Goal: Task Accomplishment & Management: Manage account settings

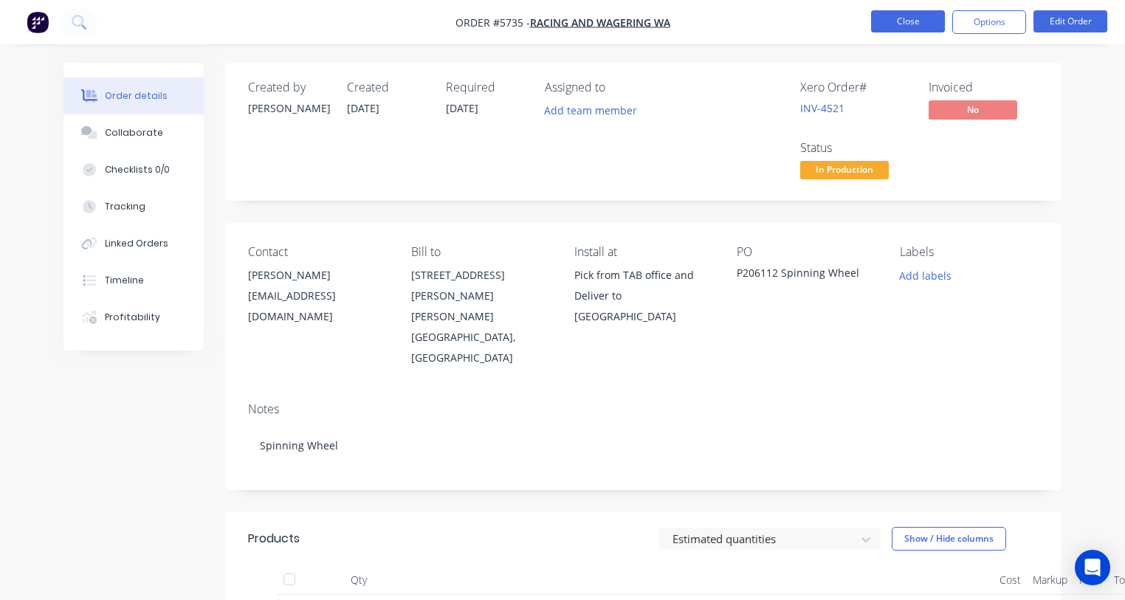
click at [912, 23] on button "Close" at bounding box center [908, 21] width 74 height 22
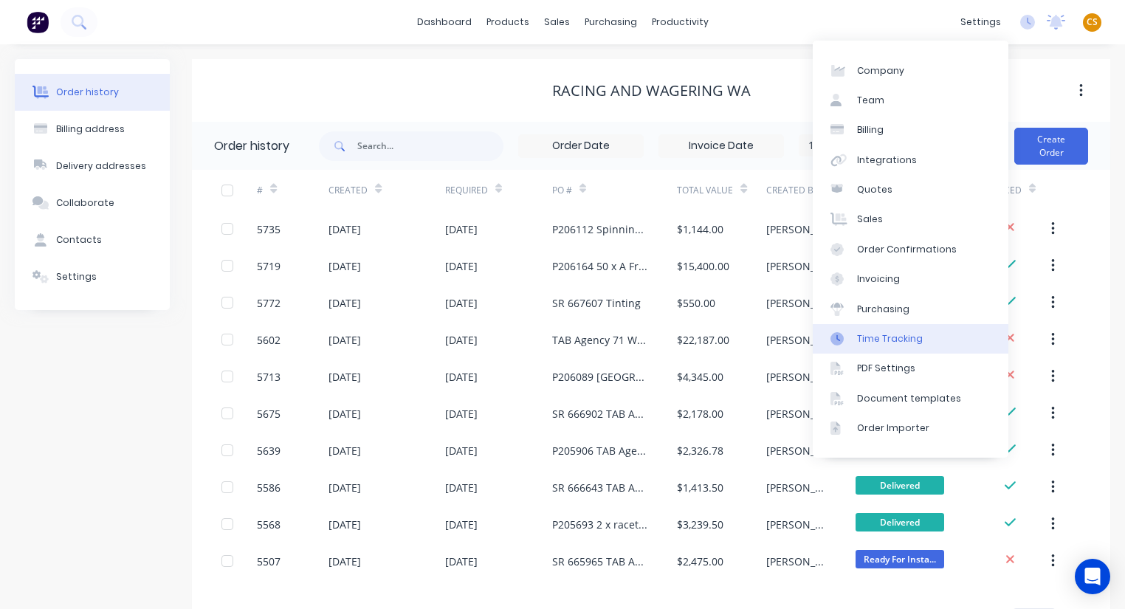
click at [894, 336] on div "Time Tracking" at bounding box center [890, 338] width 66 height 13
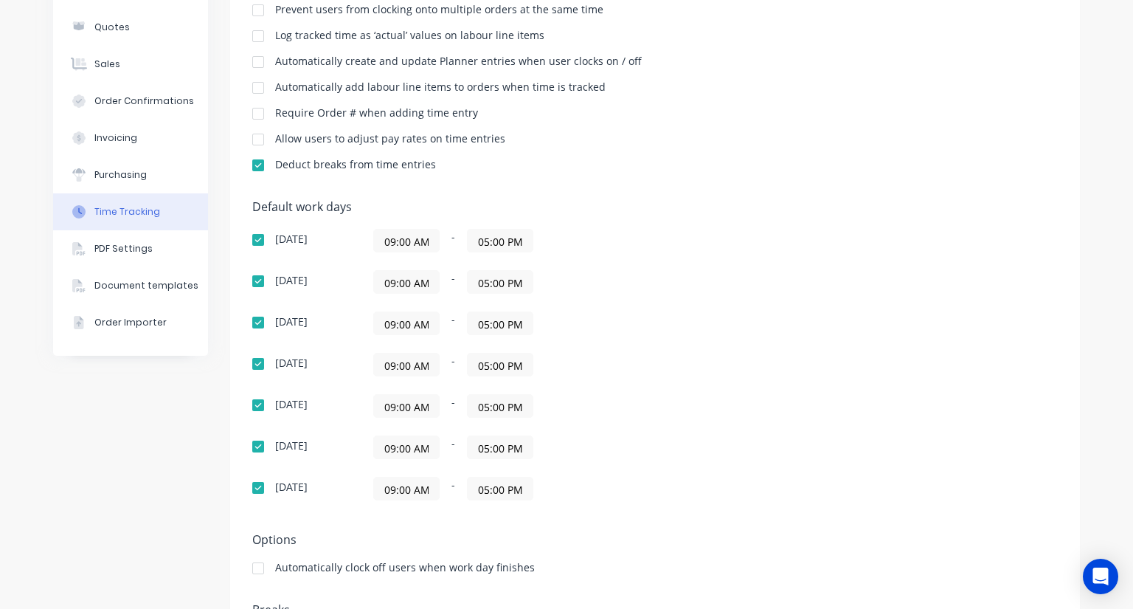
scroll to position [294, 0]
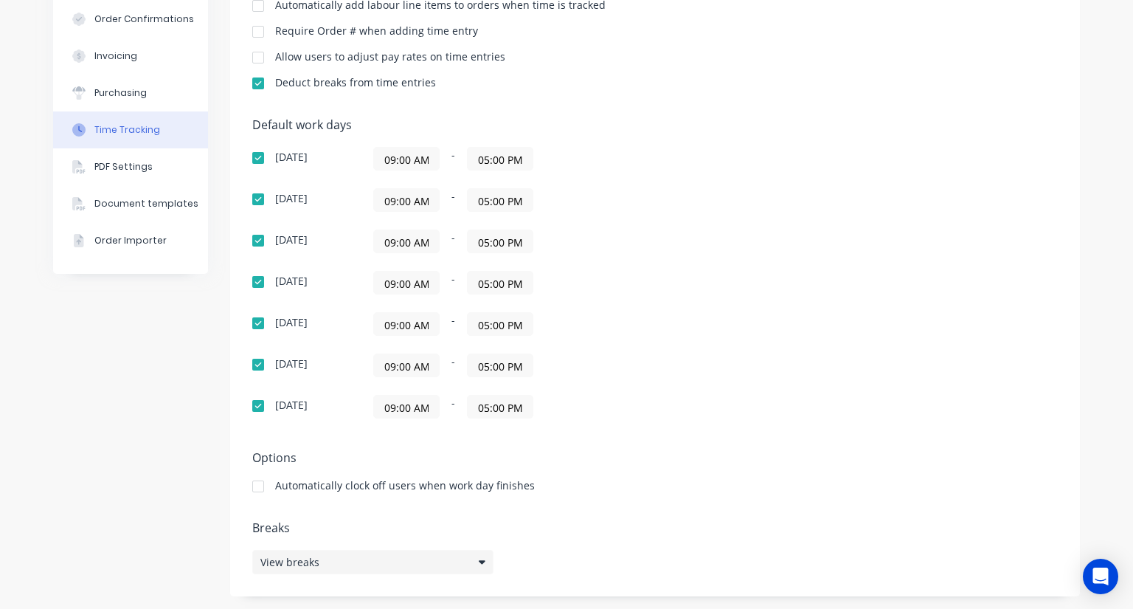
click at [328, 561] on div "View breaks" at bounding box center [372, 562] width 241 height 24
click at [614, 487] on button "Add break" at bounding box center [614, 489] width 184 height 24
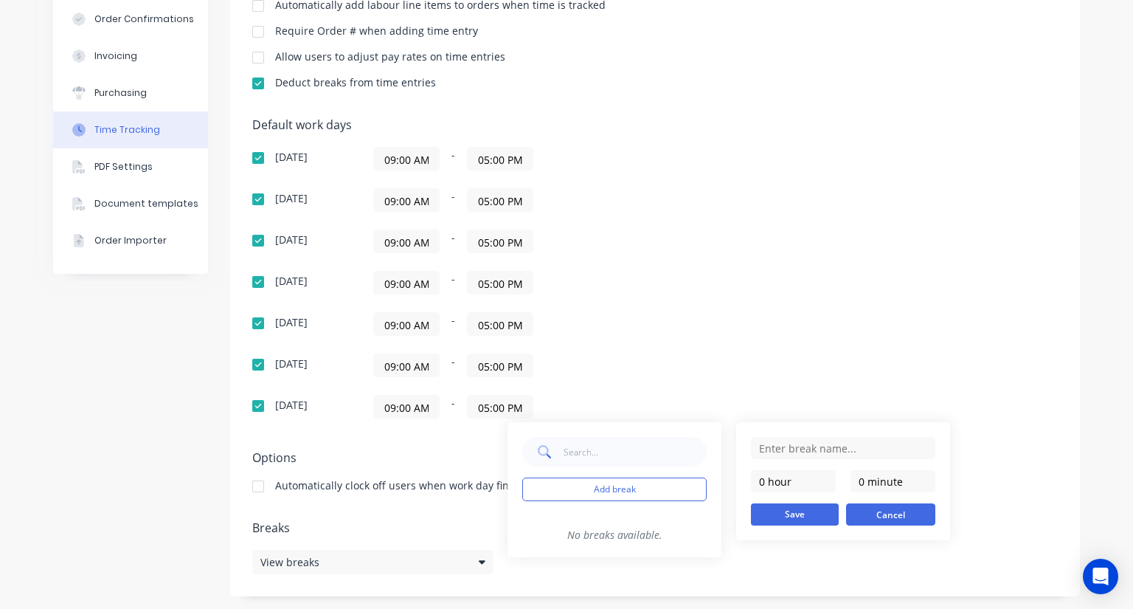
click at [860, 512] on button "Cancel" at bounding box center [890, 514] width 89 height 22
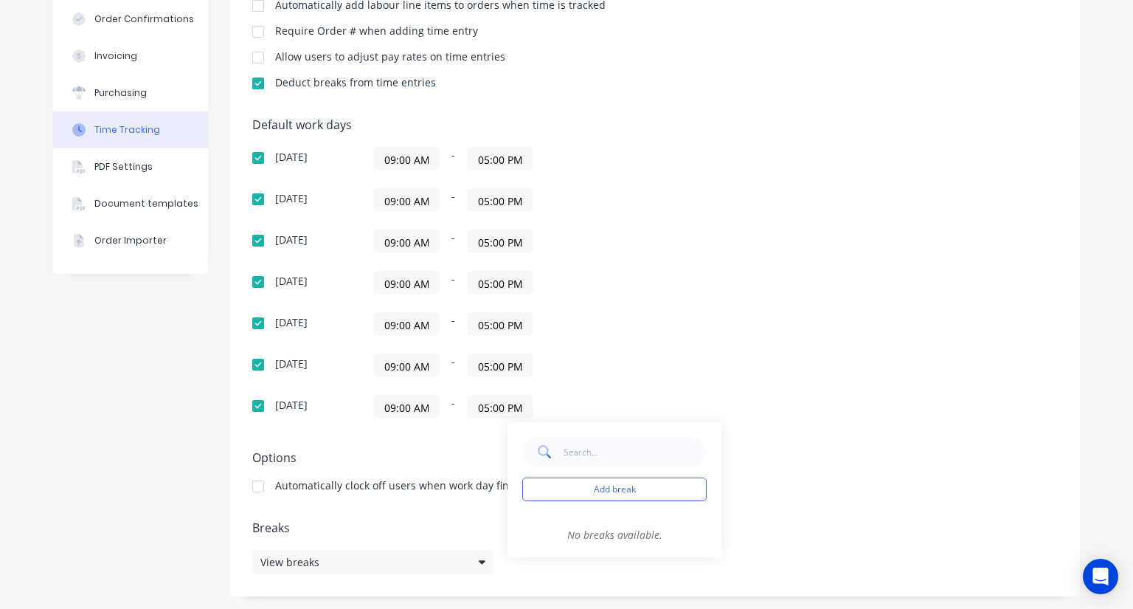
click at [804, 177] on div "Default work days Sunday 09:00 AM - 05:00 PM Monday 09:00 AM - 05:00 PM Tuesday…" at bounding box center [655, 277] width 806 height 318
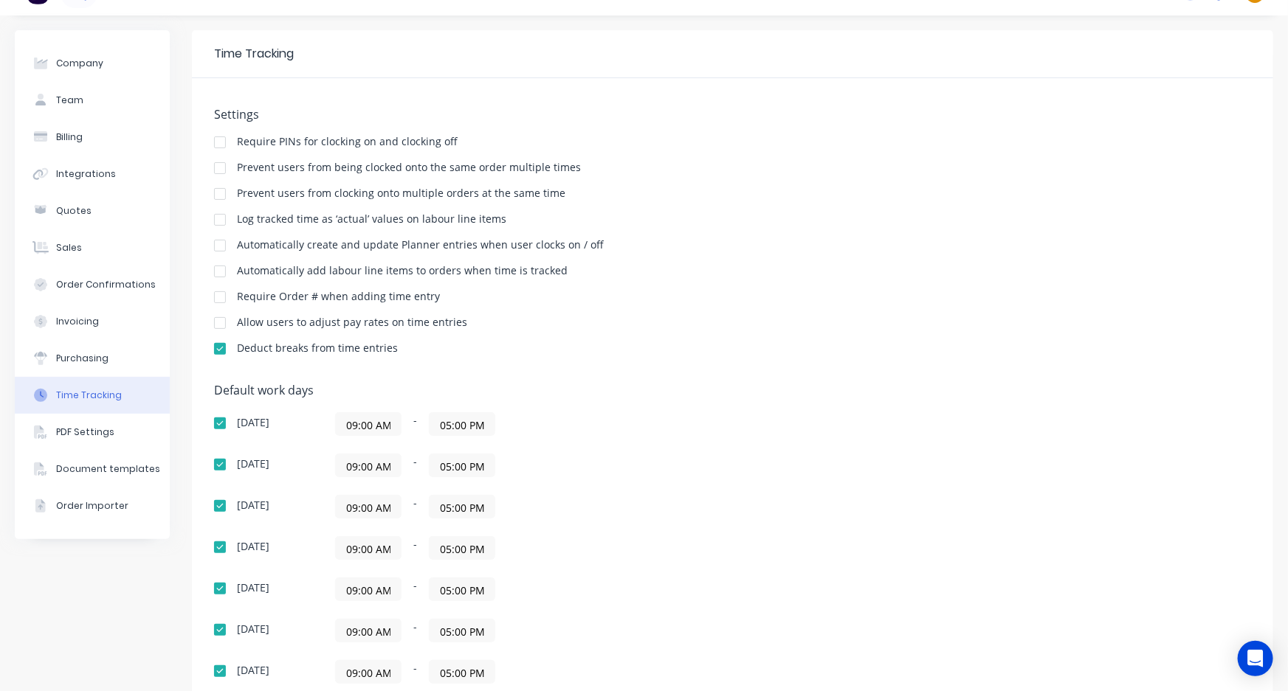
scroll to position [0, 0]
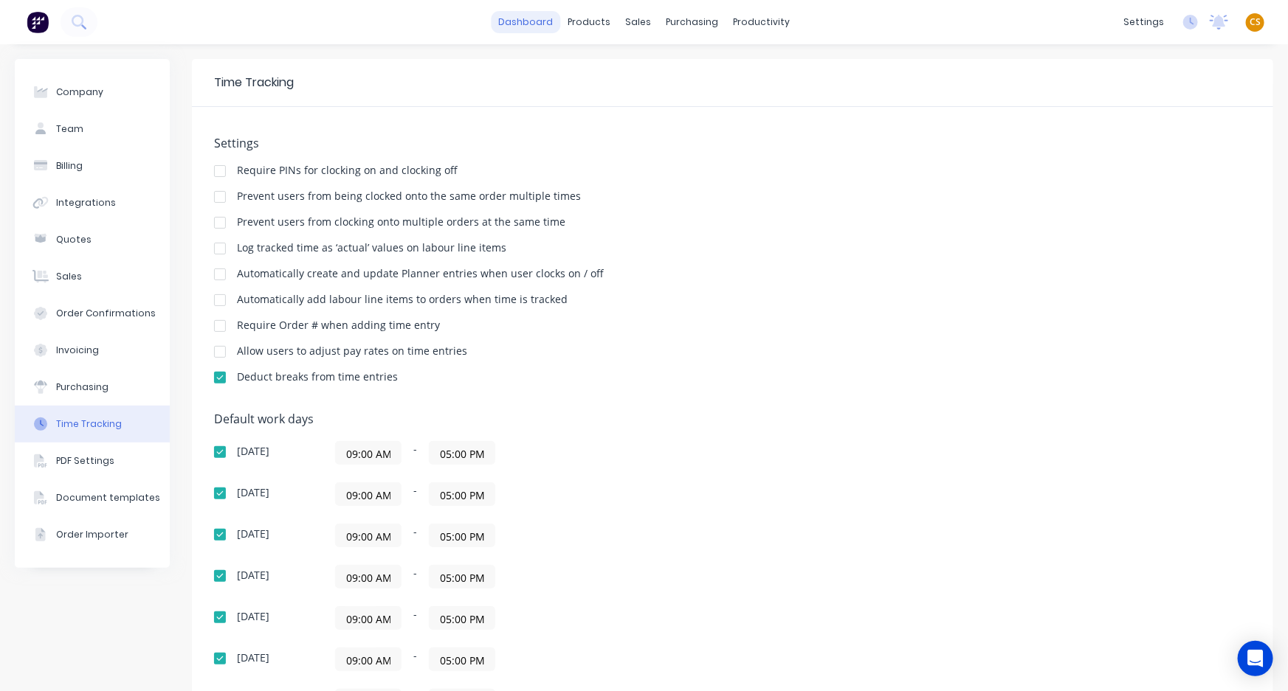
click at [529, 27] on link "dashboard" at bounding box center [525, 22] width 69 height 22
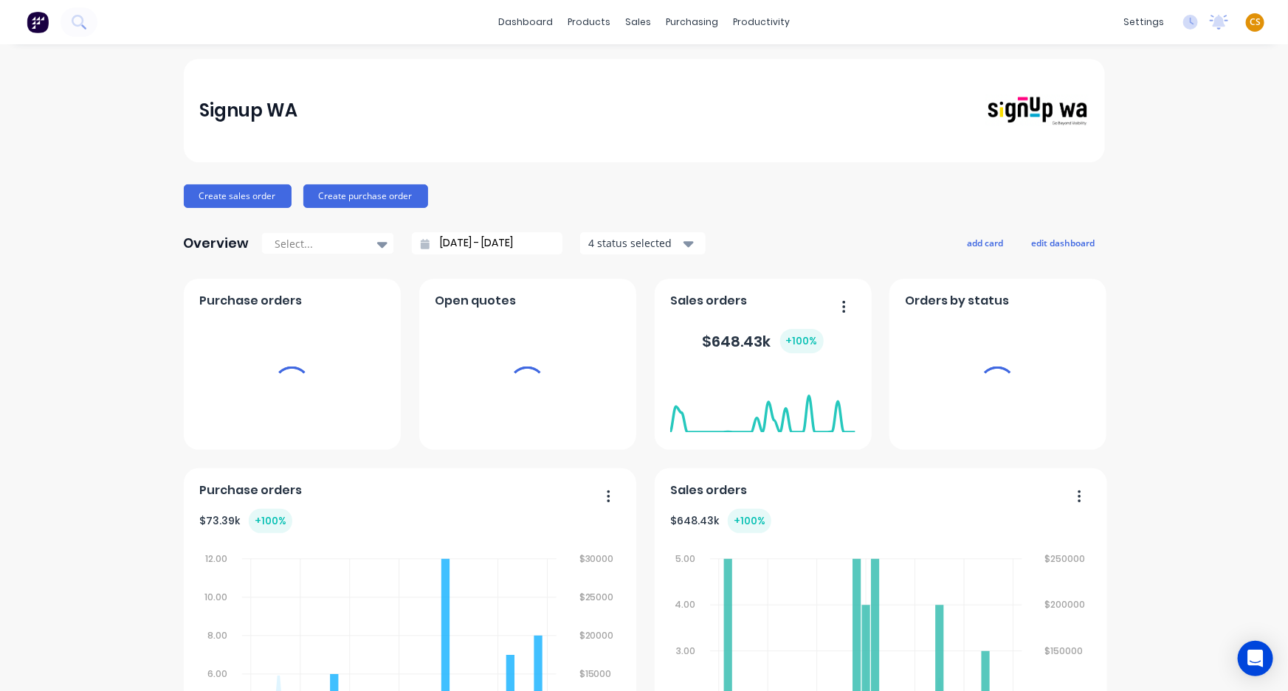
click at [1124, 22] on span "CS" at bounding box center [1254, 21] width 11 height 13
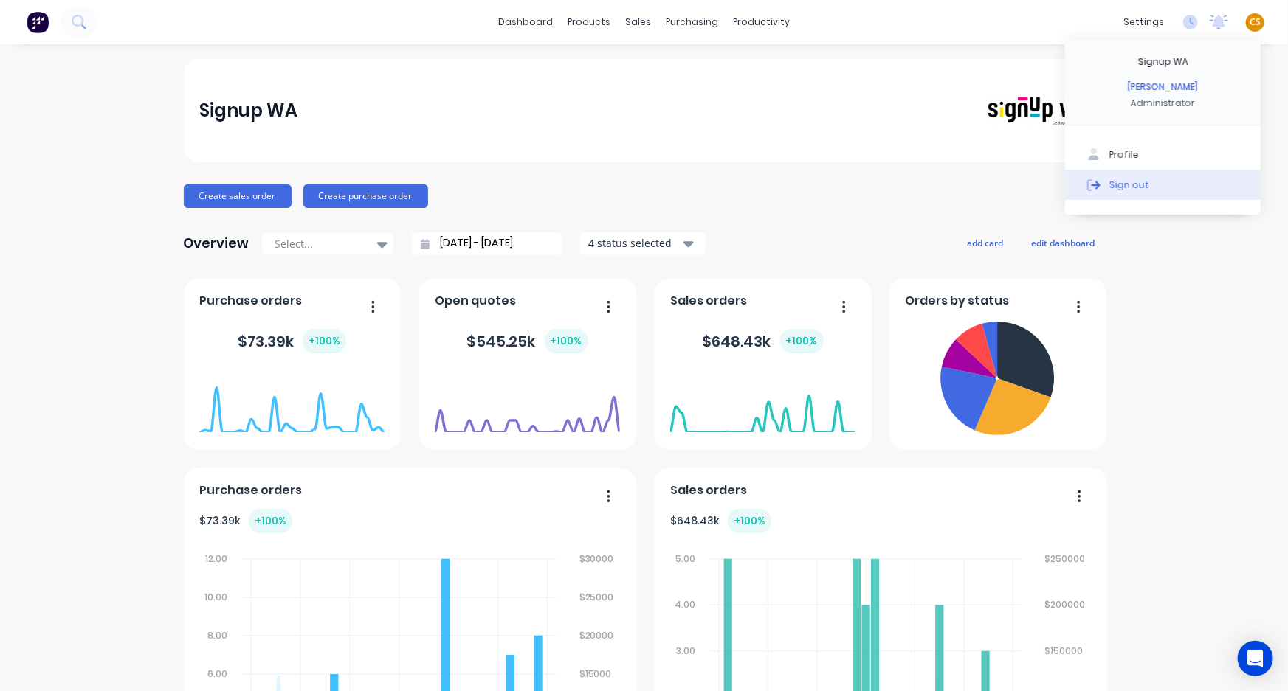
click at [1124, 187] on button "Sign out" at bounding box center [1163, 185] width 196 height 30
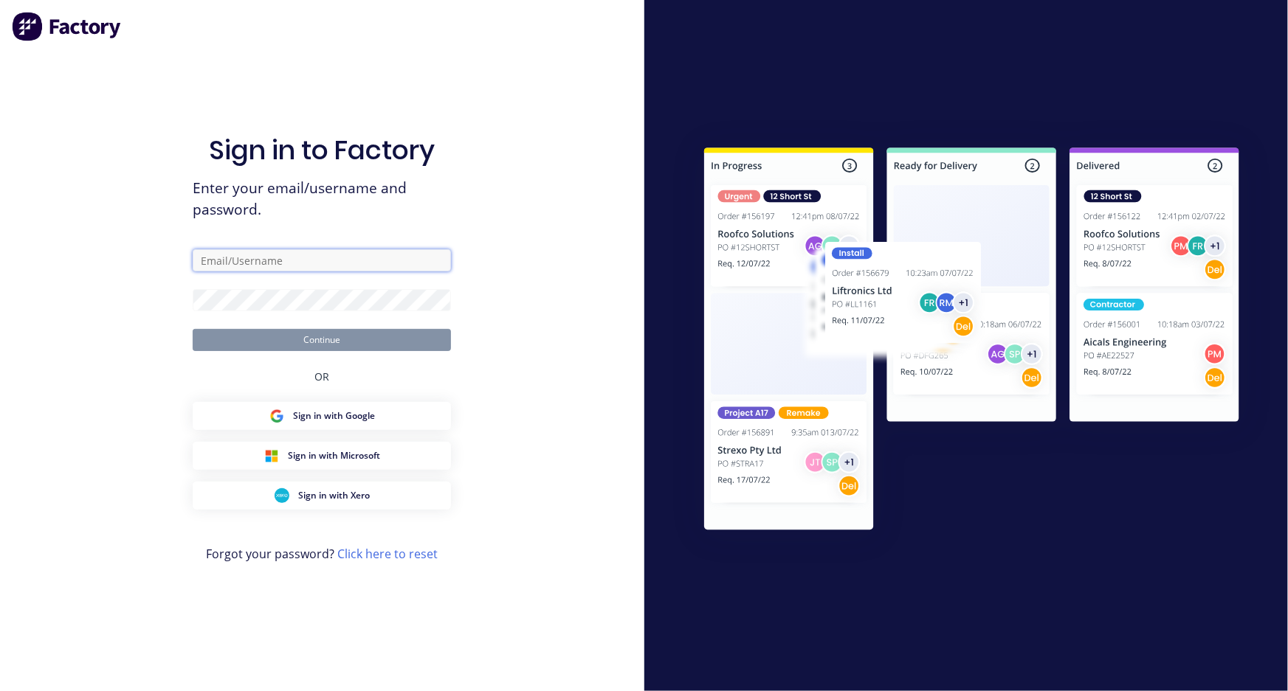
click at [232, 263] on input "text" at bounding box center [322, 260] width 258 height 22
drag, startPoint x: 248, startPoint y: 258, endPoint x: 99, endPoint y: 249, distance: 149.3
click at [99, 249] on div "Sign in to Factory Enter your email/username and password. cat Continue OR Sign…" at bounding box center [322, 345] width 644 height 691
type input "[PERSON_NAME][EMAIL_ADDRESS][DOMAIN_NAME]"
click at [314, 261] on input "[PERSON_NAME][EMAIL_ADDRESS][DOMAIN_NAME]" at bounding box center [322, 260] width 258 height 22
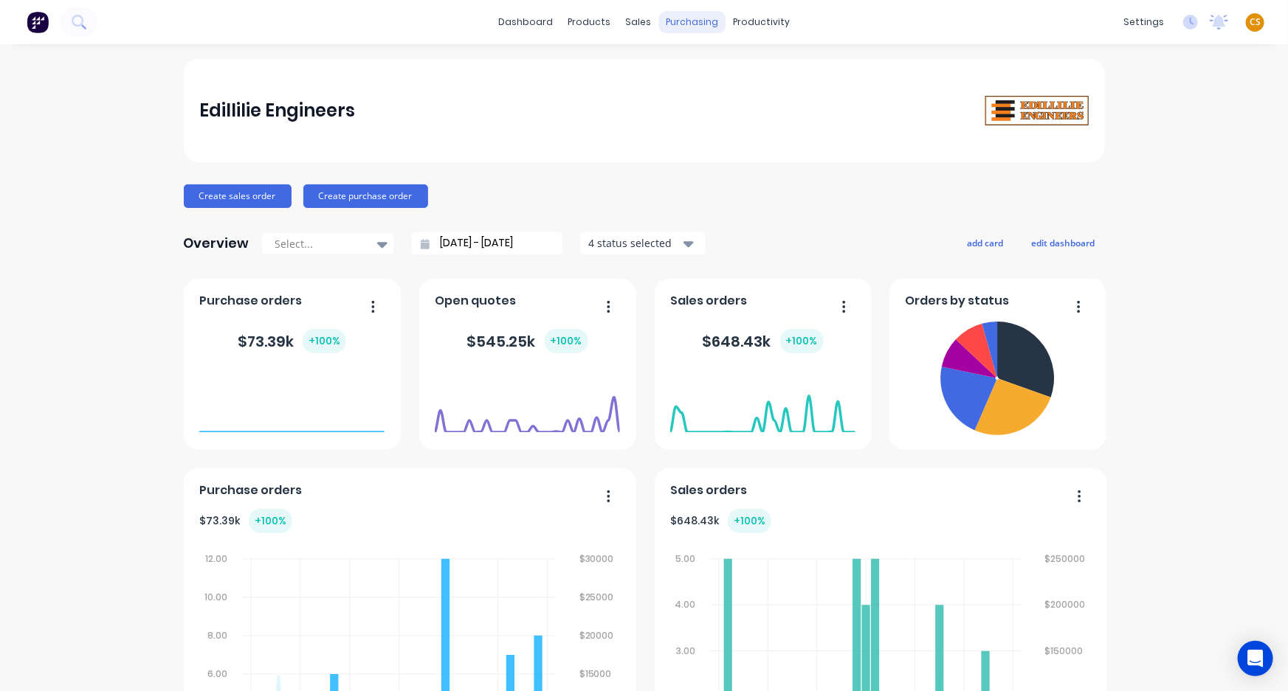
click at [694, 21] on div "purchasing" at bounding box center [691, 22] width 67 height 22
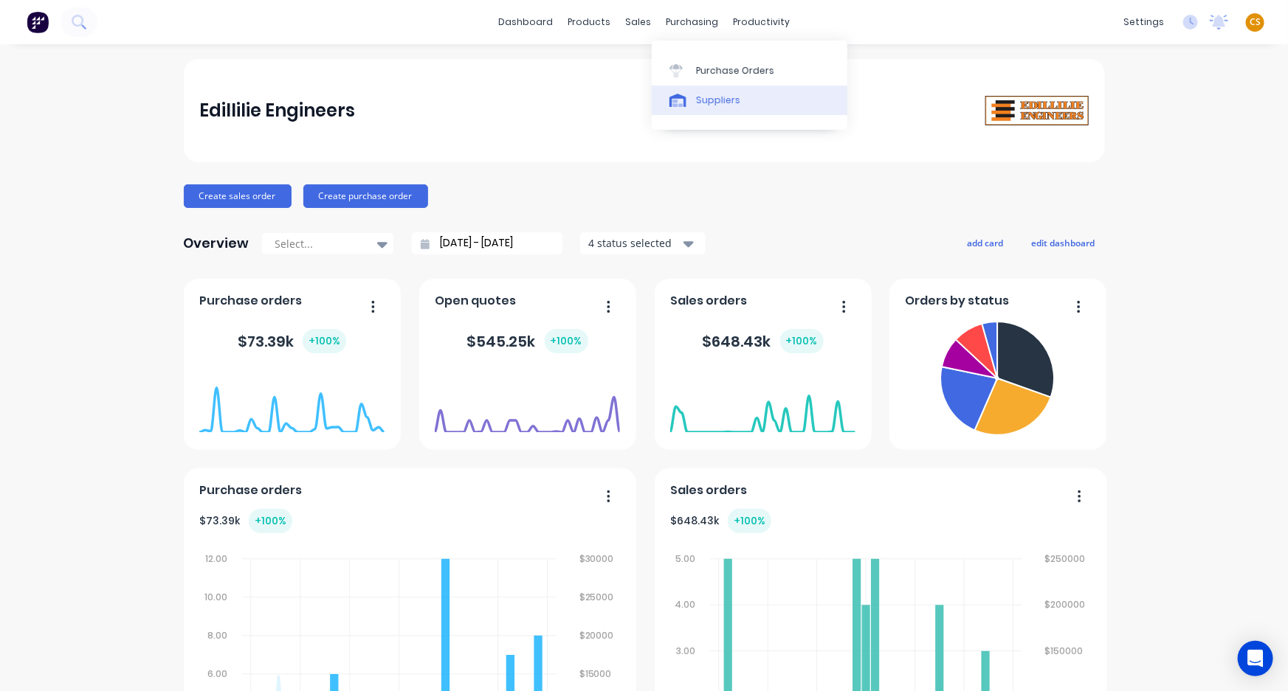
click at [713, 103] on div "Suppliers" at bounding box center [718, 100] width 44 height 13
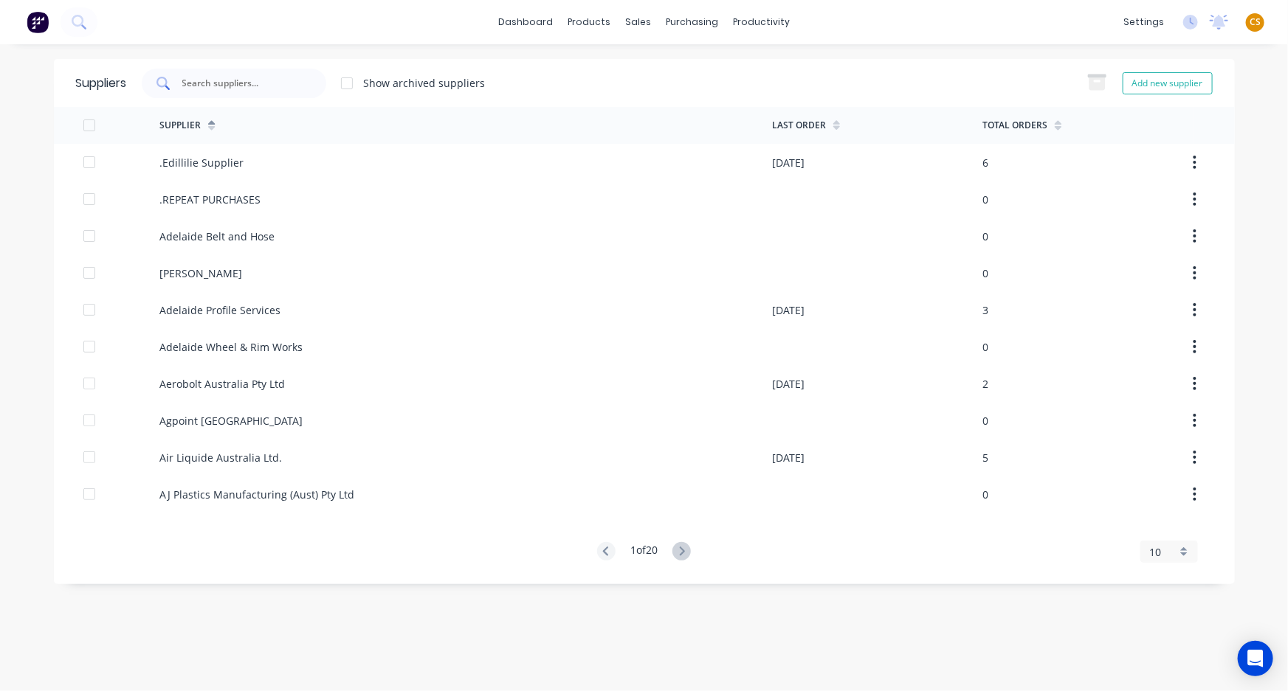
click at [218, 76] on input "text" at bounding box center [242, 83] width 122 height 15
click at [1144, 86] on button "Add new supplier" at bounding box center [1167, 83] width 90 height 22
select select "AU"
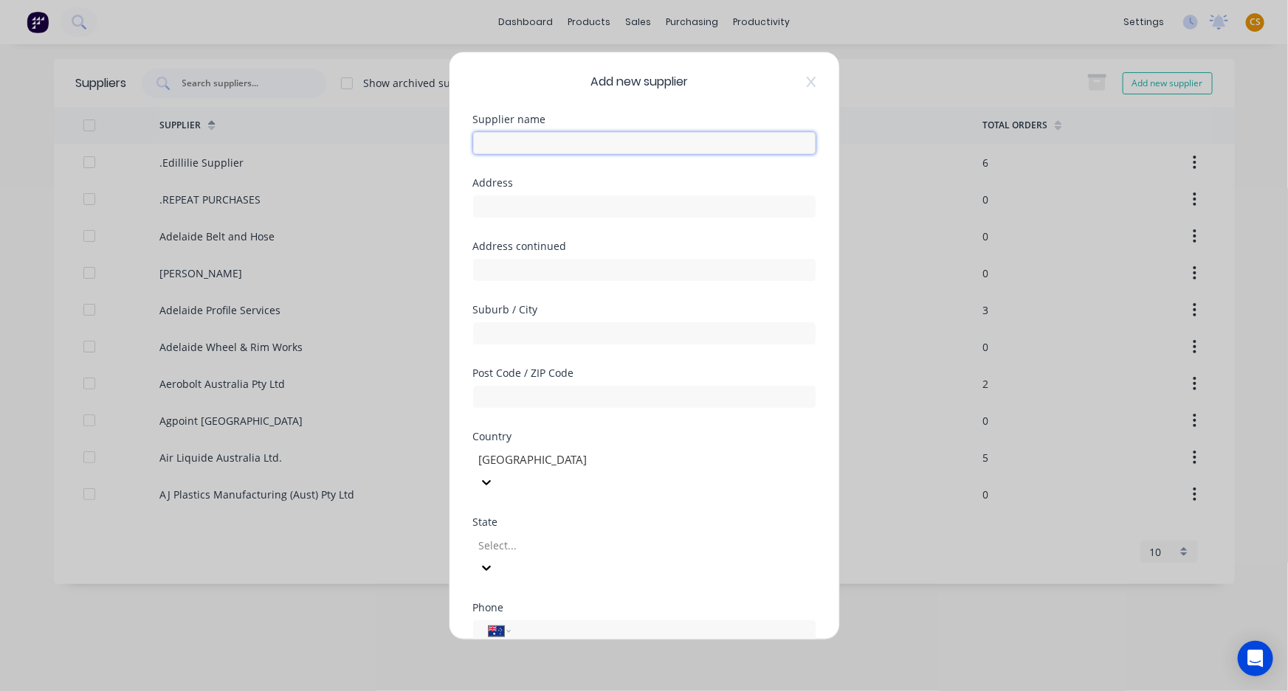
click at [503, 148] on input "text" at bounding box center [644, 142] width 342 height 22
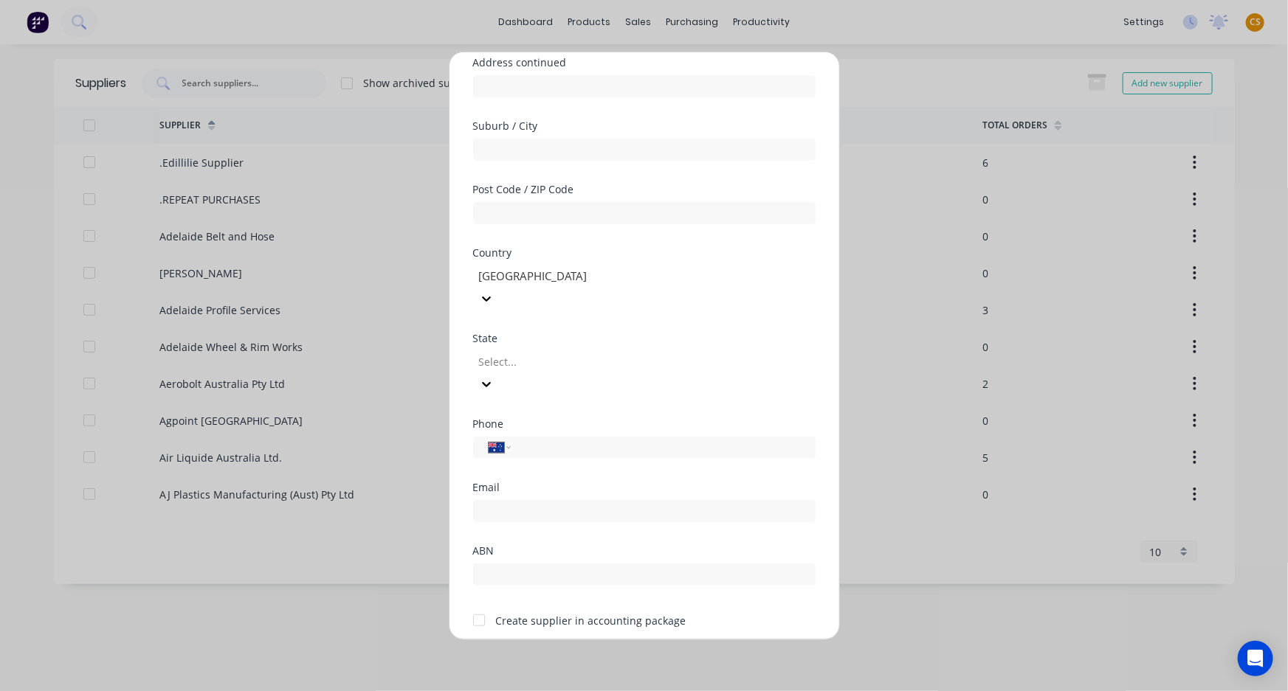
scroll to position [195, 0]
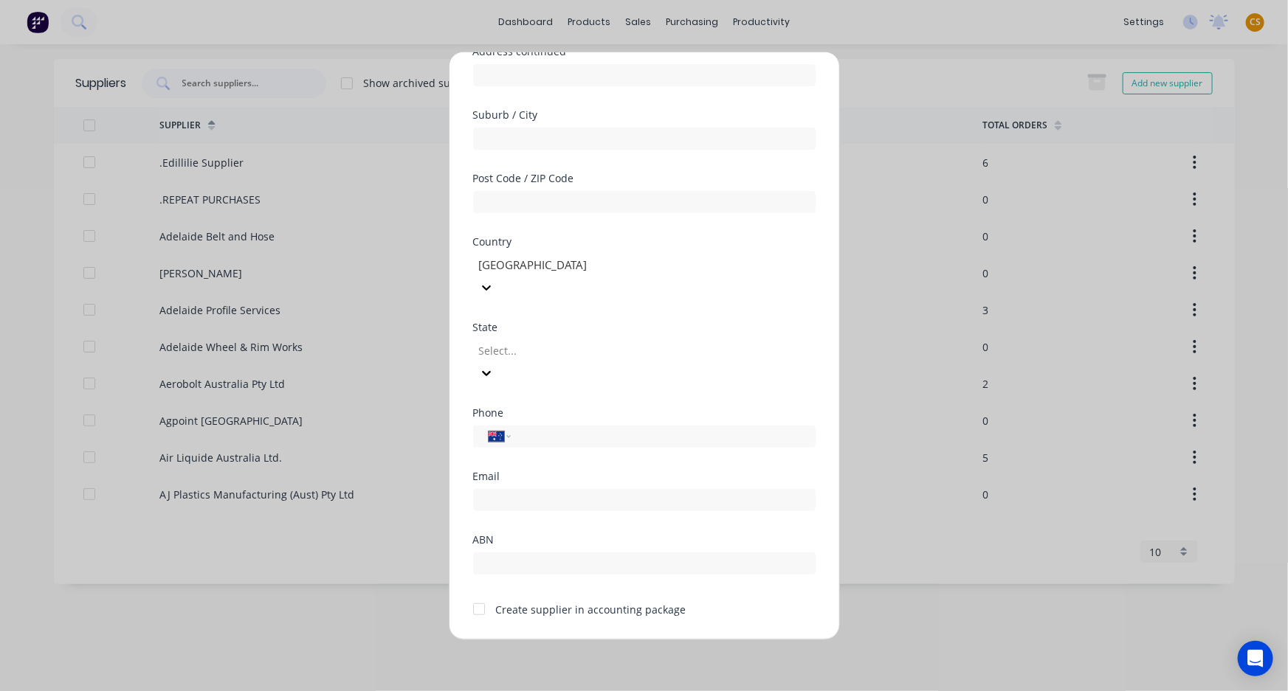
type input "[PERSON_NAME] TEST"
click at [477, 595] on div at bounding box center [479, 610] width 30 height 30
click at [590, 640] on button "Save" at bounding box center [597, 652] width 81 height 24
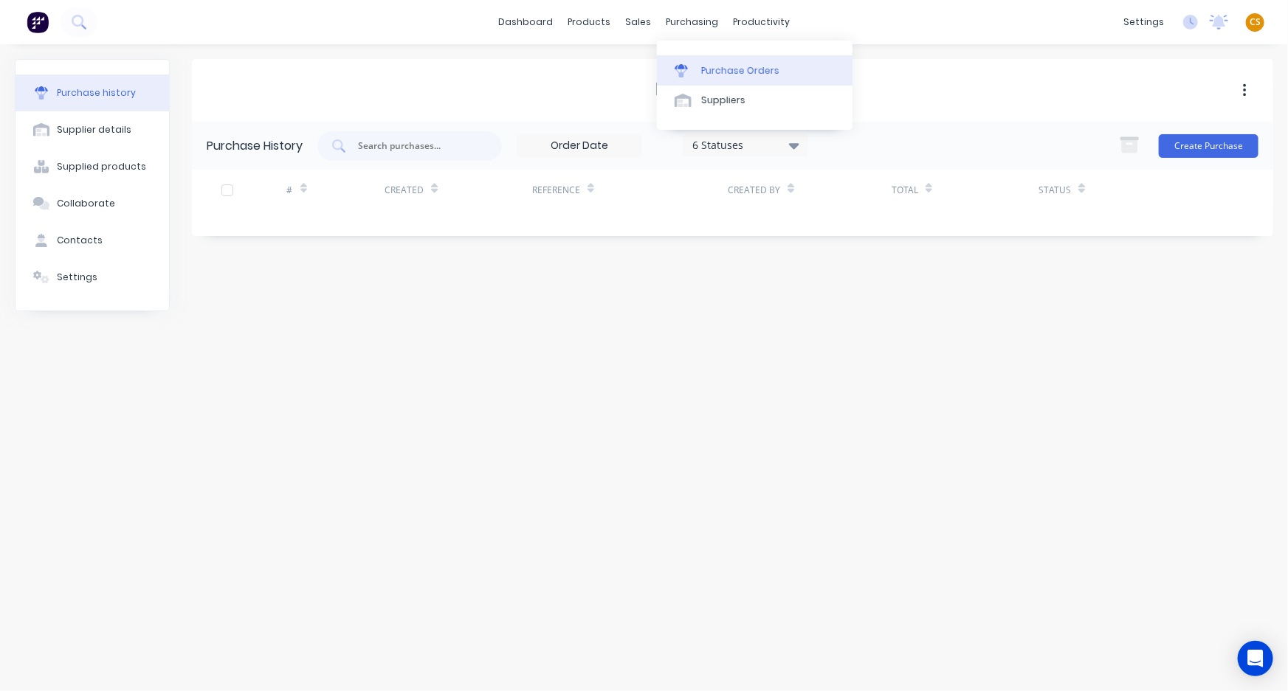
click at [739, 72] on div "Purchase Orders" at bounding box center [740, 70] width 78 height 13
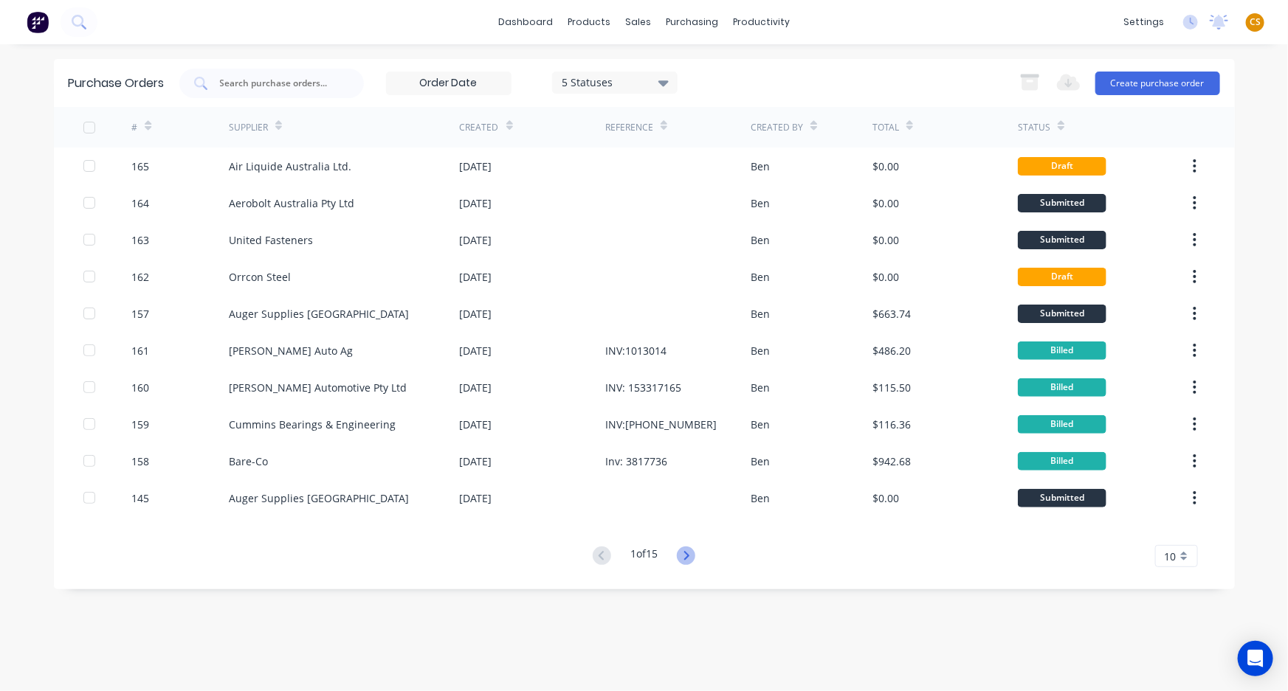
click at [692, 556] on icon at bounding box center [686, 556] width 18 height 18
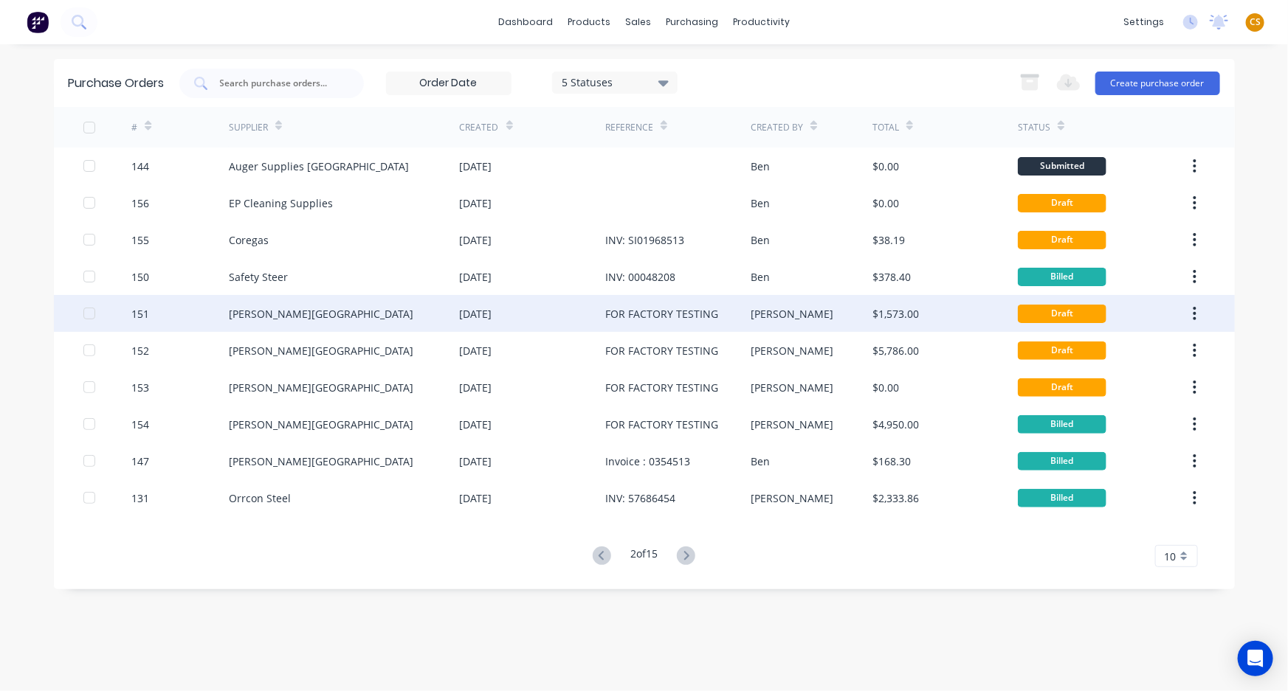
click at [310, 316] on div "B.L. Shipway" at bounding box center [344, 313] width 231 height 37
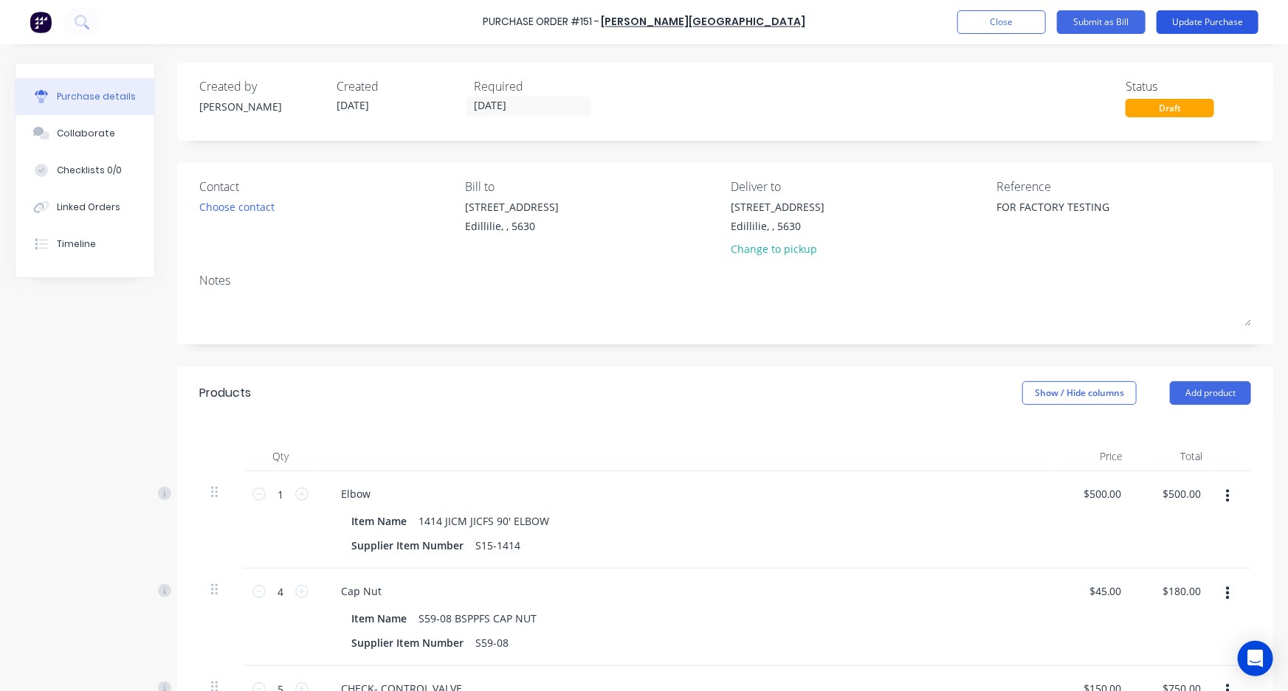
click at [1215, 24] on button "Update Purchase" at bounding box center [1207, 22] width 102 height 24
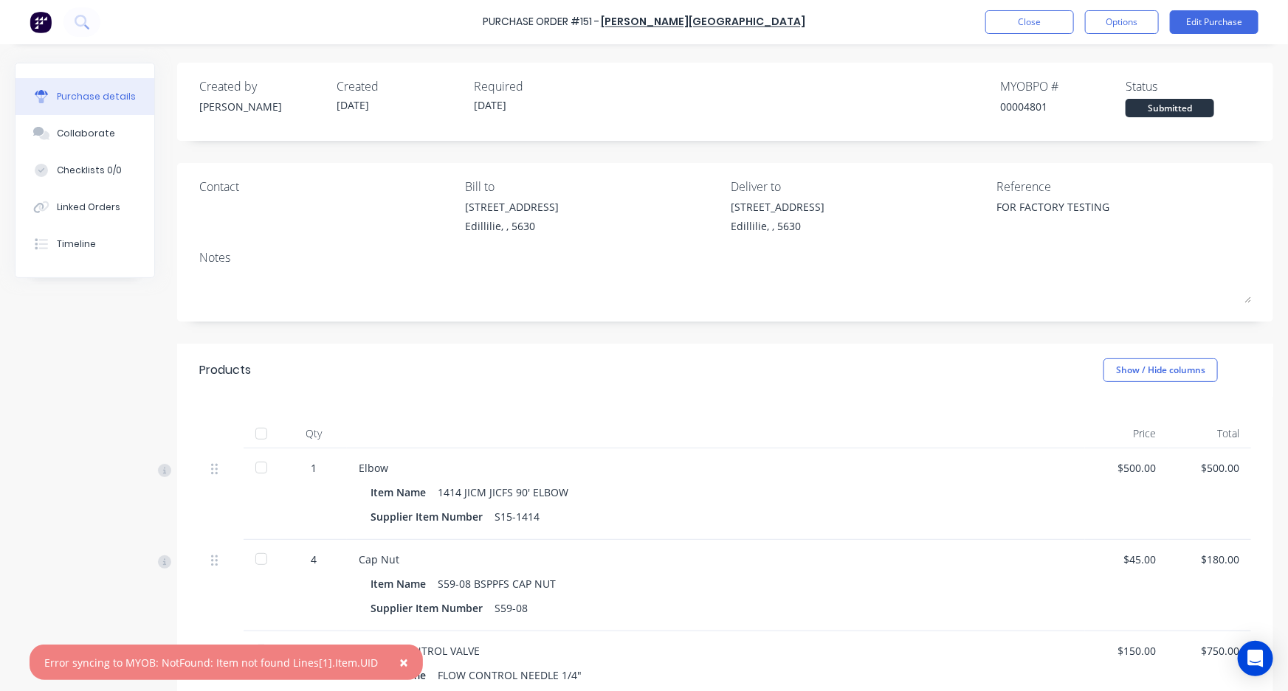
click at [399, 660] on span "×" at bounding box center [403, 662] width 9 height 21
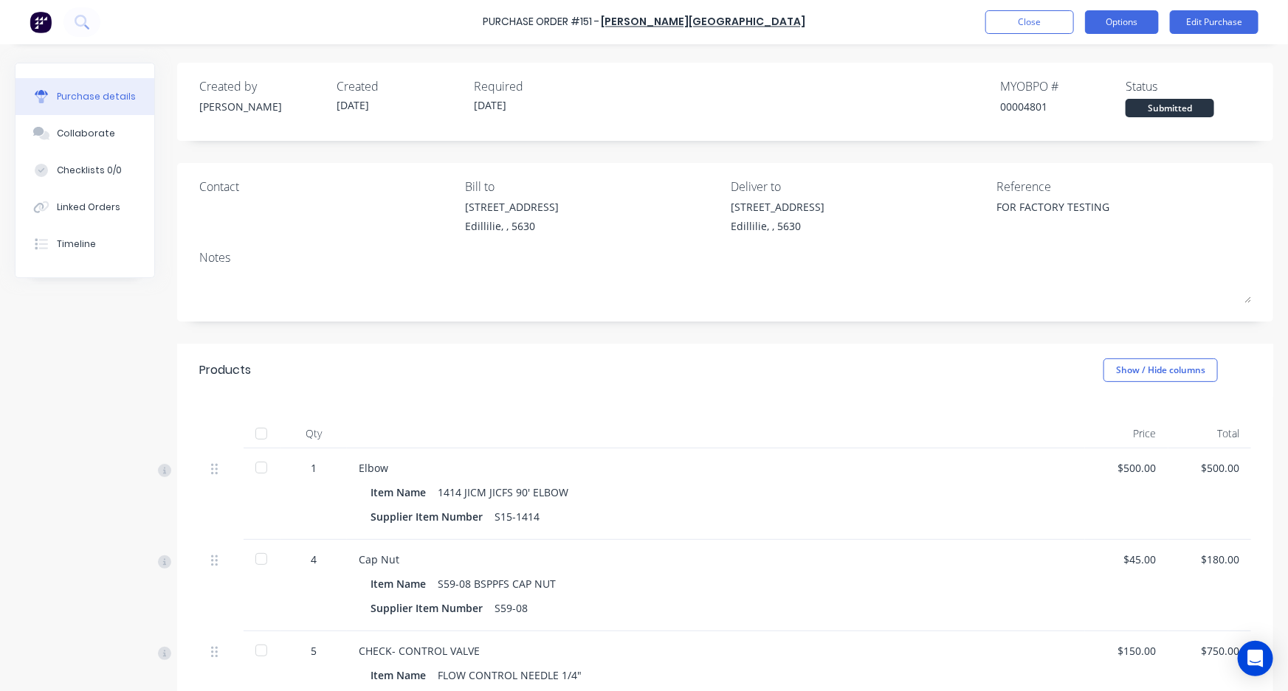
click at [1113, 24] on button "Options" at bounding box center [1122, 22] width 74 height 24
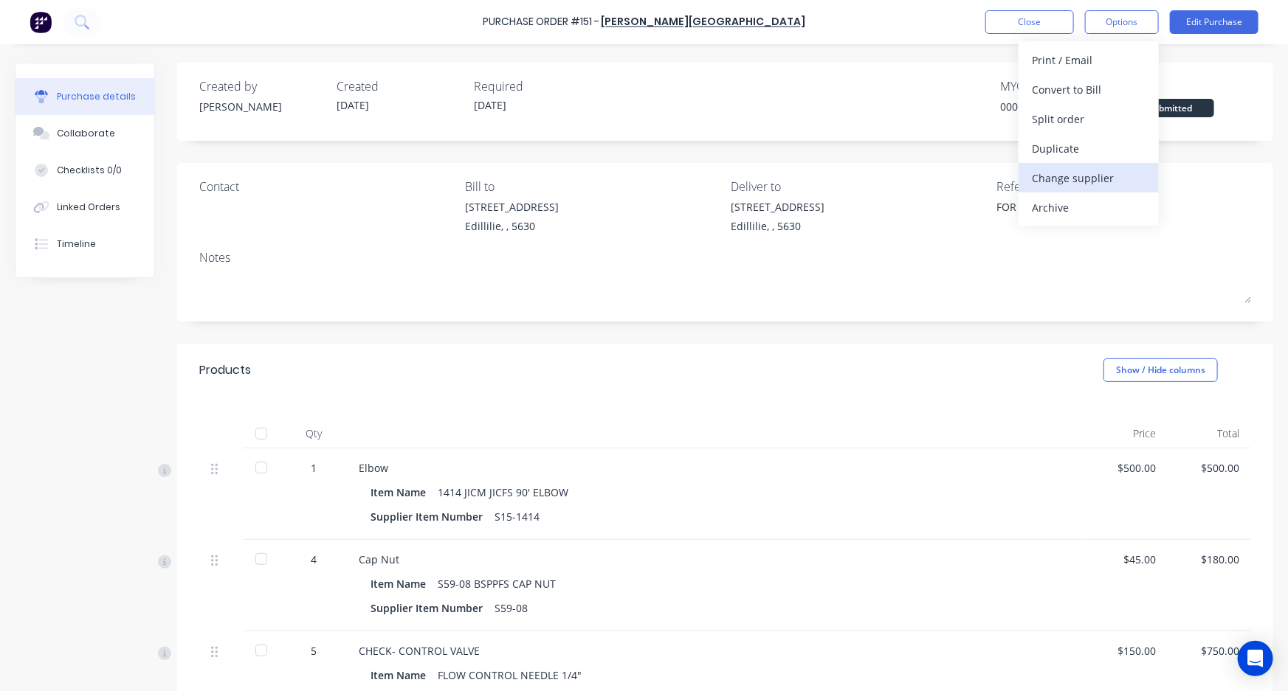
click at [1098, 179] on div "Change supplier" at bounding box center [1089, 178] width 114 height 21
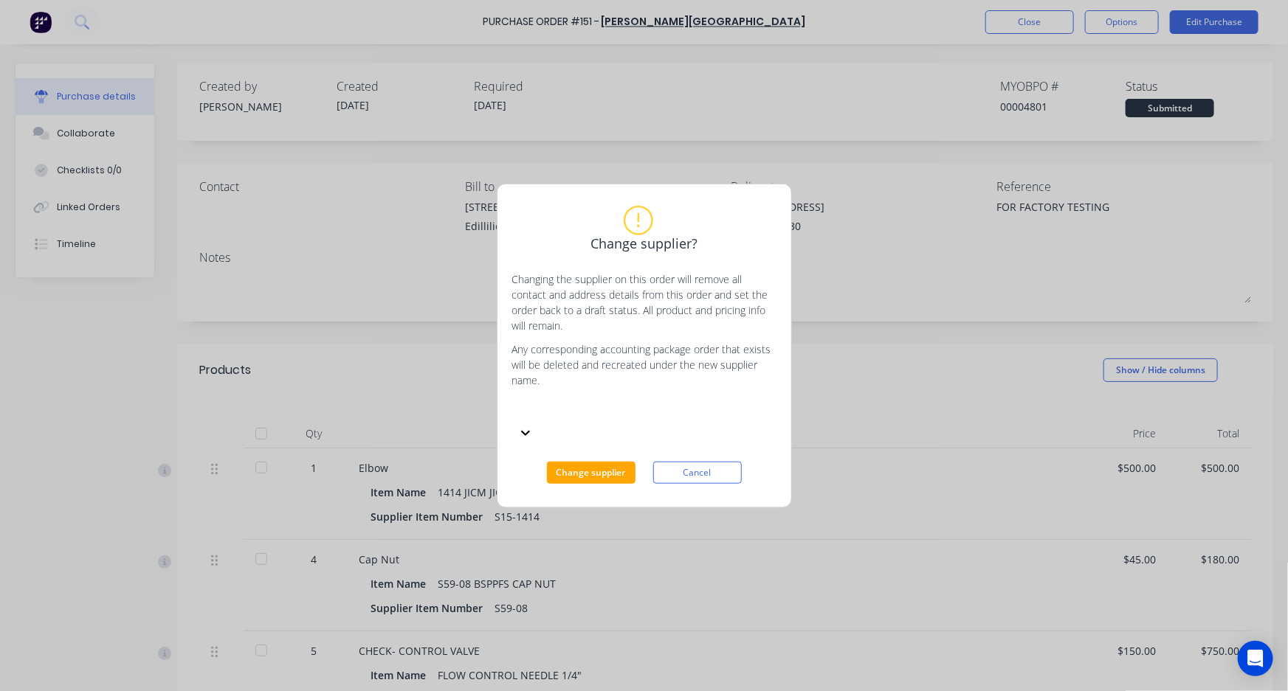
click at [599, 418] on div at bounding box center [623, 410] width 213 height 15
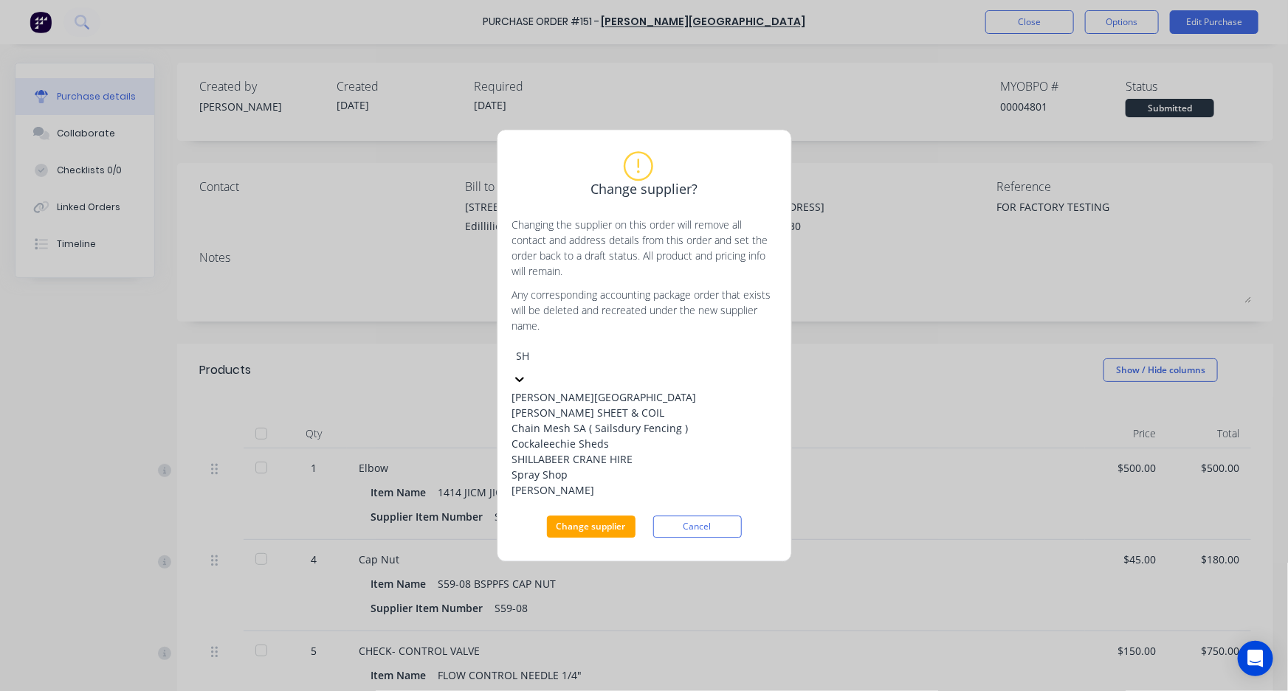
type input "S"
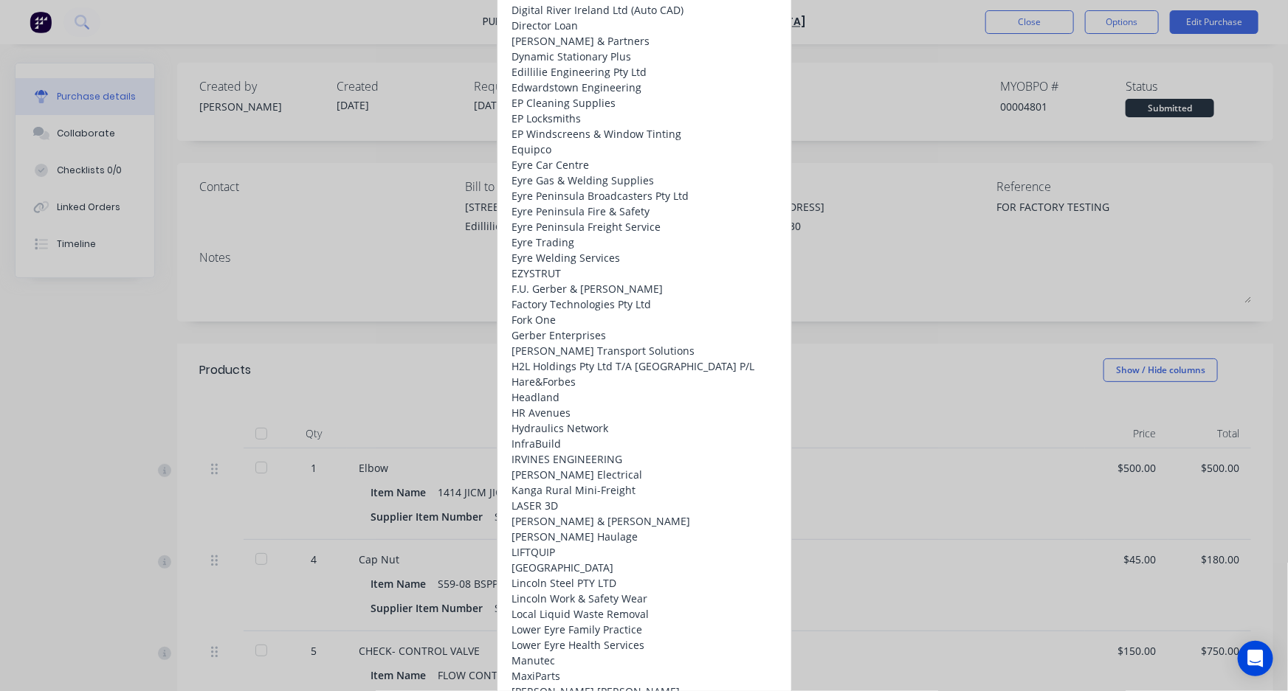
click at [866, 16] on div "Change supplier? Changing the supplier on this order will remove all contact an…" at bounding box center [644, 345] width 1288 height 691
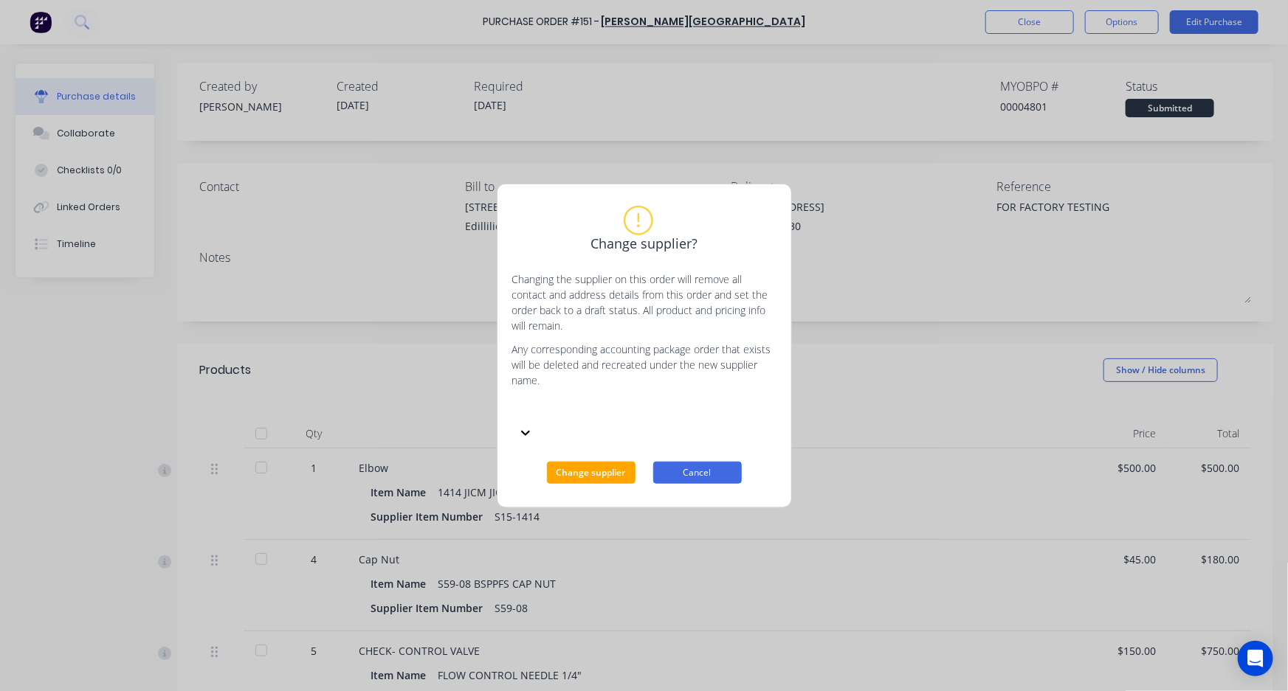
click at [694, 462] on button "Cancel" at bounding box center [697, 473] width 89 height 22
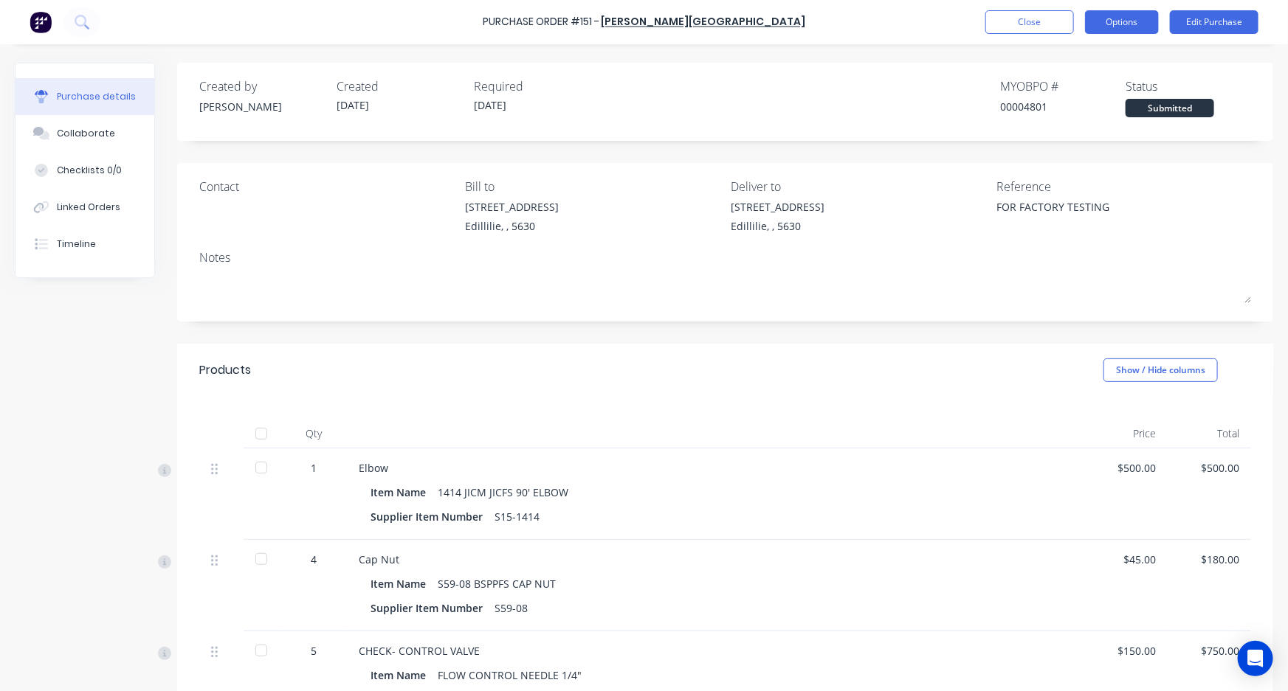
click at [1106, 21] on button "Options" at bounding box center [1122, 22] width 74 height 24
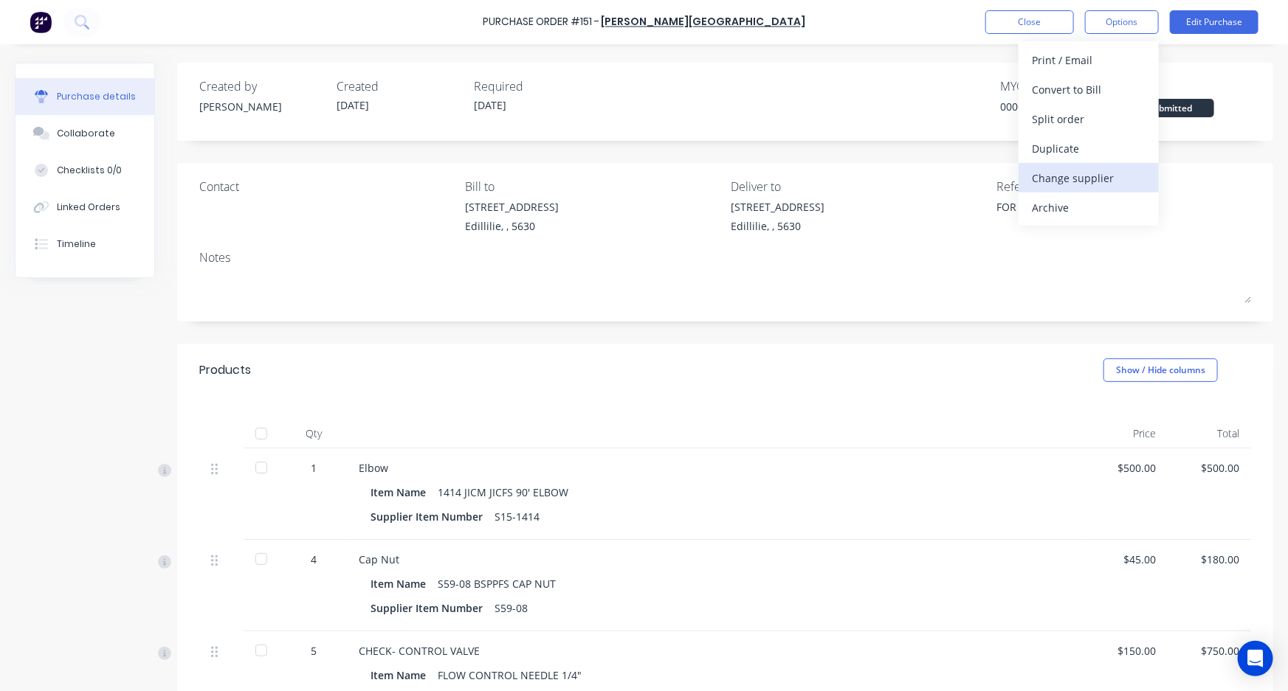
click at [1082, 181] on div "Change supplier" at bounding box center [1089, 178] width 114 height 21
type textarea "x"
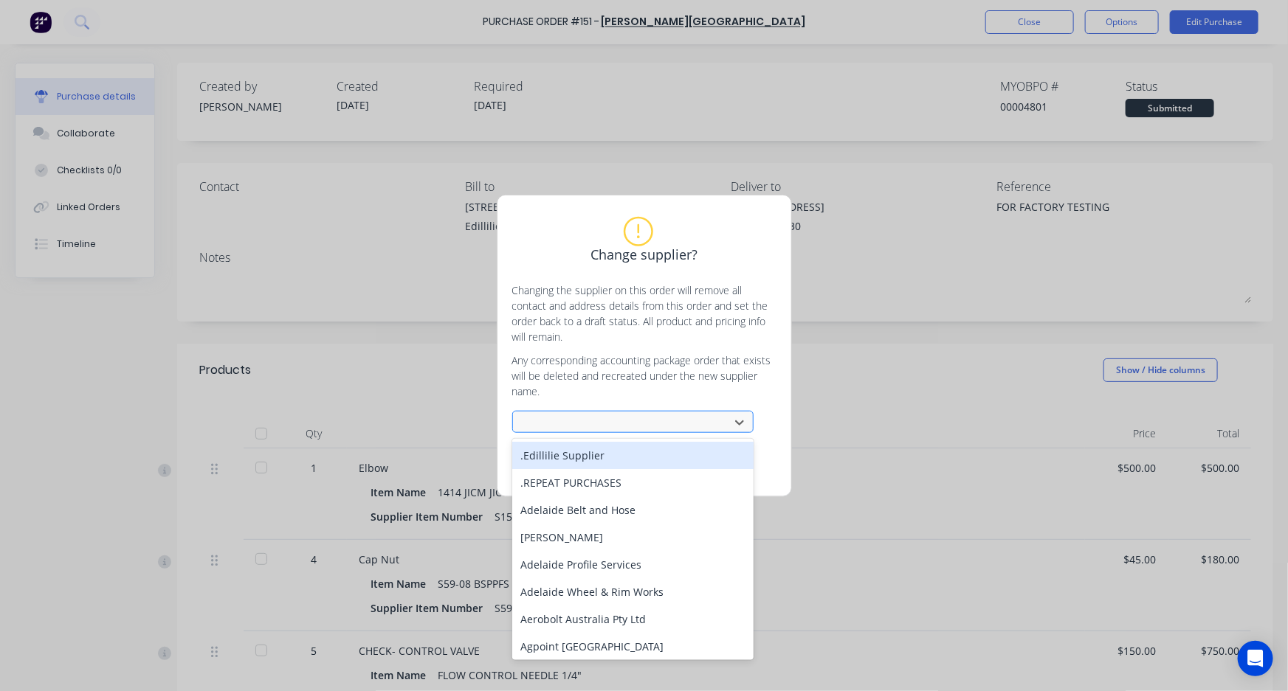
click at [612, 423] on div at bounding box center [623, 422] width 197 height 18
type input "shi"
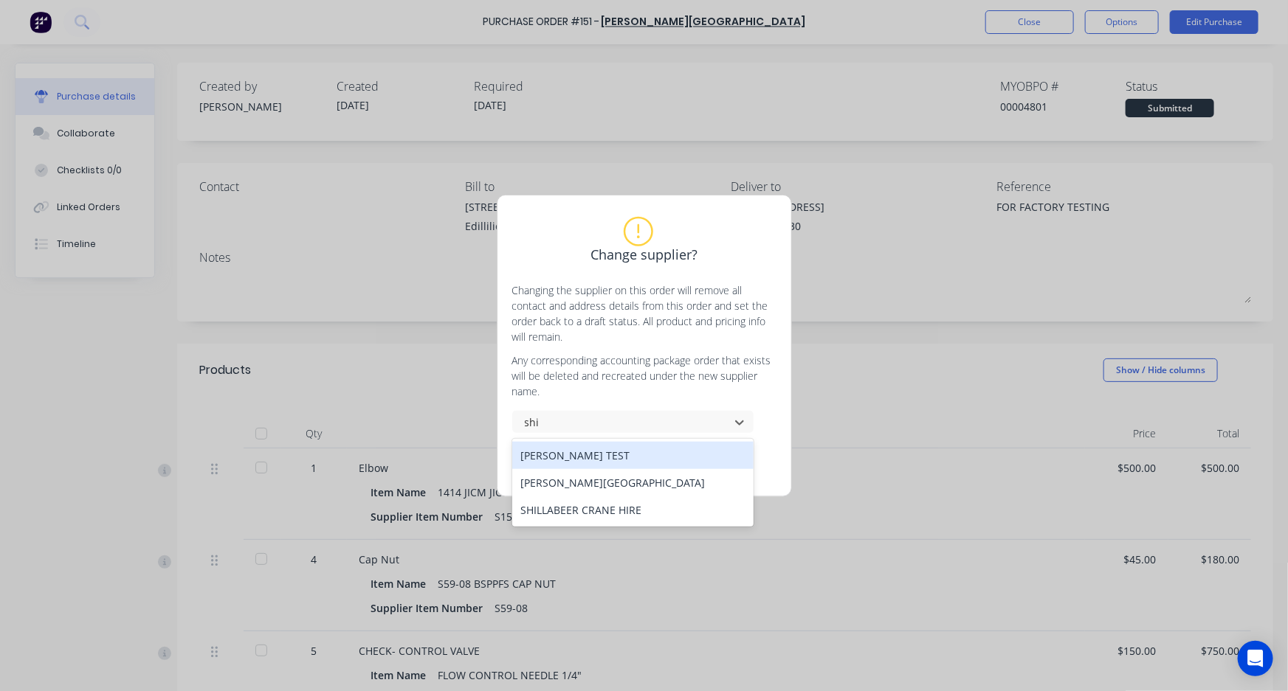
click at [600, 455] on div "[PERSON_NAME] TEST" at bounding box center [632, 455] width 241 height 27
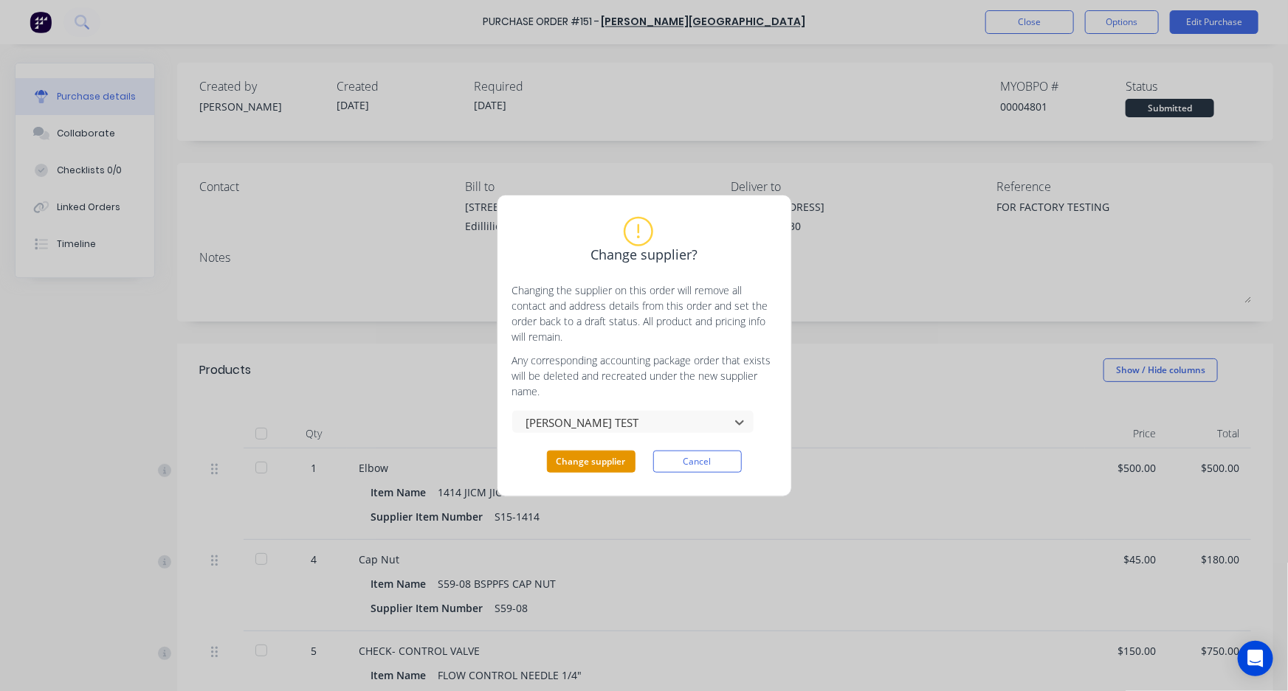
click at [584, 459] on button "Change supplier" at bounding box center [591, 462] width 89 height 22
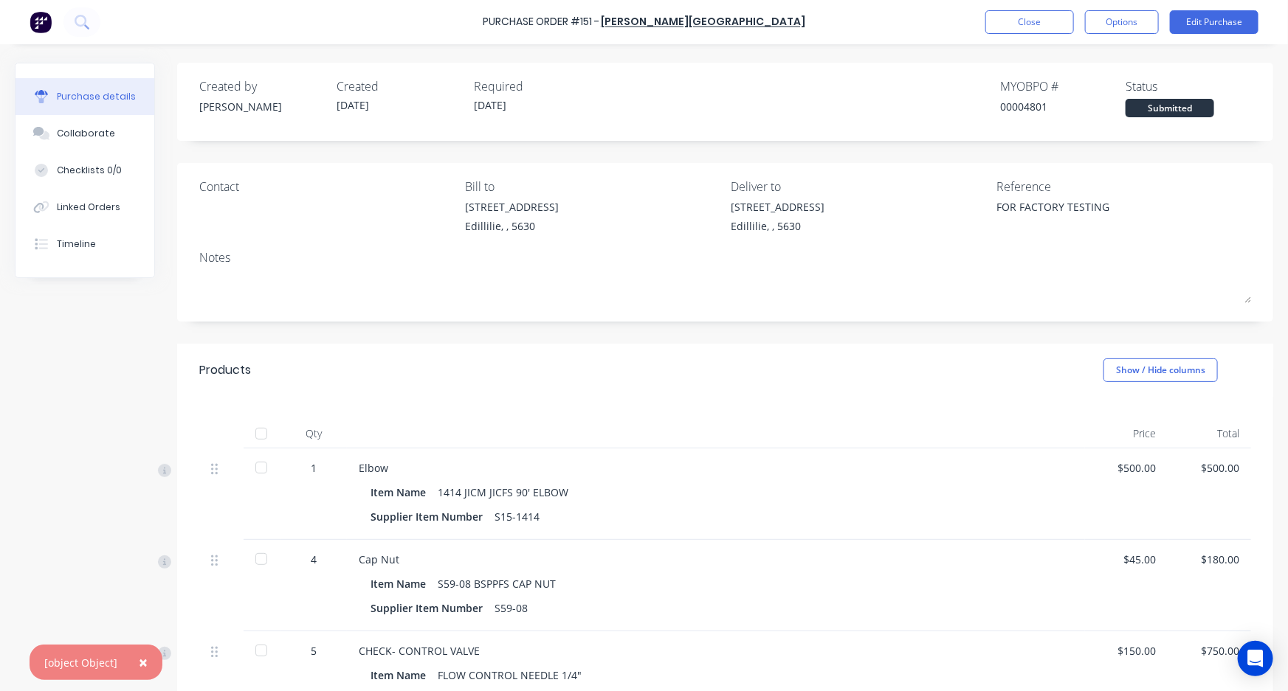
click at [139, 663] on span "×" at bounding box center [143, 662] width 9 height 21
click at [1116, 24] on button "Options" at bounding box center [1122, 22] width 74 height 24
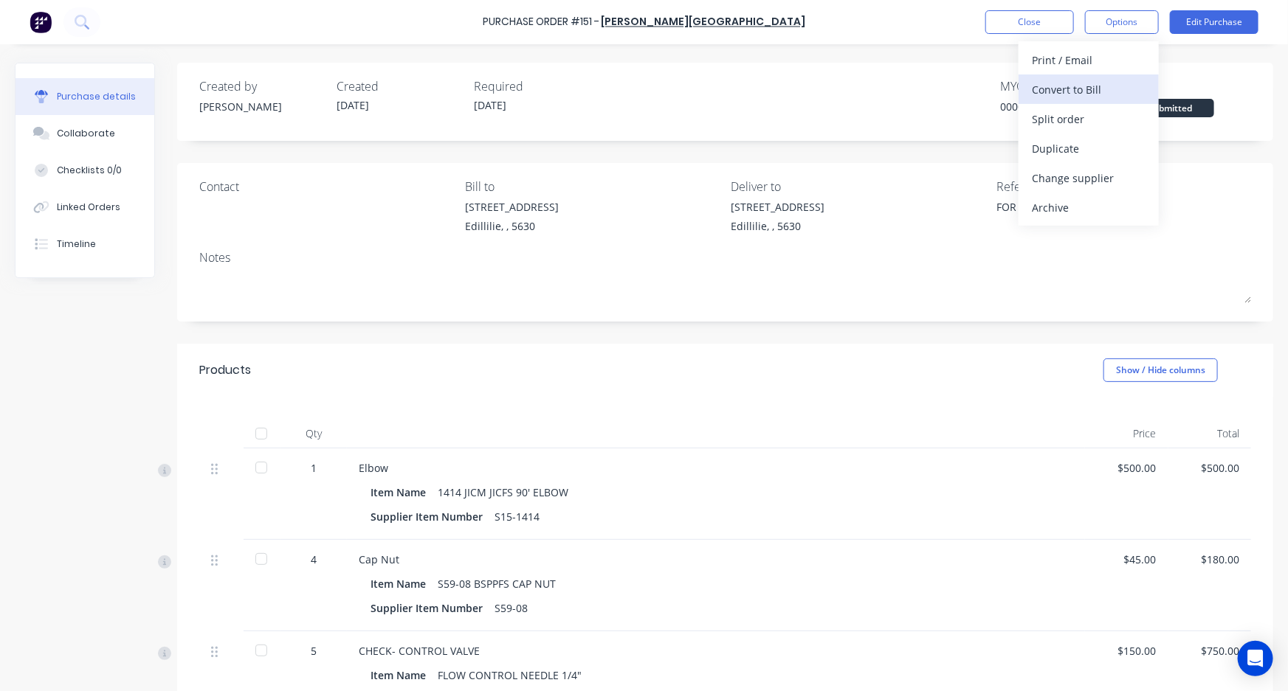
click at [1092, 87] on div "Convert to Bill" at bounding box center [1089, 89] width 114 height 21
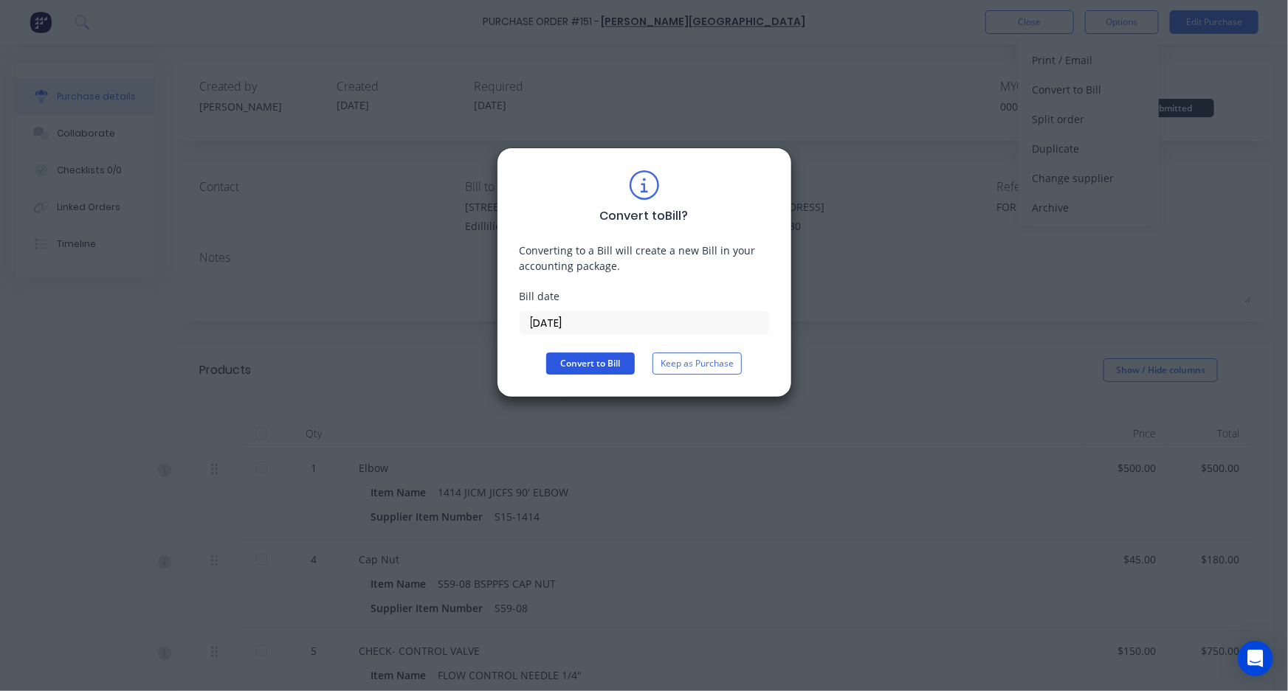
click at [569, 367] on button "Convert to Bill" at bounding box center [590, 364] width 89 height 22
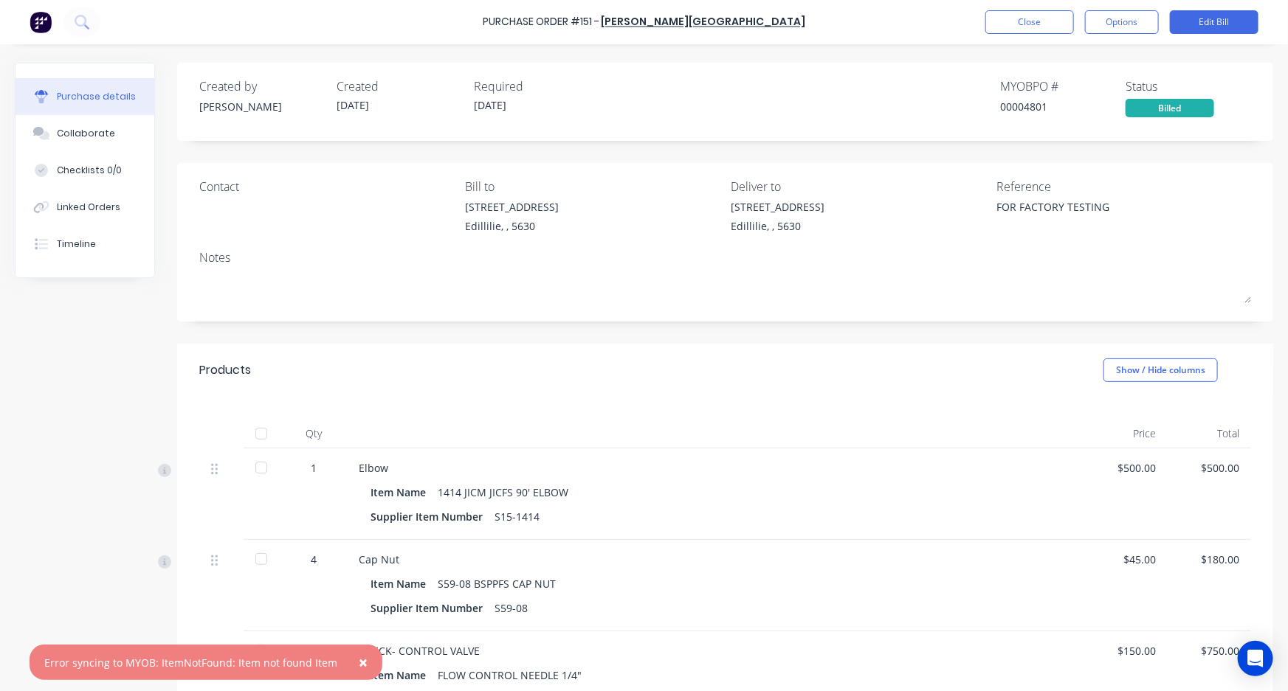
click at [359, 666] on span "×" at bounding box center [363, 662] width 9 height 21
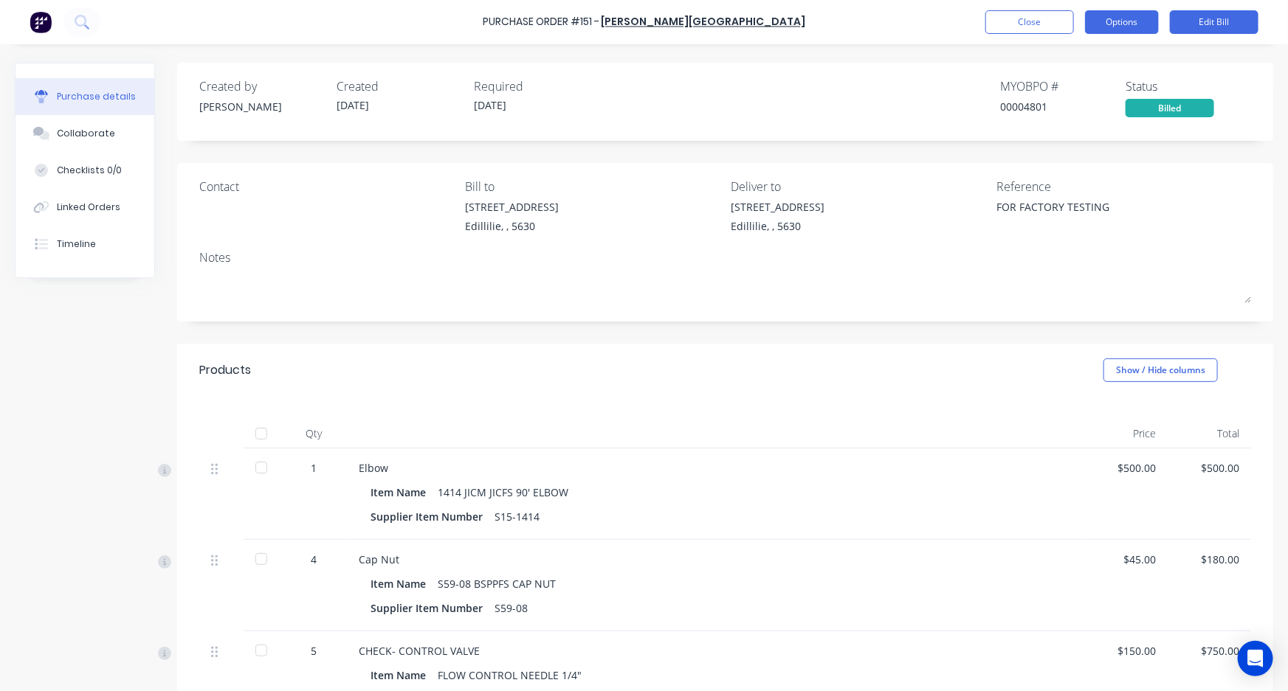
click at [1114, 25] on button "Options" at bounding box center [1122, 22] width 74 height 24
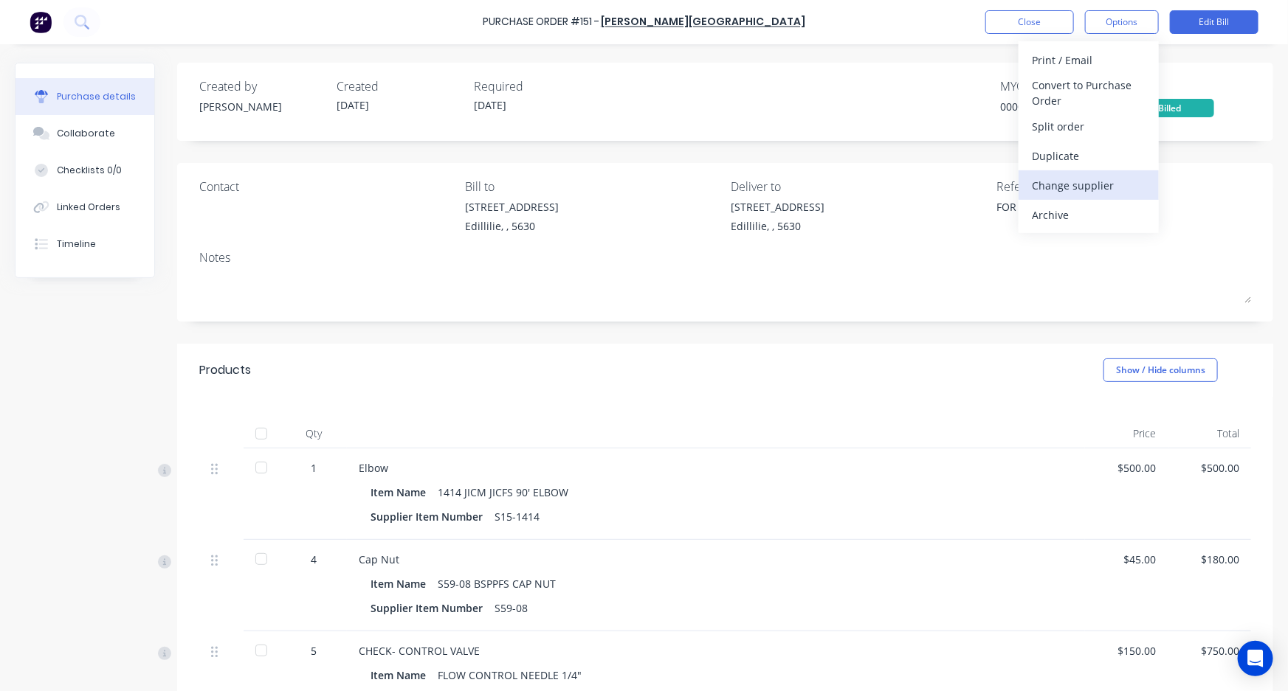
click at [1075, 193] on div "Change supplier" at bounding box center [1089, 185] width 114 height 21
type textarea "x"
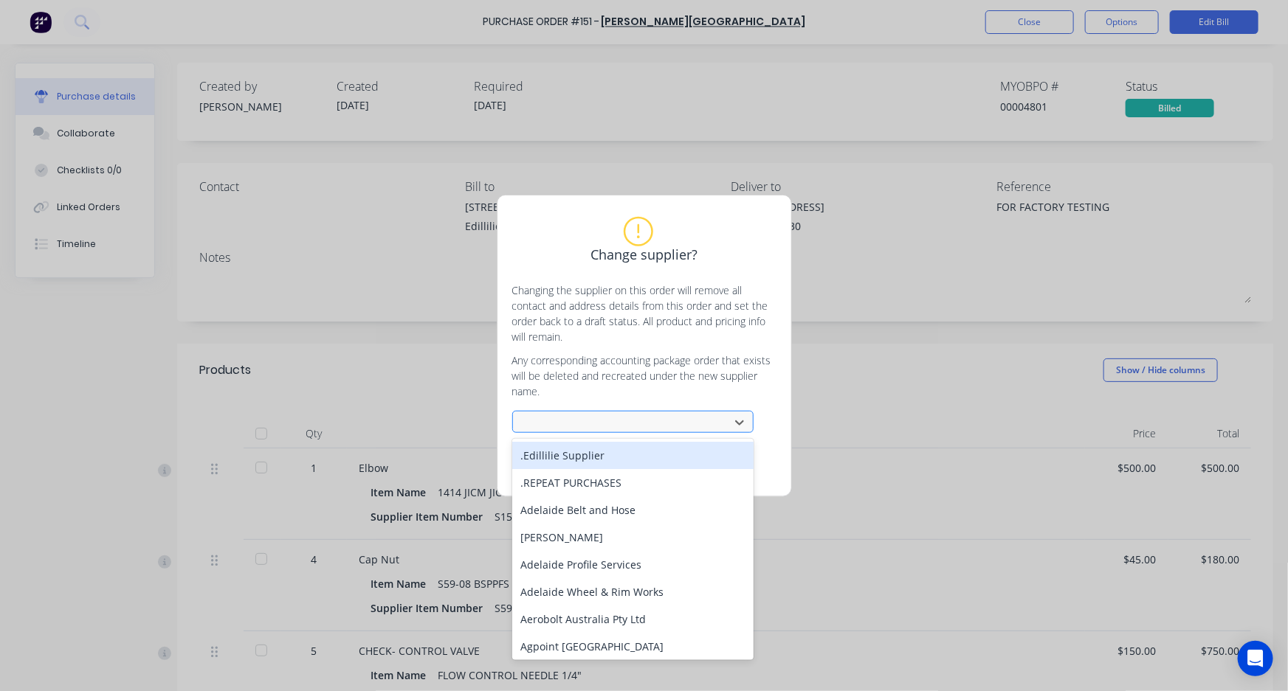
click at [583, 424] on div at bounding box center [623, 422] width 197 height 18
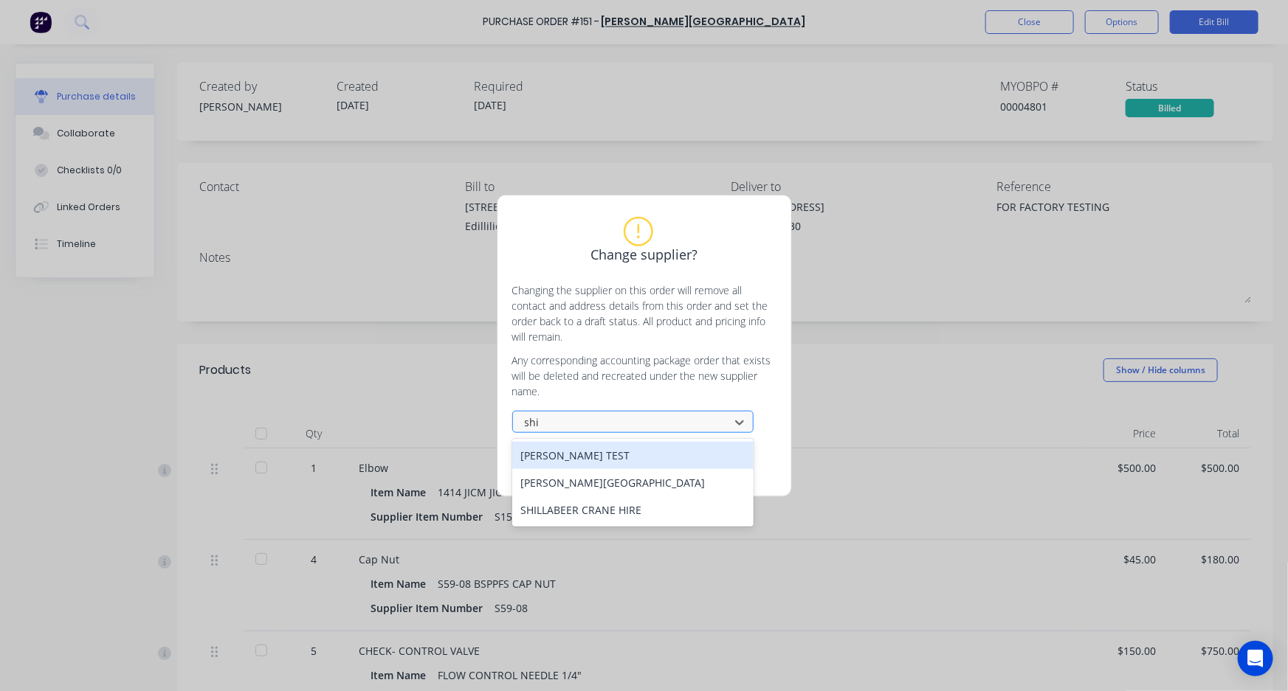
type input "ship"
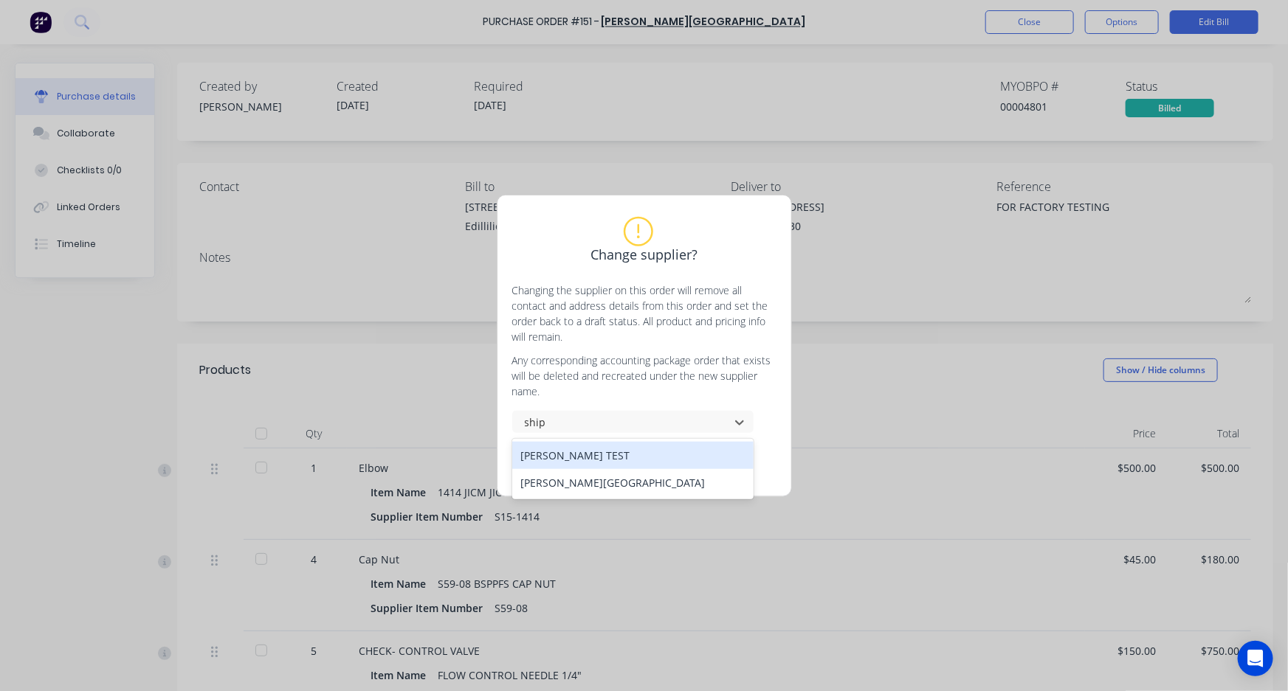
click at [576, 458] on div "[PERSON_NAME] TEST" at bounding box center [632, 455] width 241 height 27
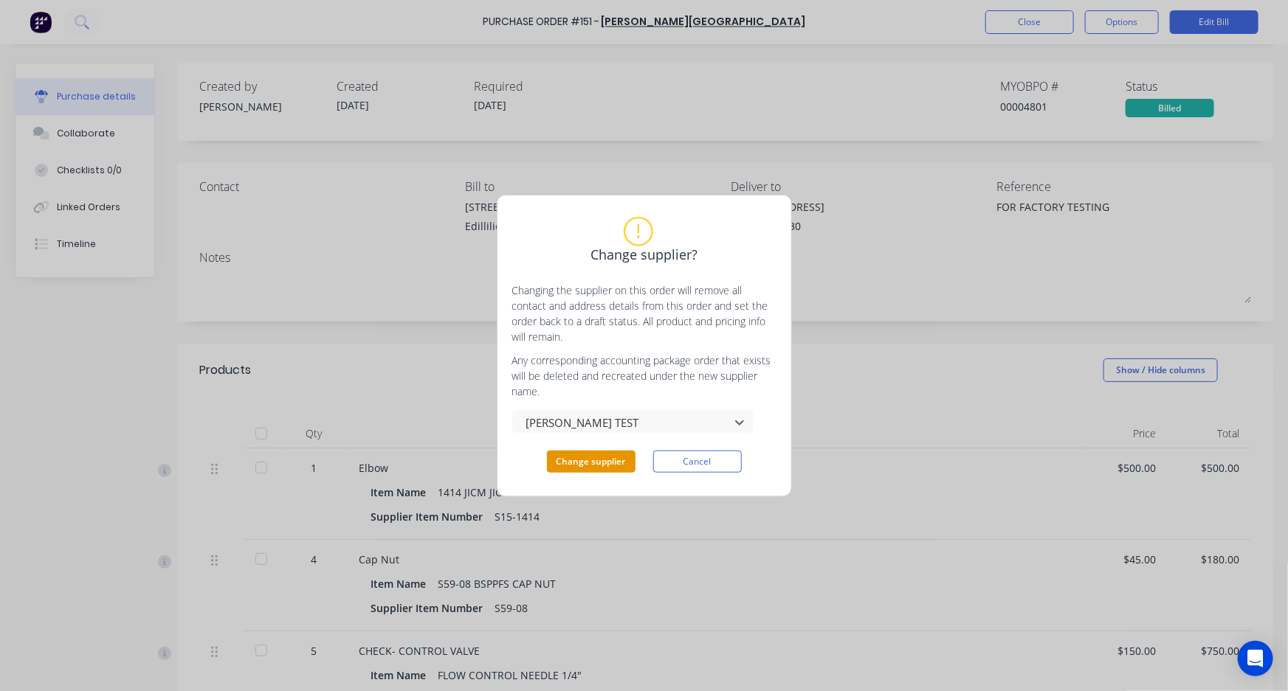
click at [581, 458] on button "Change supplier" at bounding box center [591, 462] width 89 height 22
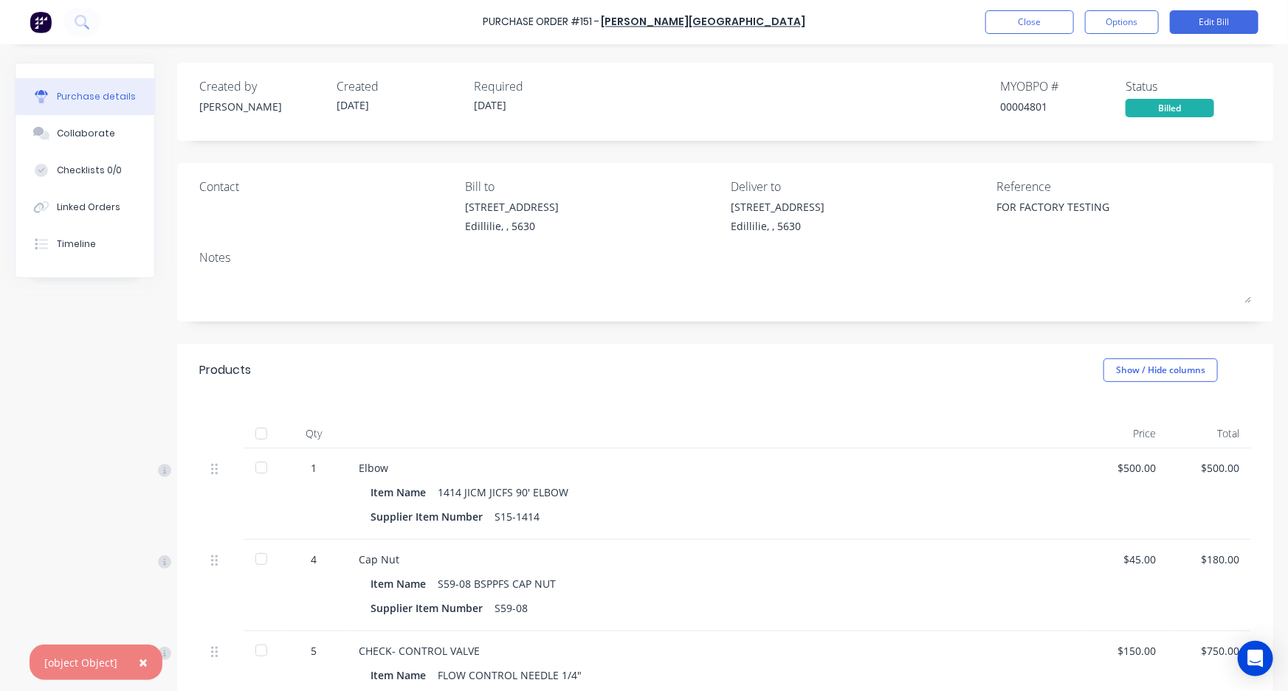
click at [141, 663] on span "×" at bounding box center [143, 662] width 9 height 21
type textarea "x"
click at [1037, 24] on button "Close" at bounding box center [1029, 22] width 89 height 24
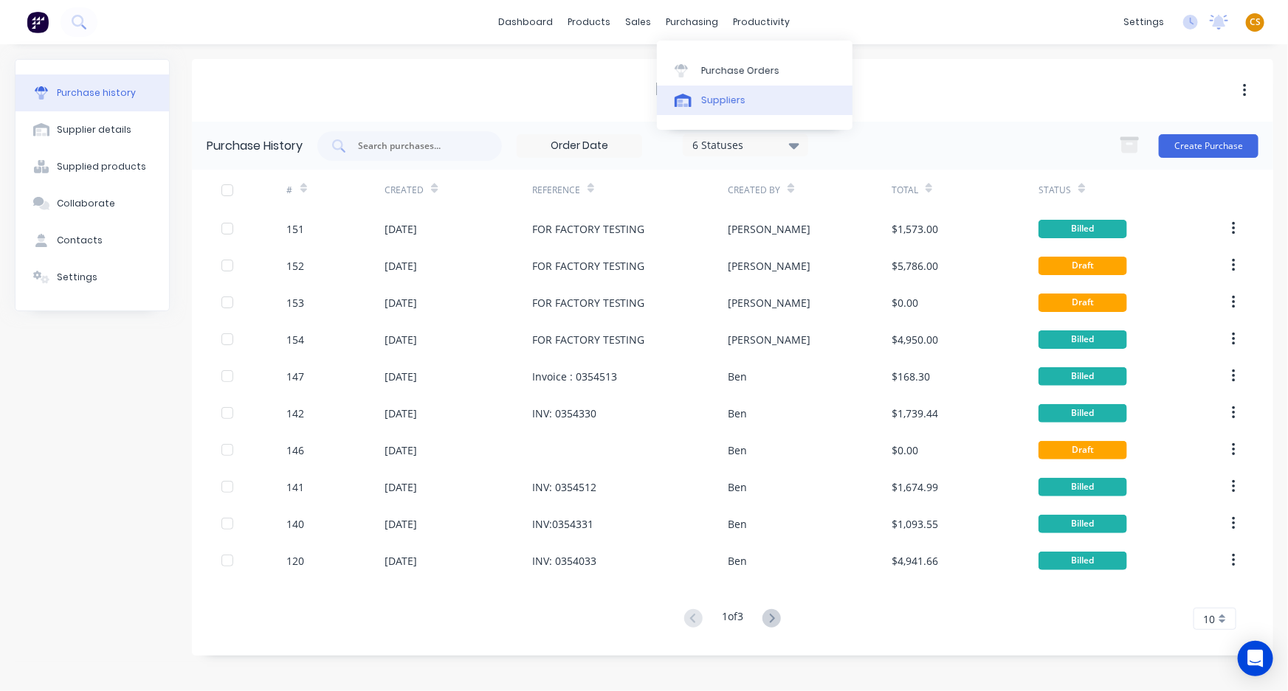
click at [719, 103] on div "Suppliers" at bounding box center [723, 100] width 44 height 13
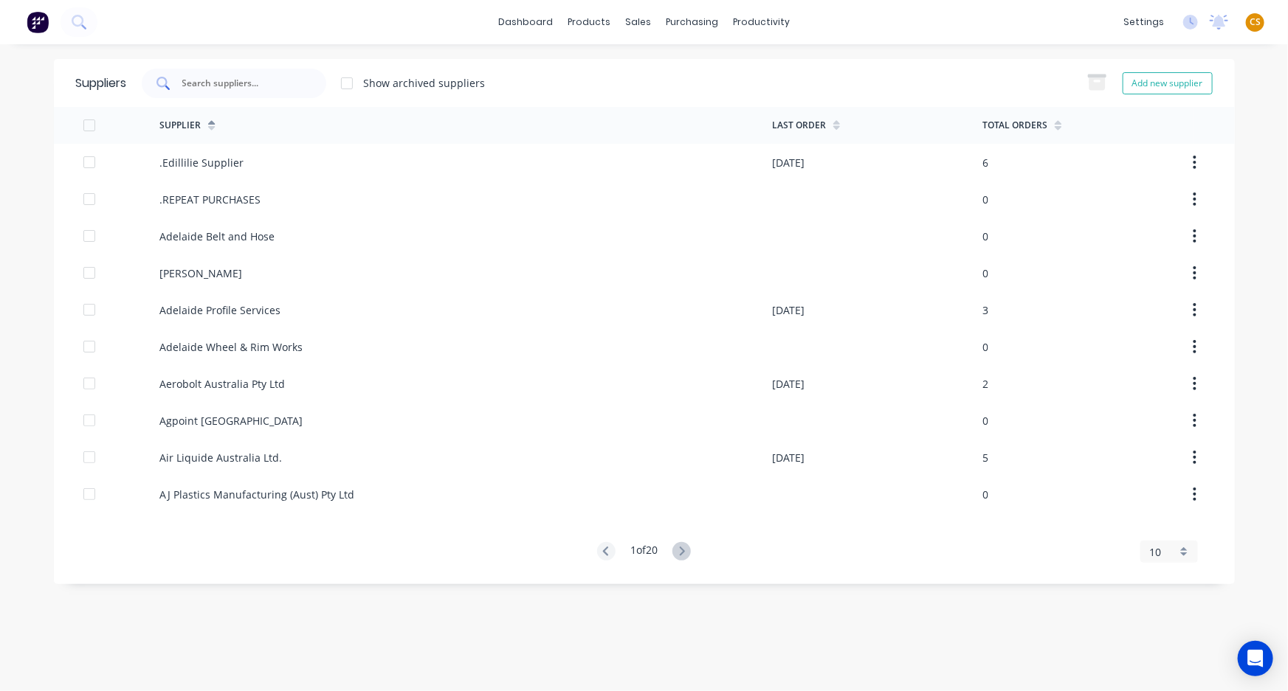
click at [210, 80] on input "text" at bounding box center [242, 83] width 122 height 15
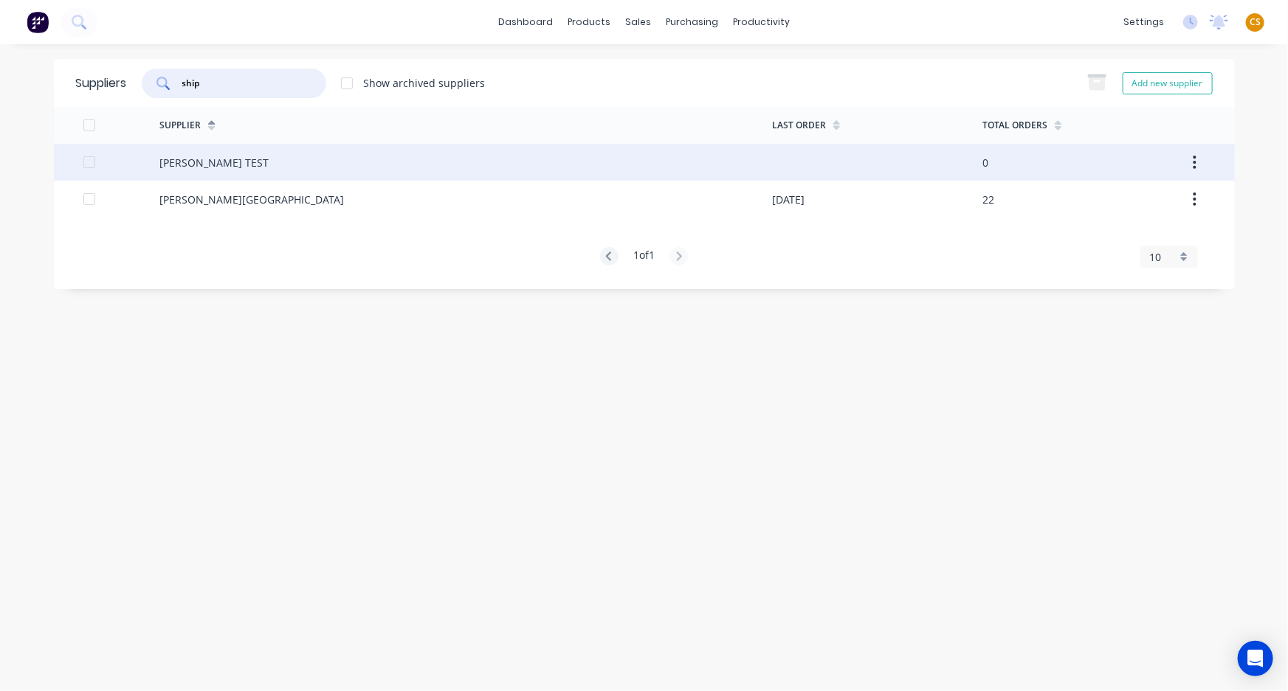
type input "ship"
click at [227, 167] on div "[PERSON_NAME] TEST" at bounding box center [213, 162] width 109 height 15
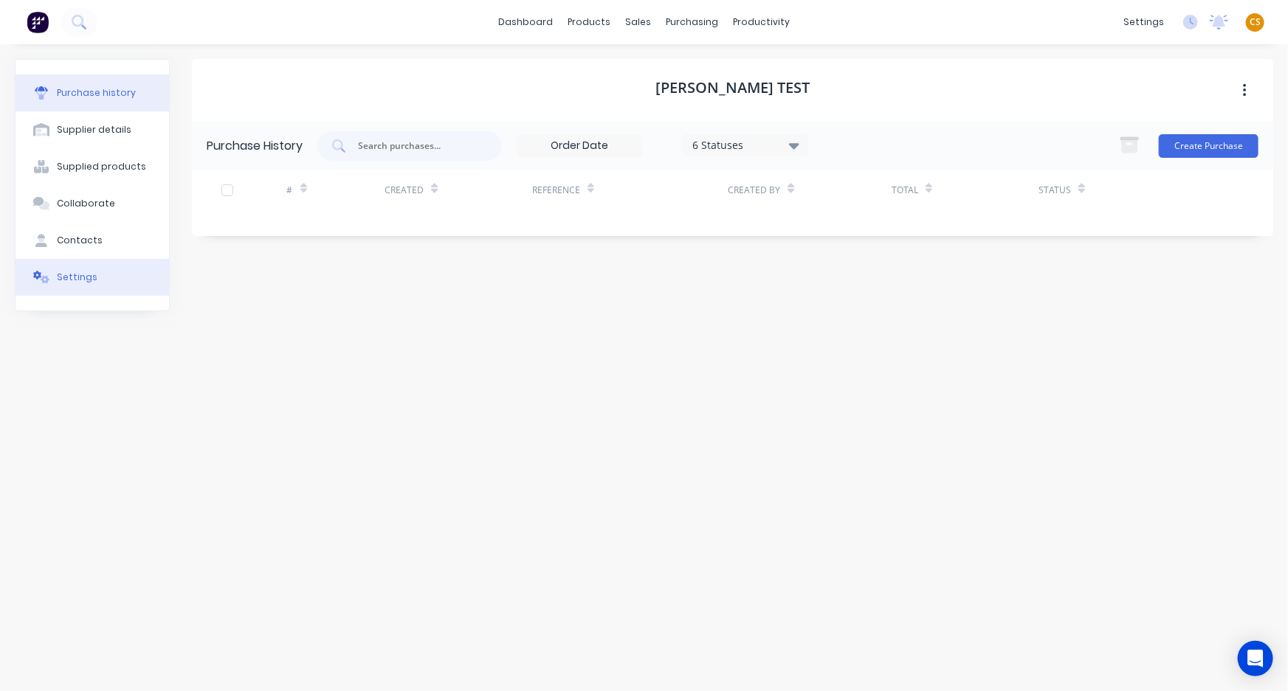
click at [95, 289] on button "Settings" at bounding box center [91, 277] width 153 height 37
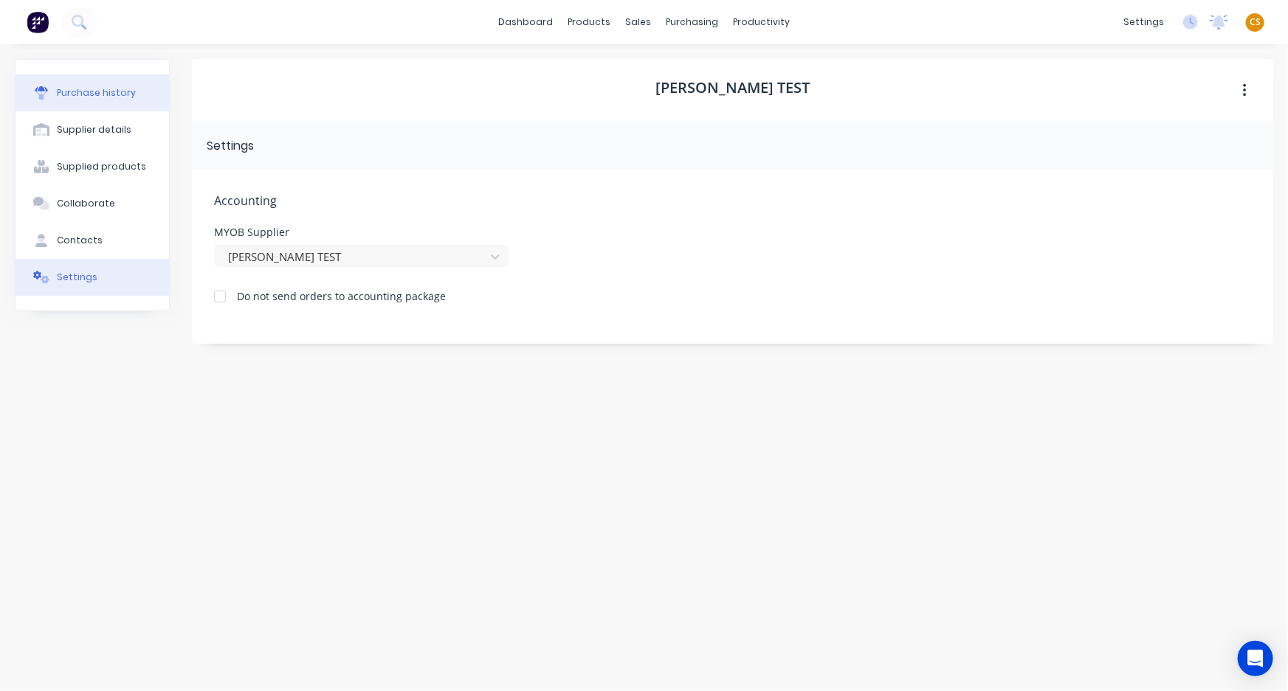
click at [97, 89] on div "Purchase history" at bounding box center [96, 92] width 79 height 13
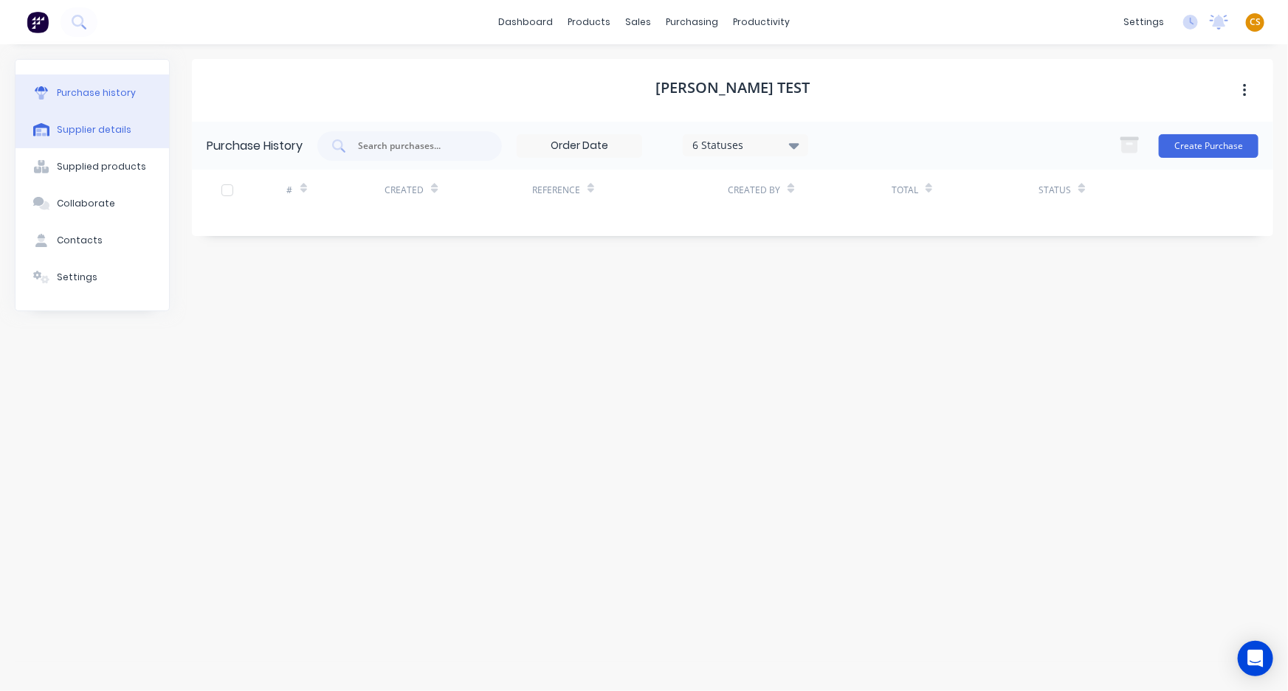
click at [93, 128] on div "Supplier details" at bounding box center [94, 129] width 75 height 13
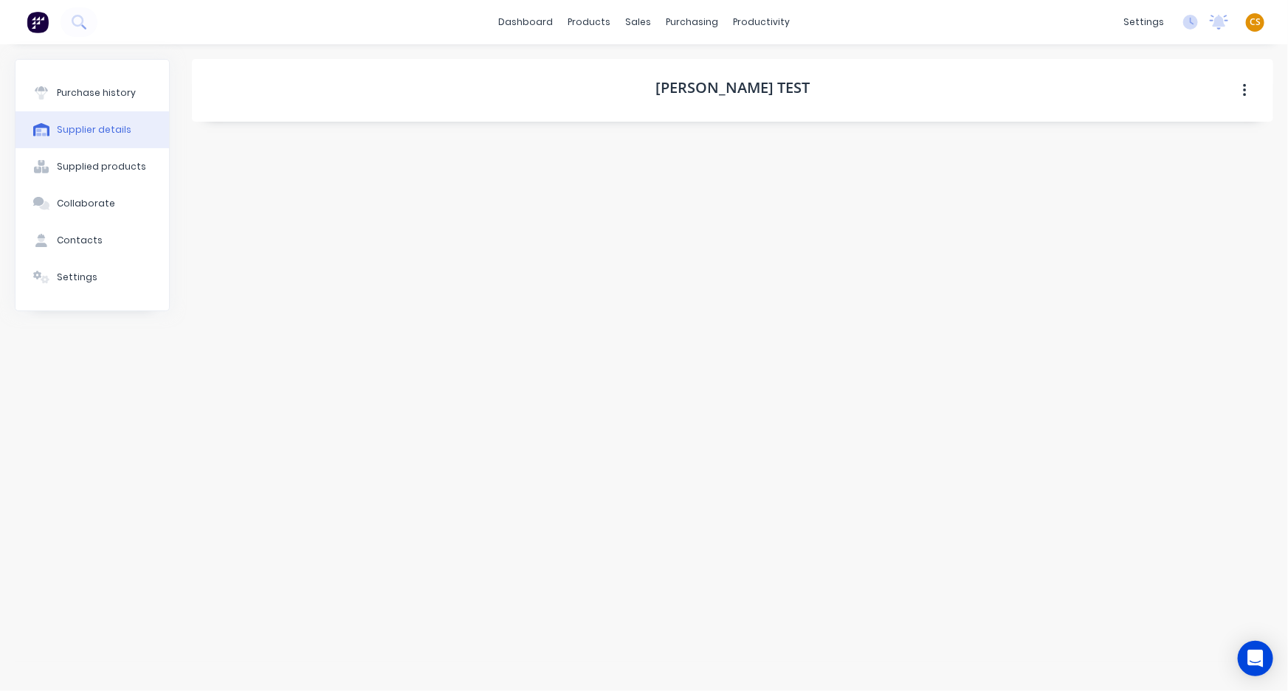
select select "AU"
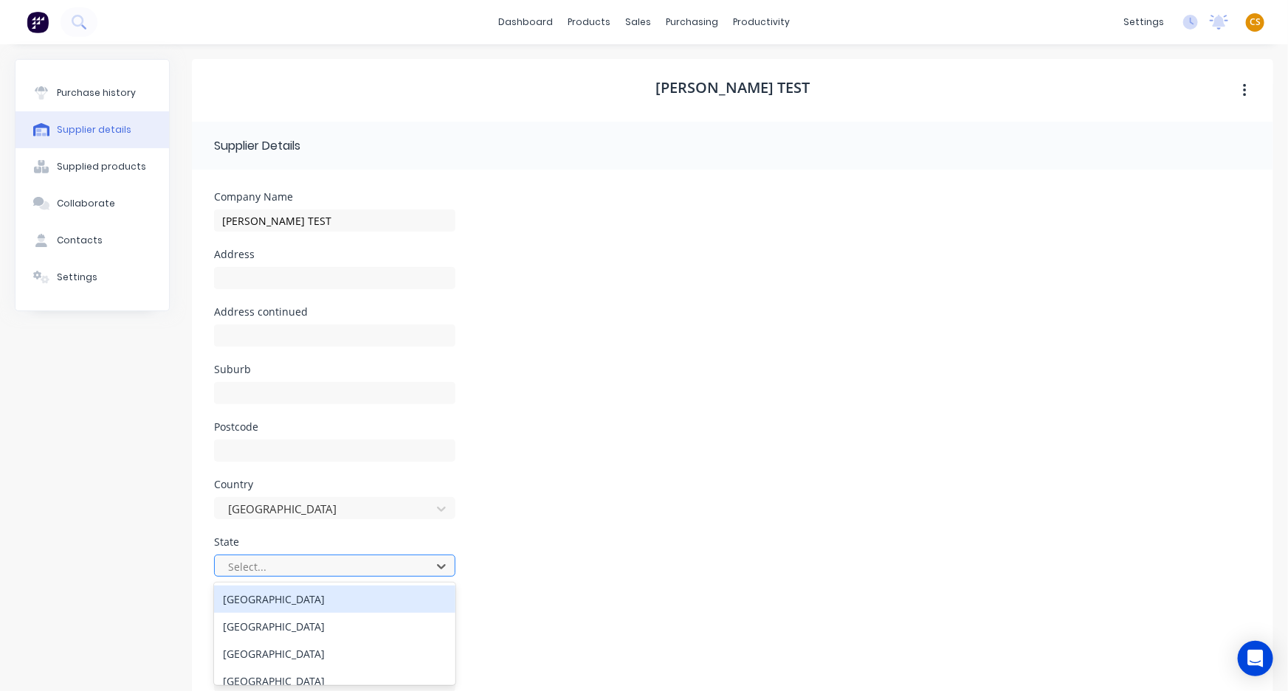
click at [267, 566] on div at bounding box center [325, 567] width 197 height 18
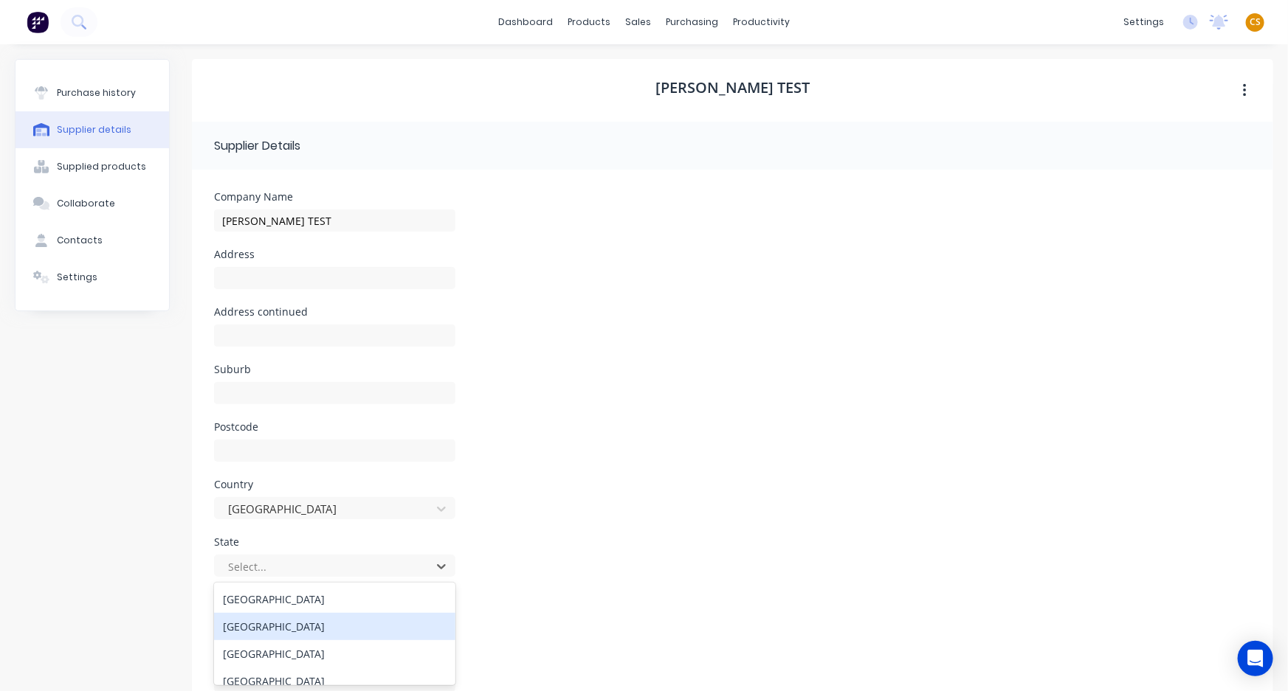
scroll to position [121, 0]
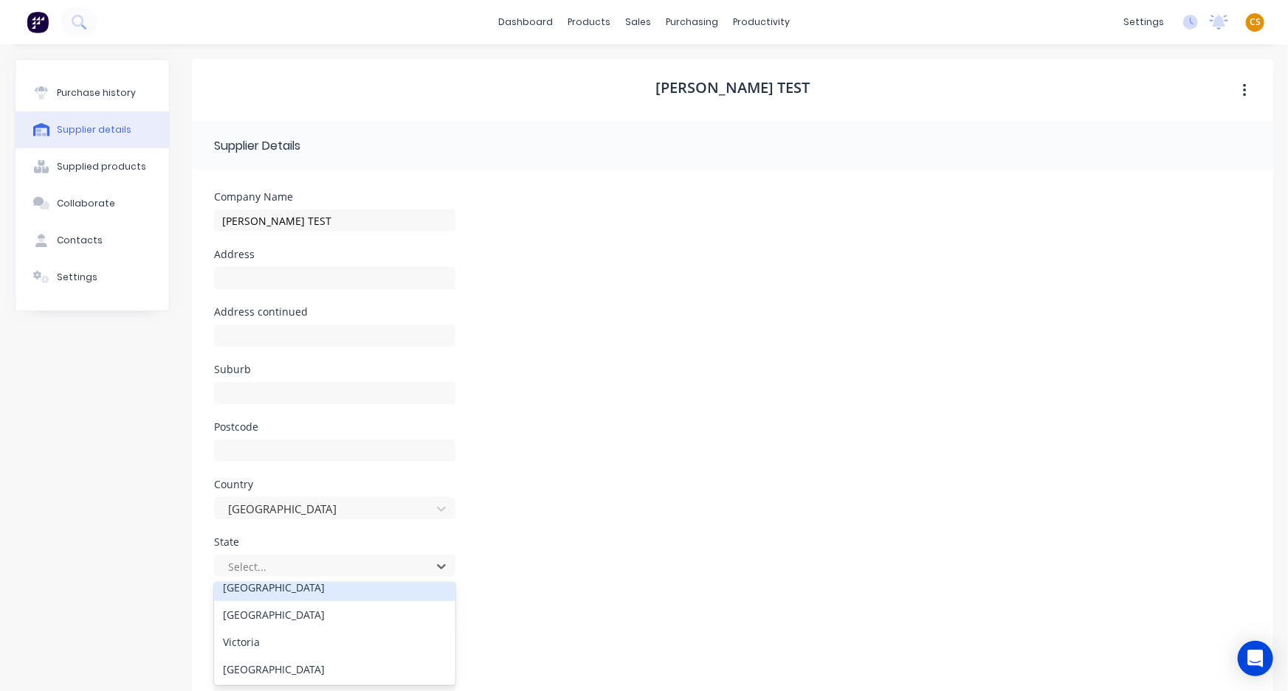
click at [285, 589] on div "South Australia" at bounding box center [334, 587] width 241 height 27
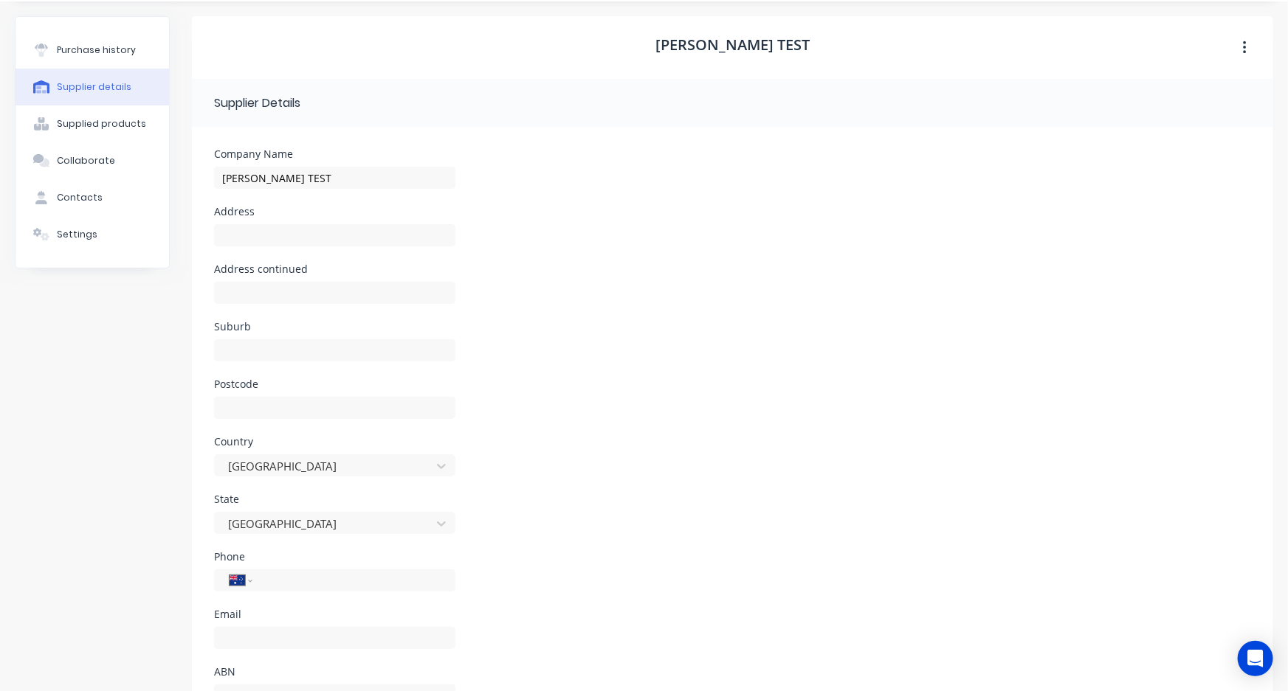
scroll to position [0, 0]
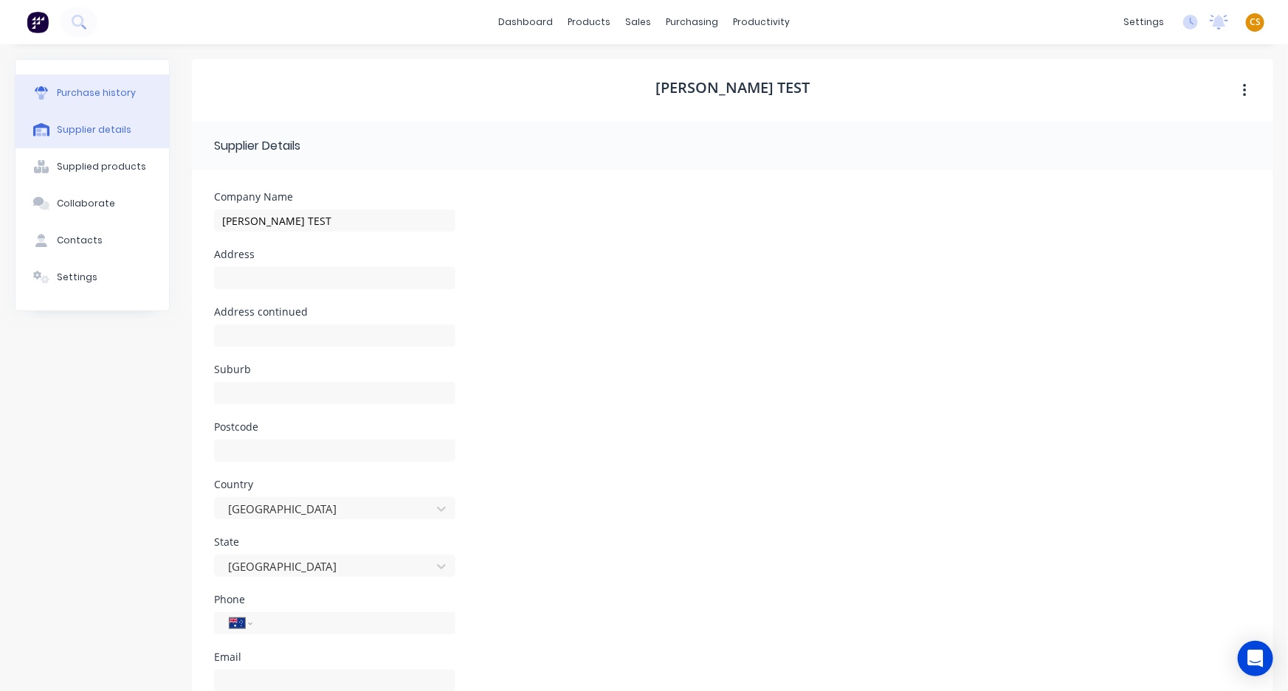
click at [100, 86] on div "Purchase history" at bounding box center [96, 92] width 79 height 13
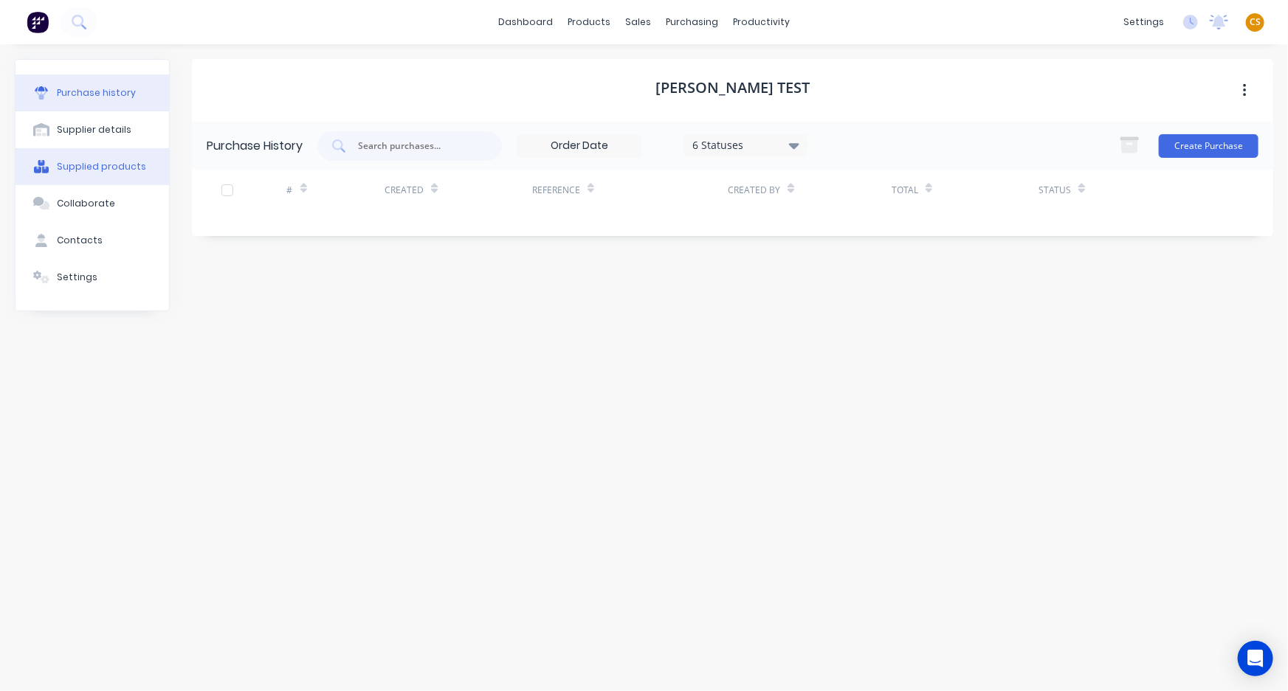
click at [91, 162] on div "Supplied products" at bounding box center [101, 166] width 89 height 13
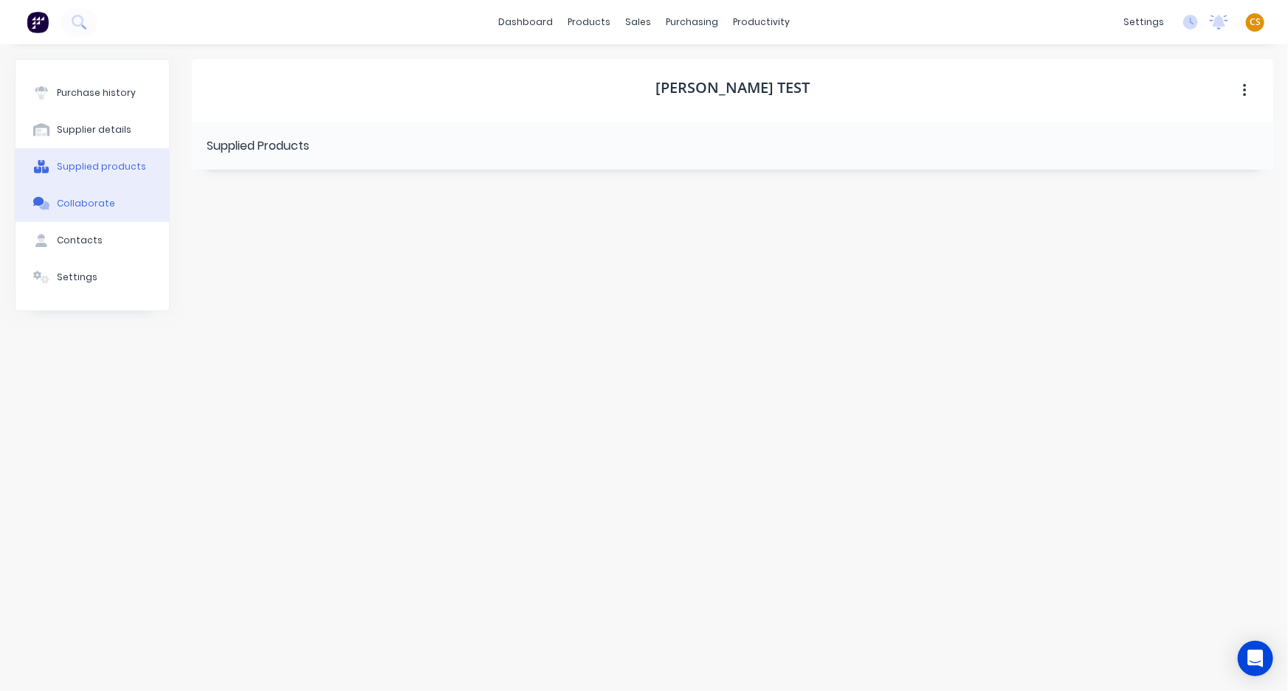
click at [80, 206] on div "Collaborate" at bounding box center [86, 203] width 58 height 13
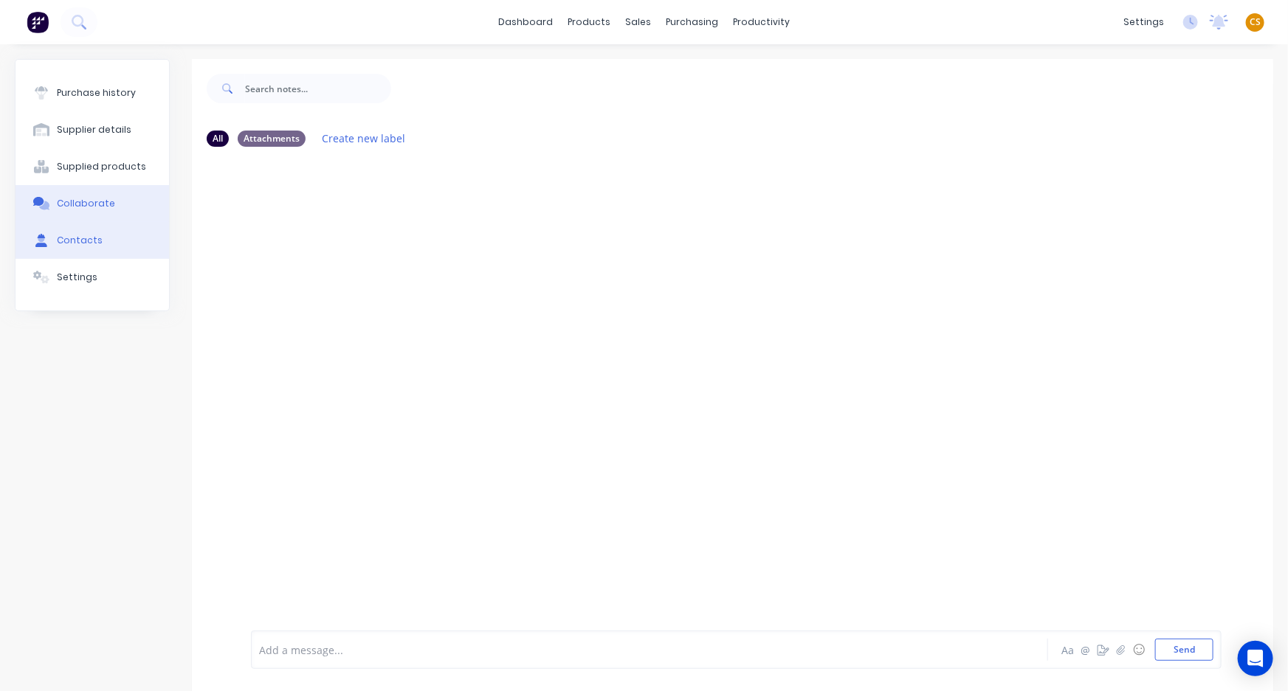
click at [73, 240] on div "Contacts" at bounding box center [80, 240] width 46 height 13
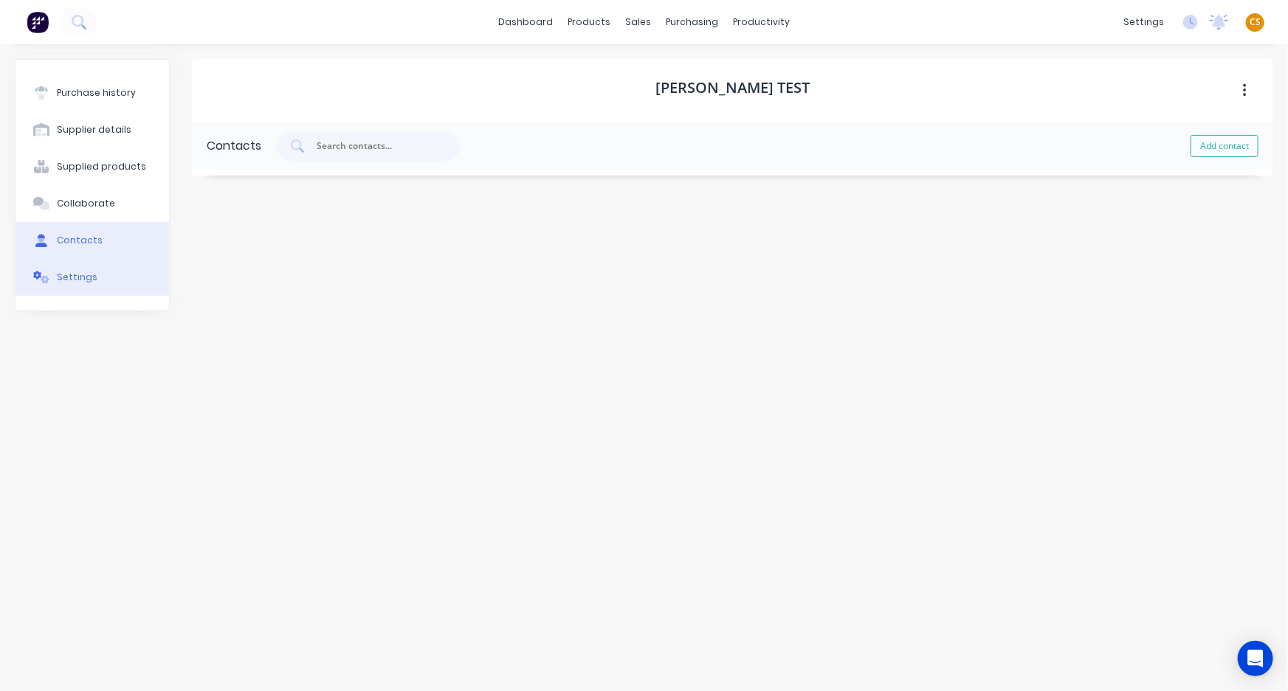
click at [69, 280] on div "Settings" at bounding box center [77, 277] width 41 height 13
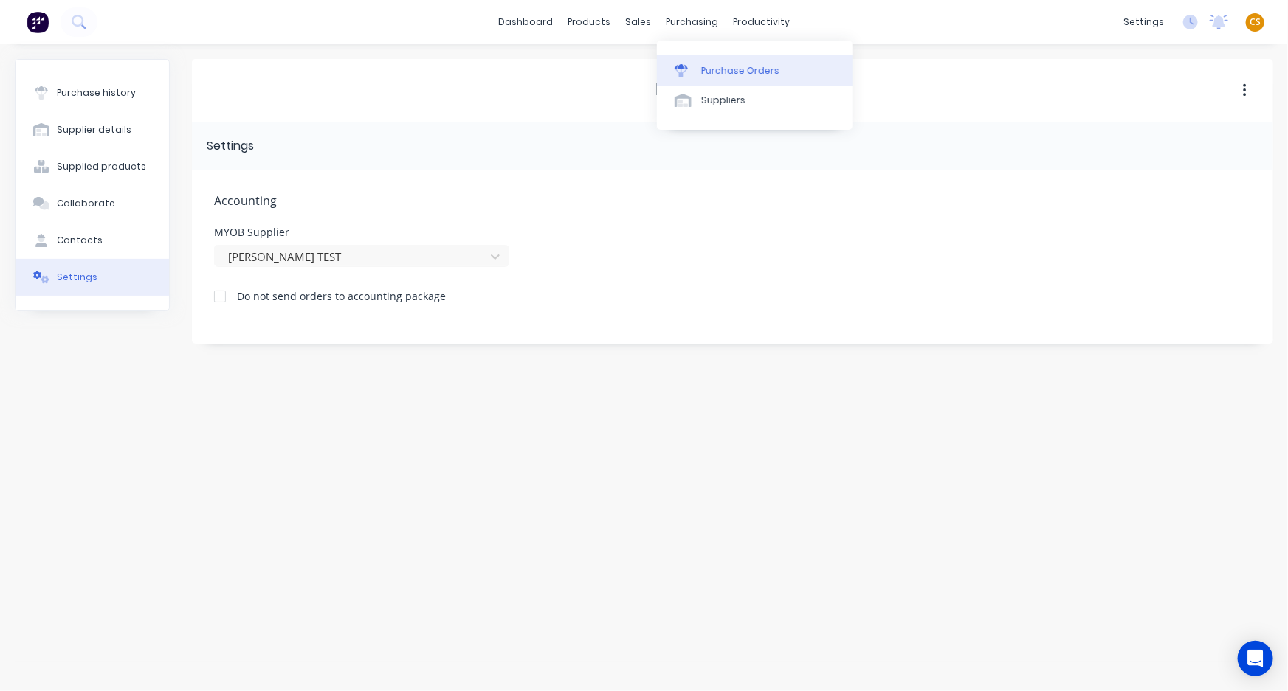
click at [722, 72] on div "Purchase Orders" at bounding box center [740, 70] width 78 height 13
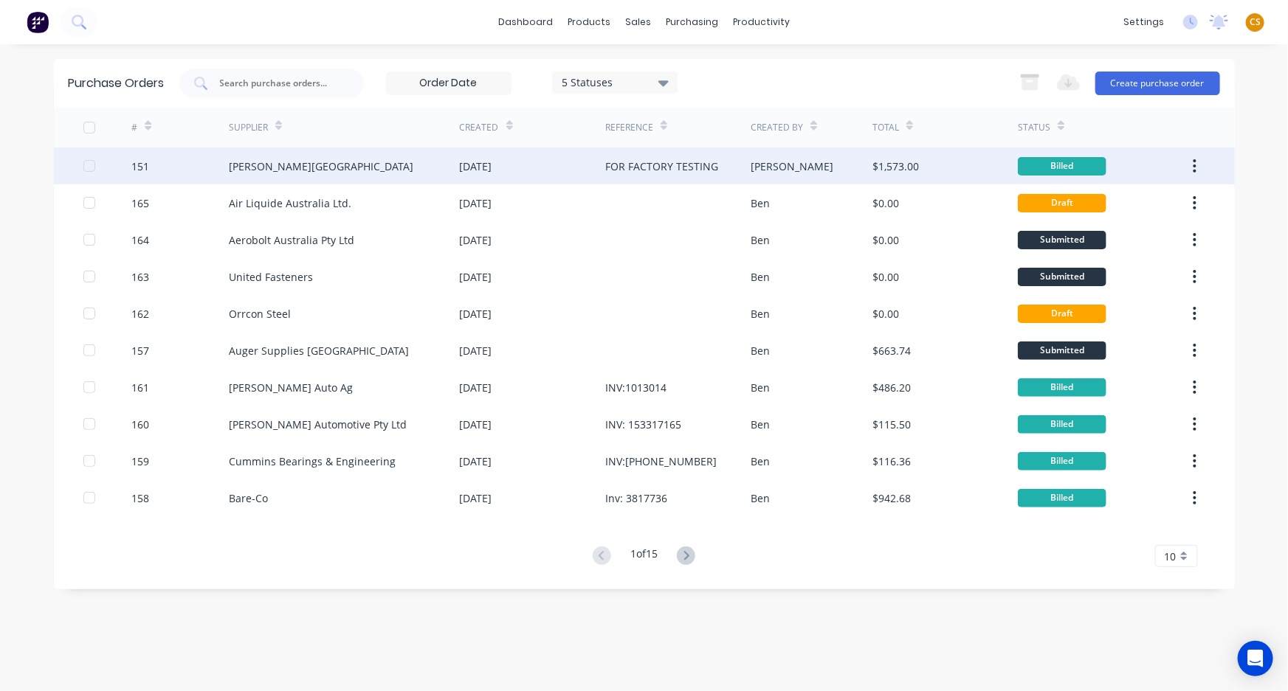
click at [283, 164] on div "[PERSON_NAME][GEOGRAPHIC_DATA]" at bounding box center [321, 166] width 184 height 15
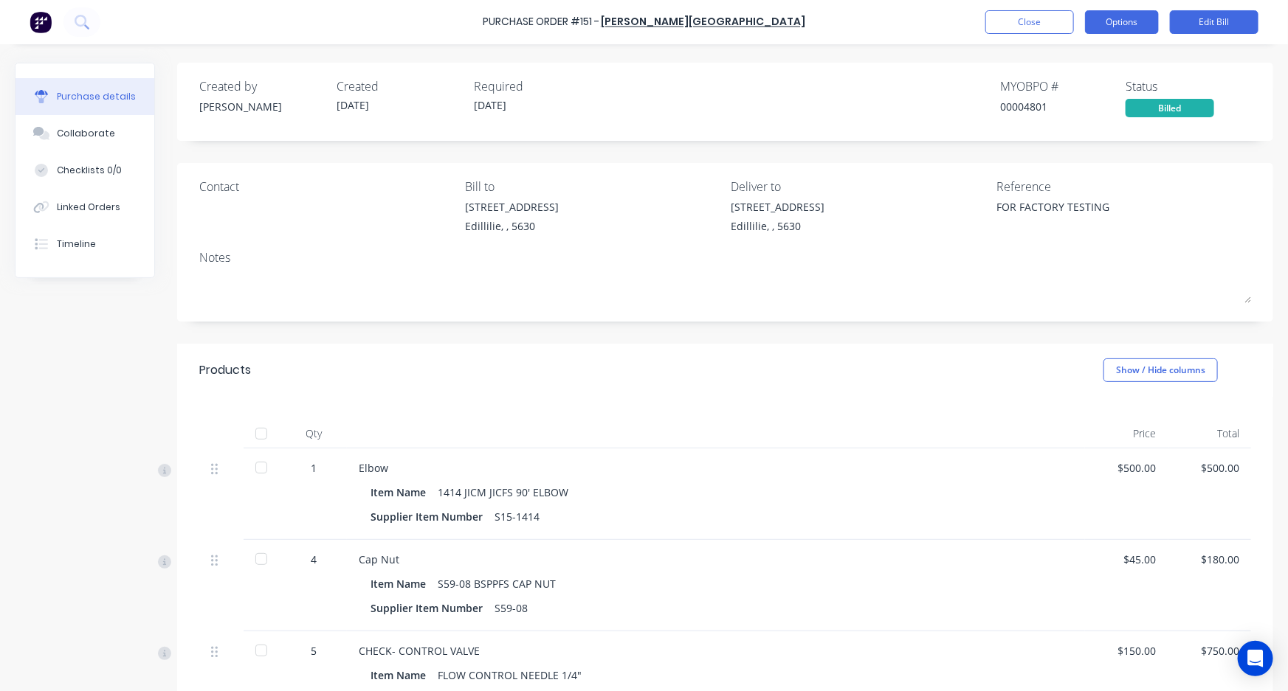
click at [1107, 24] on button "Options" at bounding box center [1122, 22] width 74 height 24
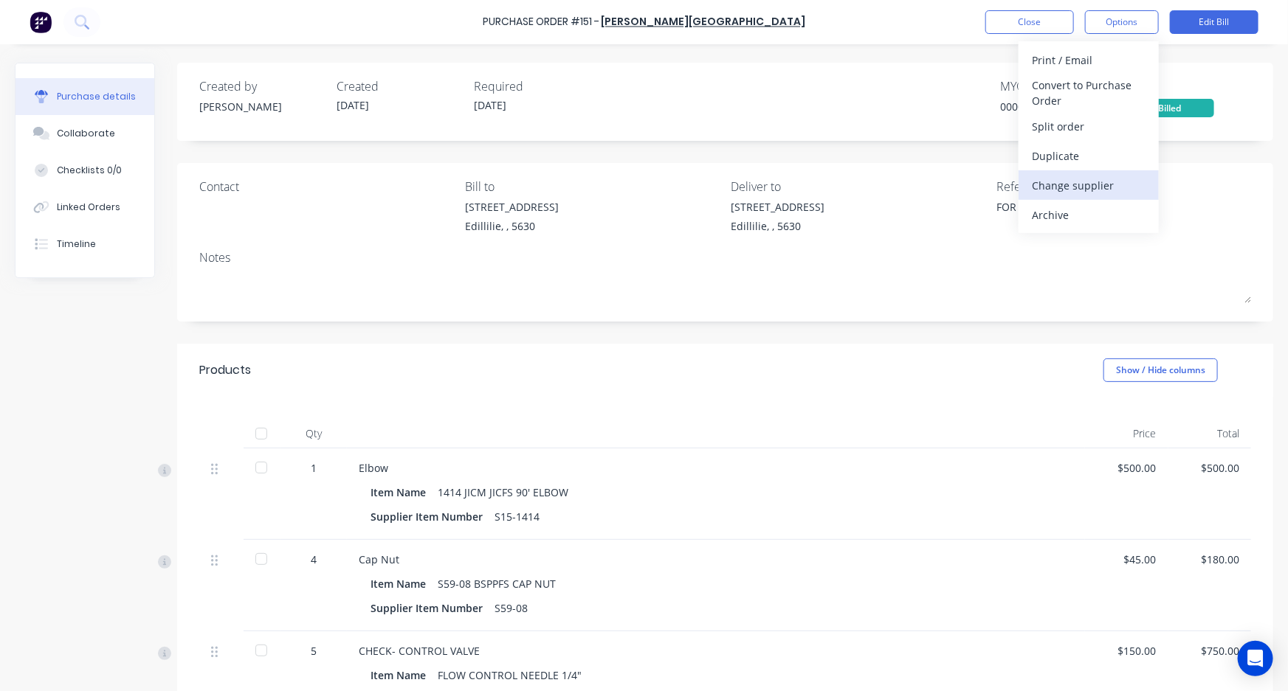
click at [1055, 187] on div "Change supplier" at bounding box center [1089, 185] width 114 height 21
type textarea "x"
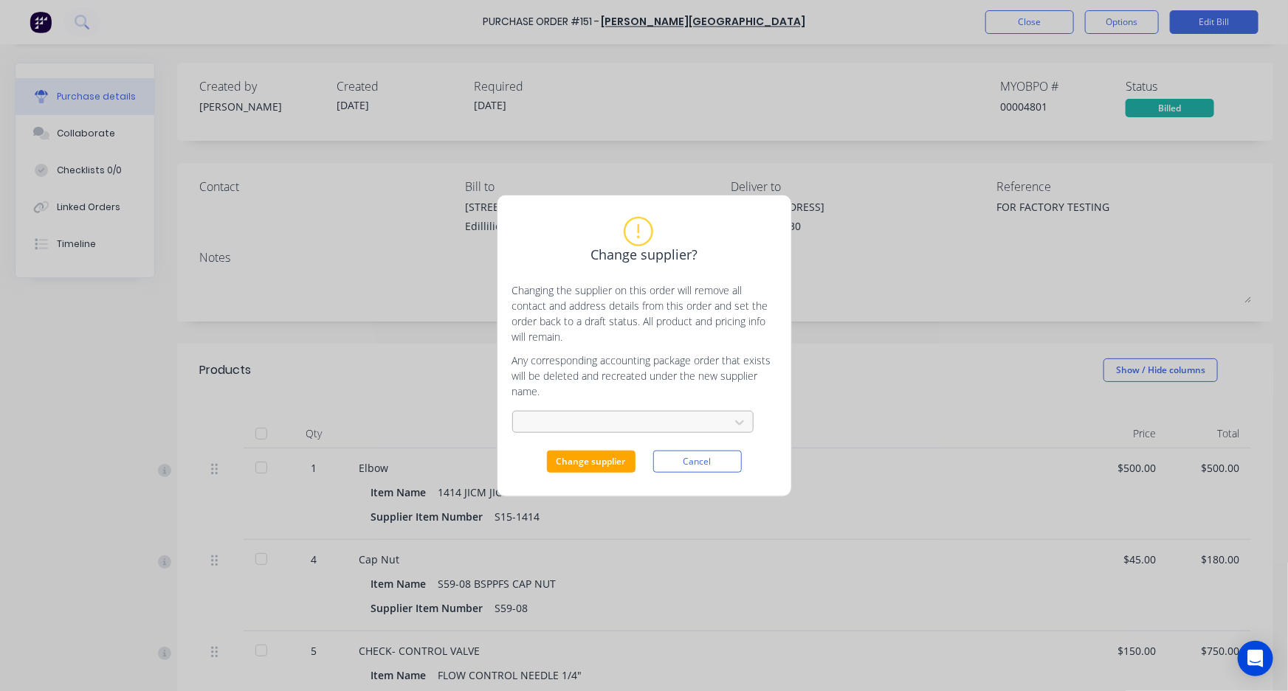
click at [615, 421] on div at bounding box center [623, 422] width 197 height 18
click at [611, 456] on div "[PERSON_NAME] TEST" at bounding box center [632, 455] width 241 height 27
click at [603, 464] on button "Change supplier" at bounding box center [591, 462] width 89 height 22
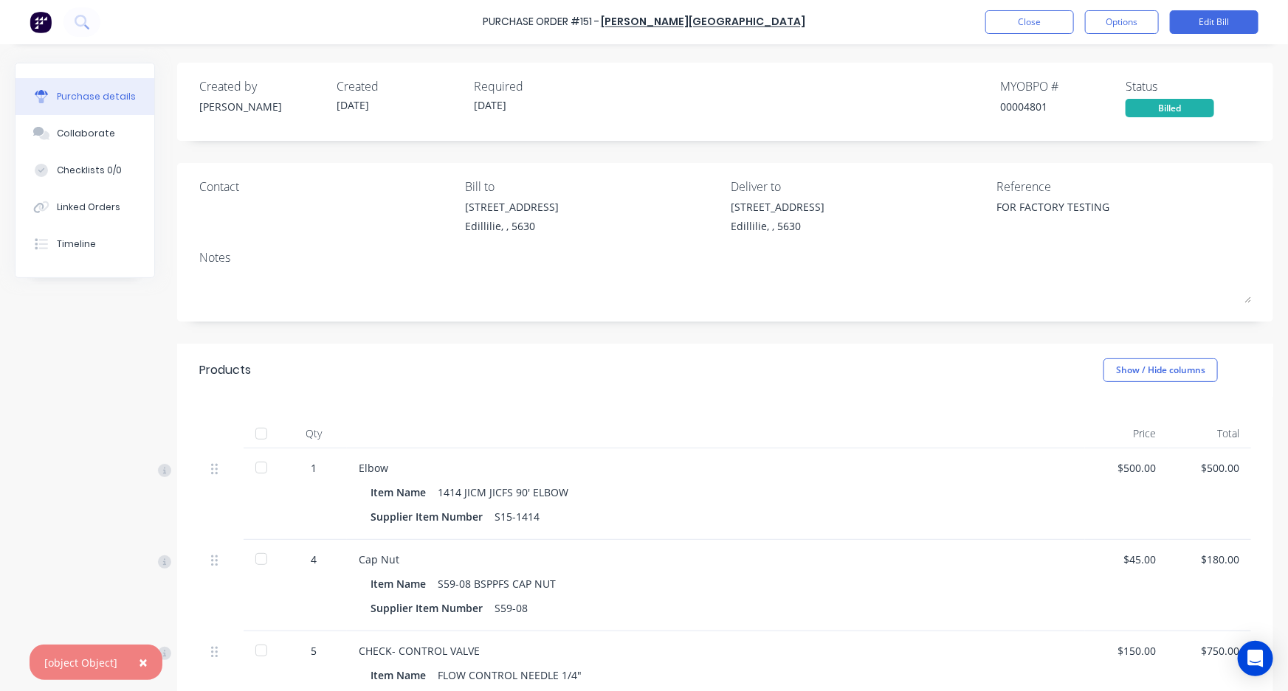
type textarea "x"
click at [1018, 21] on button "Close" at bounding box center [1029, 22] width 89 height 24
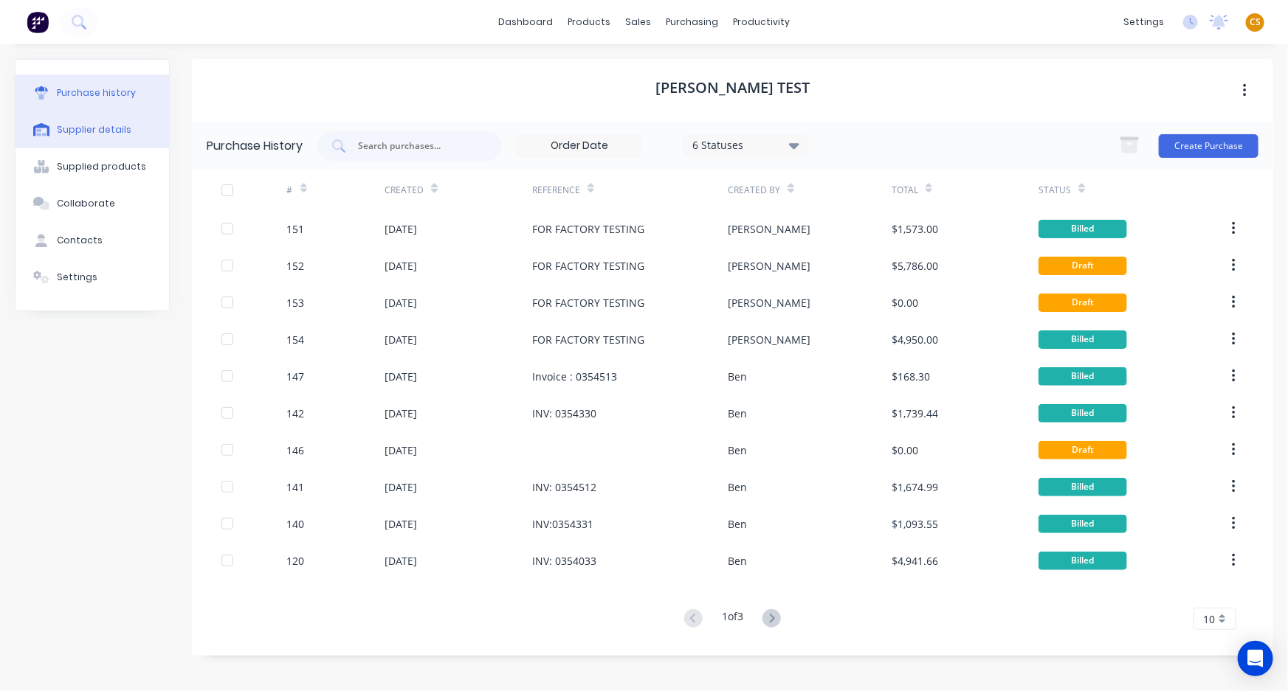
click at [94, 128] on div "Supplier details" at bounding box center [94, 129] width 75 height 13
select select "AU"
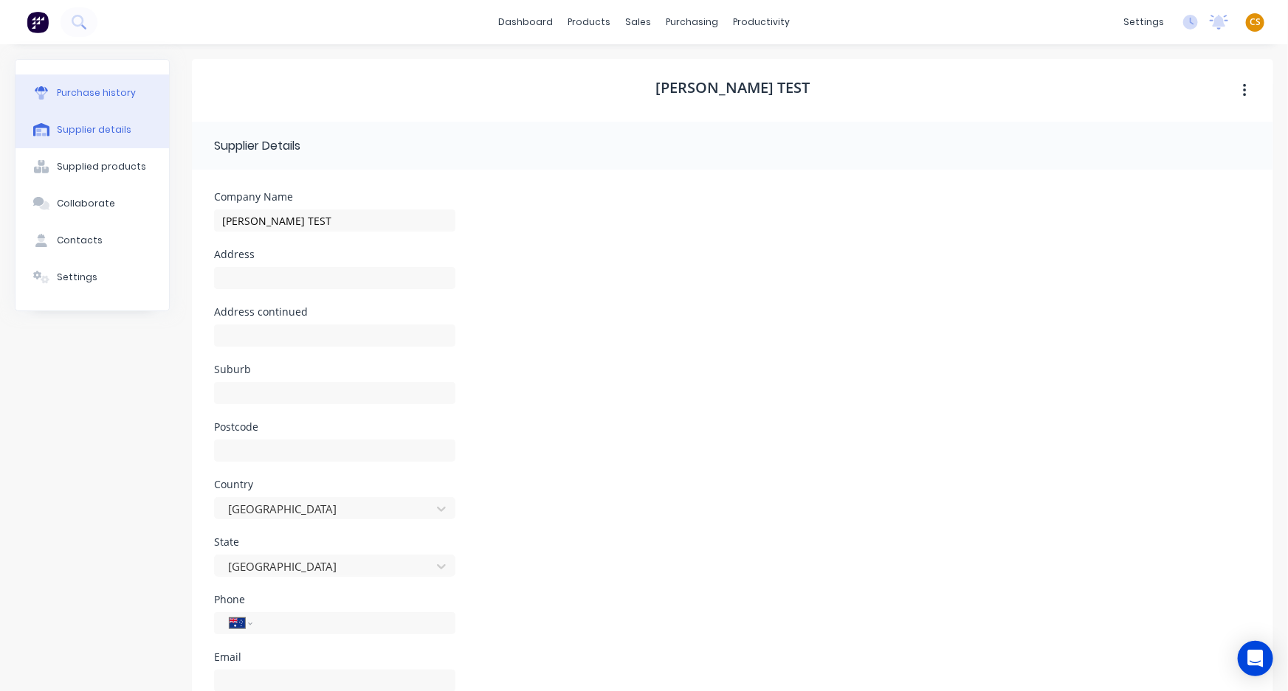
click at [105, 81] on button "Purchase history" at bounding box center [91, 93] width 153 height 37
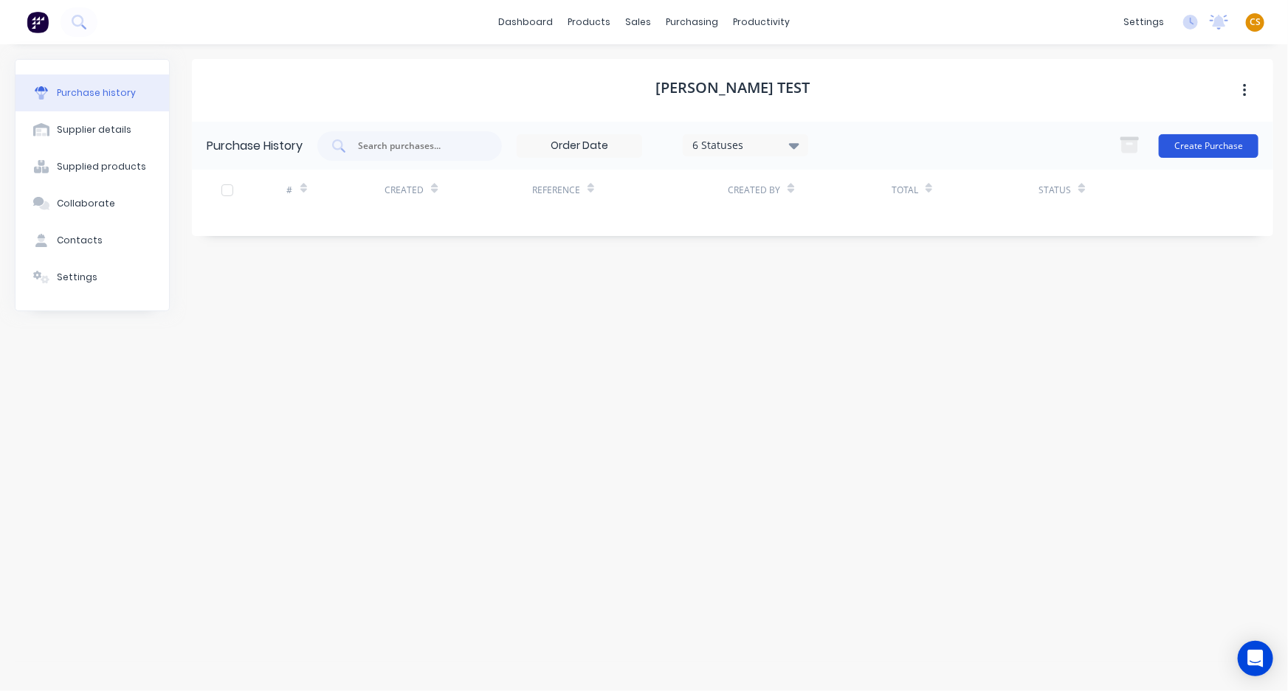
click at [1189, 140] on button "Create Purchase" at bounding box center [1208, 146] width 100 height 24
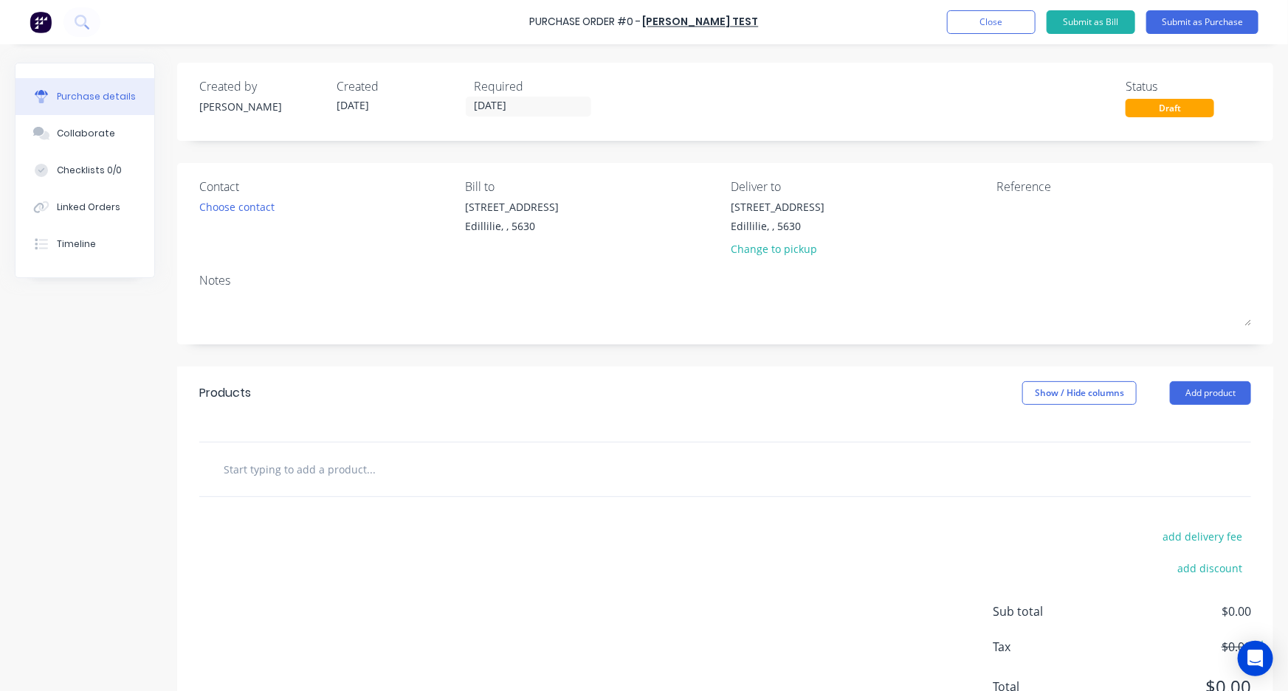
click at [346, 472] on input "text" at bounding box center [370, 470] width 295 height 30
type input "test"
click at [1012, 188] on div "Reference" at bounding box center [1123, 187] width 255 height 18
click at [1008, 212] on textarea at bounding box center [1088, 215] width 184 height 33
type textarea "x"
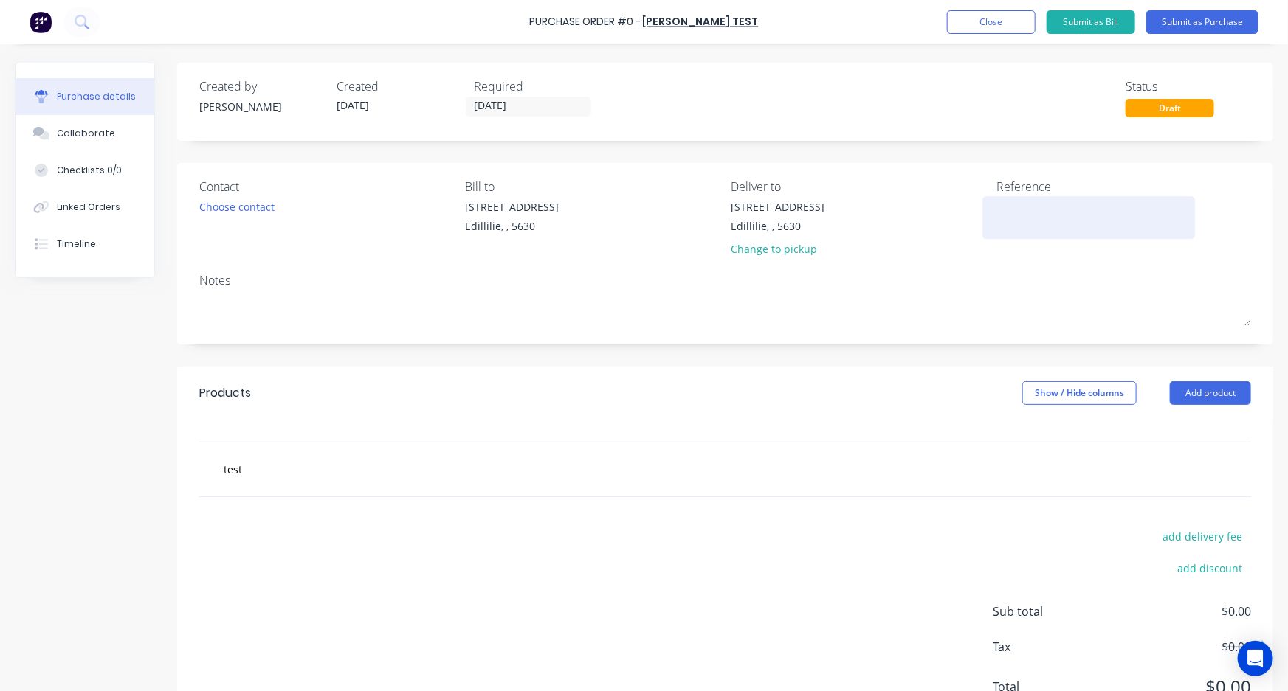
type textarea "F"
type textarea "x"
type textarea "FA"
type textarea "x"
type textarea "FAC"
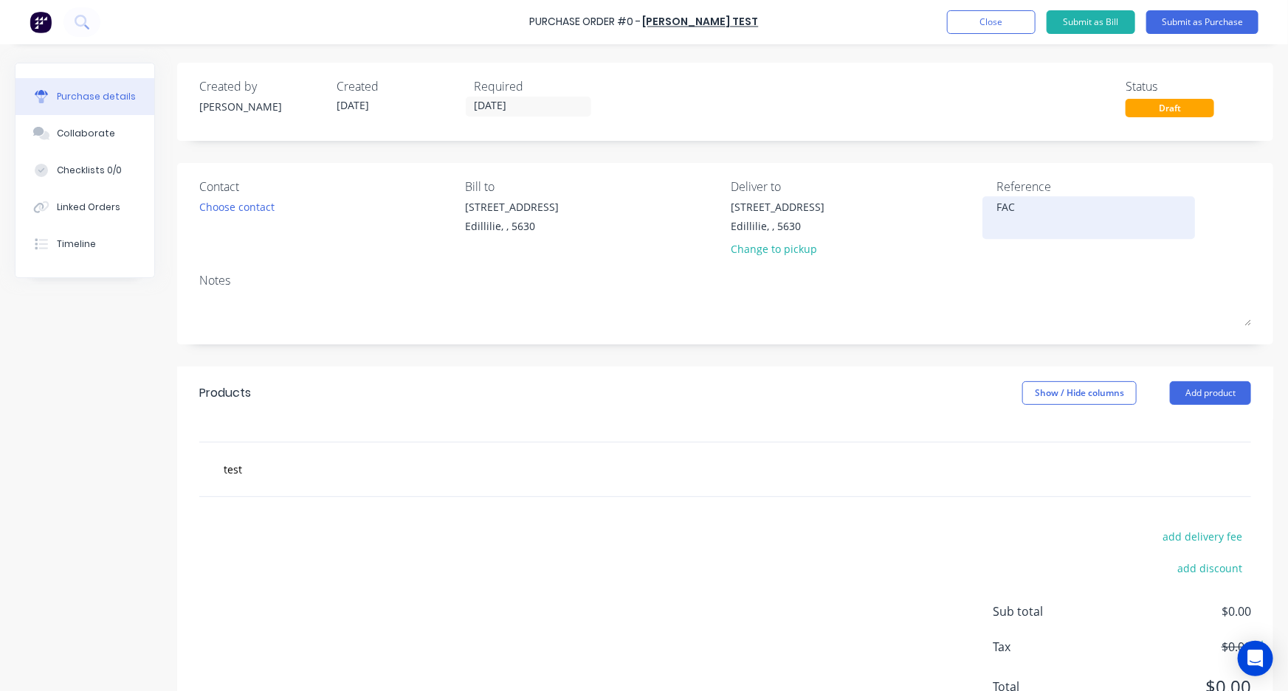
type textarea "x"
type textarea "FACT"
type textarea "x"
type textarea "FACTO"
type textarea "x"
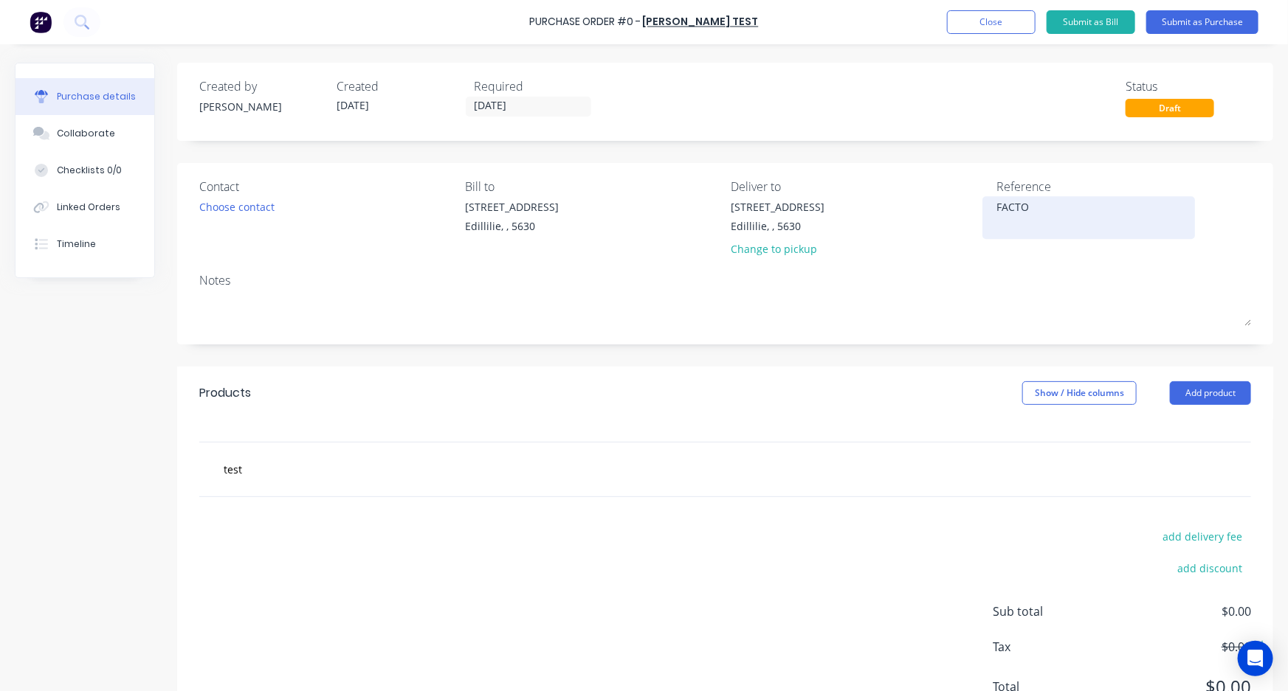
type textarea "FACTOR"
type textarea "x"
type textarea "FACTORY"
type textarea "x"
type textarea "FACTORY"
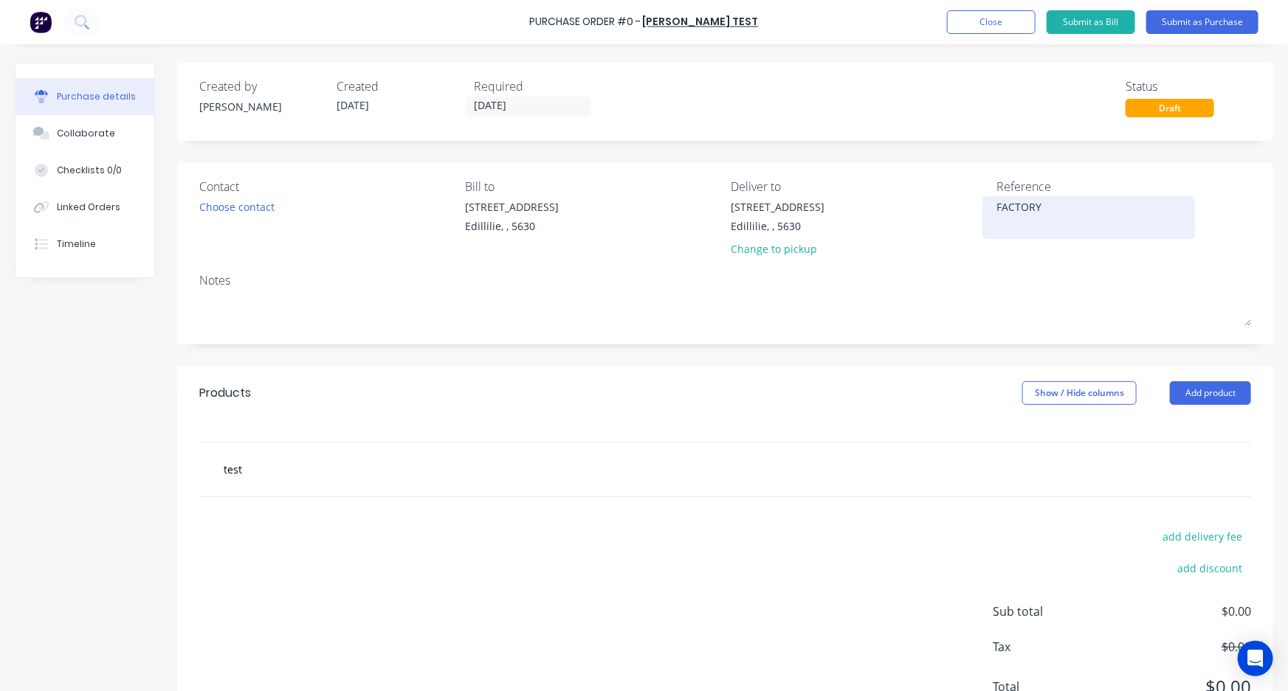
type textarea "x"
type textarea "FACTORY T"
type textarea "x"
type textarea "FACTORY TE"
type textarea "x"
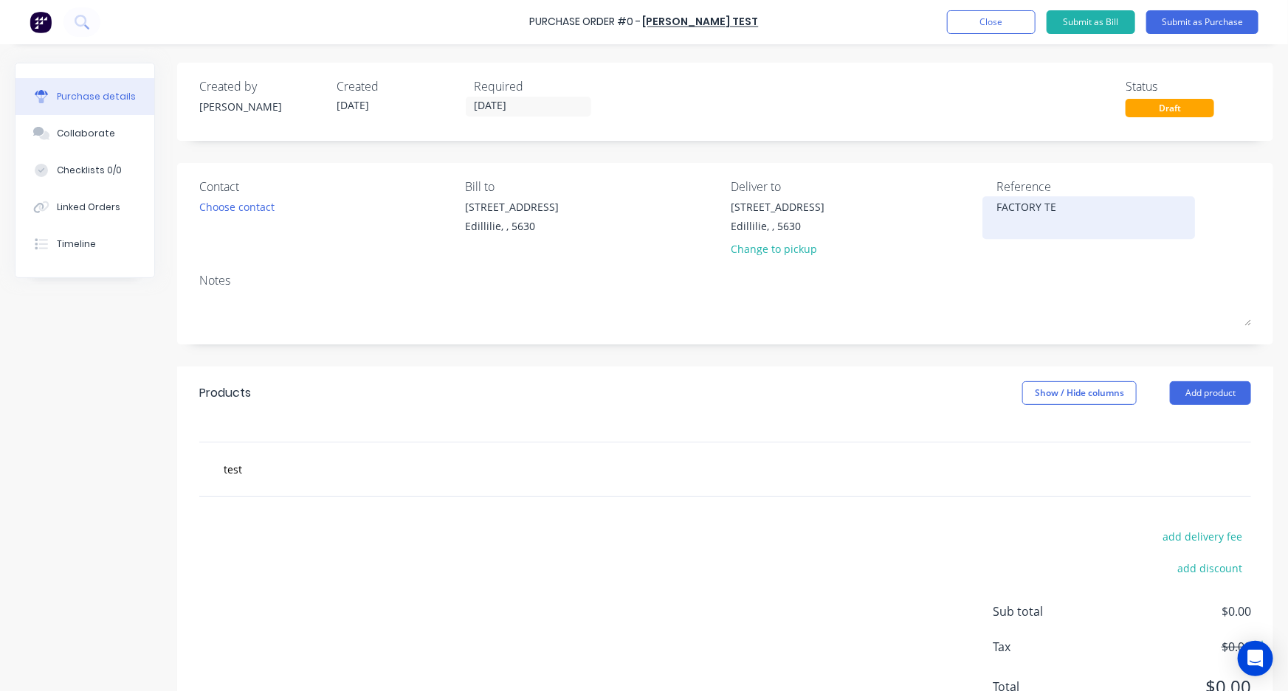
type textarea "FACTORY TES"
type textarea "x"
type textarea "FACTORY TEST"
type textarea "x"
type textarea "FACTORY TEST"
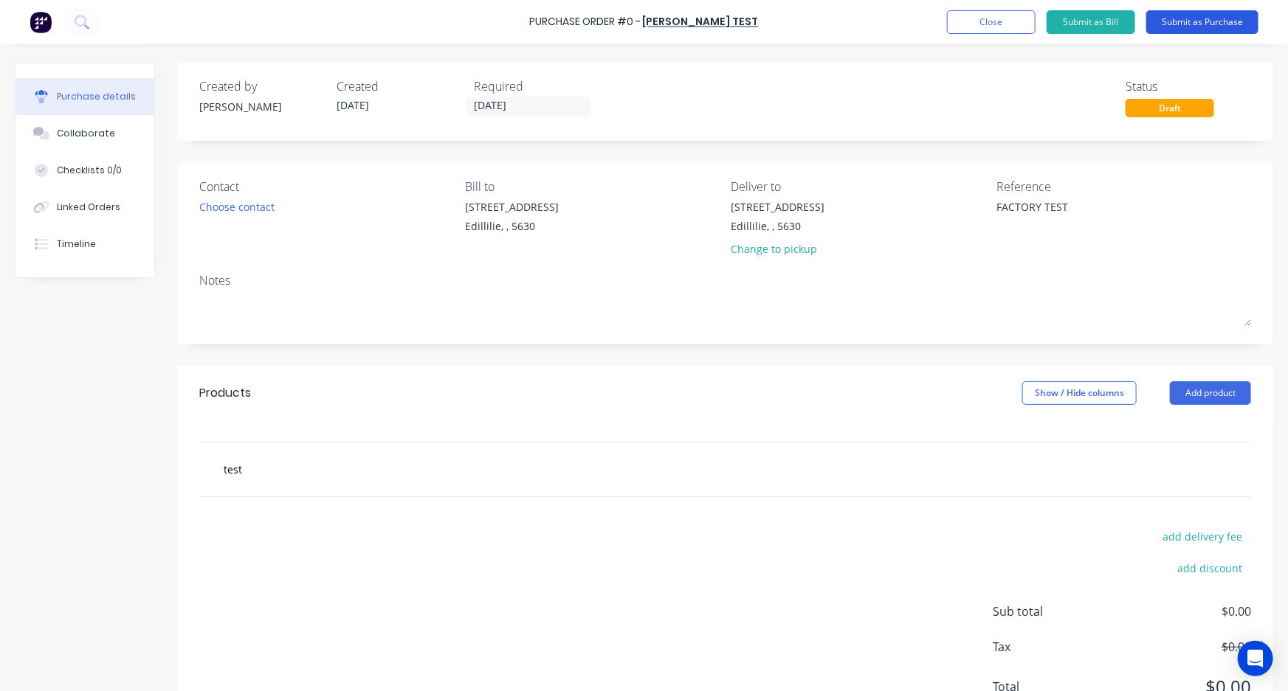
click at [1187, 22] on button "Submit as Purchase" at bounding box center [1202, 22] width 112 height 24
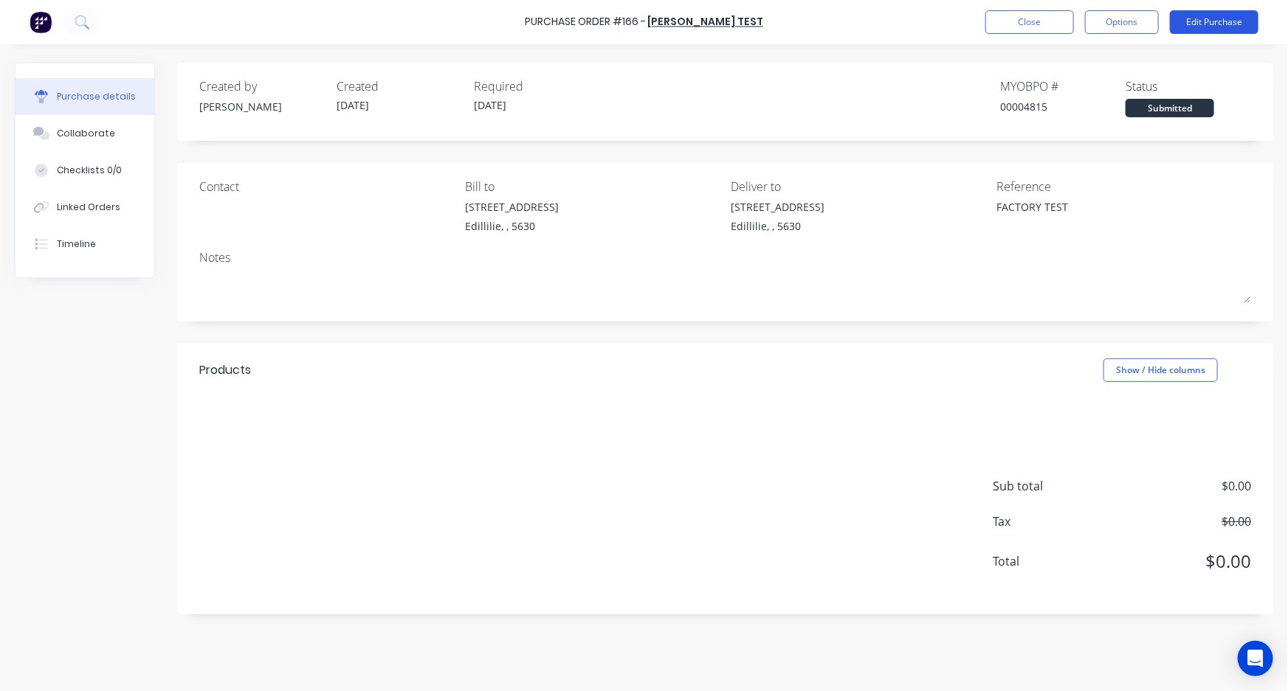
click at [1198, 27] on button "Edit Purchase" at bounding box center [1214, 22] width 89 height 24
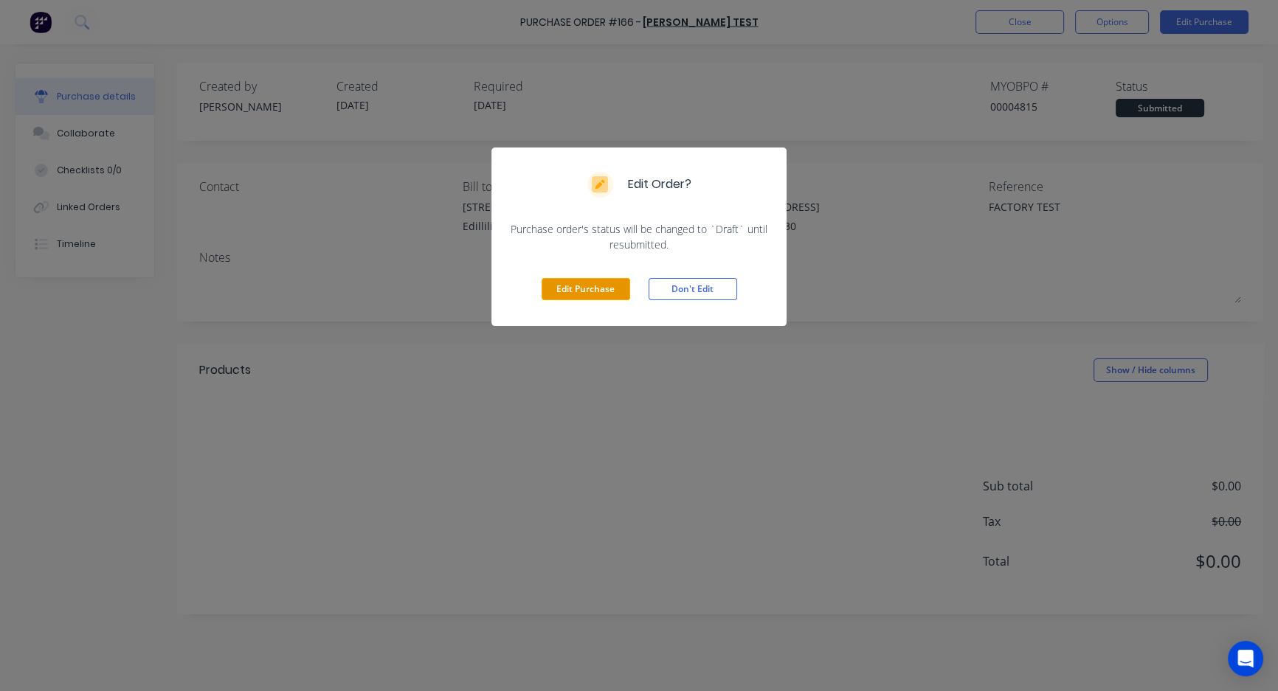
click at [595, 291] on button "Edit Purchase" at bounding box center [586, 289] width 89 height 22
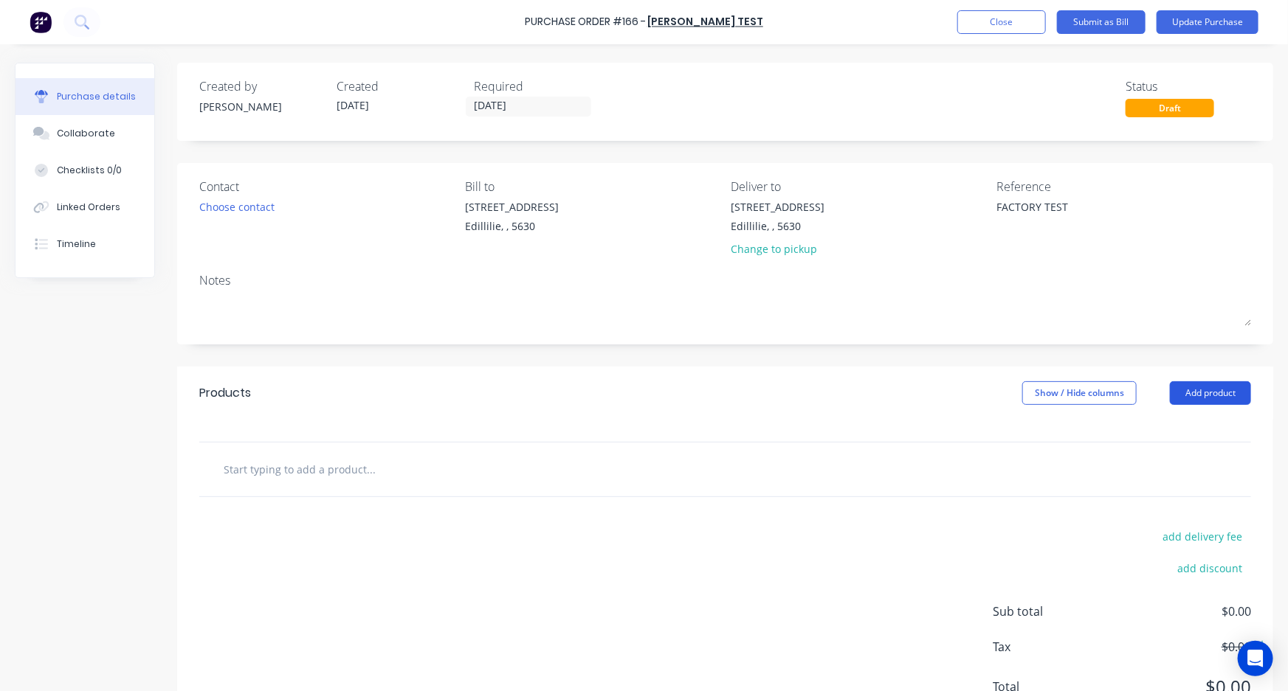
click at [1198, 396] on button "Add product" at bounding box center [1210, 393] width 81 height 24
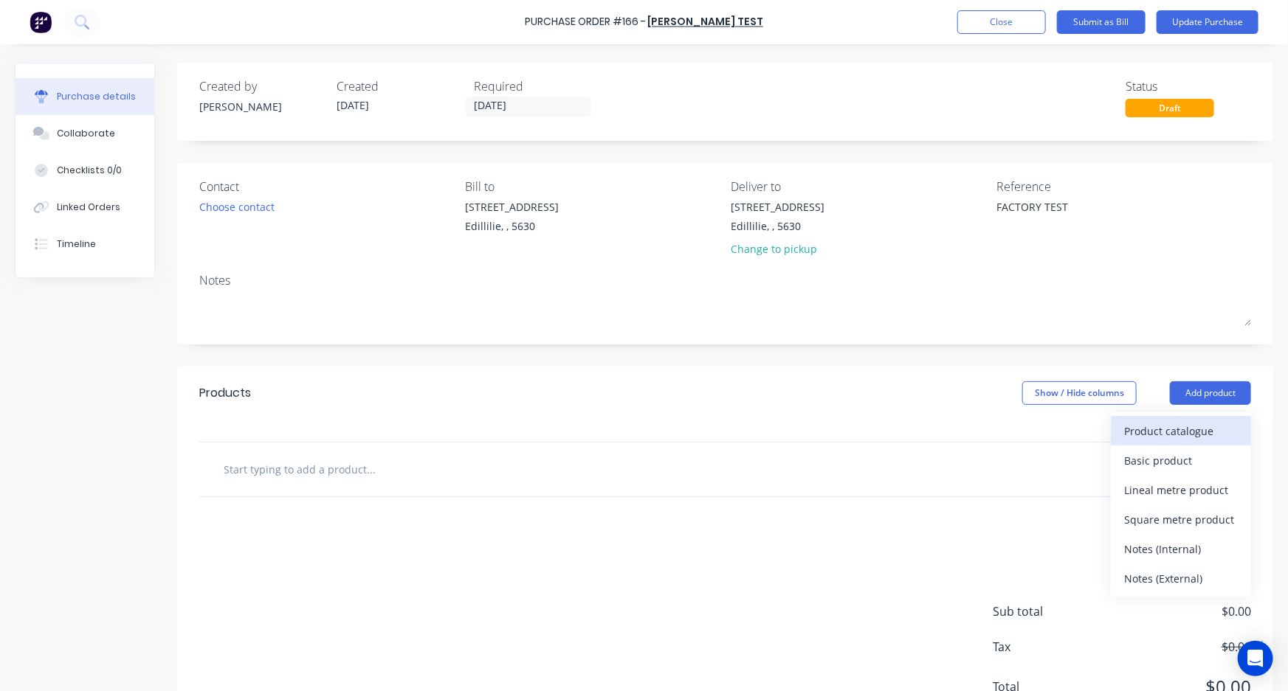
click at [1166, 426] on div "Product catalogue" at bounding box center [1181, 431] width 114 height 21
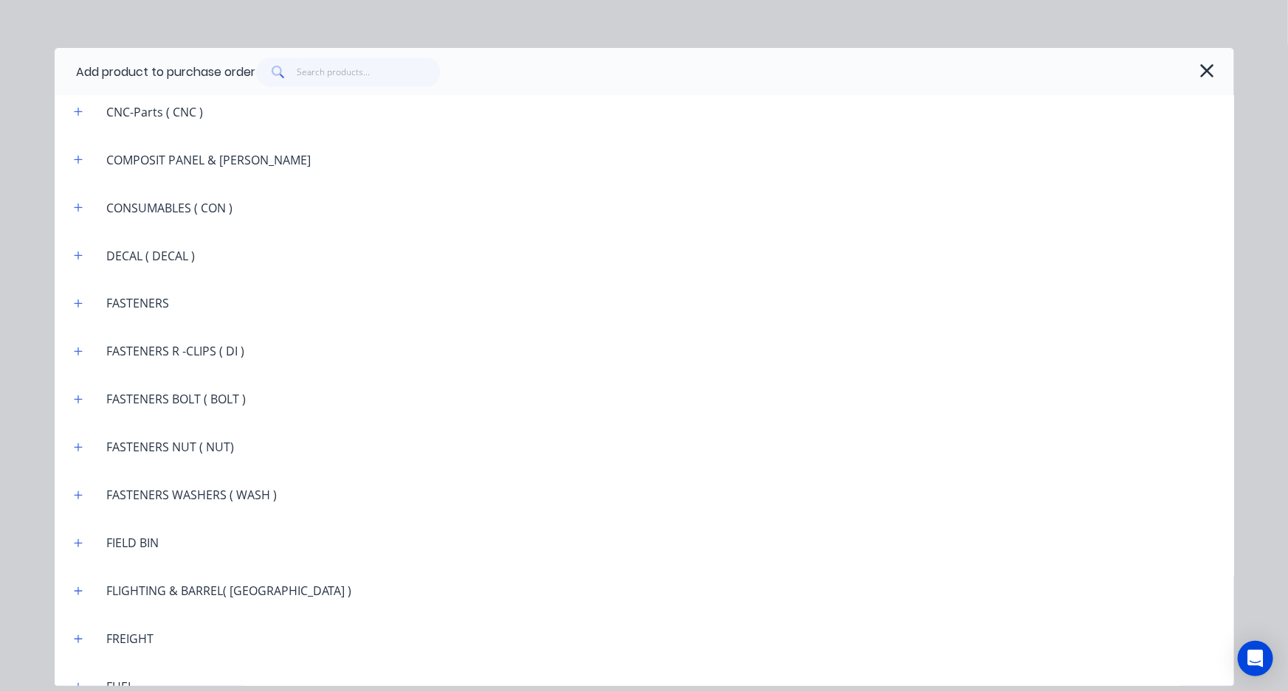
scroll to position [1811, 0]
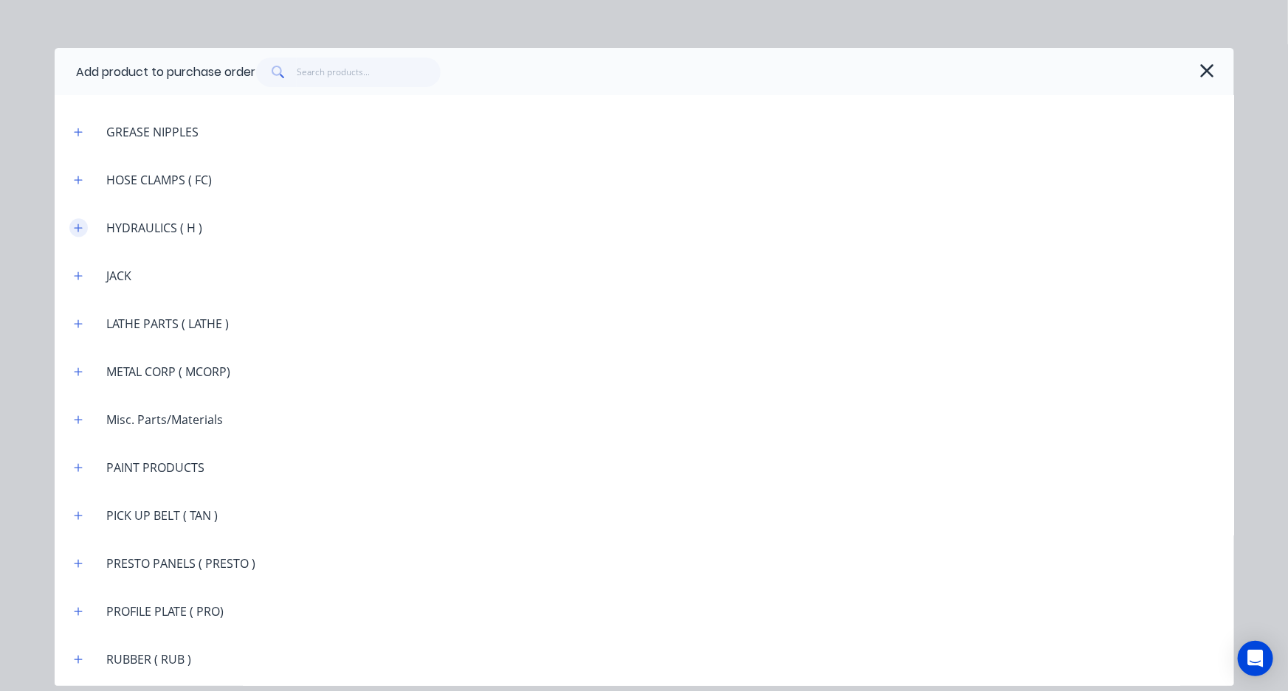
click at [77, 229] on icon "button" at bounding box center [78, 228] width 9 height 10
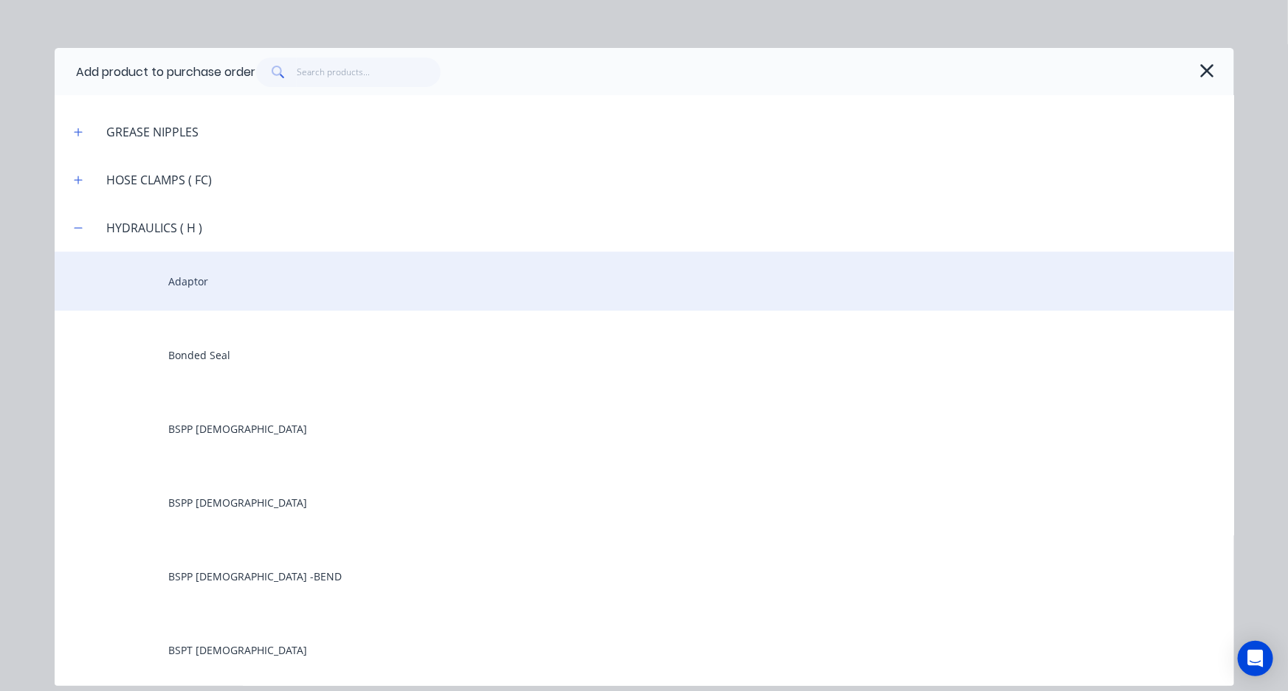
click at [184, 281] on div "Adaptor" at bounding box center [644, 281] width 1179 height 59
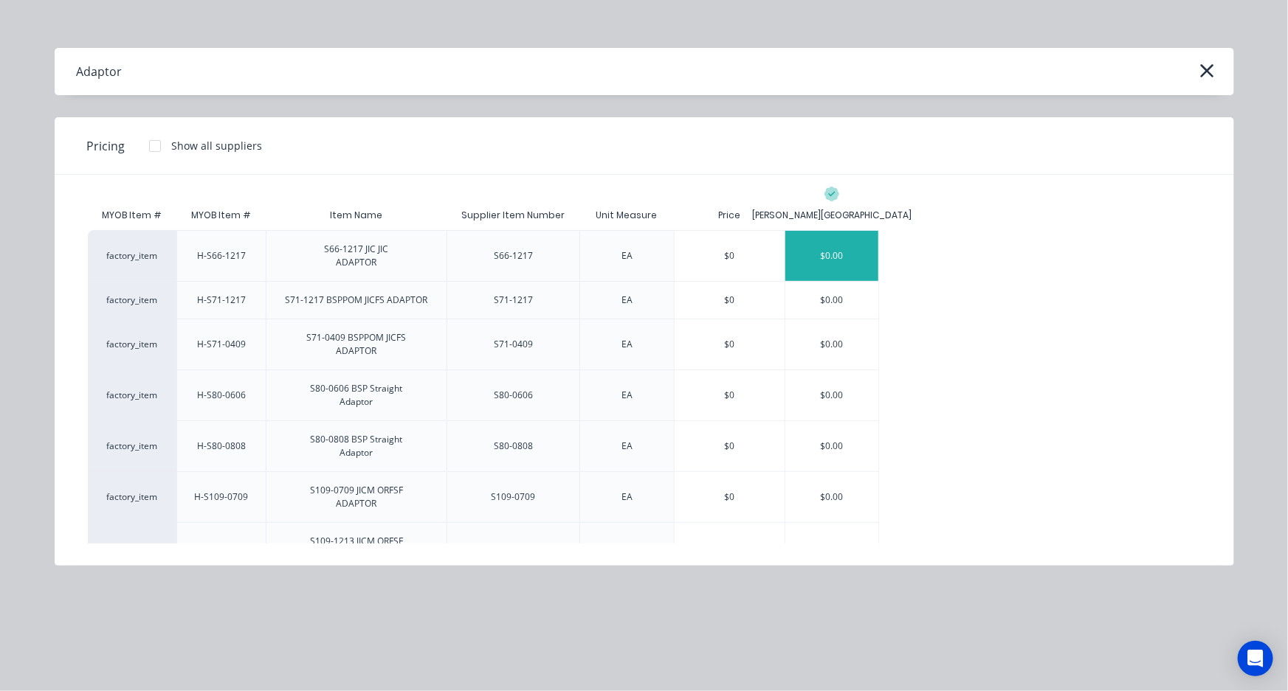
click at [837, 255] on div "$0.00" at bounding box center [831, 256] width 93 height 50
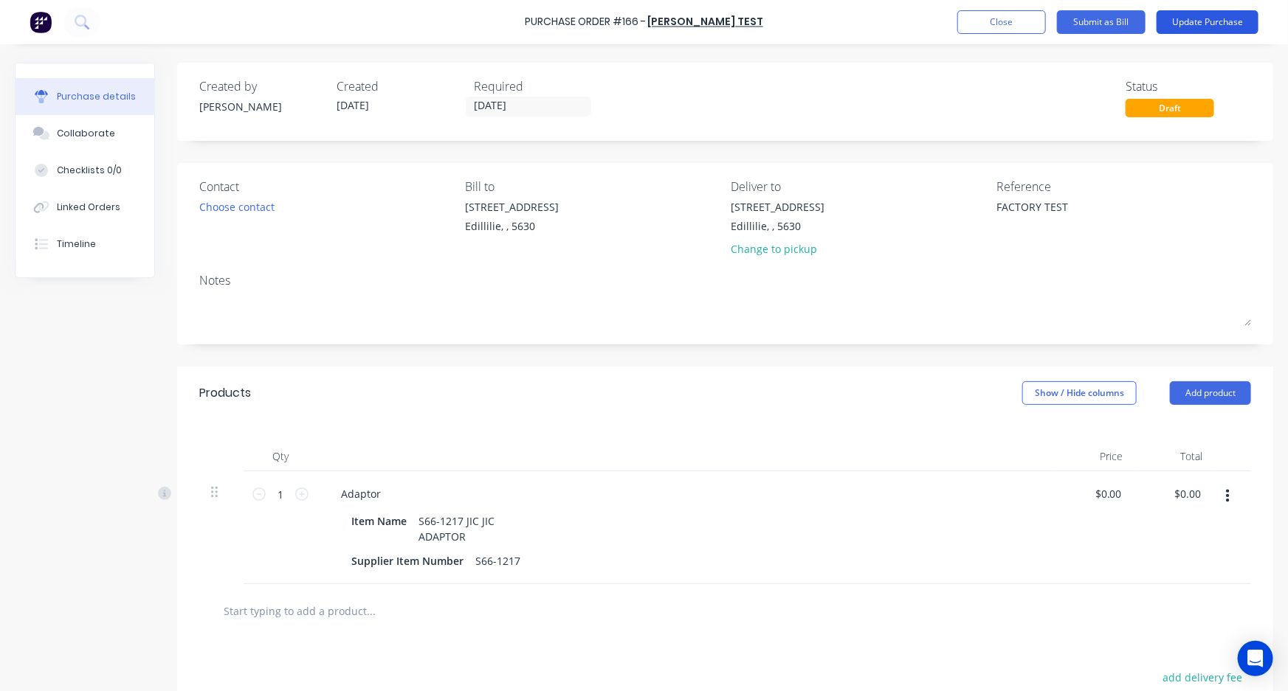
click at [1188, 22] on button "Update Purchase" at bounding box center [1207, 22] width 102 height 24
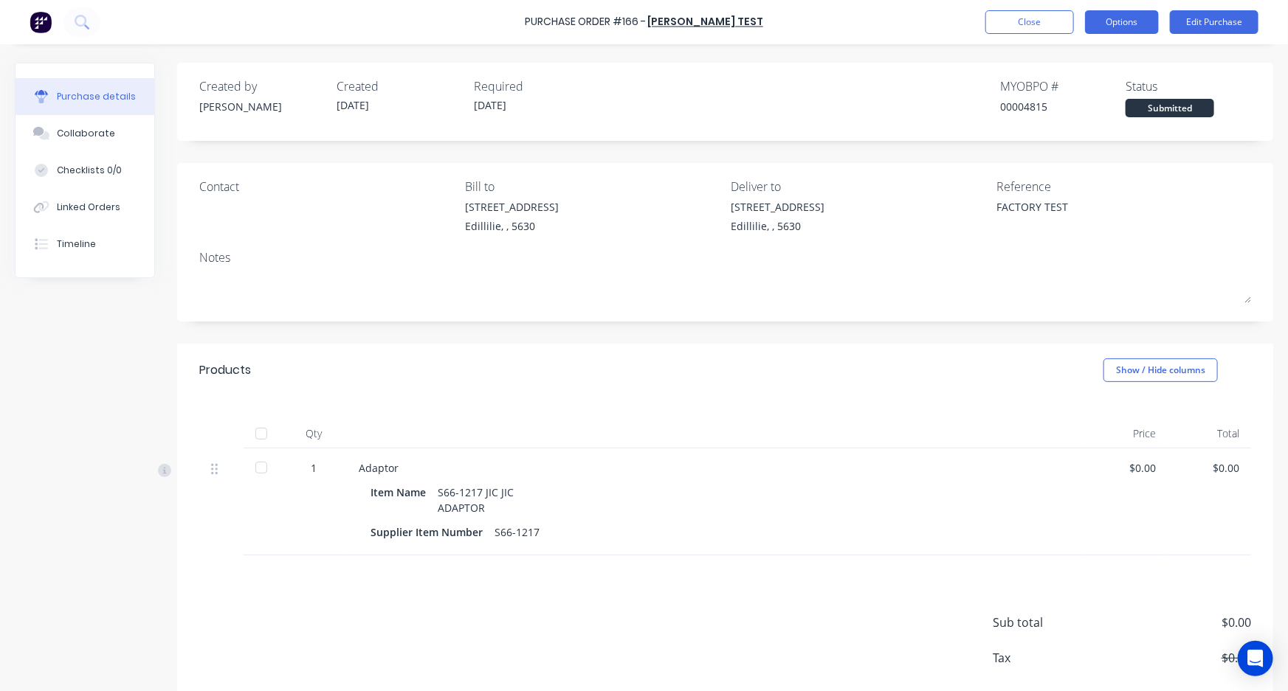
click at [1105, 27] on button "Options" at bounding box center [1122, 22] width 74 height 24
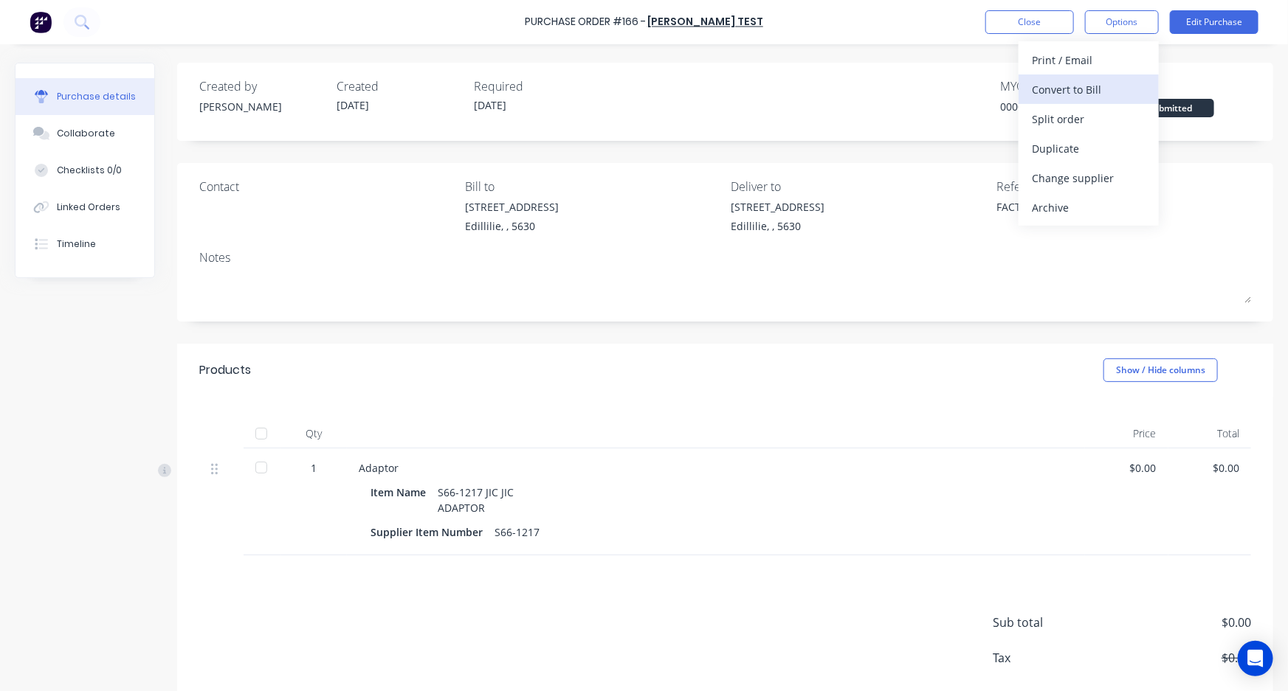
click at [1101, 86] on div "Convert to Bill" at bounding box center [1089, 89] width 114 height 21
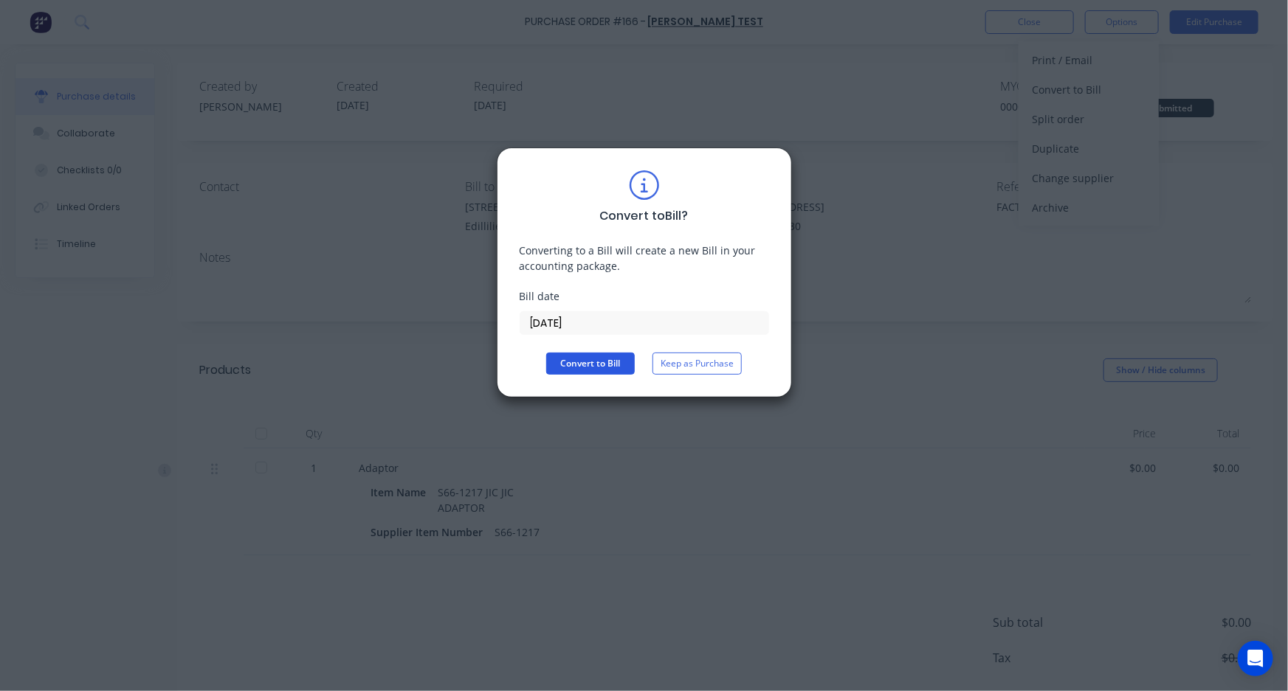
click at [583, 361] on button "Convert to Bill" at bounding box center [590, 364] width 89 height 22
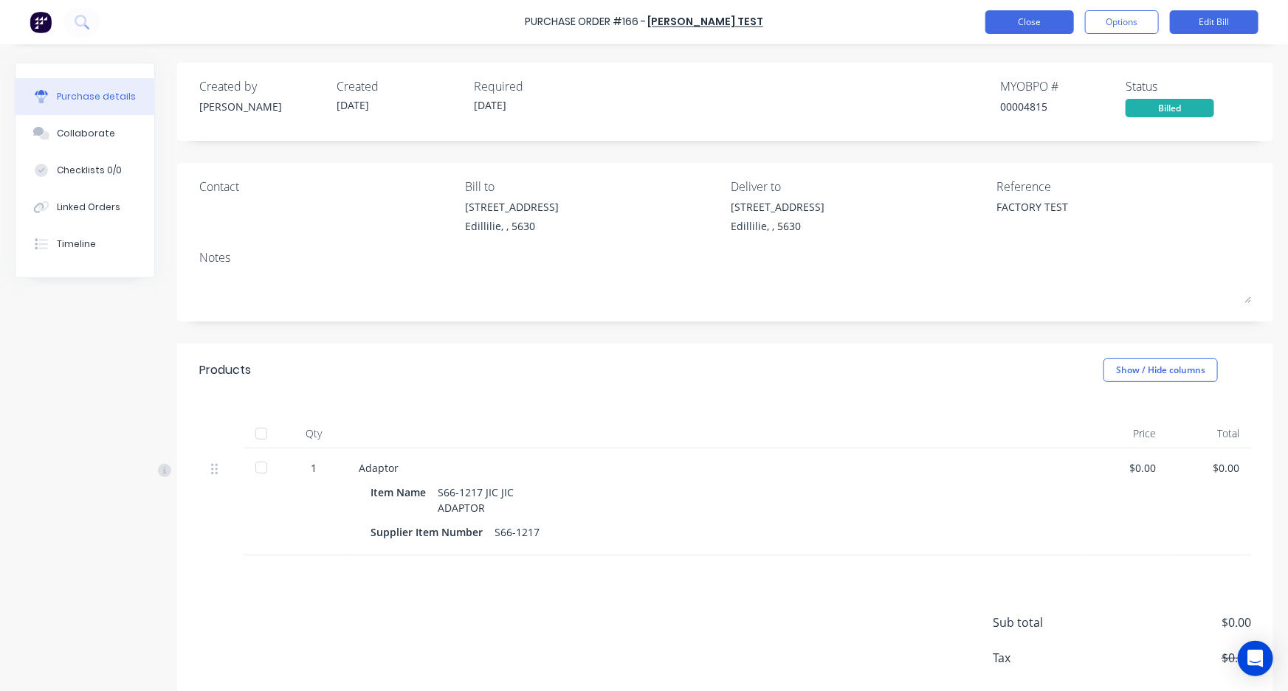
click at [1015, 19] on button "Close" at bounding box center [1029, 22] width 89 height 24
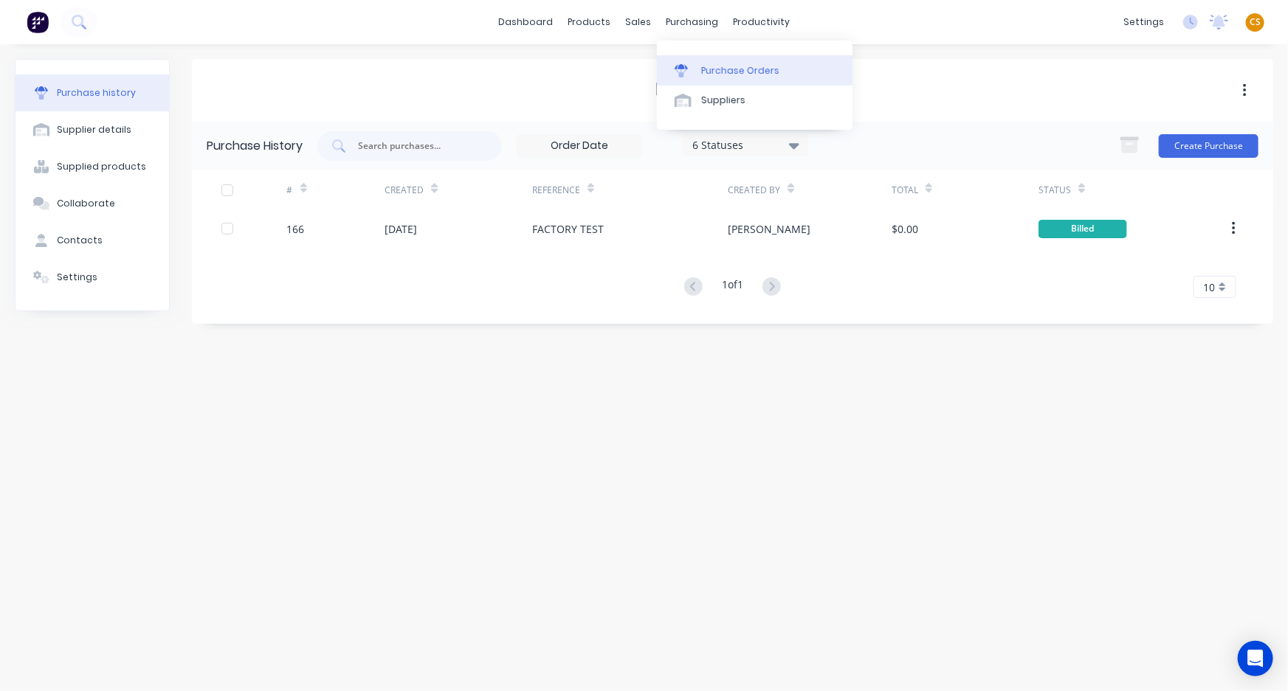
click at [722, 66] on div "Purchase Orders" at bounding box center [740, 70] width 78 height 13
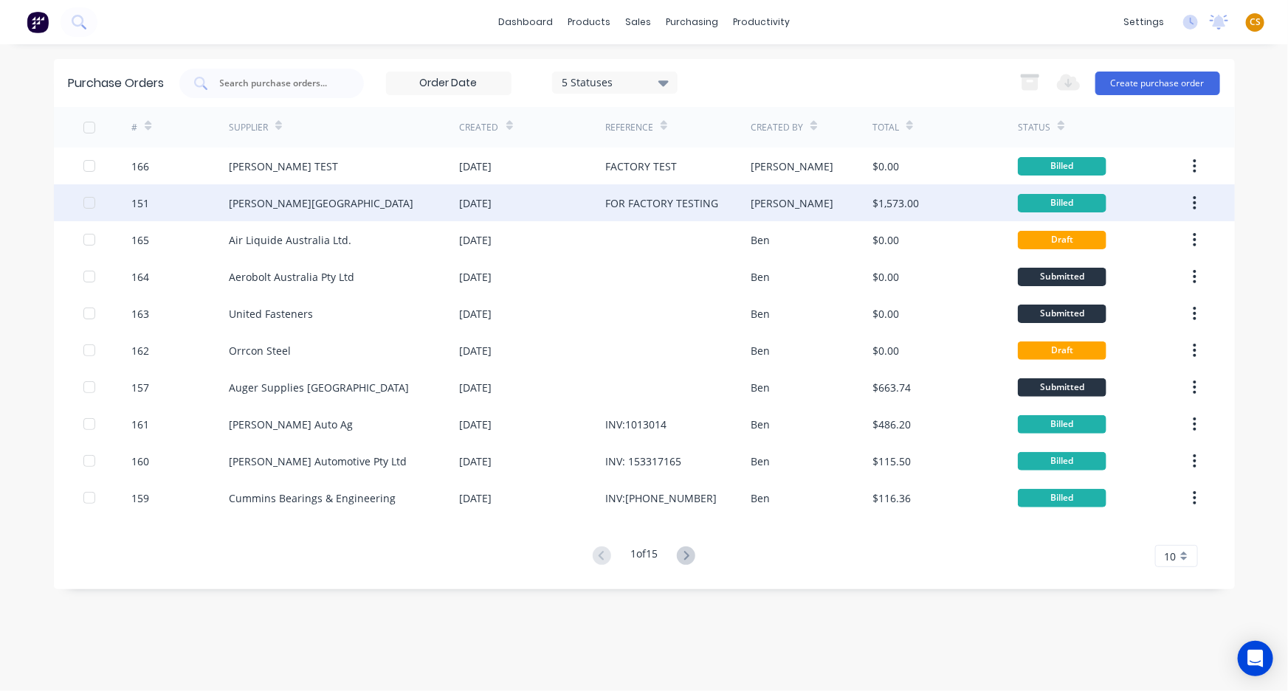
click at [295, 198] on div "[PERSON_NAME][GEOGRAPHIC_DATA]" at bounding box center [344, 202] width 231 height 37
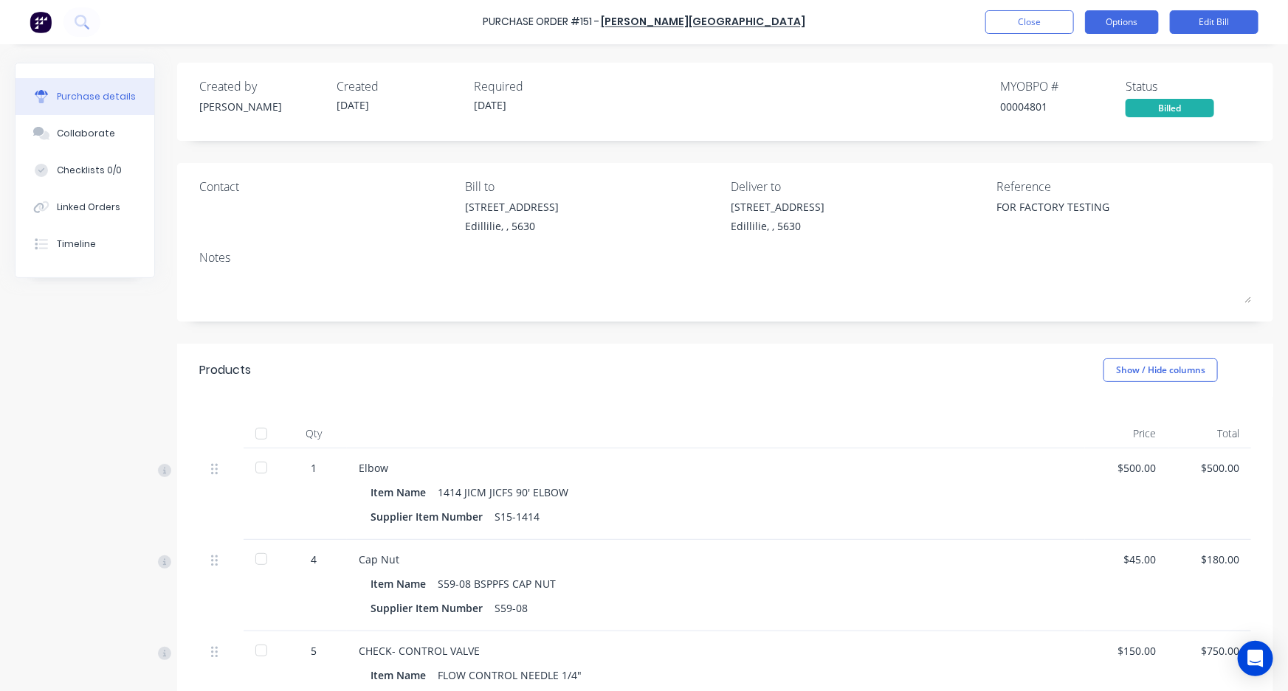
click at [1107, 18] on button "Options" at bounding box center [1122, 22] width 74 height 24
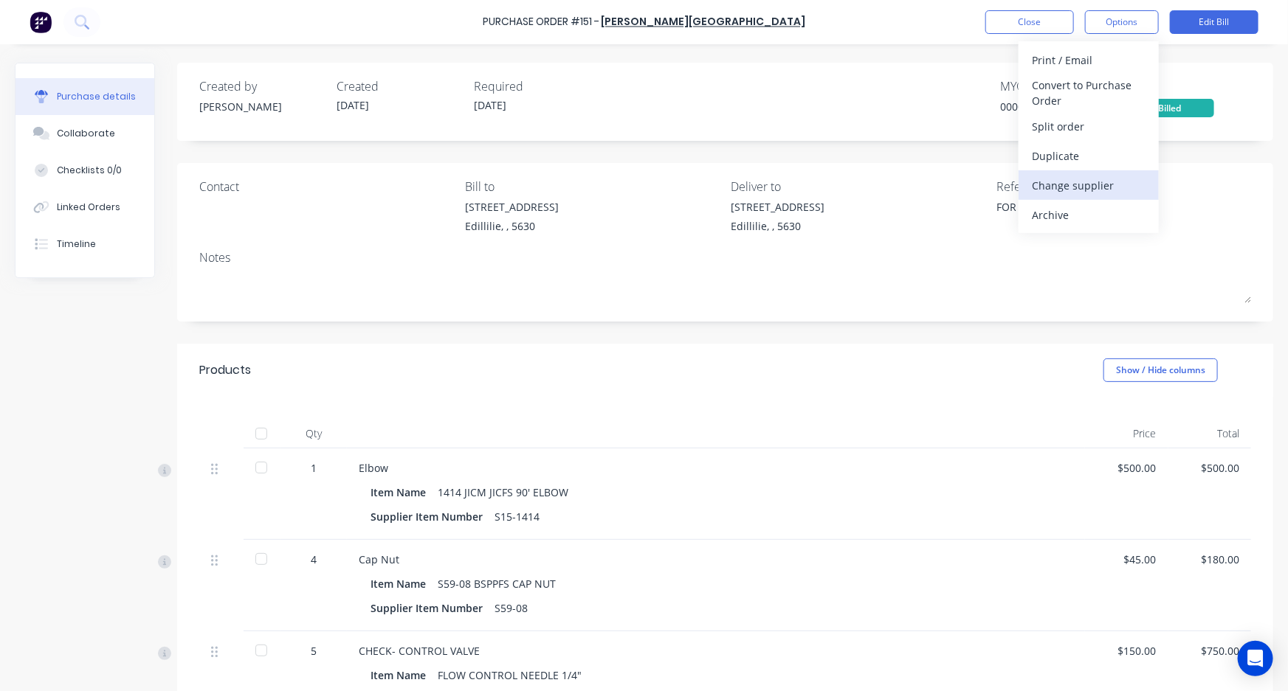
click at [1072, 184] on div "Change supplier" at bounding box center [1089, 185] width 114 height 21
type textarea "x"
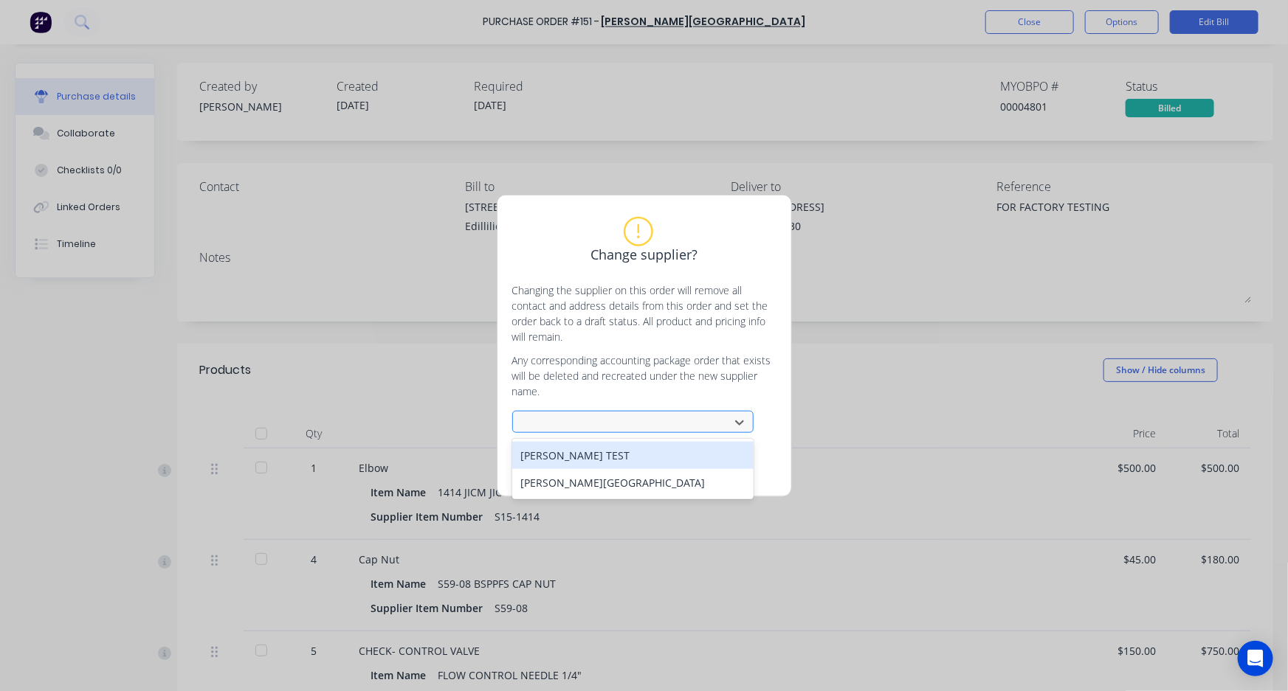
click at [573, 424] on div at bounding box center [623, 422] width 197 height 18
click at [574, 460] on div "[PERSON_NAME] TEST" at bounding box center [632, 455] width 241 height 27
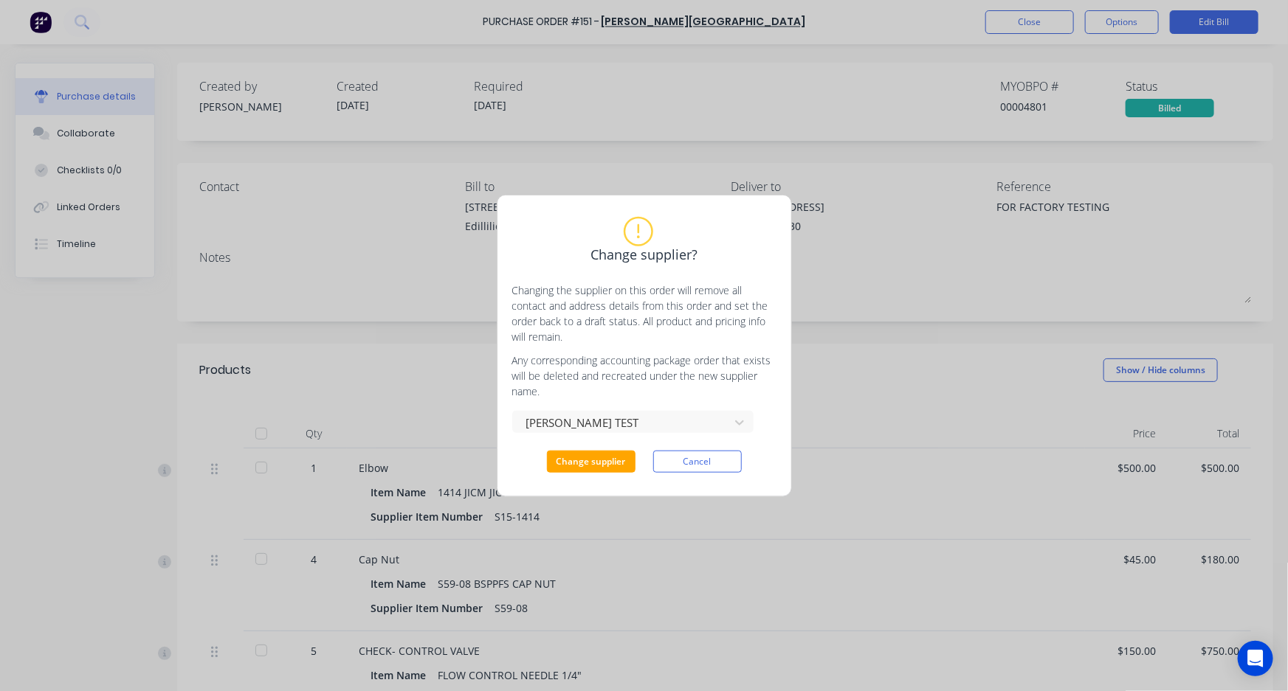
click at [574, 460] on button "Change supplier" at bounding box center [591, 462] width 89 height 22
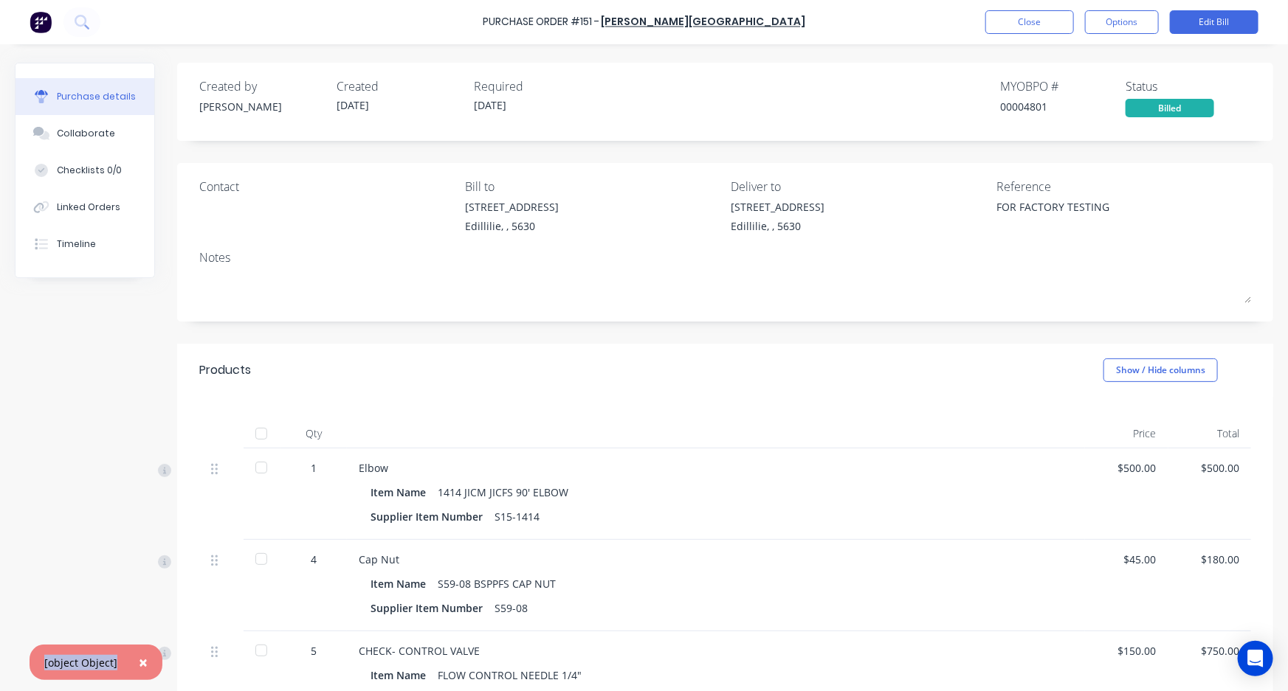
drag, startPoint x: 118, startPoint y: 663, endPoint x: 36, endPoint y: 662, distance: 81.9
click at [36, 662] on div "× [object Object]" at bounding box center [96, 662] width 133 height 35
copy div "[object Object]"
click at [1121, 20] on button "Options" at bounding box center [1122, 22] width 74 height 24
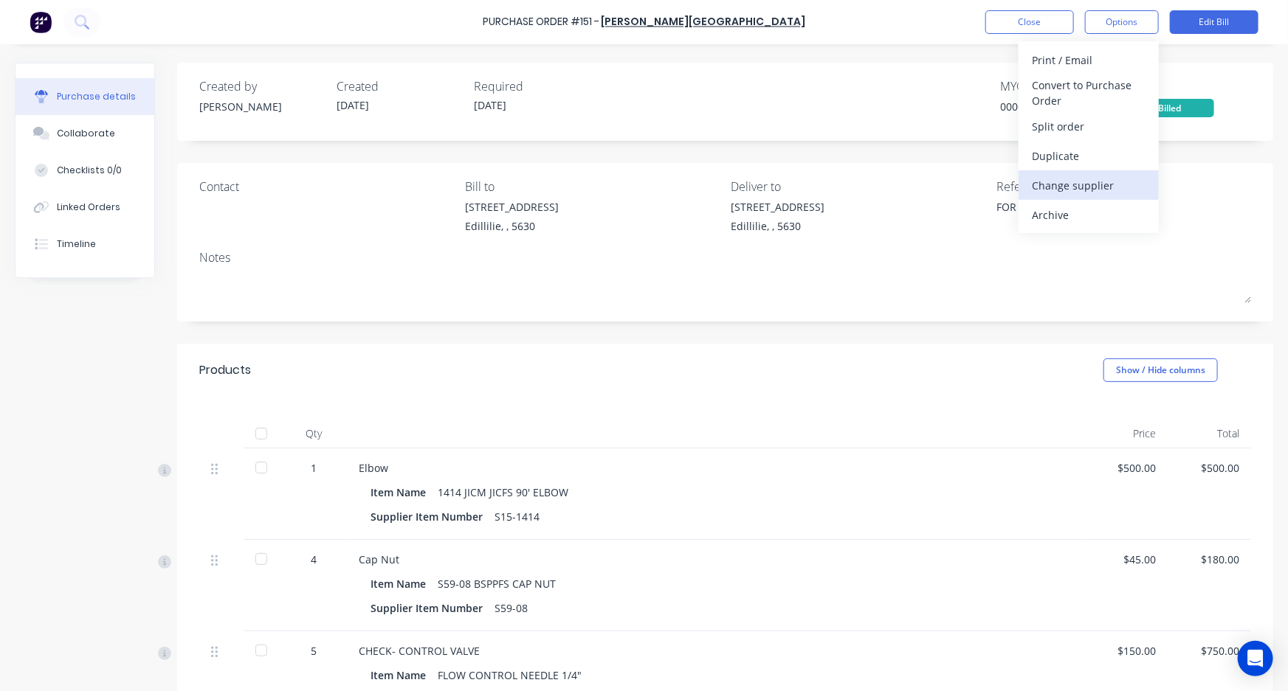
click at [1056, 185] on div "Change supplier" at bounding box center [1089, 185] width 114 height 21
type textarea "x"
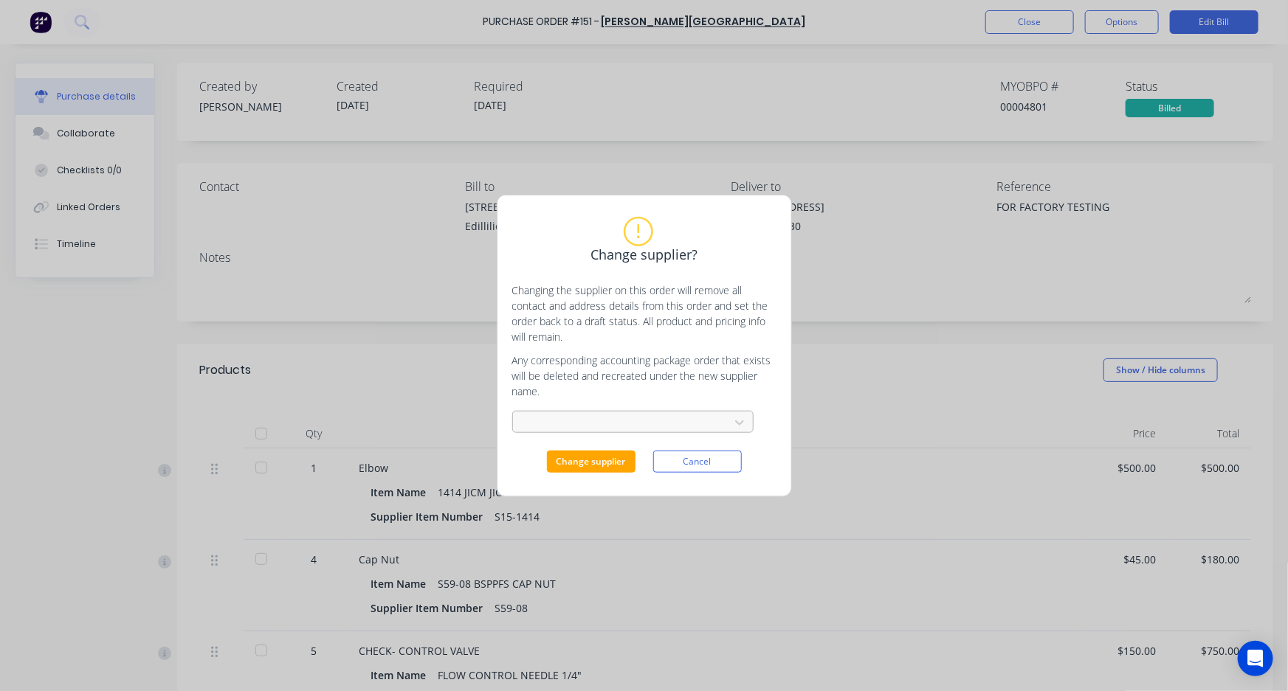
click at [559, 421] on div at bounding box center [623, 422] width 197 height 18
click at [576, 459] on div "[PERSON_NAME] TEST" at bounding box center [632, 455] width 241 height 27
click at [576, 458] on button "Change supplier" at bounding box center [591, 462] width 89 height 22
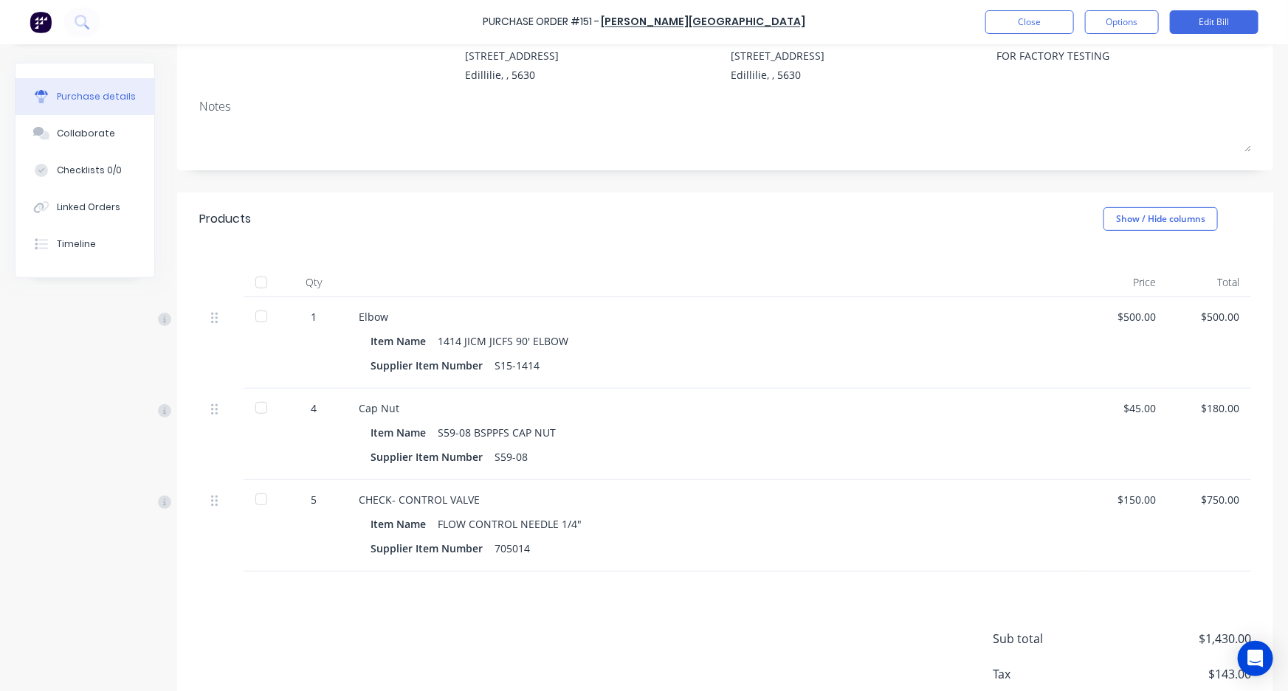
scroll to position [242, 0]
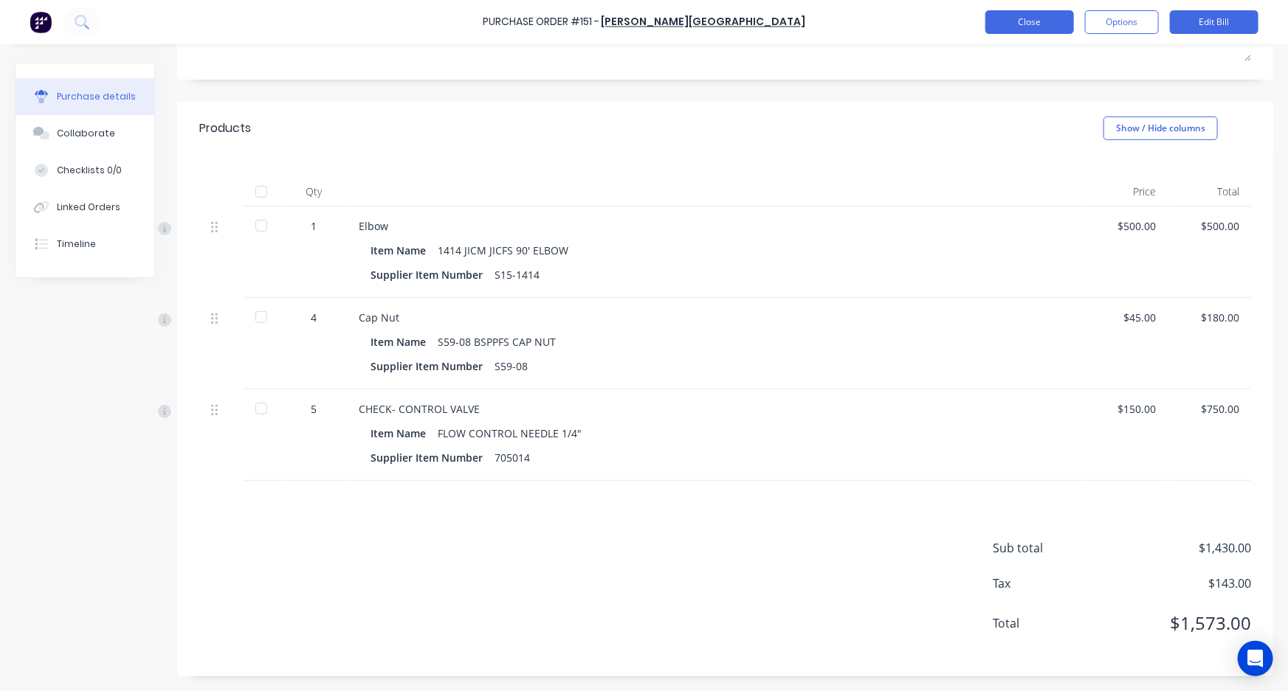
click at [1016, 27] on button "Close" at bounding box center [1029, 22] width 89 height 24
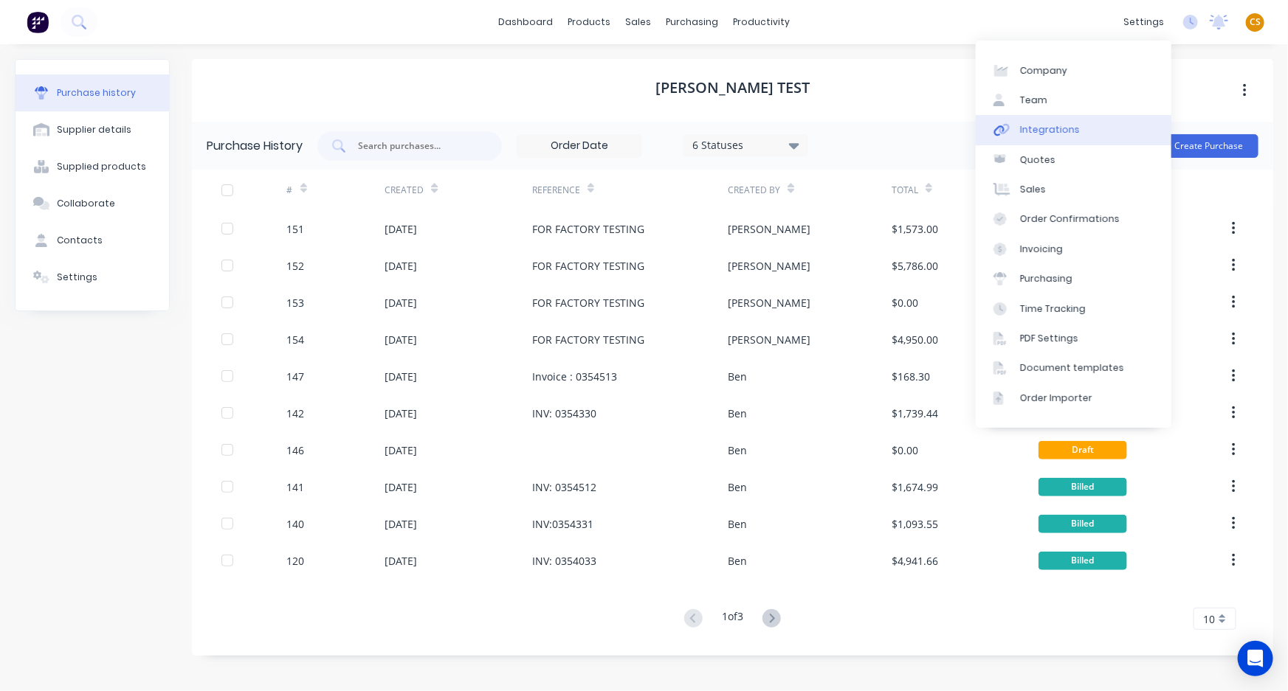
click at [1055, 128] on div "Integrations" at bounding box center [1050, 129] width 60 height 13
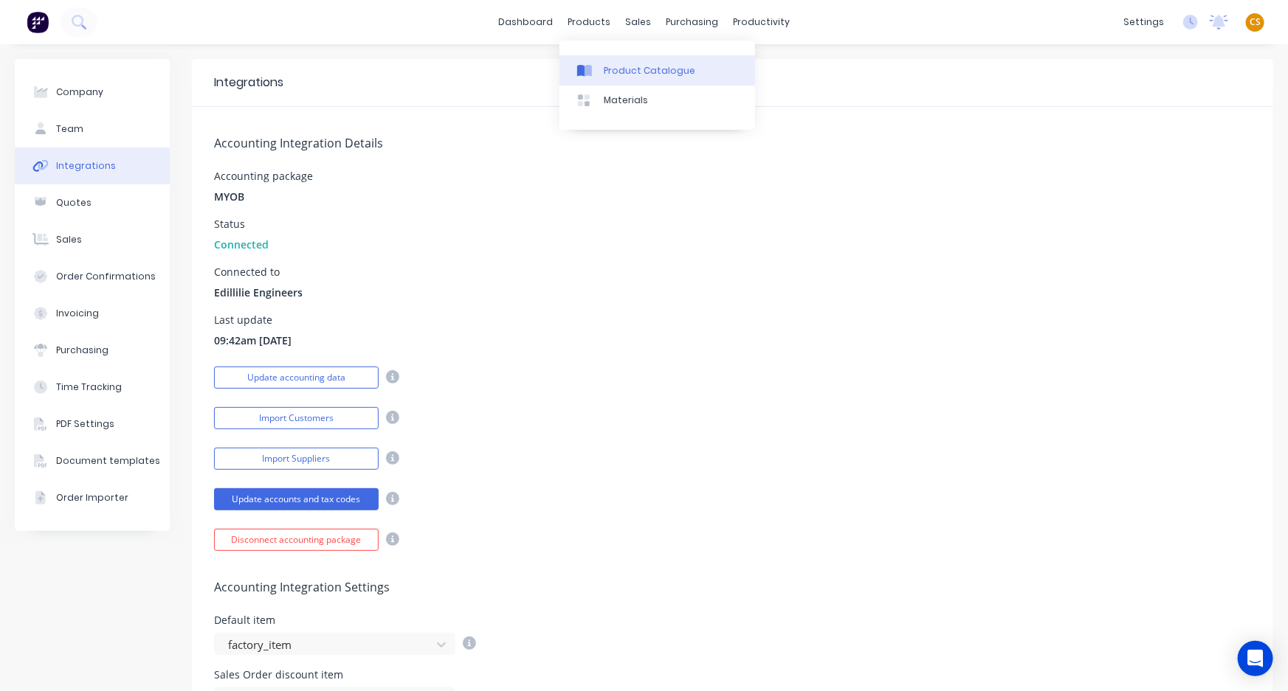
click at [626, 77] on div "Product Catalogue" at bounding box center [649, 70] width 91 height 13
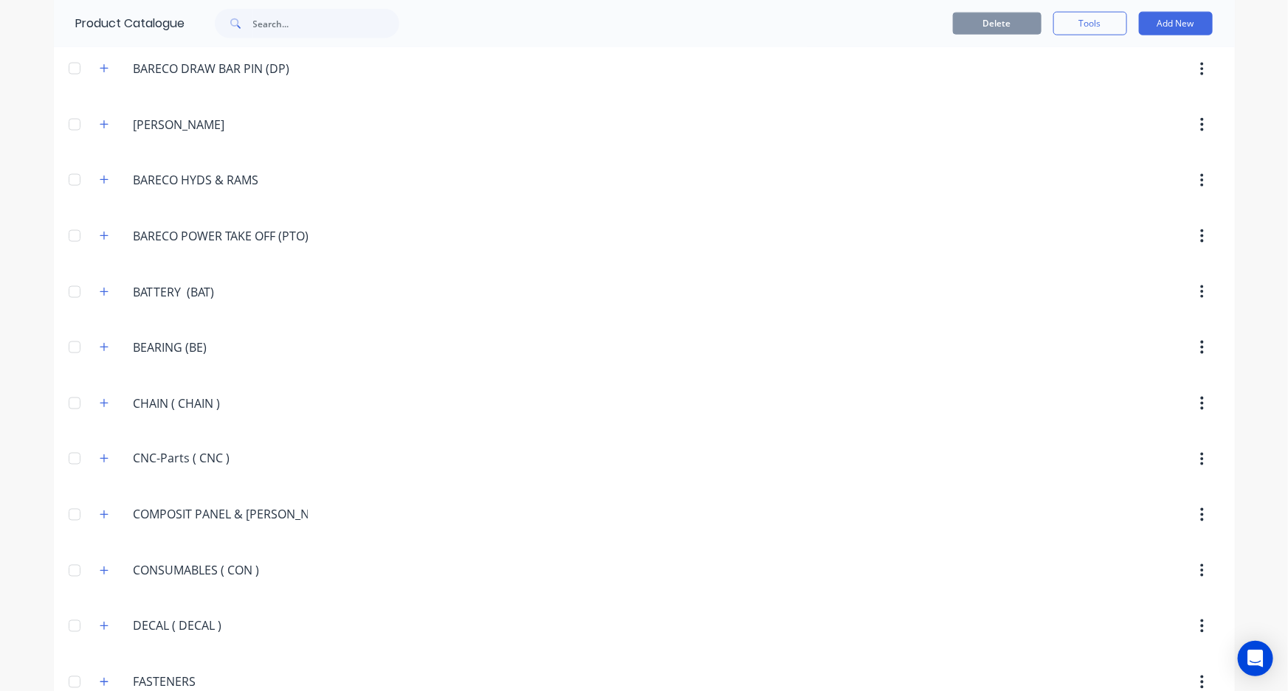
scroll to position [1811, 0]
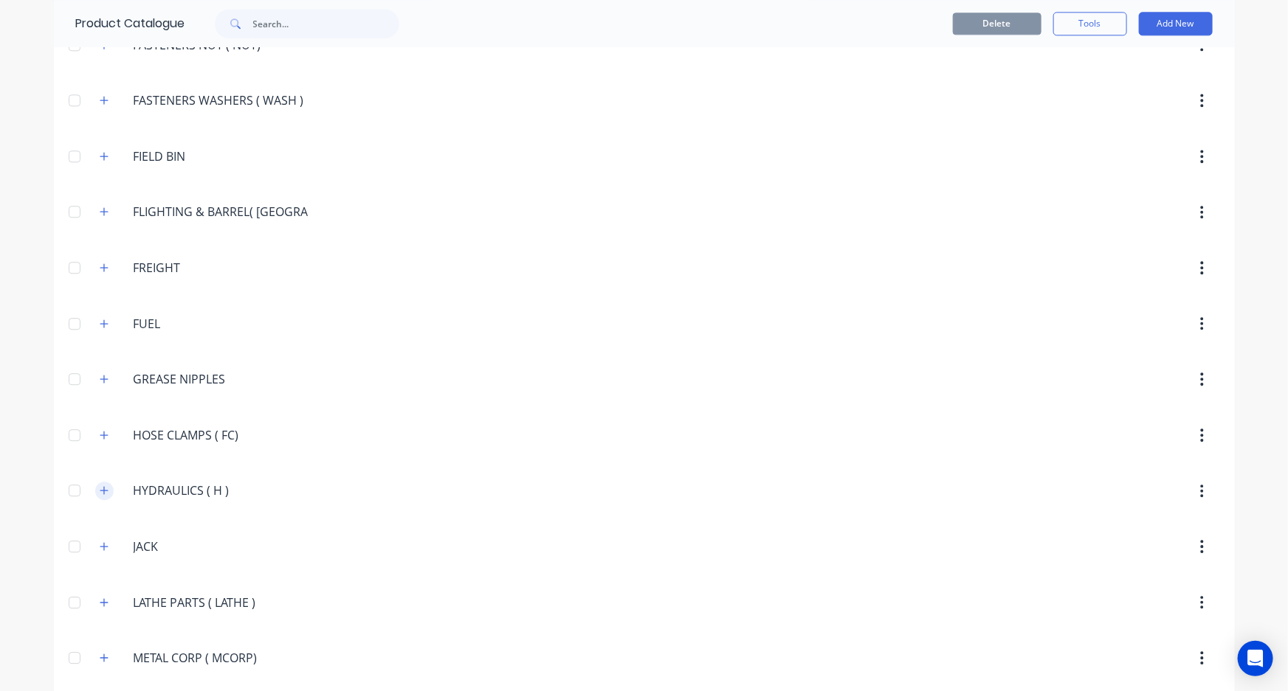
click at [101, 486] on icon "button" at bounding box center [104, 491] width 9 height 10
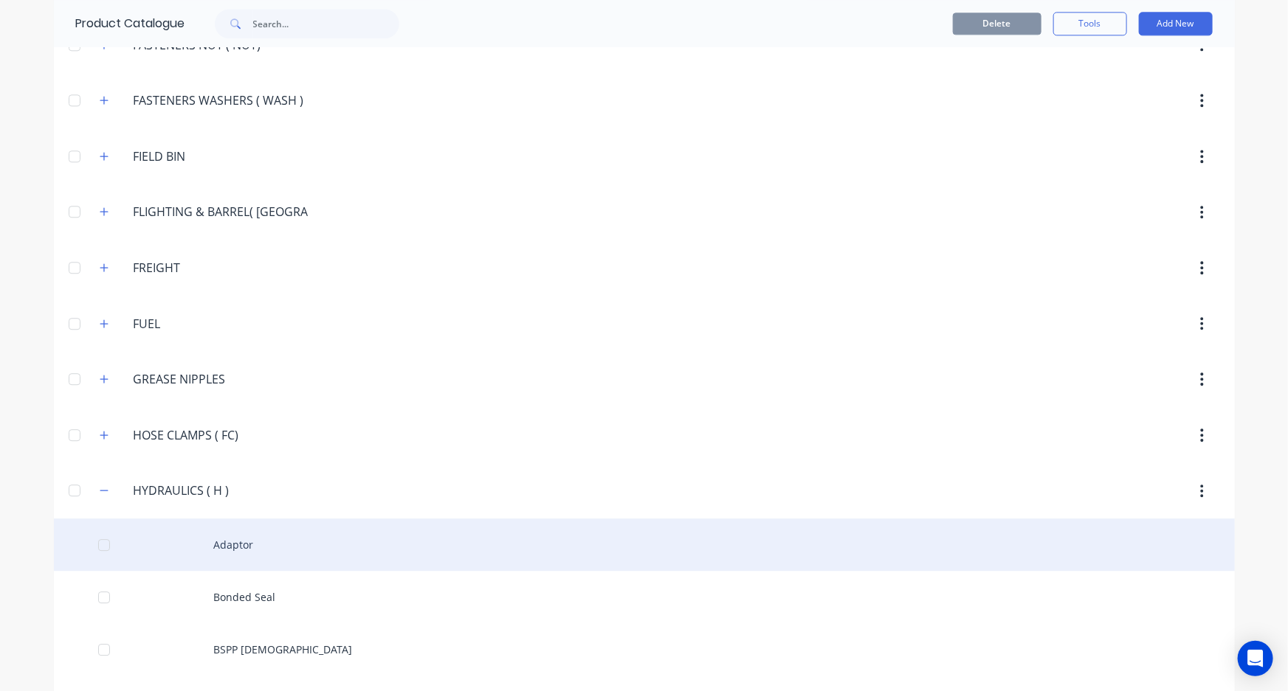
click at [235, 542] on div "Adaptor" at bounding box center [644, 545] width 1181 height 52
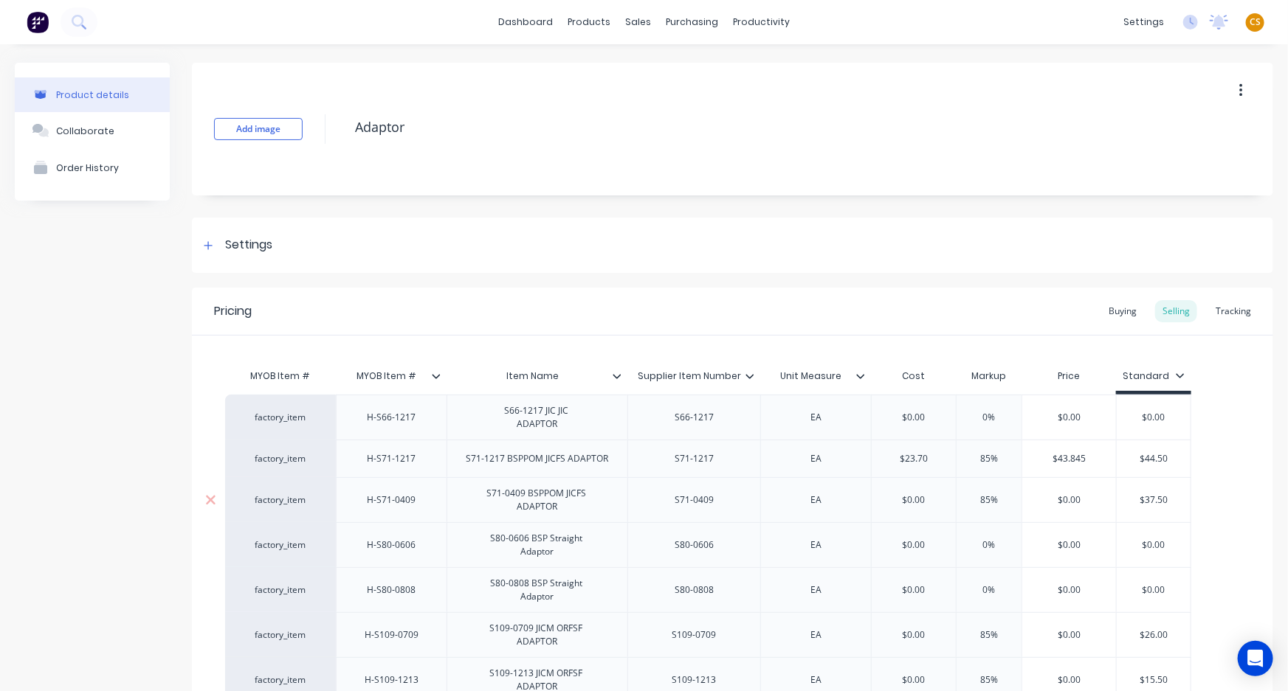
scroll to position [336, 0]
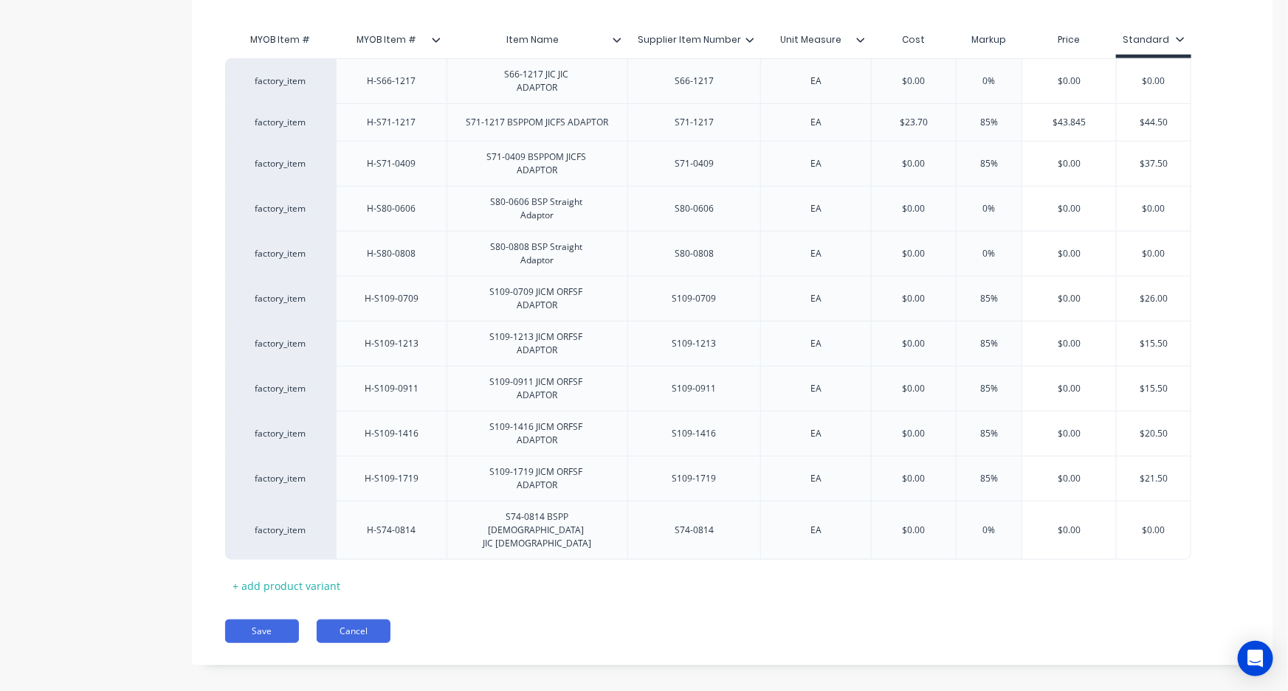
click at [346, 620] on button "Cancel" at bounding box center [354, 632] width 74 height 24
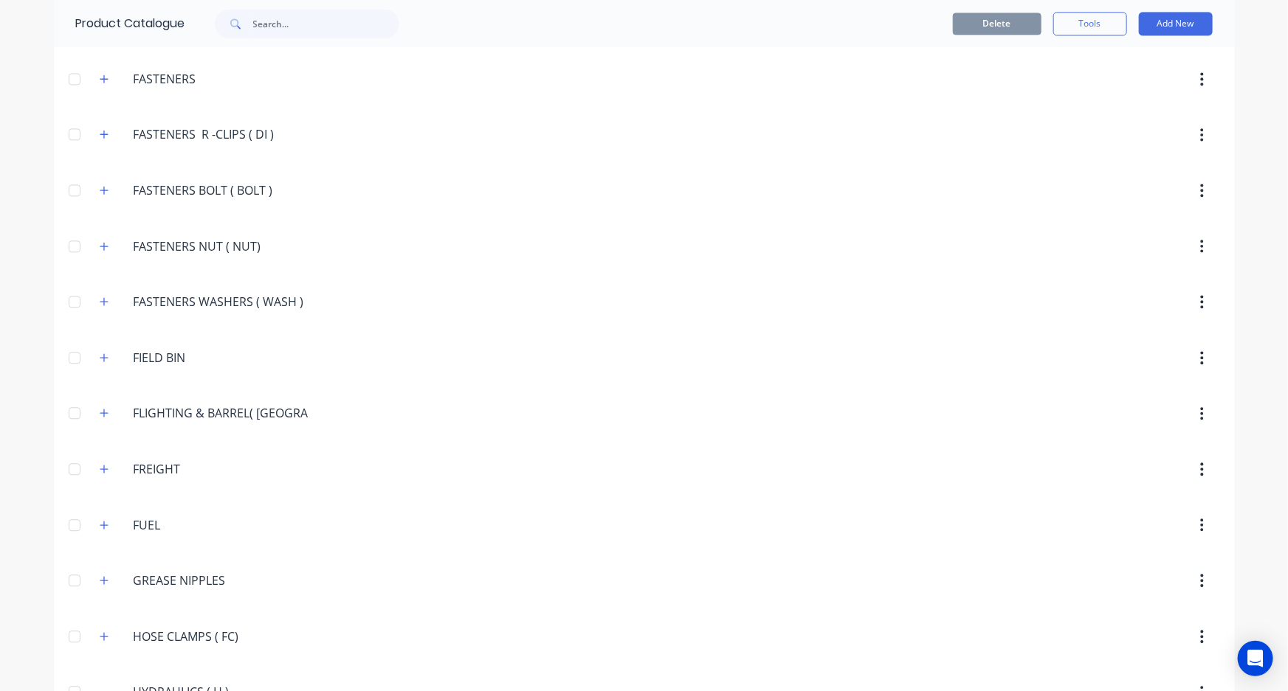
scroll to position [2214, 0]
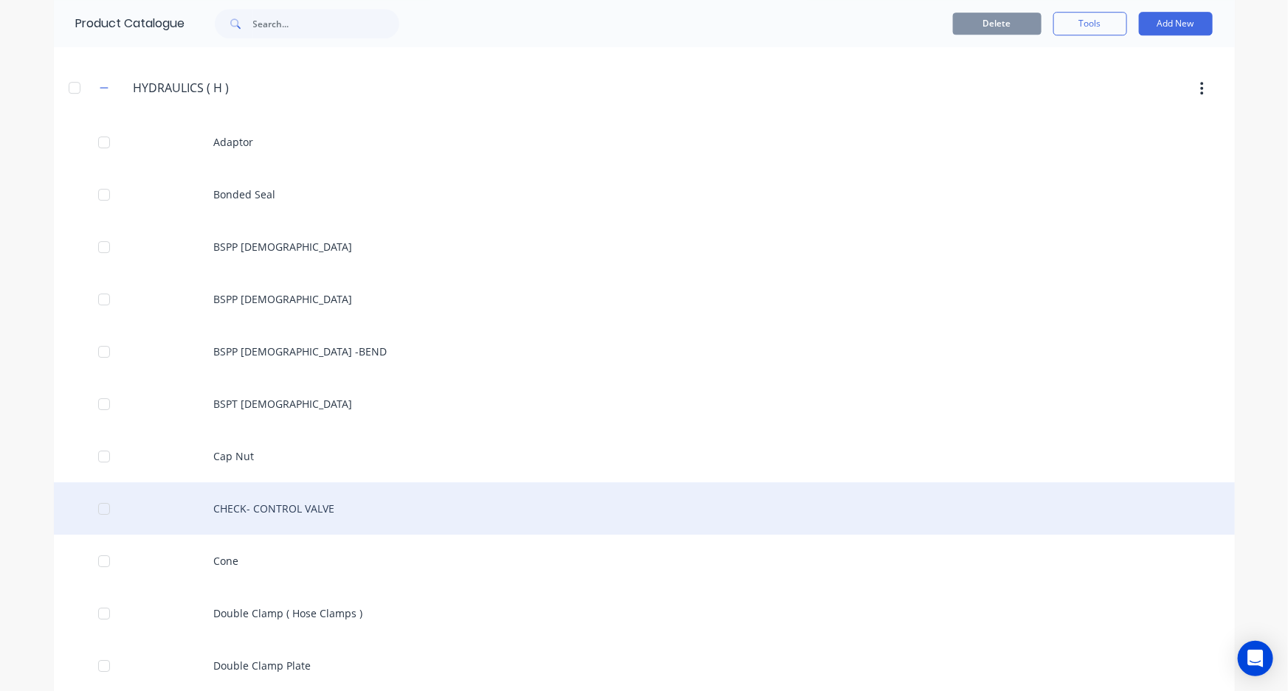
click at [272, 509] on div "CHECK- CONTROL VALVE" at bounding box center [644, 509] width 1181 height 52
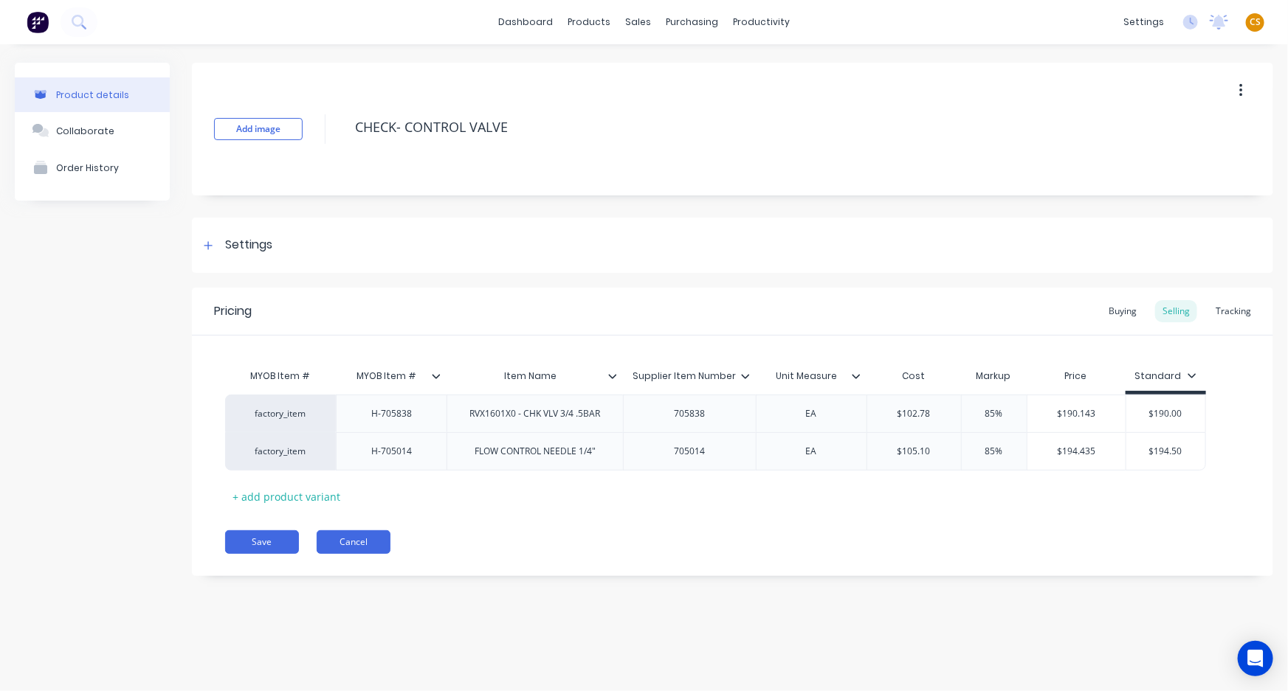
click at [343, 543] on button "Cancel" at bounding box center [354, 543] width 74 height 24
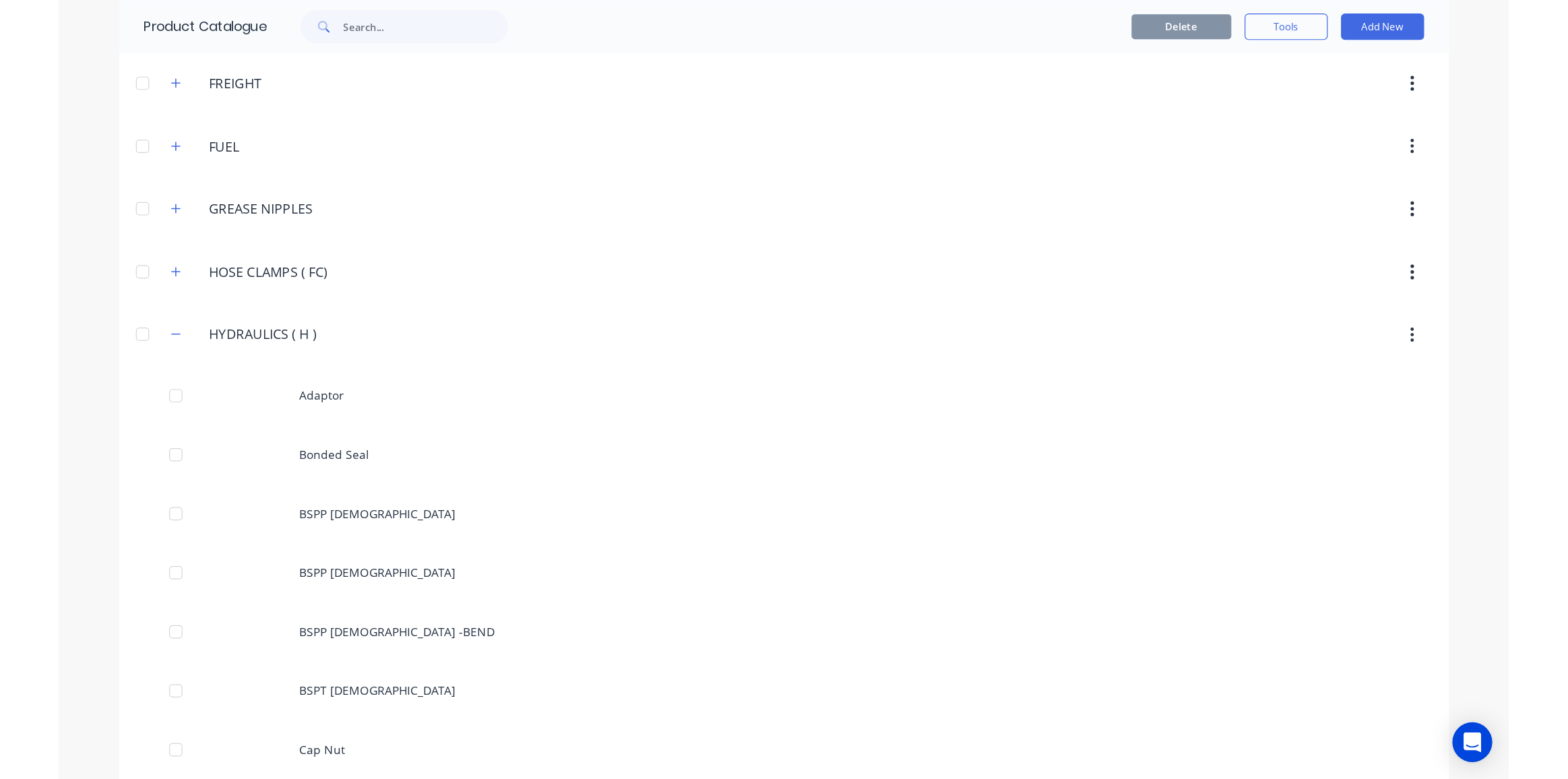
scroll to position [1837, 0]
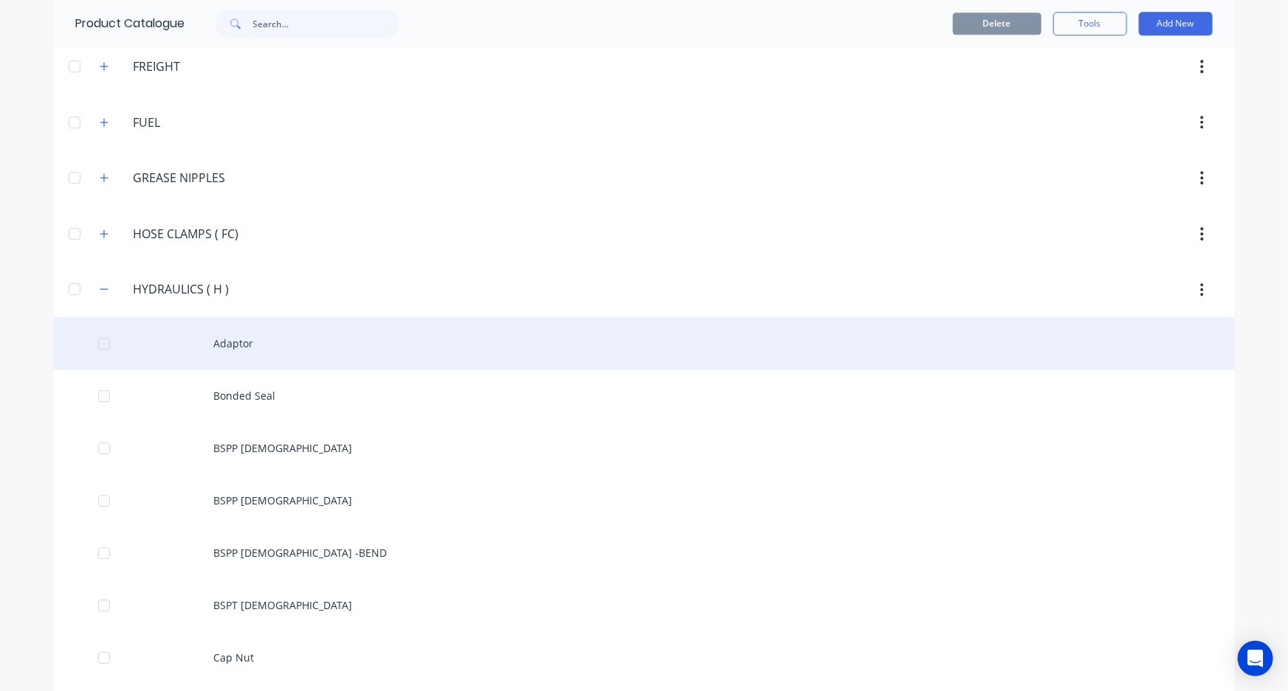
click at [229, 333] on div "Adaptor" at bounding box center [644, 343] width 1181 height 52
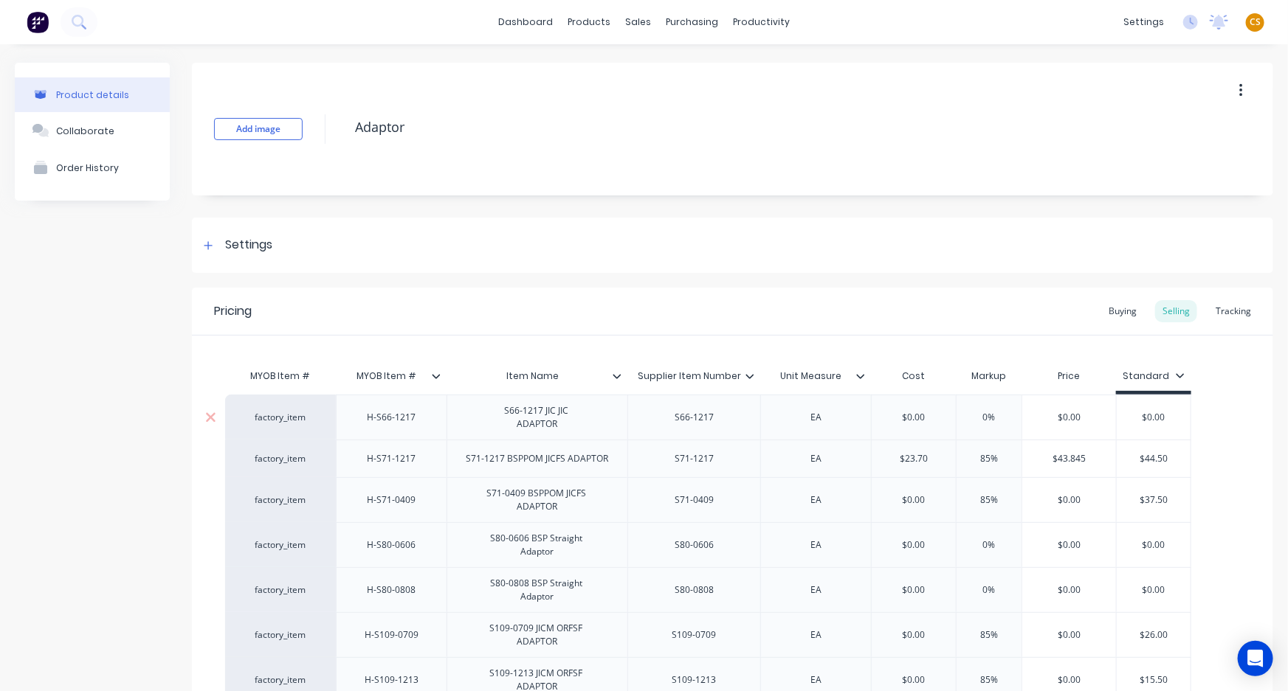
click at [385, 419] on div "H-S66-1217" at bounding box center [392, 417] width 74 height 19
copy div "H-S66-1217"
click at [524, 417] on div "S66-1217 JIC JIC ADAPTOR" at bounding box center [537, 417] width 90 height 32
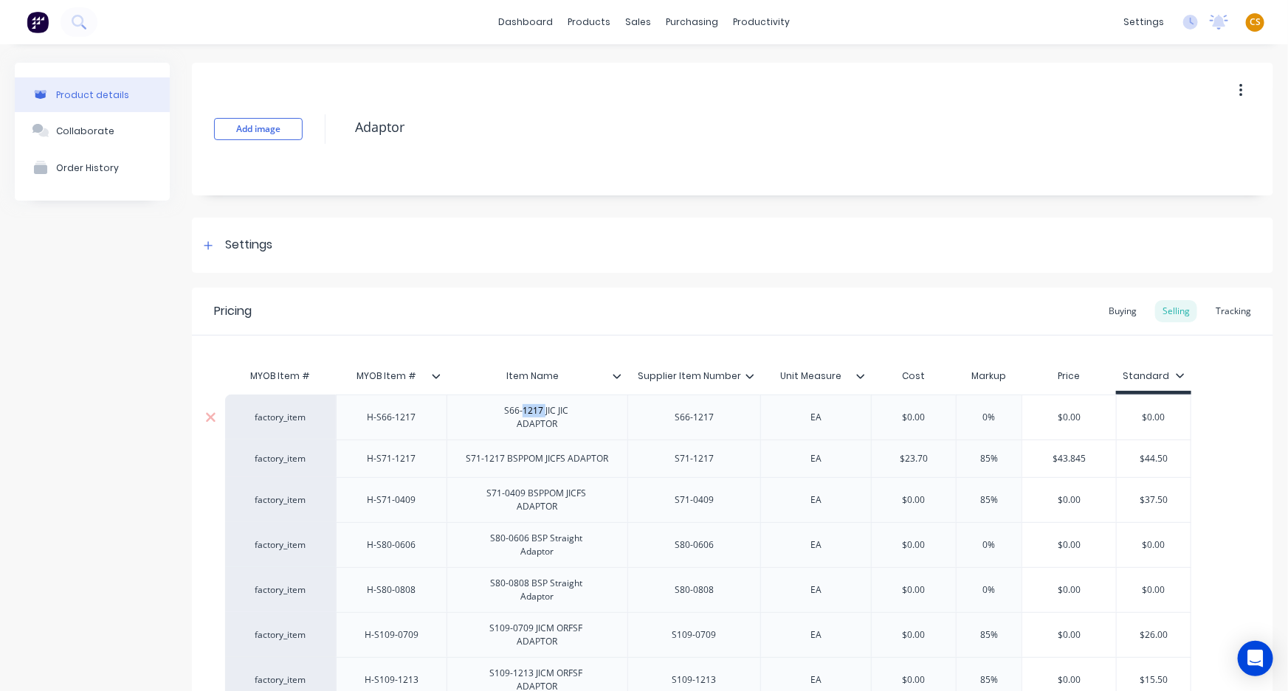
click at [524, 417] on div "S66-1217 JIC JIC ADAPTOR" at bounding box center [537, 417] width 90 height 32
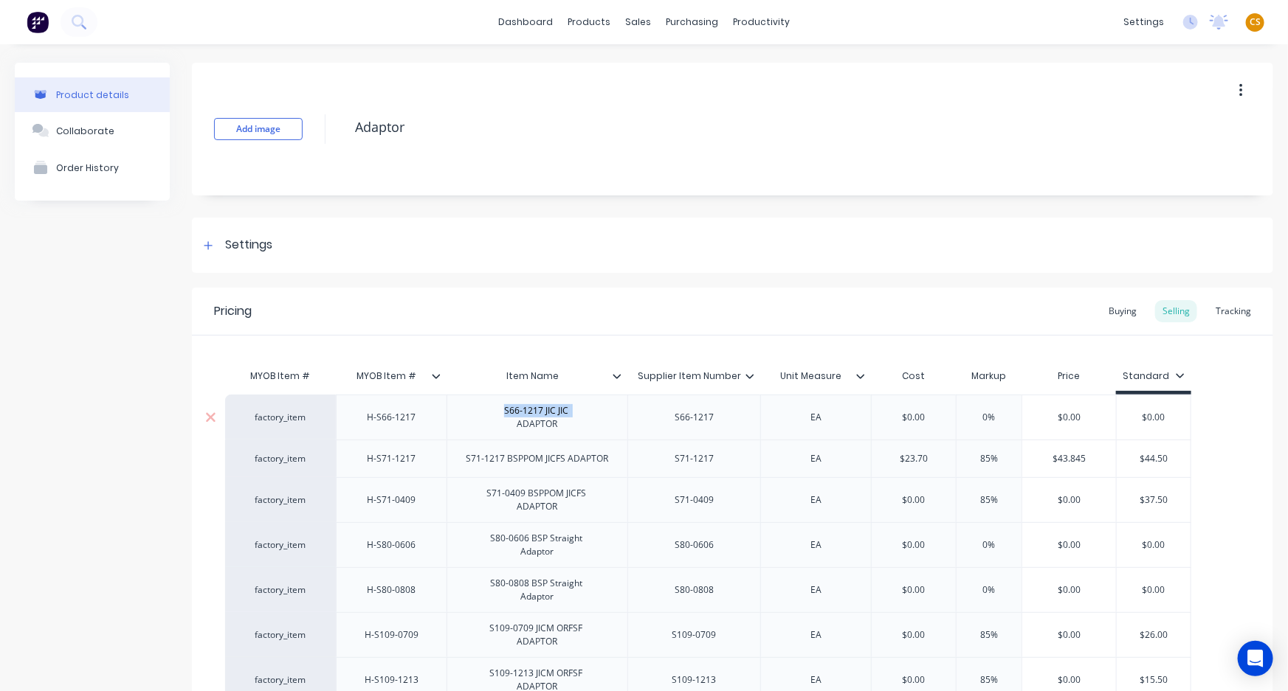
click at [524, 417] on div "S66-1217 JIC JIC ADAPTOR" at bounding box center [537, 417] width 90 height 32
click at [544, 427] on div "S66-1217 JIC JIC ADAPTOR" at bounding box center [537, 417] width 90 height 32
drag, startPoint x: 544, startPoint y: 427, endPoint x: 502, endPoint y: 407, distance: 46.9
click at [502, 407] on div "S66-1217 JIC JIC ADAPTOR" at bounding box center [537, 417] width 90 height 32
copy div "S66-1217 JIC JIC ADAPTOR"
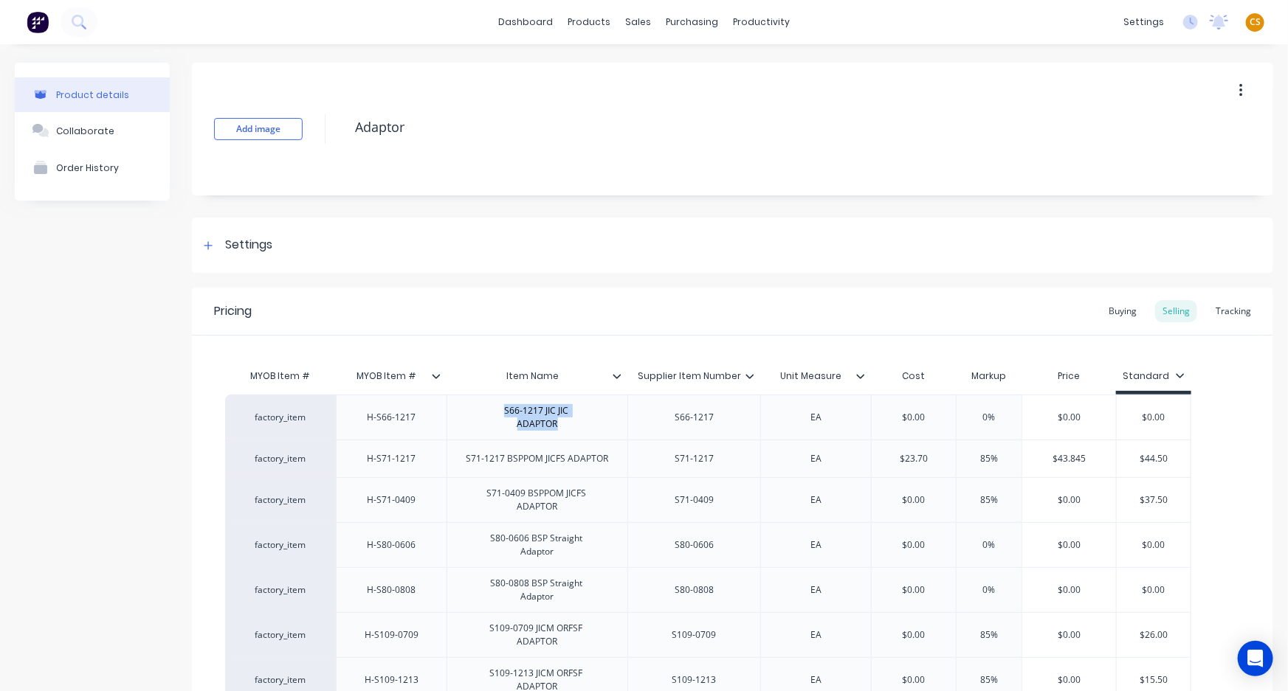
click at [750, 375] on icon at bounding box center [749, 376] width 9 height 9
click at [688, 423] on div "S66-1217" at bounding box center [694, 417] width 74 height 19
copy div "S66-1217"
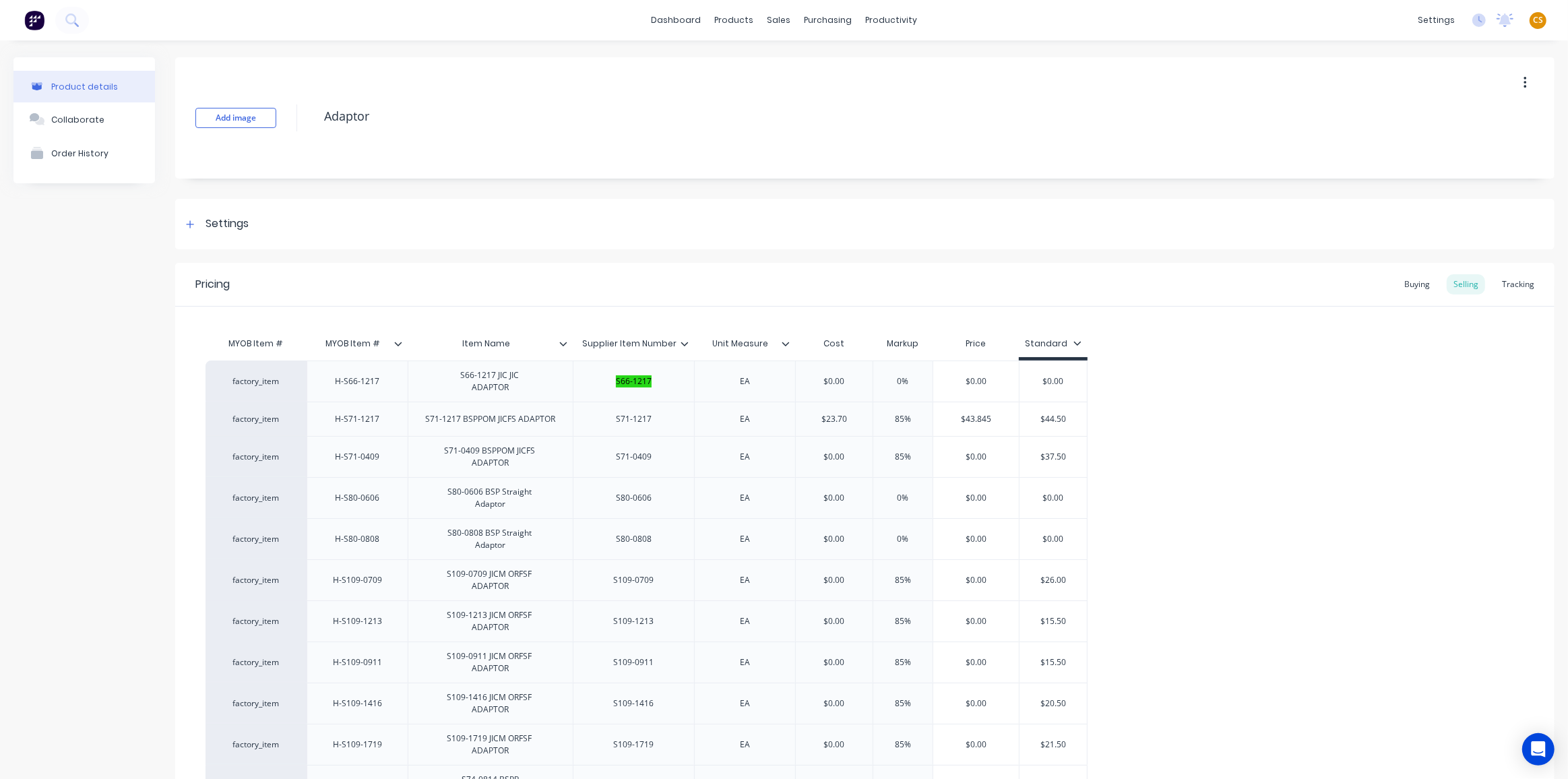
type textarea "x"
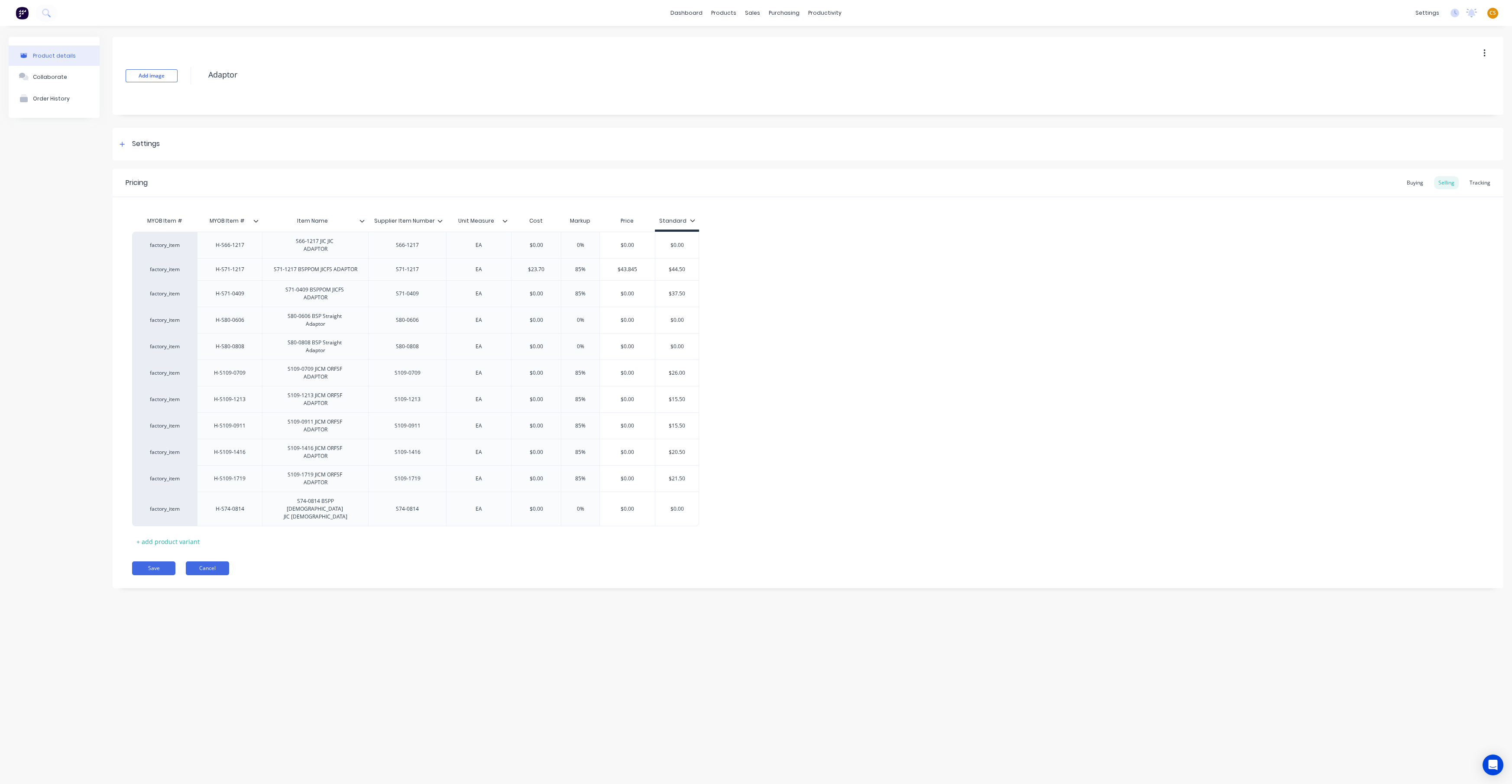
click at [207, 405] on button "Cancel" at bounding box center [208, 568] width 43 height 14
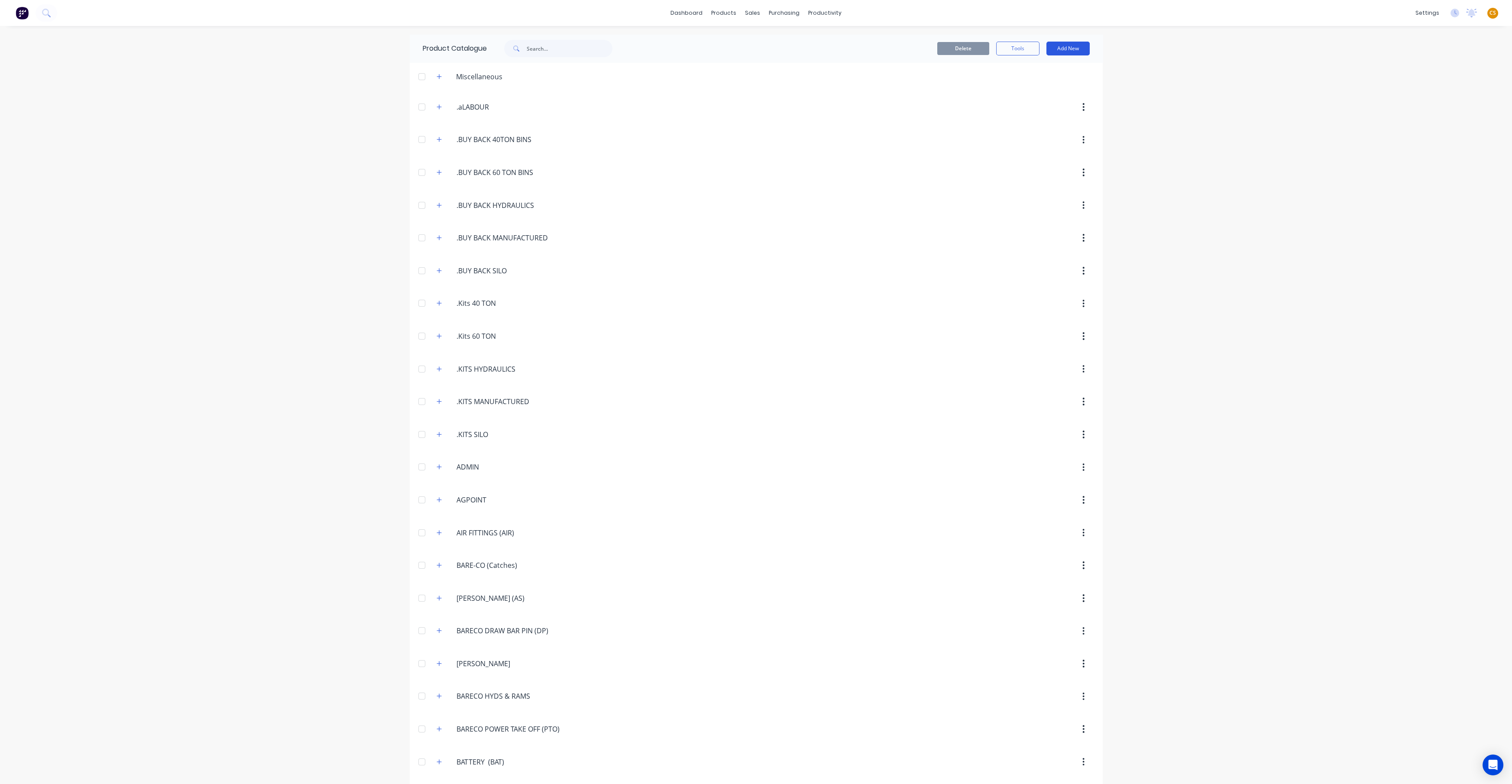
click at [755, 52] on button "Add New" at bounding box center [1068, 49] width 43 height 14
click at [755, 90] on div "Product" at bounding box center [1049, 87] width 67 height 12
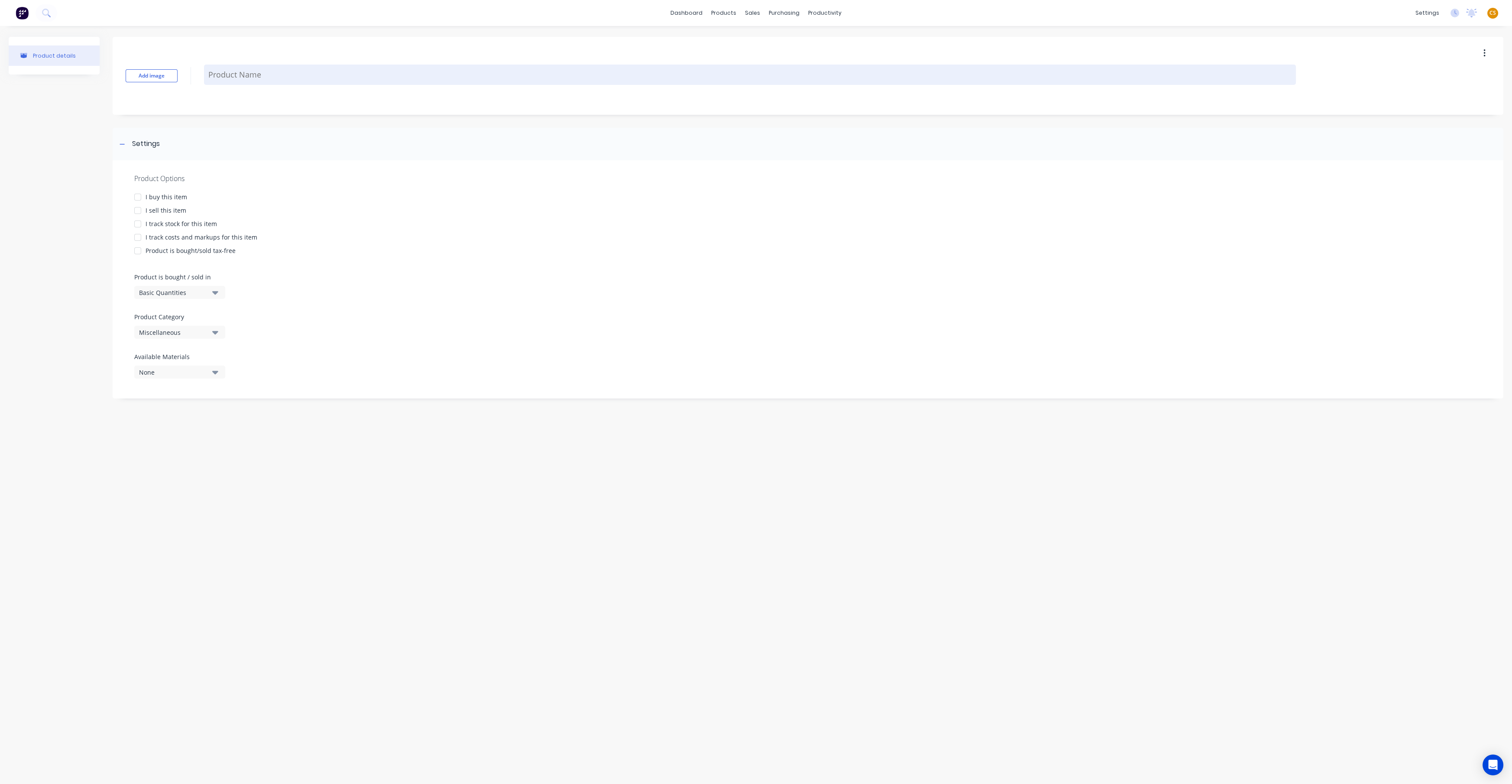
click at [252, 79] on textarea at bounding box center [750, 75] width 1092 height 21
type textarea "x"
type textarea "A"
type textarea "x"
type textarea "Ad"
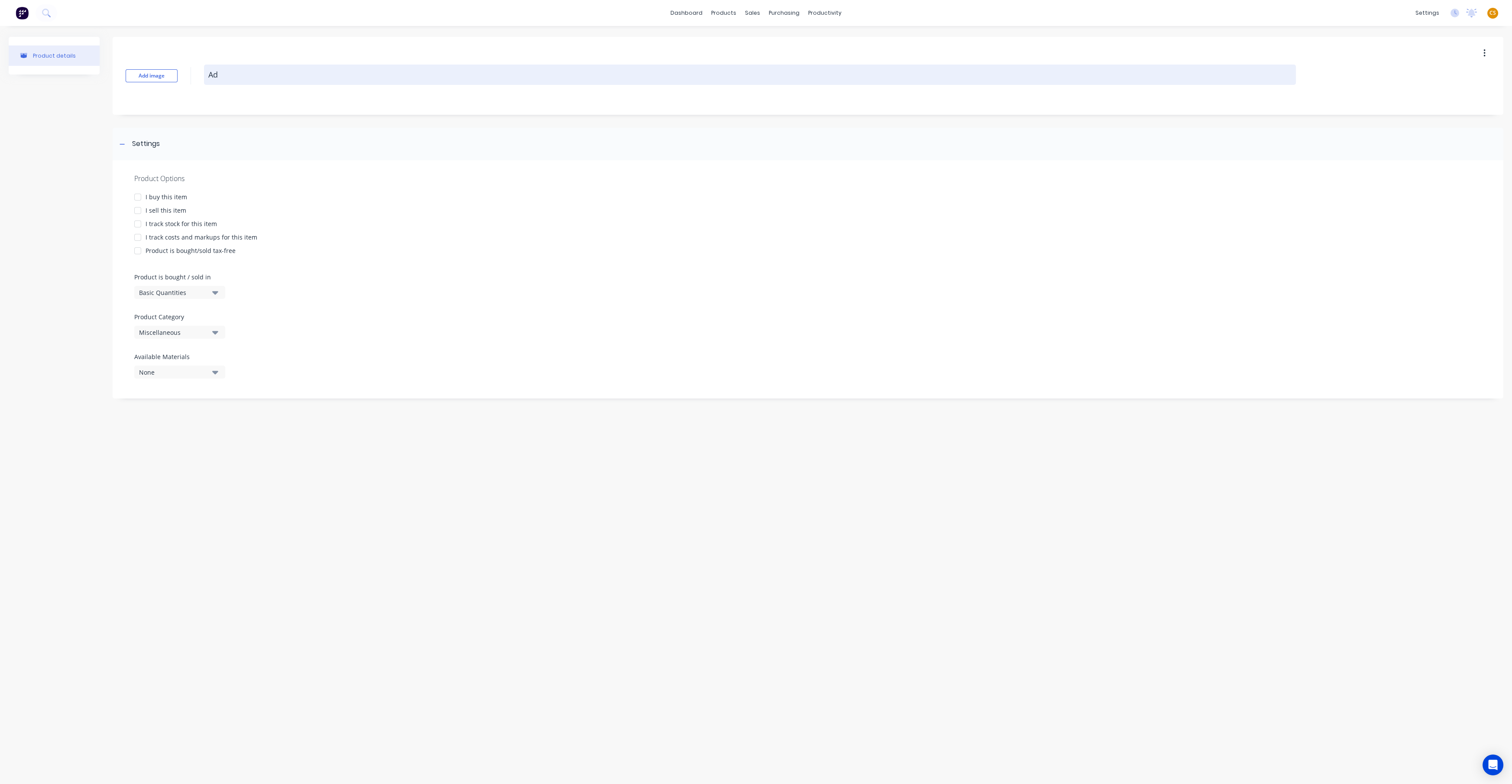
type textarea "x"
type textarea "Ade"
type textarea "x"
type textarea "Ad"
type textarea "x"
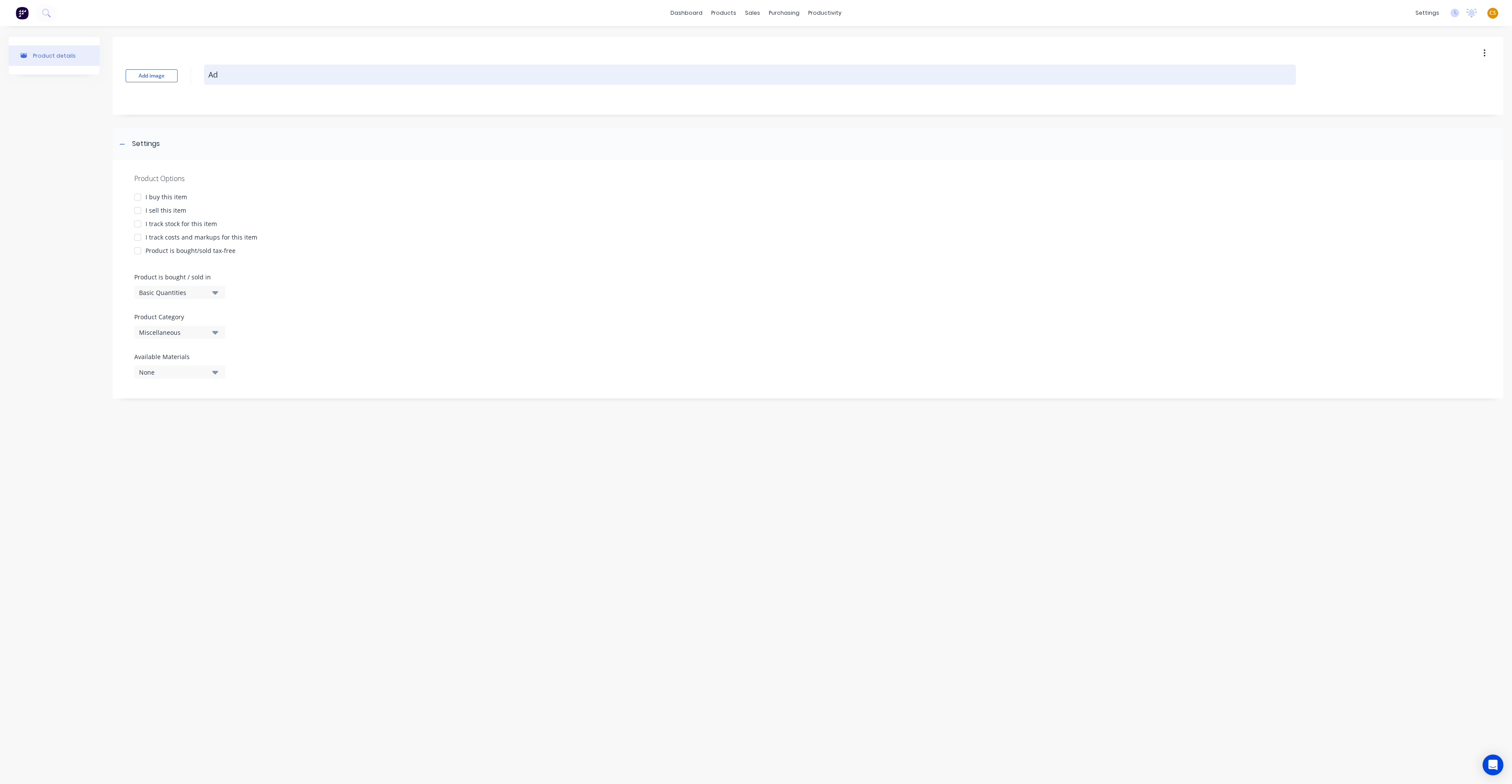
type textarea "Ada"
type textarea "x"
type textarea "Adap"
type textarea "x"
type textarea "Adapt"
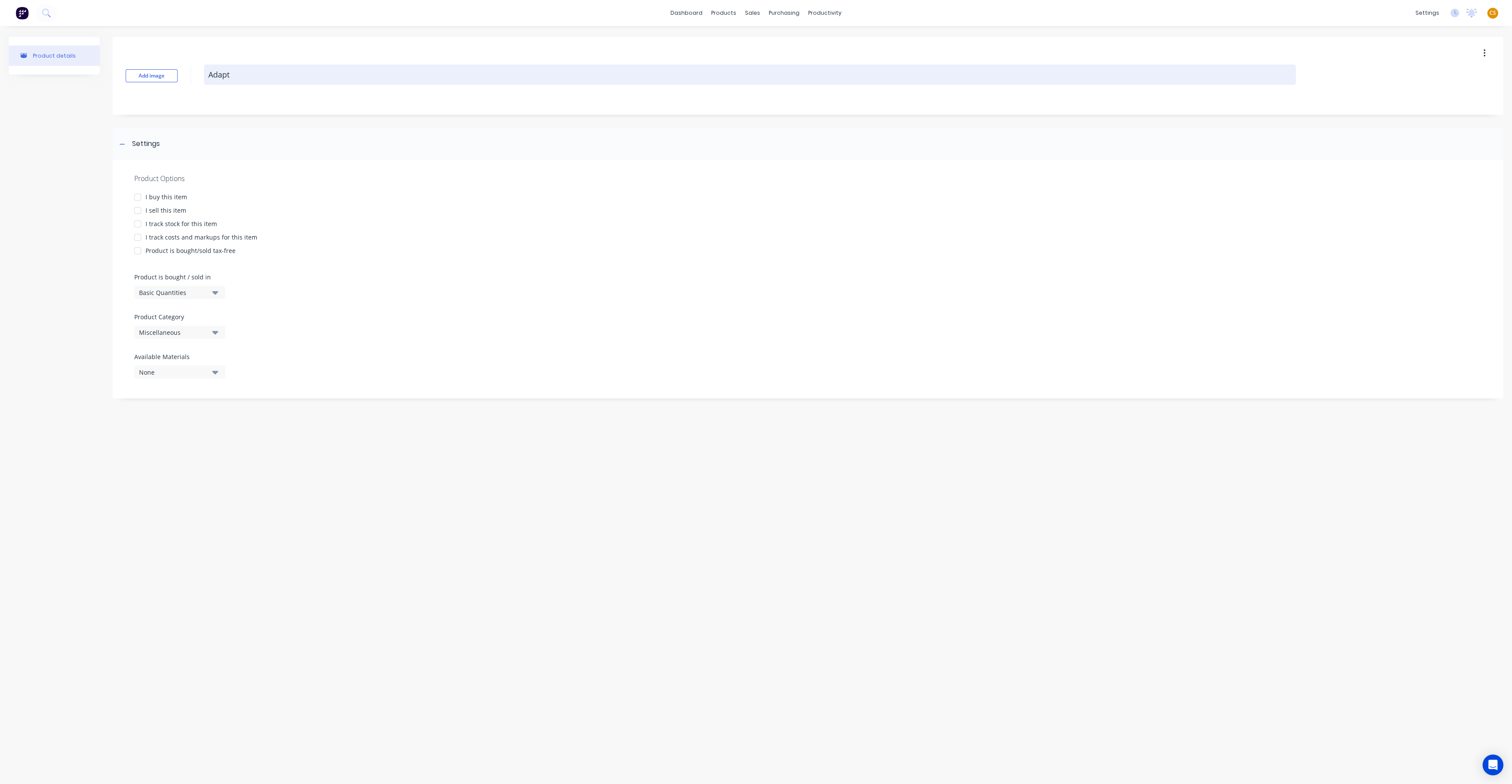
type textarea "x"
type textarea "Adapto"
type textarea "x"
type textarea "Adaptor"
type textarea "x"
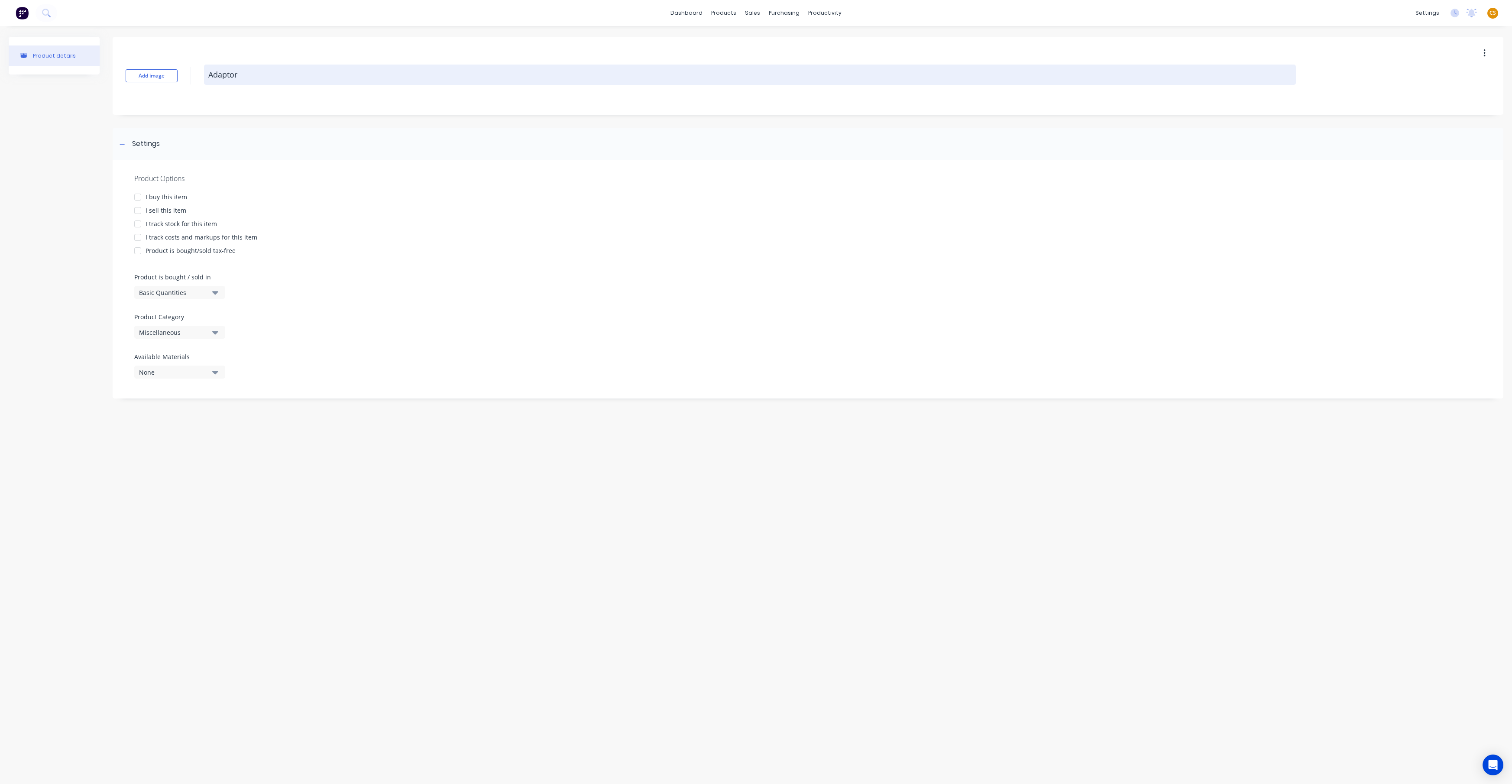
type textarea "Adaptor"
type textarea "x"
type textarea "Adaptor T"
type textarea "x"
type textarea "Adaptor TE"
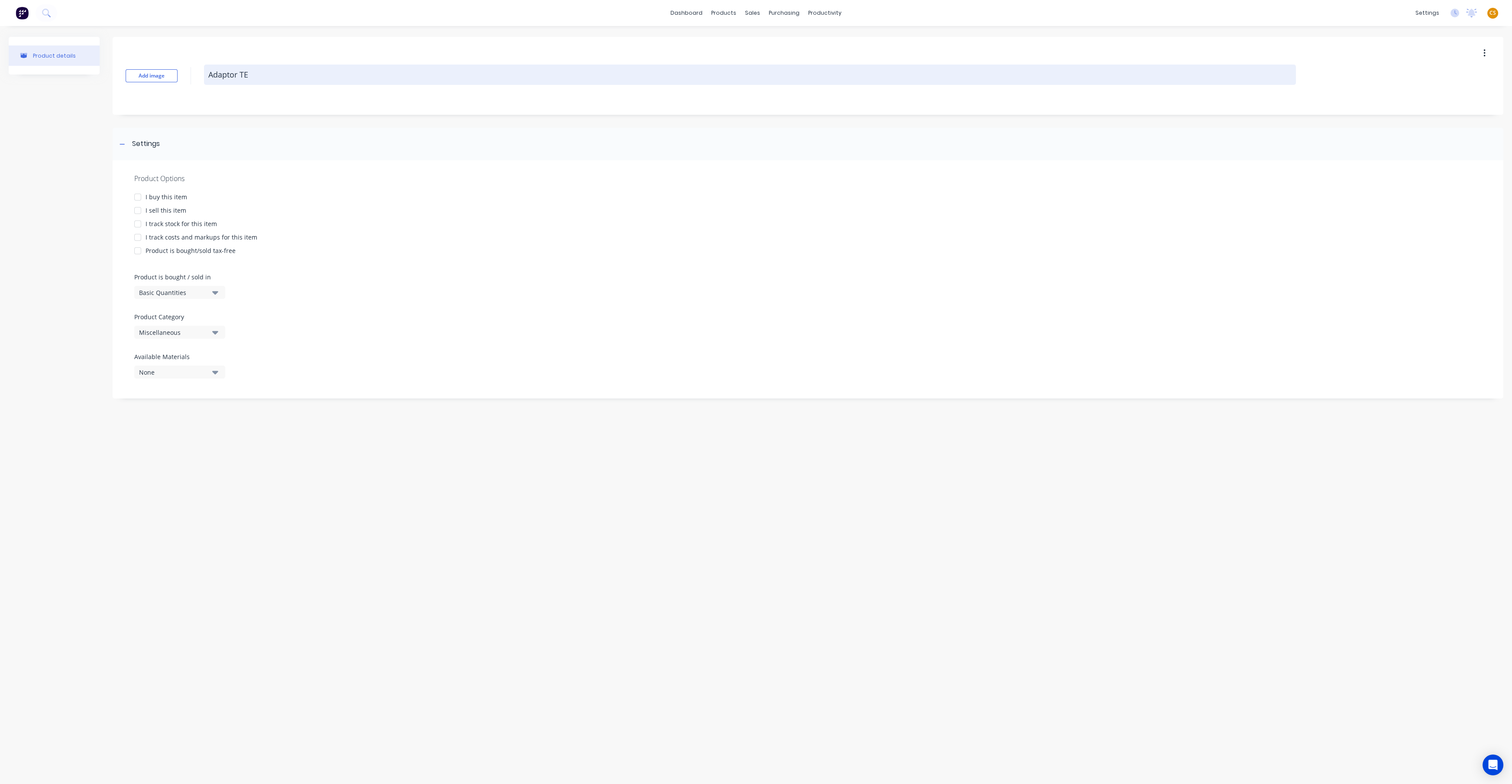
type textarea "x"
type textarea "Adaptor TES"
type textarea "x"
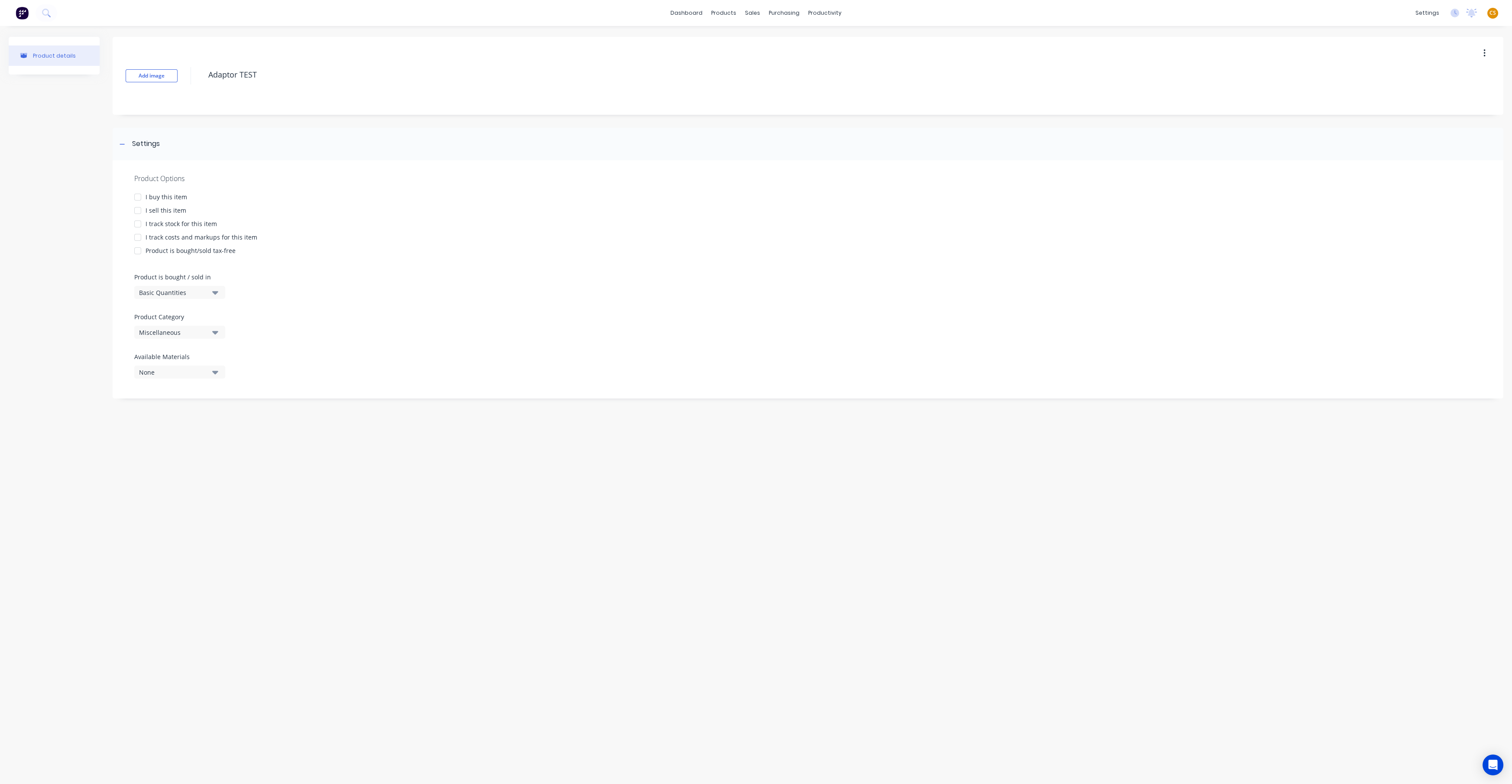
type textarea "Adaptor TEST"
type textarea "x"
type textarea "Adaptor TEST"
click at [152, 196] on div "I buy this item" at bounding box center [166, 197] width 42 height 9
click at [160, 212] on div "I sell this item" at bounding box center [166, 210] width 41 height 9
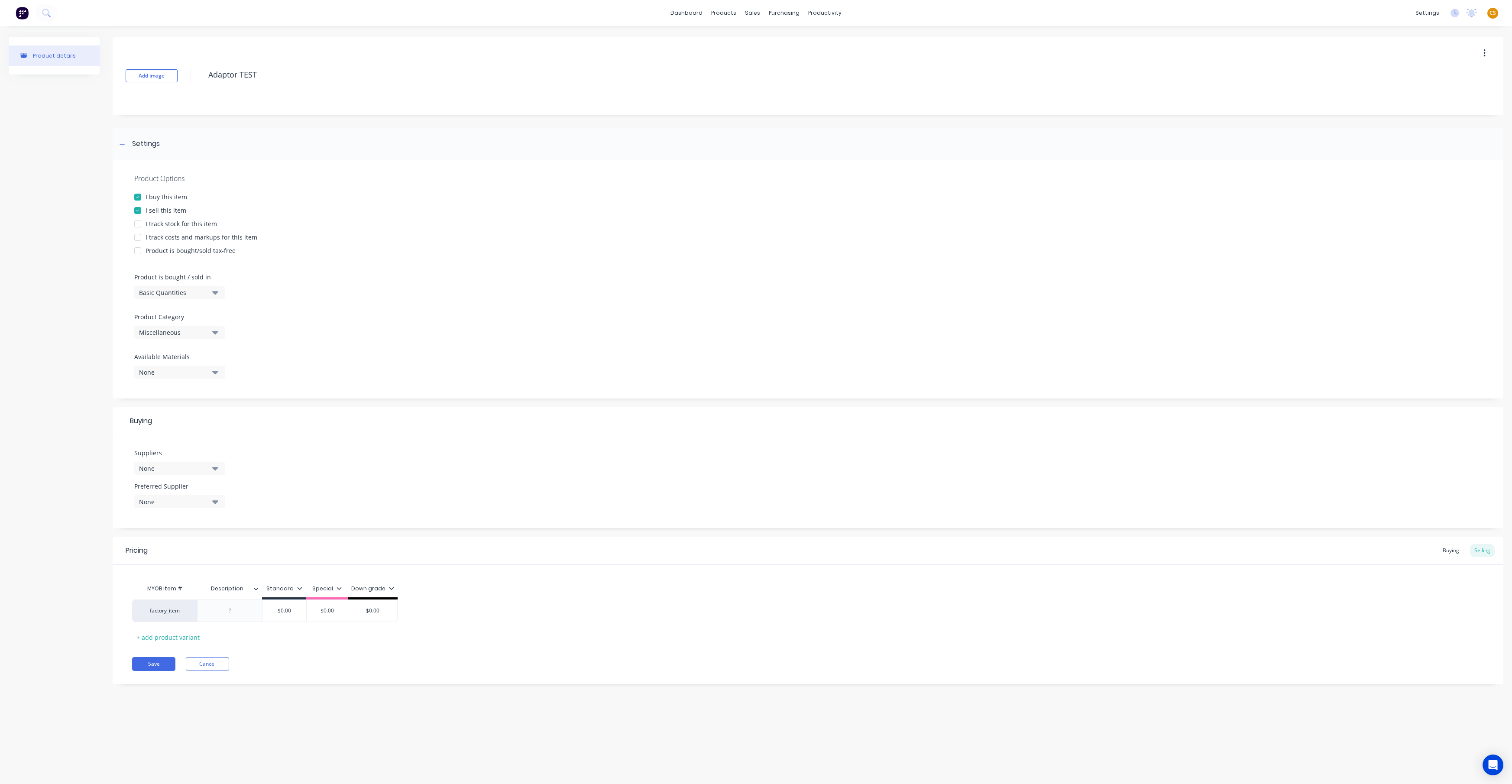
click at [164, 225] on div "I track stock for this item" at bounding box center [181, 223] width 72 height 9
click at [166, 238] on div "I track costs and markups for this item" at bounding box center [201, 236] width 112 height 9
type textarea "x"
click at [163, 405] on div "None" at bounding box center [174, 468] width 69 height 9
click at [174, 405] on input "text" at bounding box center [205, 494] width 92 height 18
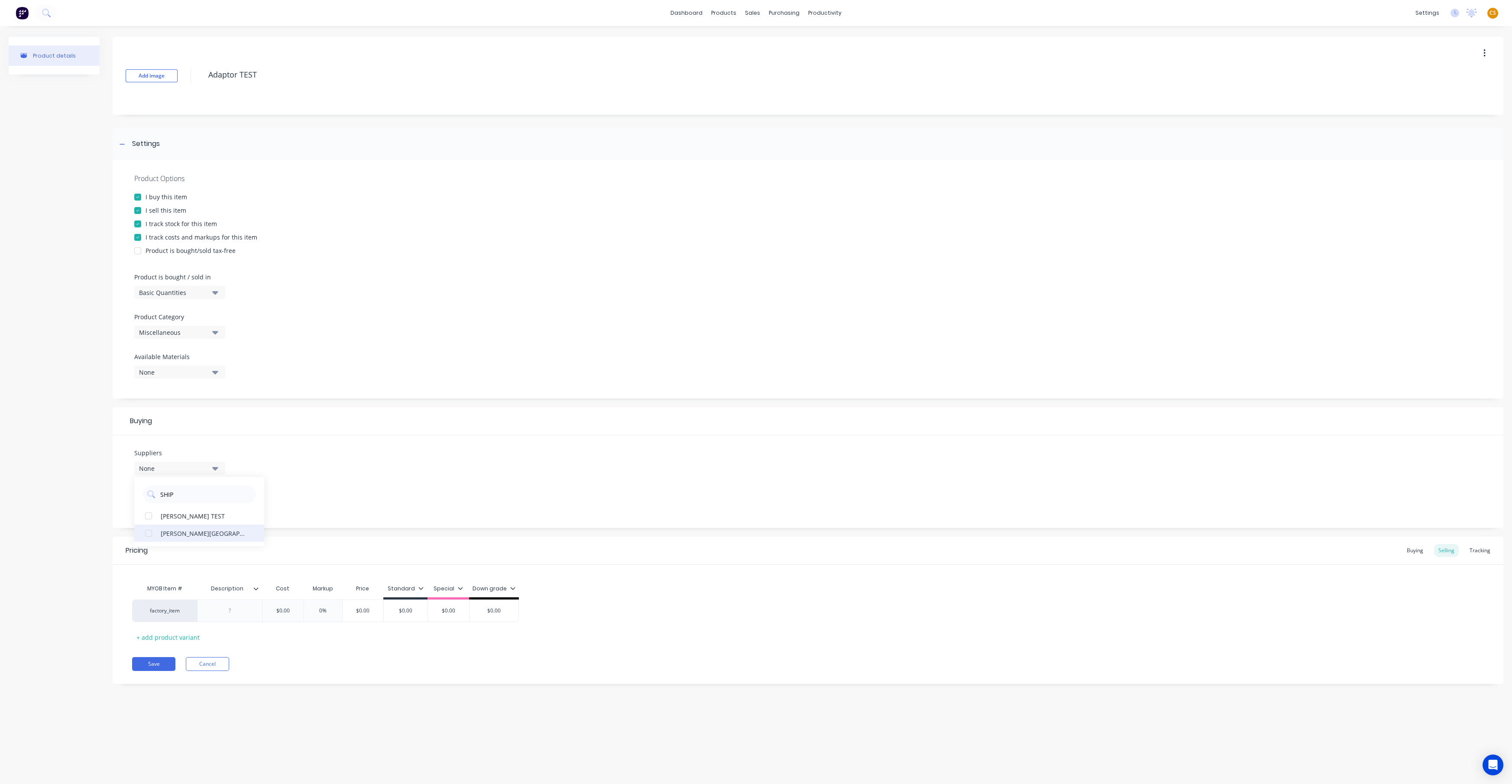
type input "SHIP"
drag, startPoint x: 177, startPoint y: 535, endPoint x: 183, endPoint y: 535, distance: 6.0
click at [177, 405] on div "B.L. Shipway" at bounding box center [204, 532] width 87 height 9
type textarea "x"
click at [478, 405] on div "Save Cancel" at bounding box center [818, 664] width 1371 height 14
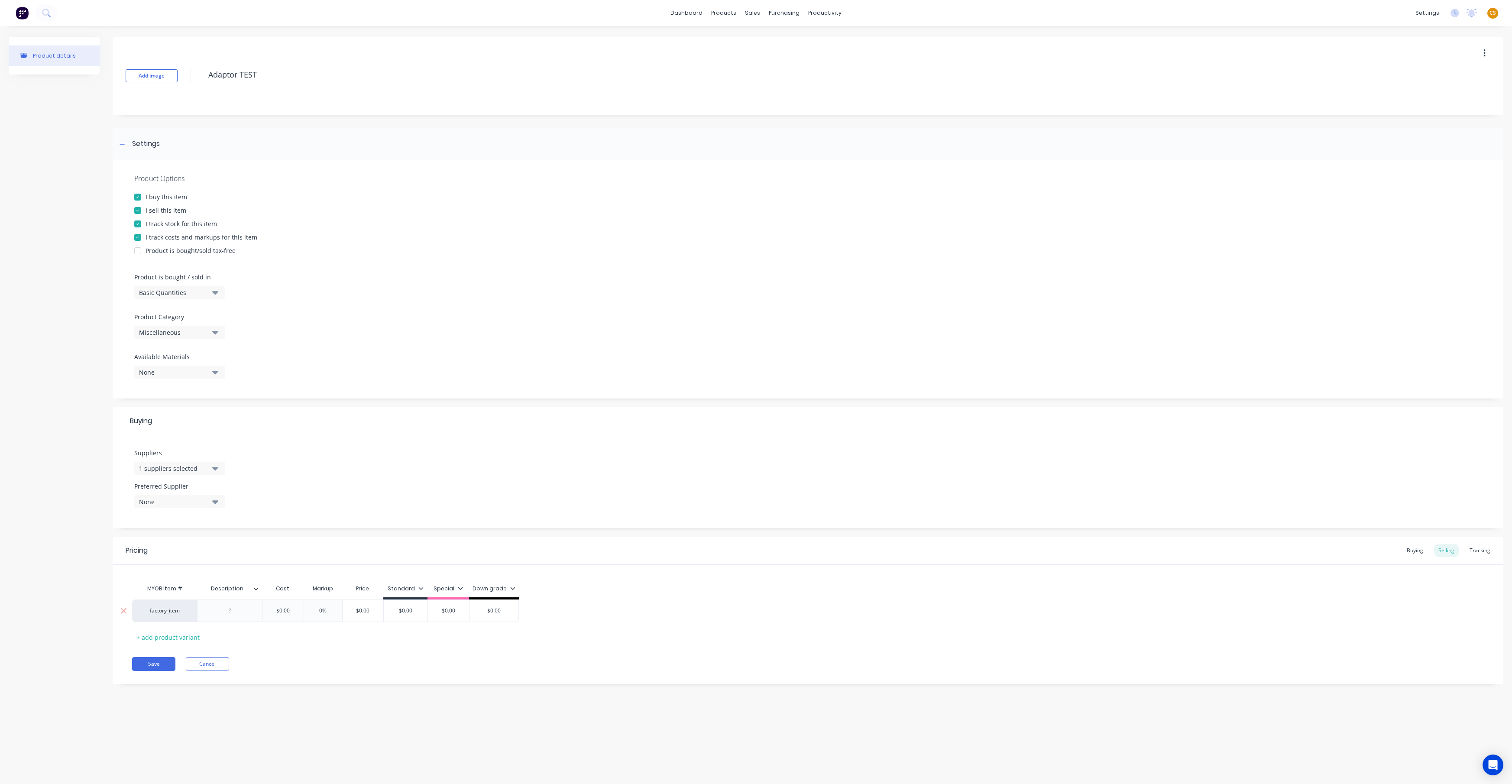
click at [229, 405] on div at bounding box center [230, 610] width 43 height 11
type textarea "x"
click at [220, 405] on input "Description" at bounding box center [227, 588] width 60 height 8
type input "MYOB Item #"
click at [288, 405] on div "Pricing Buying Selling Tracking MYOB Item # Description MYOB Item # Cost Markup…" at bounding box center [808, 610] width 1391 height 147
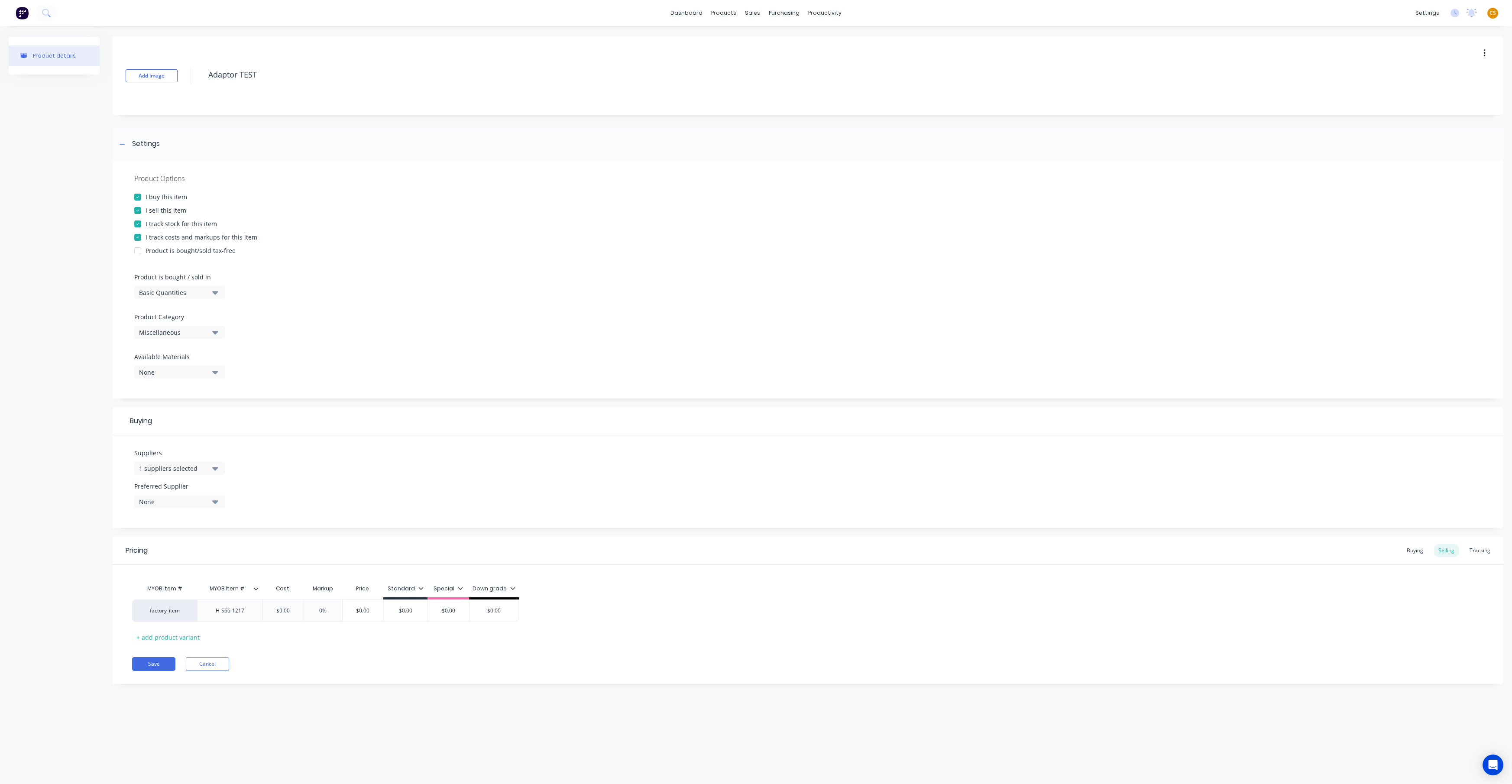
click at [256, 405] on icon at bounding box center [256, 589] width 5 height 2
click at [253, 405] on div at bounding box center [255, 410] width 18 height 18
click at [209, 360] on div "Add attribute column" at bounding box center [211, 357] width 62 height 9
type textarea "x"
click at [287, 405] on input "text" at bounding box center [292, 588] width 60 height 8
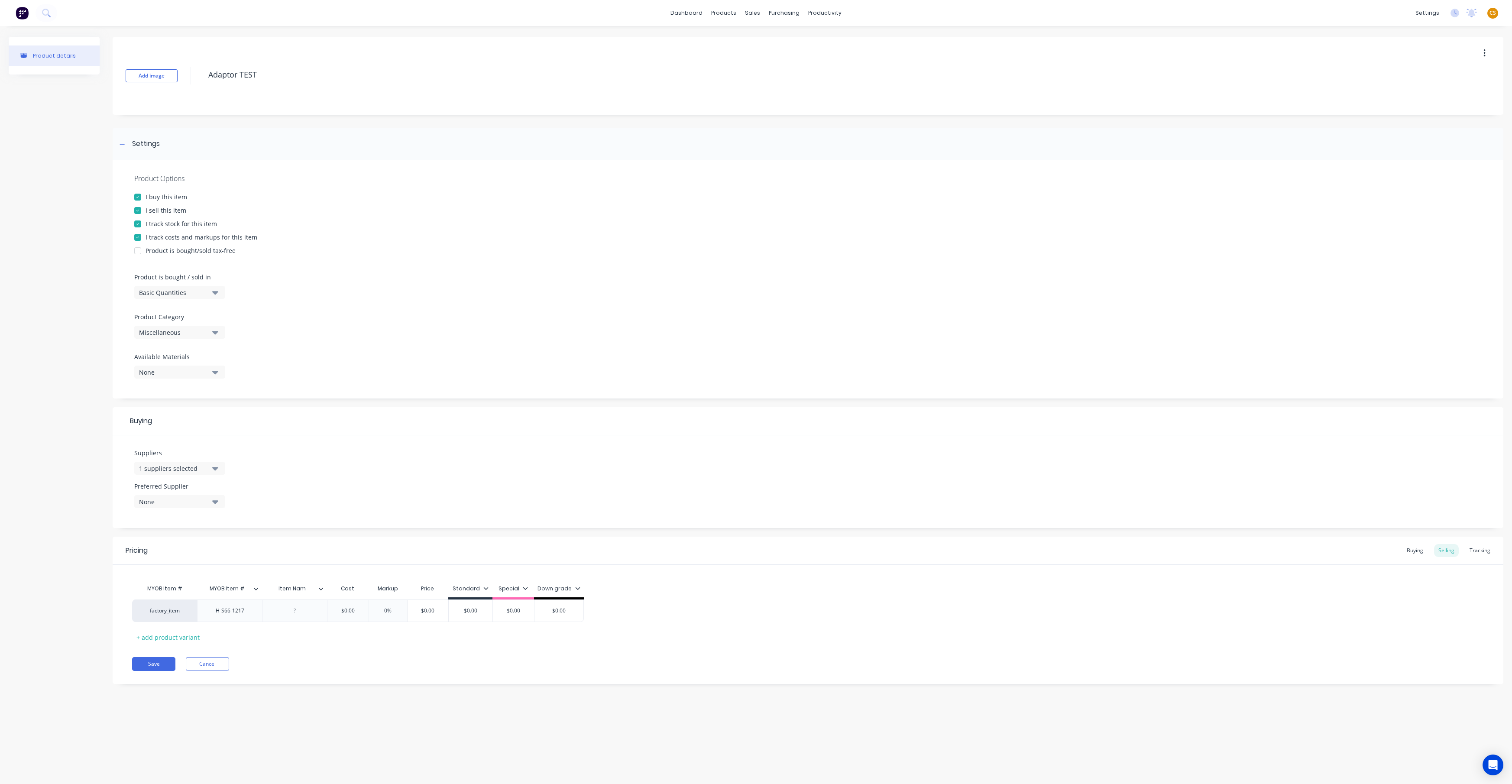
type input "Item Name"
type textarea "x"
click at [288, 405] on div at bounding box center [295, 610] width 43 height 11
paste div
click at [289, 405] on div "Pricing Buying Selling Tracking MYOB Item # MYOB Item # Item Name Cost Markup P…" at bounding box center [808, 610] width 1391 height 147
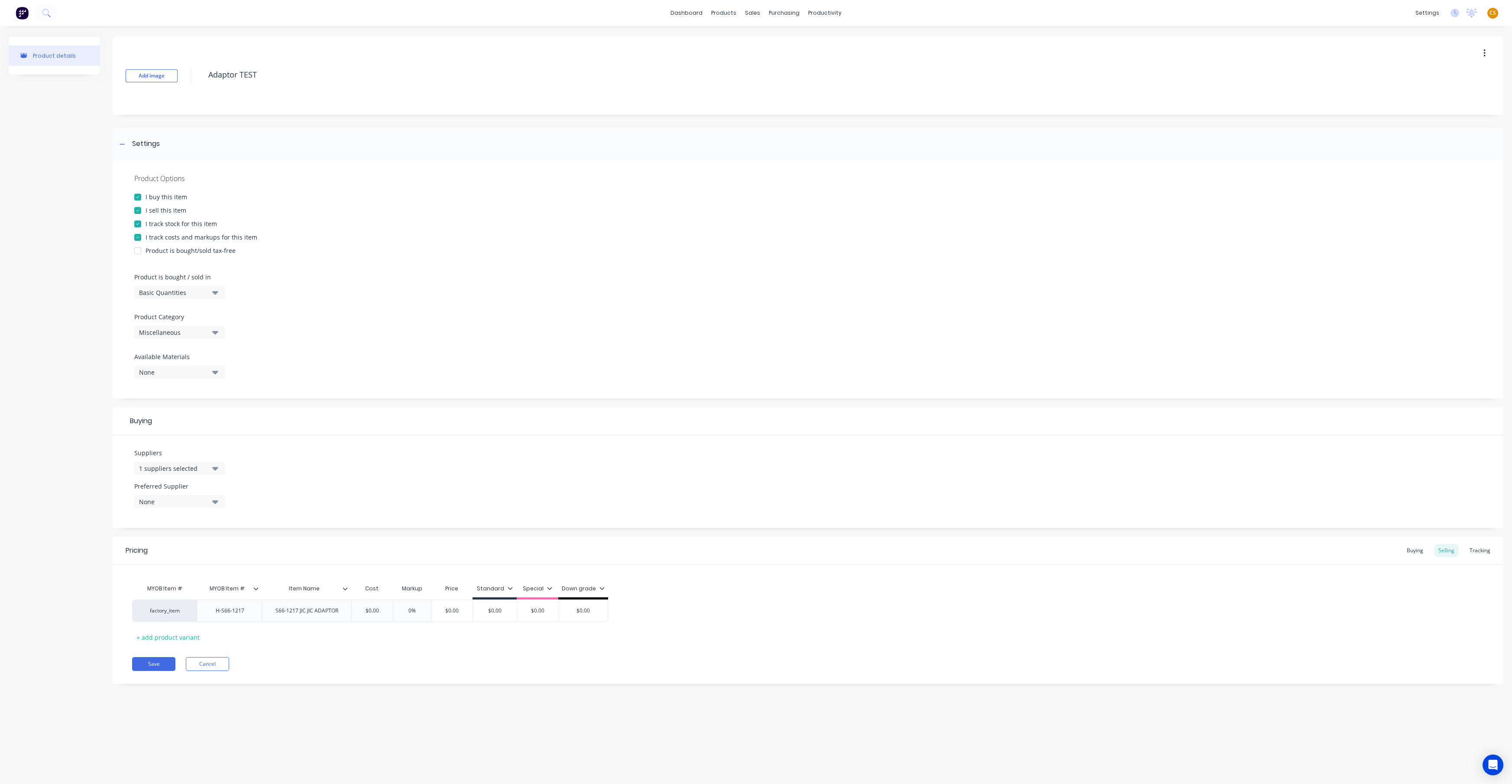
click at [42, 405] on div "Product details" at bounding box center [54, 367] width 91 height 660
click at [346, 405] on icon at bounding box center [345, 589] width 5 height 2
click at [302, 360] on div "Add attribute column" at bounding box center [300, 357] width 62 height 9
type textarea "x"
click at [376, 405] on input "text" at bounding box center [381, 588] width 60 height 8
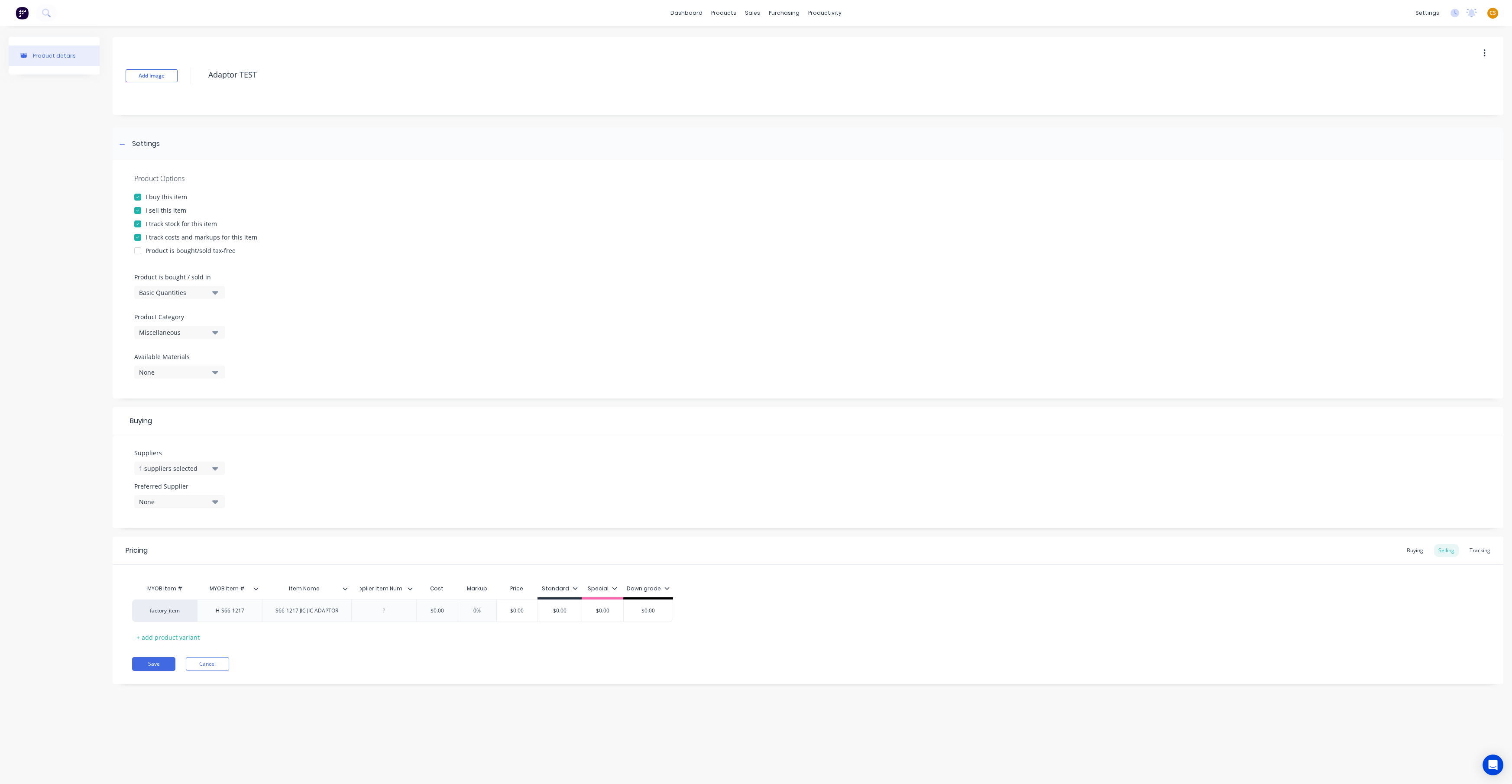
type input "Supplier Item Number"
click at [407, 405] on div "Save Cancel" at bounding box center [818, 664] width 1371 height 14
click at [423, 405] on icon at bounding box center [423, 588] width 5 height 5
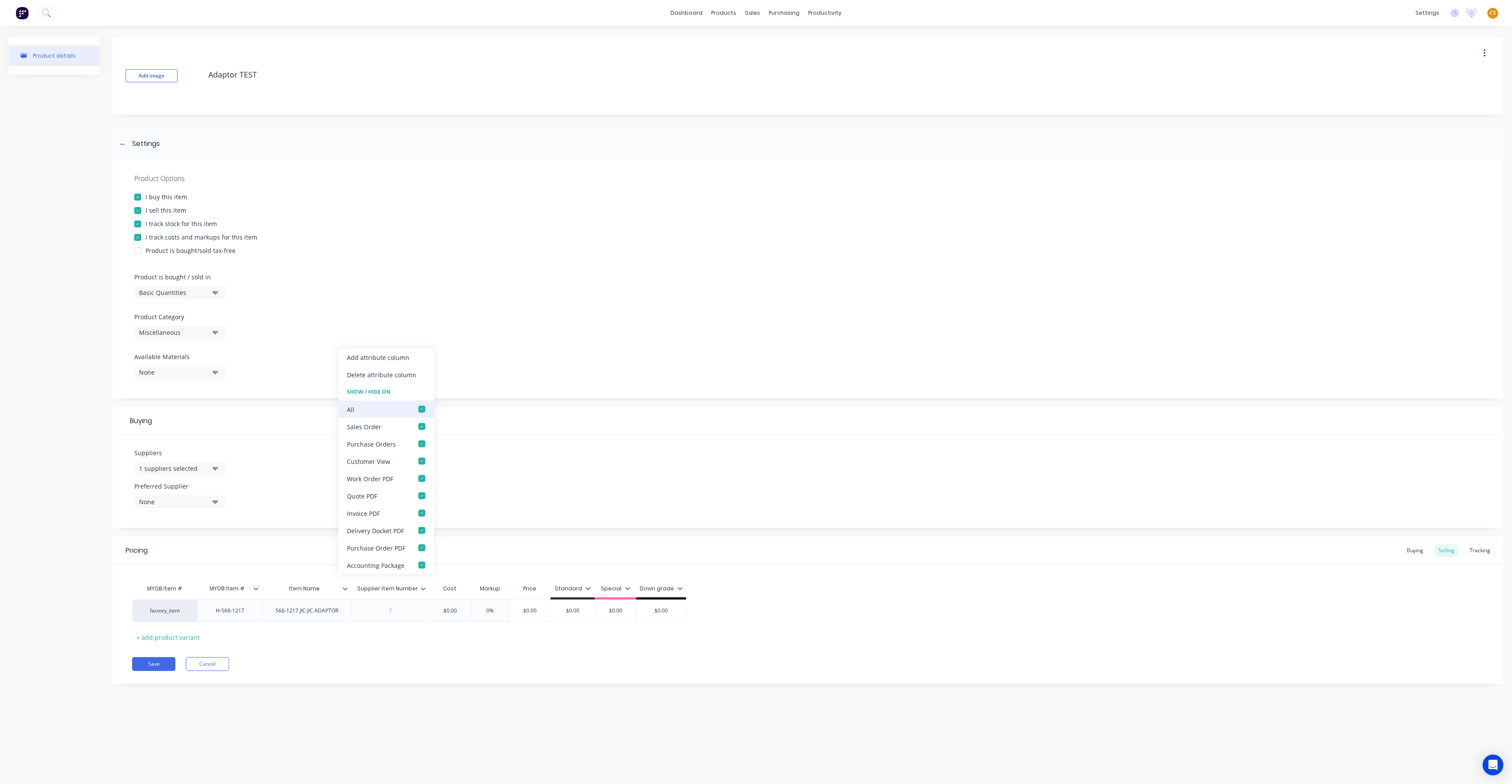
click at [421, 405] on div at bounding box center [422, 410] width 18 height 18
click at [419, 405] on div at bounding box center [422, 444] width 18 height 18
click at [420, 405] on div at bounding box center [422, 548] width 18 height 18
type textarea "x"
click at [376, 405] on div "Save Cancel" at bounding box center [818, 664] width 1371 height 14
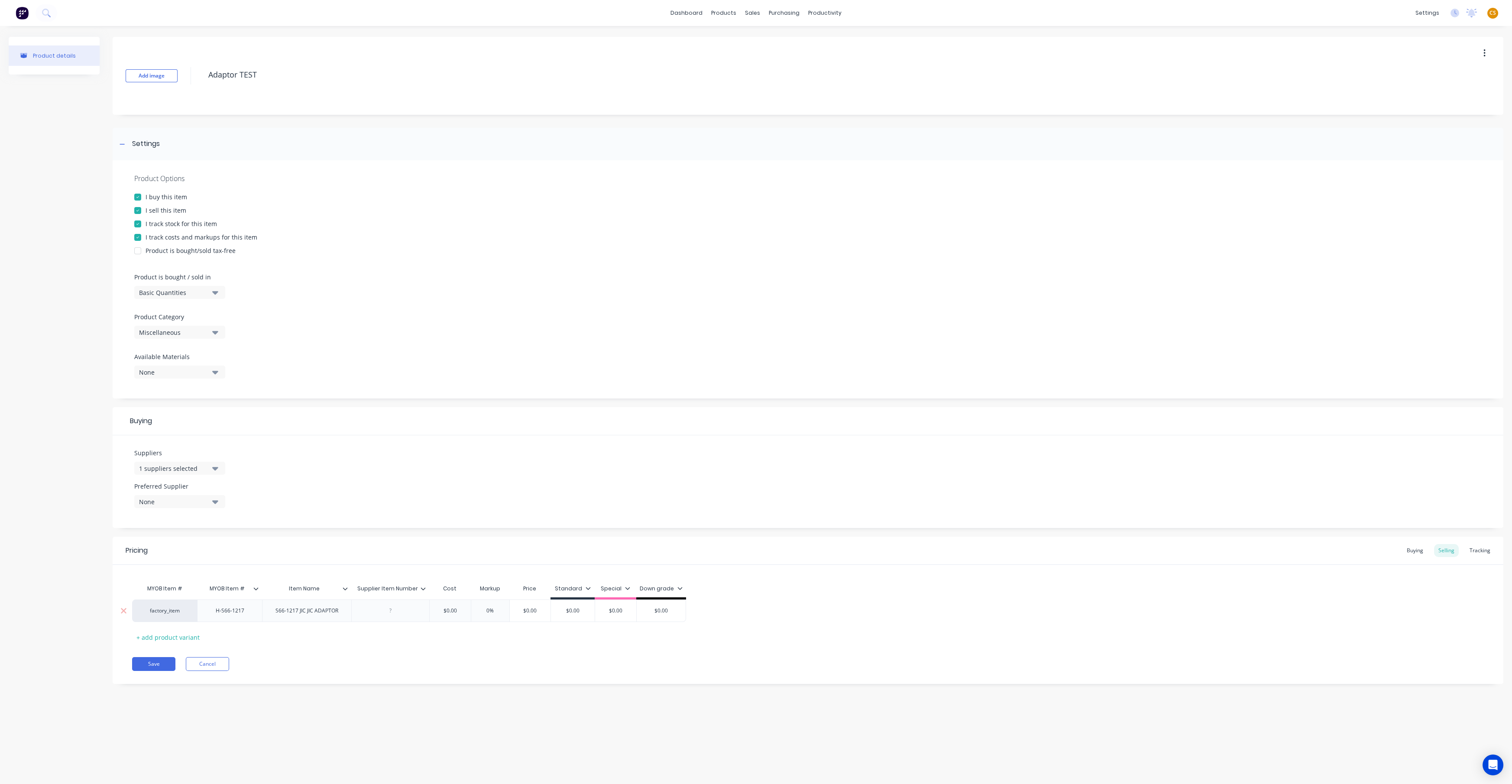
click at [377, 405] on div at bounding box center [391, 610] width 43 height 11
paste div
type textarea "x"
click at [524, 405] on div "Save Cancel" at bounding box center [818, 664] width 1371 height 14
type input "$0.00"
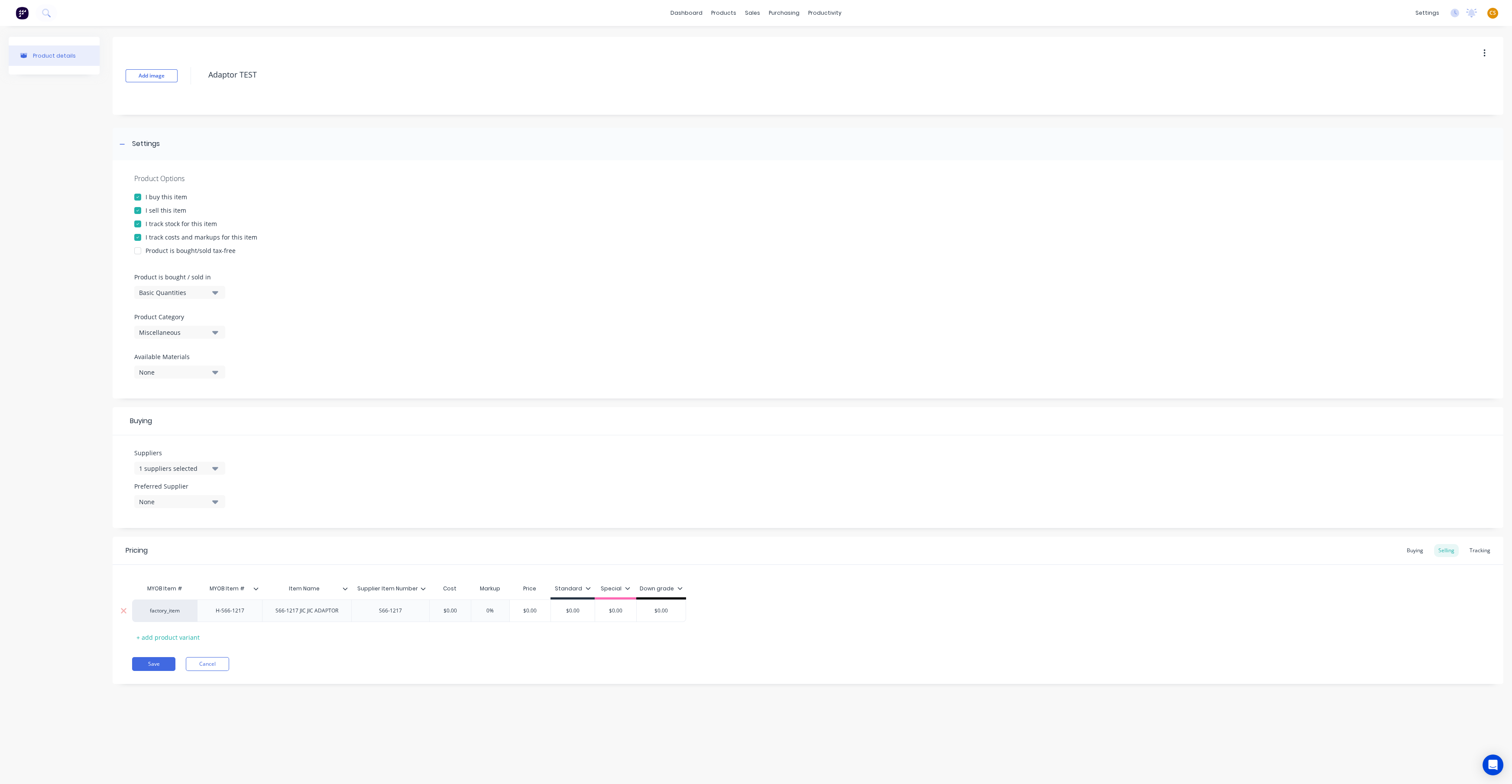
click at [450, 405] on input "$0.00" at bounding box center [450, 610] width 43 height 8
type textarea "x"
type input "$4"
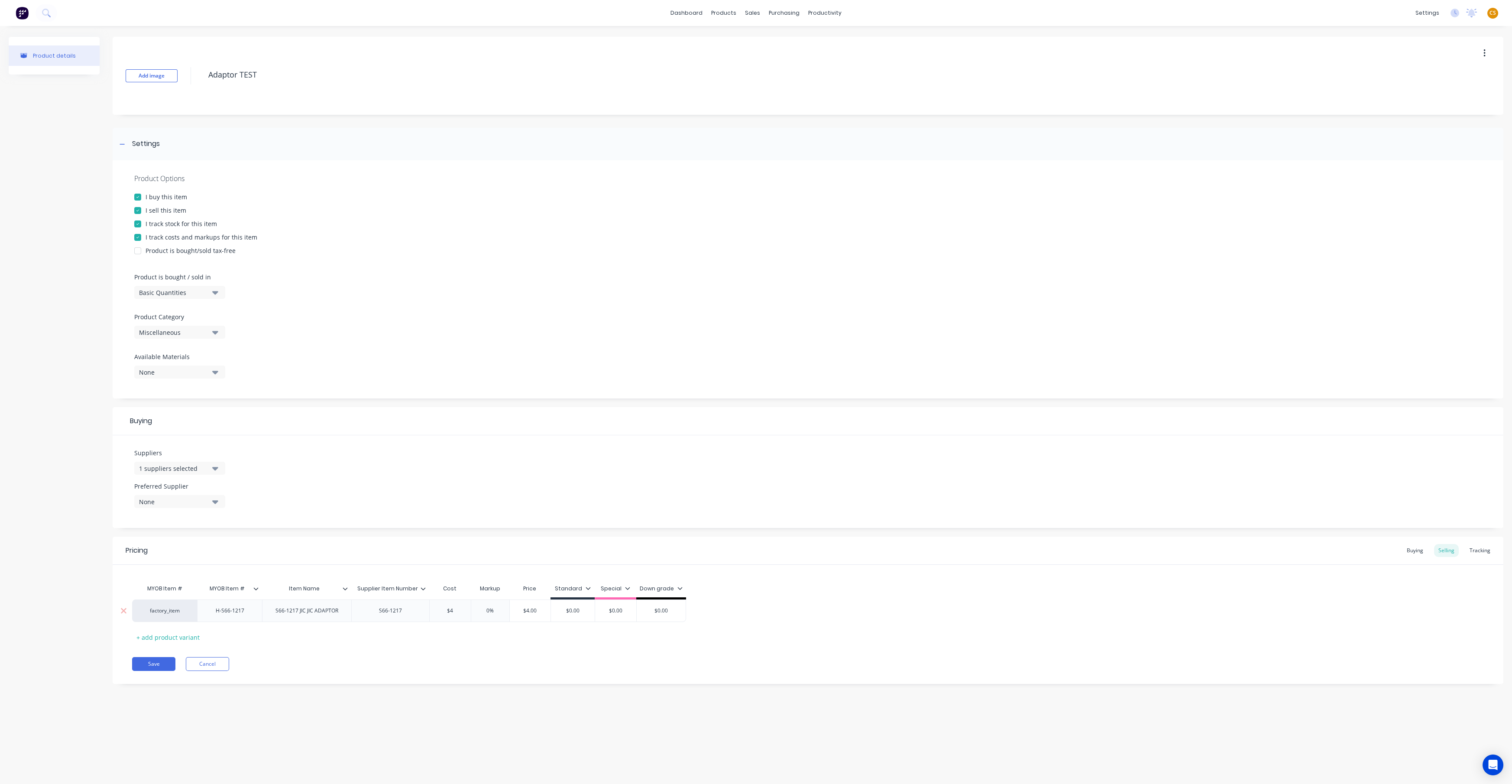
type input "0%"
click at [755, 405] on div "Buying" at bounding box center [1415, 550] width 25 height 13
type input "$0.00"
drag, startPoint x: 441, startPoint y: 609, endPoint x: 433, endPoint y: 609, distance: 8.0
click at [433, 405] on input "$0.00" at bounding box center [457, 608] width 55 height 8
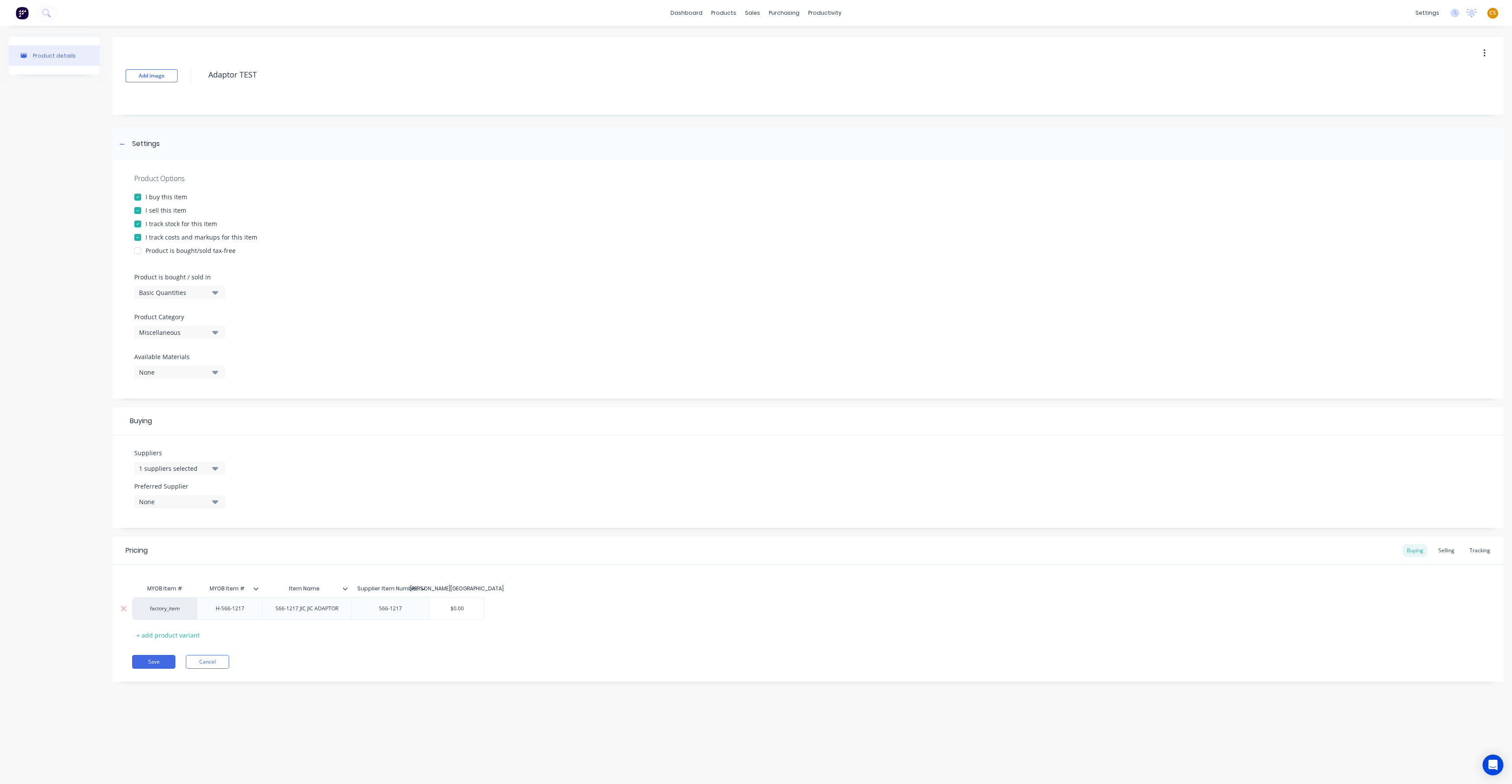
type textarea "x"
type input "4"
click at [148, 405] on button "Save" at bounding box center [154, 662] width 43 height 14
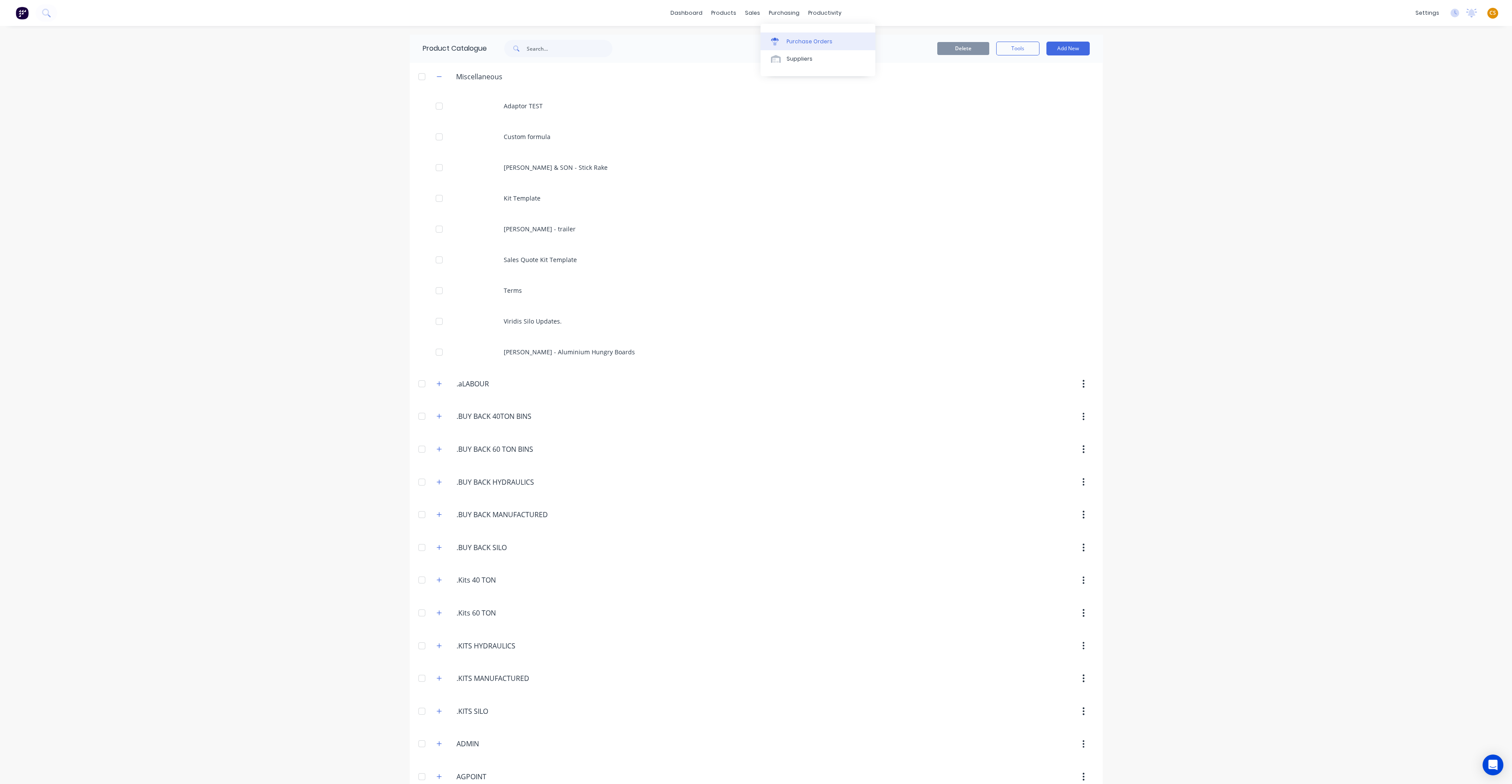
click at [755, 41] on div "Purchase Orders" at bounding box center [809, 41] width 46 height 8
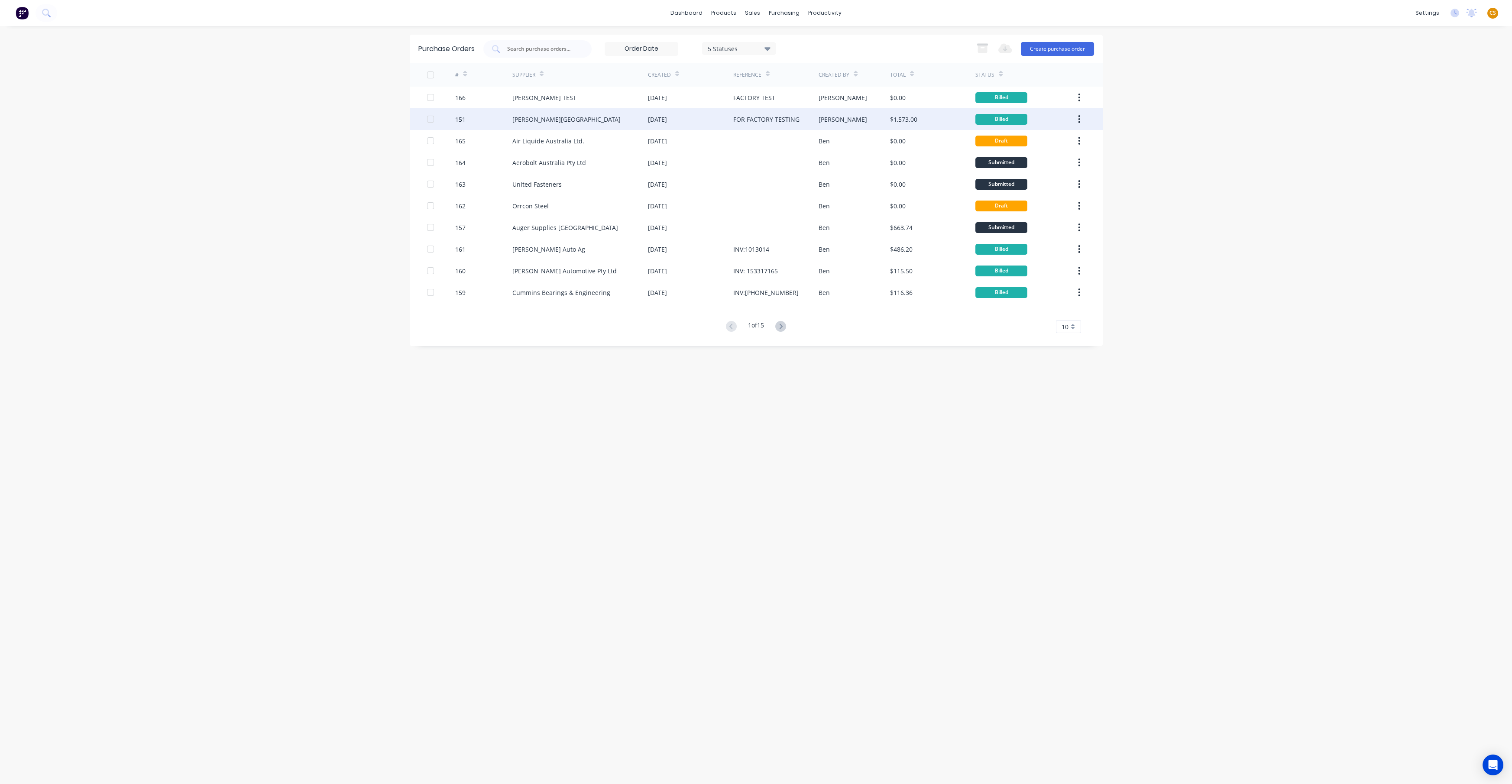
click at [552, 119] on div "B.L. Shipway" at bounding box center [580, 119] width 136 height 22
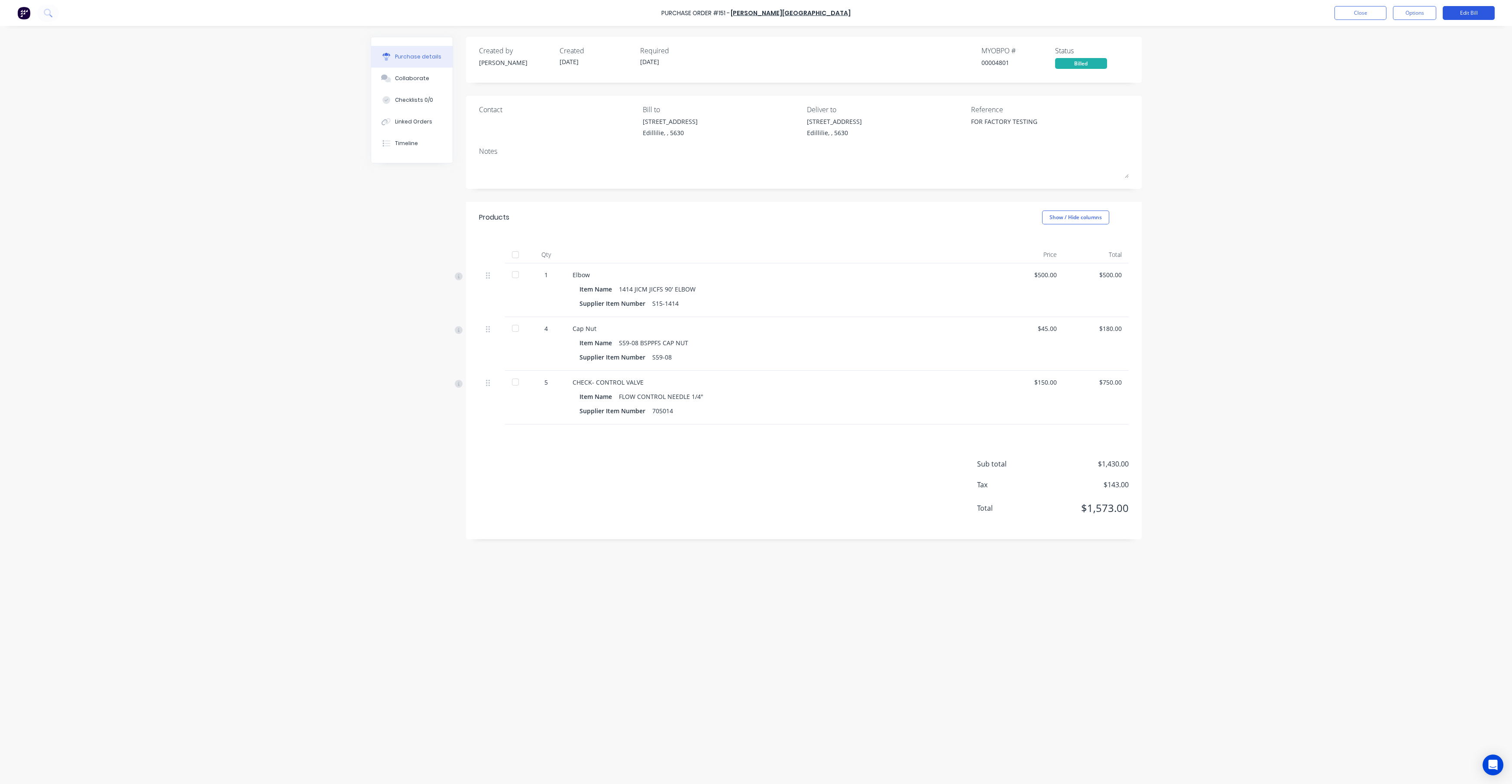
click at [755, 11] on button "Edit Bill" at bounding box center [1469, 13] width 52 height 14
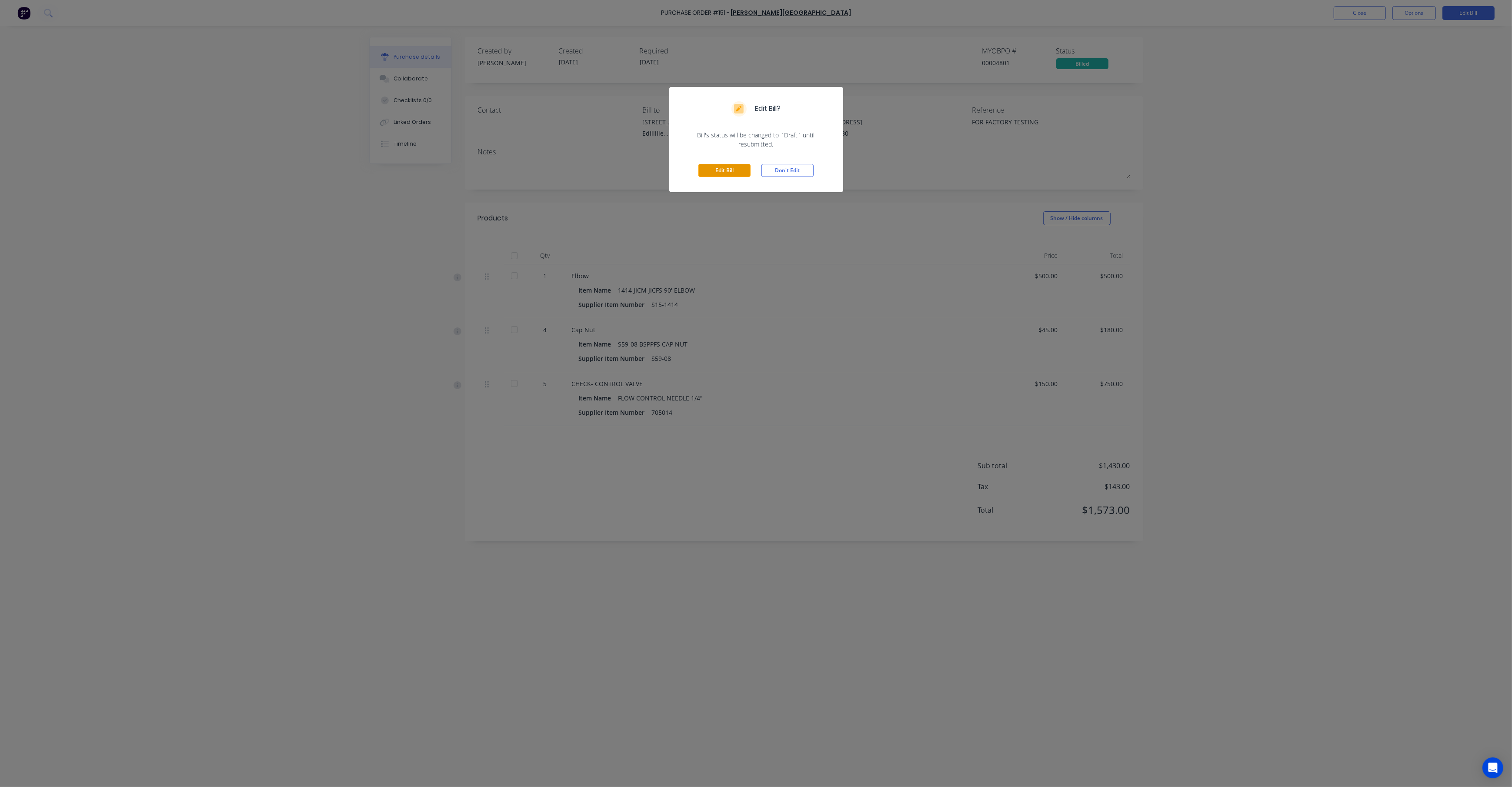
click at [737, 174] on button "Edit Bill" at bounding box center [724, 170] width 52 height 13
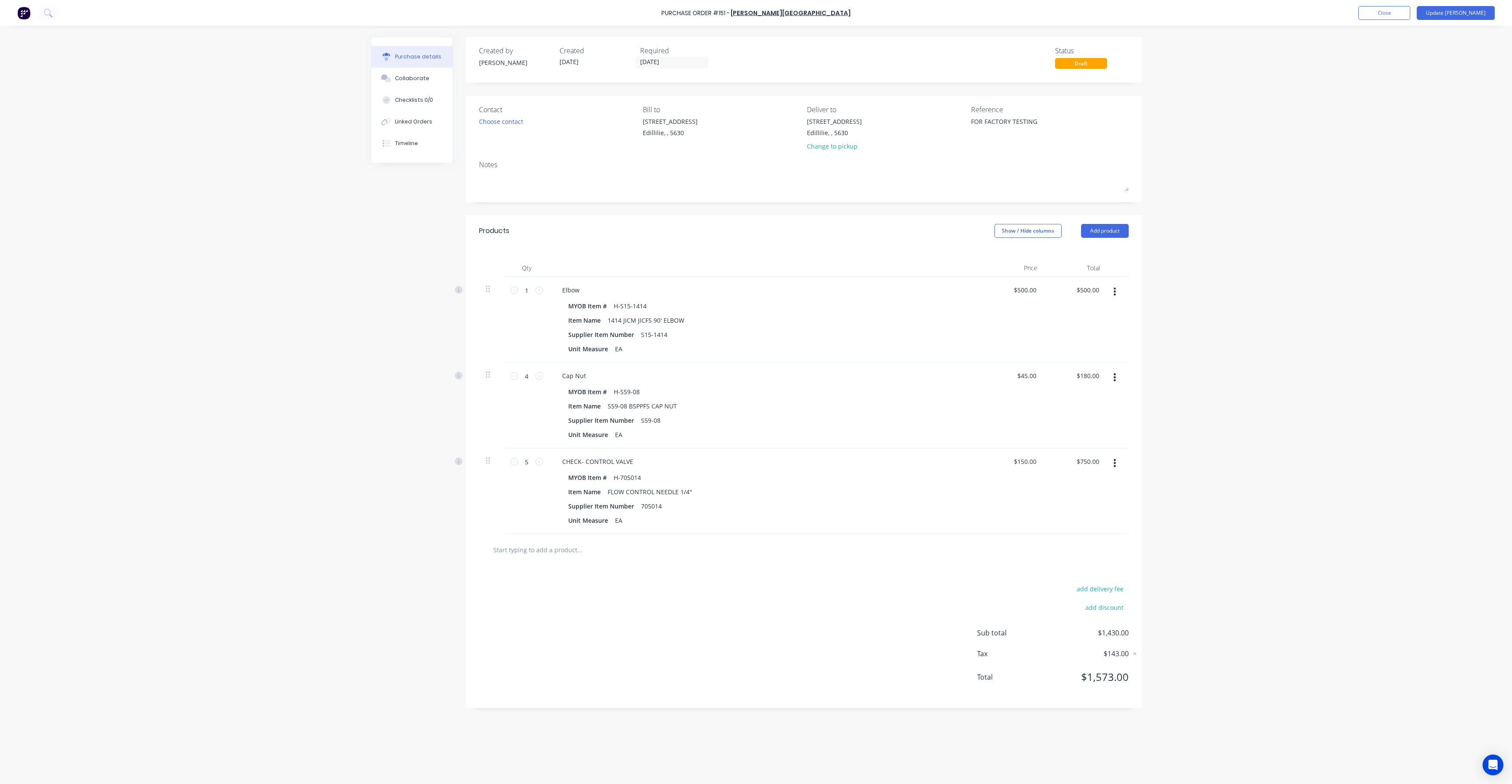
click at [755, 294] on button "button" at bounding box center [1115, 291] width 21 height 16
click at [755, 365] on button "Delete" at bounding box center [1088, 367] width 73 height 18
click at [755, 293] on icon "button" at bounding box center [1115, 291] width 2 height 9
click at [755, 363] on button "Delete" at bounding box center [1088, 367] width 73 height 18
click at [755, 293] on icon "button" at bounding box center [1115, 291] width 2 height 9
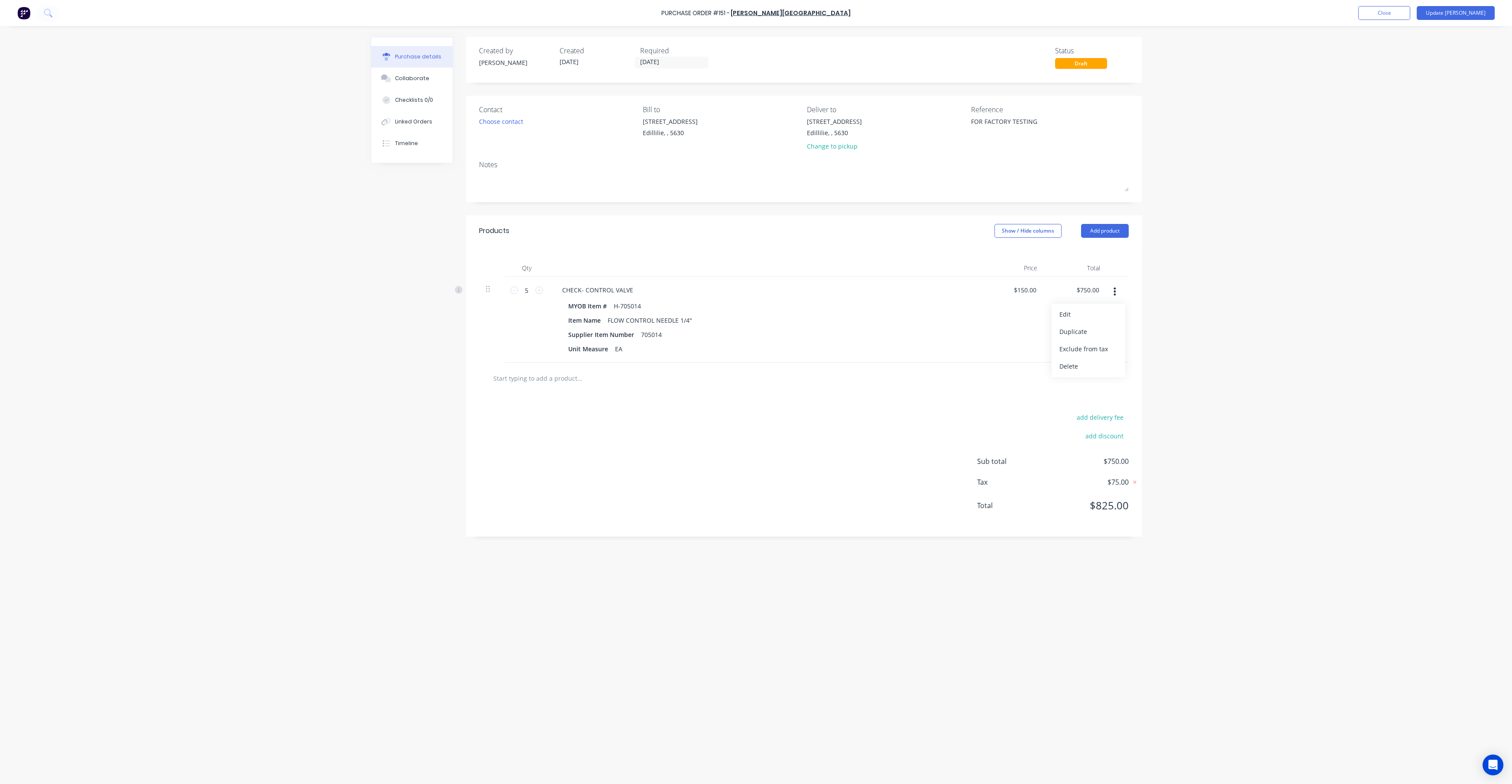
drag, startPoint x: 1076, startPoint y: 366, endPoint x: 1078, endPoint y: 356, distance: 10.2
click at [755, 365] on button "Delete" at bounding box center [1088, 367] width 73 height 18
click at [755, 230] on button "Add product" at bounding box center [1105, 231] width 48 height 14
click at [755, 251] on div "Product catalogue" at bounding box center [1088, 253] width 67 height 12
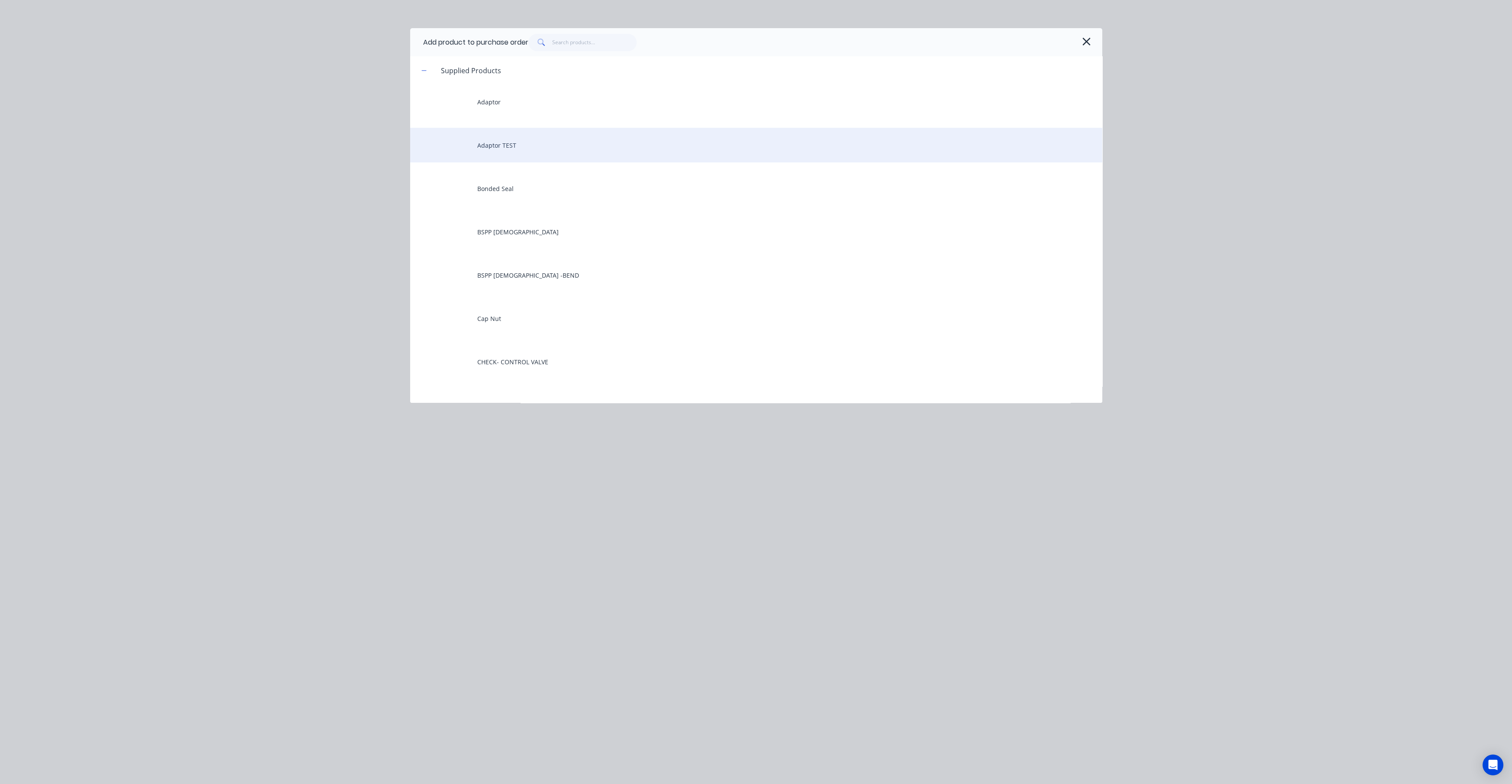
click at [501, 143] on div "Adaptor TEST" at bounding box center [756, 145] width 692 height 35
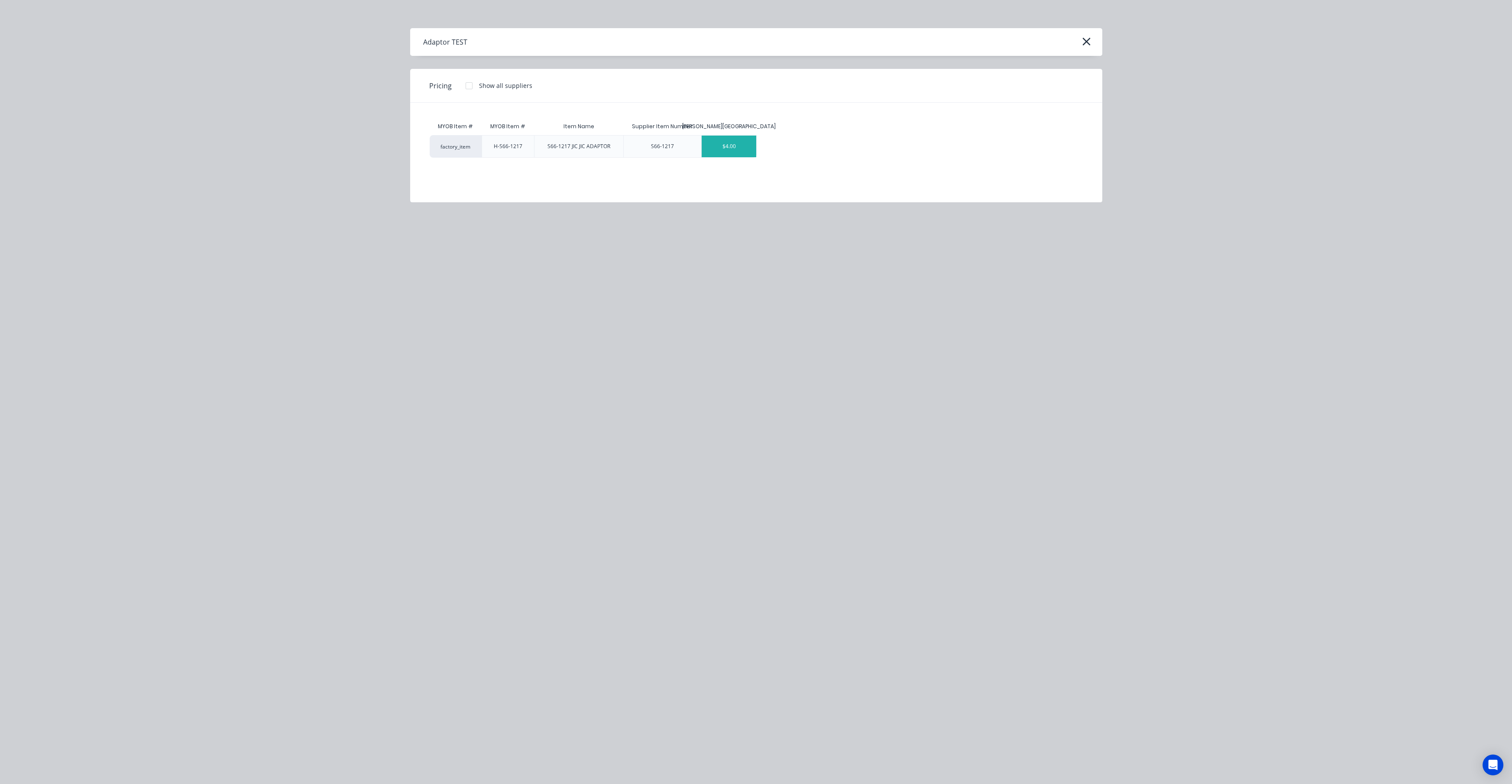
click at [728, 147] on div "$4.00" at bounding box center [728, 146] width 55 height 22
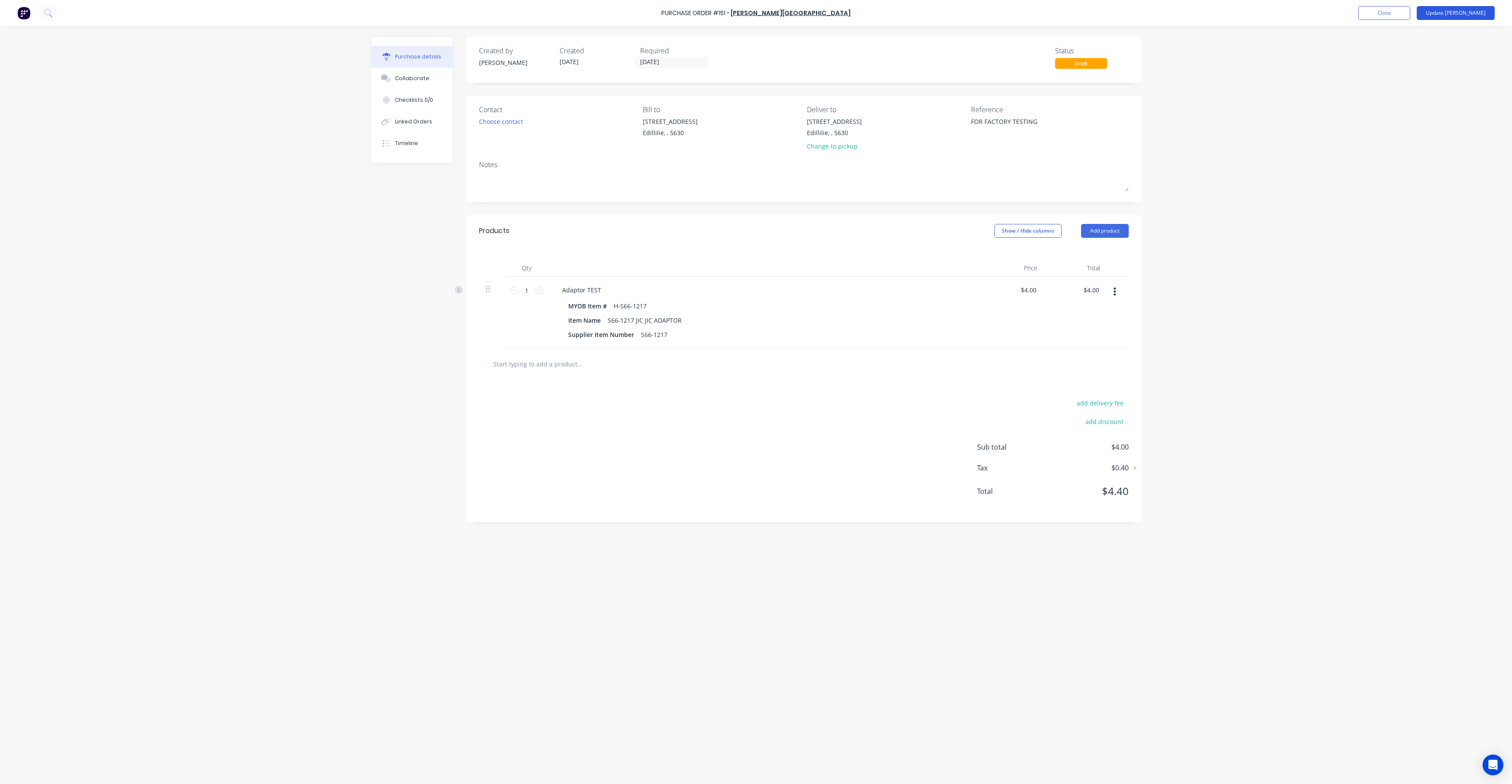
click at [755, 16] on button "Update Bill" at bounding box center [1456, 13] width 78 height 14
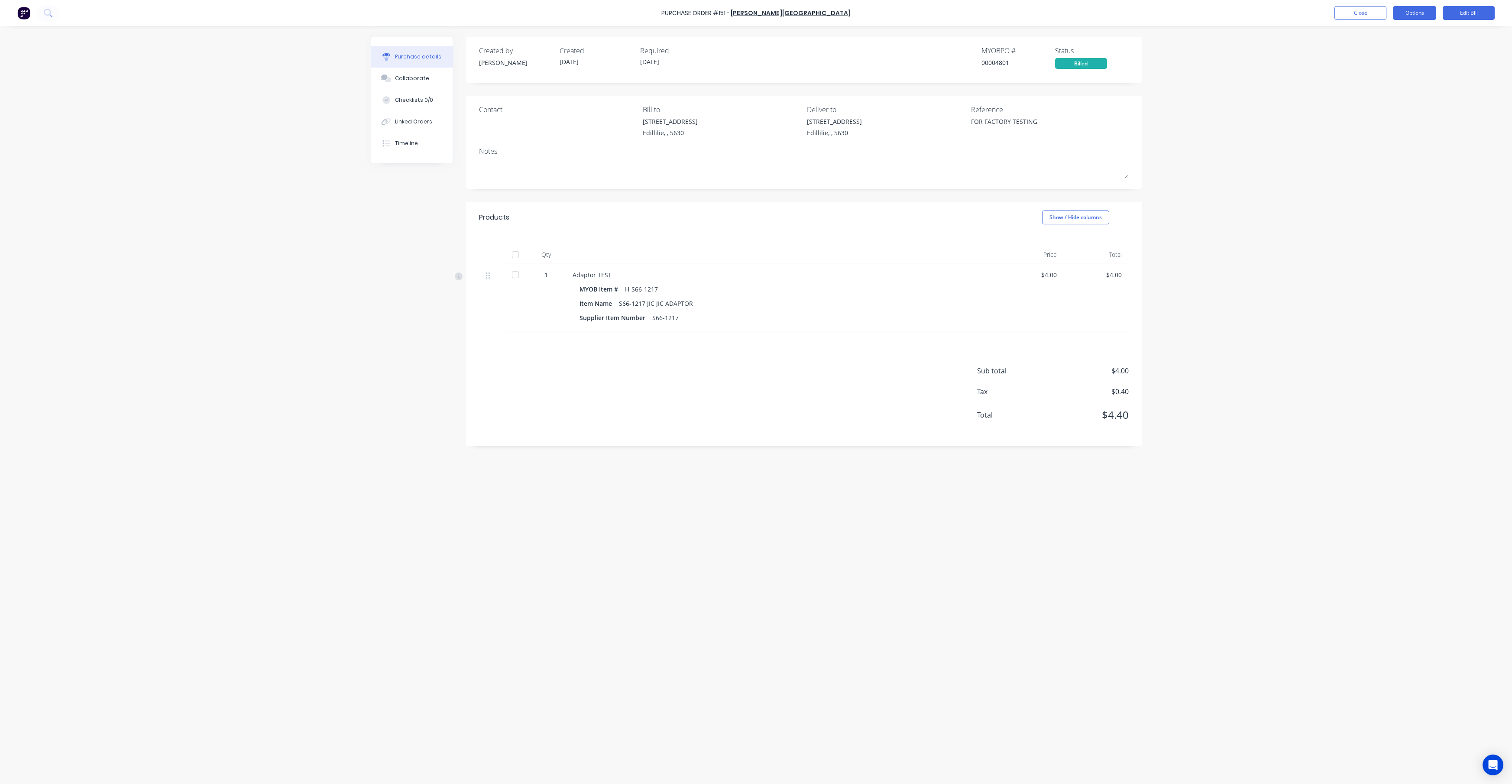
click at [755, 11] on button "Options" at bounding box center [1415, 13] width 43 height 14
click at [755, 54] on div "Convert to Purchase Order" at bounding box center [1395, 55] width 67 height 22
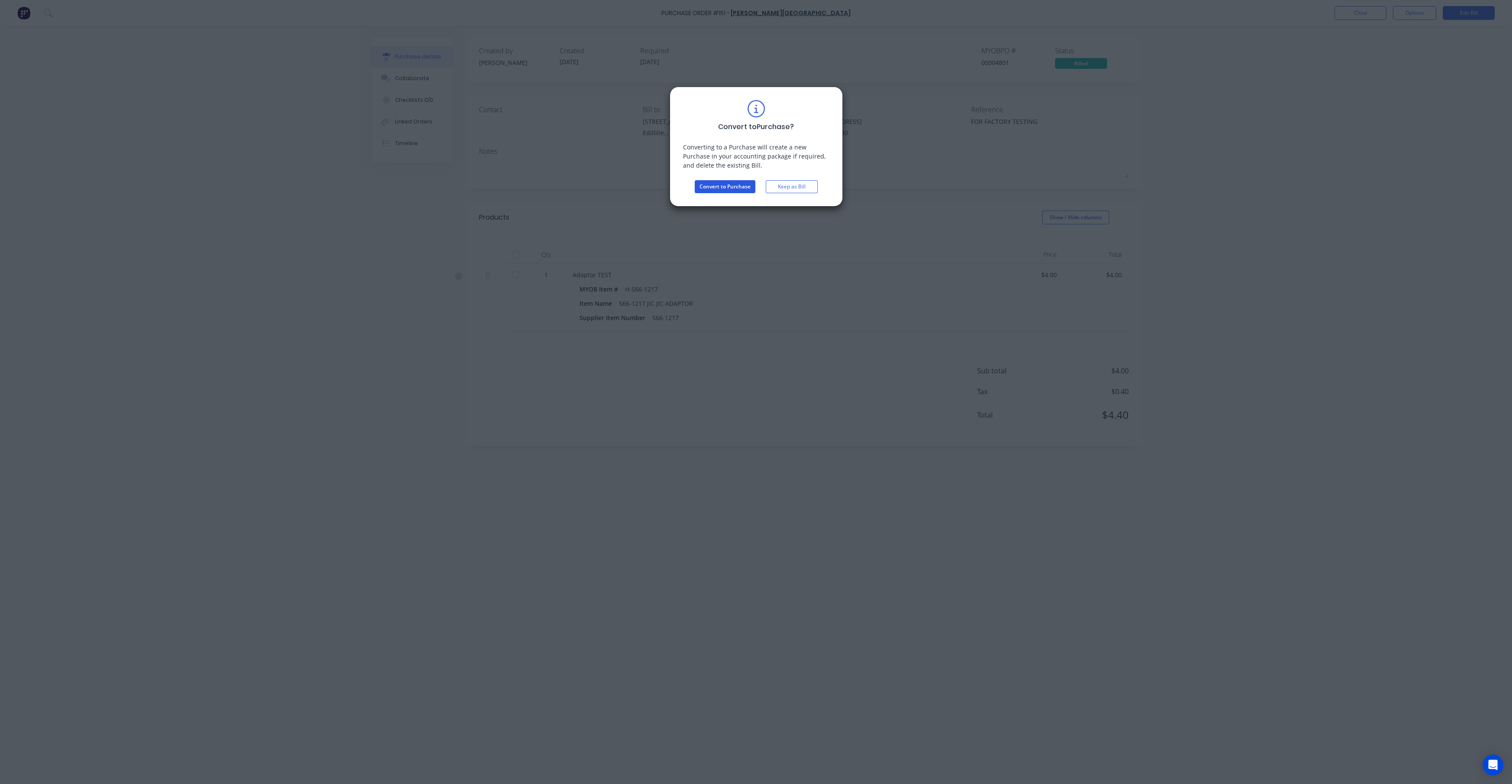
click at [719, 186] on button "Convert to Purchase" at bounding box center [725, 187] width 60 height 13
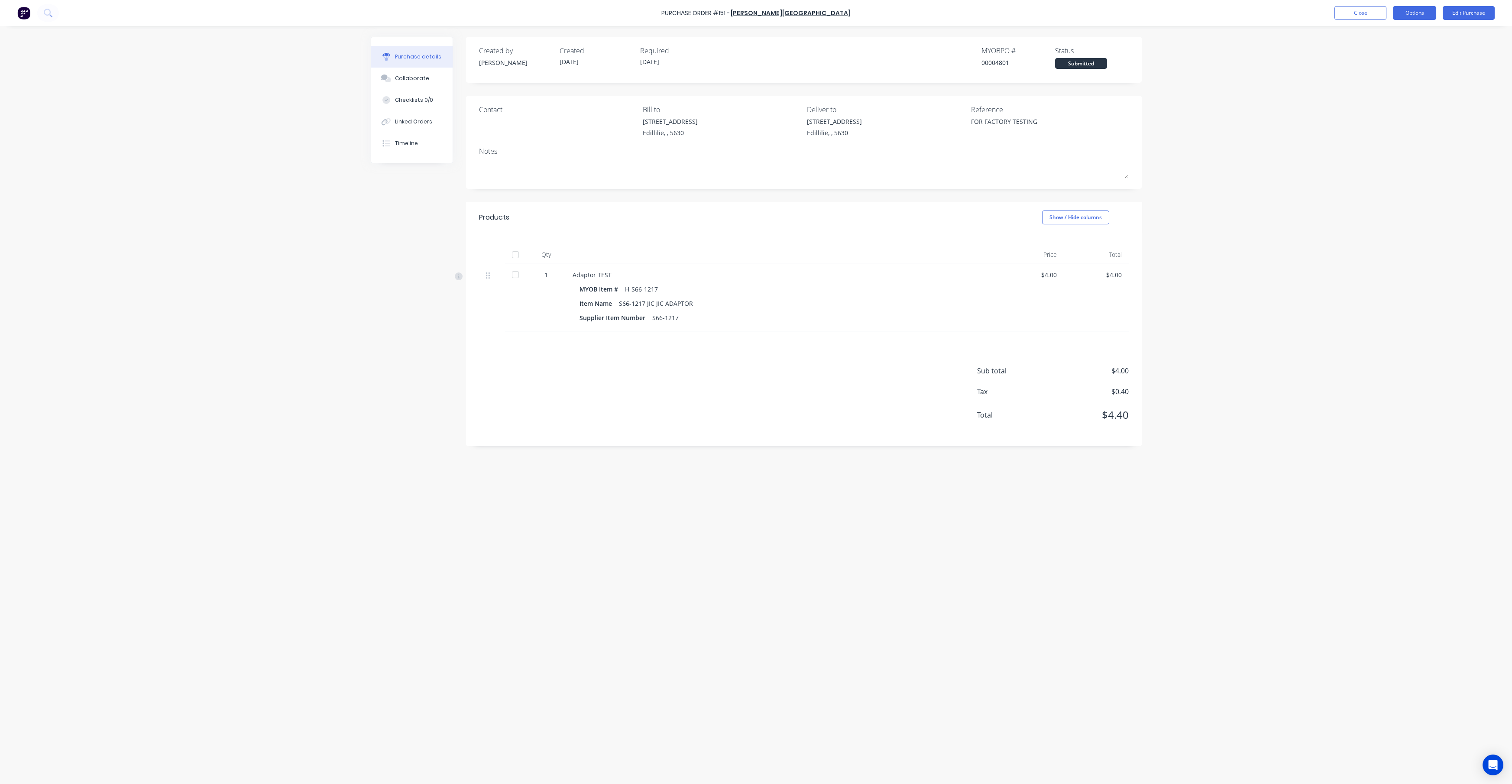
click at [755, 16] on button "Options" at bounding box center [1415, 13] width 43 height 14
click at [755, 48] on div "Convert to Bill" at bounding box center [1395, 52] width 67 height 12
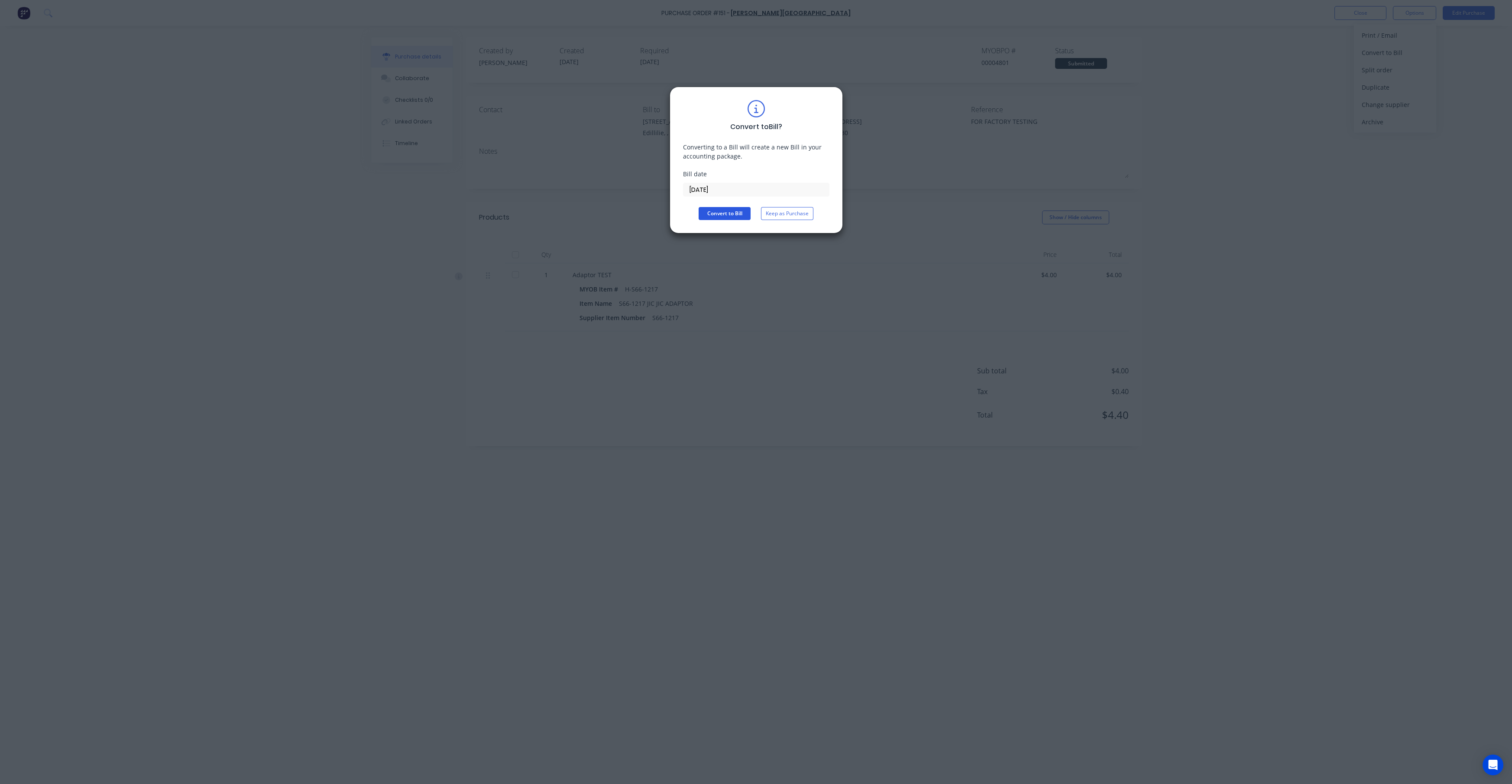
click at [731, 212] on button "Convert to Bill" at bounding box center [724, 214] width 52 height 13
type textarea "x"
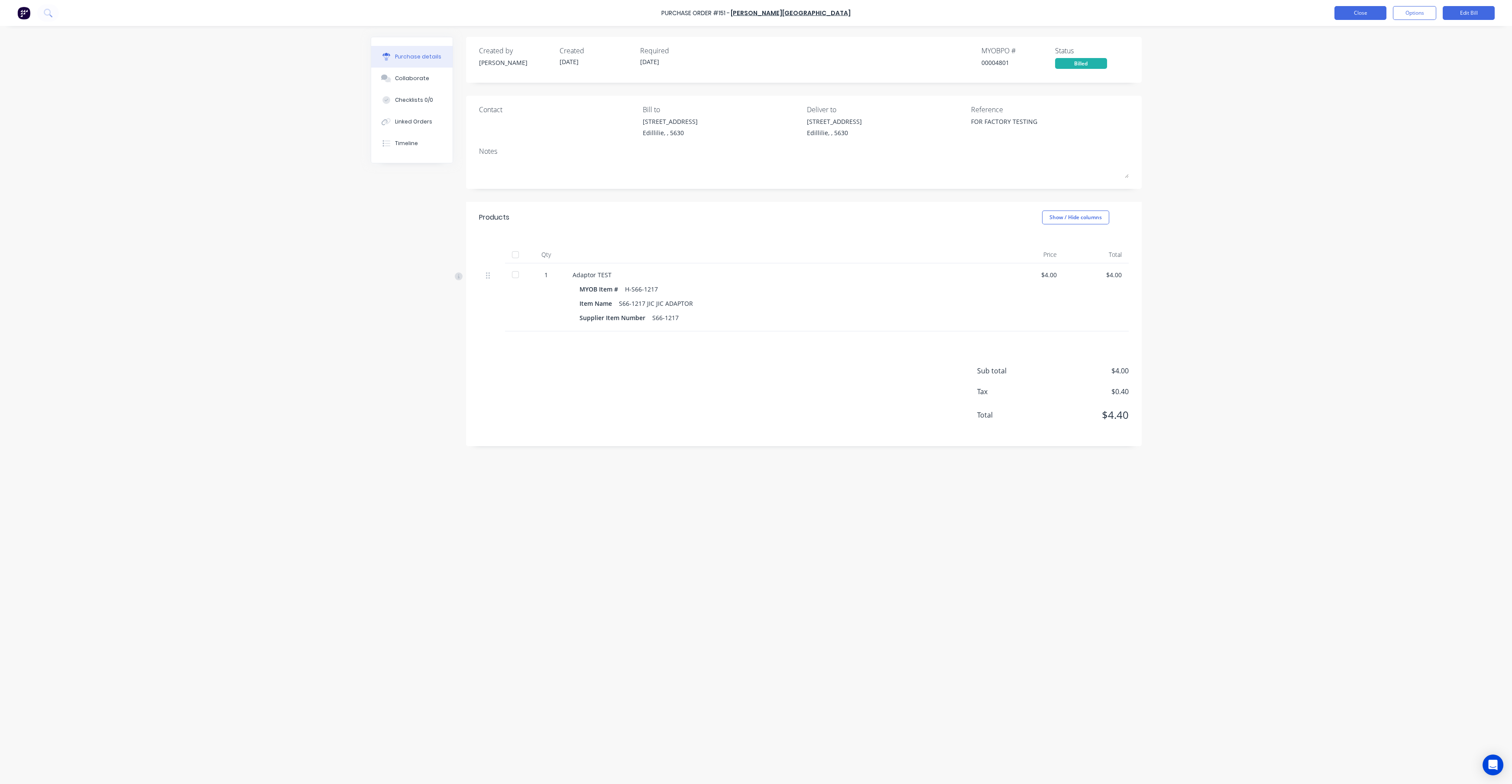
click at [755, 12] on button "Close" at bounding box center [1360, 13] width 52 height 14
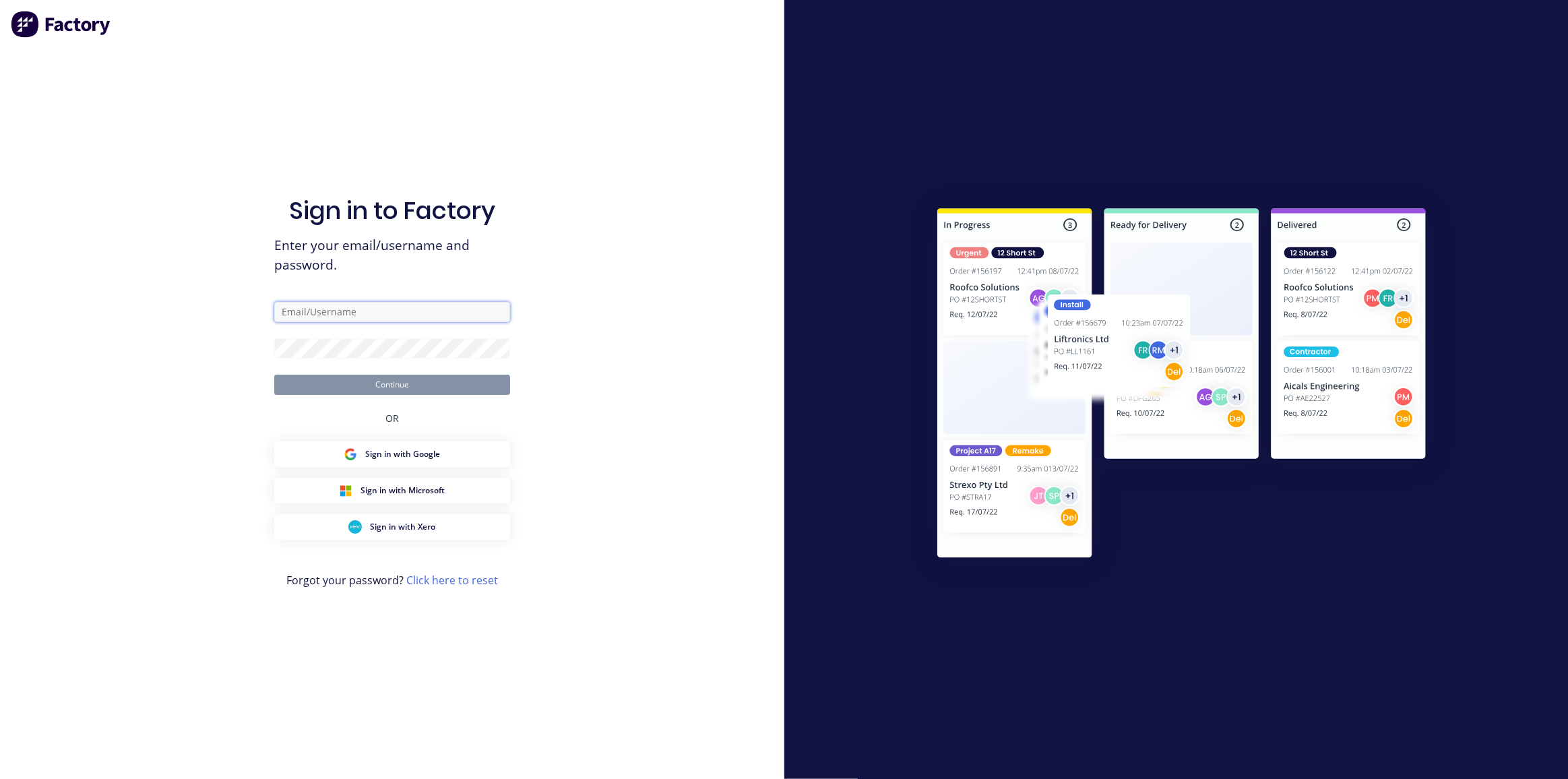
click at [298, 315] on input "text" at bounding box center [392, 312] width 236 height 20
type input "[PERSON_NAME][EMAIL_ADDRESS][DOMAIN_NAME]"
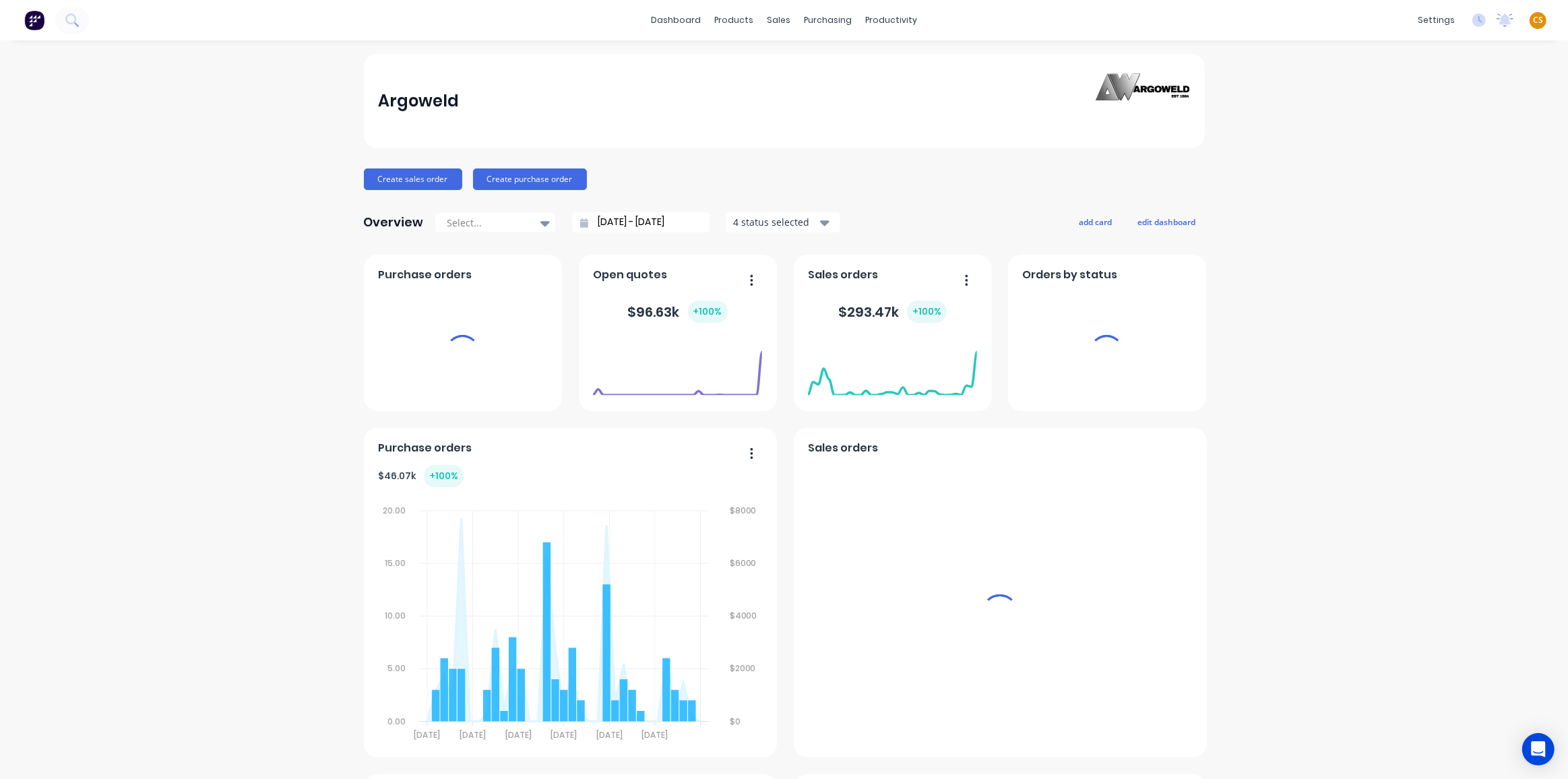
click at [1426, 19] on div "settings" at bounding box center [1436, 20] width 50 height 20
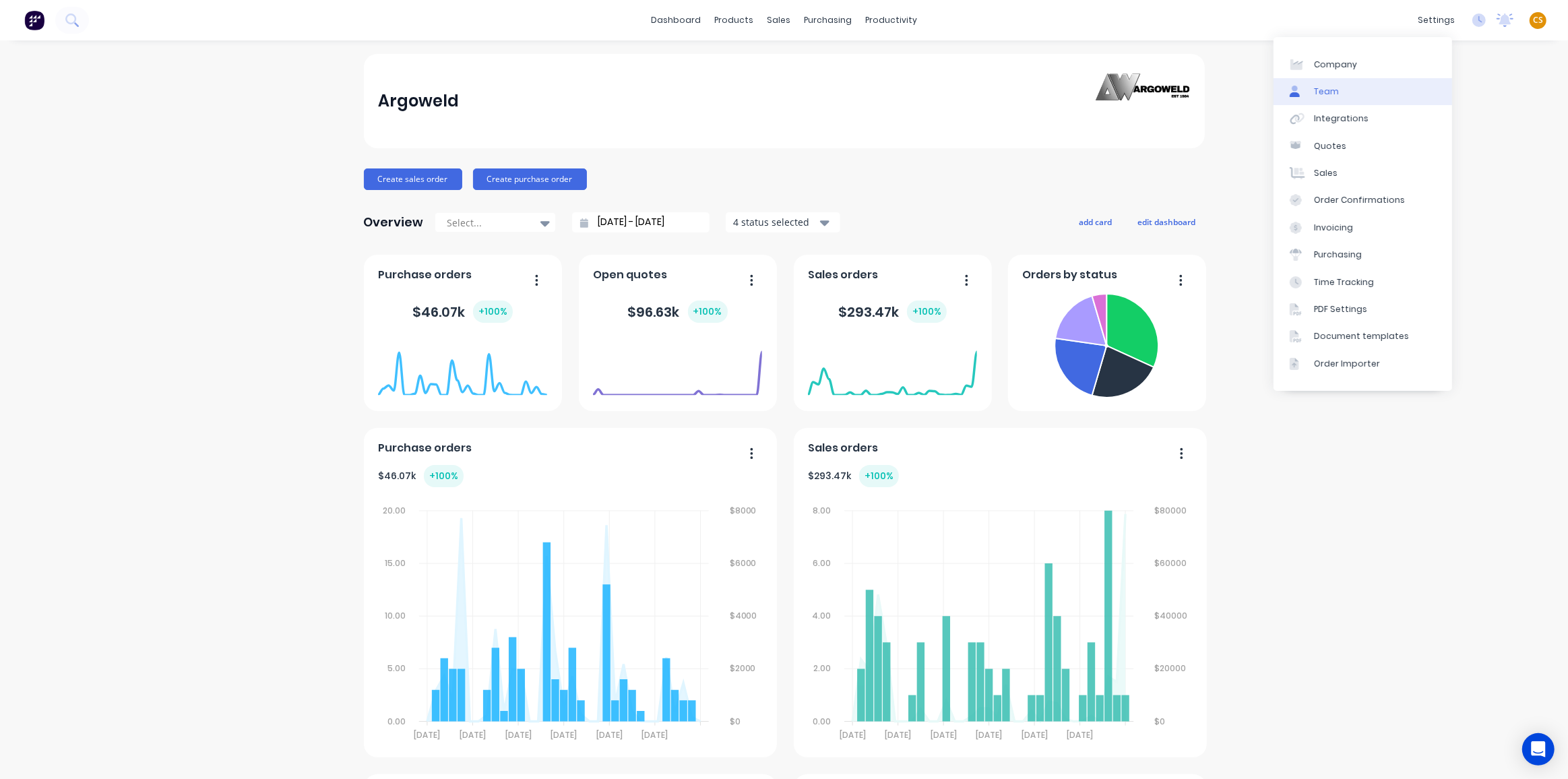
click at [1329, 94] on div "Team" at bounding box center [1326, 91] width 25 height 12
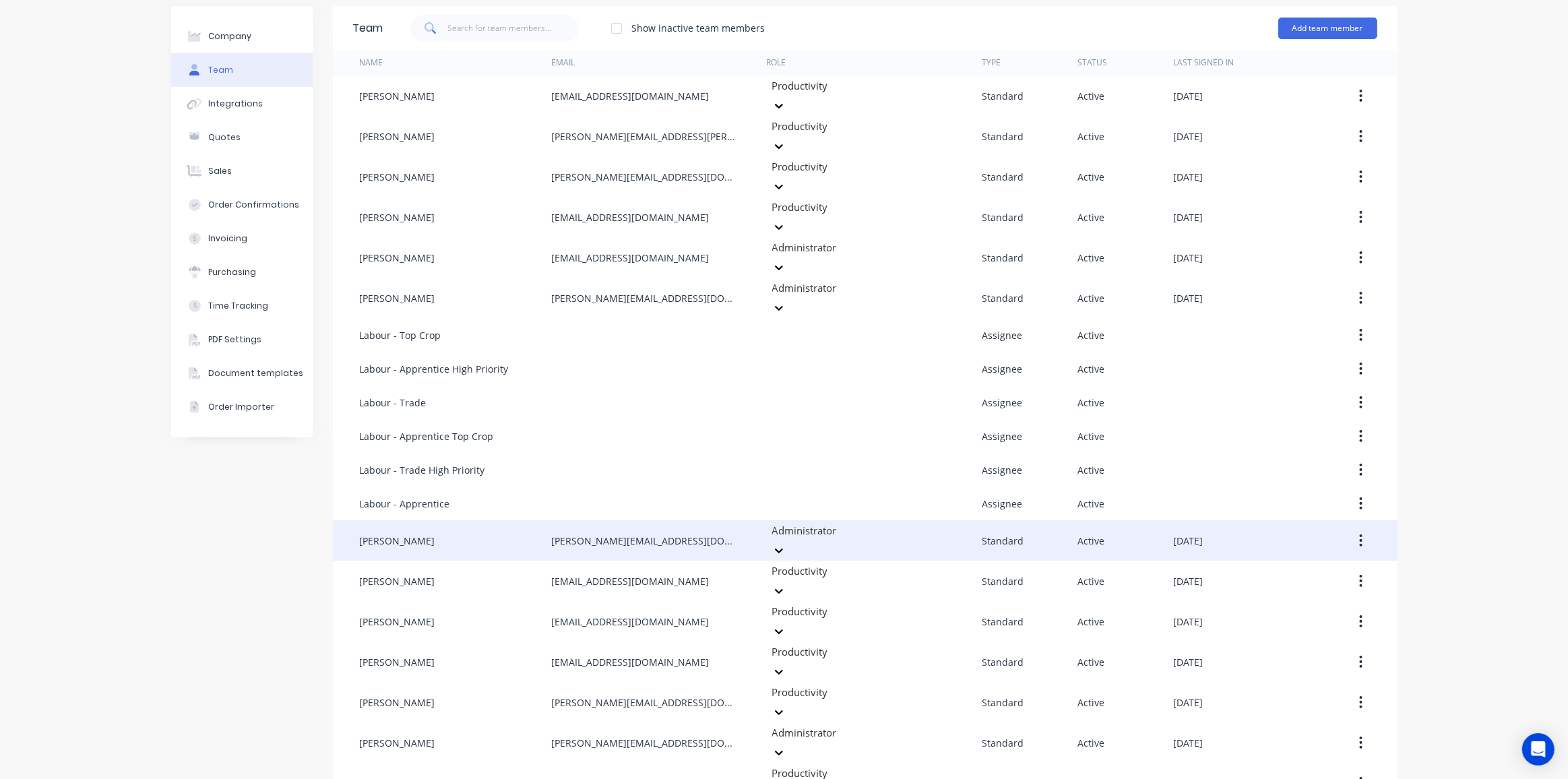
scroll to position [65, 0]
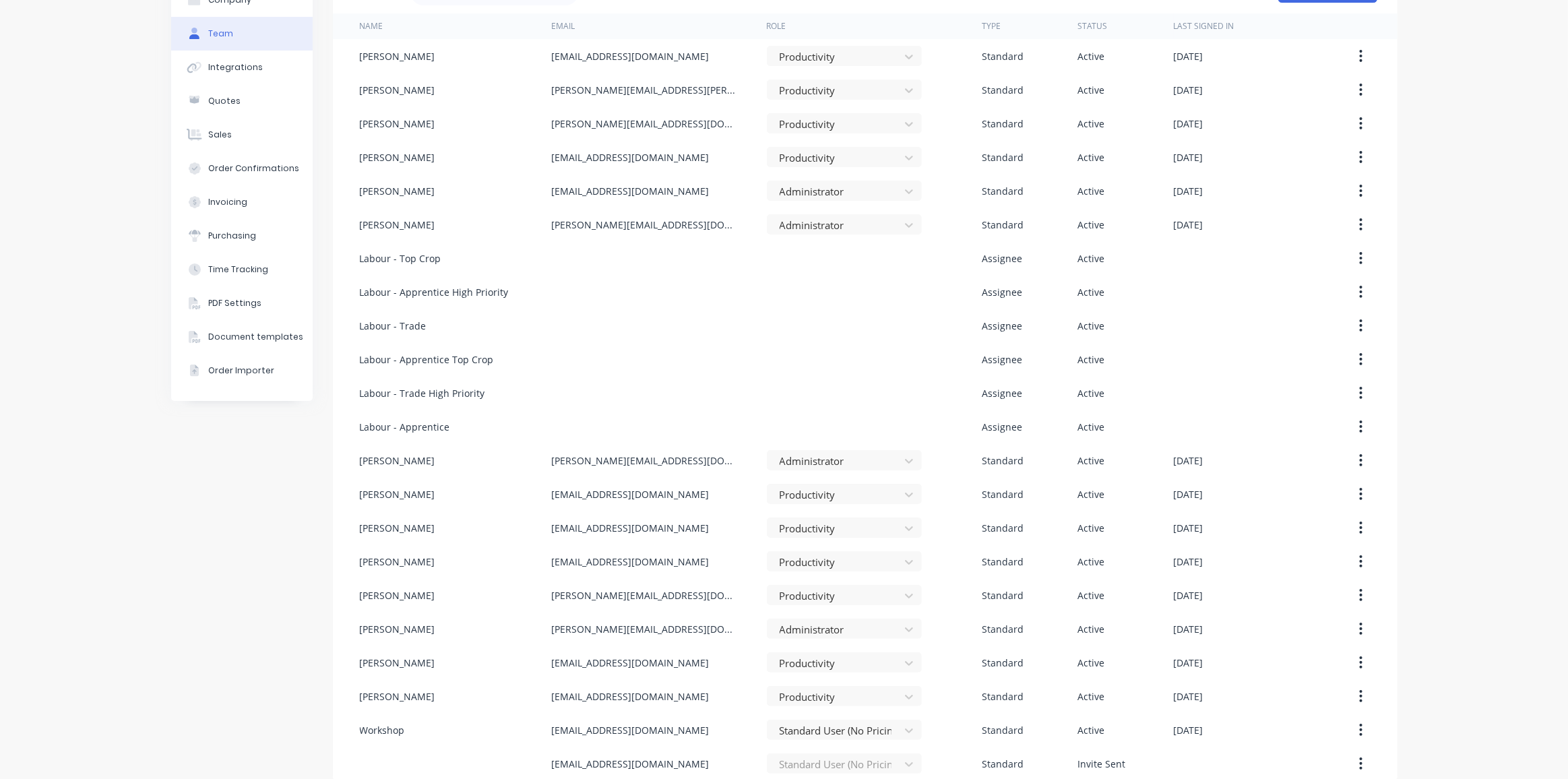
scroll to position [99, 0]
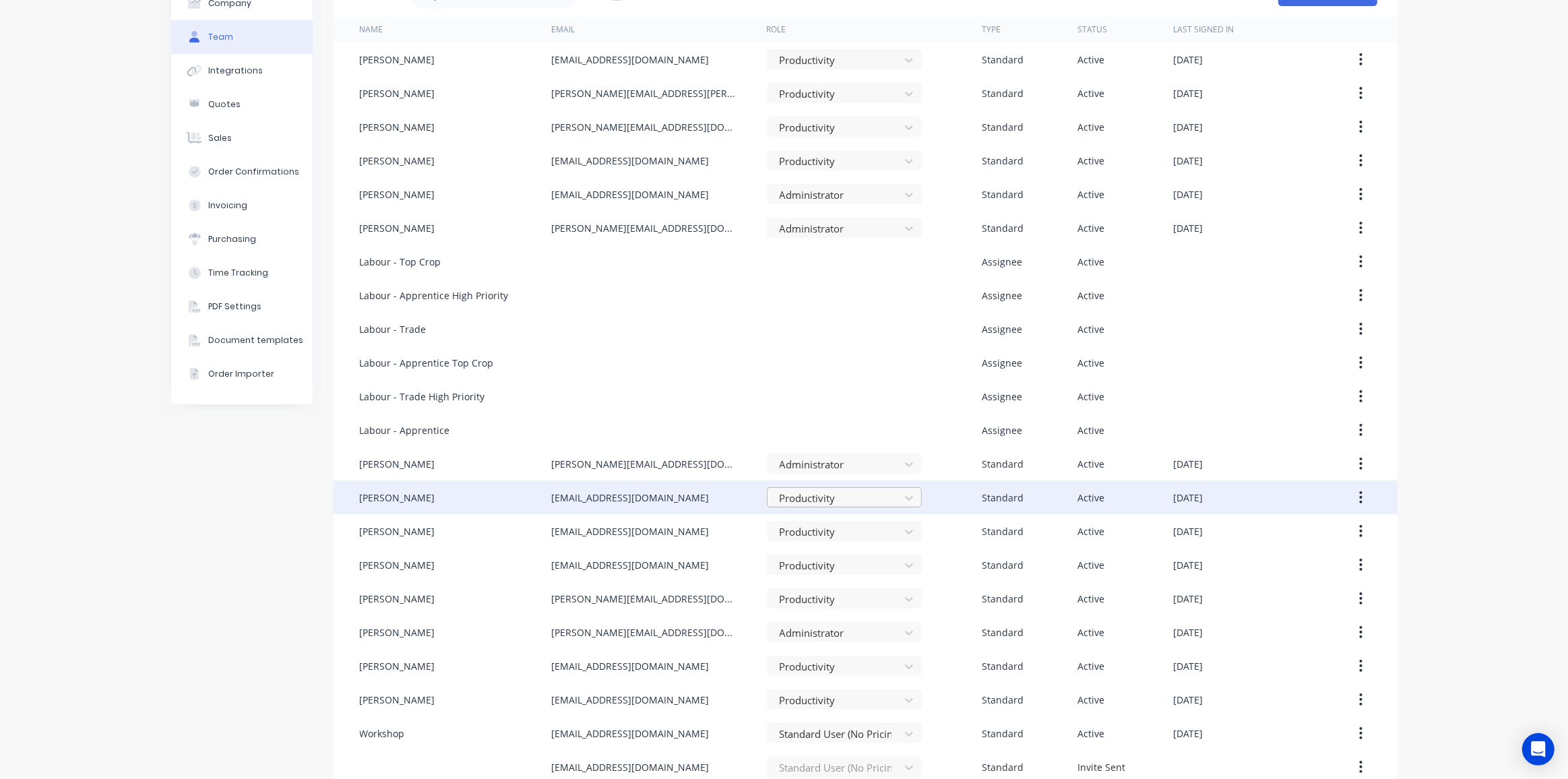
scroll to position [99, 0]
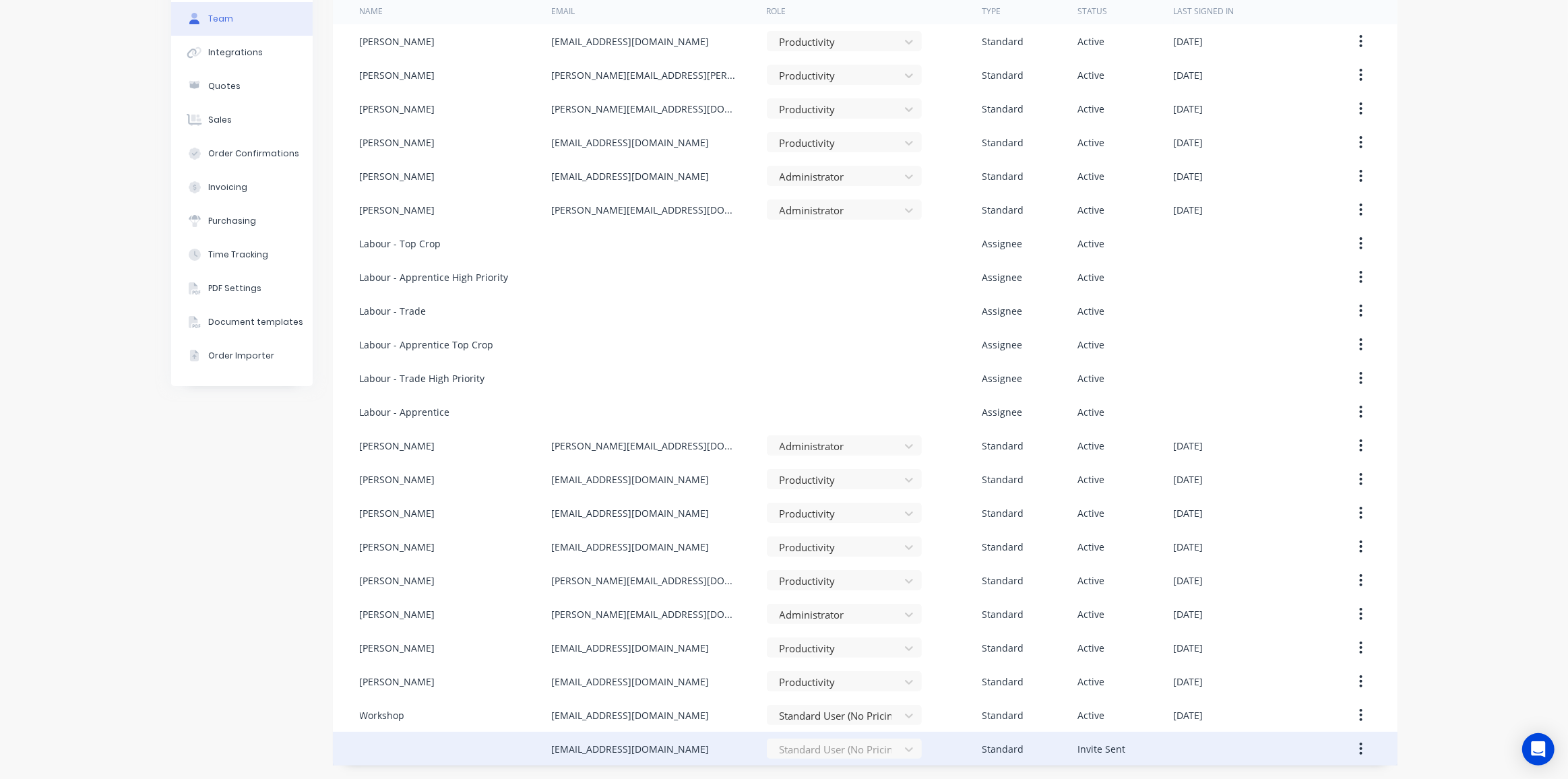
click at [1359, 752] on icon "button" at bounding box center [1361, 749] width 4 height 15
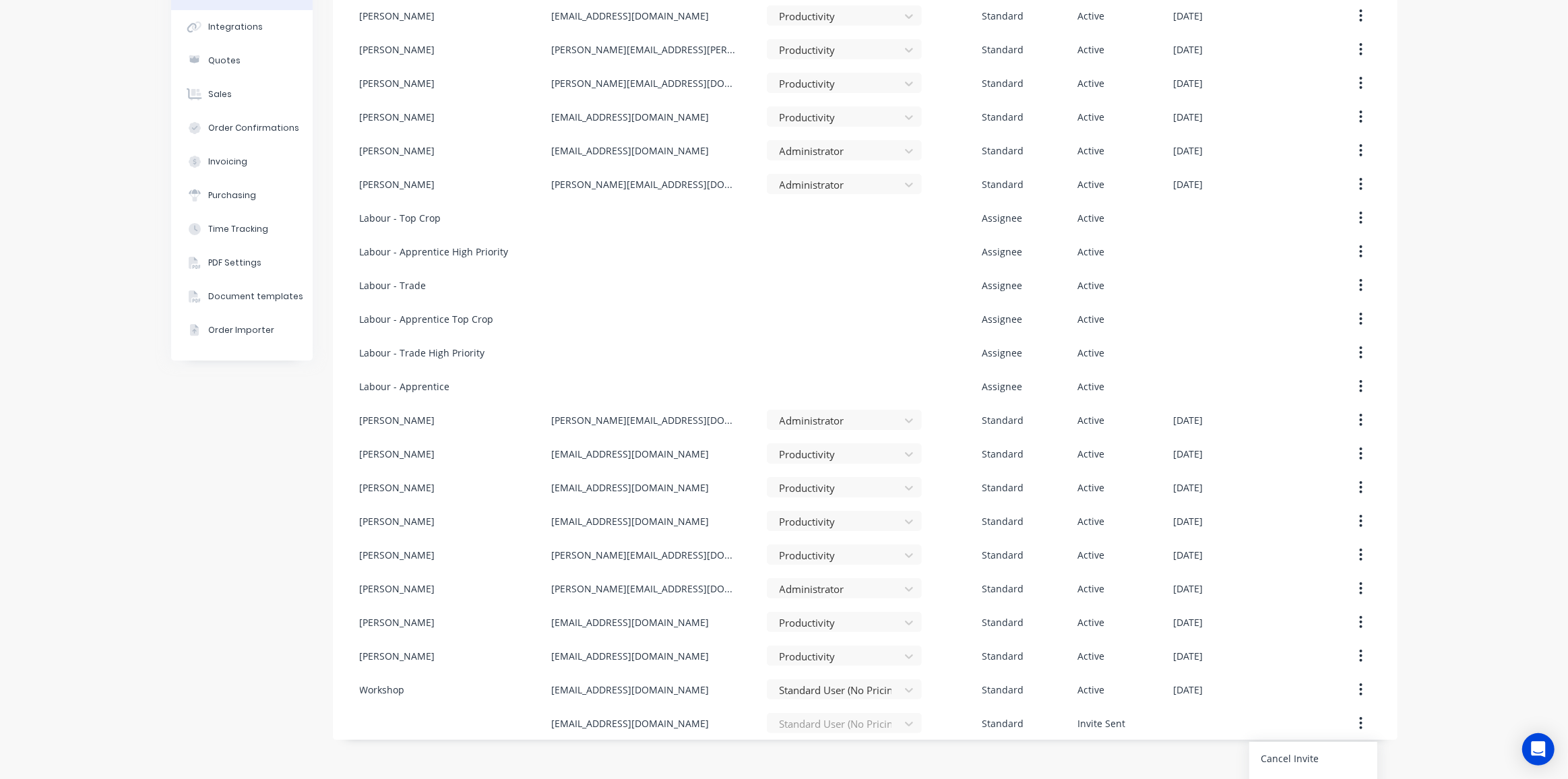
scroll to position [148, 0]
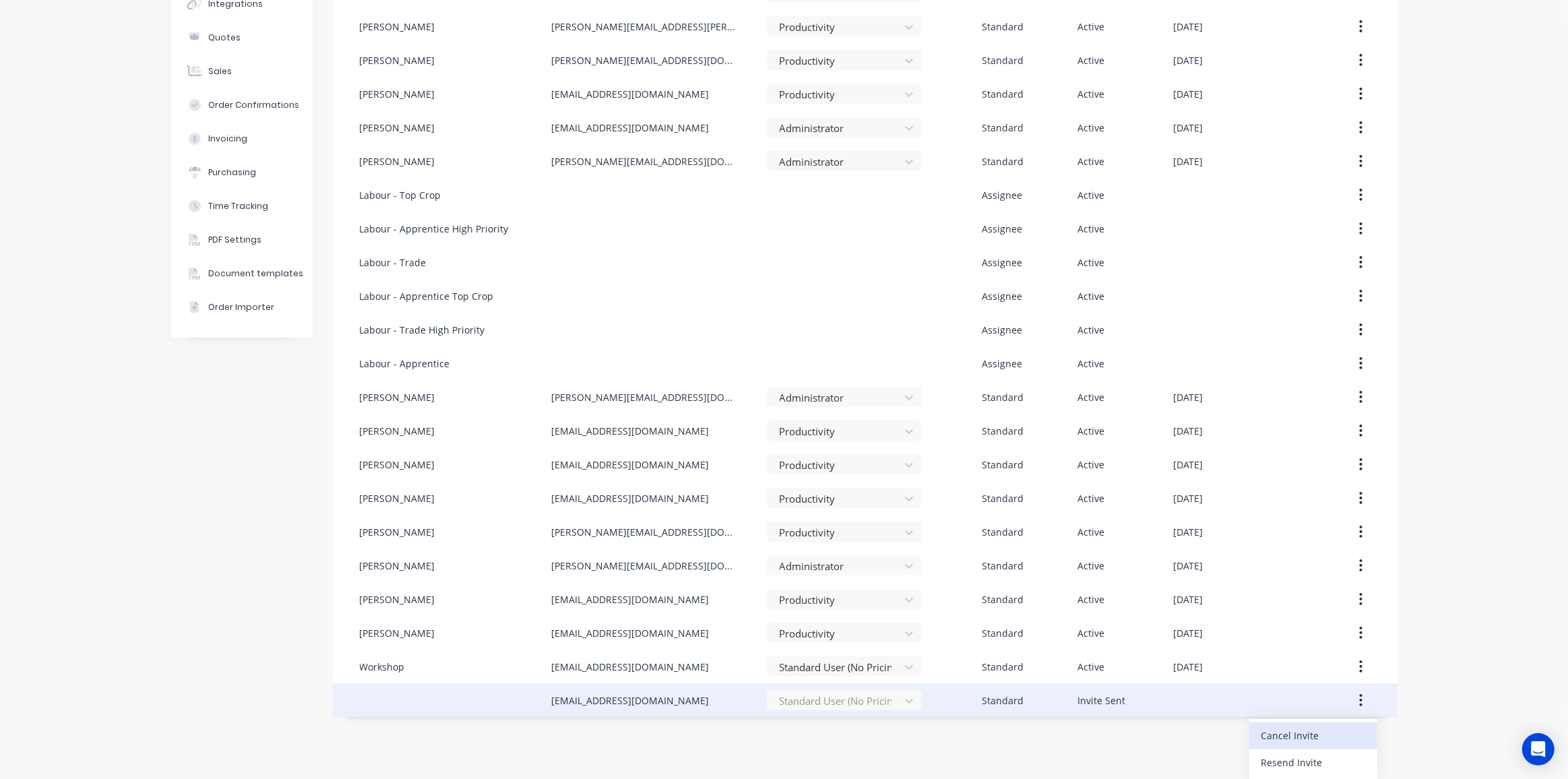
click at [1292, 739] on div "Cancel Invite" at bounding box center [1313, 735] width 104 height 19
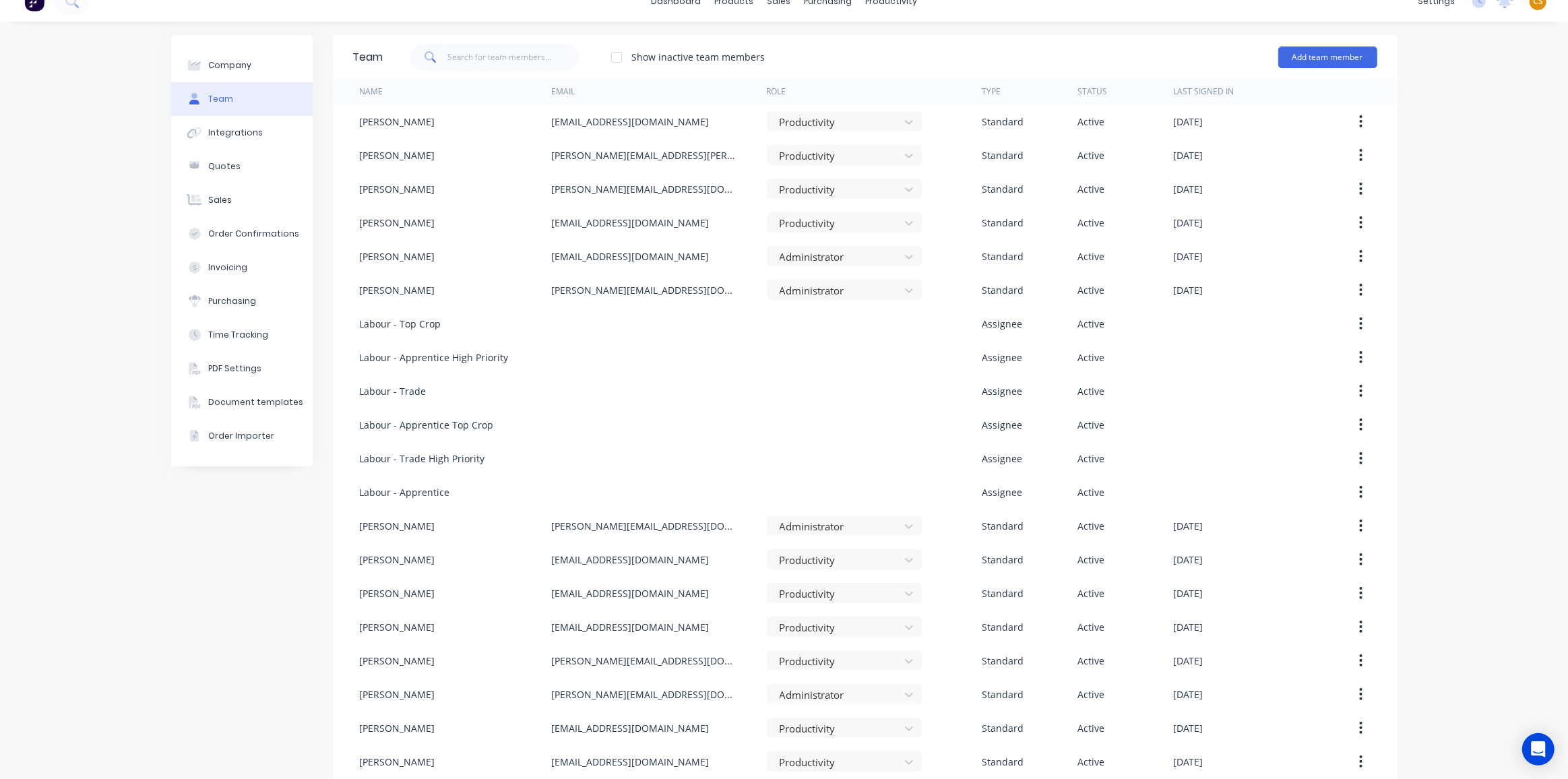
scroll to position [0, 0]
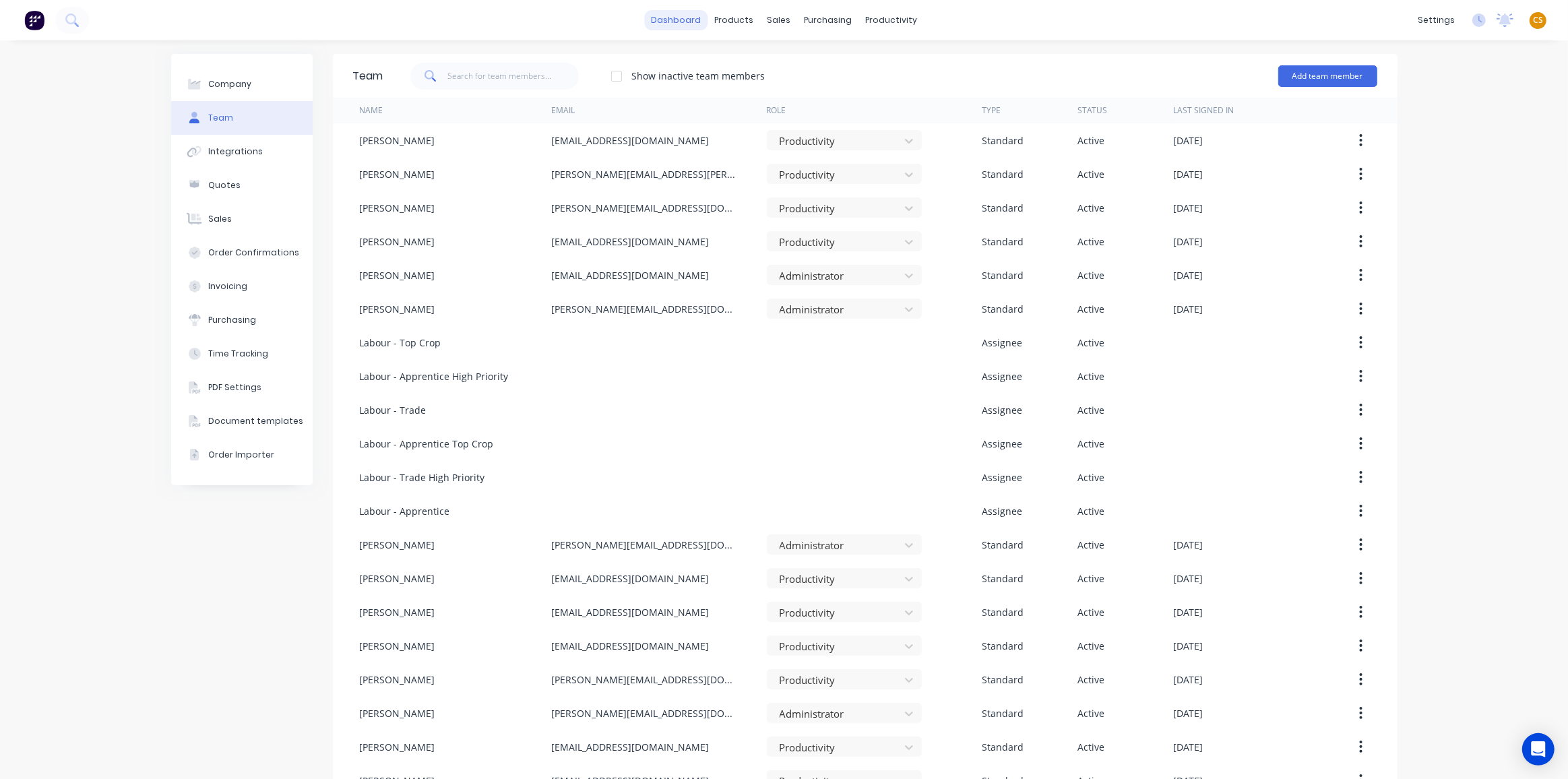
click at [689, 27] on link "dashboard" at bounding box center [675, 20] width 63 height 20
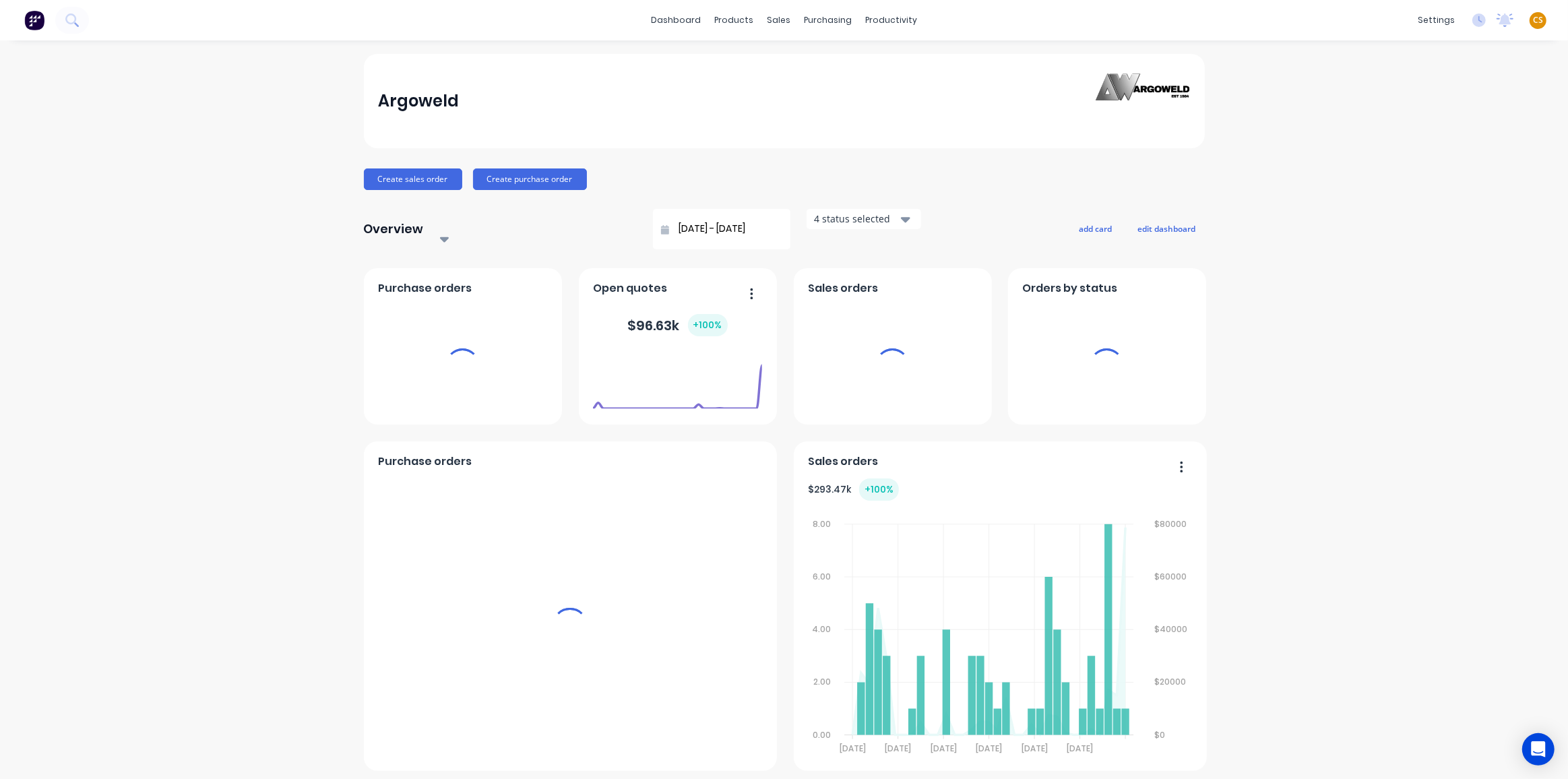
click at [1533, 21] on span "CS" at bounding box center [1538, 19] width 10 height 12
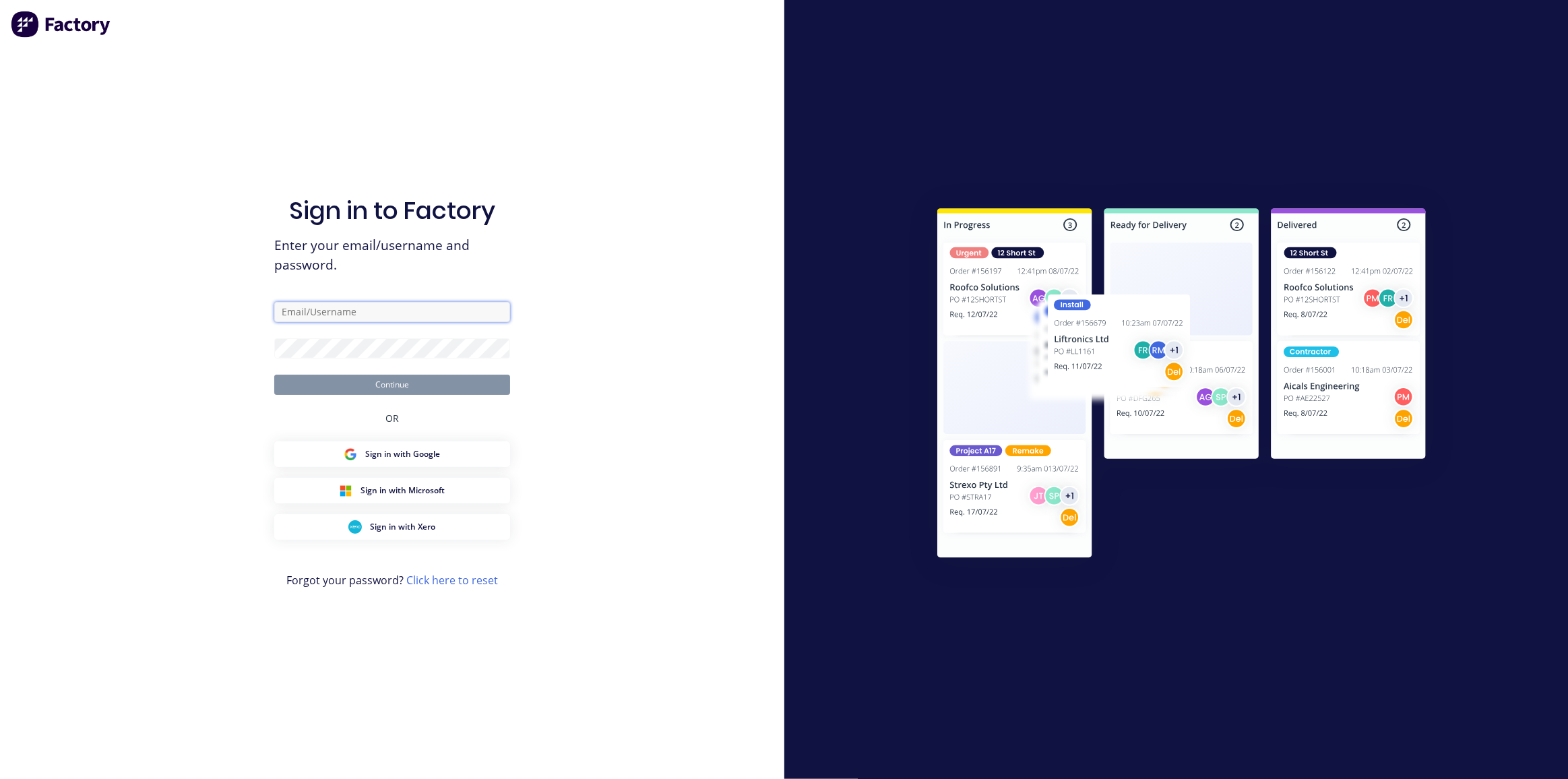
click at [307, 312] on input "text" at bounding box center [392, 312] width 236 height 20
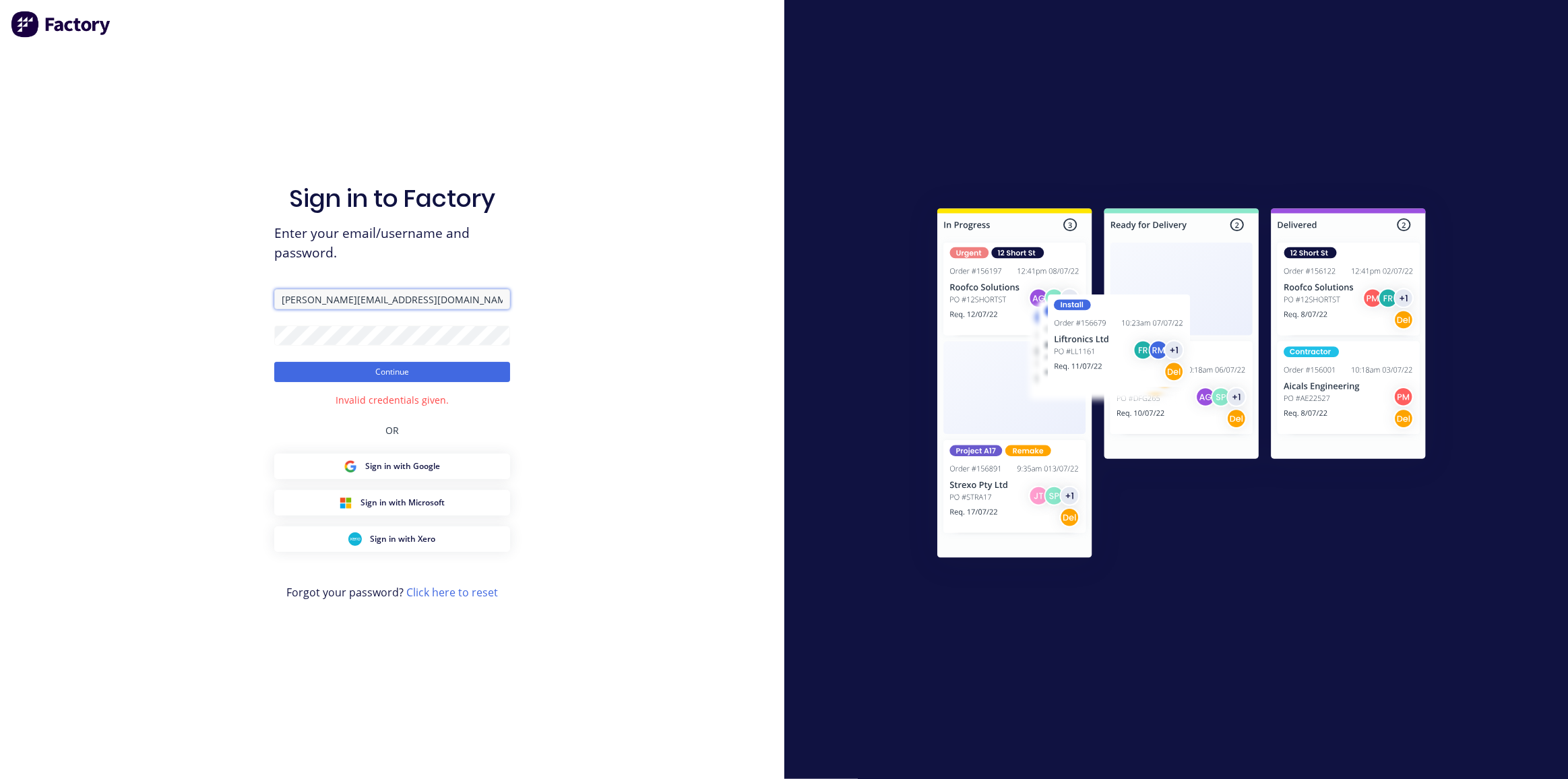
drag, startPoint x: 384, startPoint y: 299, endPoint x: 216, endPoint y: 299, distance: 168.0
click at [216, 299] on div "Sign in to Factory Enter your email/username and password. [PERSON_NAME][EMAIL_…" at bounding box center [392, 389] width 784 height 779
paste input "[PERSON_NAME][EMAIL_ADDRESS][DOMAIN_NAME]"
type input "[PERSON_NAME][EMAIL_ADDRESS][DOMAIN_NAME]"
click at [376, 374] on button "Continue" at bounding box center [392, 372] width 236 height 20
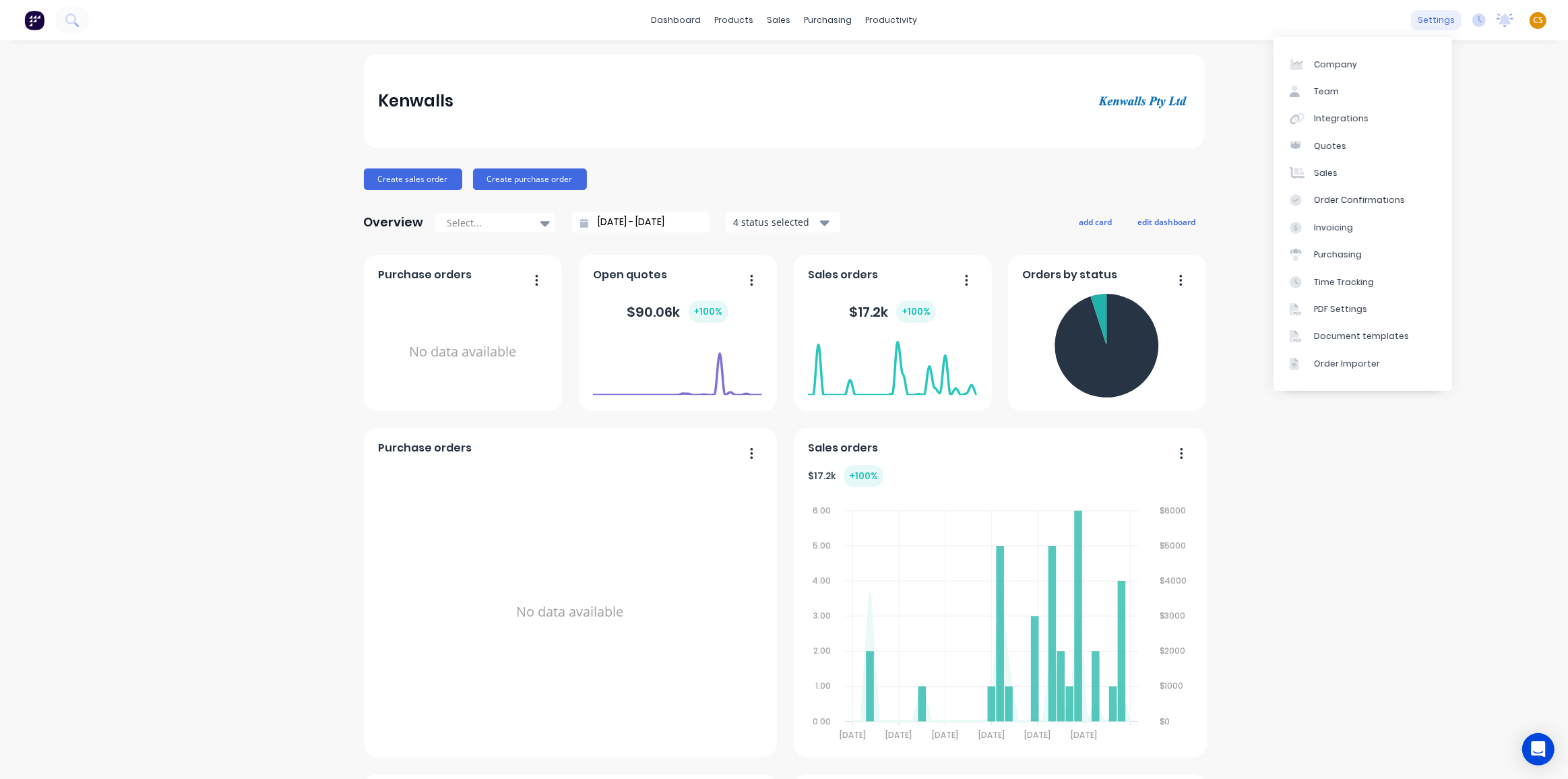
click at [1428, 21] on div "settings" at bounding box center [1436, 20] width 50 height 20
click at [1346, 92] on link "Team" at bounding box center [1363, 92] width 179 height 27
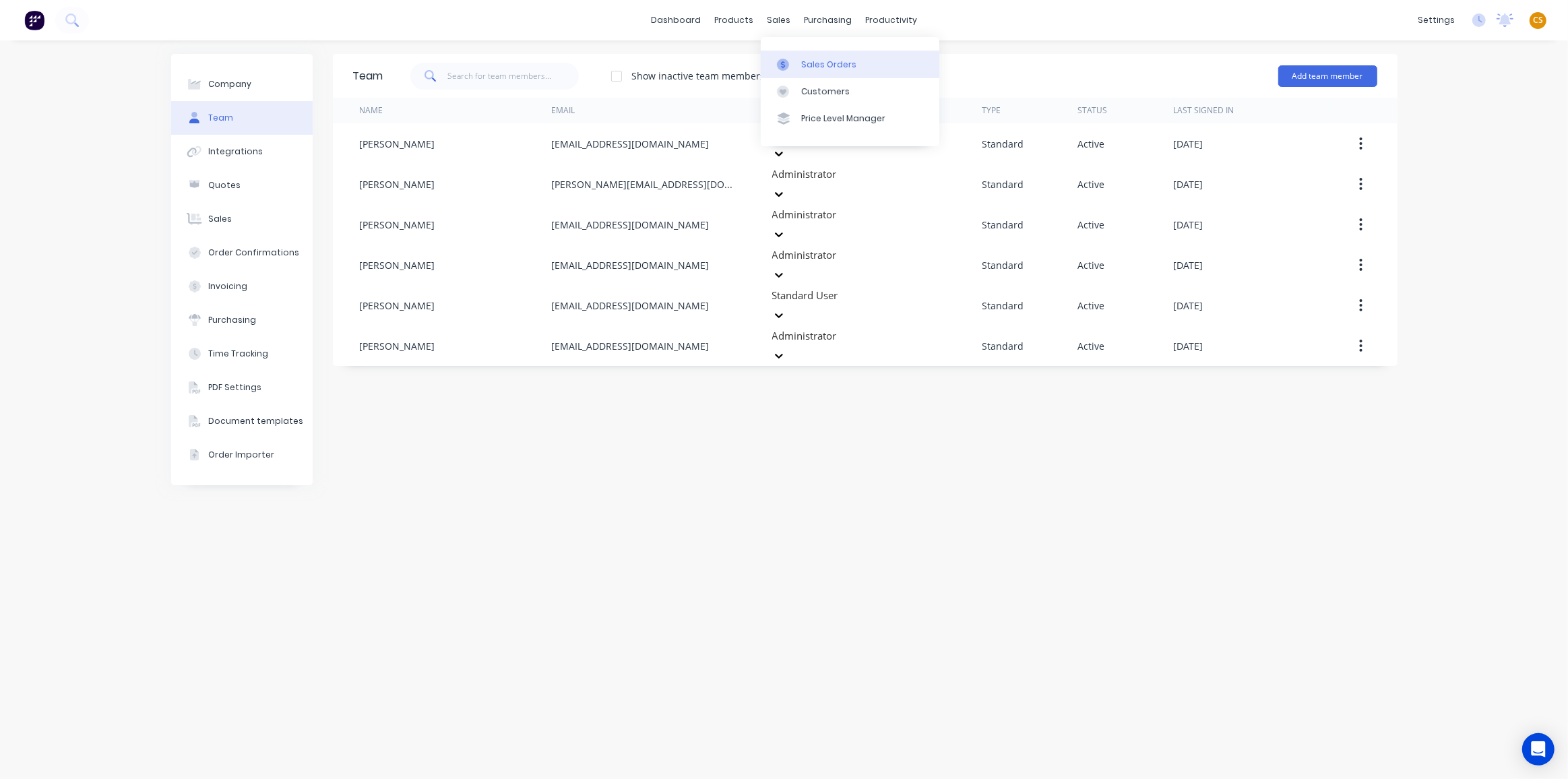
click at [821, 59] on div "Sales Orders" at bounding box center [828, 64] width 56 height 12
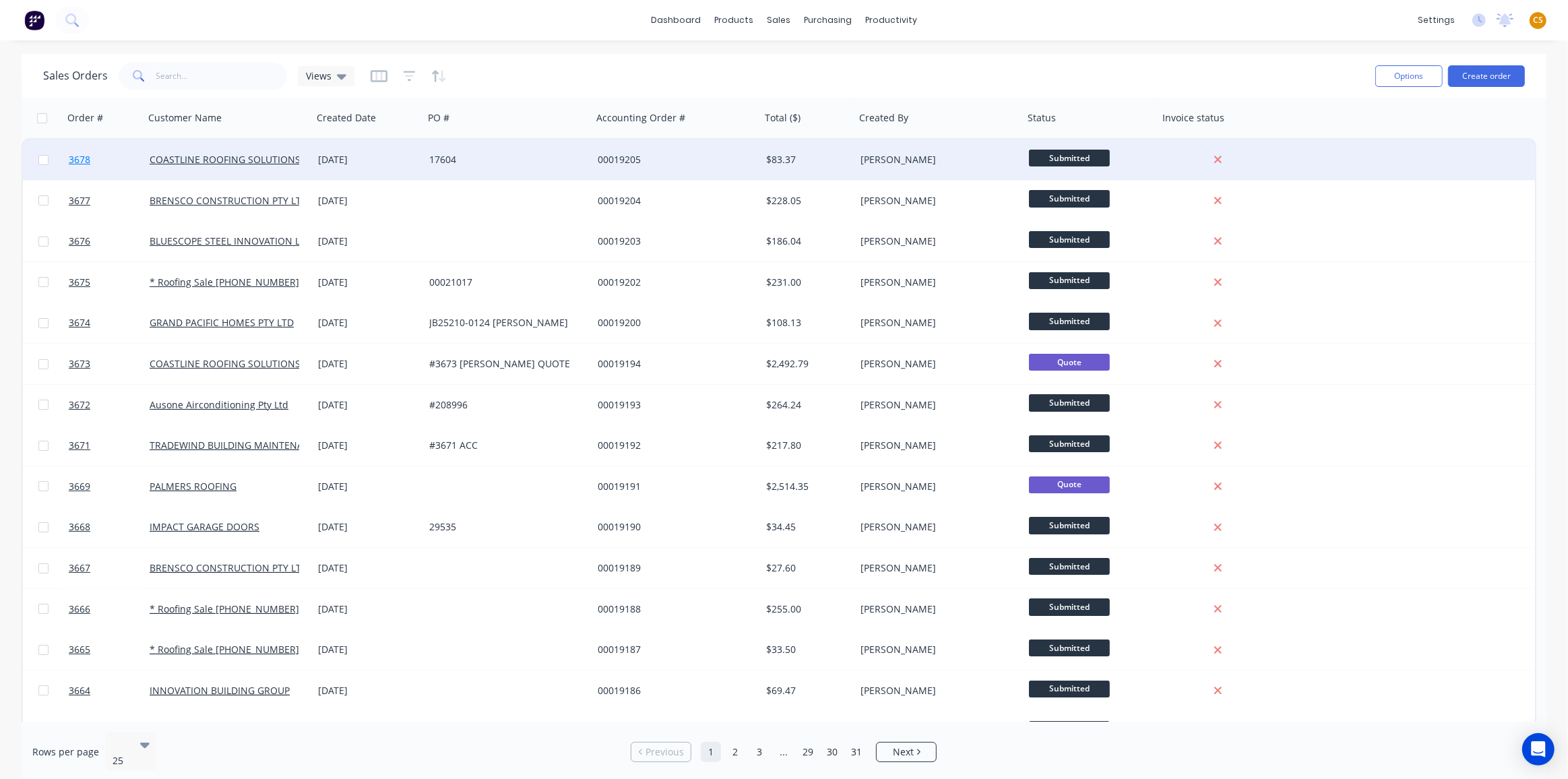
click at [104, 162] on link "3678" at bounding box center [109, 160] width 81 height 40
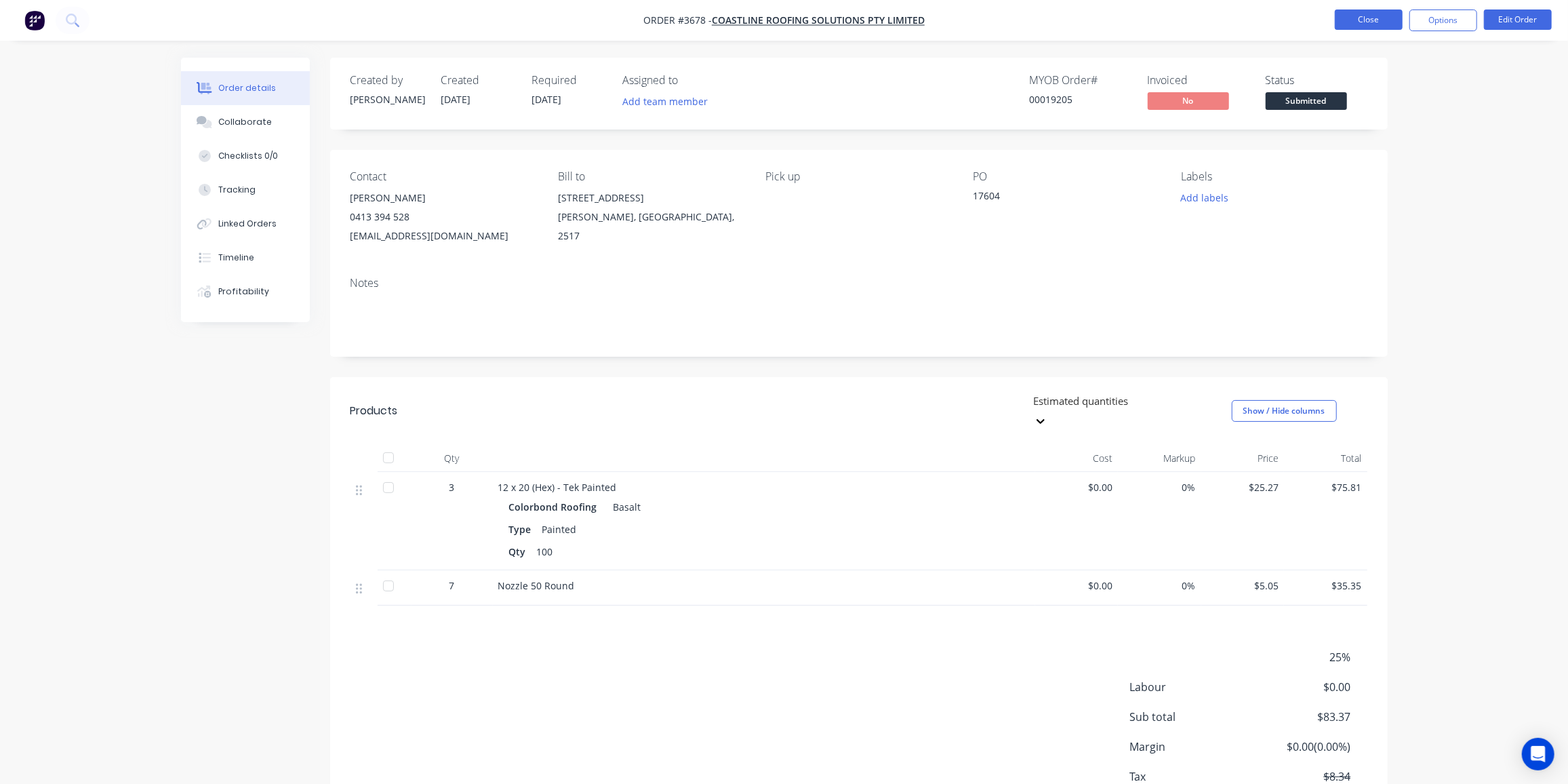
click at [1373, 21] on button "Close" at bounding box center [1369, 19] width 68 height 20
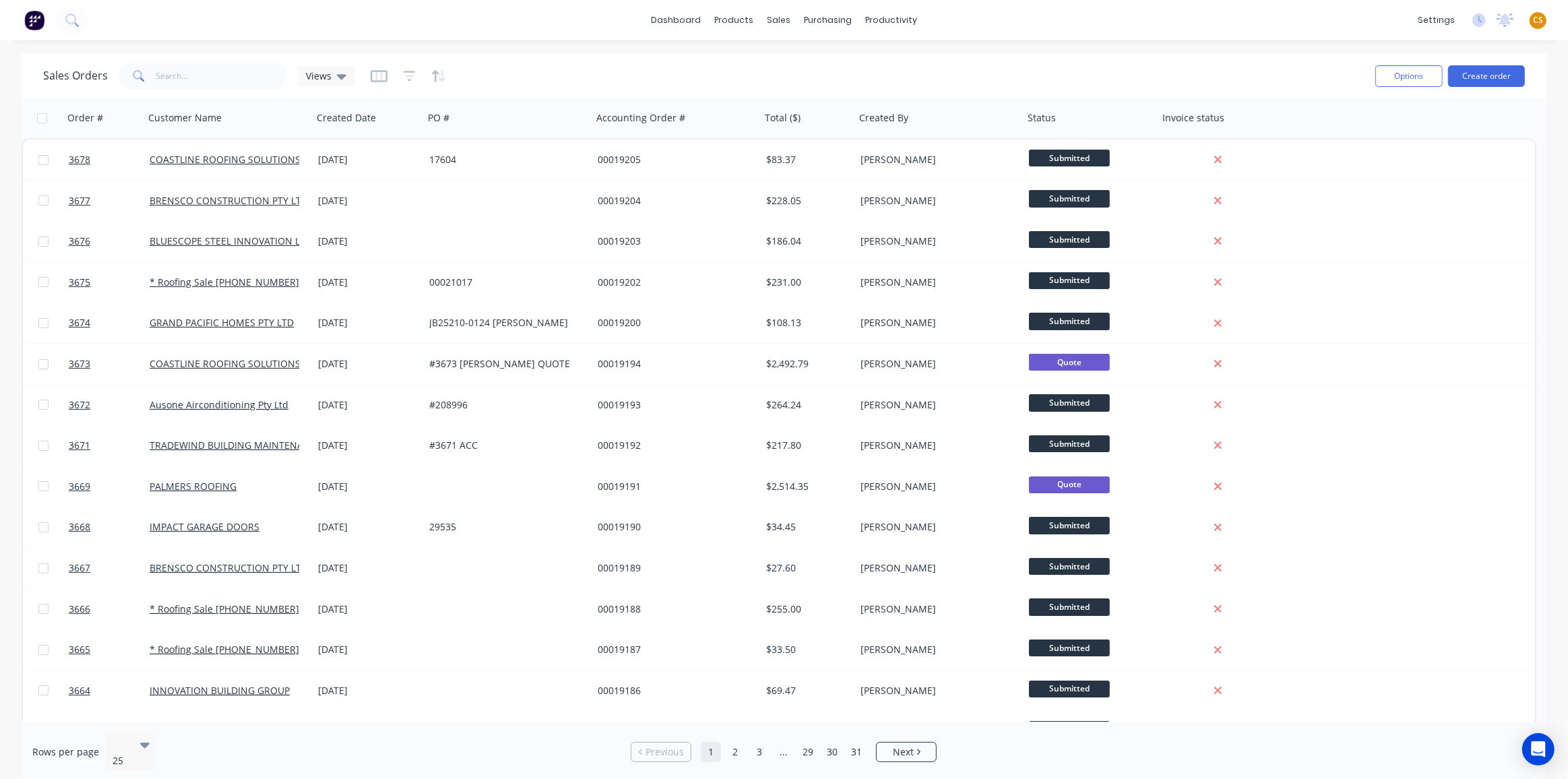
click at [1537, 23] on span "CS" at bounding box center [1538, 19] width 10 height 12
click at [1428, 170] on div "Sign out" at bounding box center [1424, 168] width 37 height 12
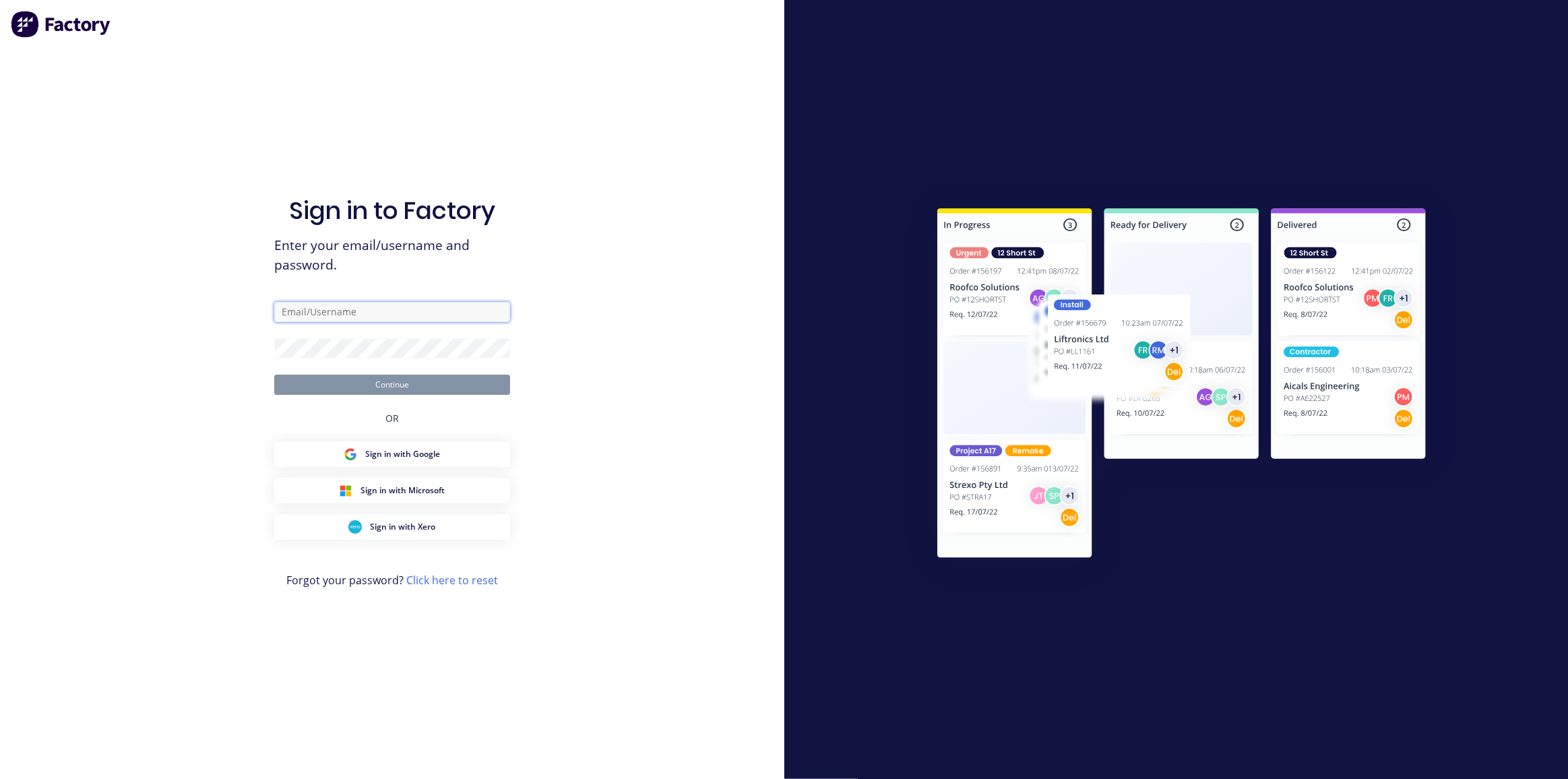
click at [303, 313] on input "text" at bounding box center [392, 312] width 236 height 20
type input "cathy@factory.app"
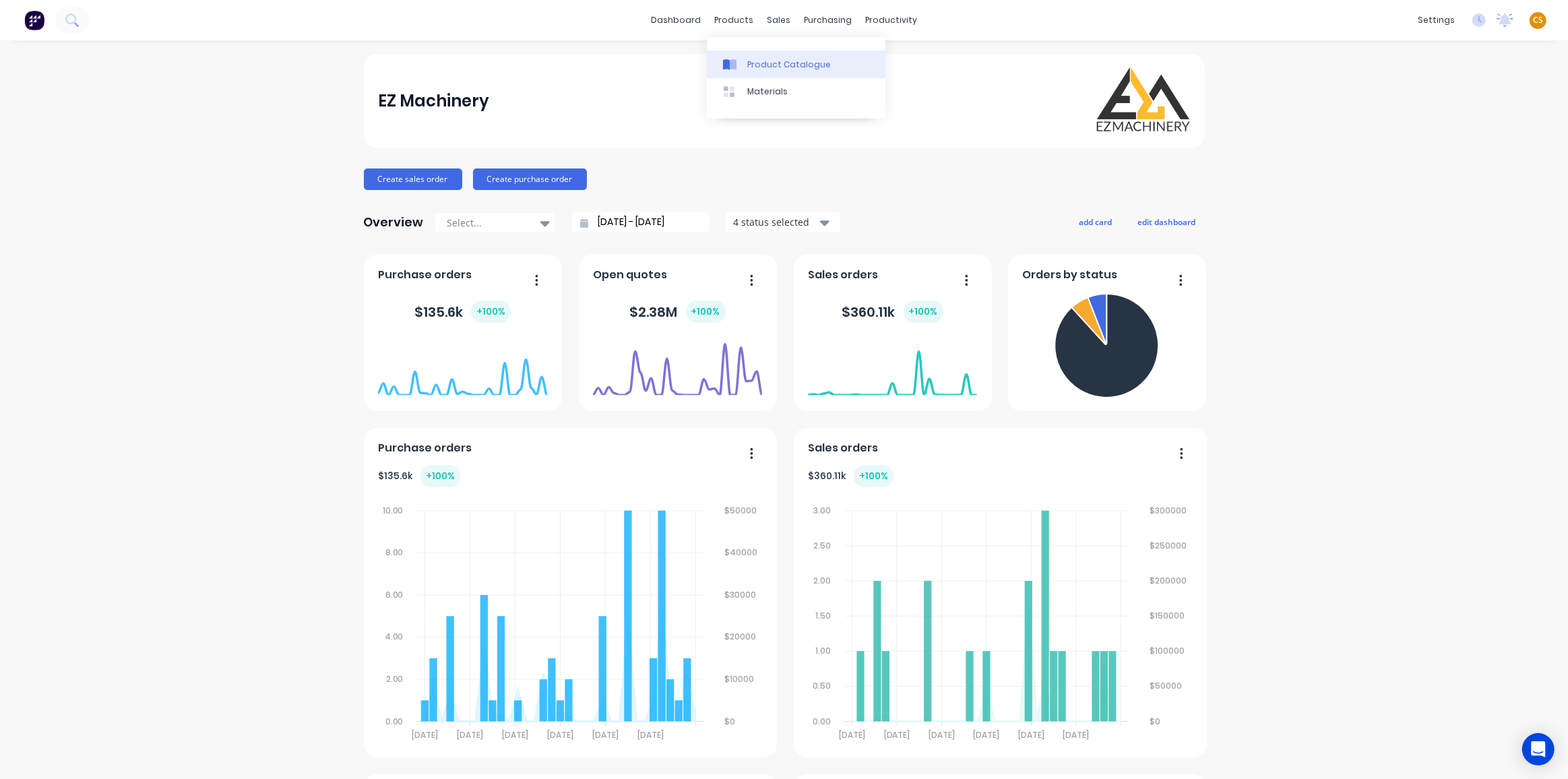
click at [770, 65] on div "Product Catalogue" at bounding box center [788, 64] width 83 height 12
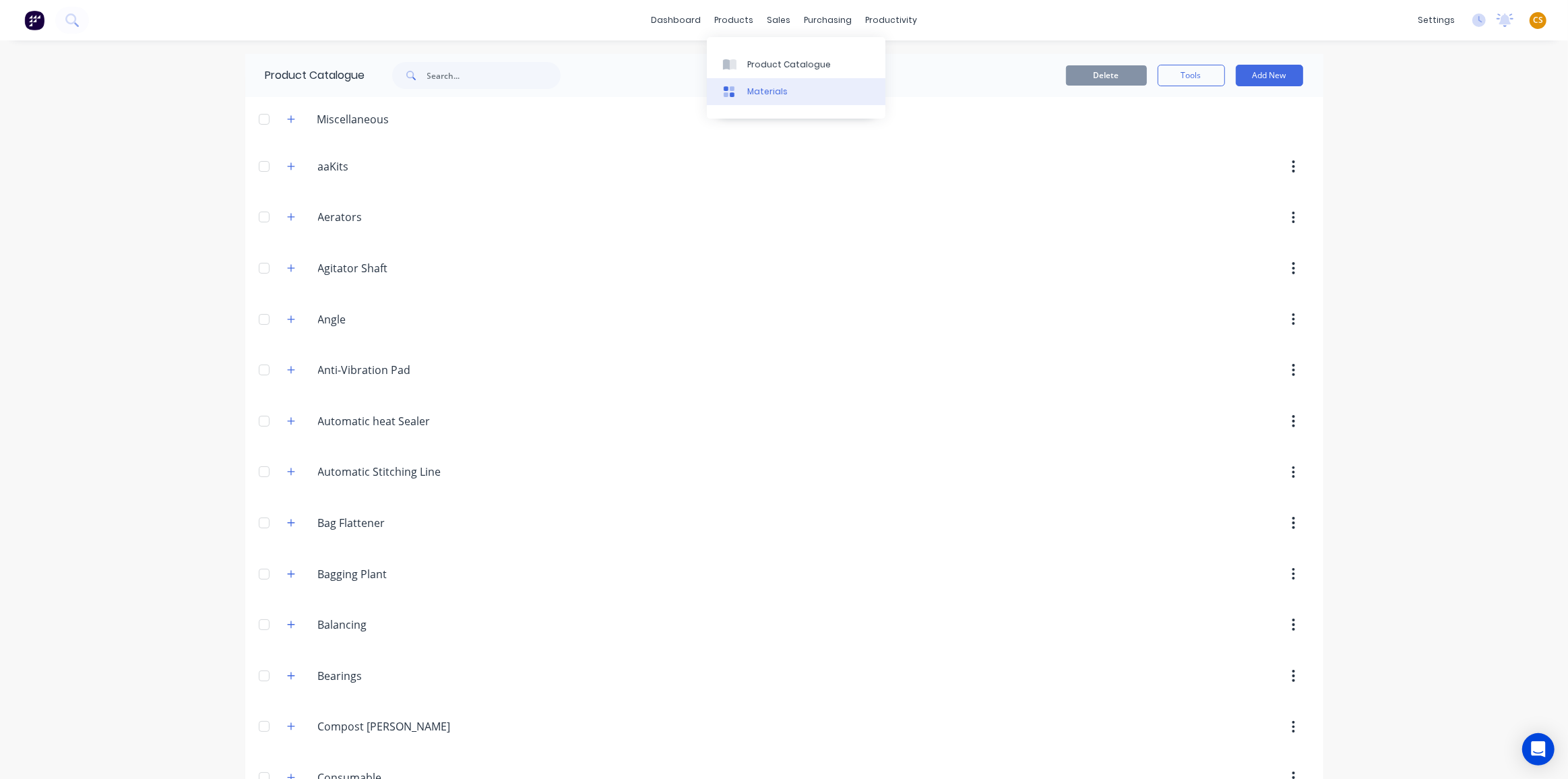
click at [763, 95] on div "Materials" at bounding box center [767, 91] width 40 height 12
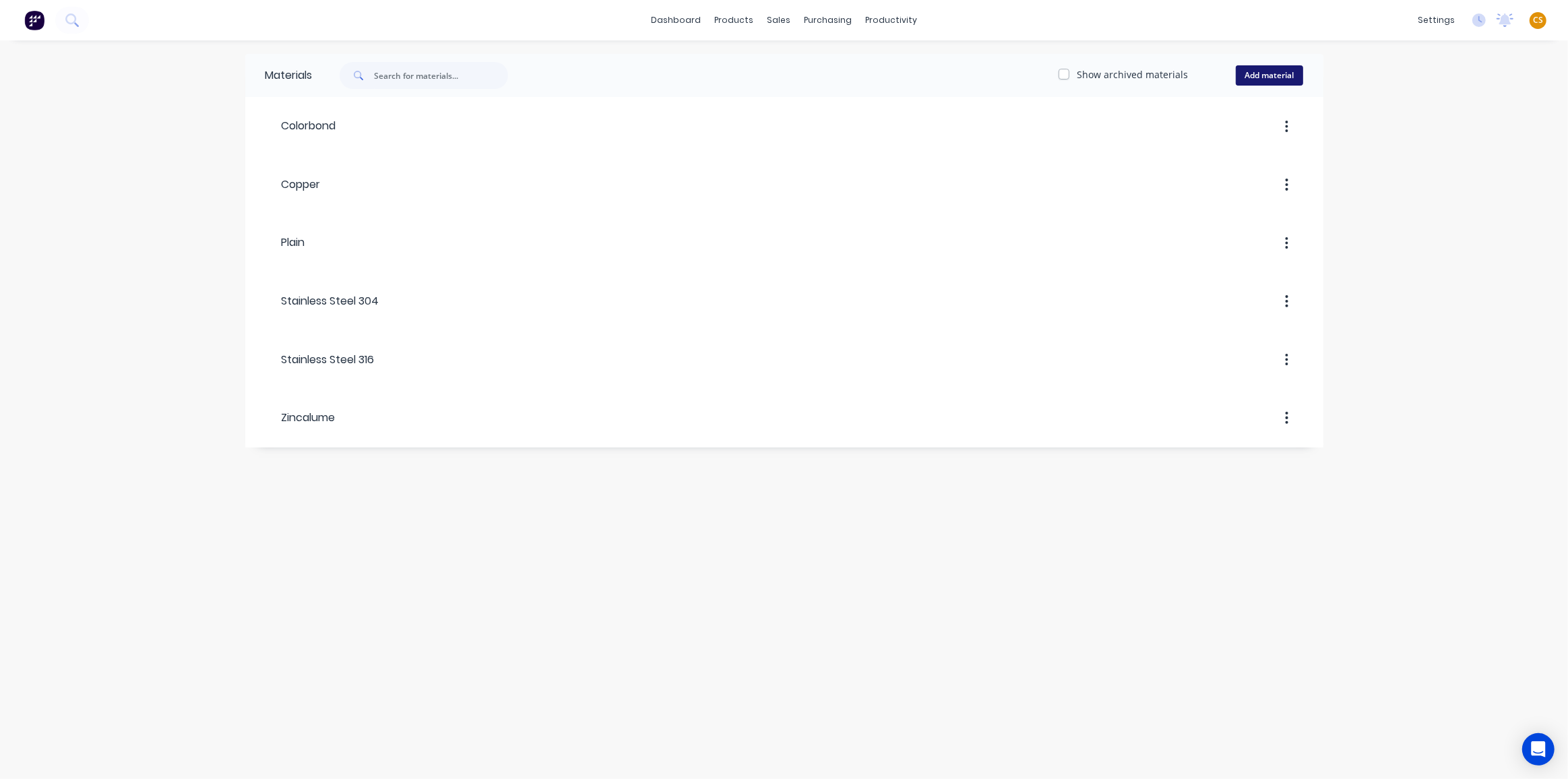
click at [1264, 77] on button "Add material" at bounding box center [1269, 76] width 68 height 20
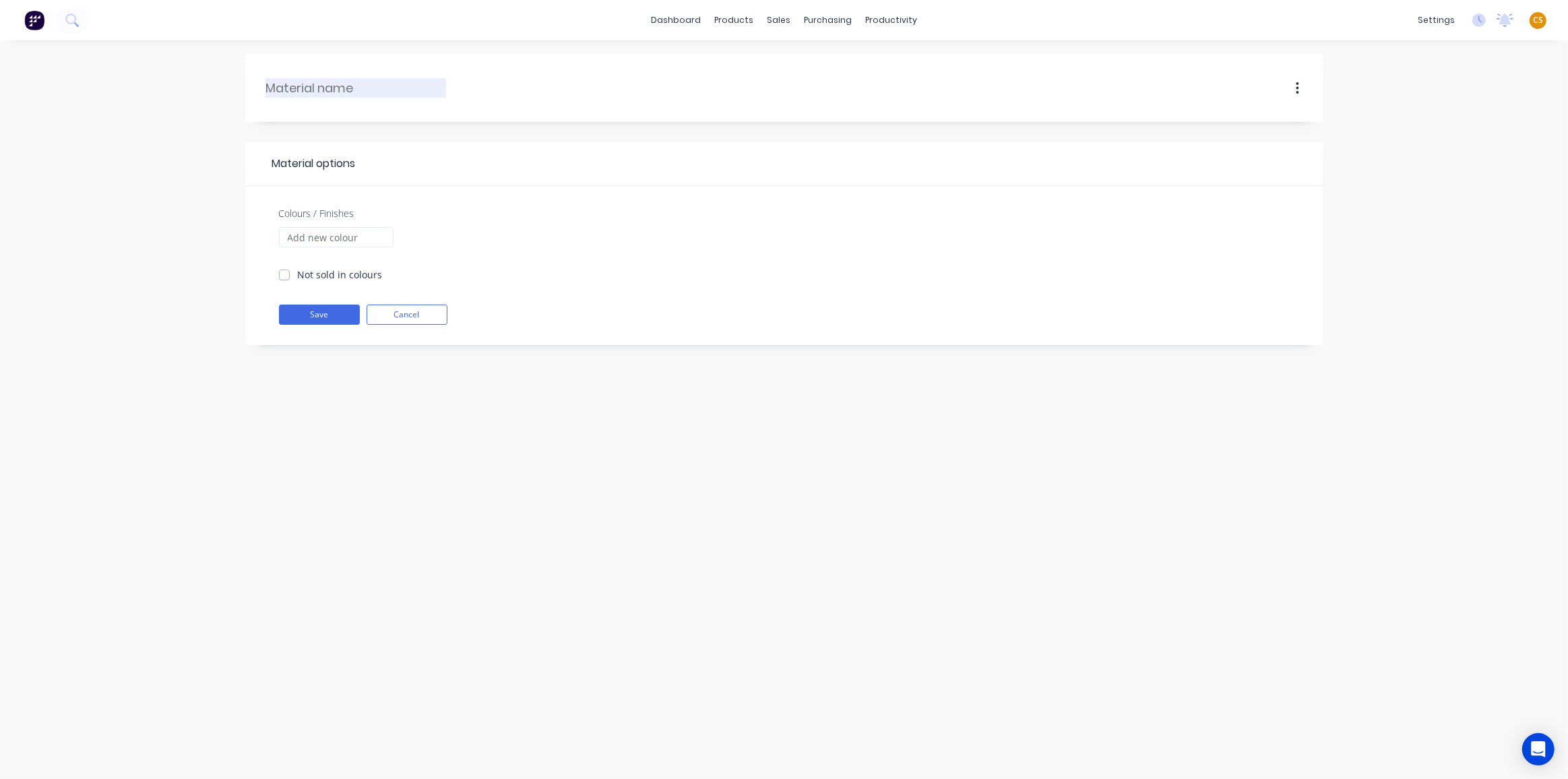
click at [306, 82] on input "text" at bounding box center [356, 88] width 181 height 18
type input "Painted"
click at [305, 313] on button "Save" at bounding box center [319, 315] width 81 height 20
checkbox input "true"
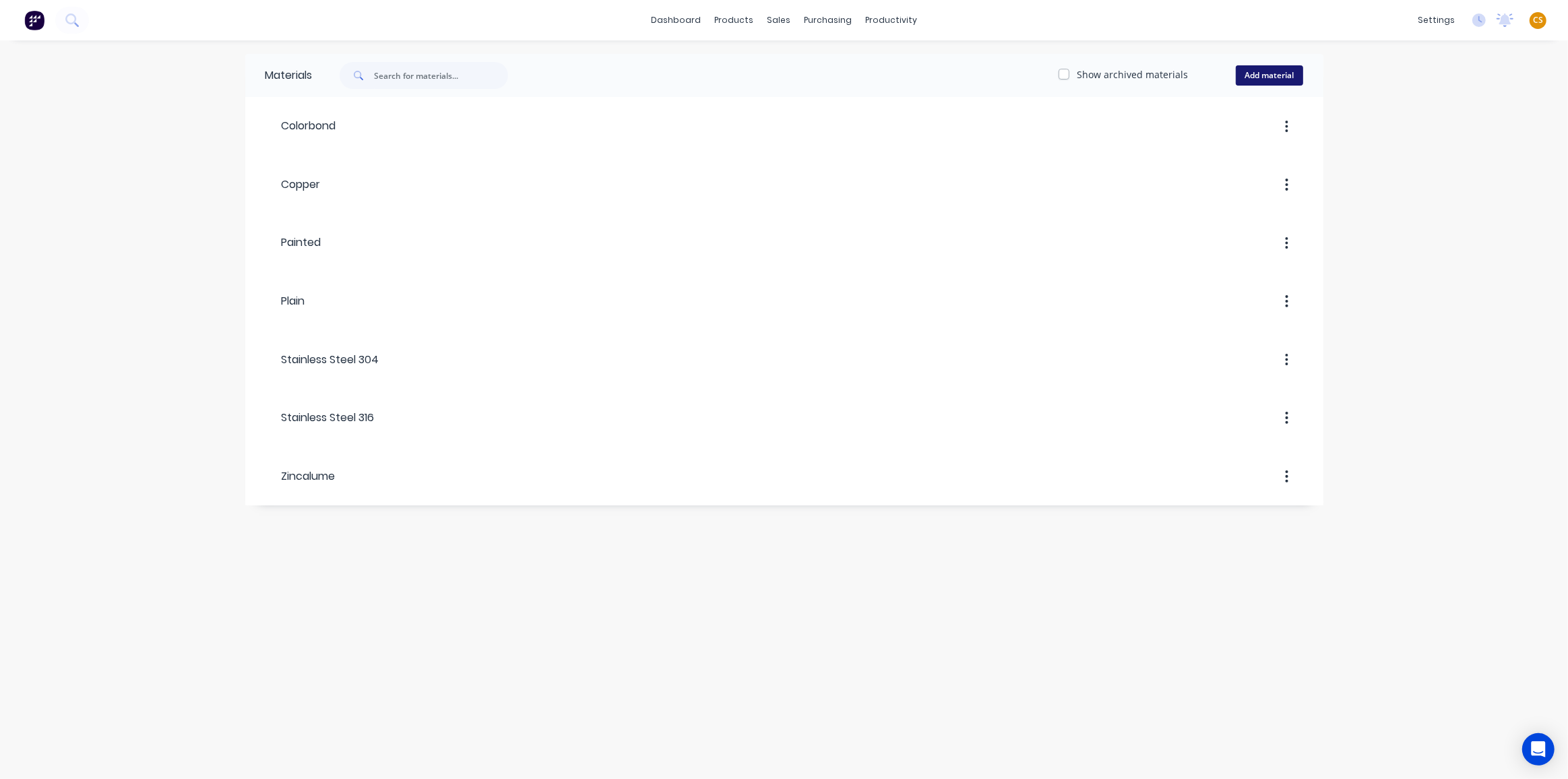
click at [1279, 70] on button "Add material" at bounding box center [1269, 76] width 68 height 20
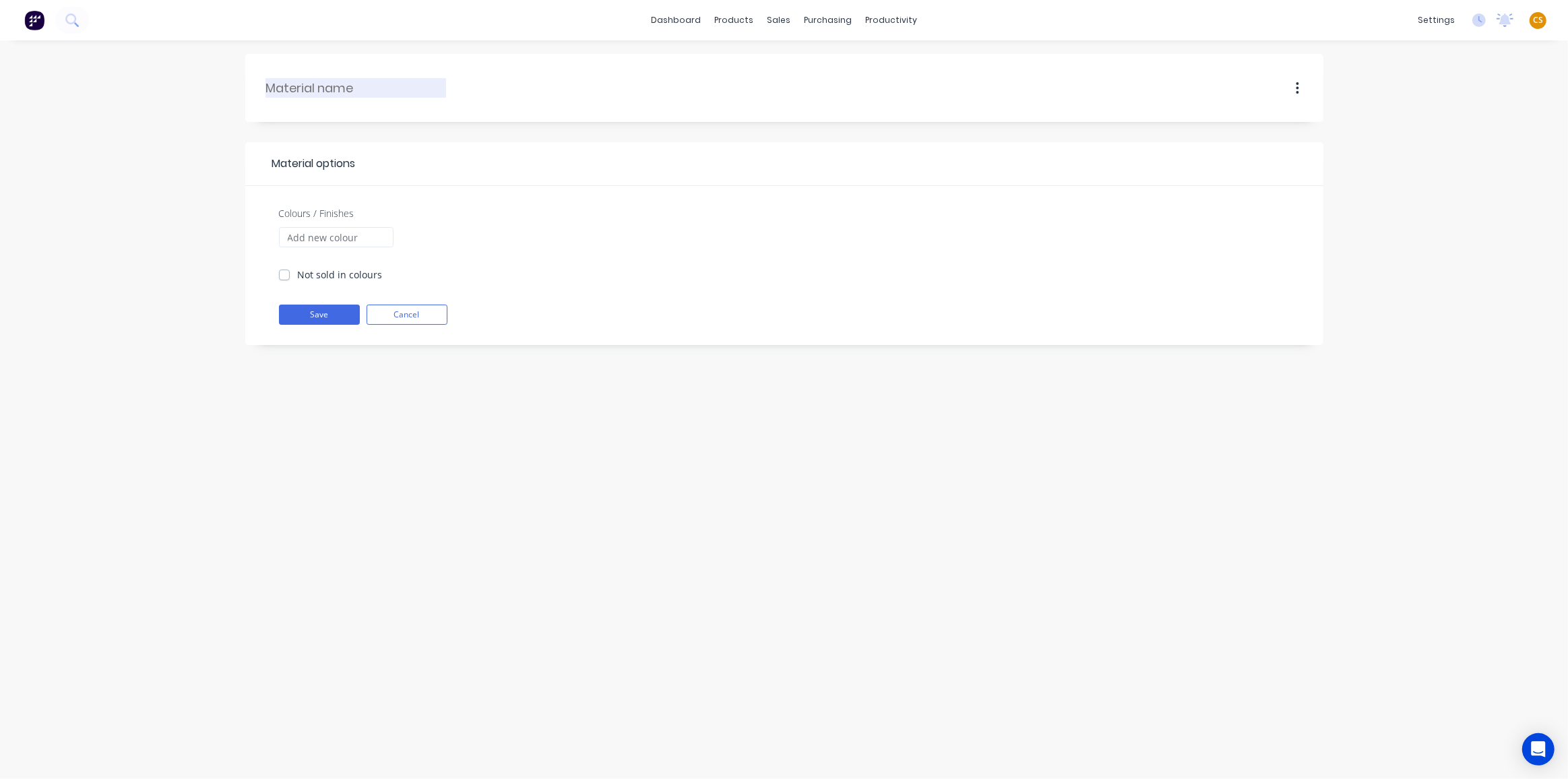
click at [287, 86] on input "text" at bounding box center [356, 88] width 181 height 18
type input "Galvanised"
click at [294, 316] on button "Save" at bounding box center [319, 315] width 81 height 20
checkbox input "true"
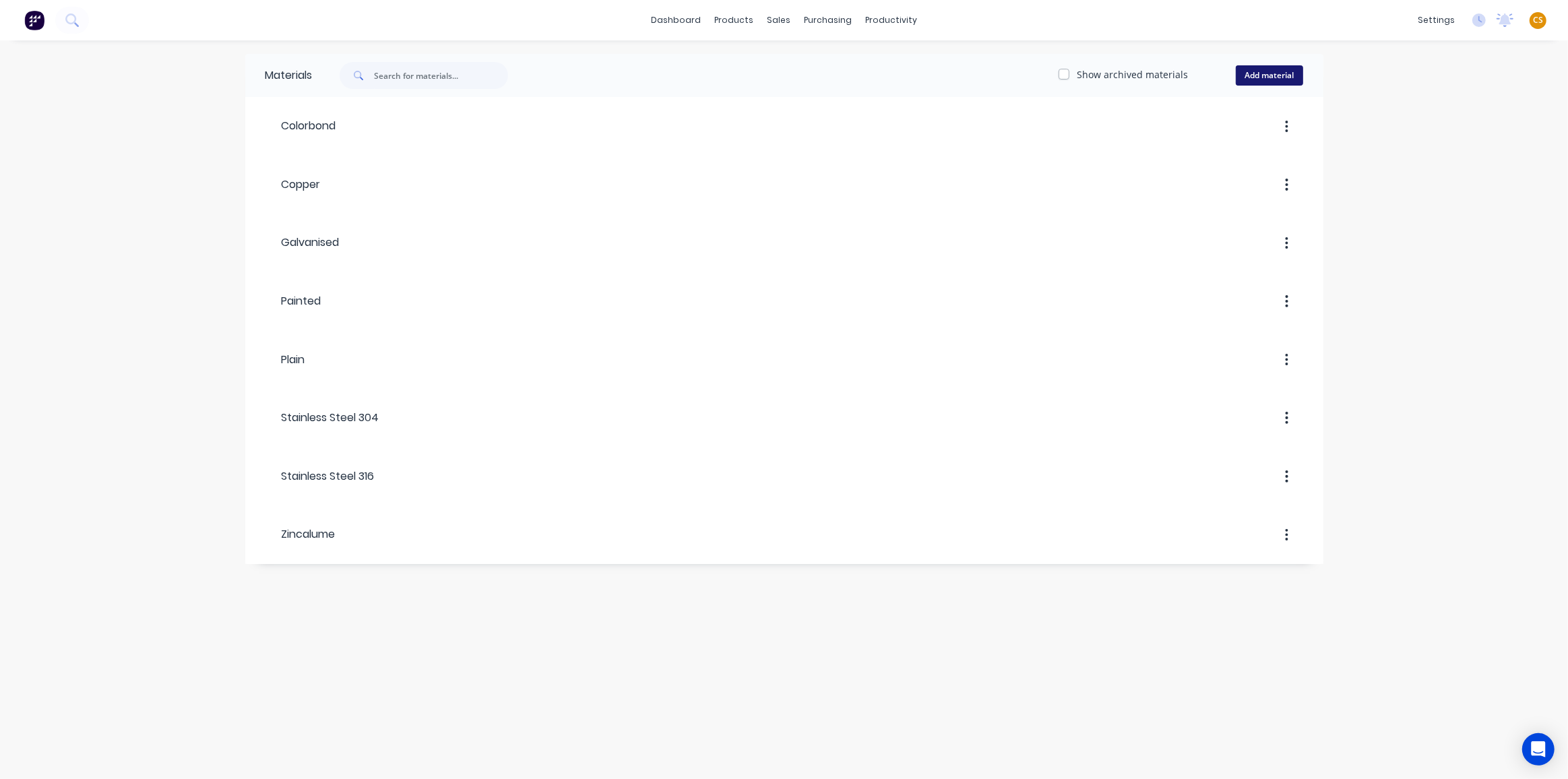
click at [1263, 79] on button "Add material" at bounding box center [1269, 76] width 68 height 20
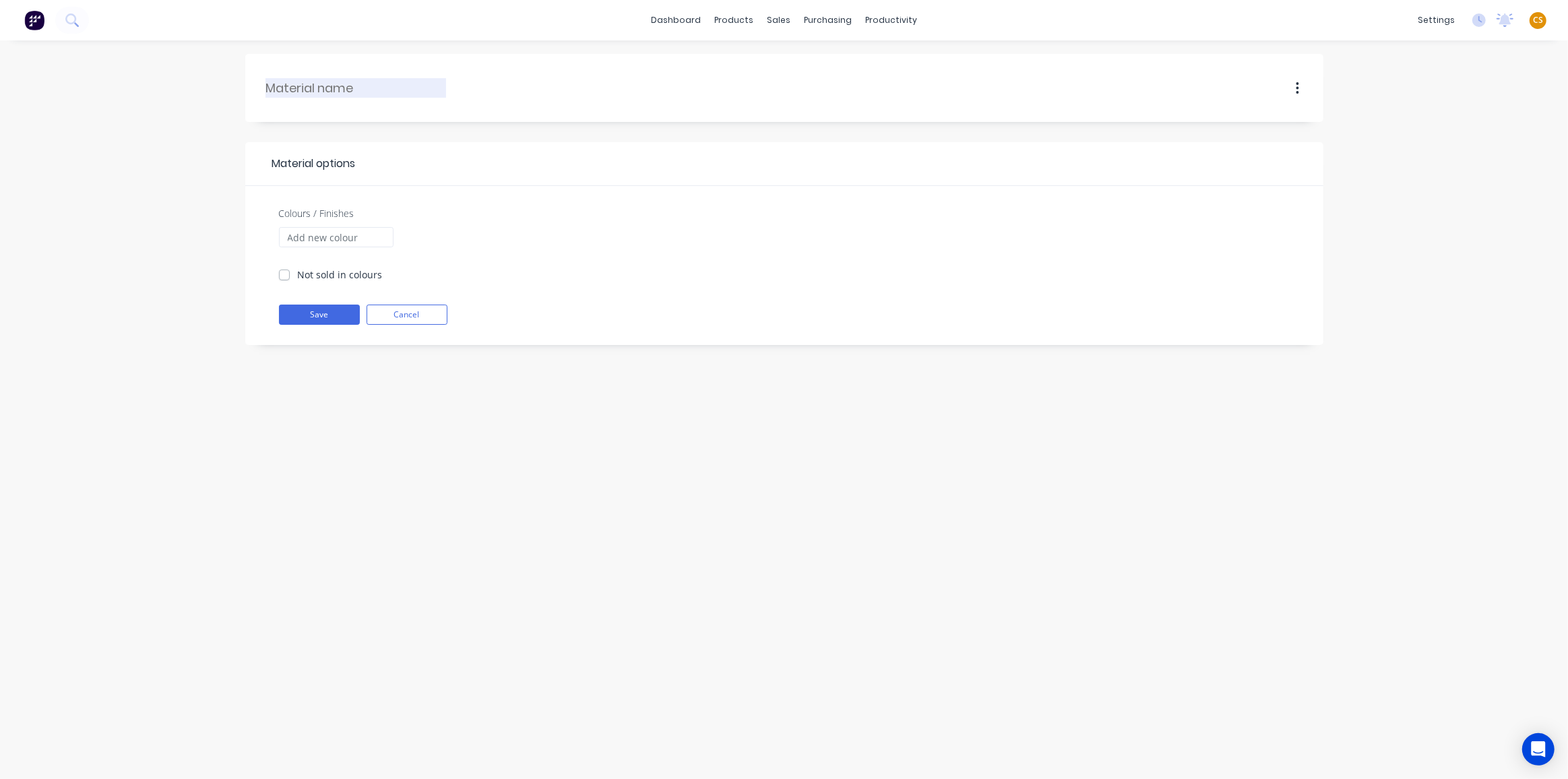
click at [296, 84] on input "text" at bounding box center [356, 88] width 181 height 18
type input "Black"
click at [310, 317] on button "Save" at bounding box center [319, 315] width 81 height 20
checkbox input "true"
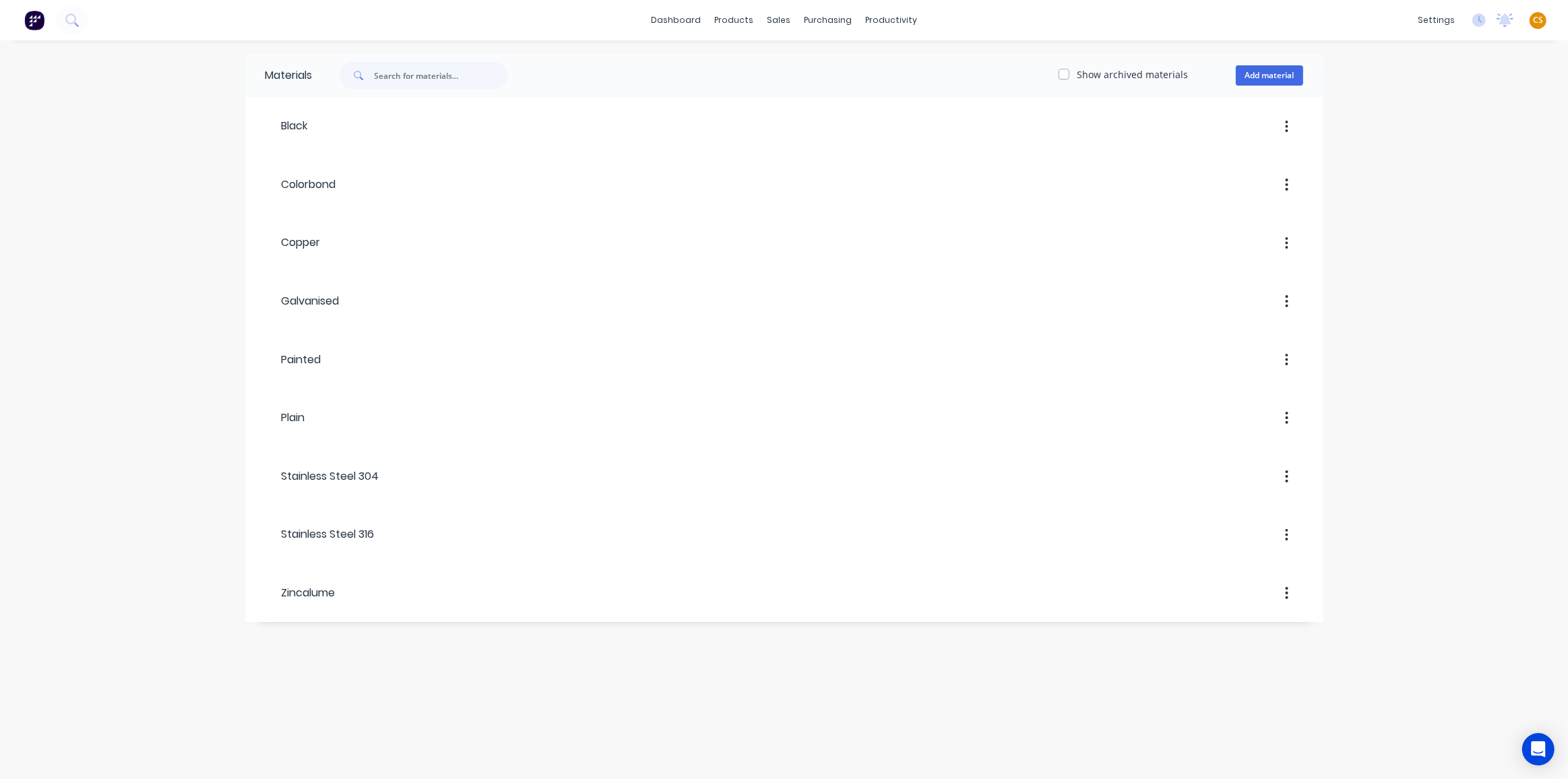
click at [1453, 337] on div "Materials Show archived materials Add material Black Colorbond Copper Galvanise…" at bounding box center [784, 409] width 1568 height 739
click at [806, 68] on div "Product Catalogue" at bounding box center [793, 64] width 83 height 12
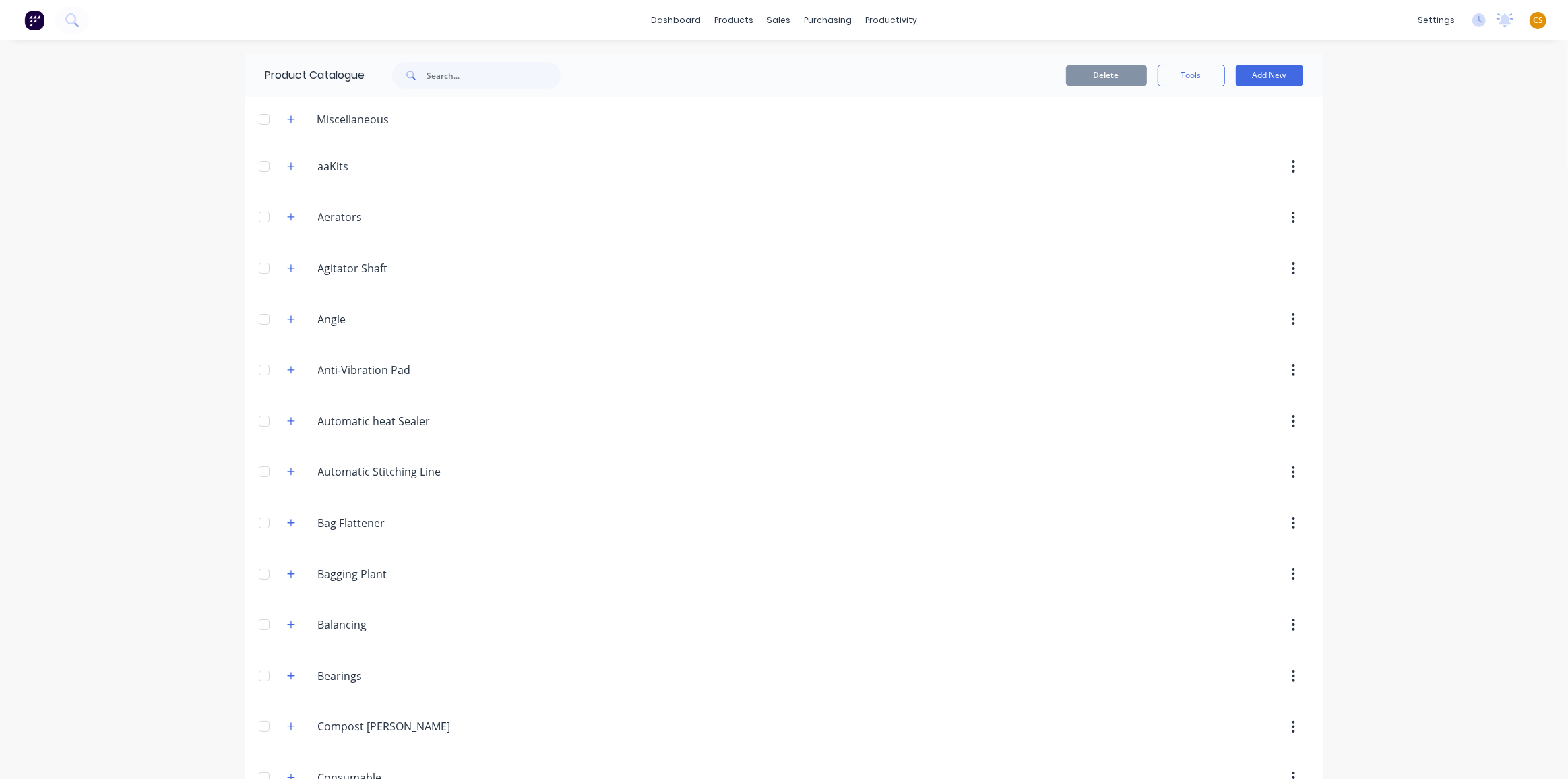
scroll to position [1837, 0]
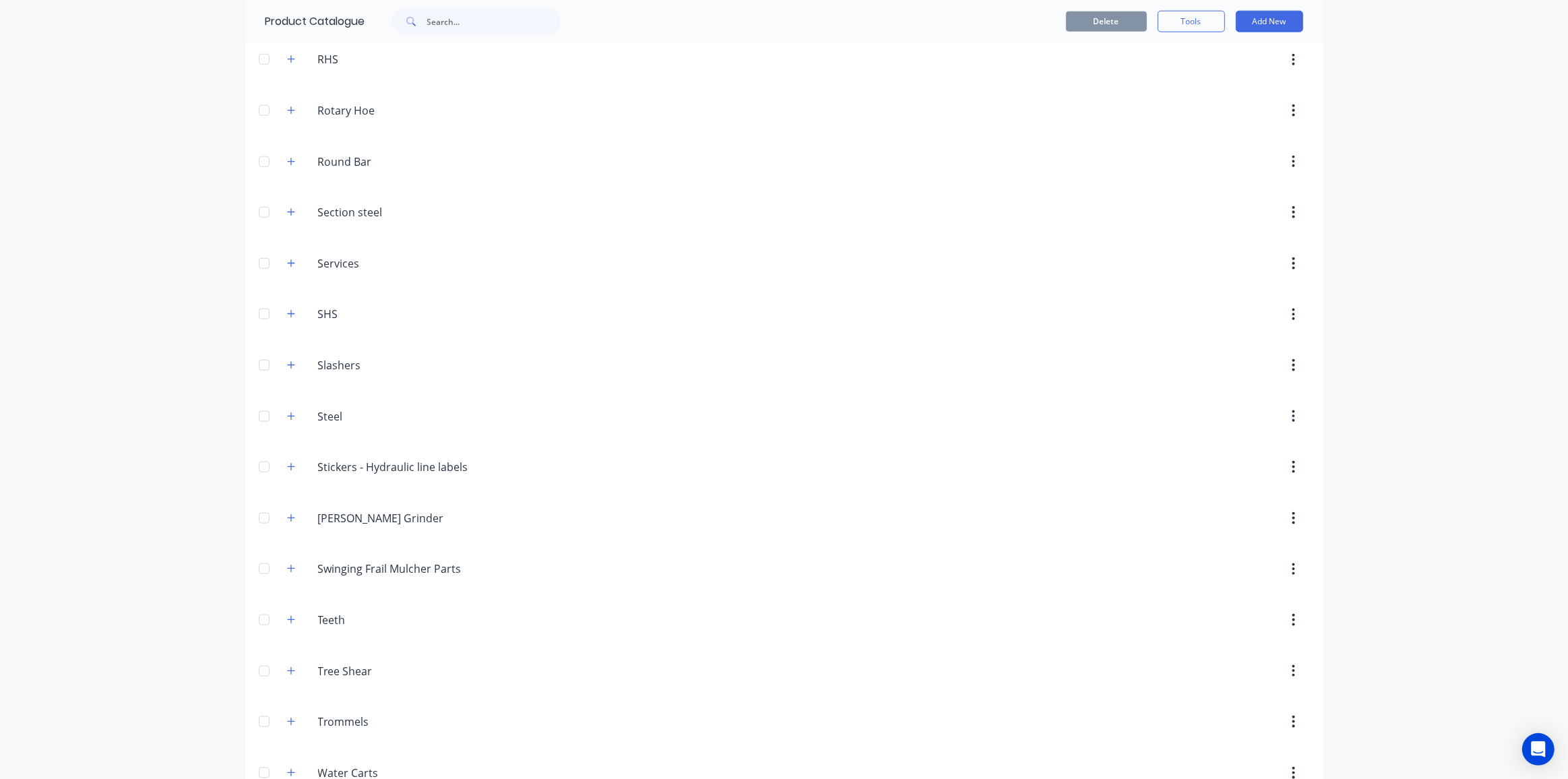
scroll to position [1845, 0]
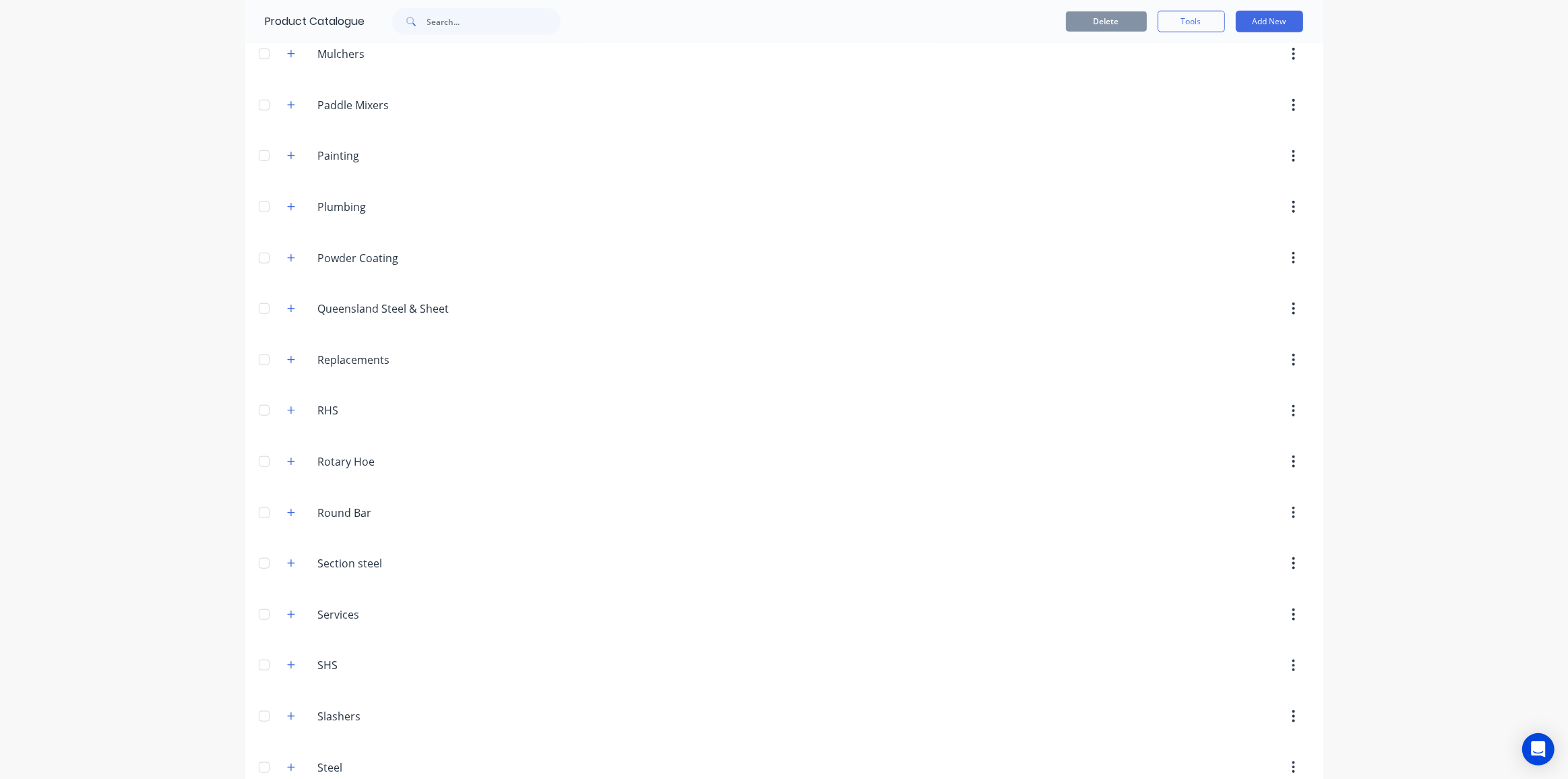
scroll to position [1477, 0]
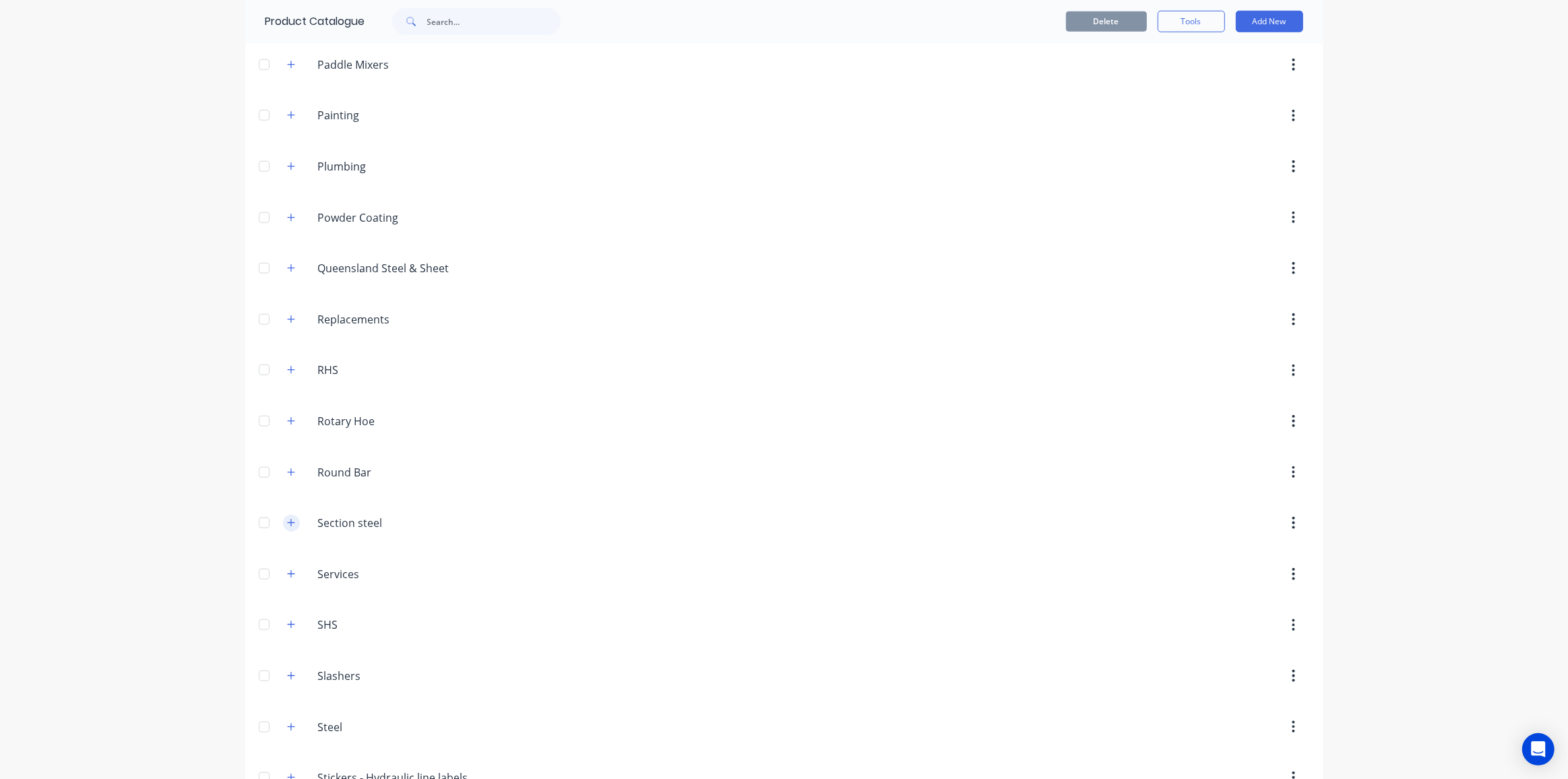
click at [287, 519] on icon "button" at bounding box center [290, 522] width 7 height 7
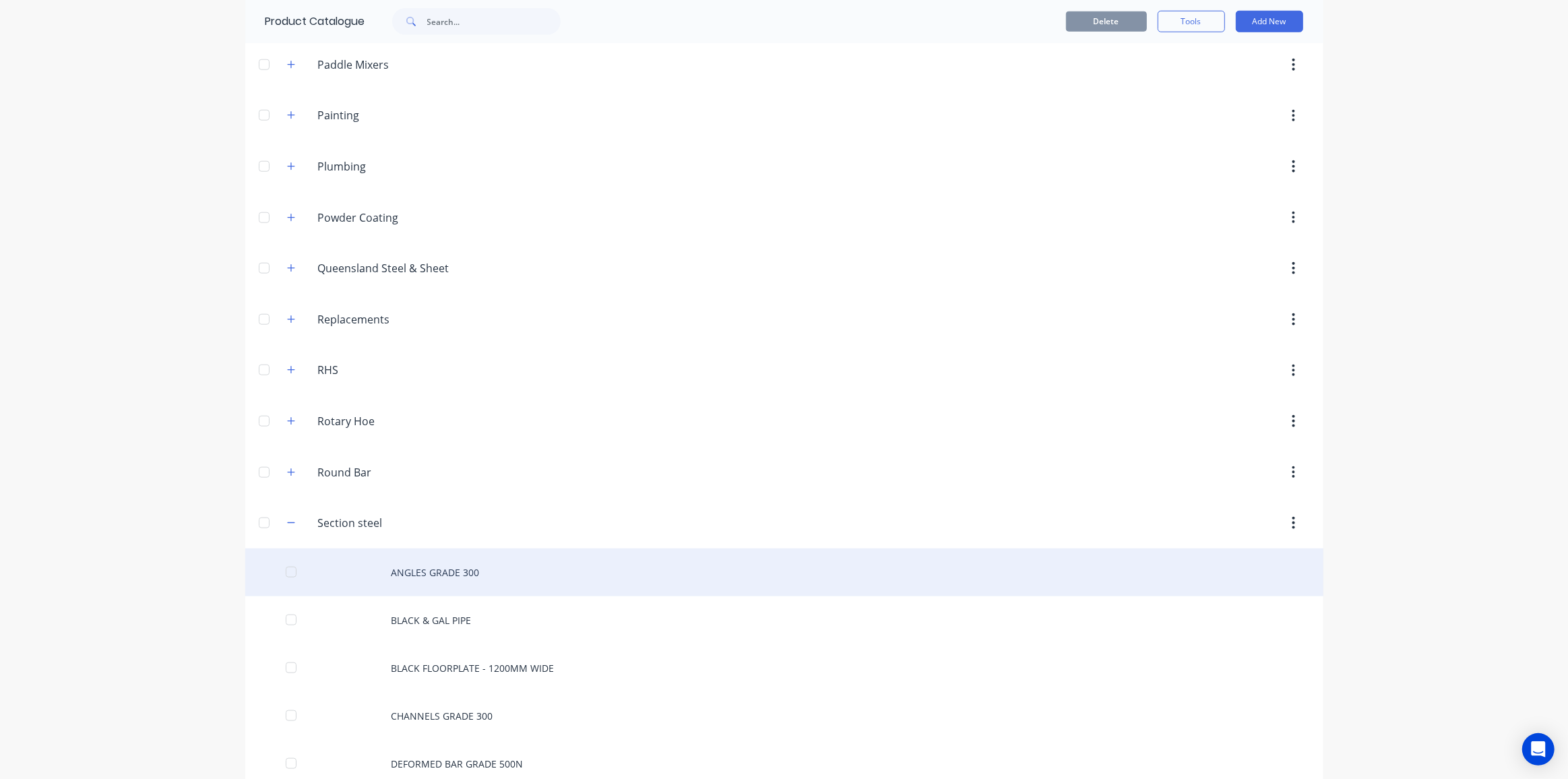
click at [411, 553] on div "ANGLES GRADE 300" at bounding box center [784, 573] width 1079 height 47
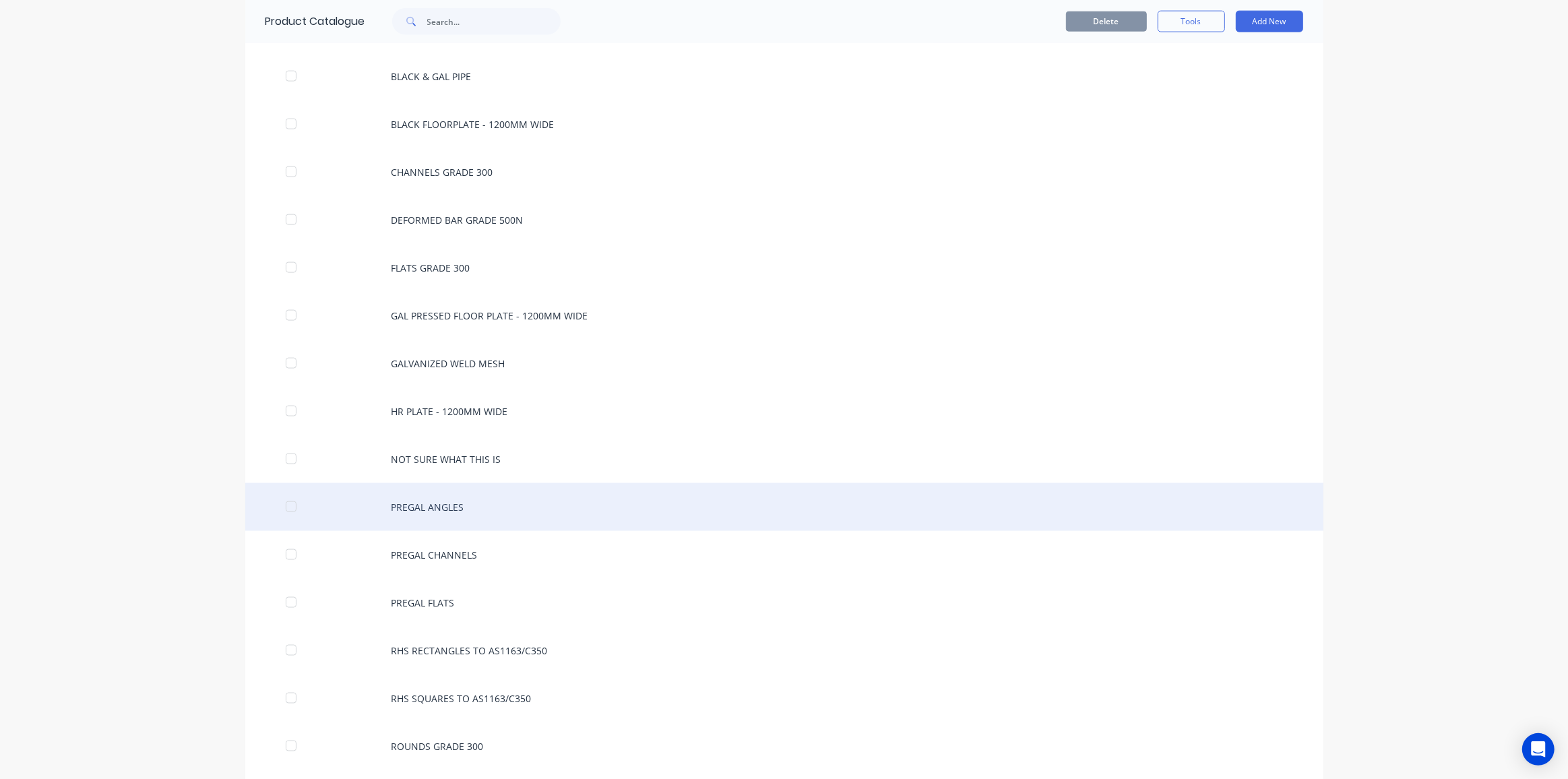
scroll to position [1654, 0]
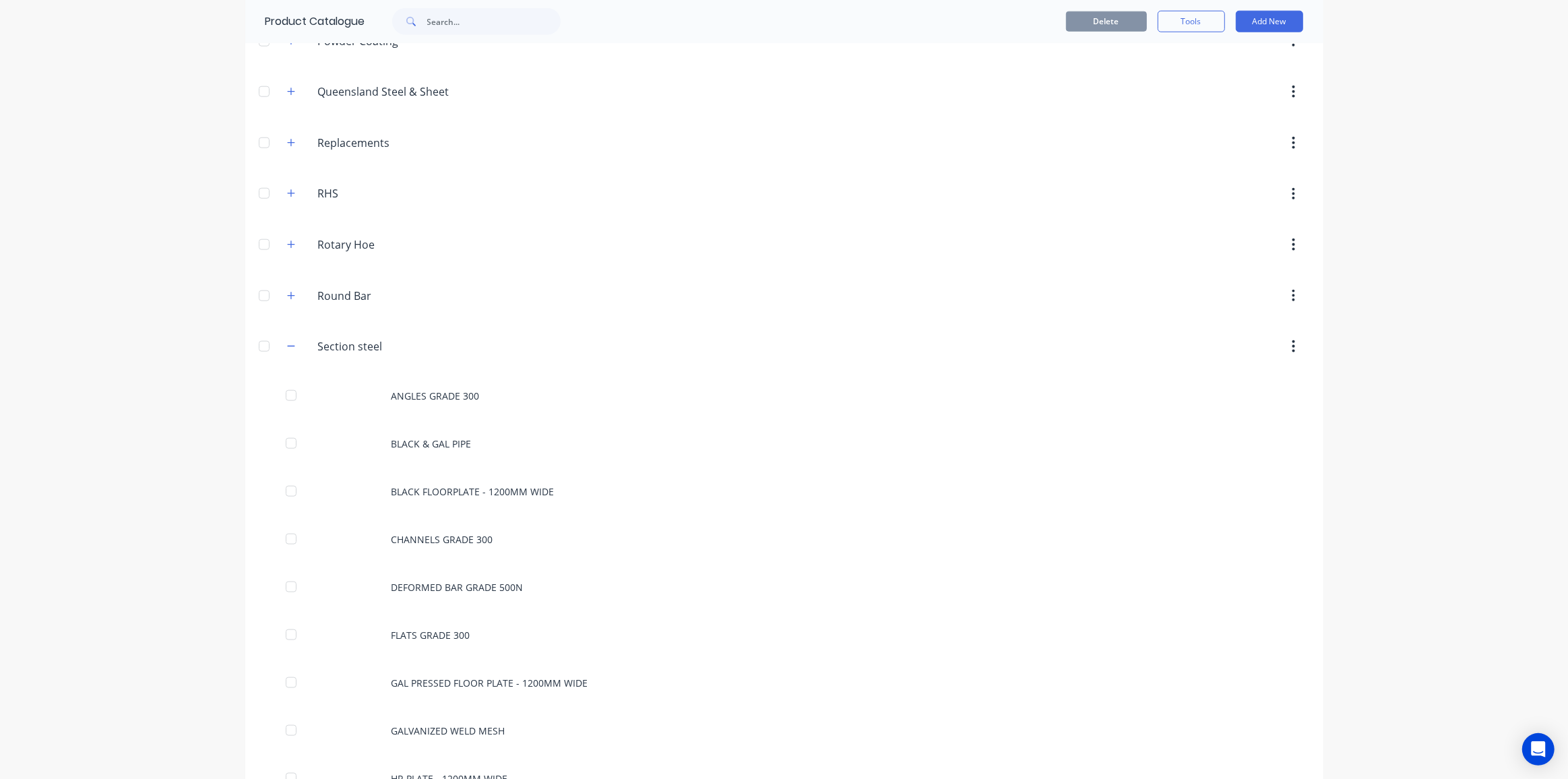
click at [385, 346] on header "Section.steel Section steel" at bounding box center [784, 346] width 1079 height 51
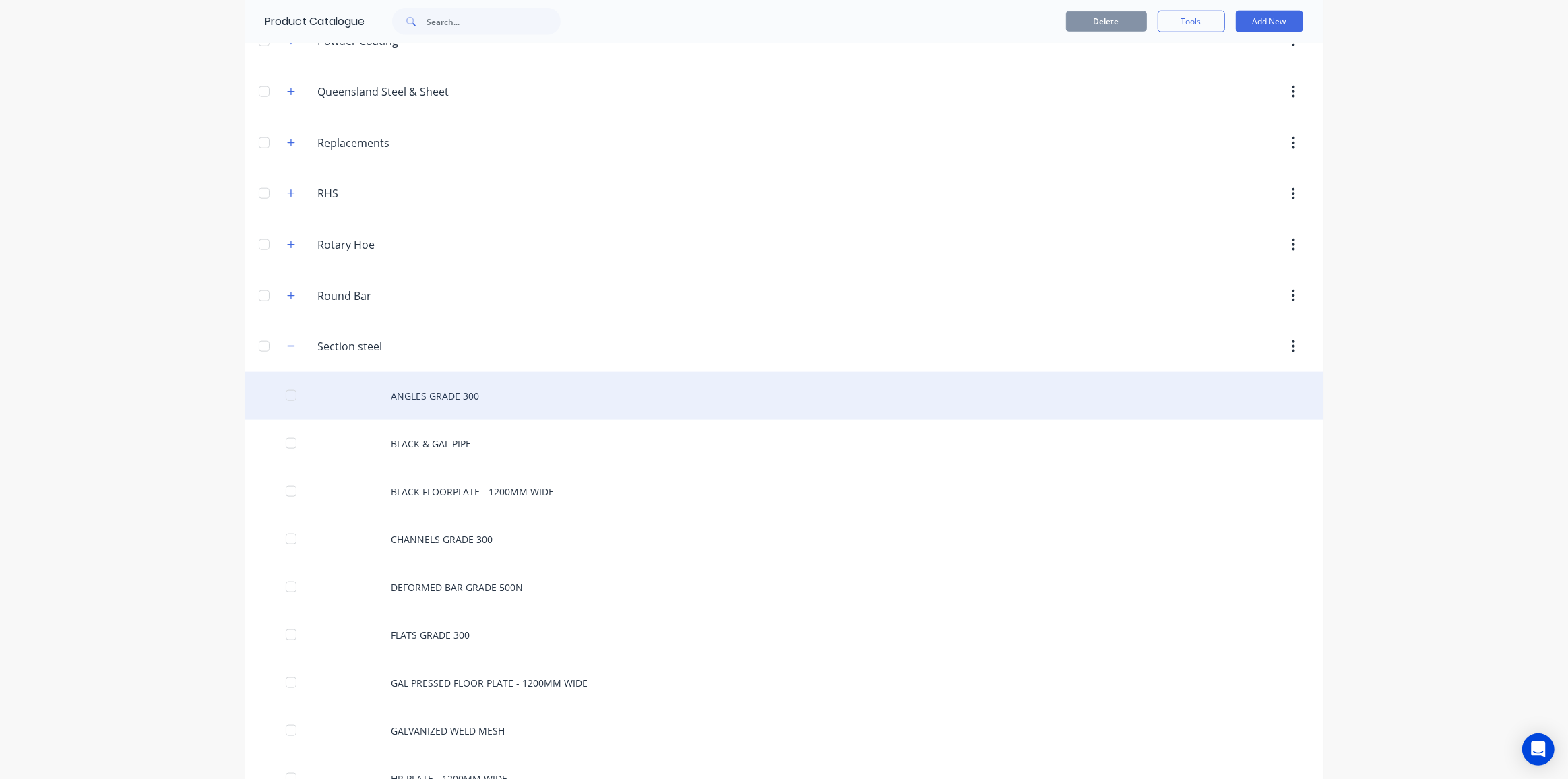
click at [408, 372] on div "ANGLES GRADE 300" at bounding box center [784, 395] width 1079 height 47
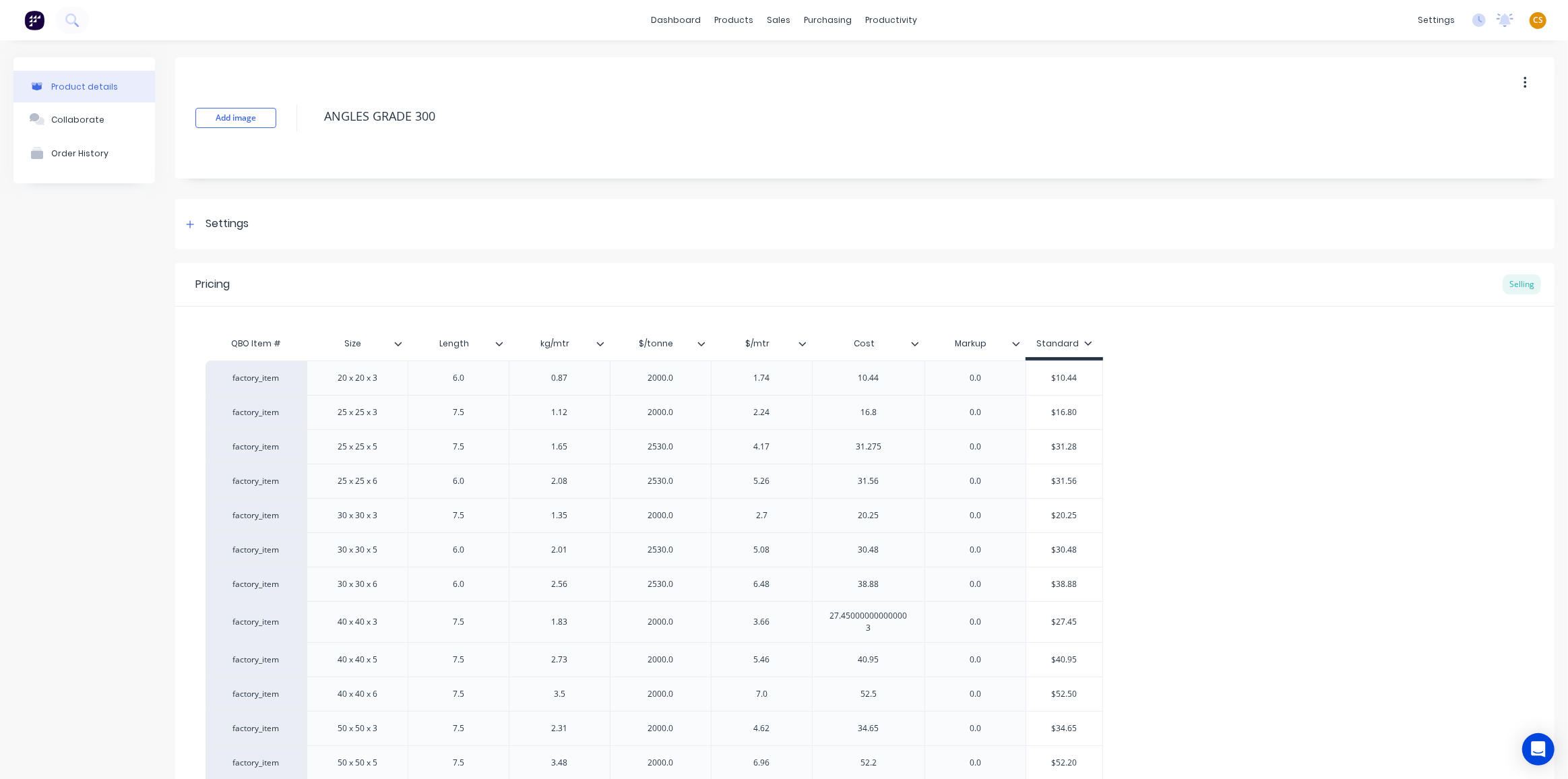
type textarea "x"
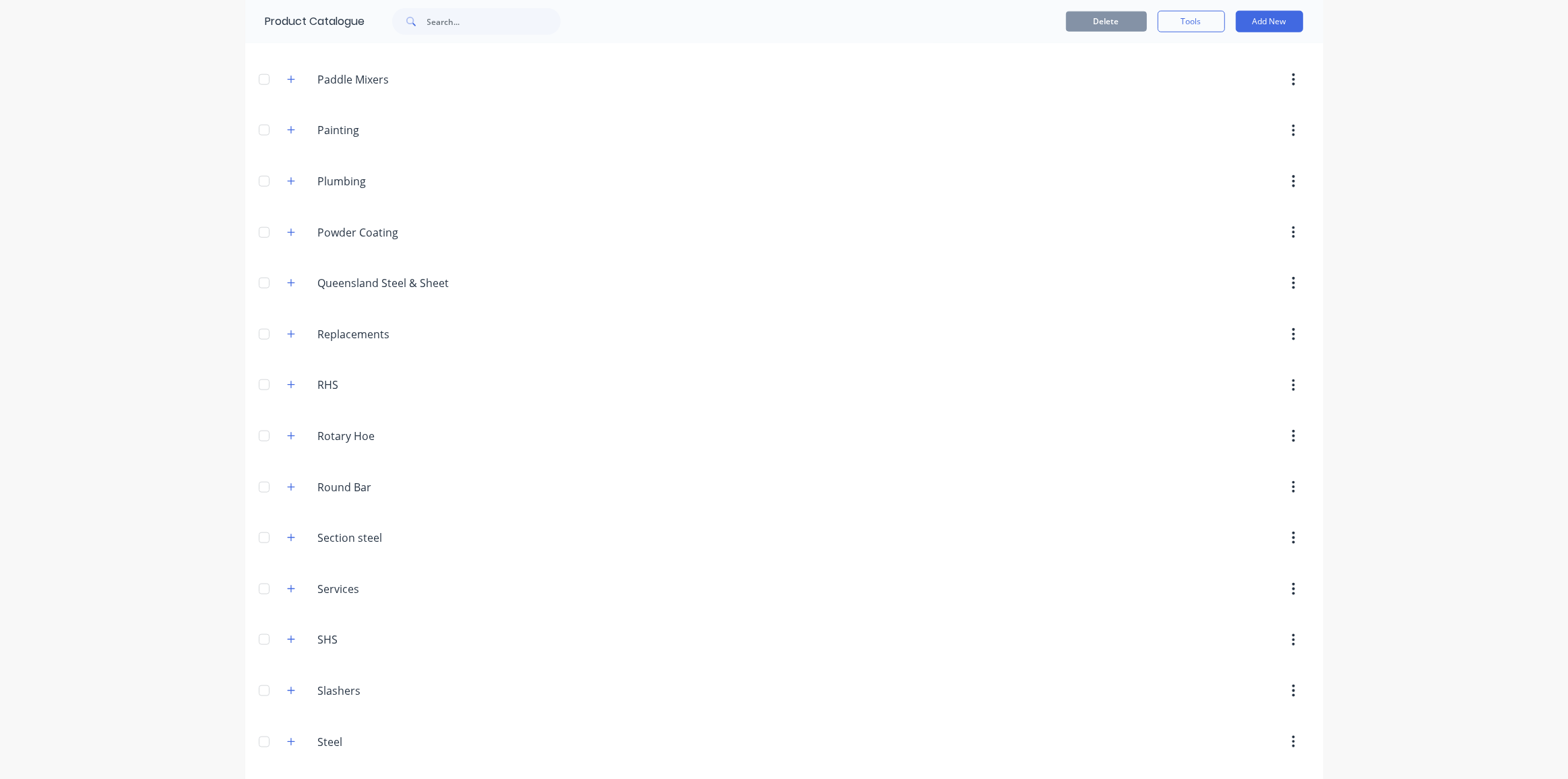
scroll to position [1469, 0]
click at [287, 526] on icon "button" at bounding box center [290, 531] width 8 height 9
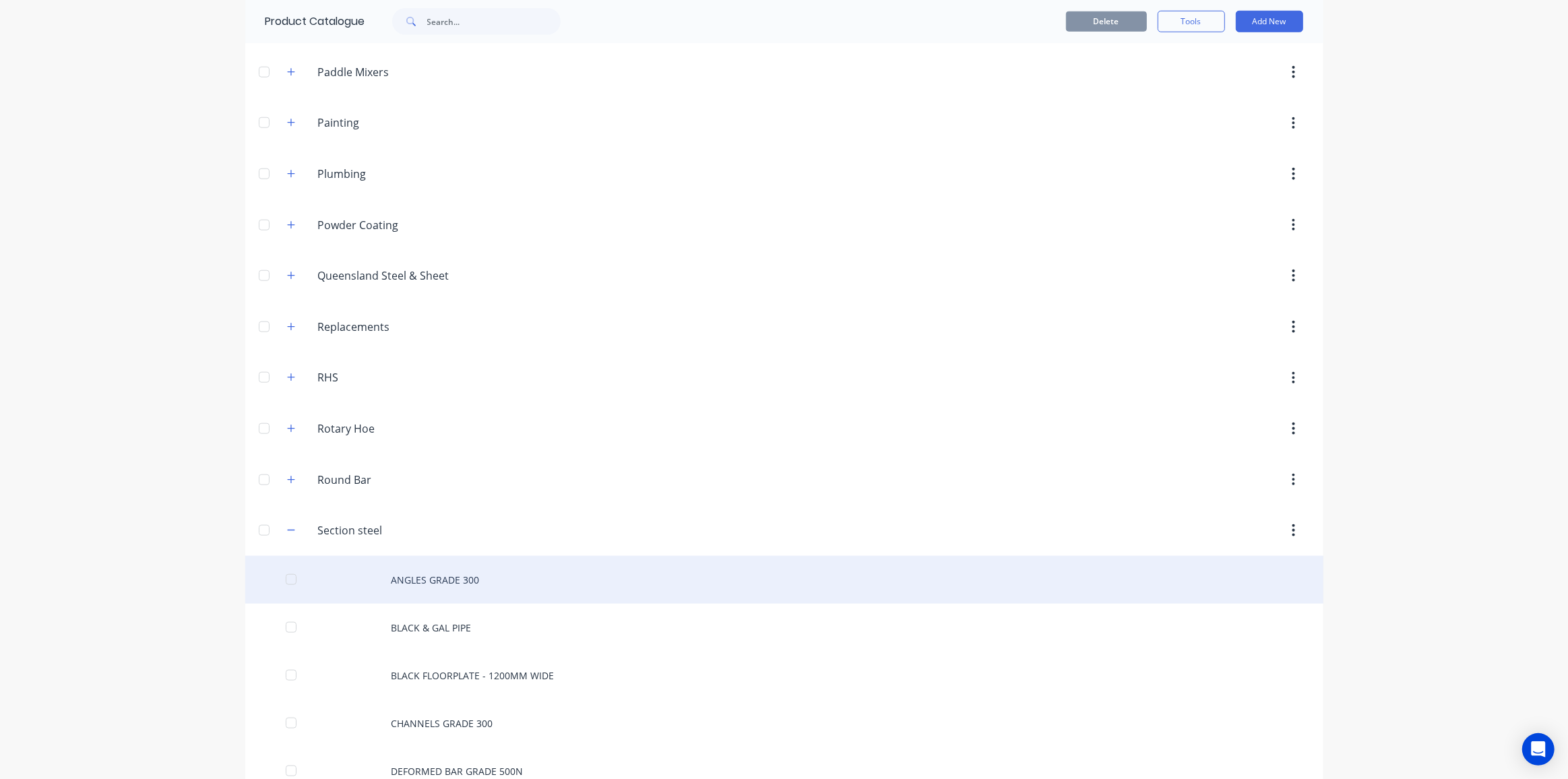
click at [452, 558] on div "ANGLES GRADE 300" at bounding box center [784, 580] width 1079 height 47
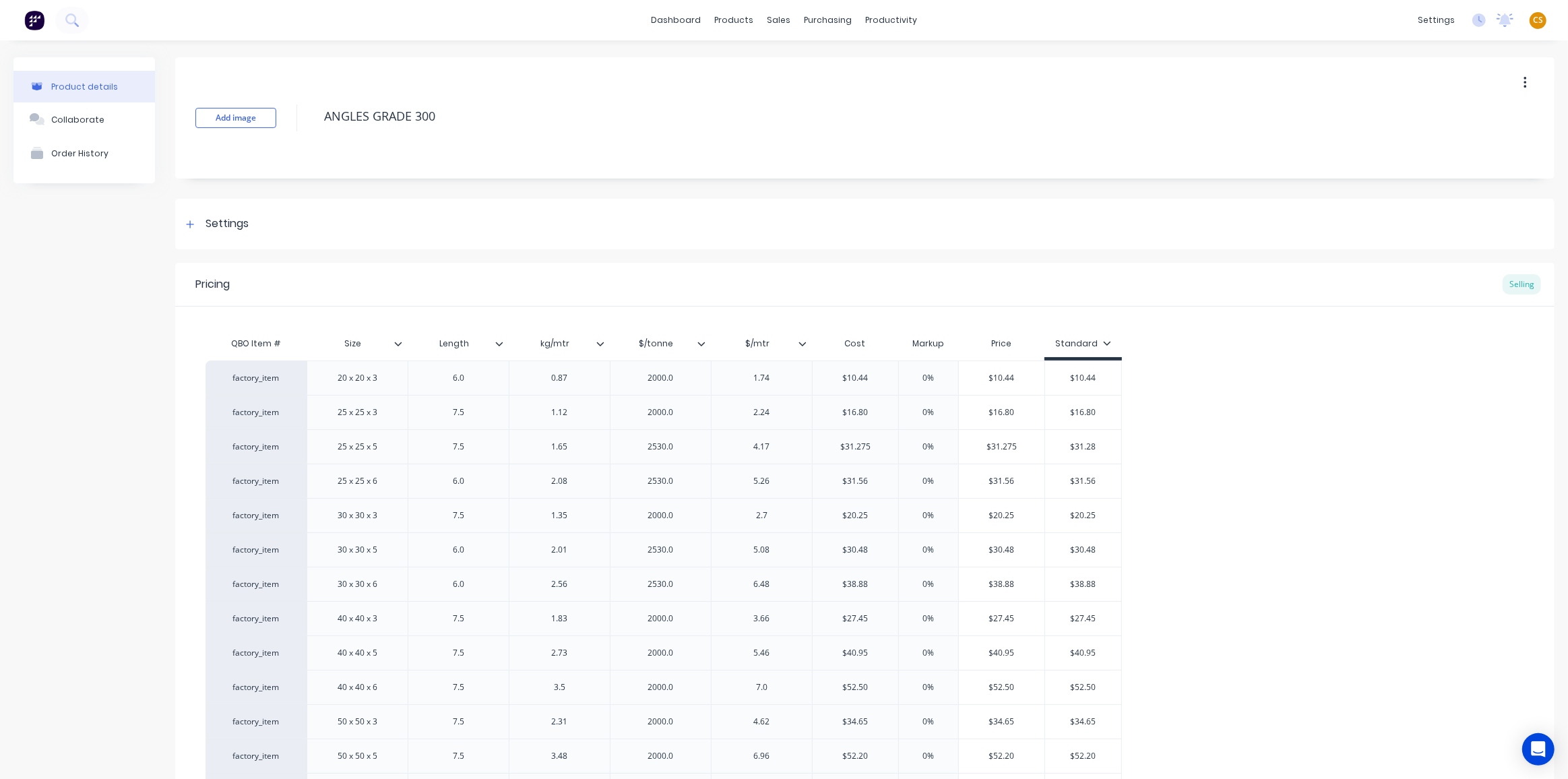
click at [603, 342] on icon at bounding box center [600, 343] width 8 height 8
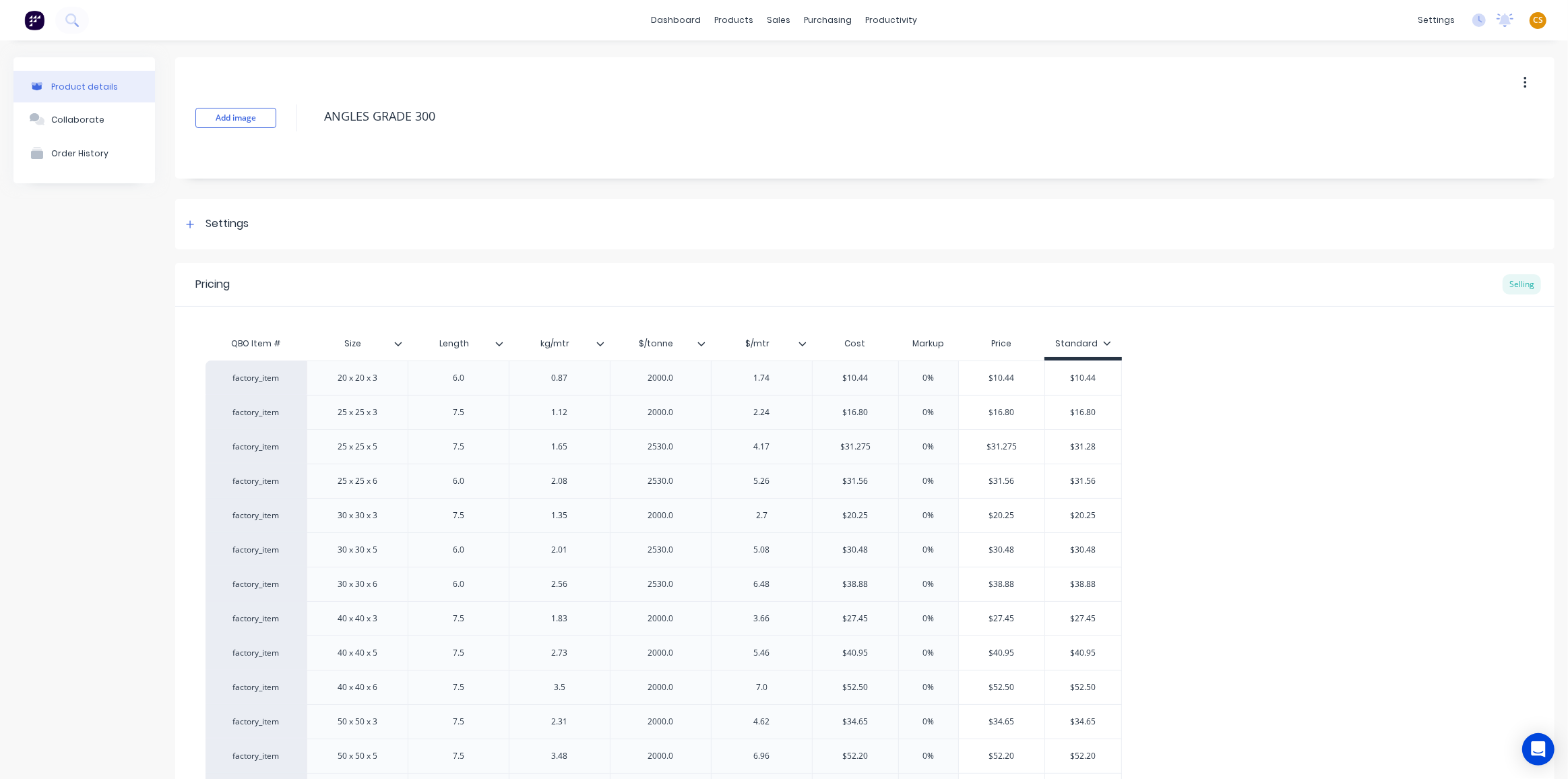
click at [702, 343] on icon at bounding box center [701, 343] width 7 height 4
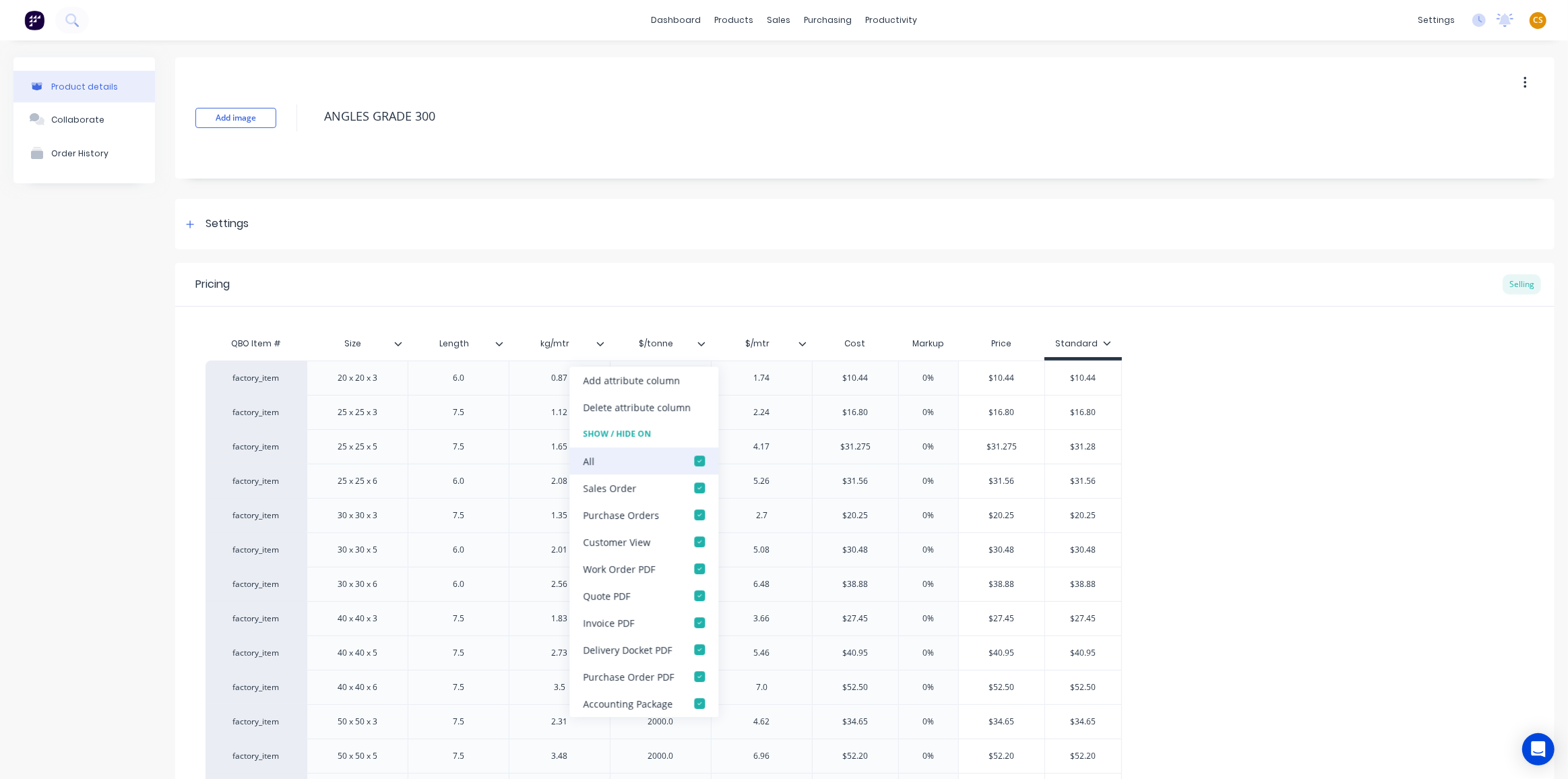
click at [696, 461] on div at bounding box center [700, 461] width 27 height 27
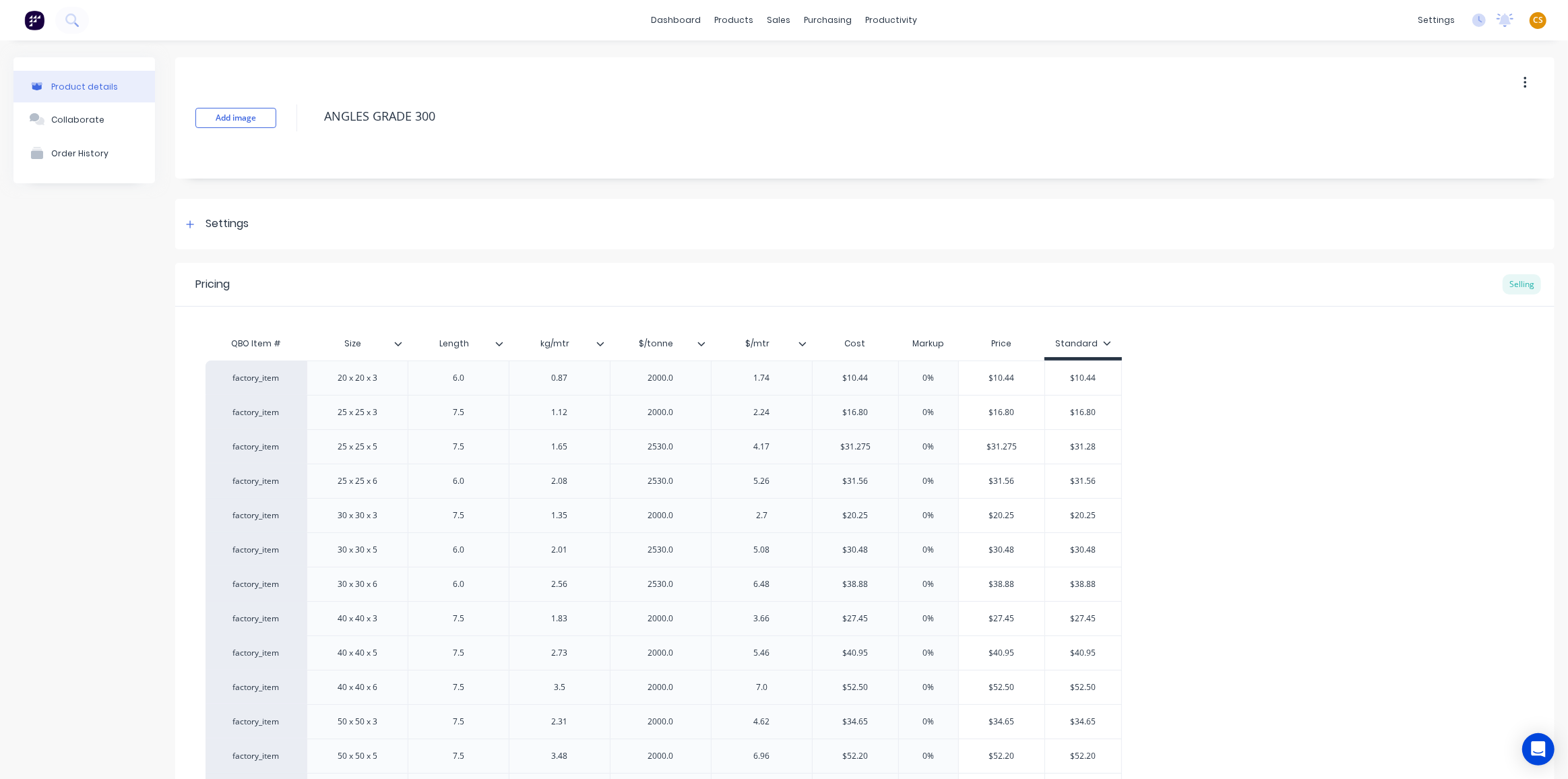
click at [802, 342] on icon at bounding box center [802, 343] width 8 height 8
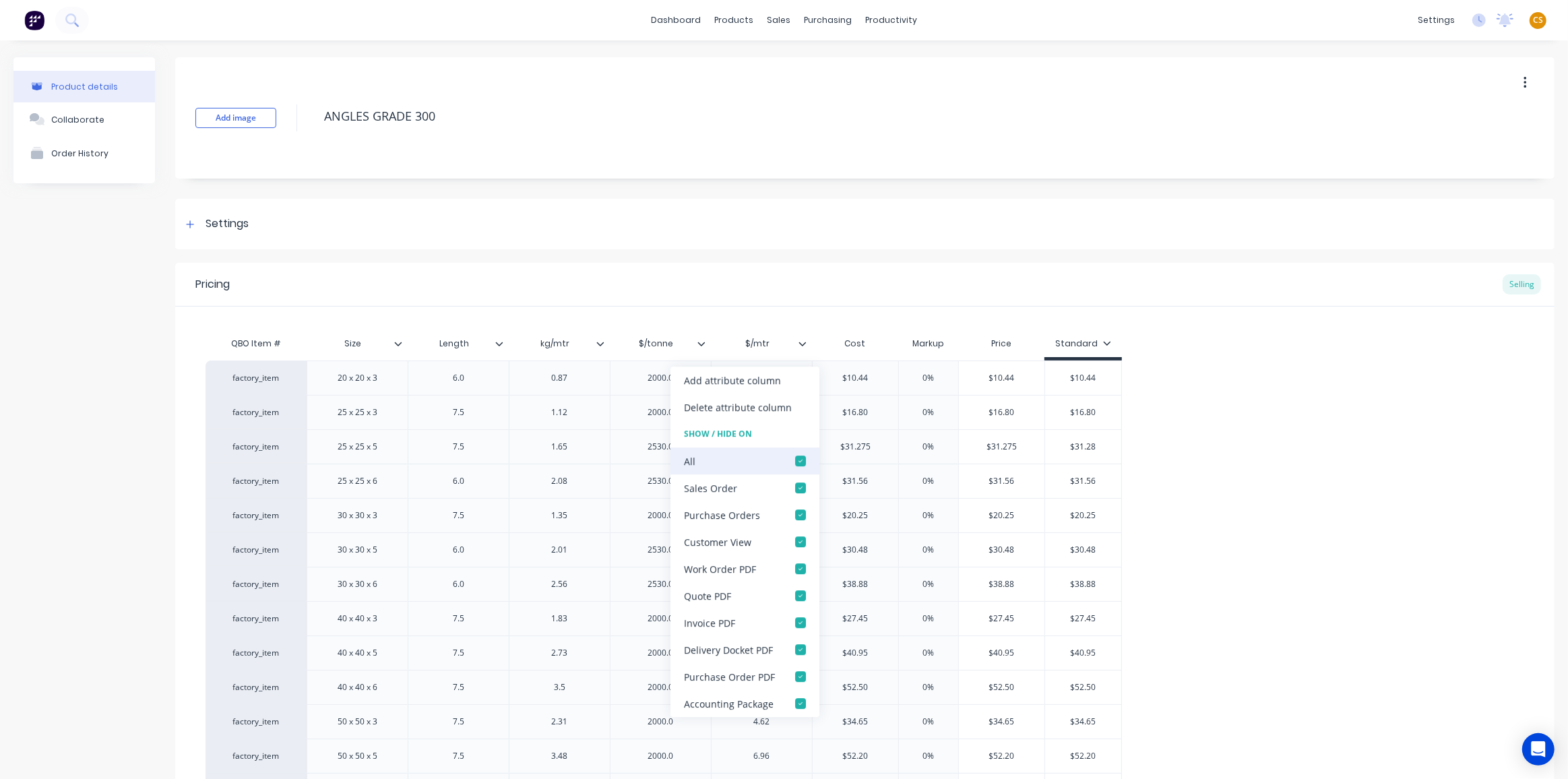
click at [798, 463] on div at bounding box center [801, 461] width 27 height 27
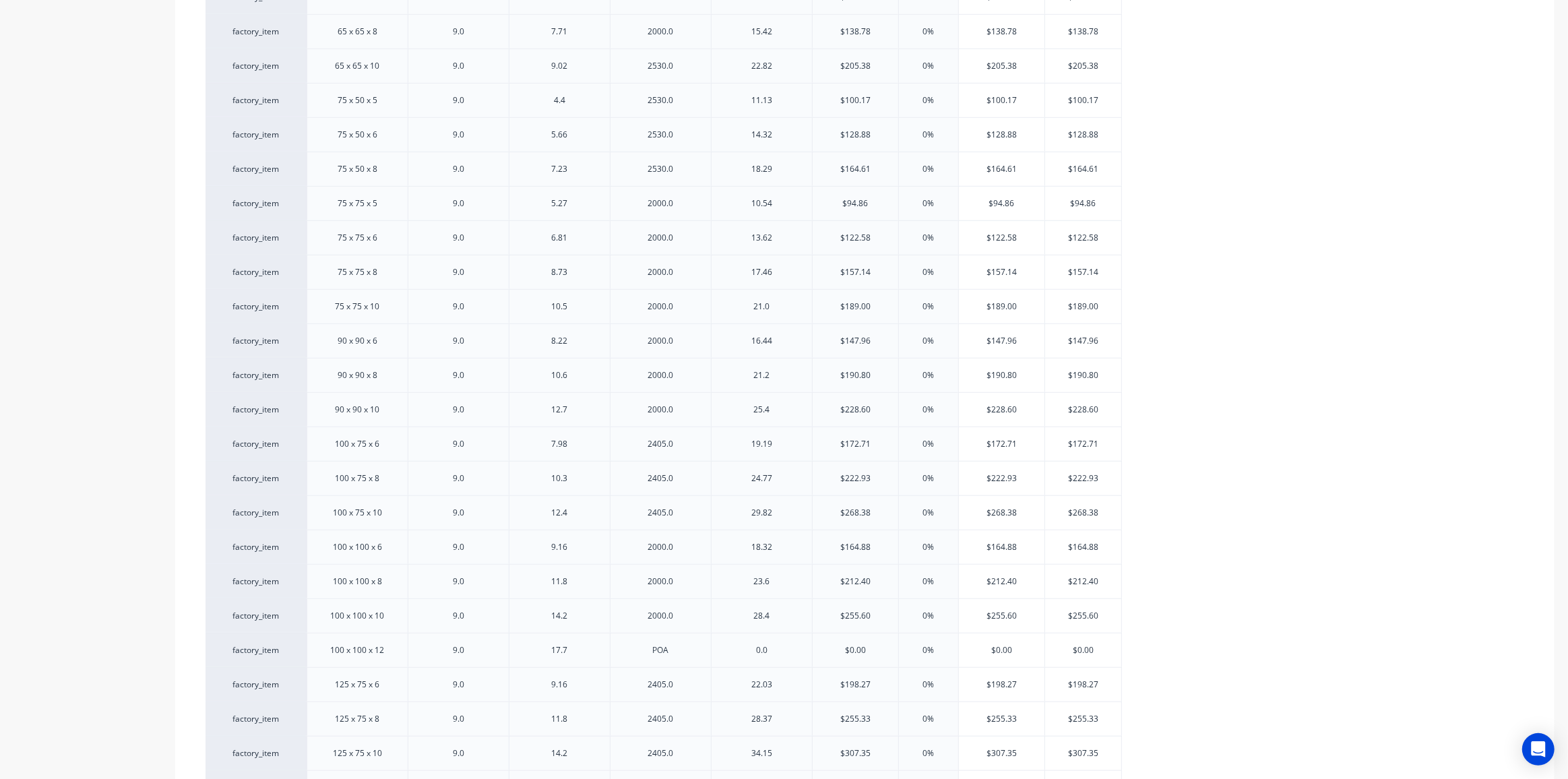
scroll to position [1693, 0]
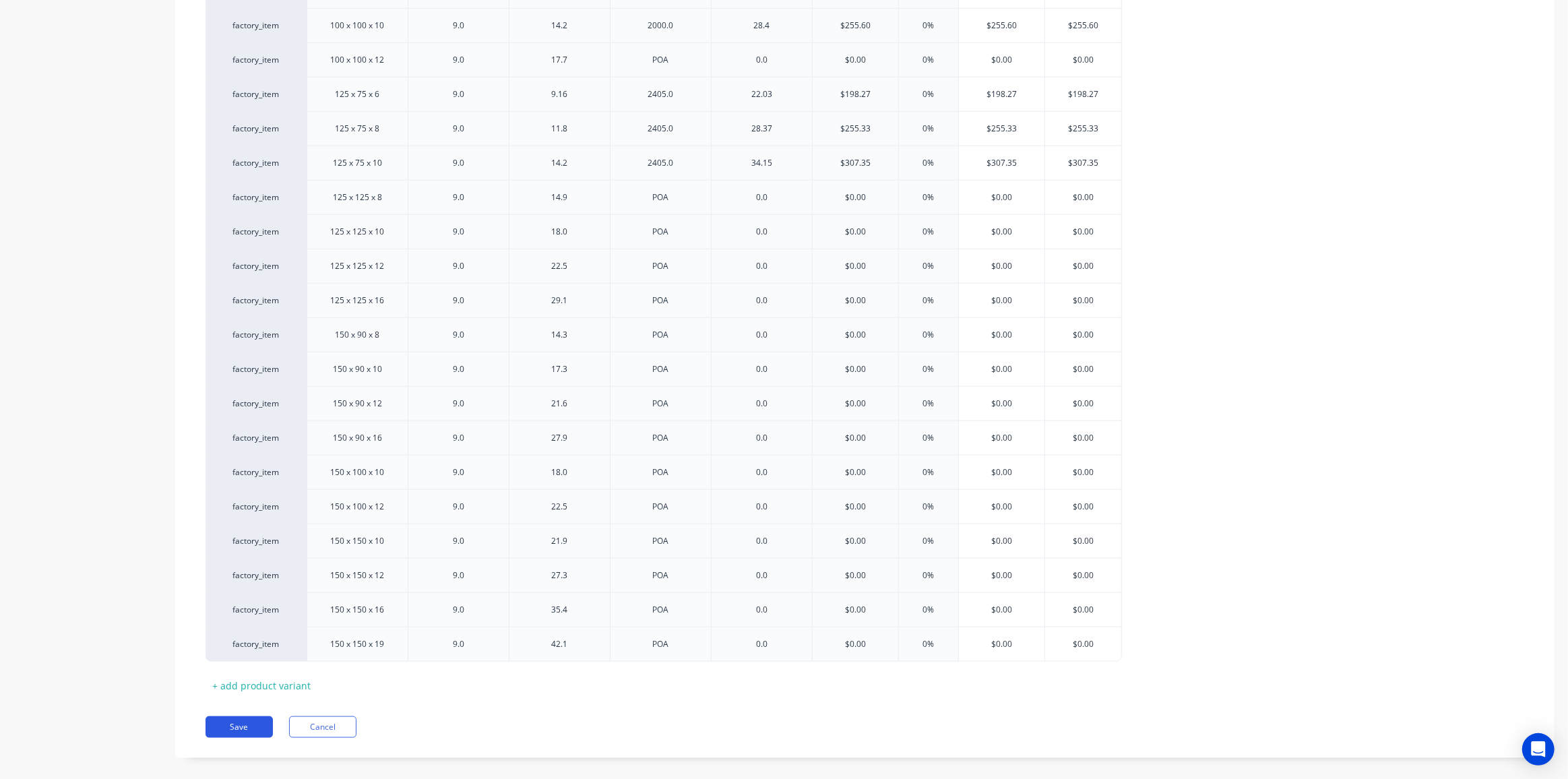
click at [237, 716] on button "Save" at bounding box center [239, 727] width 68 height 22
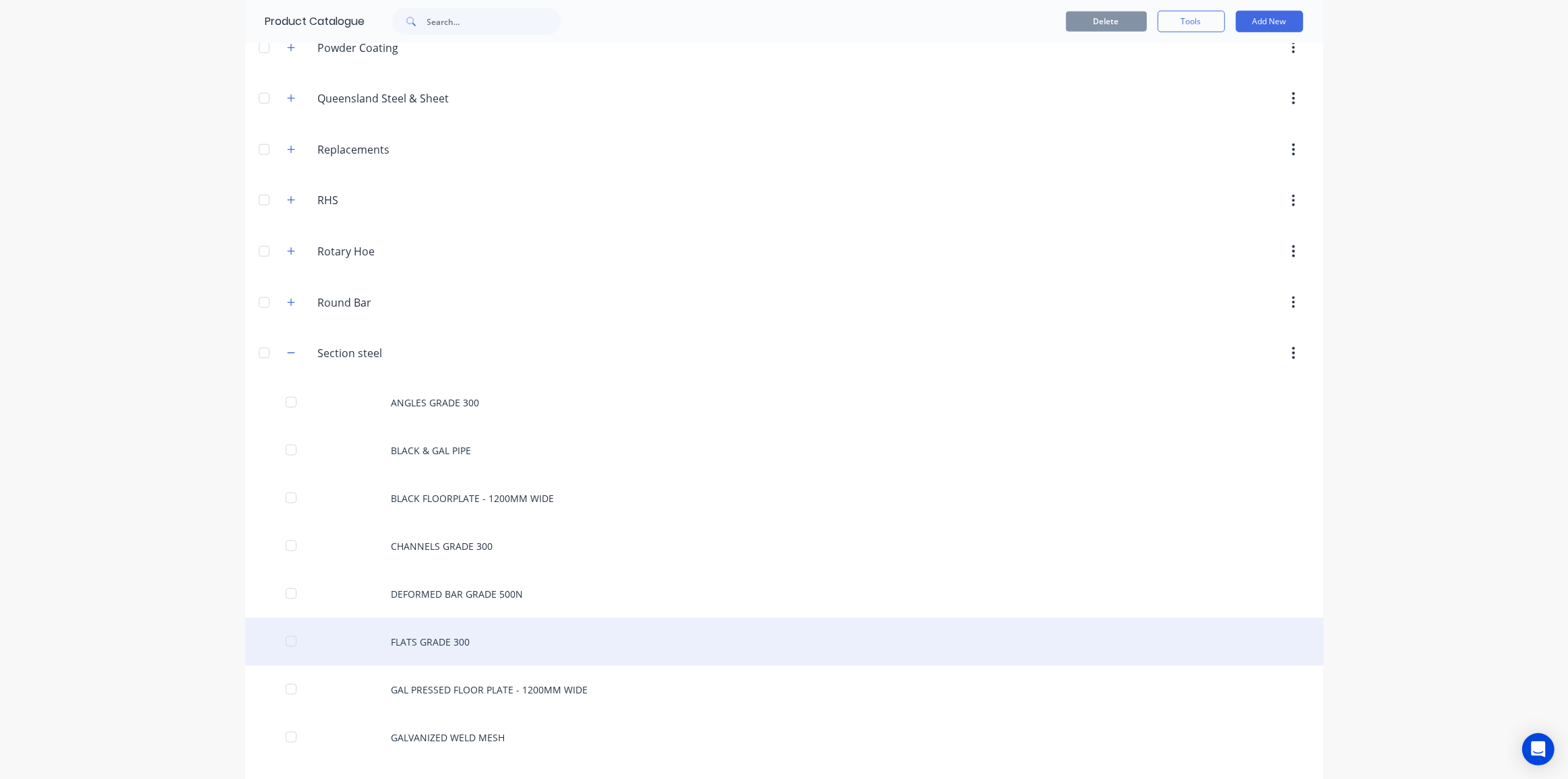
scroll to position [1654, 0]
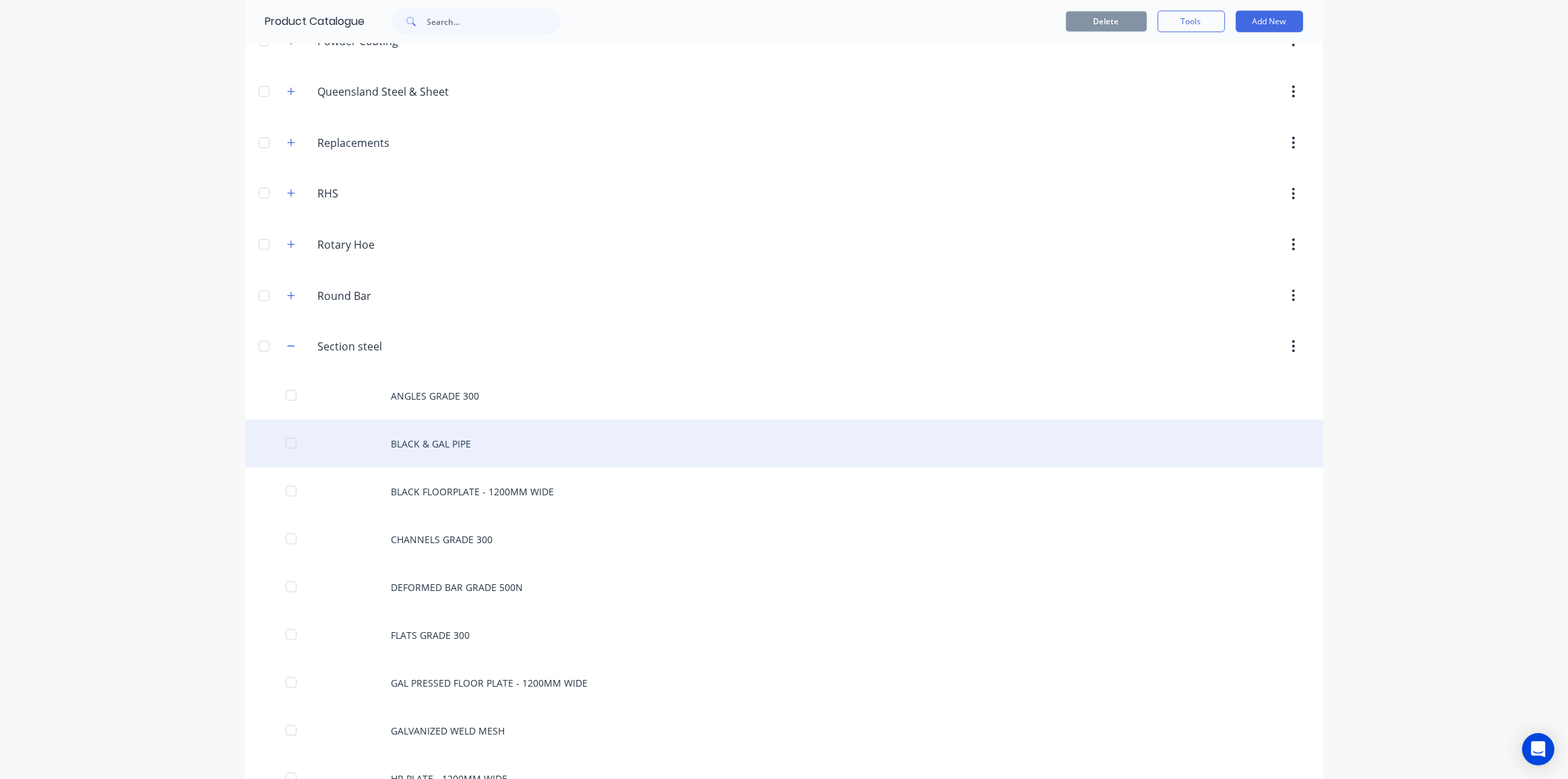
click at [422, 424] on div "BLACK & GAL PIPE" at bounding box center [784, 444] width 1079 height 47
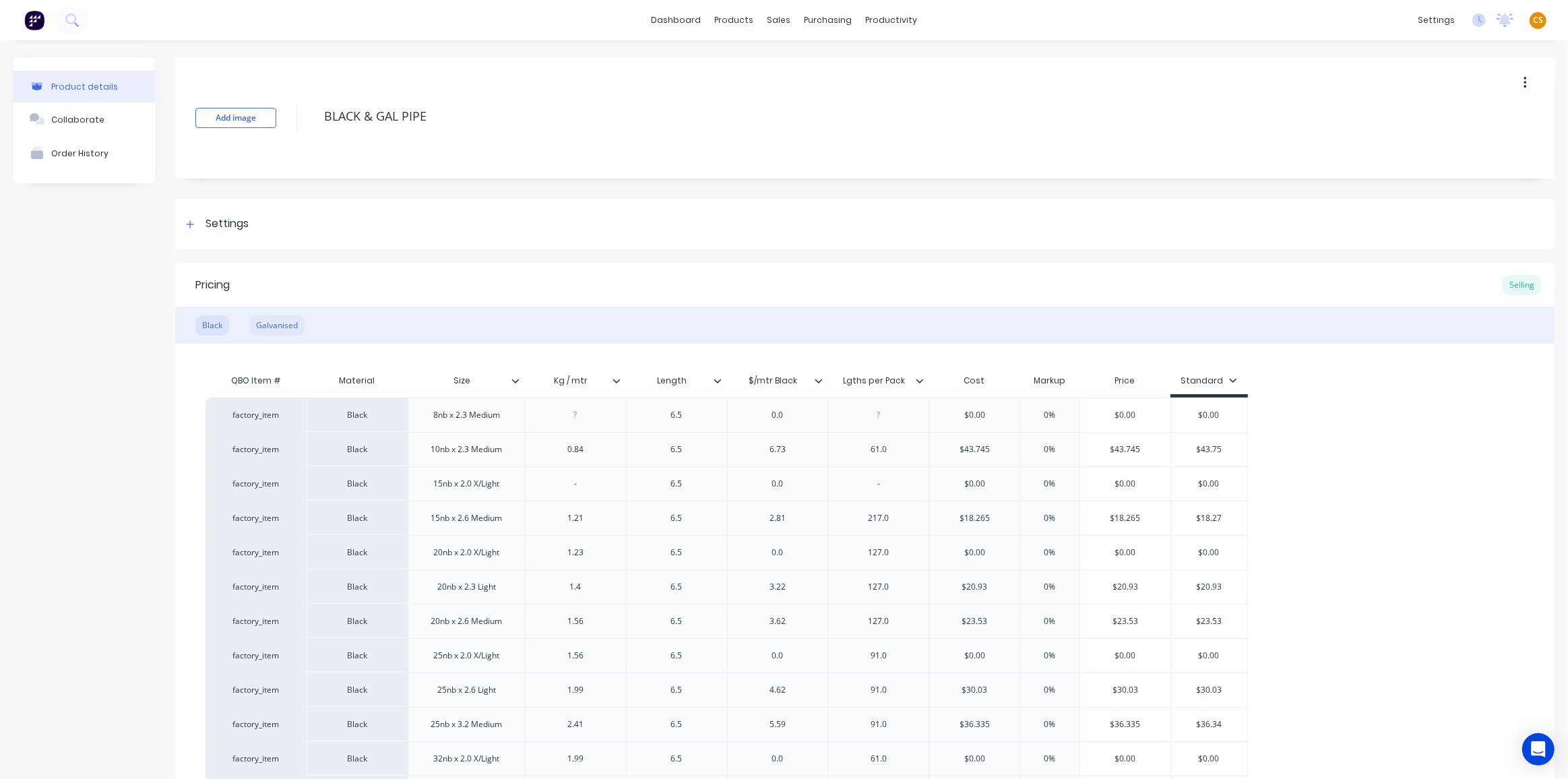
click at [277, 328] on div "Galvanised" at bounding box center [277, 325] width 56 height 20
click at [208, 325] on div "Black" at bounding box center [212, 325] width 34 height 20
click at [819, 381] on icon at bounding box center [818, 381] width 7 height 4
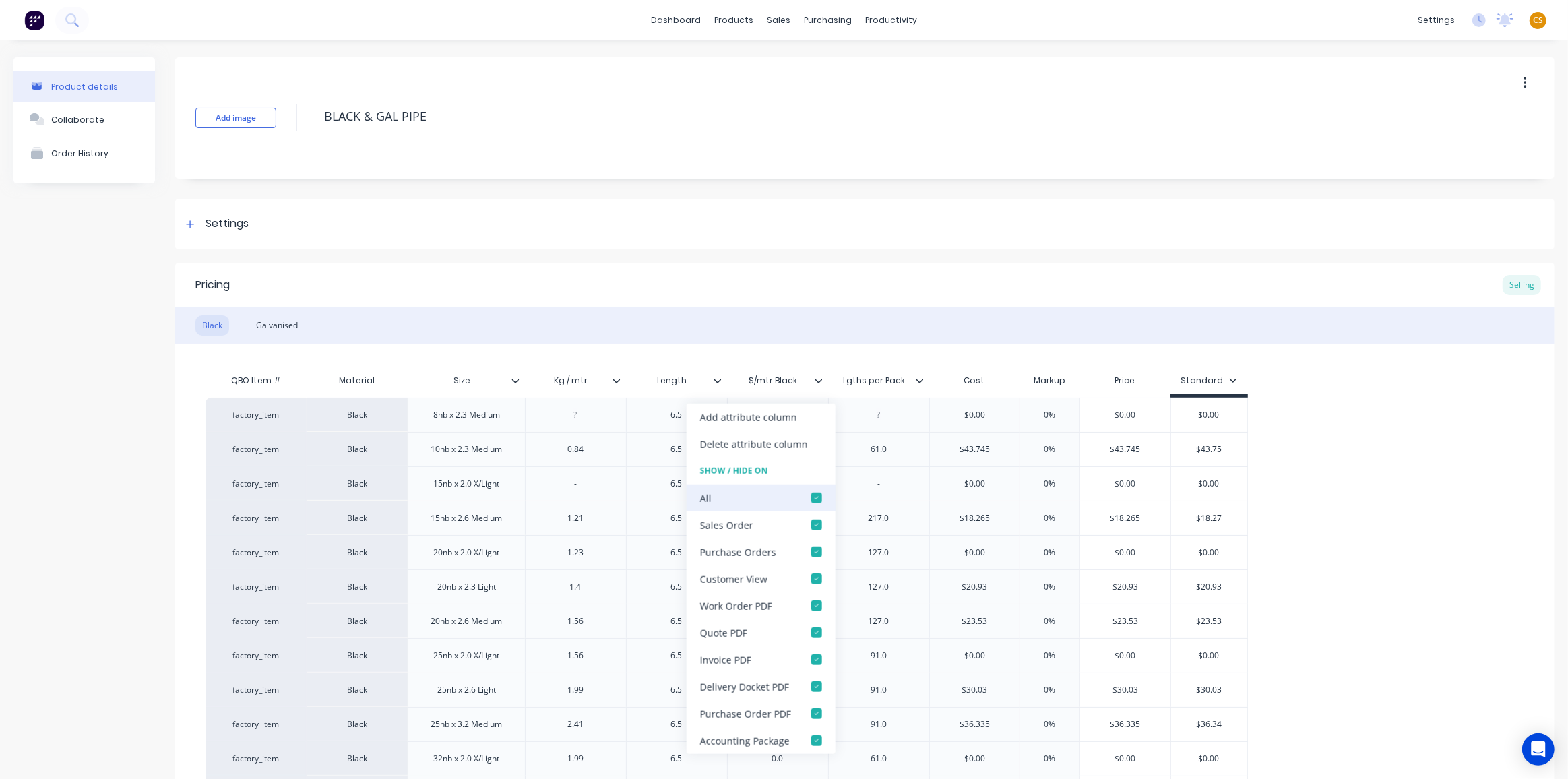
click at [816, 494] on div at bounding box center [817, 499] width 27 height 27
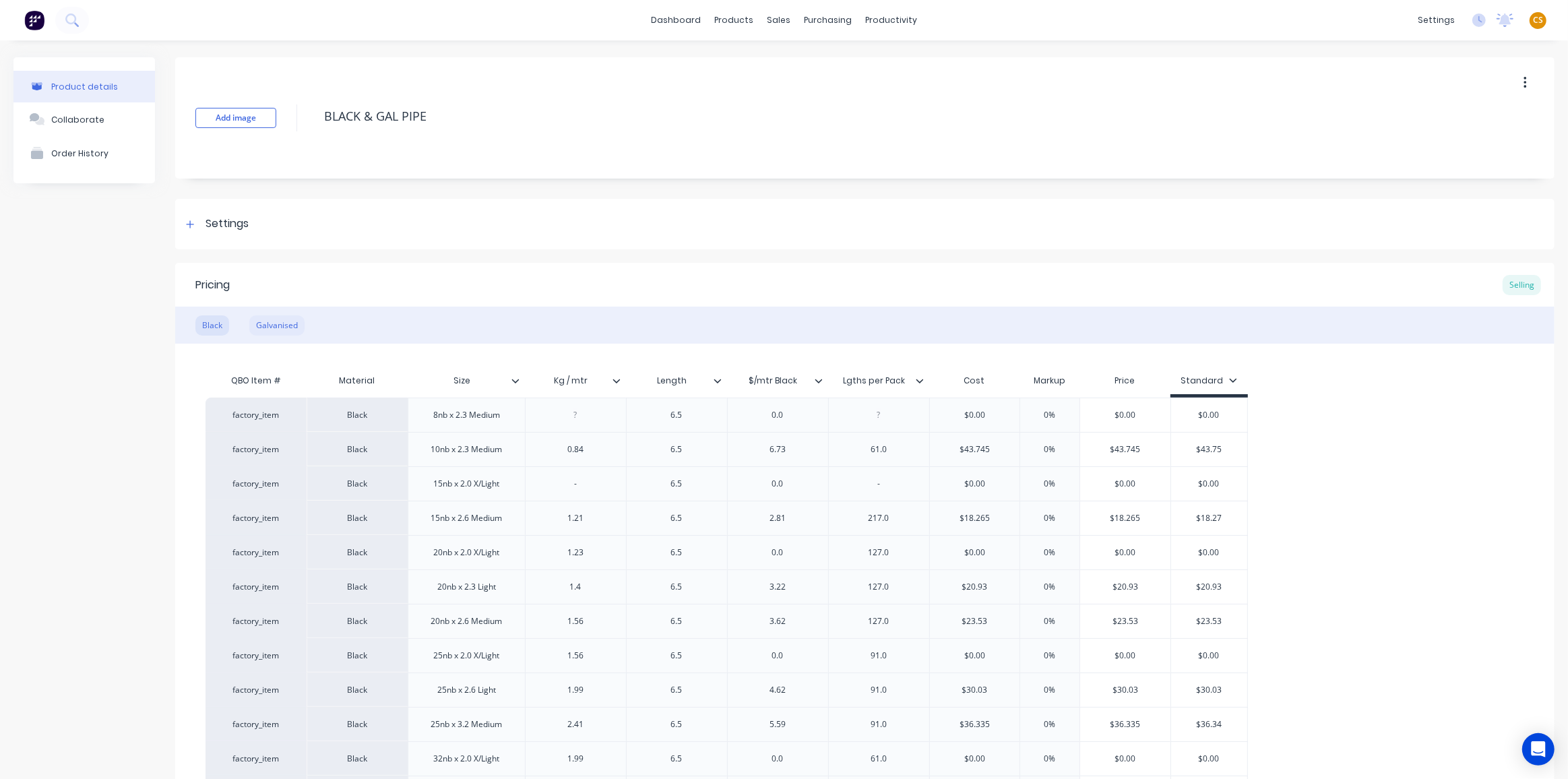
click at [270, 327] on div "Galvanised" at bounding box center [277, 325] width 56 height 20
click at [821, 379] on icon at bounding box center [818, 380] width 8 height 8
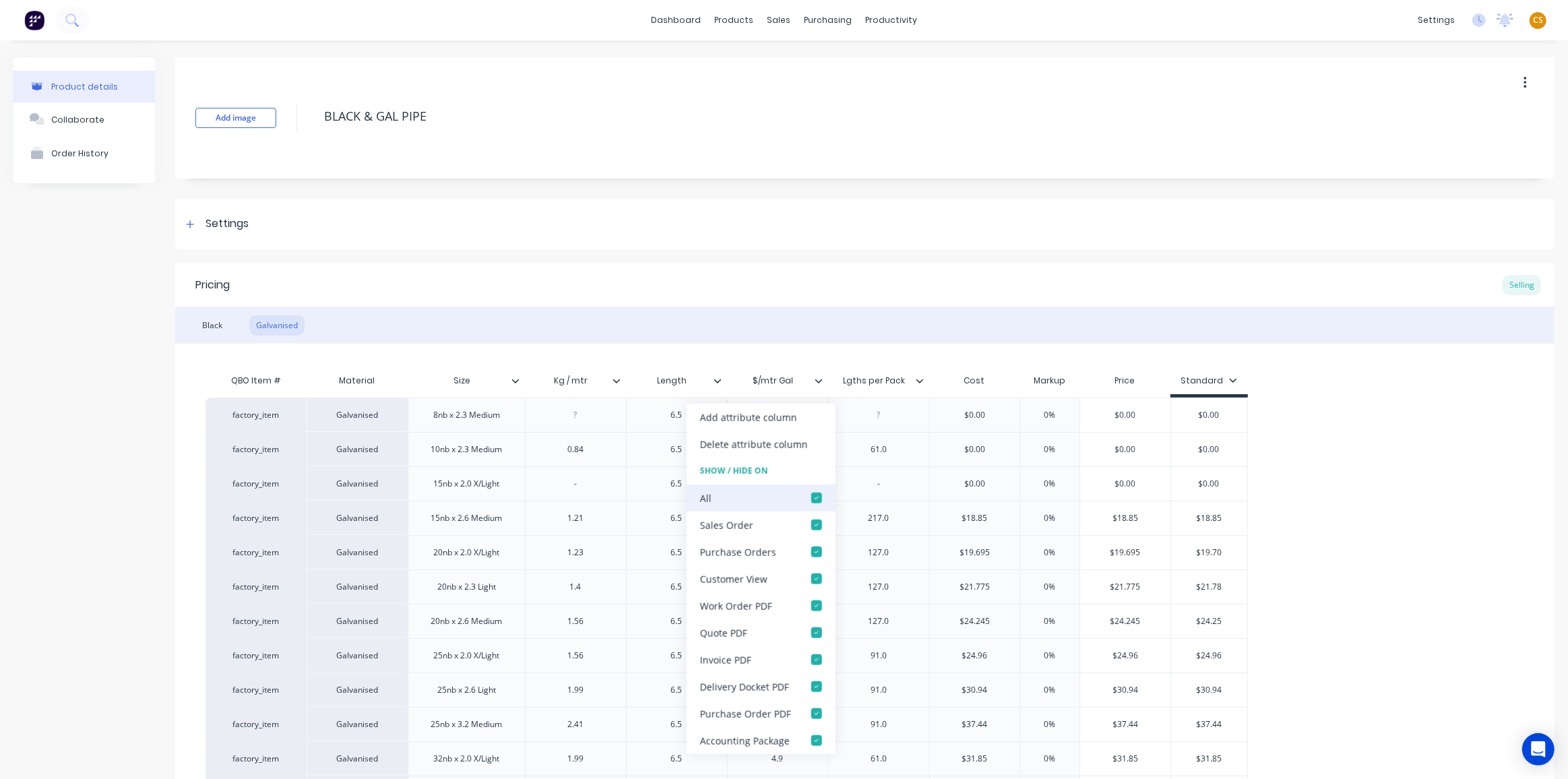
click at [814, 496] on div at bounding box center [817, 499] width 27 height 27
type textarea "x"
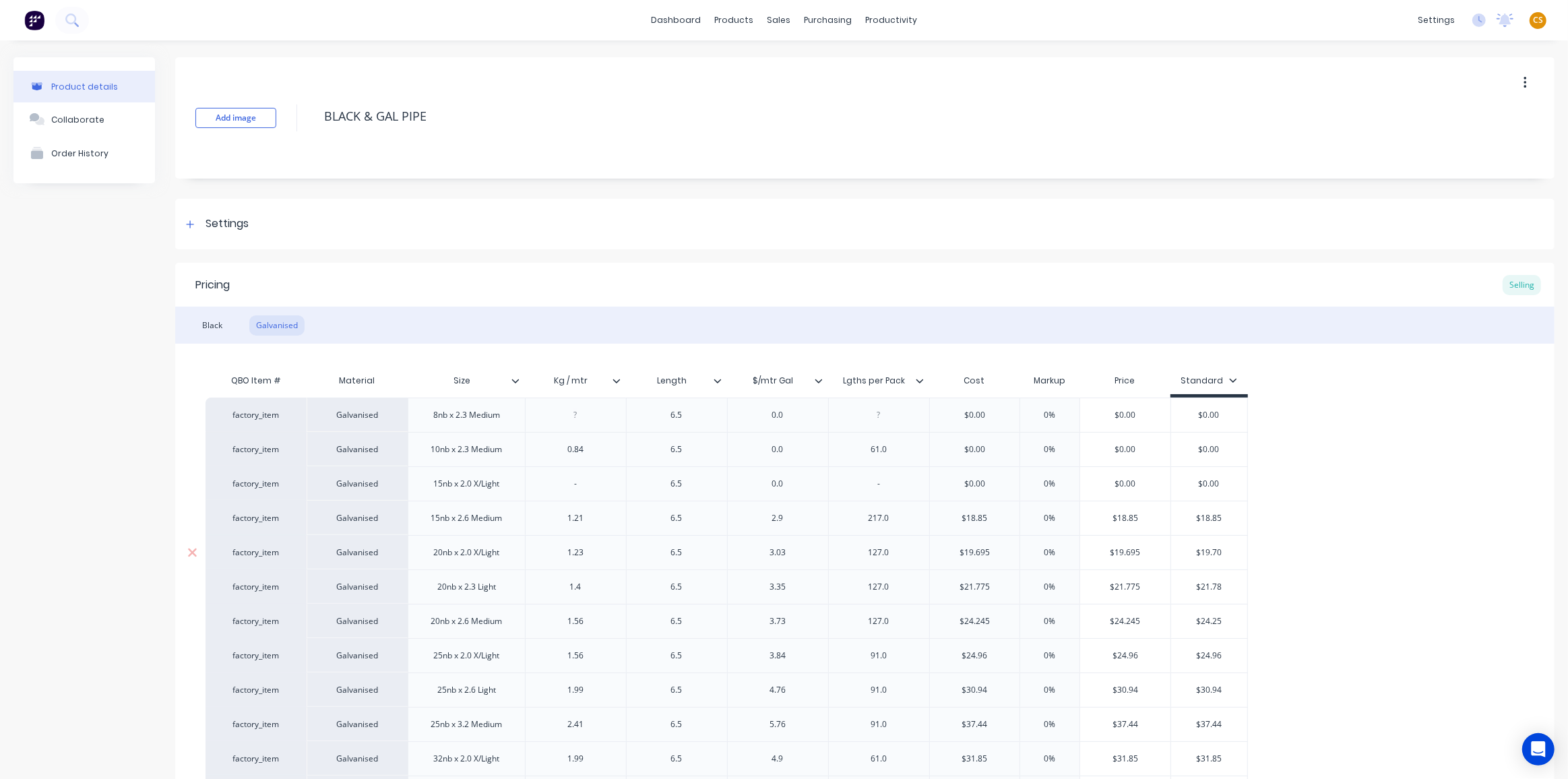
drag, startPoint x: 1144, startPoint y: 551, endPoint x: 1129, endPoint y: 552, distance: 15.0
click at [1129, 552] on input "$19.695" at bounding box center [1125, 552] width 90 height 12
click at [1142, 551] on input "$19.695" at bounding box center [1125, 552] width 90 height 12
drag, startPoint x: 1142, startPoint y: 551, endPoint x: 1125, endPoint y: 551, distance: 17.0
click at [1125, 551] on input "$19.695" at bounding box center [1125, 552] width 90 height 12
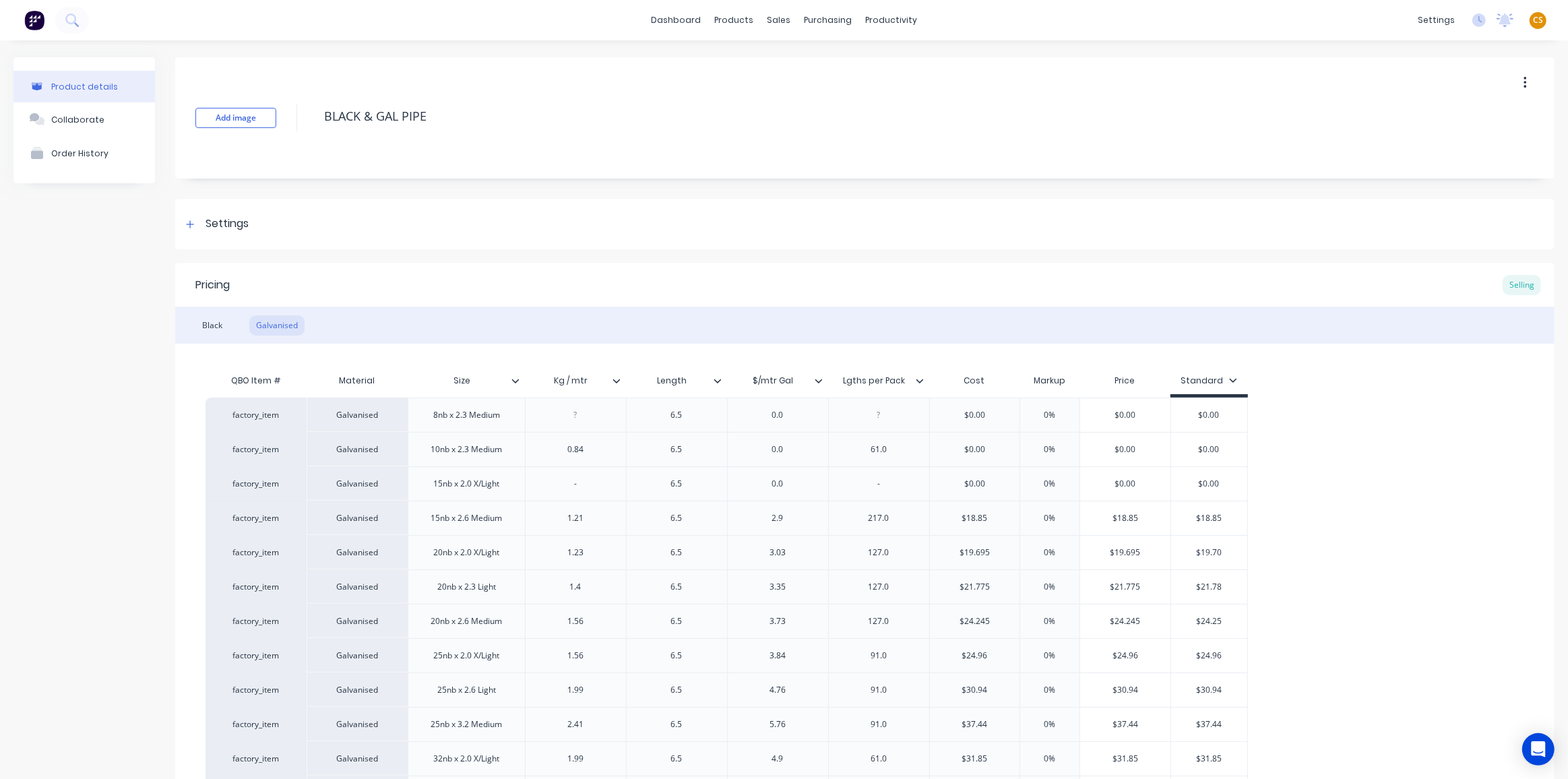
type input "$19.7"
type textarea "x"
type input "$19.7"
type input "$21.775"
drag, startPoint x: 1150, startPoint y: 585, endPoint x: 1135, endPoint y: 587, distance: 15.1
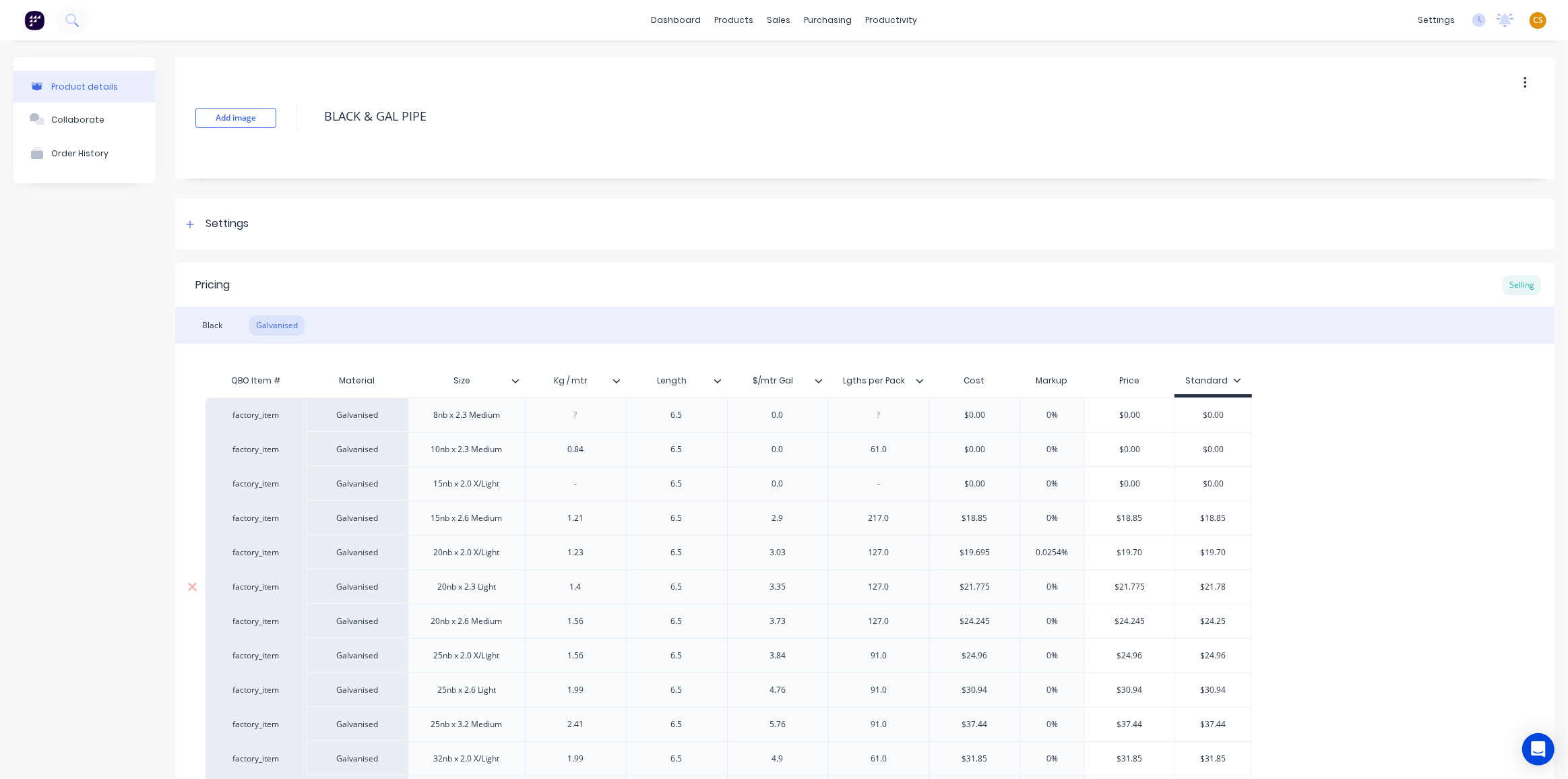
click at [1135, 587] on input "$21.775" at bounding box center [1130, 586] width 90 height 12
type textarea "x"
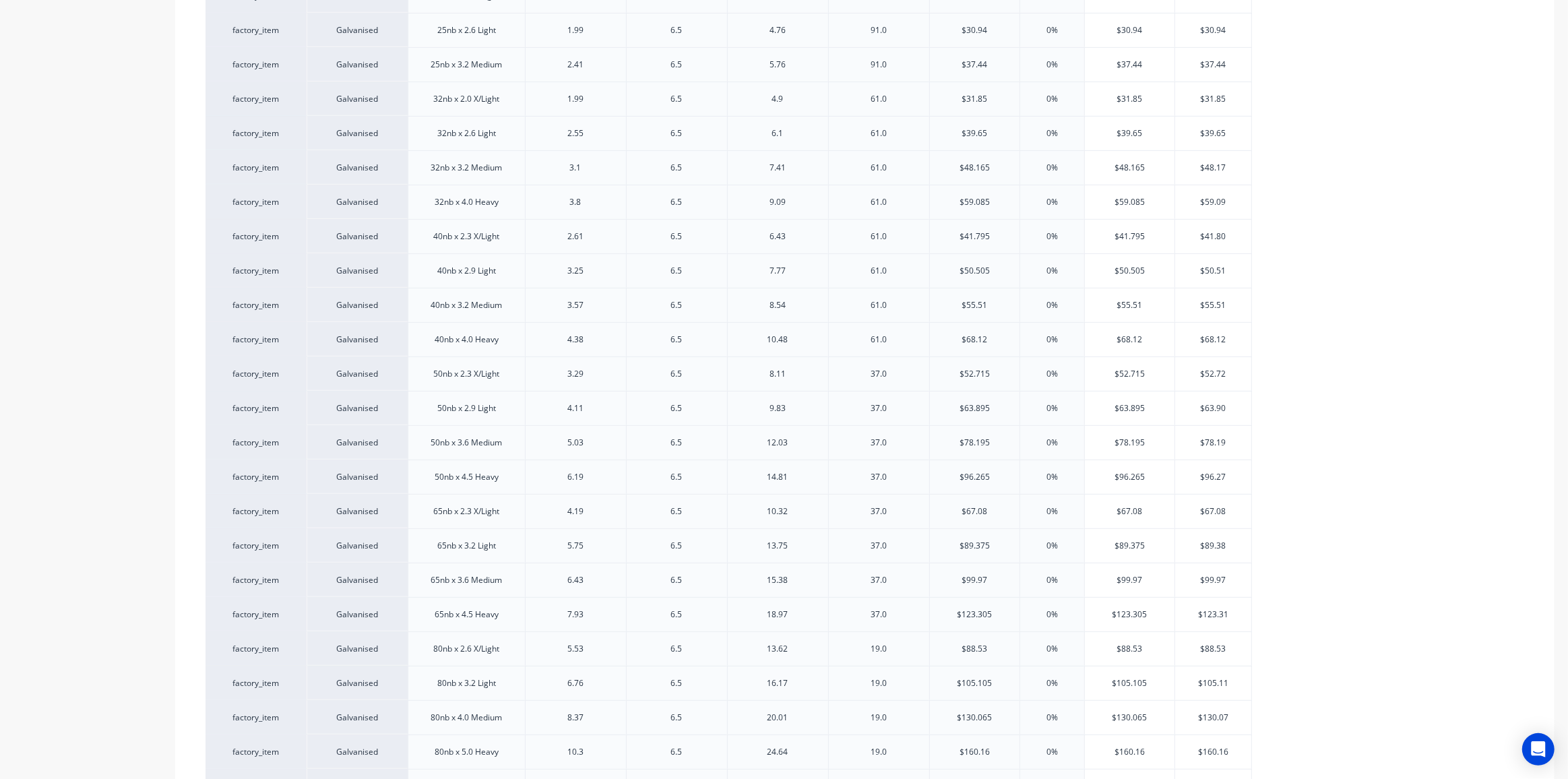
scroll to position [734, 0]
type input "$21.78"
drag, startPoint x: 1156, startPoint y: 531, endPoint x: 1137, endPoint y: 531, distance: 19.0
click at [1137, 533] on input "$123.305" at bounding box center [1130, 539] width 90 height 12
type input "$123.31"
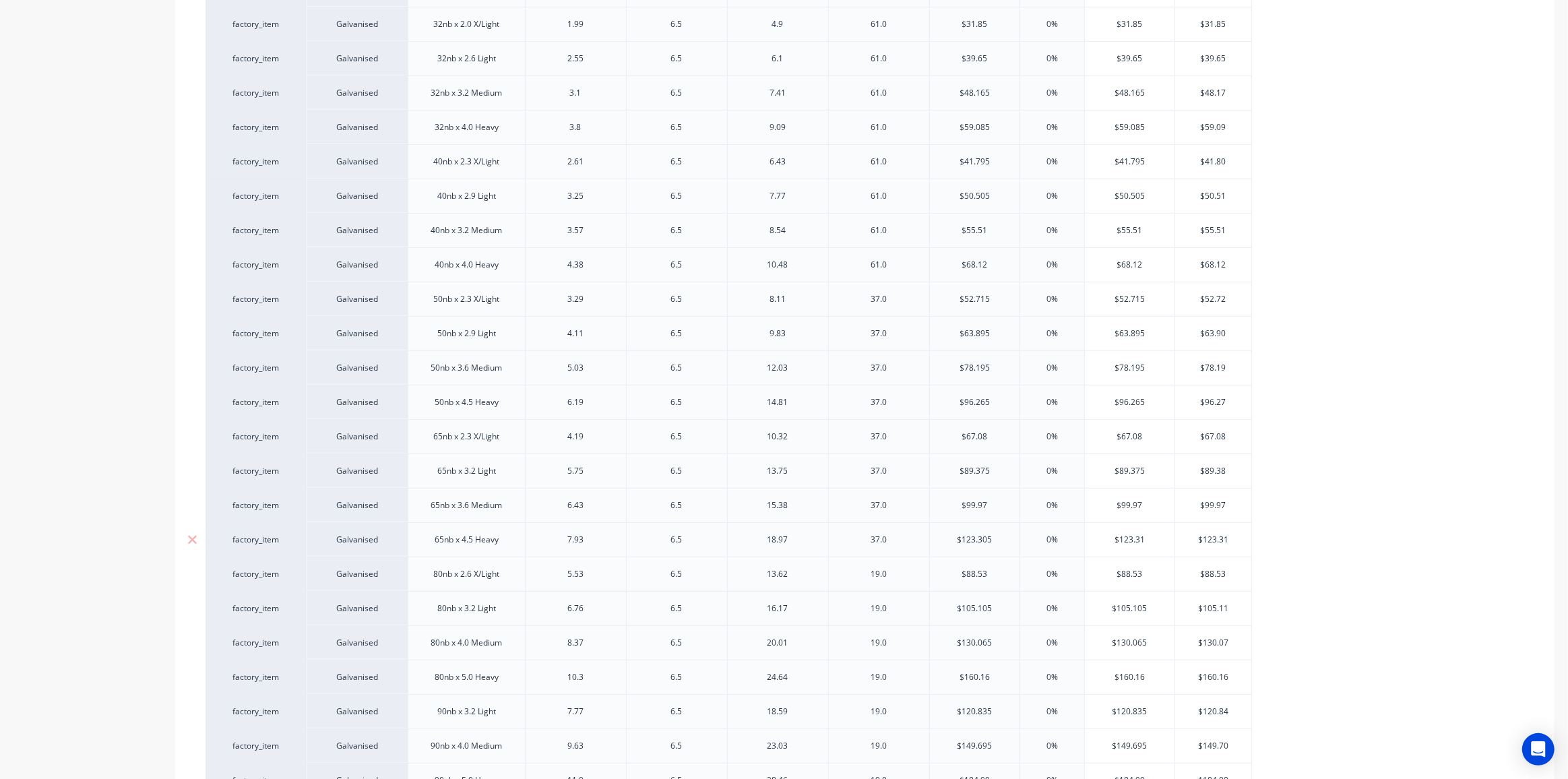
type textarea "x"
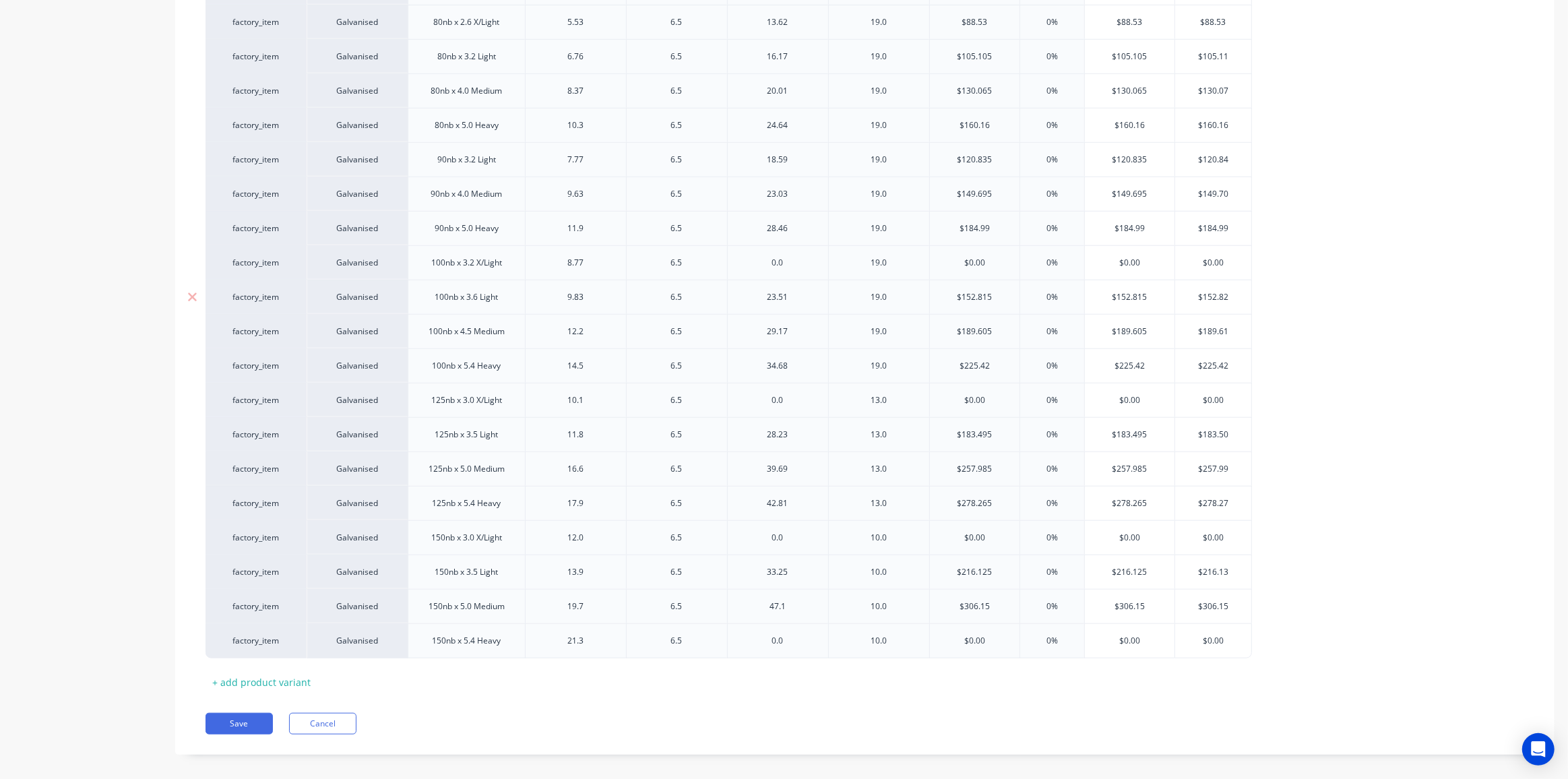
type input "$123.31"
type input "$152.815"
drag, startPoint x: 1158, startPoint y: 284, endPoint x: 1137, endPoint y: 285, distance: 21.0
click at [1137, 291] on input "$152.815" at bounding box center [1130, 297] width 90 height 12
type textarea "x"
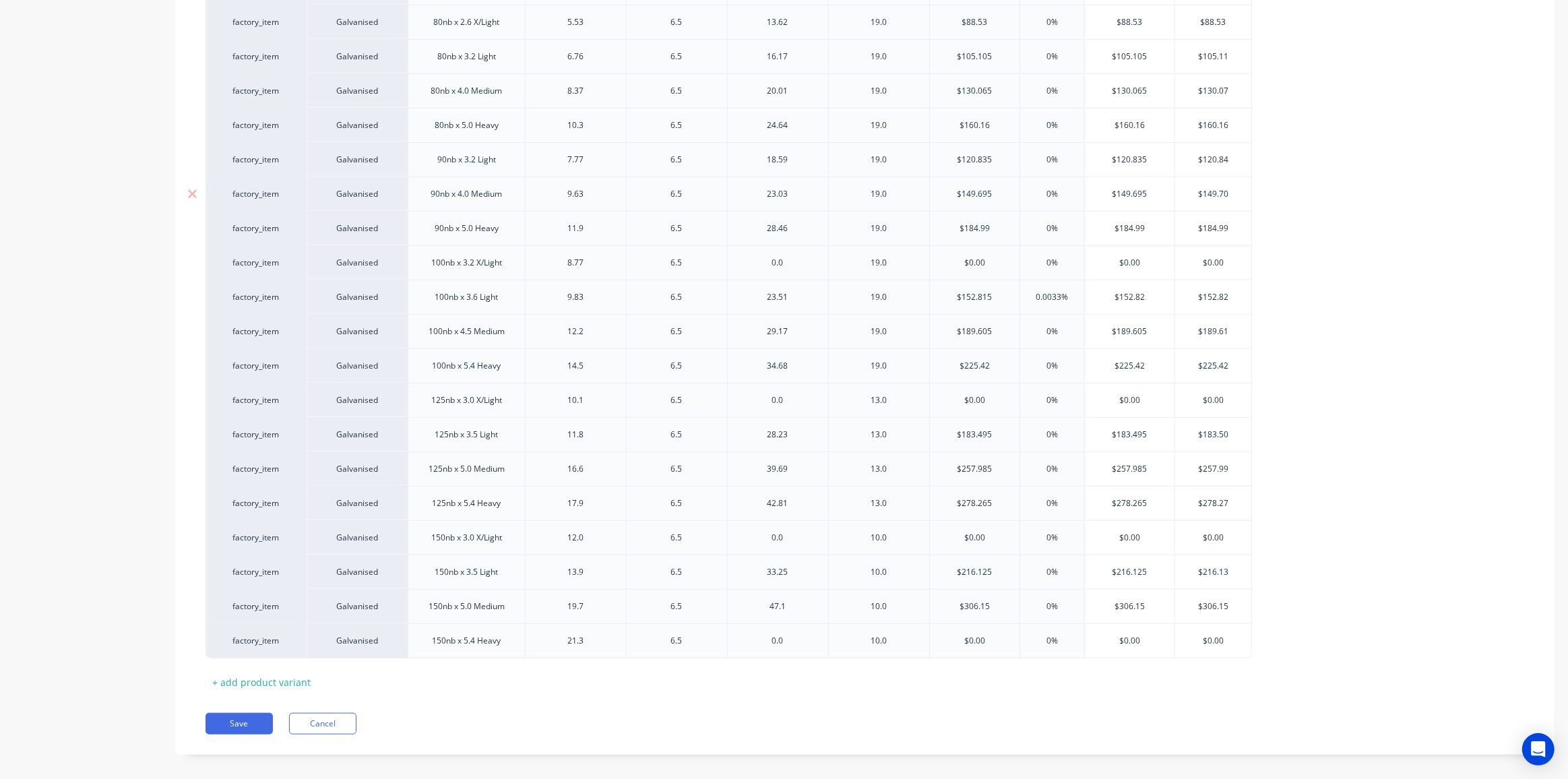
type input "$152.82"
type input "$149.695"
drag, startPoint x: 1152, startPoint y: 184, endPoint x: 1134, endPoint y: 184, distance: 18.0
click at [1134, 188] on input "$149.695" at bounding box center [1130, 194] width 90 height 12
type textarea "x"
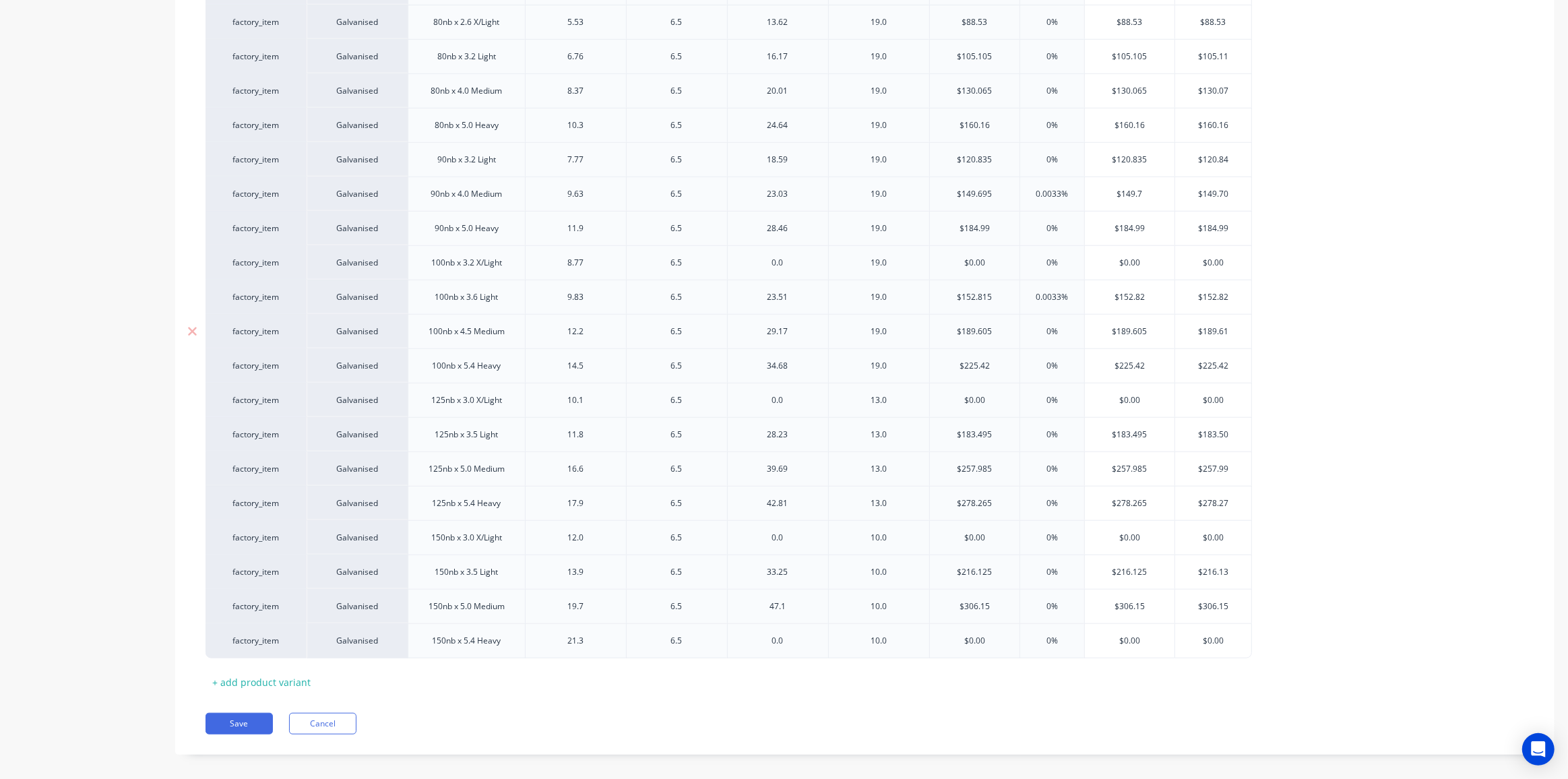
type input "$149.7"
drag, startPoint x: 1152, startPoint y: 321, endPoint x: 1138, endPoint y: 321, distance: 14.0
click at [1138, 325] on input "$189.605" at bounding box center [1130, 331] width 90 height 12
type input "$189.61"
type textarea "x"
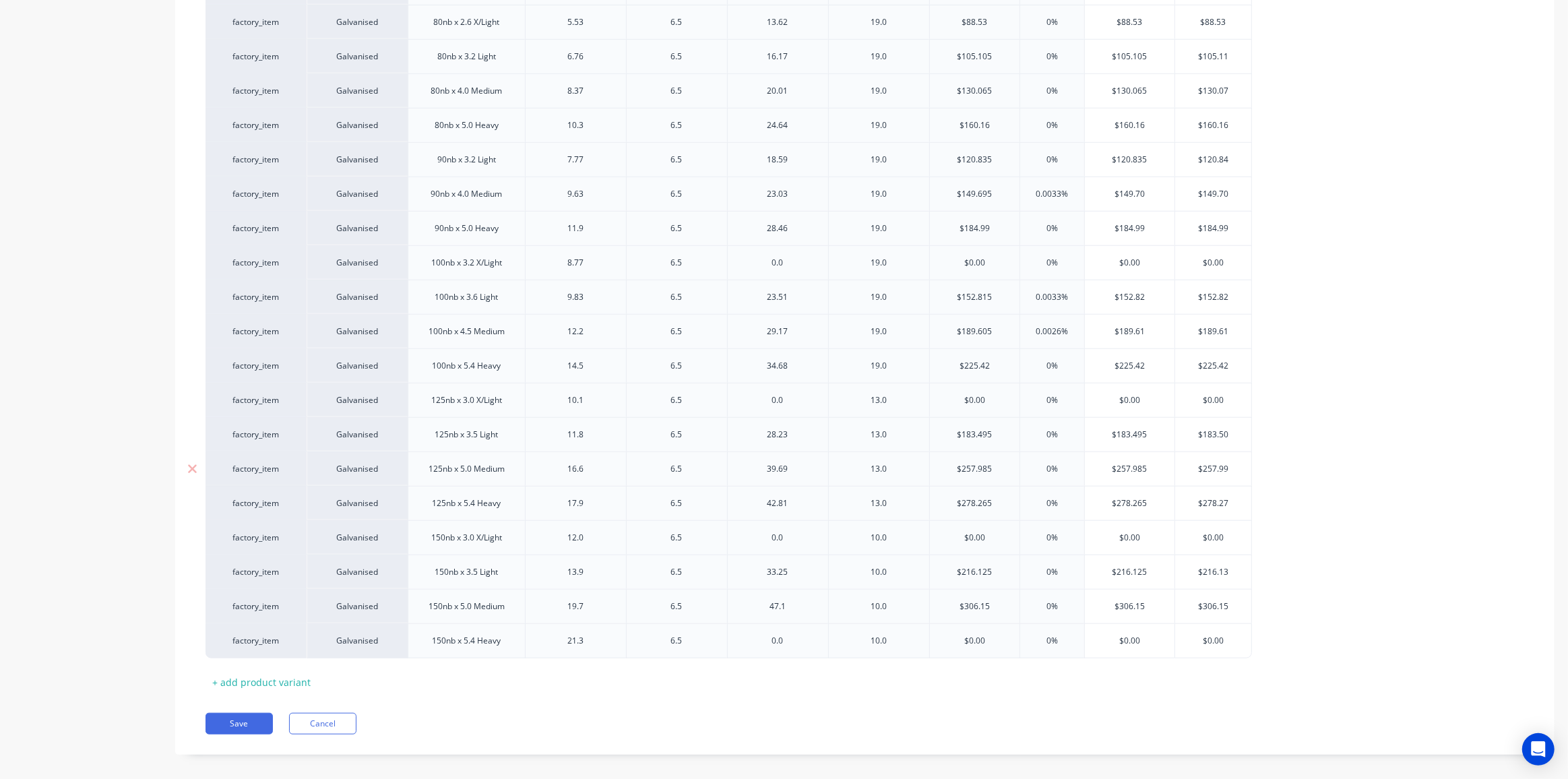
type input "$189.61"
type input "$257.985"
click at [1138, 463] on input "$257.985" at bounding box center [1130, 468] width 90 height 12
type textarea "x"
type input "$257.99"
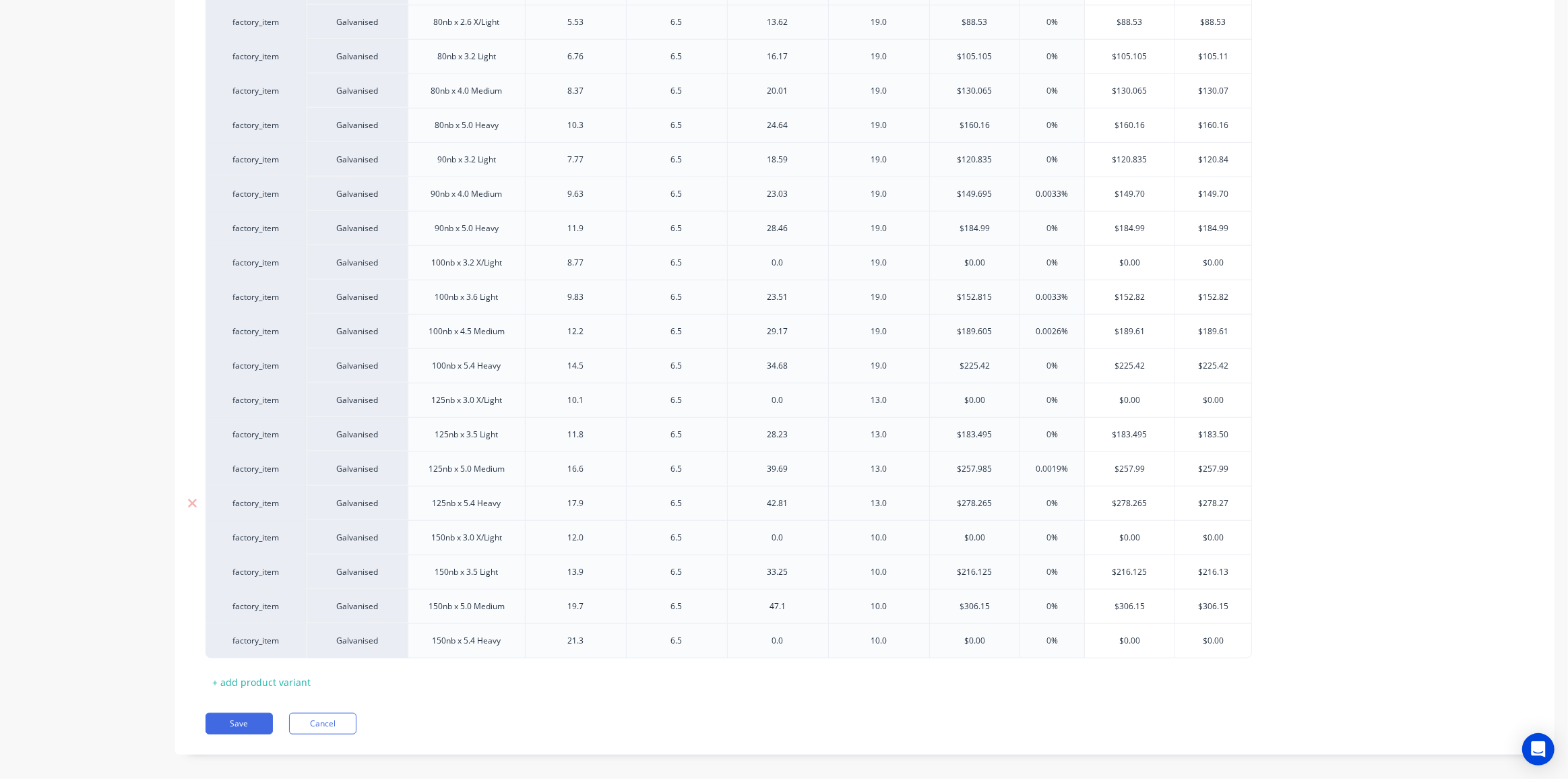
type input "$278.265"
drag, startPoint x: 1150, startPoint y: 491, endPoint x: 1138, endPoint y: 490, distance: 12.0
click at [1138, 498] on input "$278.265" at bounding box center [1130, 503] width 90 height 12
type textarea "x"
type input "$278.27"
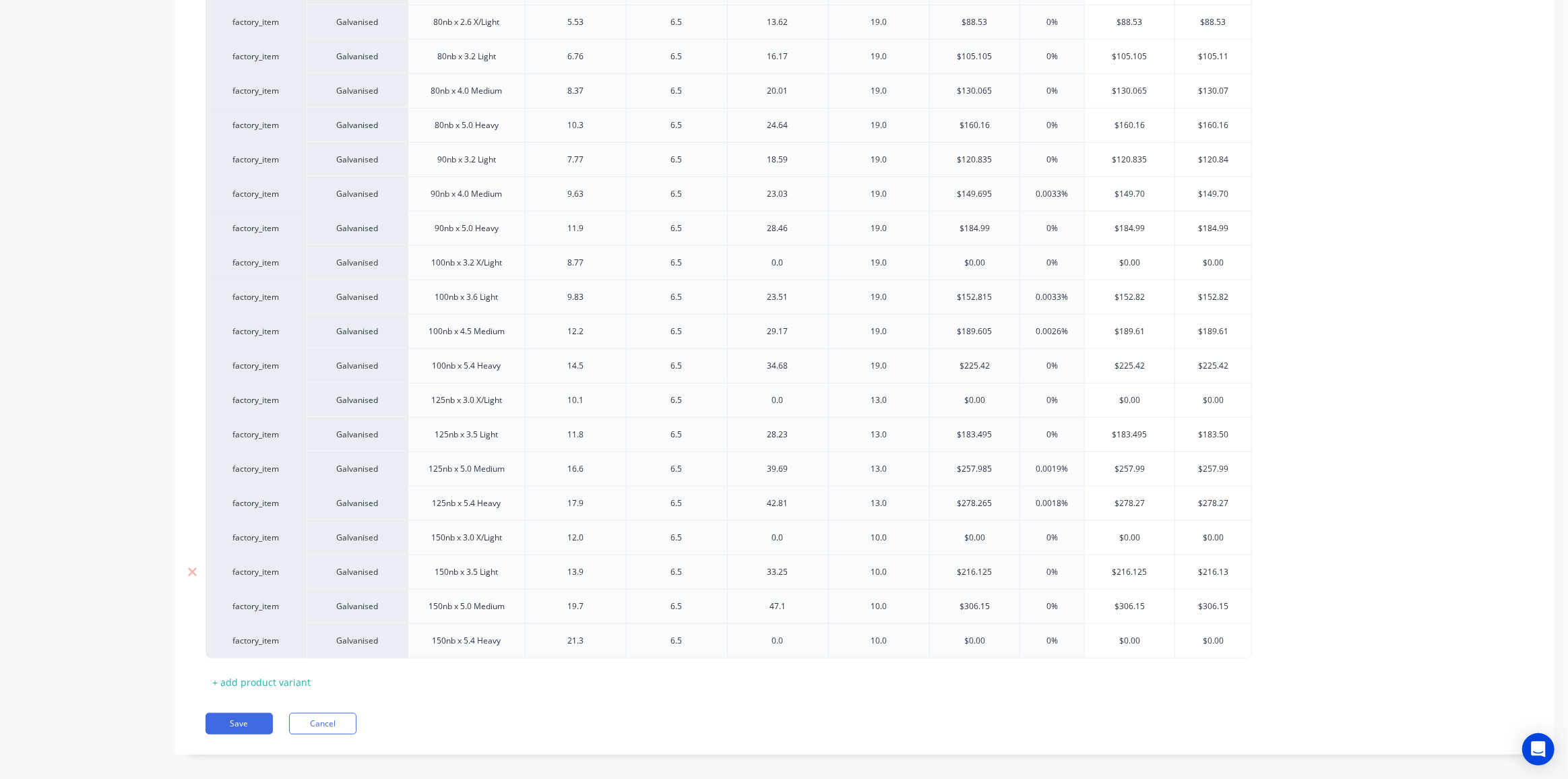
drag, startPoint x: 1151, startPoint y: 559, endPoint x: 1138, endPoint y: 560, distance: 13.0
click at [1138, 566] on input "$216.125" at bounding box center [1130, 572] width 90 height 12
type input "$216.13"
type textarea "x"
type input "$216.13"
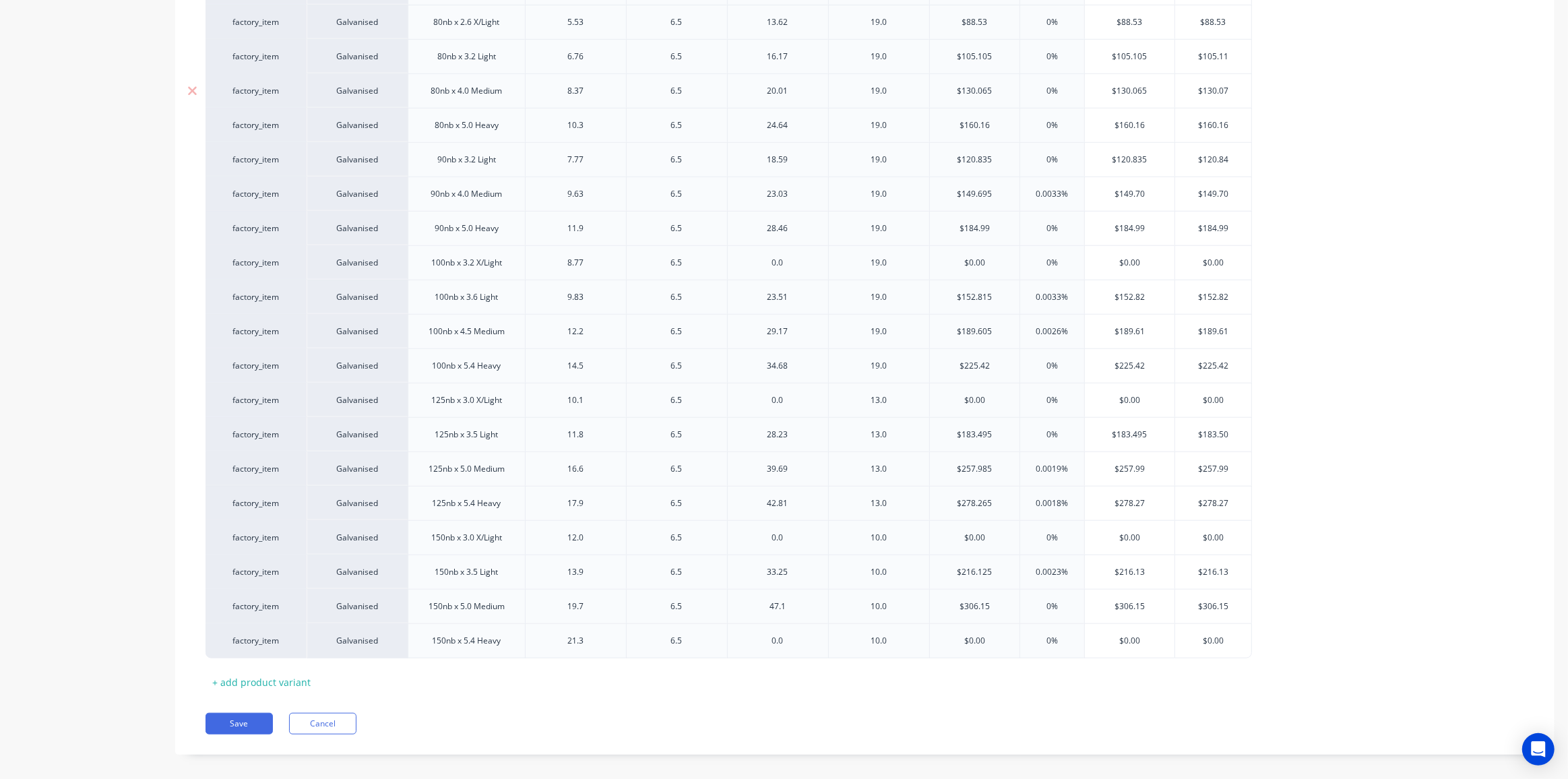
type input "$130.065"
drag, startPoint x: 1153, startPoint y: 80, endPoint x: 1138, endPoint y: 81, distance: 15.0
click at [1138, 85] on input "$130.065" at bounding box center [1130, 90] width 90 height 12
type textarea "x"
type input "$130.07"
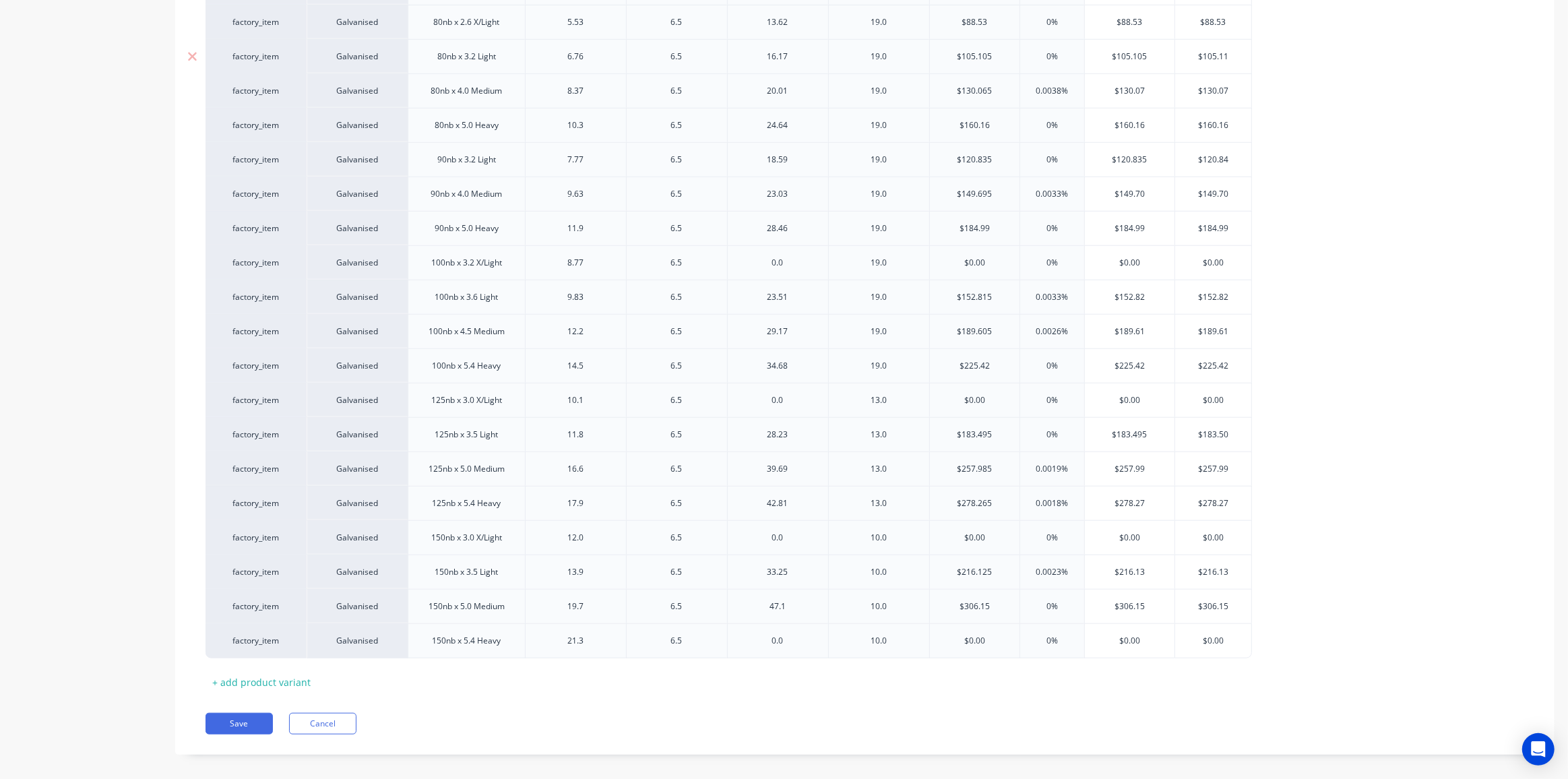
drag, startPoint x: 1155, startPoint y: 45, endPoint x: 1138, endPoint y: 46, distance: 17.0
click at [1138, 50] on input "$105.105" at bounding box center [1130, 56] width 90 height 12
type input "$105.11"
type textarea "x"
type input "$105.11"
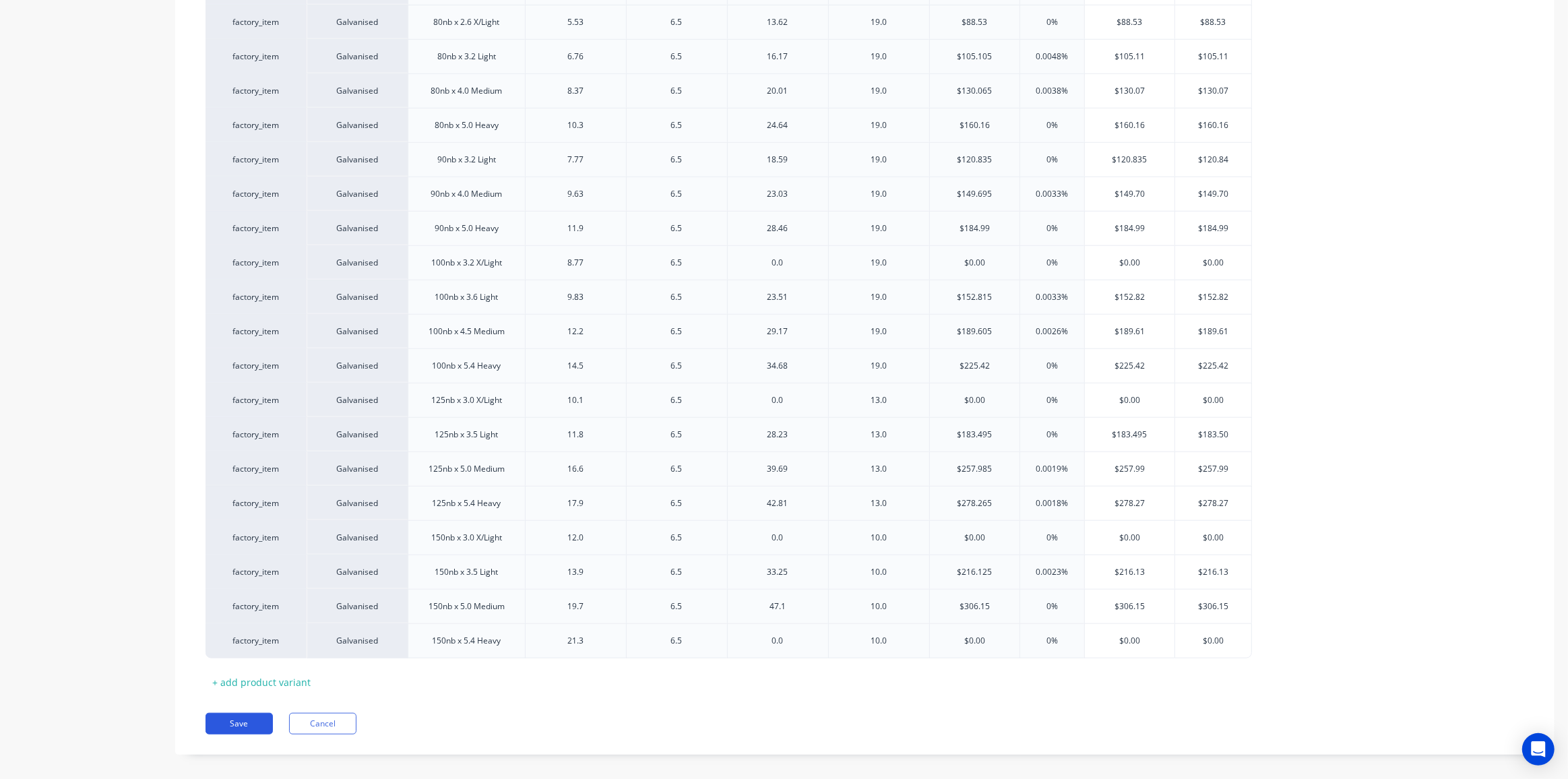
click at [234, 713] on button "Save" at bounding box center [239, 724] width 68 height 22
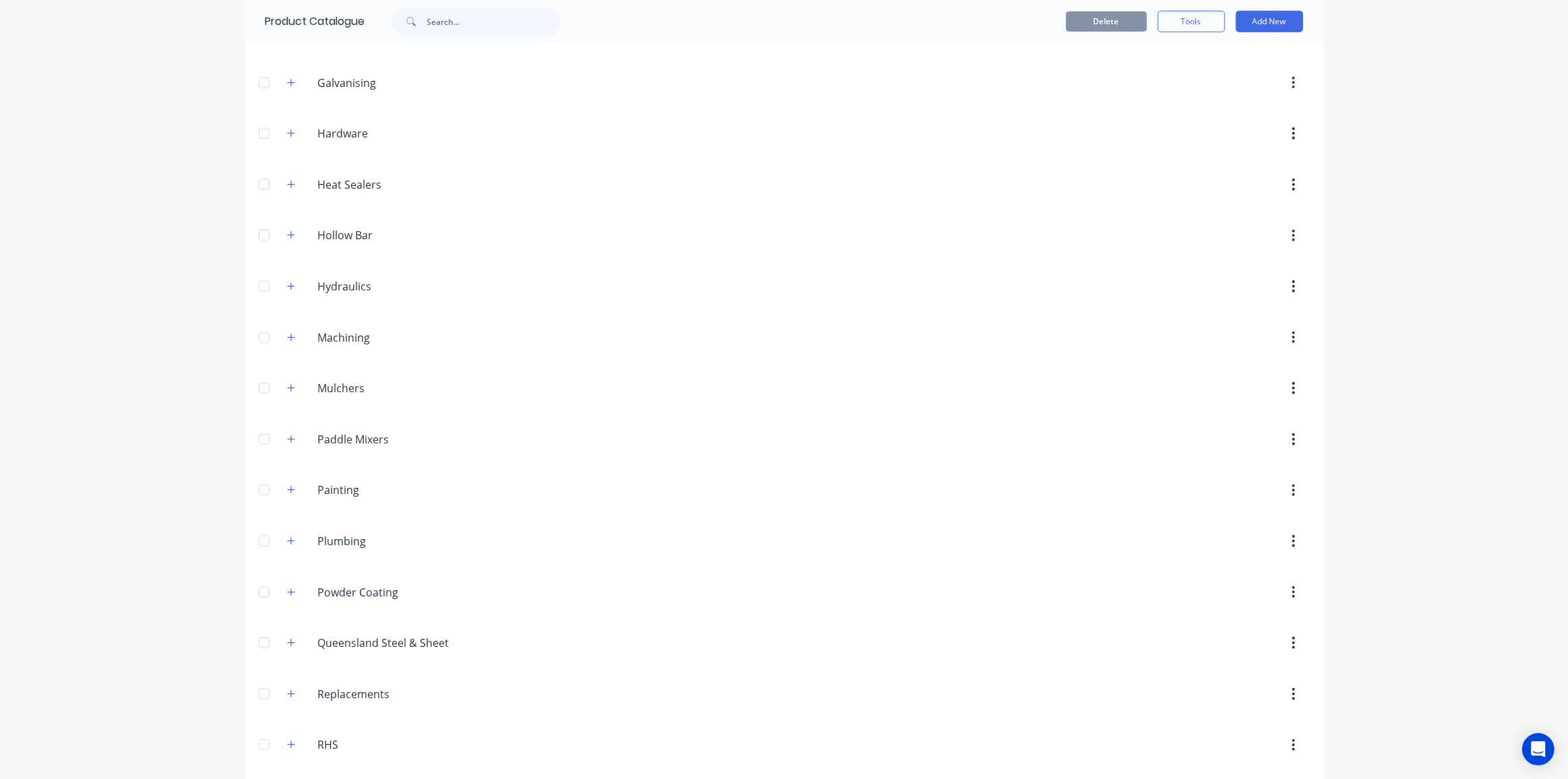
scroll to position [1654, 0]
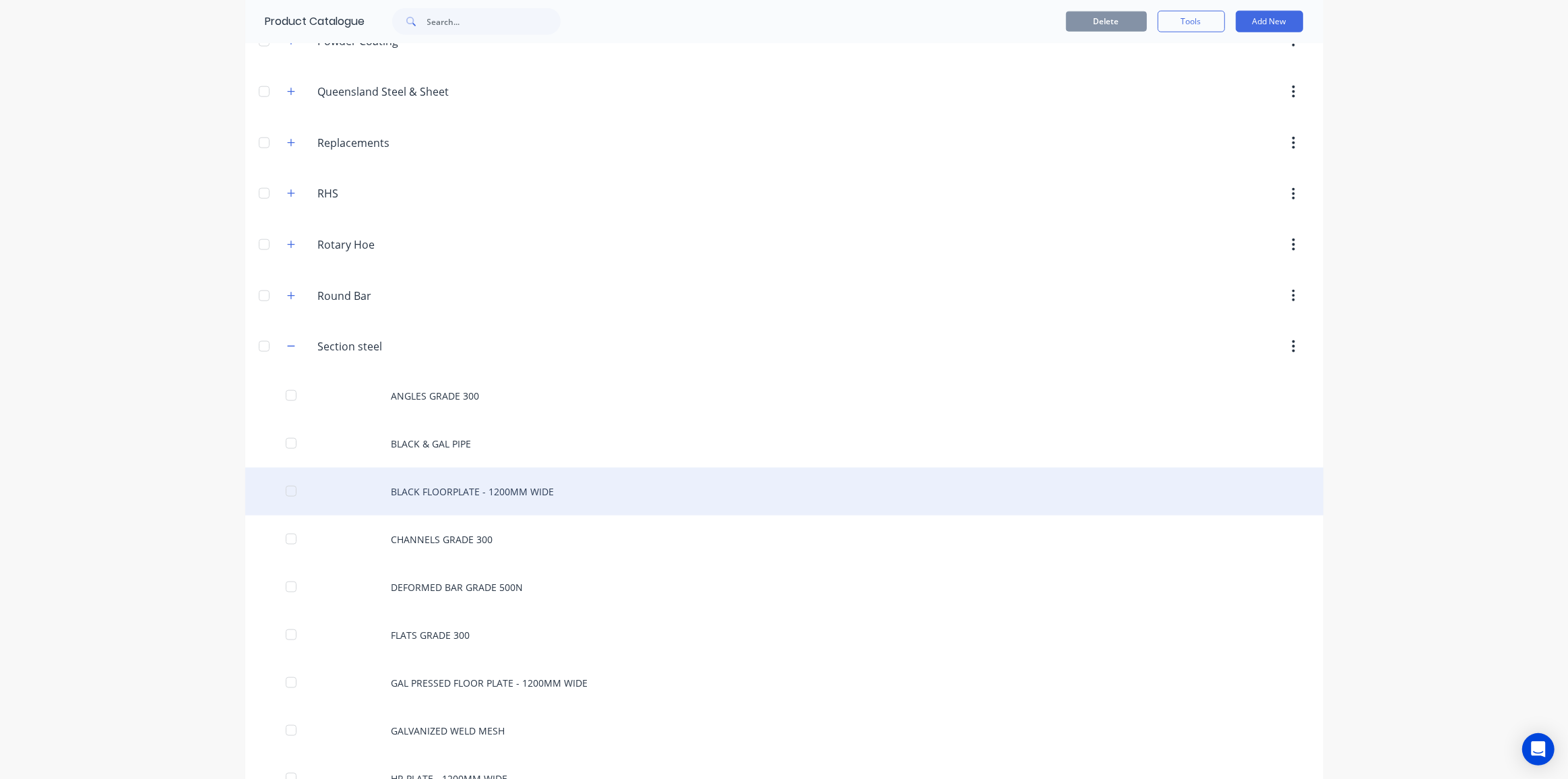
click at [487, 474] on div "BLACK FLOORPLATE - 1200MM WIDE" at bounding box center [784, 491] width 1079 height 47
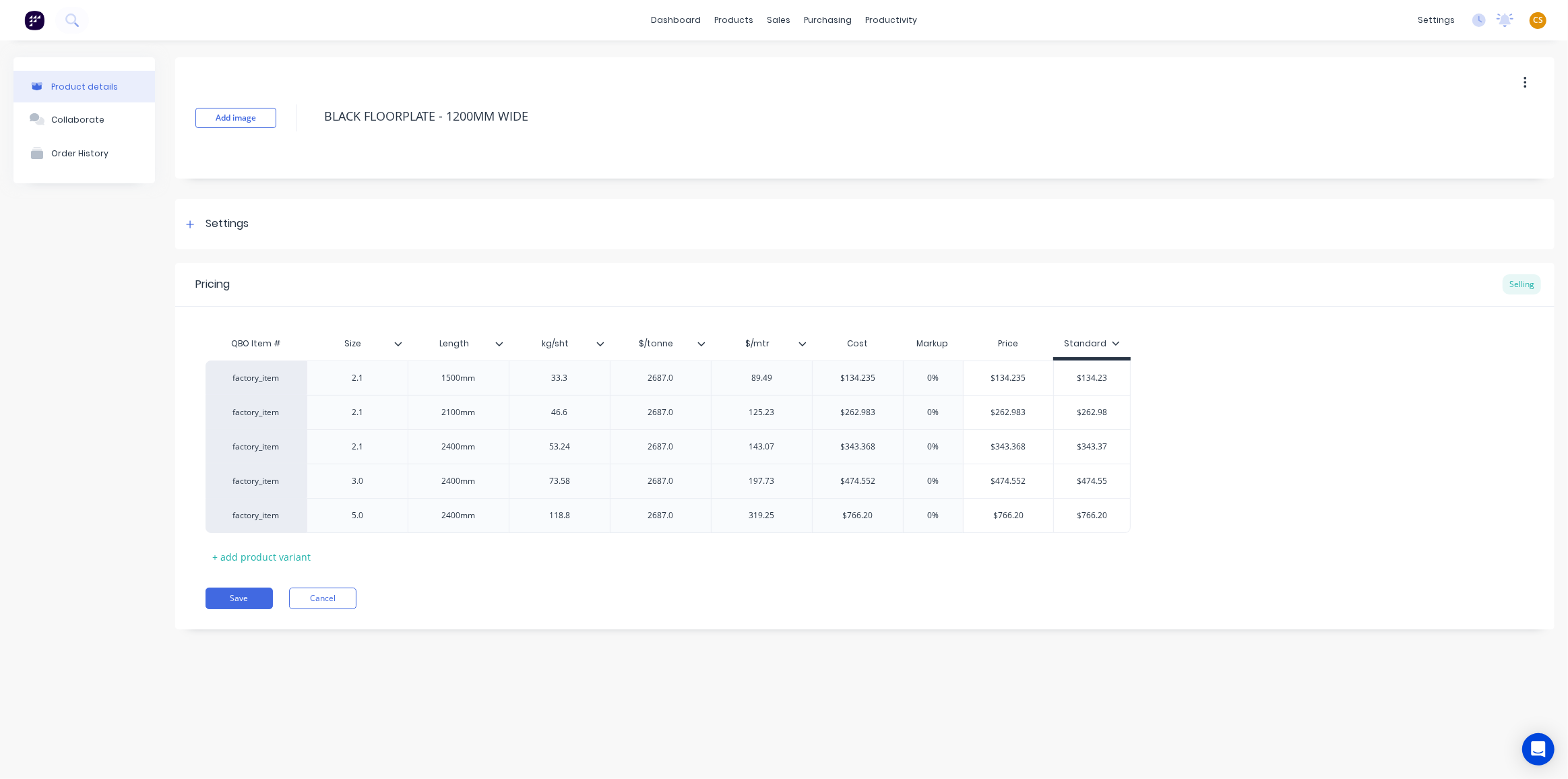
click at [802, 341] on icon at bounding box center [802, 343] width 8 height 8
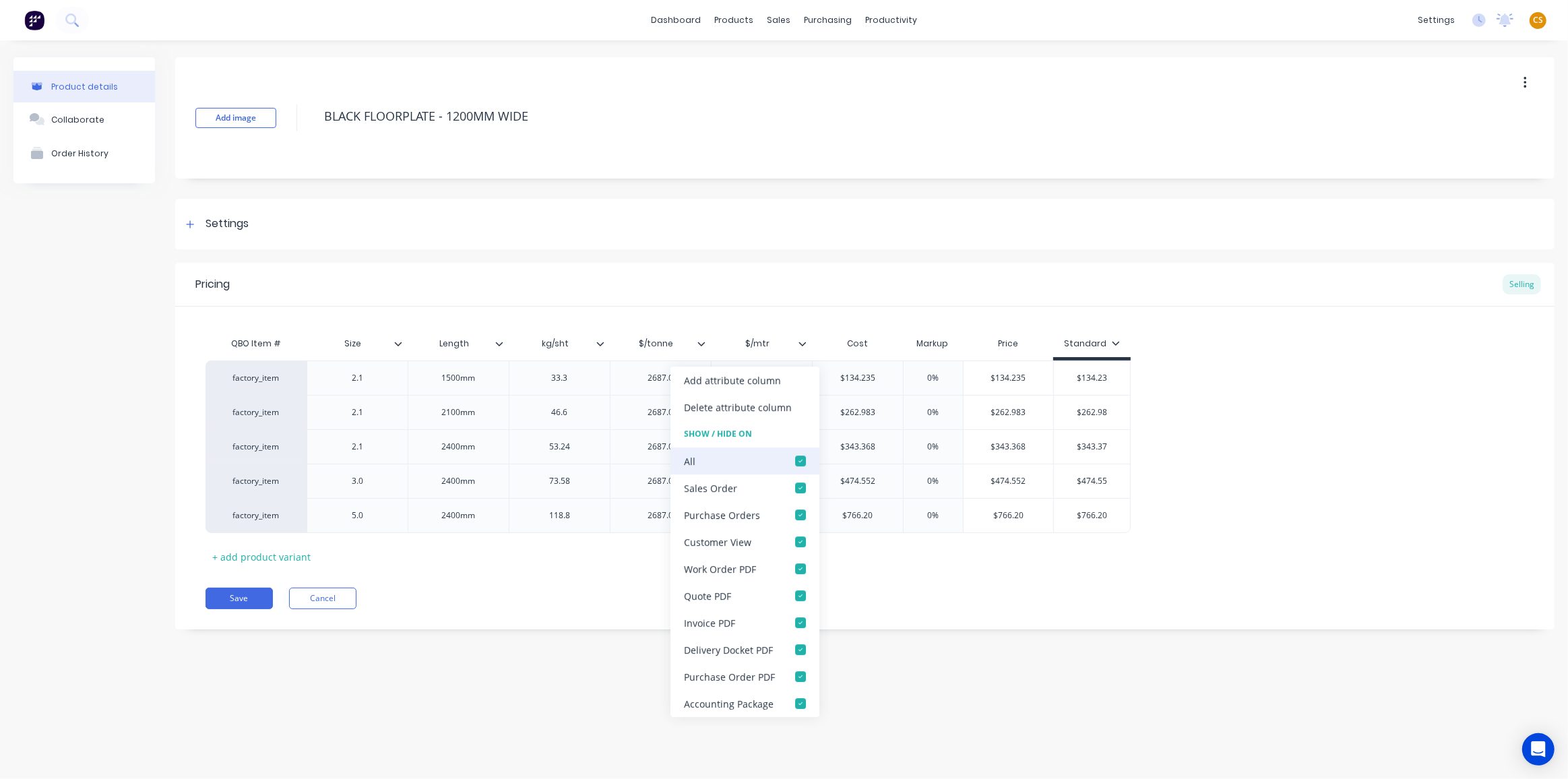
click at [799, 461] on div at bounding box center [801, 461] width 27 height 27
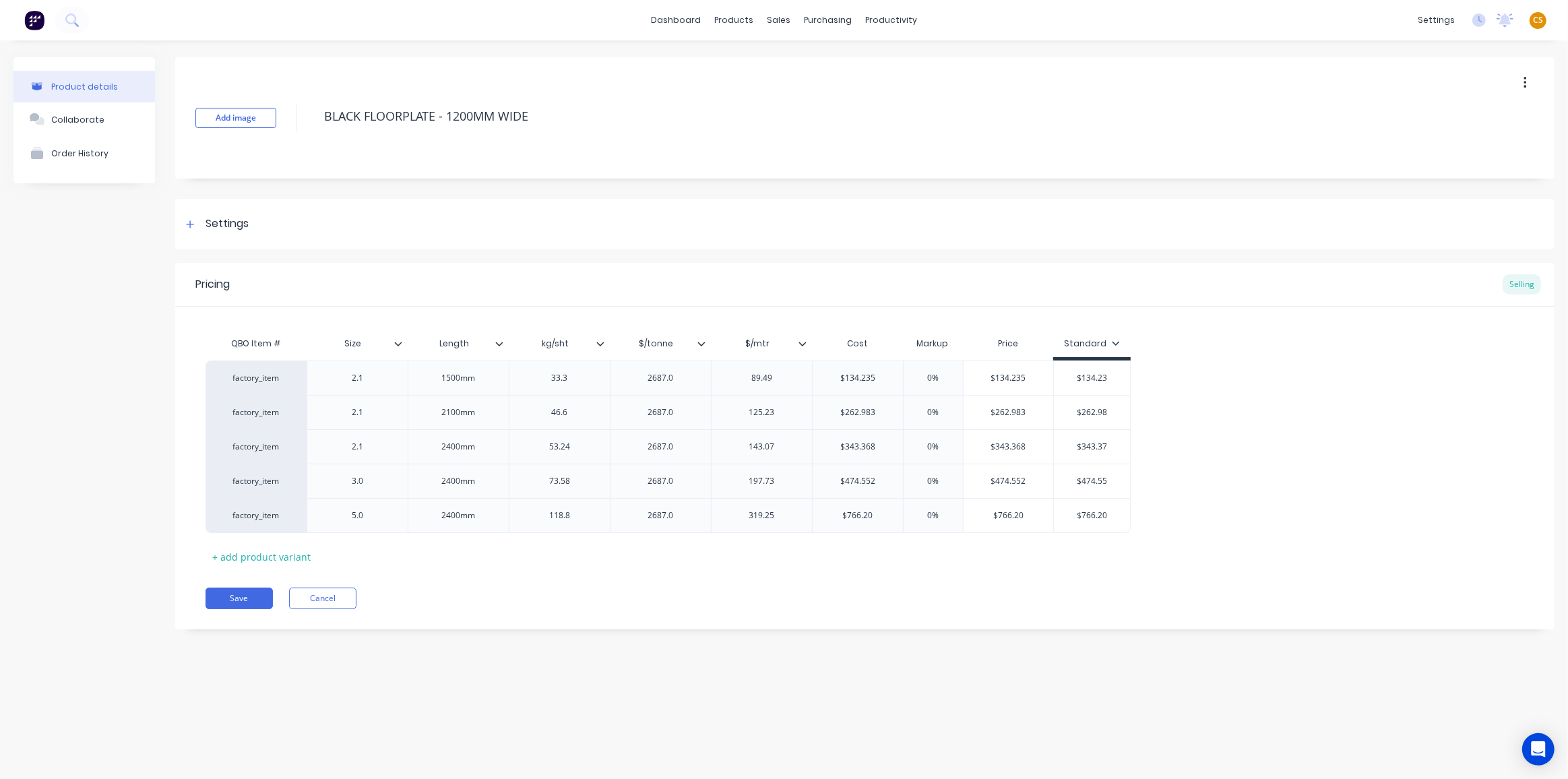
click at [700, 343] on icon at bounding box center [701, 343] width 8 height 8
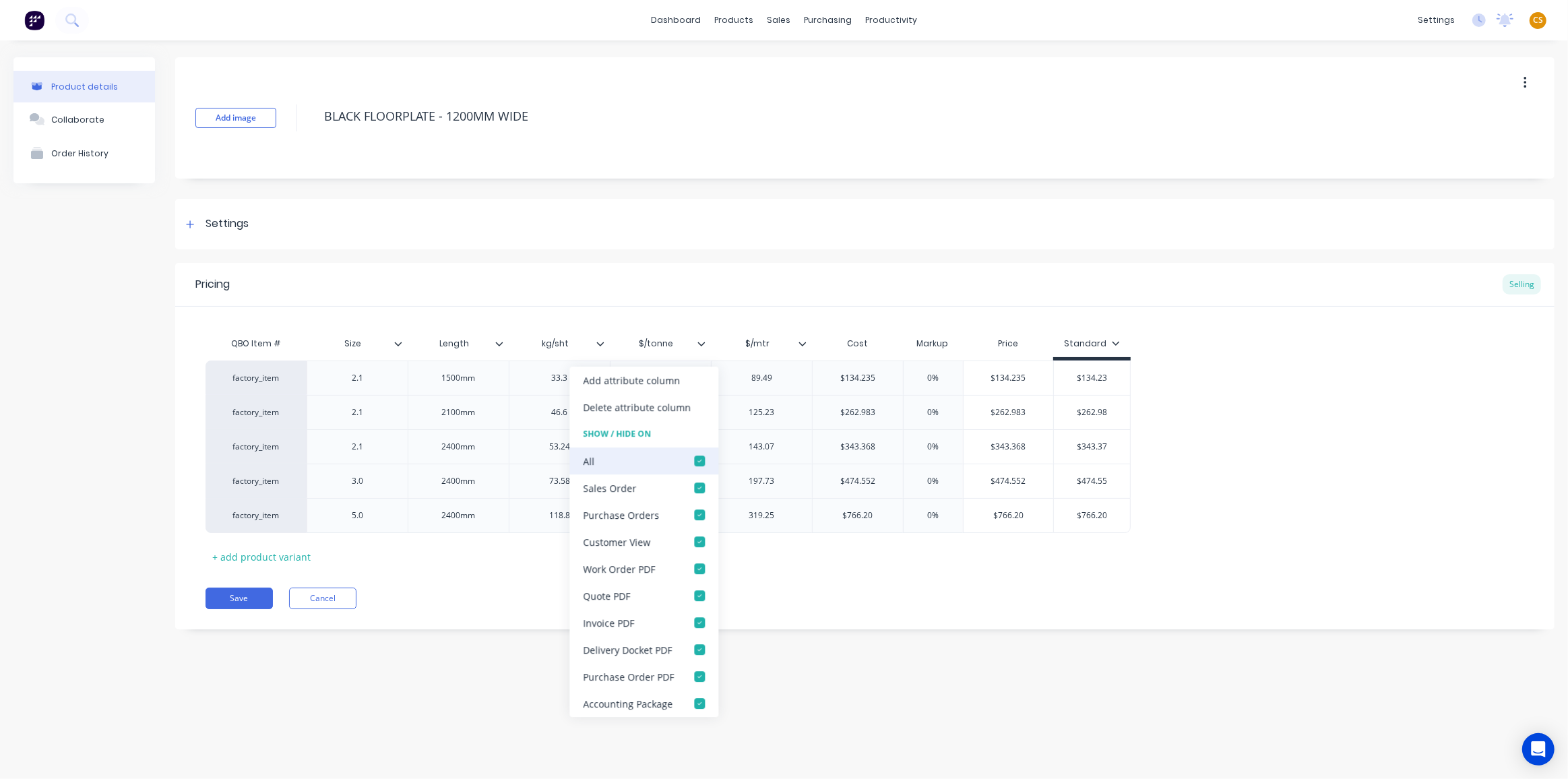
click at [696, 457] on div at bounding box center [700, 461] width 27 height 27
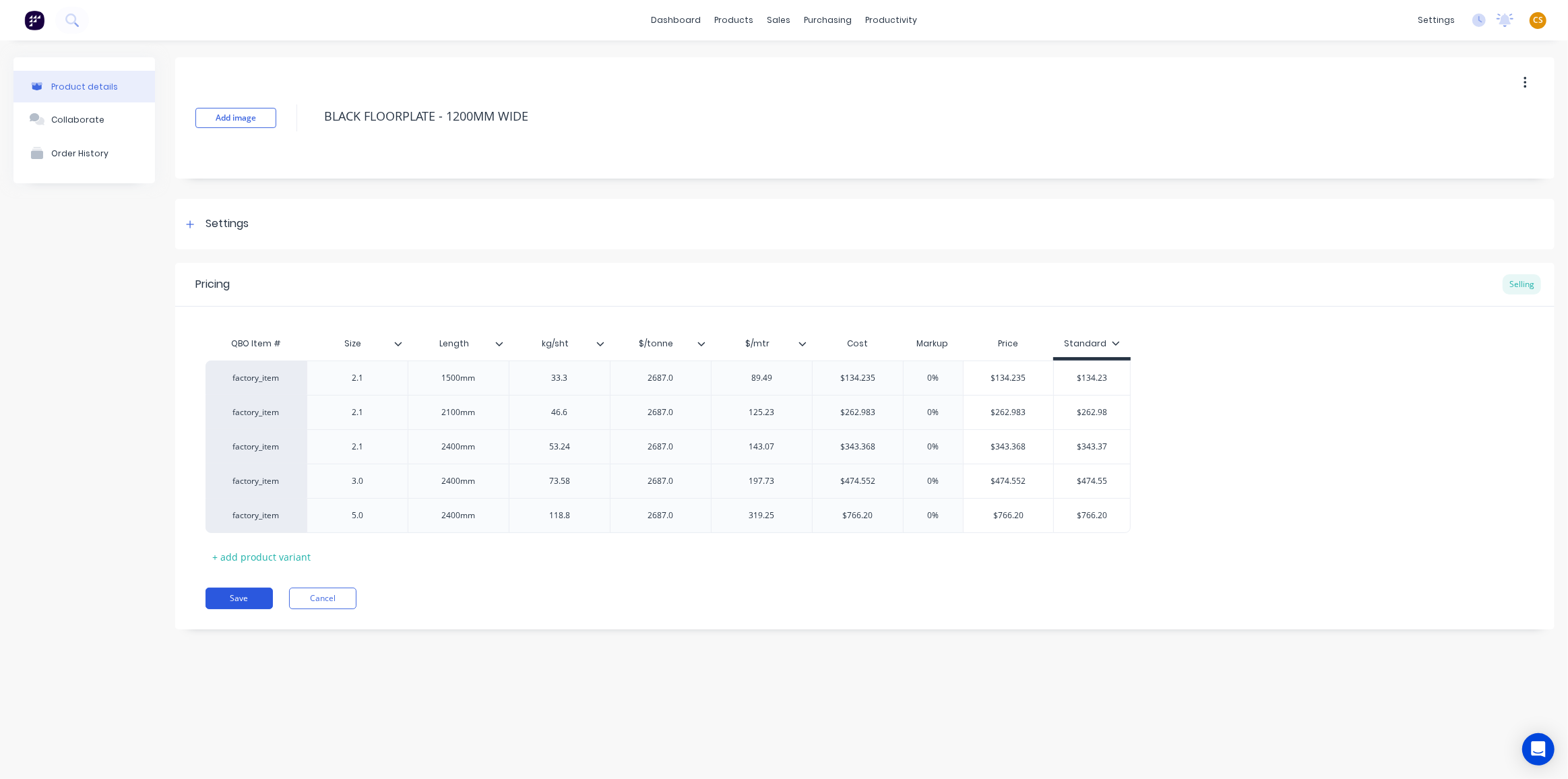
click at [241, 597] on button "Save" at bounding box center [239, 598] width 68 height 22
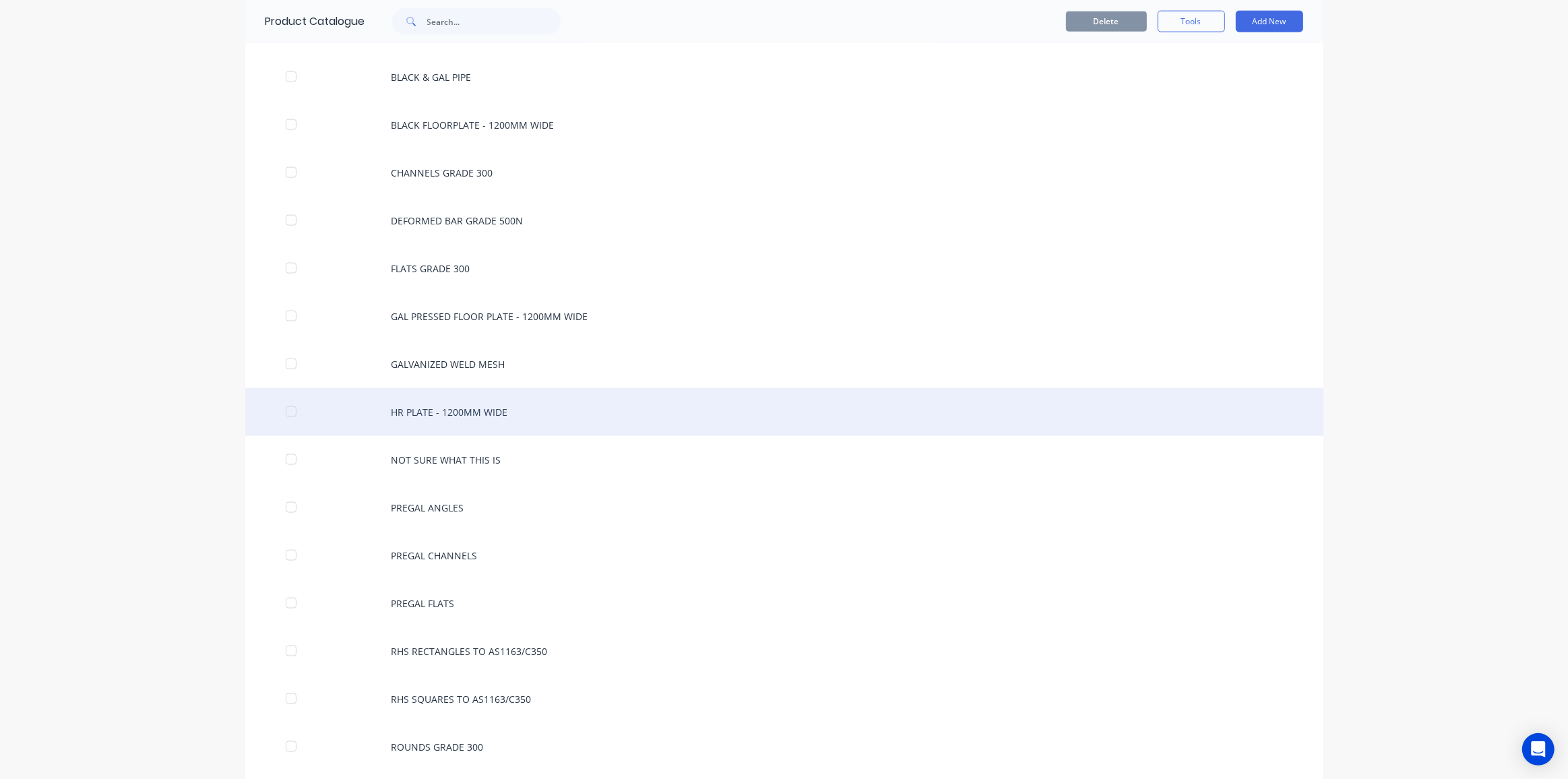
scroll to position [2021, 0]
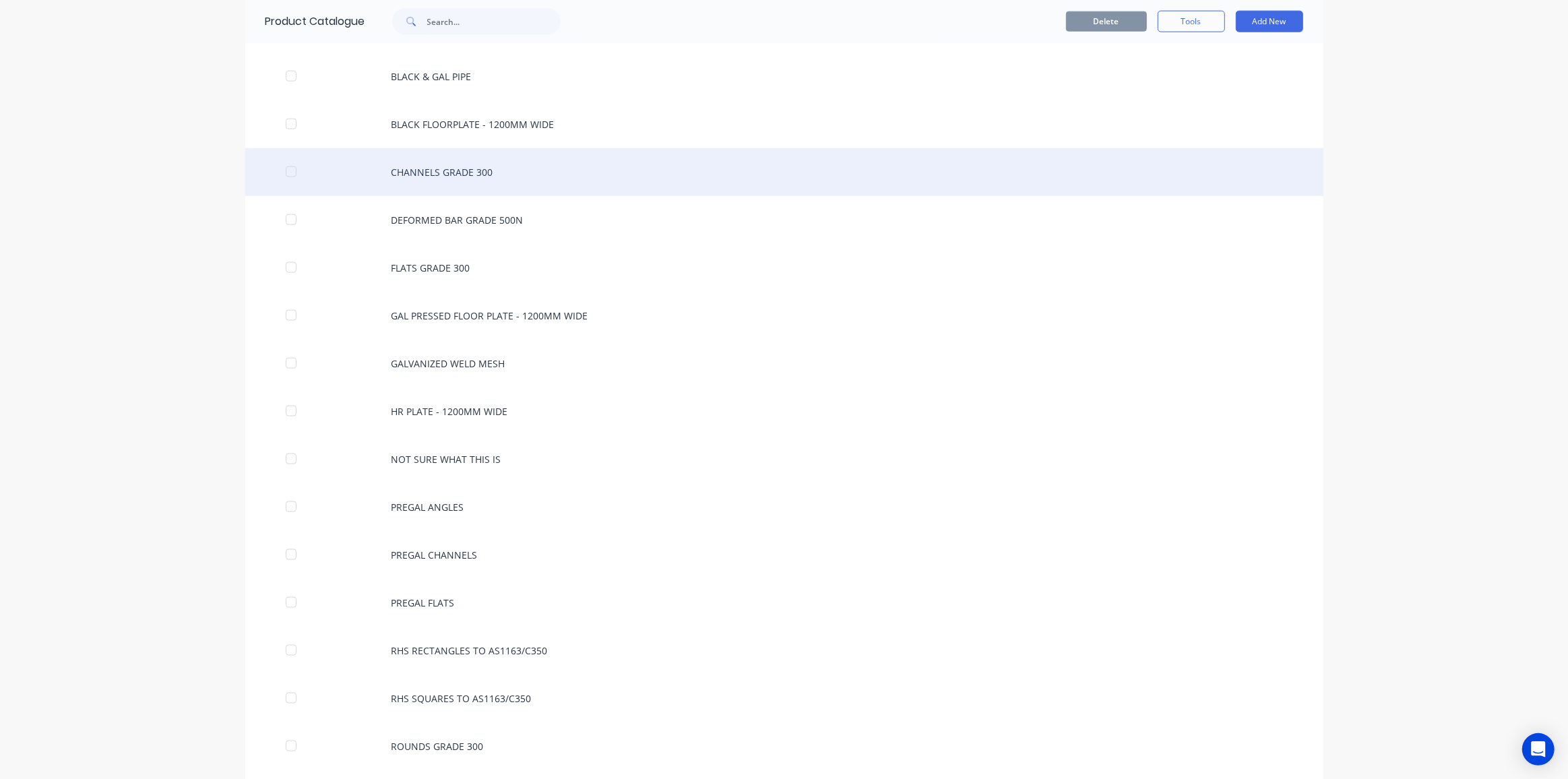
click at [455, 153] on div "CHANNELS GRADE 300" at bounding box center [784, 172] width 1079 height 47
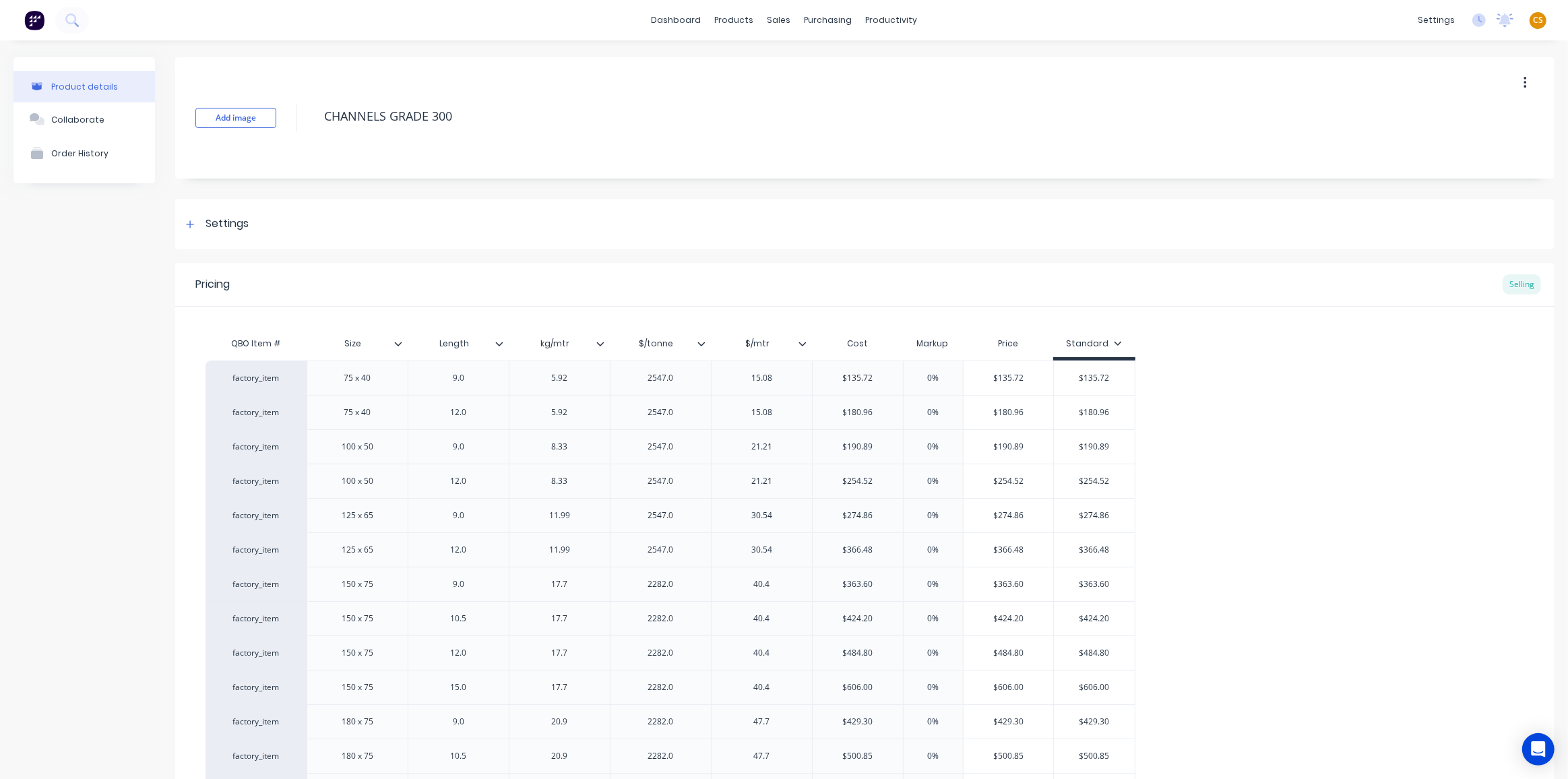
click at [801, 341] on icon at bounding box center [802, 343] width 8 height 8
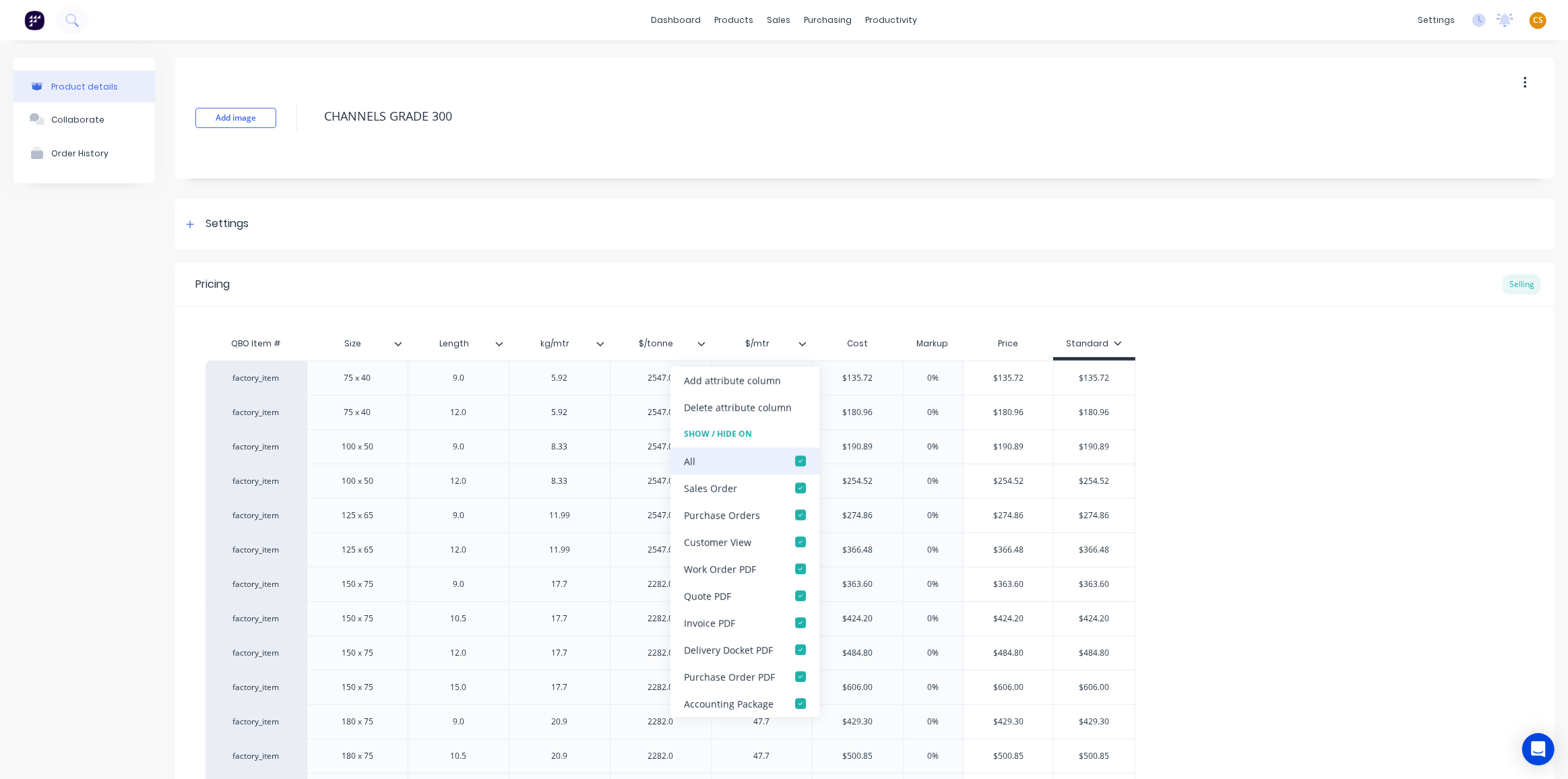
click at [798, 461] on div at bounding box center [801, 461] width 27 height 27
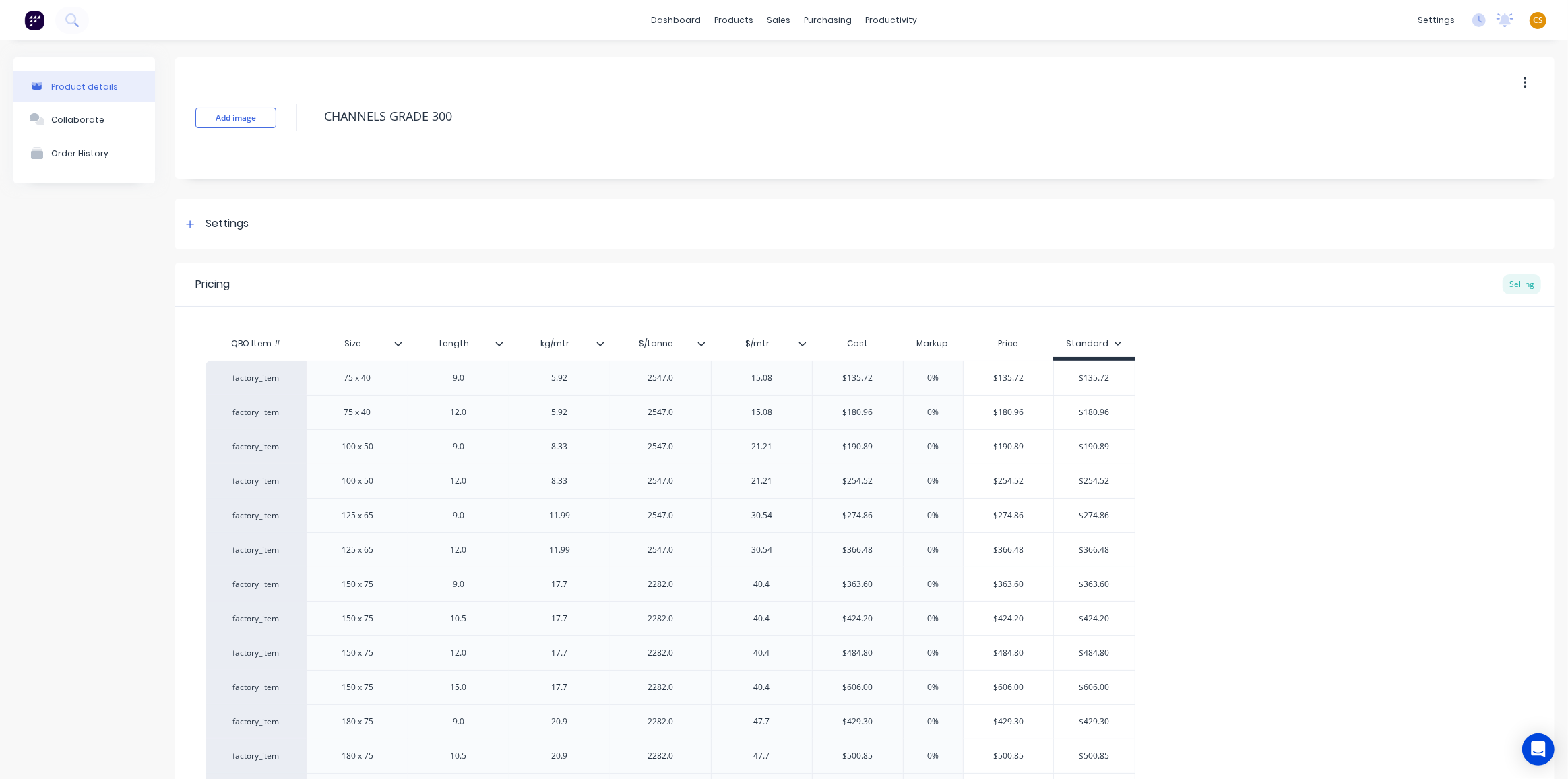
click at [700, 342] on icon at bounding box center [701, 343] width 8 height 8
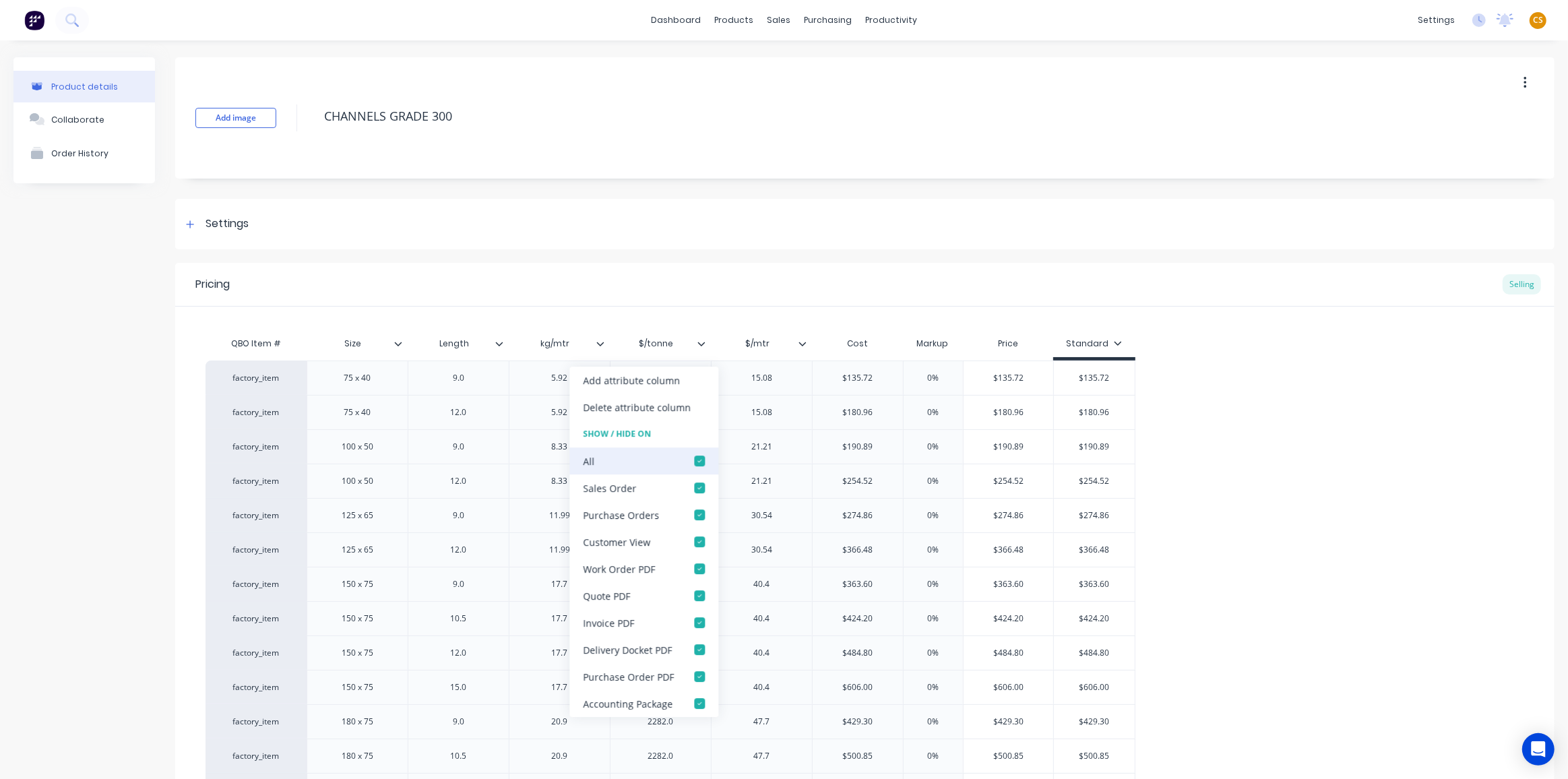
click at [700, 461] on div at bounding box center [700, 461] width 27 height 27
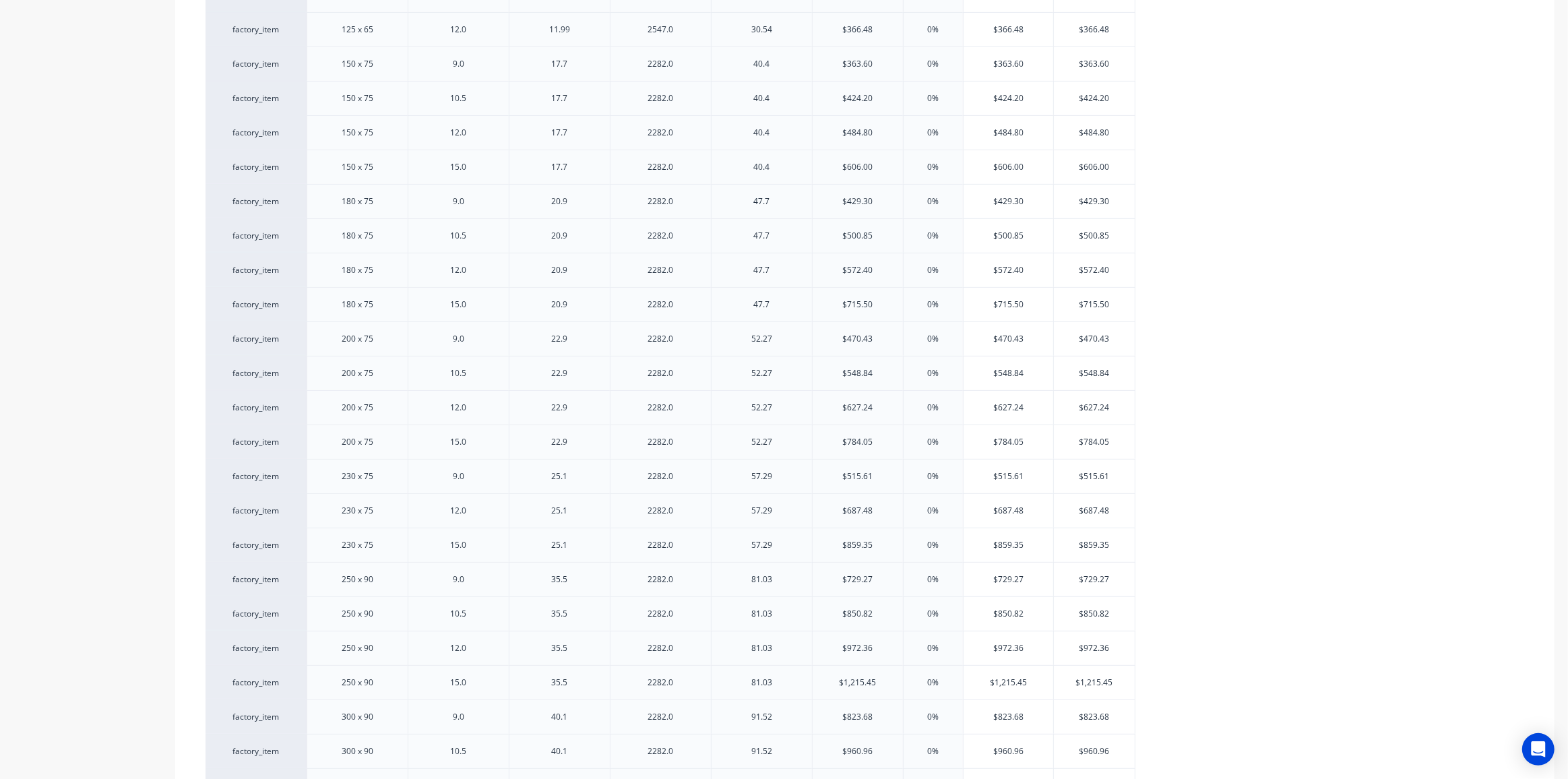
scroll to position [806, 0]
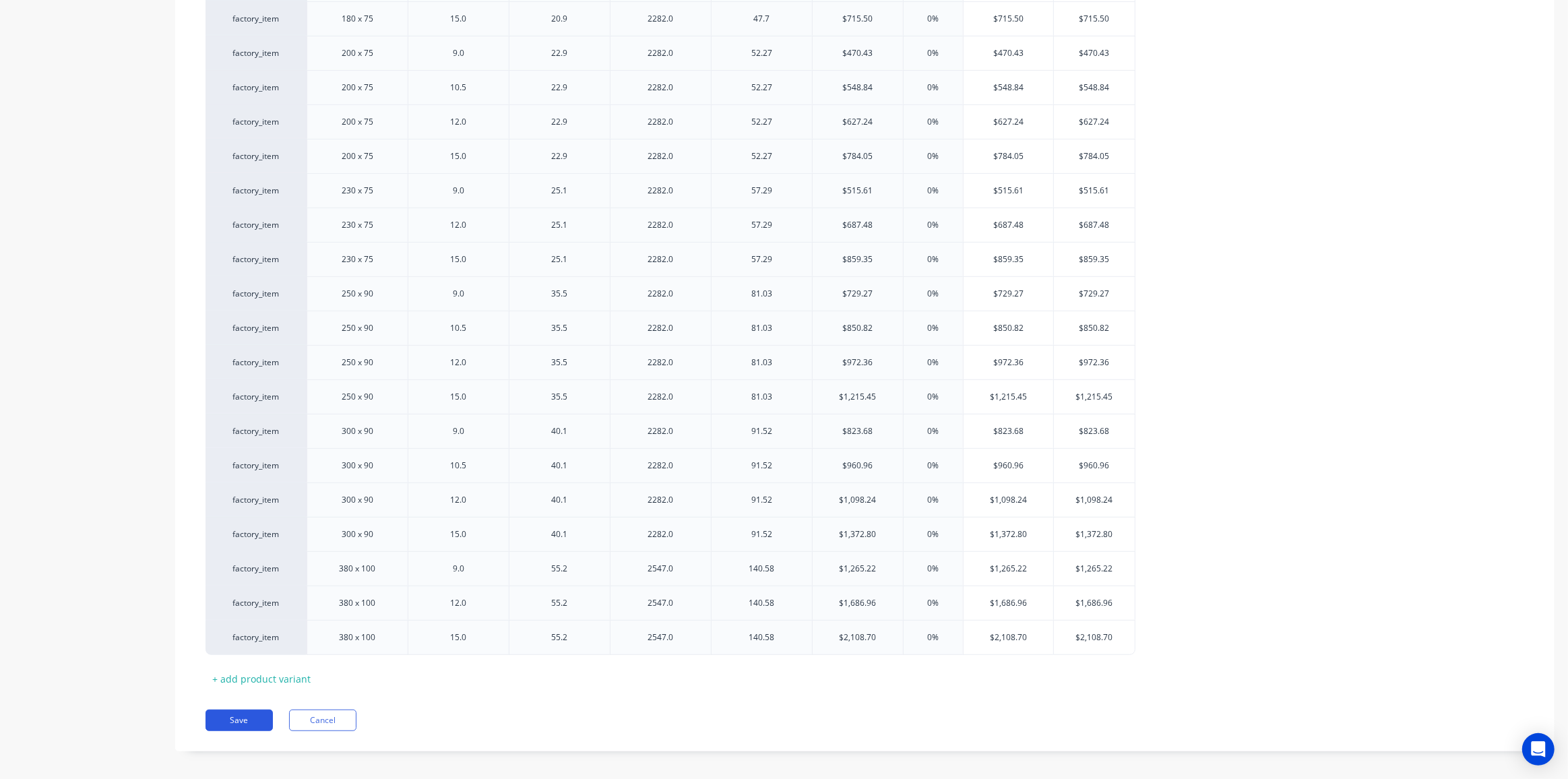
click at [237, 716] on button "Save" at bounding box center [239, 721] width 68 height 22
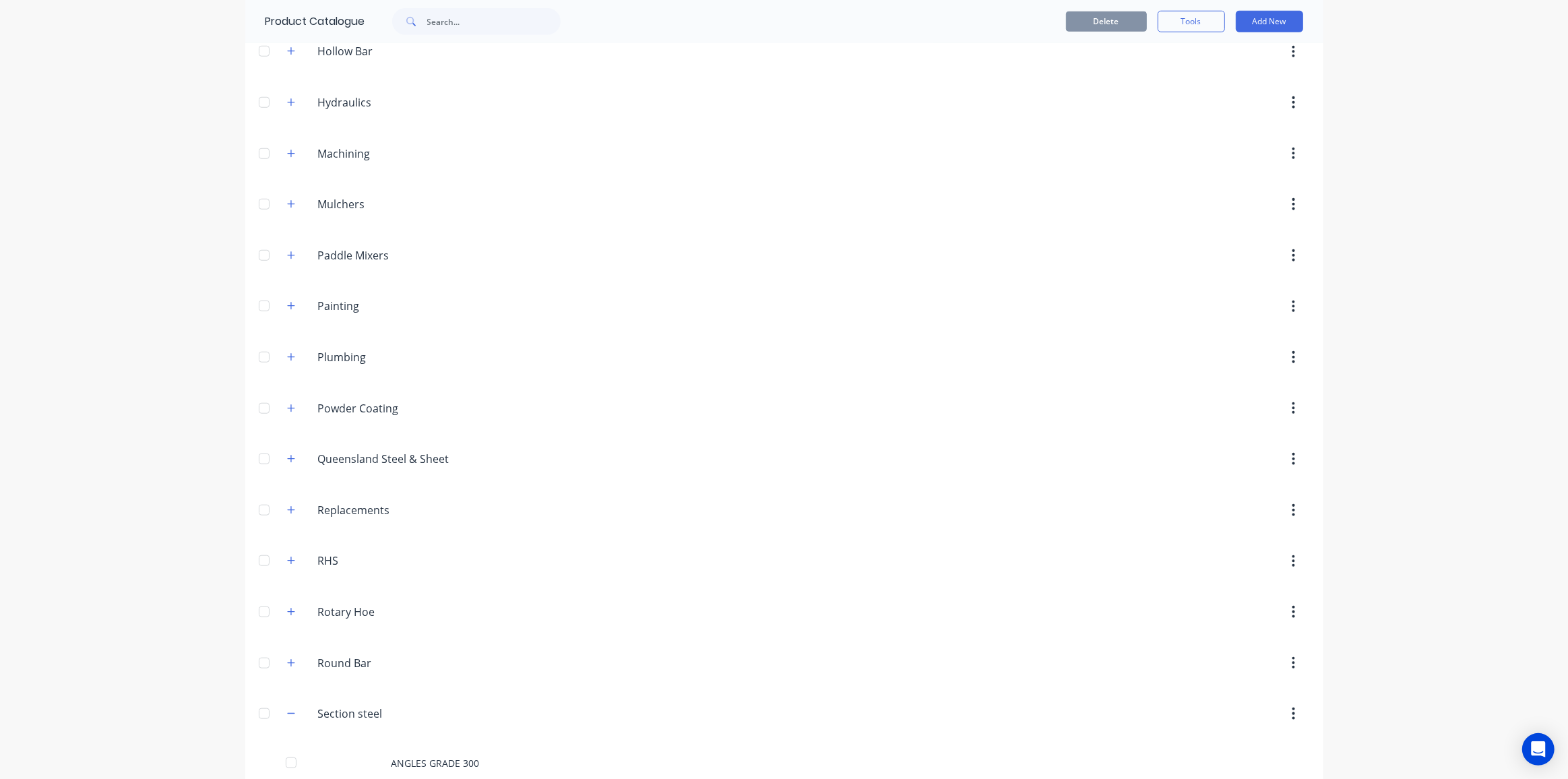
scroll to position [1654, 0]
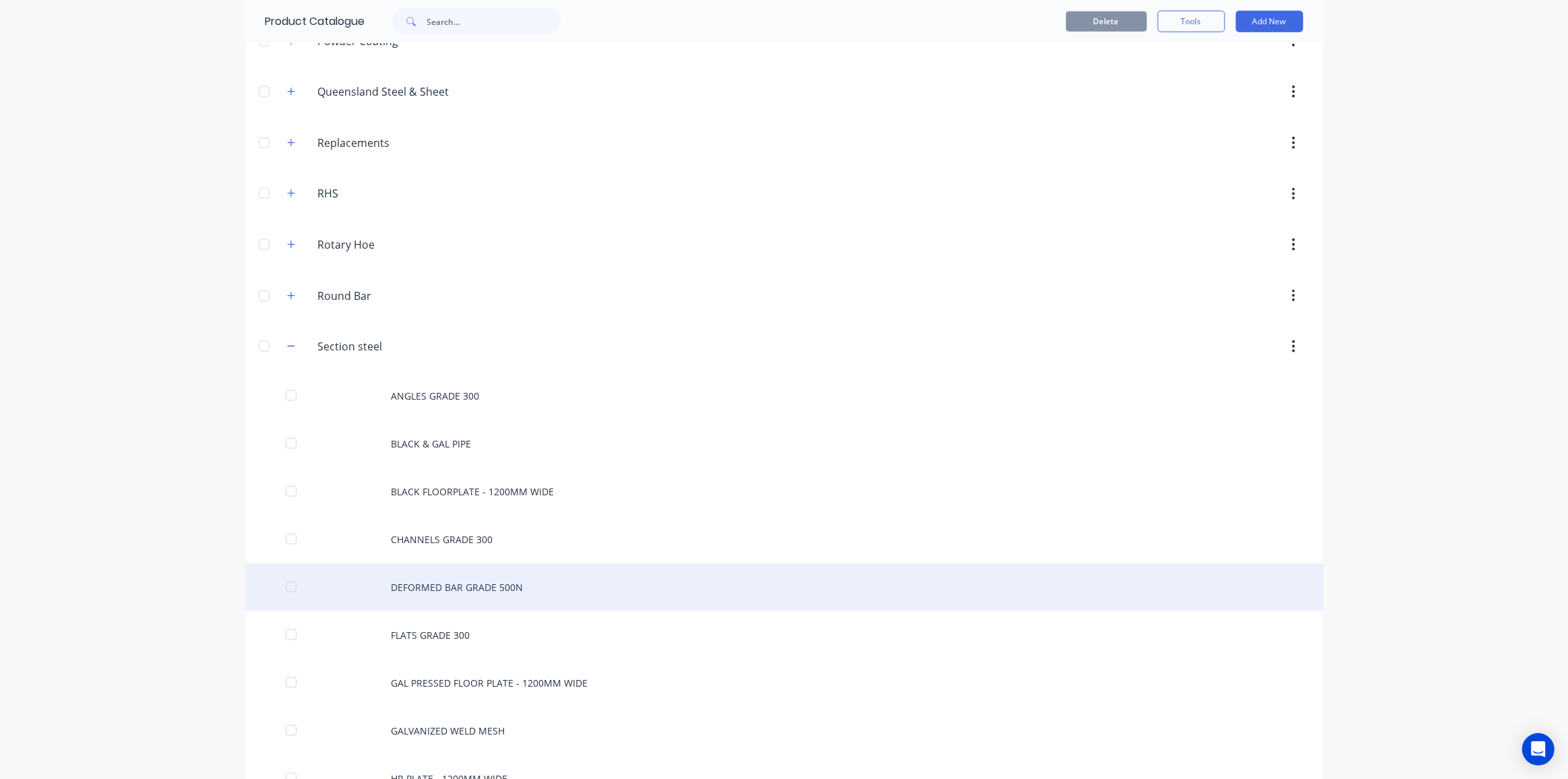
click at [428, 564] on div "DEFORMED BAR GRADE 500N" at bounding box center [784, 587] width 1079 height 47
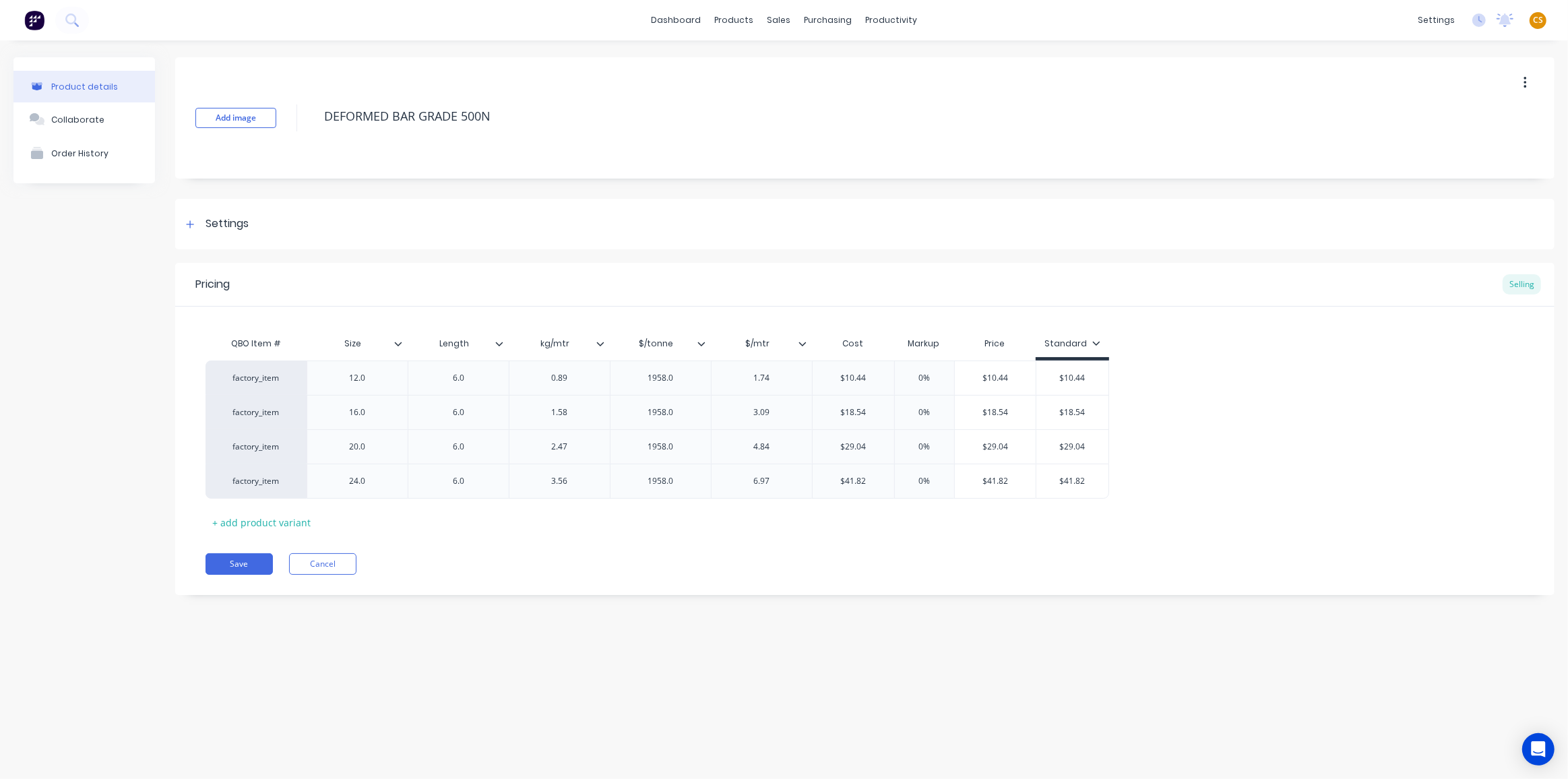
click at [703, 341] on icon at bounding box center [701, 343] width 8 height 8
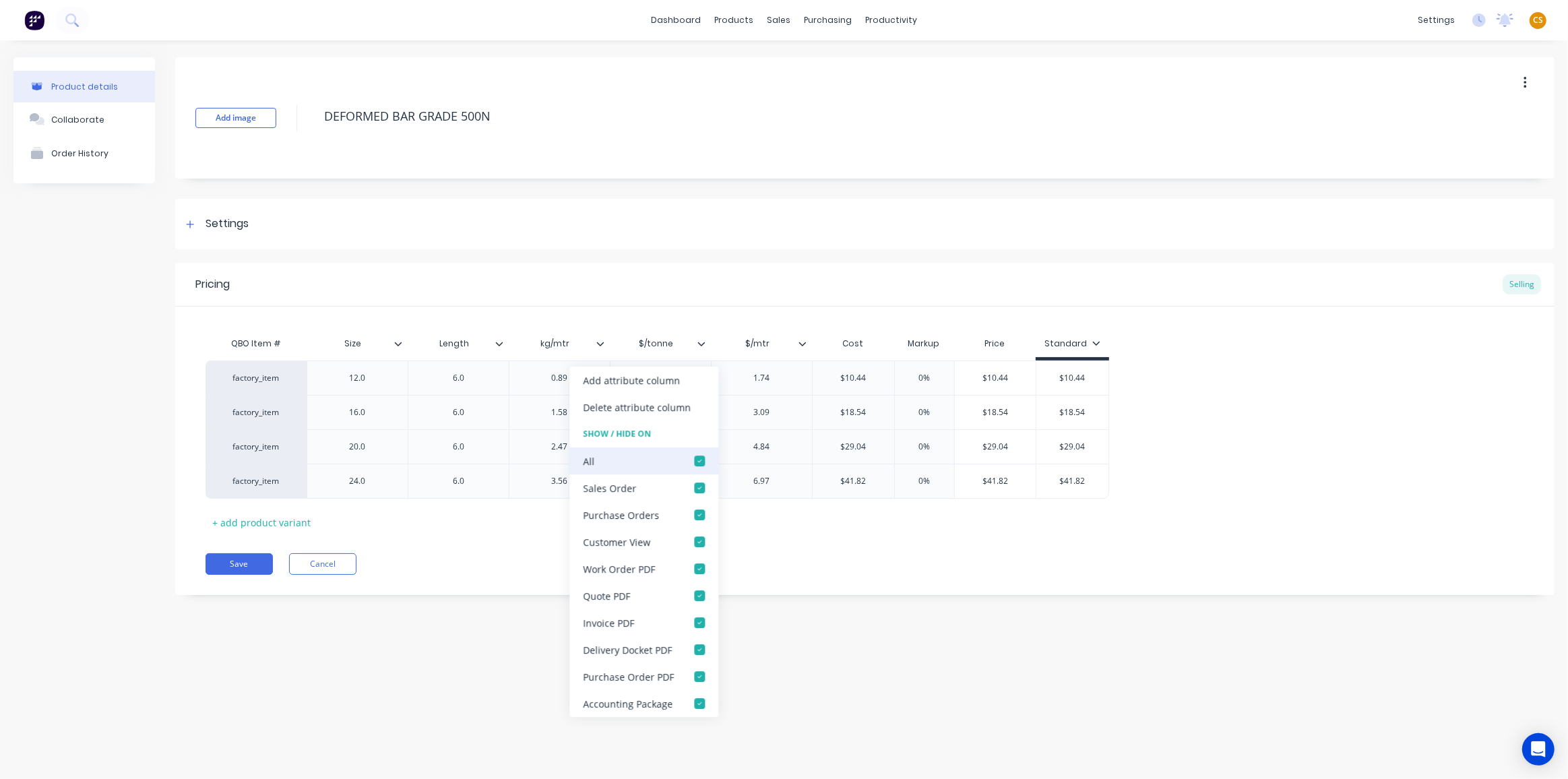
click at [696, 460] on div at bounding box center [700, 461] width 27 height 27
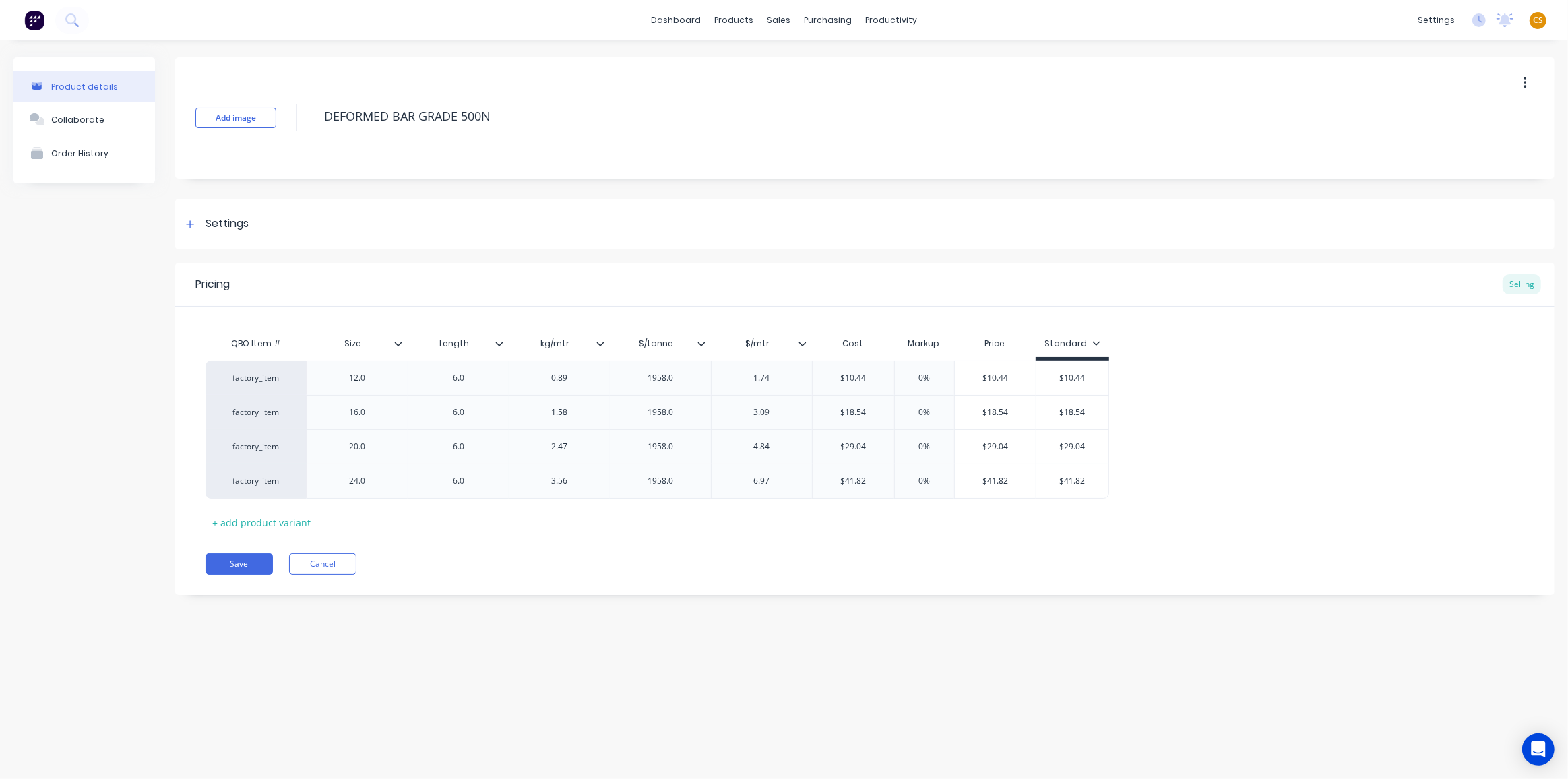
click at [801, 341] on icon at bounding box center [802, 343] width 8 height 8
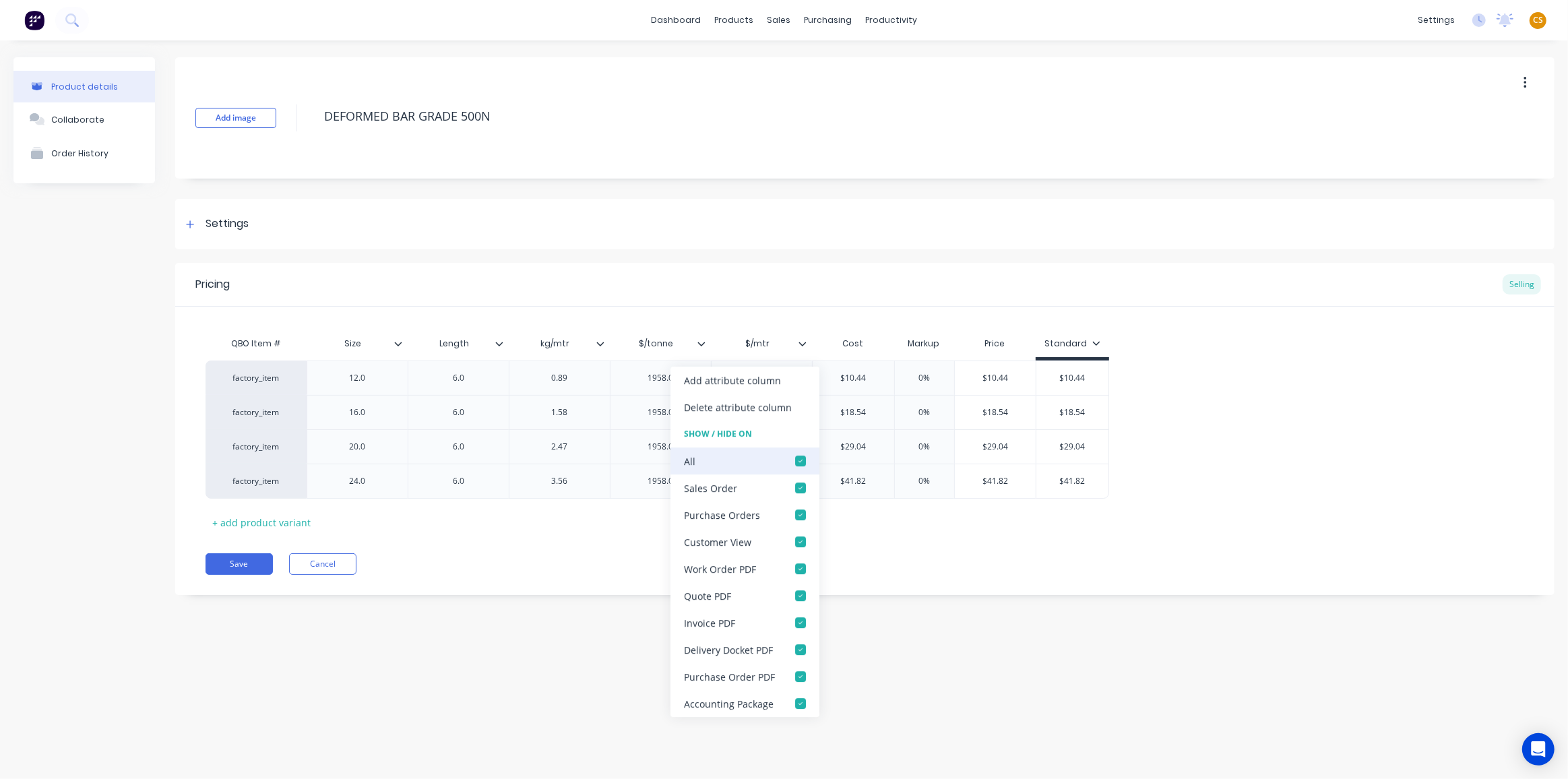
click at [798, 459] on div at bounding box center [801, 461] width 27 height 27
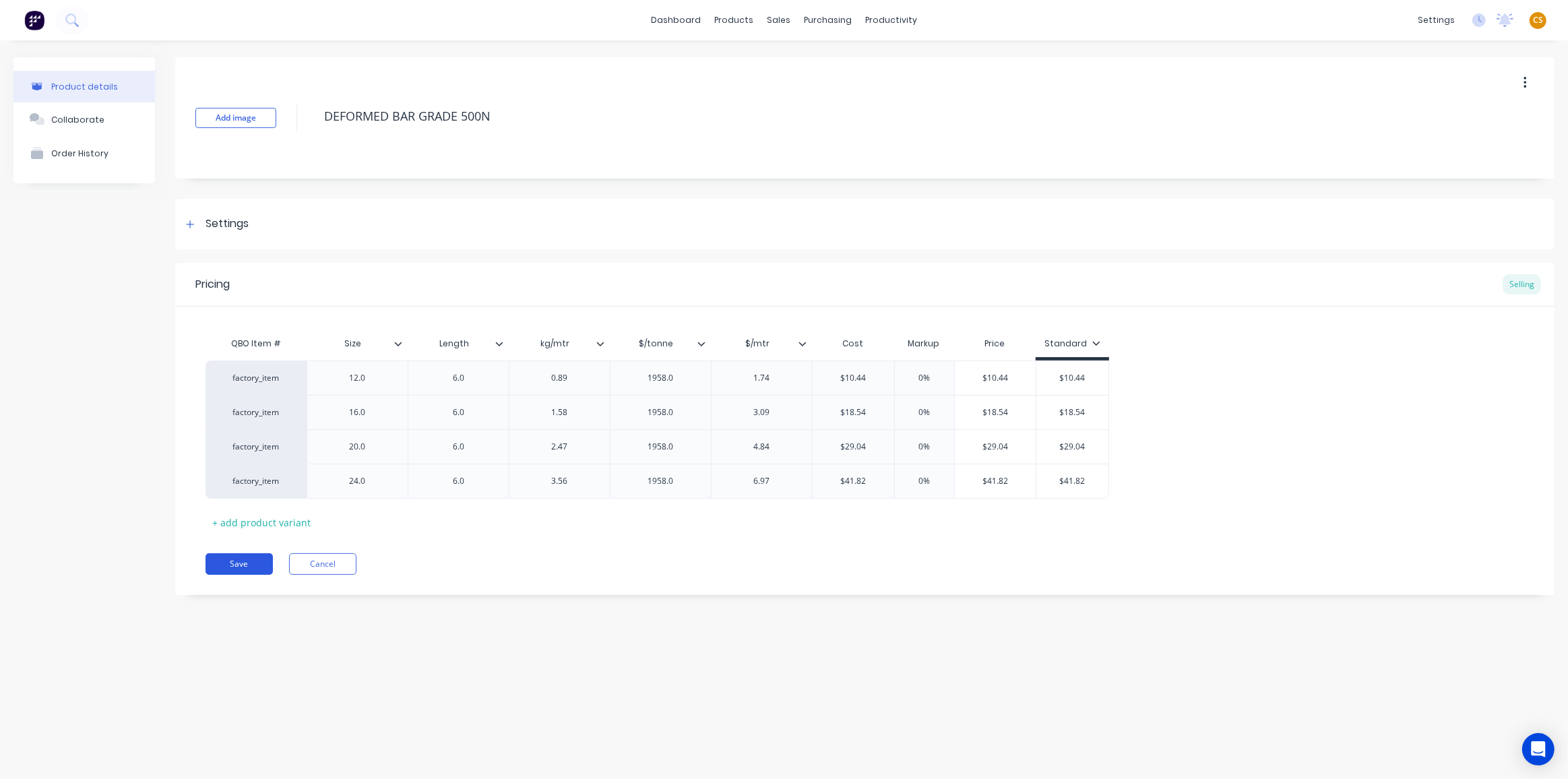
click at [230, 567] on button "Save" at bounding box center [239, 564] width 68 height 22
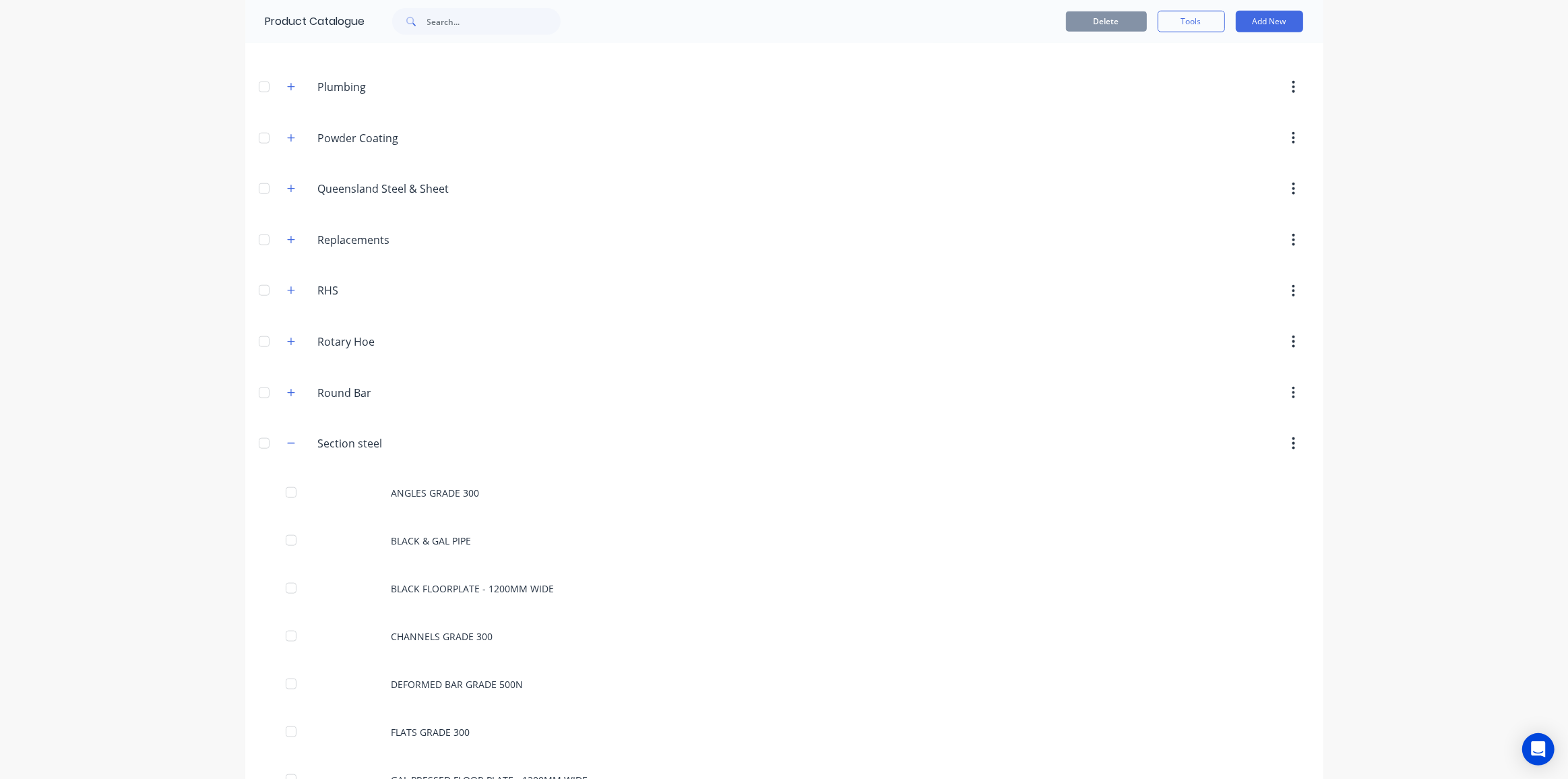
scroll to position [2021, 0]
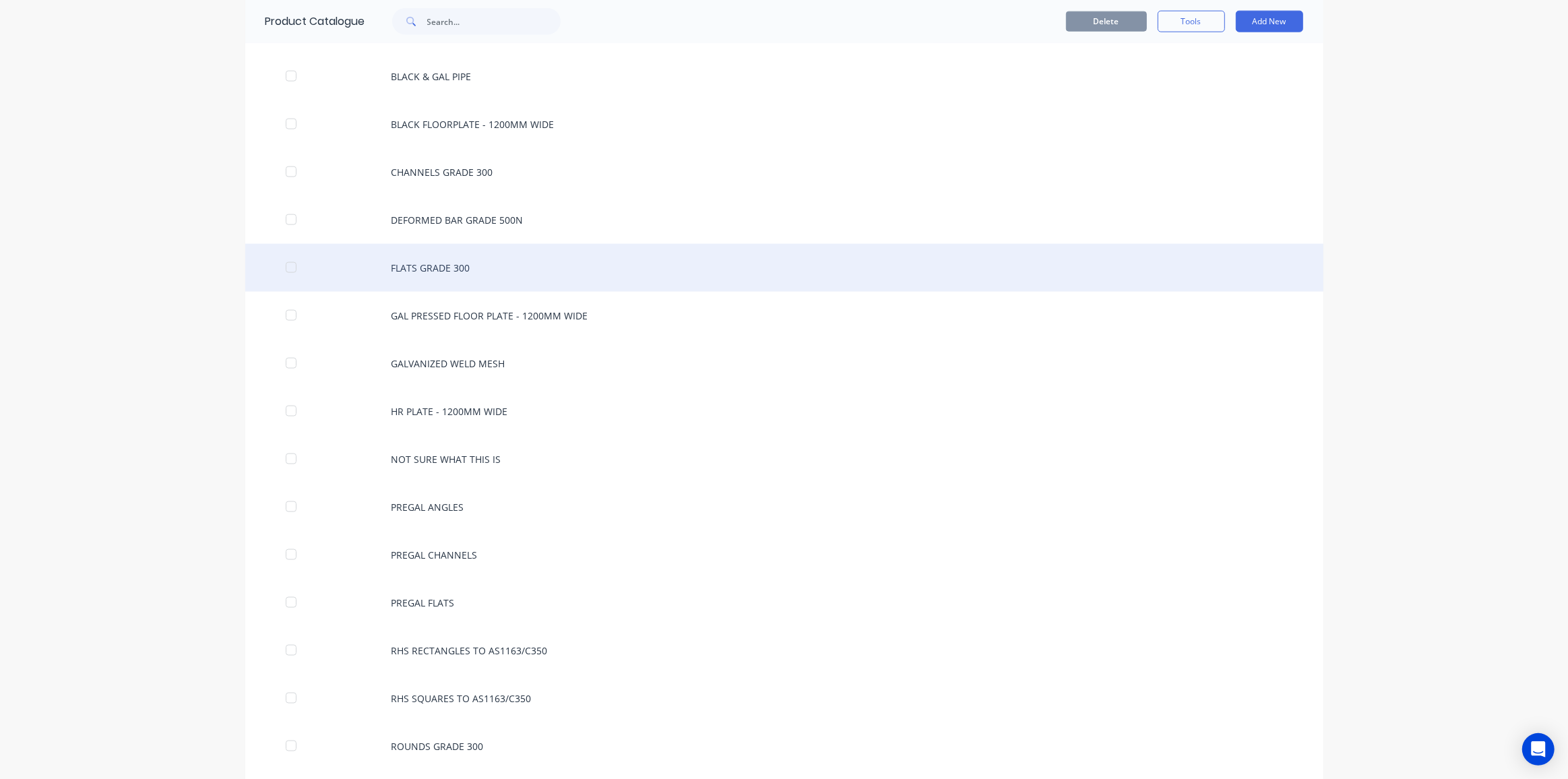
click at [395, 247] on div "FLATS GRADE 300" at bounding box center [784, 268] width 1079 height 47
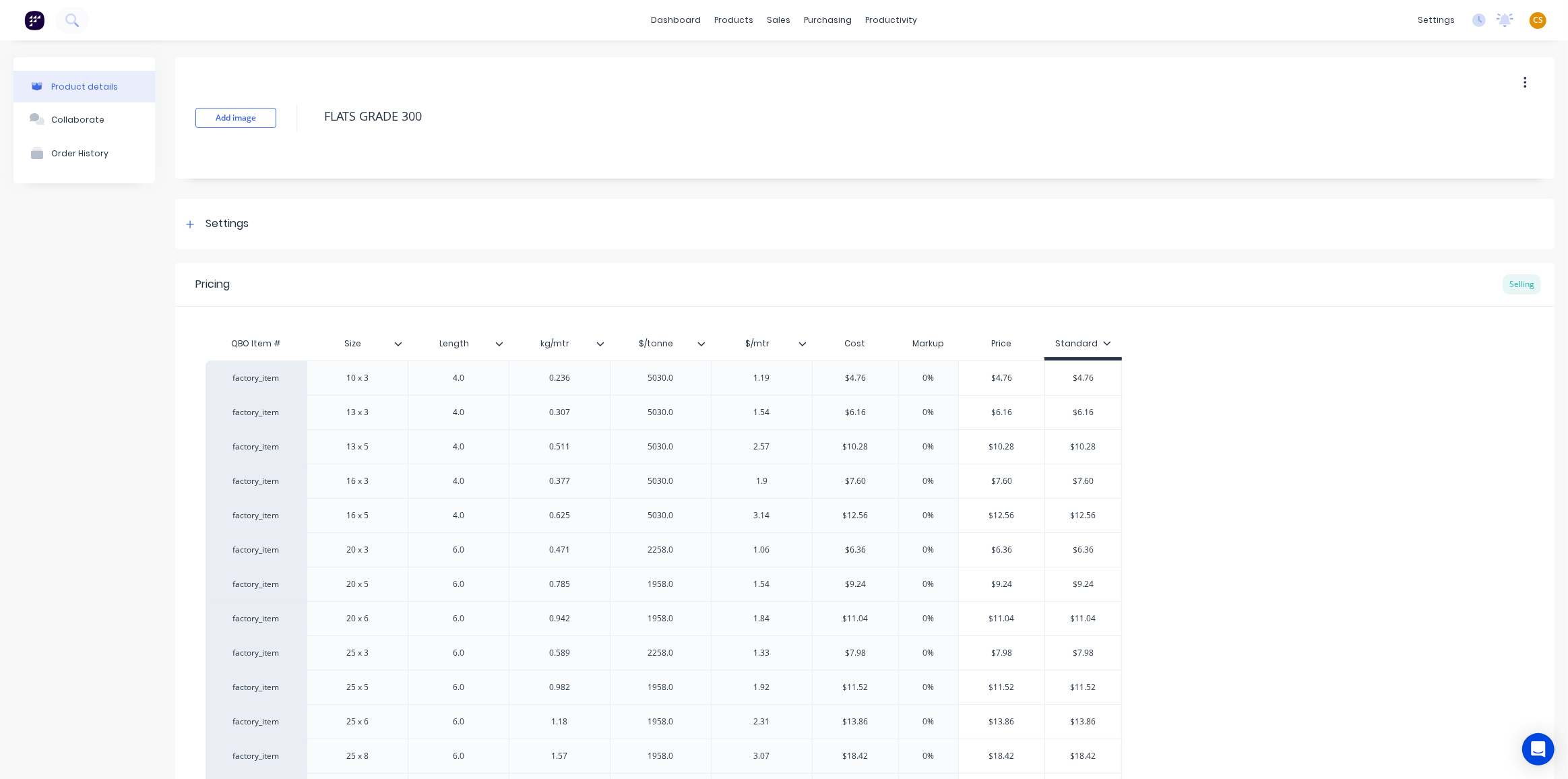
click at [703, 342] on icon at bounding box center [701, 343] width 8 height 8
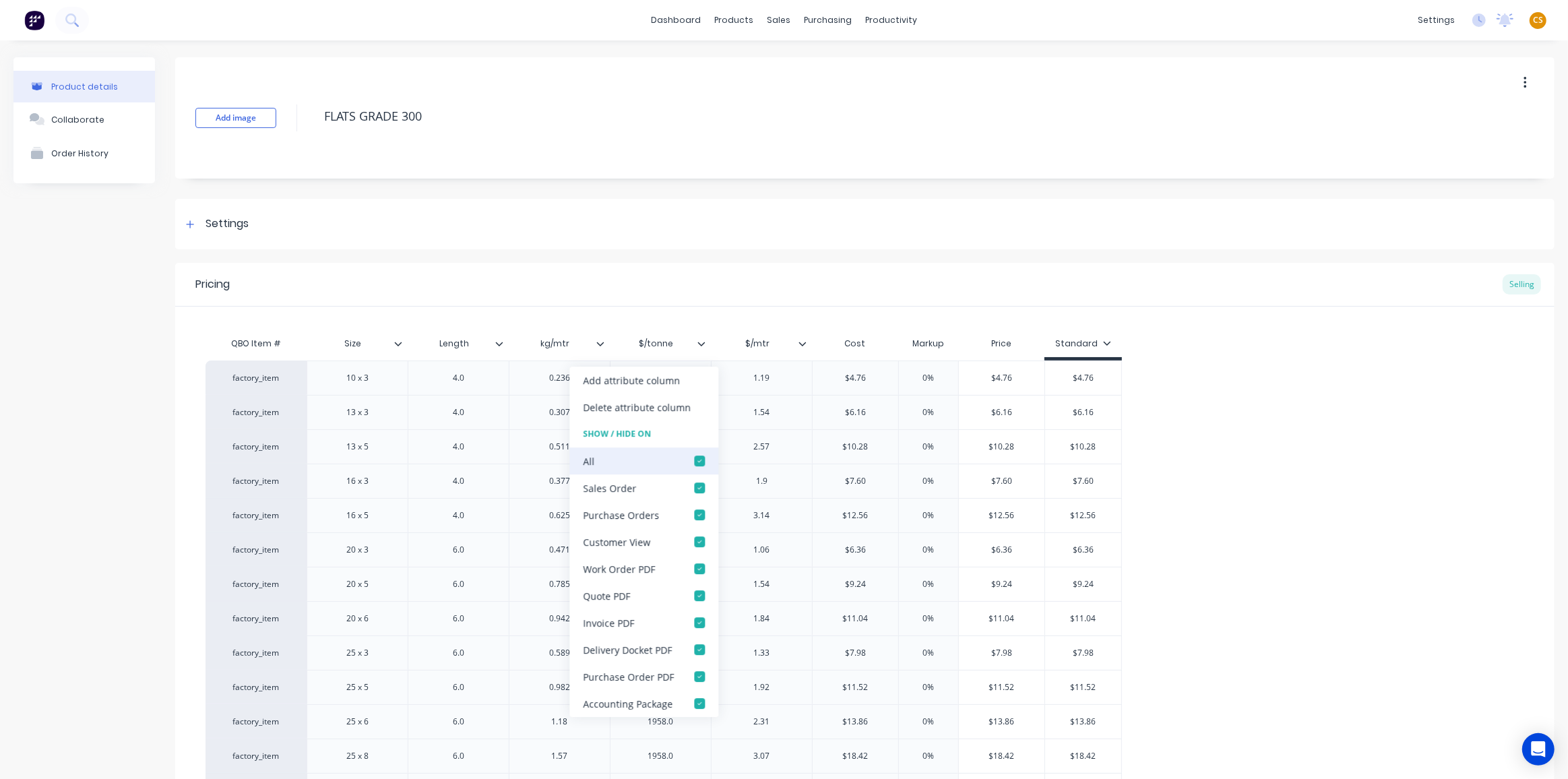
click at [698, 462] on div at bounding box center [700, 461] width 27 height 27
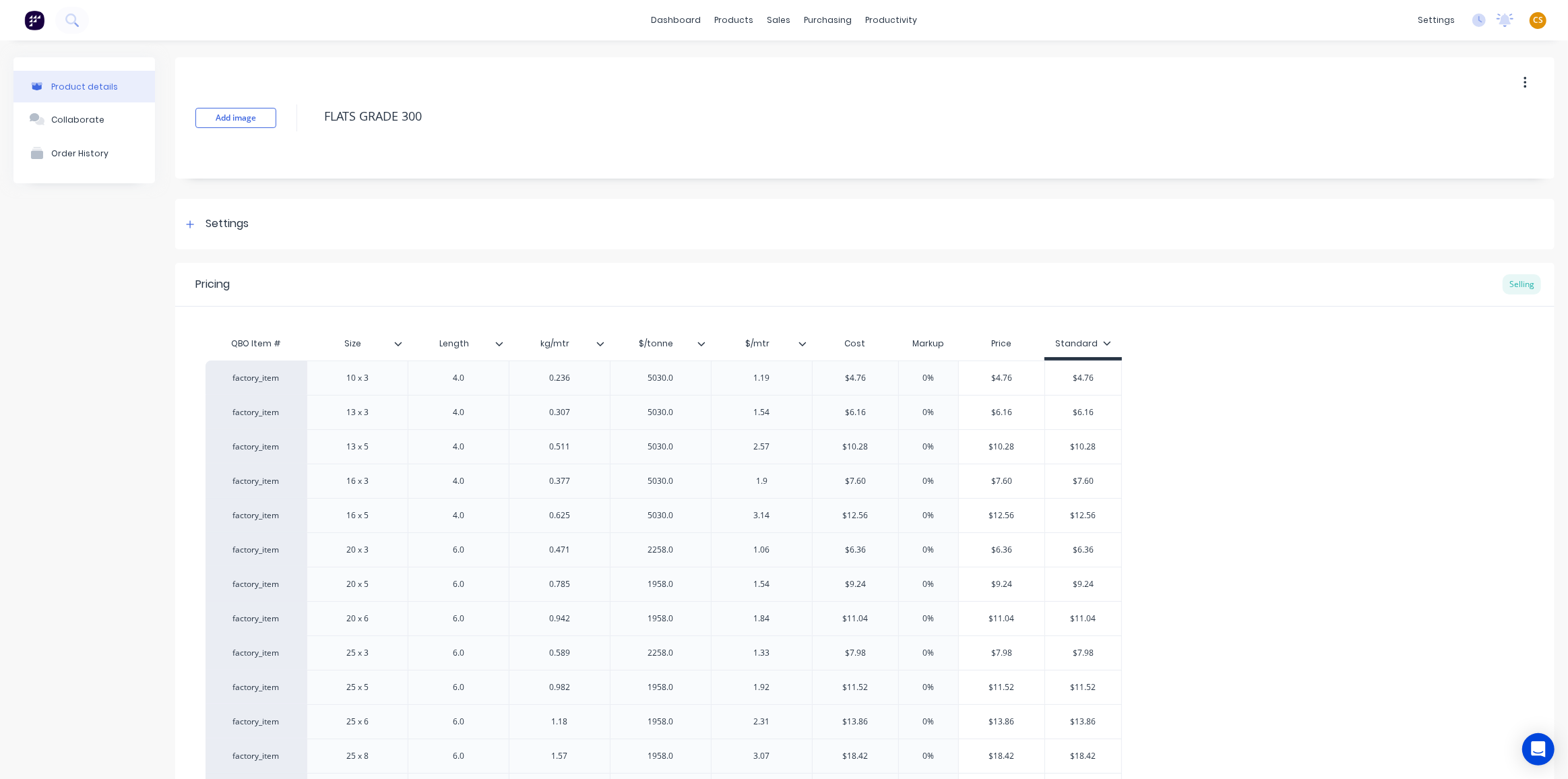
click at [805, 343] on icon at bounding box center [802, 343] width 8 height 8
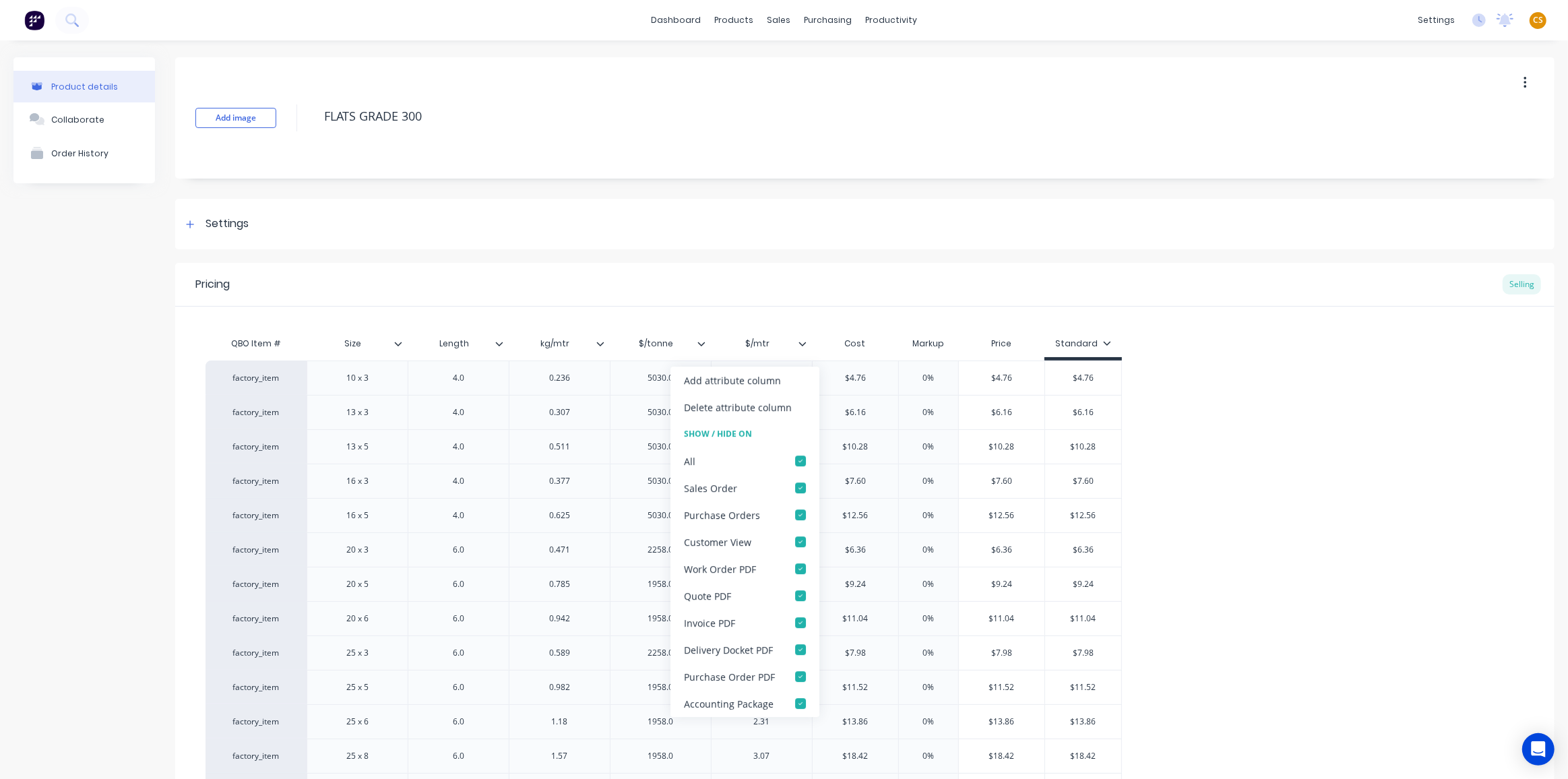
click at [804, 344] on icon at bounding box center [802, 343] width 8 height 8
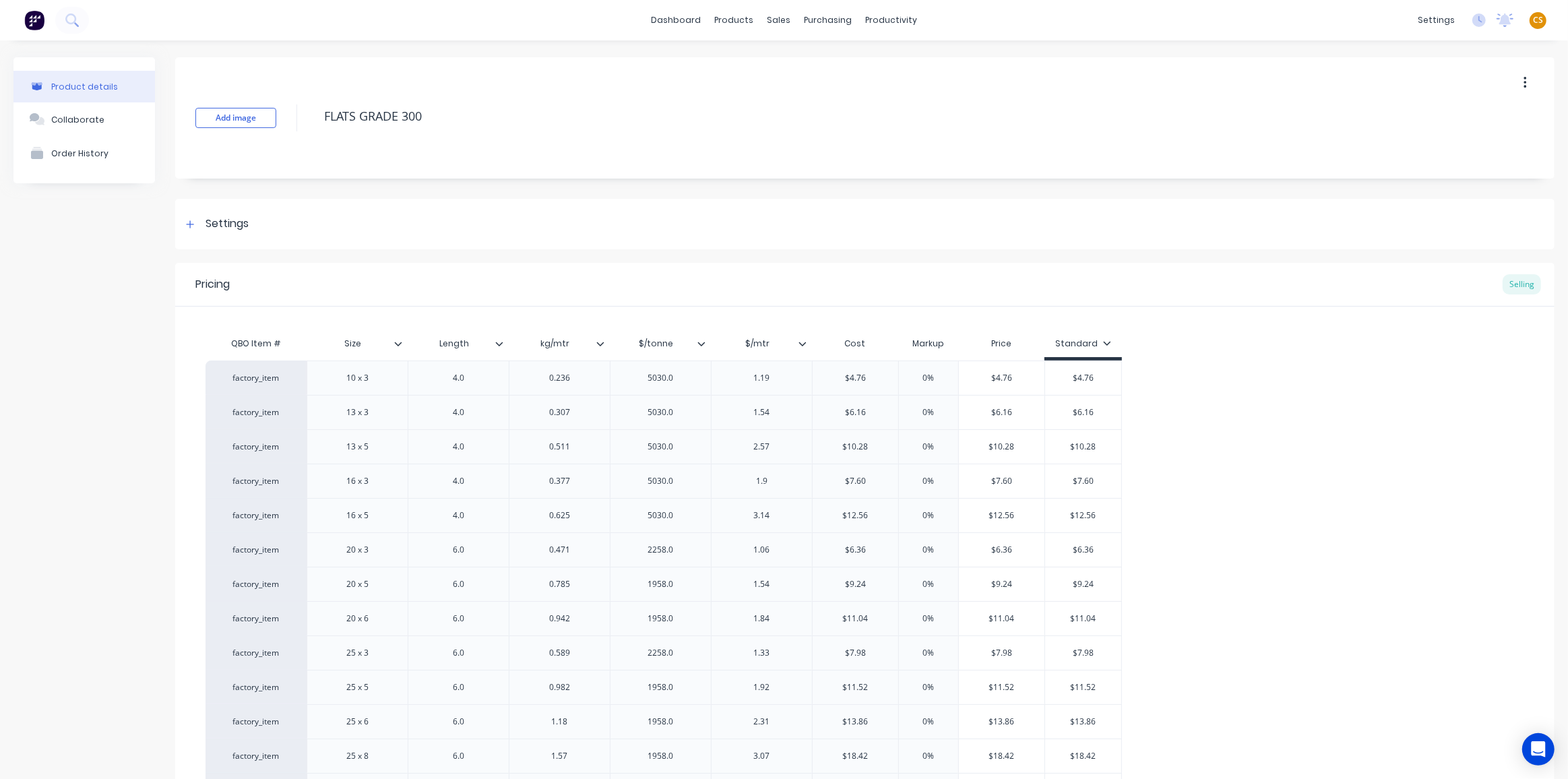
click at [804, 340] on icon at bounding box center [802, 343] width 8 height 8
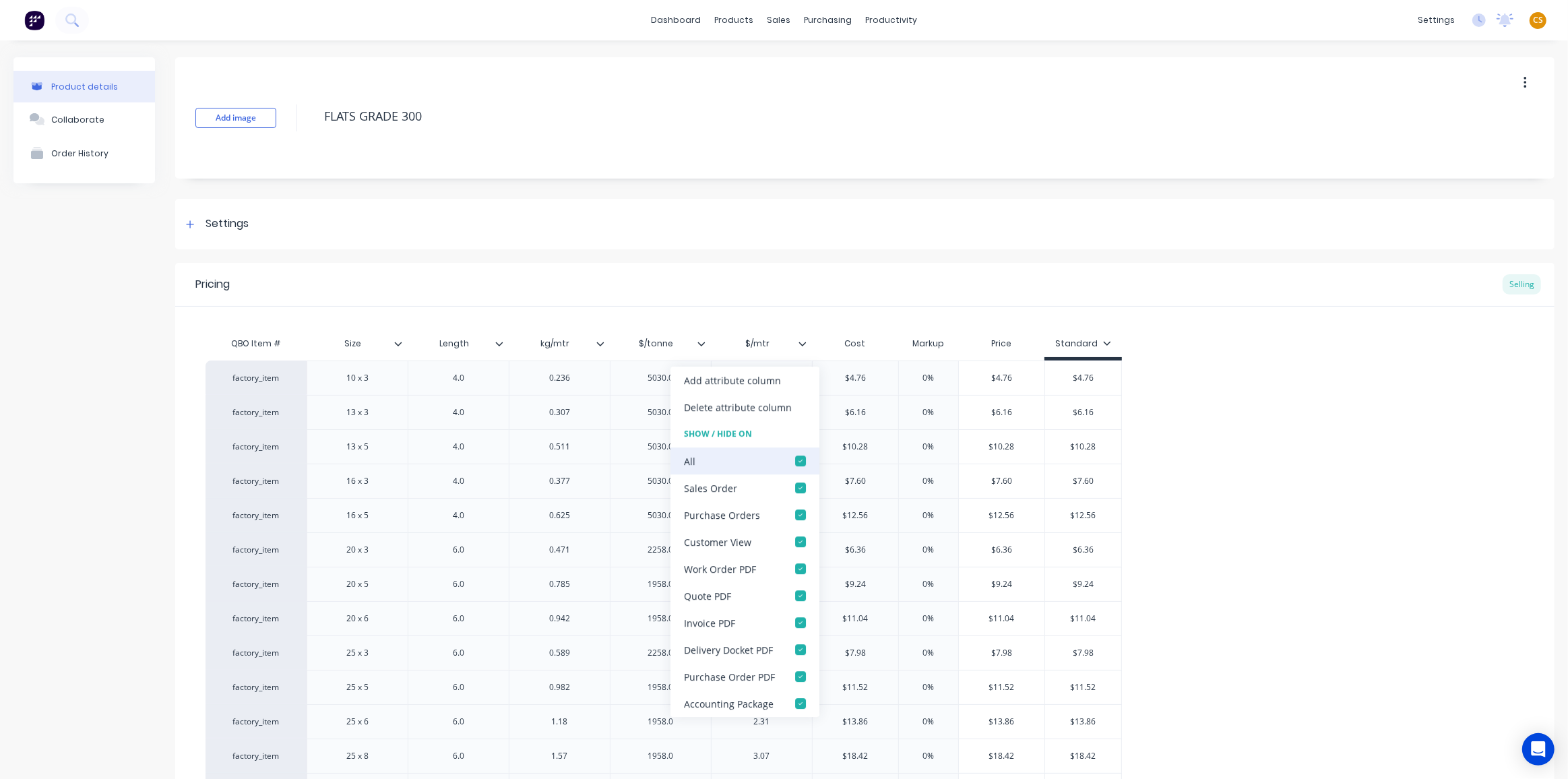
click at [801, 460] on div at bounding box center [801, 461] width 27 height 27
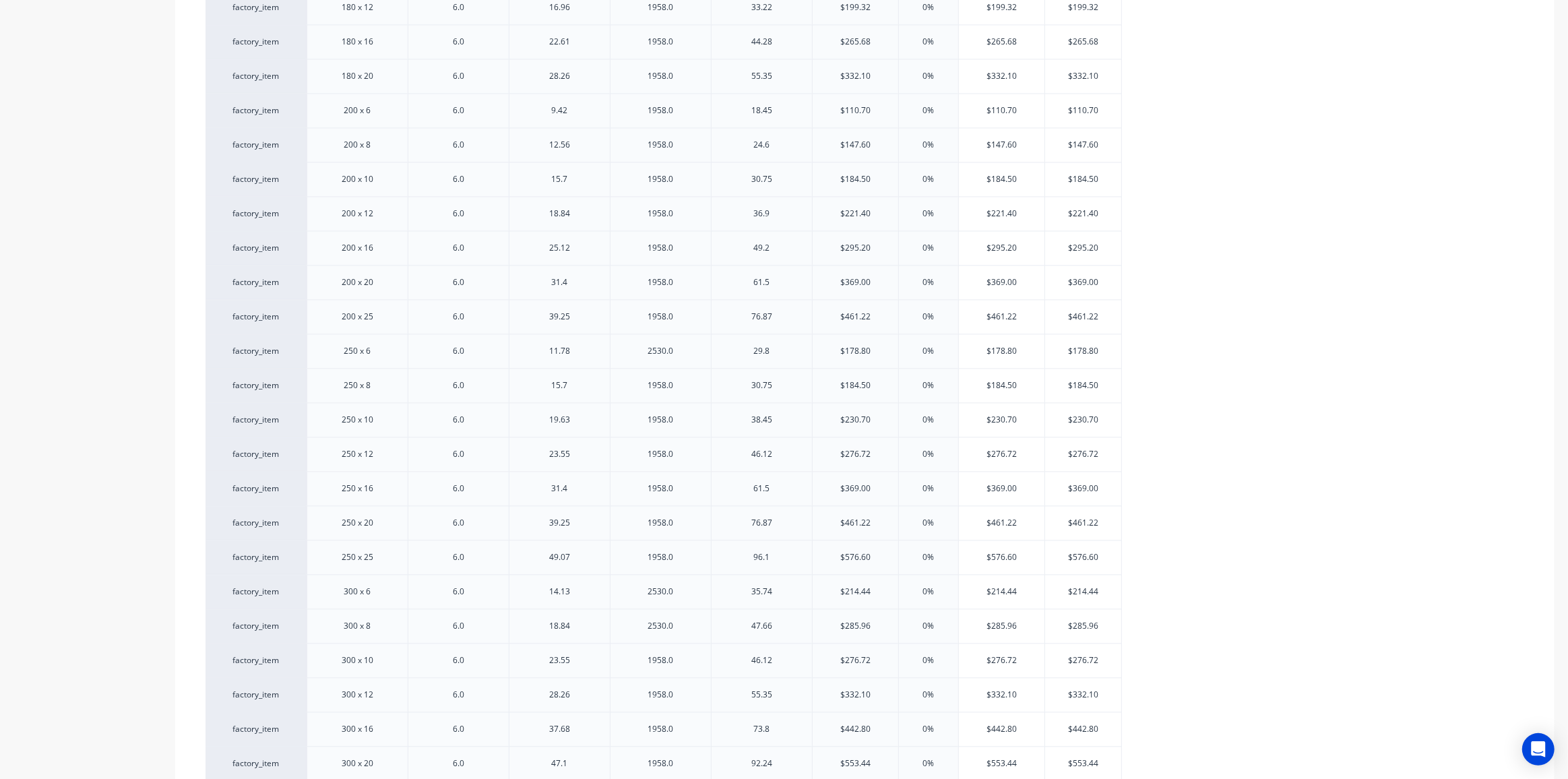
scroll to position [3295, 0]
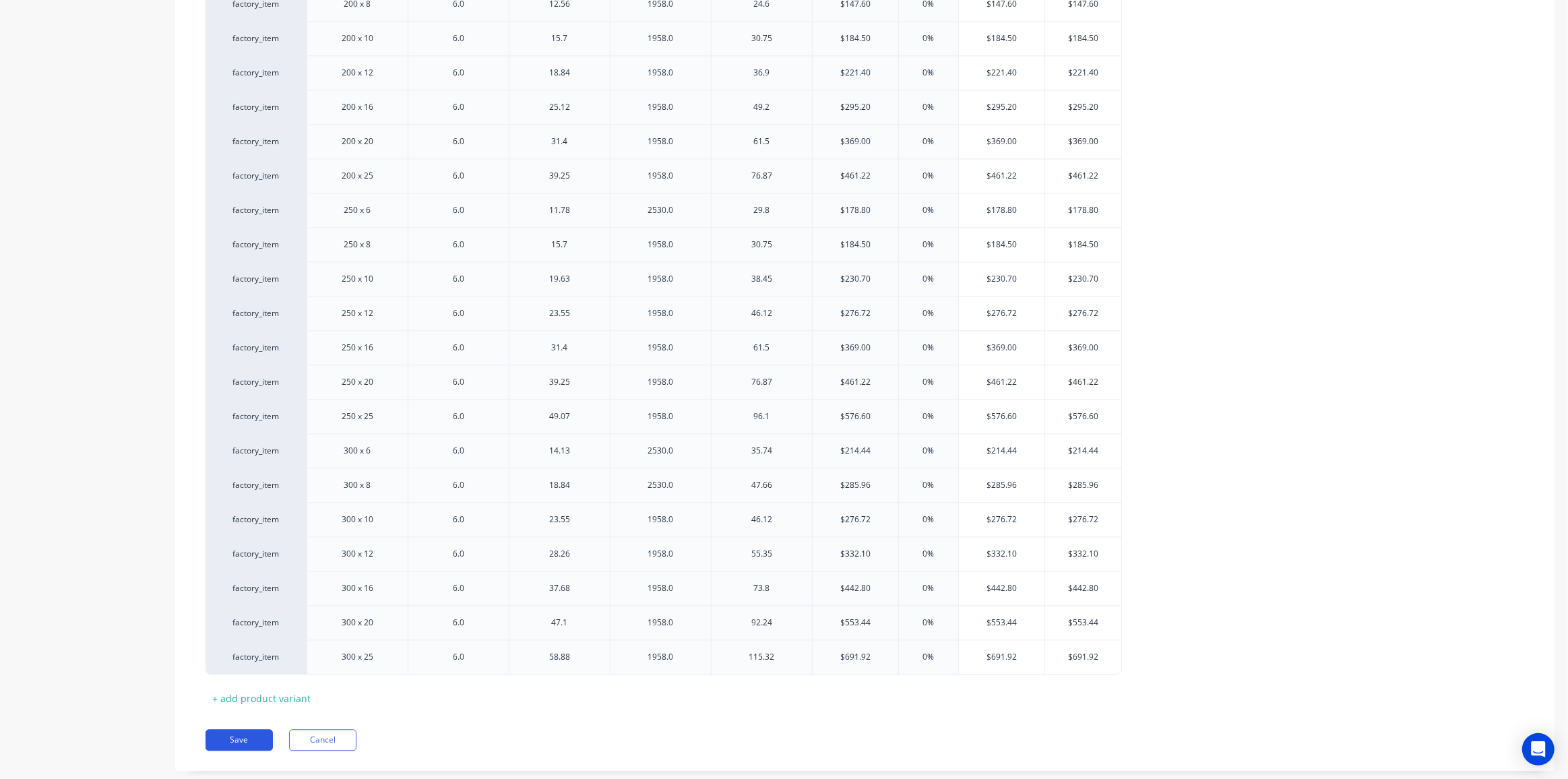
click at [248, 729] on button "Save" at bounding box center [239, 740] width 68 height 22
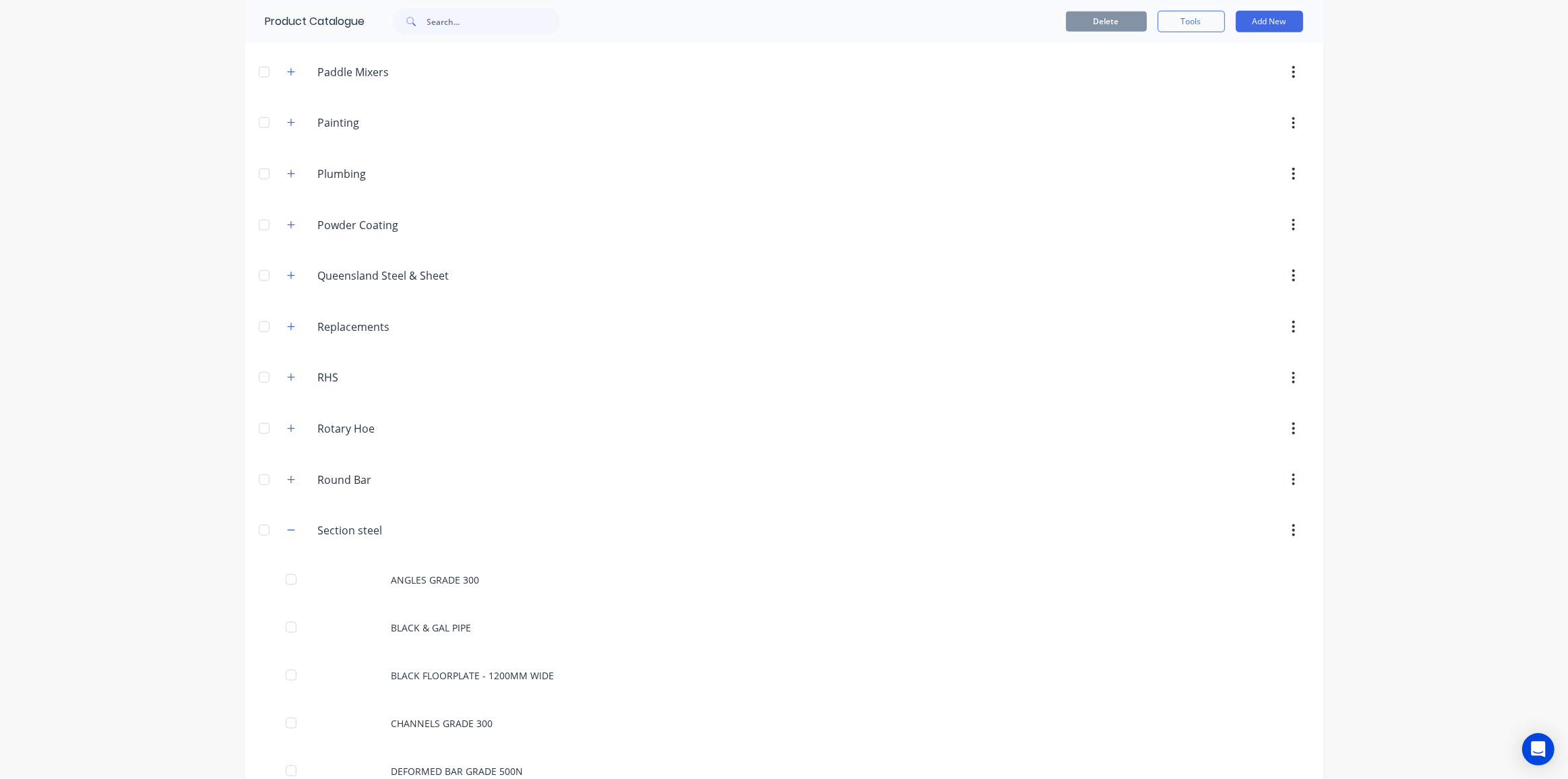
scroll to position [2021, 0]
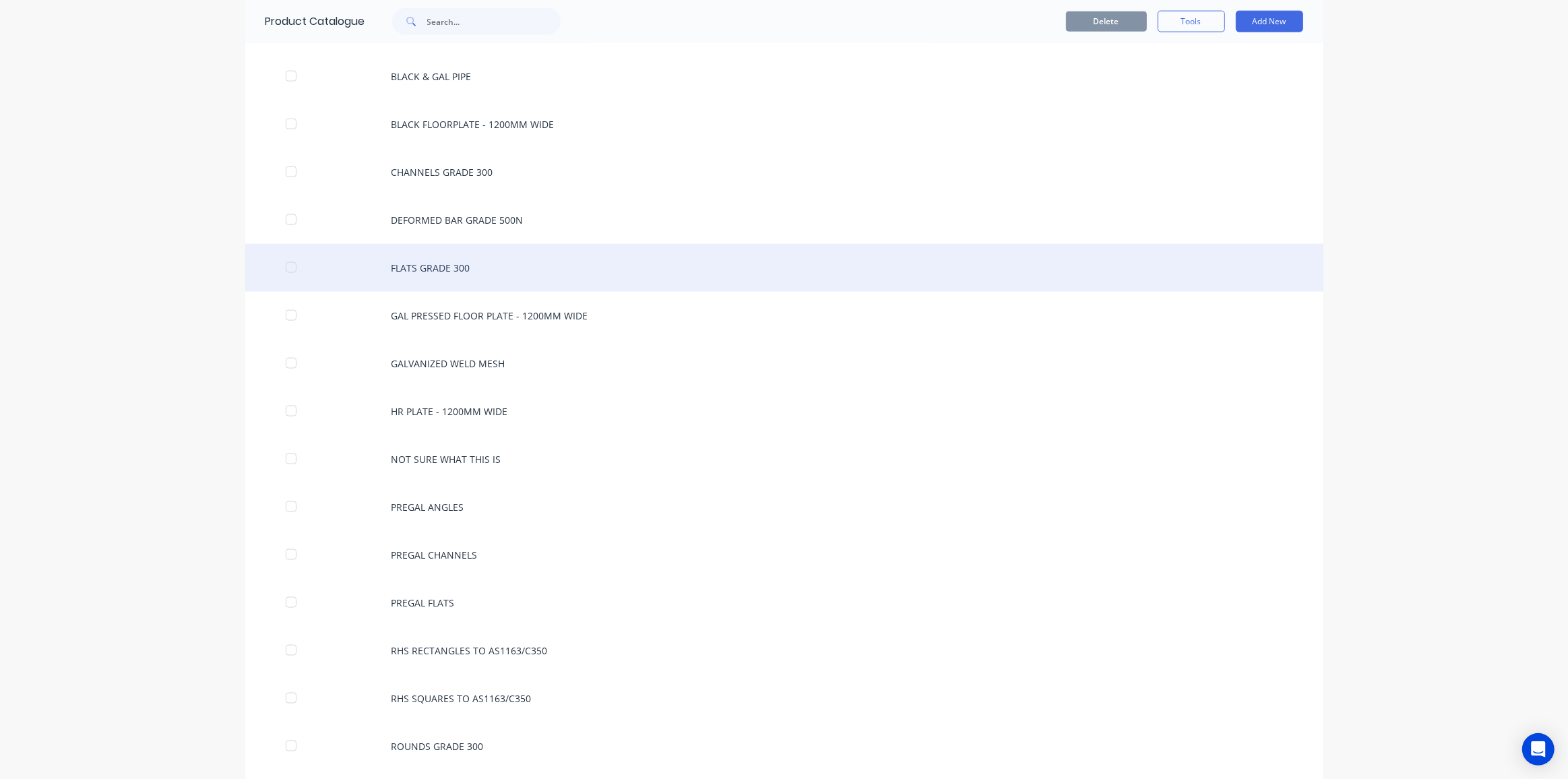
click at [446, 244] on div "FLATS GRADE 300" at bounding box center [784, 268] width 1079 height 47
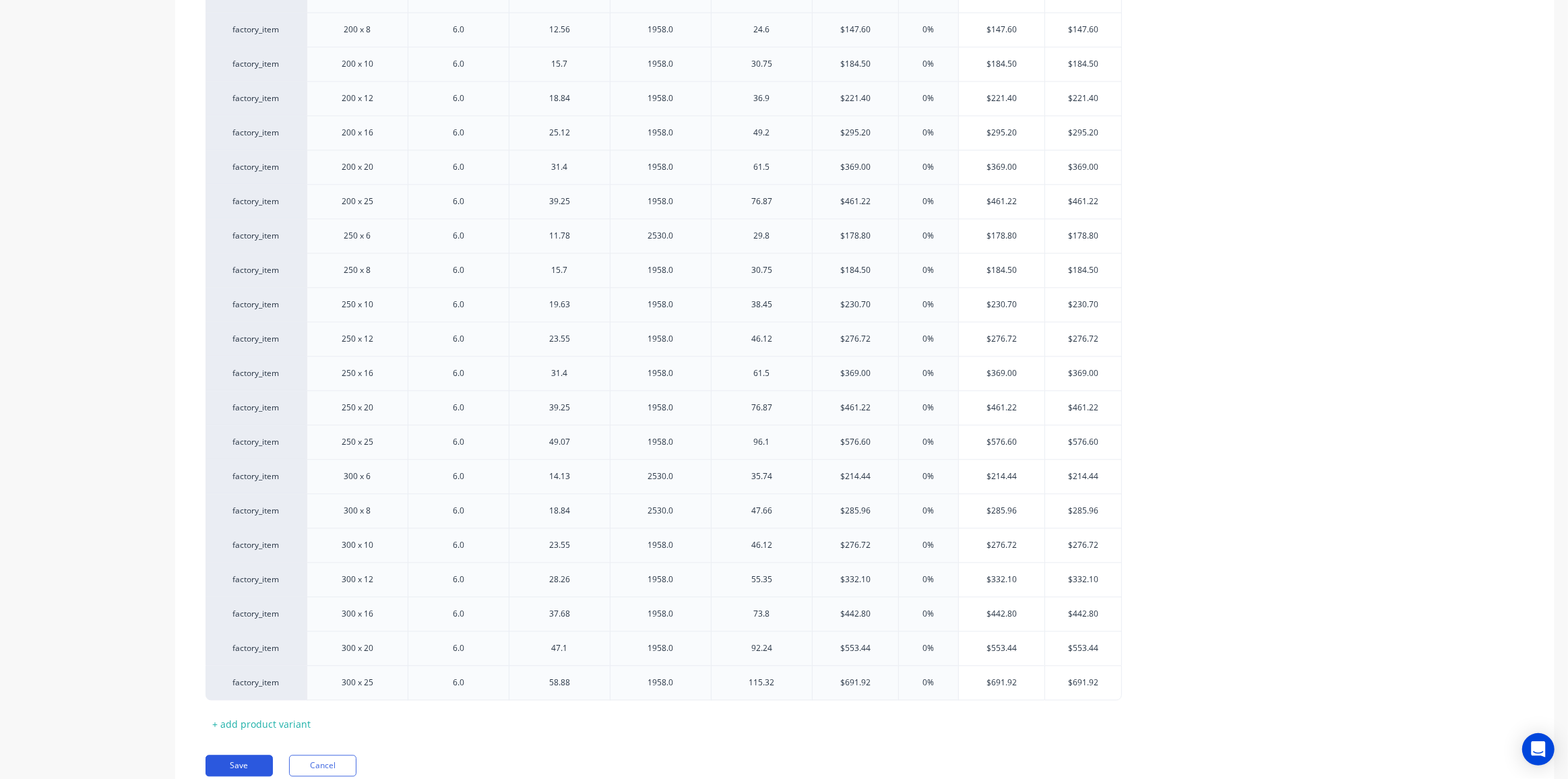
scroll to position [3295, 0]
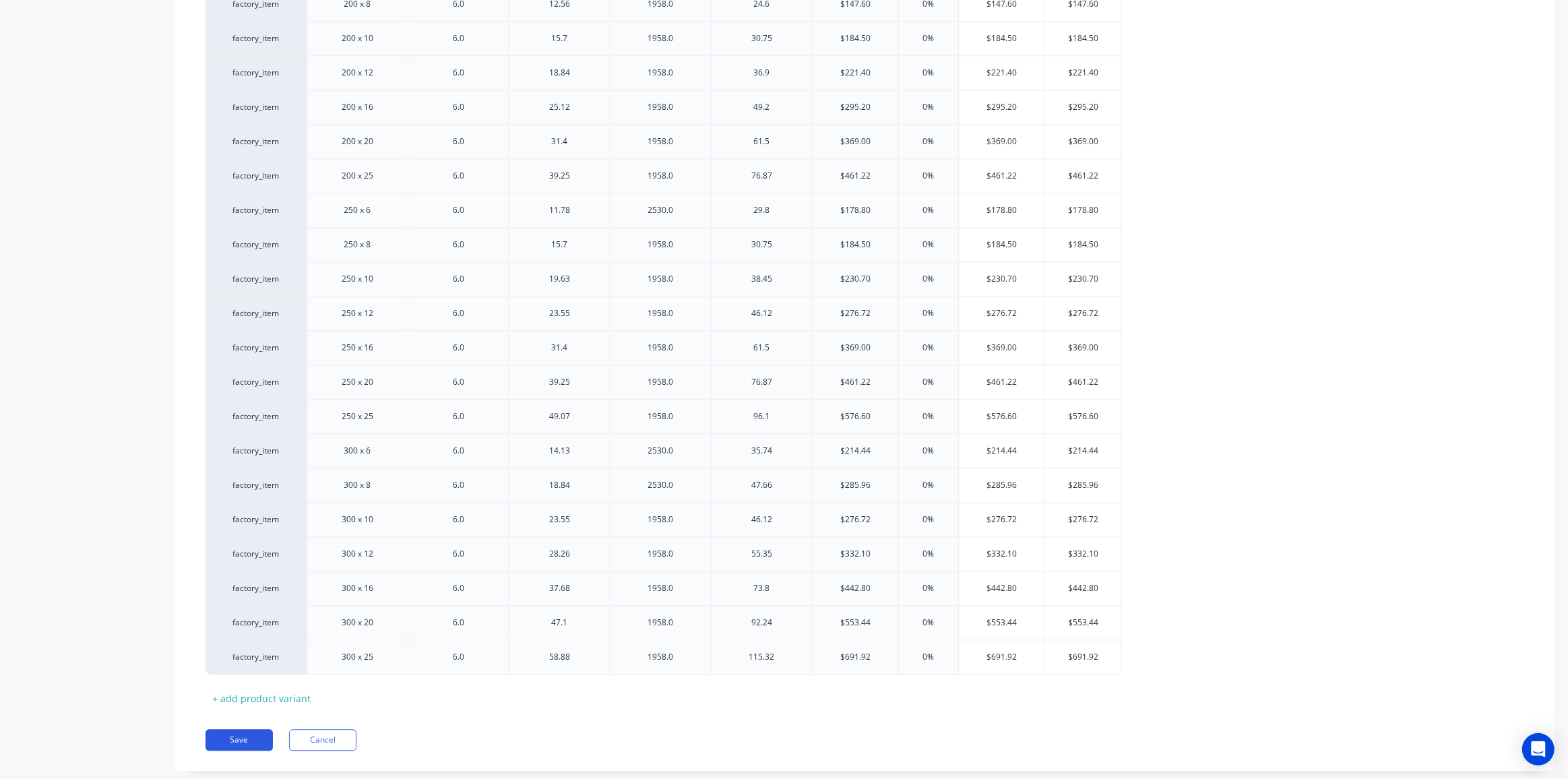
click at [240, 729] on button "Save" at bounding box center [239, 740] width 68 height 22
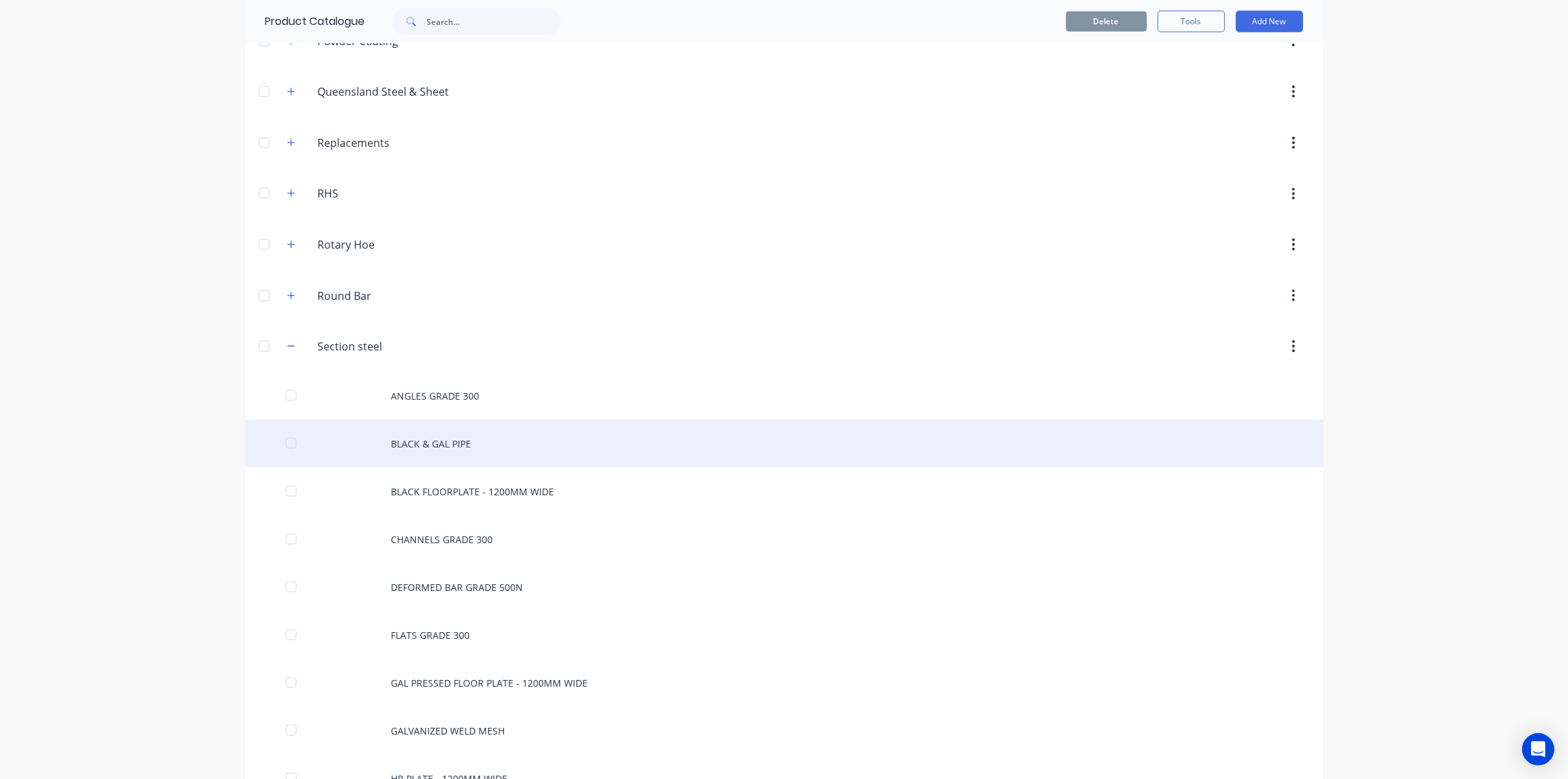
scroll to position [1837, 0]
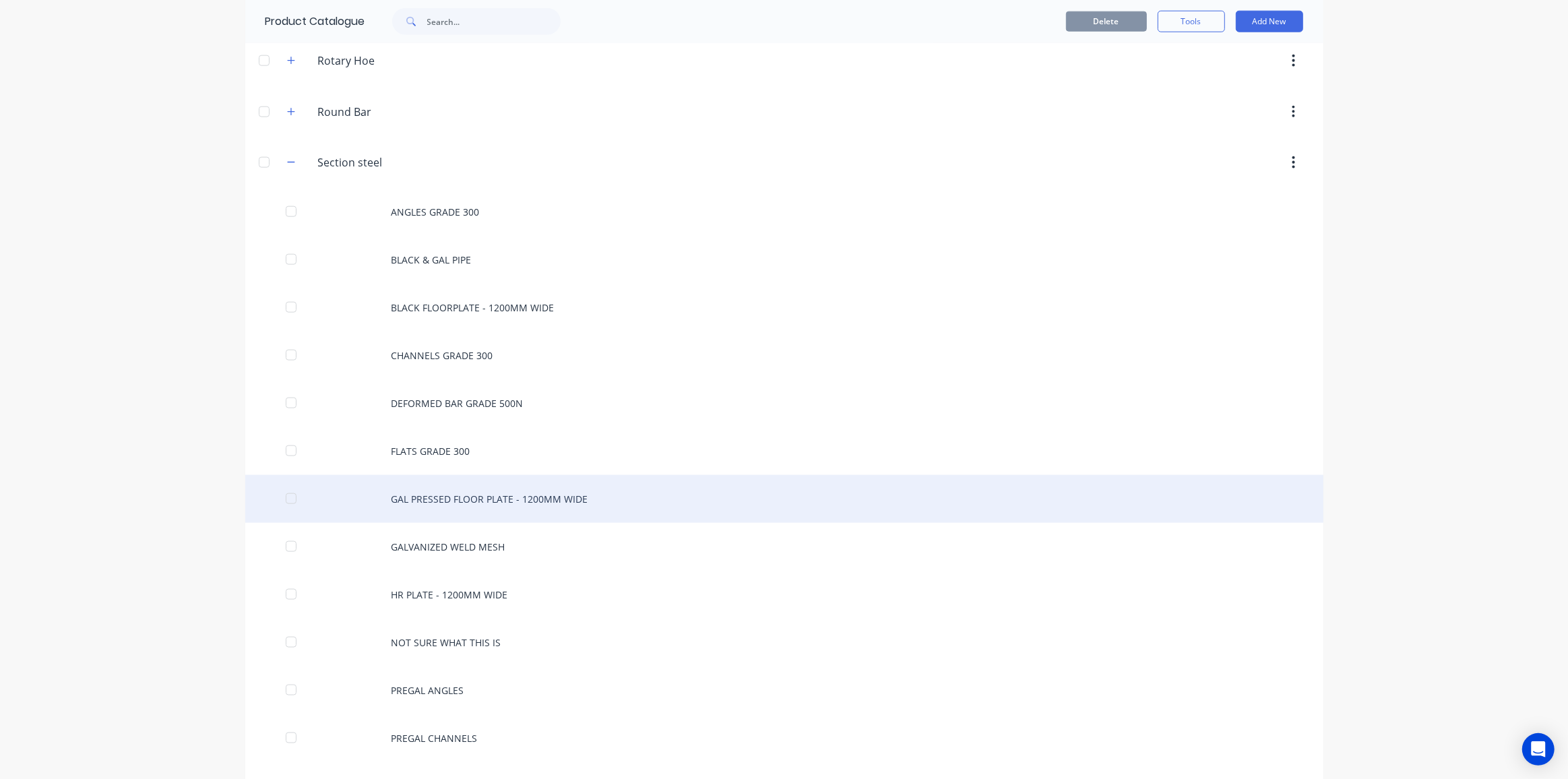
click at [416, 477] on div "GAL PRESSED FLOOR PLATE - 1200MM WIDE" at bounding box center [784, 499] width 1079 height 47
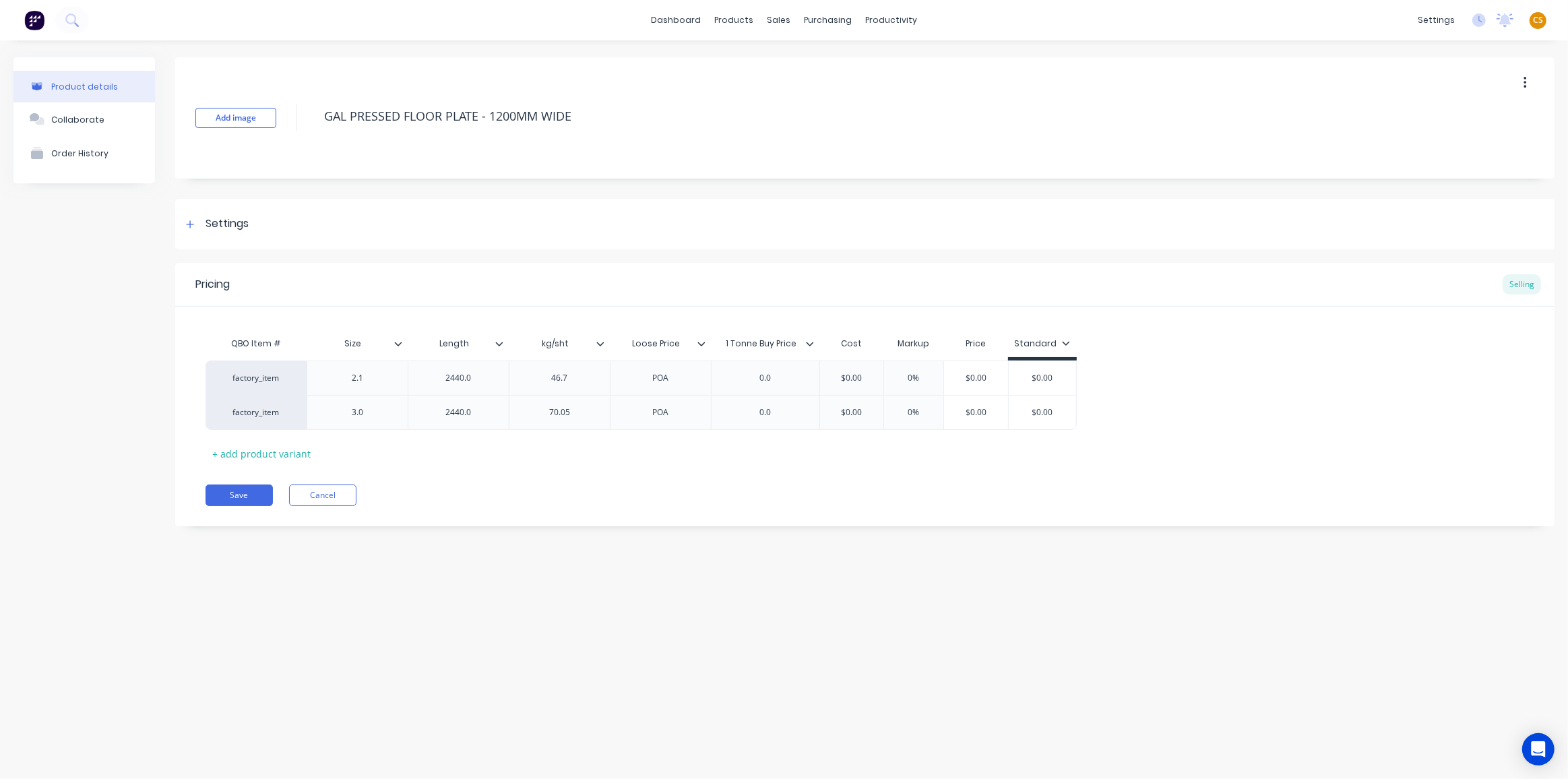
click at [703, 341] on icon at bounding box center [701, 343] width 8 height 8
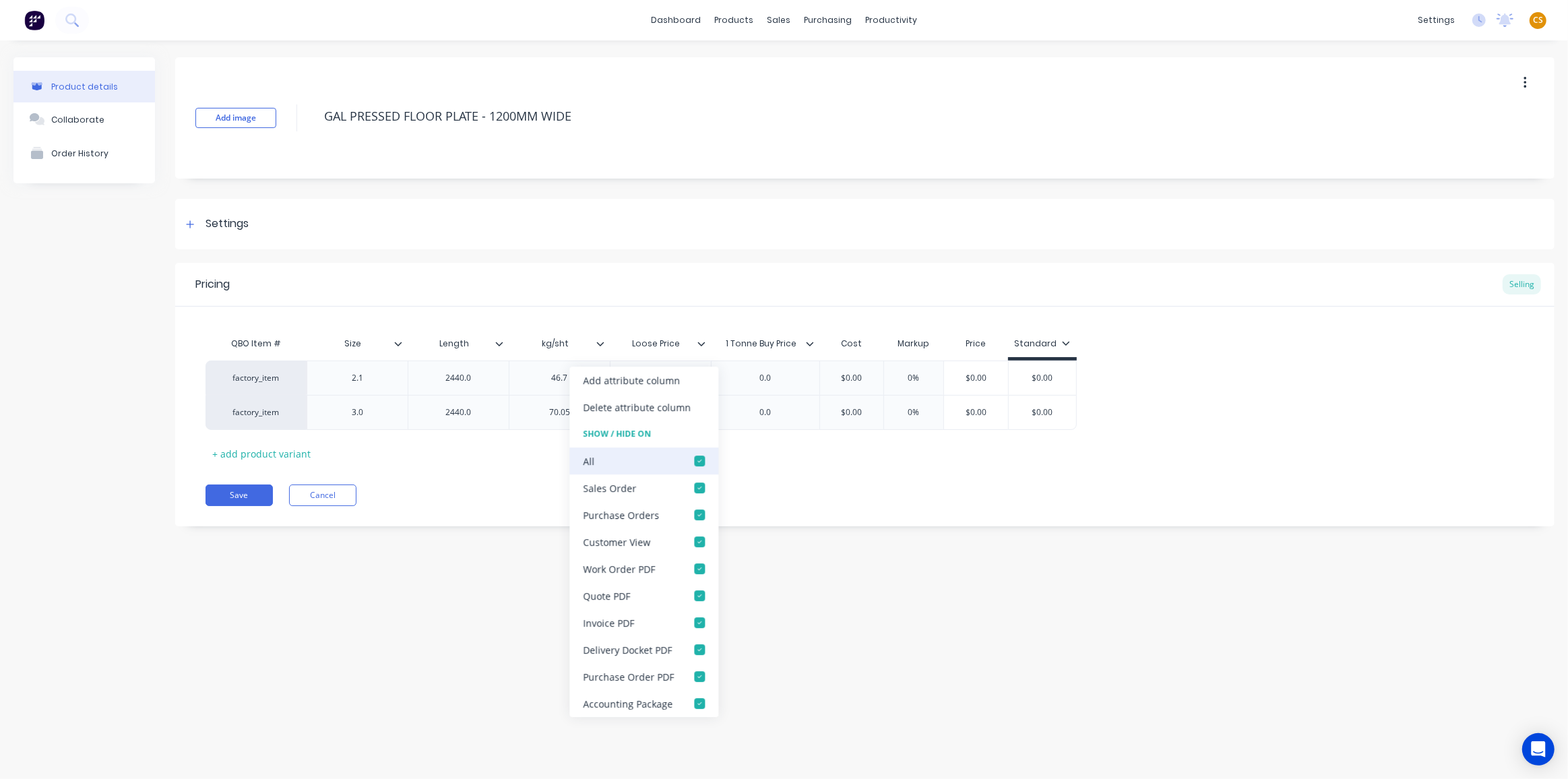
click at [698, 461] on div at bounding box center [700, 461] width 27 height 27
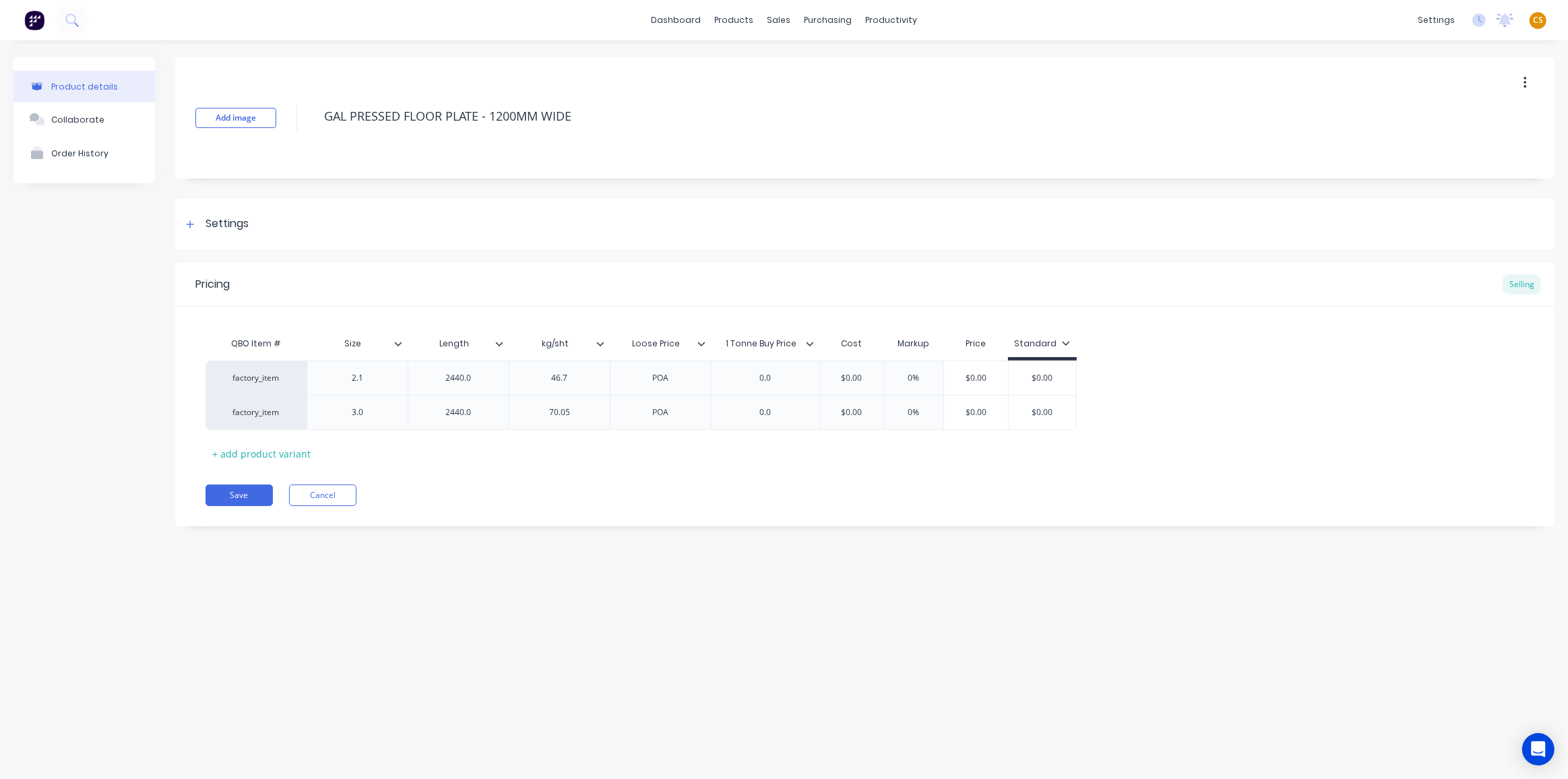
click at [809, 346] on icon at bounding box center [810, 343] width 8 height 8
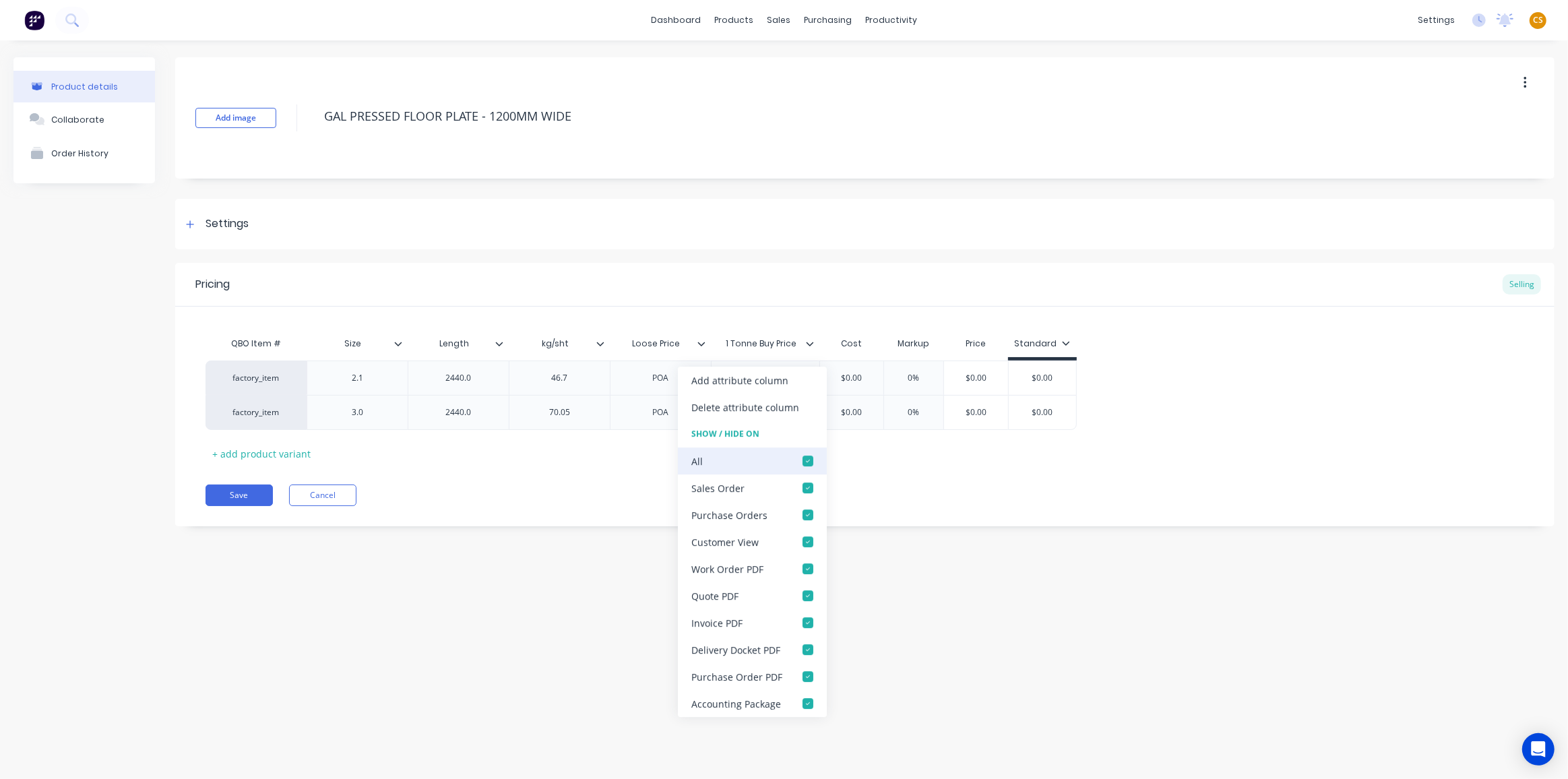
click at [806, 461] on div at bounding box center [808, 461] width 27 height 27
click at [227, 498] on button "Save" at bounding box center [239, 496] width 68 height 22
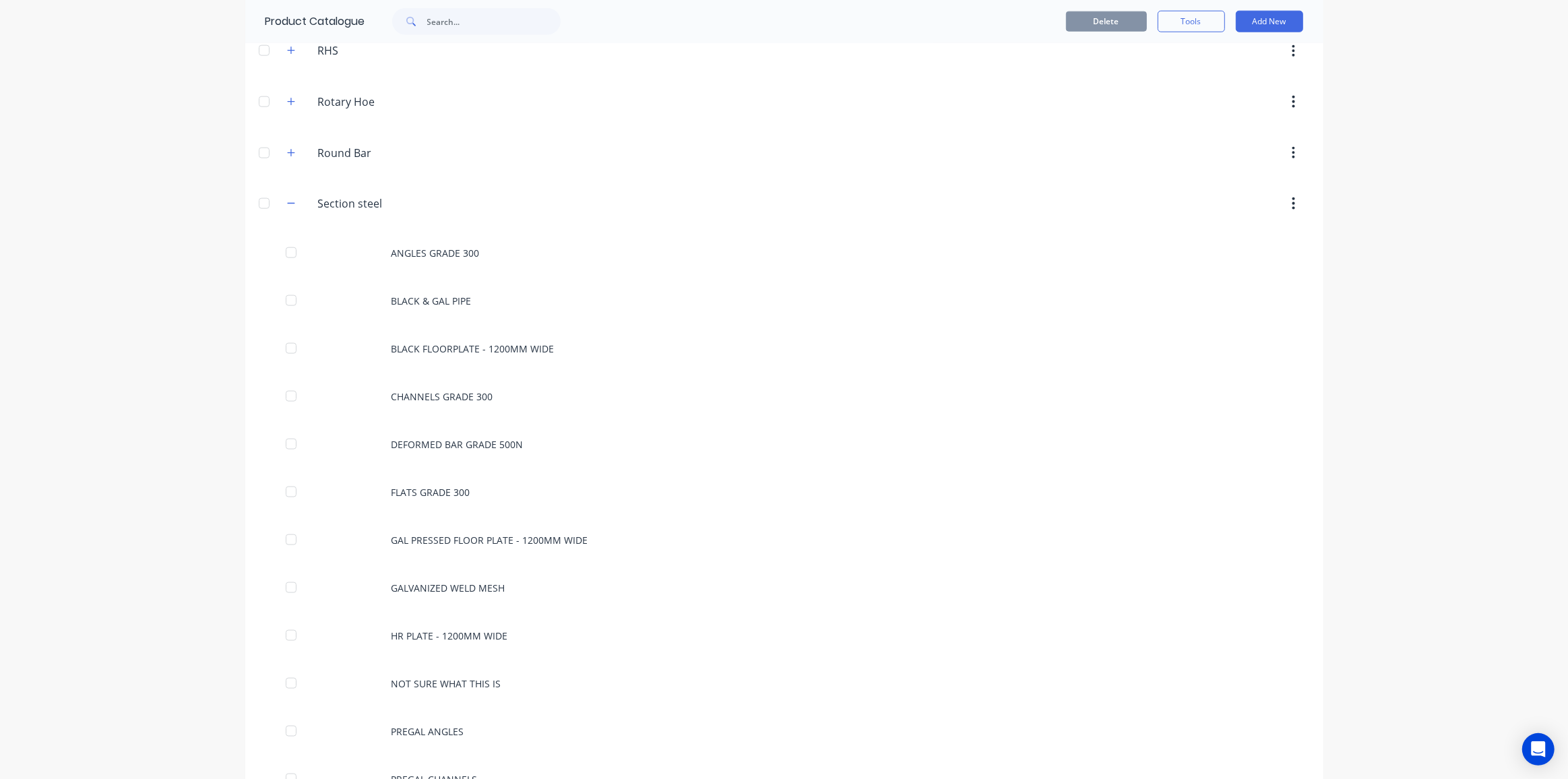
scroll to position [2205, 0]
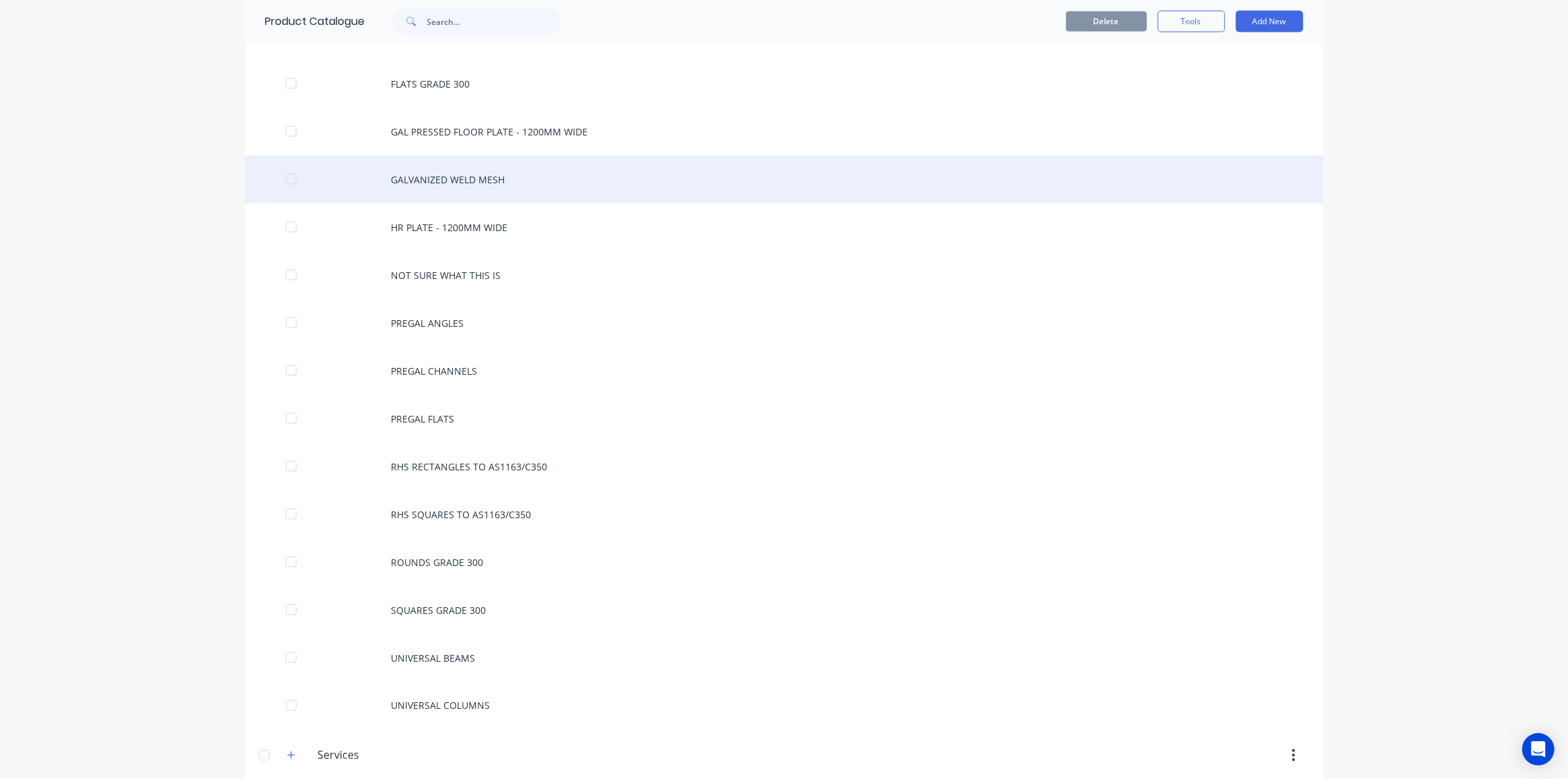
click at [434, 164] on div "GALVANIZED WELD MESH" at bounding box center [784, 179] width 1079 height 47
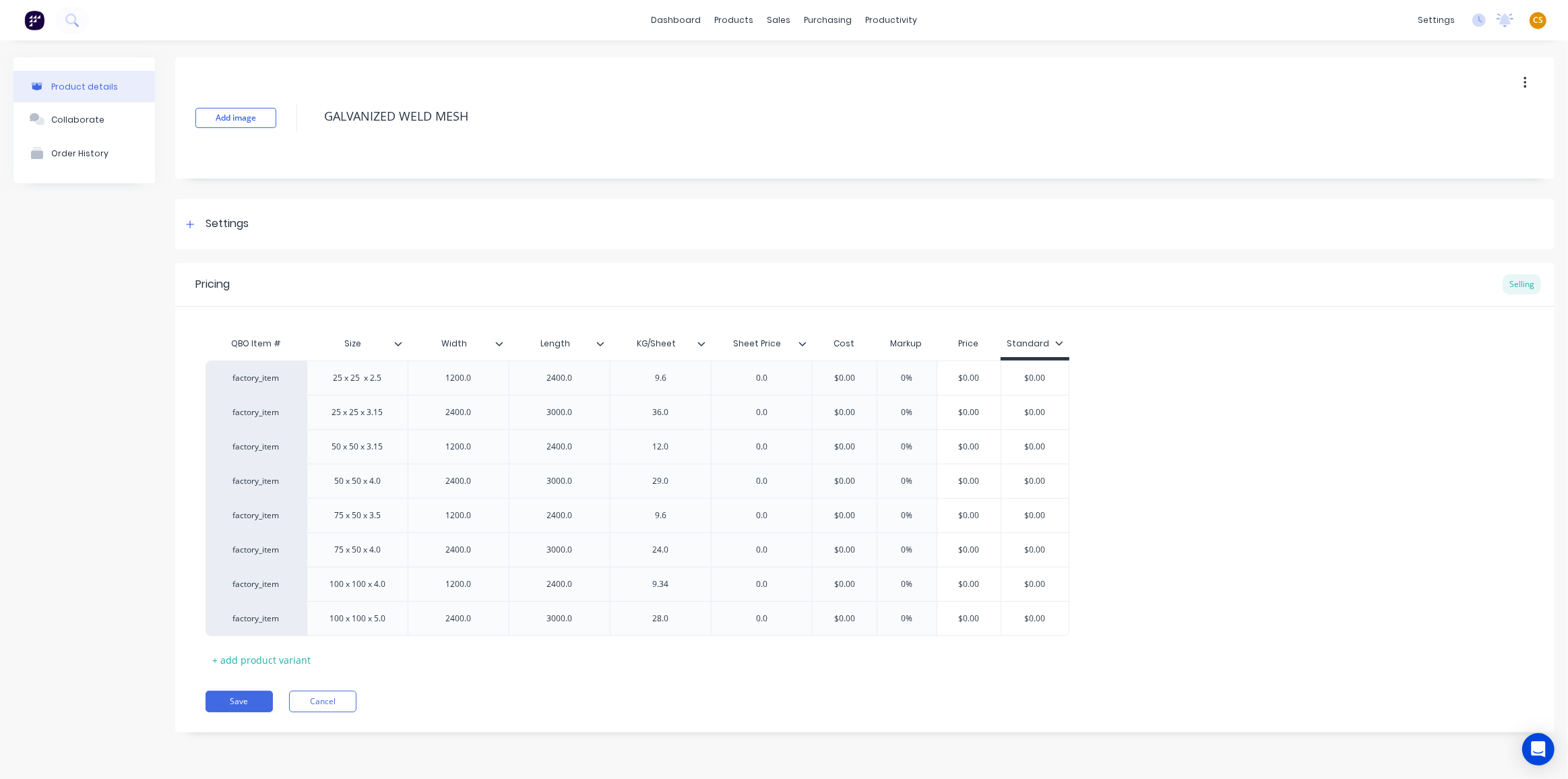
click at [703, 341] on icon at bounding box center [701, 343] width 8 height 8
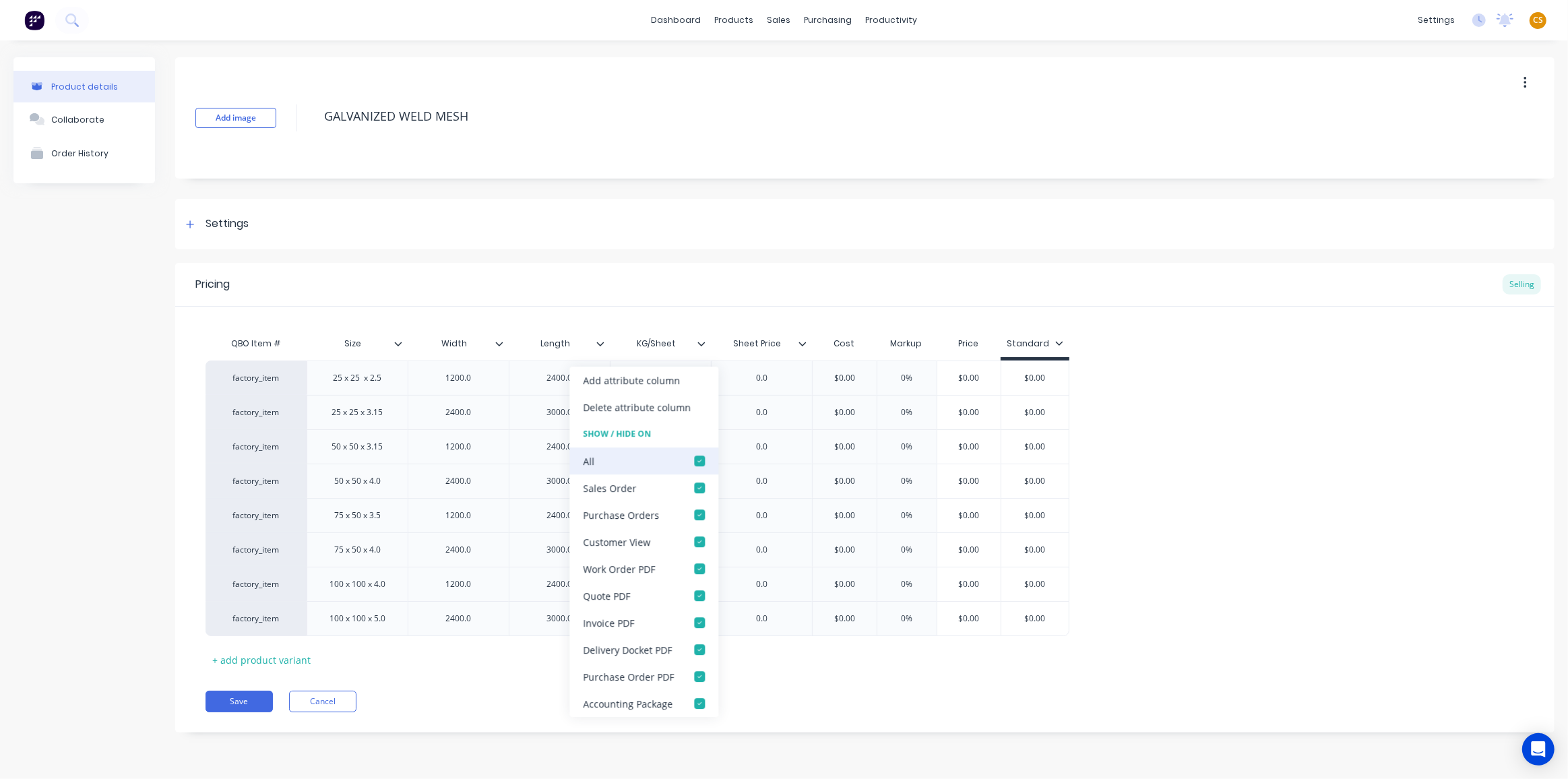
click at [698, 460] on div at bounding box center [700, 461] width 27 height 27
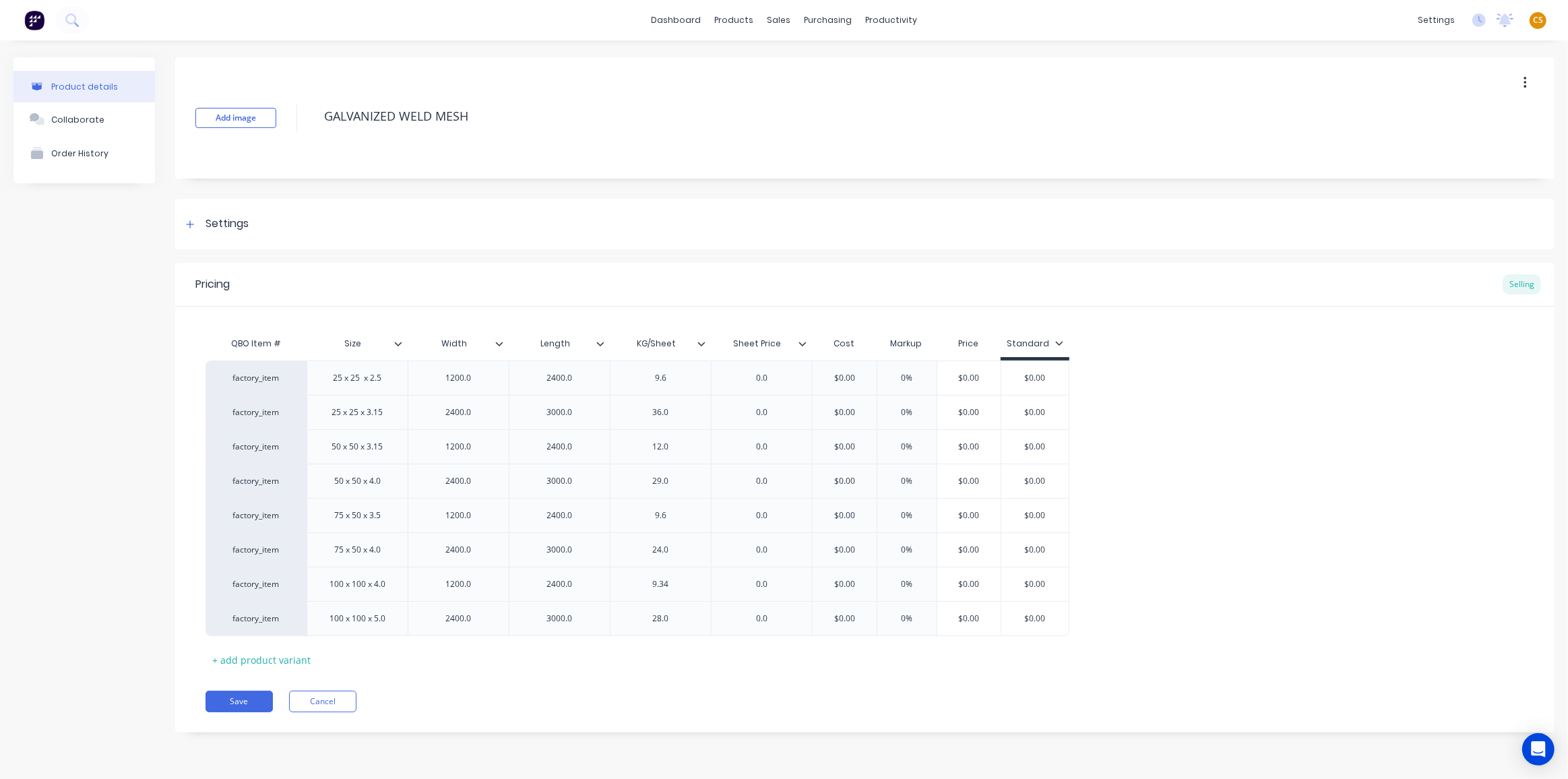
click at [803, 342] on icon at bounding box center [802, 343] width 8 height 8
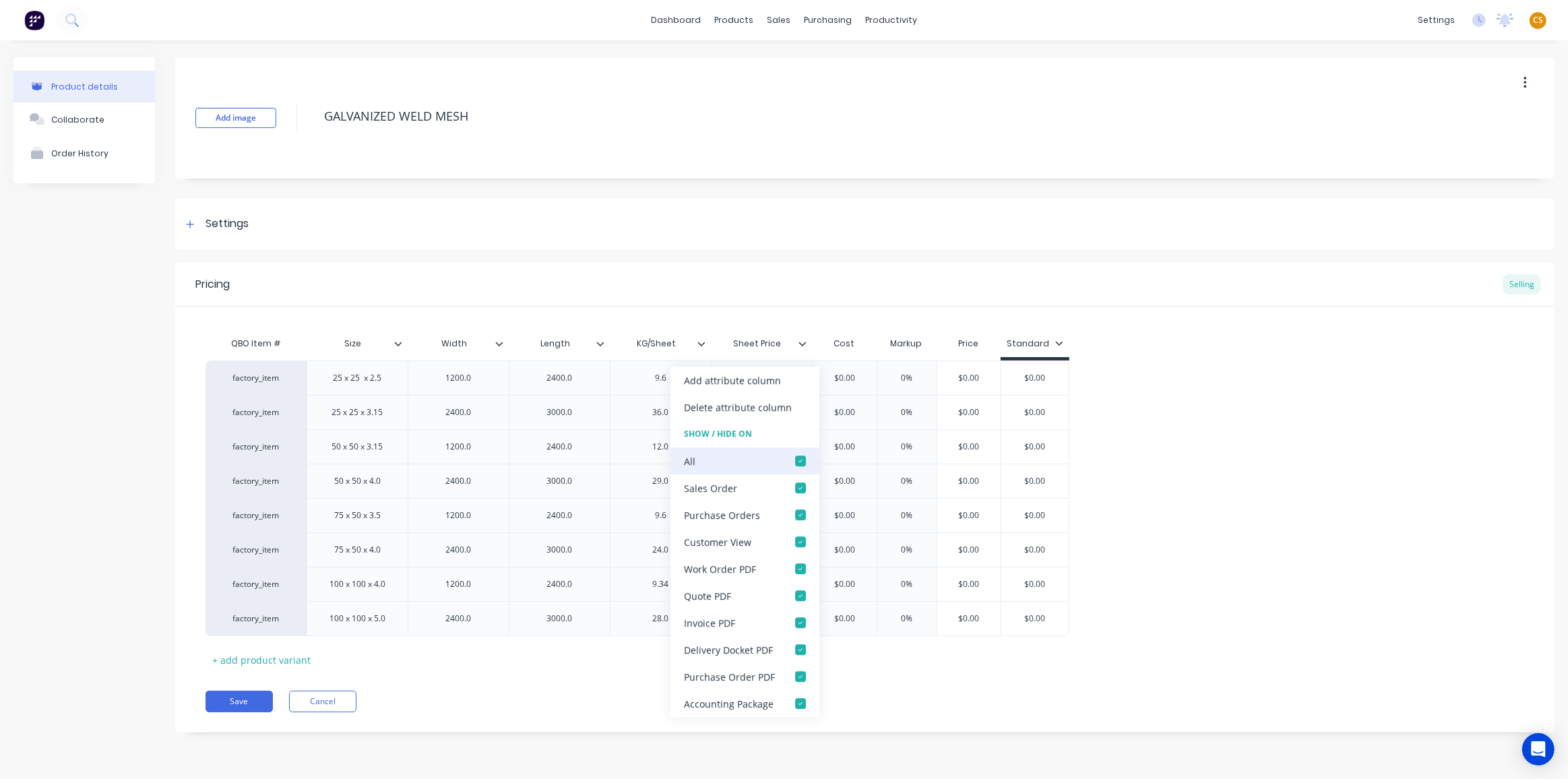
click at [800, 460] on div at bounding box center [801, 461] width 27 height 27
click at [233, 700] on button "Save" at bounding box center [239, 701] width 68 height 22
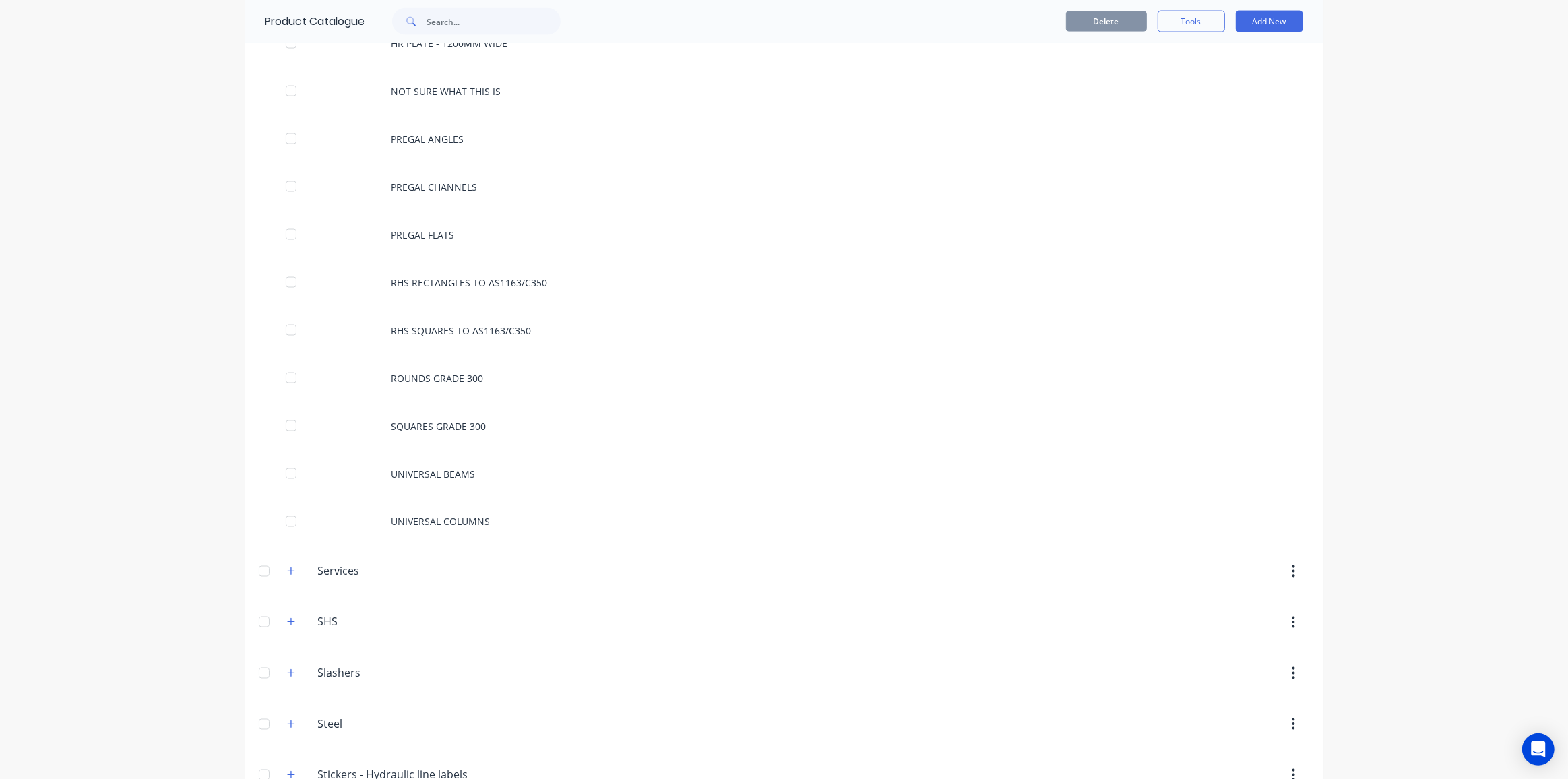
scroll to position [1837, 0]
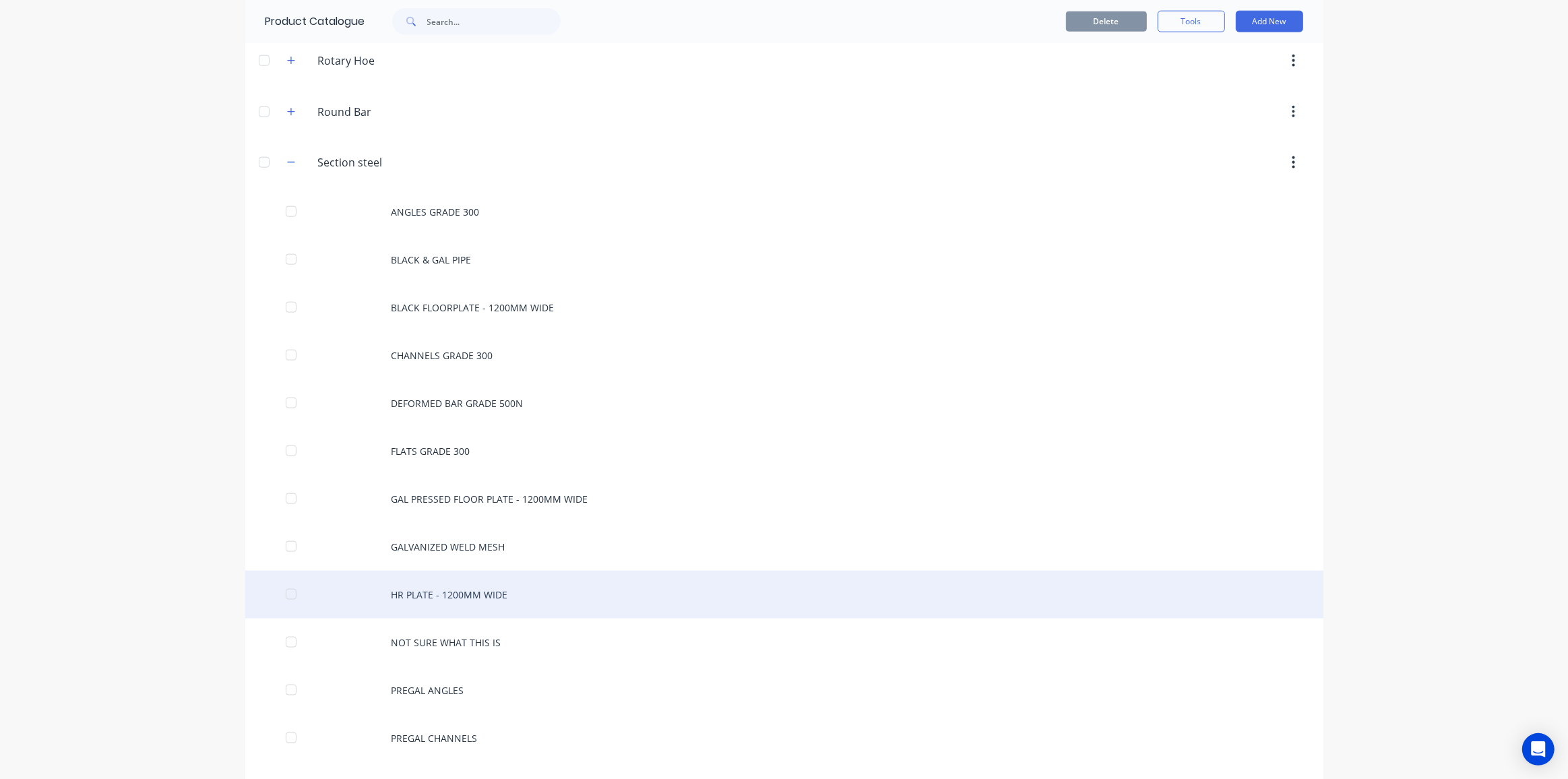
click at [420, 575] on div "HR PLATE - 1200MM WIDE" at bounding box center [784, 595] width 1079 height 47
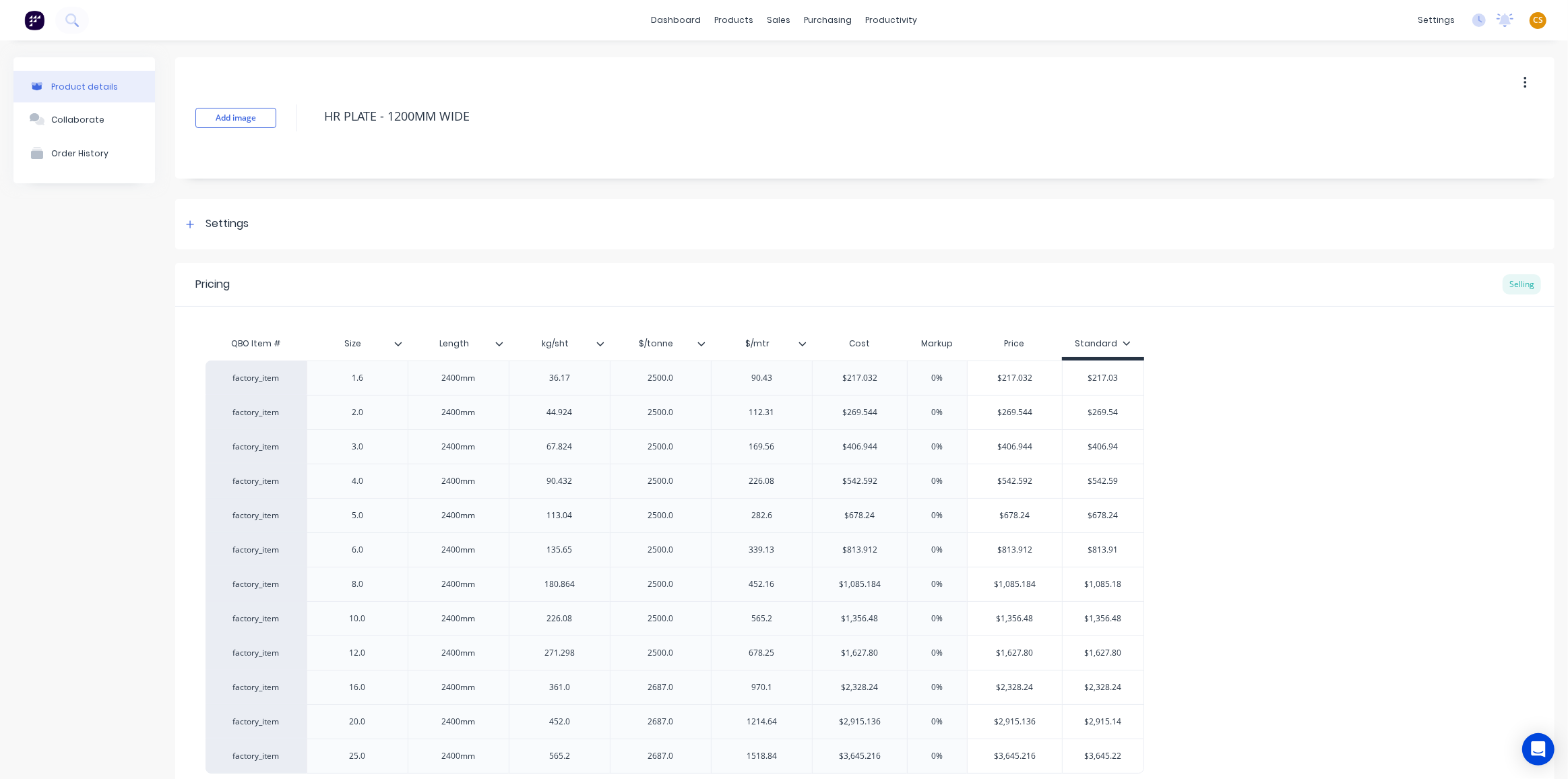
click at [700, 342] on icon at bounding box center [701, 343] width 8 height 8
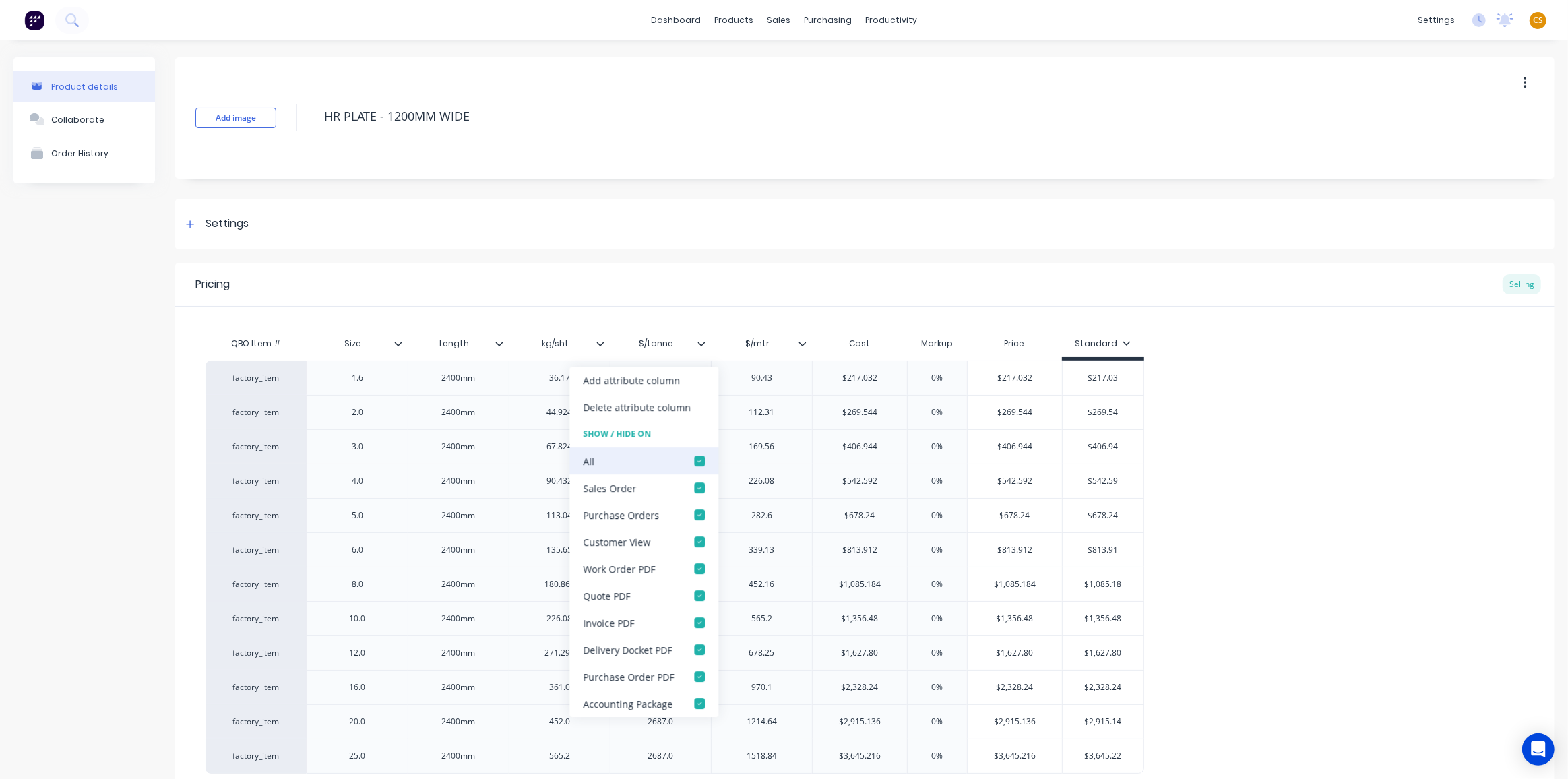
click at [698, 462] on div at bounding box center [700, 461] width 27 height 27
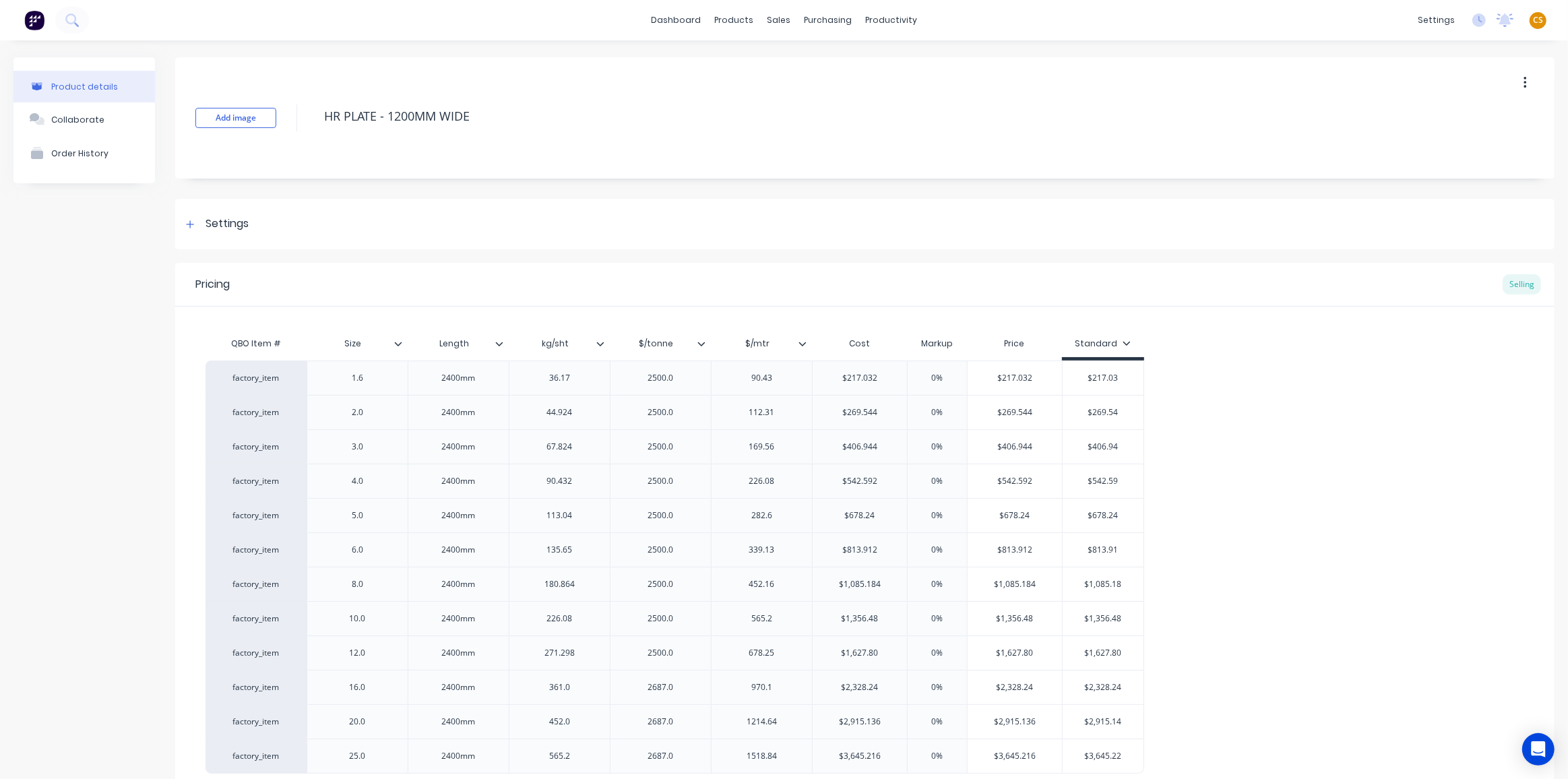
click at [805, 341] on icon at bounding box center [802, 343] width 8 height 8
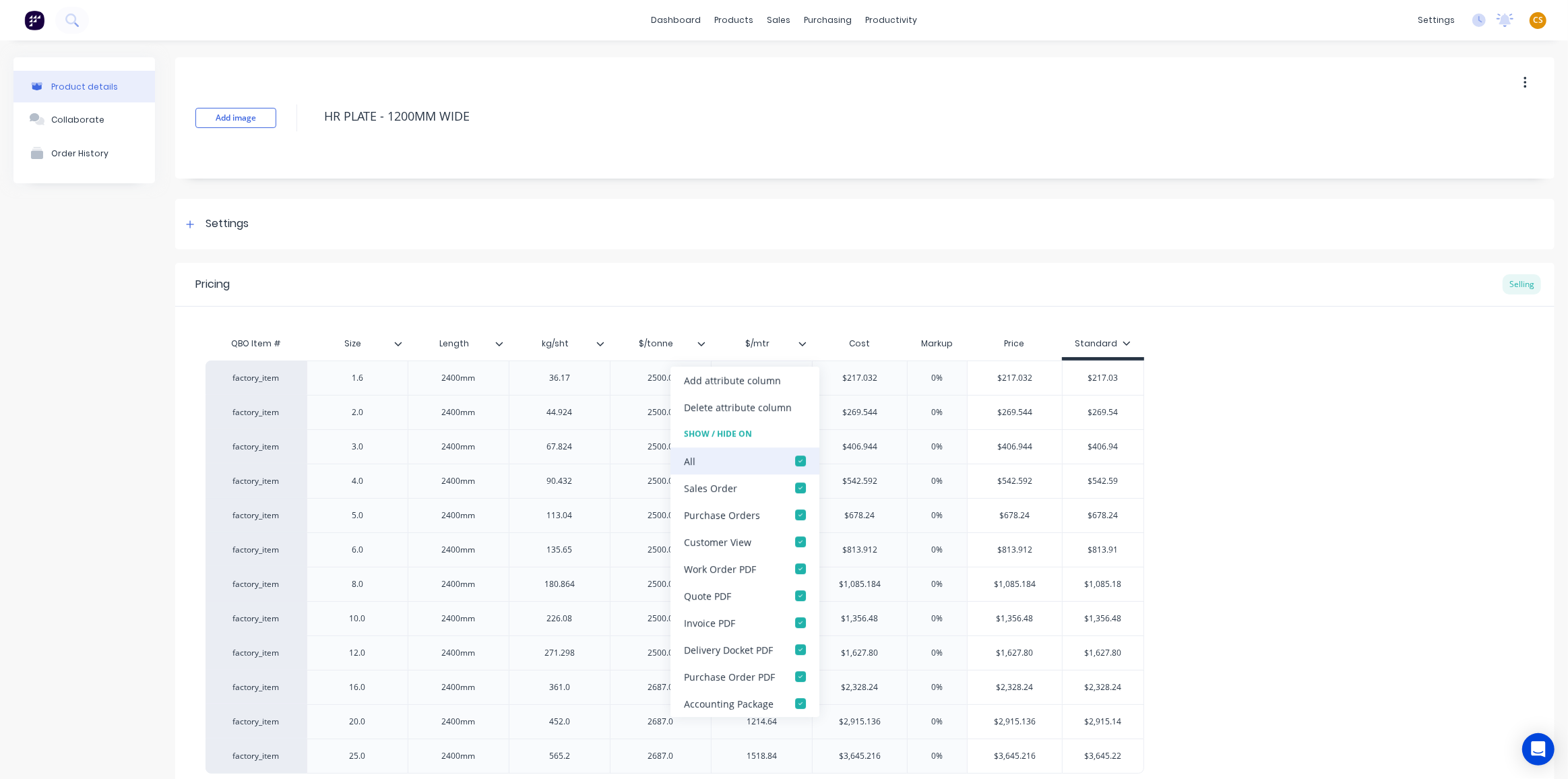
click at [798, 459] on div at bounding box center [801, 461] width 27 height 27
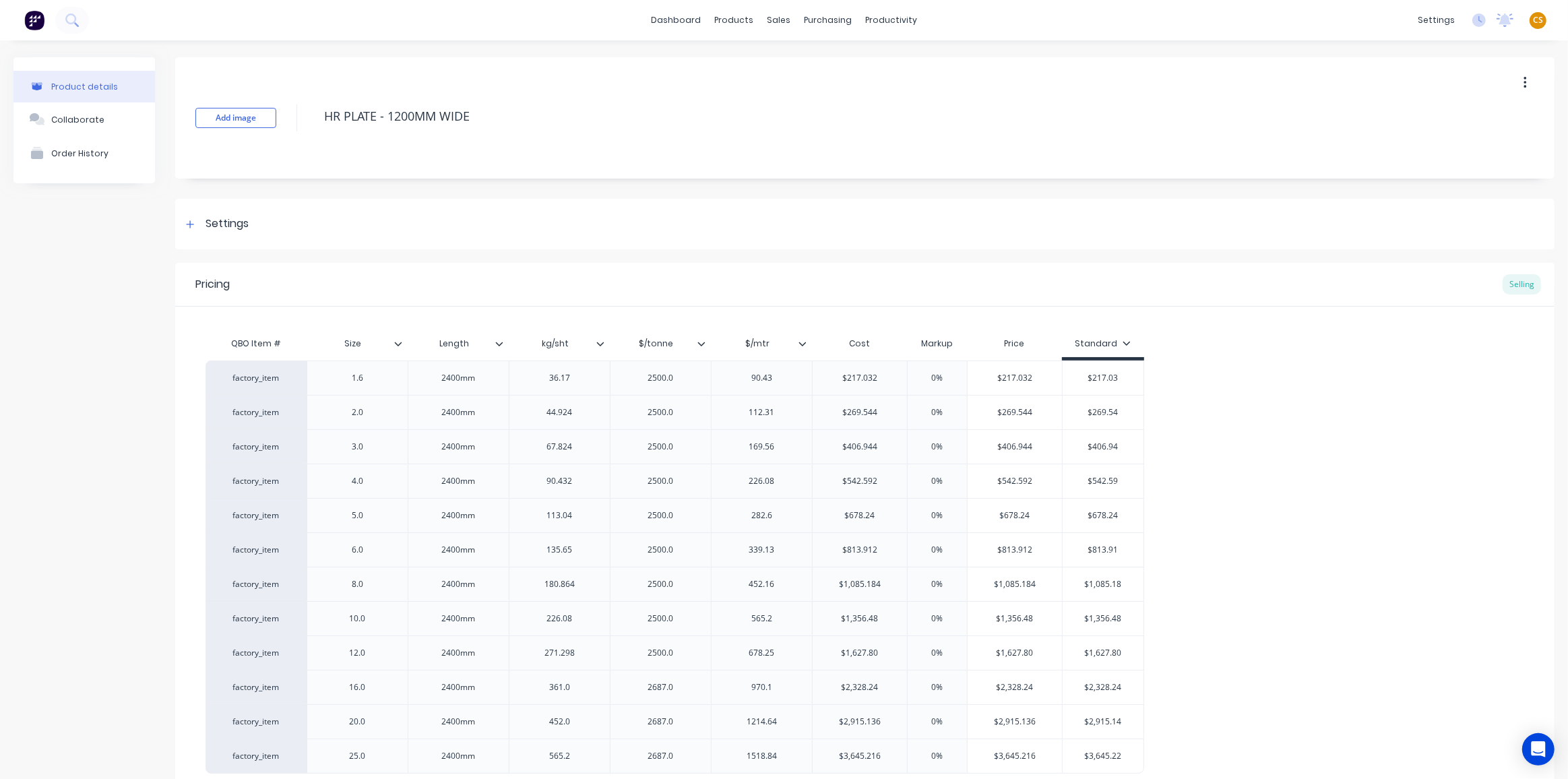
click at [110, 529] on div "Product details Collaborate Order History" at bounding box center [84, 474] width 142 height 833
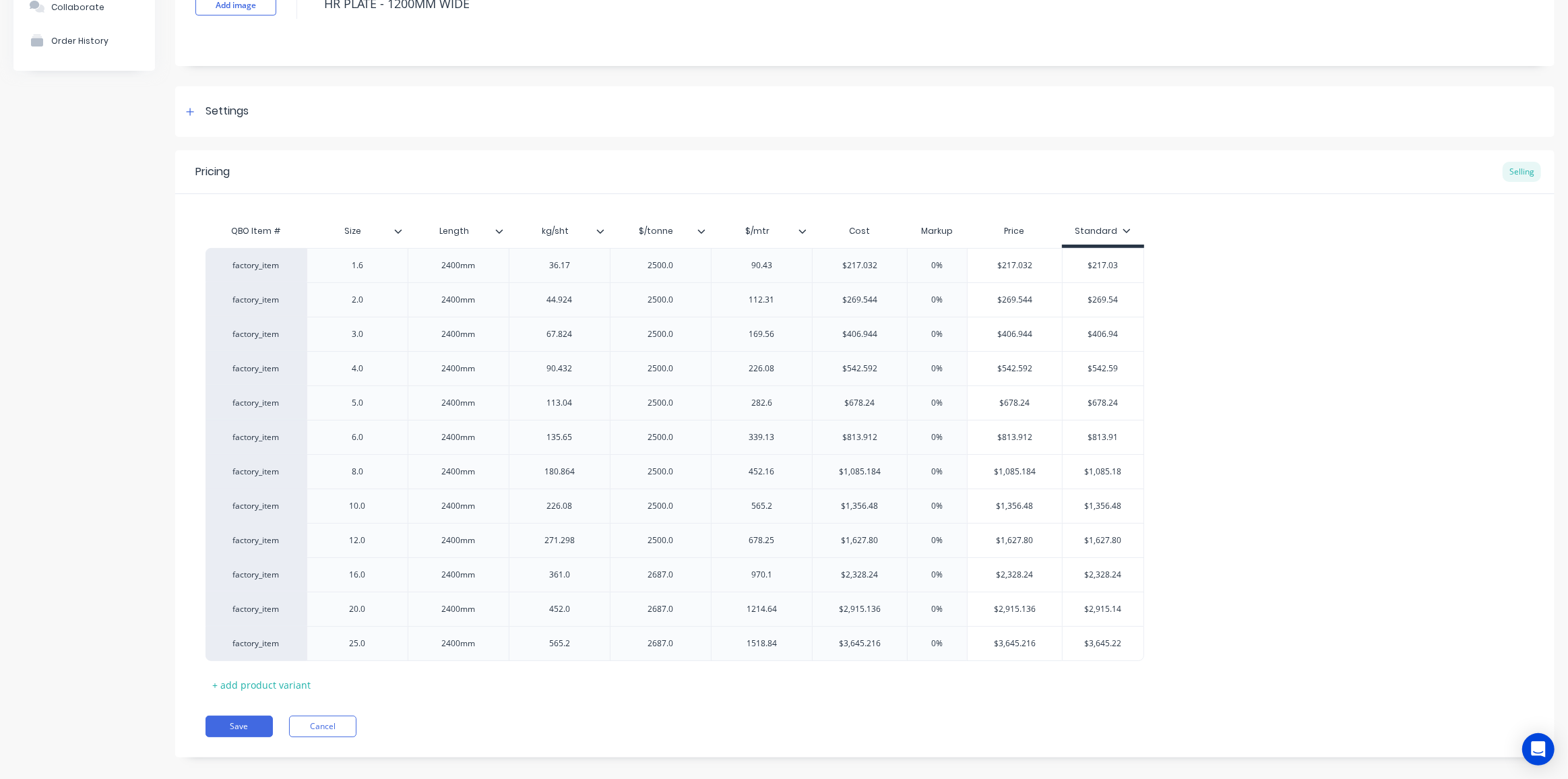
scroll to position [124, 0]
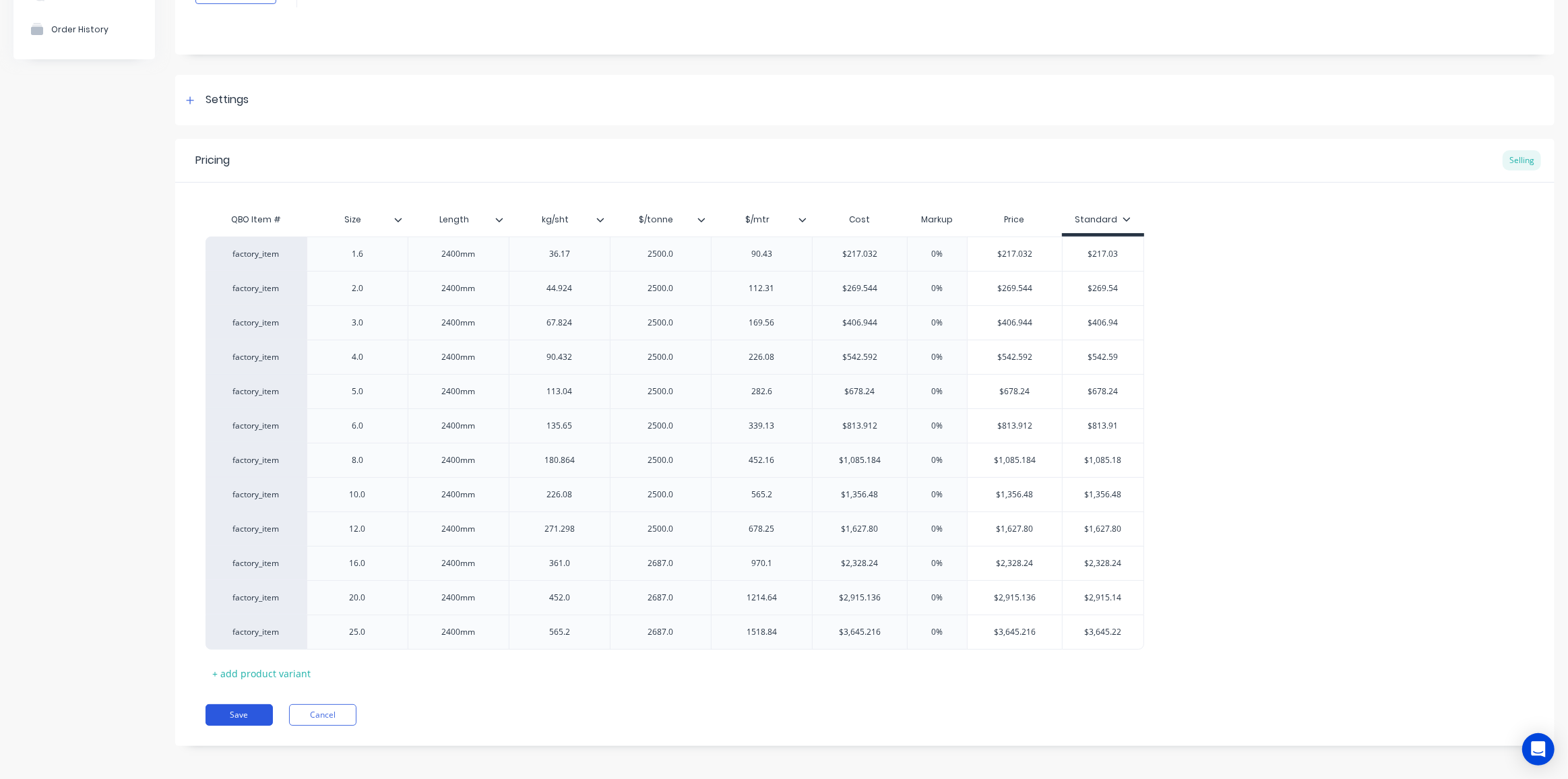
click at [231, 709] on button "Save" at bounding box center [239, 715] width 68 height 22
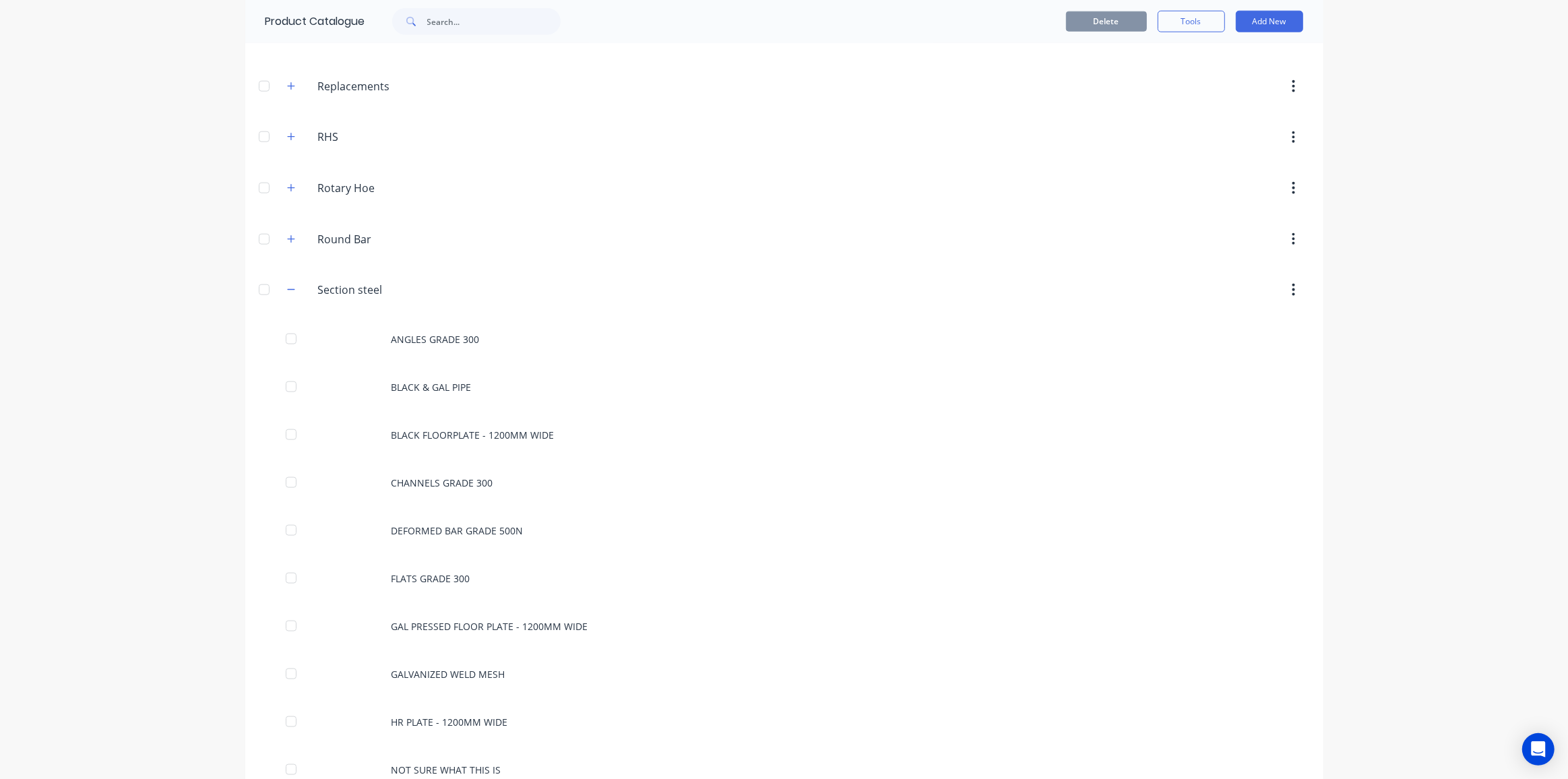
scroll to position [2021, 0]
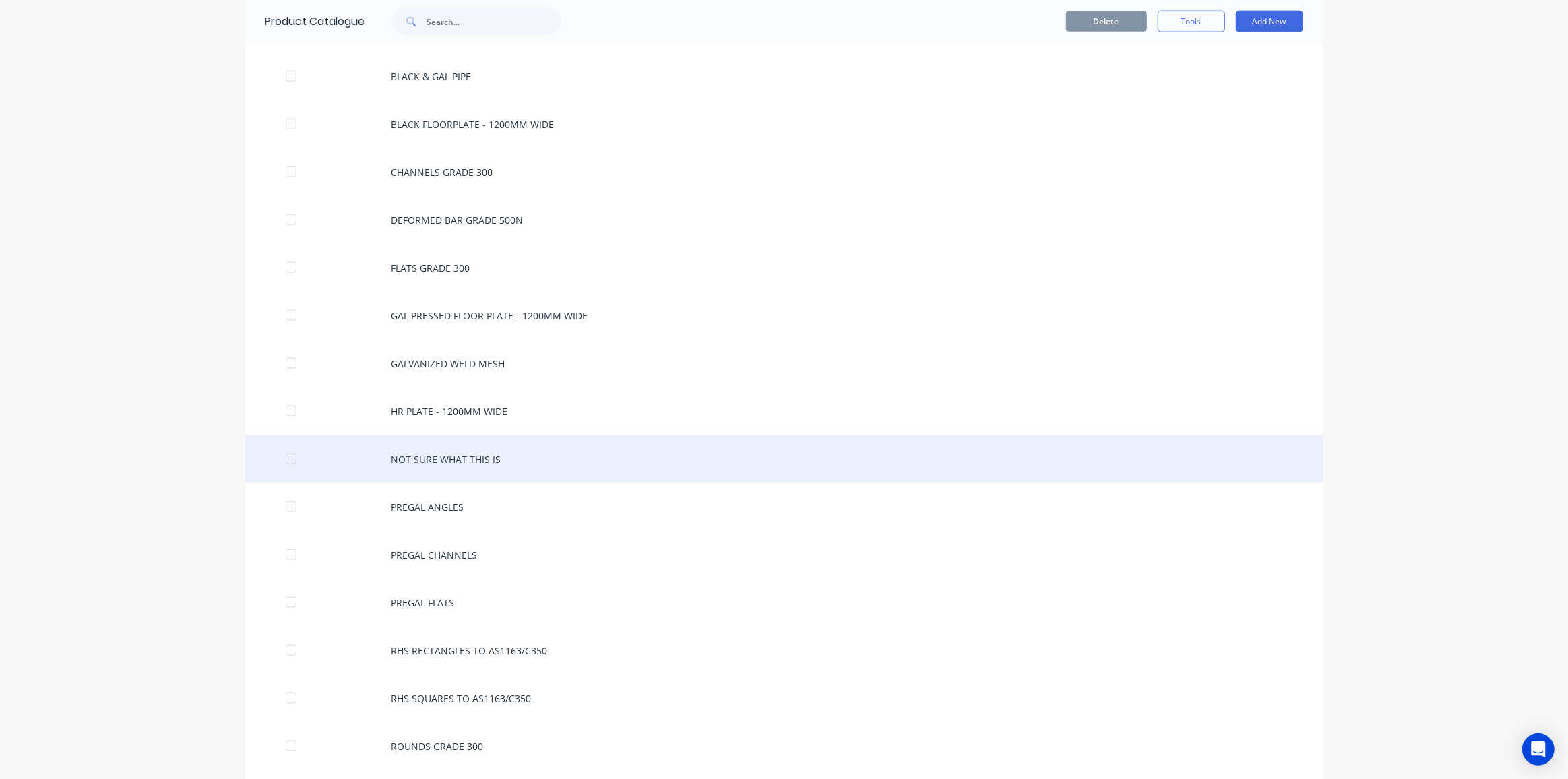
click at [439, 438] on div "NOT SURE WHAT THIS IS" at bounding box center [784, 459] width 1079 height 47
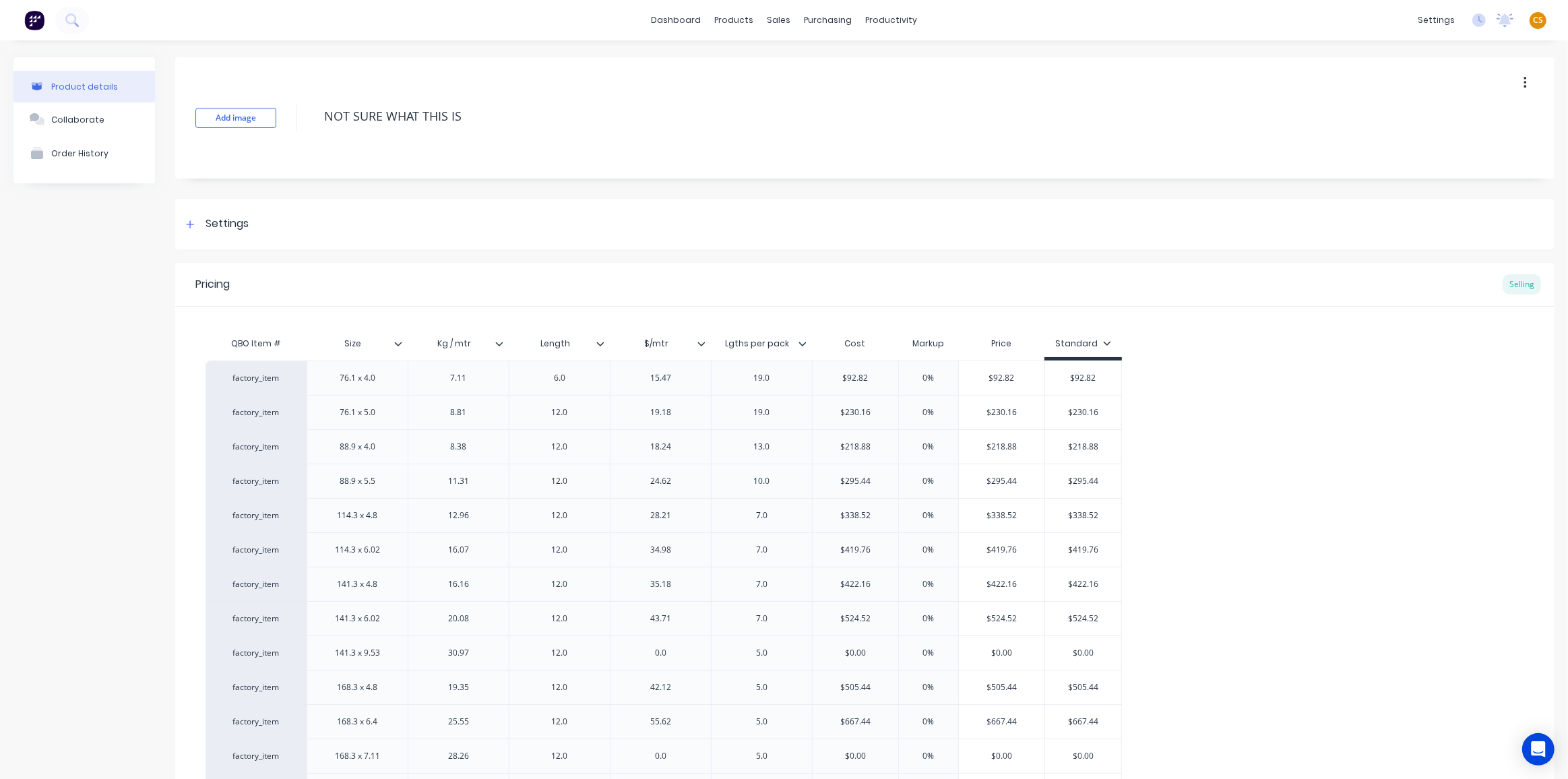
click at [802, 343] on icon at bounding box center [802, 343] width 8 height 8
click at [700, 341] on icon at bounding box center [701, 343] width 8 height 8
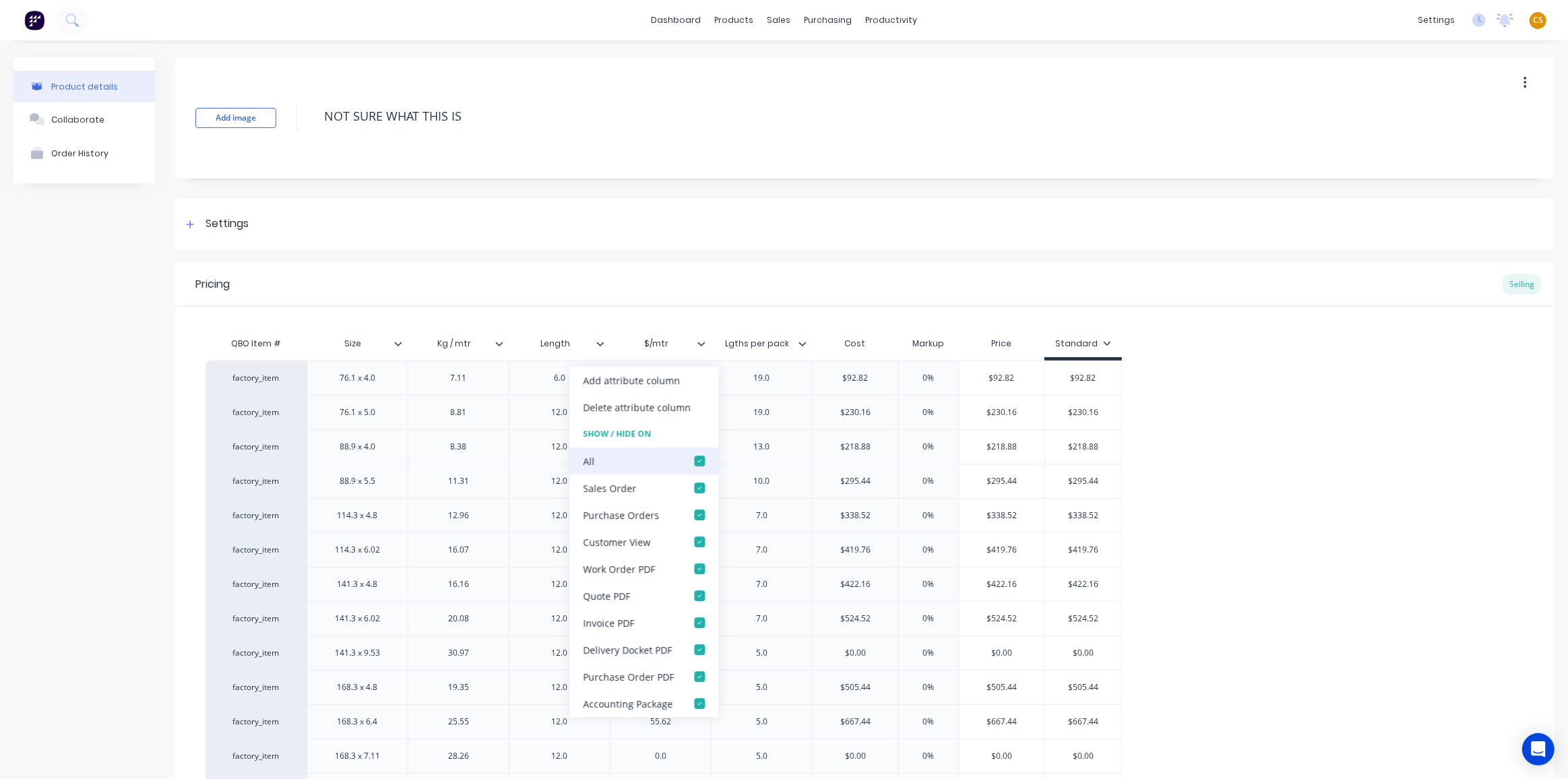
click at [693, 463] on div at bounding box center [700, 461] width 27 height 27
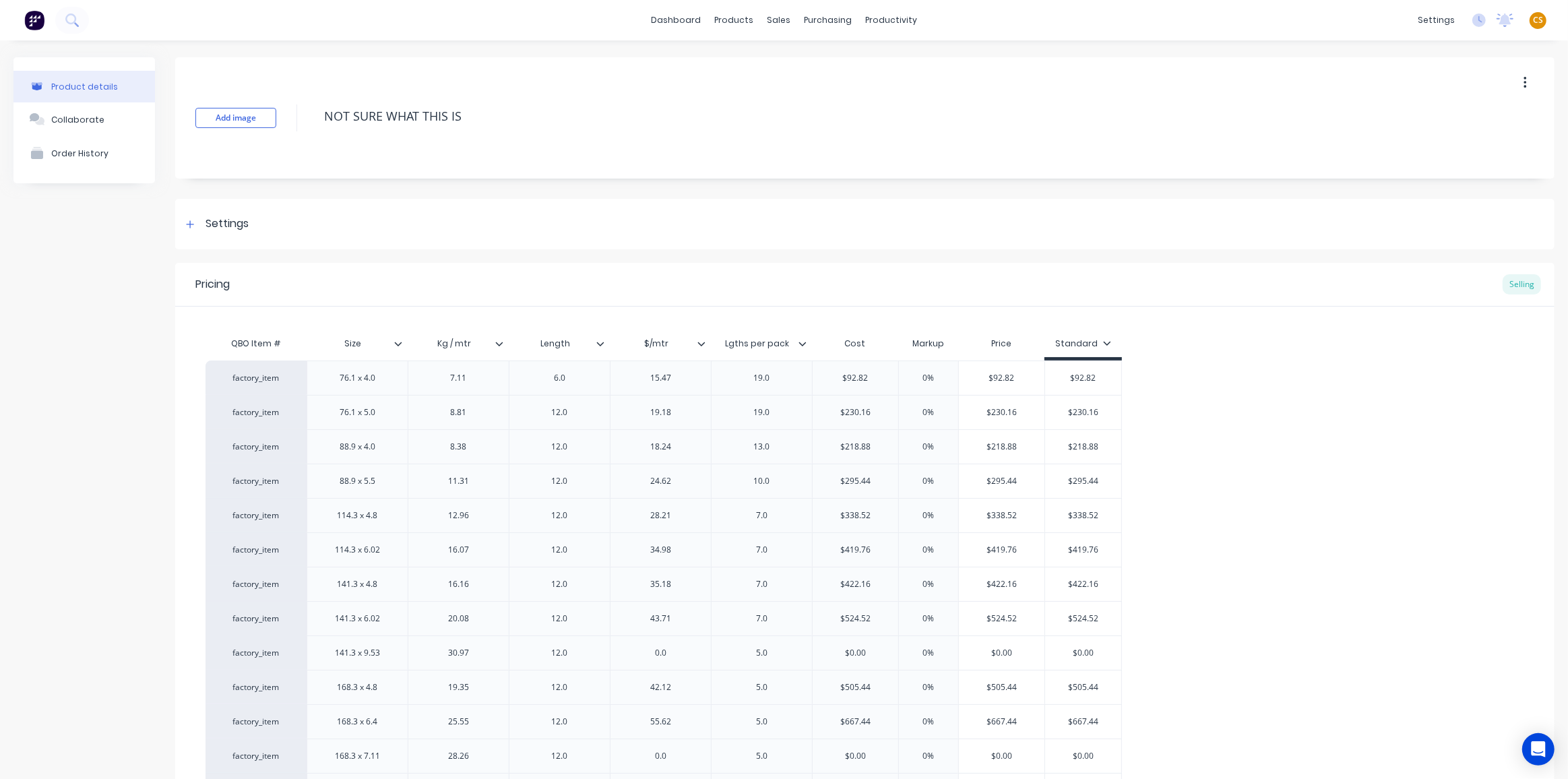
click at [90, 487] on div "Product details Collaborate Order History" at bounding box center [84, 628] width 142 height 1142
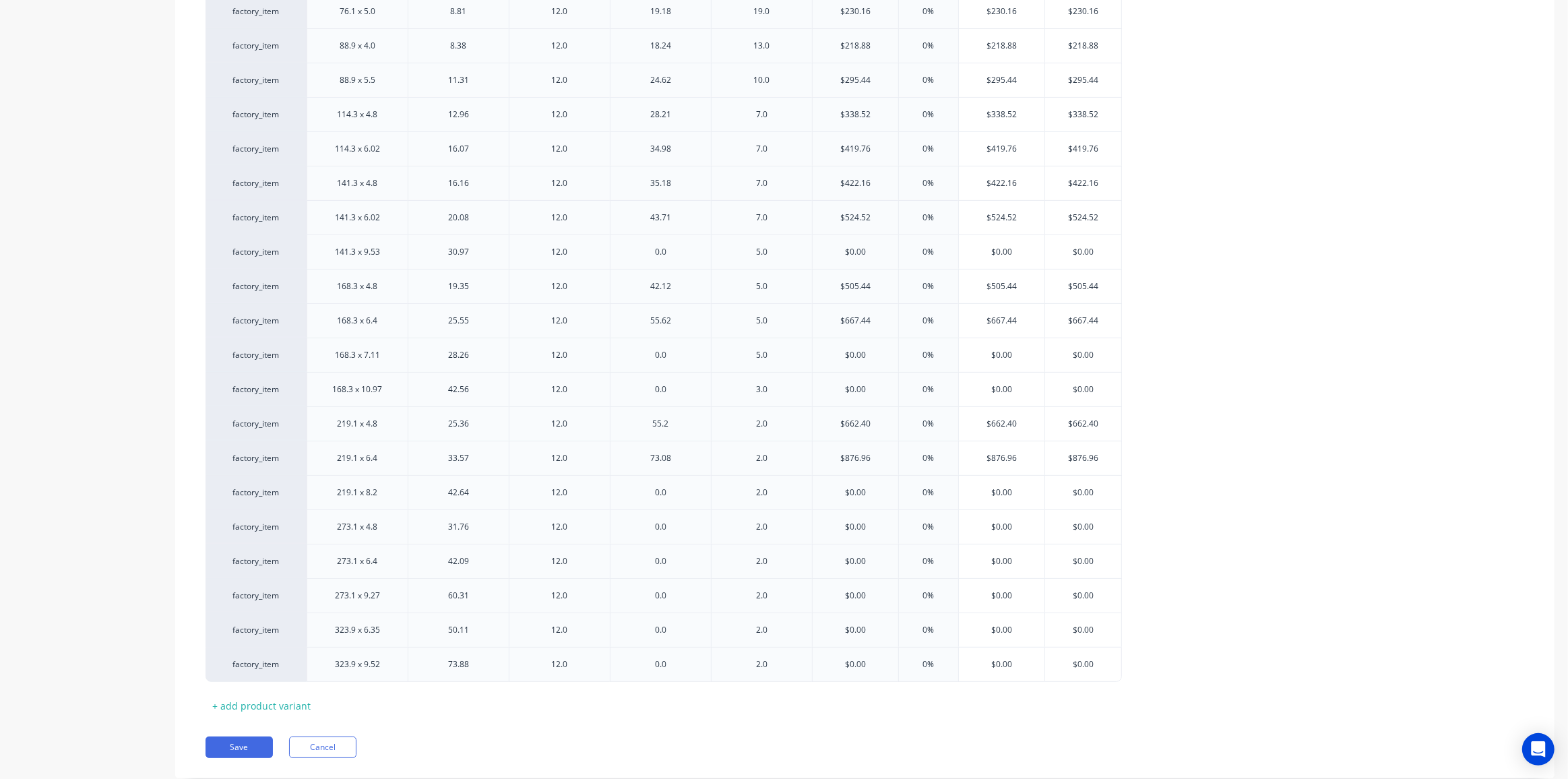
scroll to position [431, 0]
click at [240, 713] on button "Save" at bounding box center [239, 718] width 68 height 22
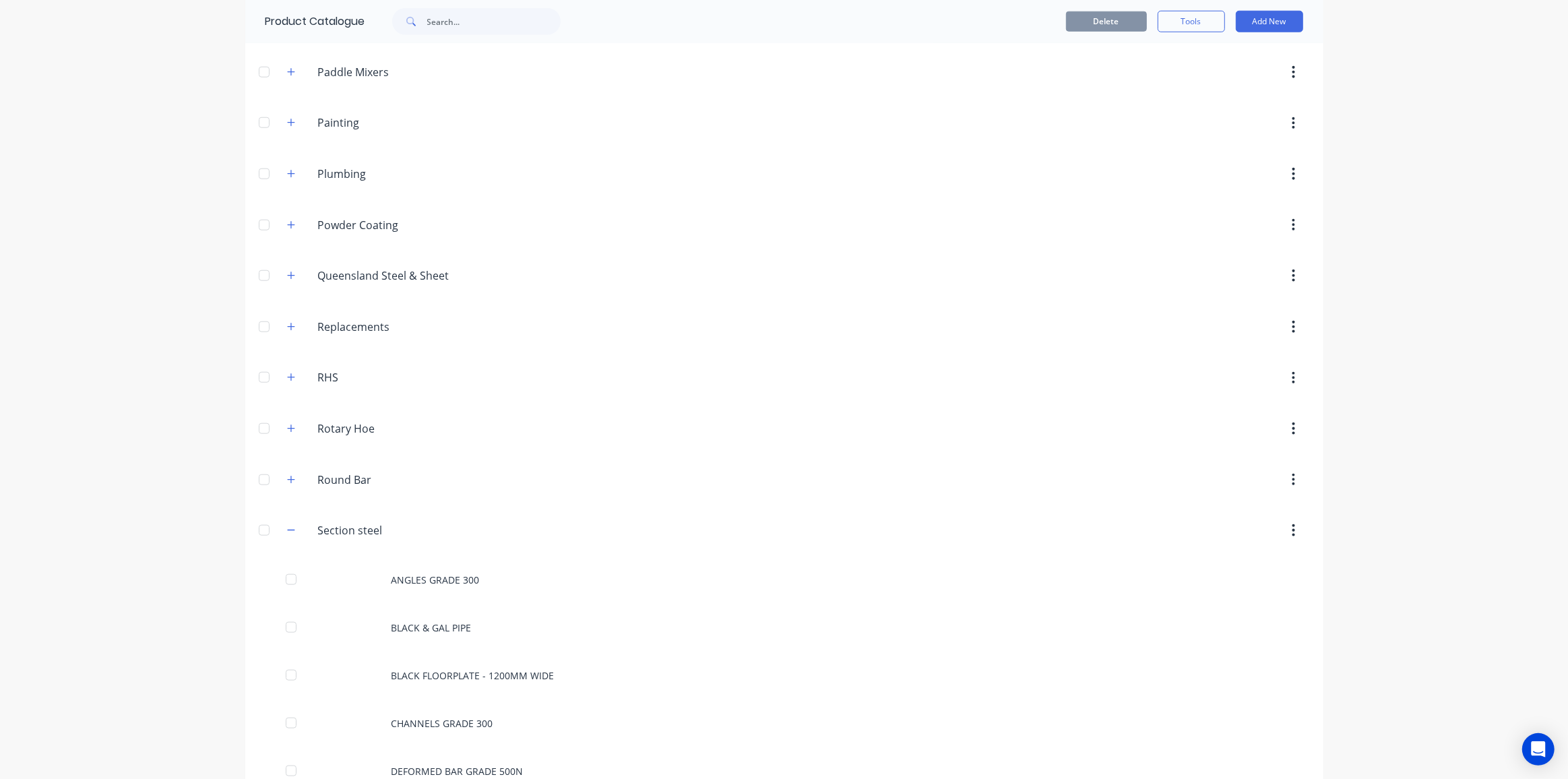
scroll to position [2021, 0]
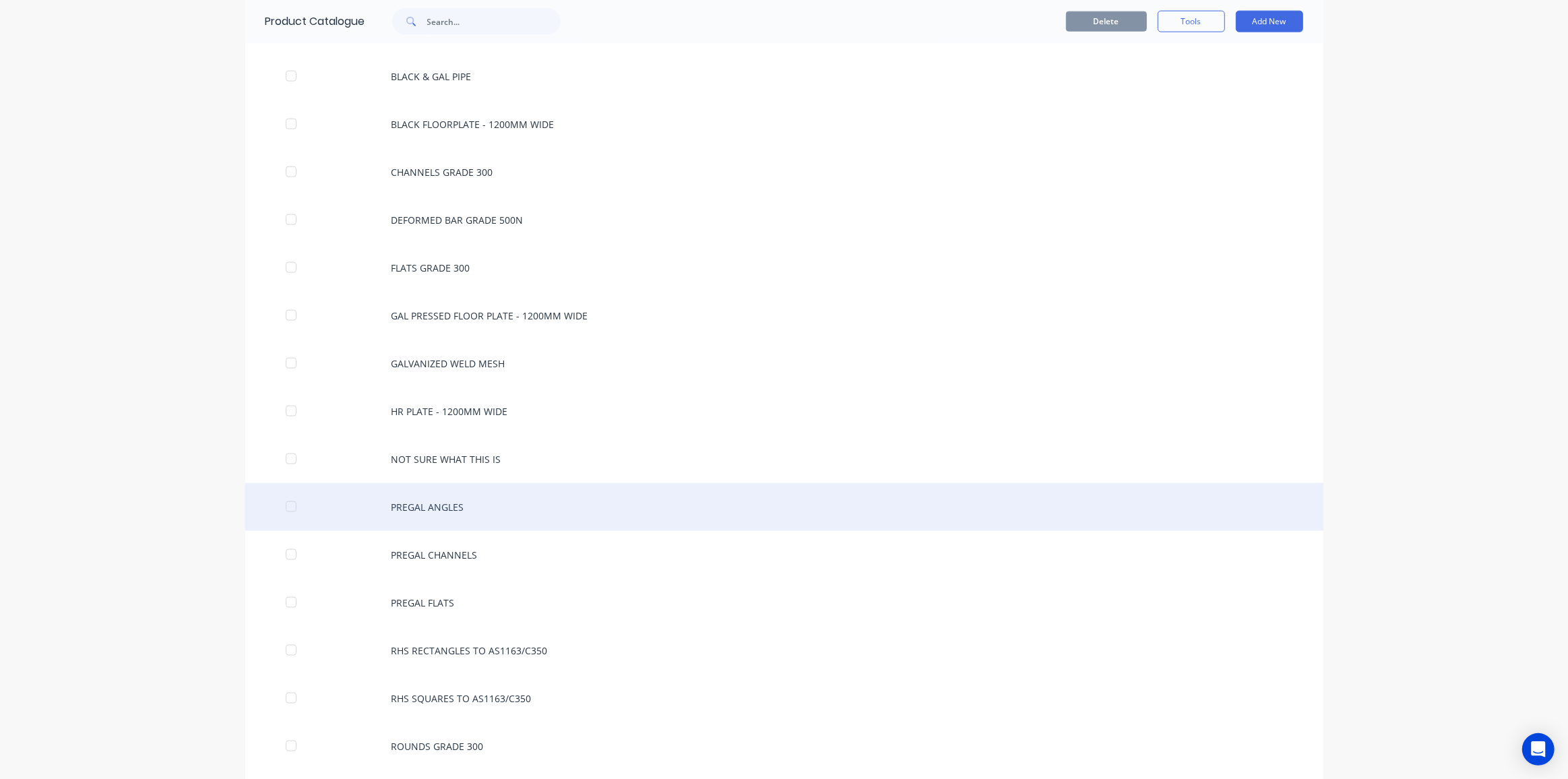
click at [447, 483] on div "PREGAL ANGLES" at bounding box center [784, 507] width 1079 height 47
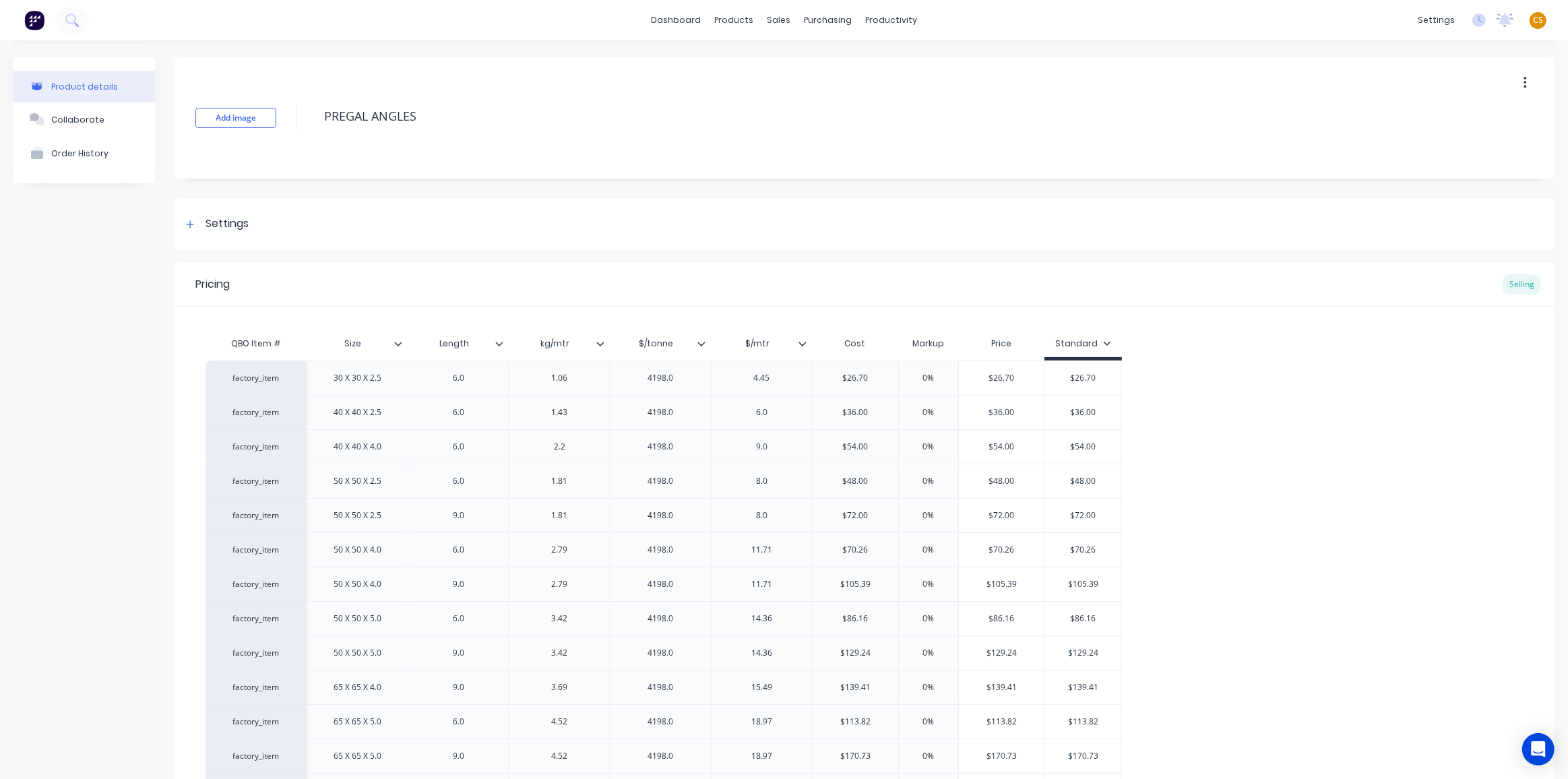
click at [701, 341] on icon at bounding box center [701, 343] width 8 height 8
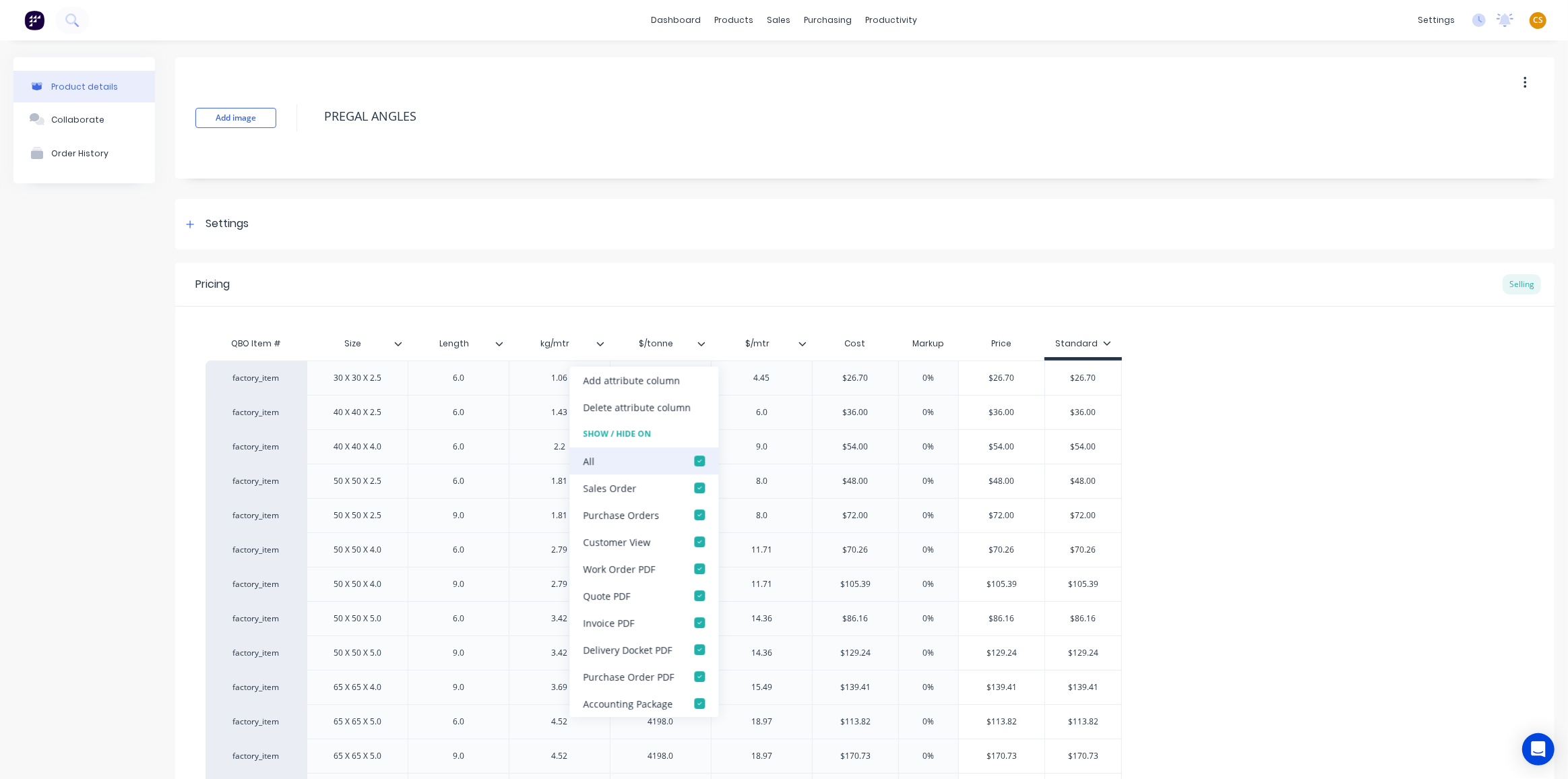
click at [694, 458] on div at bounding box center [700, 461] width 27 height 27
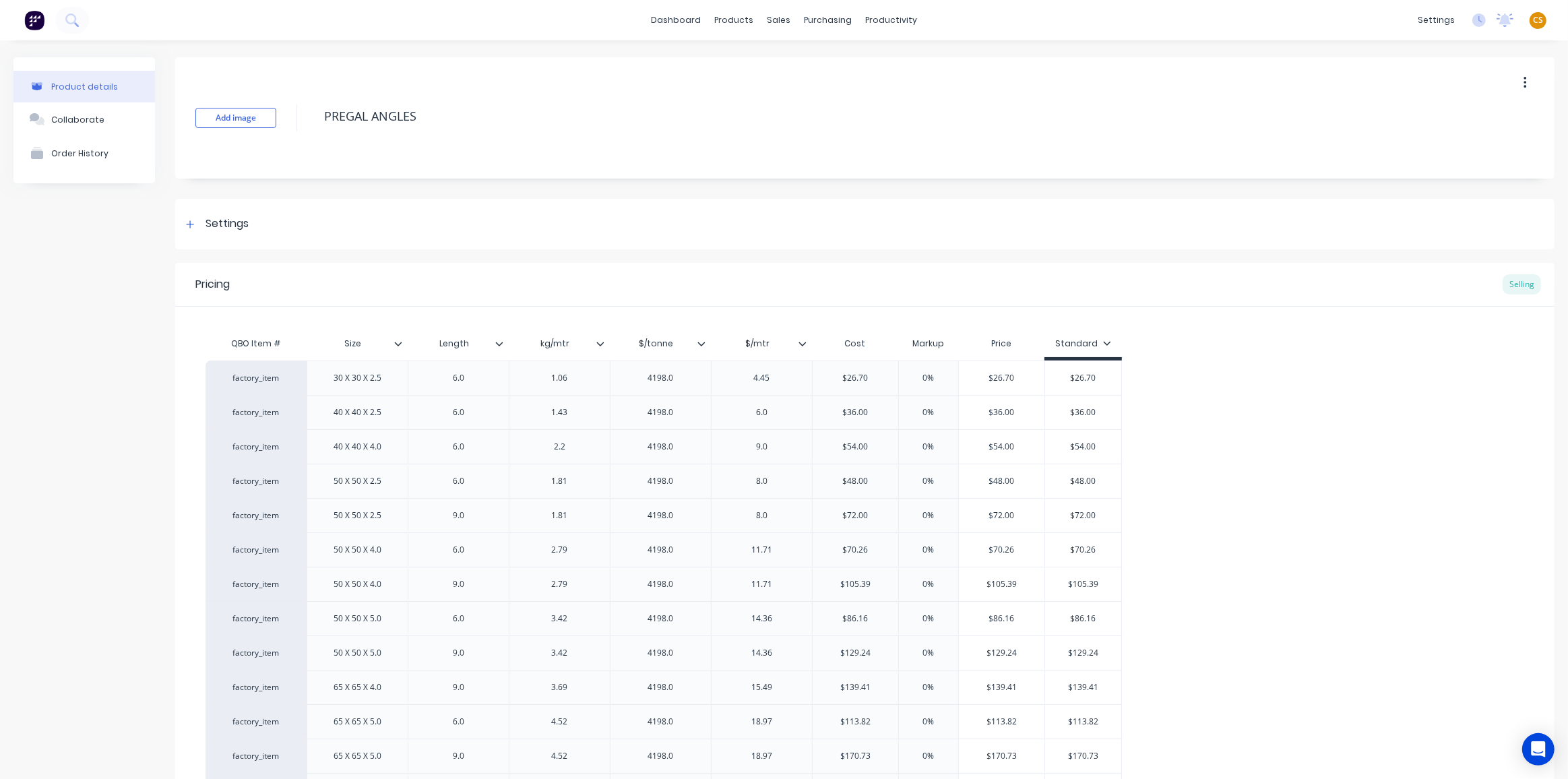
click at [802, 341] on icon at bounding box center [802, 343] width 8 height 8
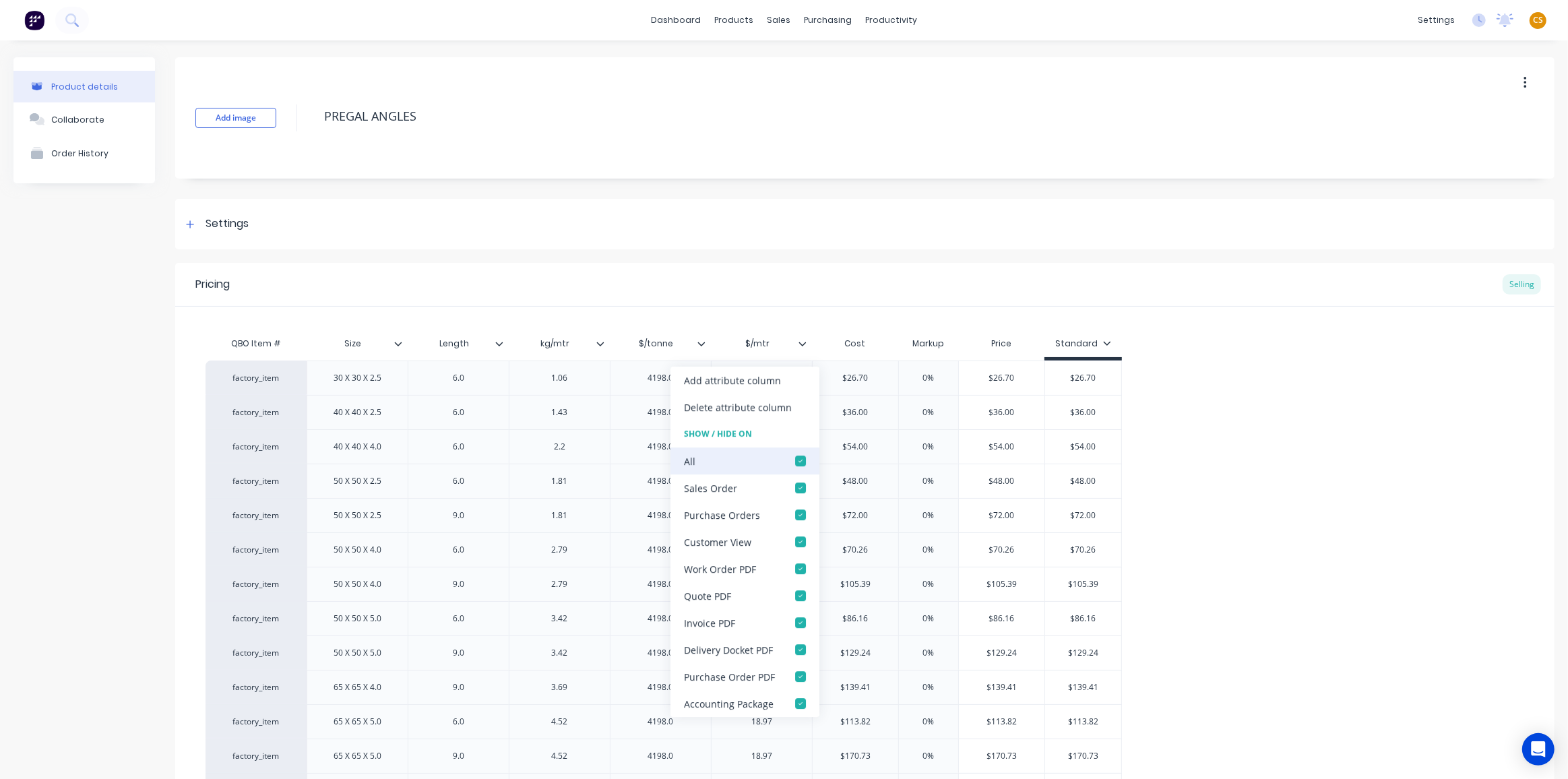
click at [799, 460] on div at bounding box center [801, 461] width 27 height 27
click at [81, 520] on div "Product details Collaborate Order History" at bounding box center [84, 594] width 142 height 1073
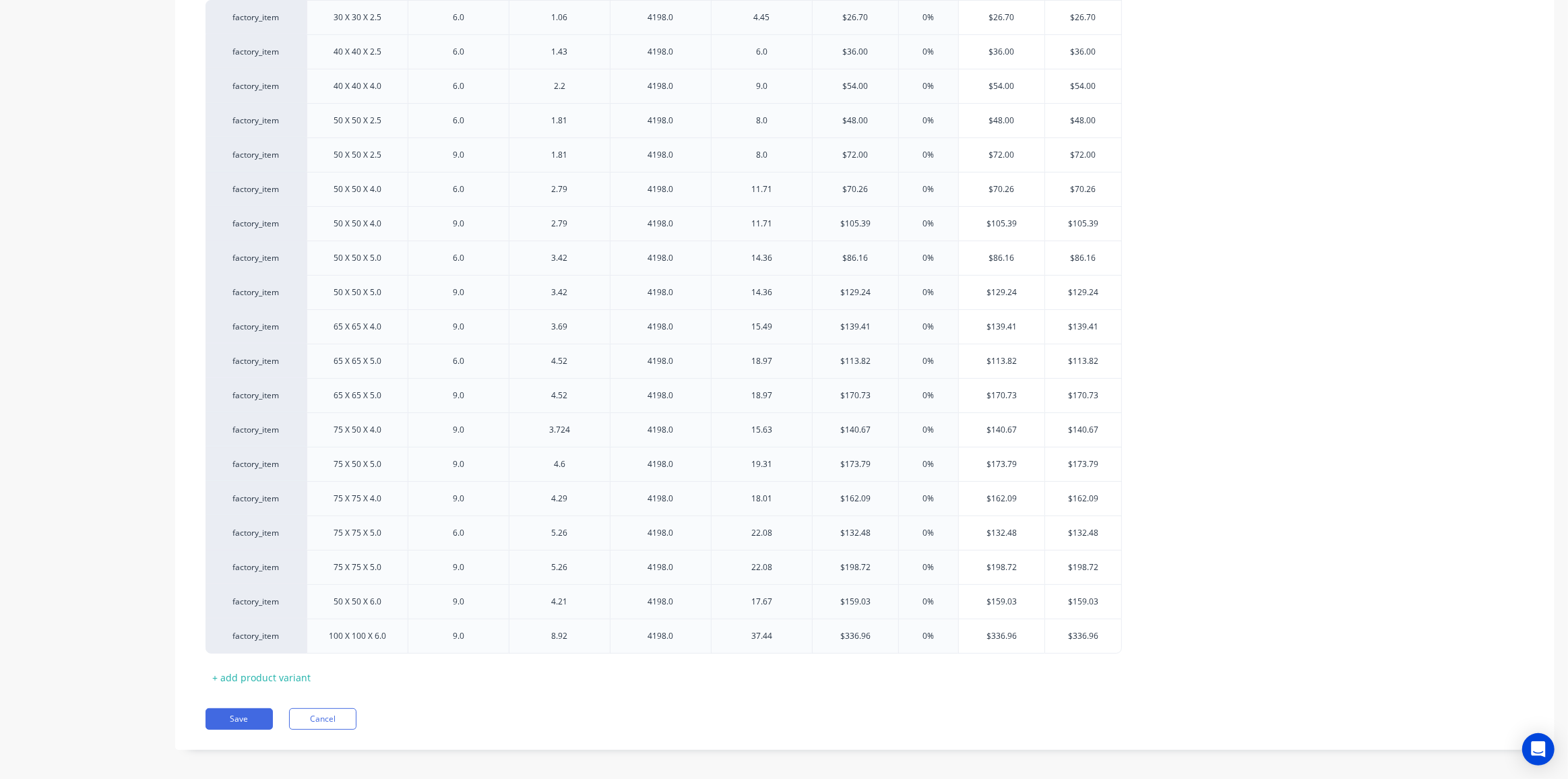
scroll to position [363, 0]
click at [234, 711] on button "Save" at bounding box center [239, 717] width 68 height 22
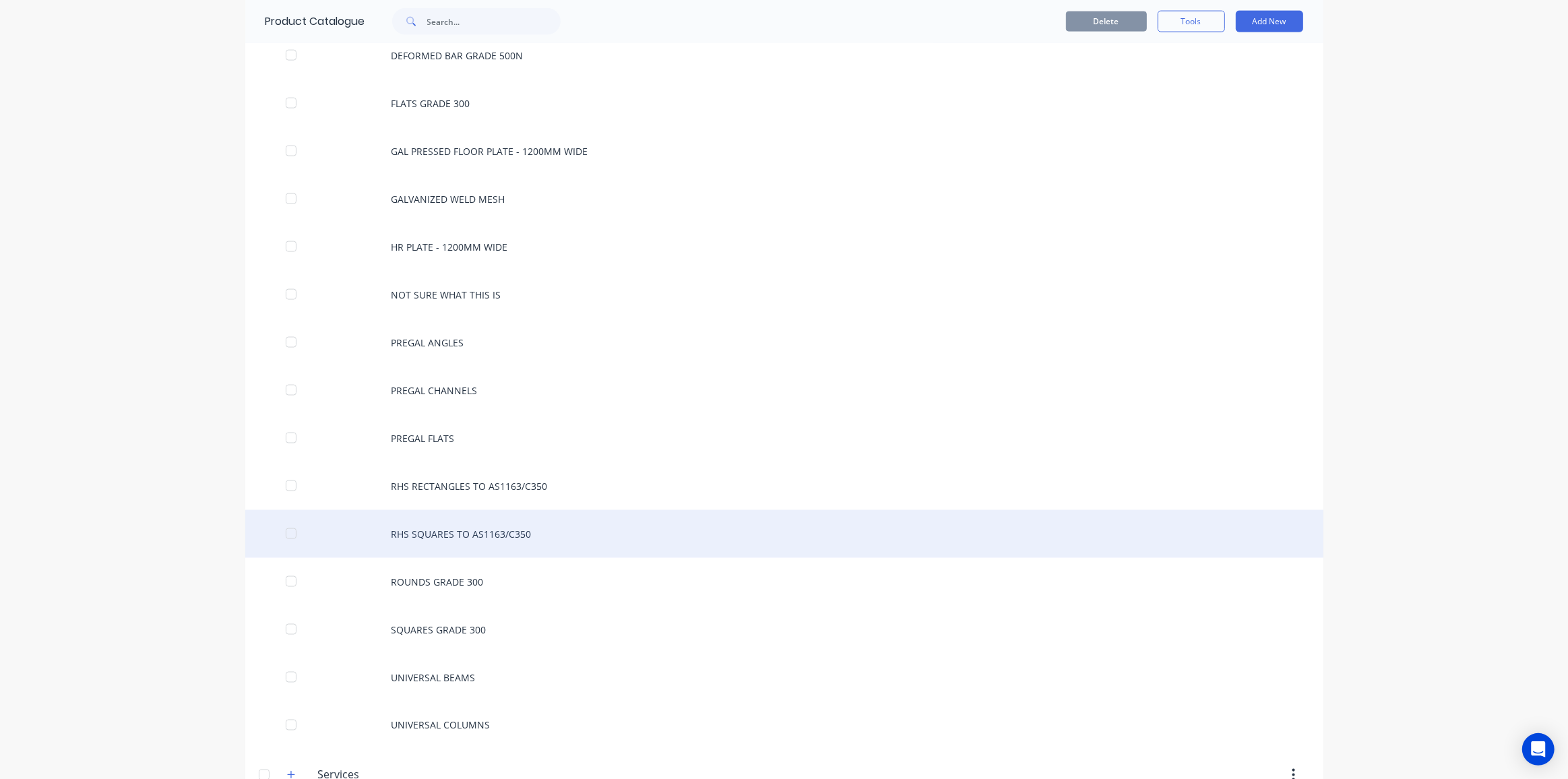
scroll to position [2205, 0]
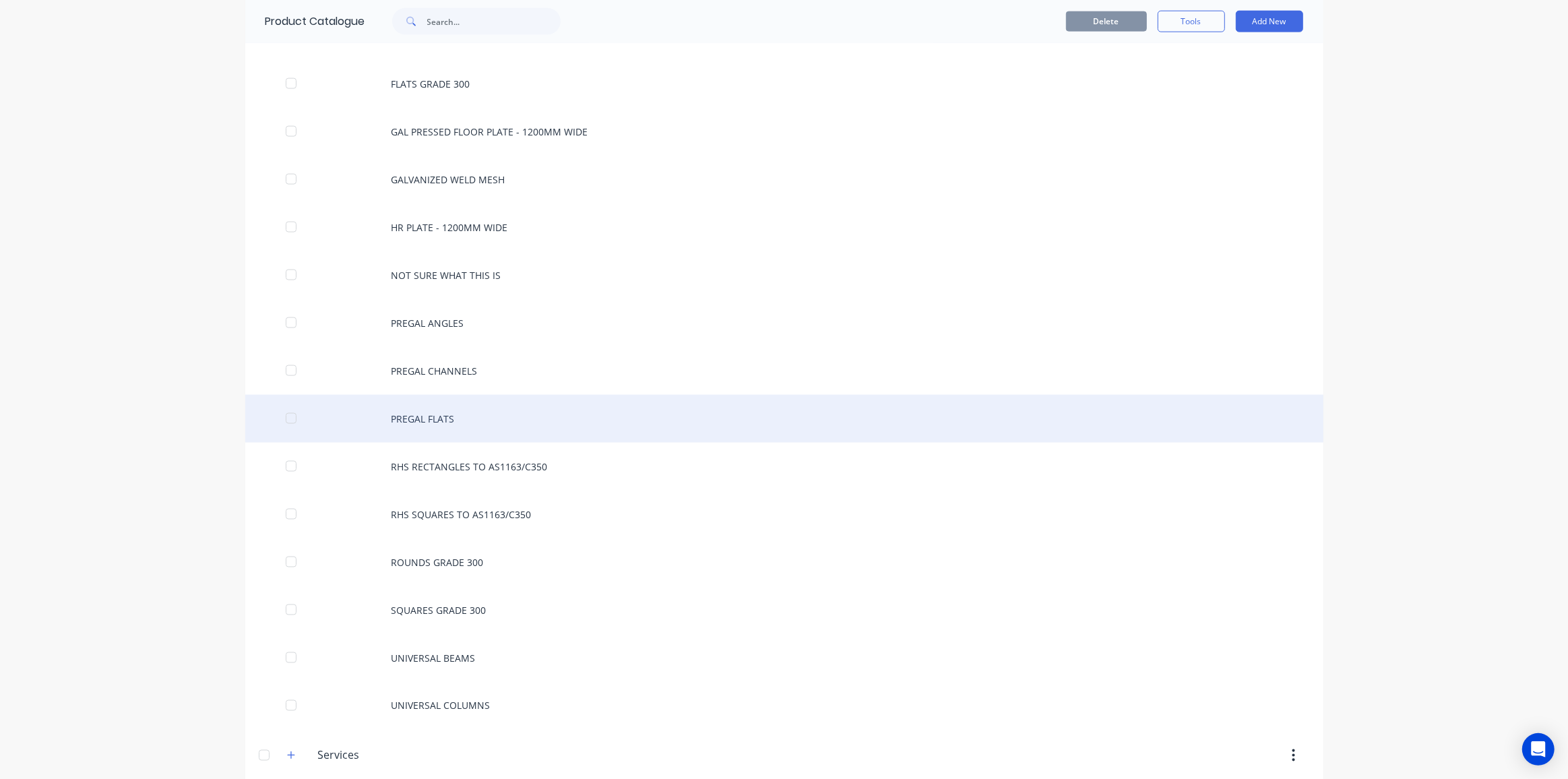
click at [402, 405] on div "PREGAL FLATS" at bounding box center [784, 418] width 1079 height 47
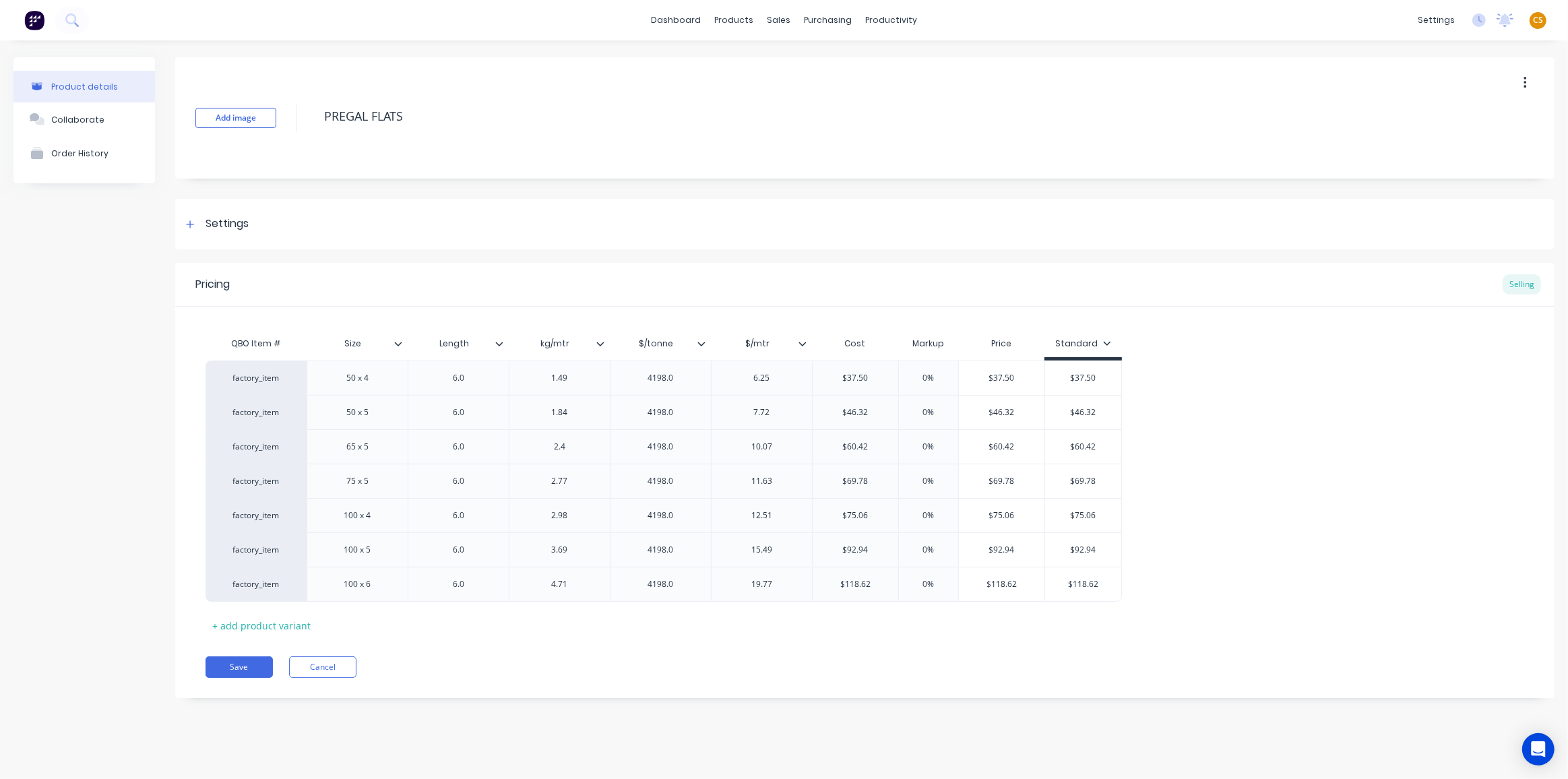
click at [806, 343] on icon at bounding box center [802, 343] width 8 height 8
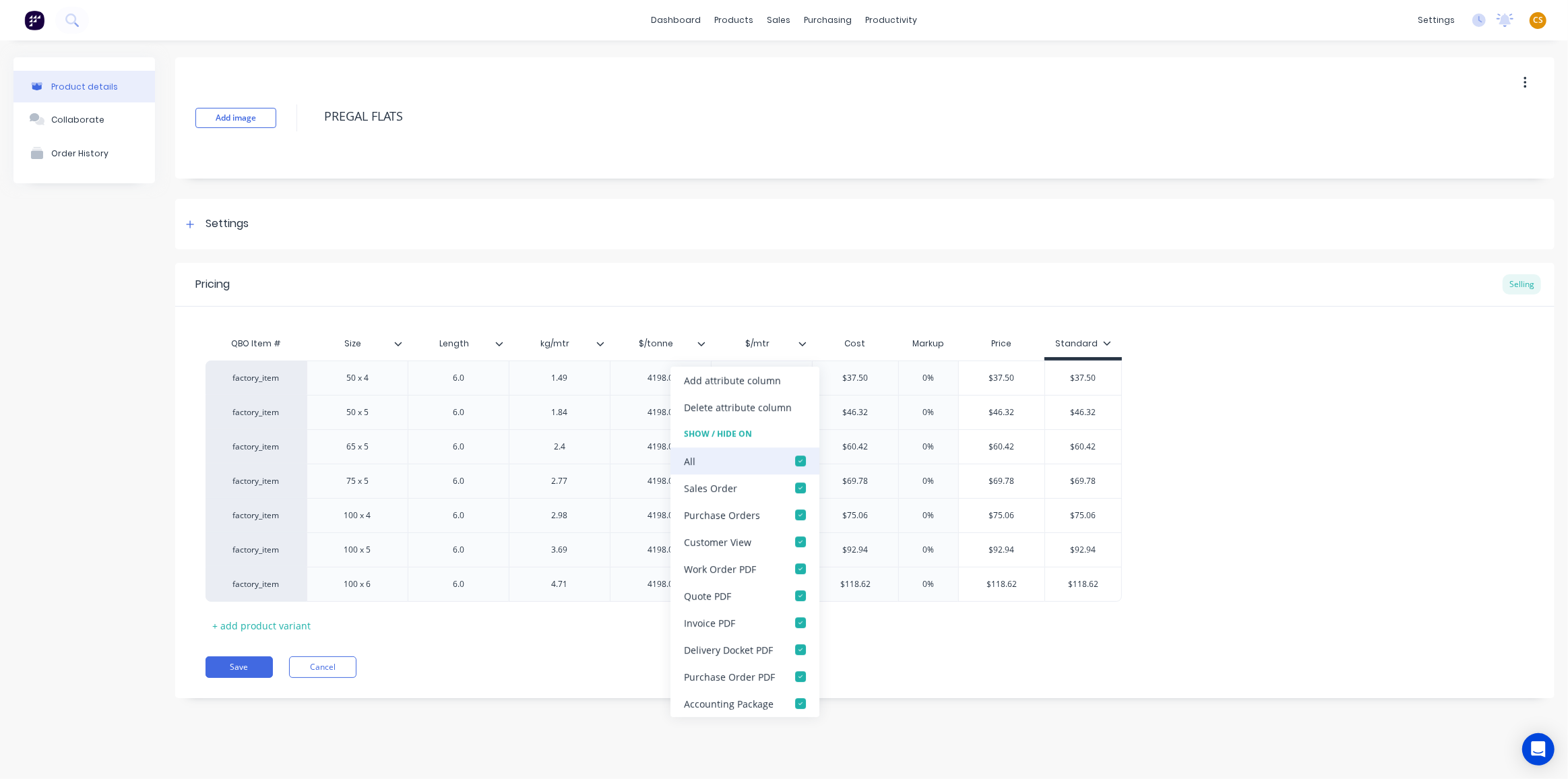
click at [800, 460] on div at bounding box center [801, 461] width 27 height 27
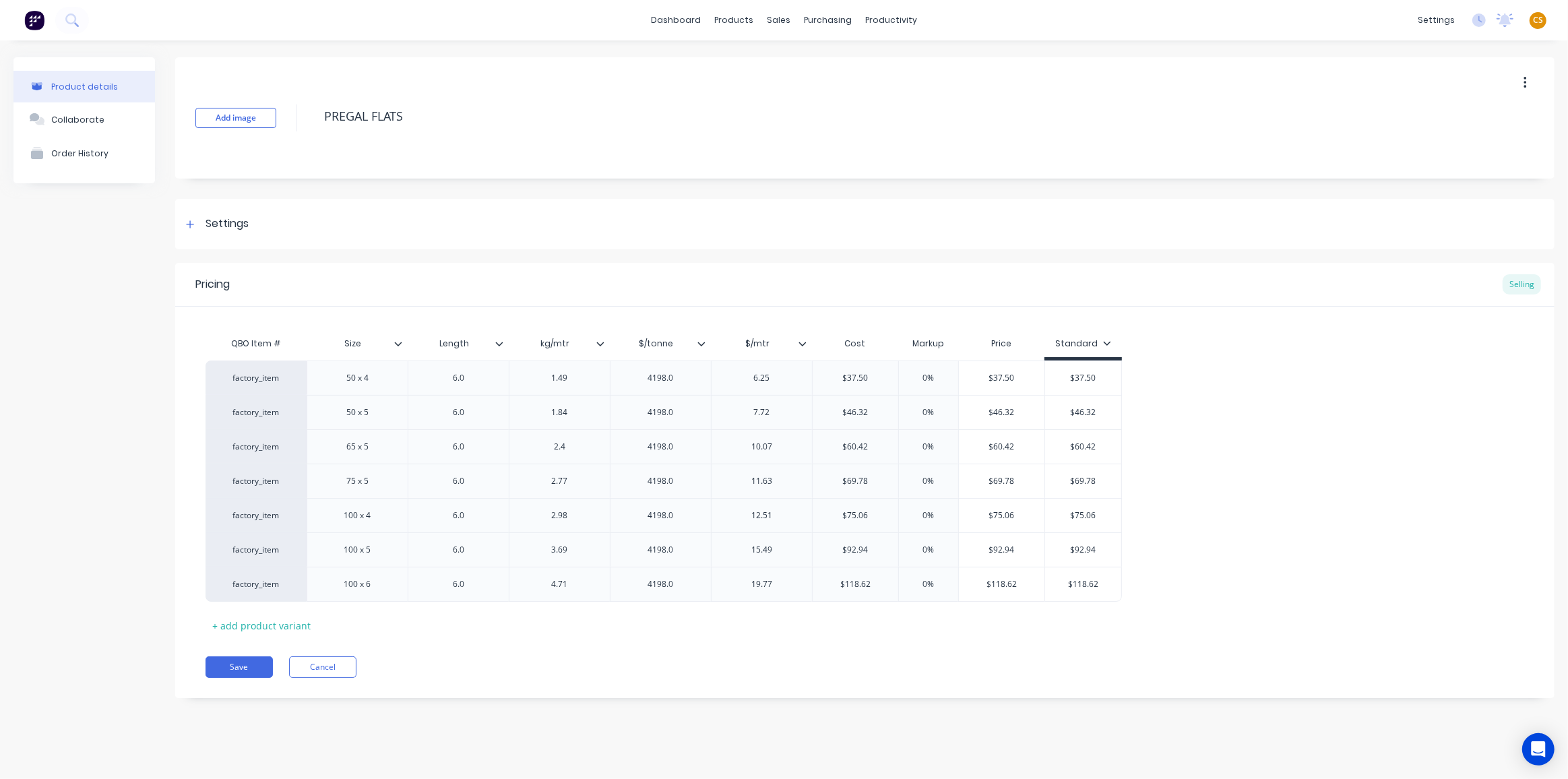
click at [700, 344] on icon at bounding box center [701, 343] width 8 height 8
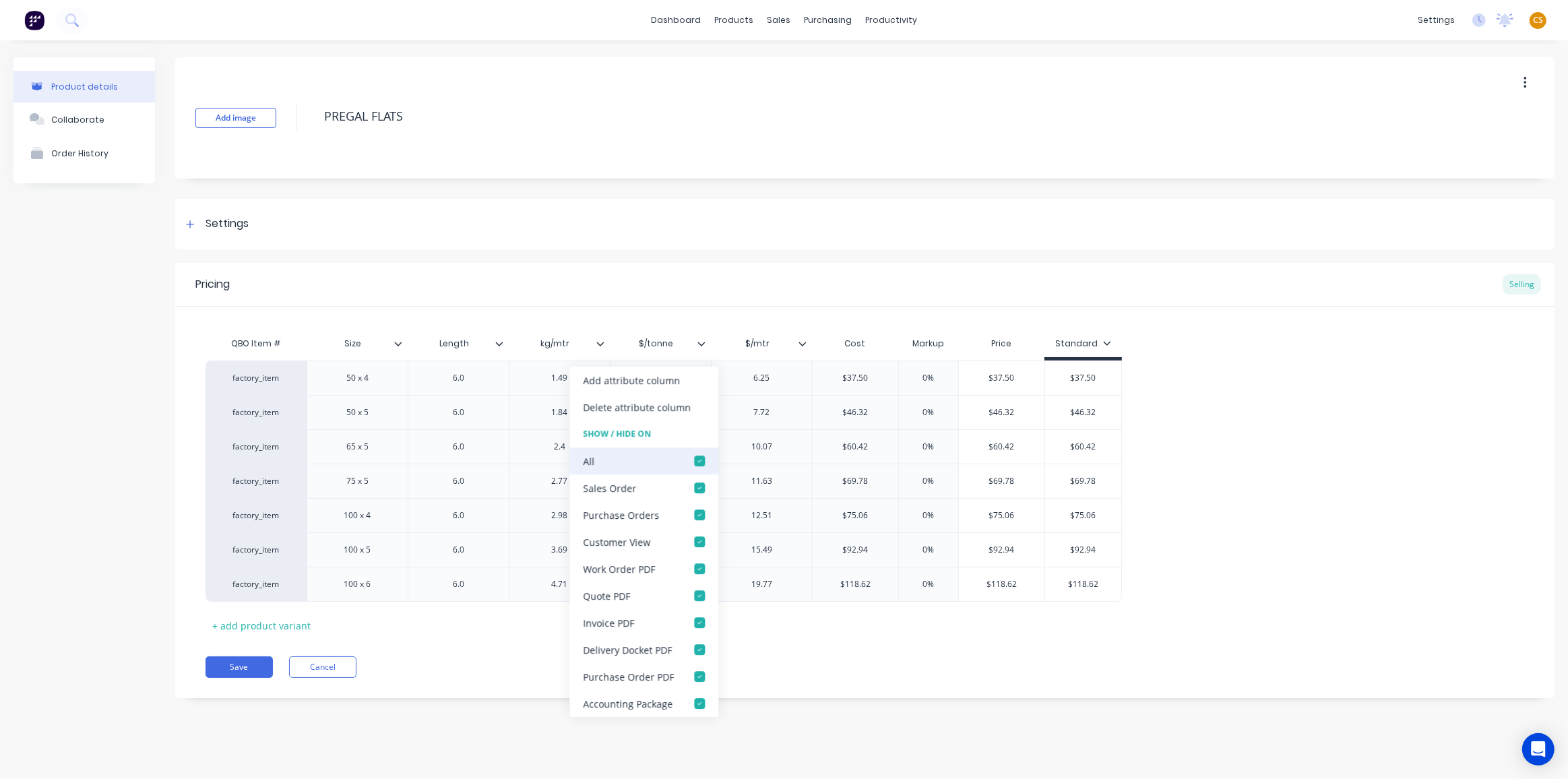
click at [697, 461] on div at bounding box center [700, 461] width 27 height 27
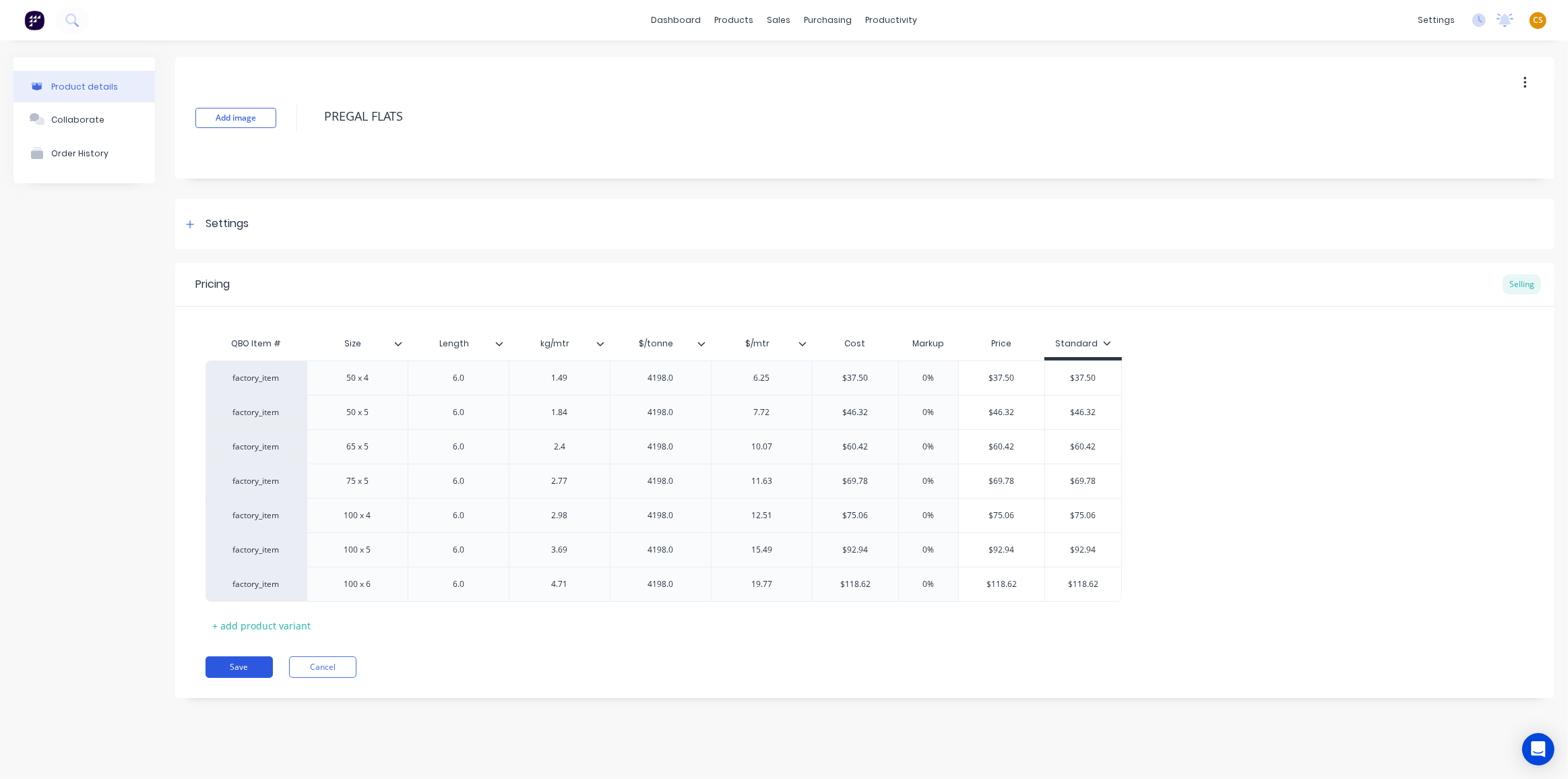
click at [220, 665] on button "Save" at bounding box center [239, 668] width 68 height 22
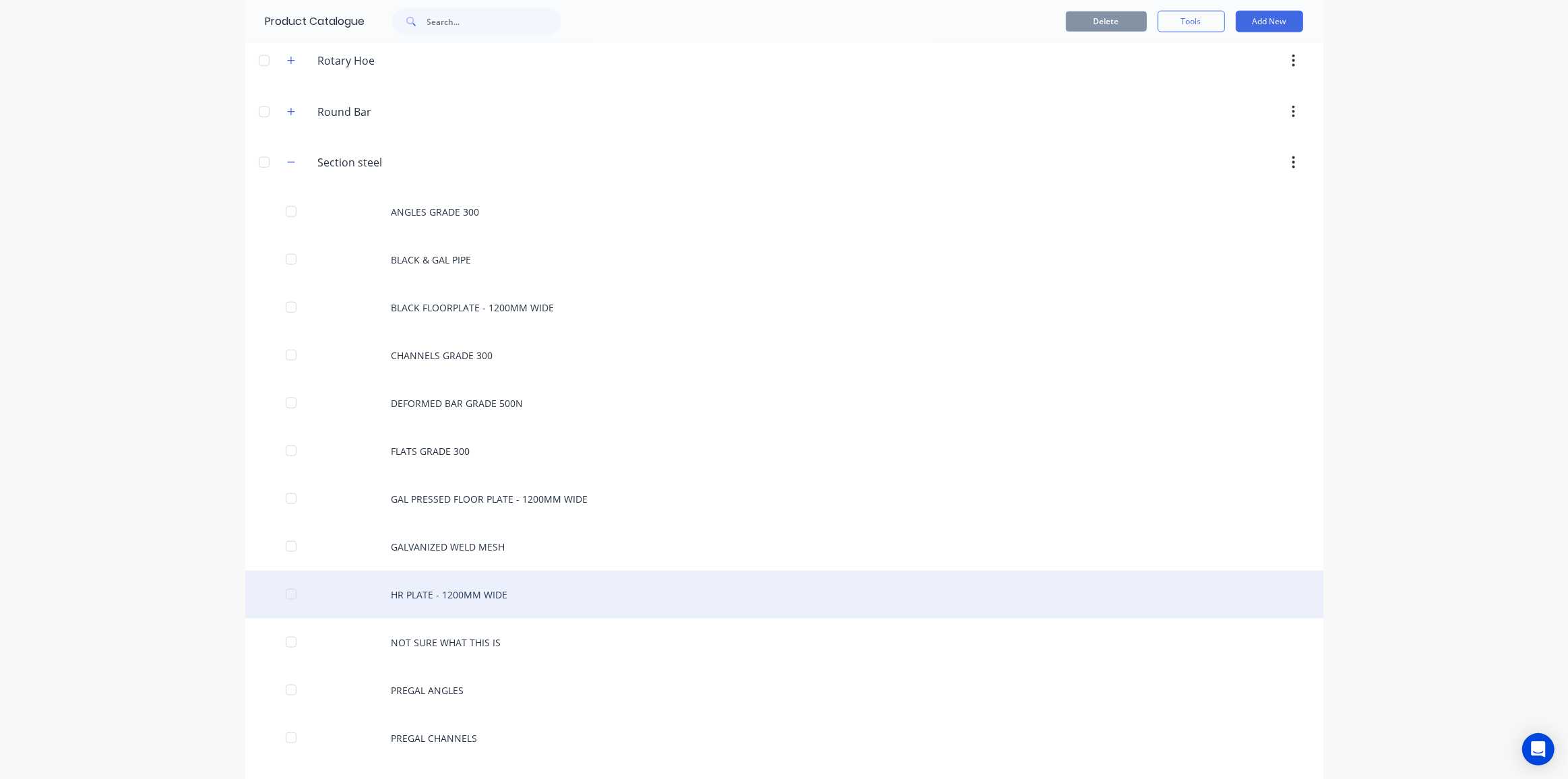
scroll to position [2021, 0]
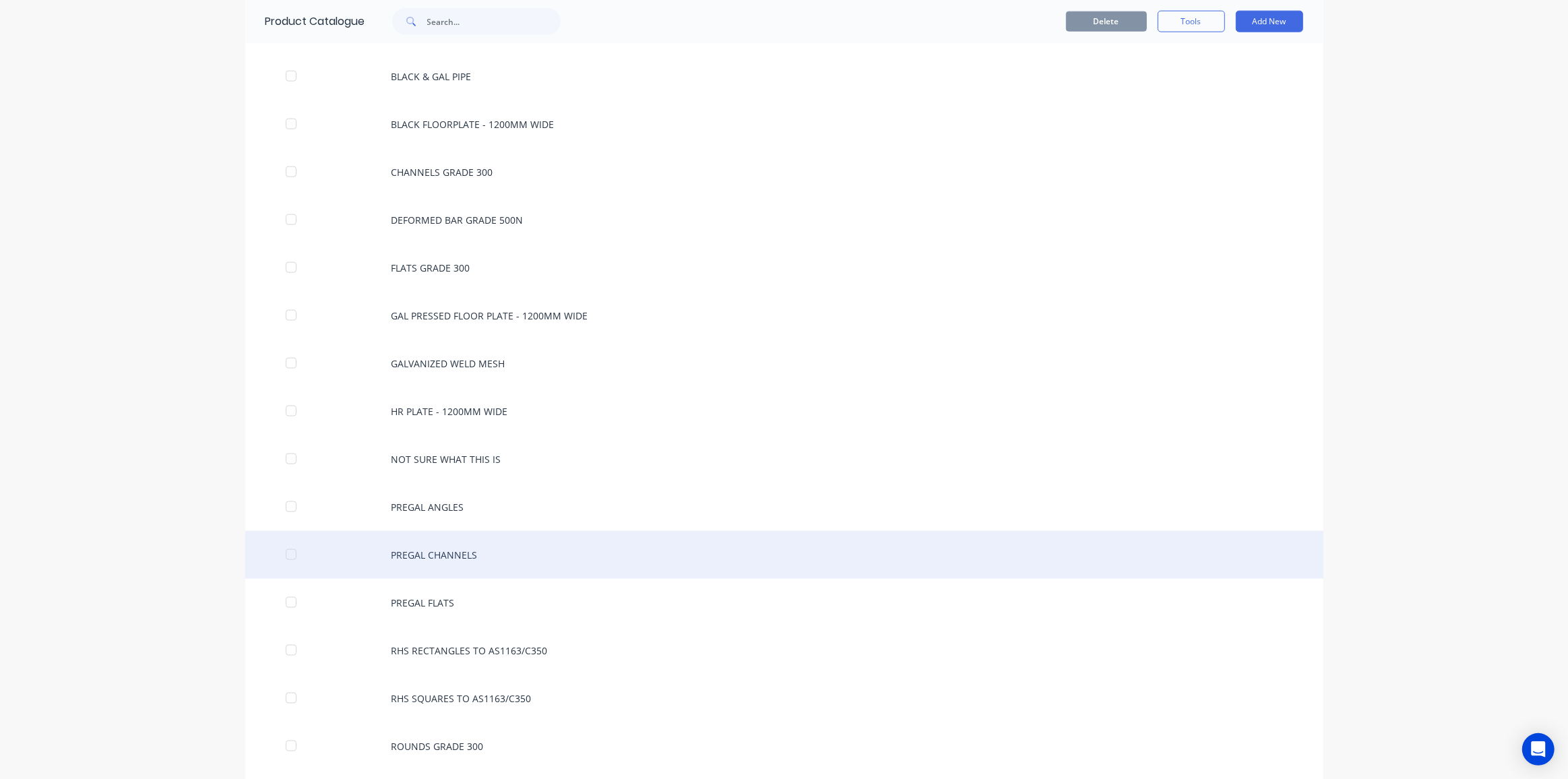
click at [433, 533] on div "PREGAL CHANNELS" at bounding box center [784, 554] width 1079 height 47
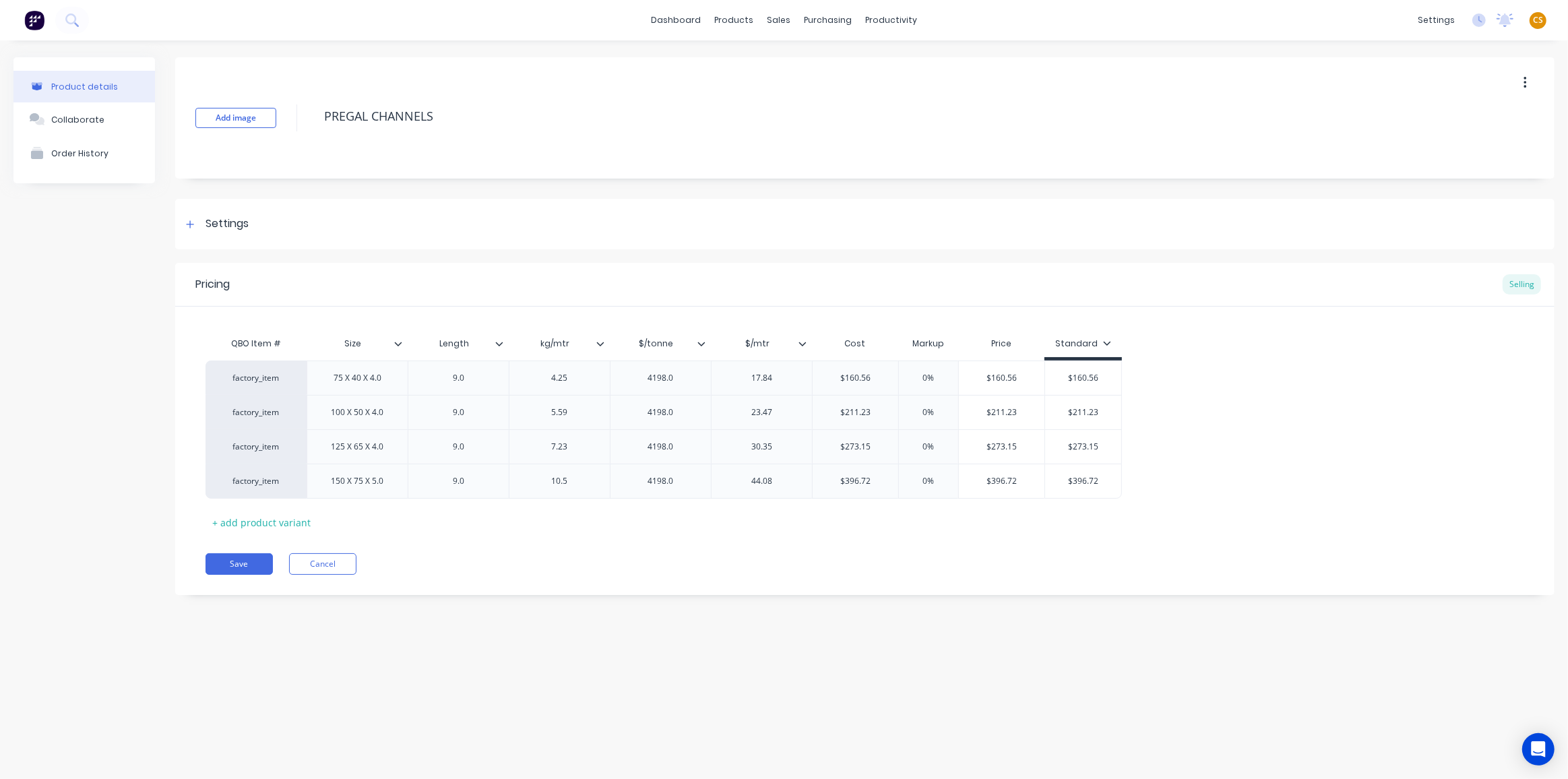
click at [699, 341] on icon at bounding box center [701, 343] width 8 height 8
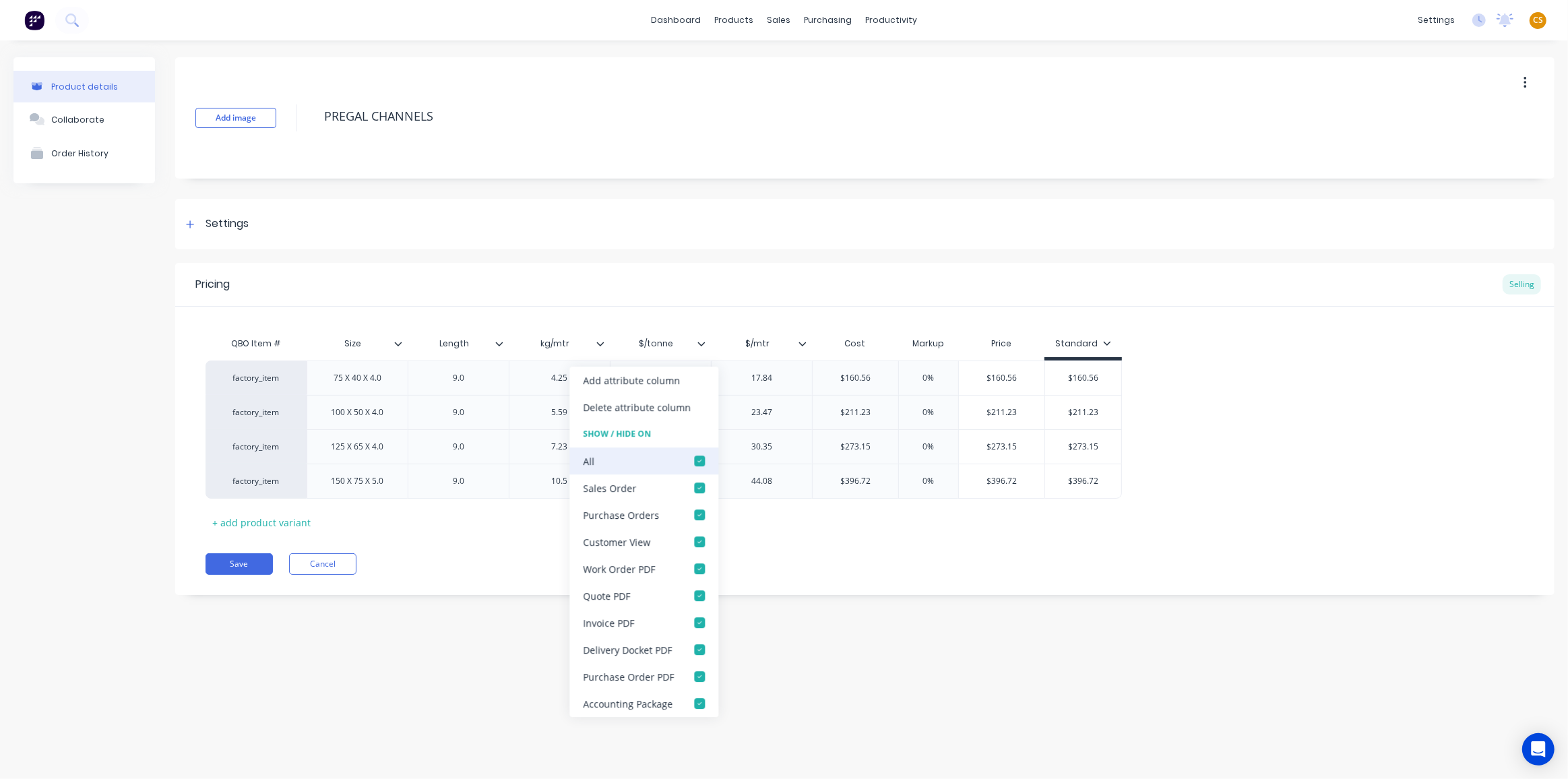
click at [698, 457] on div at bounding box center [700, 461] width 27 height 27
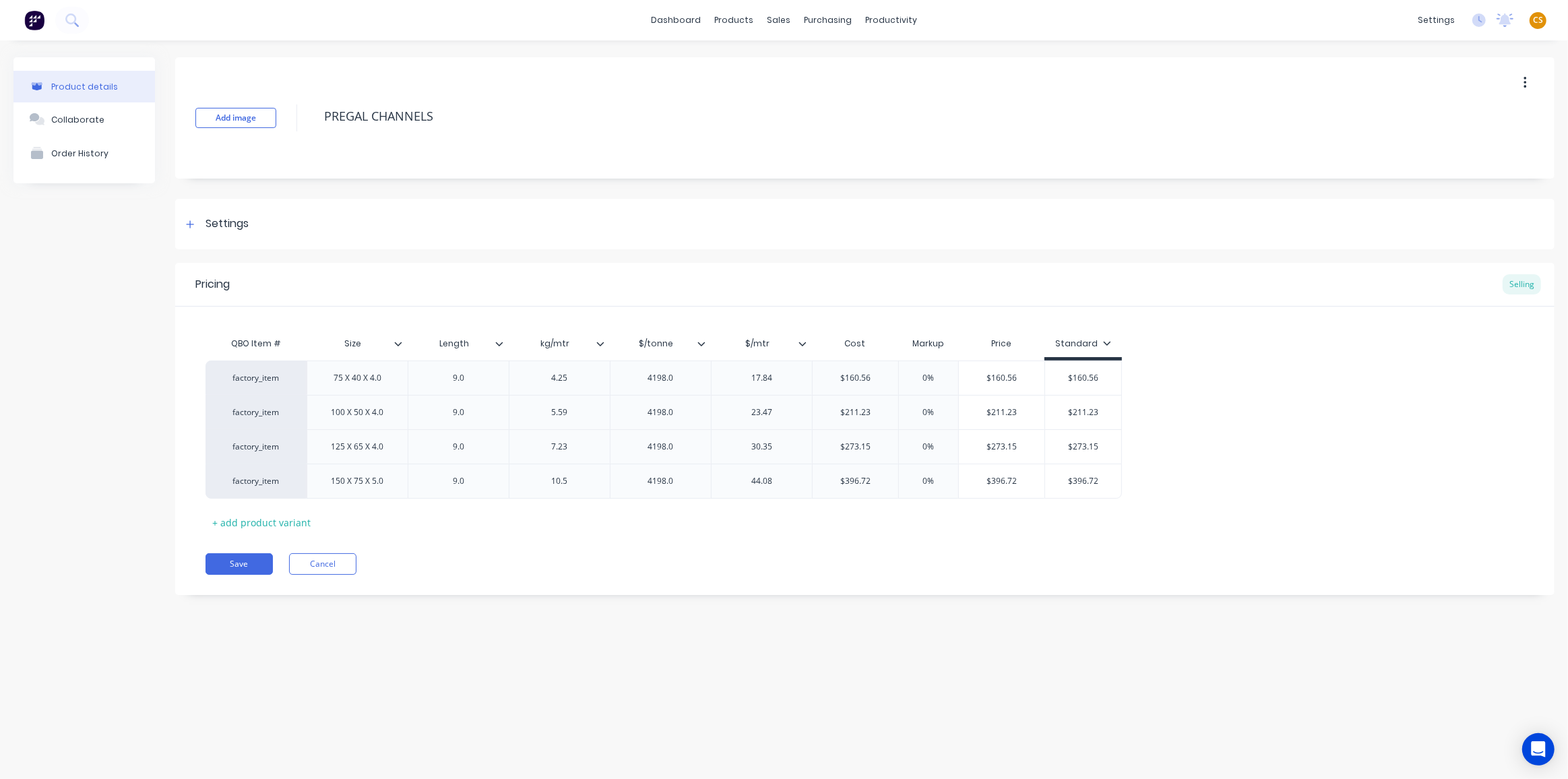
click at [805, 342] on icon at bounding box center [803, 343] width 7 height 4
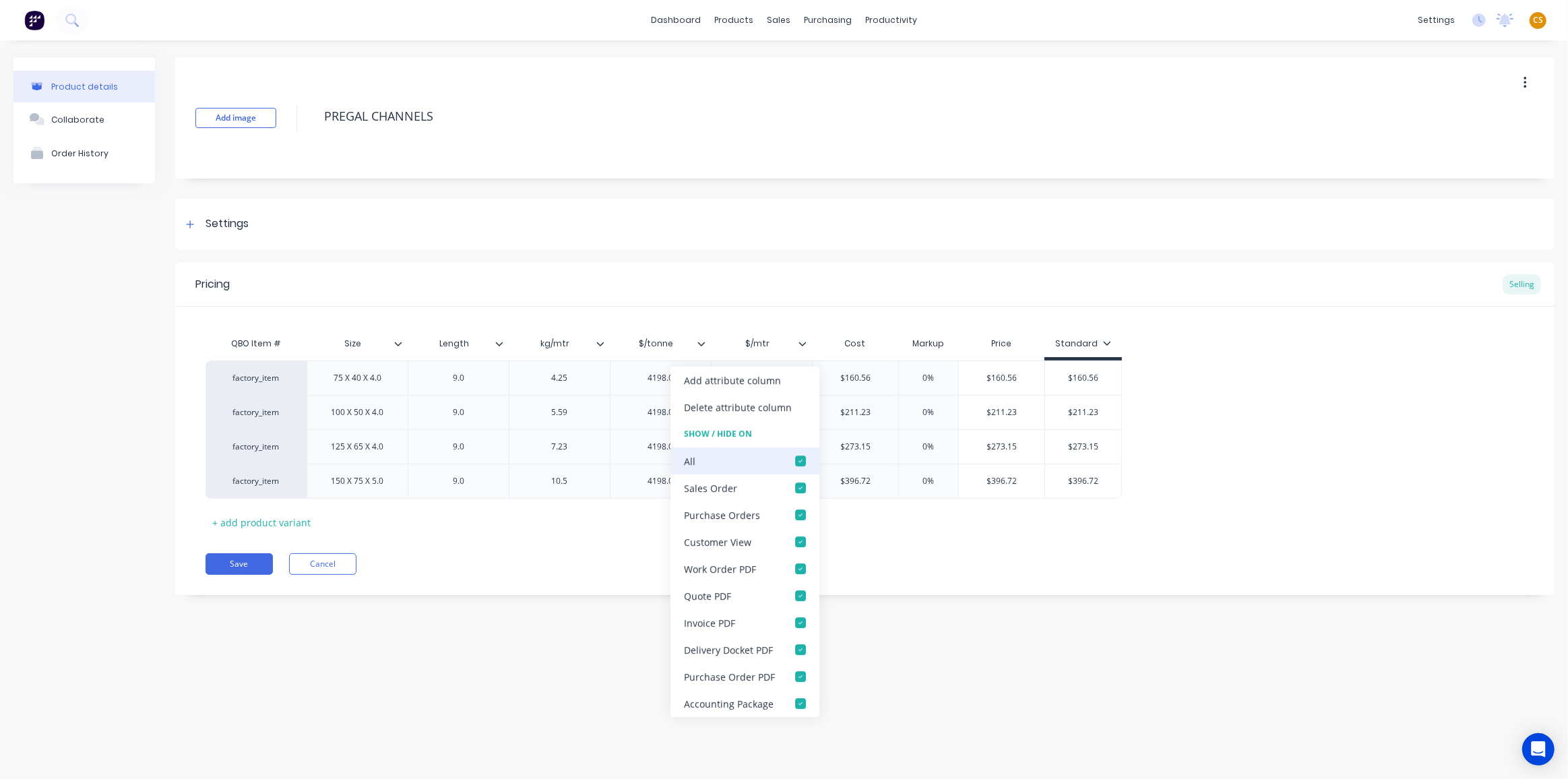
click at [800, 464] on div at bounding box center [801, 461] width 27 height 27
click at [477, 581] on div "Pricing Selling QBO Item # Size Length kg/mtr $/tonne $/mtr Cost Markup Price S…" at bounding box center [865, 429] width 1379 height 332
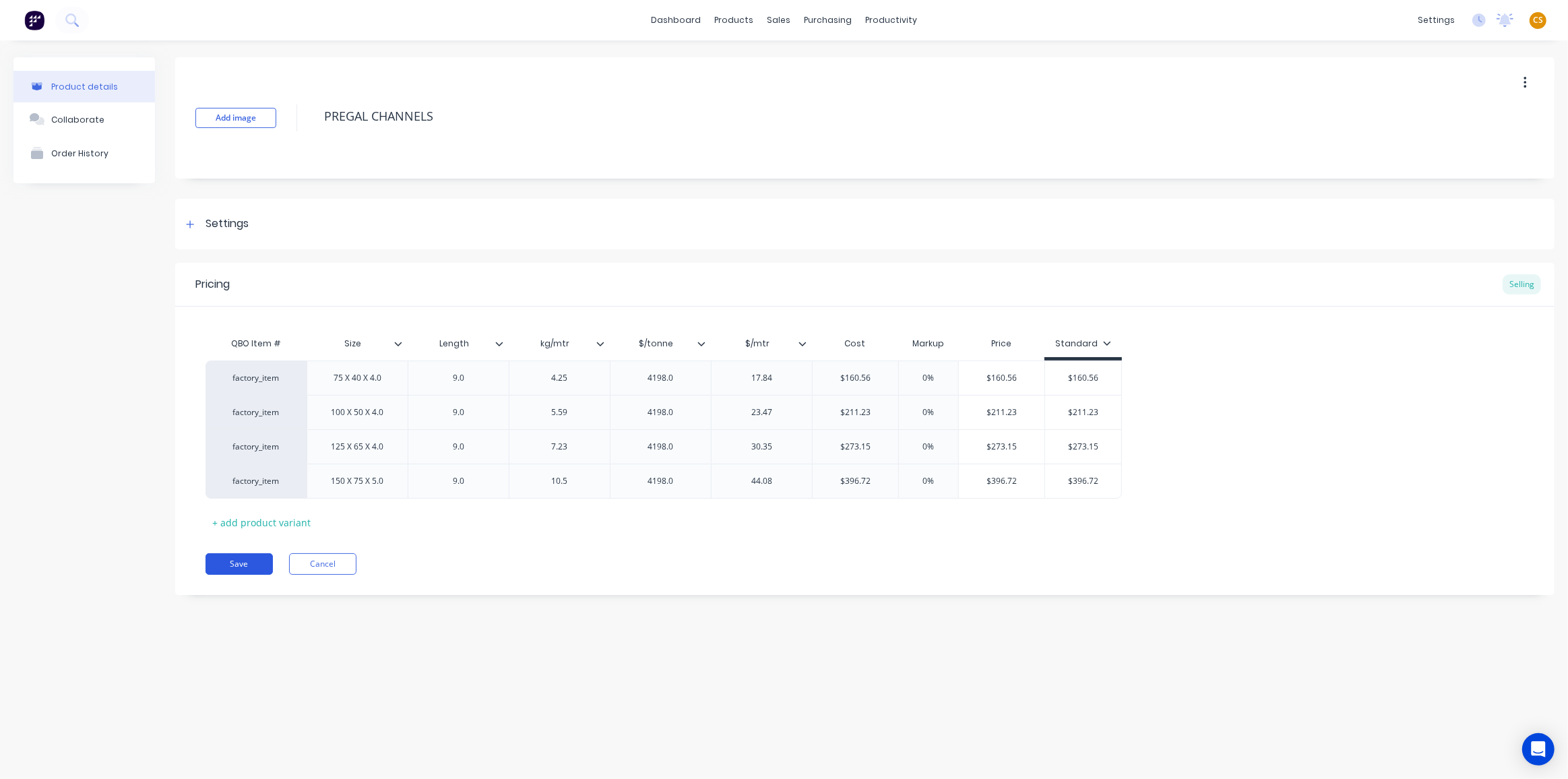
click at [230, 560] on button "Save" at bounding box center [239, 564] width 68 height 22
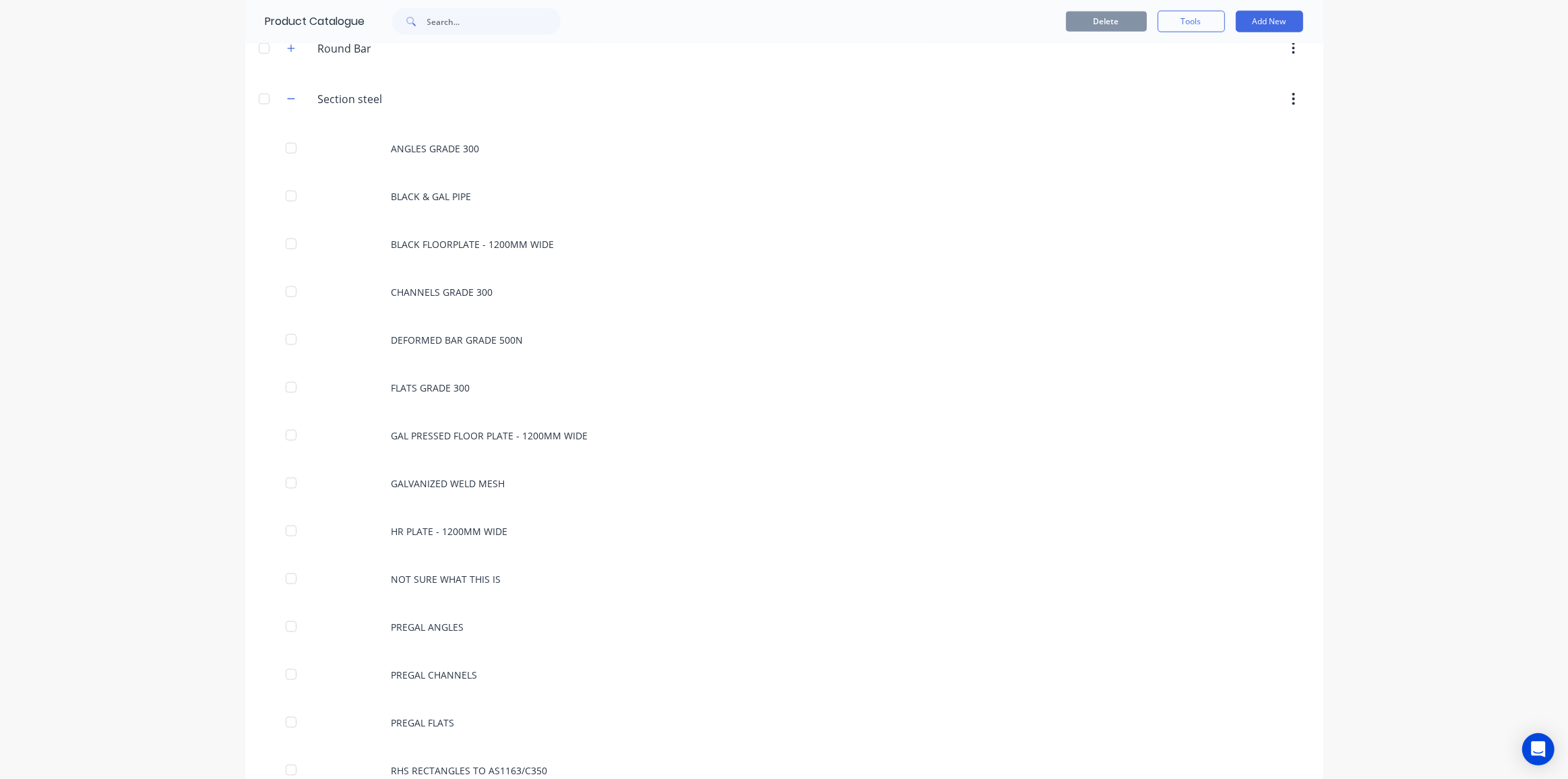
scroll to position [2205, 0]
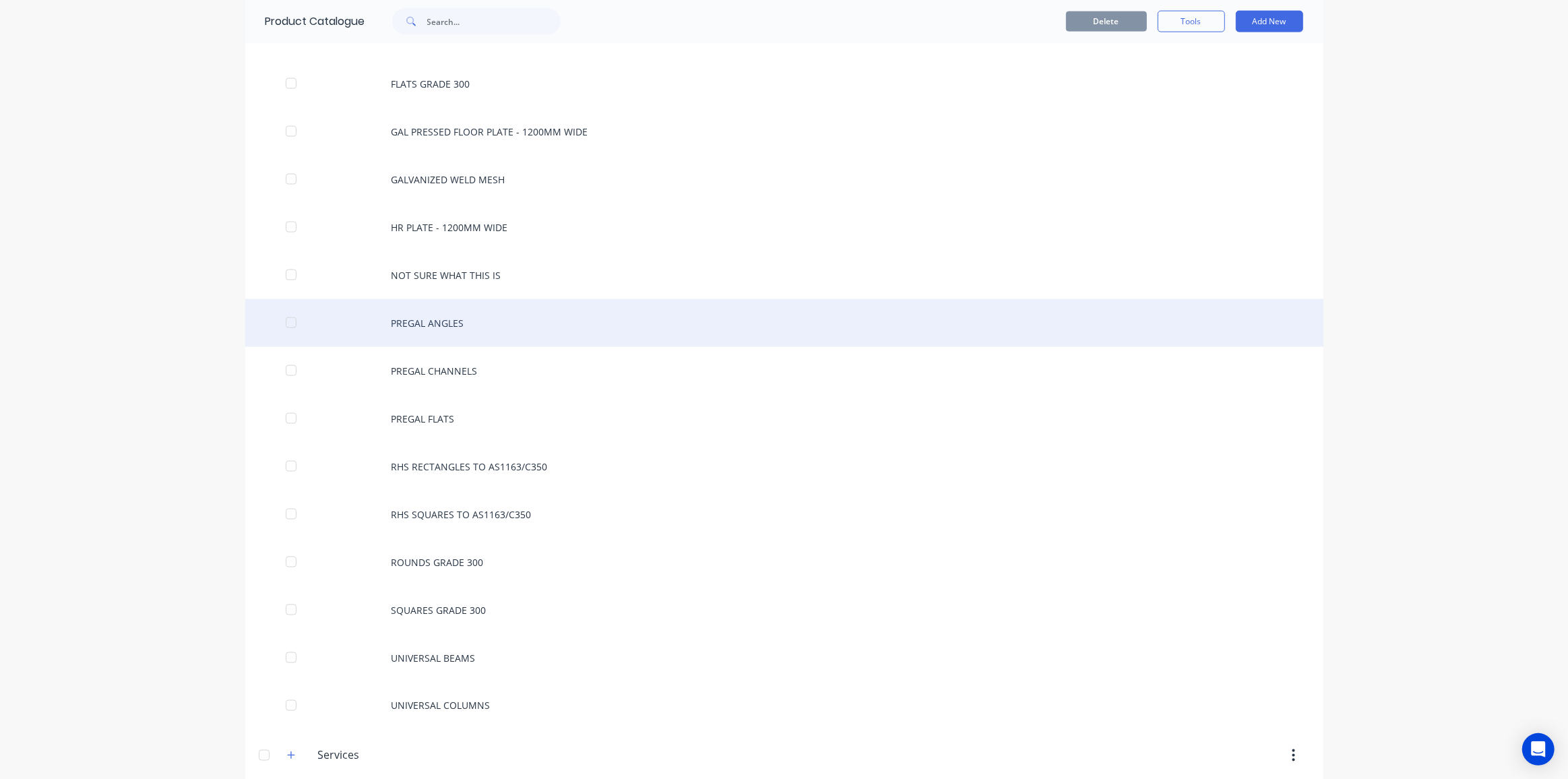
click at [467, 310] on div "PREGAL ANGLES" at bounding box center [784, 323] width 1079 height 47
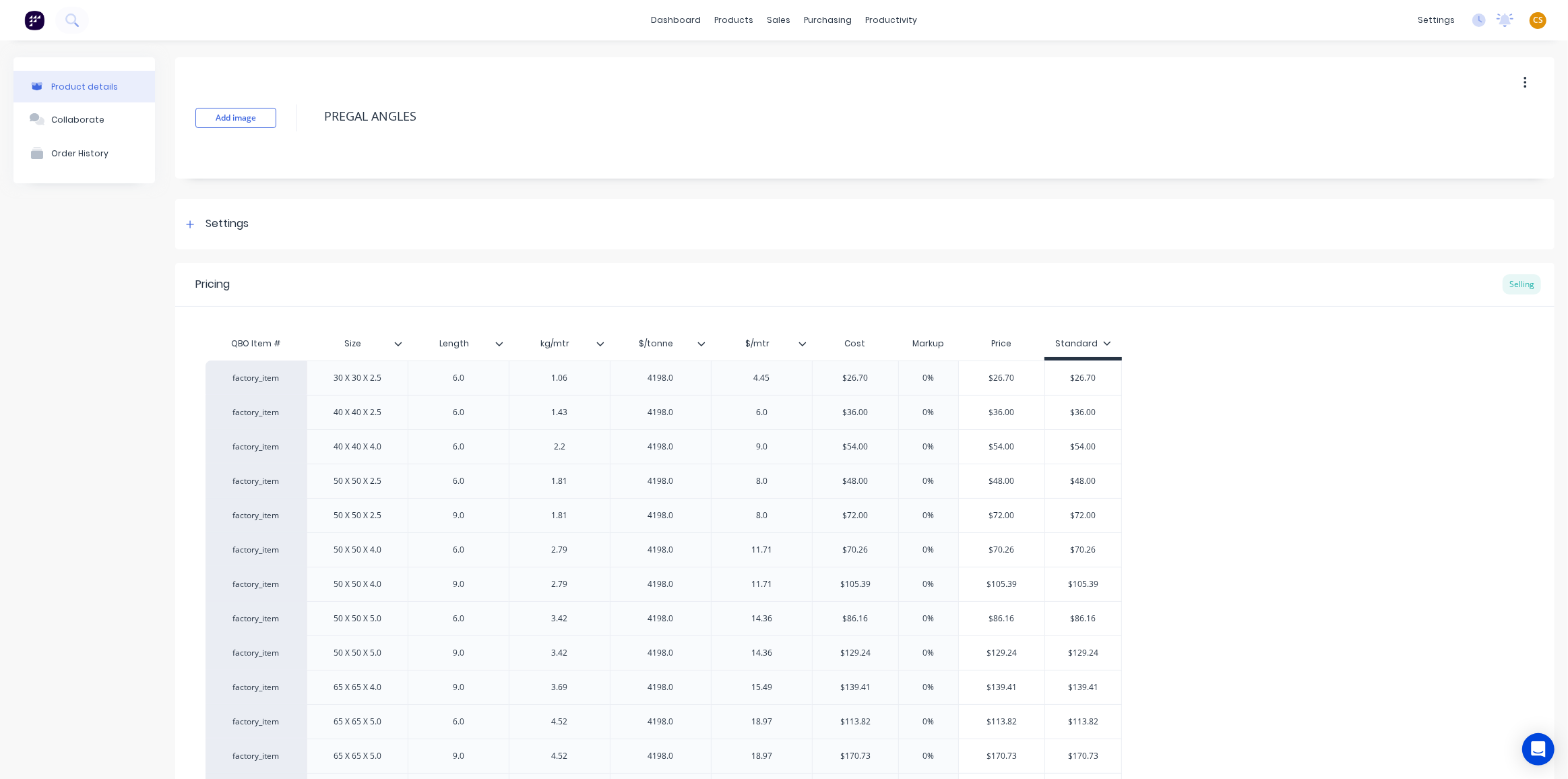
click at [801, 341] on icon at bounding box center [802, 343] width 8 height 8
click at [700, 343] on icon at bounding box center [701, 343] width 8 height 8
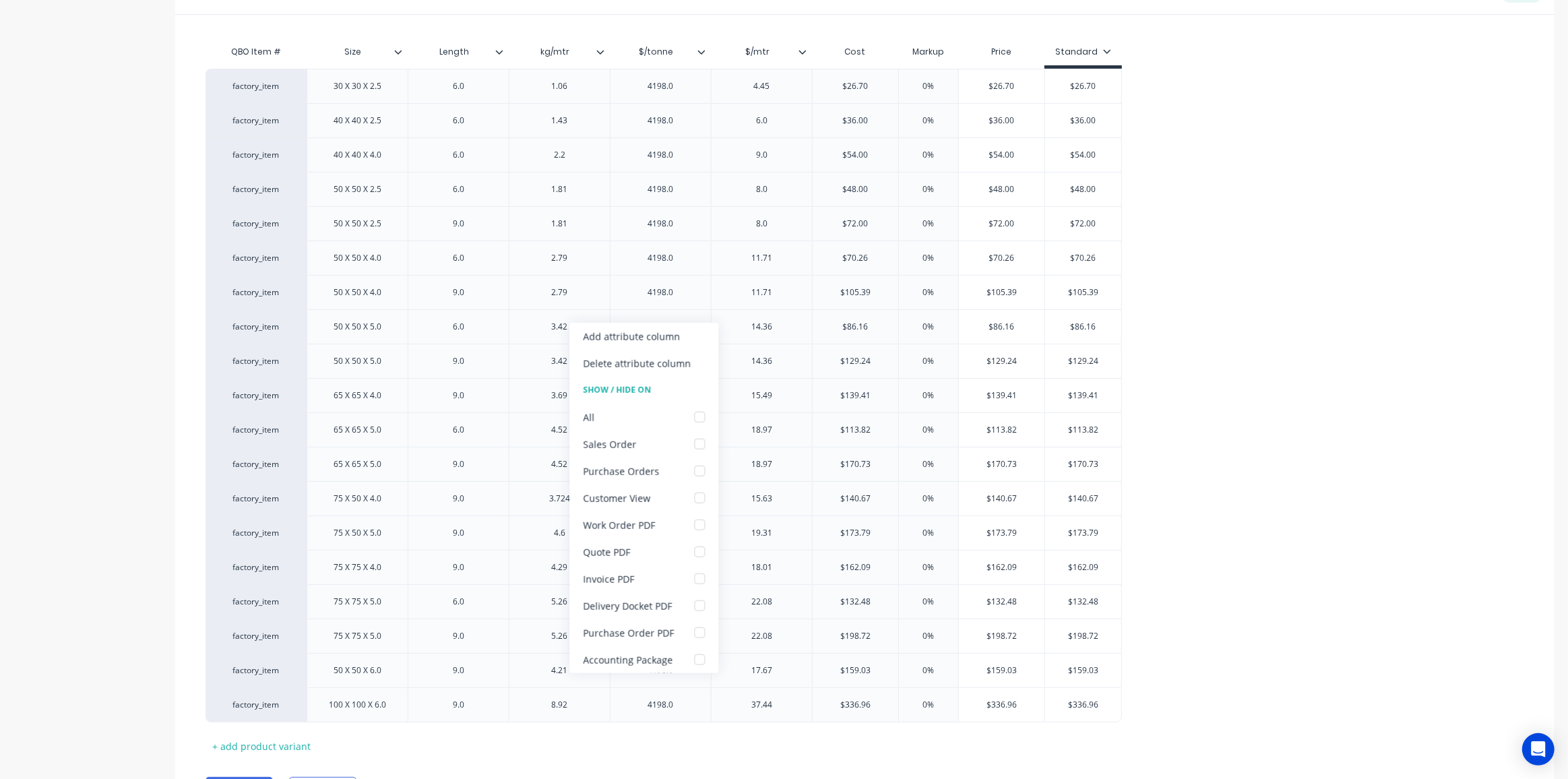
scroll to position [363, 0]
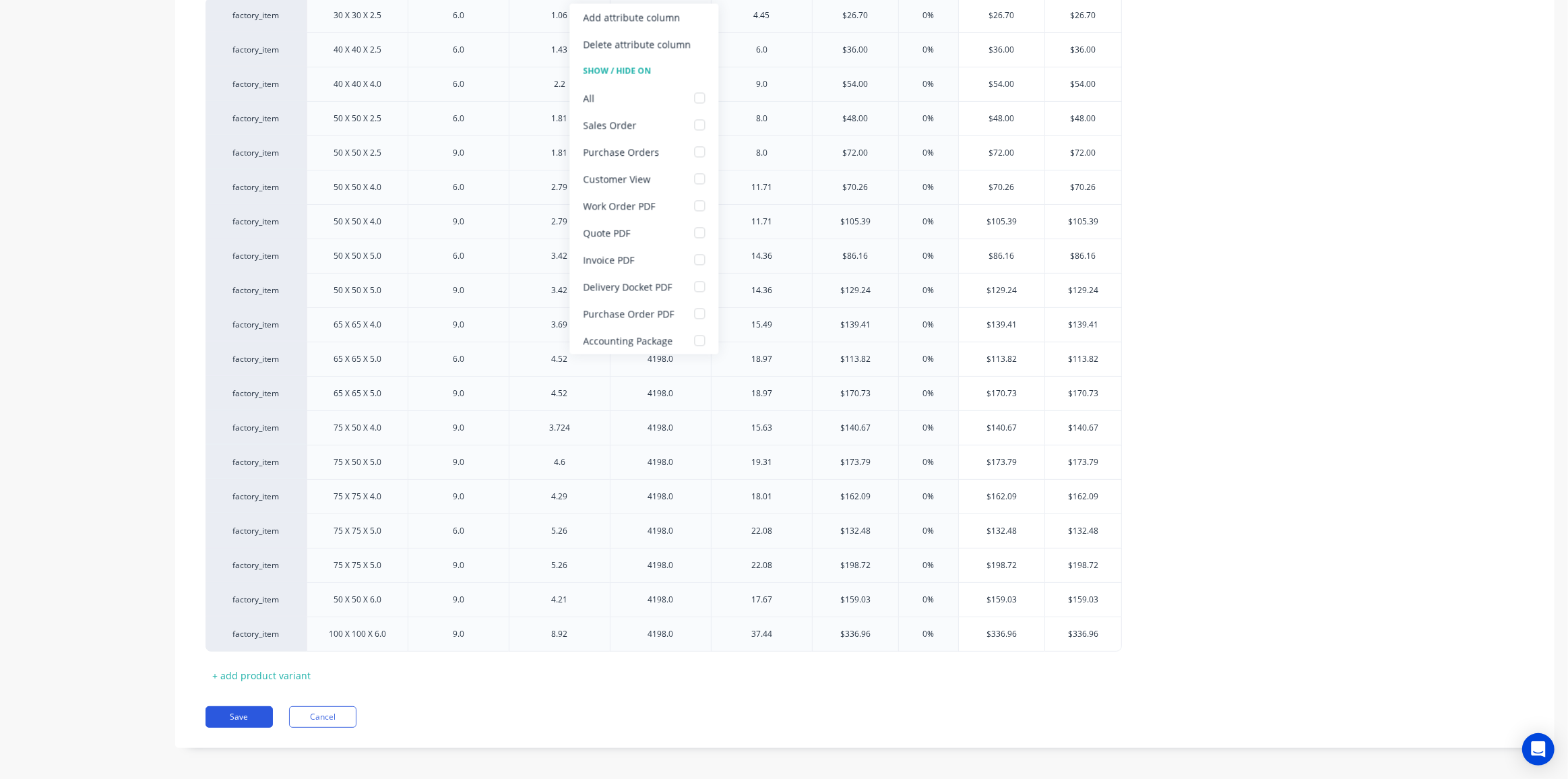
click at [252, 713] on button "Save" at bounding box center [239, 717] width 68 height 22
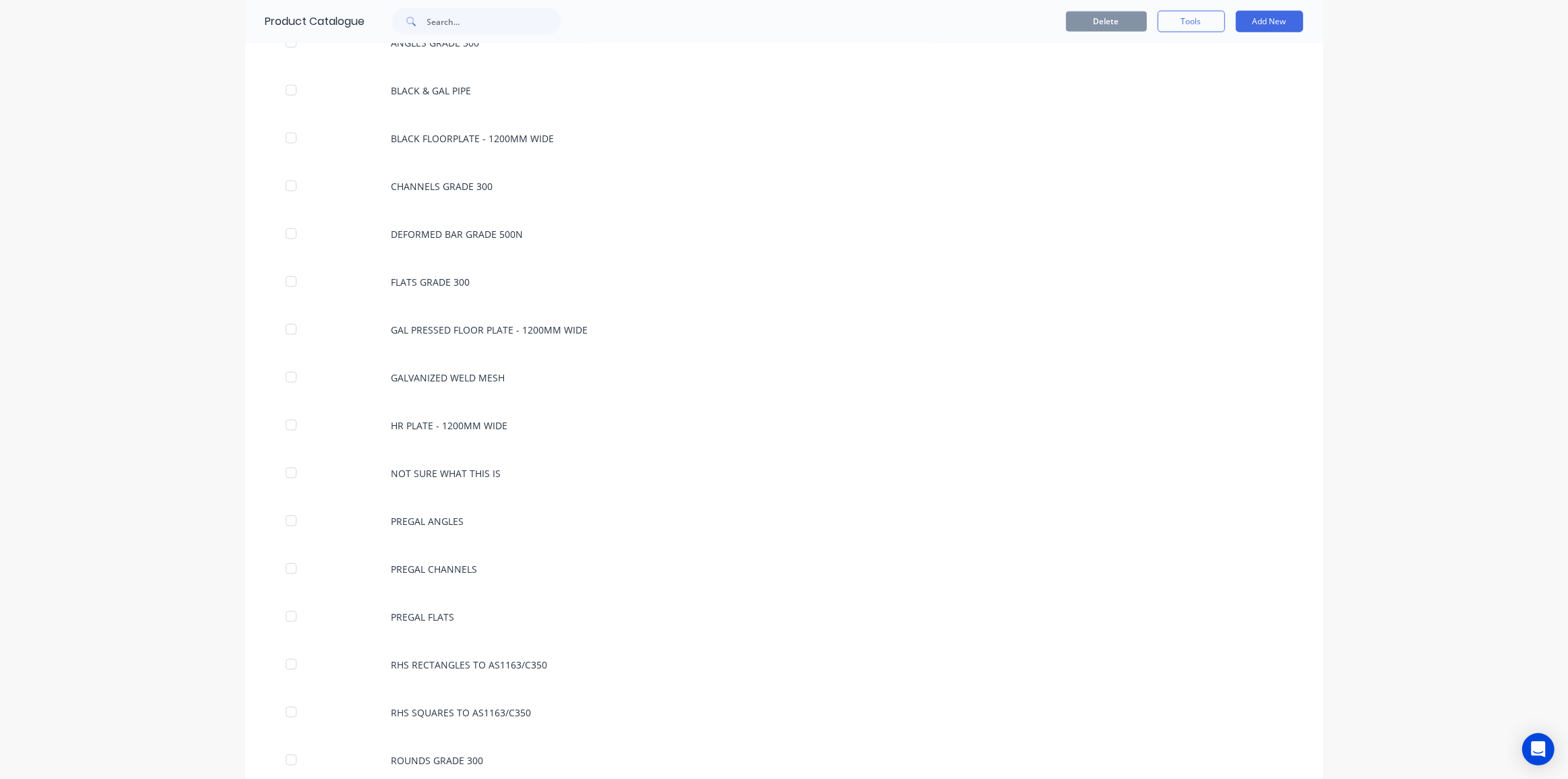
scroll to position [2021, 0]
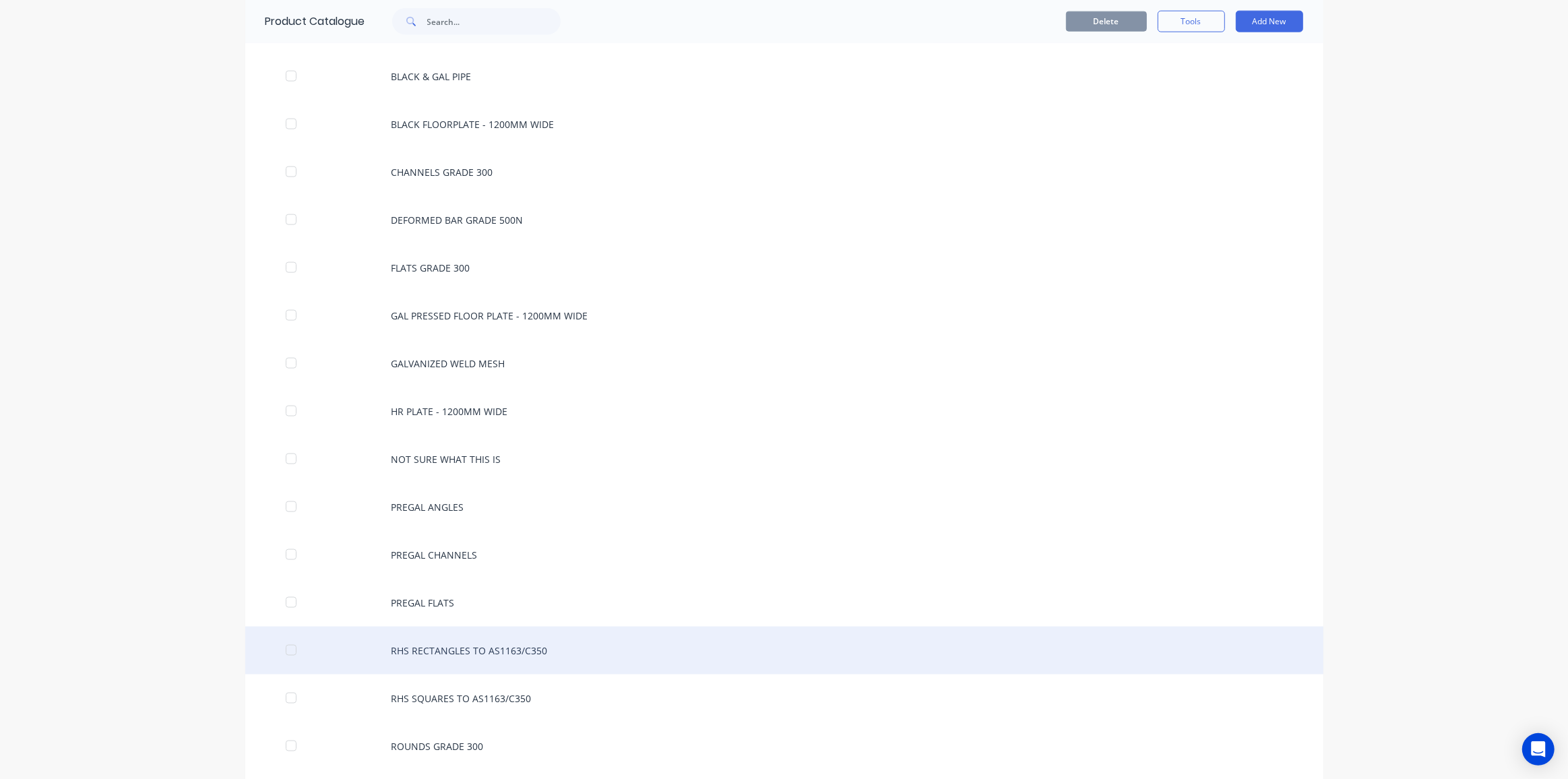
click at [426, 626] on div "RHS RECTANGLES TO AS1163/C350" at bounding box center [784, 650] width 1079 height 47
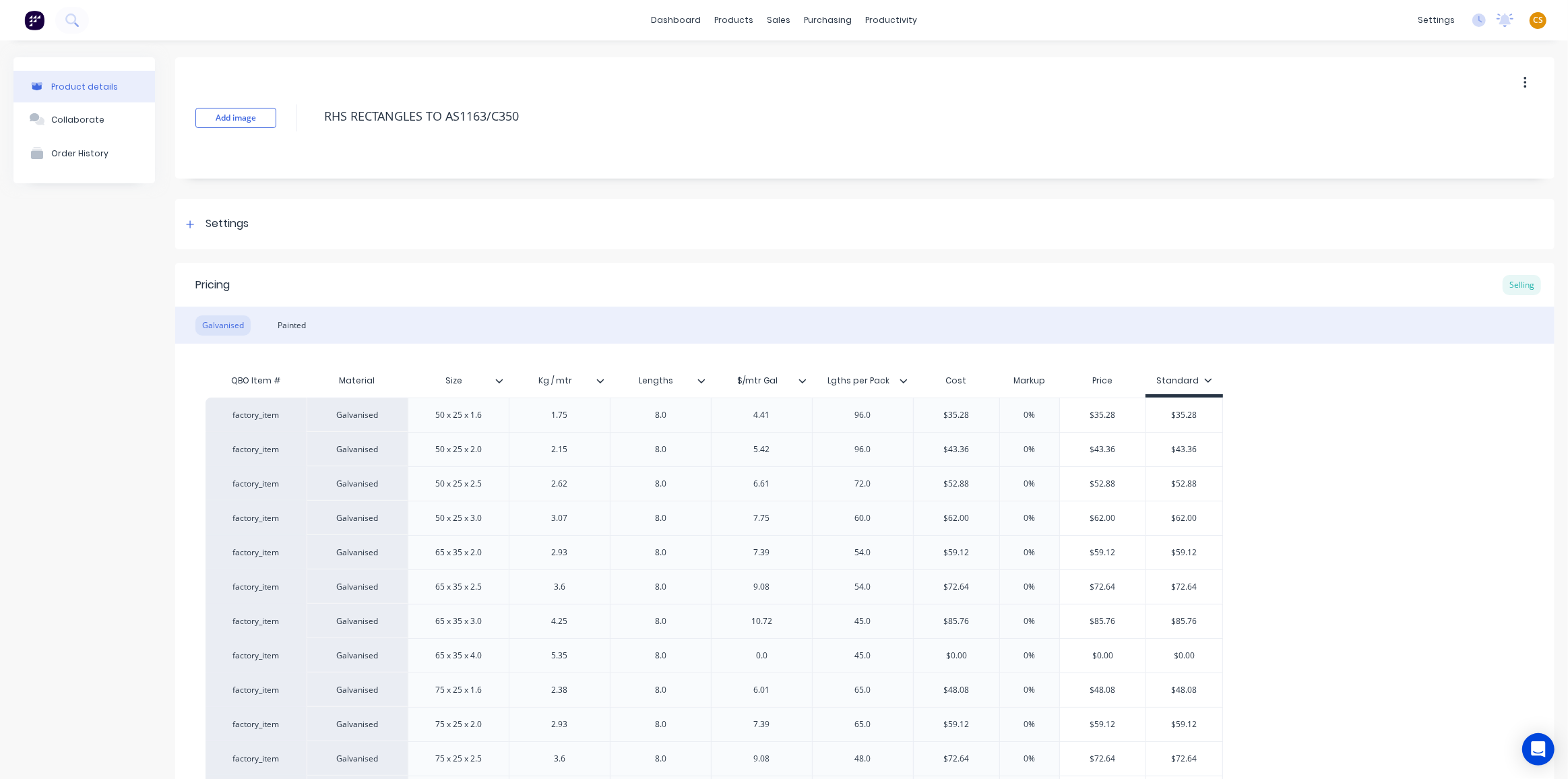
click at [799, 379] on icon at bounding box center [803, 381] width 7 height 4
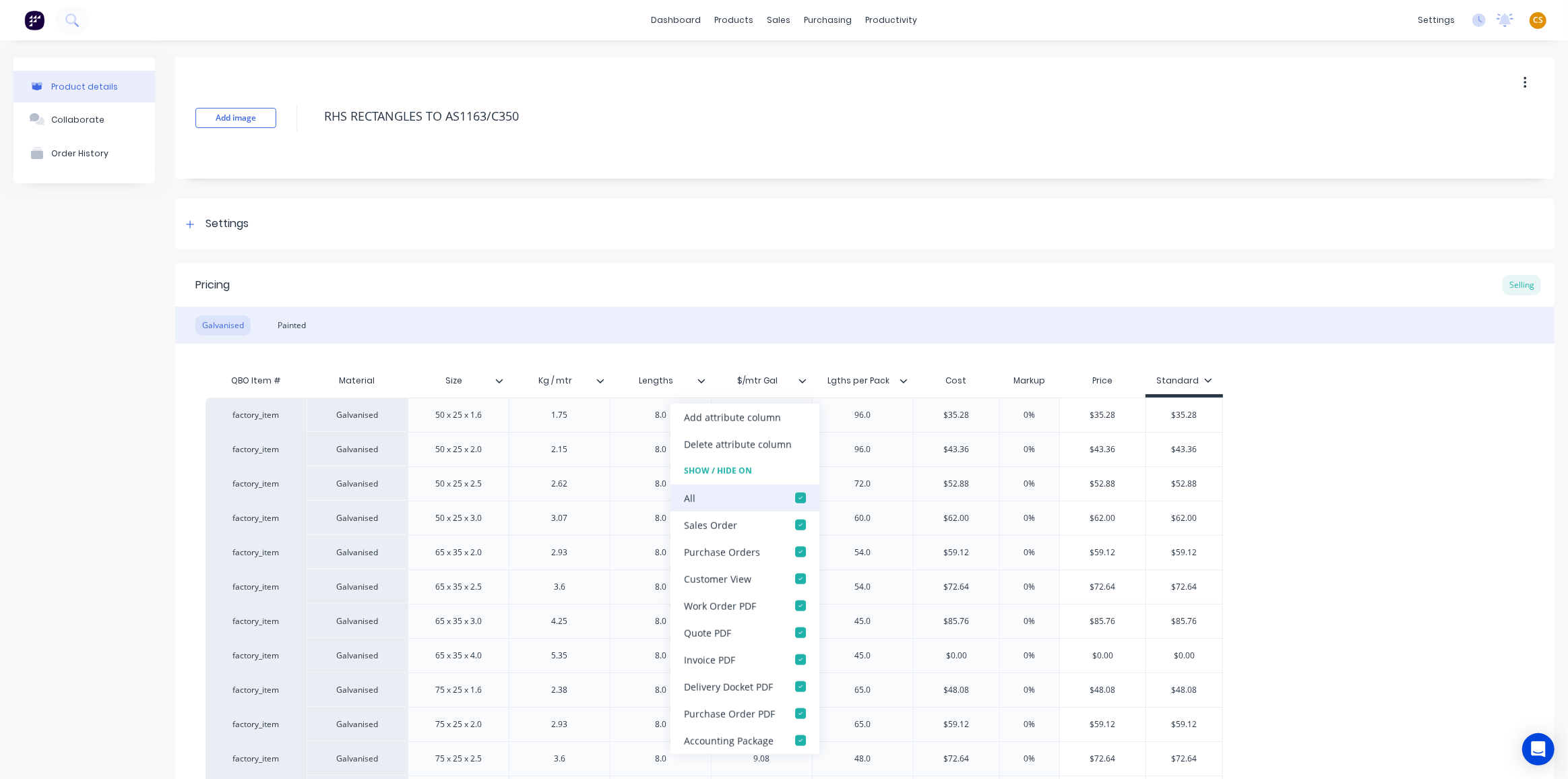
click at [797, 497] on div at bounding box center [801, 499] width 27 height 27
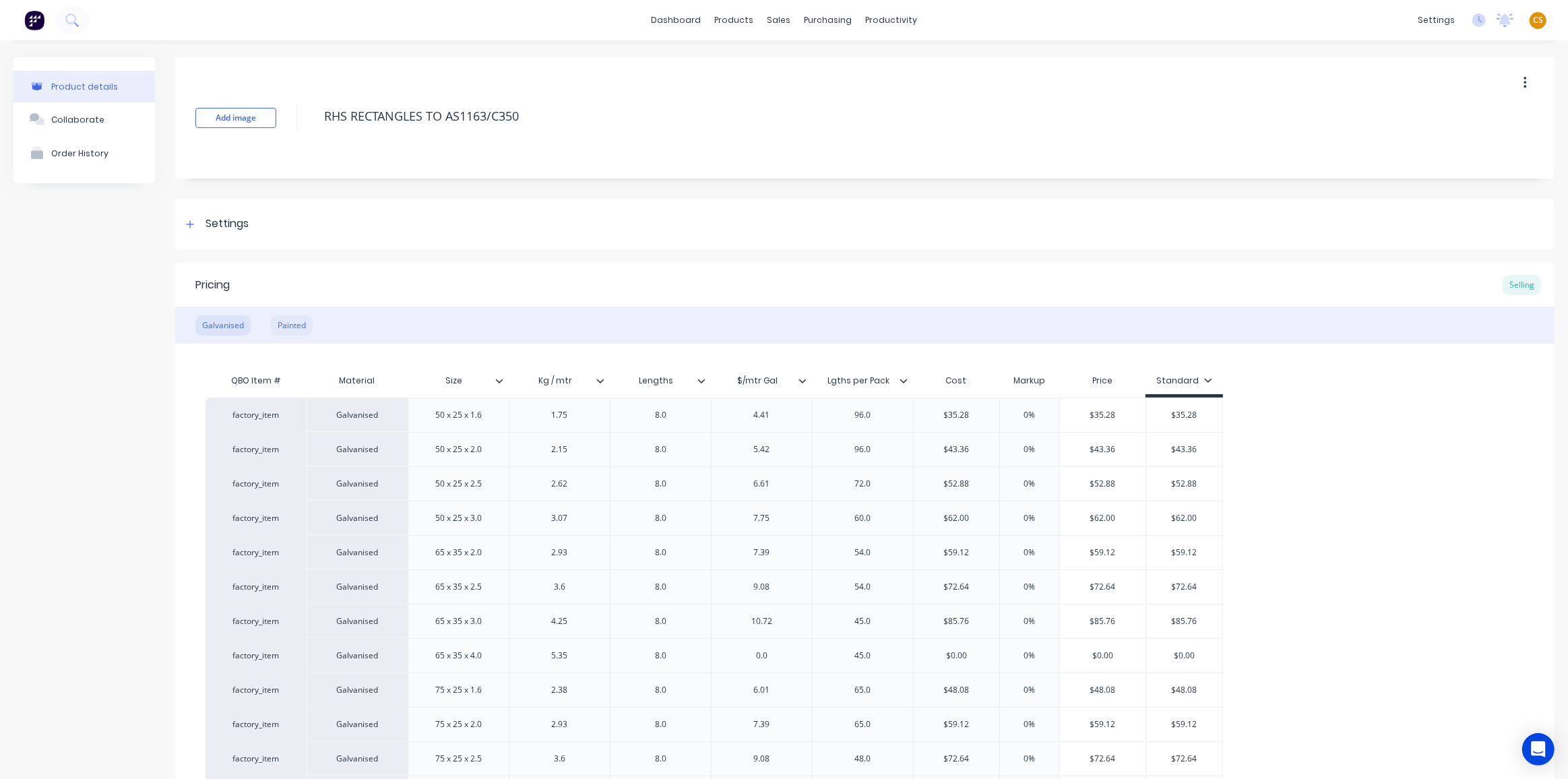
click at [296, 325] on div "Painted" at bounding box center [292, 325] width 42 height 20
click at [803, 379] on icon at bounding box center [802, 380] width 8 height 8
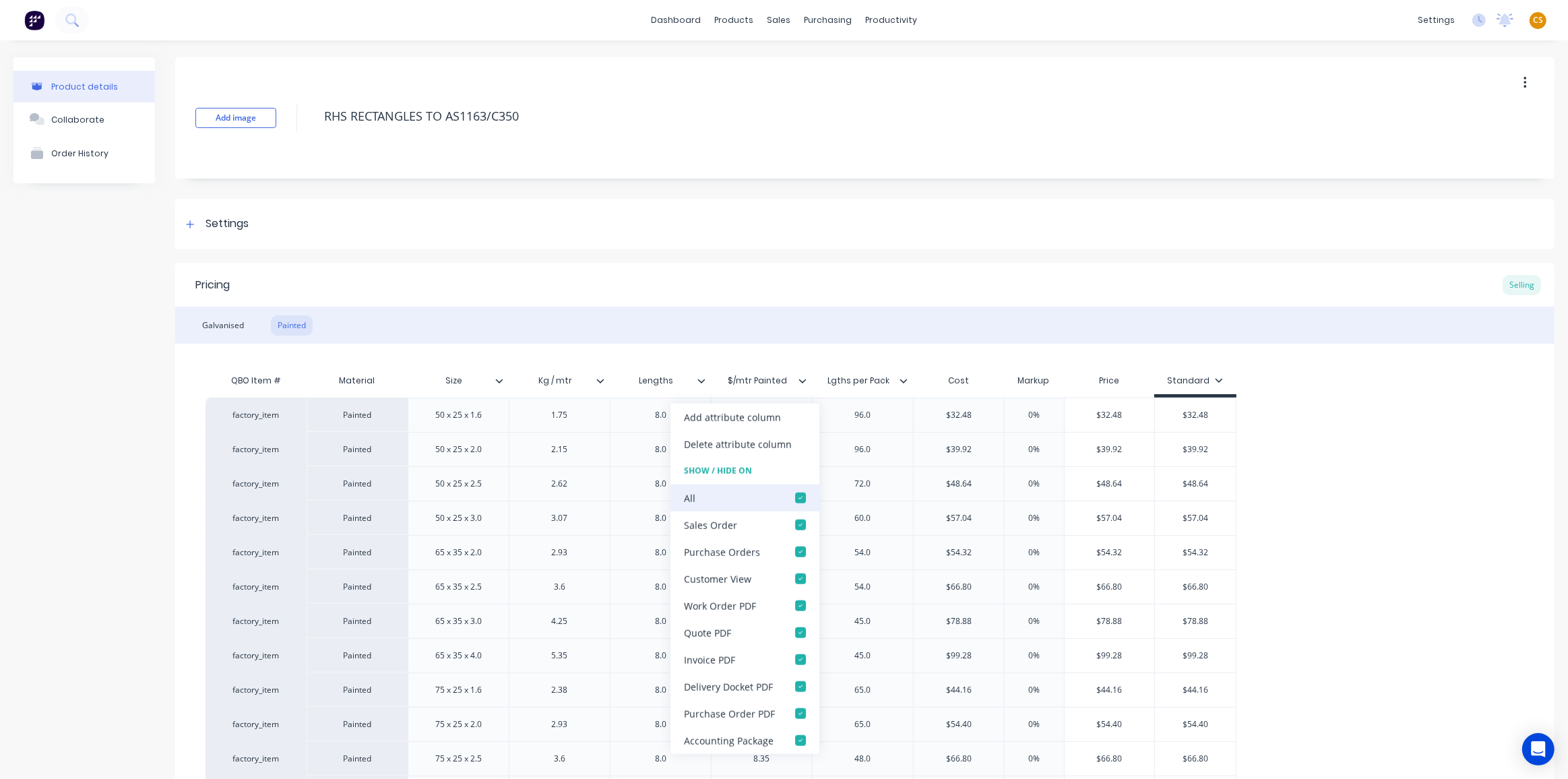
click at [798, 498] on div at bounding box center [801, 499] width 27 height 27
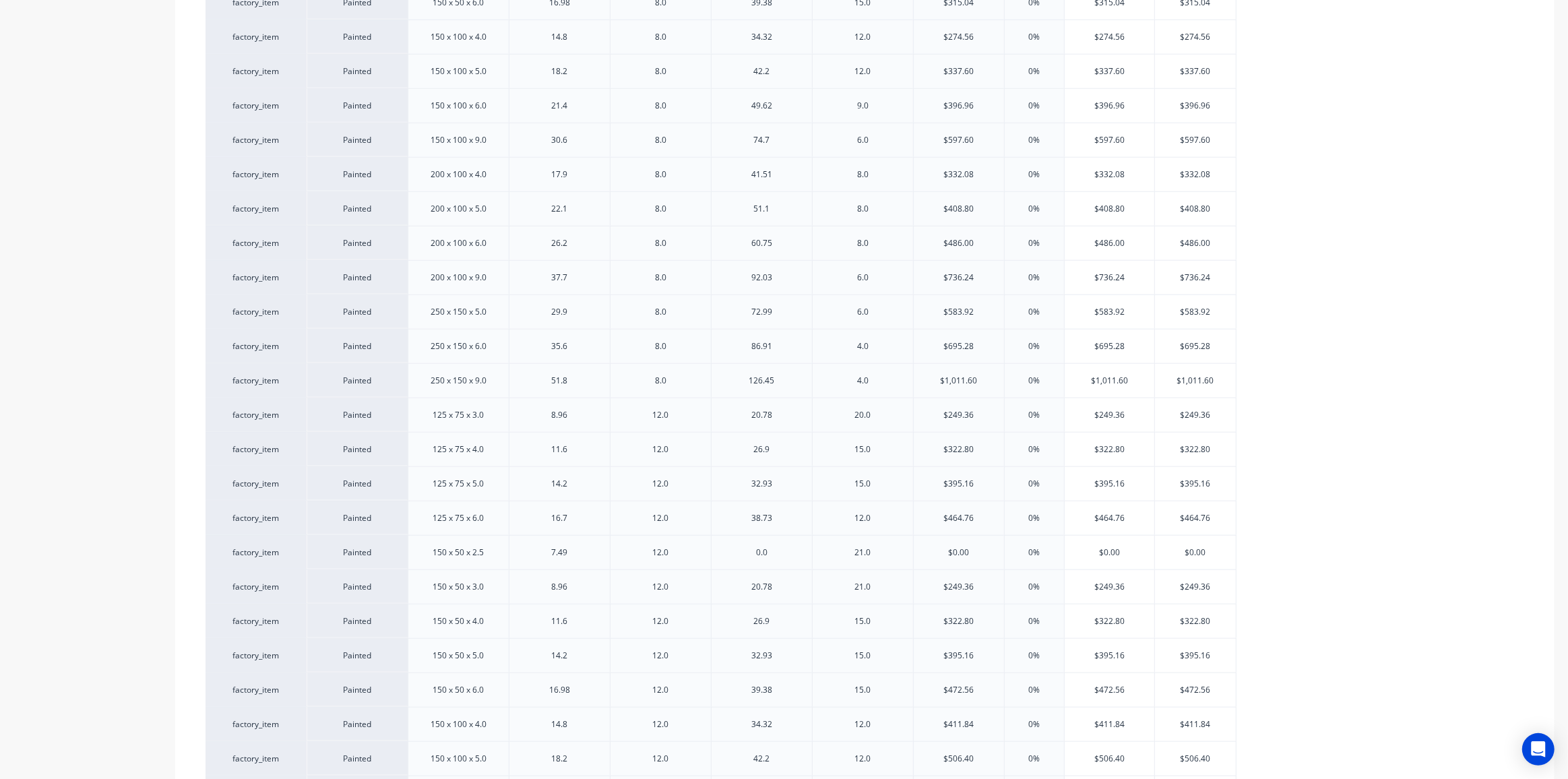
scroll to position [1968, 0]
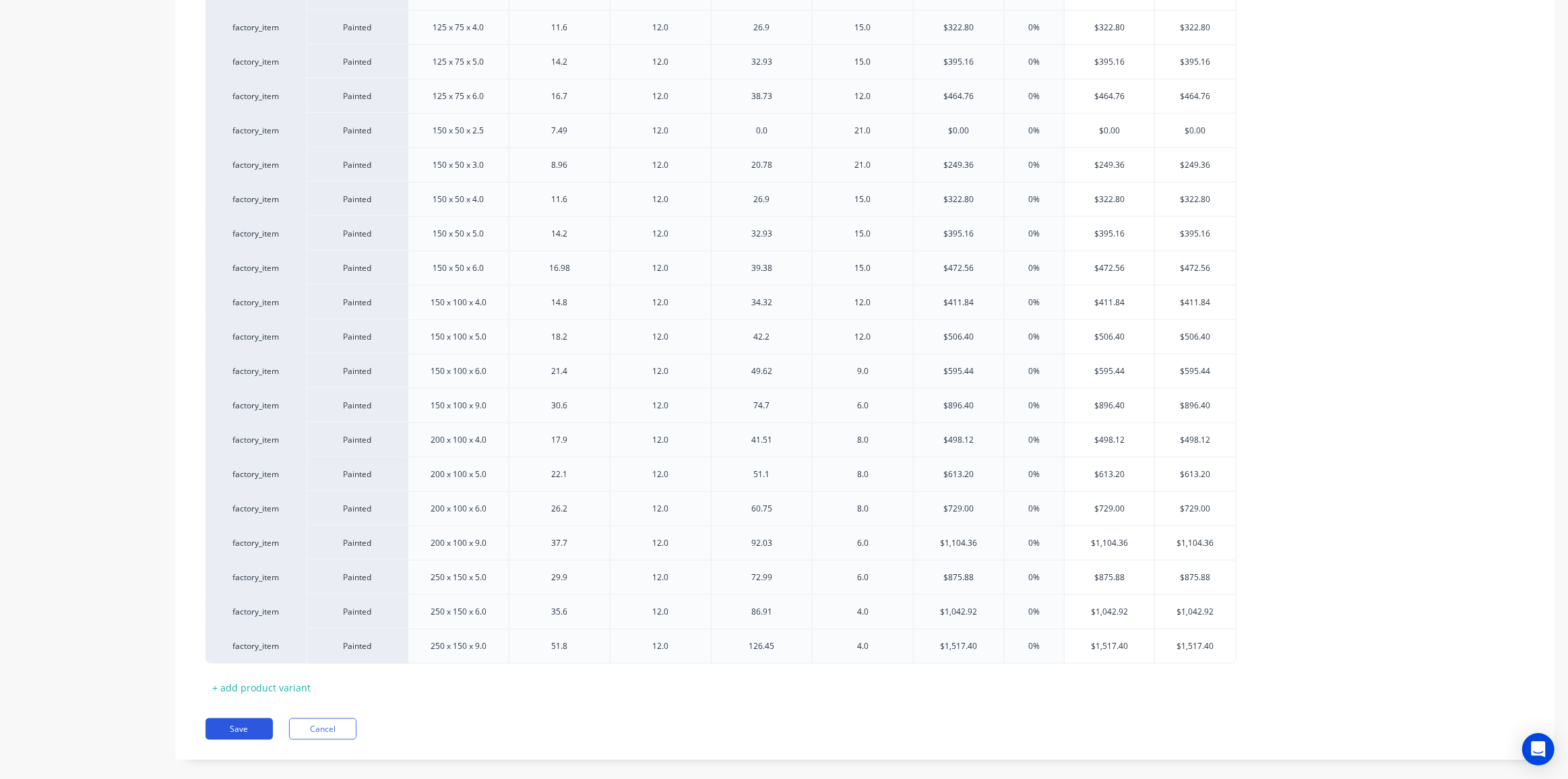
click at [226, 719] on button "Save" at bounding box center [239, 730] width 68 height 22
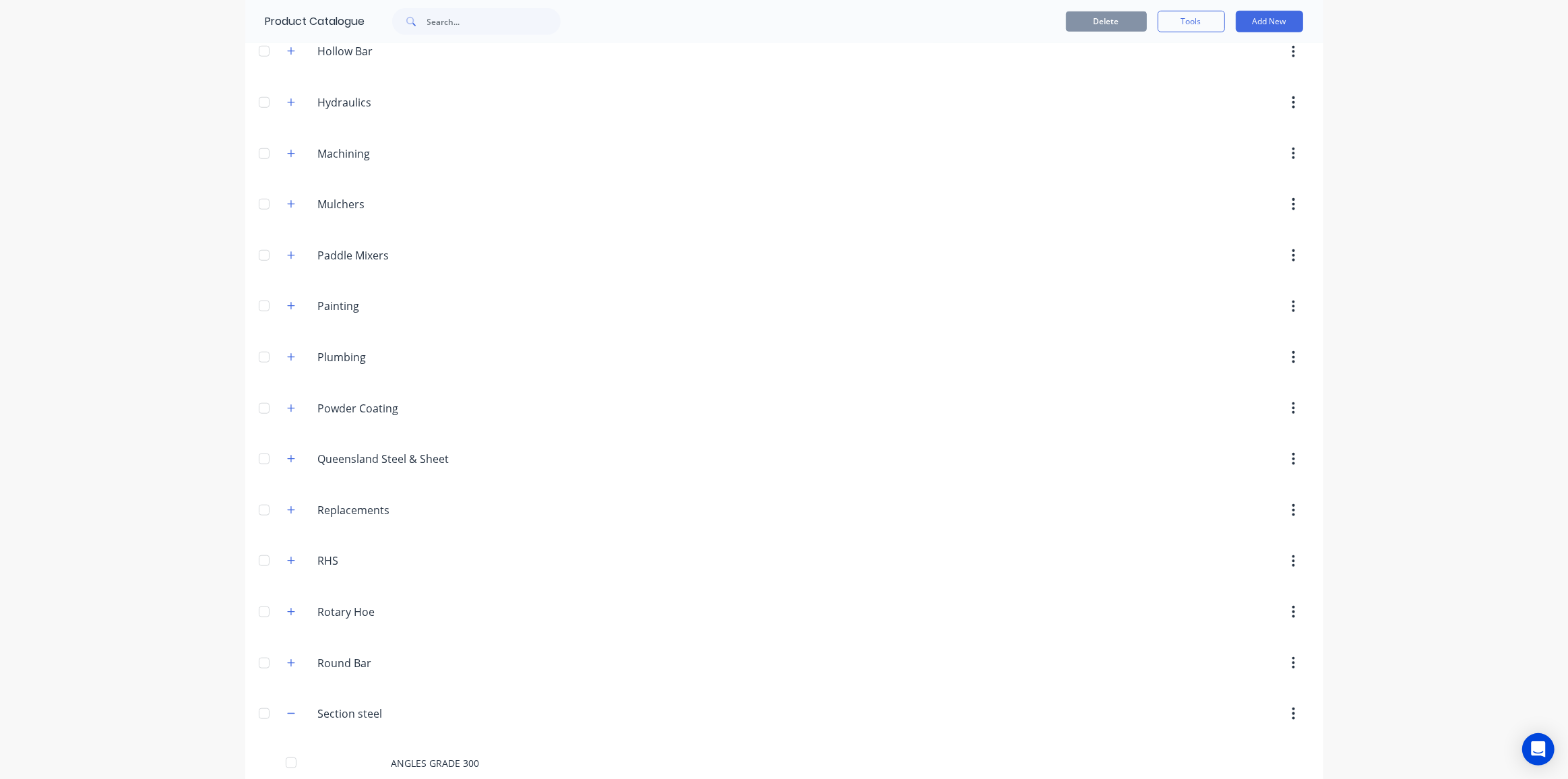
scroll to position [2021, 0]
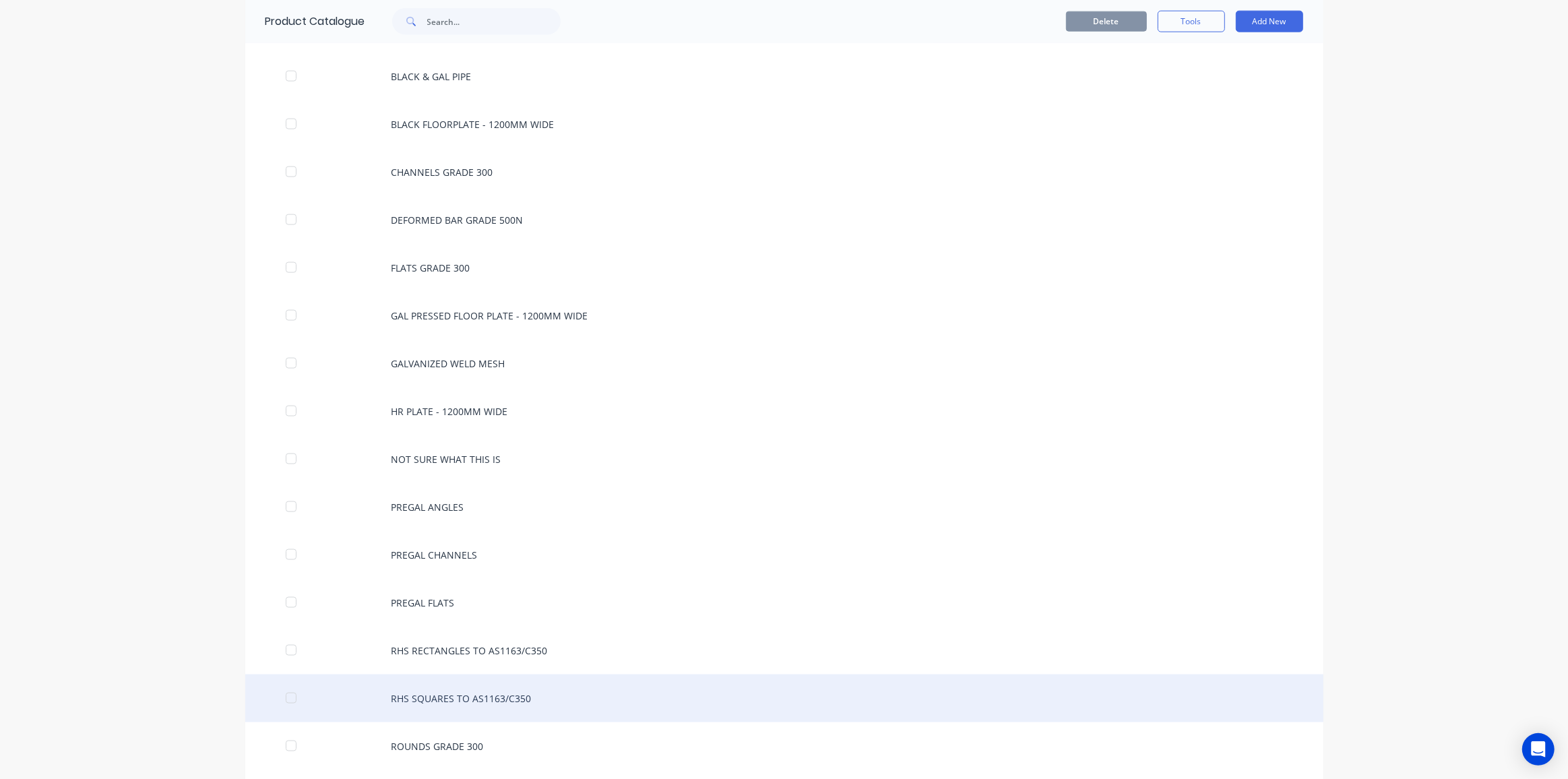
click at [472, 675] on div "RHS SQUARES TO AS1163/C350" at bounding box center [784, 699] width 1079 height 47
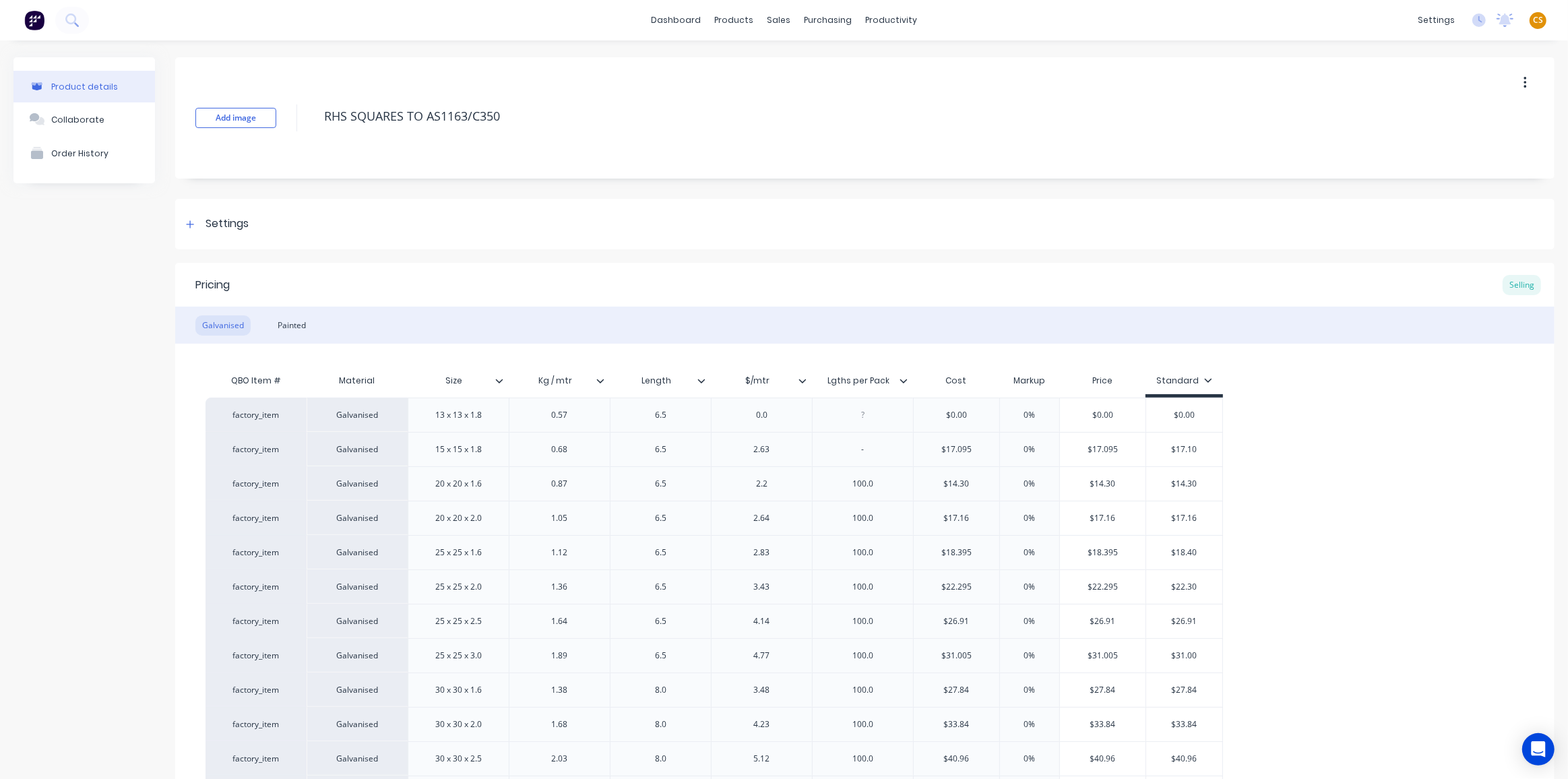
click at [804, 378] on icon at bounding box center [802, 380] width 8 height 8
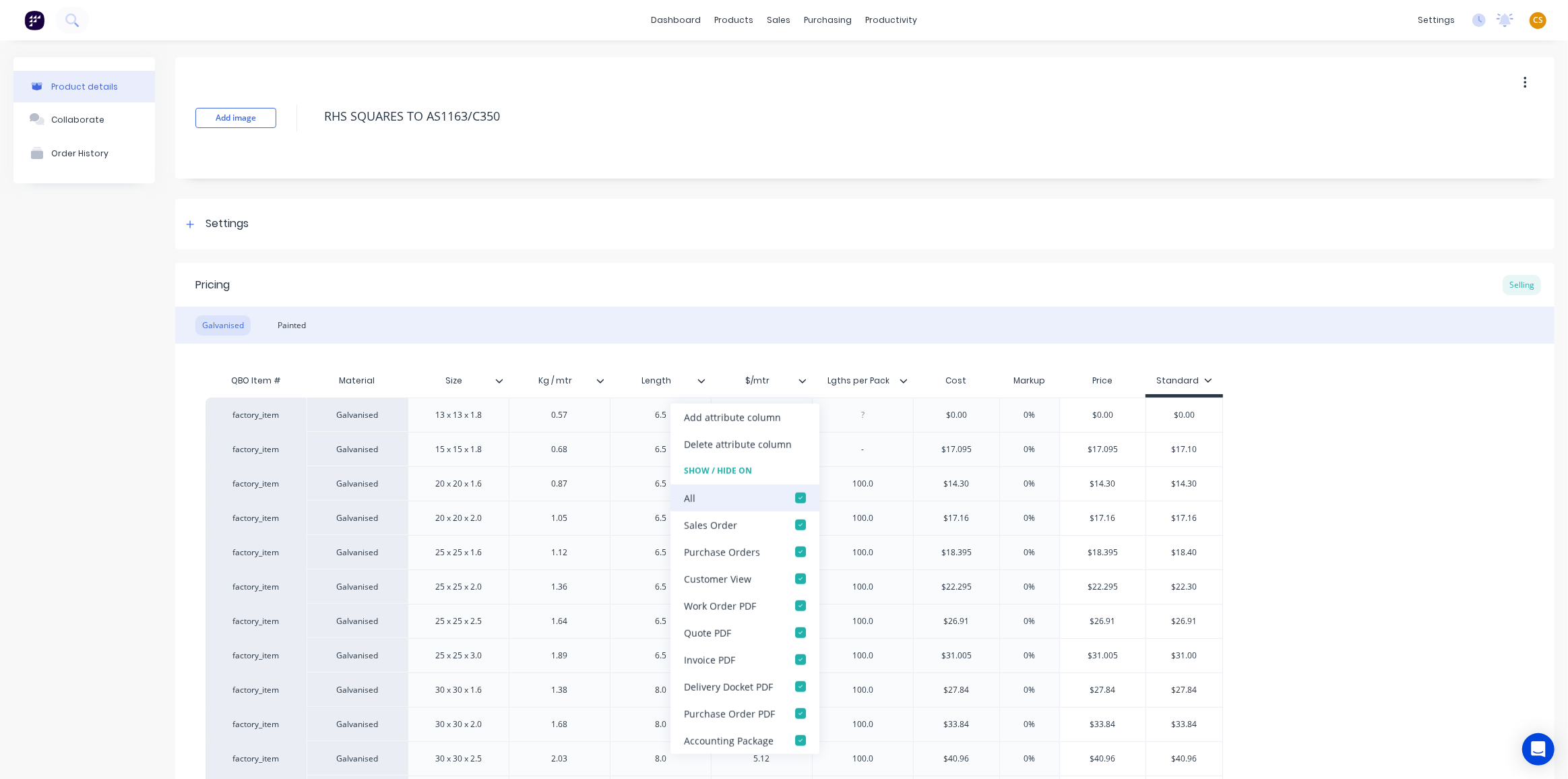
click at [798, 496] on div at bounding box center [801, 499] width 27 height 27
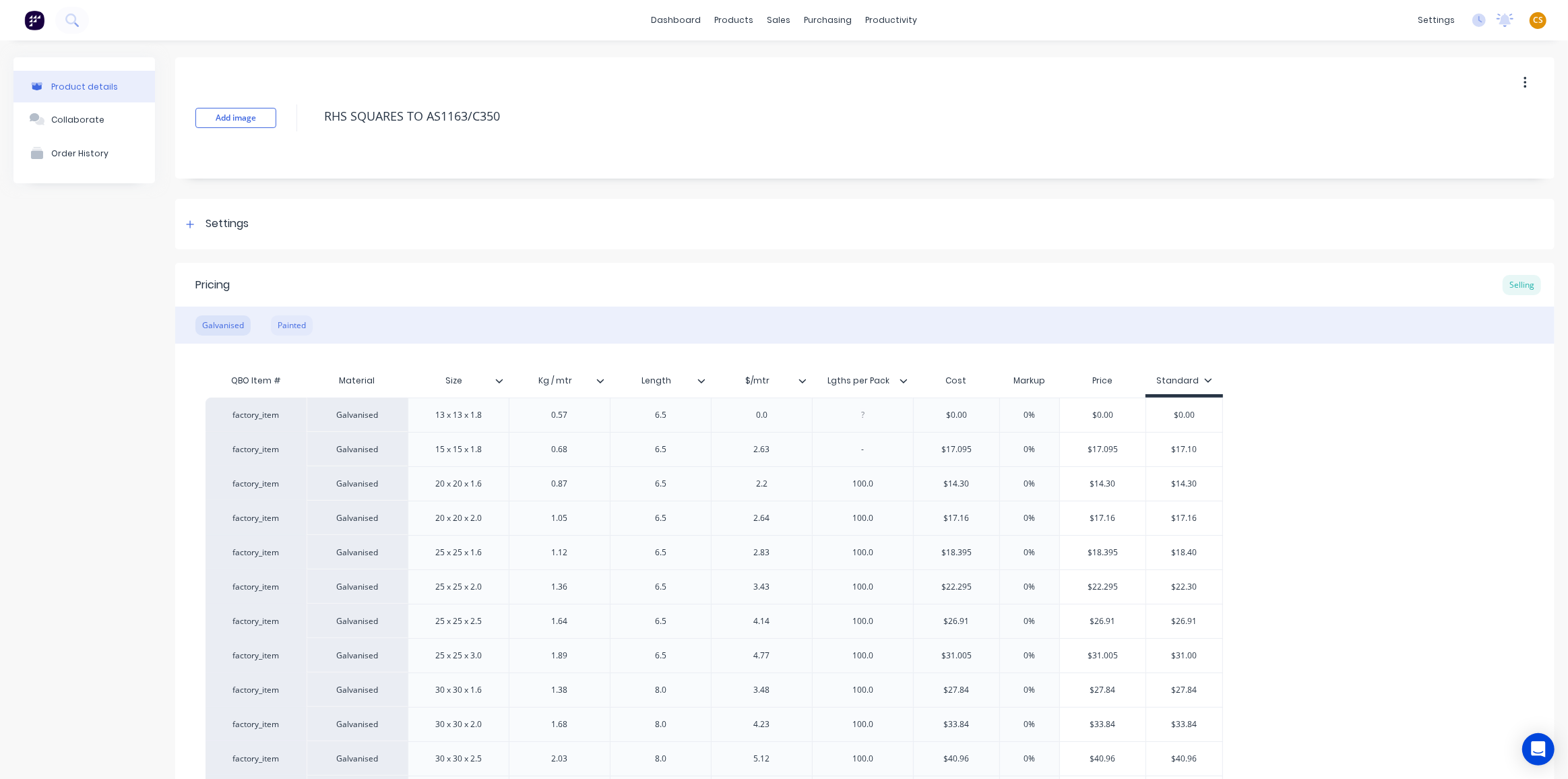
click at [295, 325] on div "Painted" at bounding box center [292, 325] width 42 height 20
click at [801, 379] on icon at bounding box center [802, 380] width 8 height 8
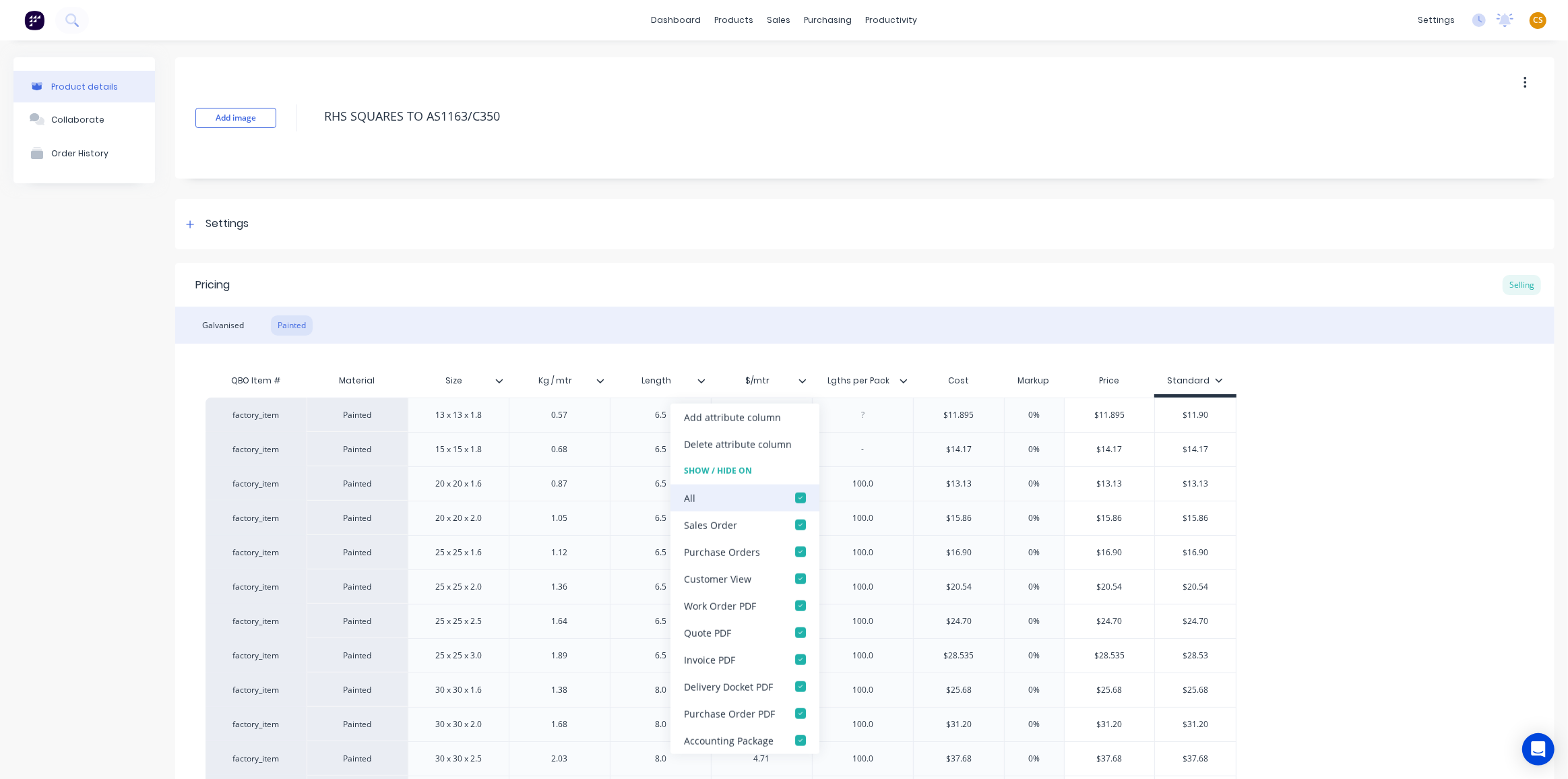
click at [800, 499] on div at bounding box center [801, 499] width 27 height 27
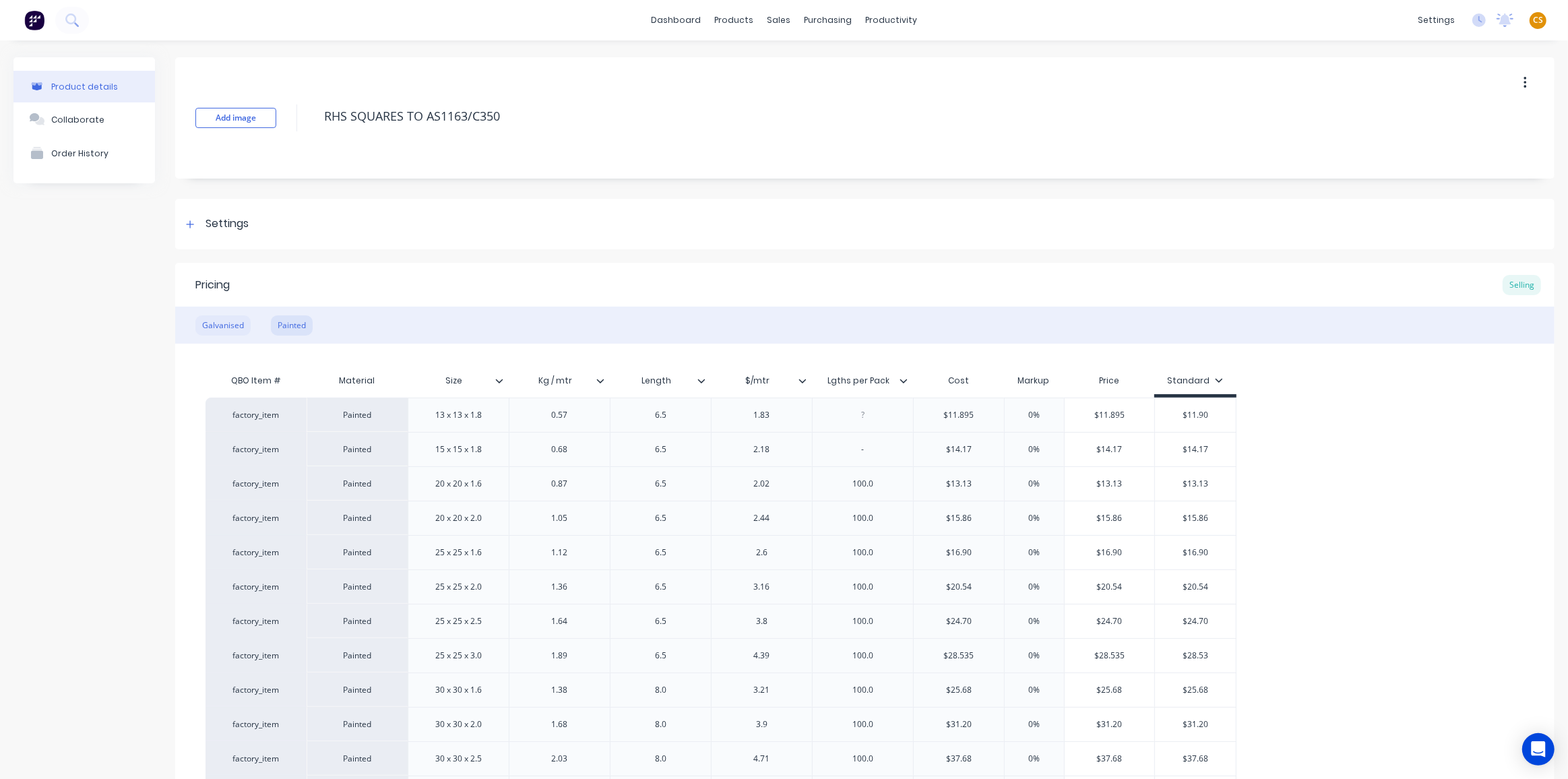
click at [225, 329] on div "Galvanised" at bounding box center [223, 325] width 56 height 20
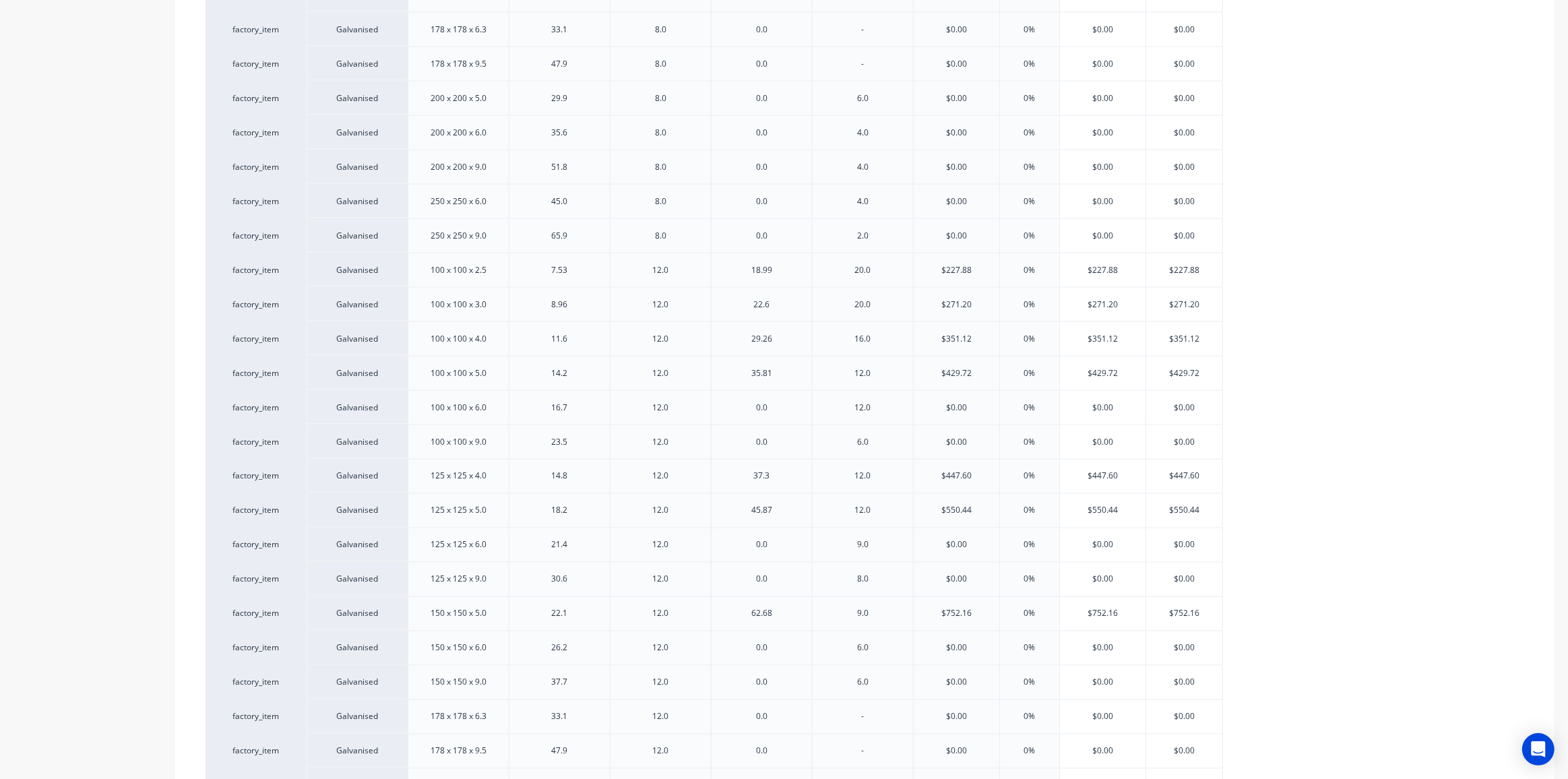
scroll to position [2685, 0]
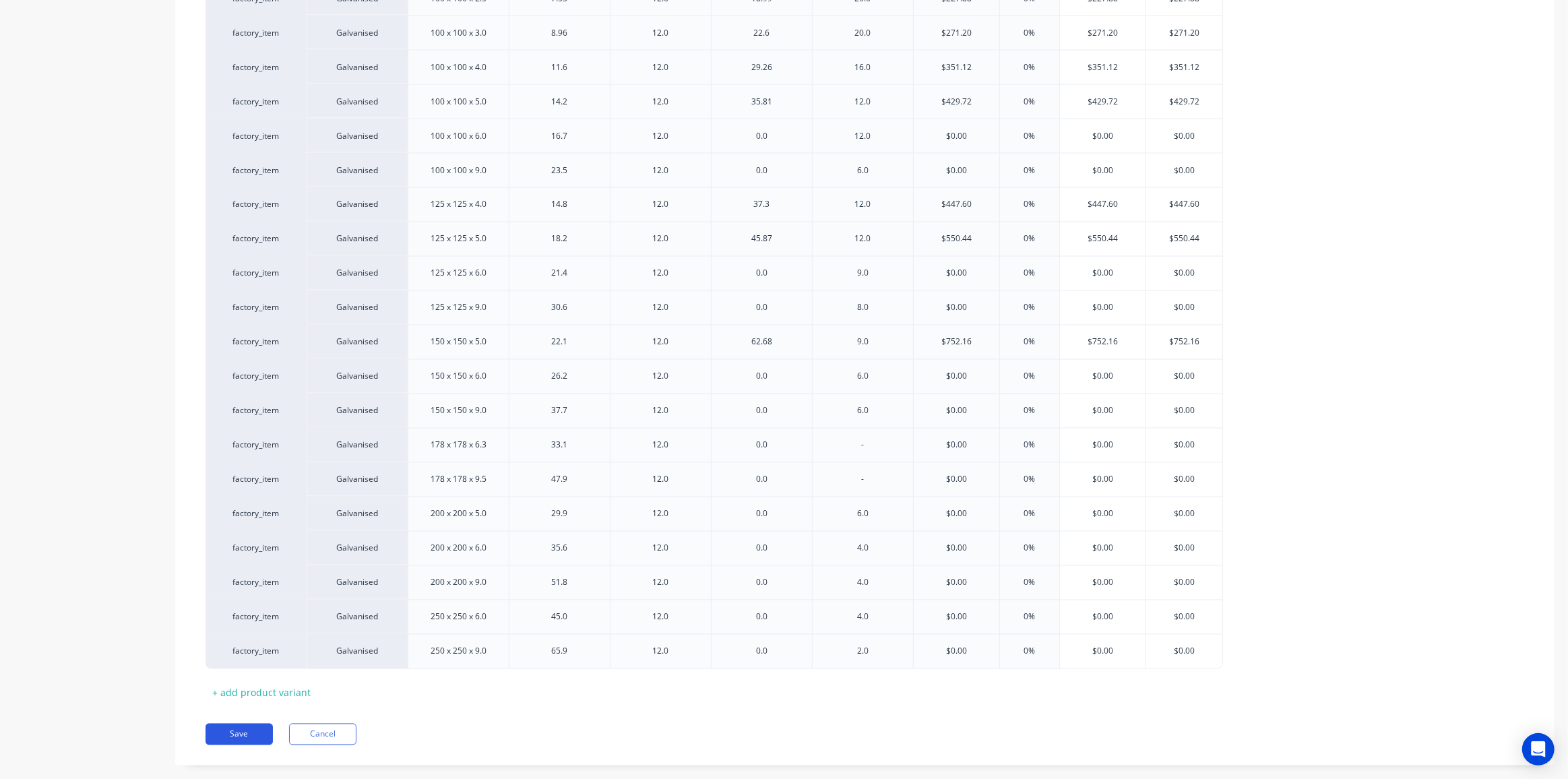
drag, startPoint x: 230, startPoint y: 711, endPoint x: 239, endPoint y: 703, distance: 12.0
click at [230, 724] on button "Save" at bounding box center [239, 735] width 68 height 22
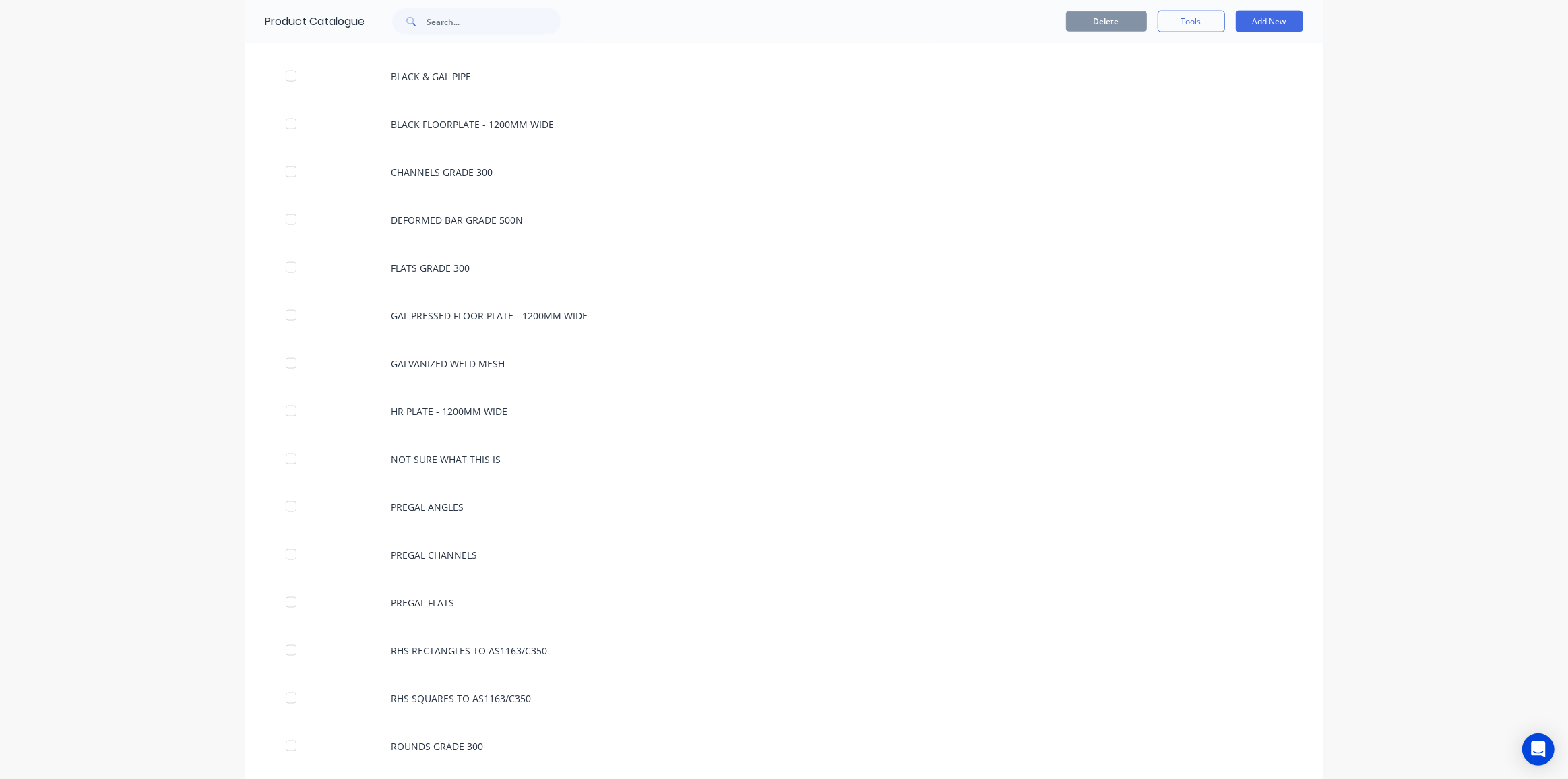
scroll to position [2205, 0]
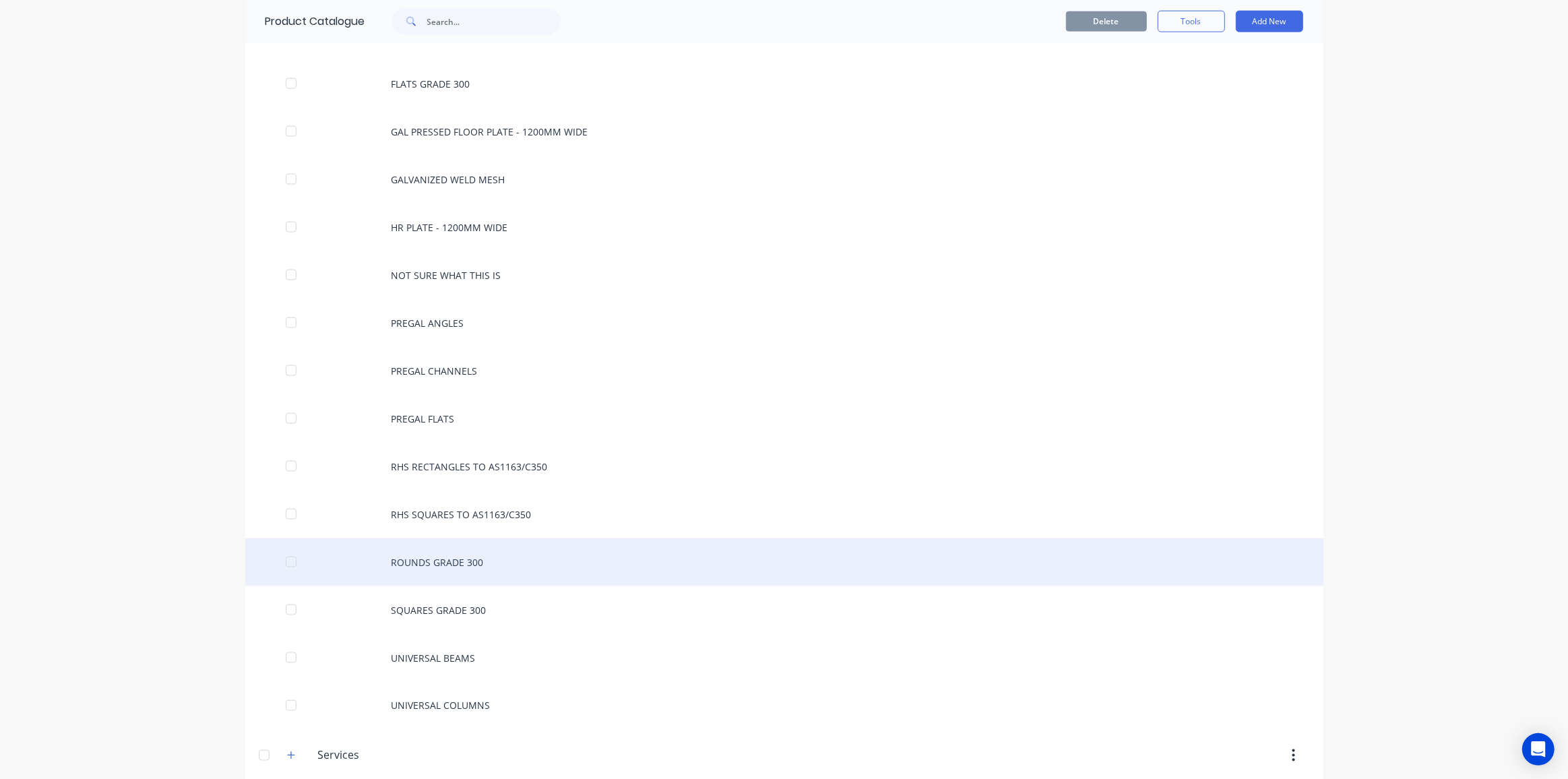
click at [420, 539] on div "ROUNDS GRADE 300" at bounding box center [784, 563] width 1079 height 47
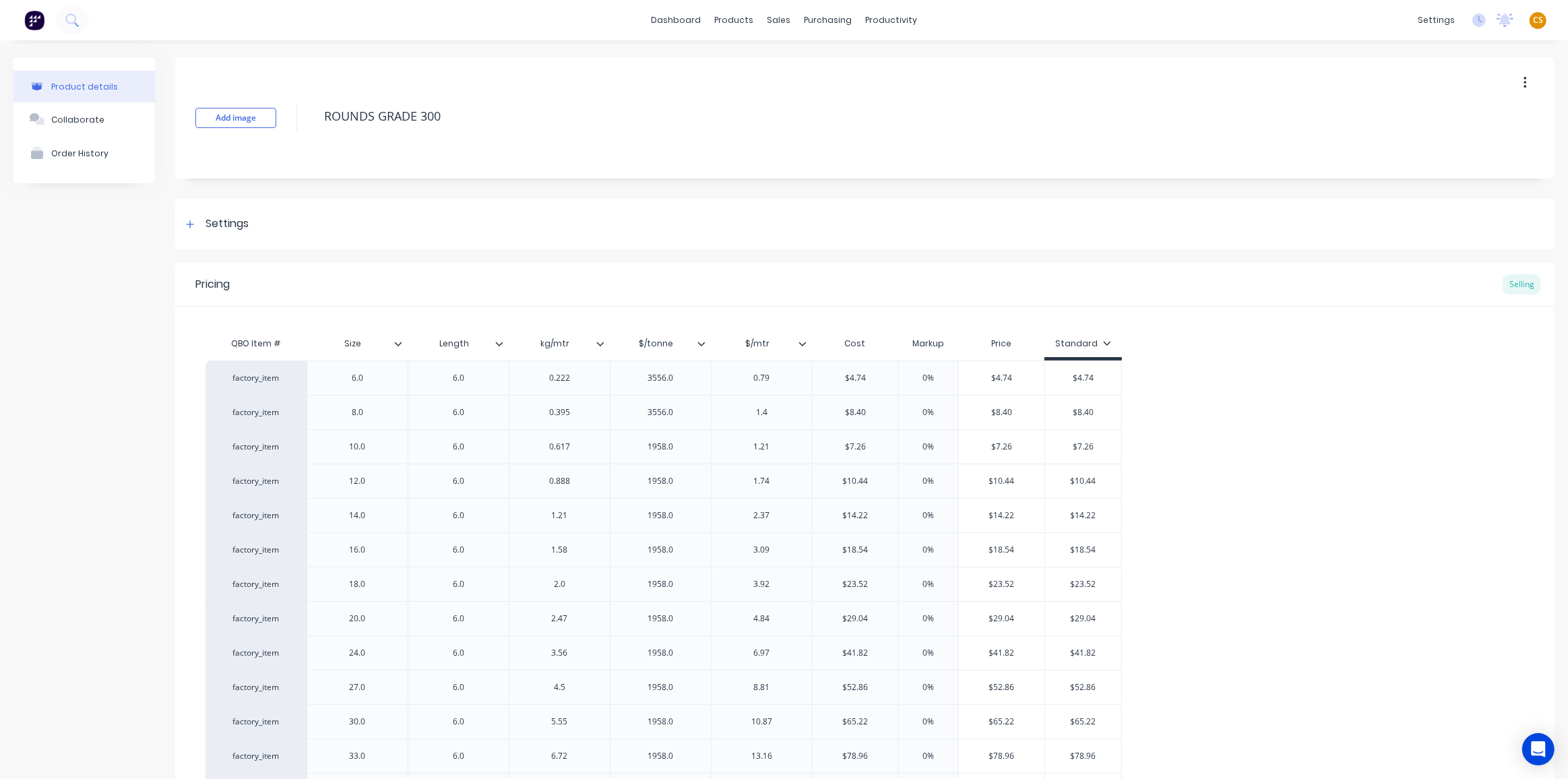
click at [705, 341] on icon at bounding box center [701, 343] width 8 height 8
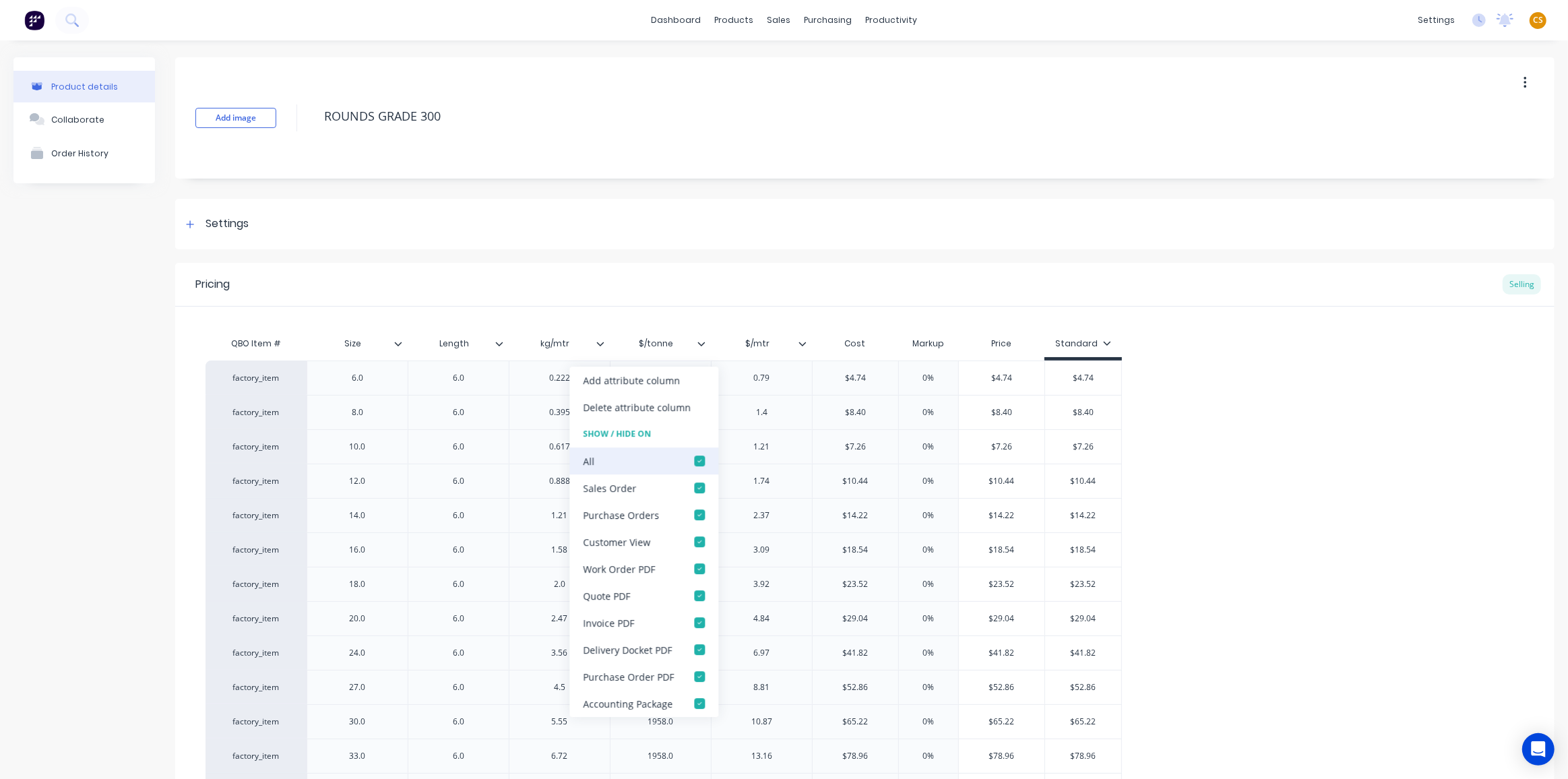
click at [698, 458] on div at bounding box center [700, 461] width 27 height 27
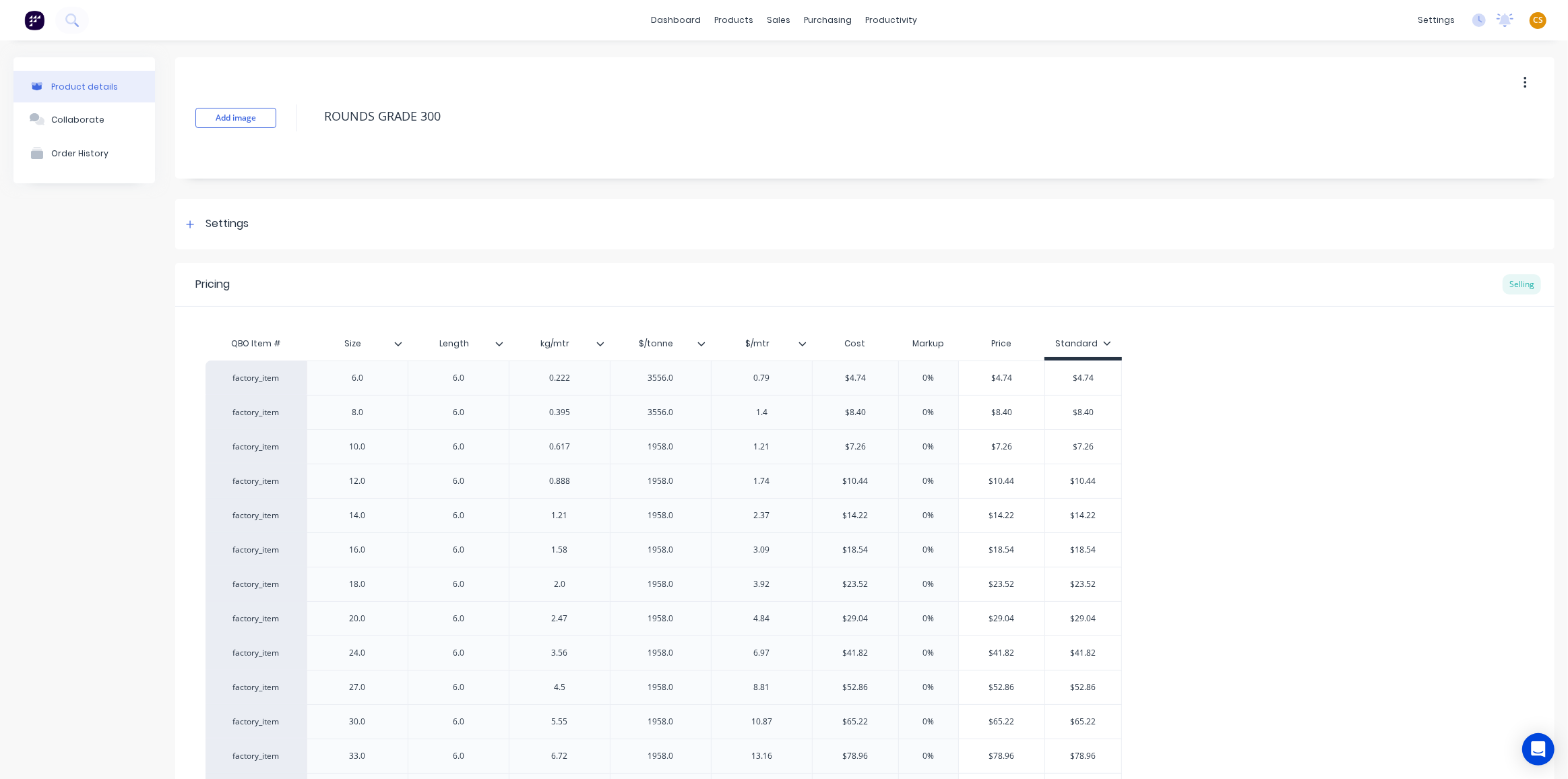
click at [805, 343] on icon at bounding box center [803, 343] width 7 height 4
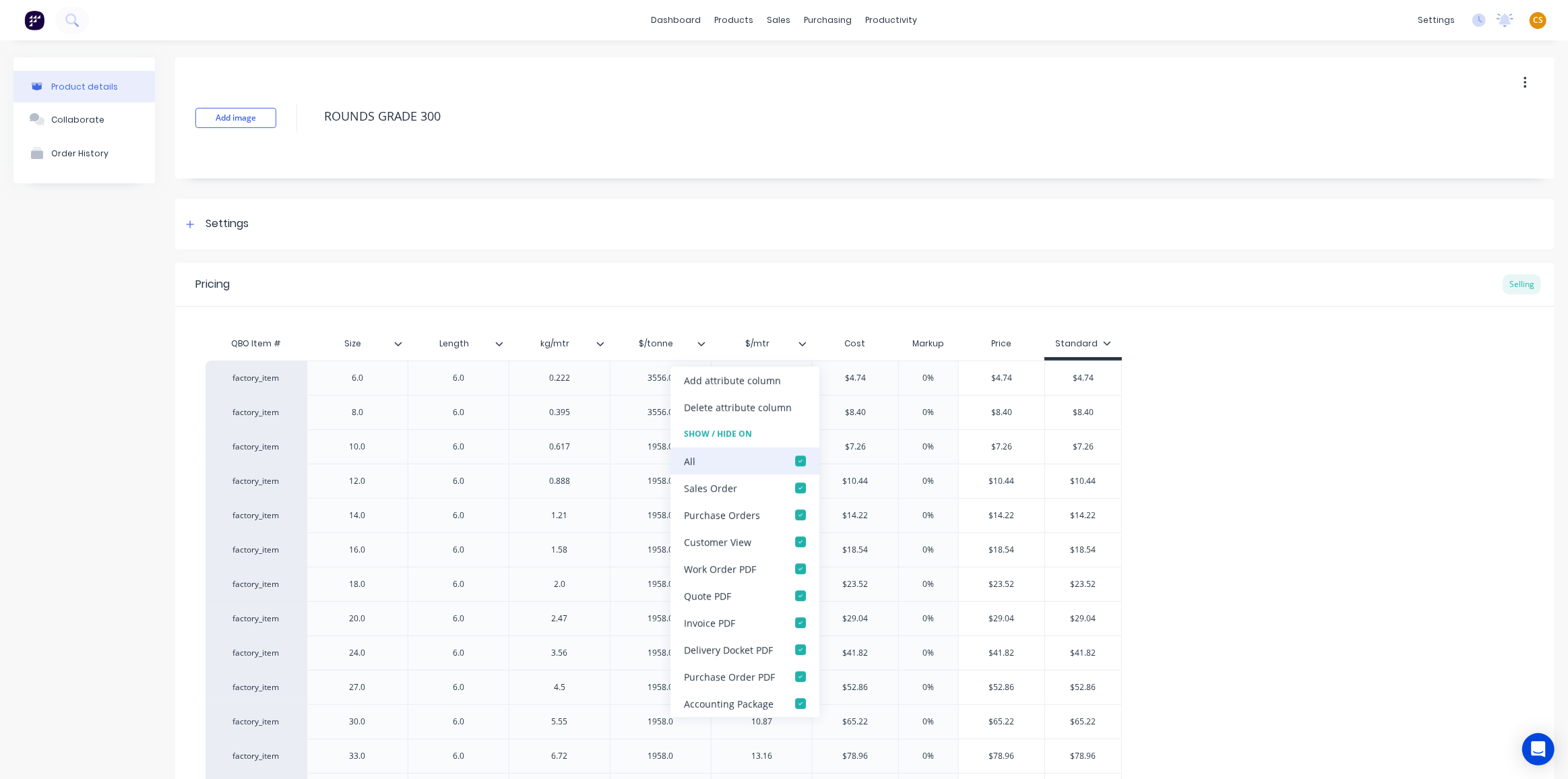
click at [800, 460] on div at bounding box center [801, 461] width 27 height 27
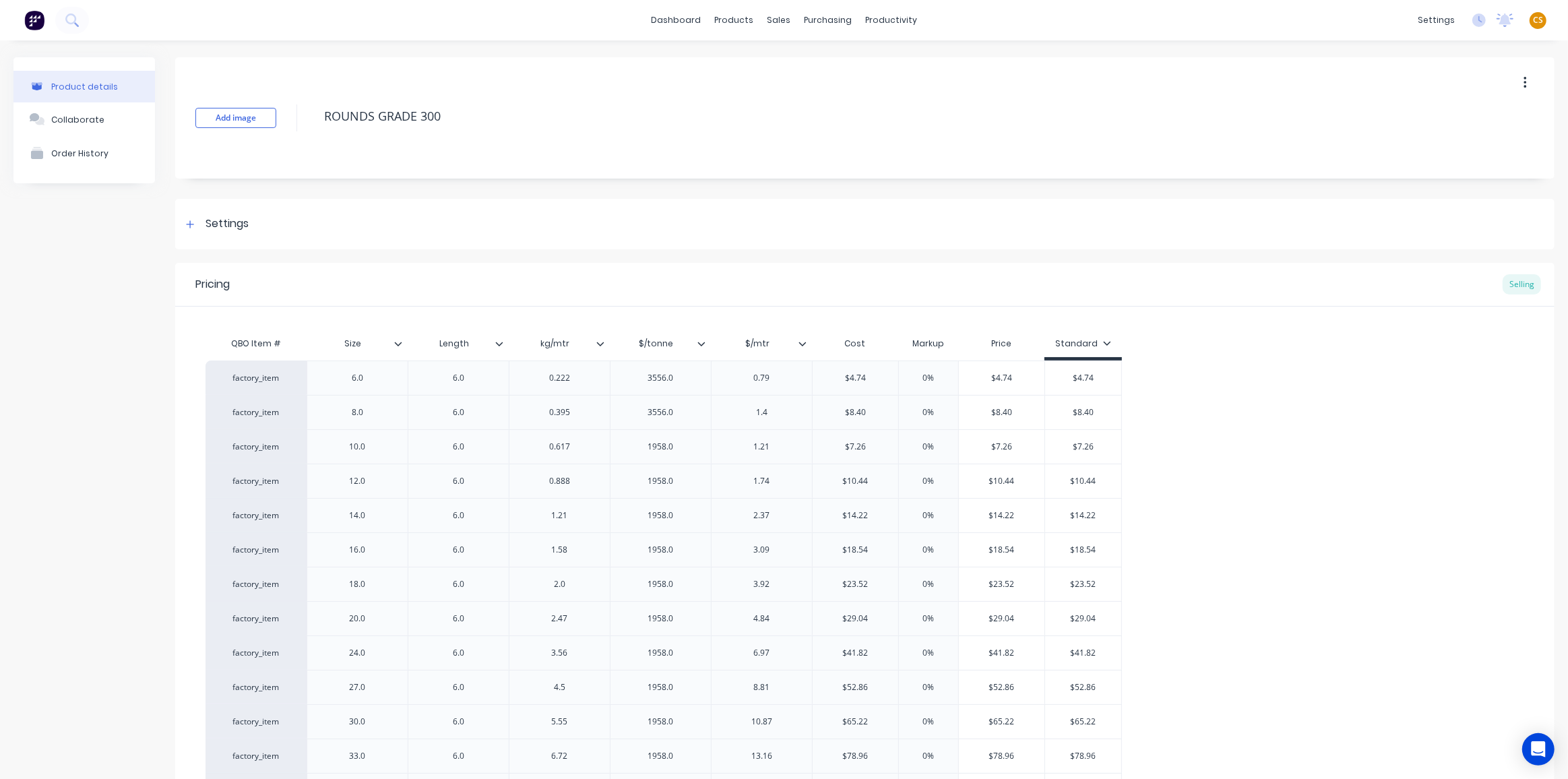
click at [56, 521] on div "Product details Collaborate Order History" at bounding box center [84, 508] width 142 height 901
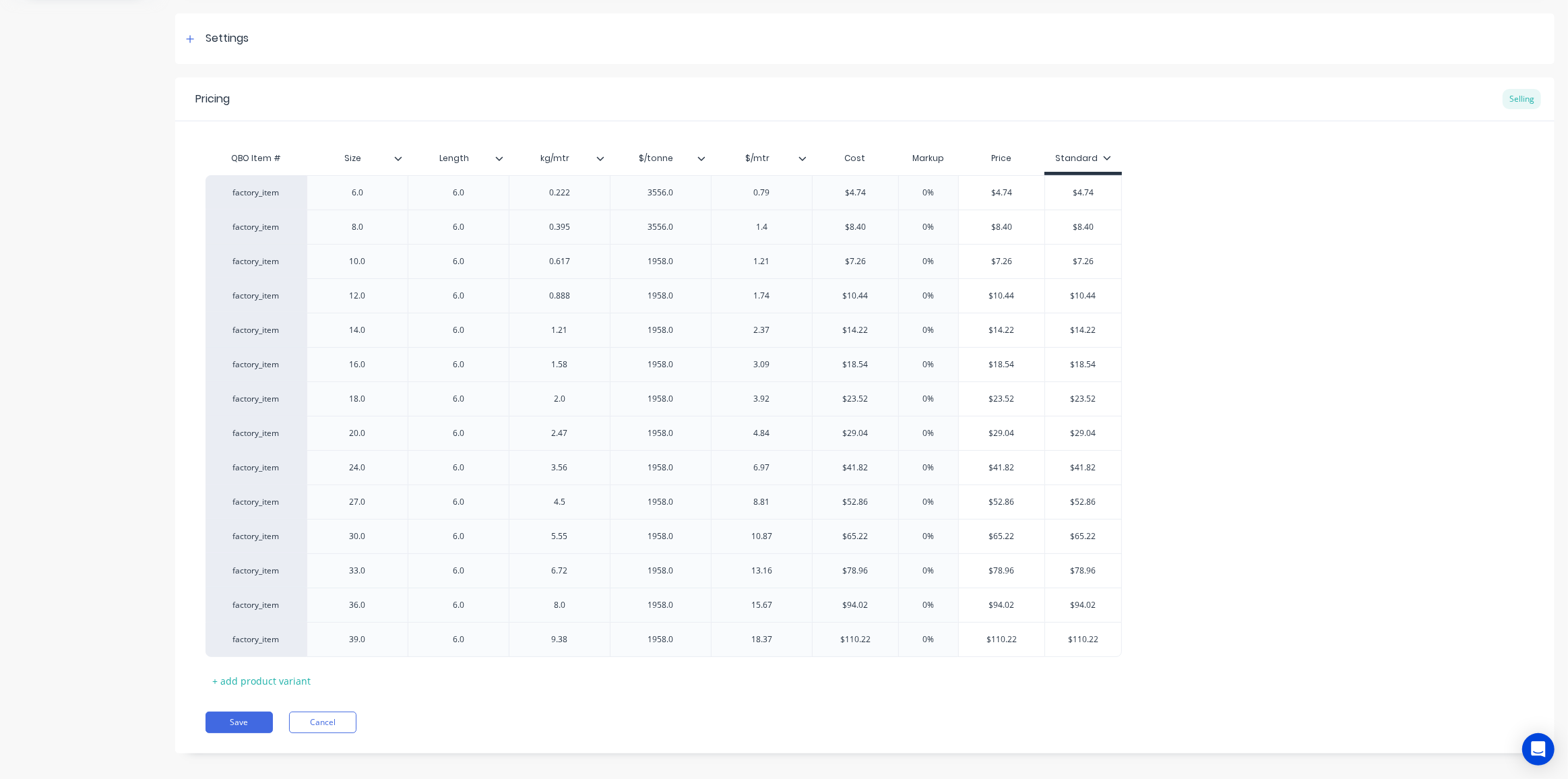
scroll to position [192, 0]
click at [224, 711] on button "Save" at bounding box center [239, 716] width 68 height 22
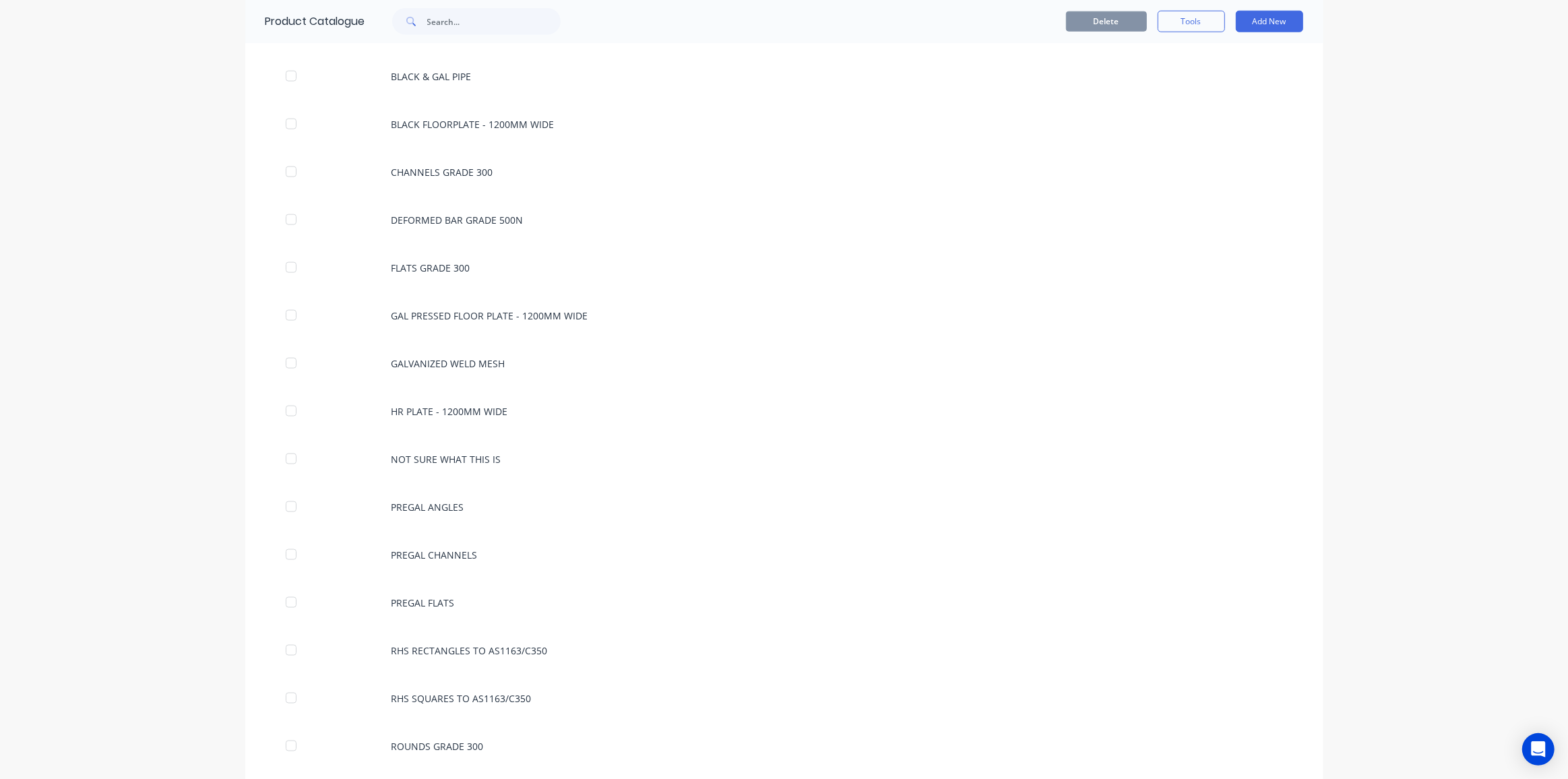
scroll to position [2389, 0]
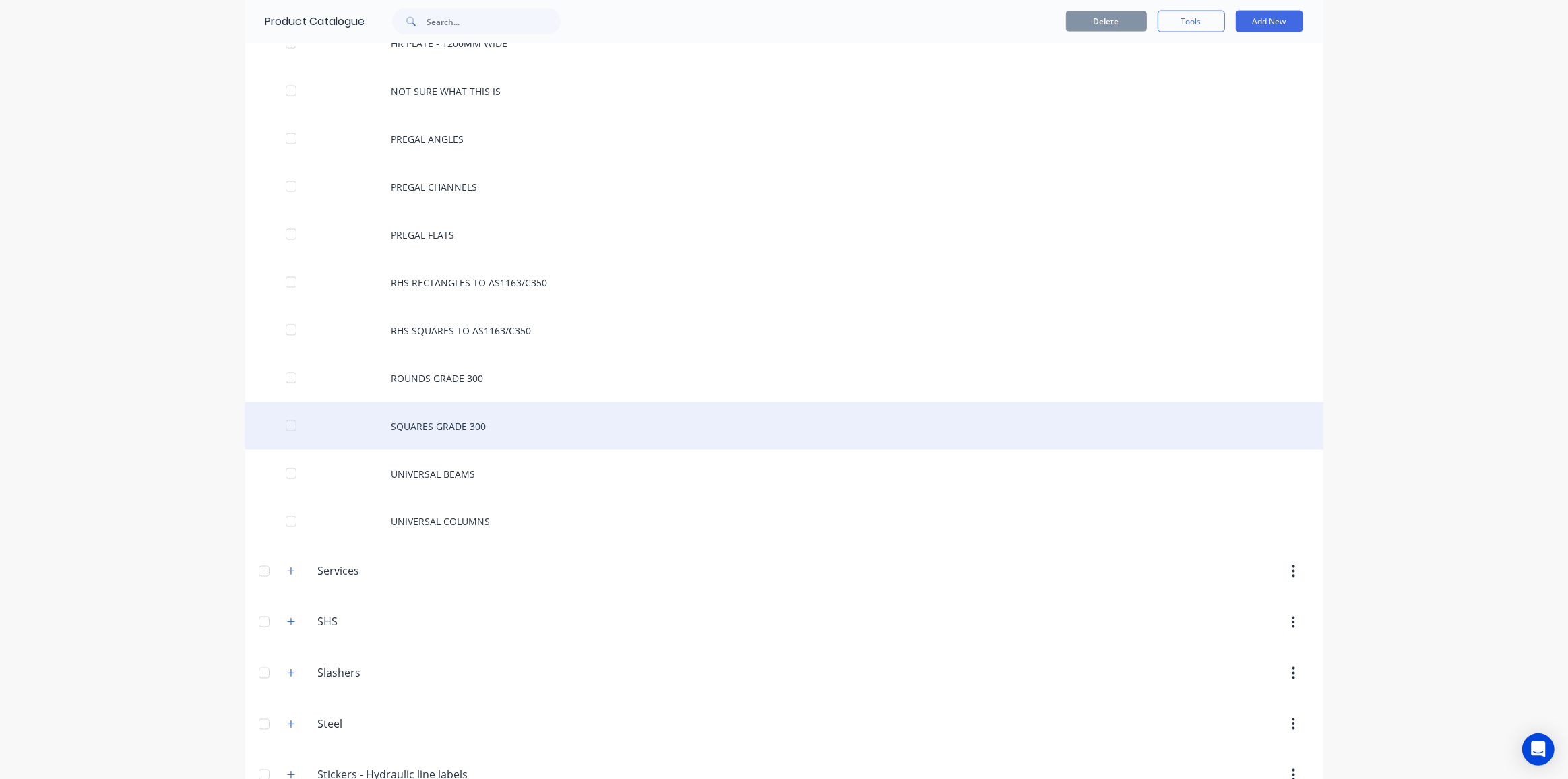
click at [444, 403] on div "SQUARES GRADE 300" at bounding box center [784, 426] width 1079 height 47
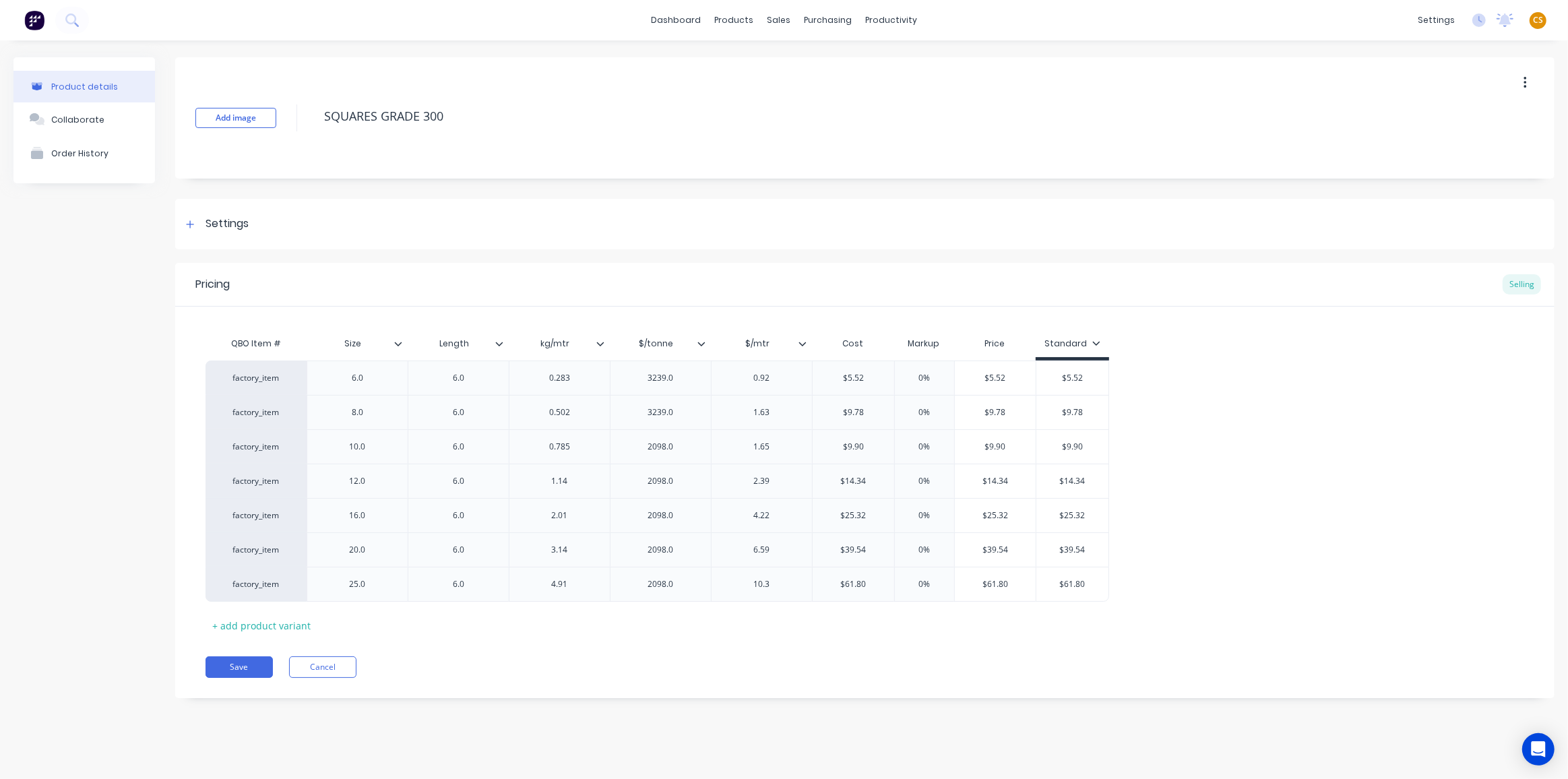
click at [804, 341] on icon at bounding box center [802, 343] width 8 height 8
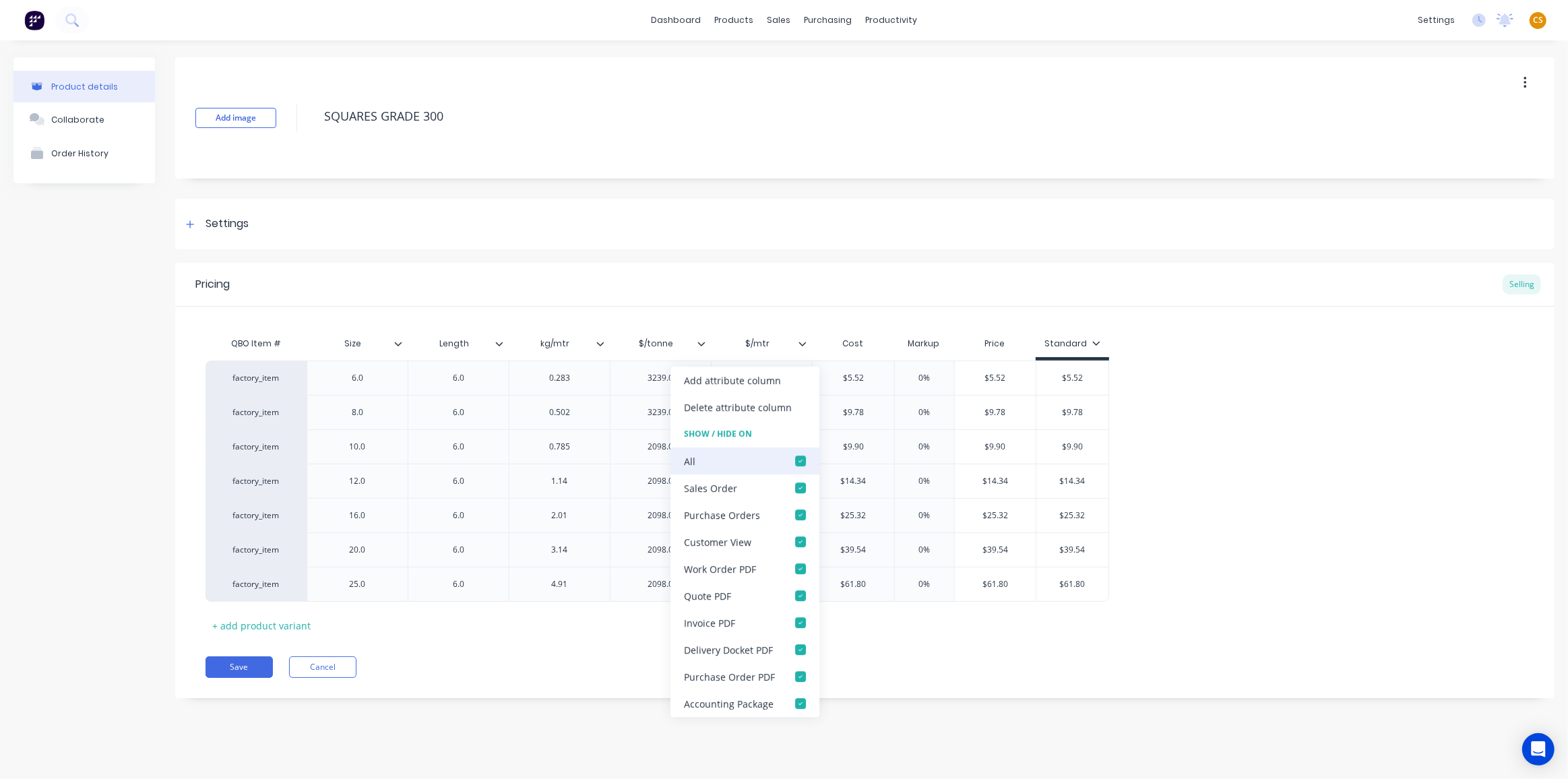
click at [802, 459] on div at bounding box center [801, 461] width 27 height 27
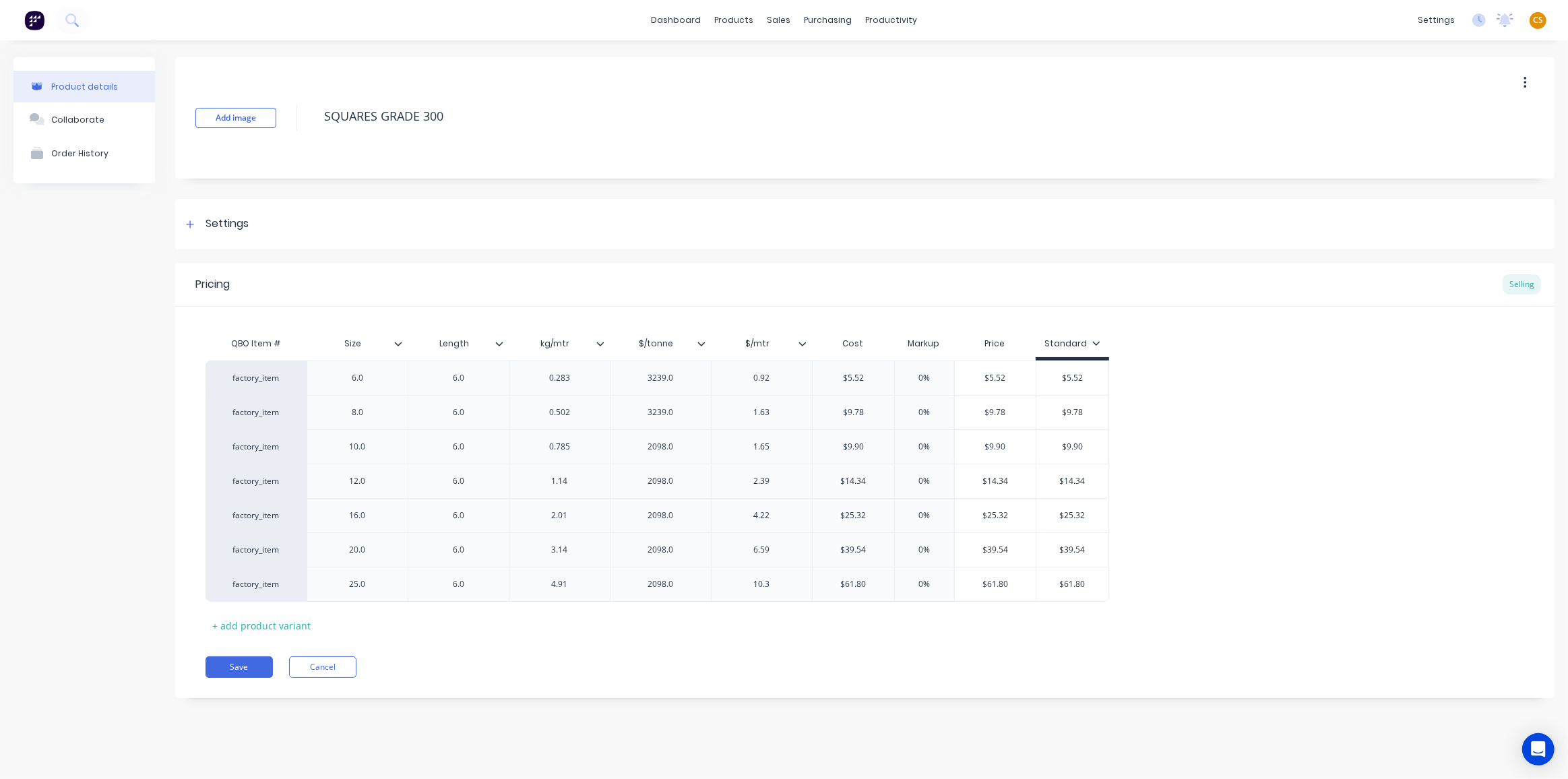
click at [701, 343] on icon at bounding box center [701, 343] width 8 height 8
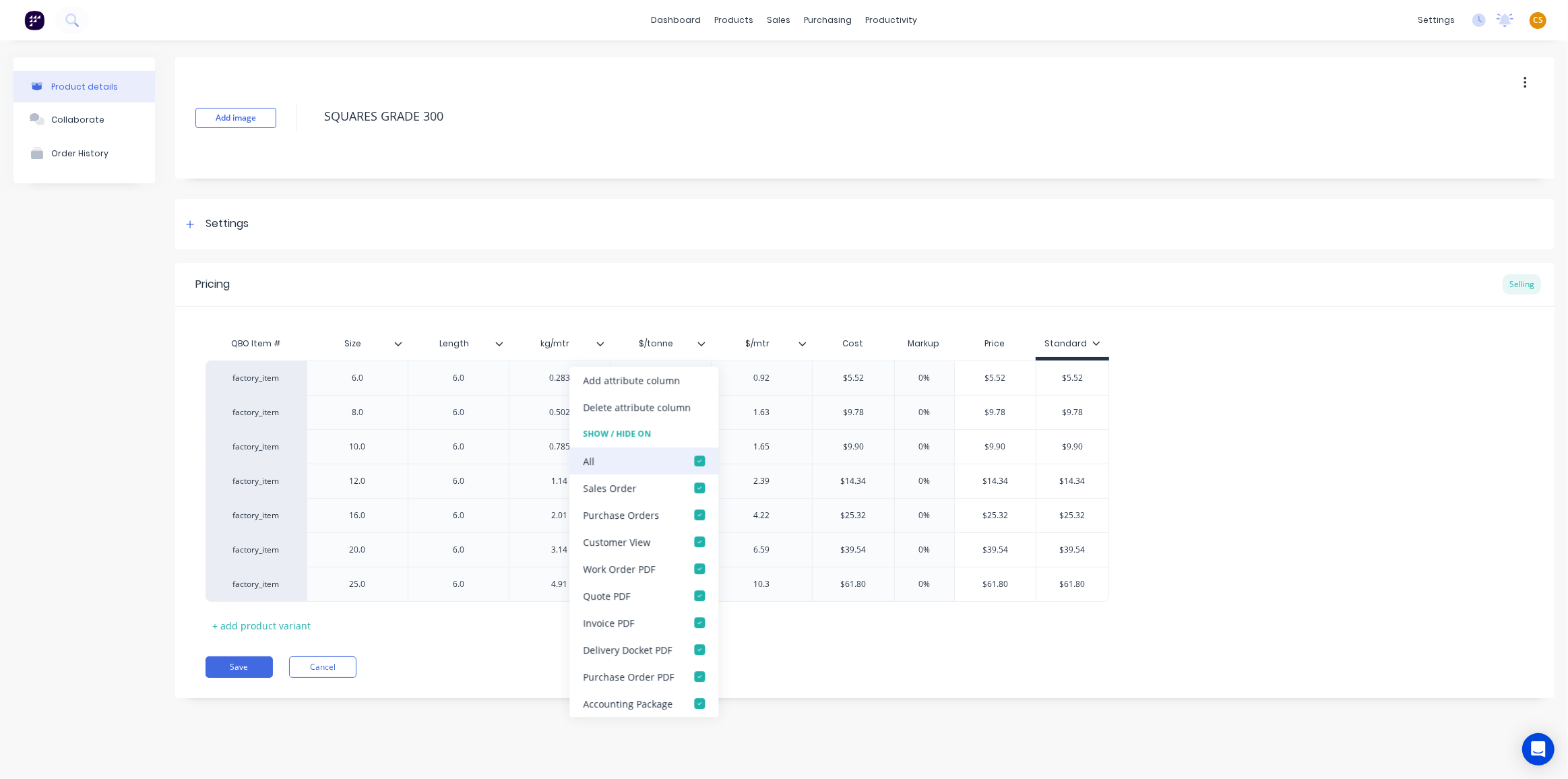
click at [698, 461] on div at bounding box center [700, 461] width 27 height 27
click at [225, 663] on button "Save" at bounding box center [239, 668] width 68 height 22
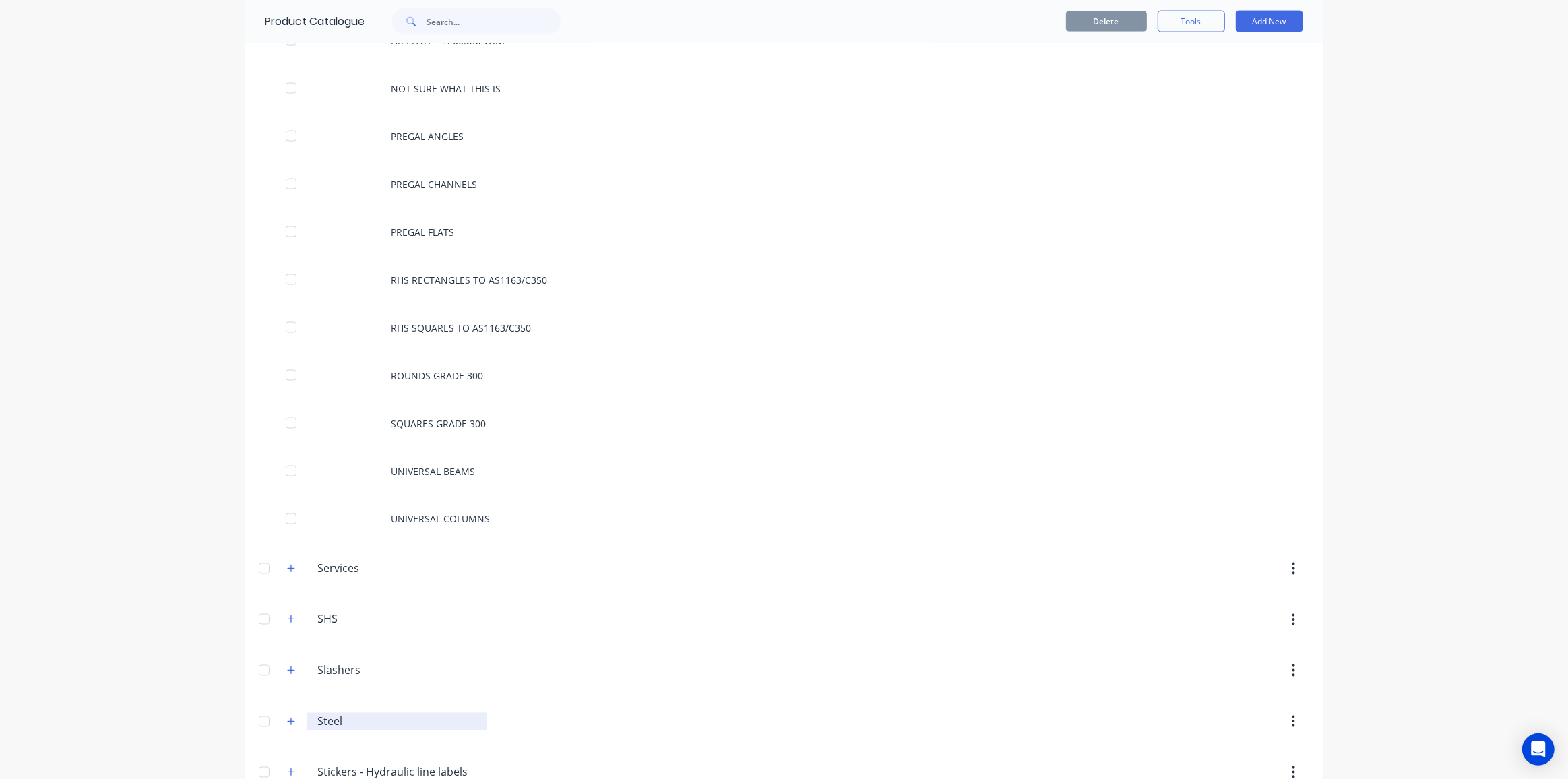
scroll to position [2573, 0]
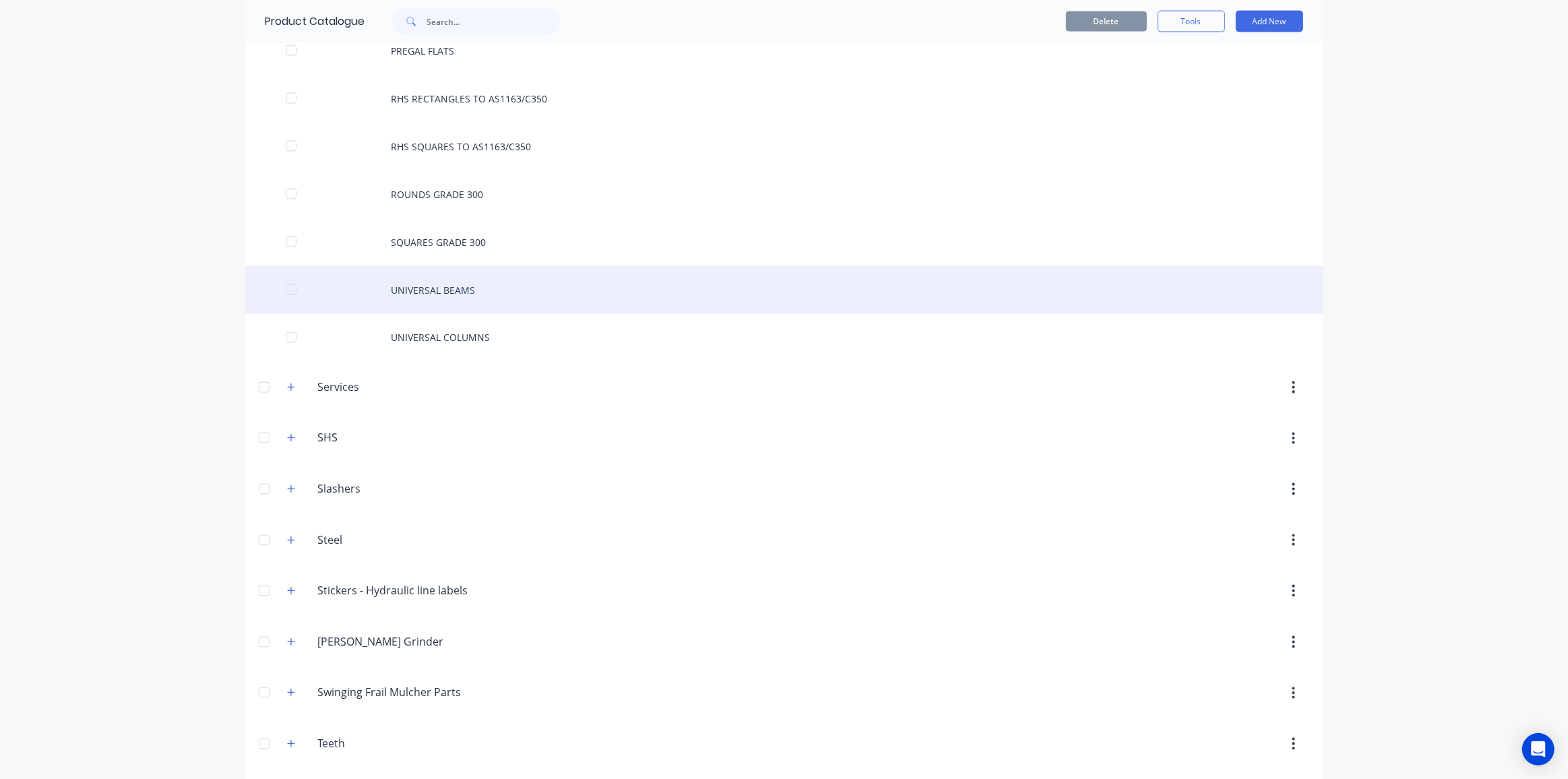
click at [438, 266] on div "UNIVERSAL BEAMS" at bounding box center [784, 289] width 1079 height 47
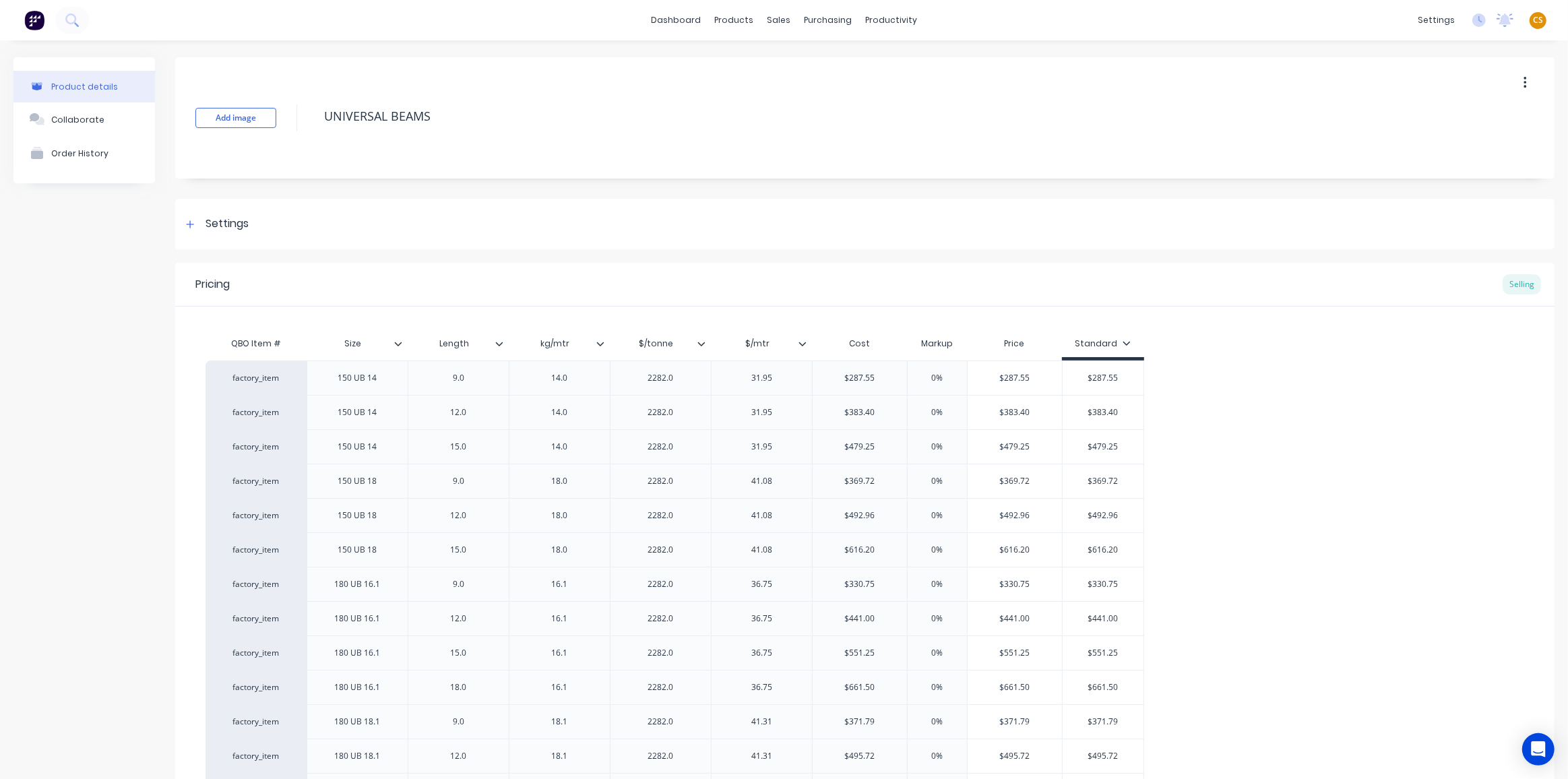
click at [802, 342] on icon at bounding box center [802, 343] width 8 height 8
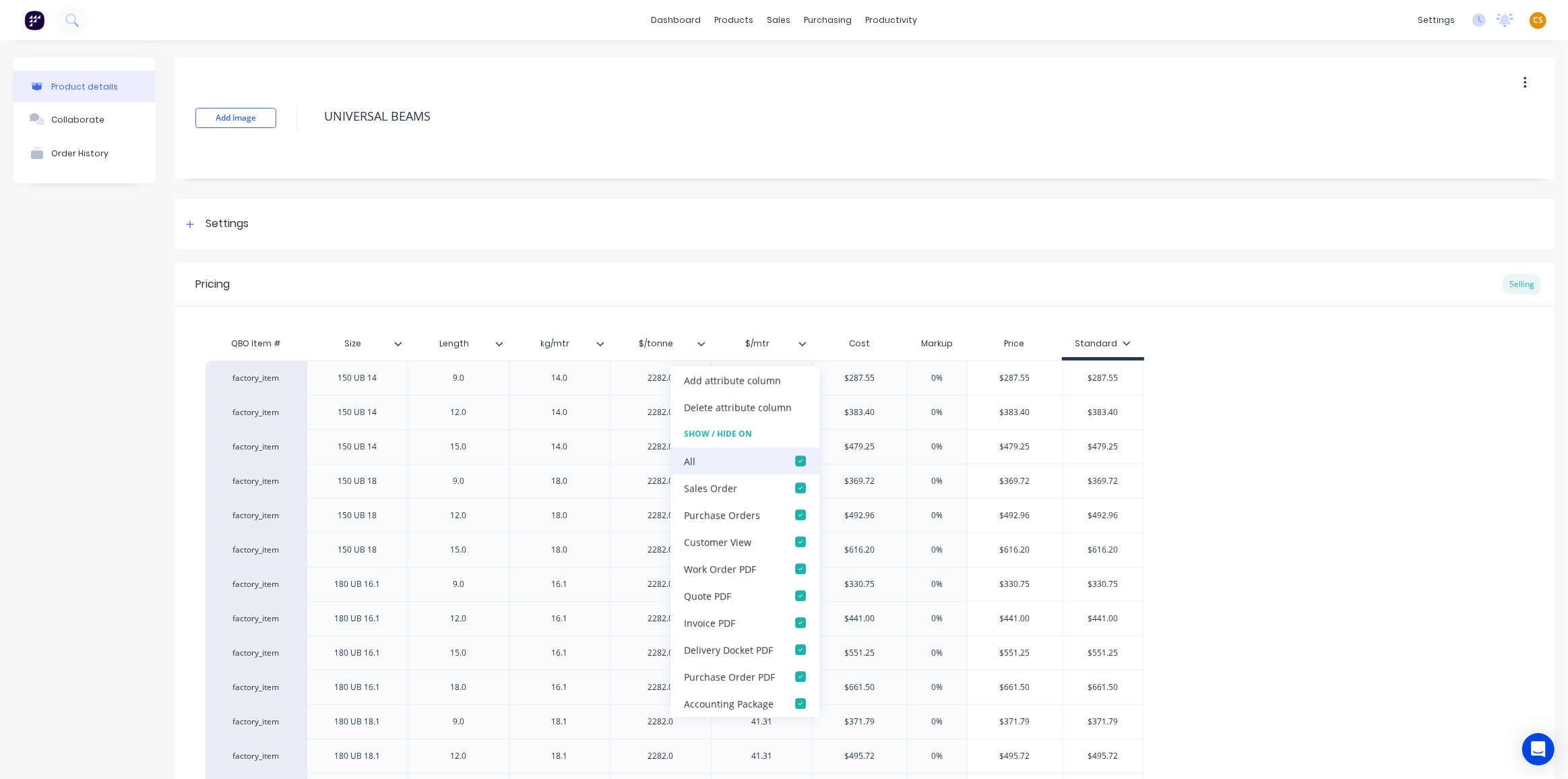
click at [795, 462] on div at bounding box center [801, 461] width 27 height 27
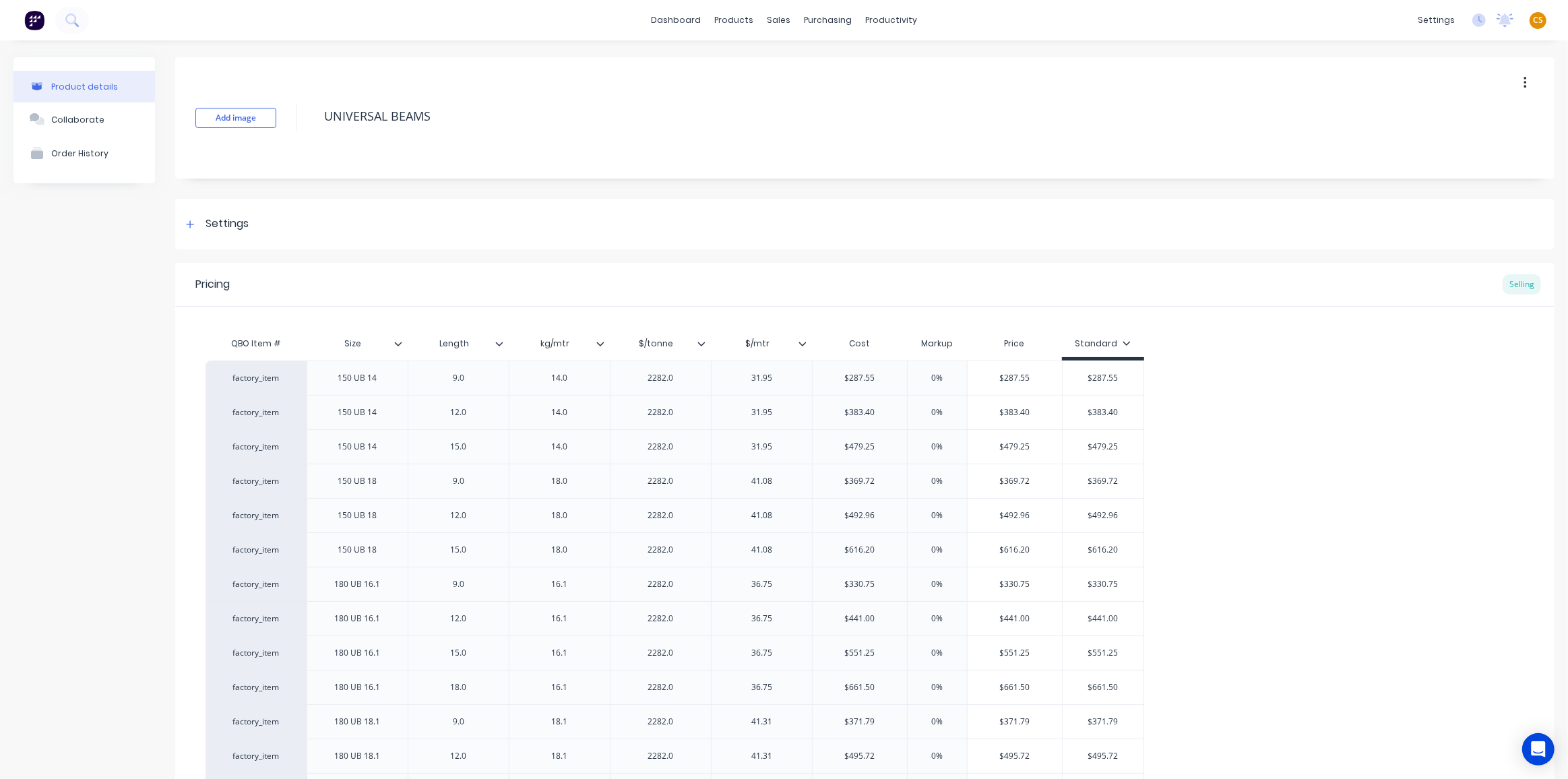
click at [701, 341] on icon at bounding box center [701, 343] width 8 height 8
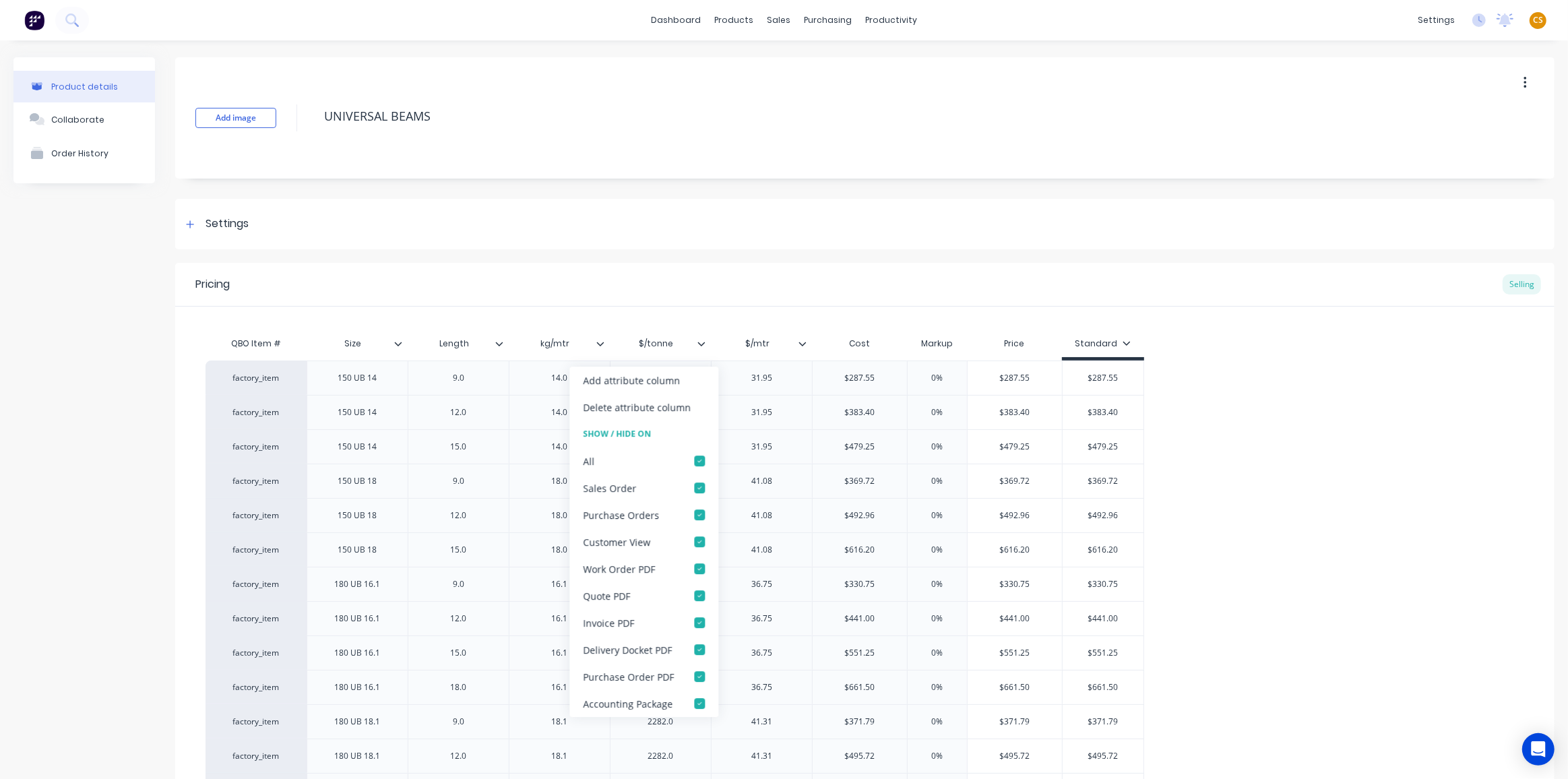
click at [701, 341] on icon at bounding box center [701, 343] width 8 height 8
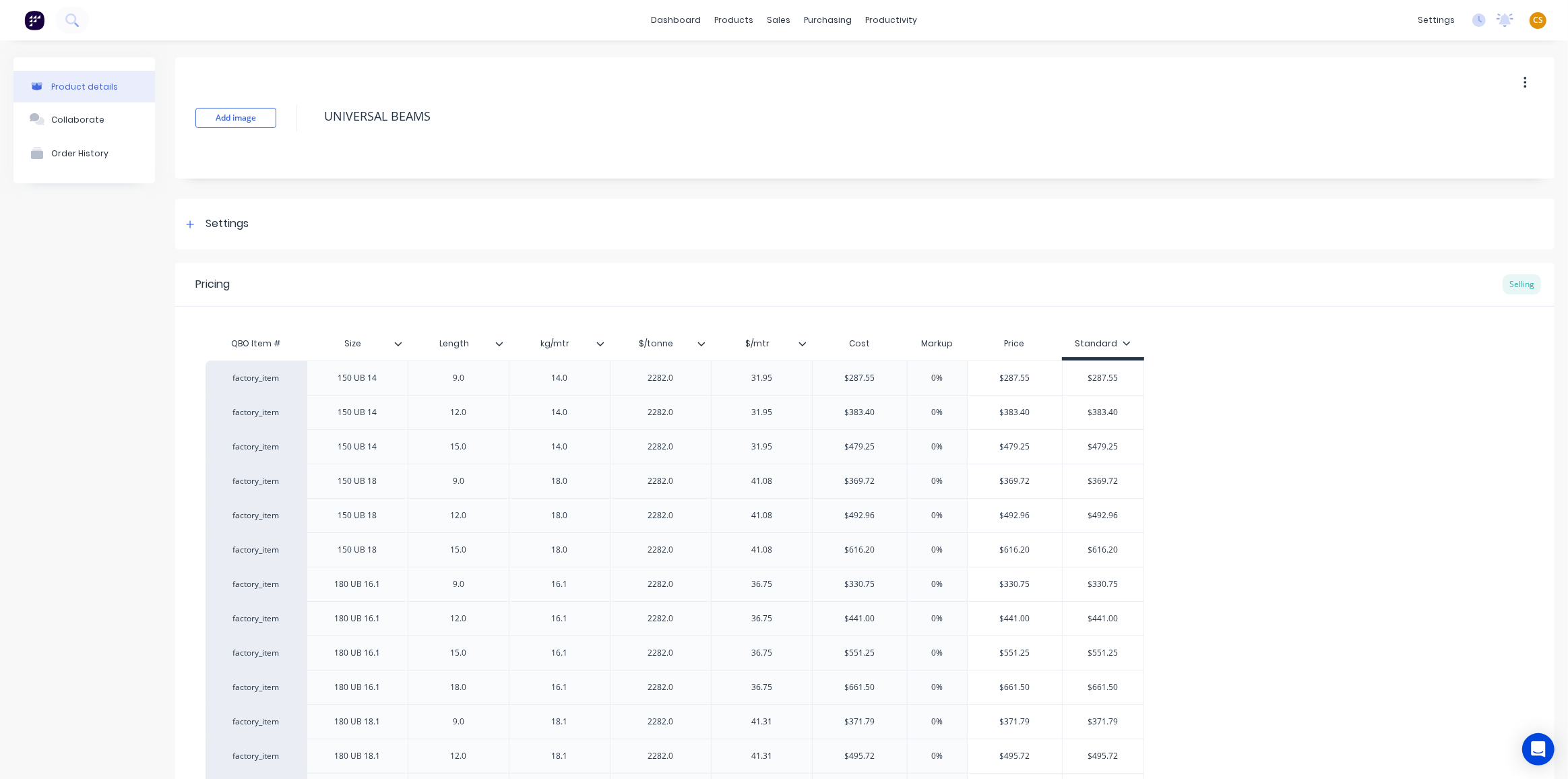
click at [704, 342] on icon at bounding box center [701, 343] width 7 height 4
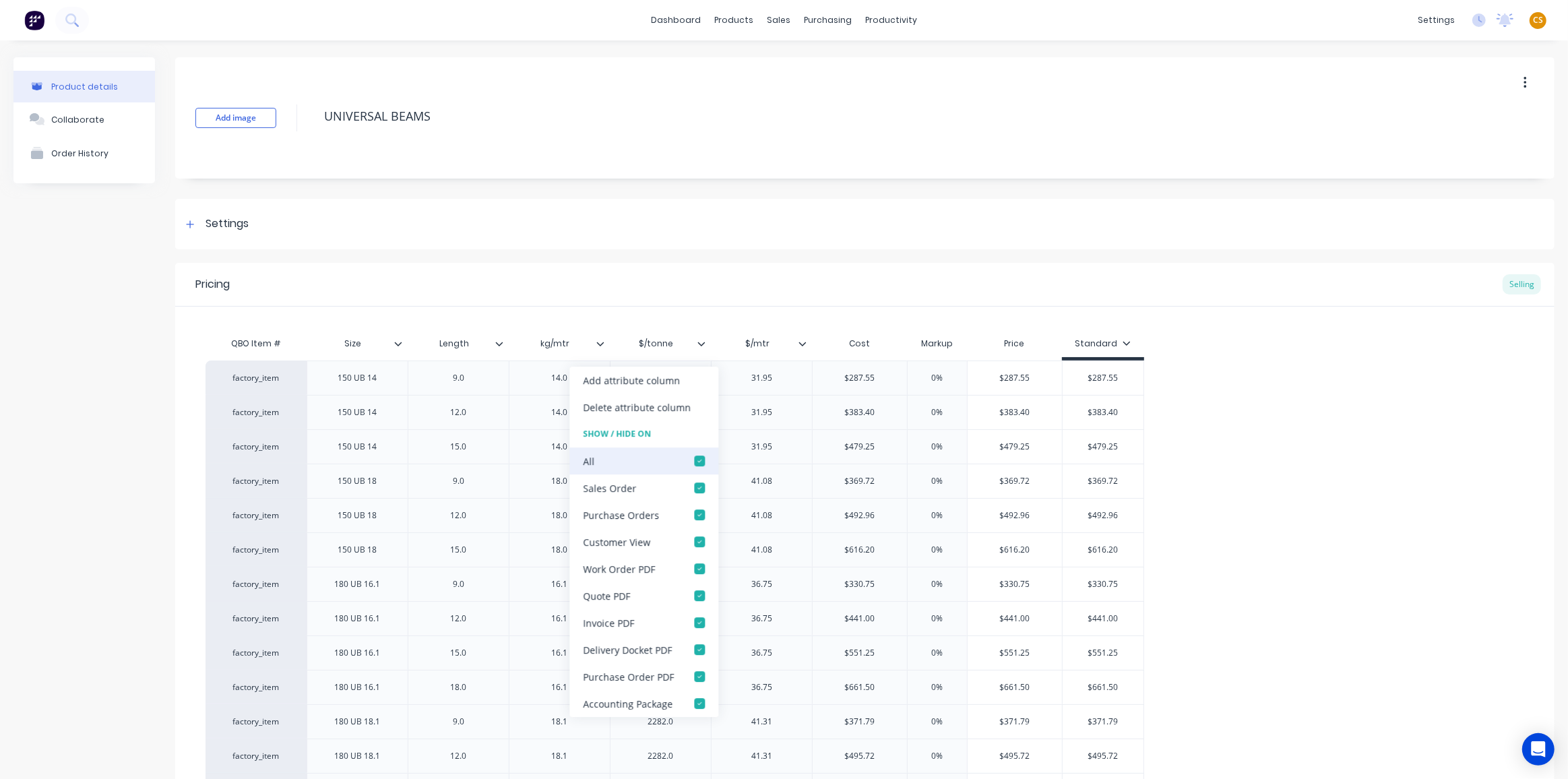
click at [700, 459] on div at bounding box center [700, 461] width 27 height 27
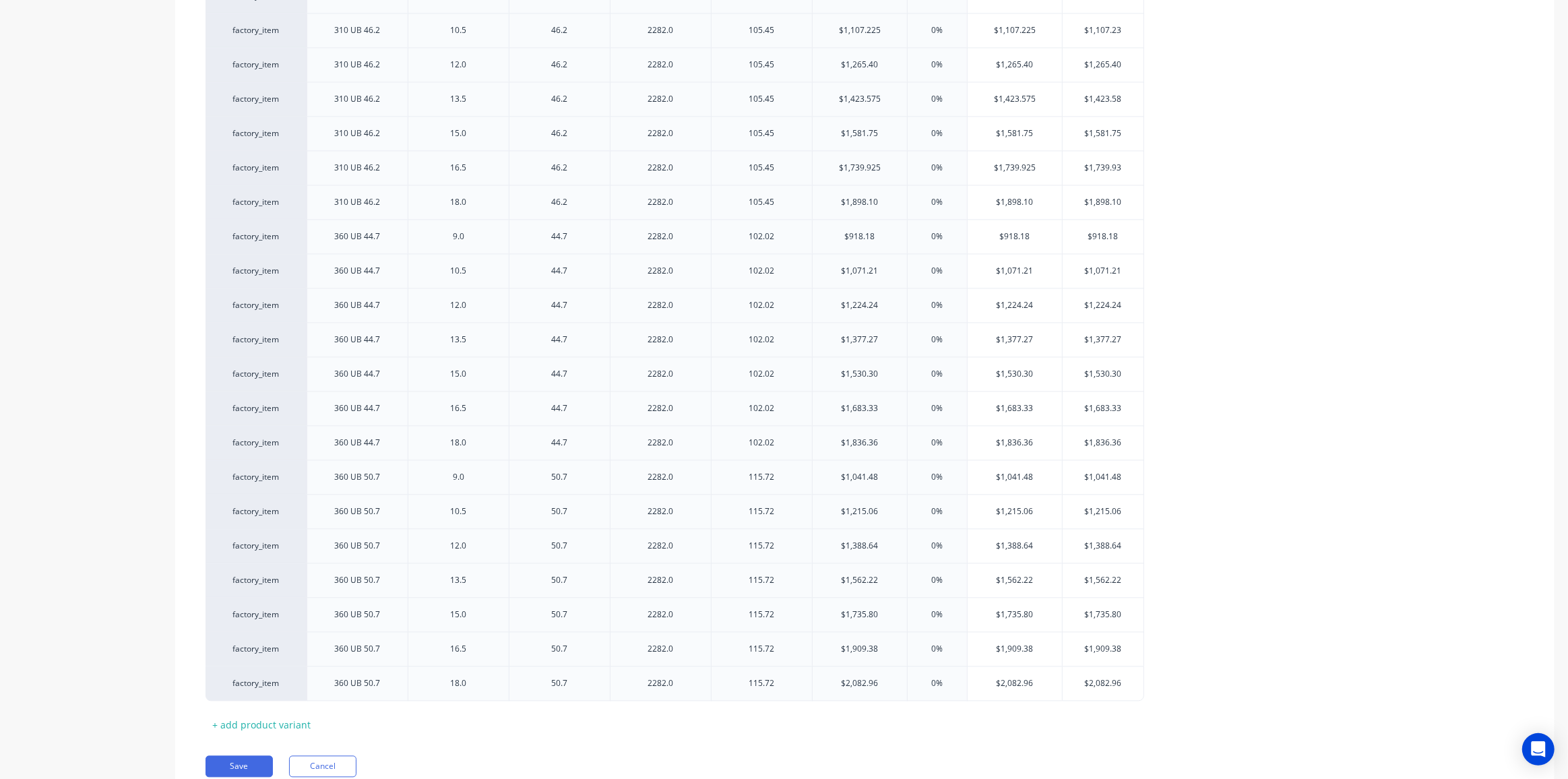
scroll to position [3193, 0]
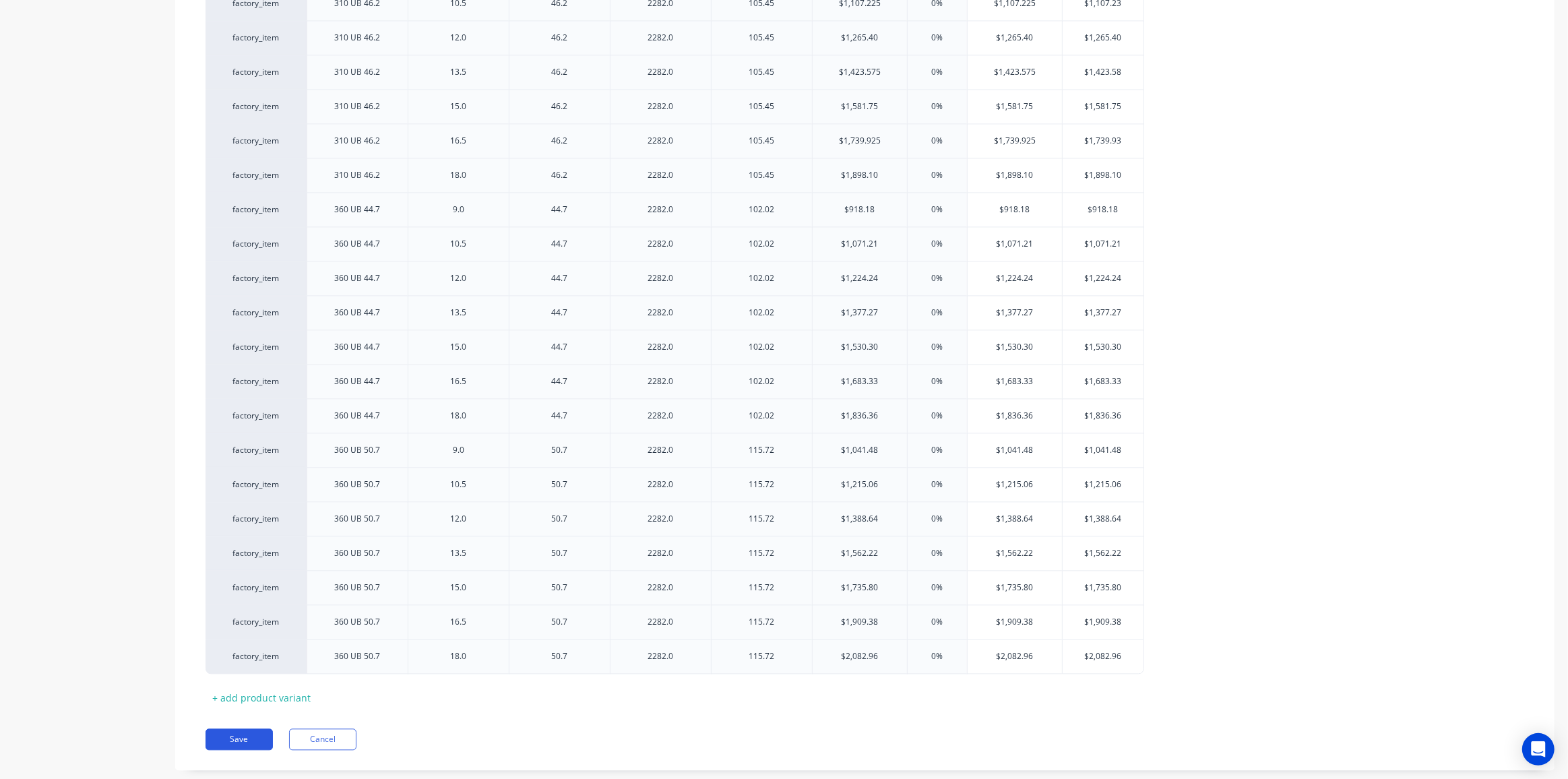
click at [242, 729] on button "Save" at bounding box center [239, 740] width 68 height 22
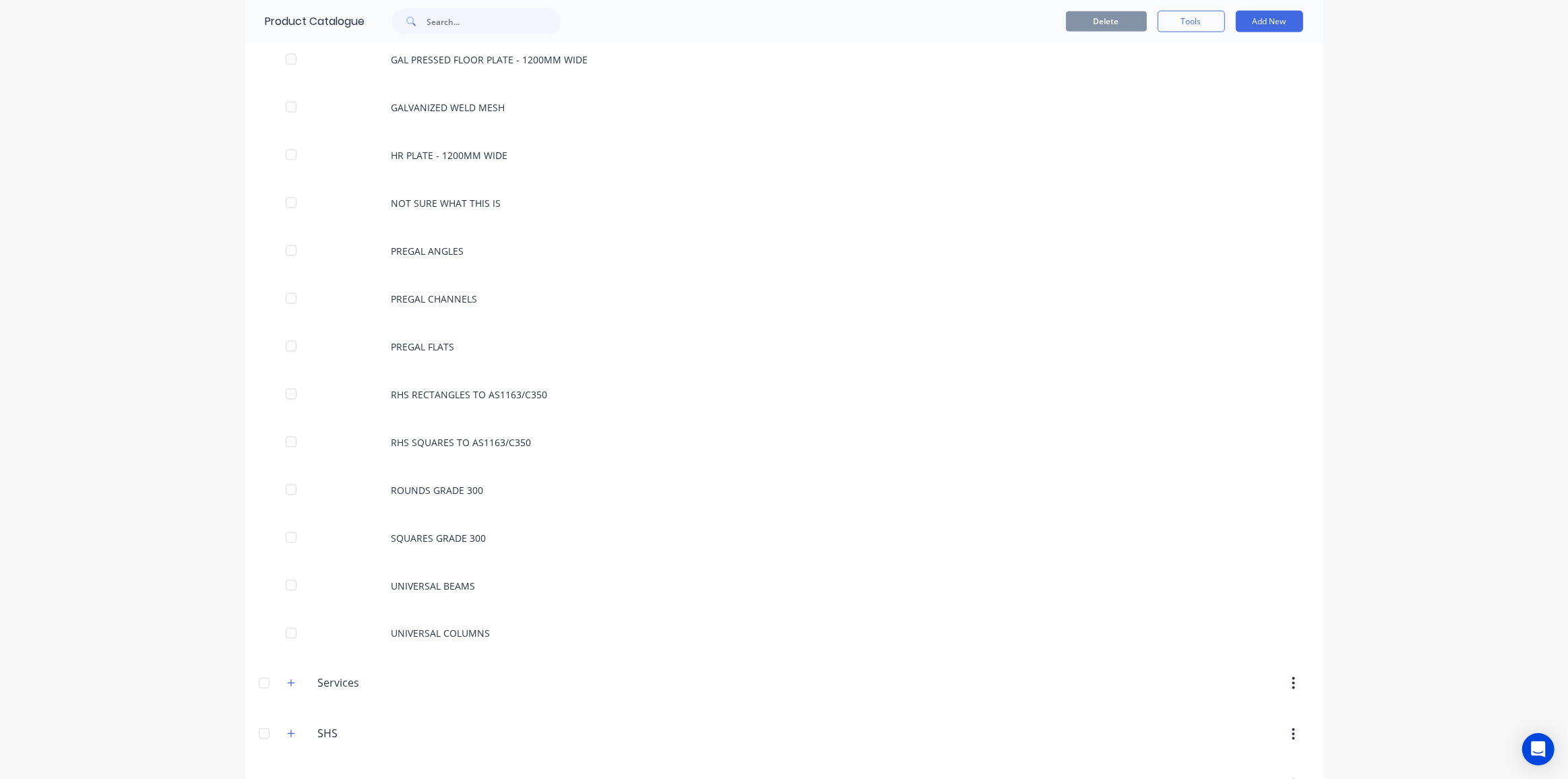
scroll to position [2573, 0]
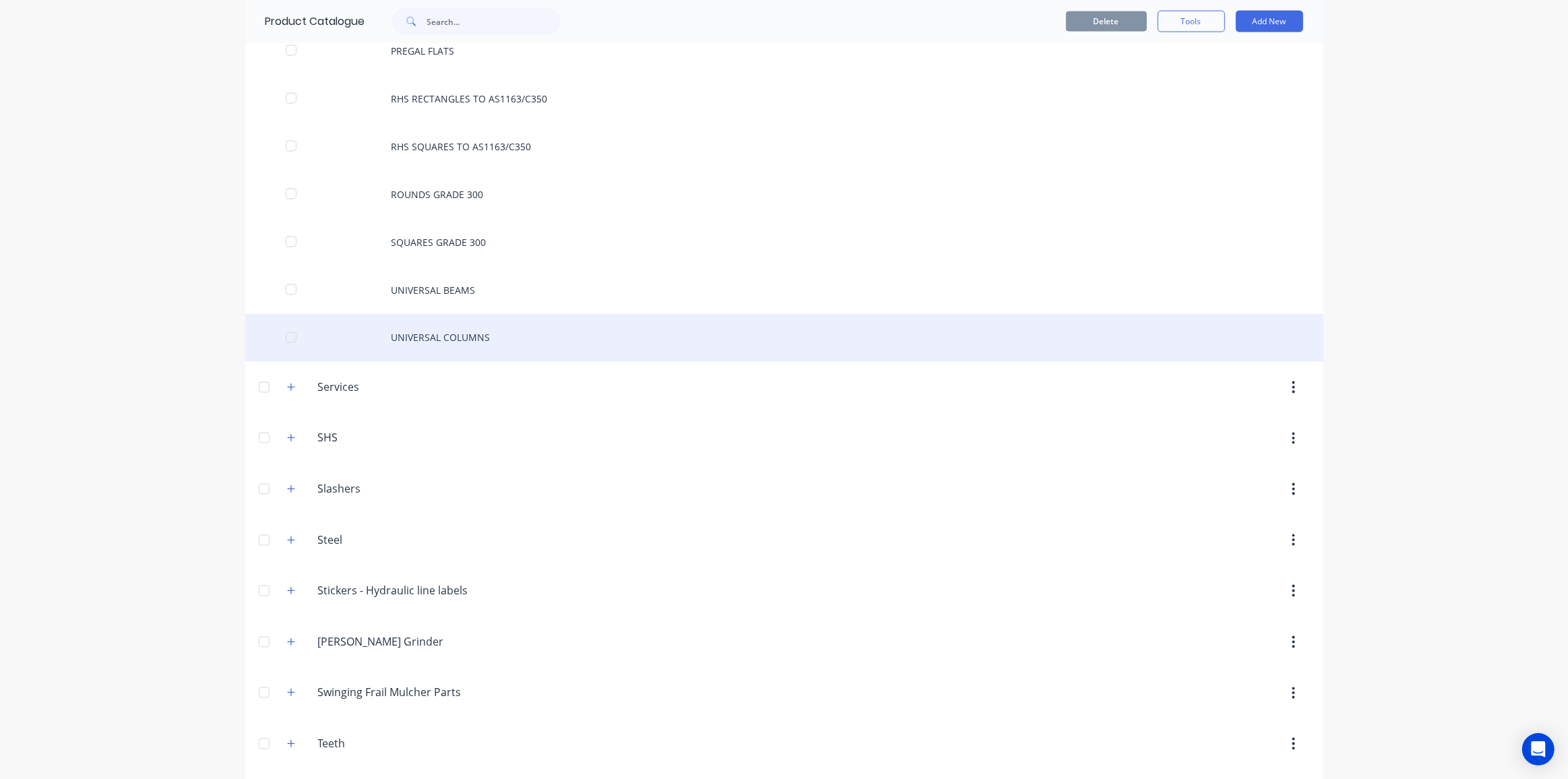
click at [469, 314] on div "UNIVERSAL COLUMNS" at bounding box center [784, 338] width 1079 height 47
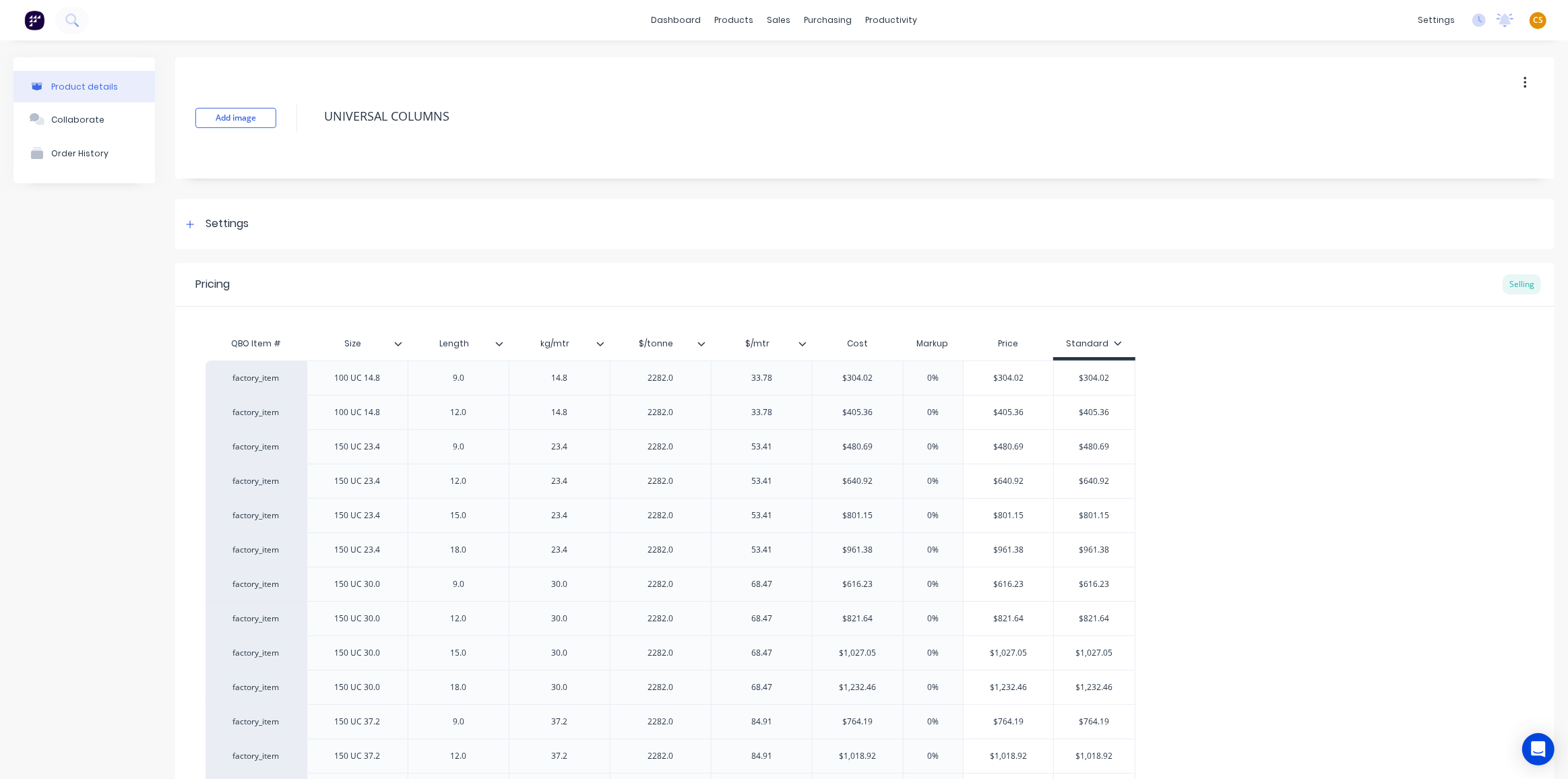
click at [805, 343] on icon at bounding box center [802, 343] width 8 height 8
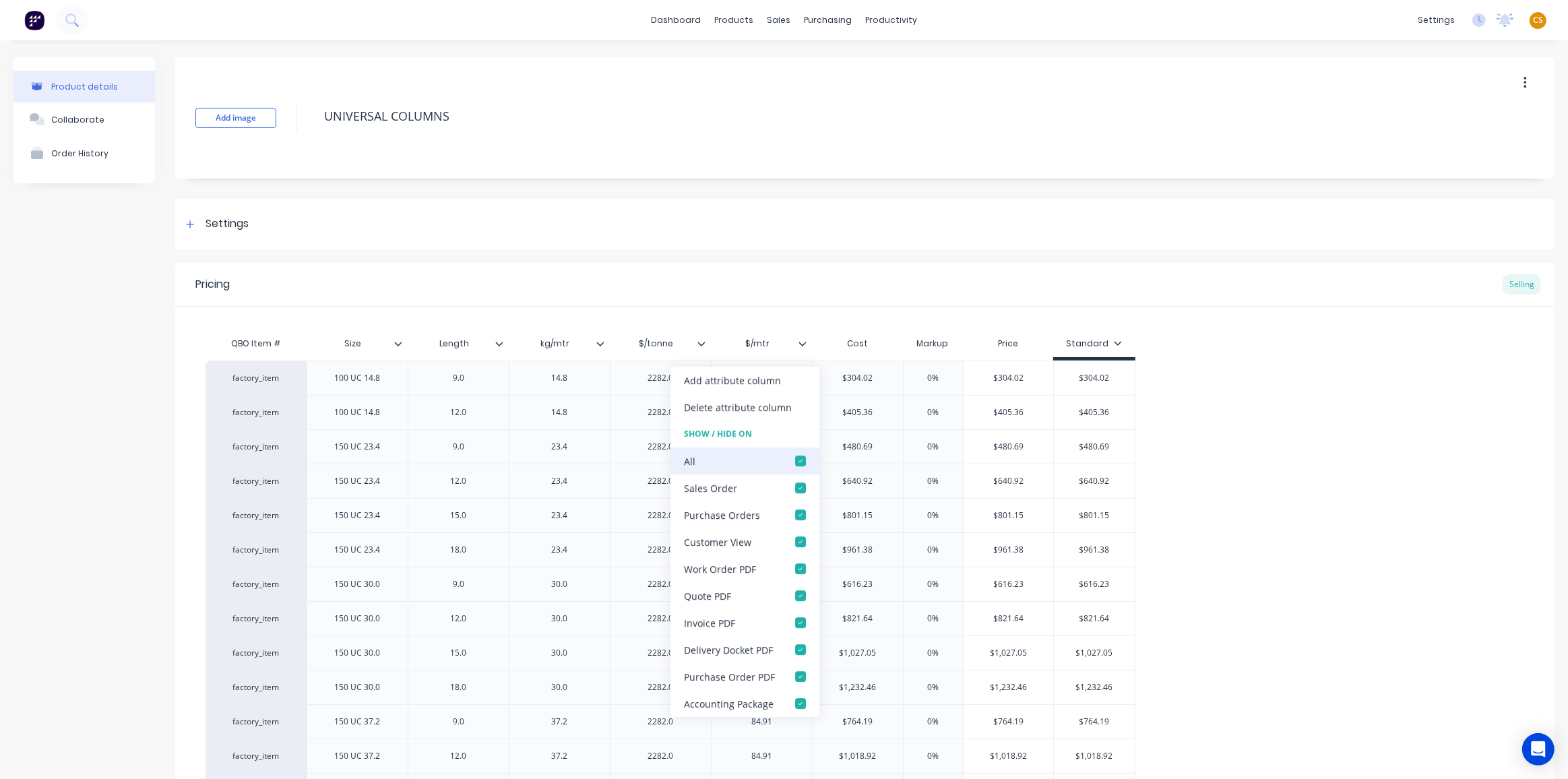
click at [800, 460] on div at bounding box center [801, 461] width 27 height 27
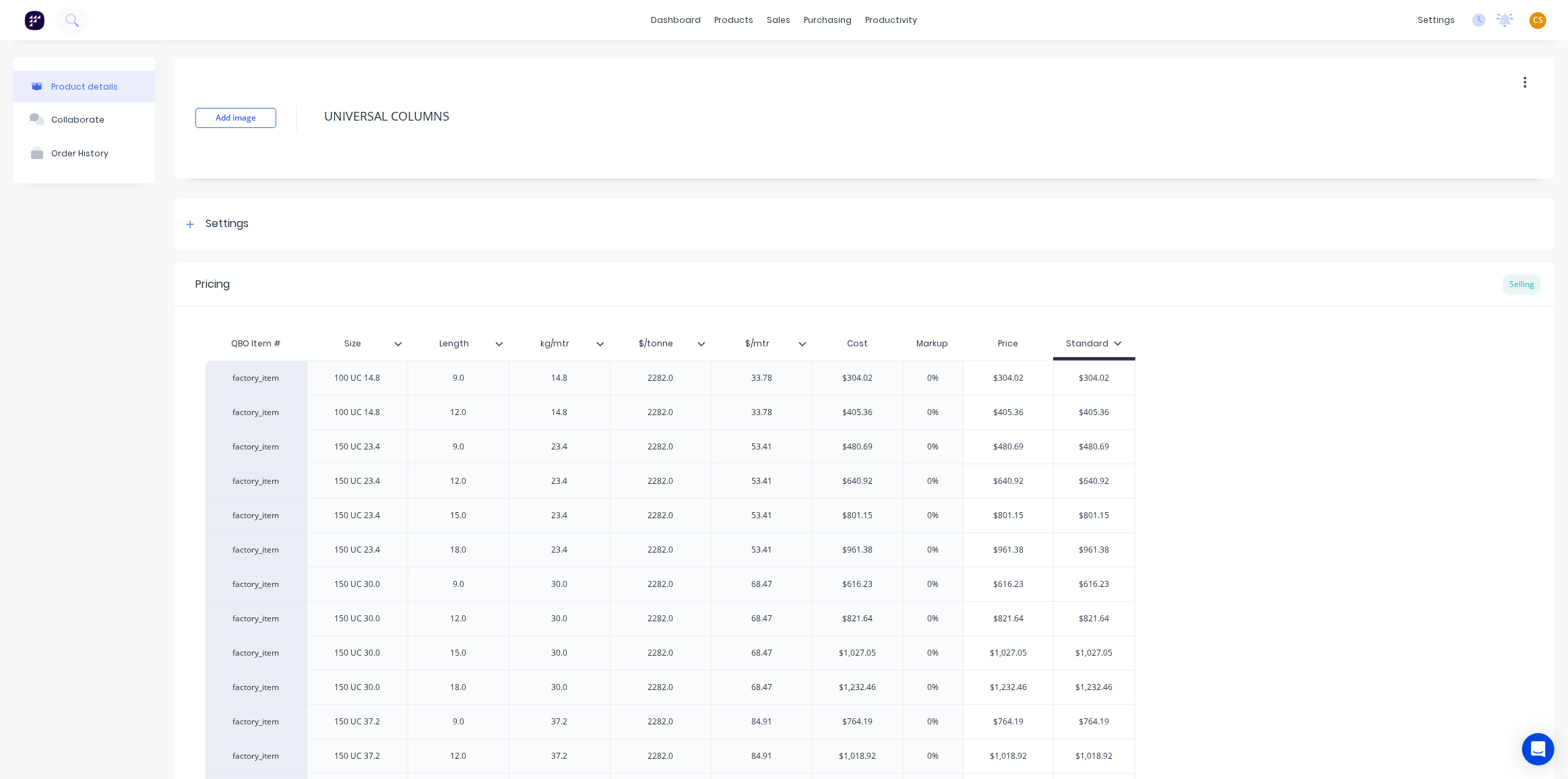
click at [703, 342] on icon at bounding box center [701, 343] width 8 height 8
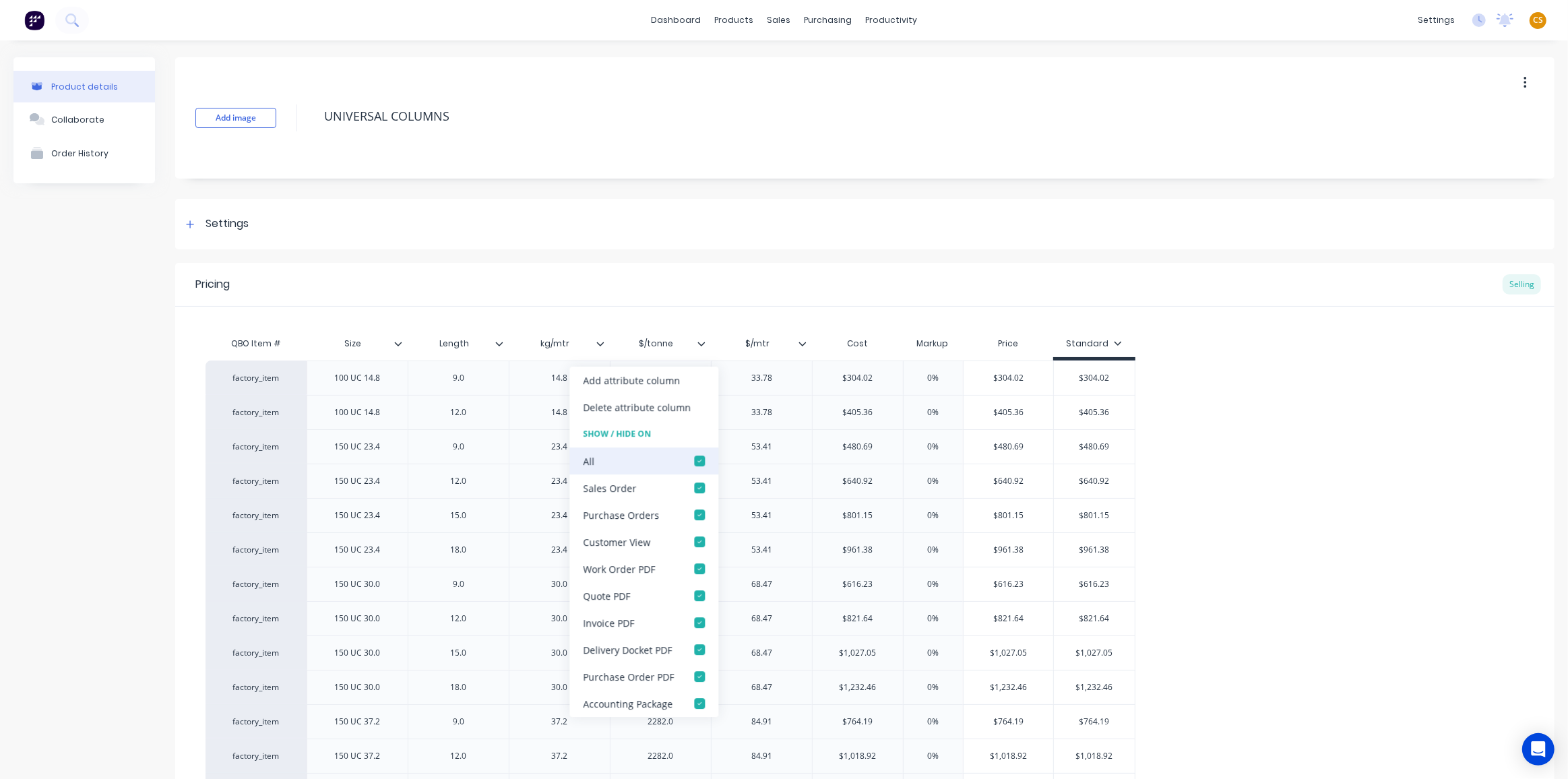
click at [698, 459] on div at bounding box center [700, 461] width 27 height 27
click at [81, 634] on div "Product details Collaborate Order History" at bounding box center [84, 714] width 142 height 1314
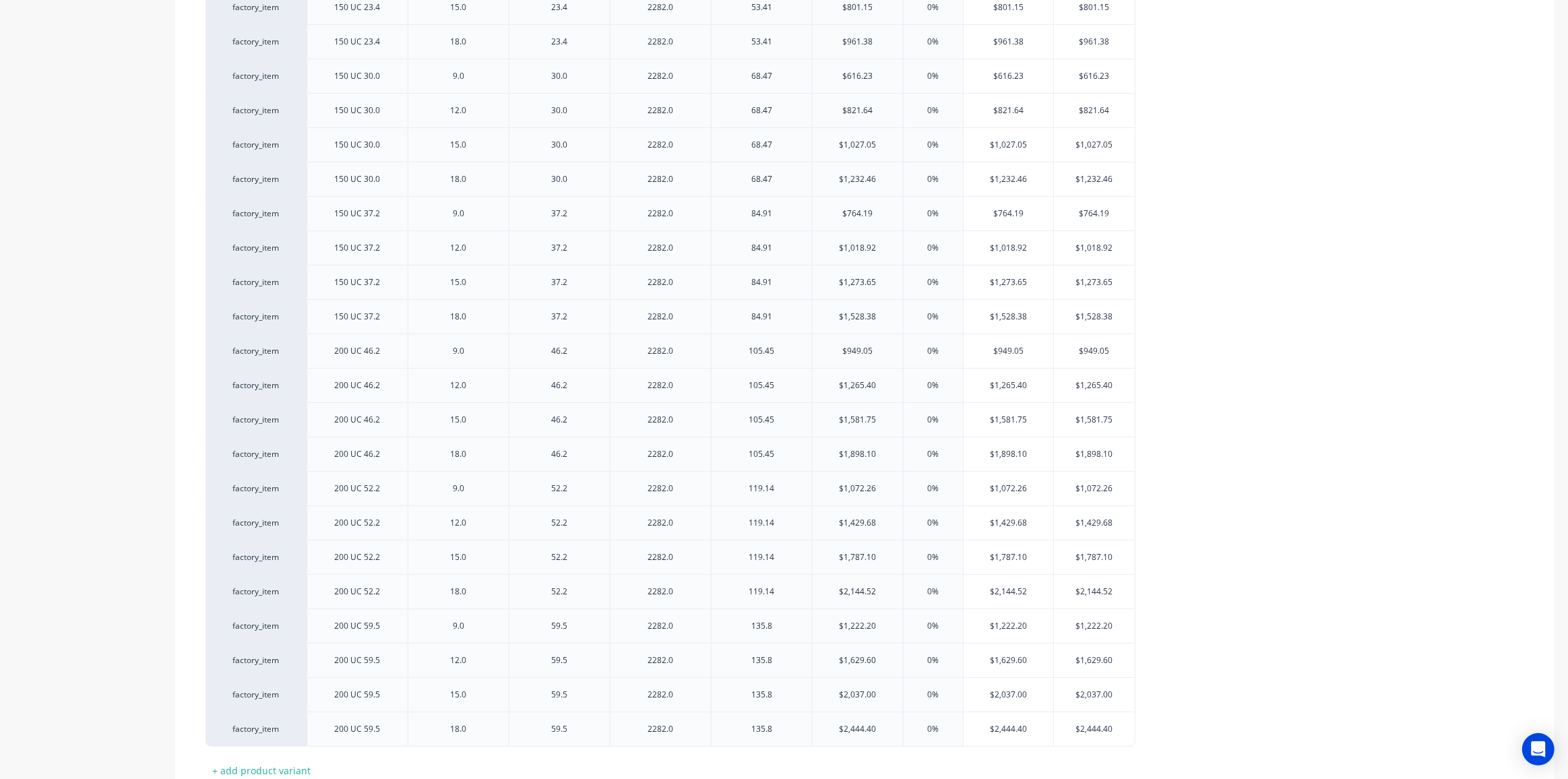
scroll to position [601, 0]
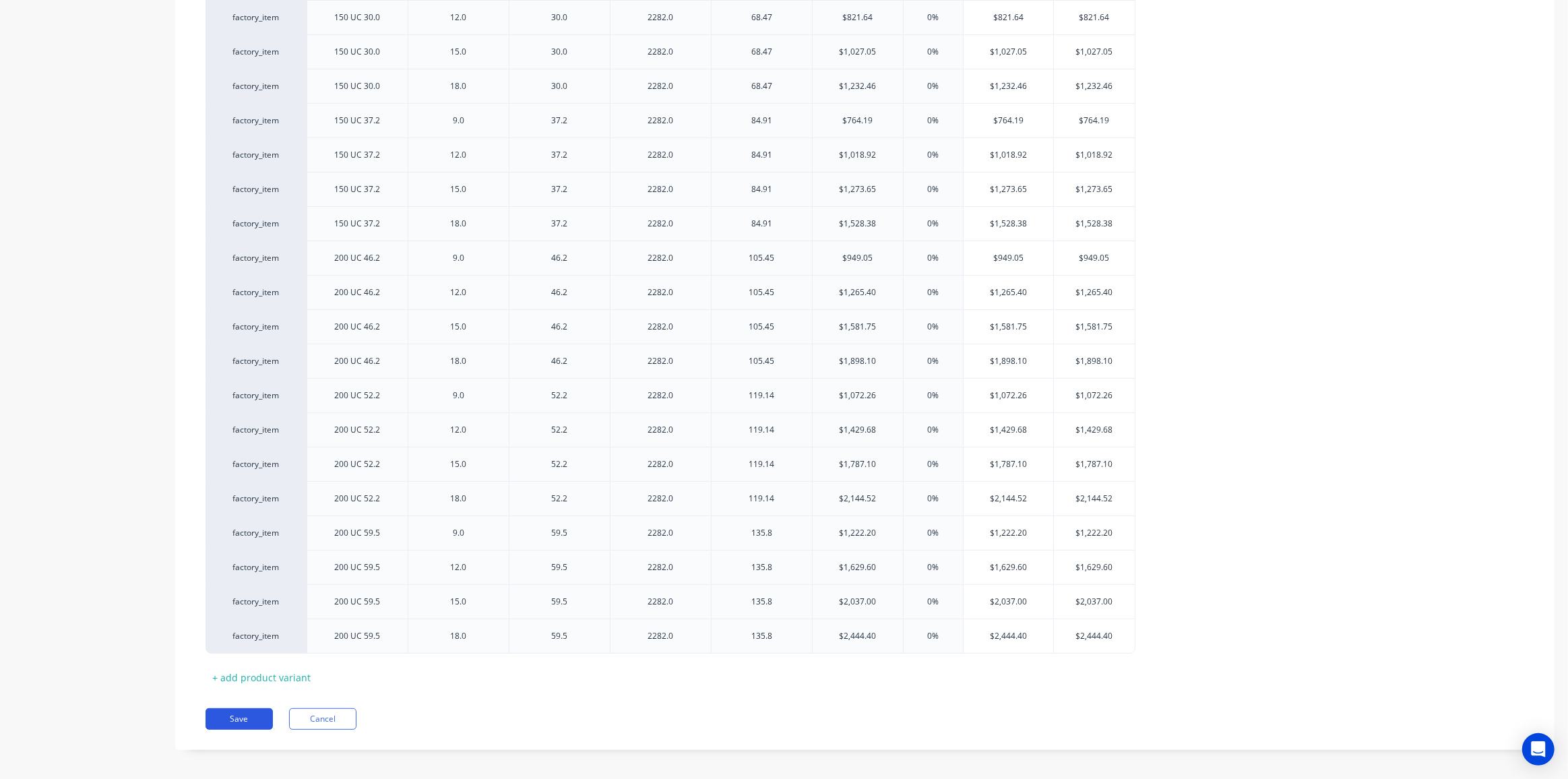
click at [242, 711] on button "Save" at bounding box center [239, 720] width 68 height 22
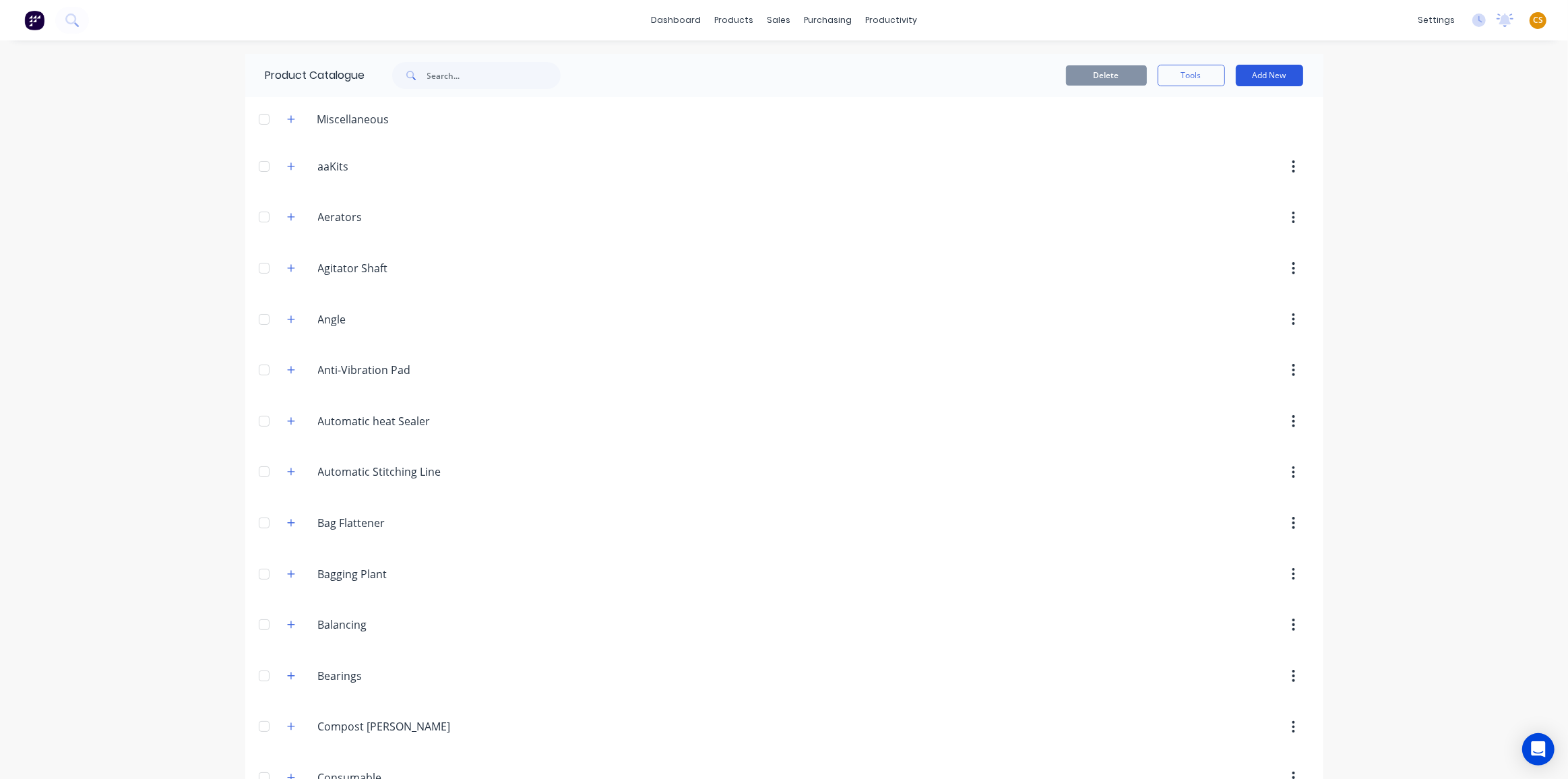
click at [1246, 73] on button "Add New" at bounding box center [1269, 76] width 68 height 22
click at [1217, 139] on div "Product" at bounding box center [1239, 136] width 104 height 19
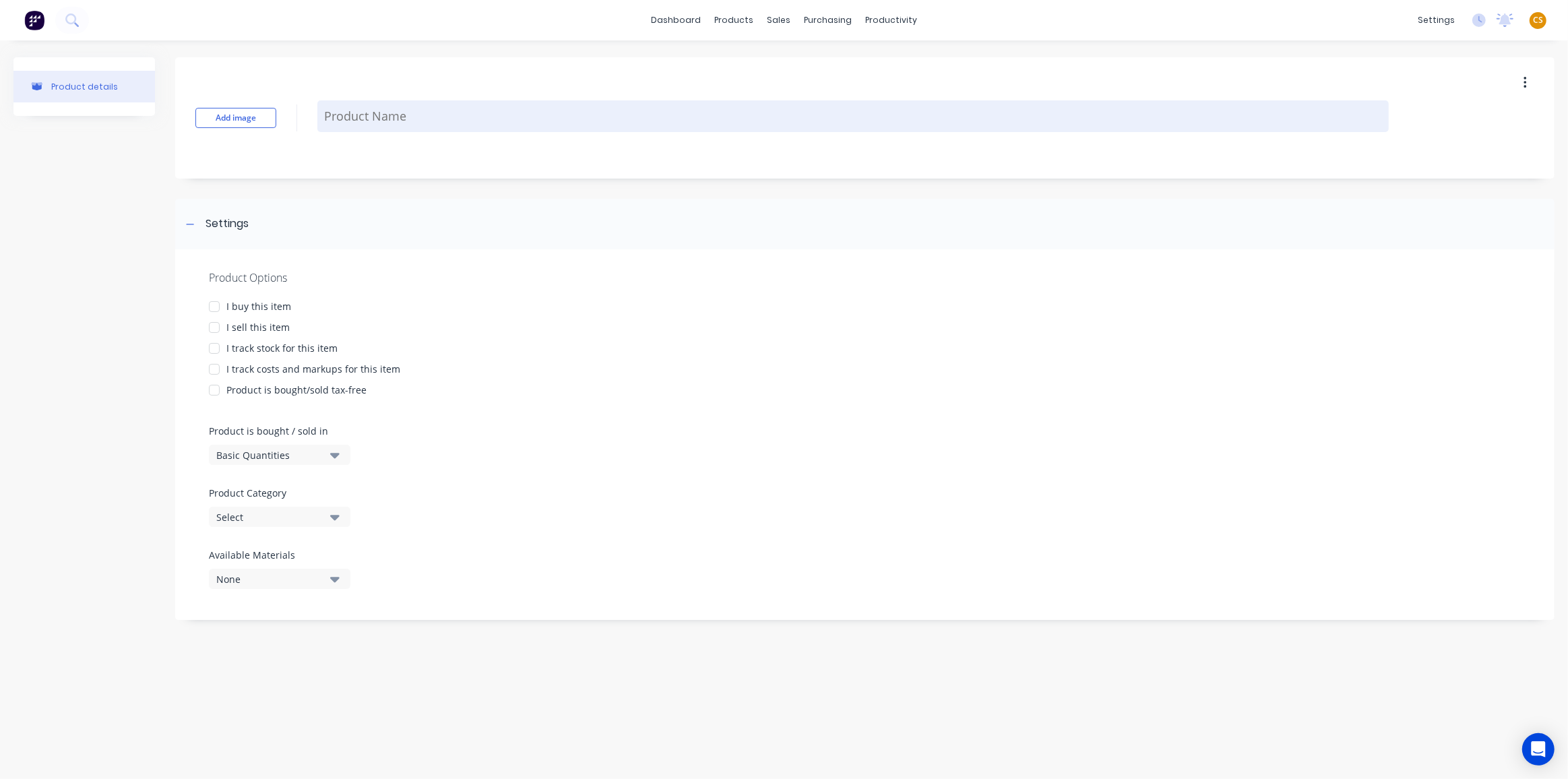
click at [361, 110] on textarea at bounding box center [853, 116] width 1071 height 32
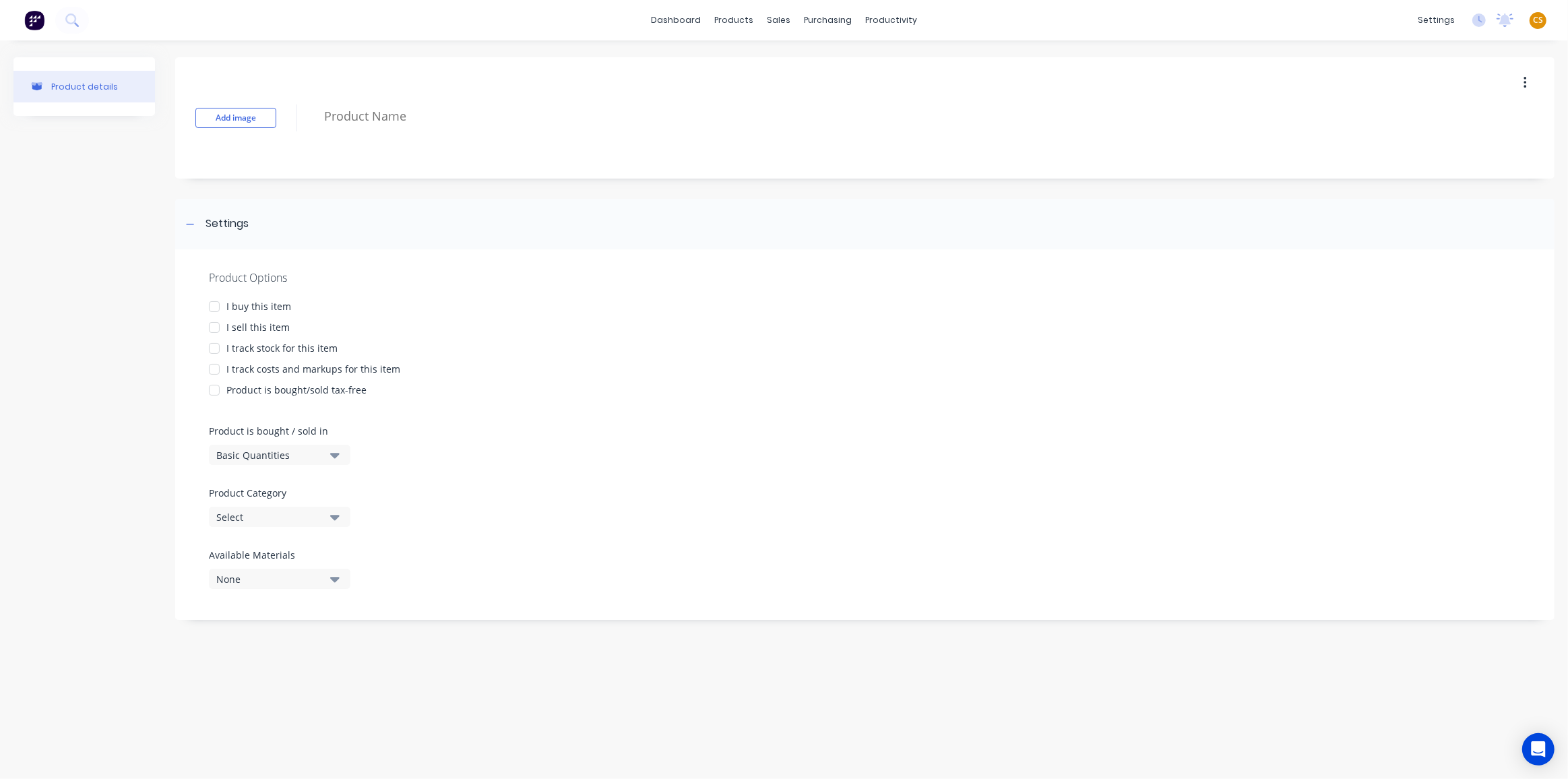
paste textarea "HOT DIP GAL FLATS"
type textarea "x"
type textarea "HOT DIP GAL FLATS"
drag, startPoint x: 212, startPoint y: 305, endPoint x: 215, endPoint y: 321, distance: 16.3
click at [212, 305] on div at bounding box center [215, 307] width 27 height 27
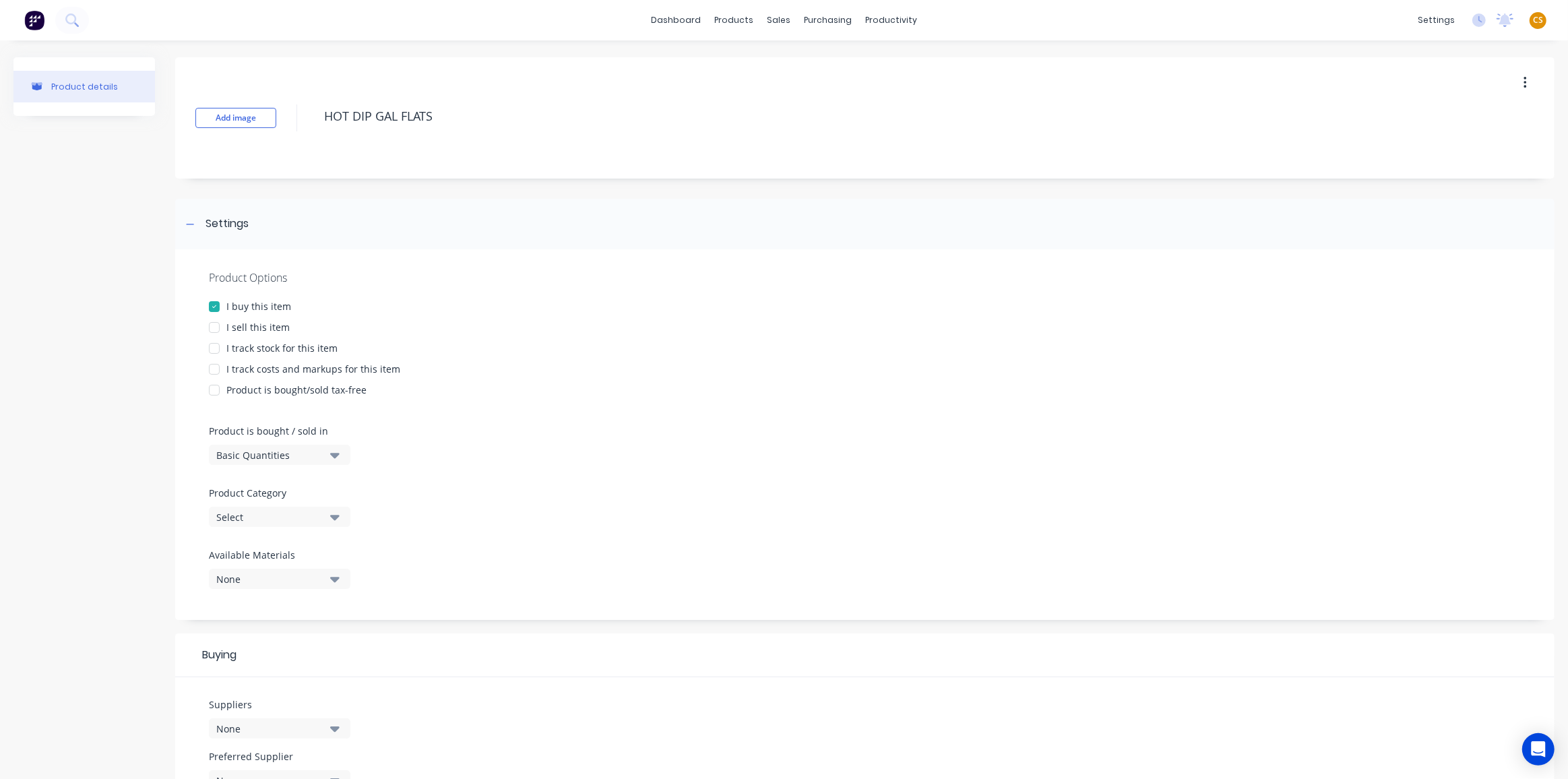
click at [217, 327] on div at bounding box center [215, 328] width 27 height 27
click at [212, 345] on div at bounding box center [215, 349] width 27 height 27
click at [215, 369] on div at bounding box center [215, 370] width 27 height 27
type textarea "x"
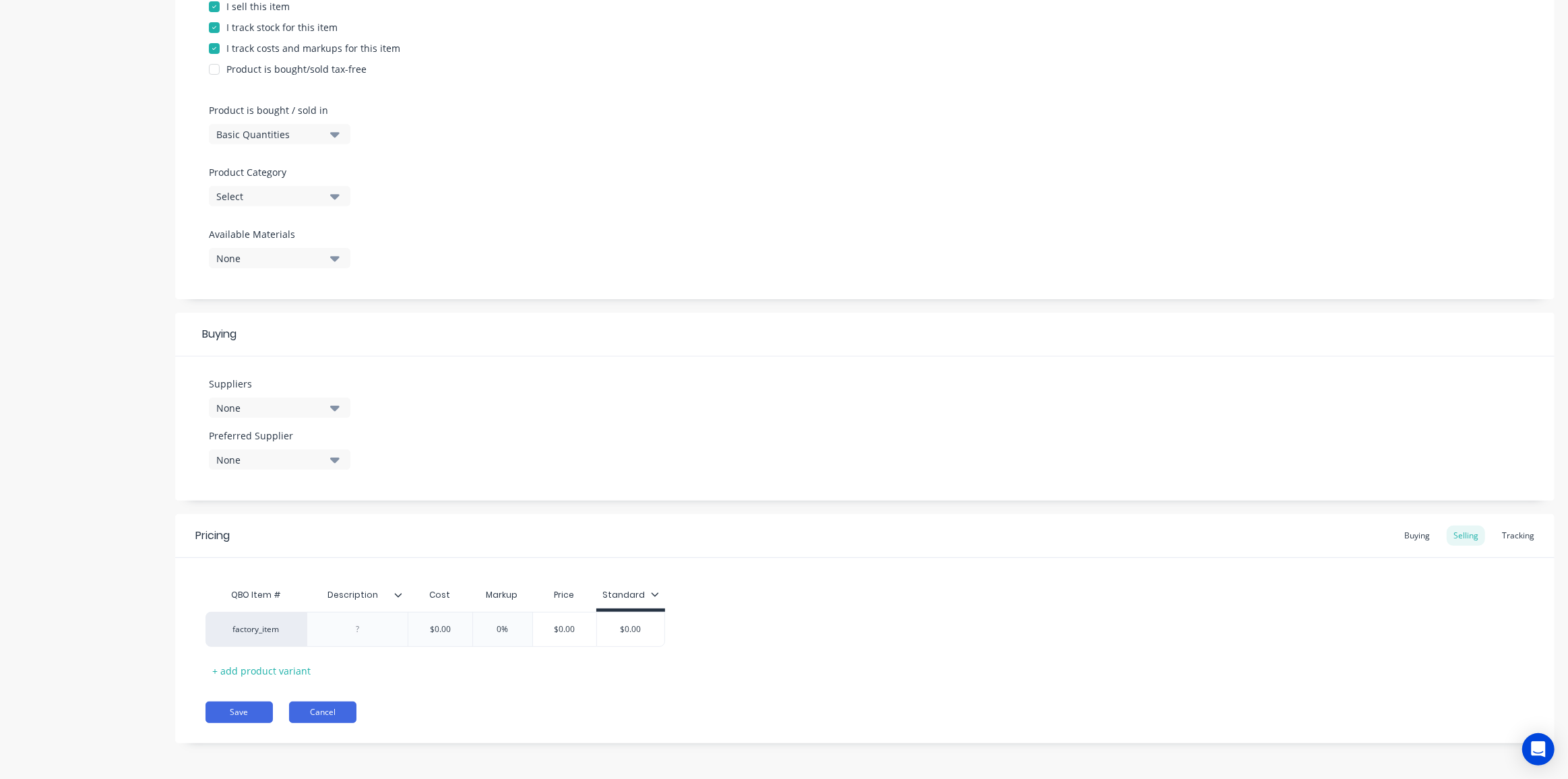
type textarea "HOT DIP GAL FLATS"
type textarea "x"
type textarea "HOT DIP GAL FLATS"
click at [314, 711] on button "Cancel" at bounding box center [323, 712] width 68 height 22
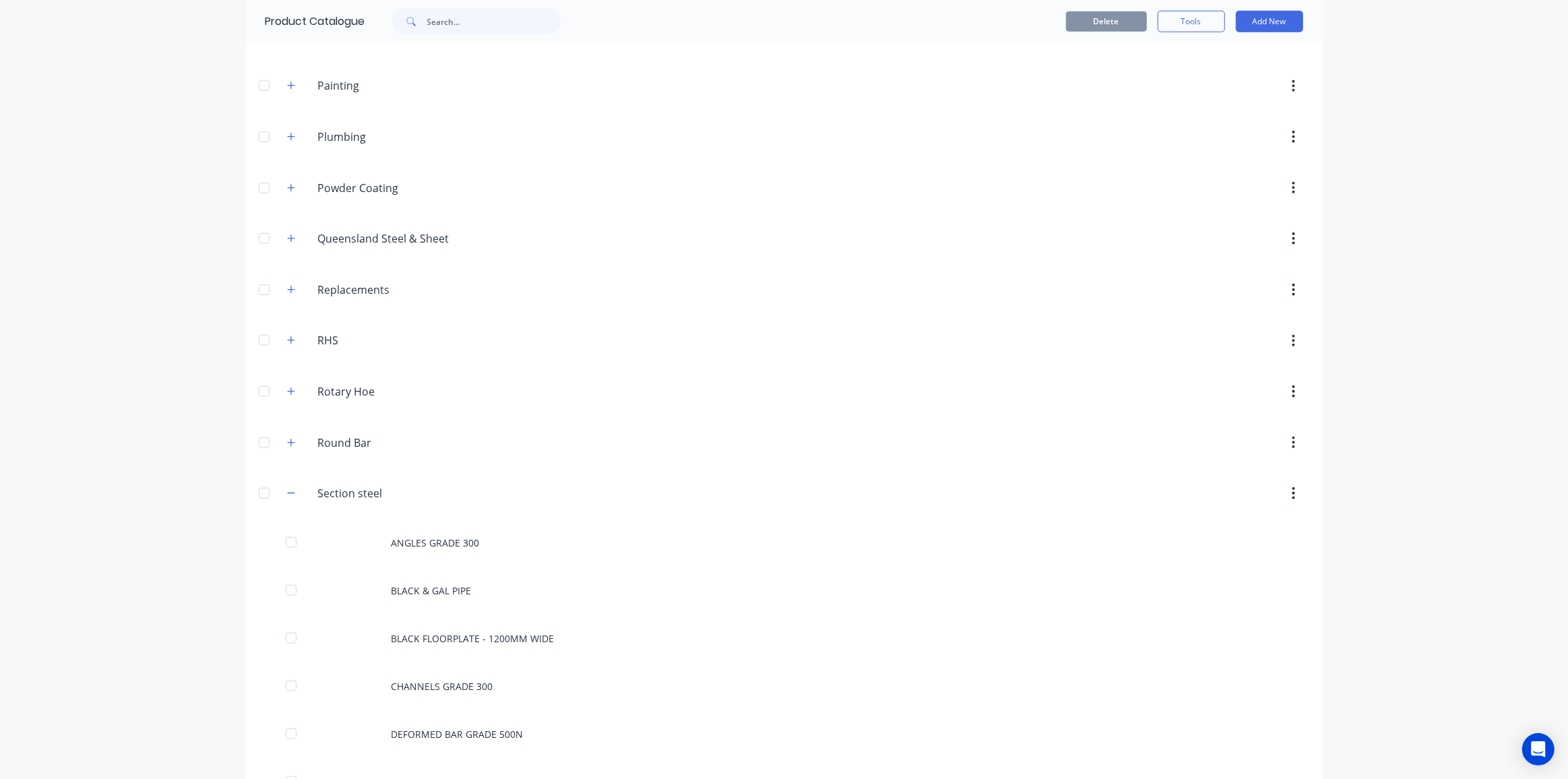
scroll to position [1469, 0]
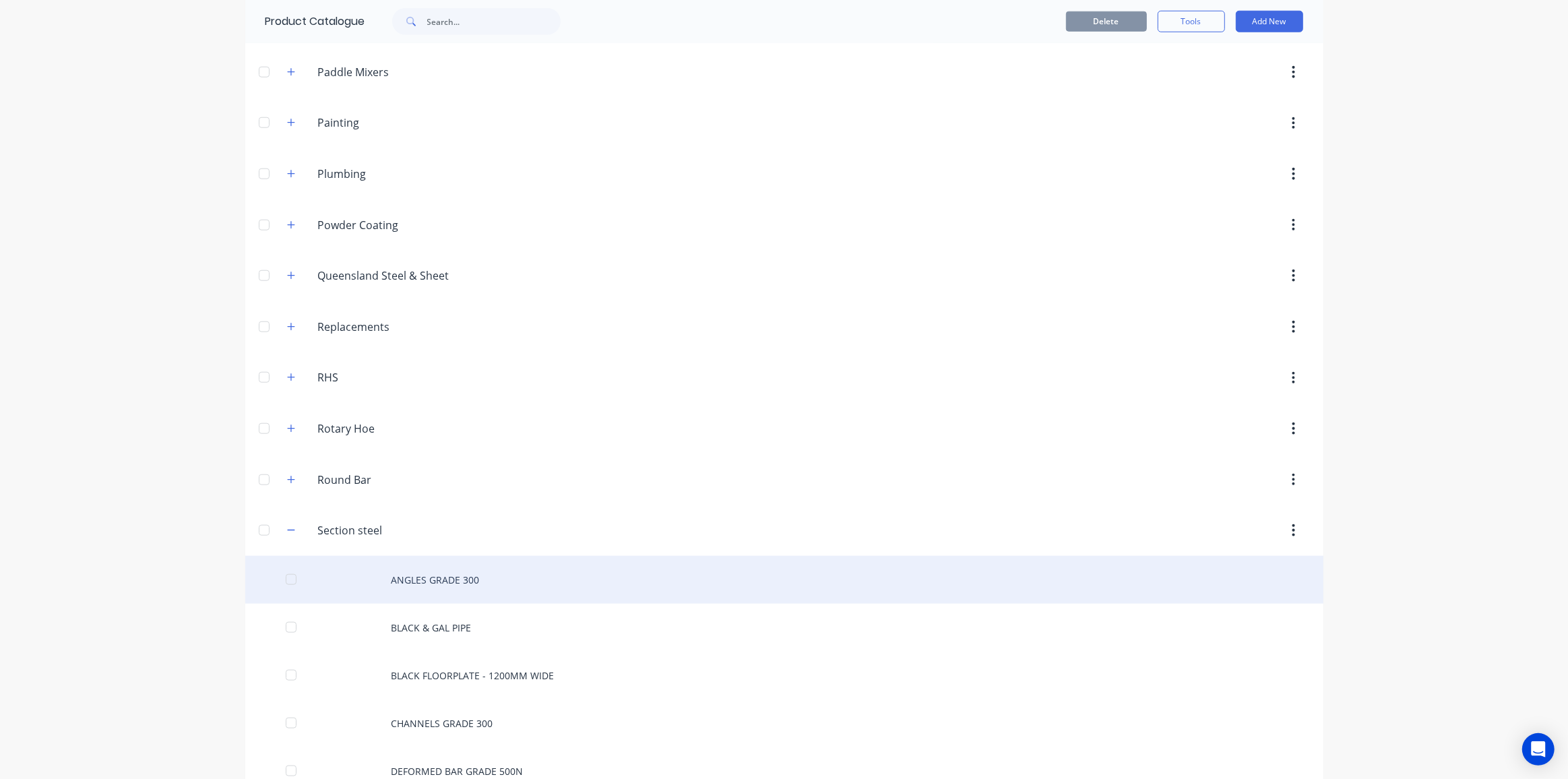
click at [419, 563] on div "ANGLES GRADE 300" at bounding box center [784, 580] width 1079 height 47
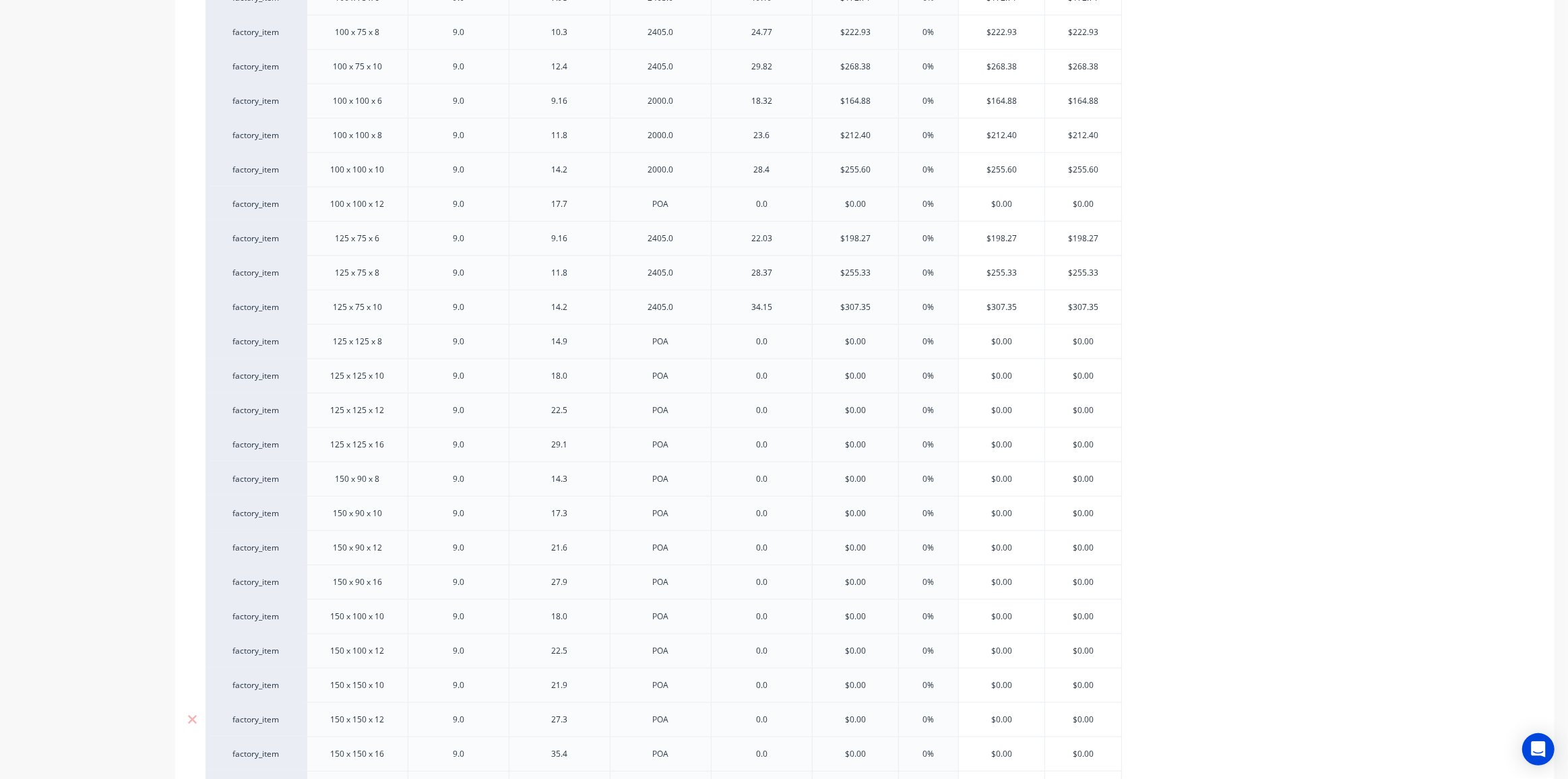
scroll to position [1693, 0]
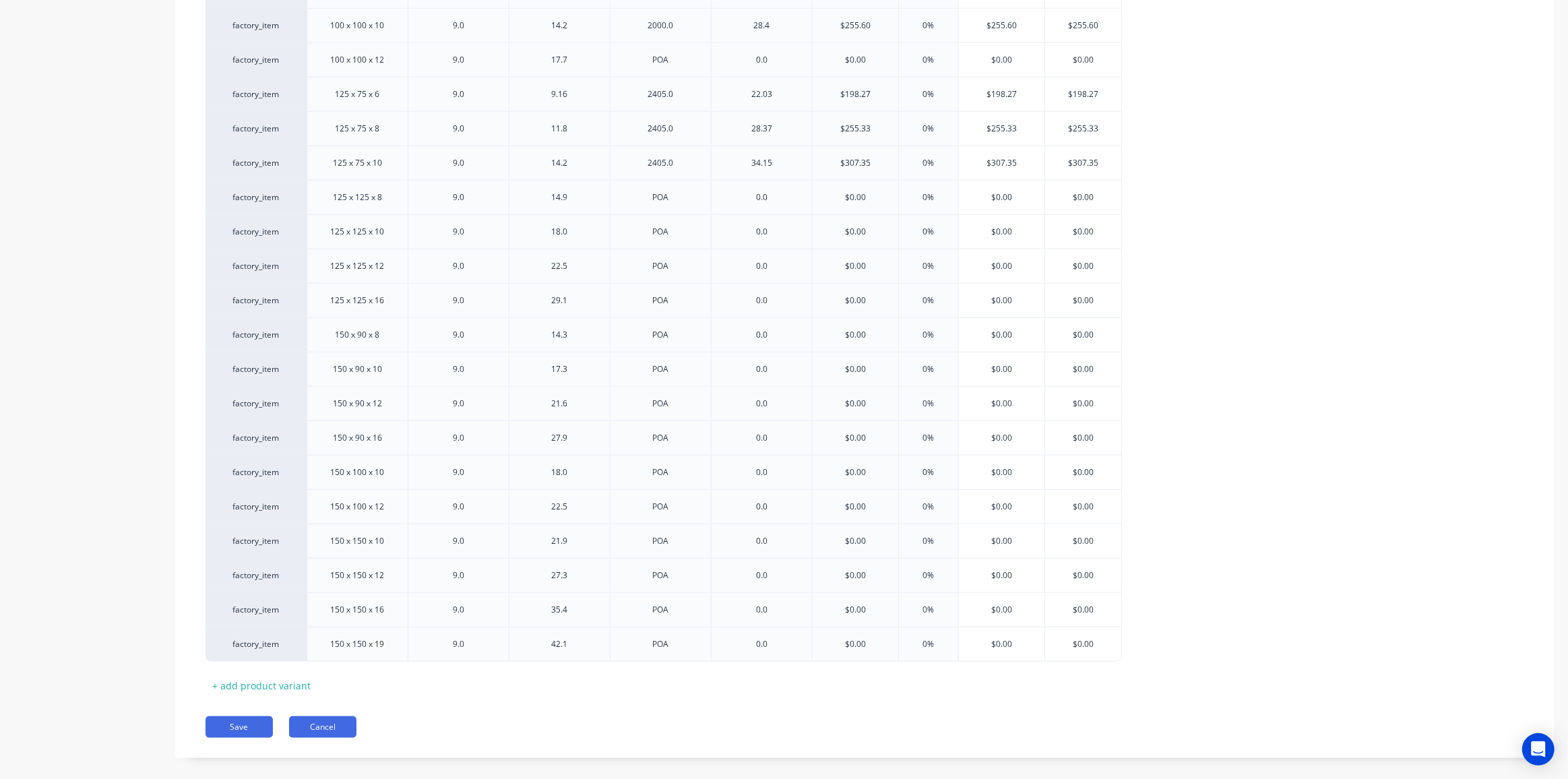
click at [331, 716] on button "Cancel" at bounding box center [323, 727] width 68 height 22
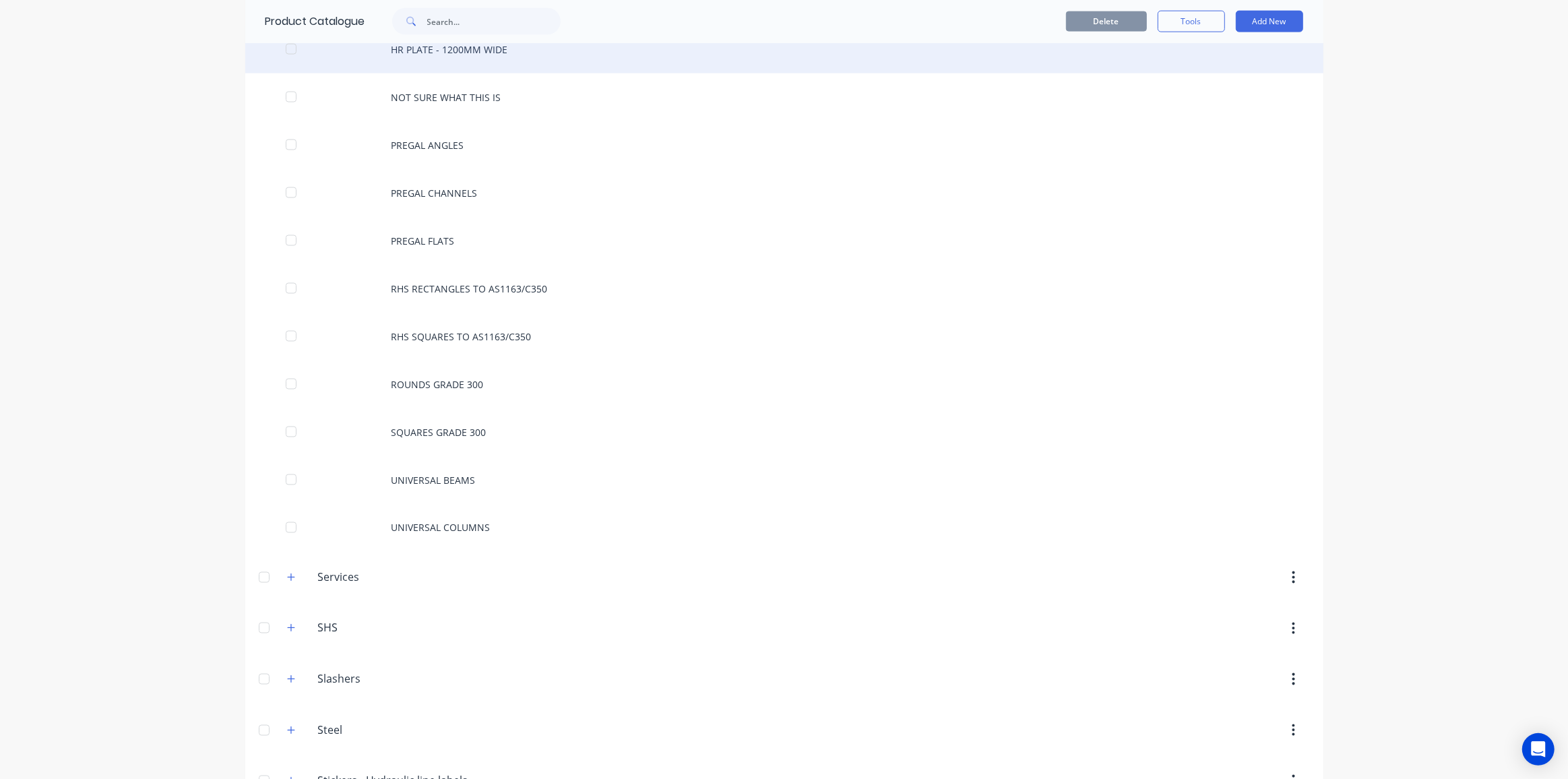
scroll to position [2202, 0]
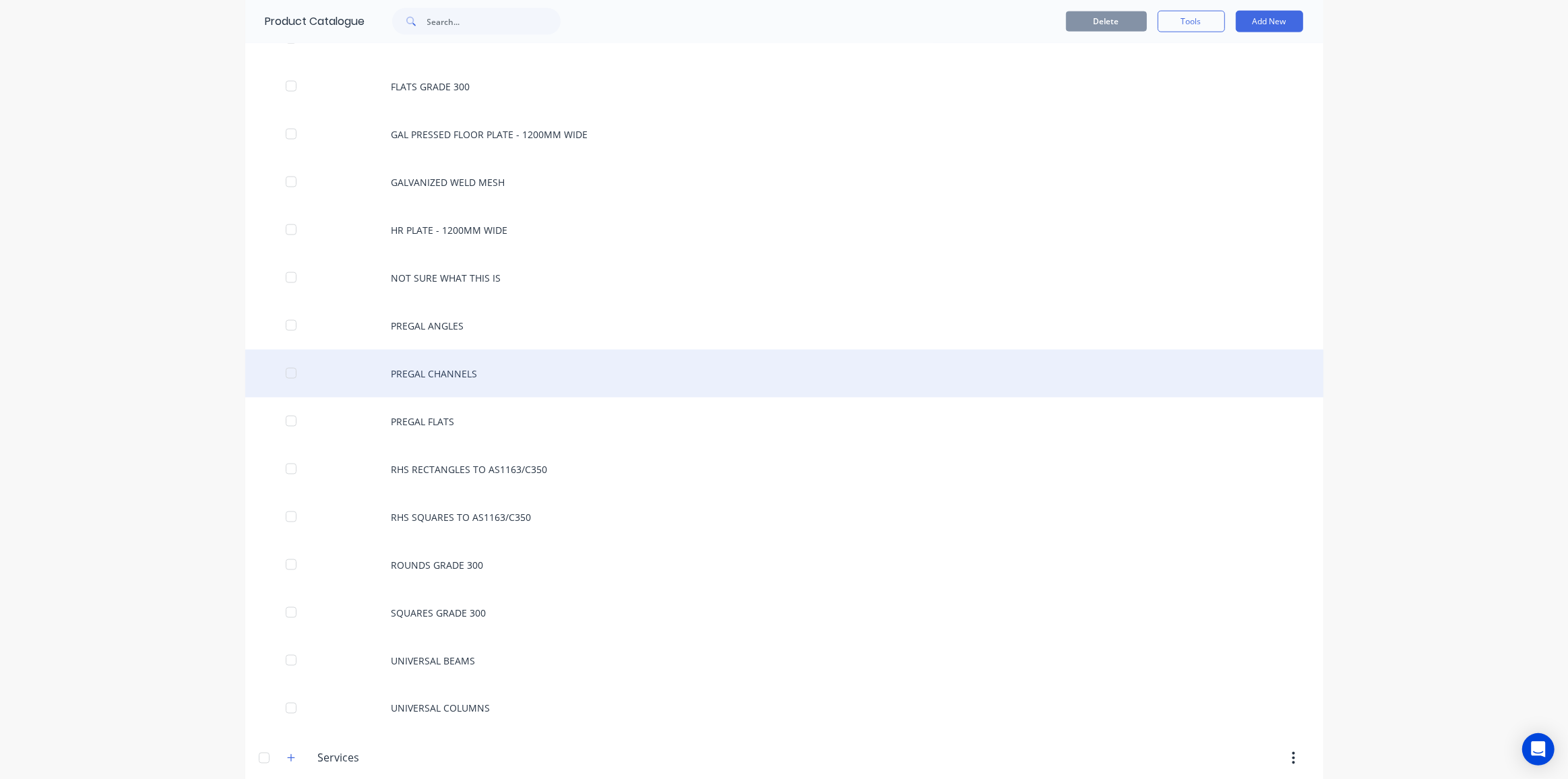
click at [439, 353] on div "PREGAL CHANNELS" at bounding box center [784, 374] width 1079 height 47
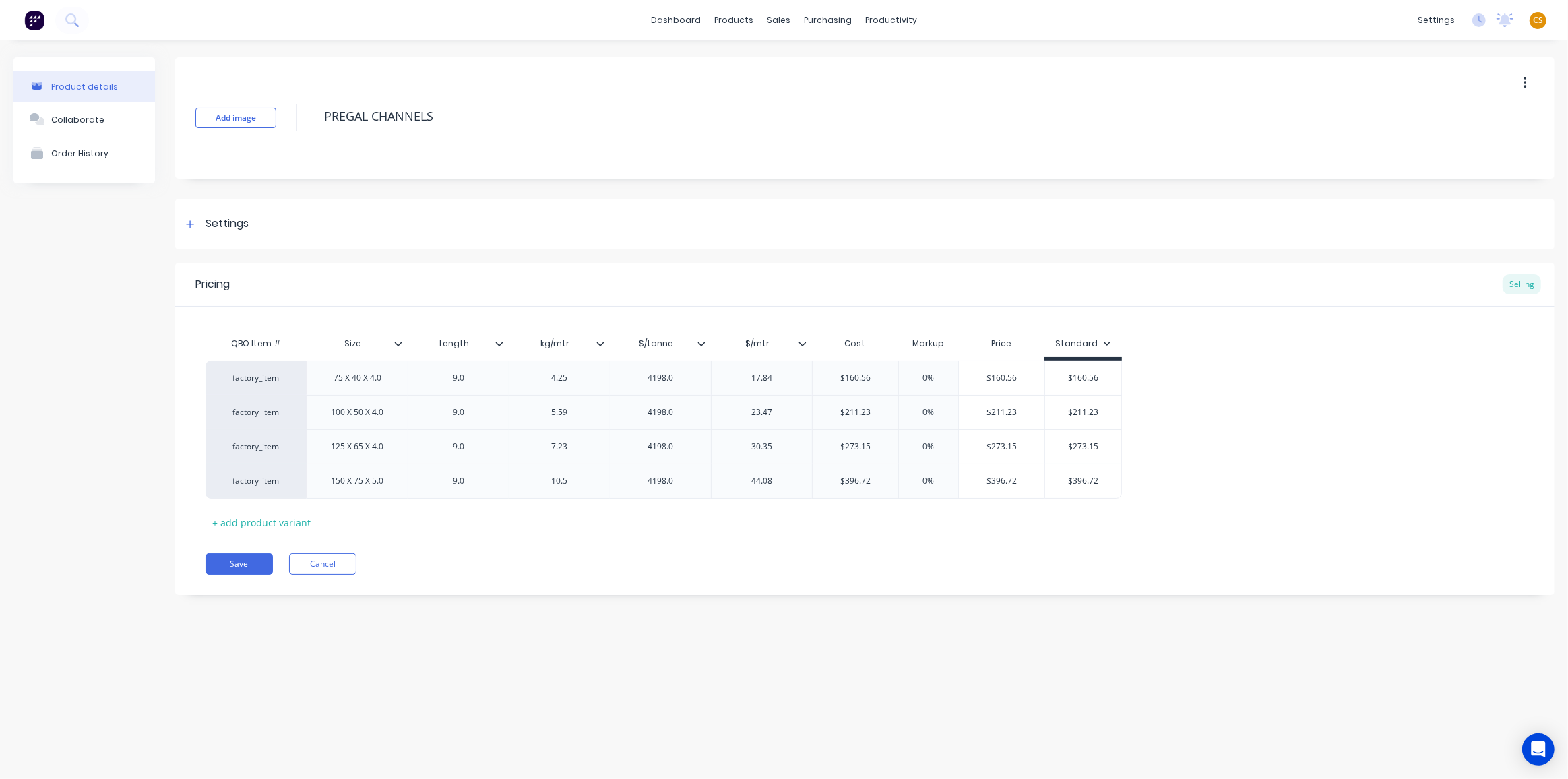
click at [1521, 80] on button "button" at bounding box center [1525, 82] width 32 height 25
click at [1444, 121] on span "Duplicate" at bounding box center [1476, 118] width 101 height 14
click at [340, 566] on button "Cancel" at bounding box center [323, 564] width 68 height 22
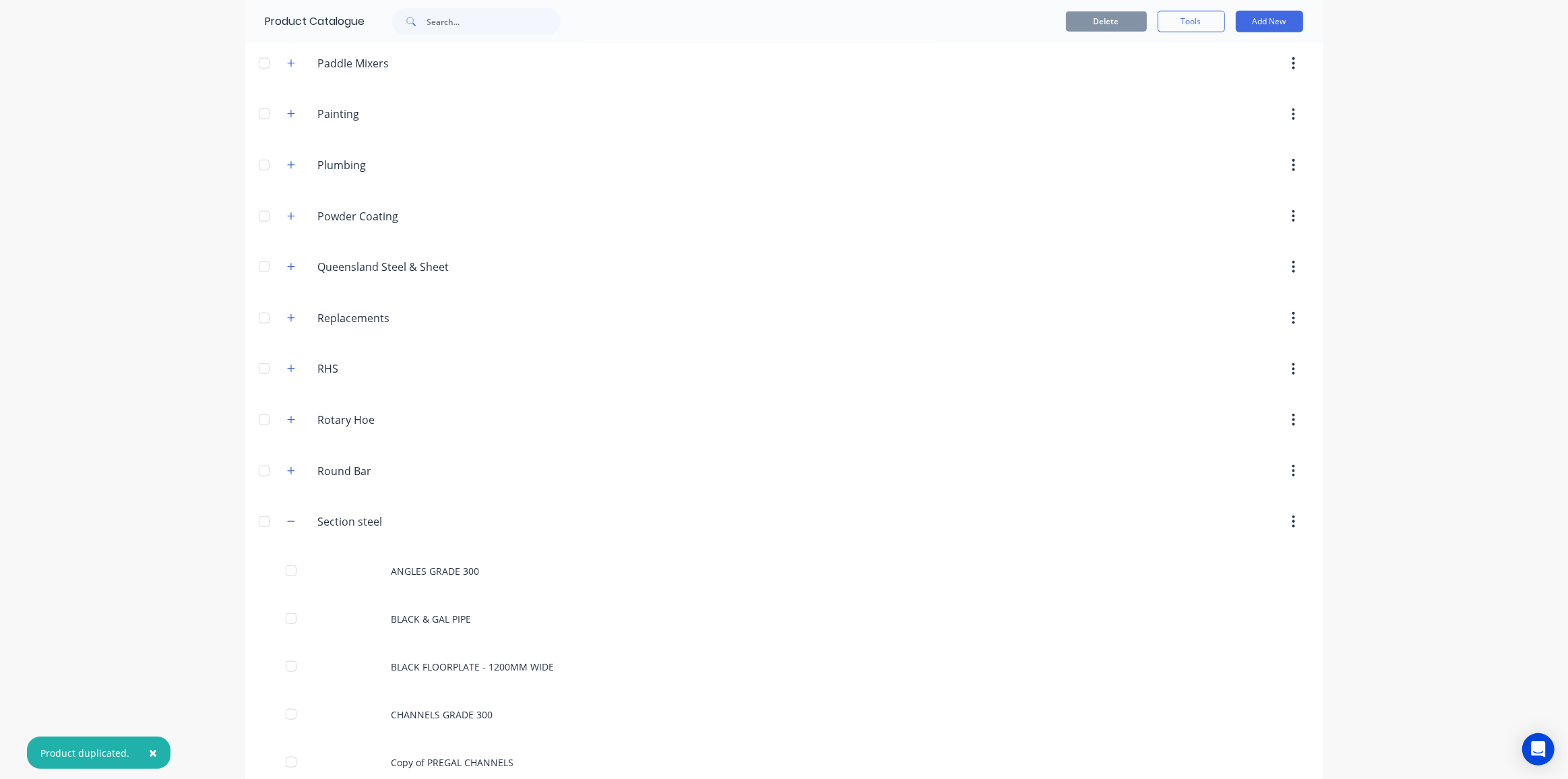
scroll to position [1654, 0]
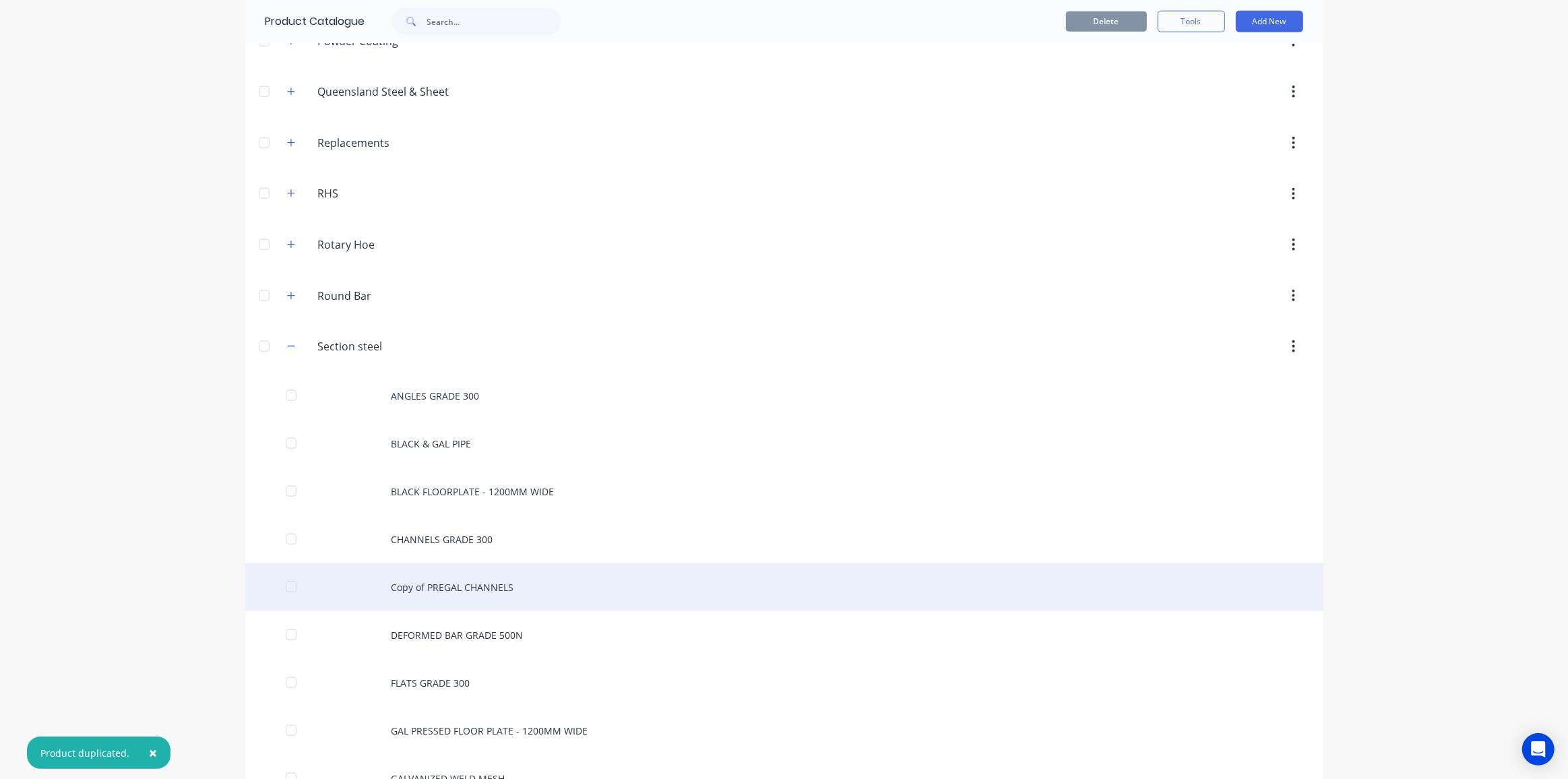
click at [433, 576] on div "Copy of PREGAL CHANNELS" at bounding box center [784, 587] width 1079 height 47
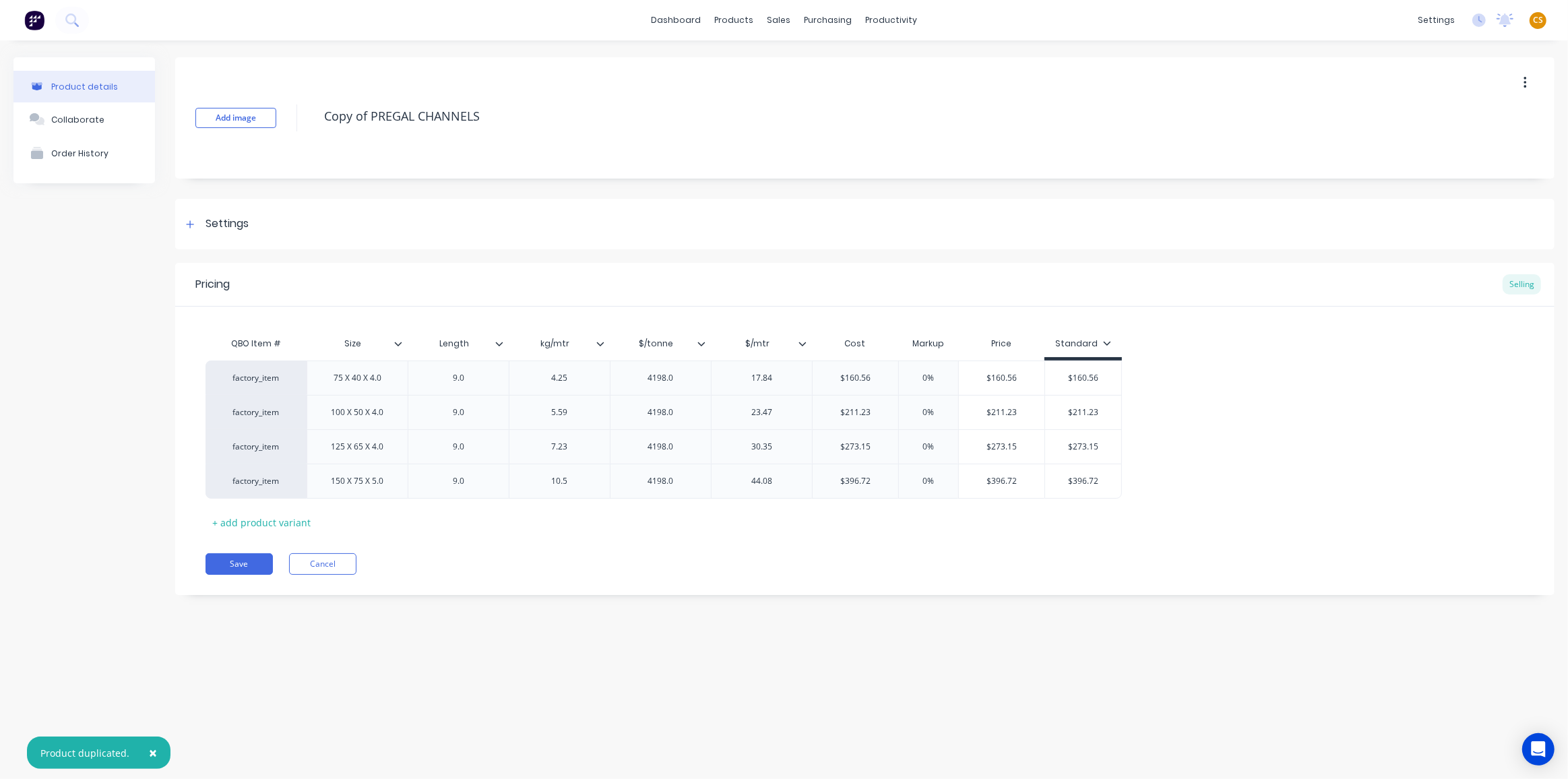
drag, startPoint x: 485, startPoint y: 111, endPoint x: 291, endPoint y: 111, distance: 194.0
click at [291, 111] on div "Add image Copy of PREGAL CHANNELS" at bounding box center [865, 118] width 1379 height 121
paste textarea "HOT DIP GAL FLAT"
type textarea "x"
type textarea "HOT DIP GAL FLATS"
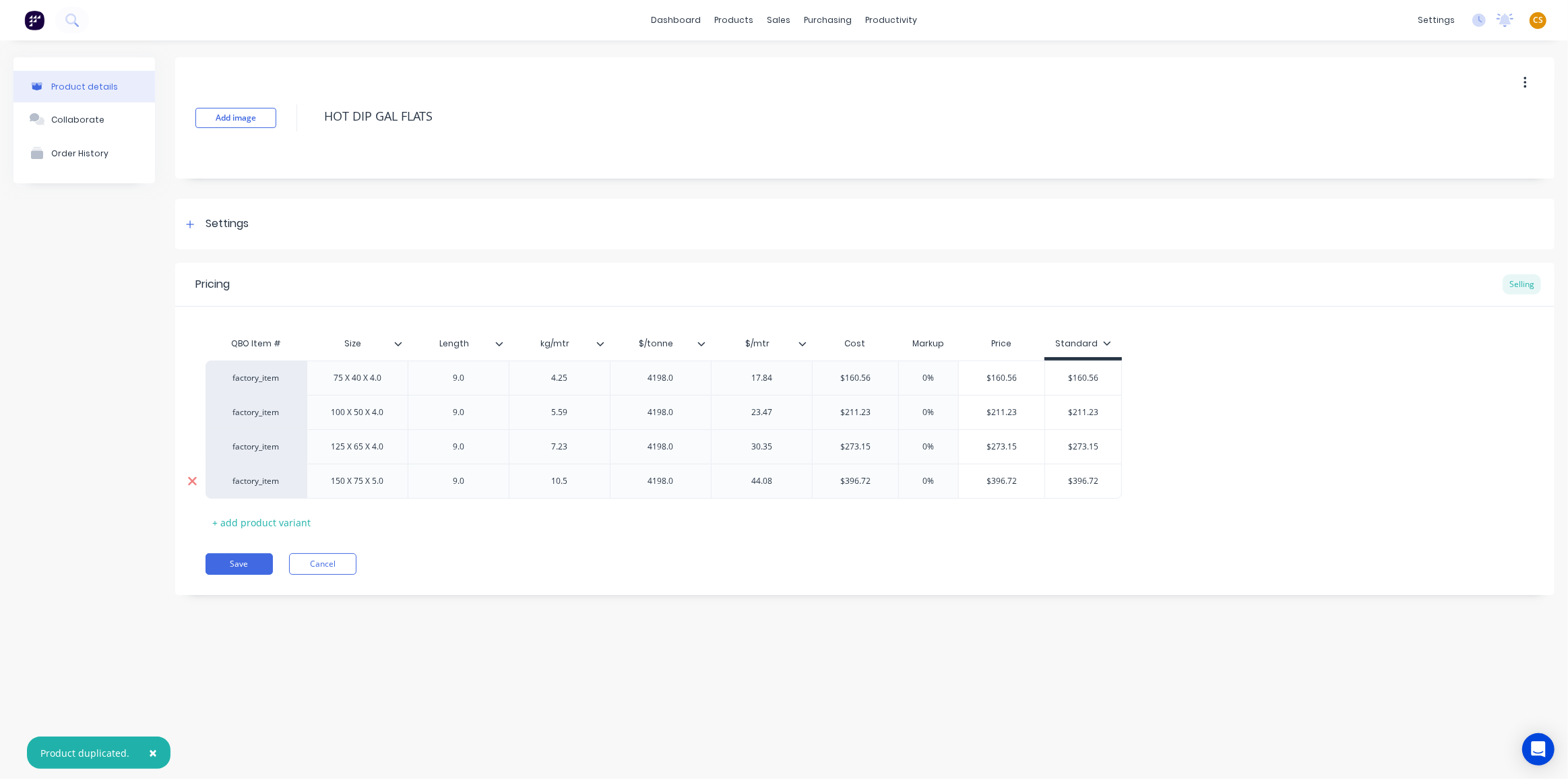
click at [188, 483] on icon at bounding box center [193, 481] width 9 height 9
click at [192, 451] on icon at bounding box center [192, 447] width 10 height 14
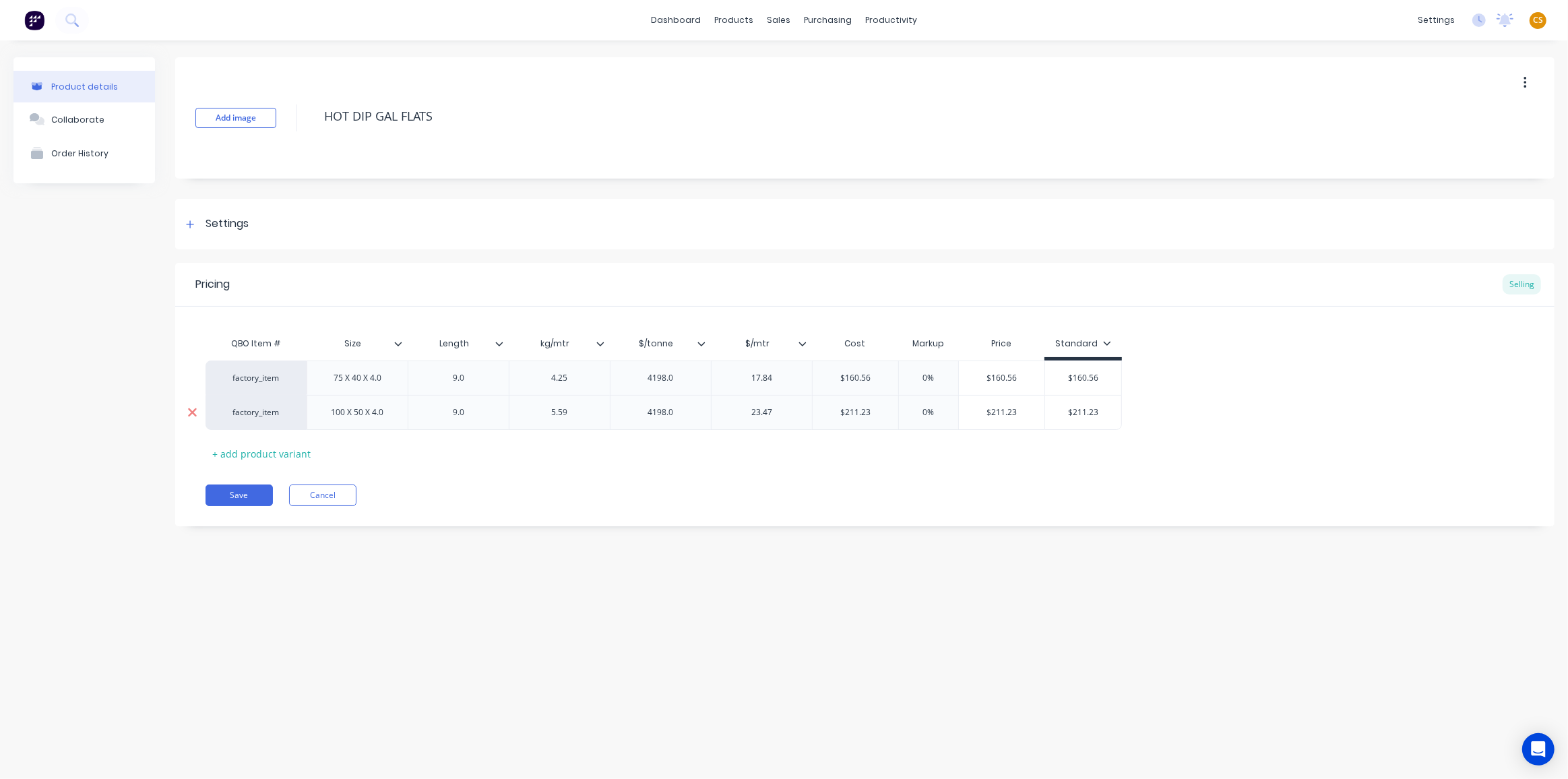
click at [194, 414] on icon at bounding box center [193, 413] width 9 height 9
type textarea "x"
type textarea "HOT DIP GAL FLATS"
type textarea "x"
type textarea "HOT DIP GAL FLATS"
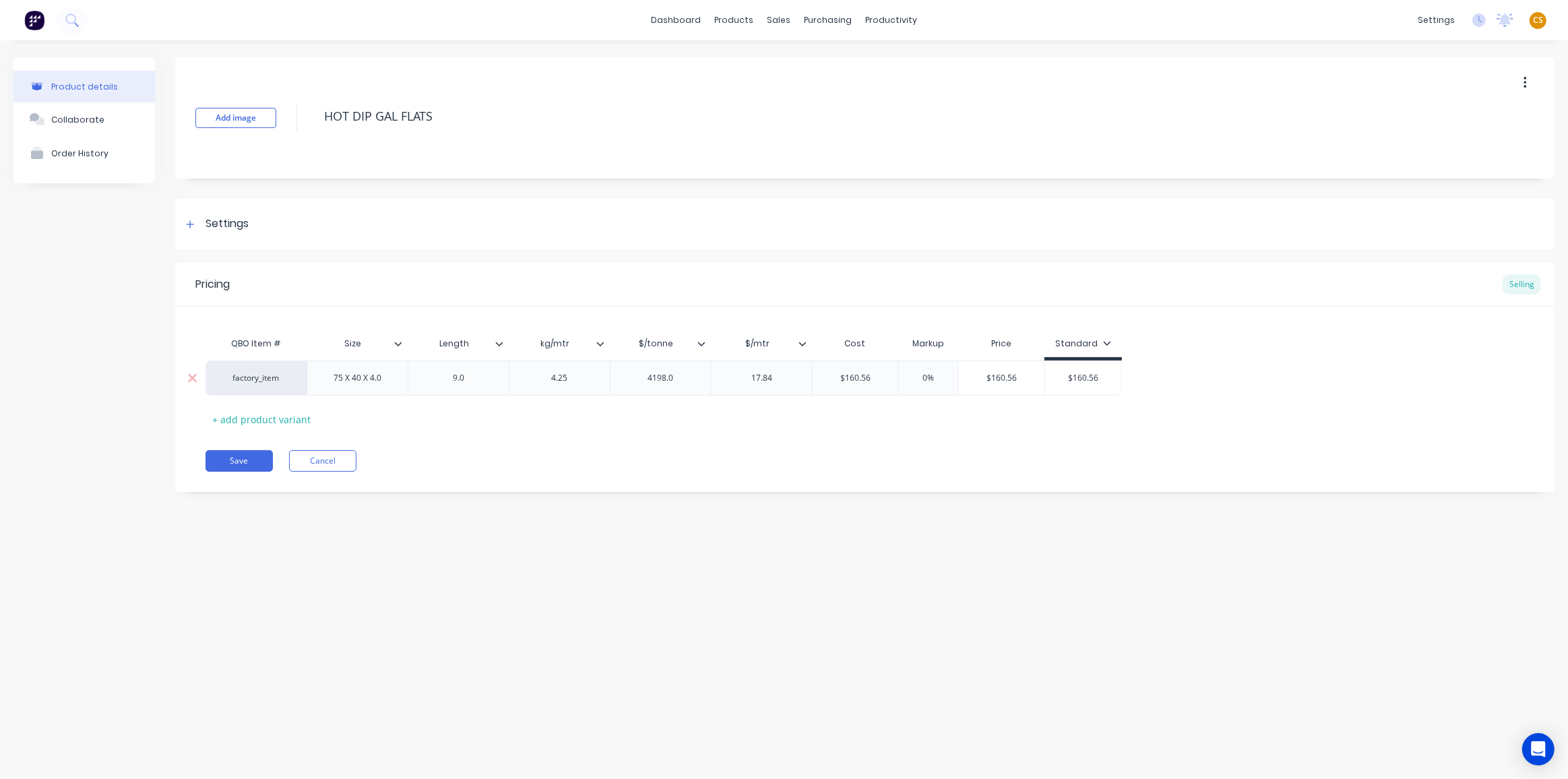
click at [338, 381] on div "75 X 40 X 4.0" at bounding box center [357, 377] width 69 height 17
type textarea "x"
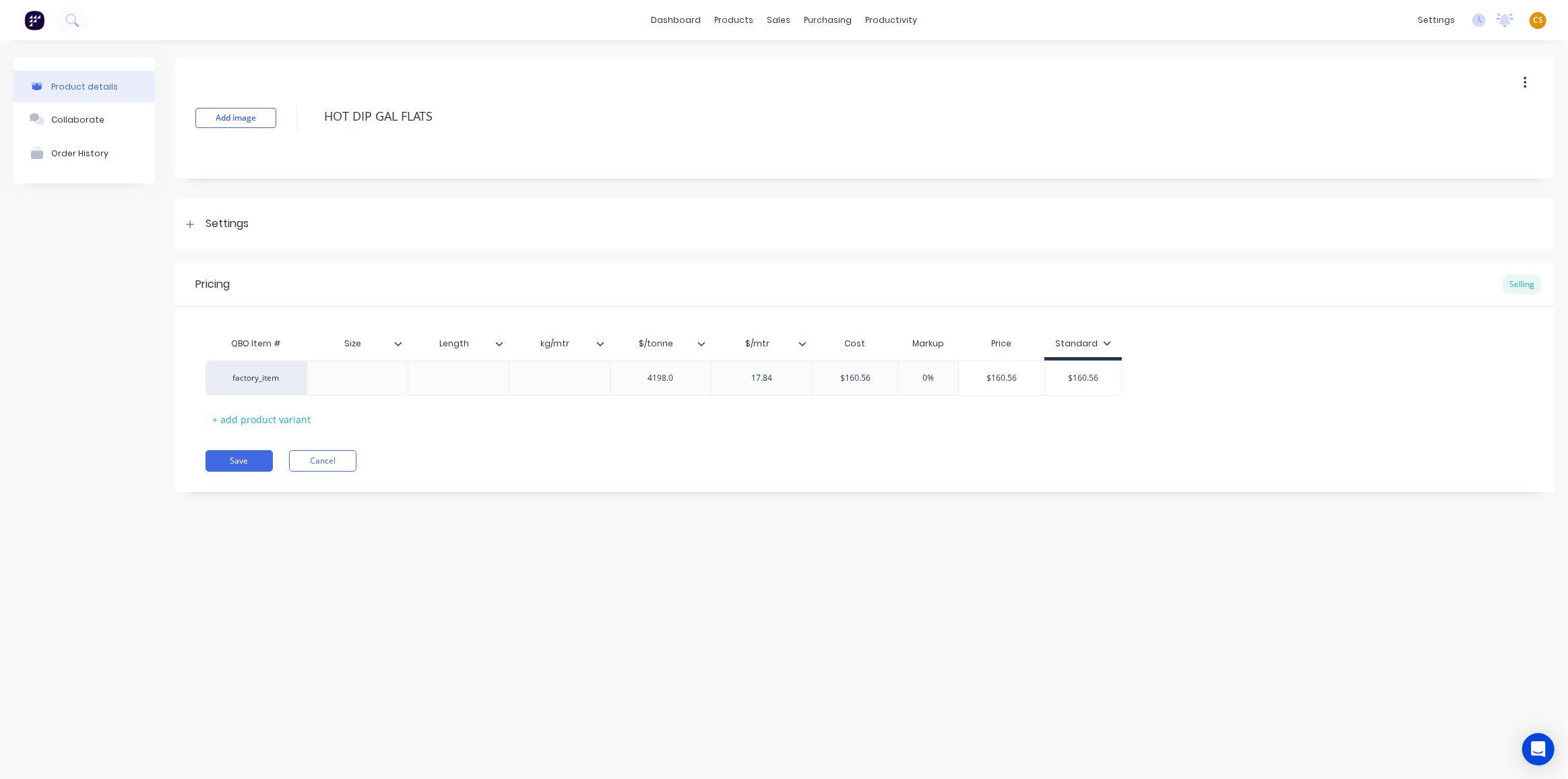
type textarea "x"
type input "$160.56"
type textarea "x"
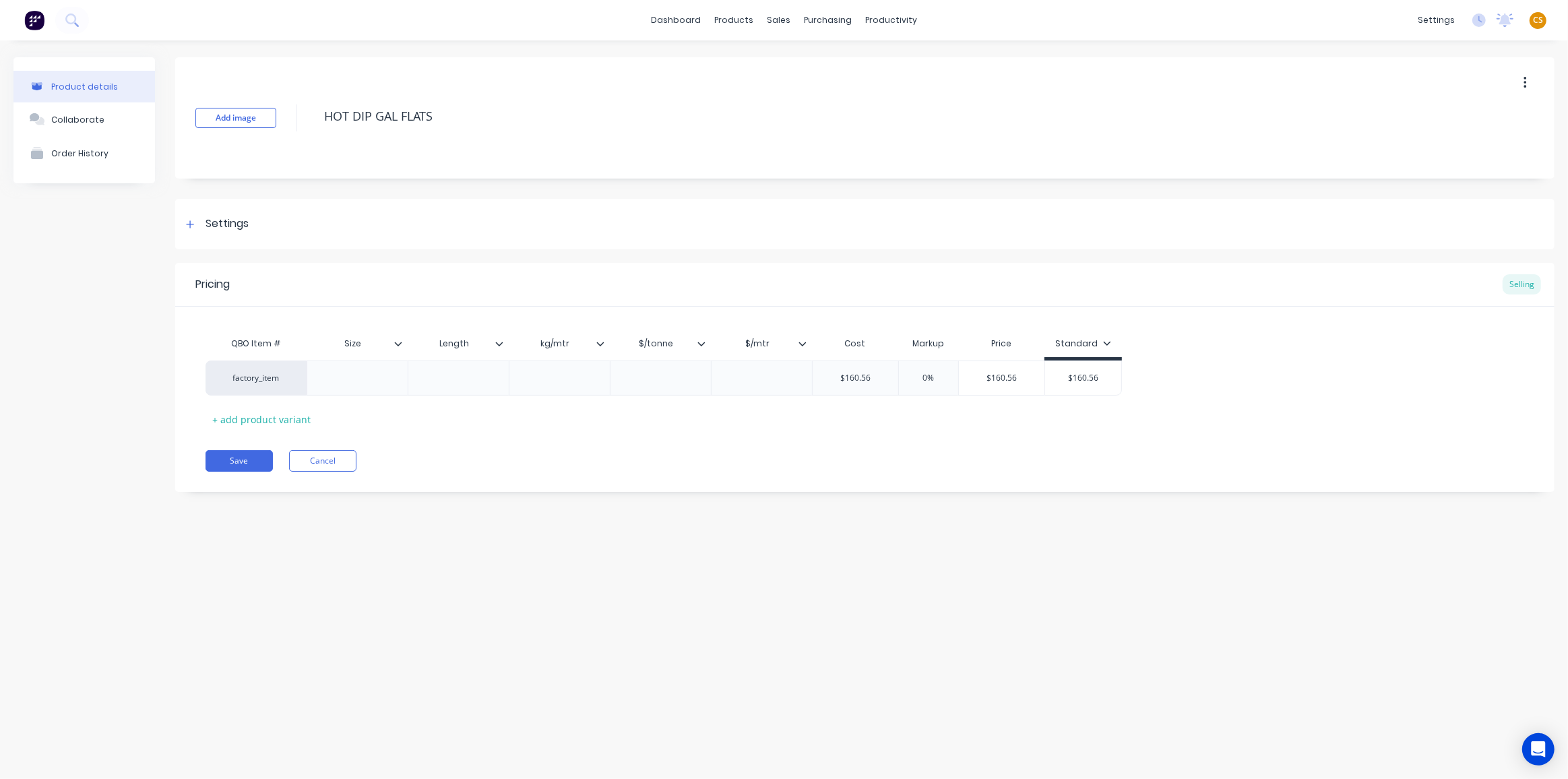
type input "$160.5"
type textarea "x"
type input "$160"
type textarea "x"
type input "$1"
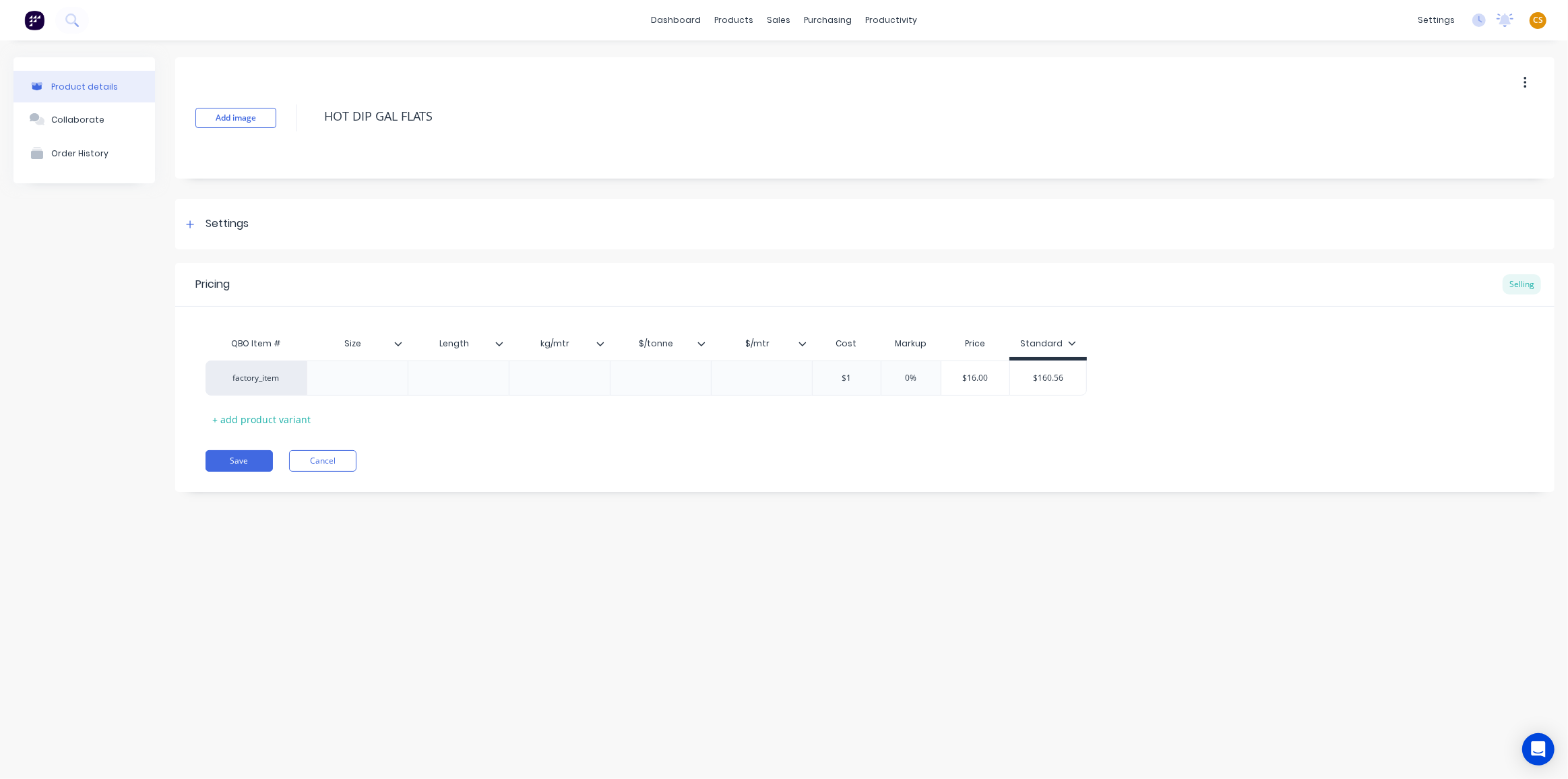
type textarea "x"
type input "$"
type input "0%"
type input "$0.00"
type input "$160.56"
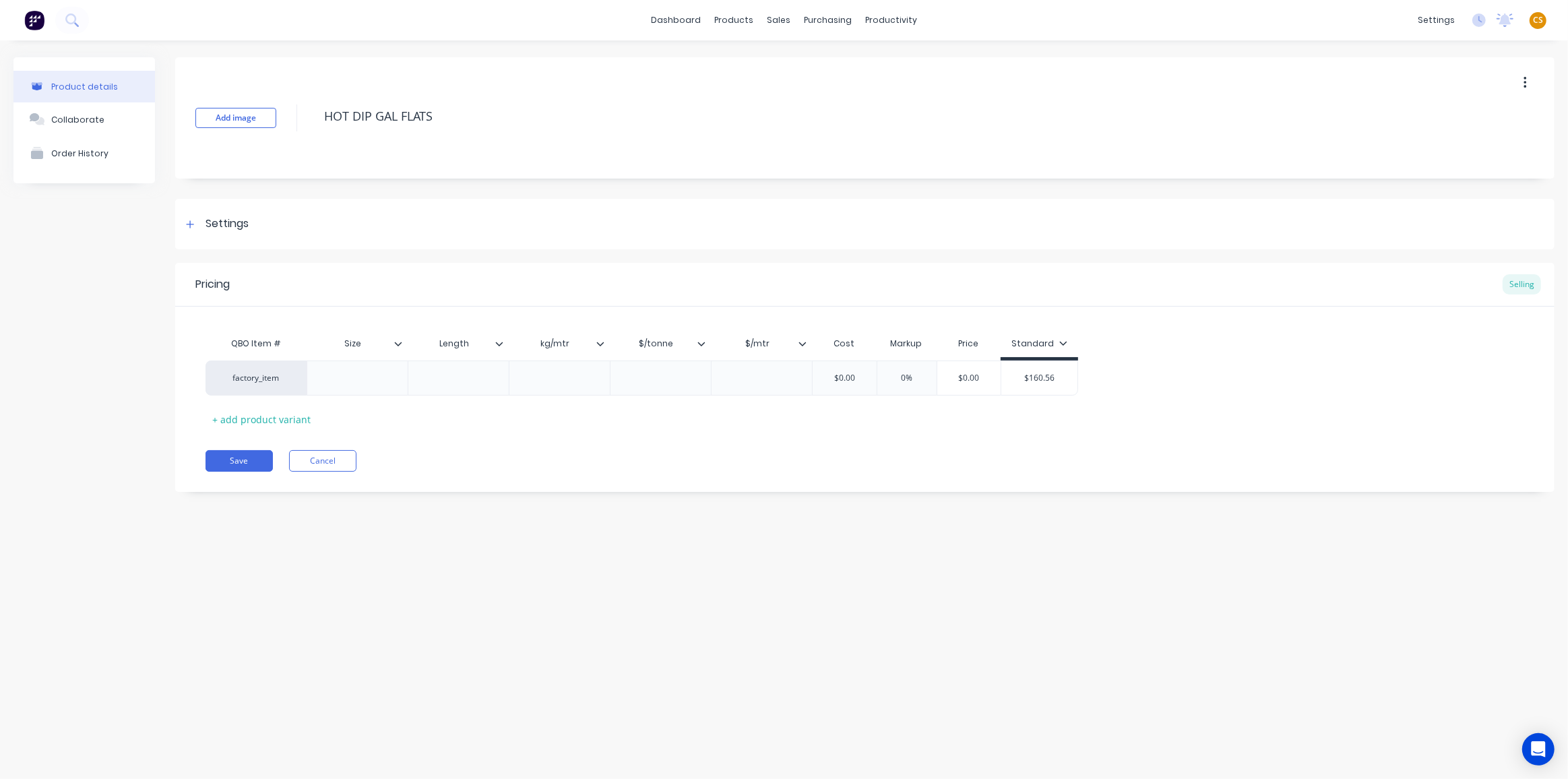
type textarea "x"
type input "$160.5"
type textarea "x"
type input "$160."
type textarea "x"
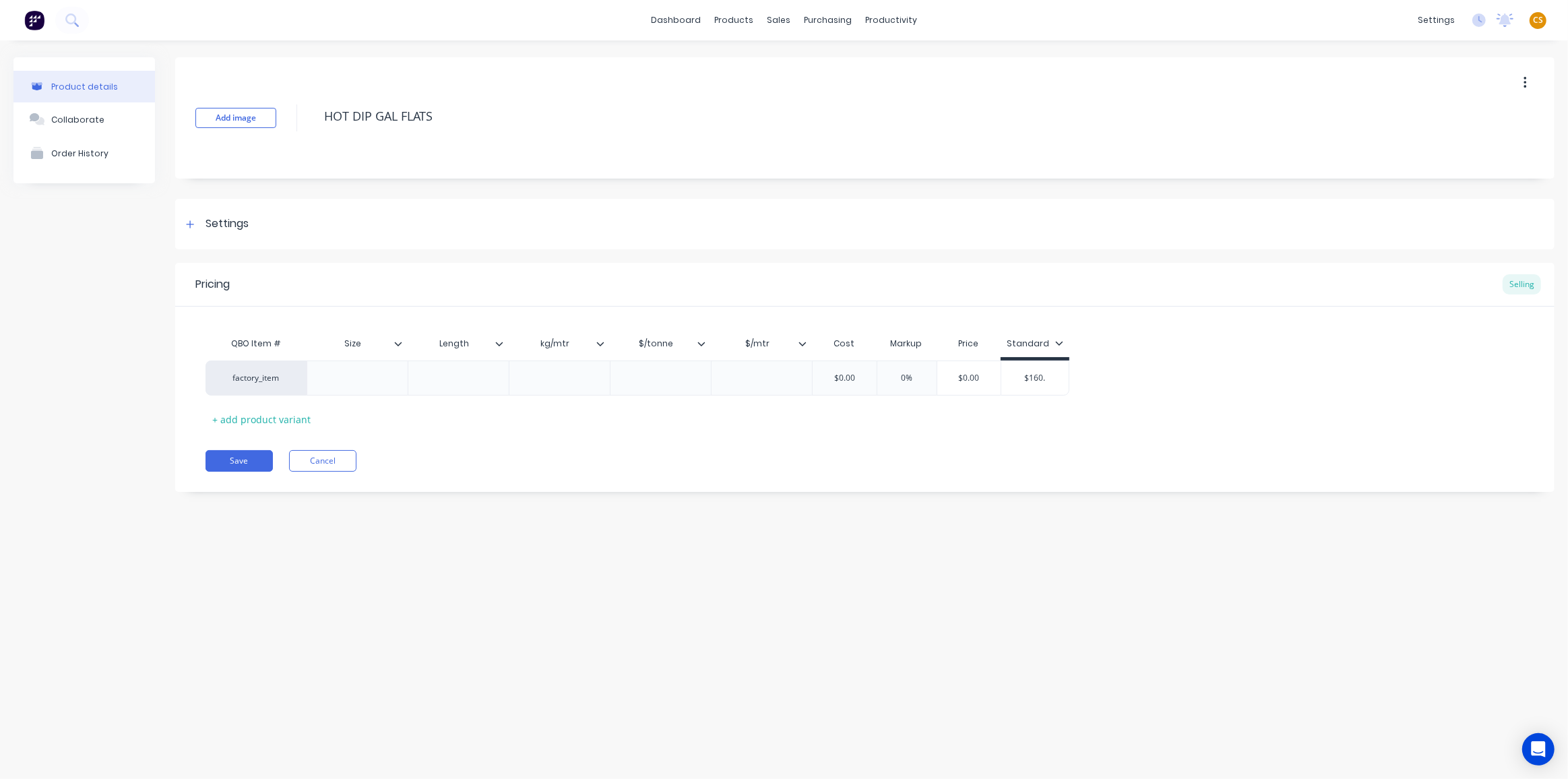
type input "$160"
type textarea "x"
type input "$16"
type textarea "x"
type input "$"
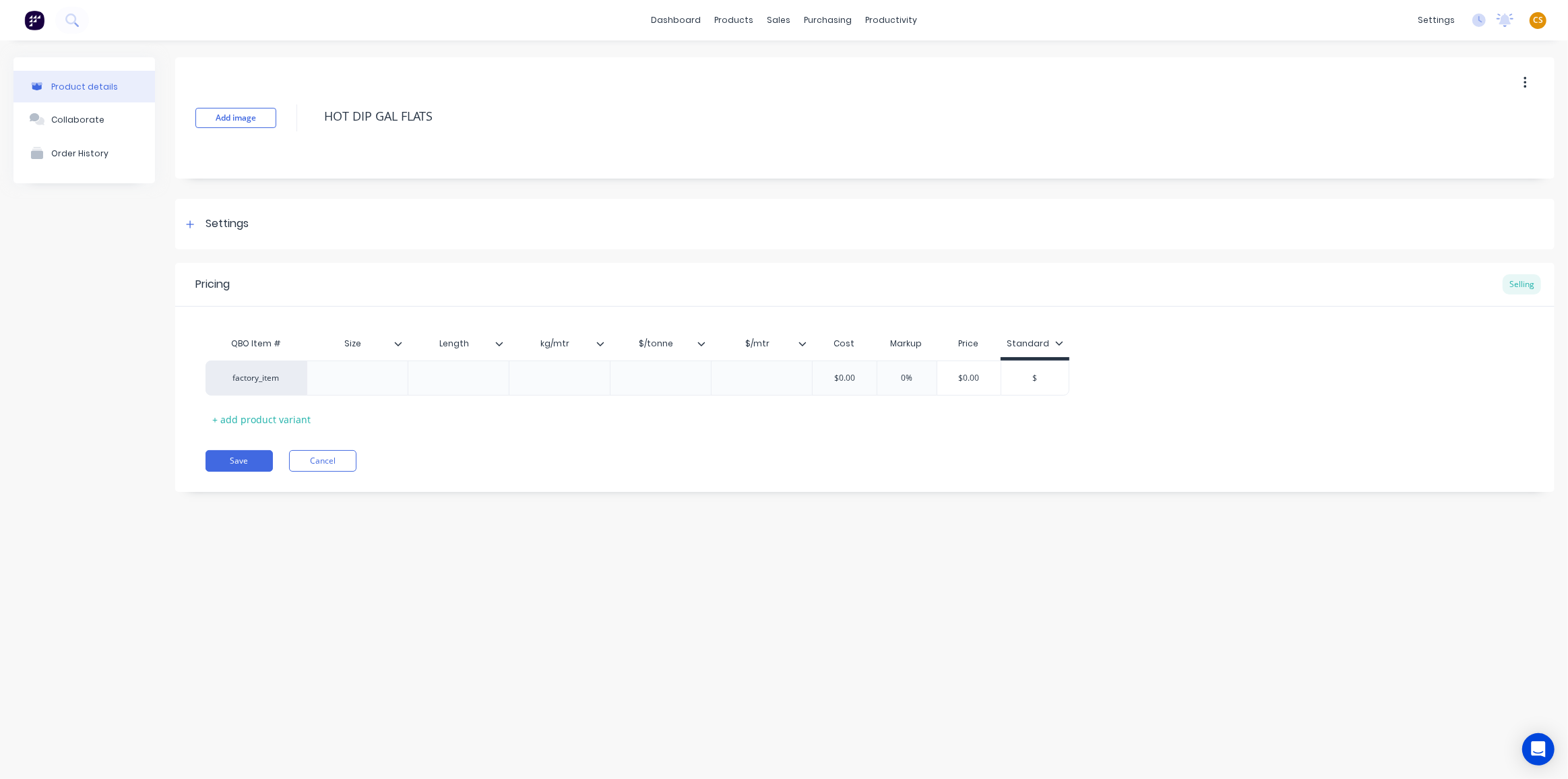
type textarea "x"
click at [228, 457] on button "Save" at bounding box center [239, 461] width 68 height 22
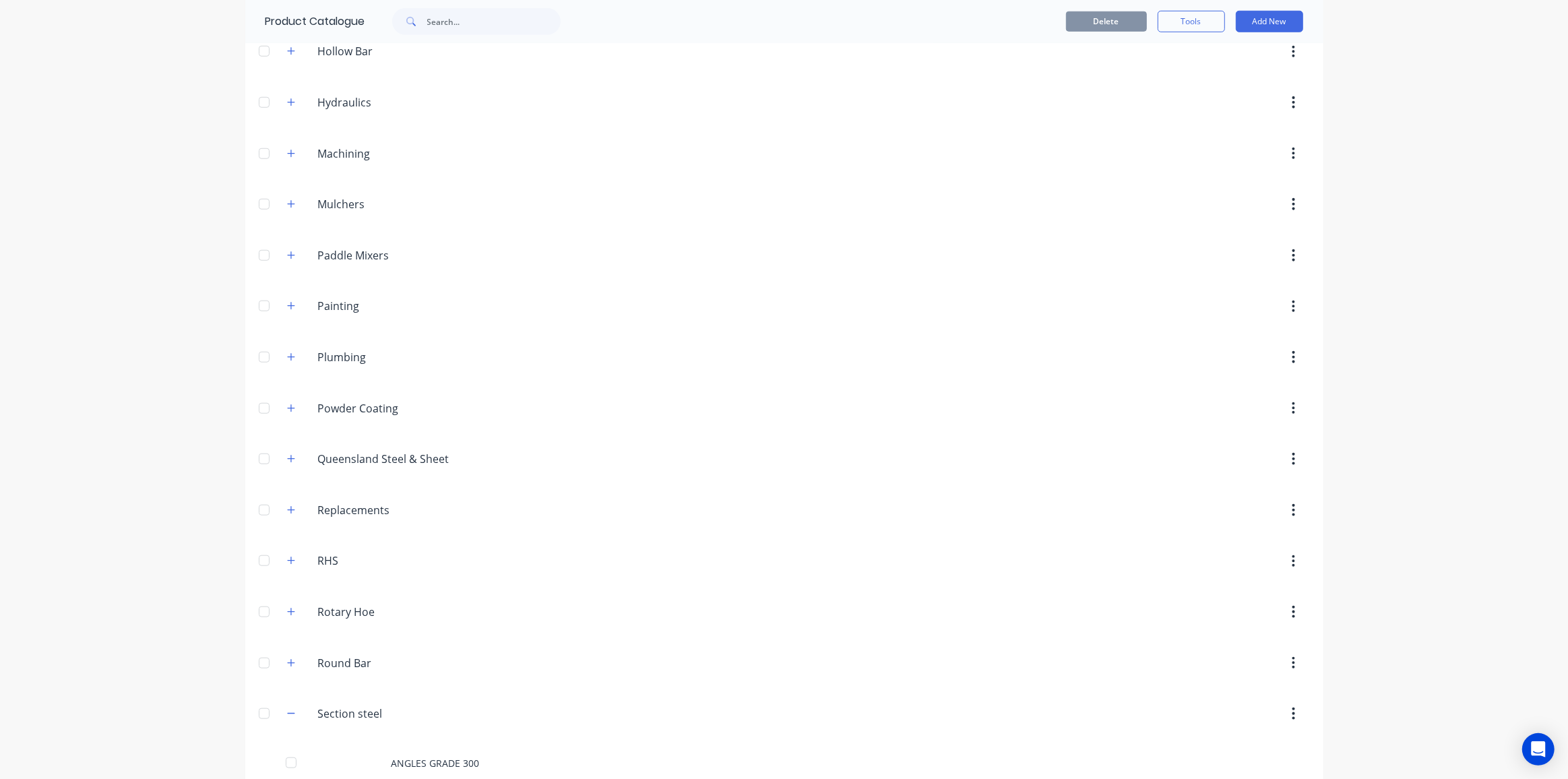
scroll to position [2021, 0]
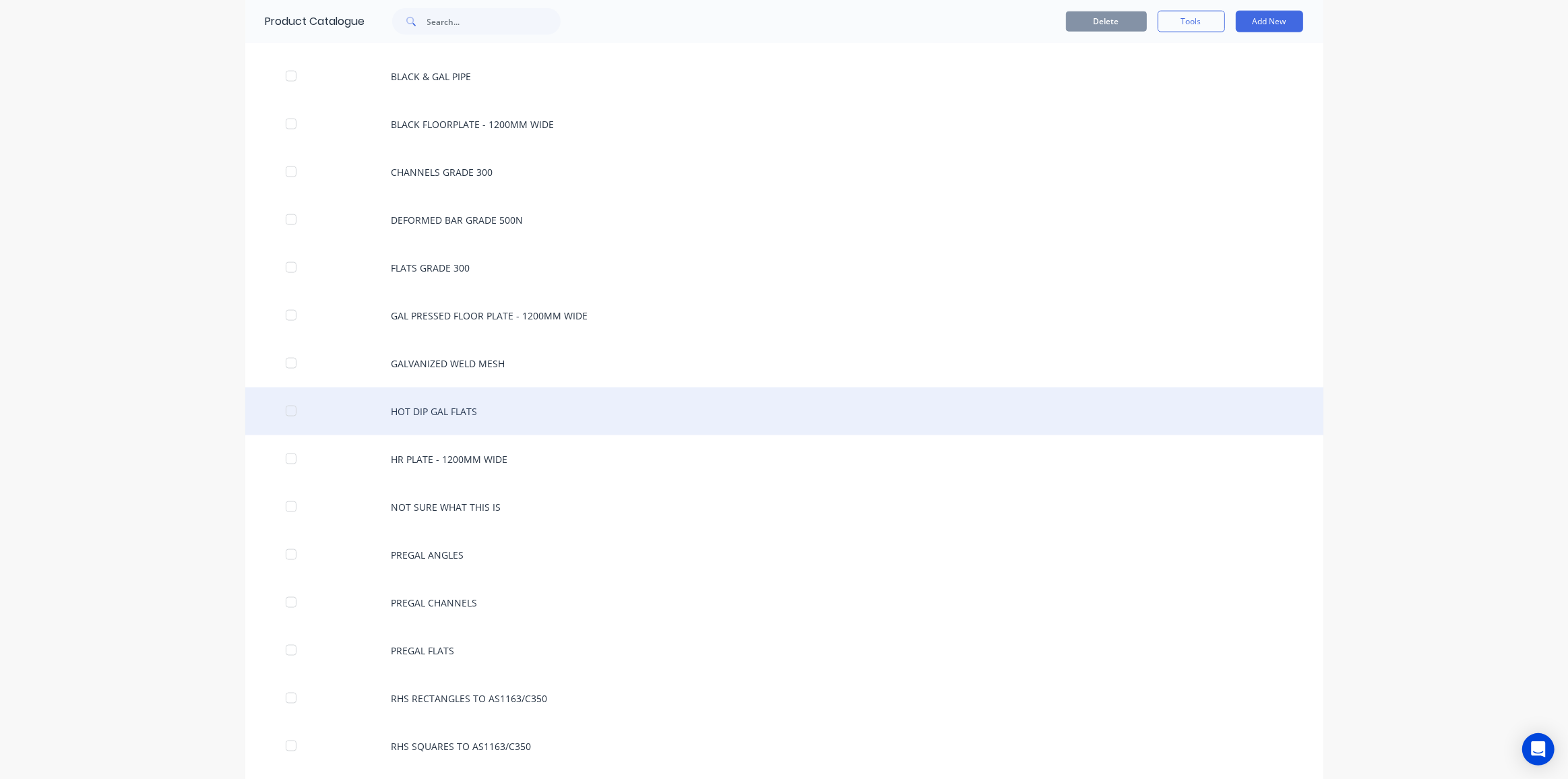
click at [439, 395] on div "HOT DIP GAL FLATS" at bounding box center [784, 411] width 1079 height 47
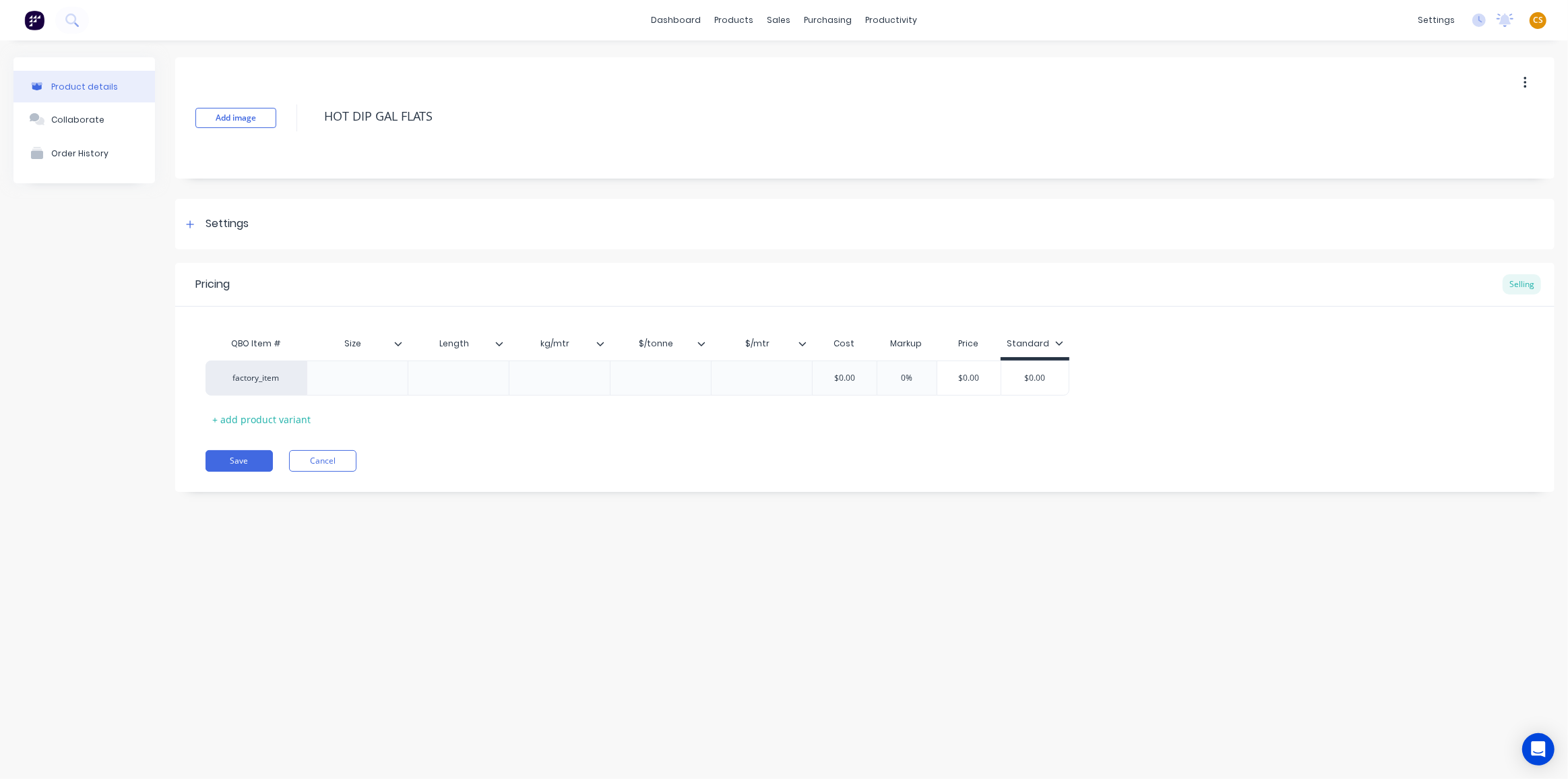
click at [1530, 79] on button "button" at bounding box center [1525, 82] width 32 height 25
click at [1448, 122] on span "Duplicate" at bounding box center [1476, 118] width 101 height 14
type textarea "x"
click at [353, 376] on div at bounding box center [358, 377] width 68 height 17
paste div
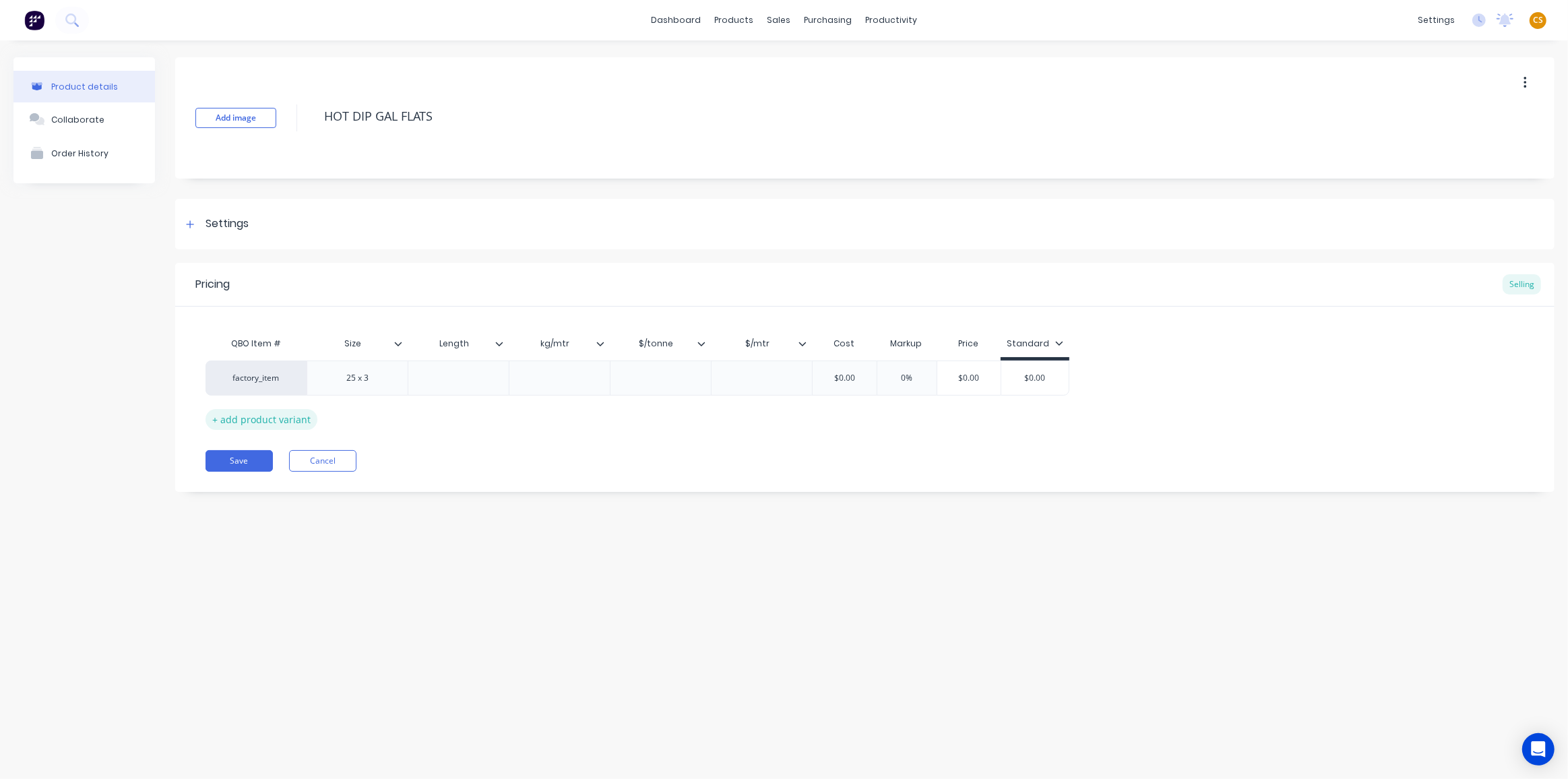
click at [256, 418] on div "+ add product variant" at bounding box center [261, 419] width 111 height 21
click at [253, 452] on div "+ add product variant" at bounding box center [261, 454] width 111 height 21
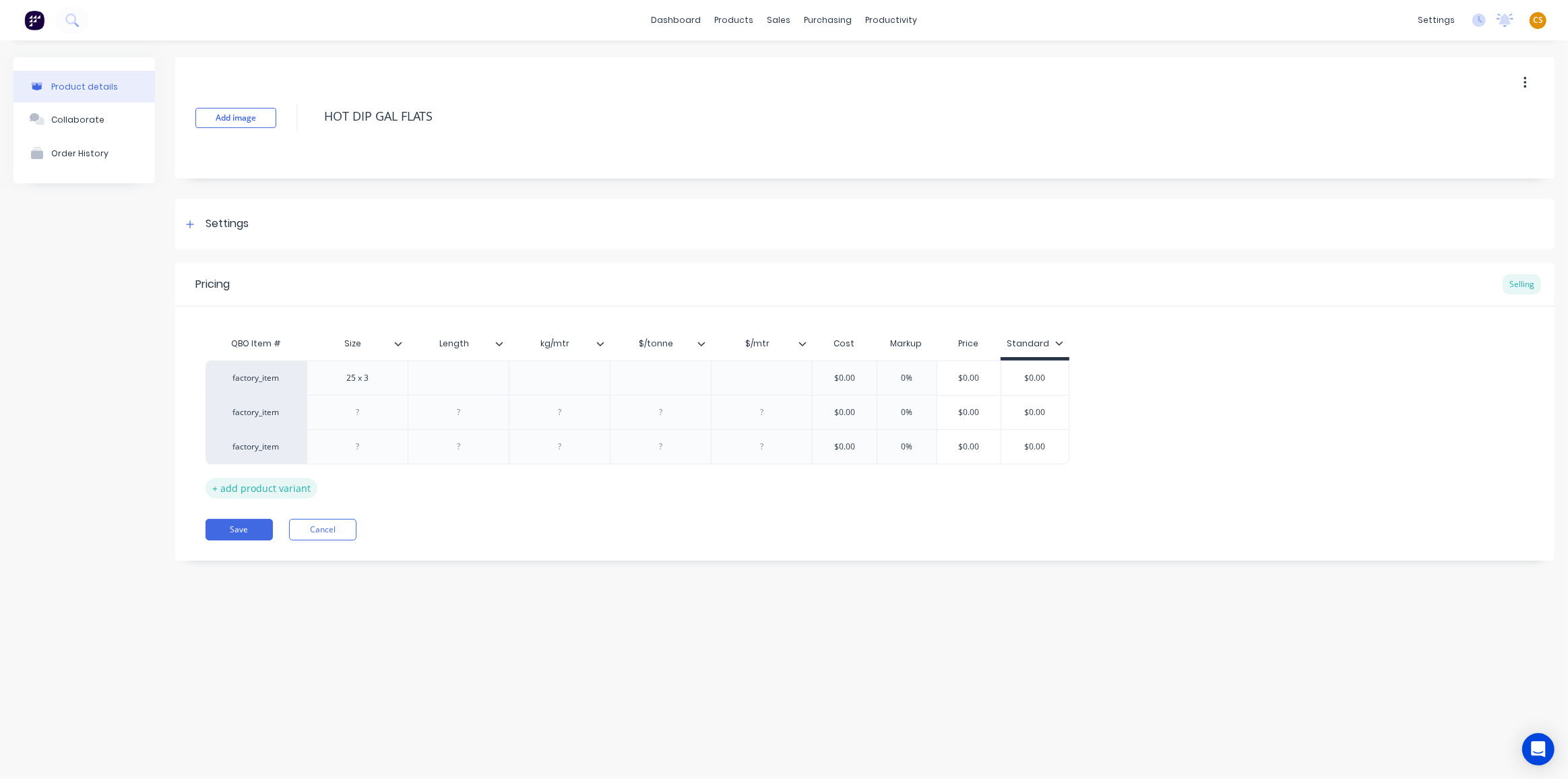
click at [275, 485] on div "+ add product variant" at bounding box center [261, 488] width 111 height 21
click at [289, 521] on div "+ add product variant" at bounding box center [261, 522] width 111 height 21
click at [287, 557] on div "+ add product variant" at bounding box center [261, 556] width 111 height 21
type textarea "x"
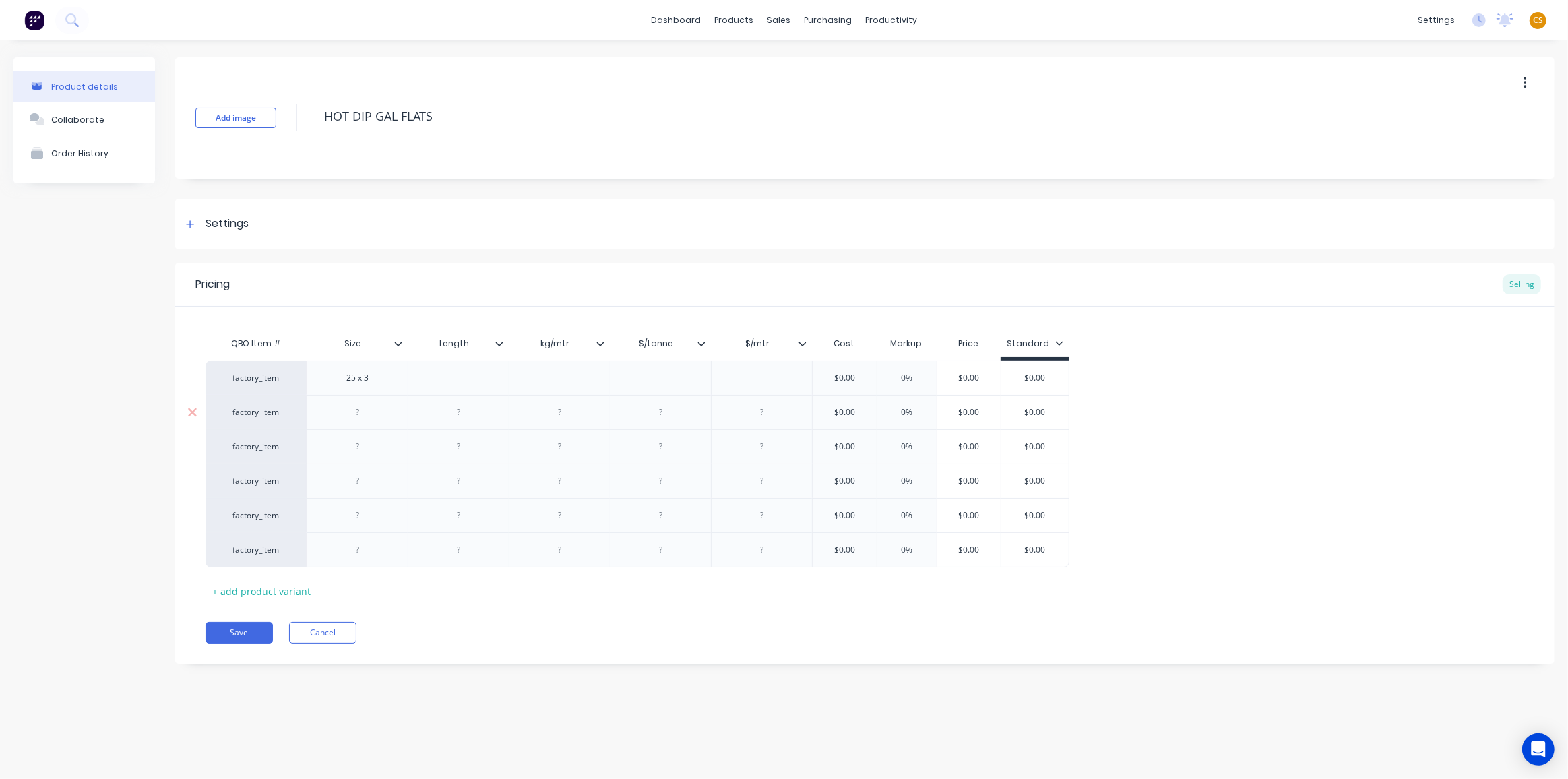
click at [348, 405] on div at bounding box center [358, 412] width 68 height 17
paste div
type textarea "x"
drag, startPoint x: 355, startPoint y: 446, endPoint x: 495, endPoint y: 412, distance: 144.1
click at [355, 446] on div at bounding box center [358, 447] width 68 height 17
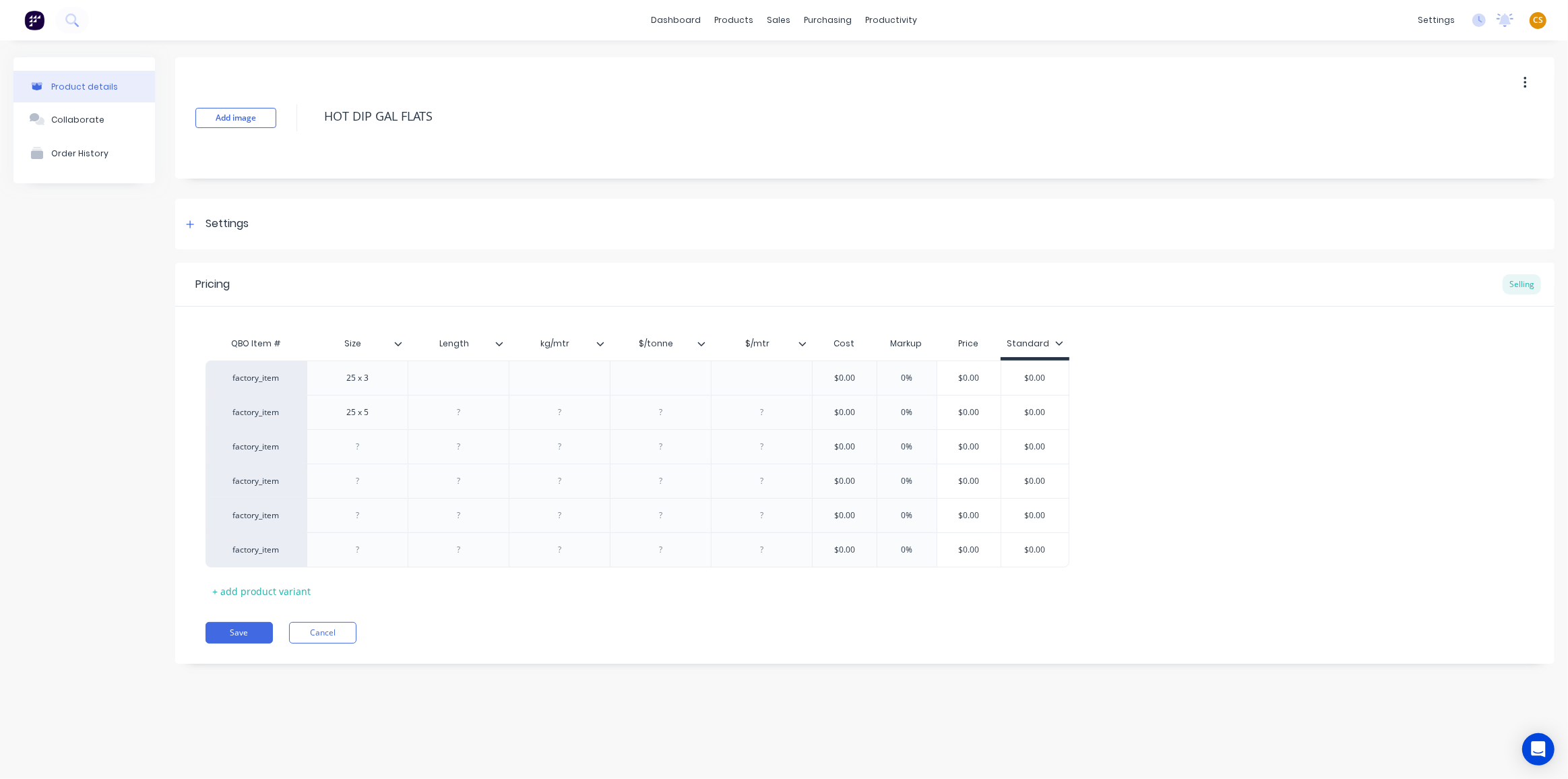
paste div
type textarea "x"
click at [341, 482] on div at bounding box center [358, 480] width 68 height 17
type textarea "x"
click at [353, 511] on div at bounding box center [358, 515] width 68 height 17
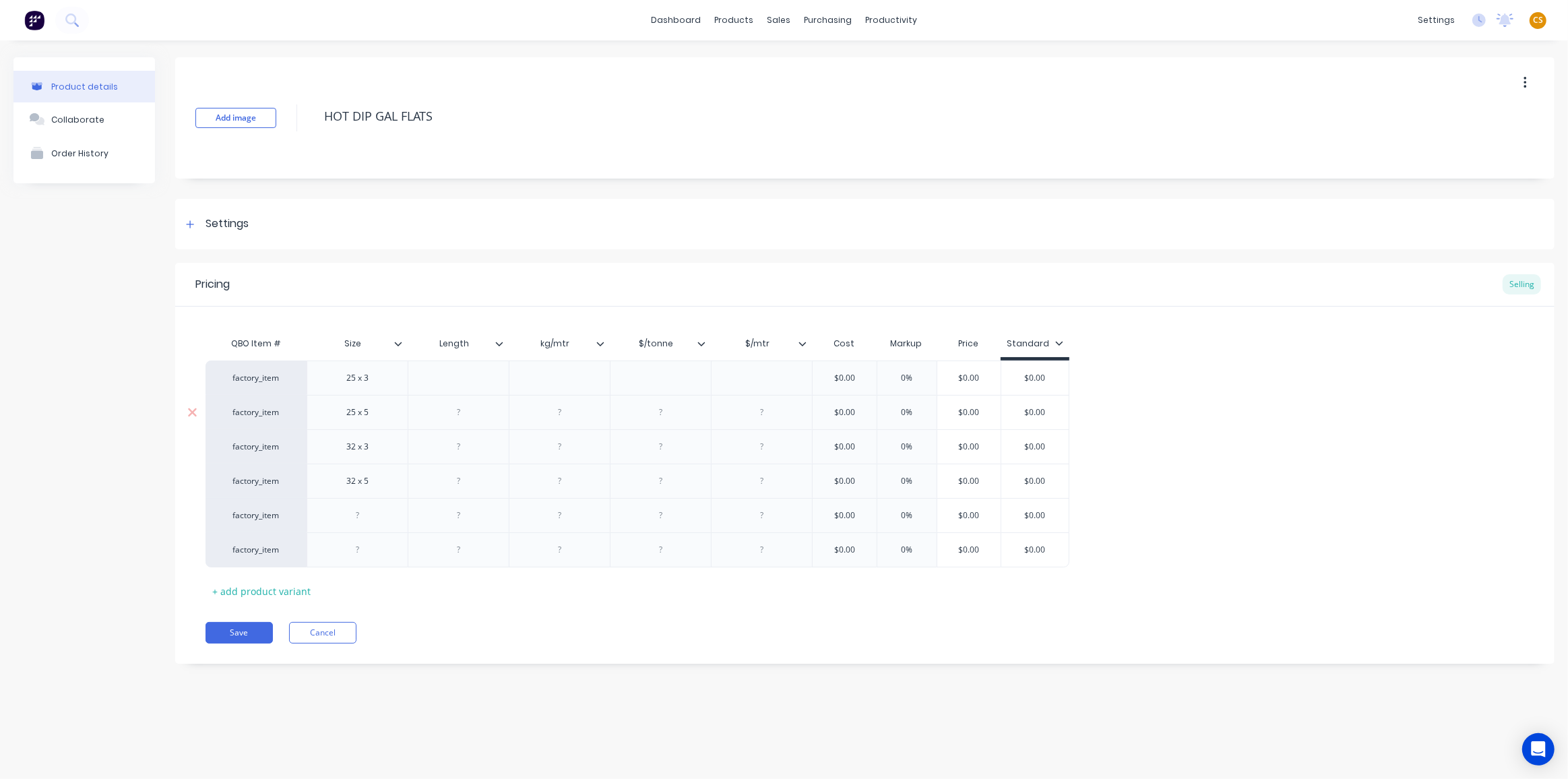
paste div
type textarea "x"
click at [347, 548] on div at bounding box center [358, 550] width 68 height 17
paste div
click at [274, 590] on div "+ add product variant" at bounding box center [261, 591] width 111 height 21
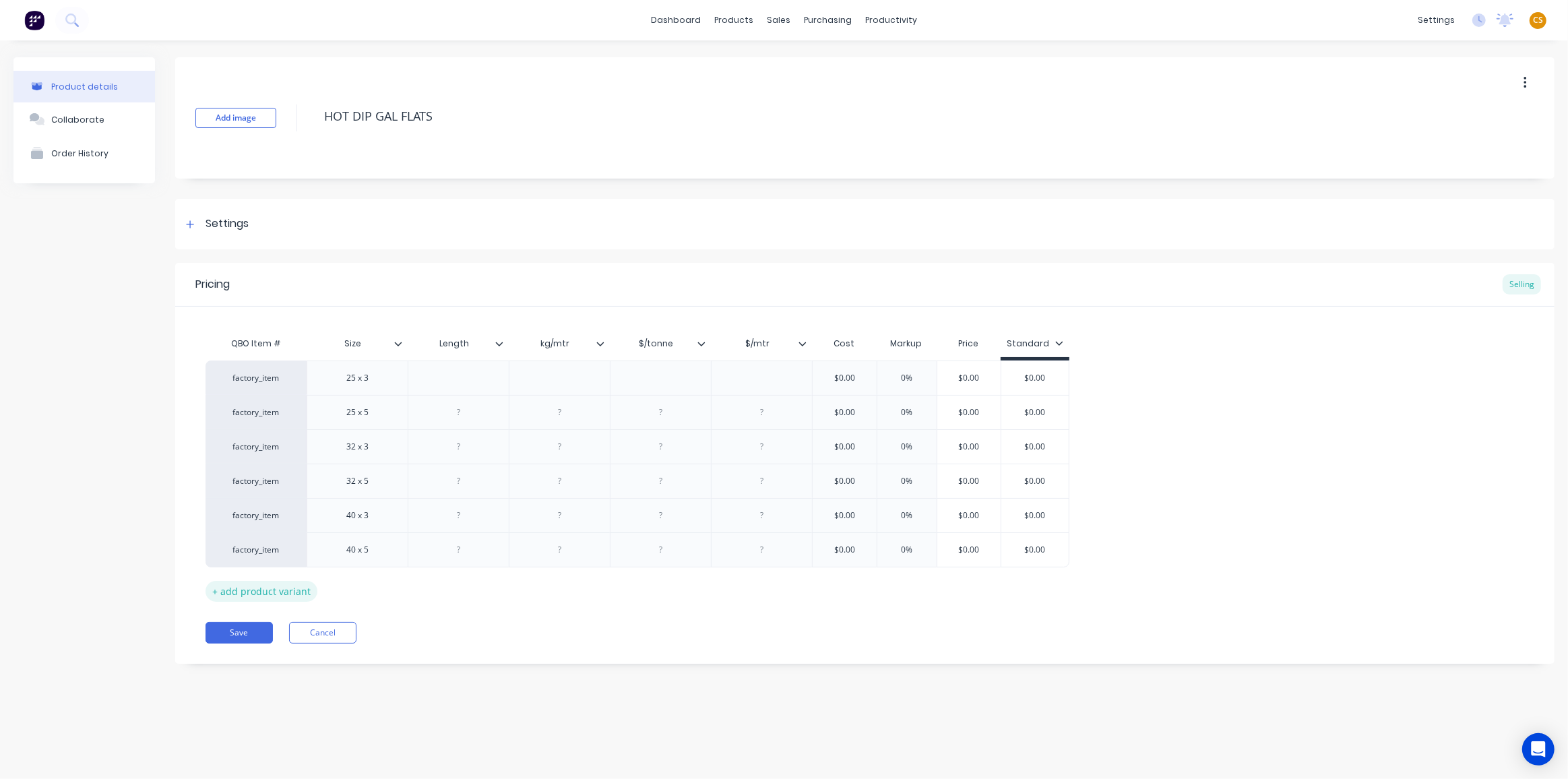
type textarea "x"
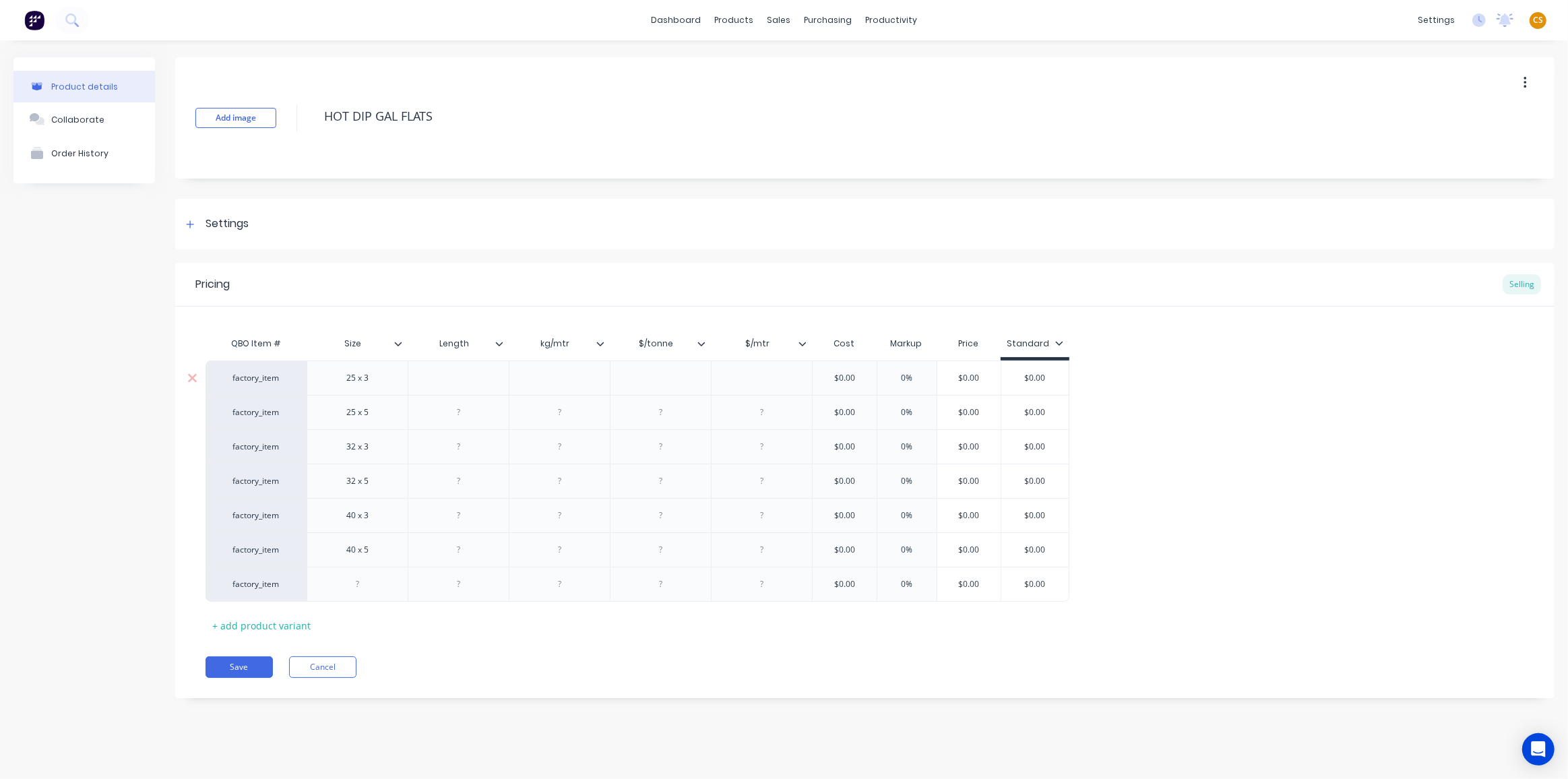
click at [438, 384] on div at bounding box center [459, 377] width 68 height 17
type textarea "x"
click at [460, 412] on div at bounding box center [459, 412] width 68 height 17
type textarea "x"
click at [460, 446] on div at bounding box center [459, 447] width 68 height 17
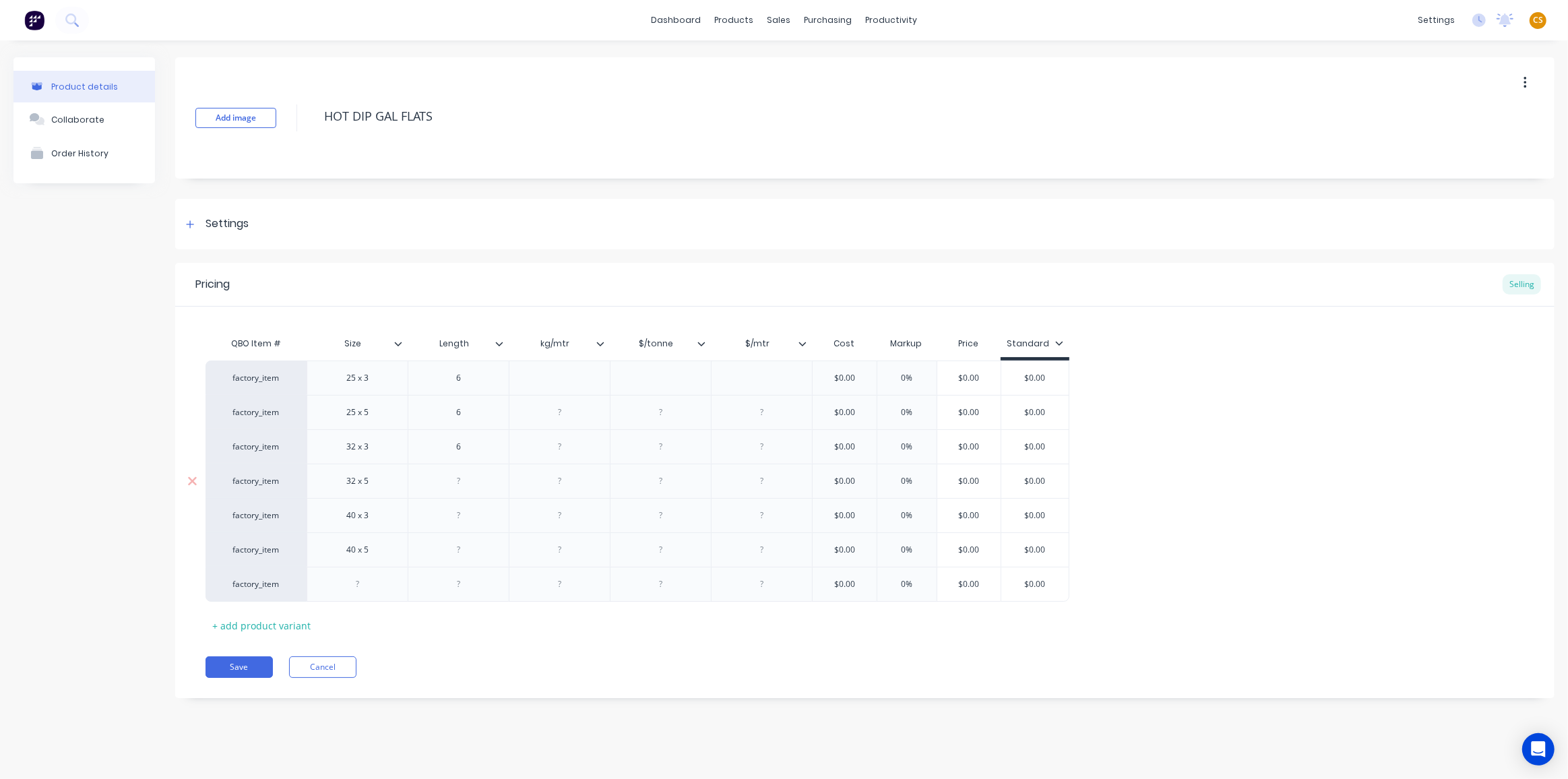
type textarea "x"
click at [458, 483] on div at bounding box center [459, 480] width 68 height 17
type textarea "x"
click at [467, 513] on div at bounding box center [459, 515] width 68 height 17
type textarea "x"
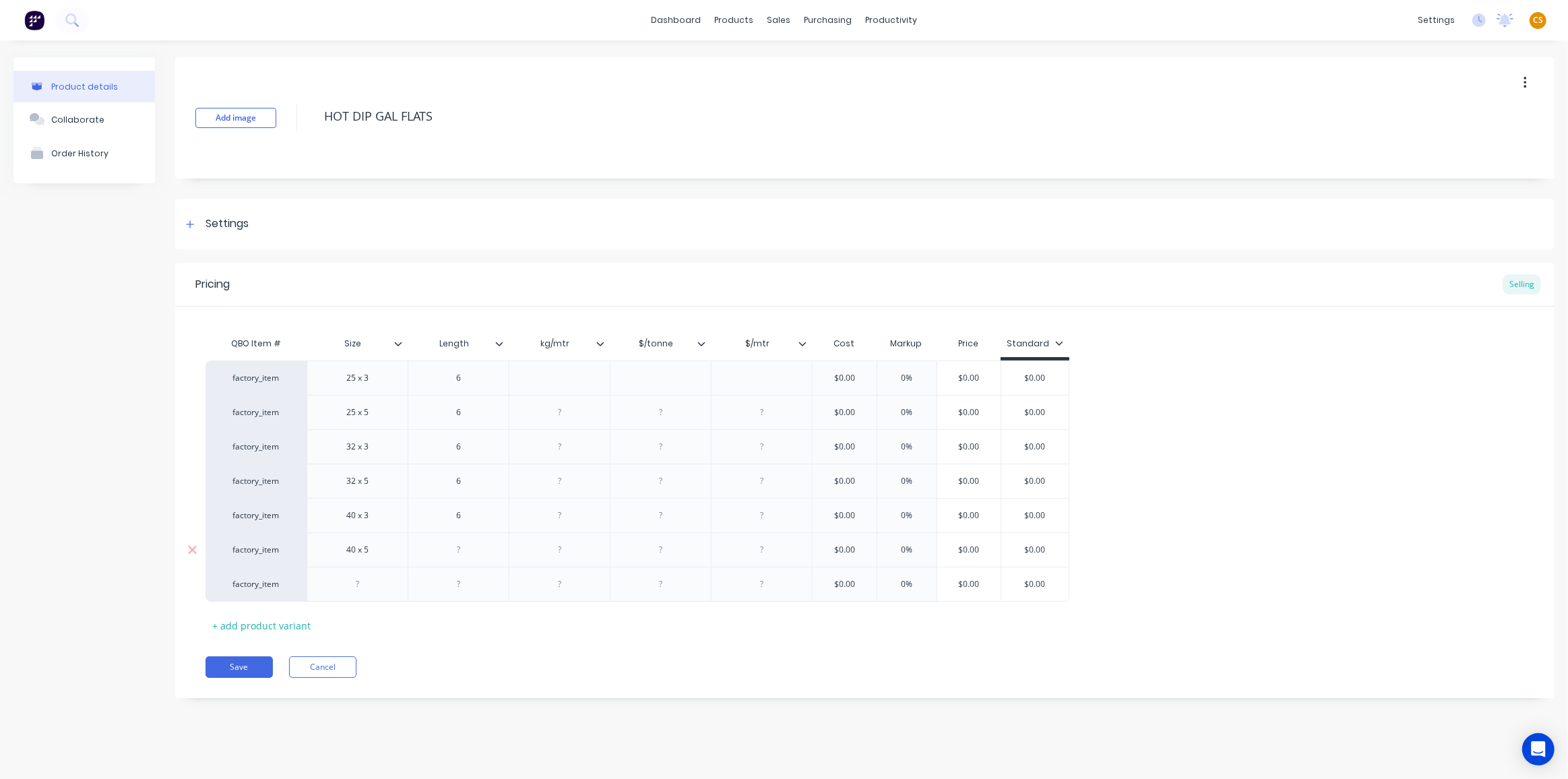
click at [467, 550] on div at bounding box center [459, 550] width 68 height 17
type textarea "x"
click at [460, 585] on div at bounding box center [459, 584] width 68 height 17
click at [602, 341] on icon at bounding box center [600, 343] width 8 height 8
click at [701, 342] on icon at bounding box center [701, 343] width 8 height 8
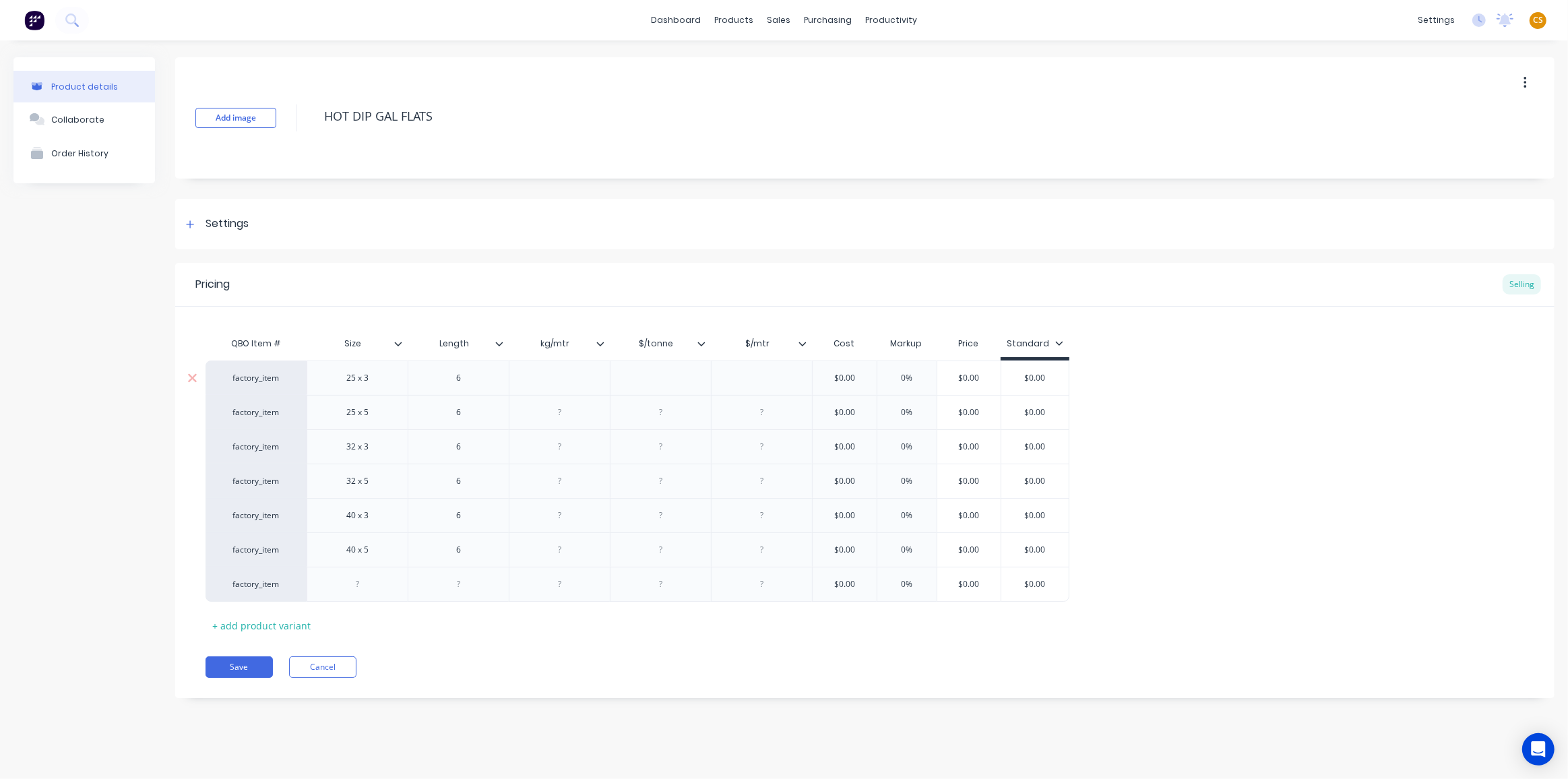
type textarea "x"
click at [563, 379] on div at bounding box center [560, 377] width 68 height 17
paste div
click at [634, 365] on div at bounding box center [660, 378] width 101 height 35
type textarea "x"
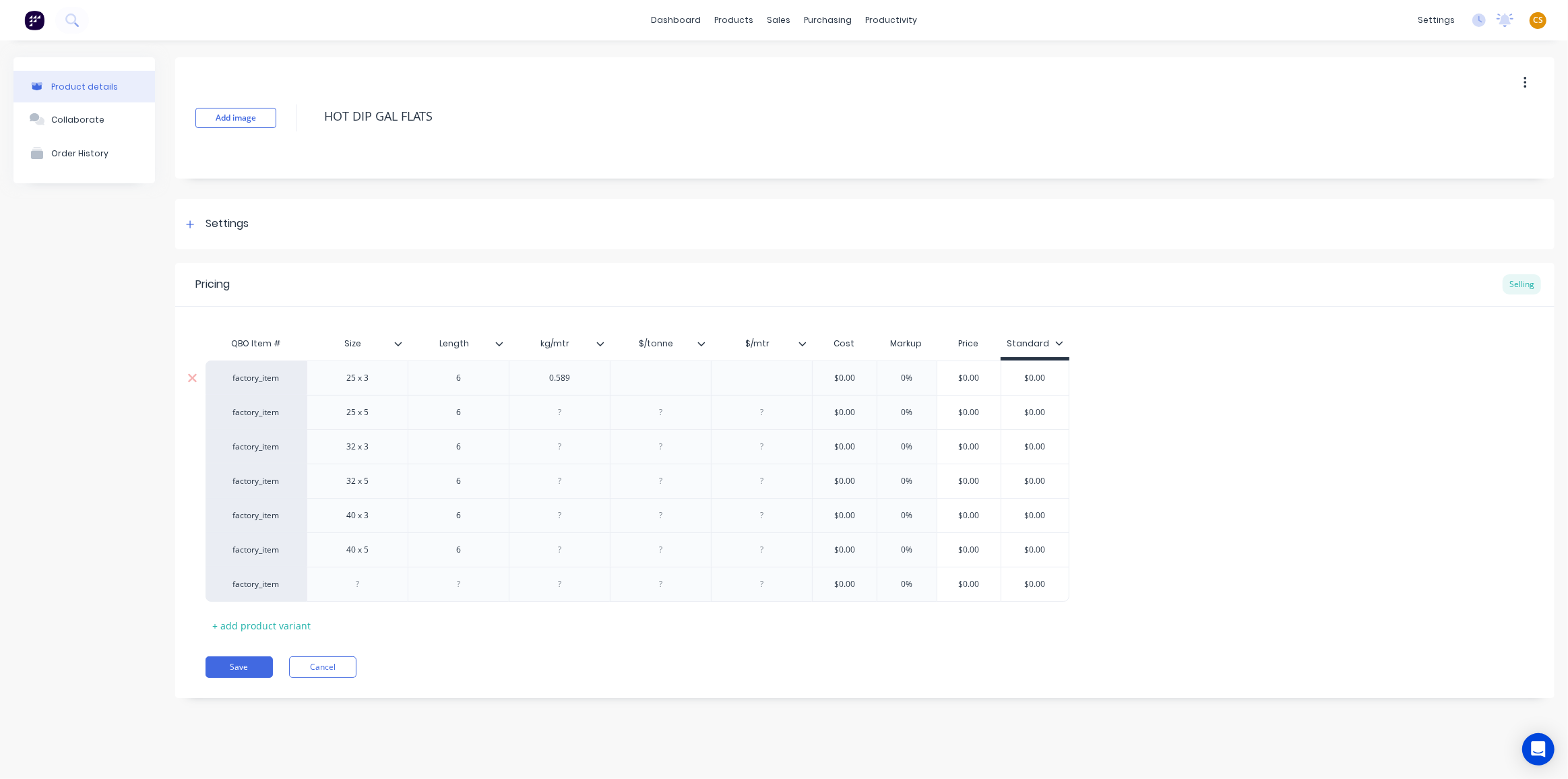
click at [644, 382] on div at bounding box center [661, 377] width 68 height 17
paste div
type textarea "x"
click at [750, 381] on div at bounding box center [763, 377] width 68 height 17
paste div
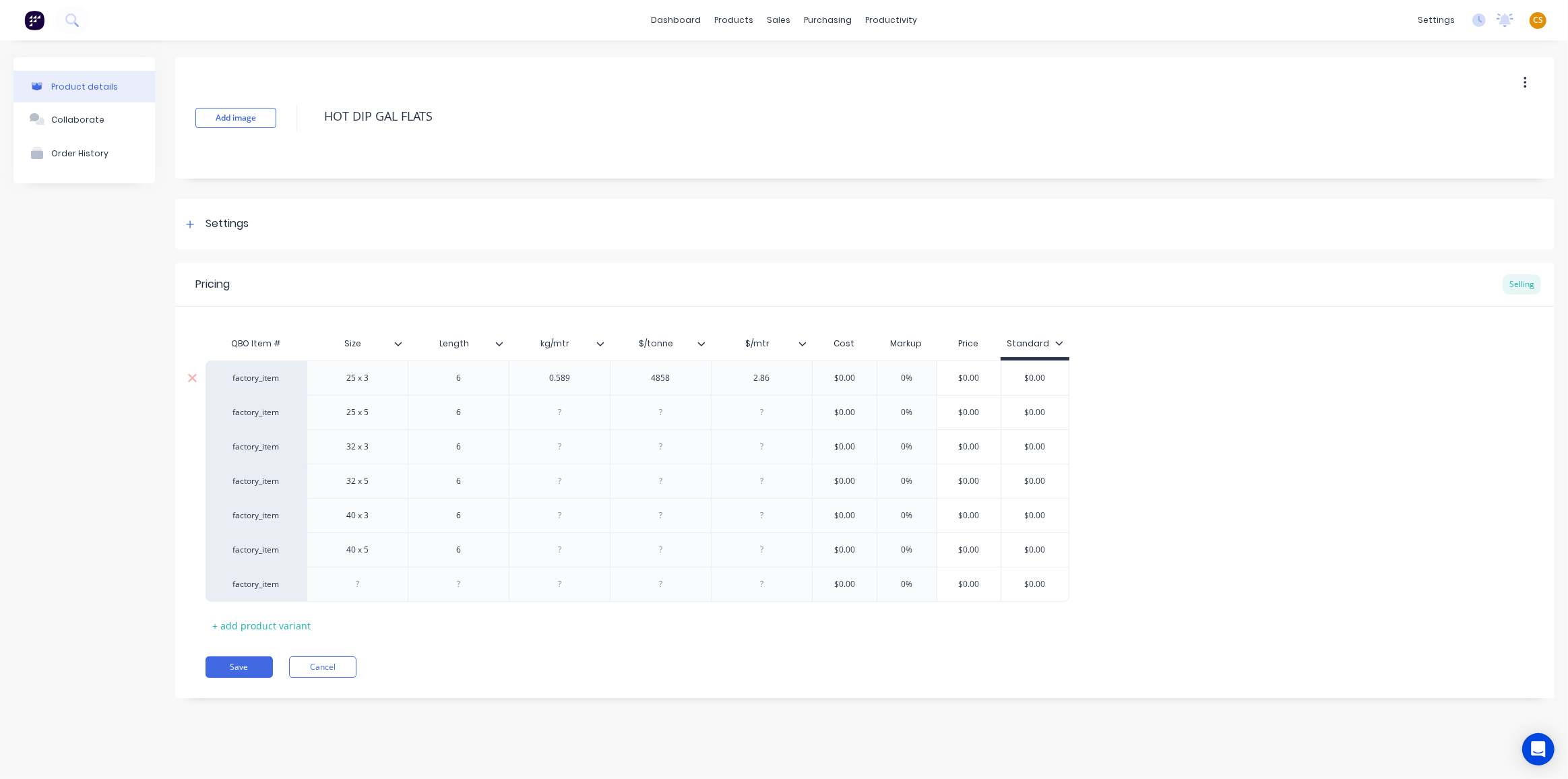
type textarea "x"
type input "$0.00"
drag, startPoint x: 871, startPoint y: 376, endPoint x: 799, endPoint y: 375, distance: 72.0
click at [799, 375] on div "factory_item 25 x 3 6 0.589 4858 2.86 $0.00 $0.00 0% $0.00 $0.00" at bounding box center [637, 378] width 864 height 35
paste input "17.16"
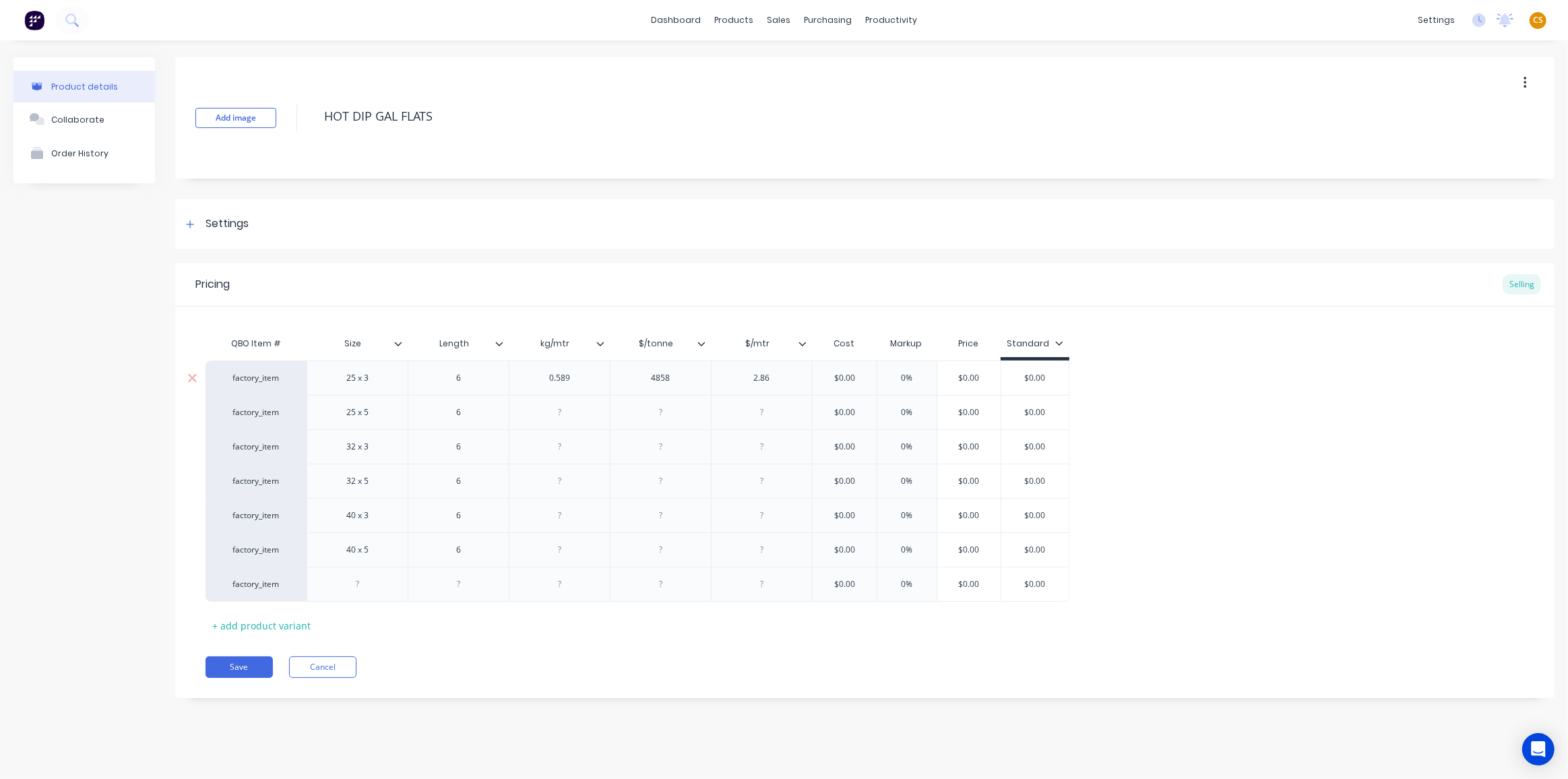
type textarea "x"
type input "17.16"
type input "0%"
type input "$17.16"
drag, startPoint x: 1012, startPoint y: 379, endPoint x: 950, endPoint y: 374, distance: 62.2
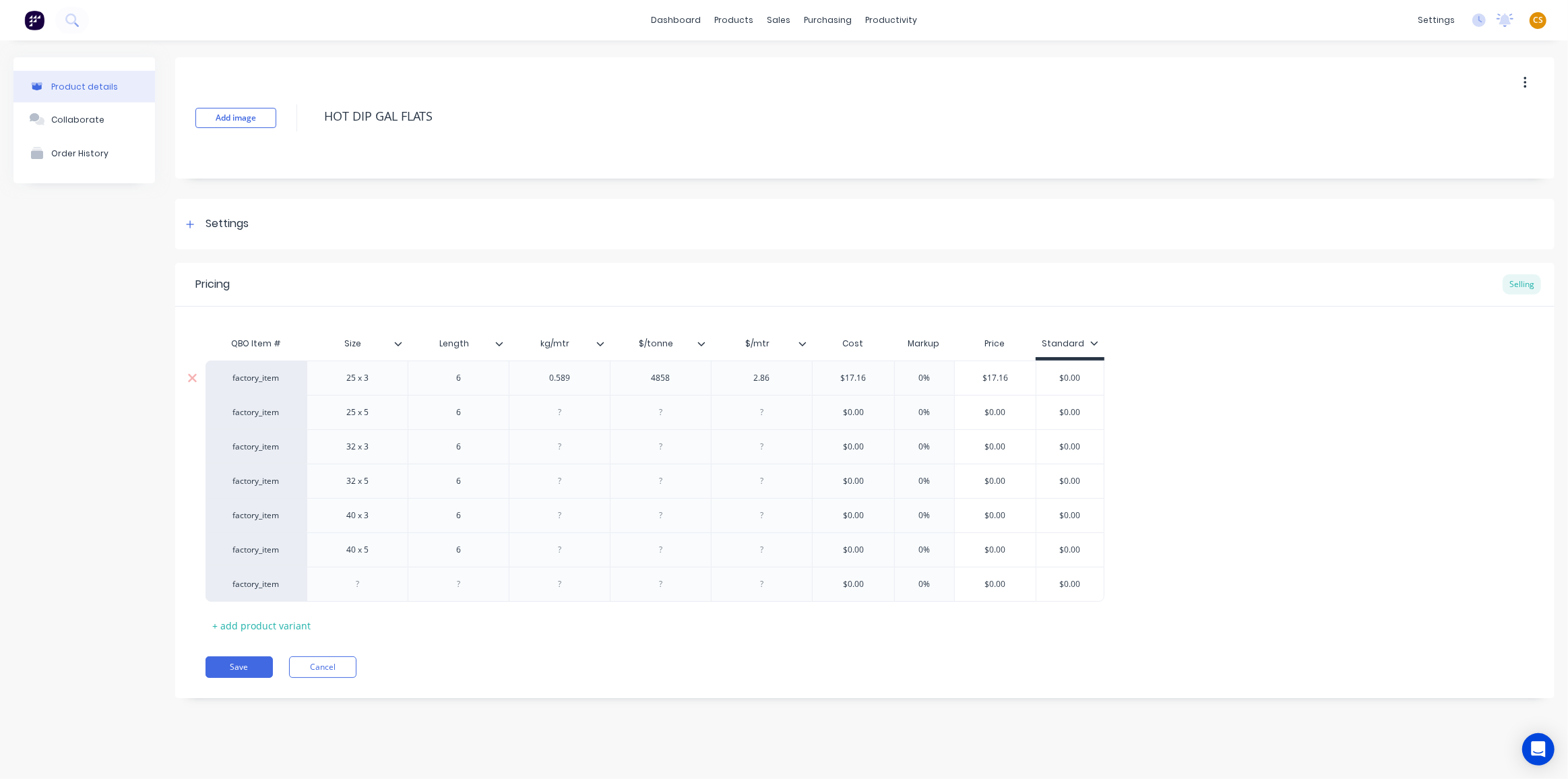
click at [950, 374] on div "factory_item 25 x 3 6 0.589 4858 2.86 $17.16 17.16 0% 0% $17.16 $17.16 $0.00" at bounding box center [655, 378] width 899 height 35
type input "$0.00"
drag, startPoint x: 1084, startPoint y: 372, endPoint x: 1022, endPoint y: 373, distance: 62.0
click at [1022, 373] on div "factory_item 25 x 3 6 0.589 4858 2.86 $17.16 17.16 0% 0% $17.16 $17.16 $0.00 $0…" at bounding box center [655, 378] width 899 height 35
paste input "17.16"
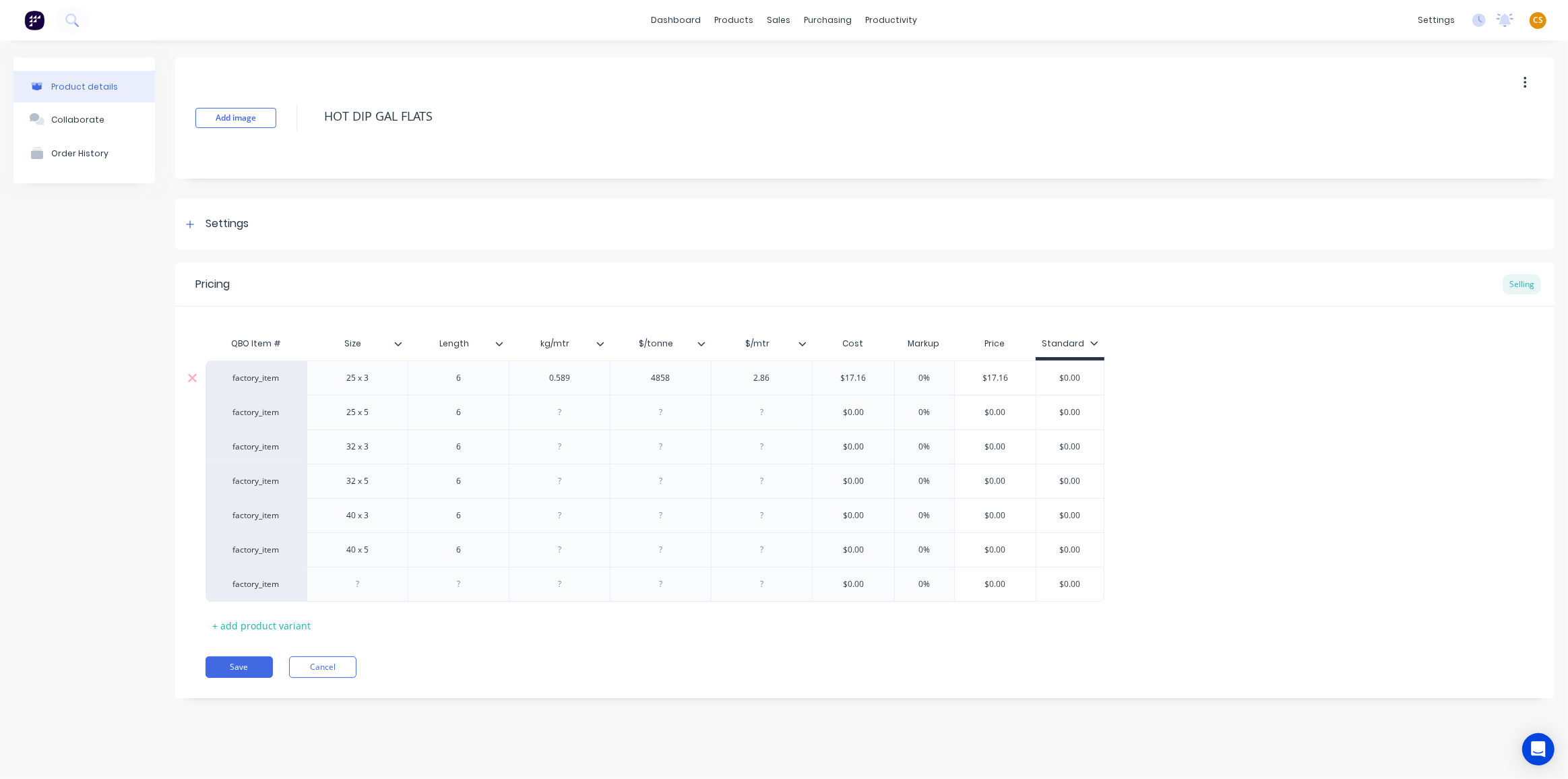
type textarea "x"
type input "$17.16"
click at [569, 416] on div at bounding box center [560, 412] width 68 height 17
paste div
type textarea "x"
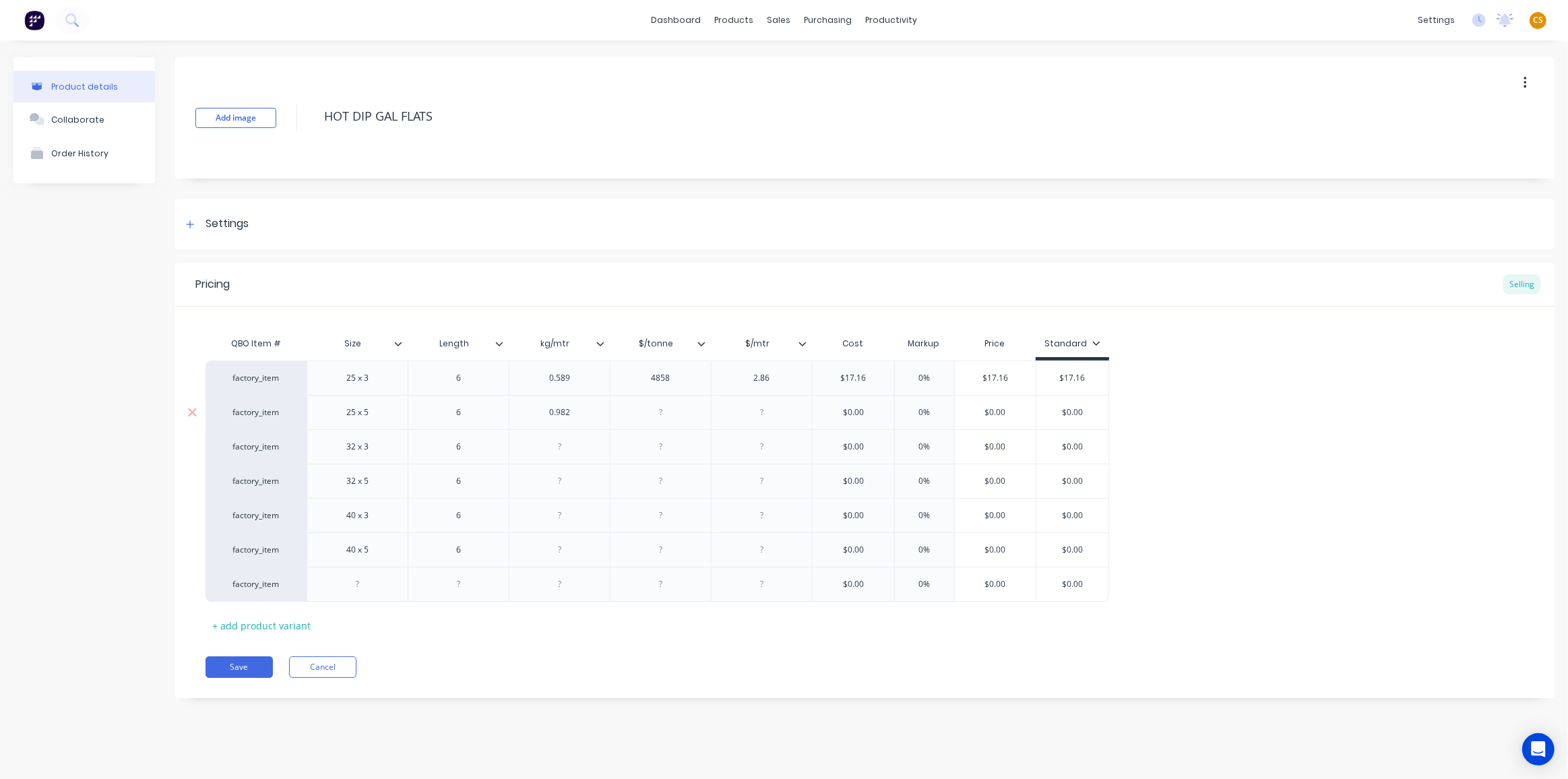
click at [655, 413] on div at bounding box center [661, 412] width 68 height 17
paste div
type textarea "x"
click at [652, 448] on div at bounding box center [661, 447] width 68 height 17
paste div
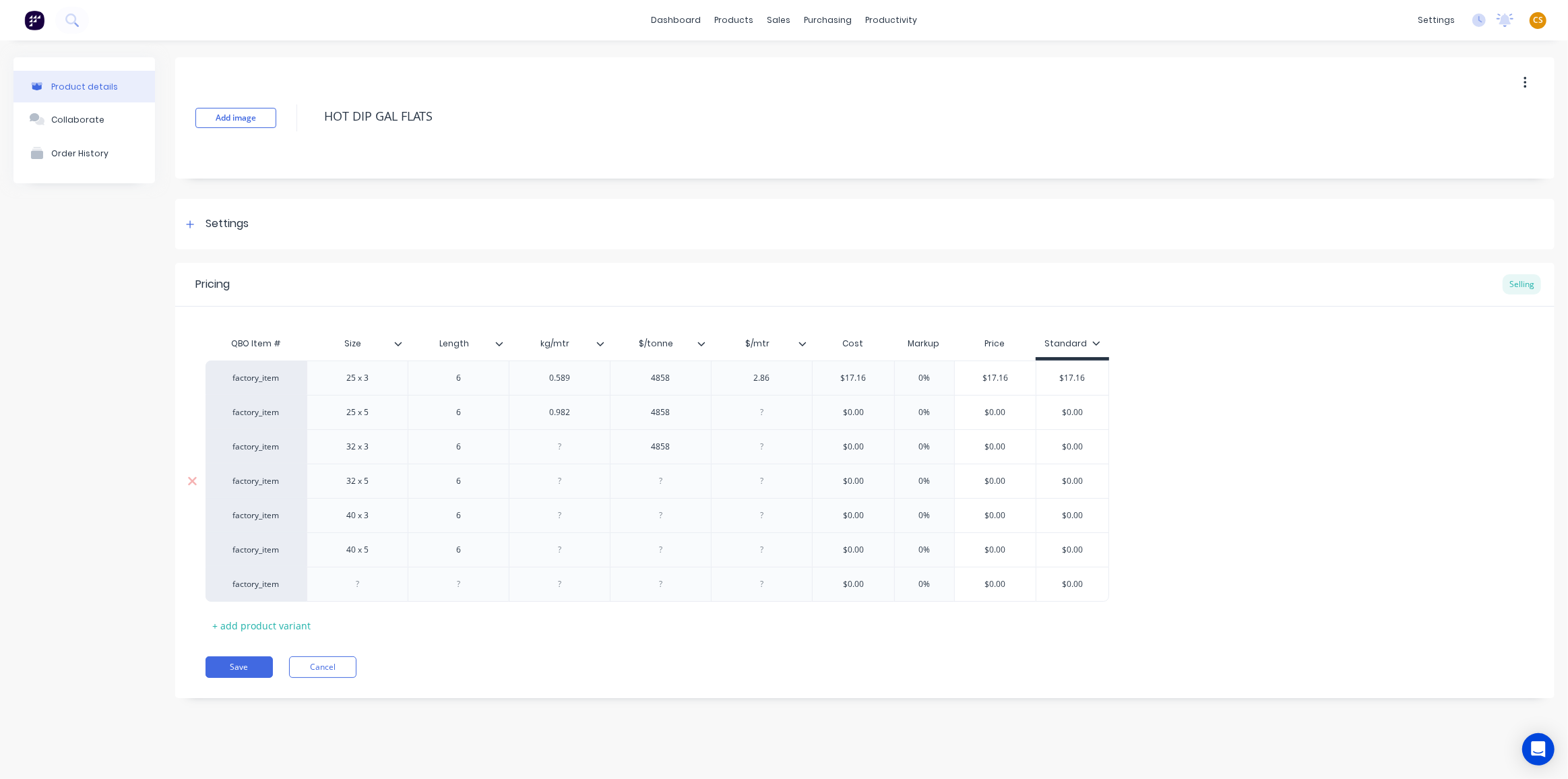
type textarea "x"
click at [650, 482] on div at bounding box center [661, 480] width 68 height 17
paste div
type textarea "x"
click at [651, 518] on div at bounding box center [661, 515] width 68 height 17
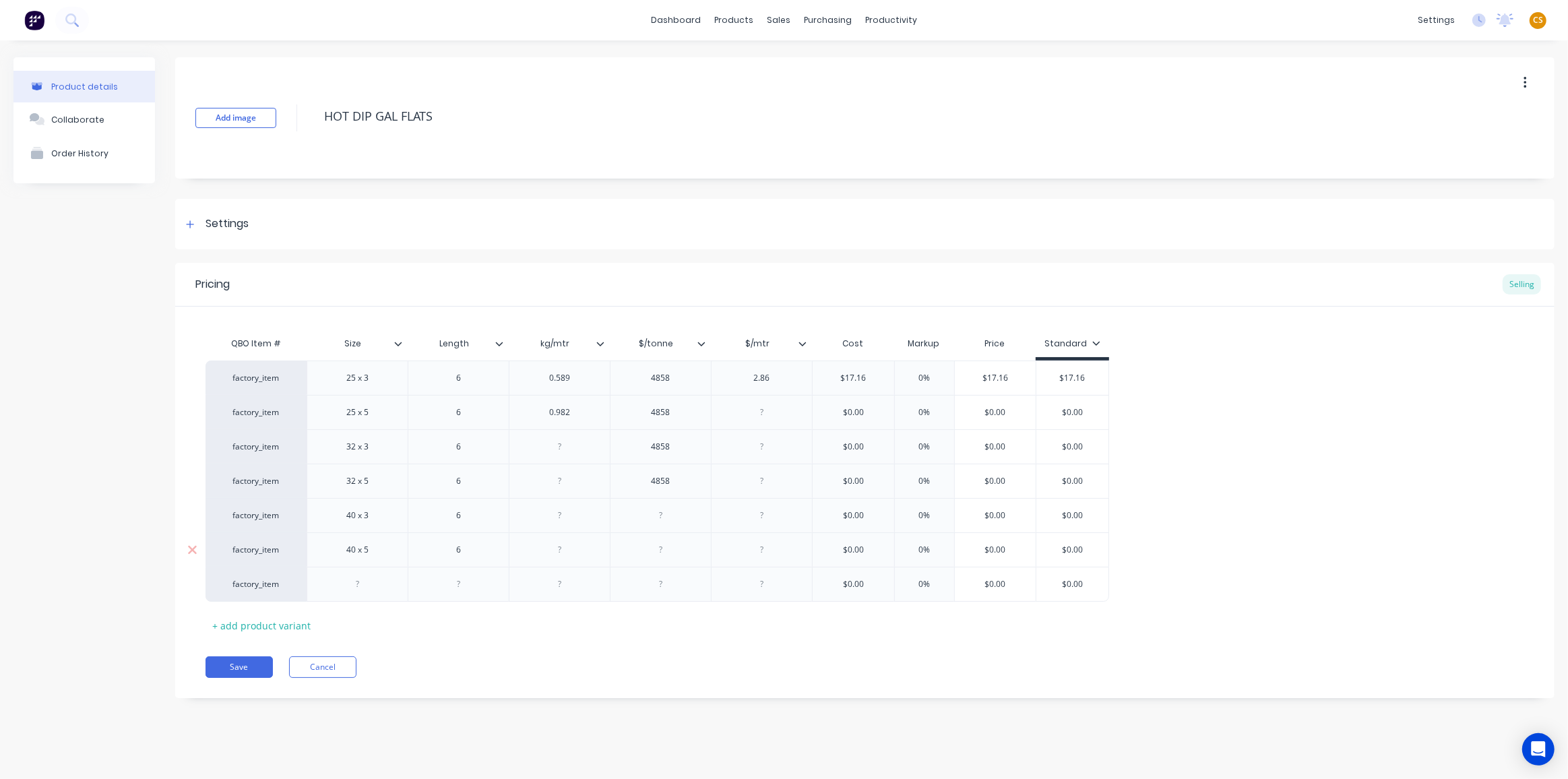
paste div
type textarea "x"
click at [652, 554] on div at bounding box center [661, 550] width 68 height 17
paste div
type textarea "x"
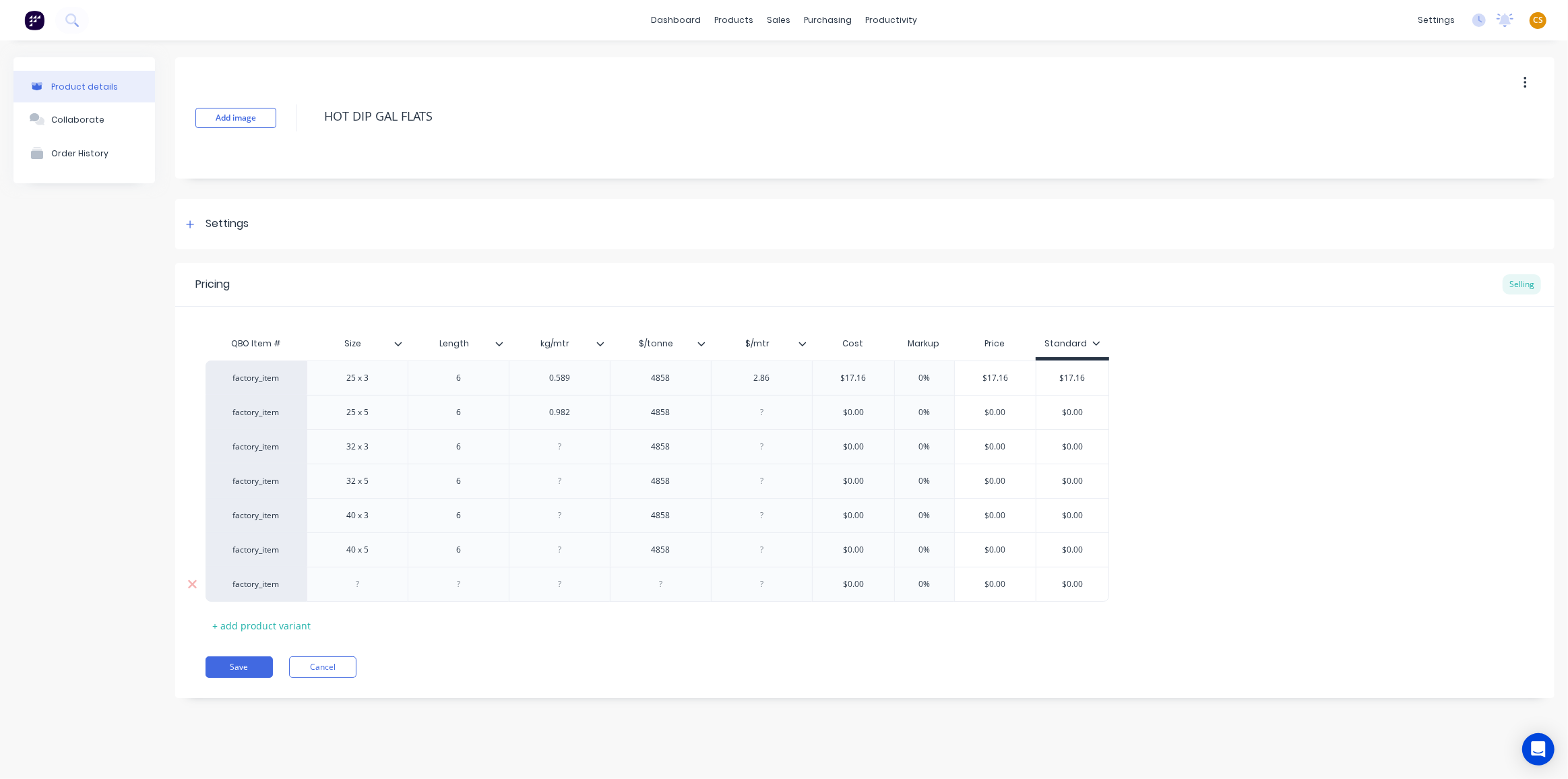
click at [651, 587] on div at bounding box center [661, 584] width 68 height 17
paste div
click at [261, 626] on div "+ add product variant" at bounding box center [261, 626] width 111 height 21
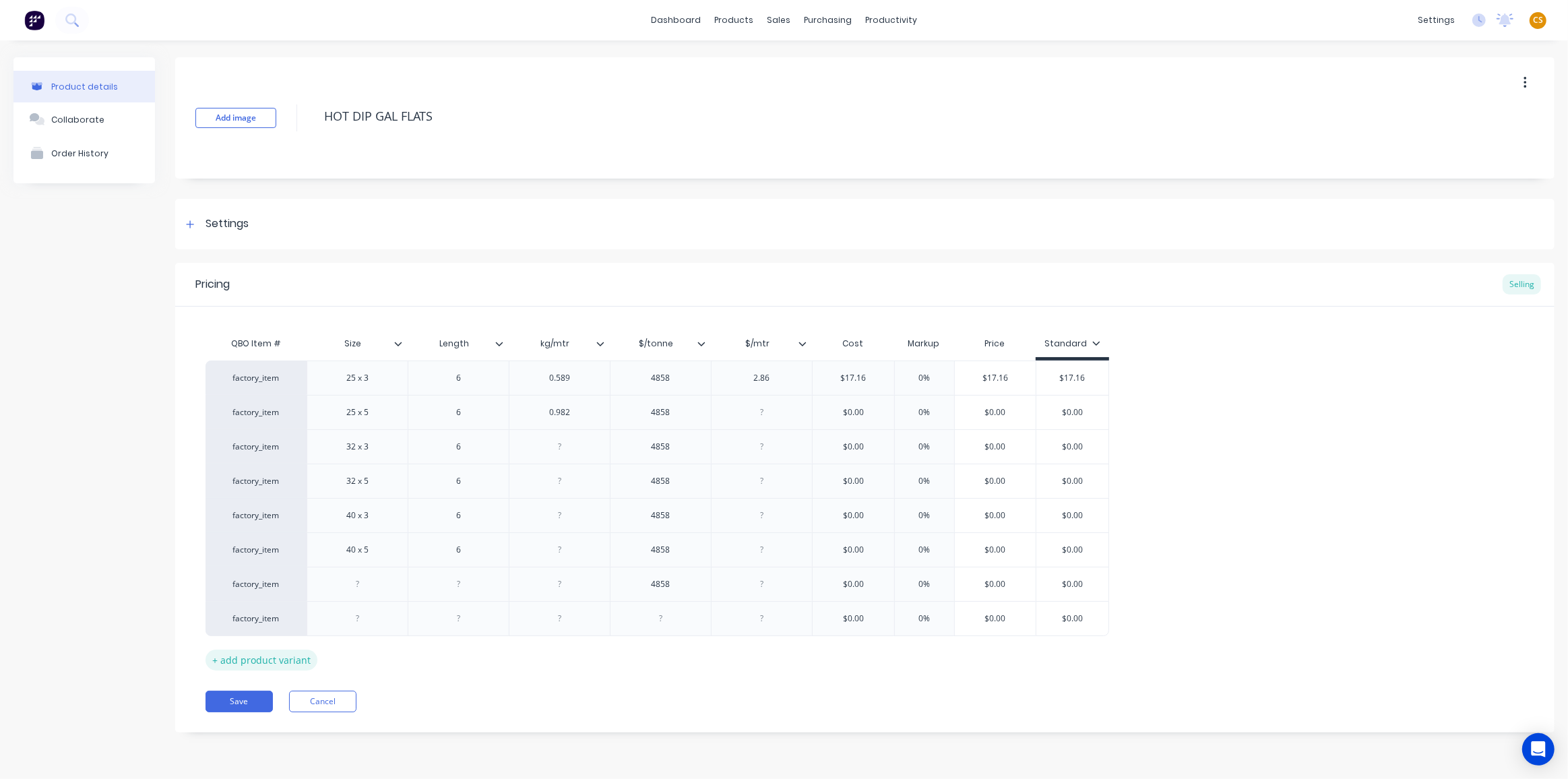
click at [268, 658] on div "+ add product variant" at bounding box center [261, 659] width 111 height 21
click at [249, 696] on div "+ add product variant" at bounding box center [261, 694] width 111 height 21
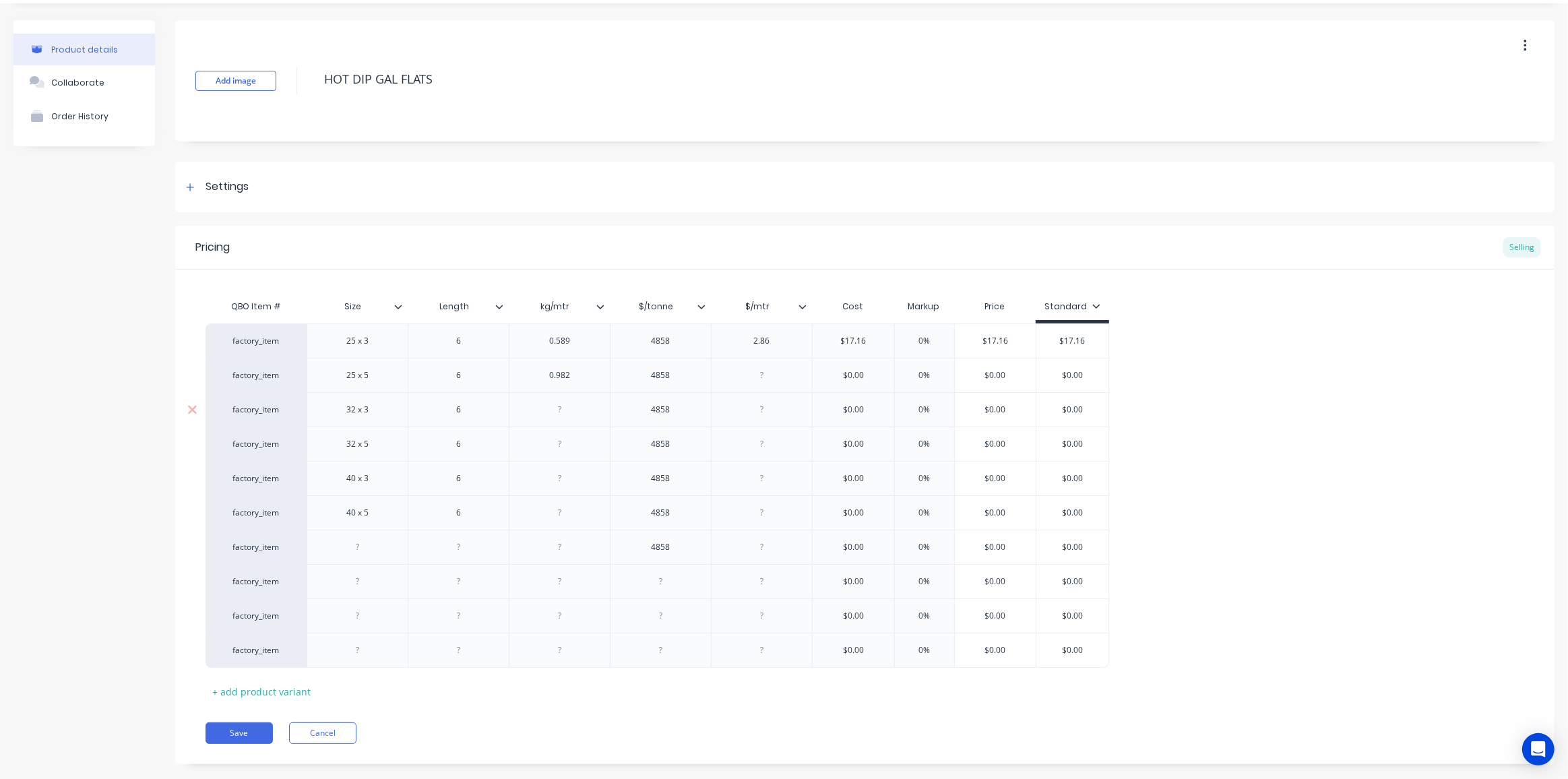
scroll to position [56, 0]
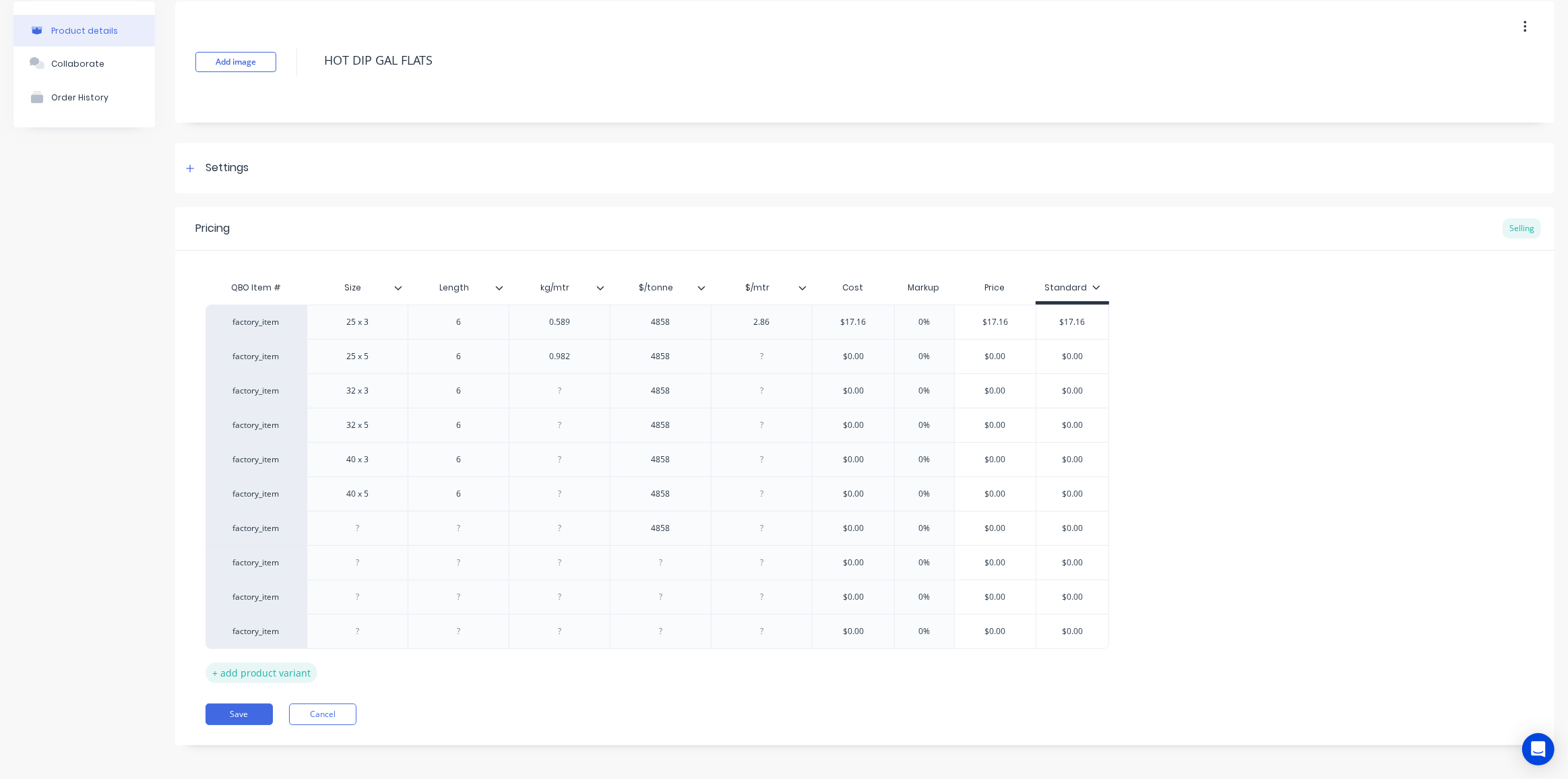
click at [299, 675] on div "+ add product variant" at bounding box center [261, 672] width 111 height 21
type textarea "x"
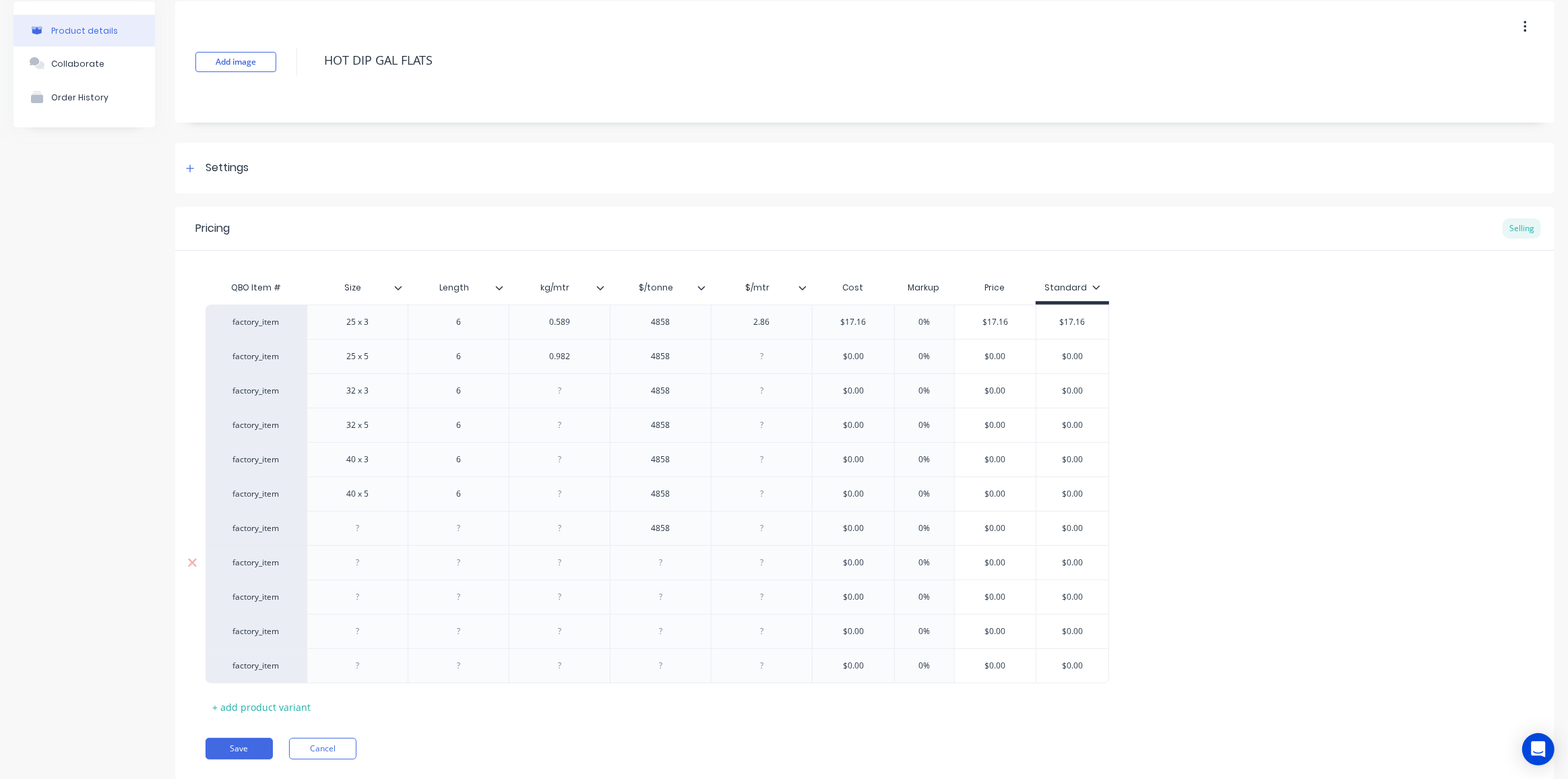
click at [659, 562] on div at bounding box center [661, 563] width 68 height 17
paste div
type textarea "x"
click at [650, 594] on div at bounding box center [661, 596] width 68 height 17
paste div
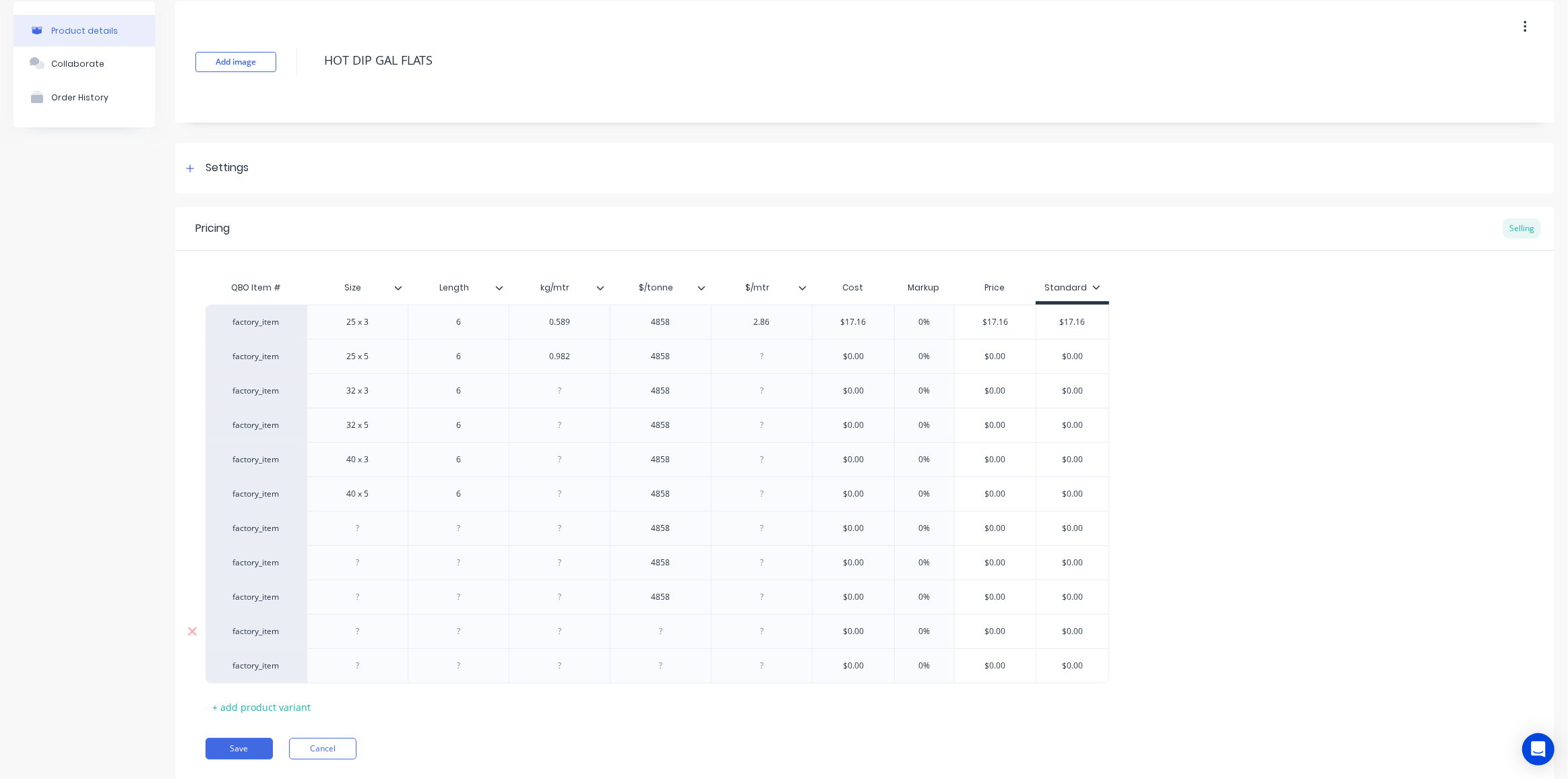
type textarea "x"
click at [649, 634] on div at bounding box center [661, 631] width 68 height 17
paste div
type textarea "x"
drag, startPoint x: 658, startPoint y: 666, endPoint x: 740, endPoint y: 623, distance: 92.6
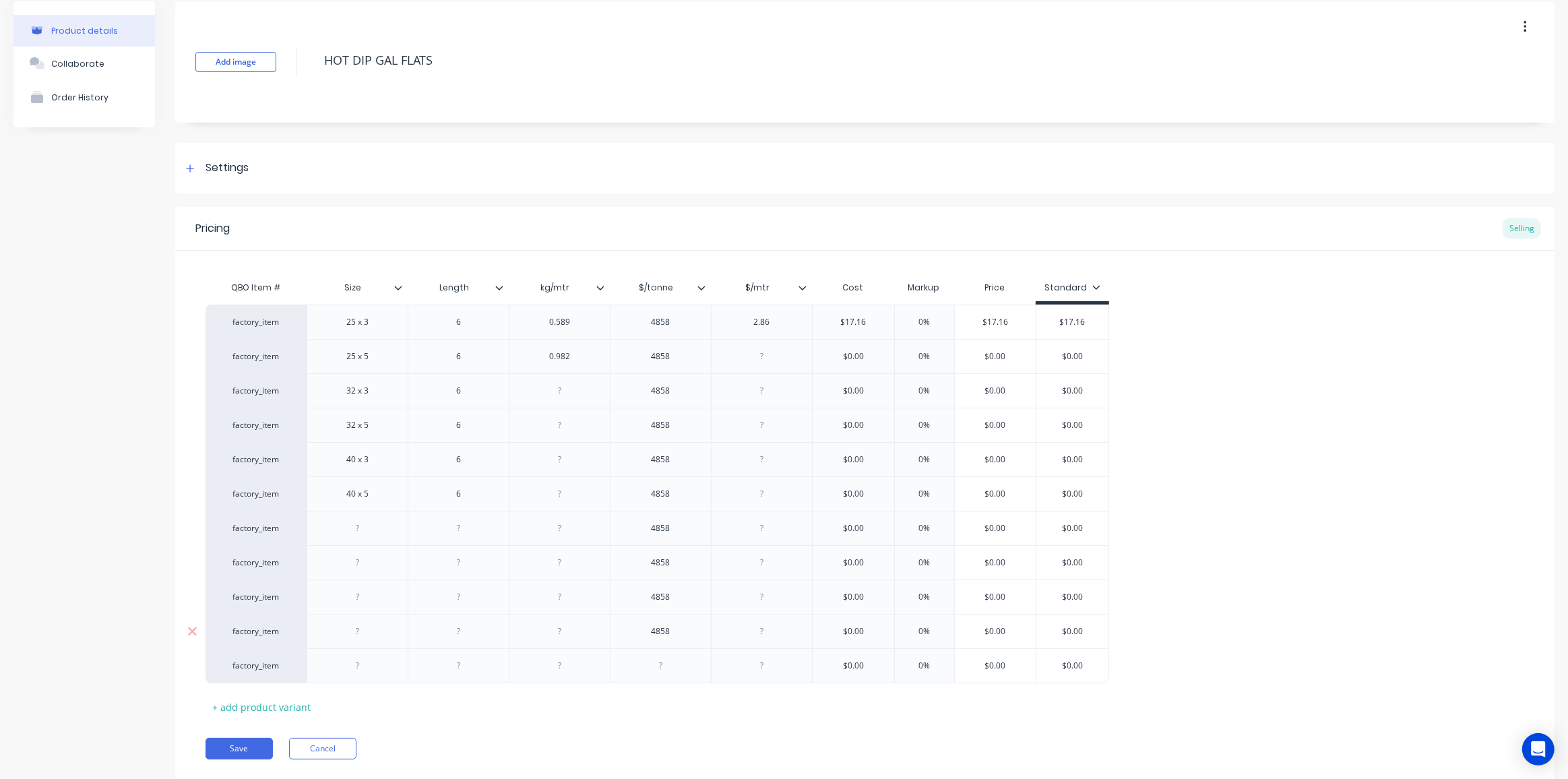
click at [657, 665] on div at bounding box center [661, 665] width 68 height 17
paste div
type textarea "x"
click at [361, 526] on div at bounding box center [358, 528] width 68 height 17
paste div
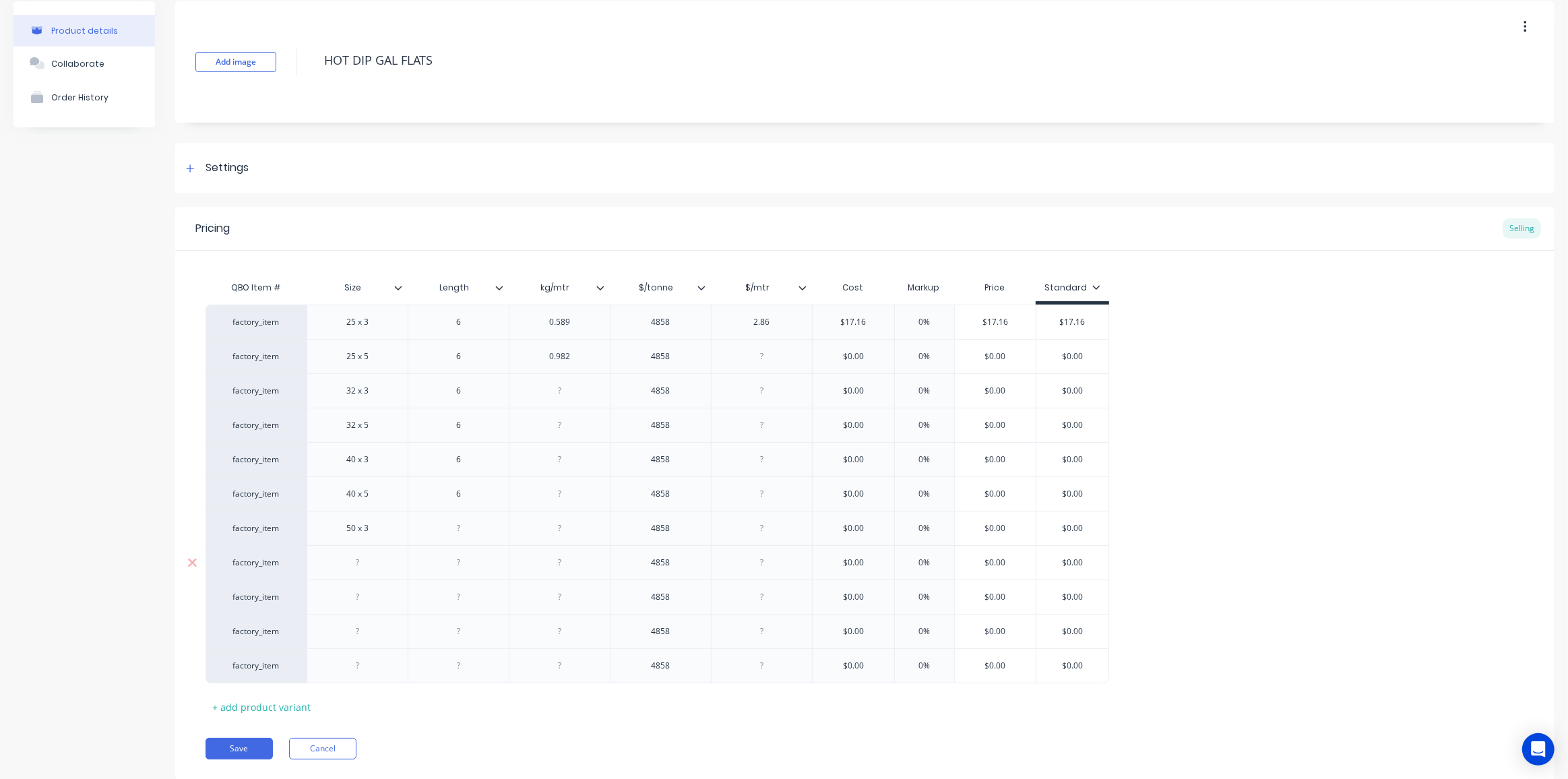
type textarea "x"
click at [354, 562] on div at bounding box center [358, 563] width 68 height 17
paste div
type textarea "x"
click at [346, 594] on div at bounding box center [358, 596] width 68 height 17
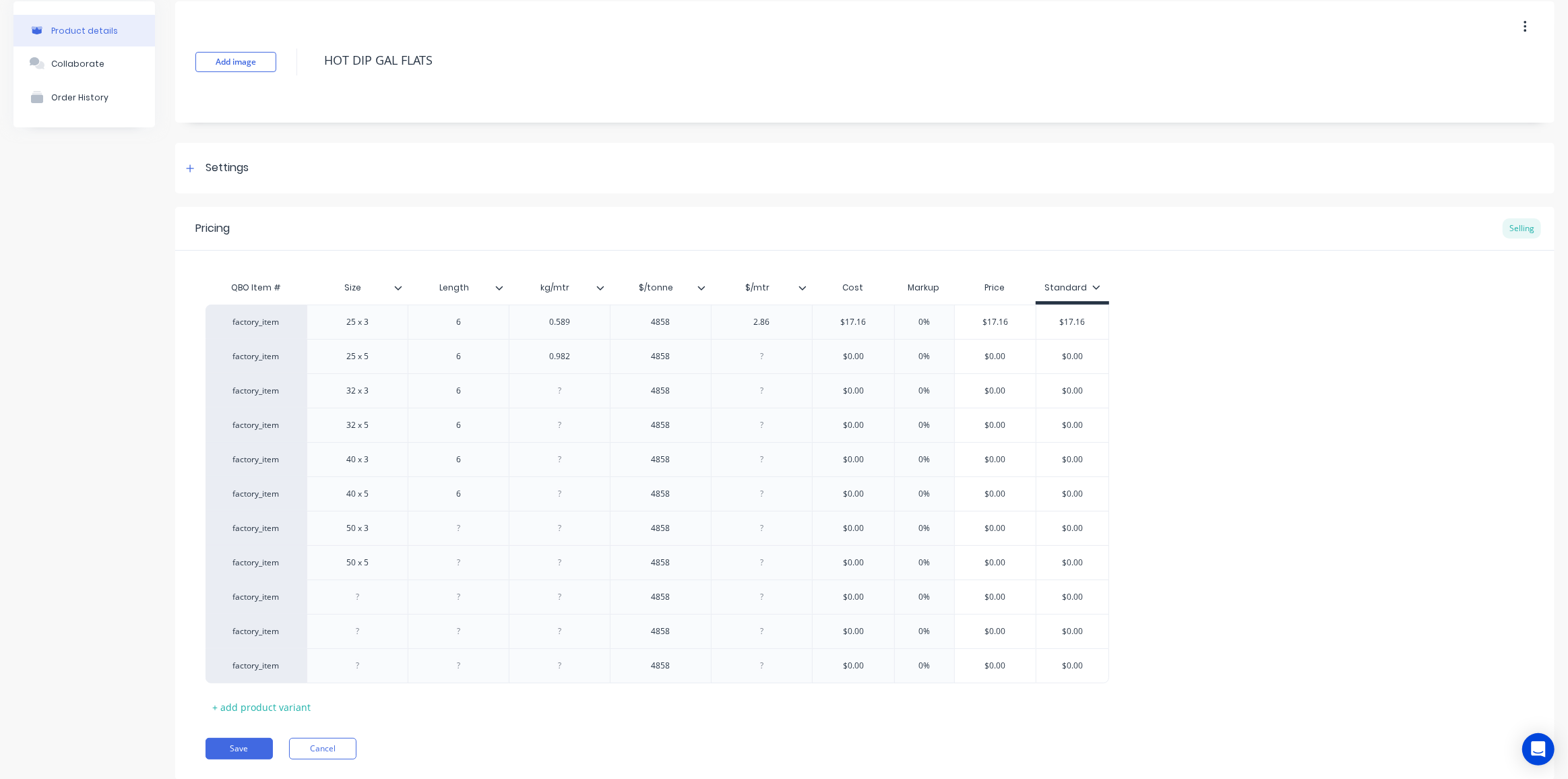
paste div
type textarea "x"
click at [344, 628] on div at bounding box center [358, 631] width 68 height 17
paste div
drag, startPoint x: 269, startPoint y: 704, endPoint x: 500, endPoint y: 650, distance: 237.2
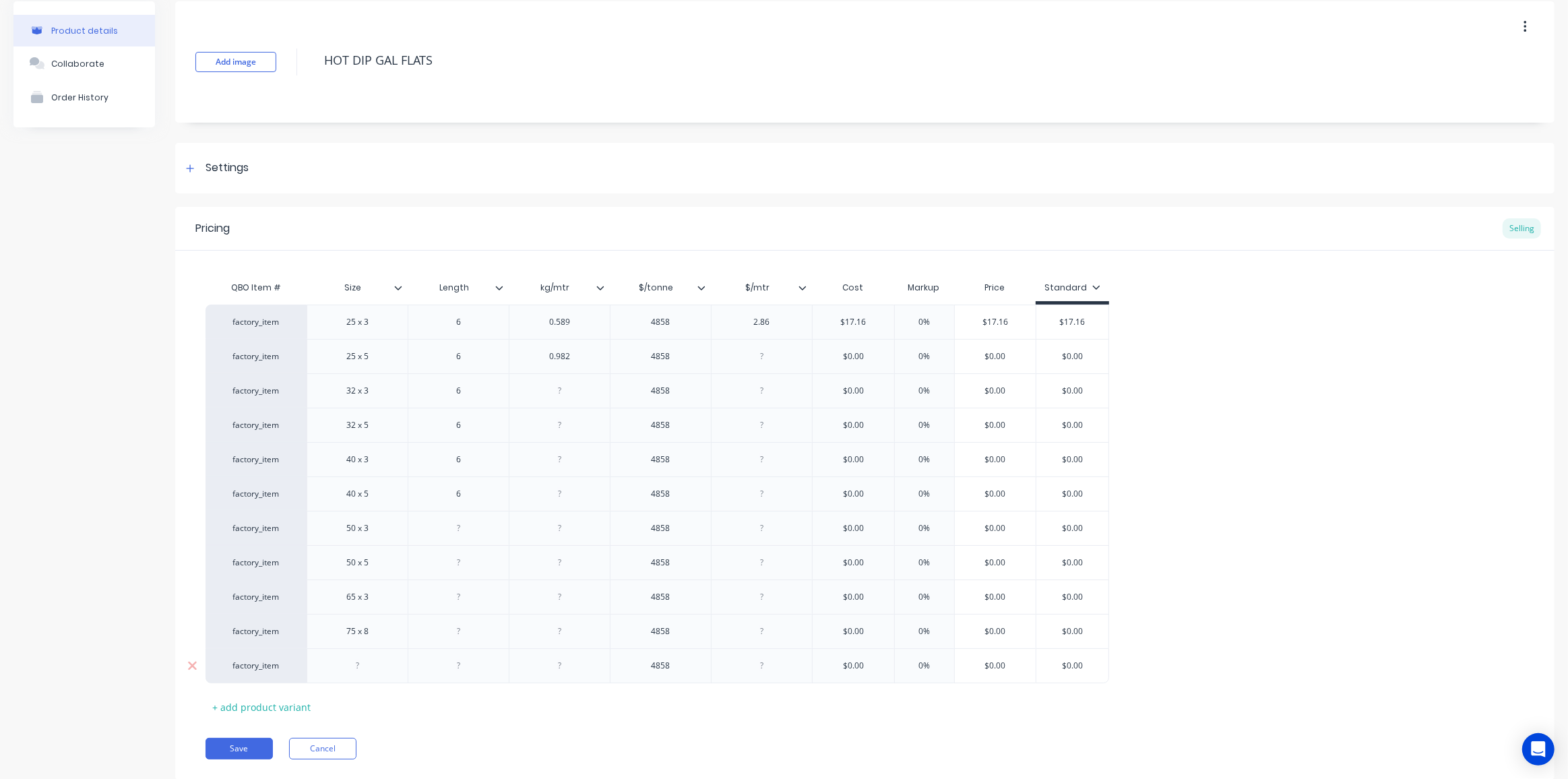
click at [269, 704] on div "+ add product variant" at bounding box center [261, 707] width 111 height 21
type textarea "x"
click at [340, 657] on div at bounding box center [358, 665] width 68 height 17
paste div
type textarea "x"
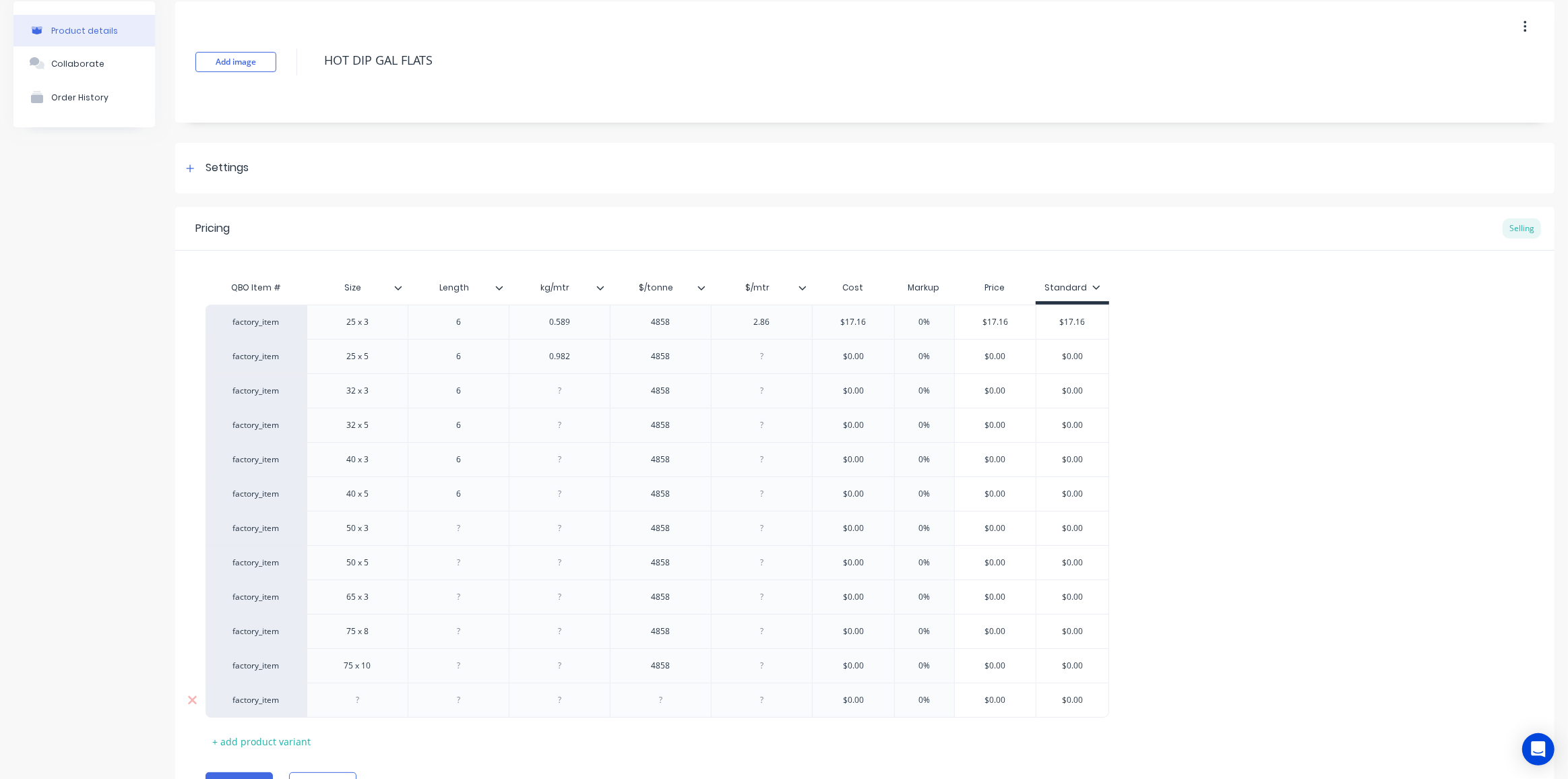
click at [340, 703] on div at bounding box center [358, 700] width 68 height 17
paste div
click at [464, 529] on div at bounding box center [459, 528] width 68 height 17
type textarea "x"
click at [458, 557] on div at bounding box center [459, 563] width 68 height 17
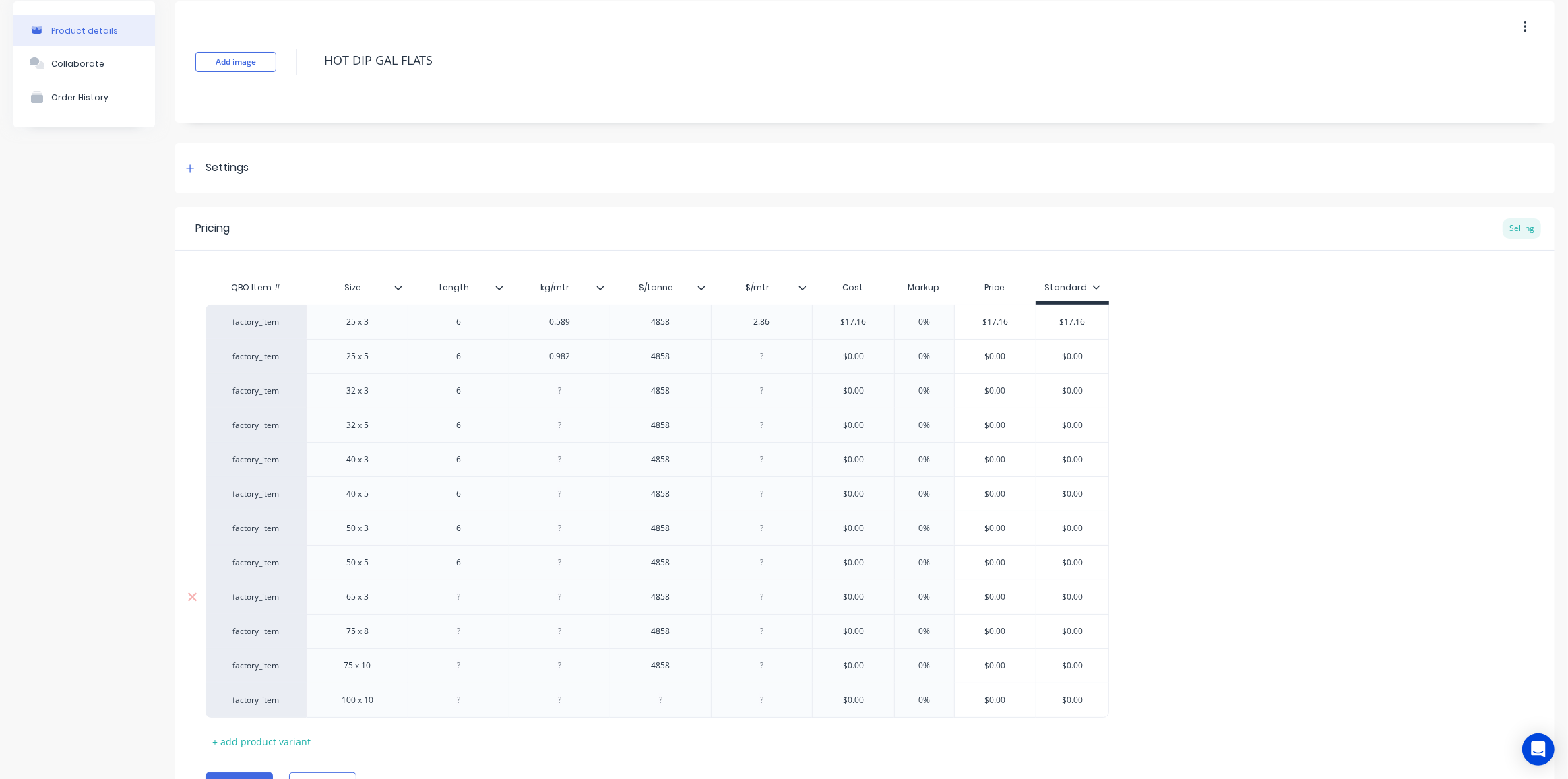
type textarea "x"
click at [465, 595] on div at bounding box center [459, 596] width 68 height 17
type textarea "x"
click at [457, 633] on div at bounding box center [459, 631] width 68 height 17
type textarea "x"
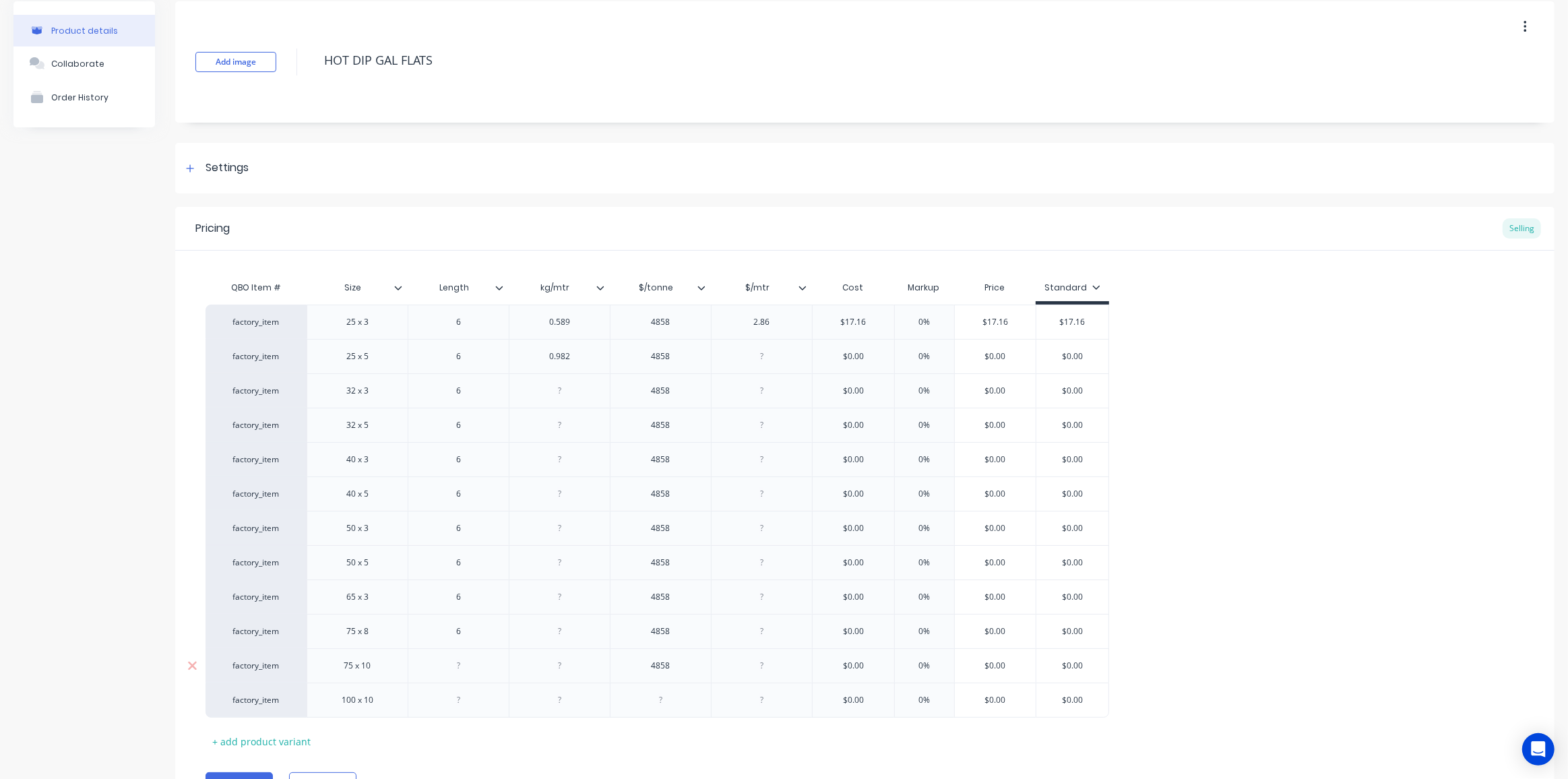
click at [459, 665] on div at bounding box center [459, 665] width 68 height 17
type textarea "x"
click at [461, 700] on div at bounding box center [459, 700] width 68 height 17
click at [658, 664] on div "4858" at bounding box center [661, 665] width 68 height 17
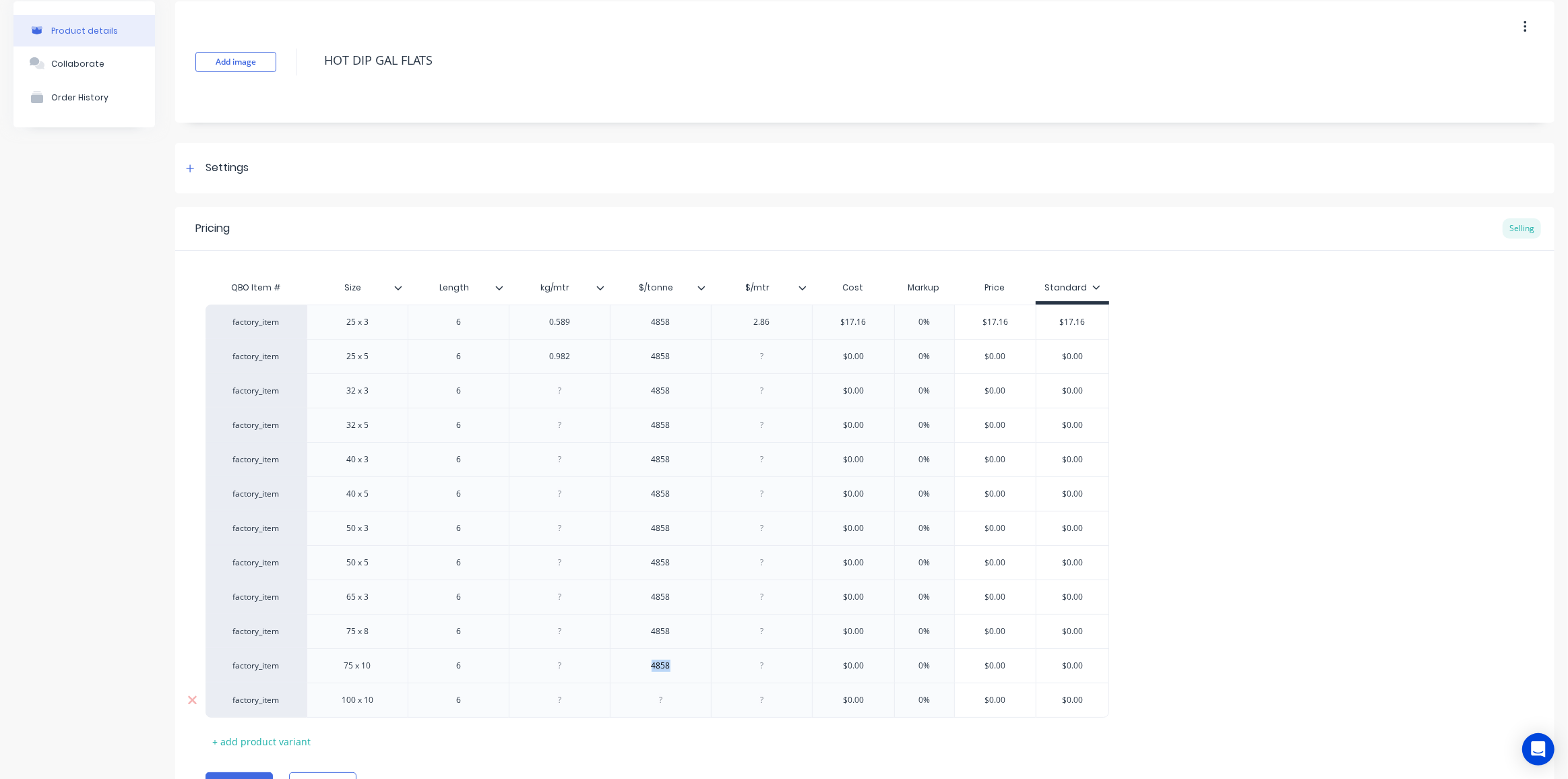
copy div "4858"
type textarea "x"
click at [657, 700] on div at bounding box center [661, 700] width 68 height 17
paste div
type textarea "x"
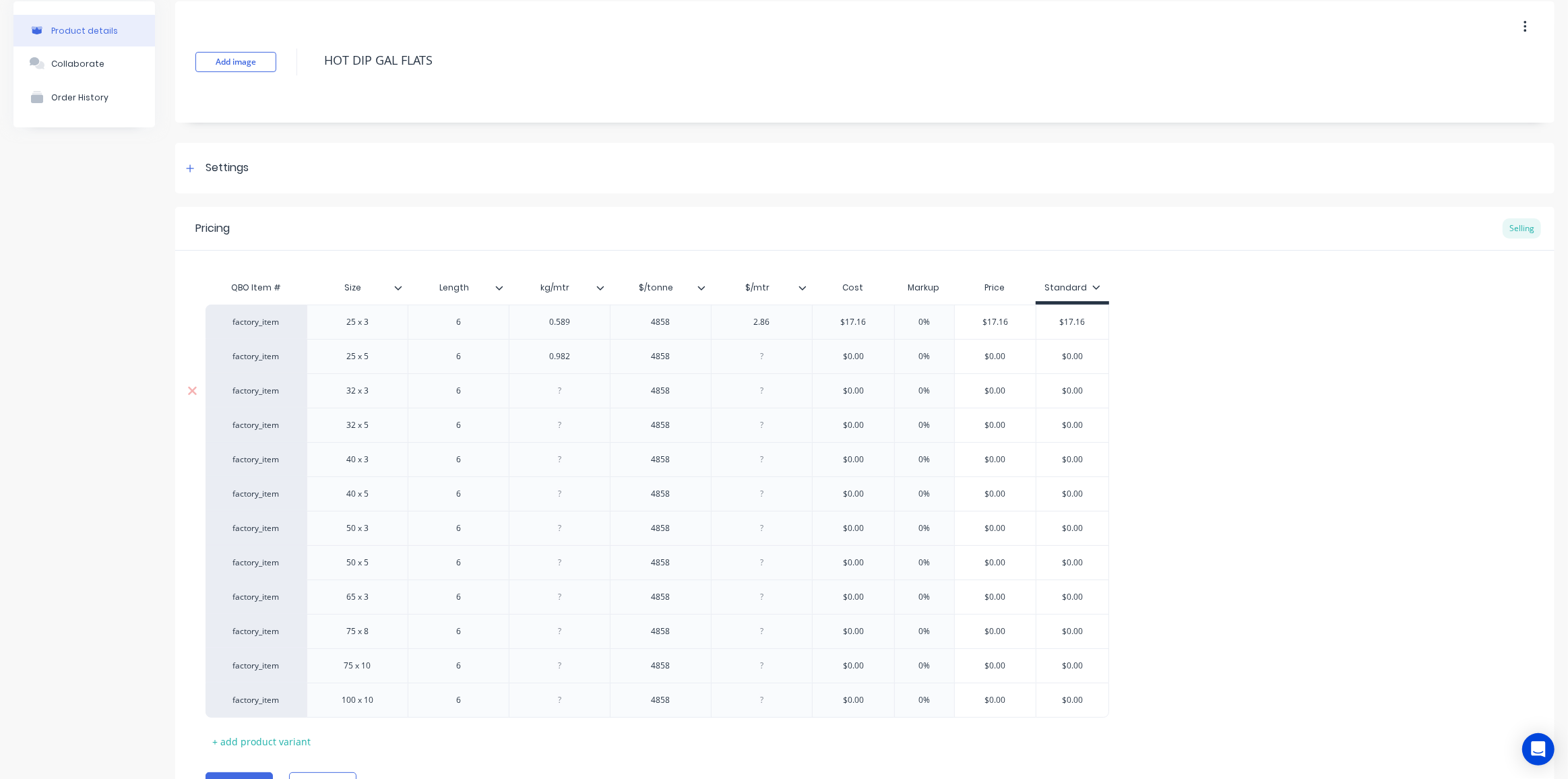
click at [559, 390] on div at bounding box center [560, 390] width 68 height 17
paste div
type textarea "x"
click at [557, 423] on div at bounding box center [560, 425] width 68 height 17
paste div
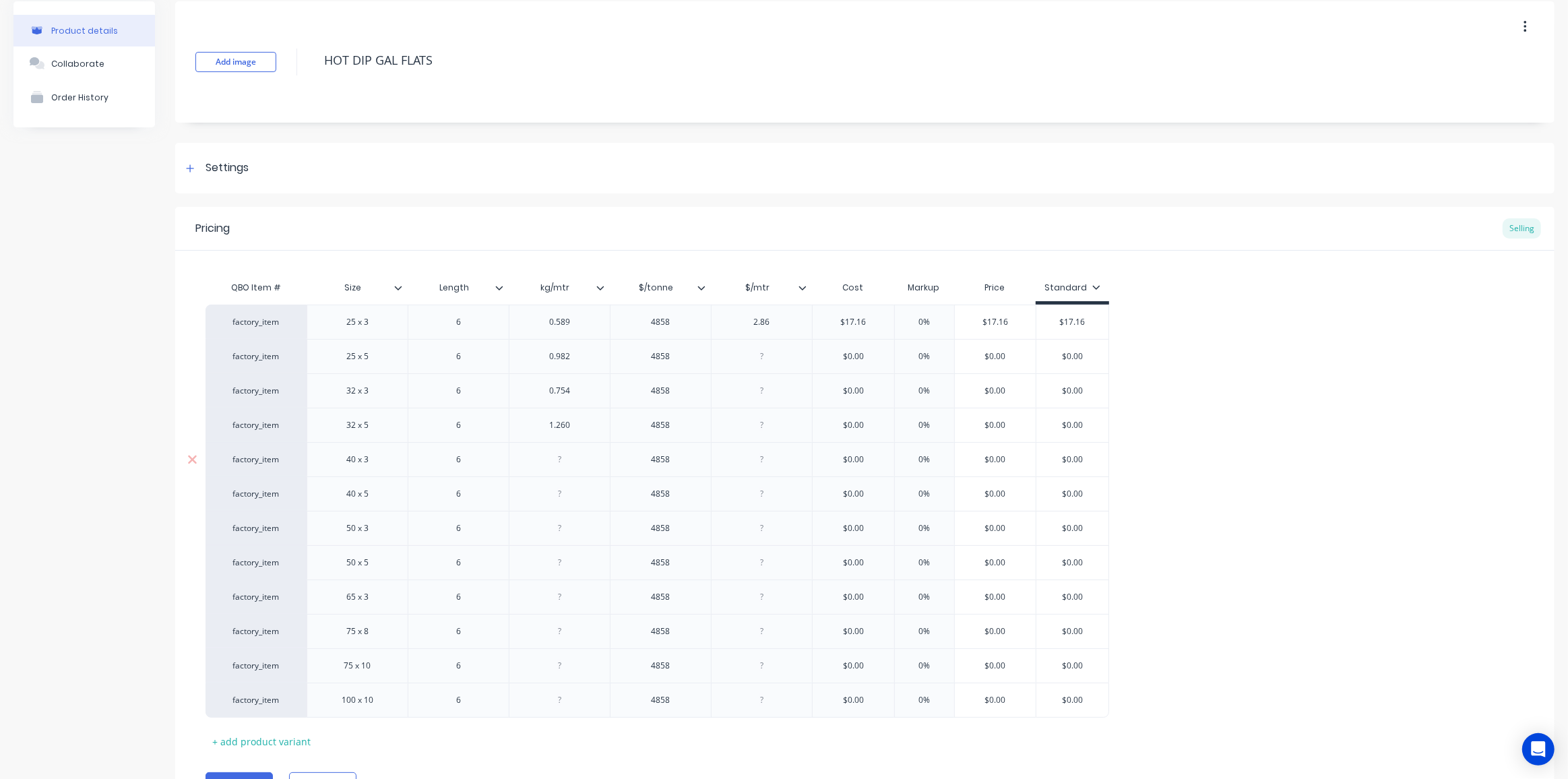
type textarea "x"
click at [555, 457] on div at bounding box center [560, 459] width 68 height 17
paste div
type textarea "x"
click at [551, 489] on div at bounding box center [560, 493] width 68 height 17
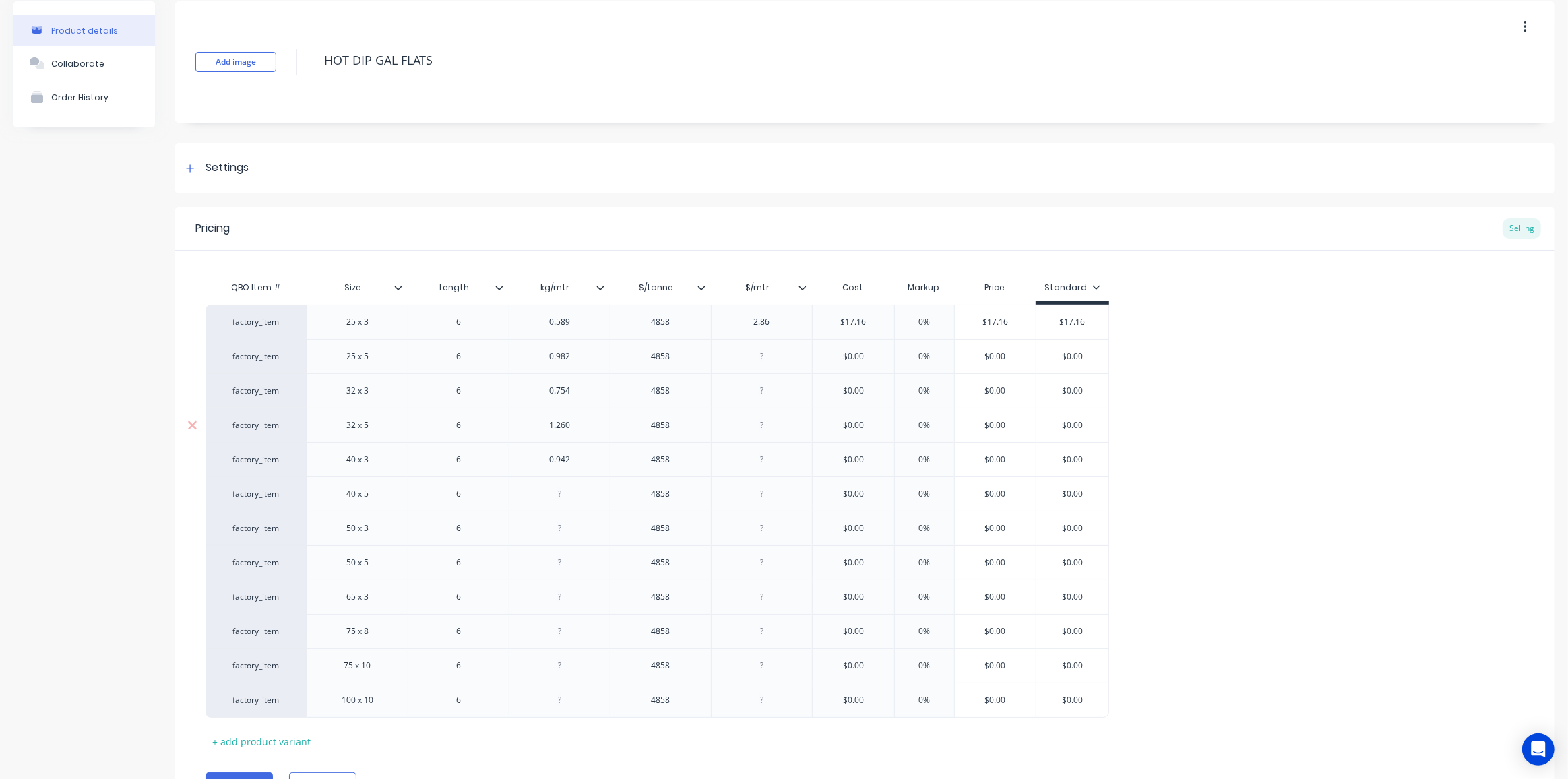
paste div
type textarea "x"
click at [551, 529] on div at bounding box center [560, 528] width 68 height 17
paste div
type textarea "x"
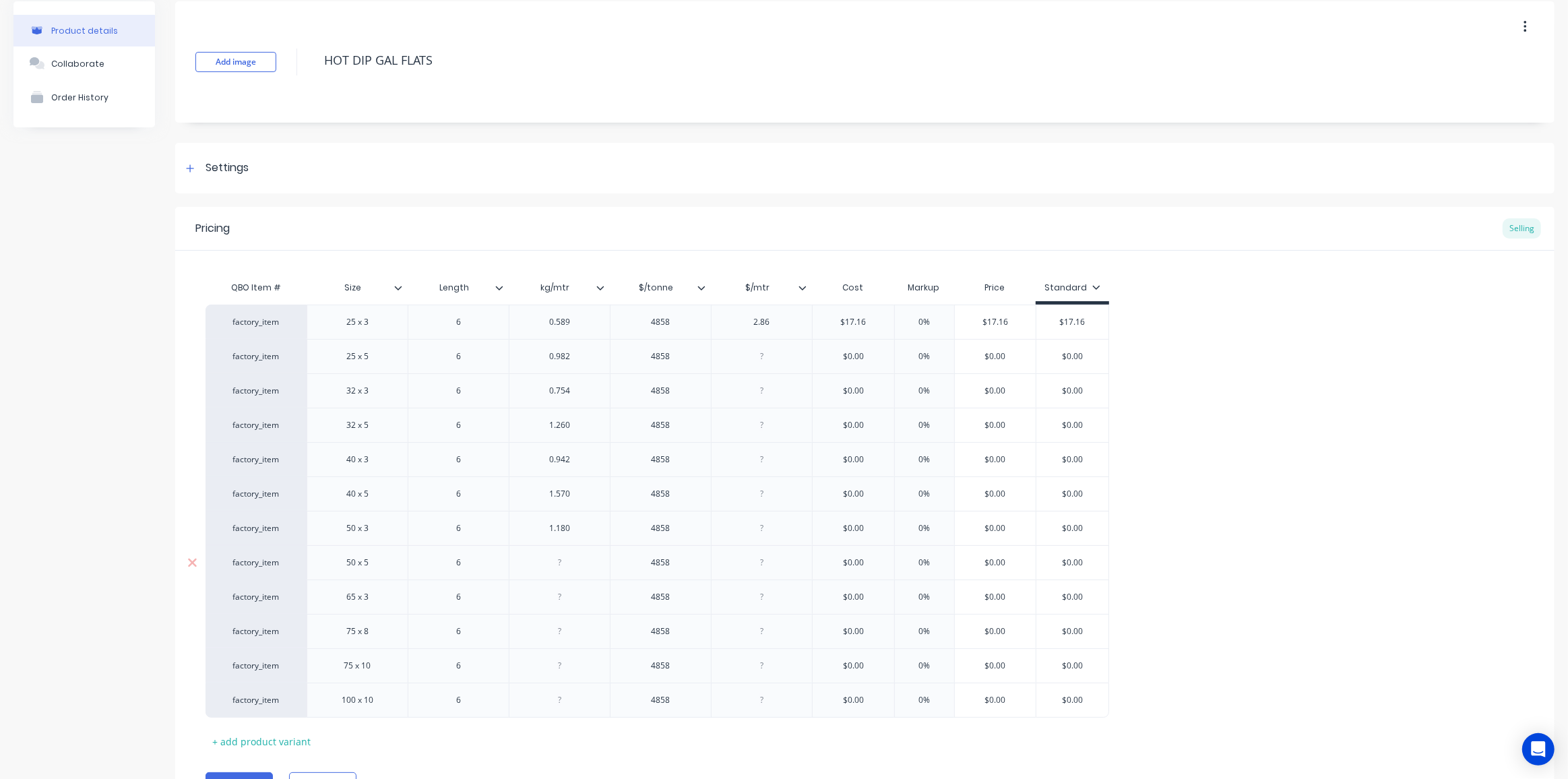
click at [542, 563] on div at bounding box center [560, 563] width 68 height 17
paste div
type textarea "x"
click at [557, 599] on div at bounding box center [560, 596] width 68 height 17
paste div
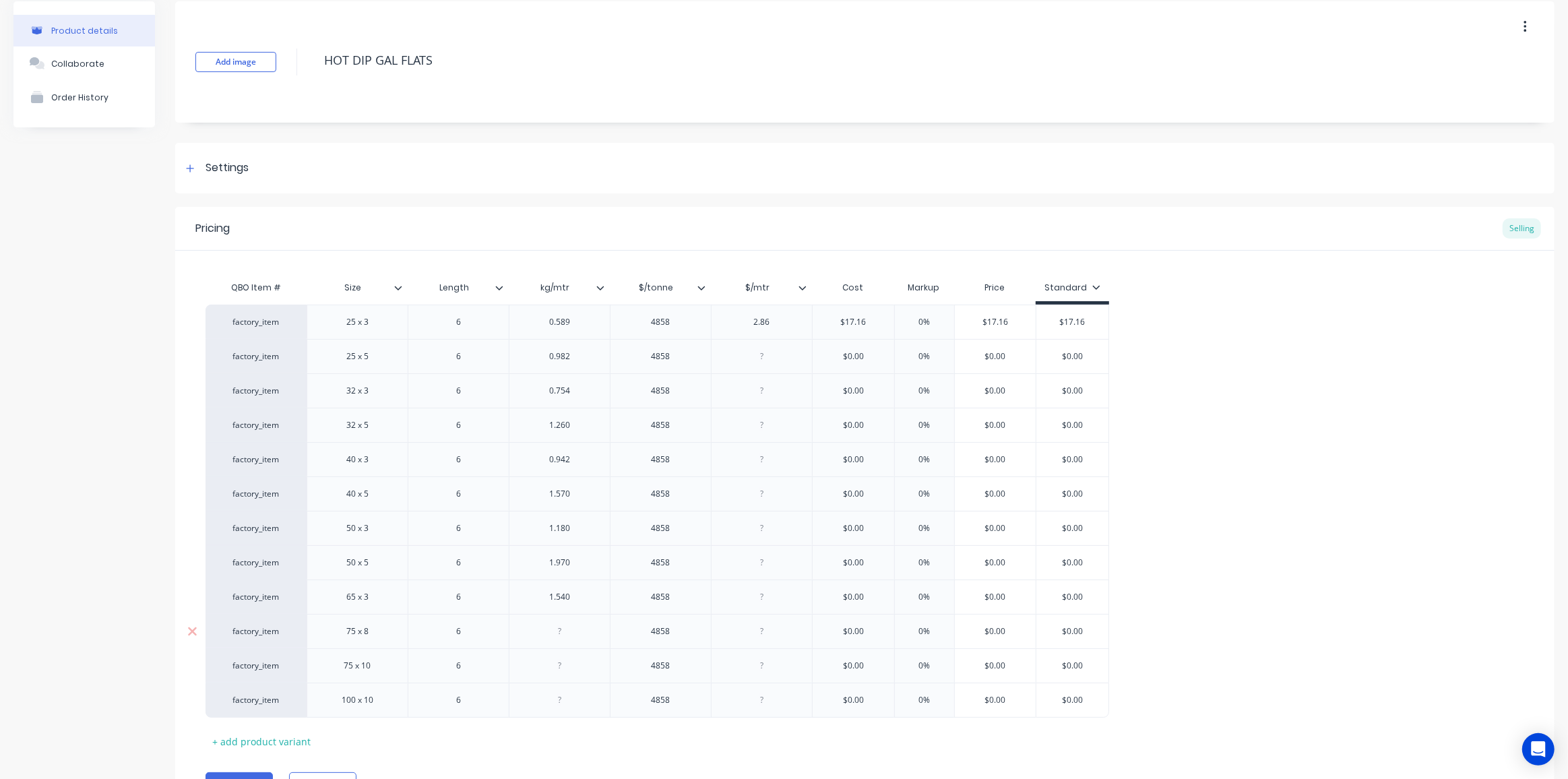
type textarea "x"
click at [566, 630] on div at bounding box center [560, 631] width 68 height 17
paste div
type textarea "x"
click at [545, 660] on div at bounding box center [560, 665] width 68 height 17
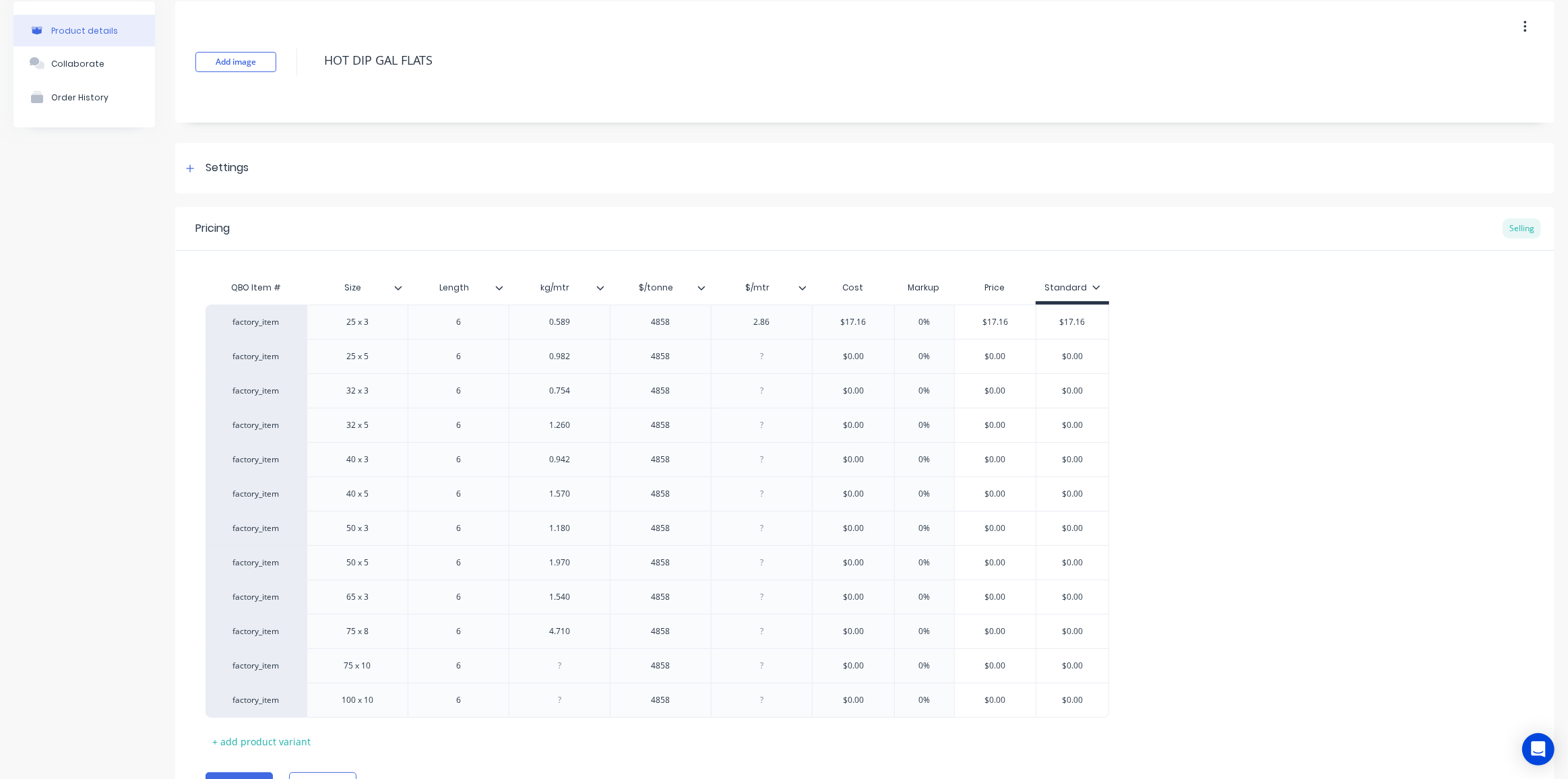
paste div
type textarea "x"
click at [552, 693] on div at bounding box center [560, 700] width 68 height 17
type textarea "x"
click at [750, 352] on div at bounding box center [763, 356] width 68 height 17
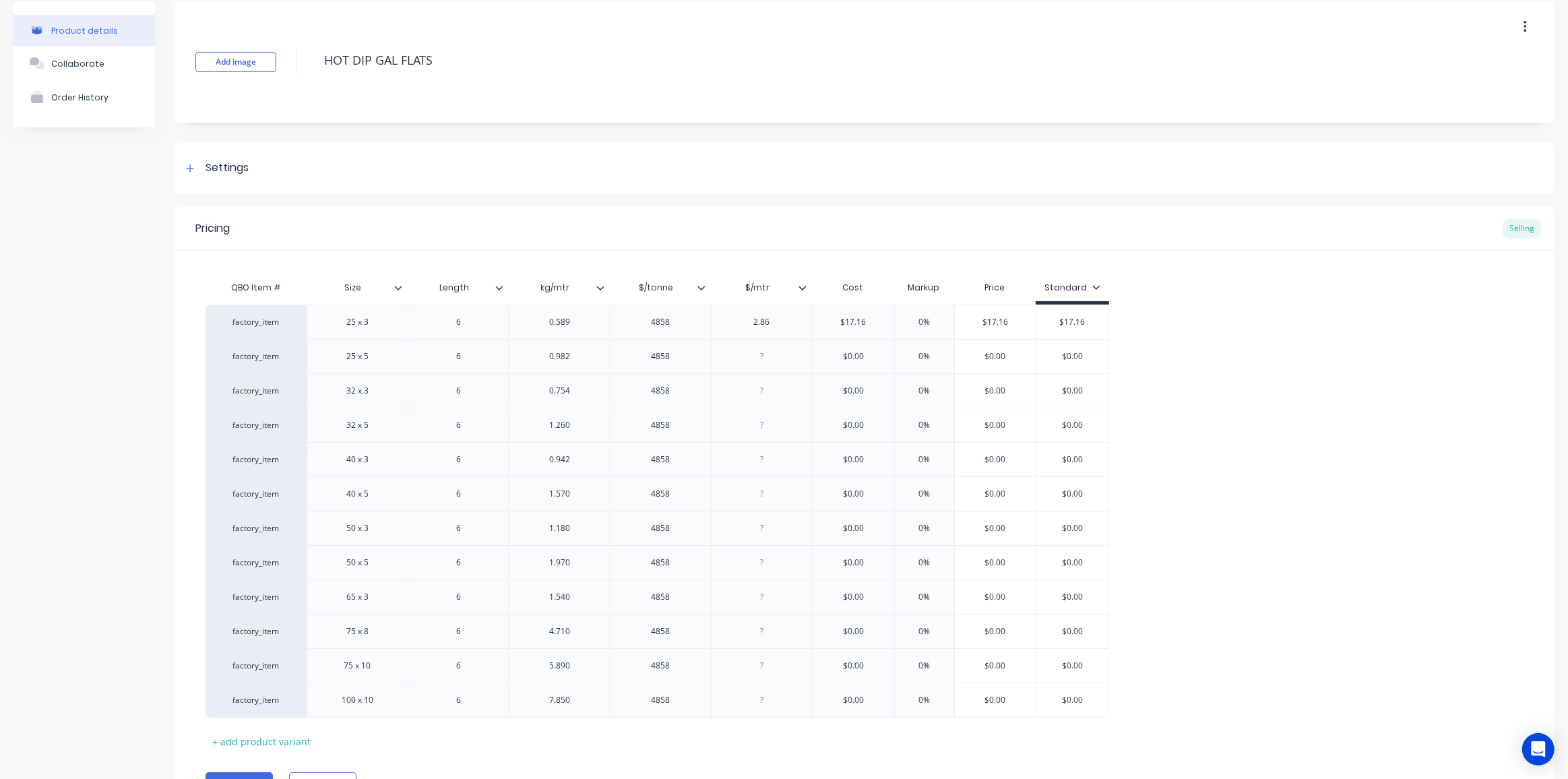
paste div
type textarea "x"
click at [764, 390] on div at bounding box center [763, 390] width 68 height 17
paste div
type textarea "x"
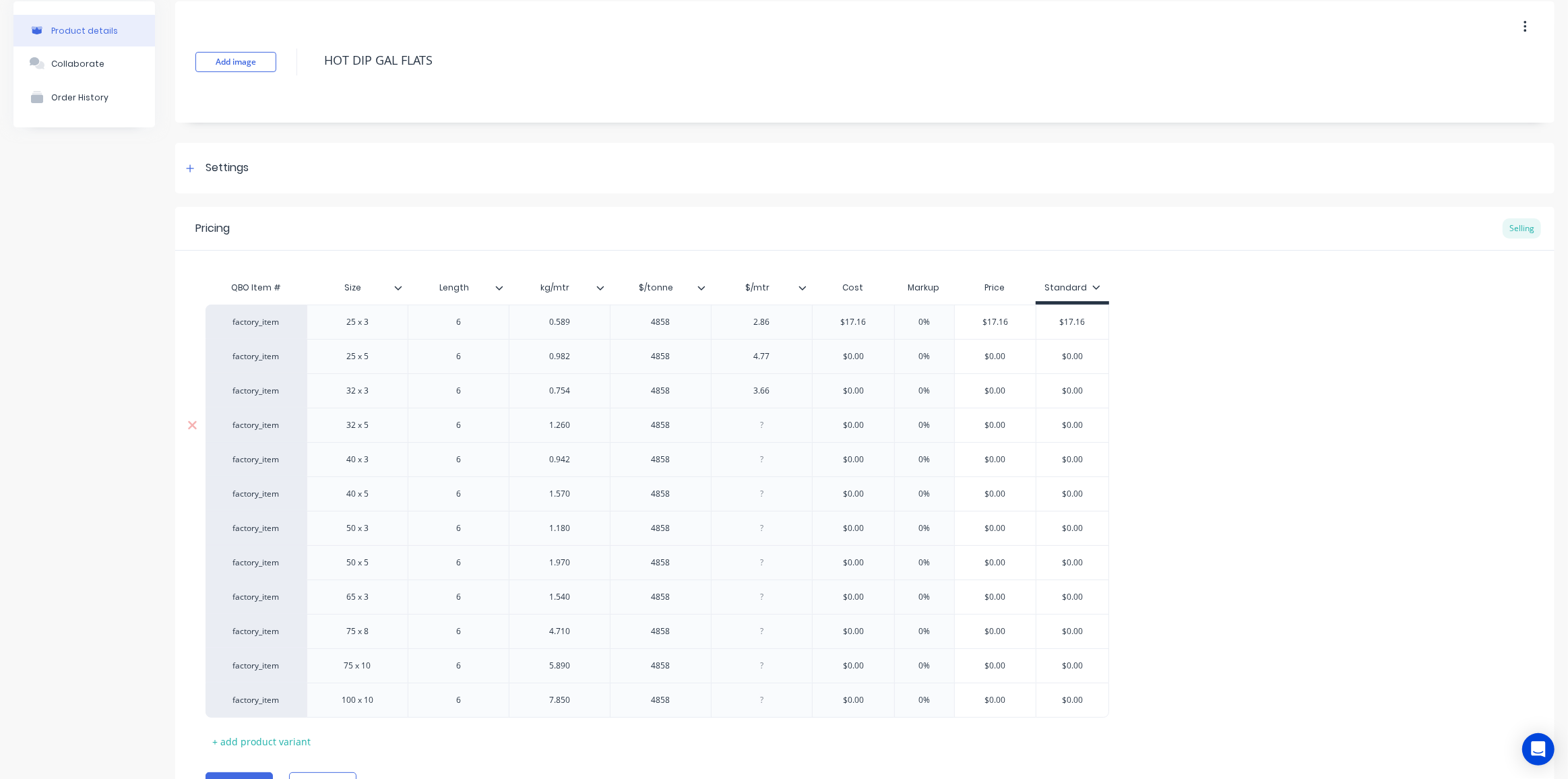
click at [763, 426] on div at bounding box center [763, 425] width 68 height 17
type textarea "x"
click at [759, 460] on div at bounding box center [763, 459] width 68 height 17
type textarea "x"
click at [769, 497] on div at bounding box center [763, 493] width 68 height 17
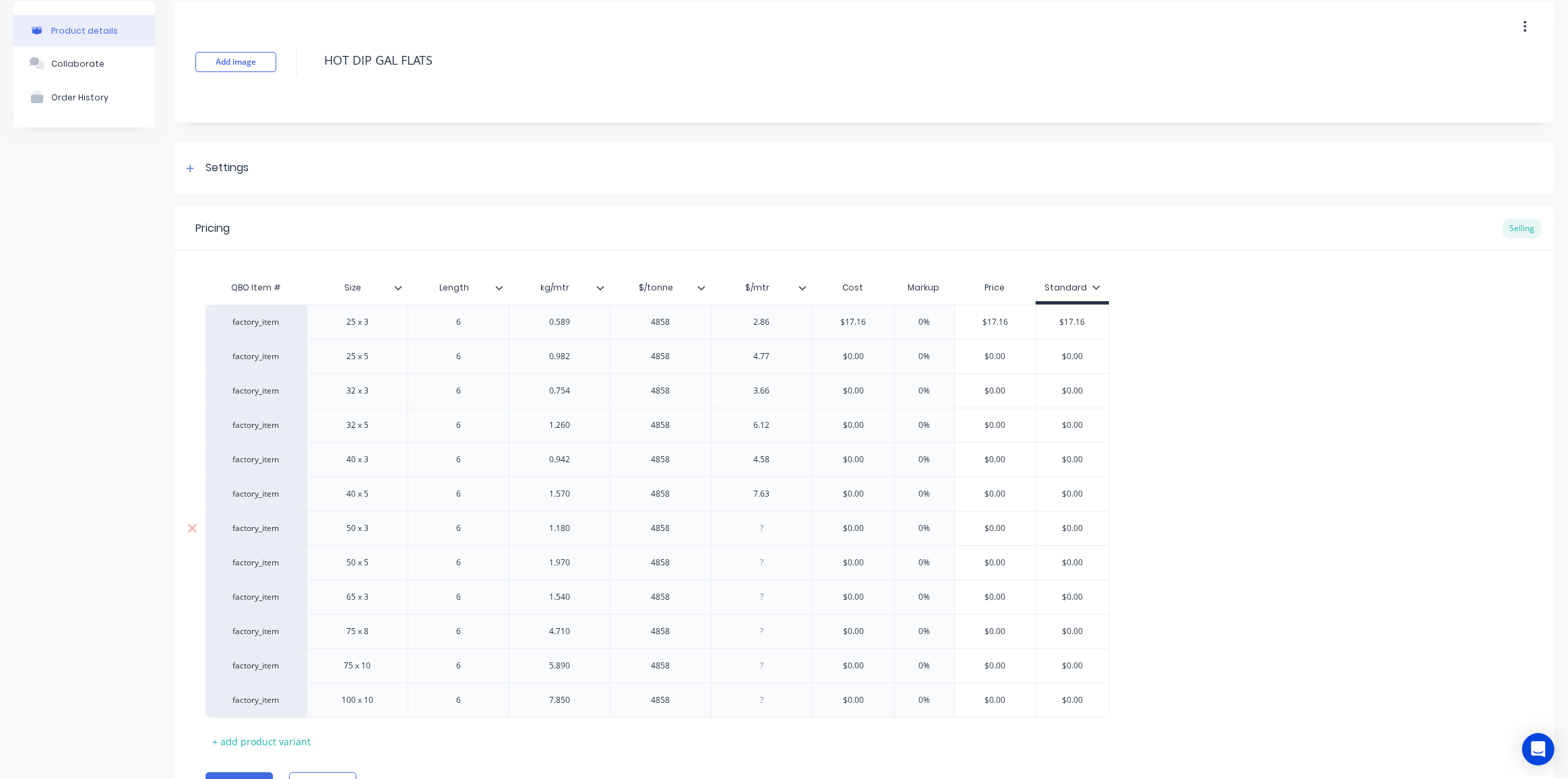
type textarea "x"
click at [765, 527] on div at bounding box center [763, 528] width 68 height 17
paste div
click at [753, 558] on div at bounding box center [763, 563] width 68 height 17
paste div
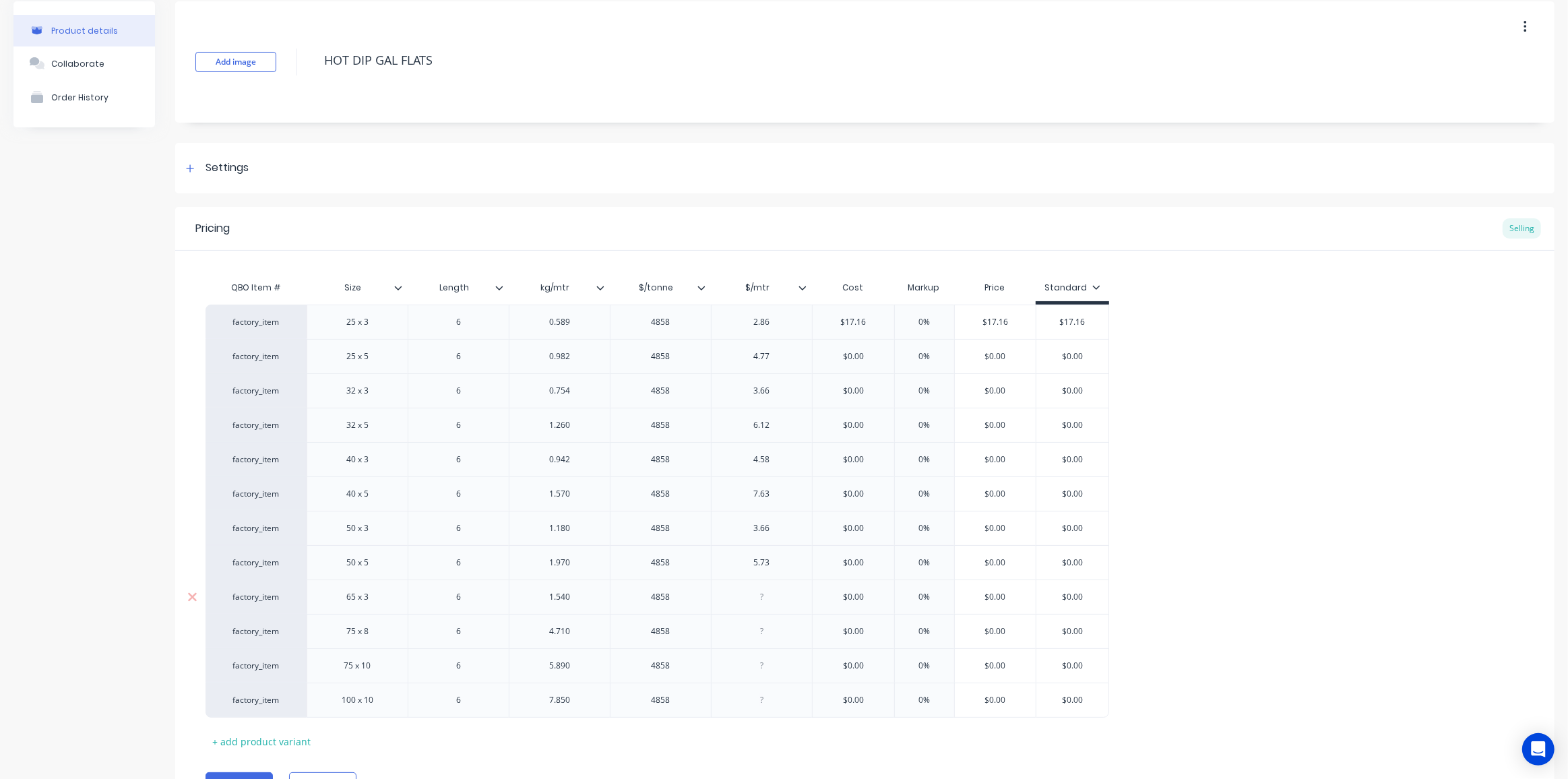
click at [767, 597] on div at bounding box center [763, 596] width 68 height 17
click at [767, 628] on div at bounding box center [763, 631] width 68 height 17
click at [763, 662] on div at bounding box center [763, 665] width 68 height 17
click at [757, 563] on div "5.73" at bounding box center [763, 563] width 68 height 17
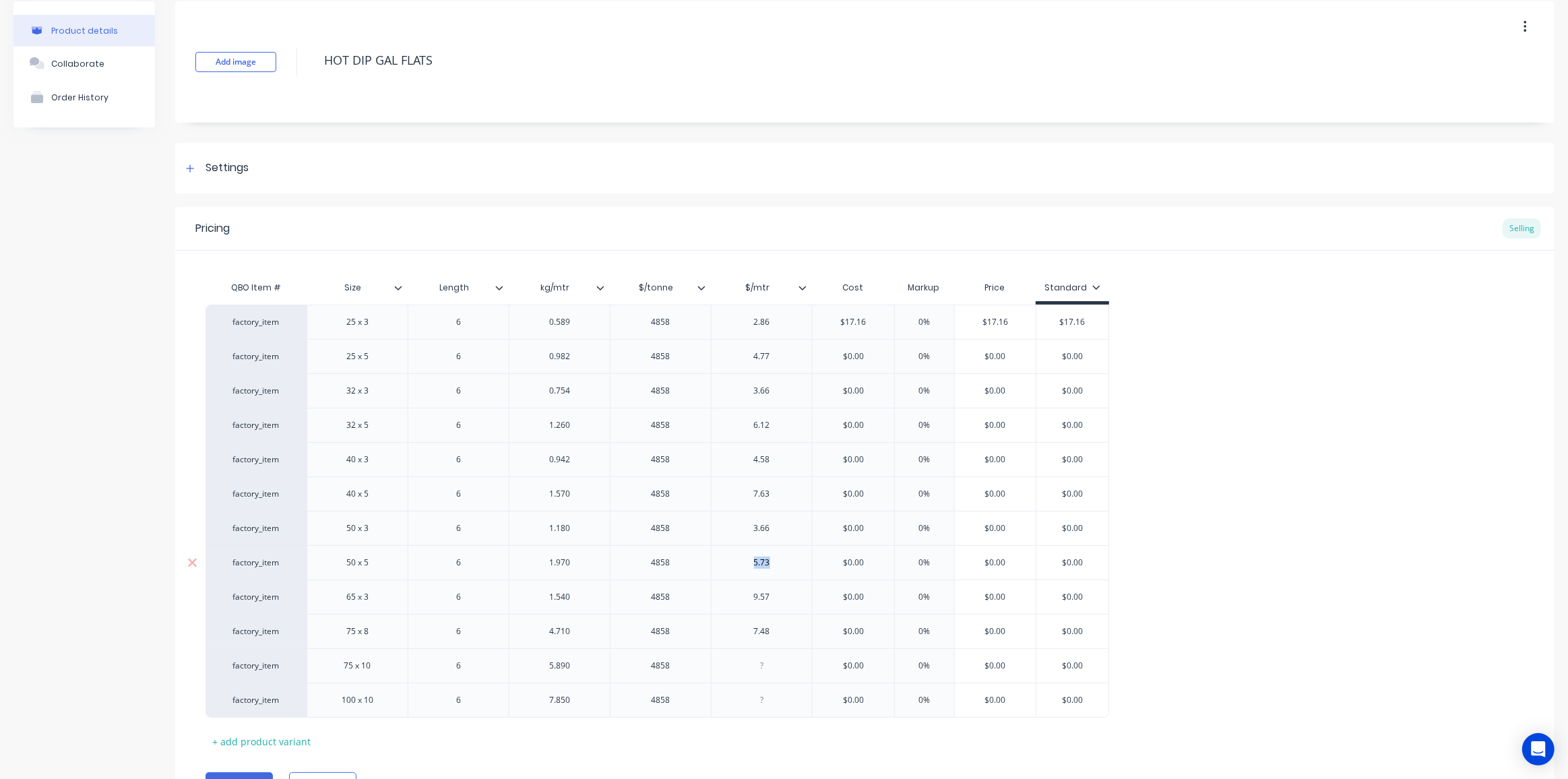
copy div "5.73"
click at [763, 526] on div "3.66" at bounding box center [763, 528] width 68 height 17
click at [760, 598] on div "9.57" at bounding box center [763, 596] width 68 height 17
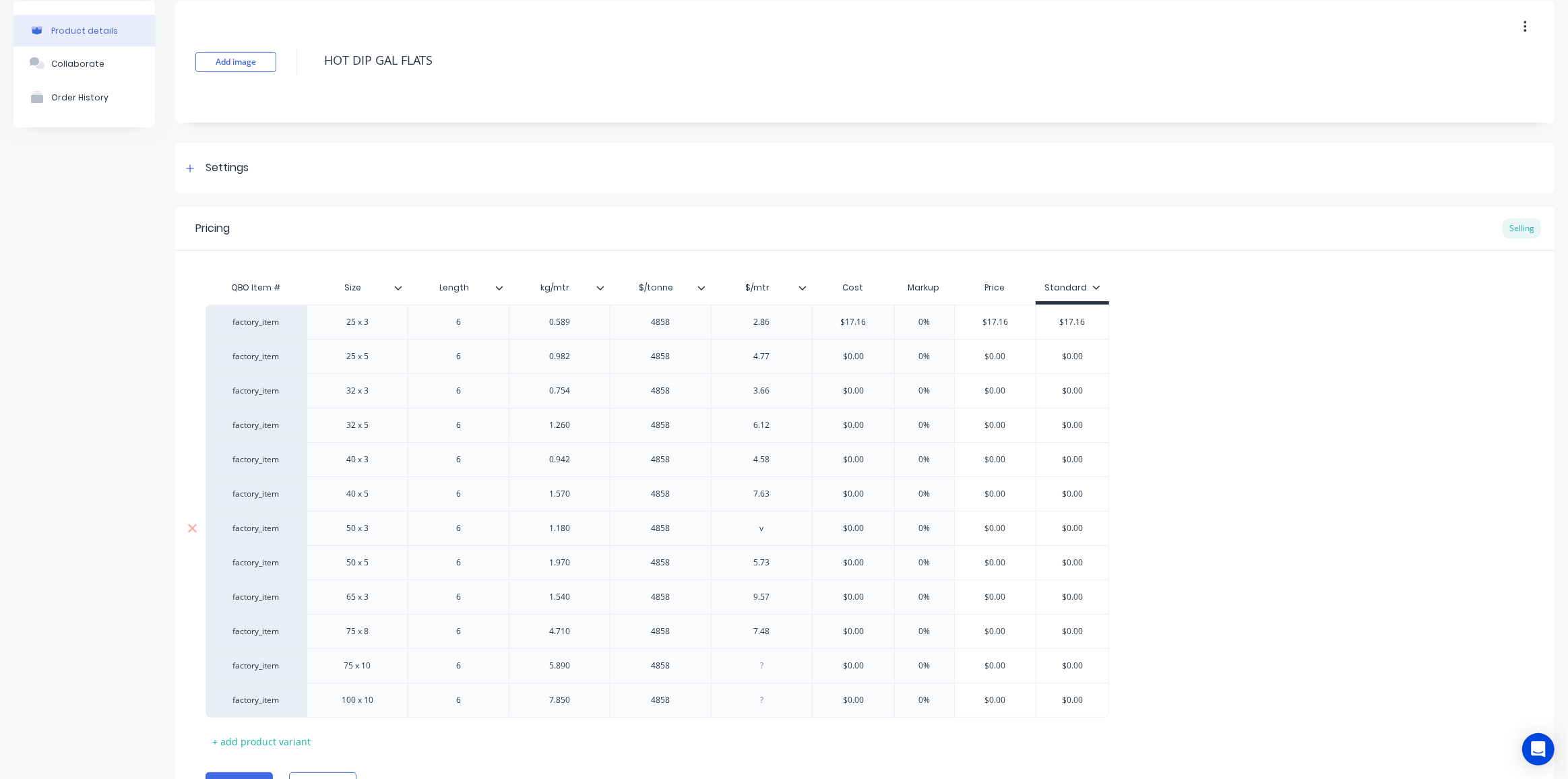
click at [763, 528] on div "v" at bounding box center [763, 528] width 68 height 17
click at [763, 599] on div "9.57" at bounding box center [763, 596] width 68 height 17
copy div "9.57"
click at [760, 564] on div "5.73" at bounding box center [763, 563] width 68 height 17
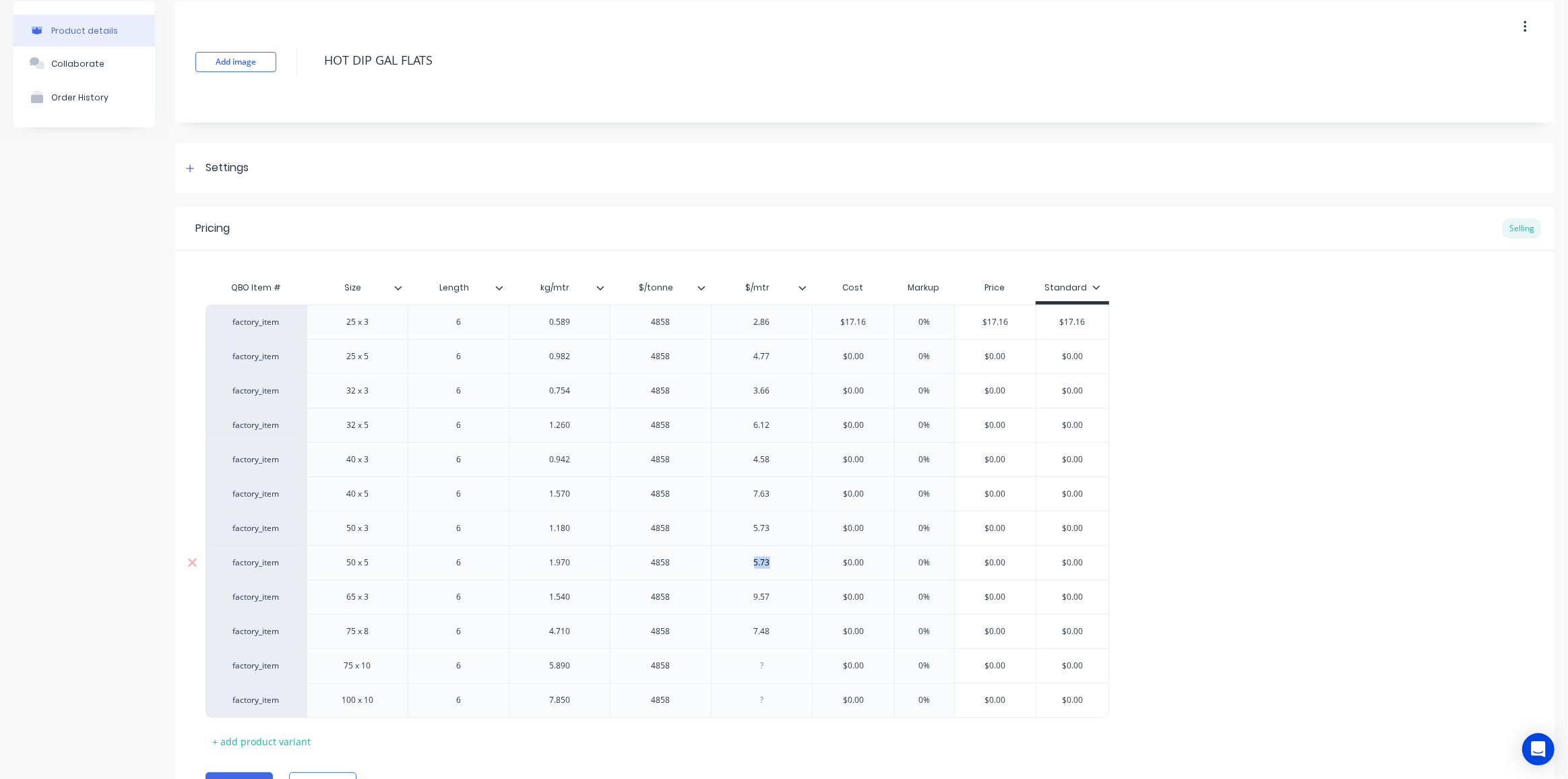
click at [760, 564] on div "5.73" at bounding box center [763, 563] width 68 height 17
click at [761, 631] on div "7.48" at bounding box center [763, 631] width 68 height 17
click at [763, 597] on div "9.57" at bounding box center [763, 596] width 68 height 17
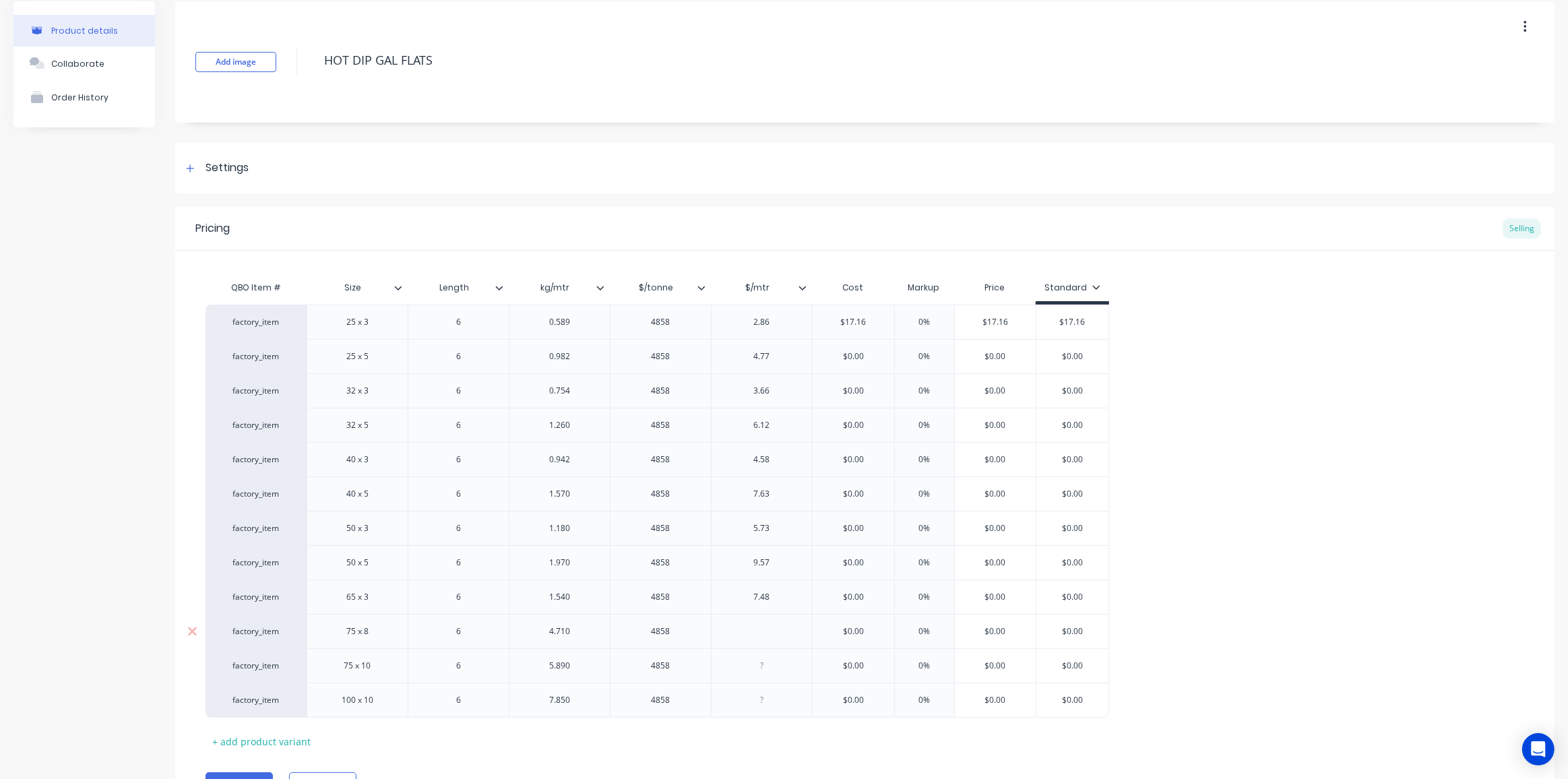
click at [754, 631] on div at bounding box center [763, 631] width 68 height 17
click at [746, 665] on div at bounding box center [763, 665] width 68 height 17
paste div
click at [754, 700] on div at bounding box center [763, 700] width 68 height 17
paste div
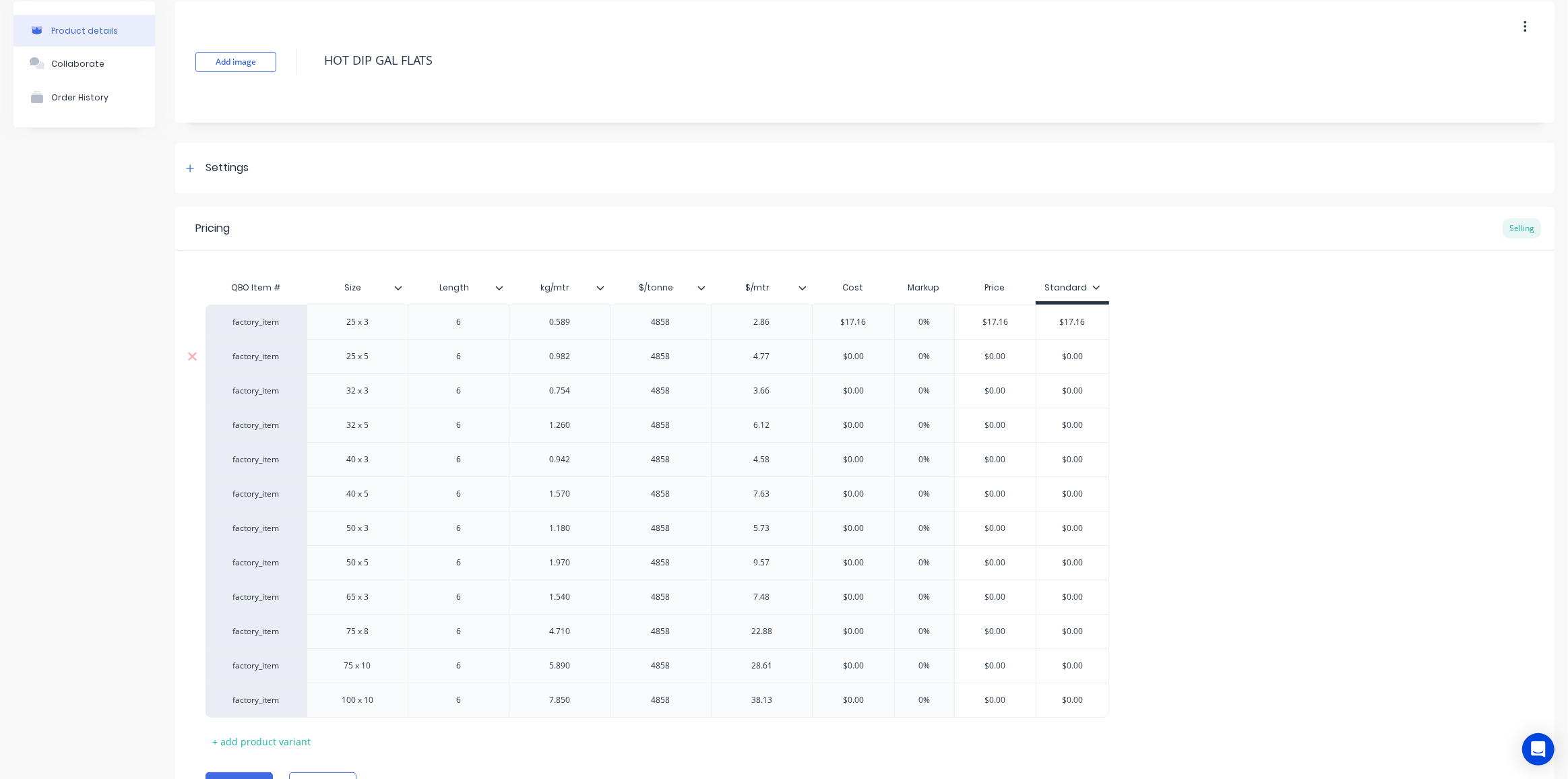
click at [846, 353] on input "$0.00" at bounding box center [853, 356] width 81 height 12
paste input "28.62"
drag, startPoint x: 880, startPoint y: 385, endPoint x: 798, endPoint y: 384, distance: 82.0
click at [798, 385] on div "factory_item 32 x 3 6 0.754 4858 3.66 $0.00 $0.00 0% $0.00 $0.00" at bounding box center [658, 391] width 904 height 35
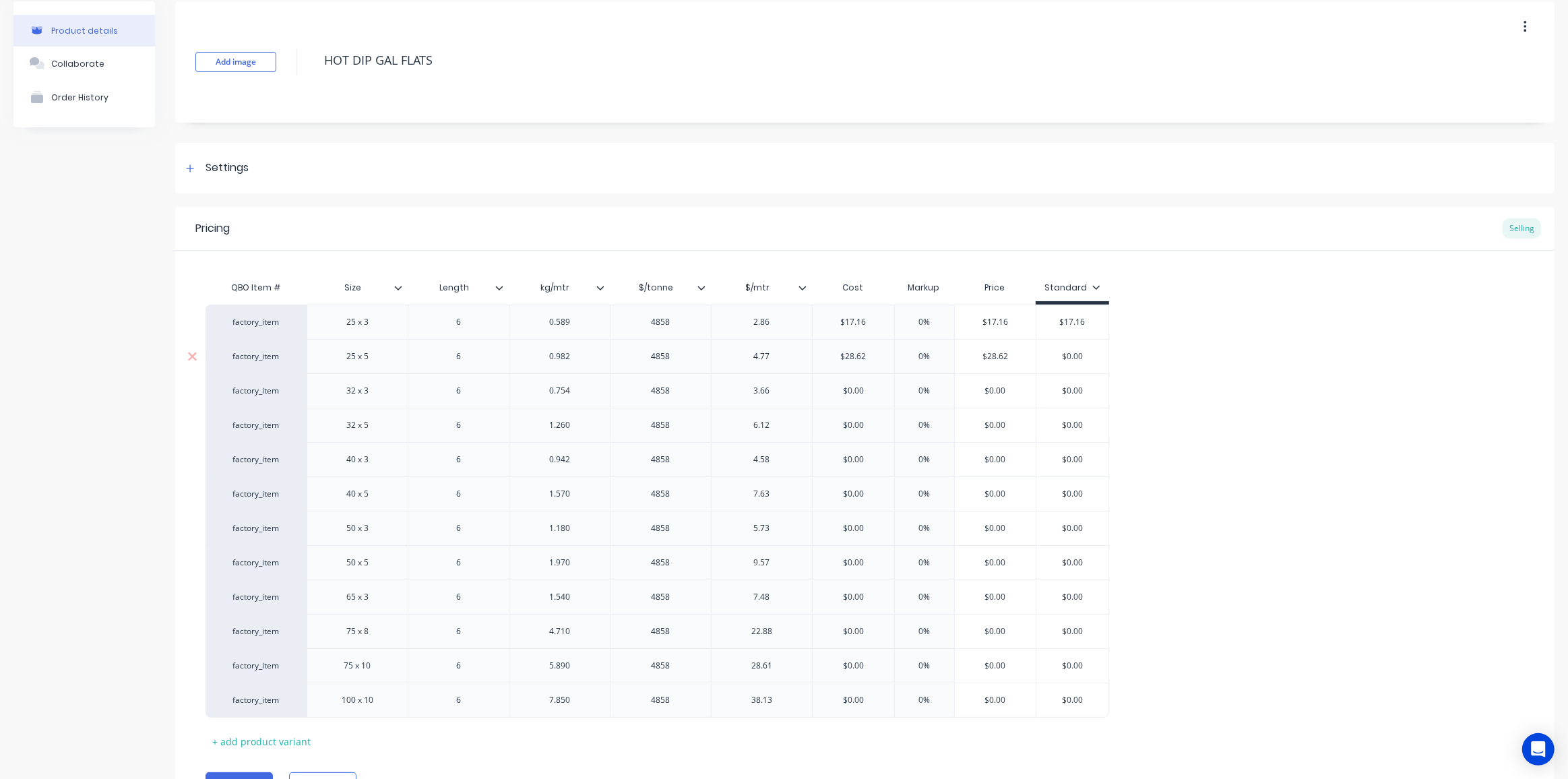
paste input "21.96"
drag, startPoint x: 870, startPoint y: 422, endPoint x: 773, endPoint y: 420, distance: 97.0
click at [773, 421] on div "factory_item 32 x 5 6 1.260 4858 6.12 $0.00 $0.00 0% $0.00 $0.00" at bounding box center [658, 425] width 904 height 35
paste input "36.72"
drag, startPoint x: 870, startPoint y: 457, endPoint x: 788, endPoint y: 456, distance: 82.0
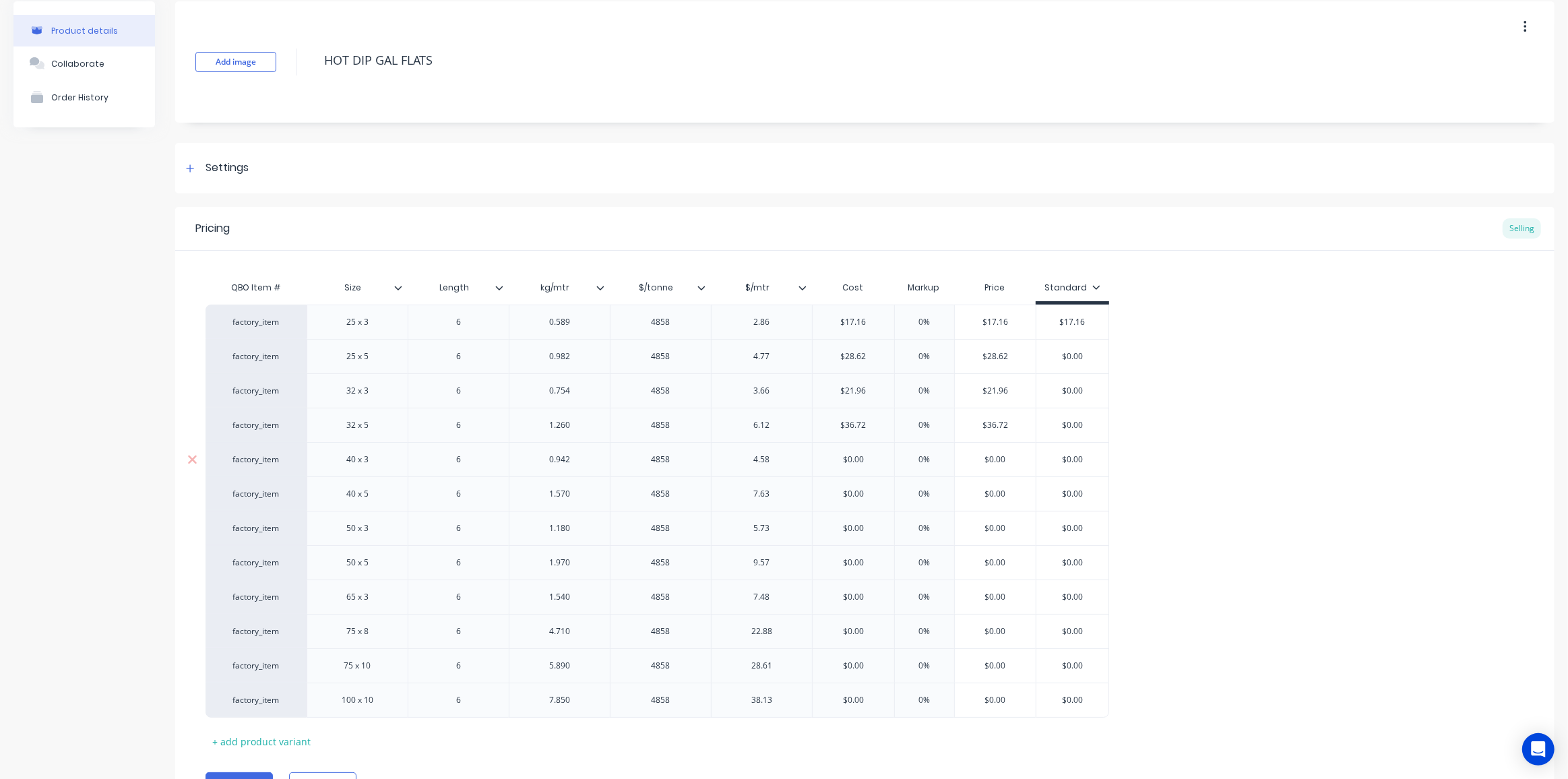
click at [796, 456] on div "factory_item 40 x 3 6 0.942 4858 4.58 $0.00 $0.00 0% $0.00 $0.00" at bounding box center [658, 459] width 904 height 35
paste input "27.48"
drag, startPoint x: 804, startPoint y: 490, endPoint x: 767, endPoint y: 490, distance: 37.0
click at [778, 490] on div "factory_item 40 x 5 6 1.570 4858 7.63 $0.00 $0.00 0% $0.00 $0.00" at bounding box center [658, 494] width 904 height 35
paste input "45.78"
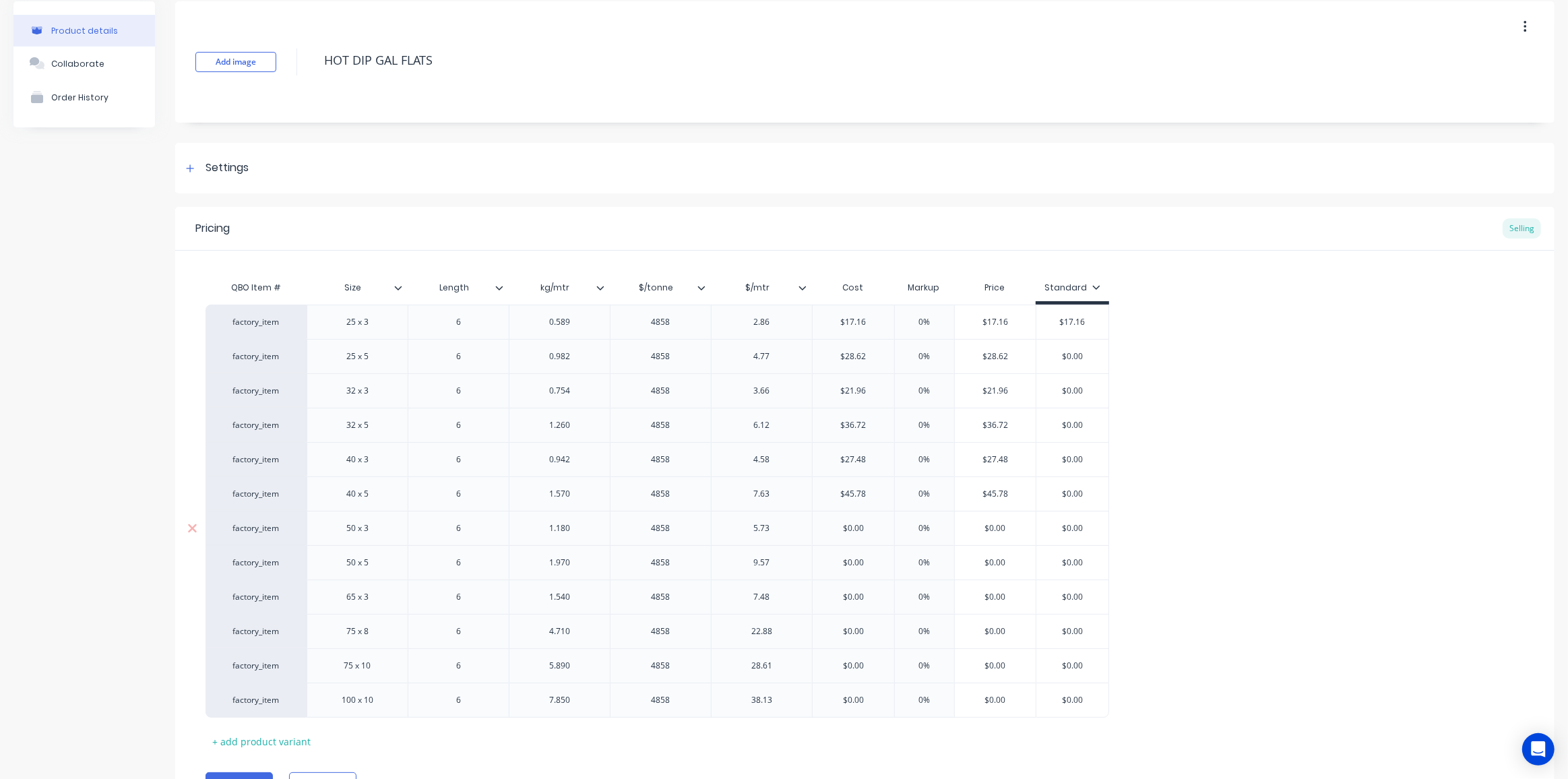
drag, startPoint x: 868, startPoint y: 526, endPoint x: 790, endPoint y: 521, distance: 78.2
click at [801, 526] on div "factory_item 50 x 3 6 1.180 4858 5.73 $0.00 $0.00 0% $0.00 $0.00" at bounding box center [658, 528] width 904 height 35
paste input "34.38"
drag, startPoint x: 870, startPoint y: 557, endPoint x: 786, endPoint y: 559, distance: 84.0
click at [786, 559] on div "factory_item 50 x 5 6 1.970 4858 9.57 $0.00 $0.00 0% $0.00 $0.00" at bounding box center [658, 563] width 904 height 35
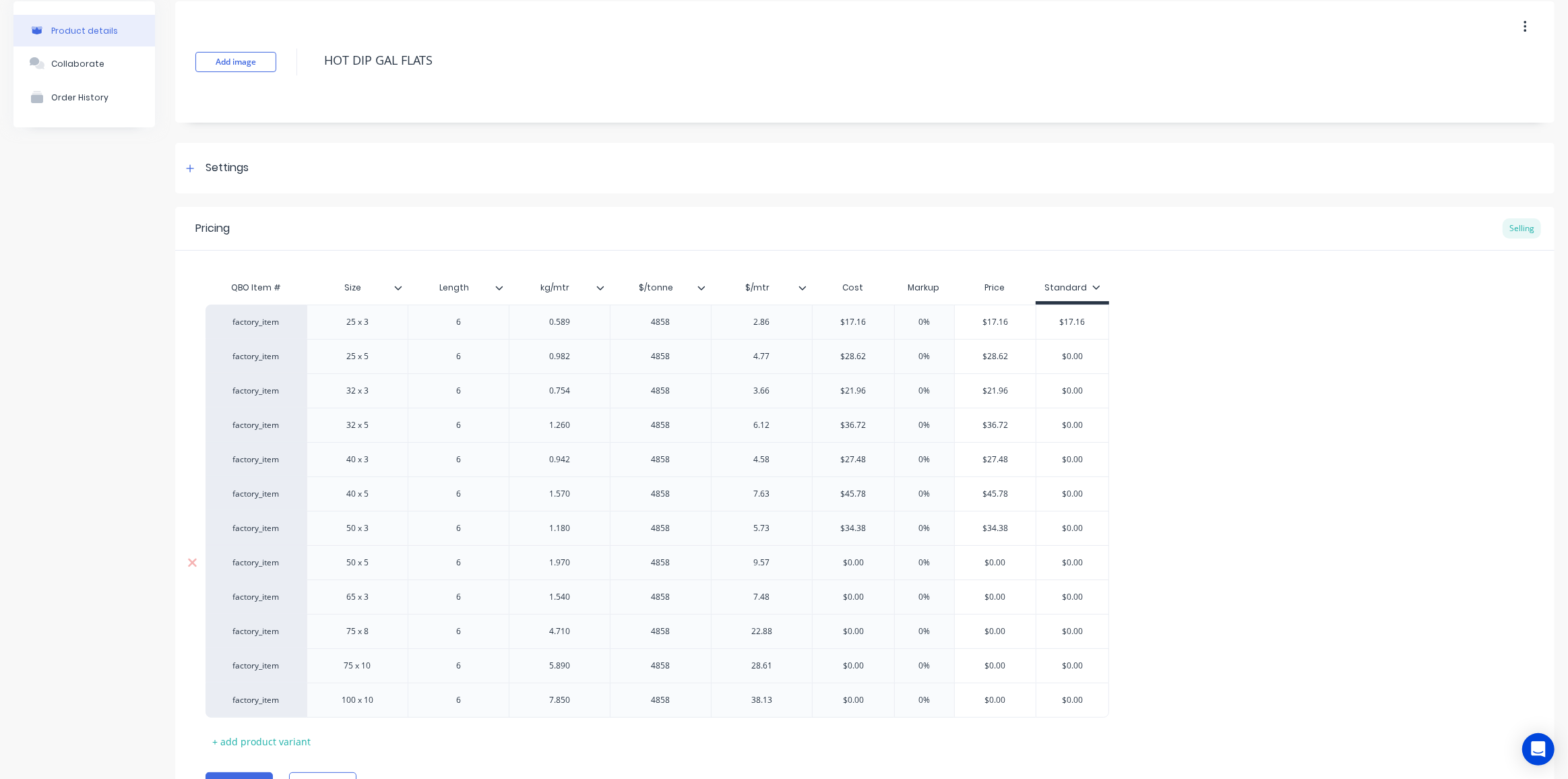
paste input "57.42"
drag, startPoint x: 855, startPoint y: 595, endPoint x: 745, endPoint y: 595, distance: 110.0
click at [745, 595] on div "factory_item 65 x 3 6 1.540 4858 7.48 $0.00 $0.00 0% $0.00 $0.00" at bounding box center [658, 597] width 904 height 35
paste input "44.88"
drag, startPoint x: 874, startPoint y: 626, endPoint x: 783, endPoint y: 625, distance: 91.0
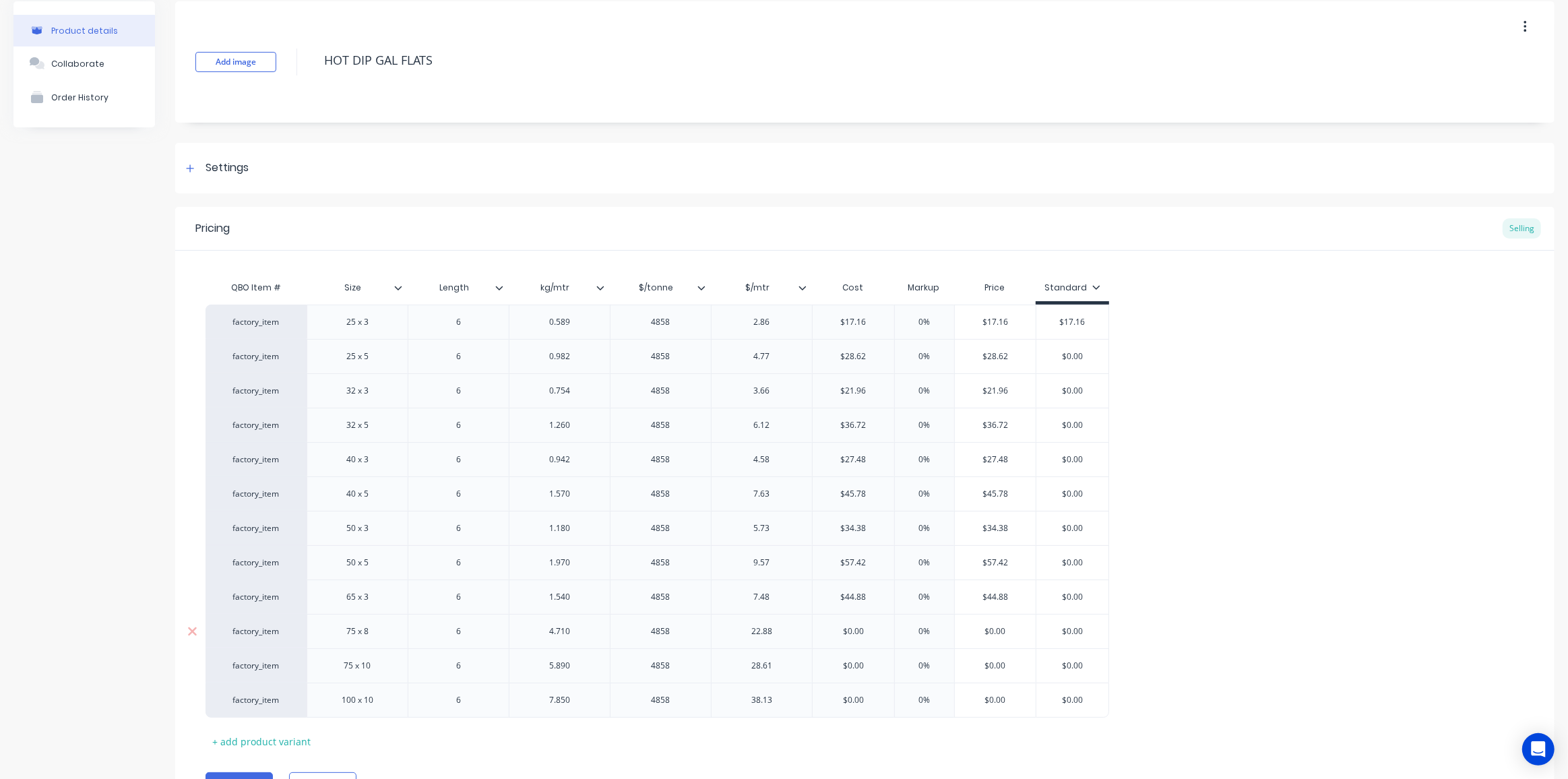
click at [786, 625] on div "factory_item 75 x 8 6 4.710 4858 22.88 $0.00 $0.00 0% $0.00 $0.00" at bounding box center [658, 631] width 904 height 35
paste input "137.28"
drag, startPoint x: 880, startPoint y: 662, endPoint x: 814, endPoint y: 662, distance: 66.0
click at [821, 662] on input "$0.00" at bounding box center [856, 665] width 86 height 12
paste input "171.66"
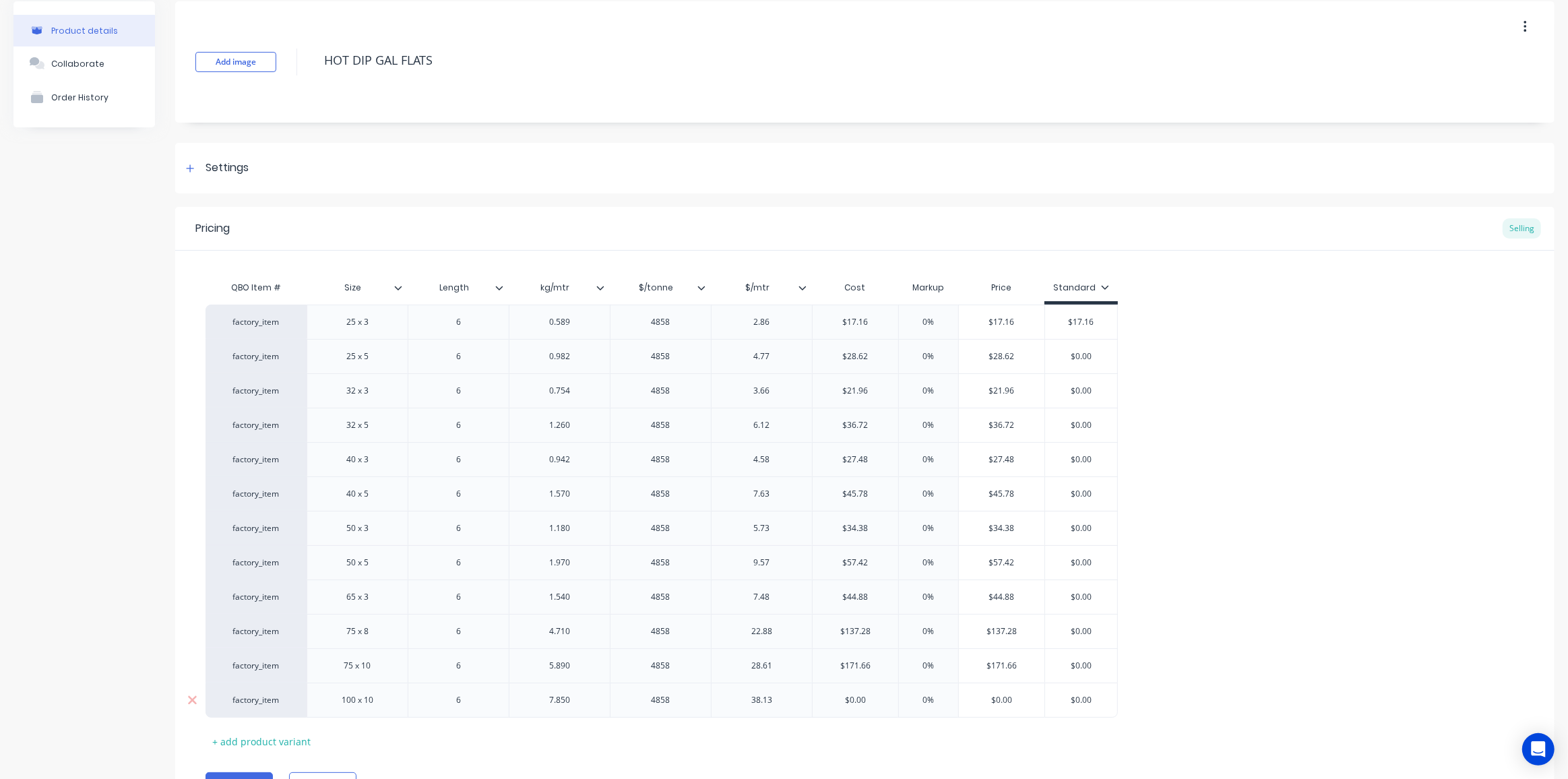
drag, startPoint x: 873, startPoint y: 696, endPoint x: 797, endPoint y: 696, distance: 76.0
click at [799, 696] on div "factory_item 100 x 10 6 7.850 4858 38.13 $0.00 $0.00 0% $0.00 $0.00" at bounding box center [661, 700] width 912 height 35
paste input "228.78"
click at [1237, 654] on div "factory_item 25 x 3 6 0.589 4858 2.86 $17.16 17.16 0% 0% $17.16 $17.16 $17.16 $…" at bounding box center [865, 511] width 1319 height 413
click at [998, 354] on input "$28.62" at bounding box center [1002, 356] width 86 height 12
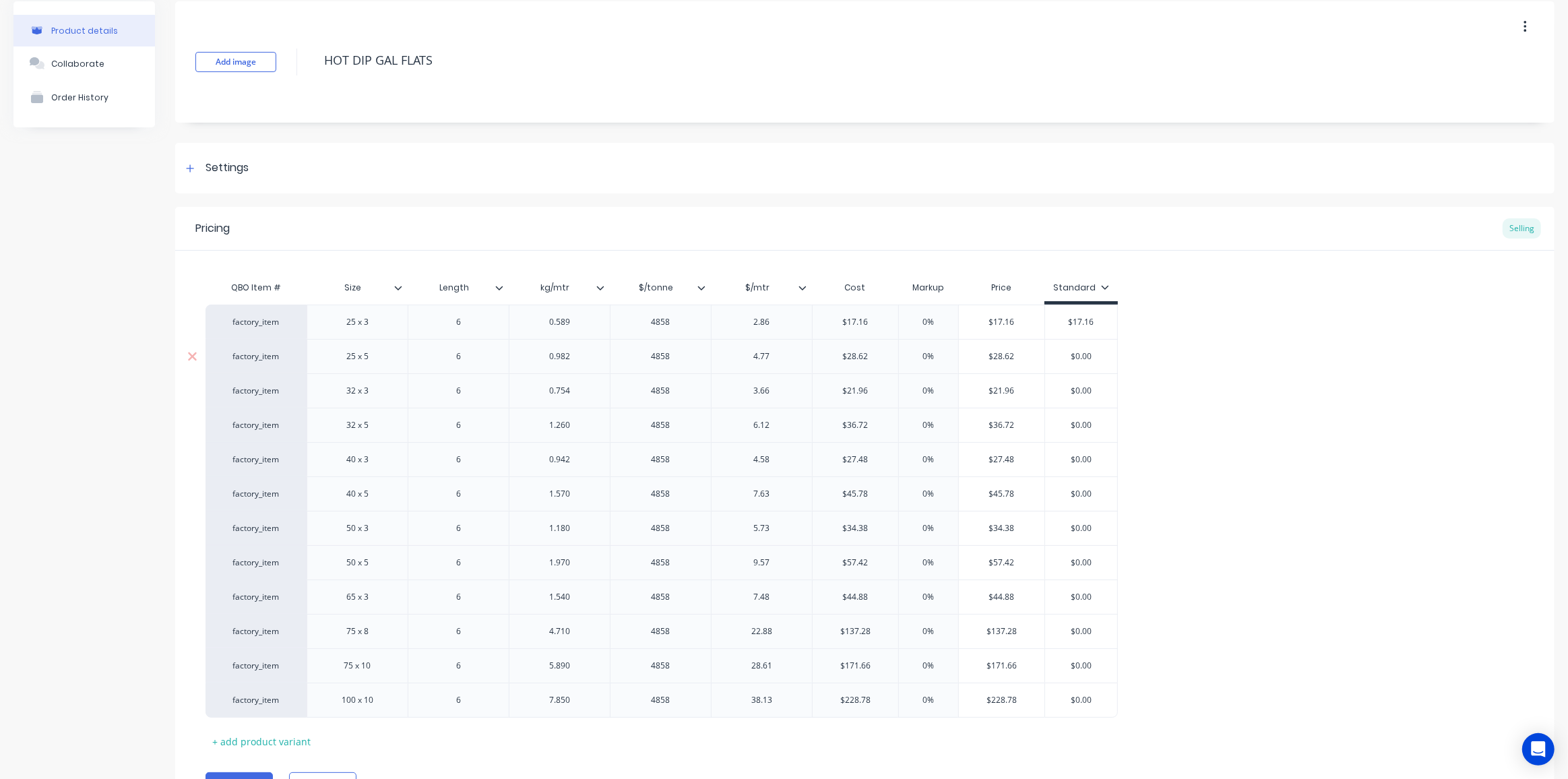
click at [998, 354] on input "$28.62" at bounding box center [1002, 356] width 86 height 12
click at [1079, 355] on input "$0.00" at bounding box center [1080, 356] width 72 height 12
paste input "28.62"
click at [993, 388] on input "$21.96" at bounding box center [1002, 390] width 86 height 12
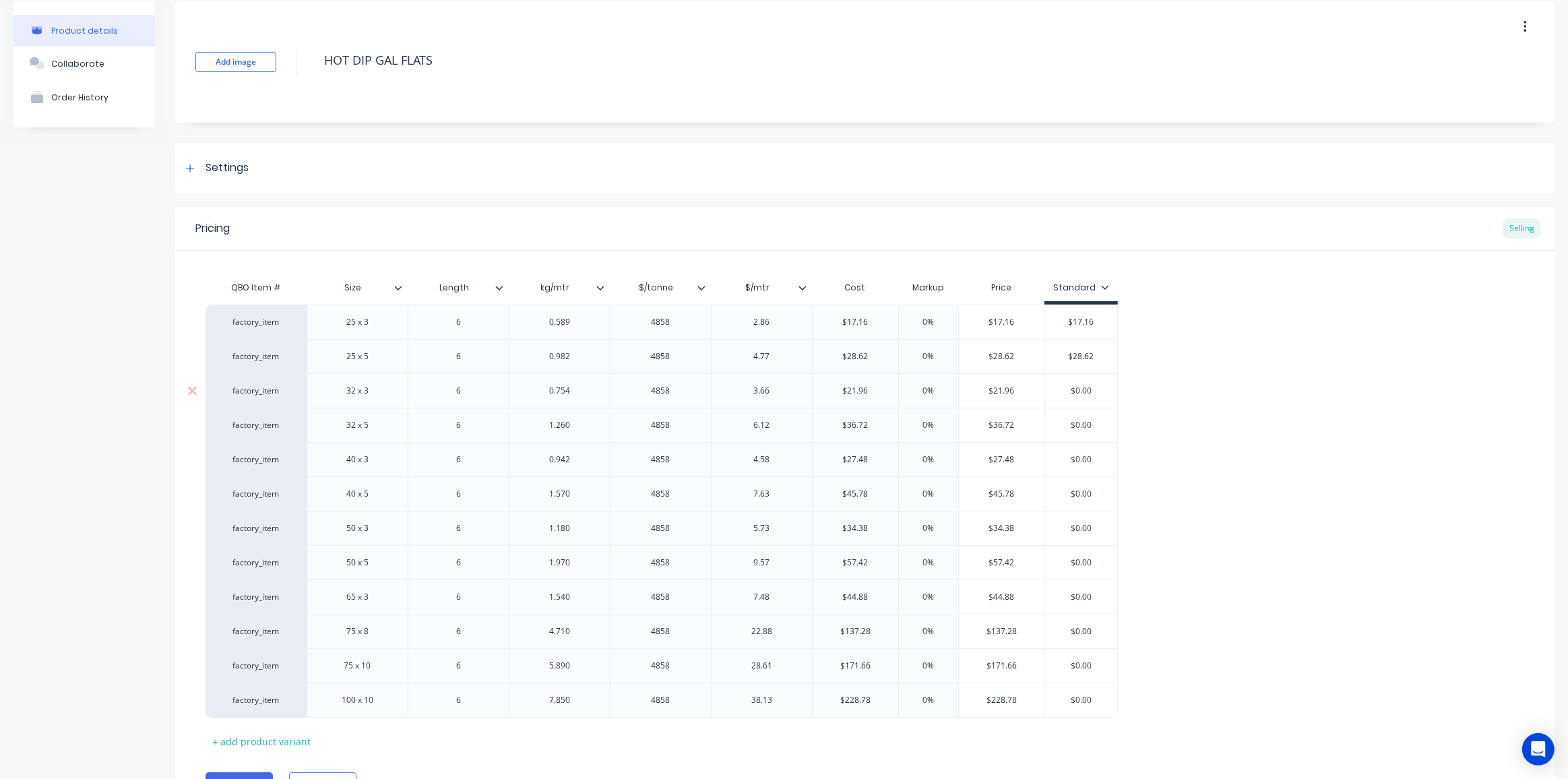
click at [993, 388] on input "$21.96" at bounding box center [1002, 390] width 86 height 12
click at [1082, 387] on input "$0.00" at bounding box center [1080, 390] width 72 height 12
paste input "21.96"
click at [1003, 423] on input "$36.72" at bounding box center [1002, 425] width 86 height 12
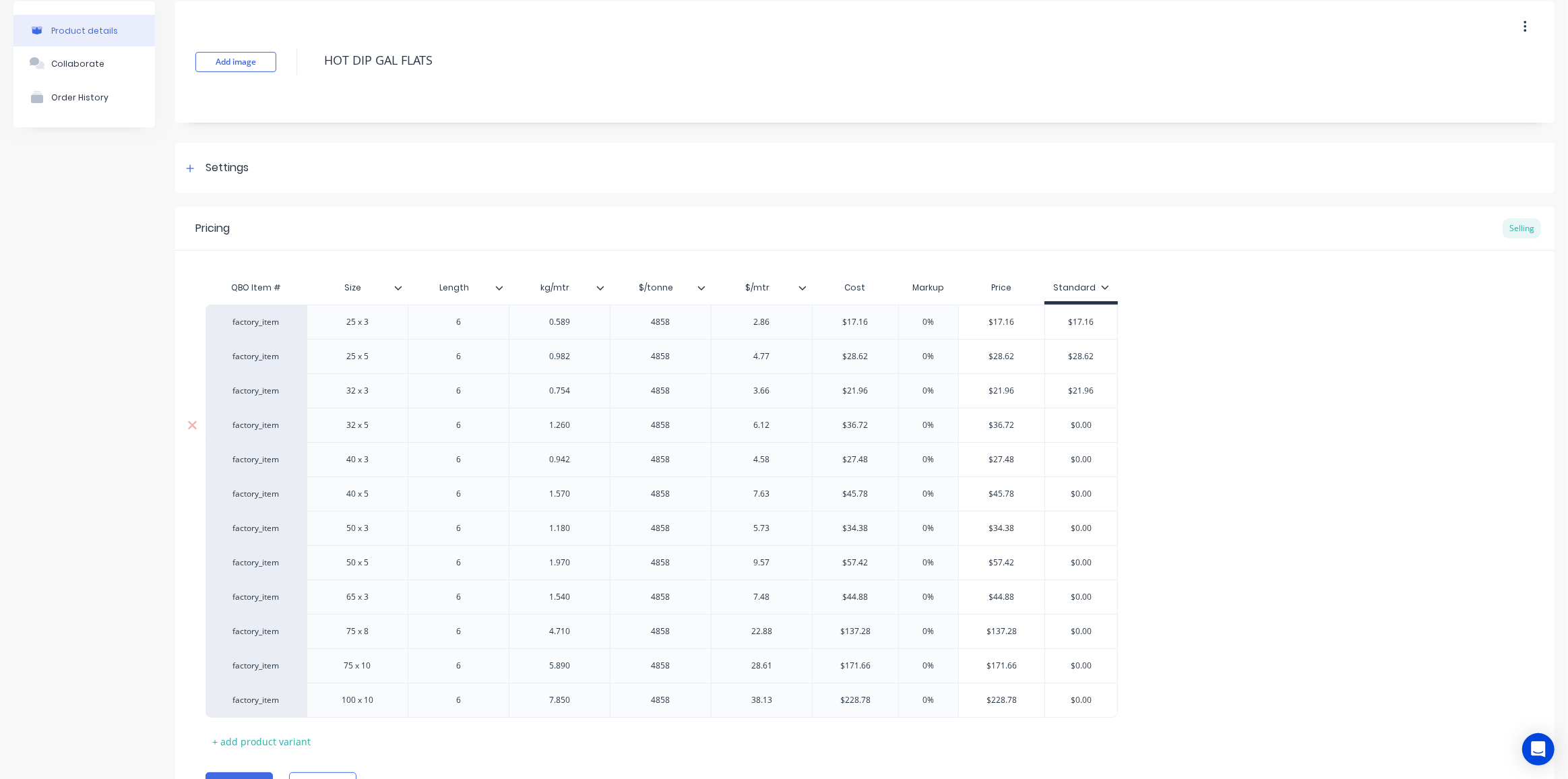
click at [1003, 423] on input "$36.72" at bounding box center [1002, 425] width 86 height 12
click at [1088, 423] on input "$0.00" at bounding box center [1080, 425] width 72 height 12
paste input "36.72"
click at [998, 457] on input "$27.48" at bounding box center [1002, 459] width 86 height 12
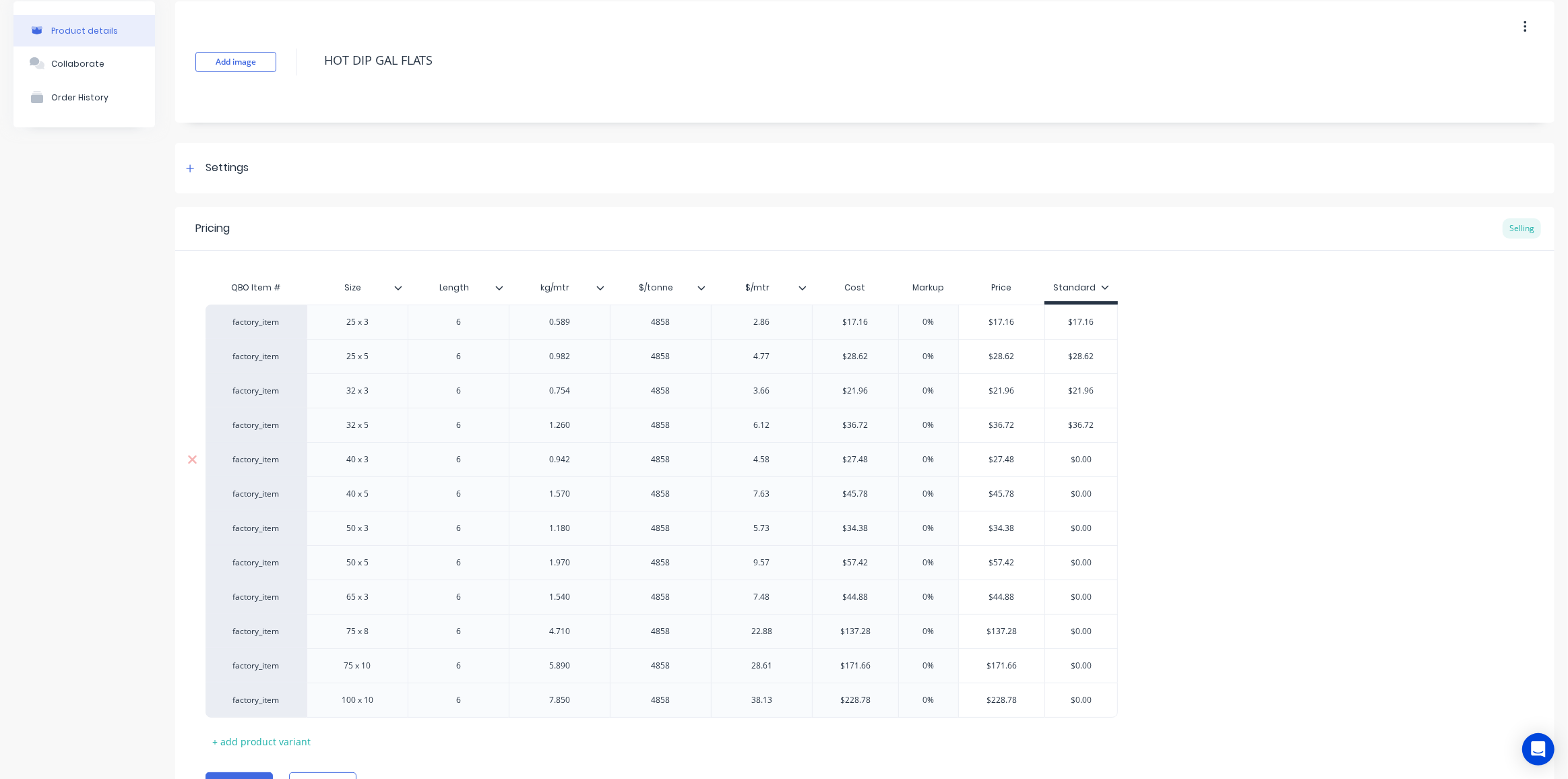
click at [998, 457] on input "$27.48" at bounding box center [1002, 459] width 86 height 12
click at [1077, 457] on input "$0.00" at bounding box center [1080, 459] width 72 height 12
paste input "27.48"
click at [999, 492] on input "$45.78" at bounding box center [1002, 493] width 86 height 12
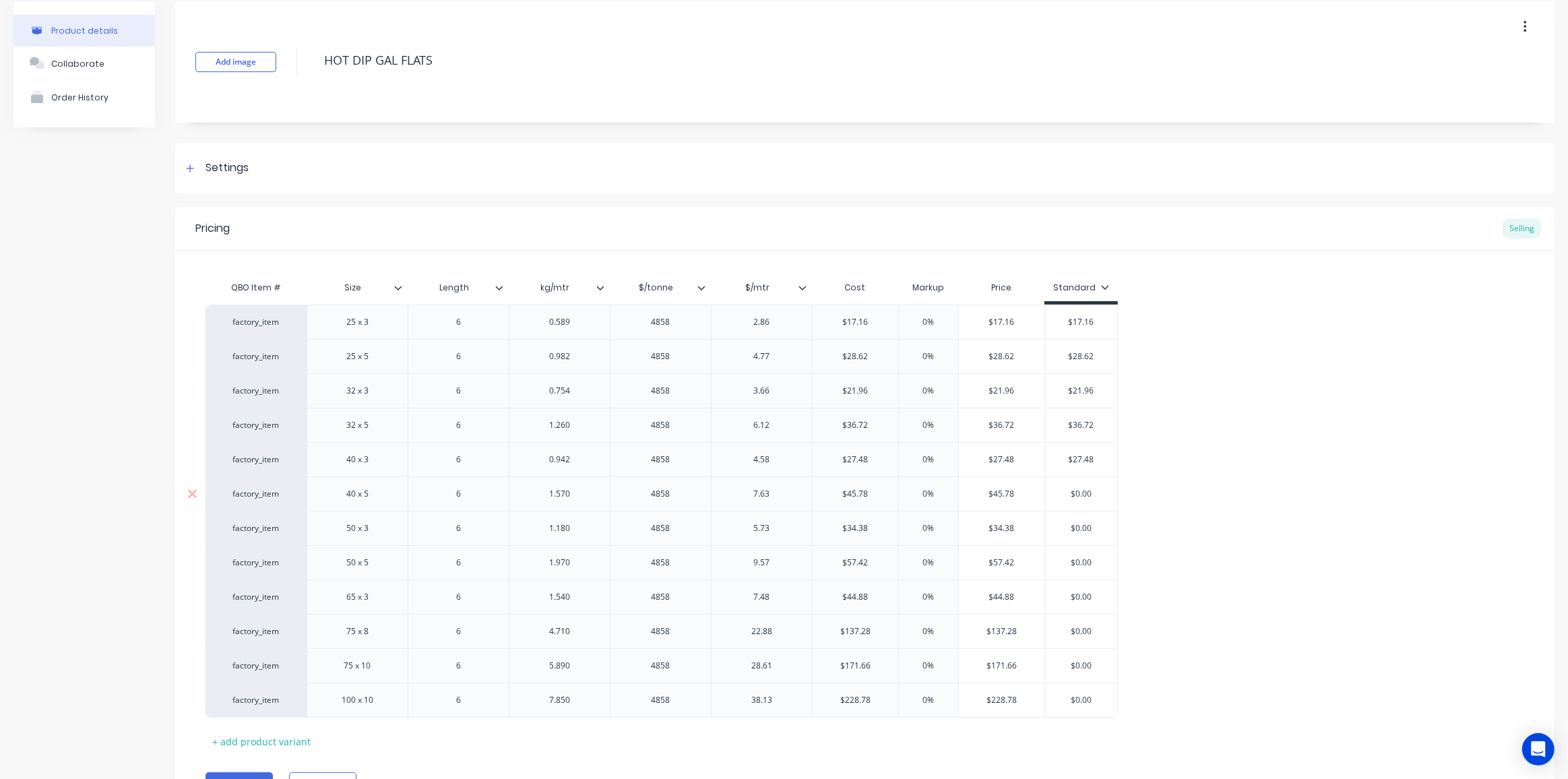
click at [999, 492] on input "$45.78" at bounding box center [1002, 493] width 86 height 12
click at [1080, 492] on input "$0.00" at bounding box center [1080, 493] width 72 height 12
paste input "45.78"
click at [1005, 526] on input "$34.38" at bounding box center [1002, 528] width 86 height 12
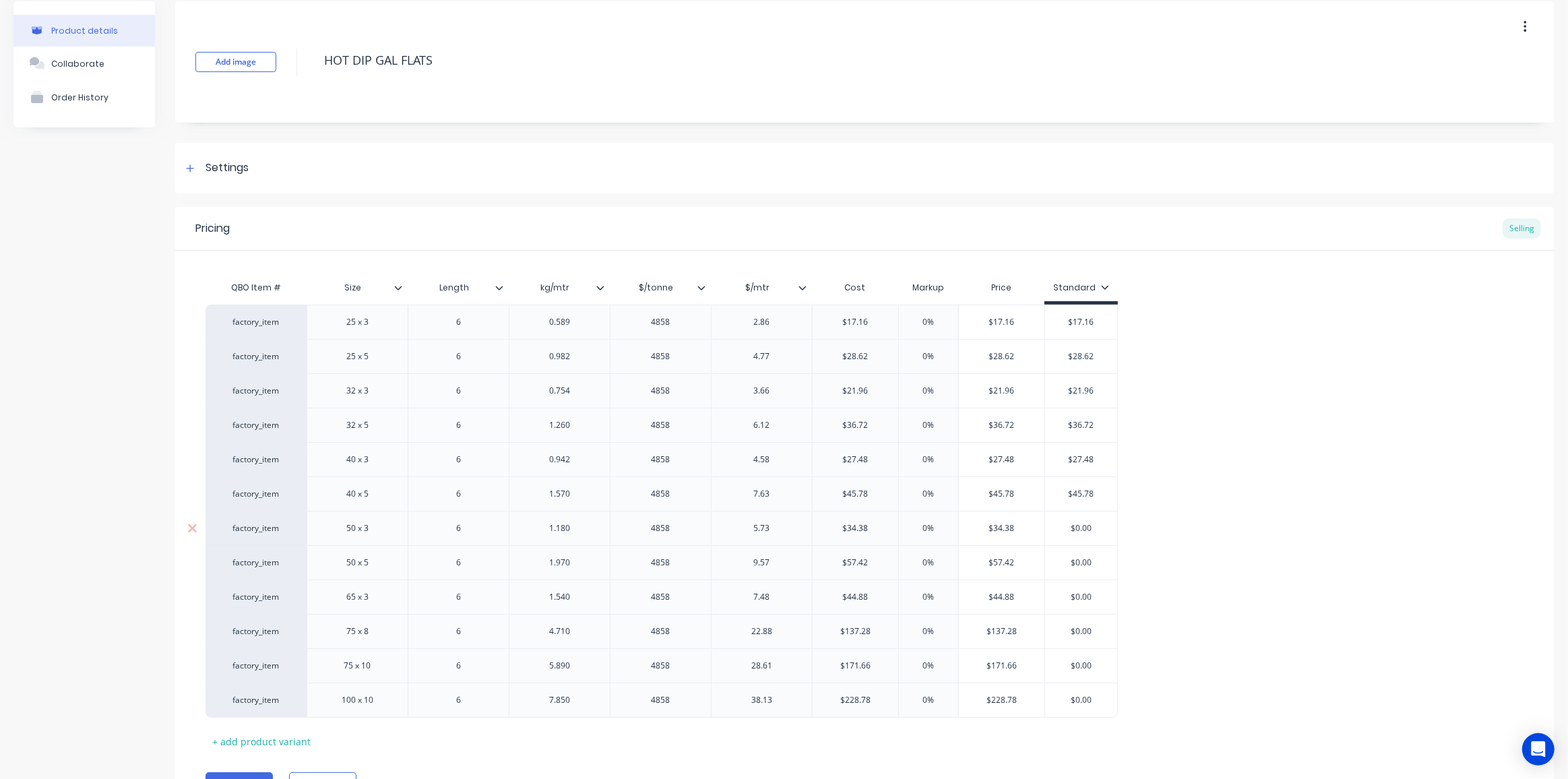
click at [1005, 526] on input "$34.38" at bounding box center [1002, 528] width 86 height 12
click at [1081, 527] on input "$0.00" at bounding box center [1080, 528] width 72 height 12
paste input "34.38"
click at [1004, 559] on input "$57.42" at bounding box center [1002, 563] width 86 height 12
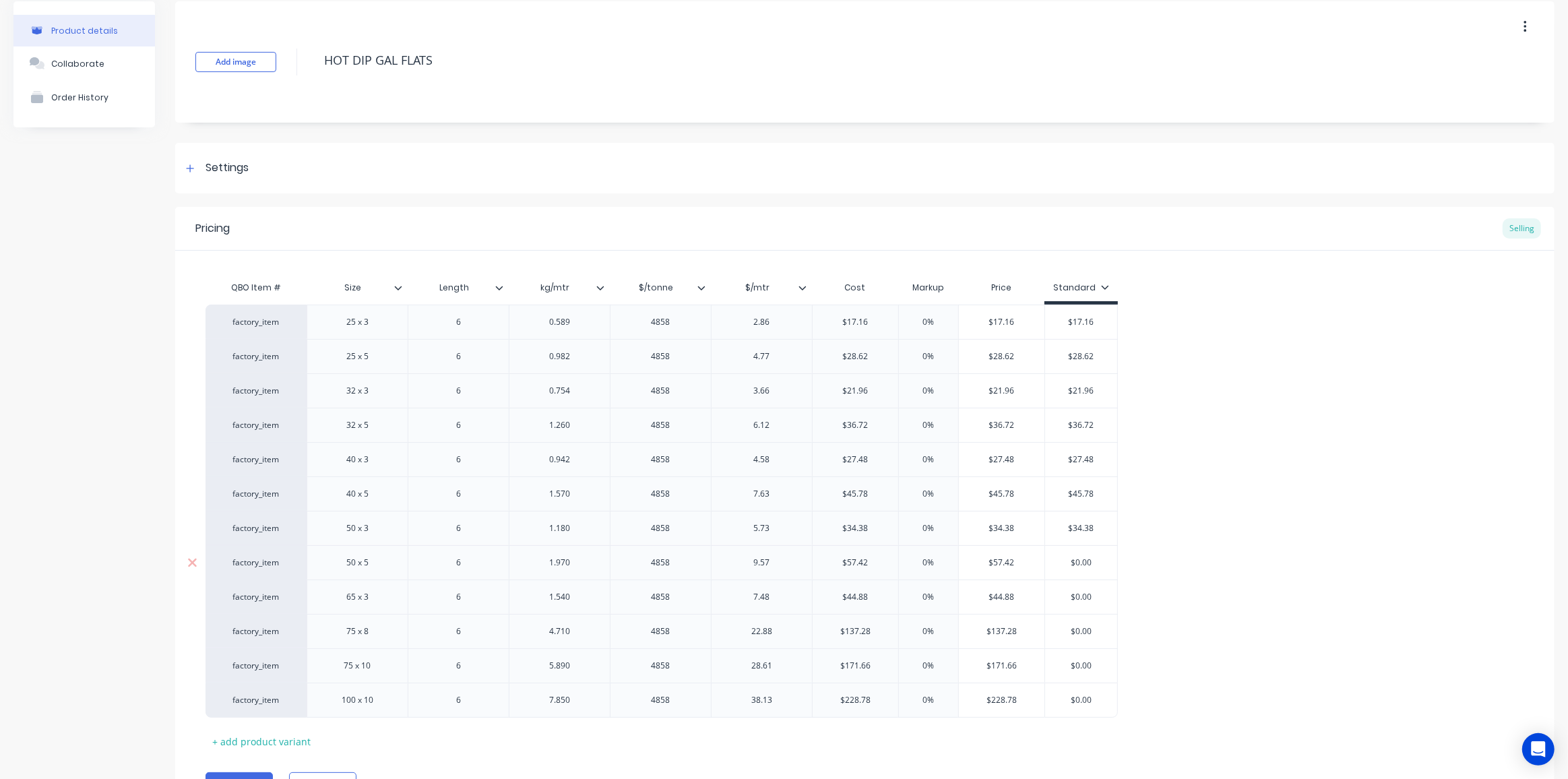
click at [1004, 559] on input "$57.42" at bounding box center [1002, 563] width 86 height 12
click at [1078, 557] on input "$0.00" at bounding box center [1080, 563] width 72 height 12
paste input "57.42"
click at [996, 599] on input "$44.88" at bounding box center [1002, 596] width 86 height 12
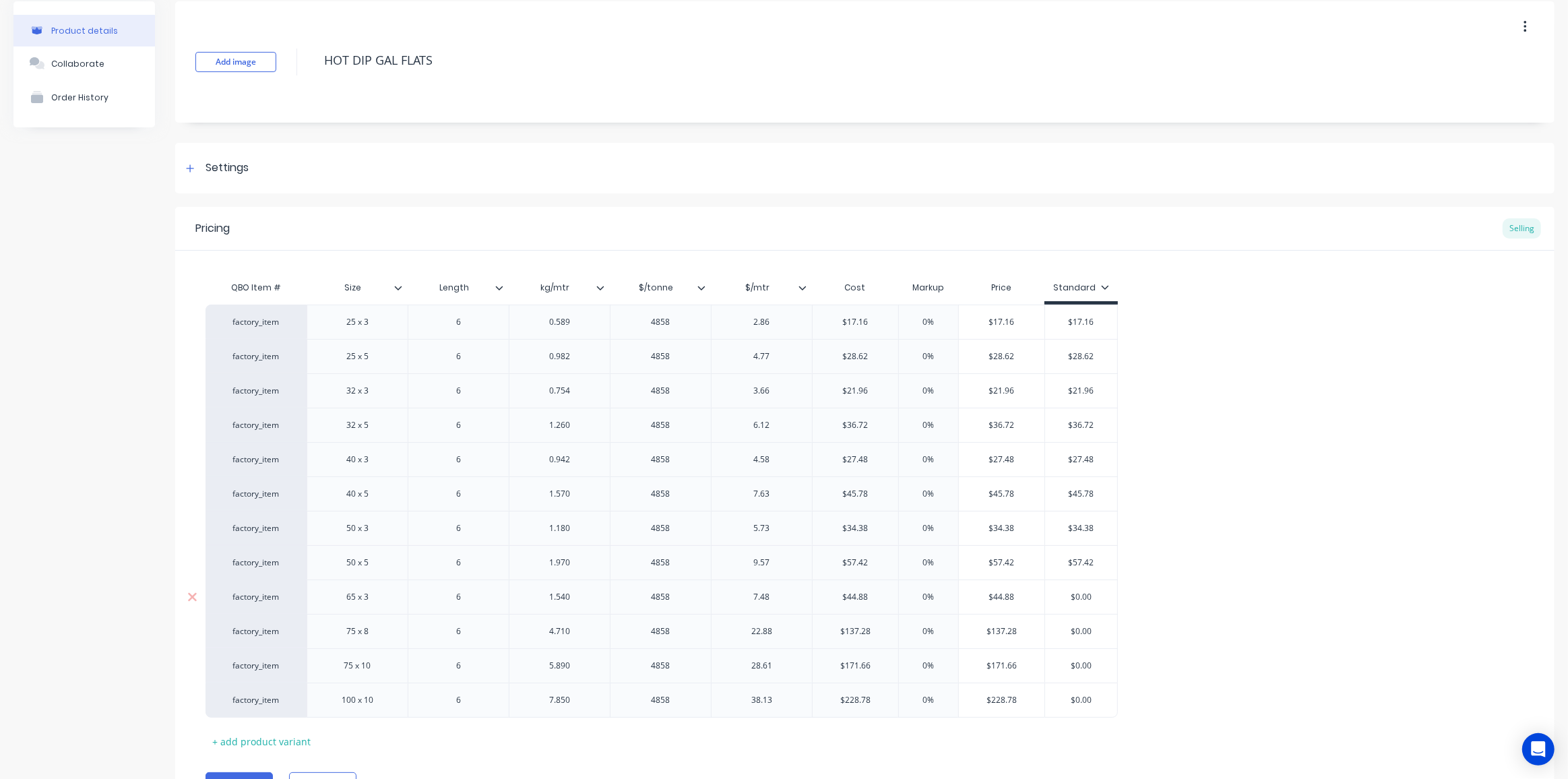
click at [997, 599] on input "$44.88" at bounding box center [1002, 596] width 86 height 12
click at [1080, 595] on input "$0.00" at bounding box center [1080, 596] width 72 height 12
paste input "44.88"
click at [1005, 633] on input "$137.28" at bounding box center [1002, 631] width 86 height 12
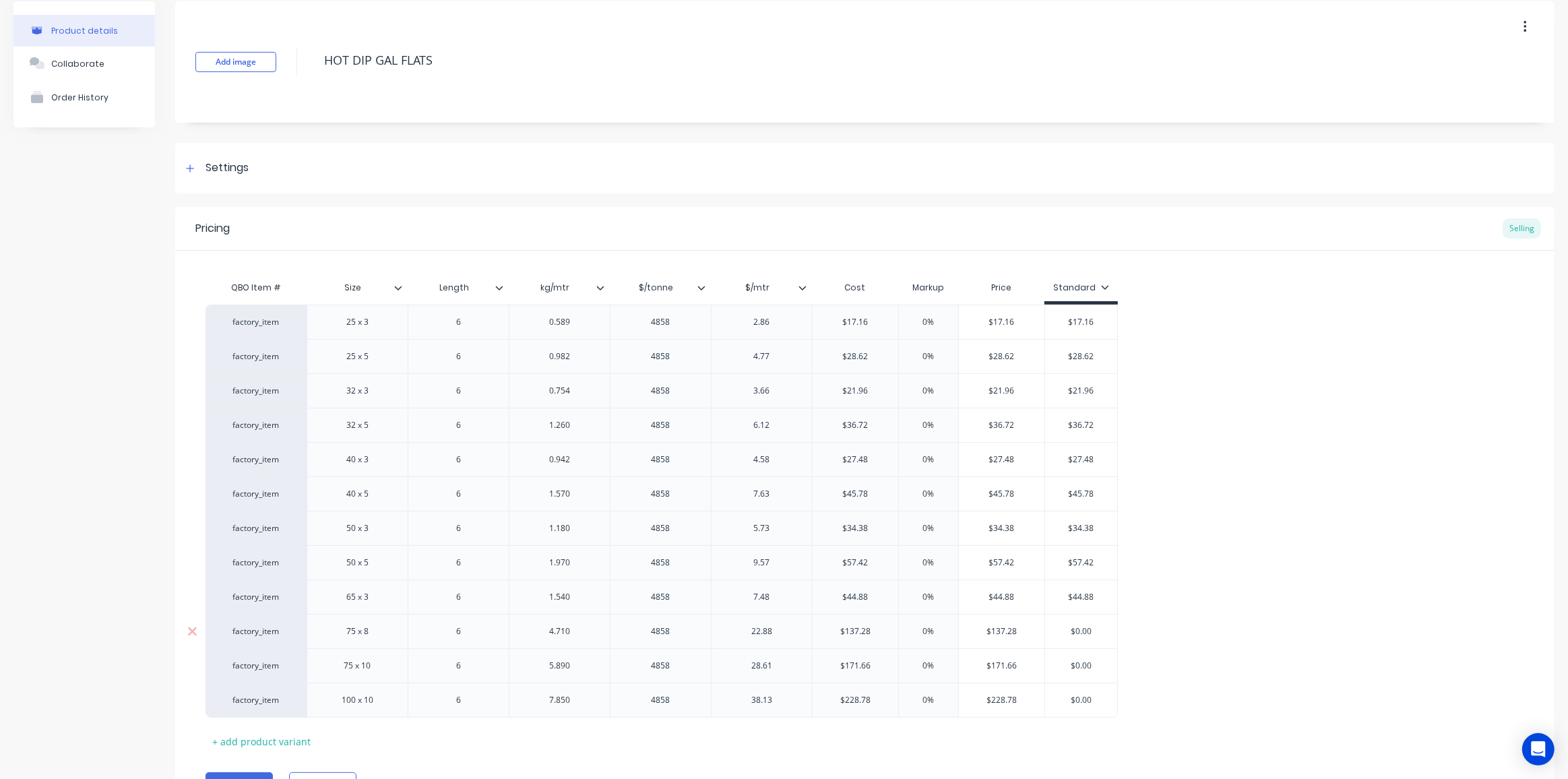
click at [1005, 633] on input "$137.28" at bounding box center [1002, 631] width 86 height 12
click at [1086, 626] on input "$0.00" at bounding box center [1080, 631] width 72 height 12
paste input "137.28"
click at [1000, 664] on input "$171.66" at bounding box center [1002, 665] width 86 height 12
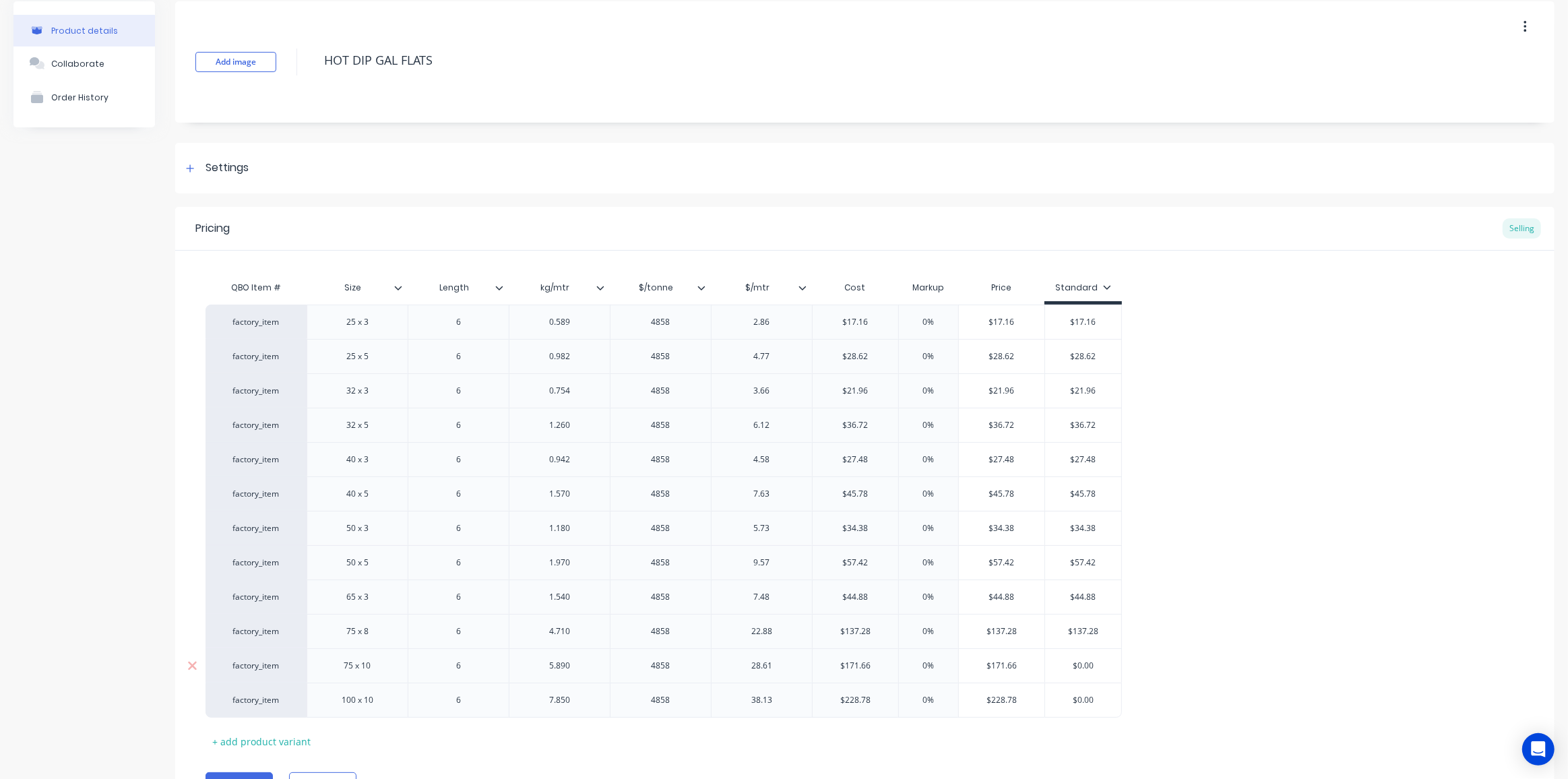
click at [1000, 664] on input "$171.66" at bounding box center [1002, 665] width 86 height 12
click at [1079, 659] on input "$0.00" at bounding box center [1082, 665] width 76 height 12
paste input "171.66"
click at [1002, 696] on input "$228.78" at bounding box center [1002, 700] width 86 height 12
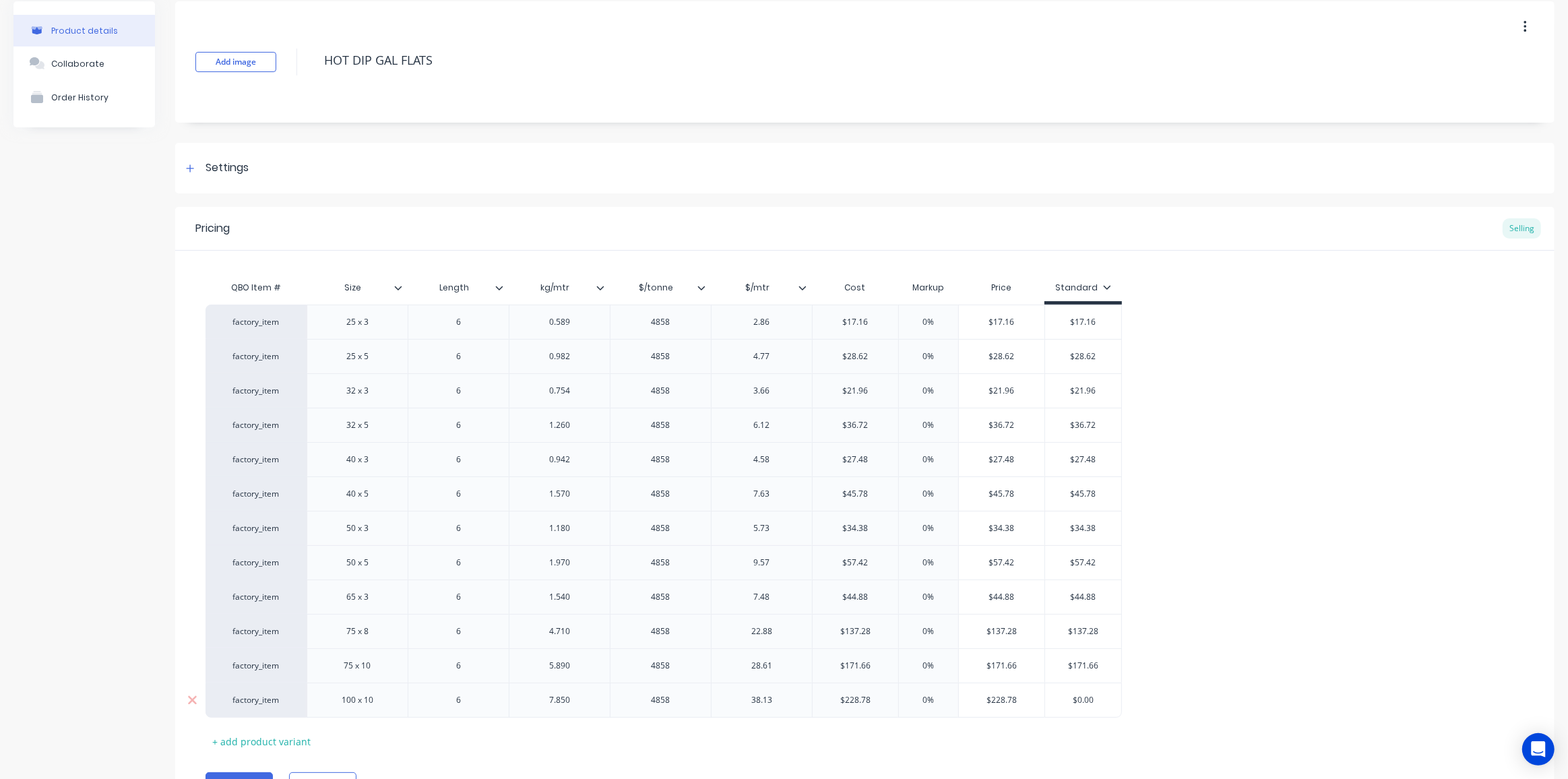
click at [1002, 696] on input "$228.78" at bounding box center [1002, 700] width 86 height 12
click at [1082, 697] on input "$0.00" at bounding box center [1082, 700] width 76 height 12
paste input "228.78"
click at [1243, 662] on div "factory_item 25 x 3 6 0.589 4858 2.86 $17.16 17.16 0% 0% $17.16 $17.16 $17.16 $…" at bounding box center [865, 511] width 1319 height 413
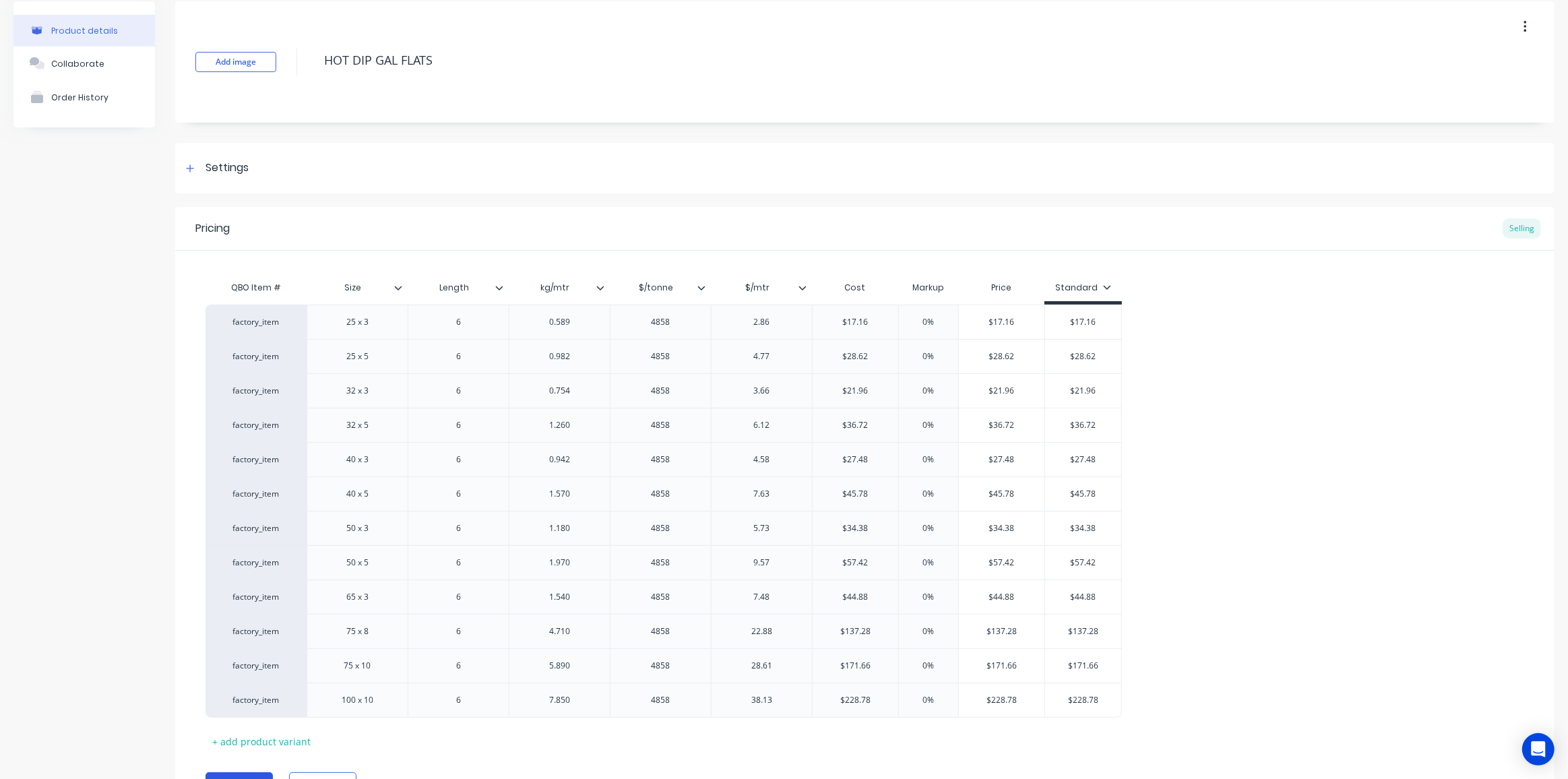
click at [249, 774] on button "Save" at bounding box center [239, 784] width 68 height 22
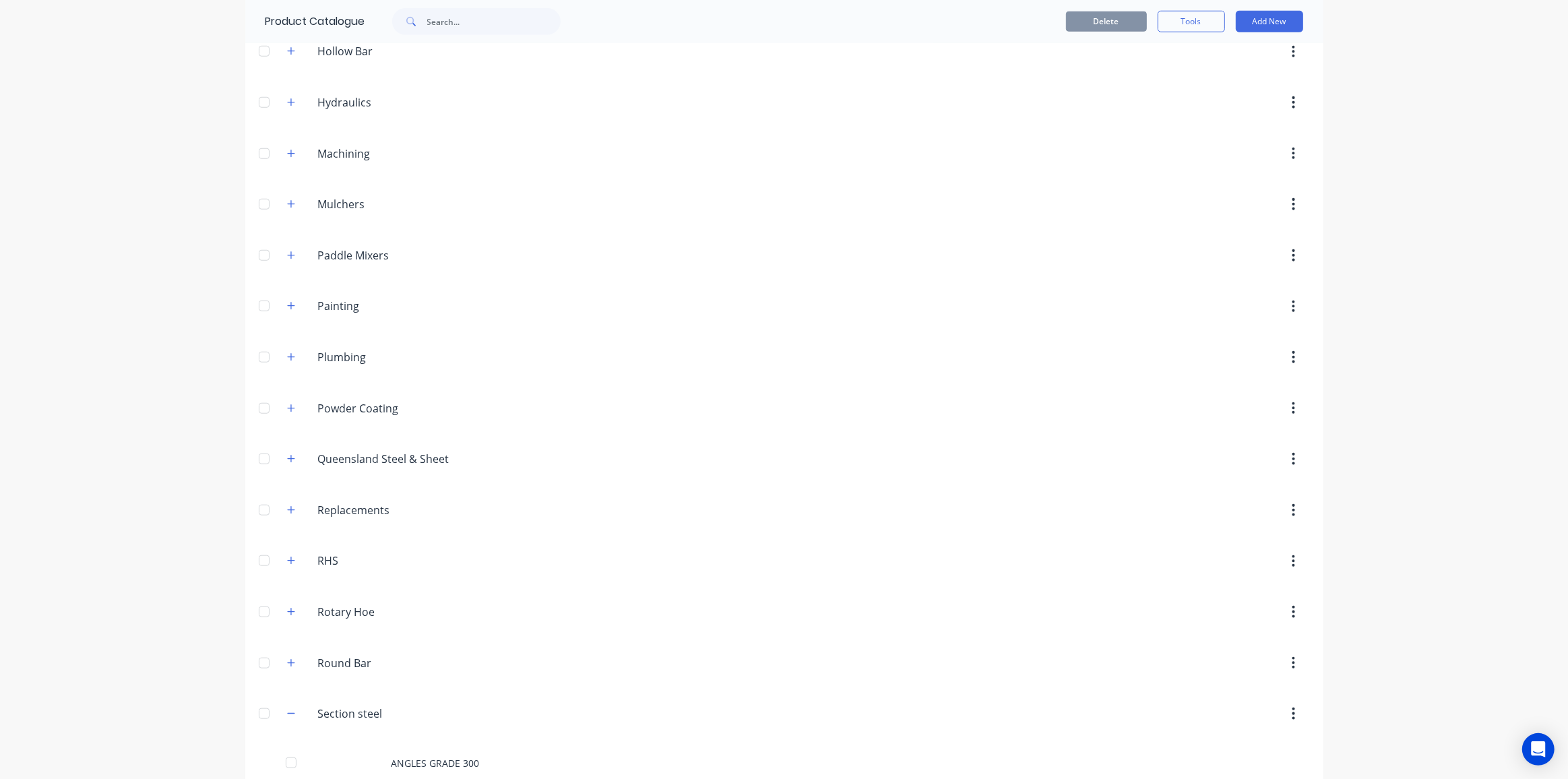
scroll to position [1837, 0]
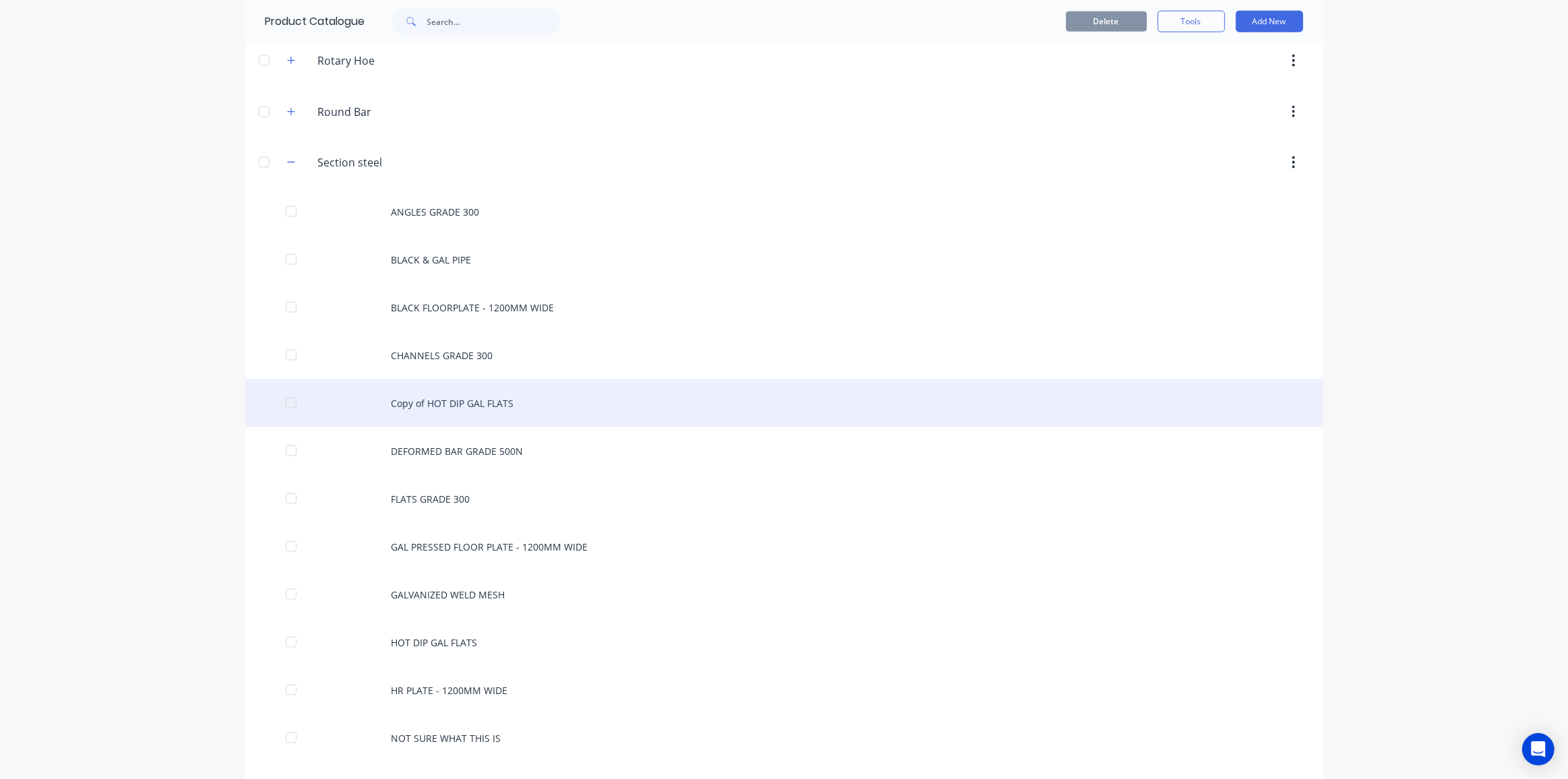
click at [474, 379] on div "Copy of HOT DIP GAL FLATS" at bounding box center [784, 403] width 1079 height 47
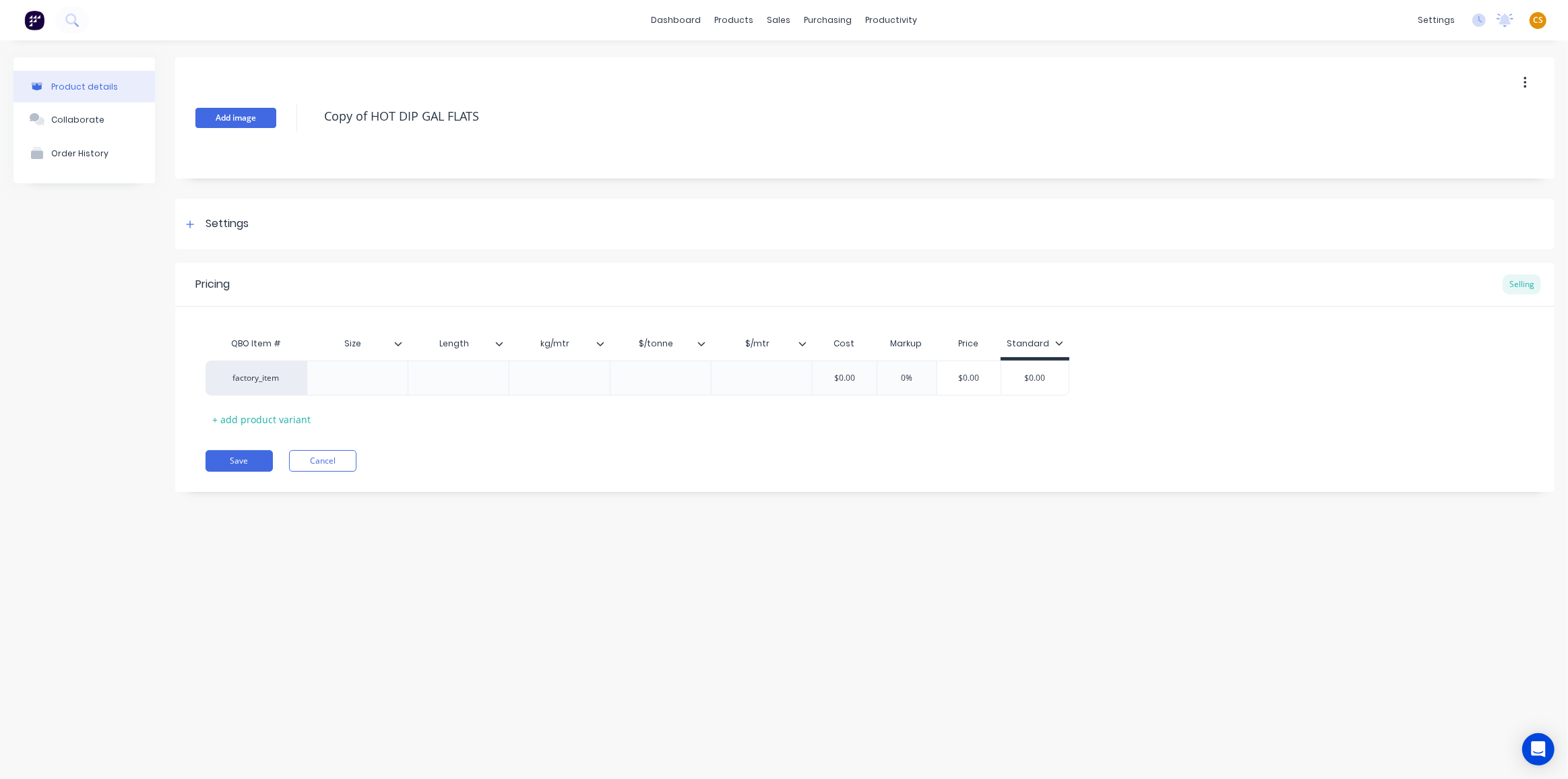
drag, startPoint x: 486, startPoint y: 114, endPoint x: 243, endPoint y: 114, distance: 243.0
click at [243, 114] on div "Add image Copy of HOT DIP GAL FLATS" at bounding box center [865, 118] width 1379 height 121
paste textarea "HOT DIP GAL ANGLE"
click at [281, 423] on div "+ add product variant" at bounding box center [261, 419] width 111 height 21
click at [287, 458] on div "+ add product variant" at bounding box center [261, 454] width 111 height 21
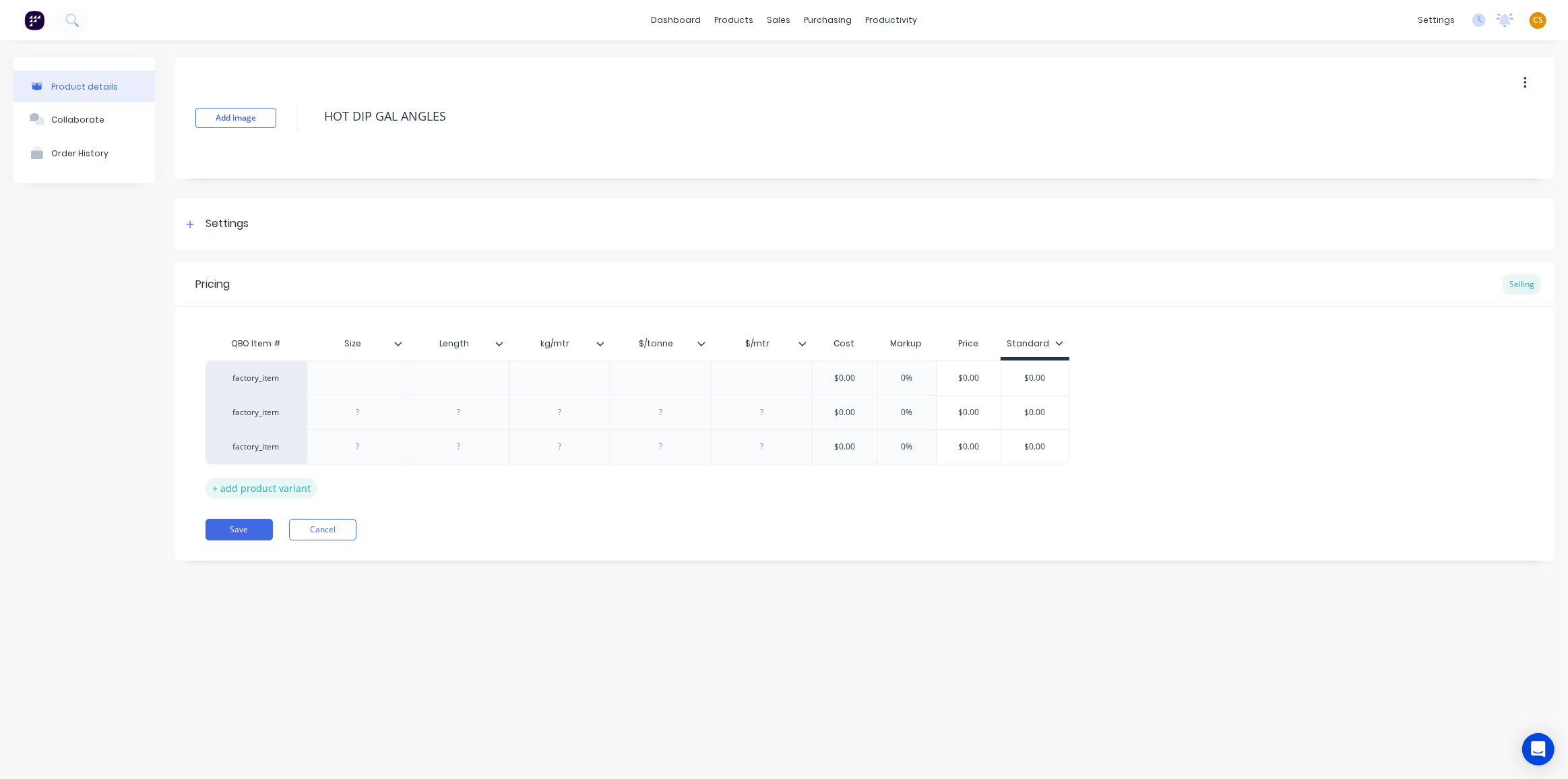
click at [295, 490] on div "+ add product variant" at bounding box center [261, 488] width 111 height 21
click at [279, 529] on div "+ add product variant" at bounding box center [261, 522] width 111 height 21
click at [290, 558] on div "+ add product variant" at bounding box center [261, 556] width 111 height 21
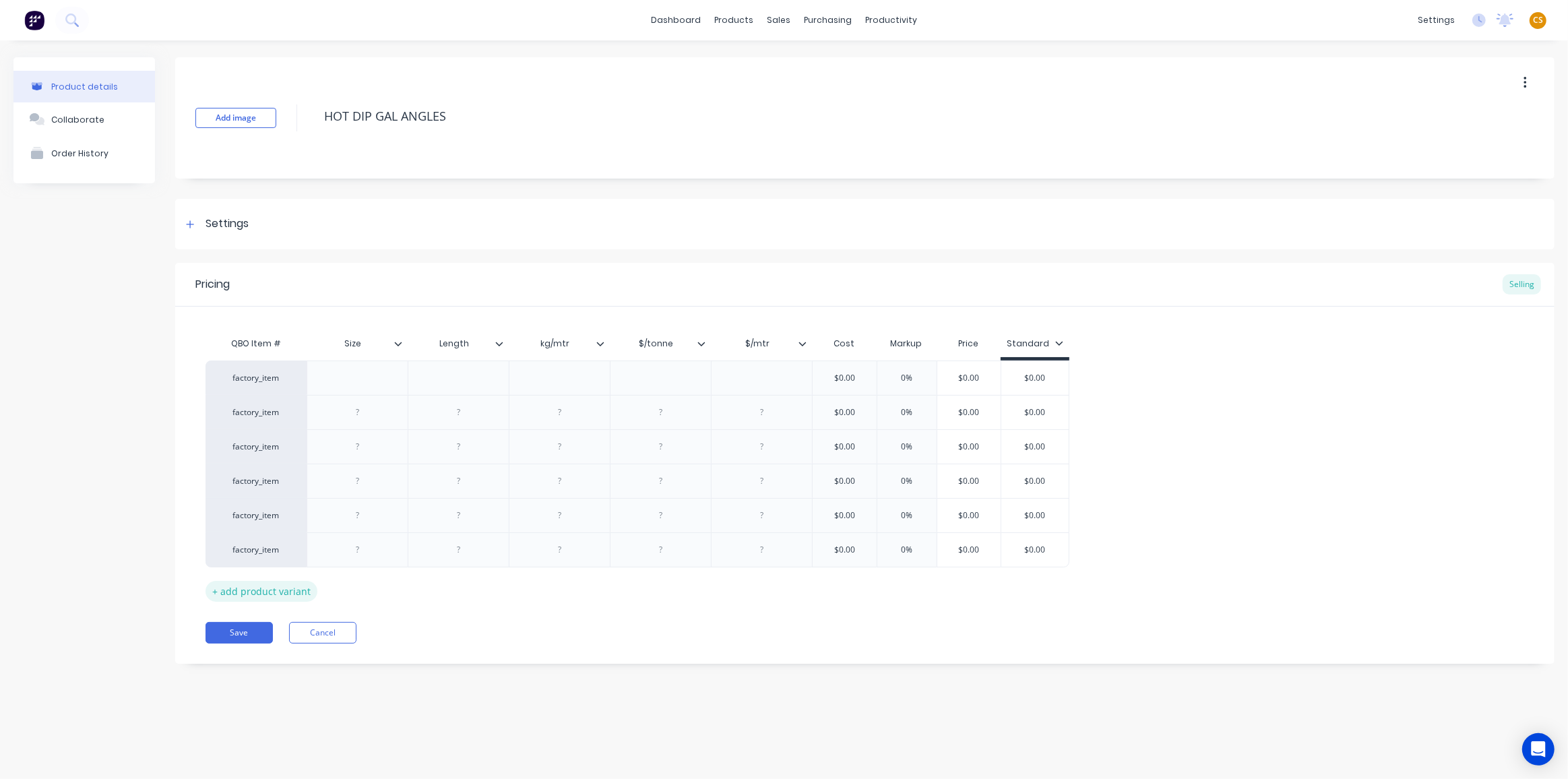
click at [287, 595] on div "+ add product variant" at bounding box center [261, 591] width 111 height 21
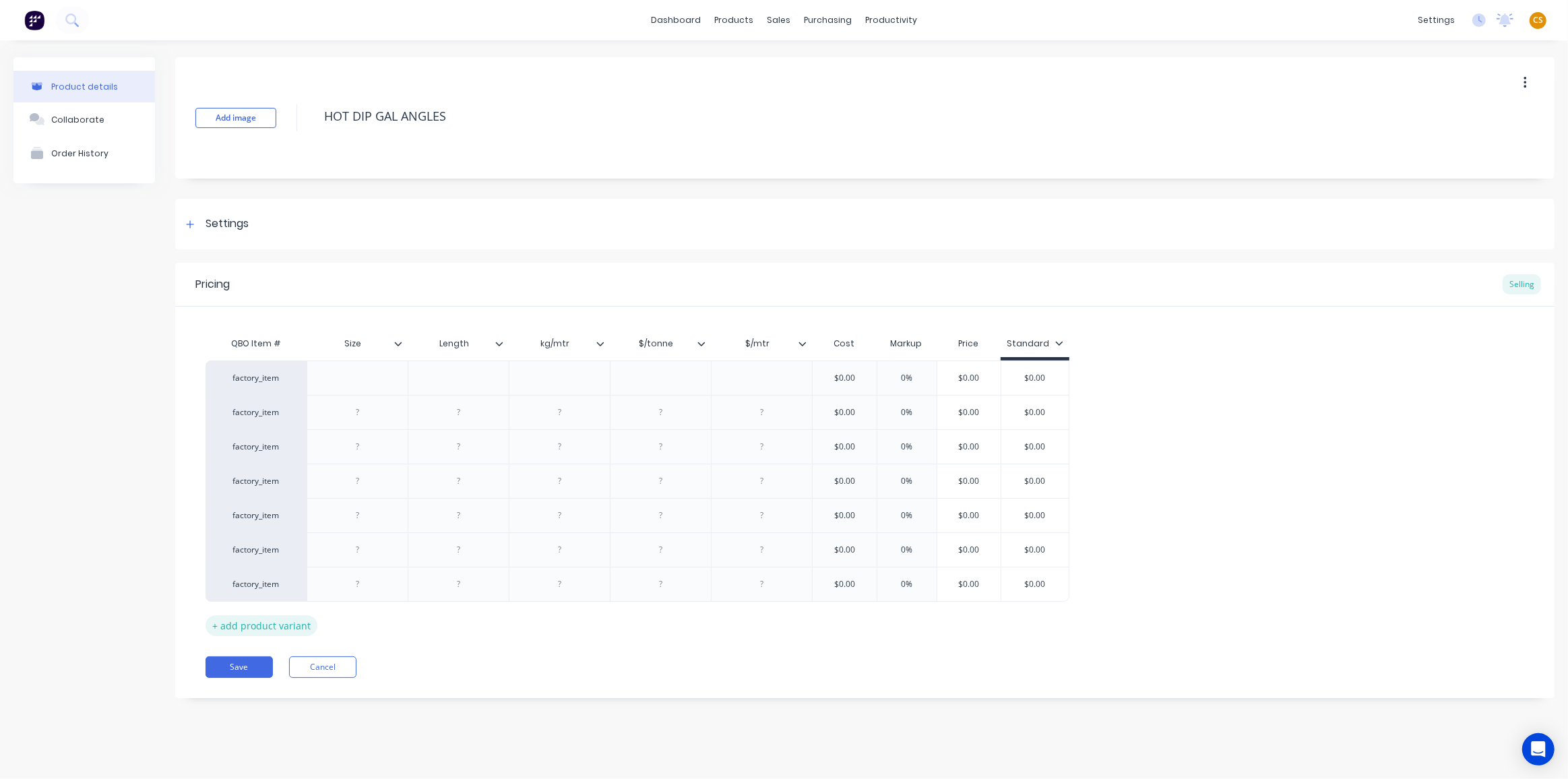
click at [284, 627] on div "+ add product variant" at bounding box center [261, 626] width 111 height 21
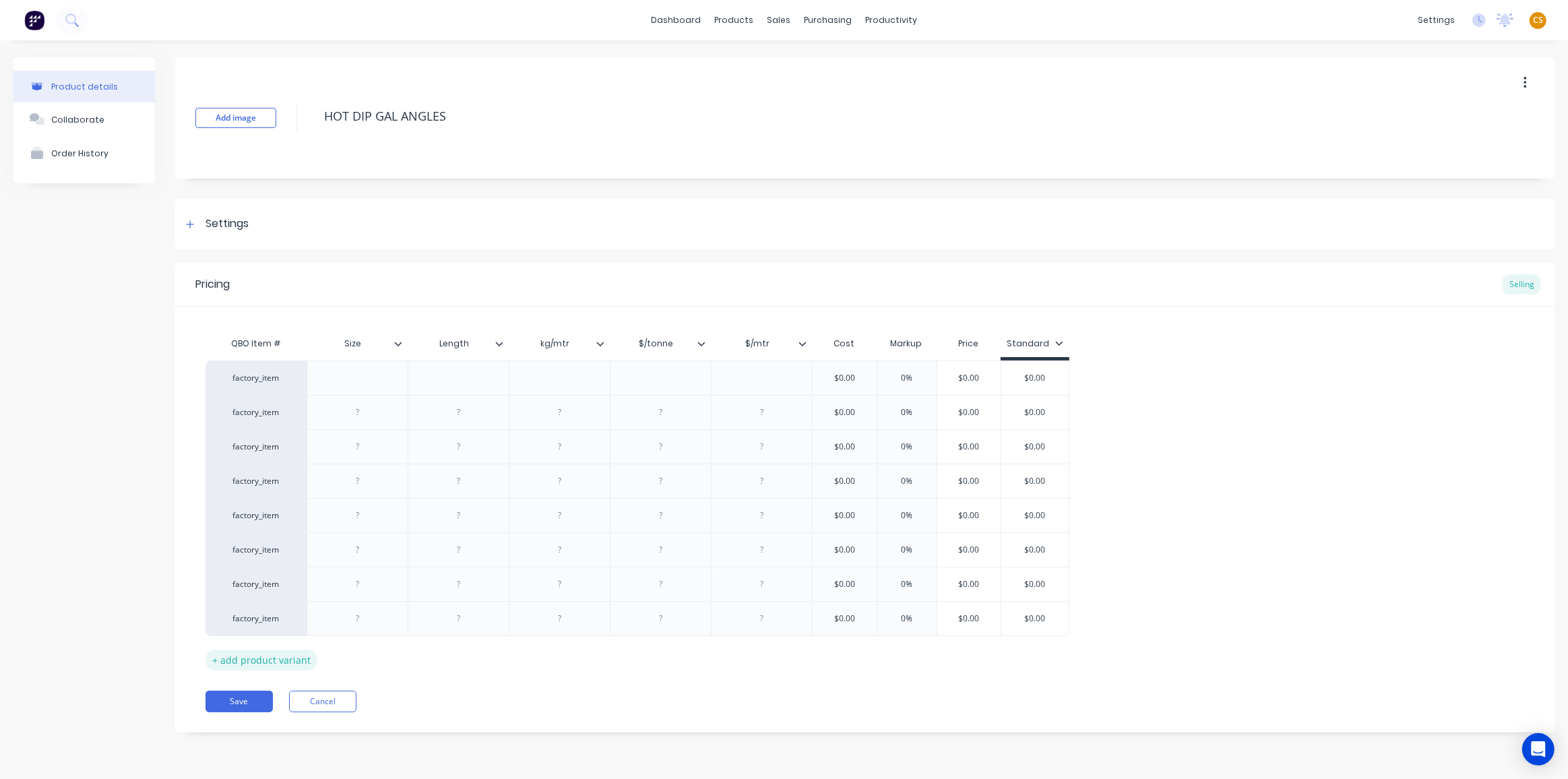
click at [289, 658] on div "+ add product variant" at bounding box center [261, 659] width 111 height 21
click at [297, 697] on div "+ add product variant" at bounding box center [261, 694] width 111 height 21
click at [279, 726] on div "+ add product variant" at bounding box center [261, 729] width 111 height 21
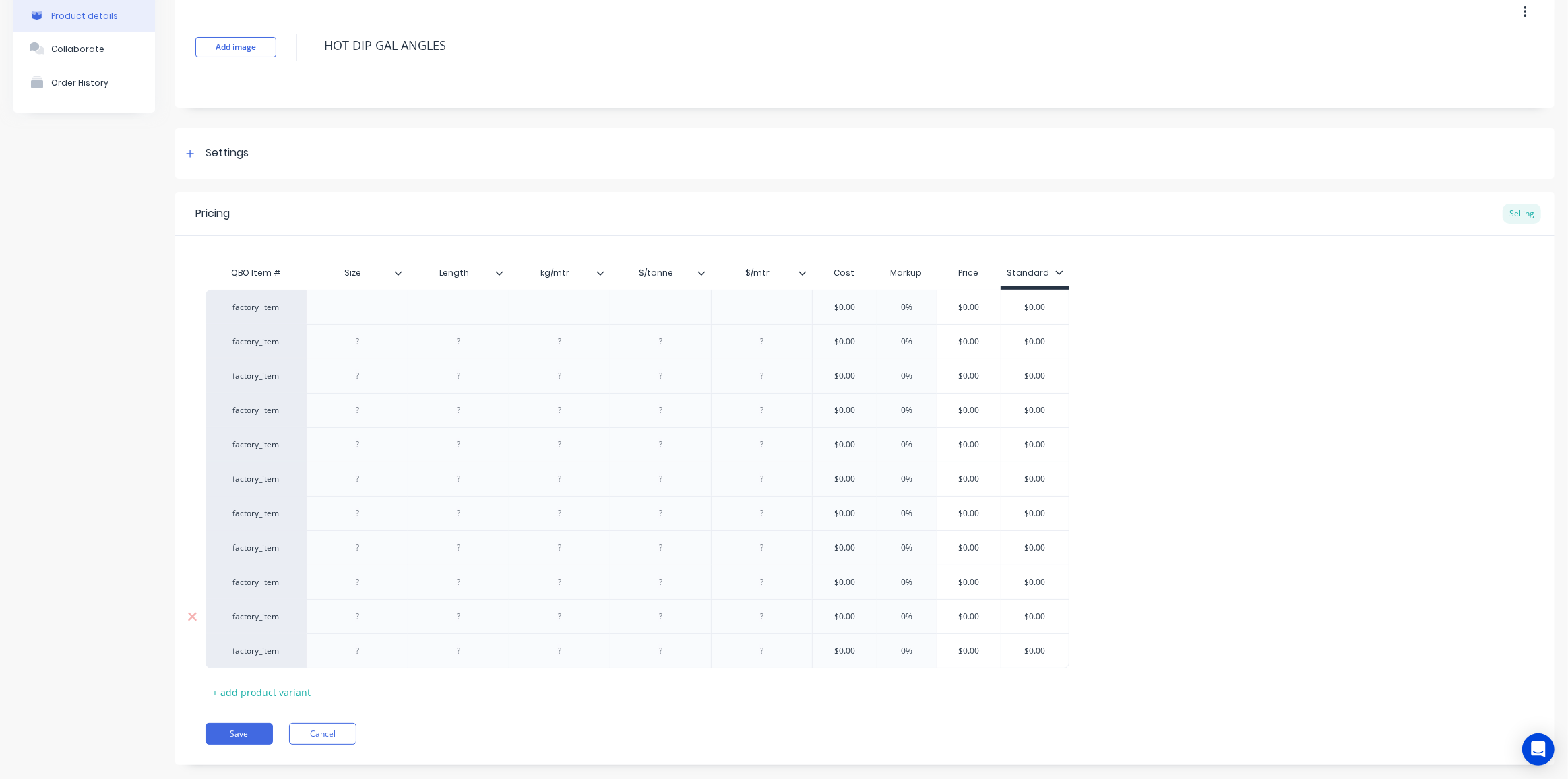
scroll to position [89, 0]
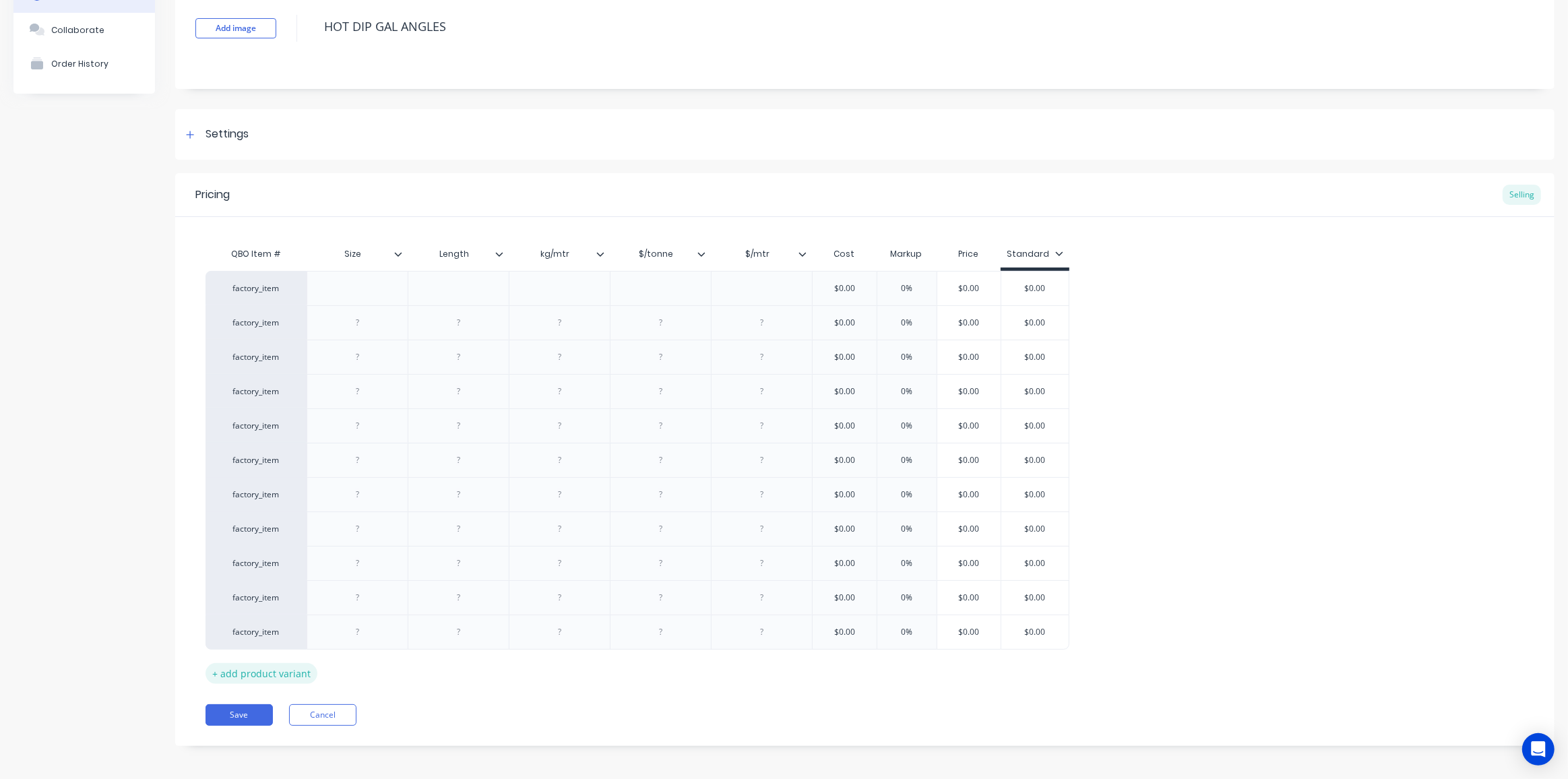
click at [268, 670] on div "+ add product variant" at bounding box center [261, 673] width 111 height 21
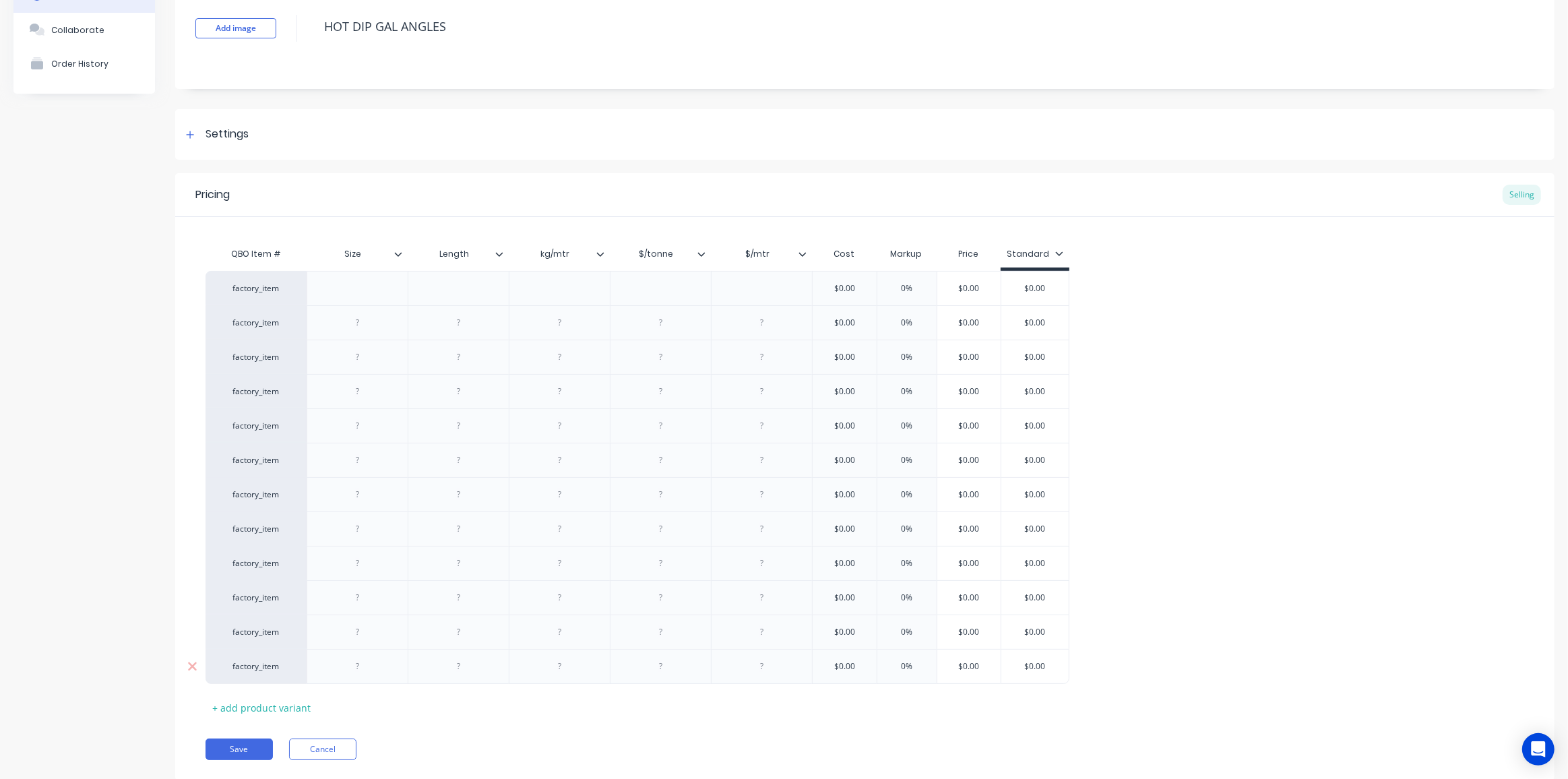
drag, startPoint x: 290, startPoint y: 707, endPoint x: 464, endPoint y: 675, distance: 176.9
click at [293, 707] on div "+ add product variant" at bounding box center [261, 708] width 111 height 21
click at [351, 281] on div at bounding box center [358, 288] width 68 height 17
paste div
click at [367, 325] on div at bounding box center [358, 322] width 68 height 17
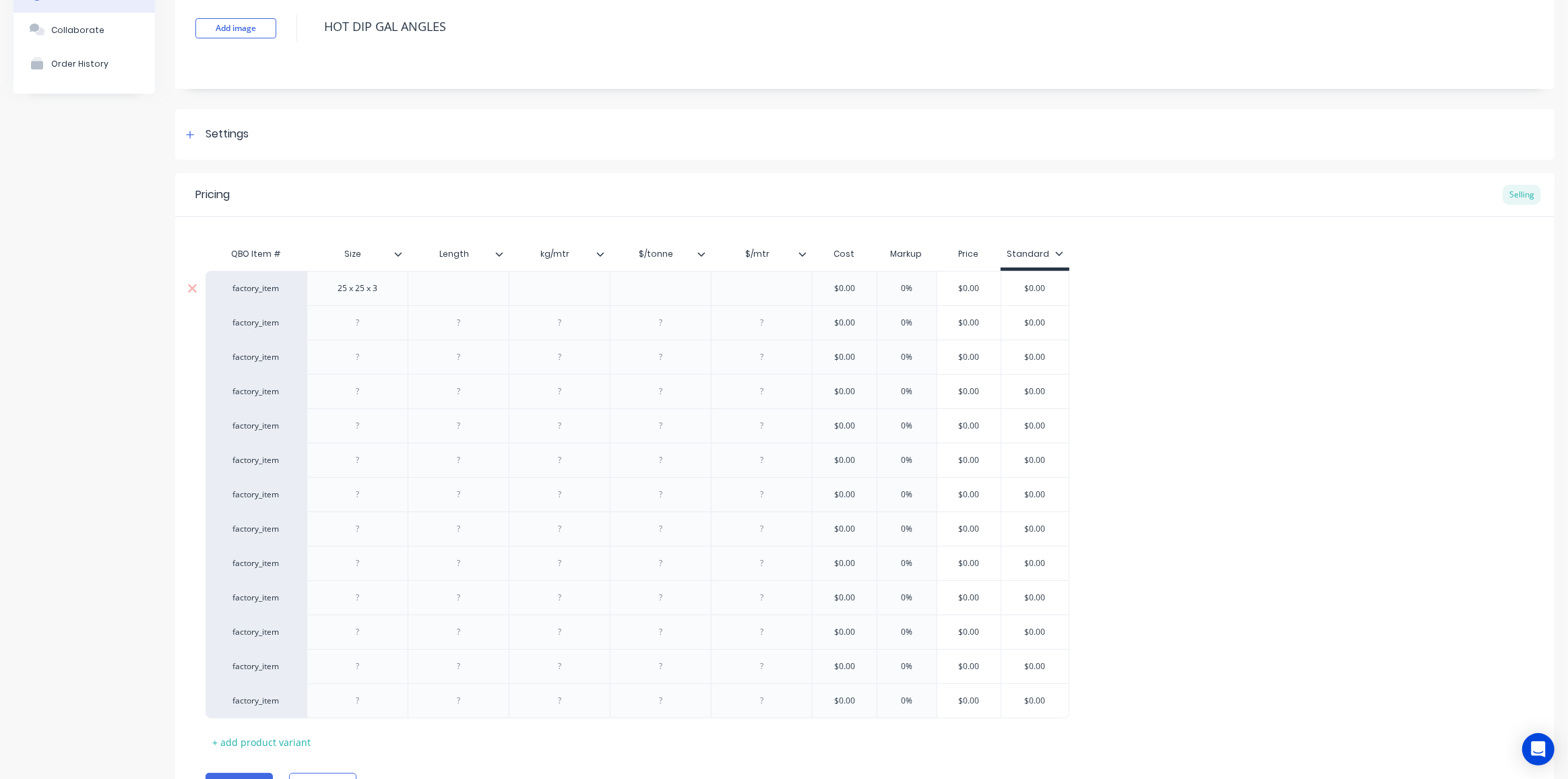
paste div
click at [363, 353] on div at bounding box center [358, 356] width 68 height 17
paste div
click at [364, 388] on div at bounding box center [358, 391] width 68 height 17
paste div
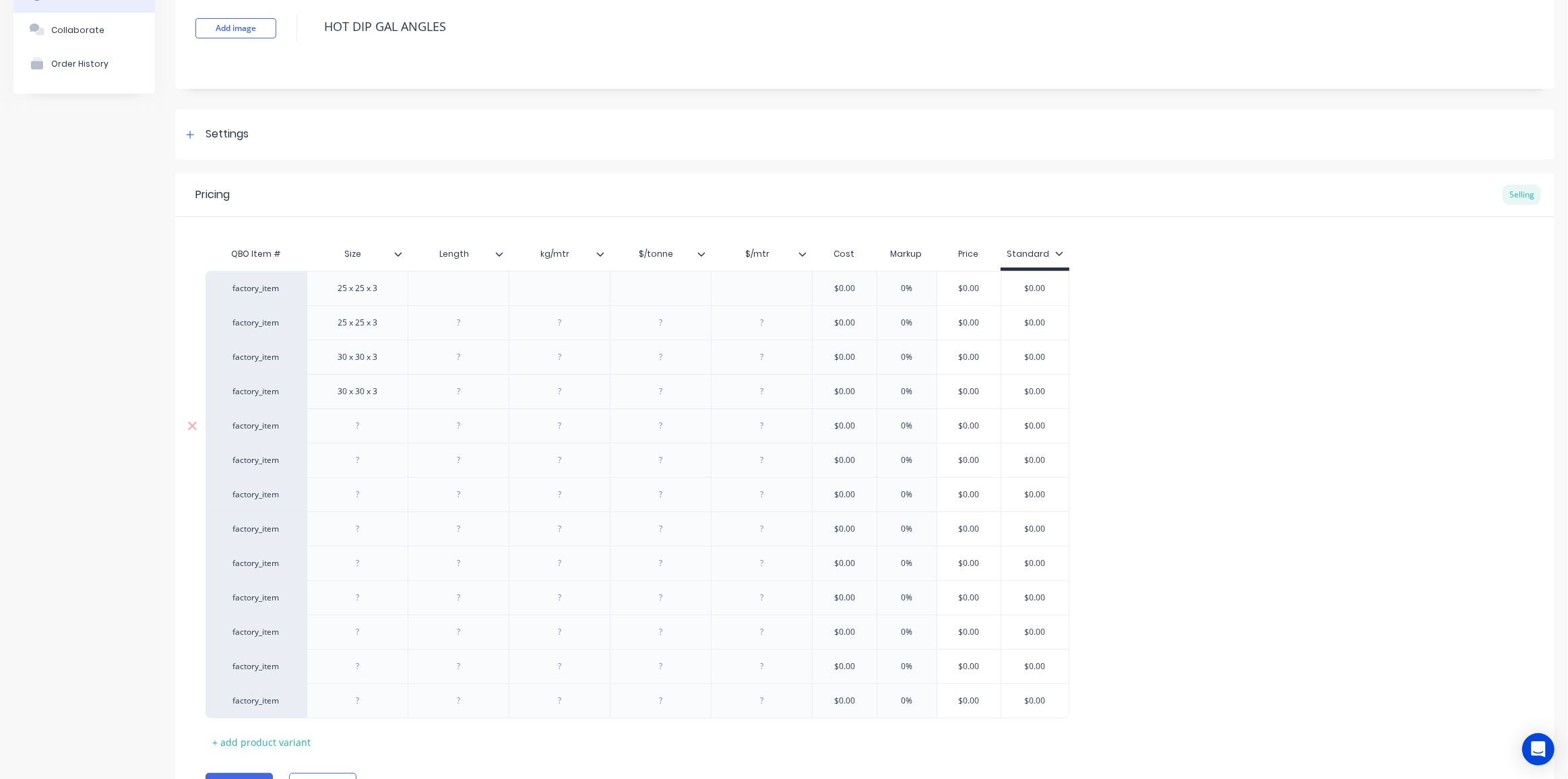
click at [361, 428] on div at bounding box center [358, 426] width 68 height 17
paste div
click at [353, 464] on div at bounding box center [358, 459] width 68 height 17
paste div
click at [343, 496] on div at bounding box center [358, 494] width 68 height 17
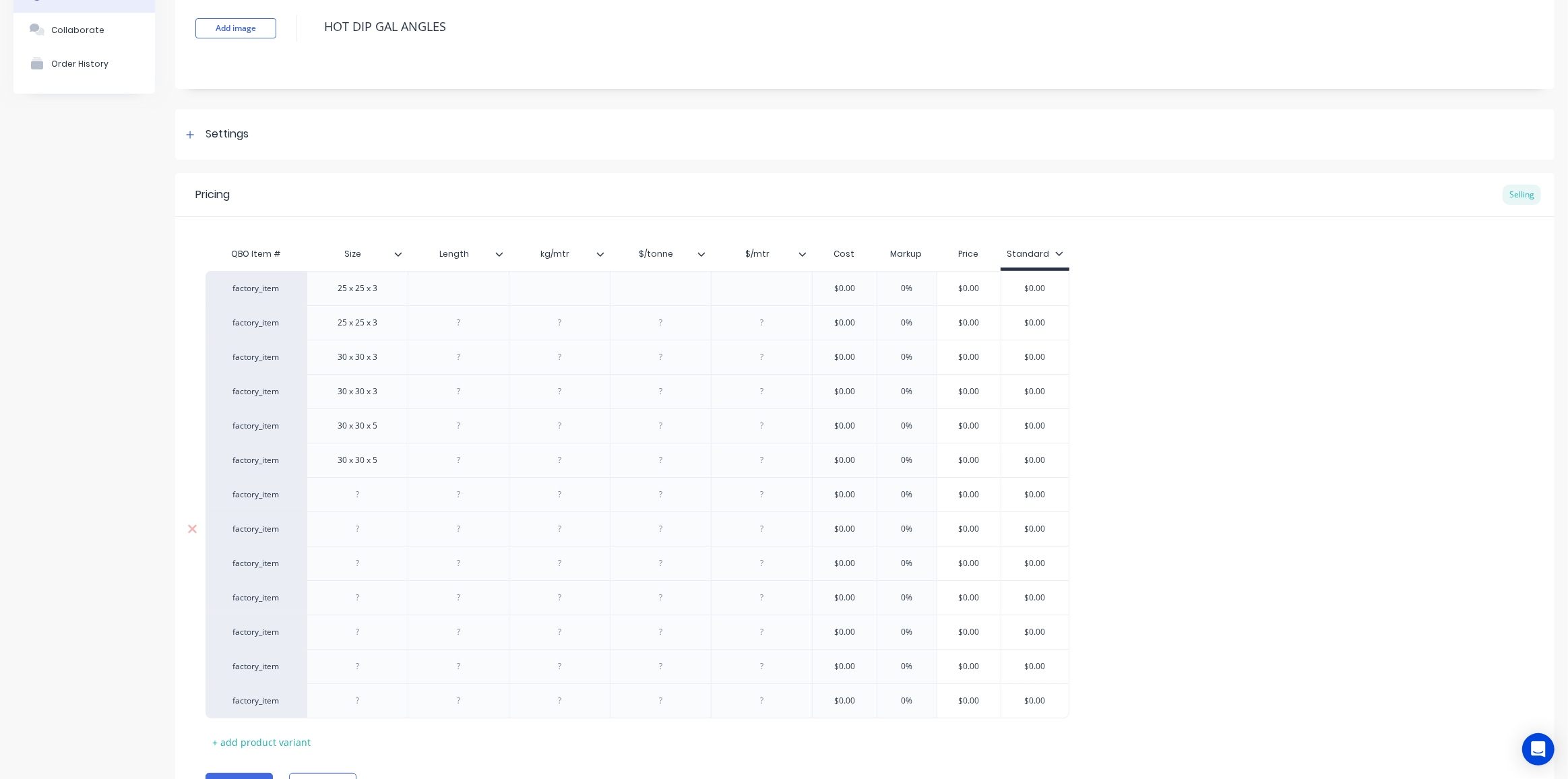
paste div
click at [368, 527] on div at bounding box center [358, 529] width 68 height 17
paste div
click at [374, 560] on div at bounding box center [358, 563] width 68 height 17
paste div
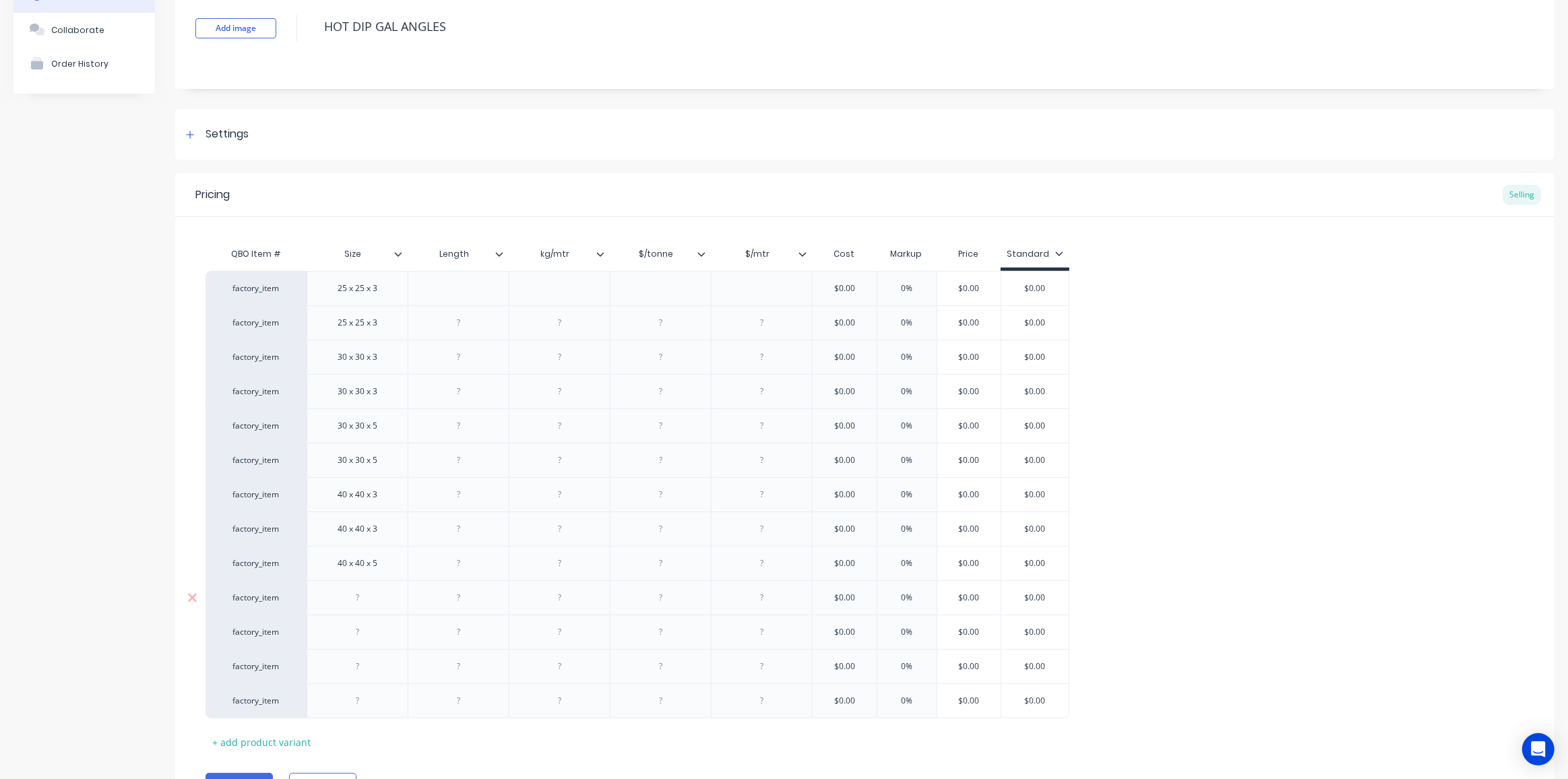
click at [353, 603] on div at bounding box center [358, 597] width 68 height 17
paste div
click at [353, 631] on div at bounding box center [358, 632] width 68 height 17
paste div
click at [351, 659] on div at bounding box center [358, 666] width 68 height 17
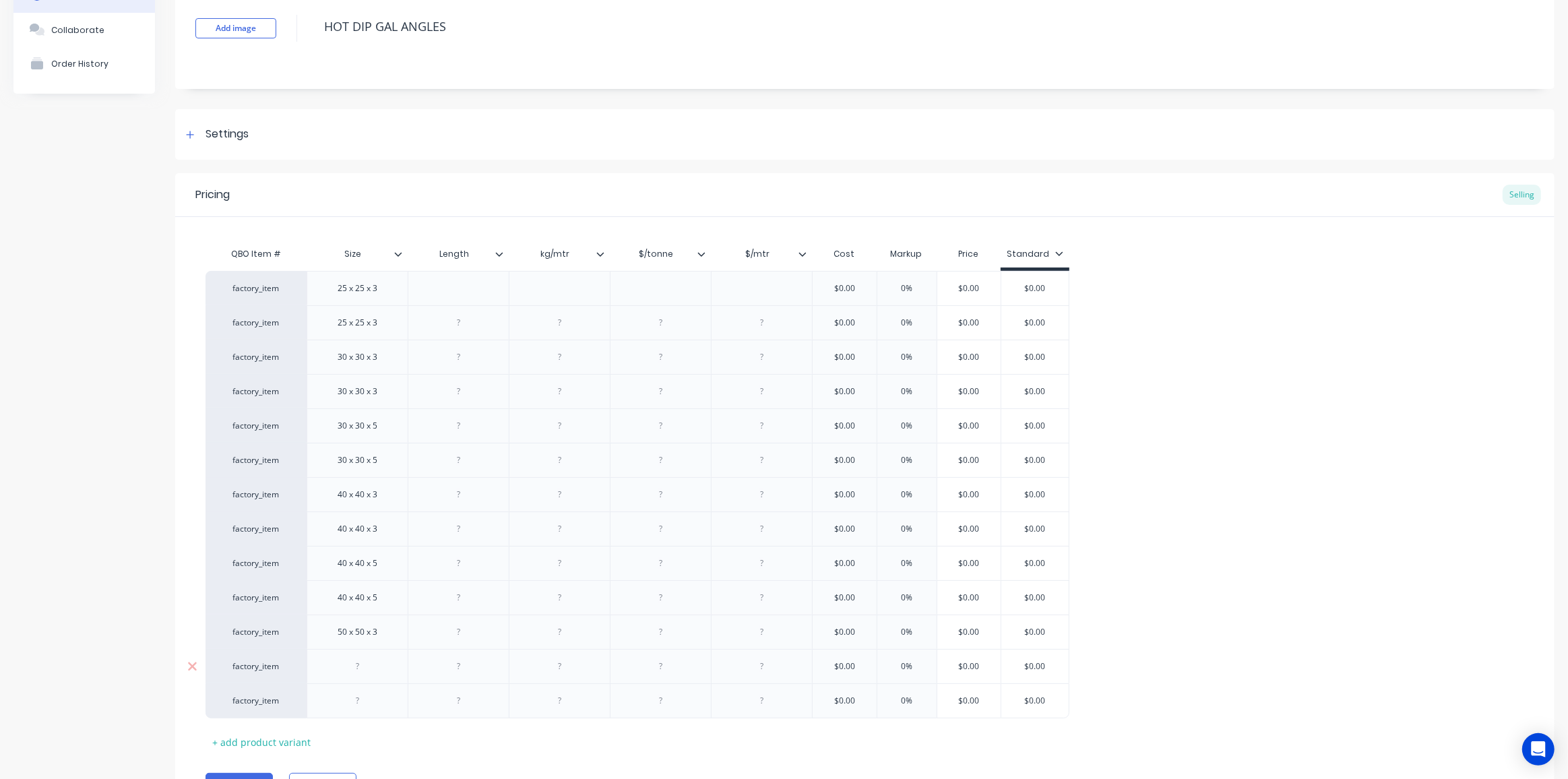
paste div
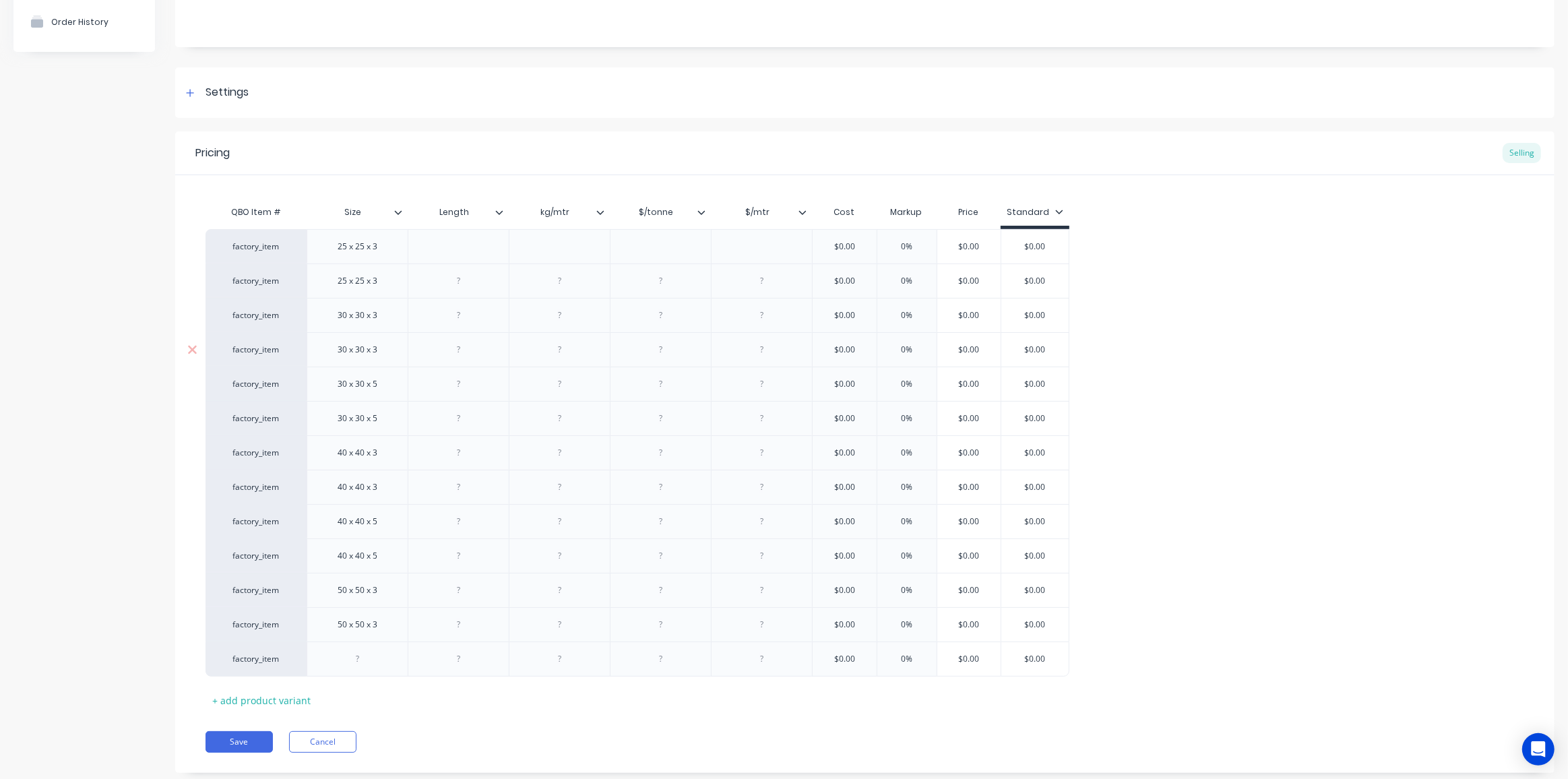
scroll to position [158, 0]
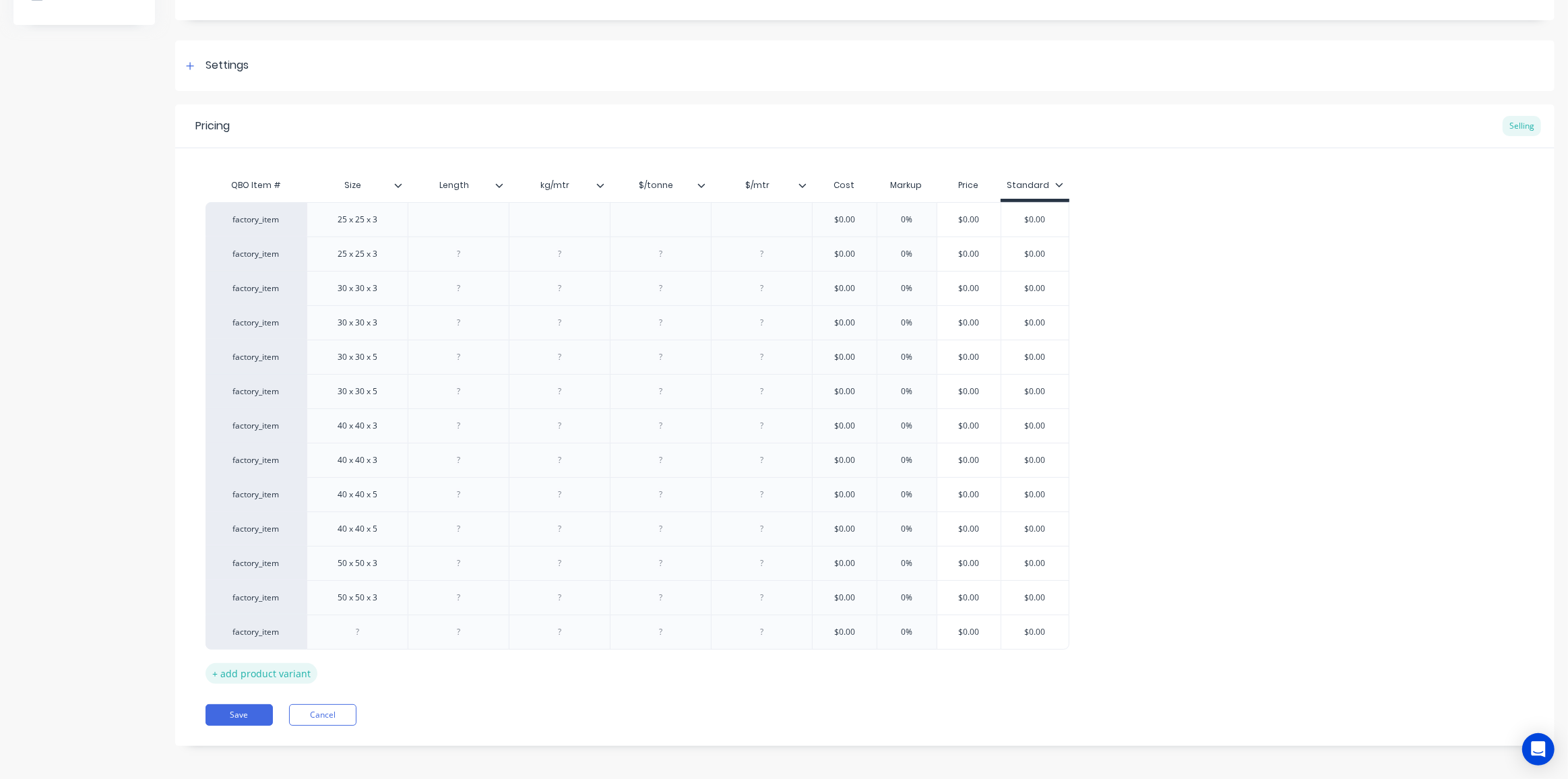
click at [283, 668] on div "+ add product variant" at bounding box center [261, 673] width 111 height 21
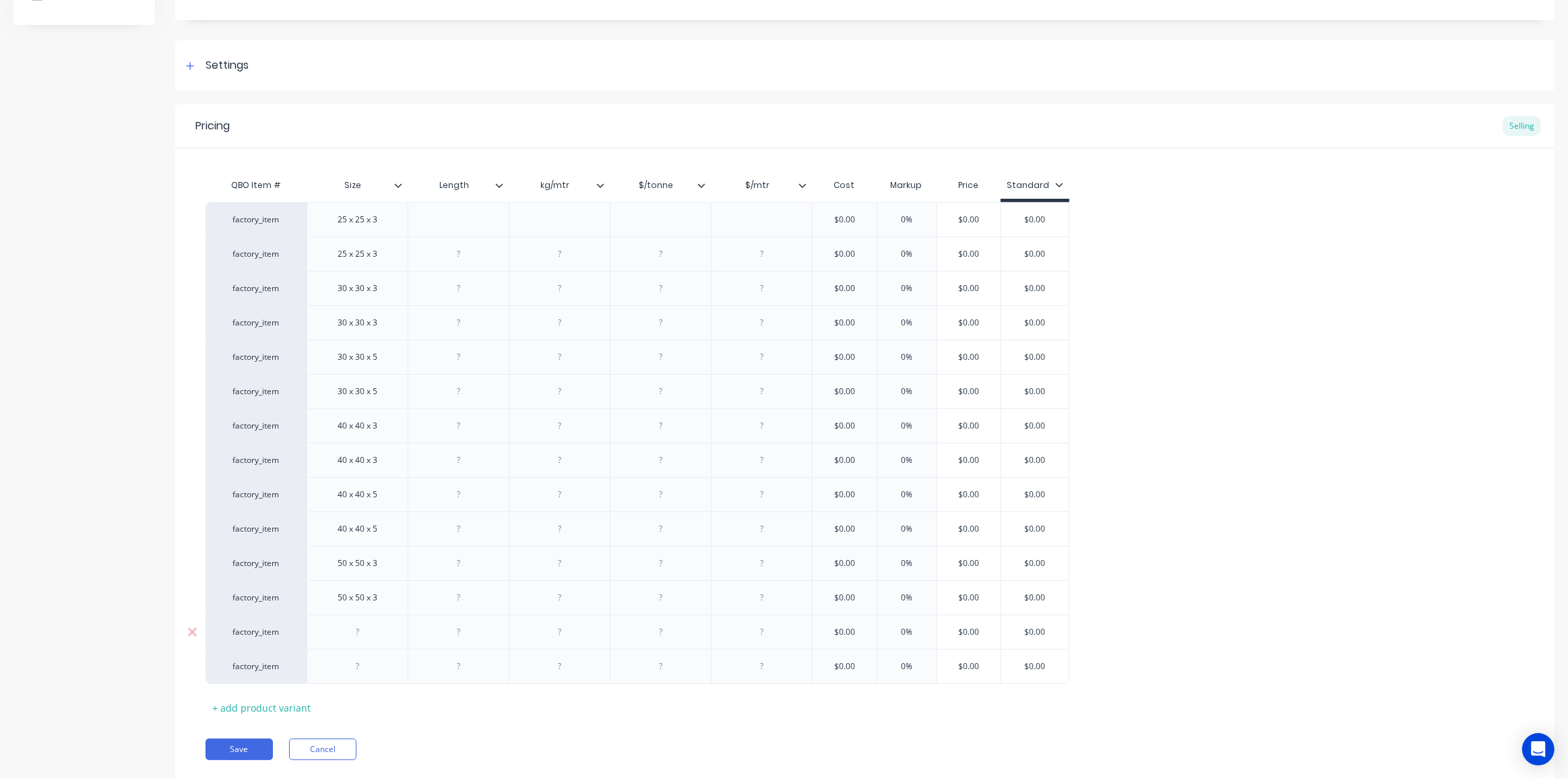
click at [348, 628] on div at bounding box center [358, 632] width 68 height 17
paste div
click at [353, 662] on div at bounding box center [358, 666] width 68 height 17
paste div
click at [461, 222] on div at bounding box center [459, 219] width 68 height 17
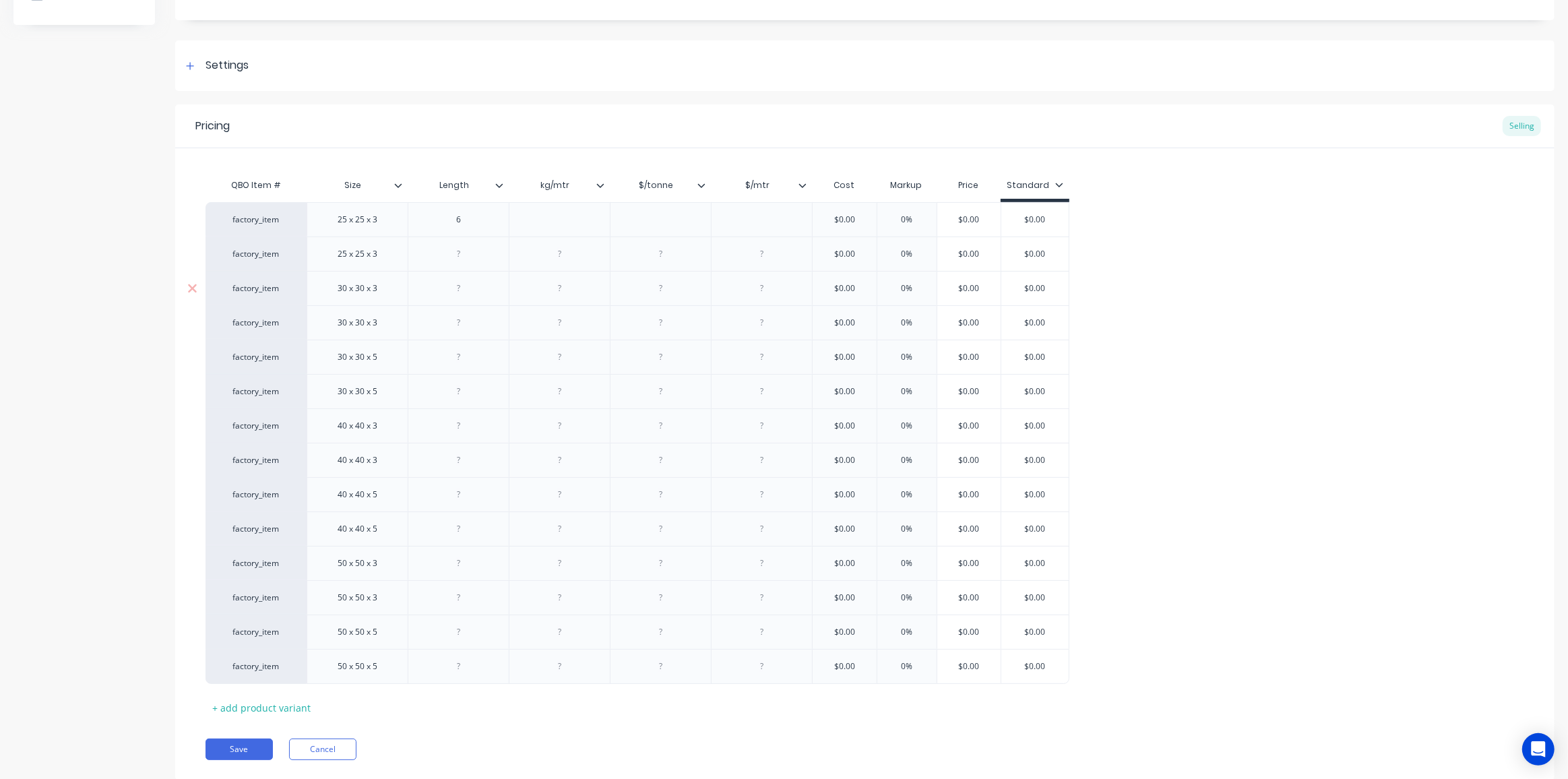
click at [456, 287] on div at bounding box center [459, 288] width 68 height 17
click at [455, 359] on div at bounding box center [459, 356] width 68 height 17
click at [468, 428] on div at bounding box center [459, 426] width 68 height 17
click at [454, 497] on div at bounding box center [459, 494] width 68 height 17
click at [448, 563] on div at bounding box center [459, 563] width 68 height 17
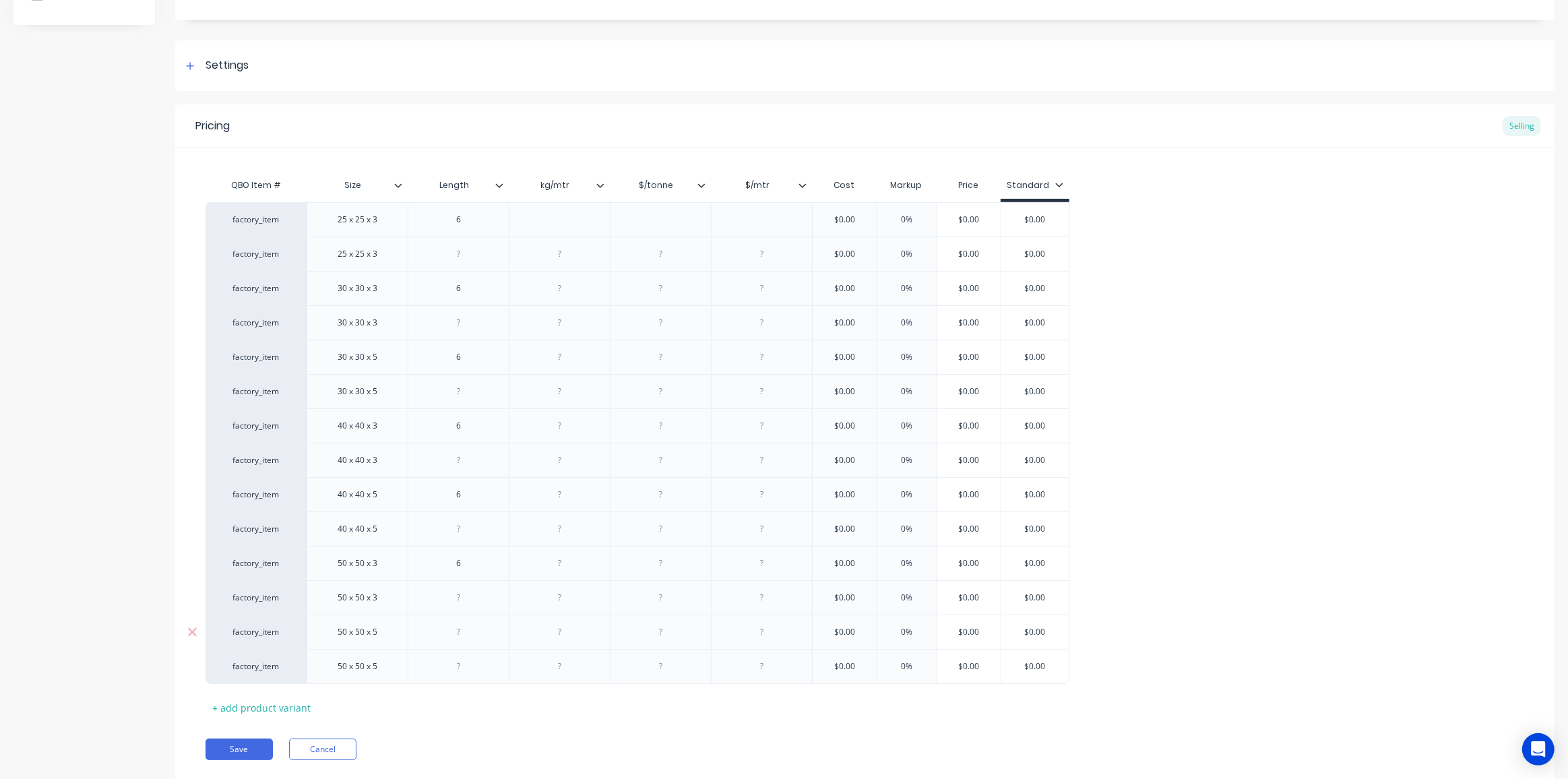
click at [444, 633] on div at bounding box center [459, 632] width 68 height 17
click at [463, 252] on div at bounding box center [459, 254] width 68 height 17
click at [122, 268] on div "Product details Collaborate Order History" at bounding box center [84, 349] width 142 height 901
click at [454, 253] on div "7.5" at bounding box center [459, 254] width 68 height 17
click at [455, 253] on div "7.5" at bounding box center [459, 254] width 68 height 17
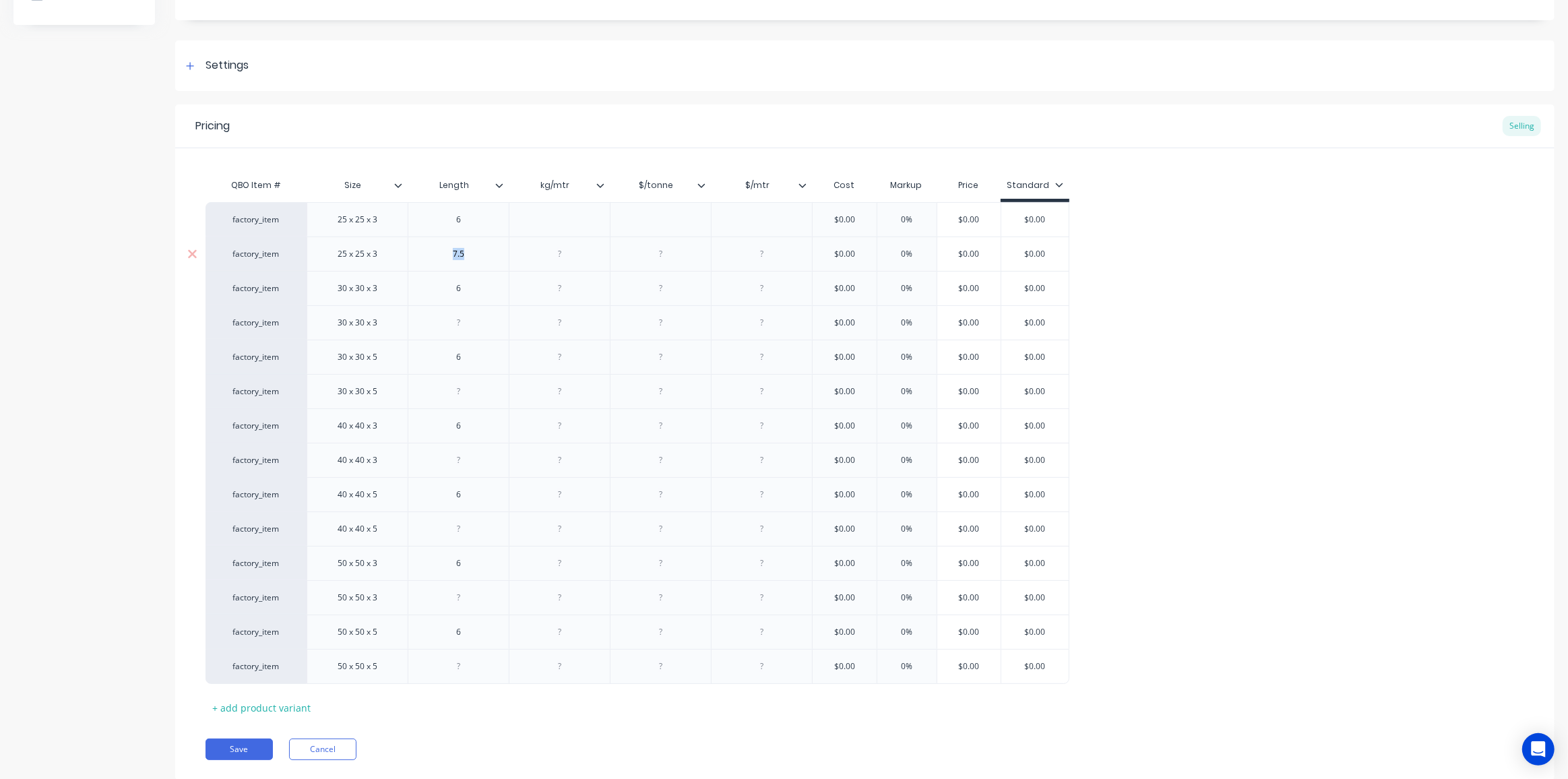
copy div "7.5"
click at [467, 327] on div at bounding box center [459, 322] width 68 height 17
paste div
click at [472, 394] on div at bounding box center [459, 391] width 68 height 17
paste div
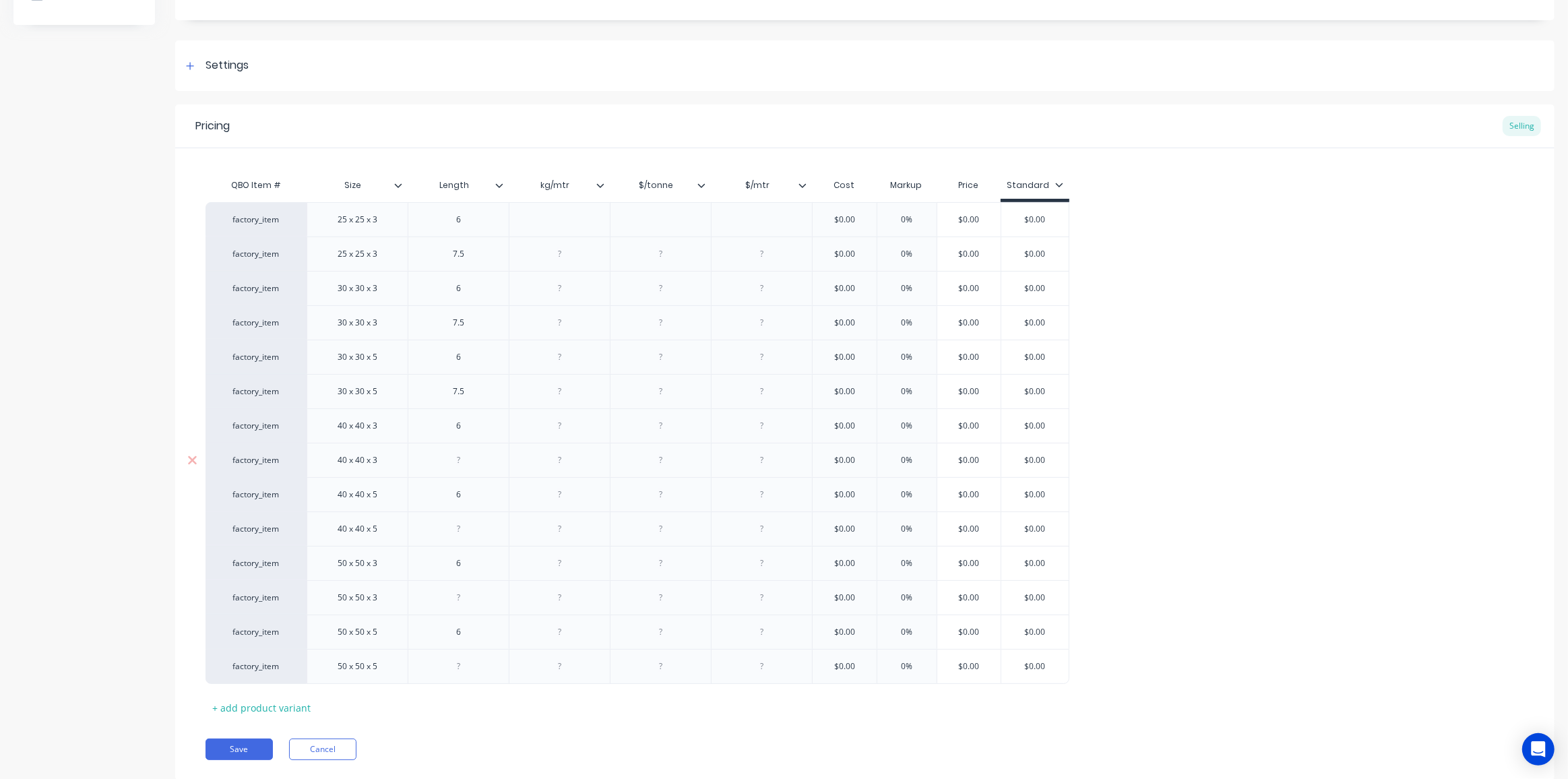
click at [465, 460] on div at bounding box center [459, 459] width 68 height 17
paste div
click at [465, 528] on div at bounding box center [459, 529] width 68 height 17
paste div
click at [467, 599] on div at bounding box center [459, 597] width 68 height 17
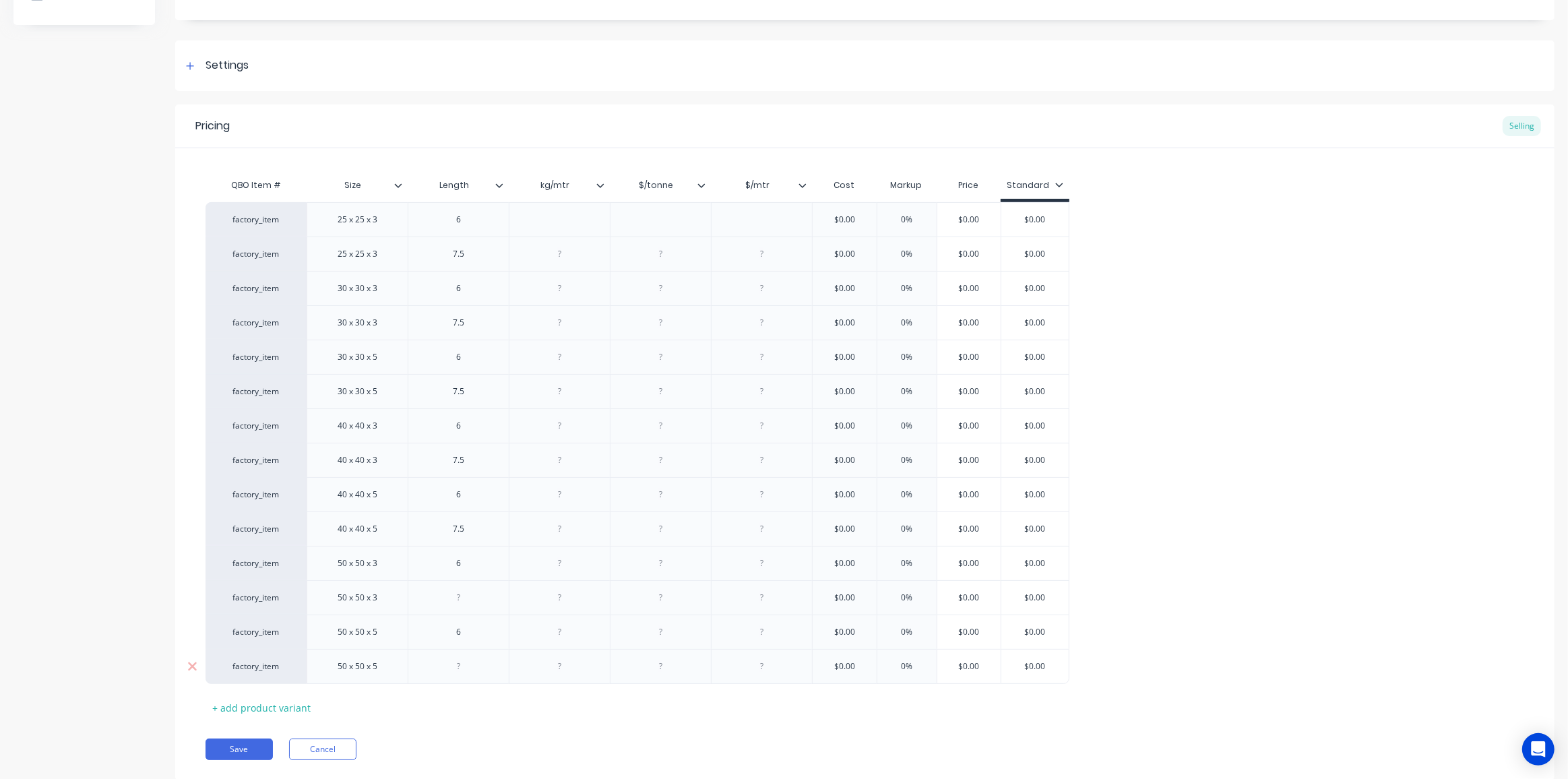
paste div
click at [467, 668] on div at bounding box center [459, 666] width 68 height 17
paste div
drag, startPoint x: 560, startPoint y: 218, endPoint x: 564, endPoint y: 228, distance: 10.8
click at [560, 218] on div at bounding box center [560, 219] width 68 height 17
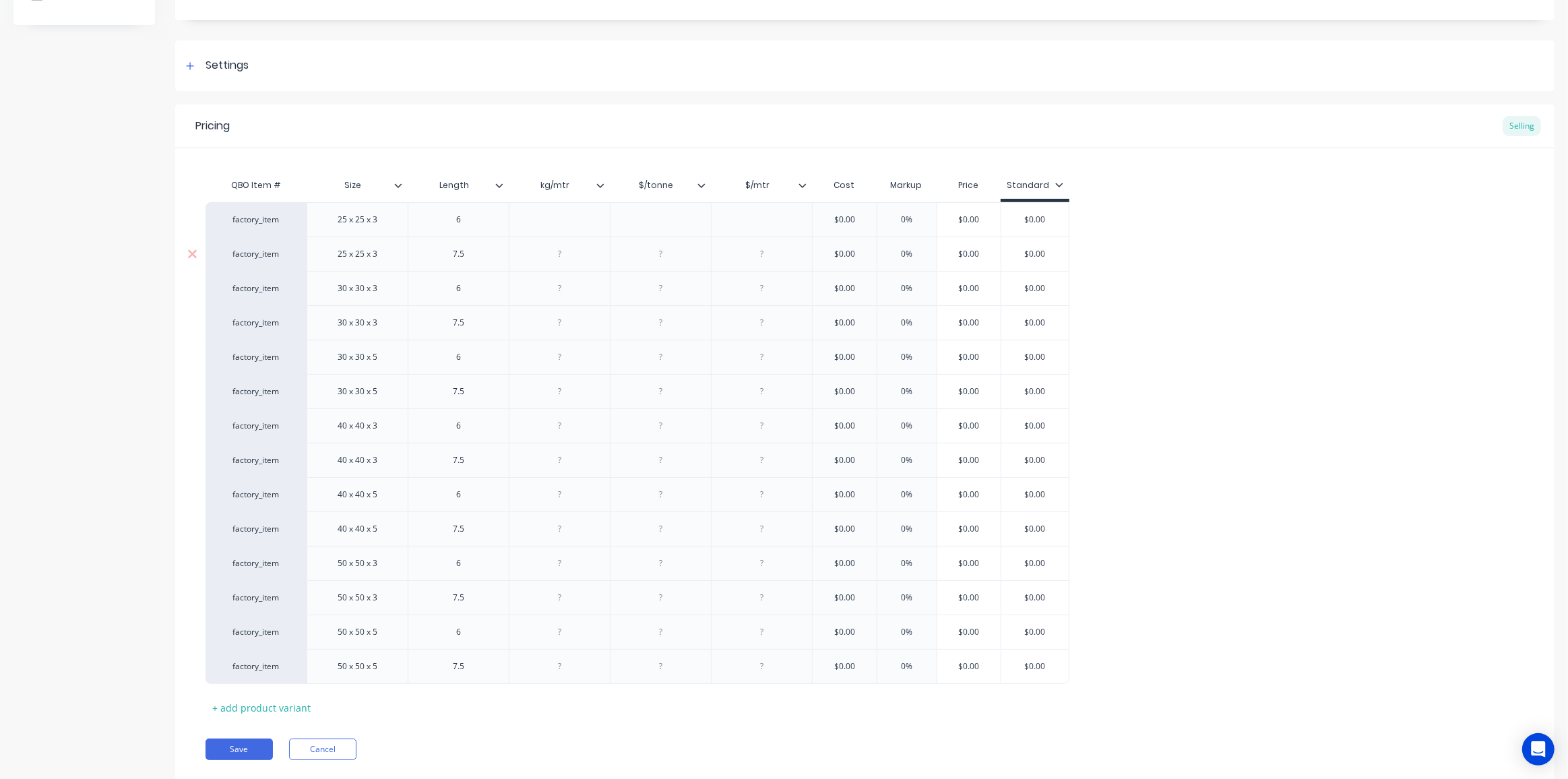
paste div
click at [567, 256] on div at bounding box center [560, 254] width 68 height 17
paste div
click at [557, 294] on div at bounding box center [560, 288] width 68 height 17
paste div
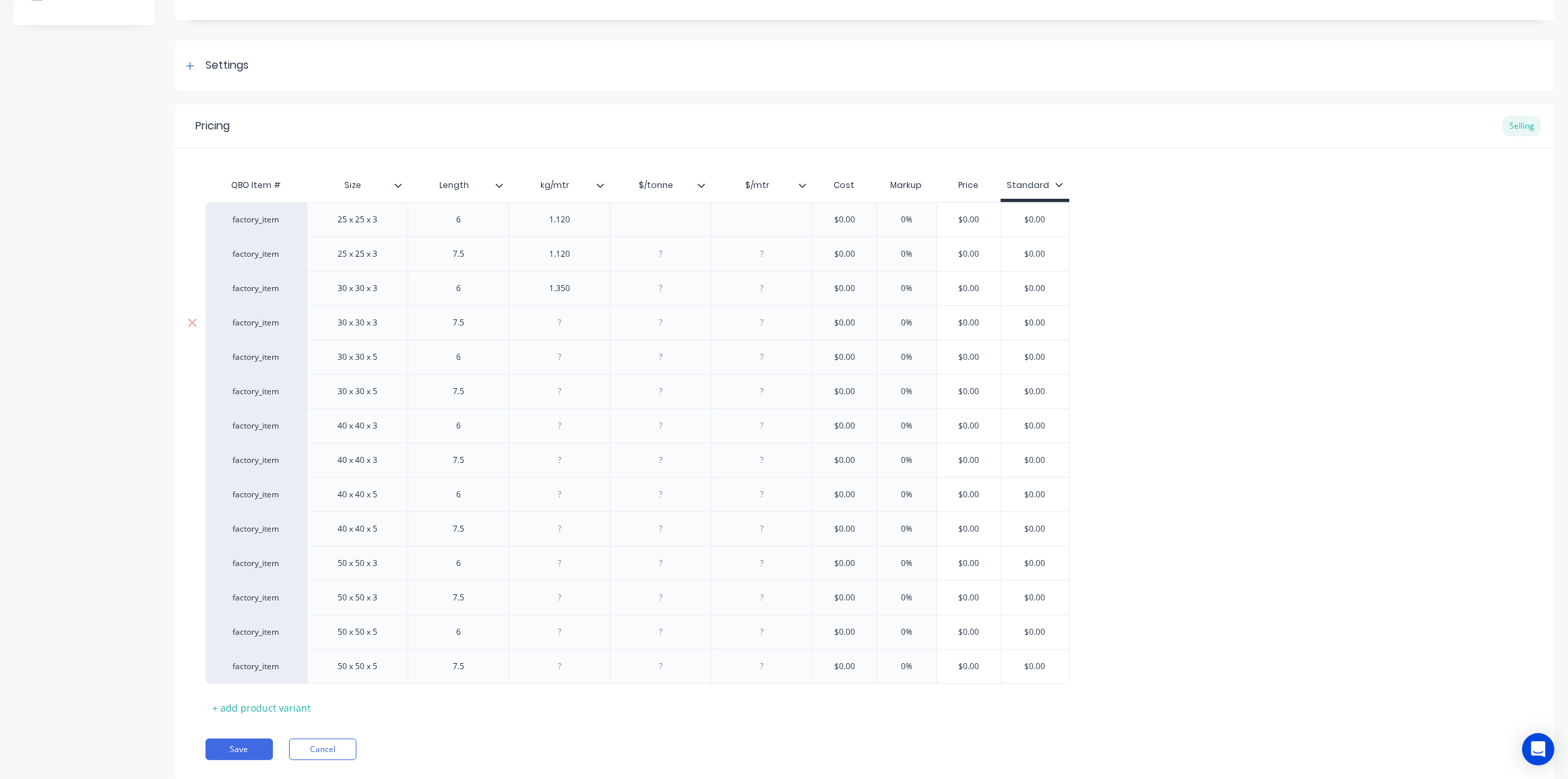
click at [564, 328] on div at bounding box center [560, 322] width 68 height 17
paste div
click at [546, 359] on div at bounding box center [560, 356] width 68 height 17
paste div
click at [556, 392] on div at bounding box center [560, 391] width 68 height 17
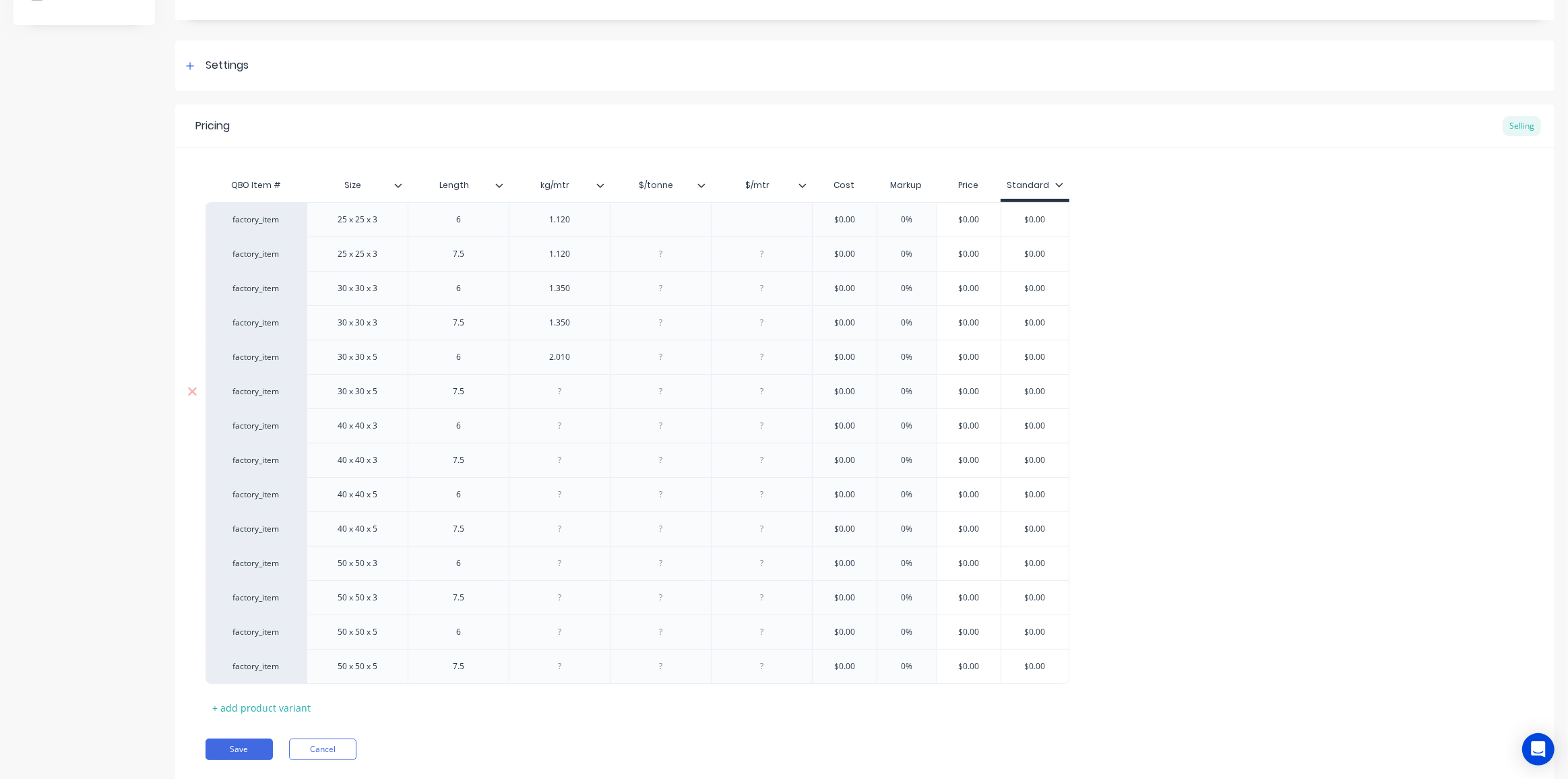
paste div
click at [557, 426] on div at bounding box center [560, 426] width 68 height 17
paste div
click at [565, 462] on div at bounding box center [560, 459] width 68 height 17
paste div
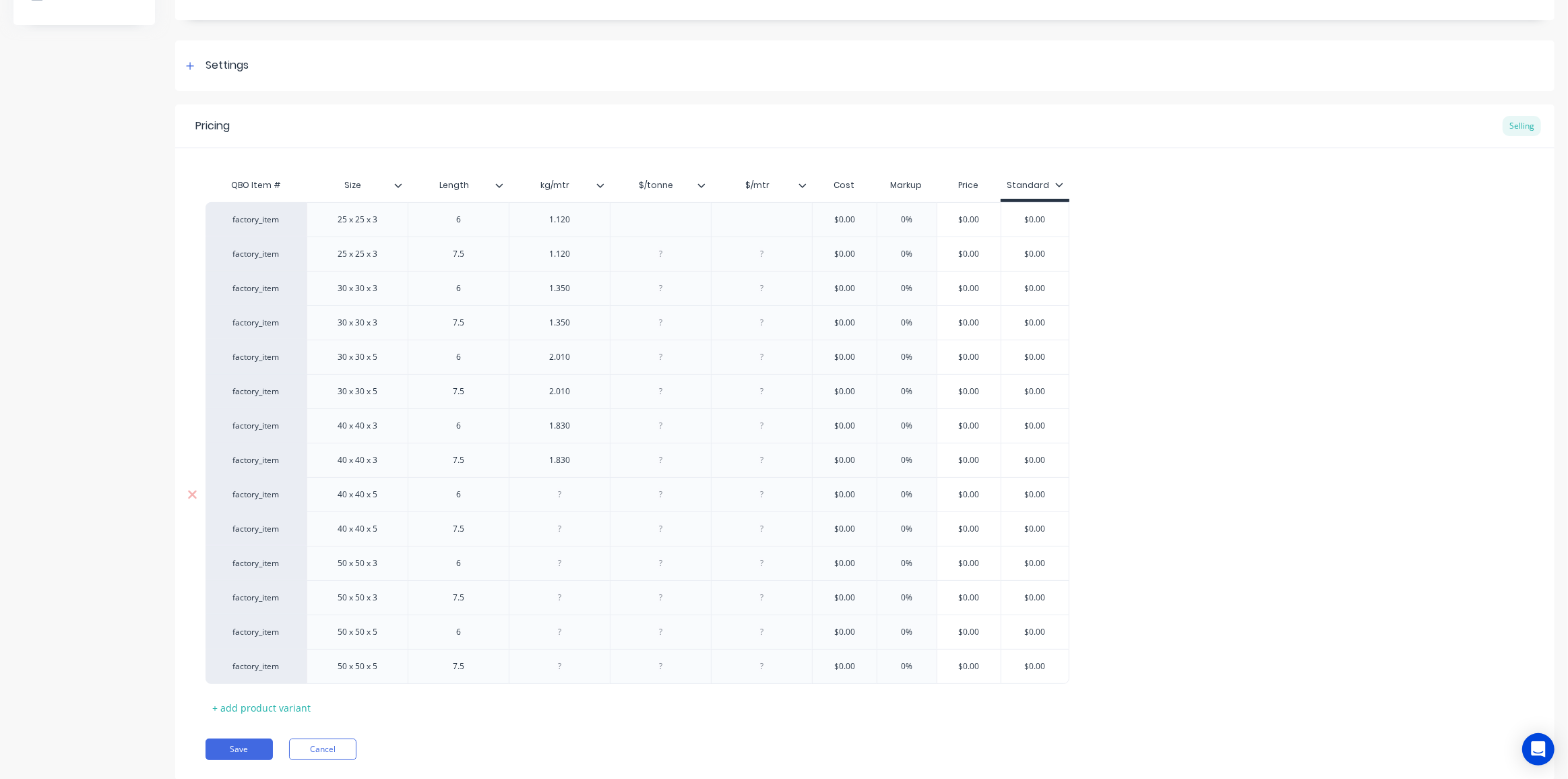
click at [559, 494] on div at bounding box center [560, 494] width 68 height 17
paste div
click at [554, 533] on div at bounding box center [560, 529] width 68 height 17
paste div
click at [545, 561] on div at bounding box center [560, 563] width 68 height 17
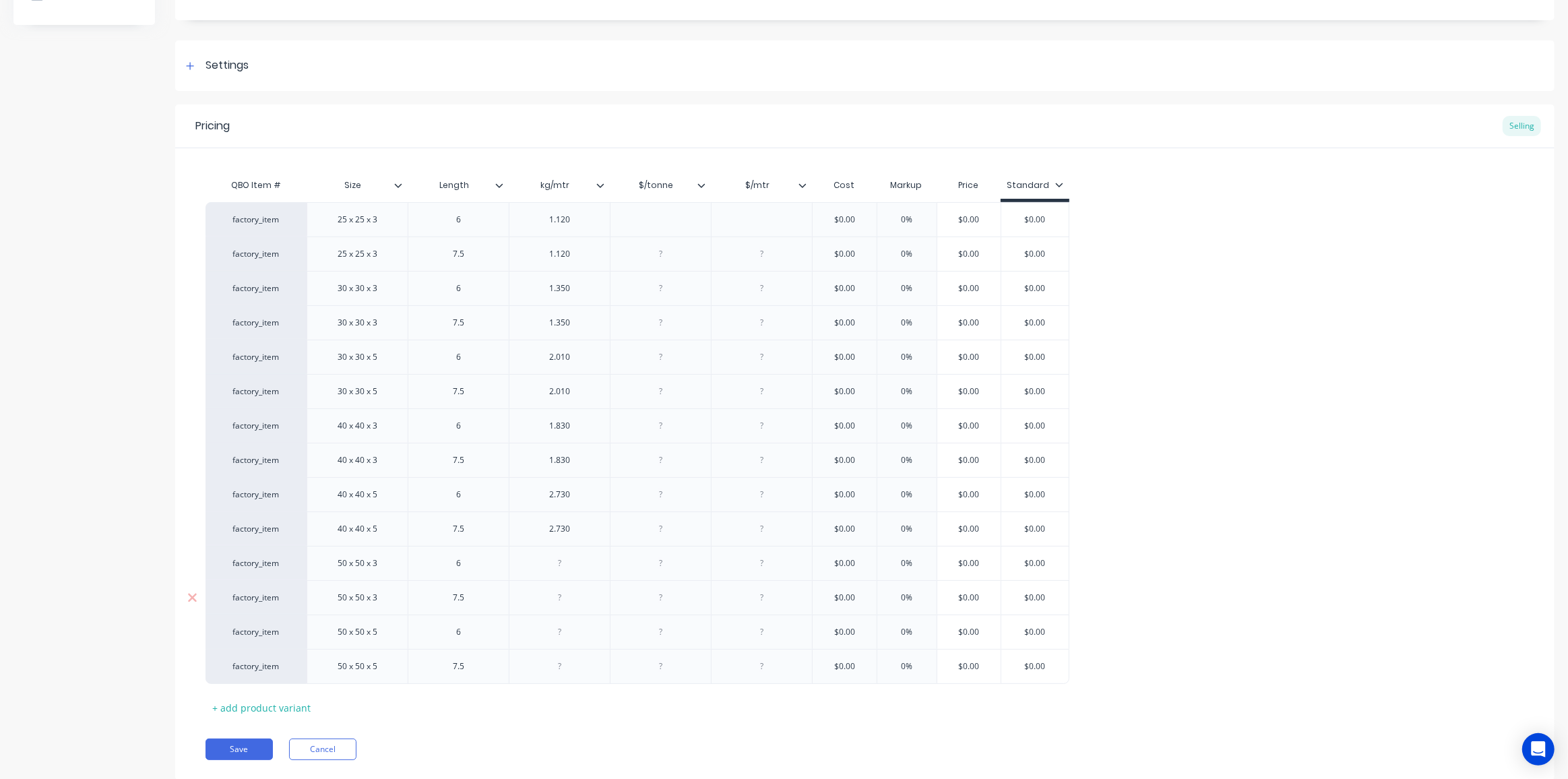
paste div
click at [563, 600] on div at bounding box center [560, 597] width 68 height 17
paste div
click at [549, 631] on div at bounding box center [560, 632] width 68 height 17
paste
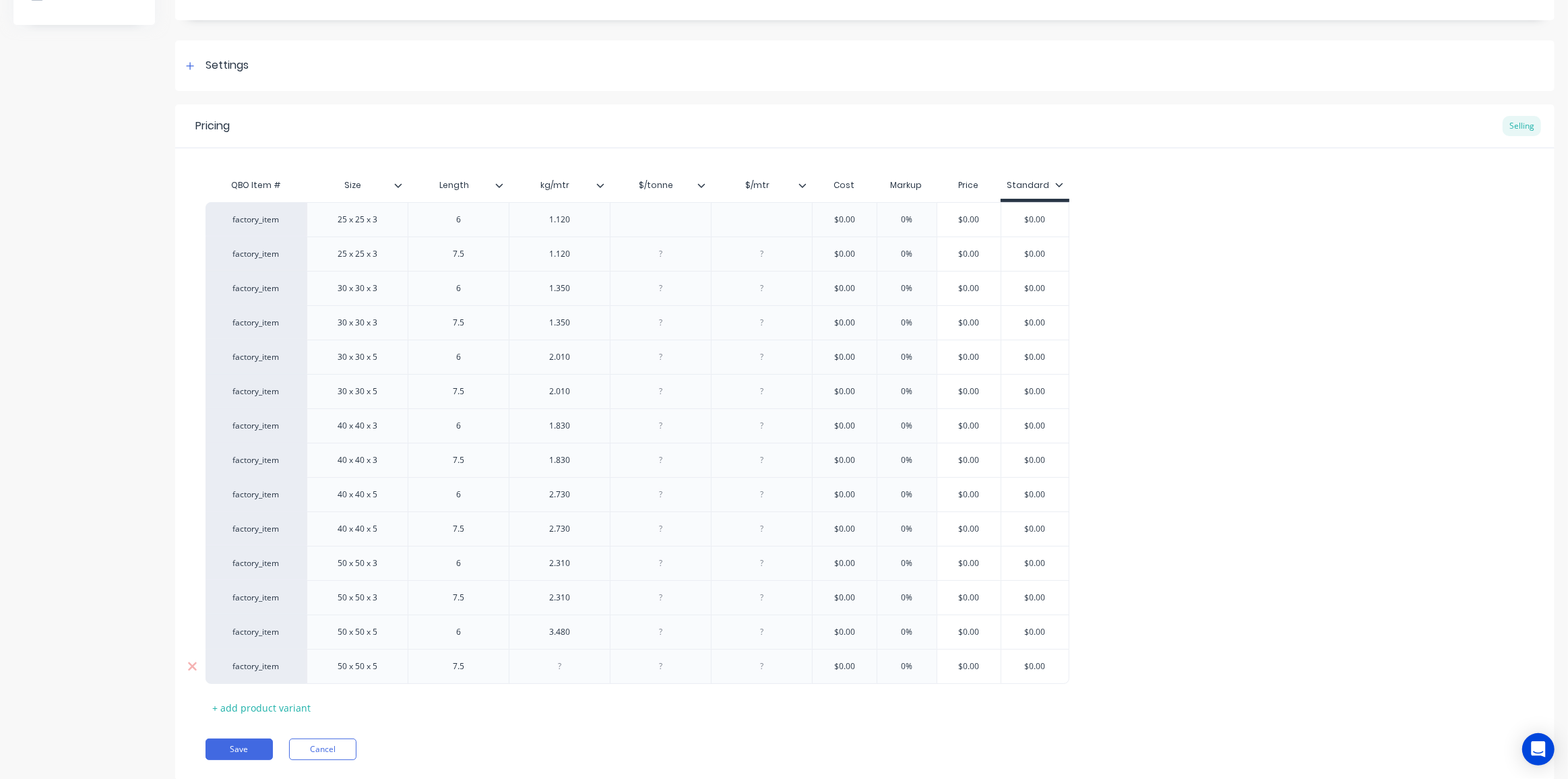
click at [569, 668] on div at bounding box center [560, 666] width 68 height 17
click at [661, 220] on div at bounding box center [661, 219] width 68 height 17
click at [669, 260] on div at bounding box center [661, 254] width 68 height 17
click at [675, 294] on div at bounding box center [661, 288] width 68 height 17
click at [662, 324] on div at bounding box center [661, 322] width 68 height 17
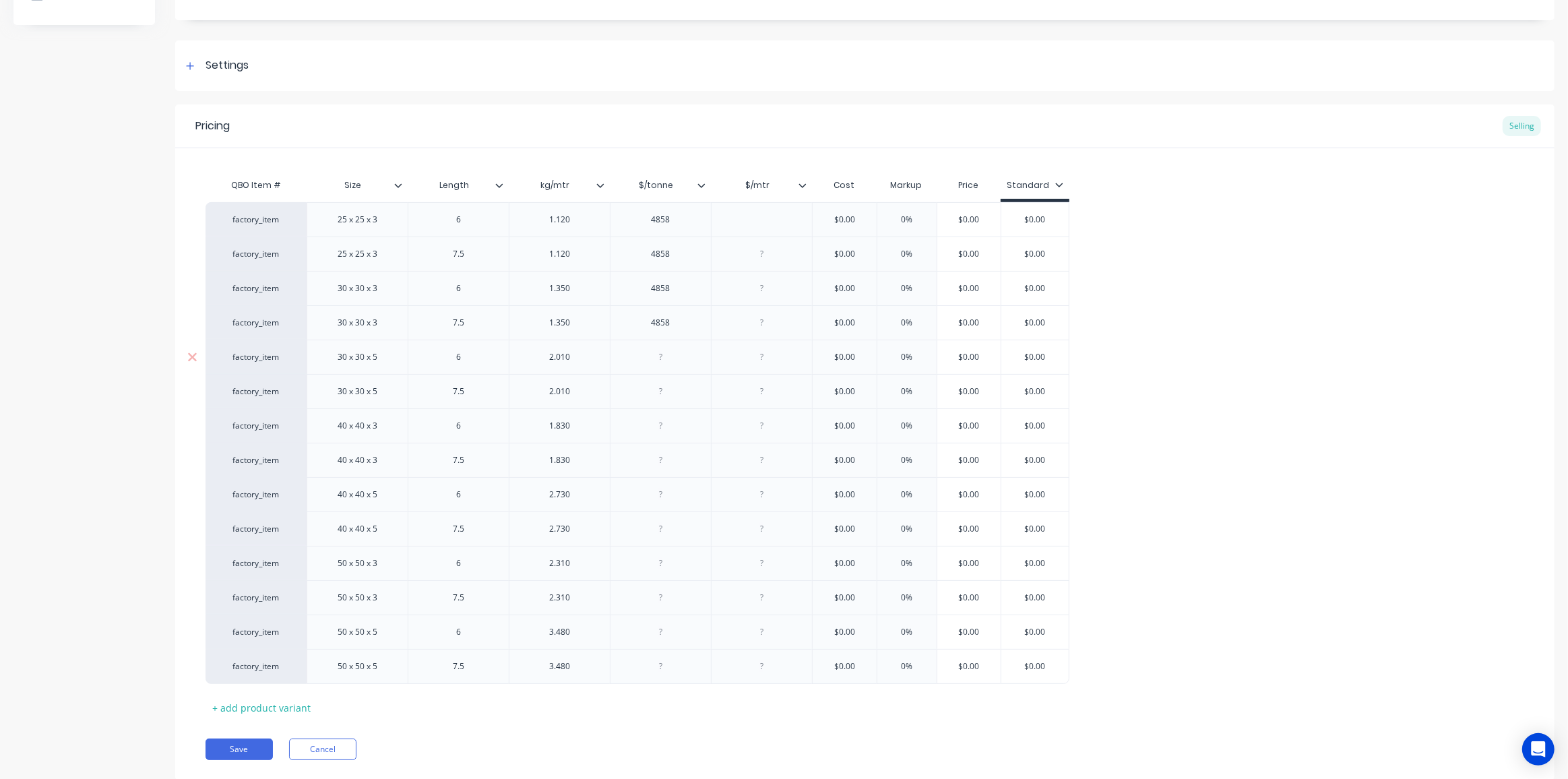
click at [658, 365] on div at bounding box center [660, 357] width 101 height 35
click at [660, 395] on div at bounding box center [661, 391] width 68 height 17
click at [662, 325] on div "48584858" at bounding box center [661, 322] width 68 height 17
click at [662, 359] on div at bounding box center [661, 356] width 68 height 17
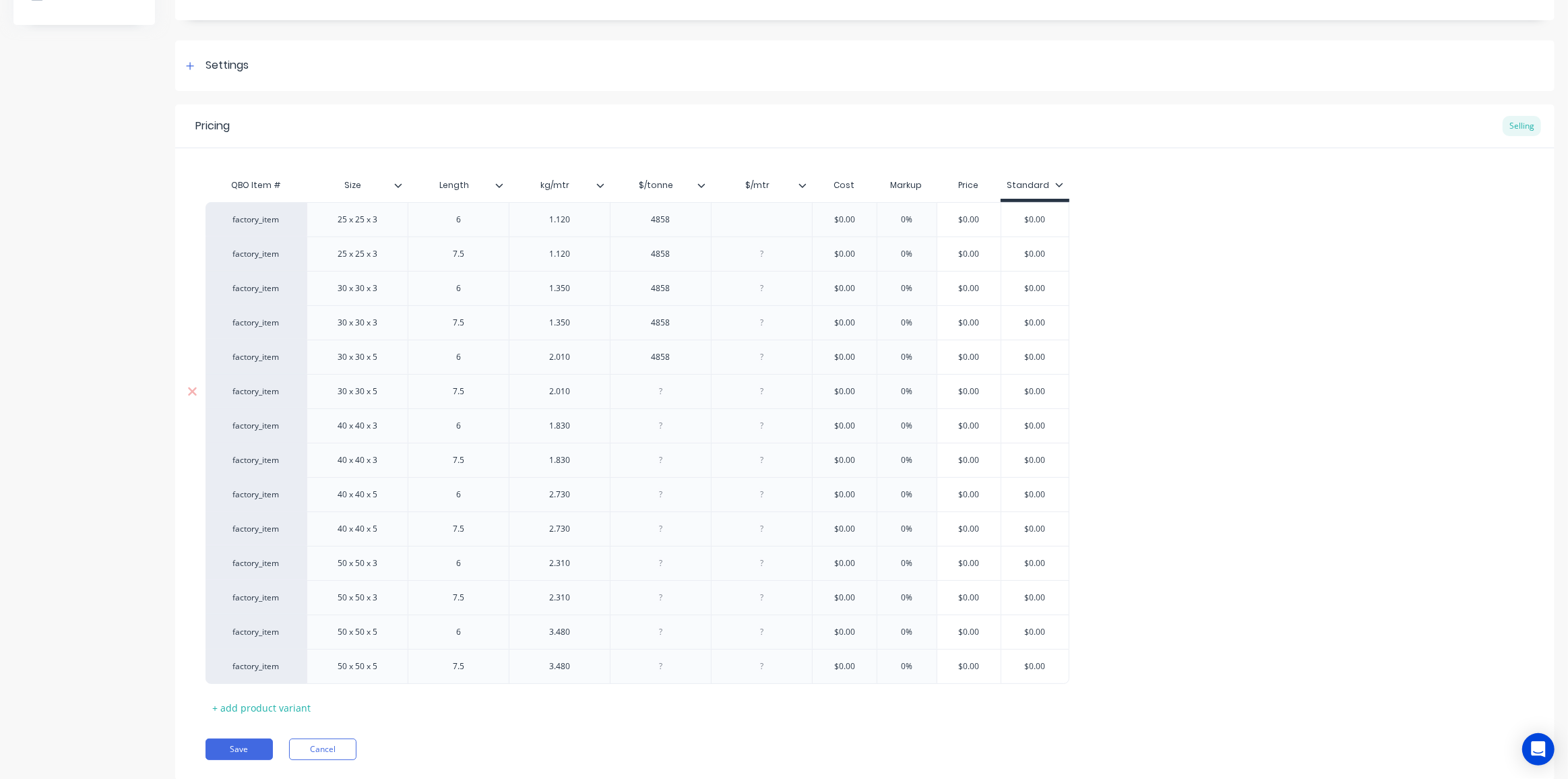
click at [659, 392] on div at bounding box center [661, 391] width 68 height 17
click at [656, 426] on div at bounding box center [661, 426] width 68 height 17
click at [665, 464] on div at bounding box center [661, 459] width 68 height 17
click at [662, 497] on div at bounding box center [661, 494] width 68 height 17
click at [658, 533] on div at bounding box center [661, 529] width 68 height 17
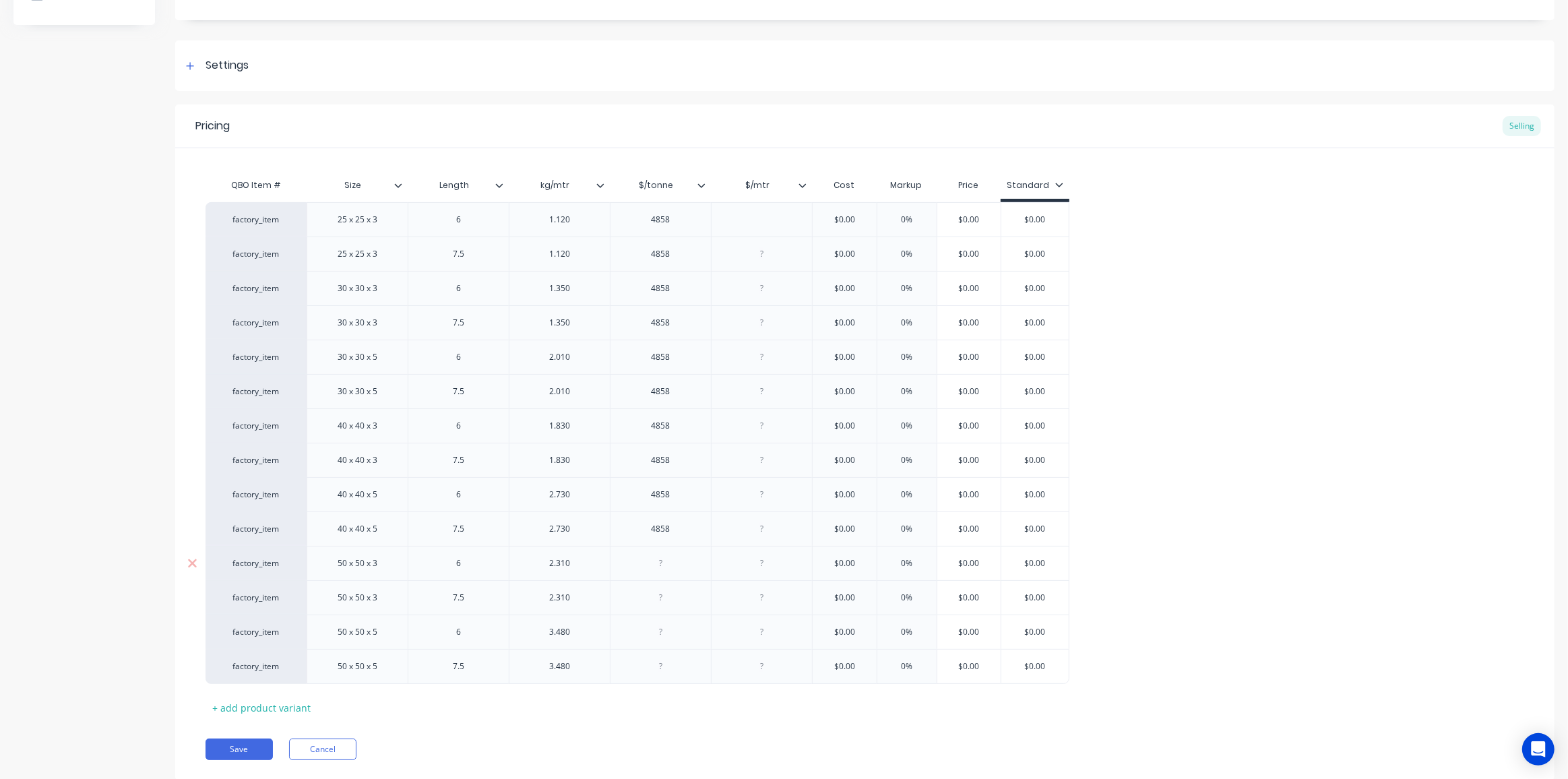
click at [660, 566] on div at bounding box center [661, 563] width 68 height 17
click at [659, 596] on div at bounding box center [661, 597] width 68 height 17
click at [659, 631] on div at bounding box center [661, 632] width 68 height 17
click at [659, 670] on div at bounding box center [661, 666] width 68 height 17
click at [754, 217] on div at bounding box center [763, 219] width 68 height 17
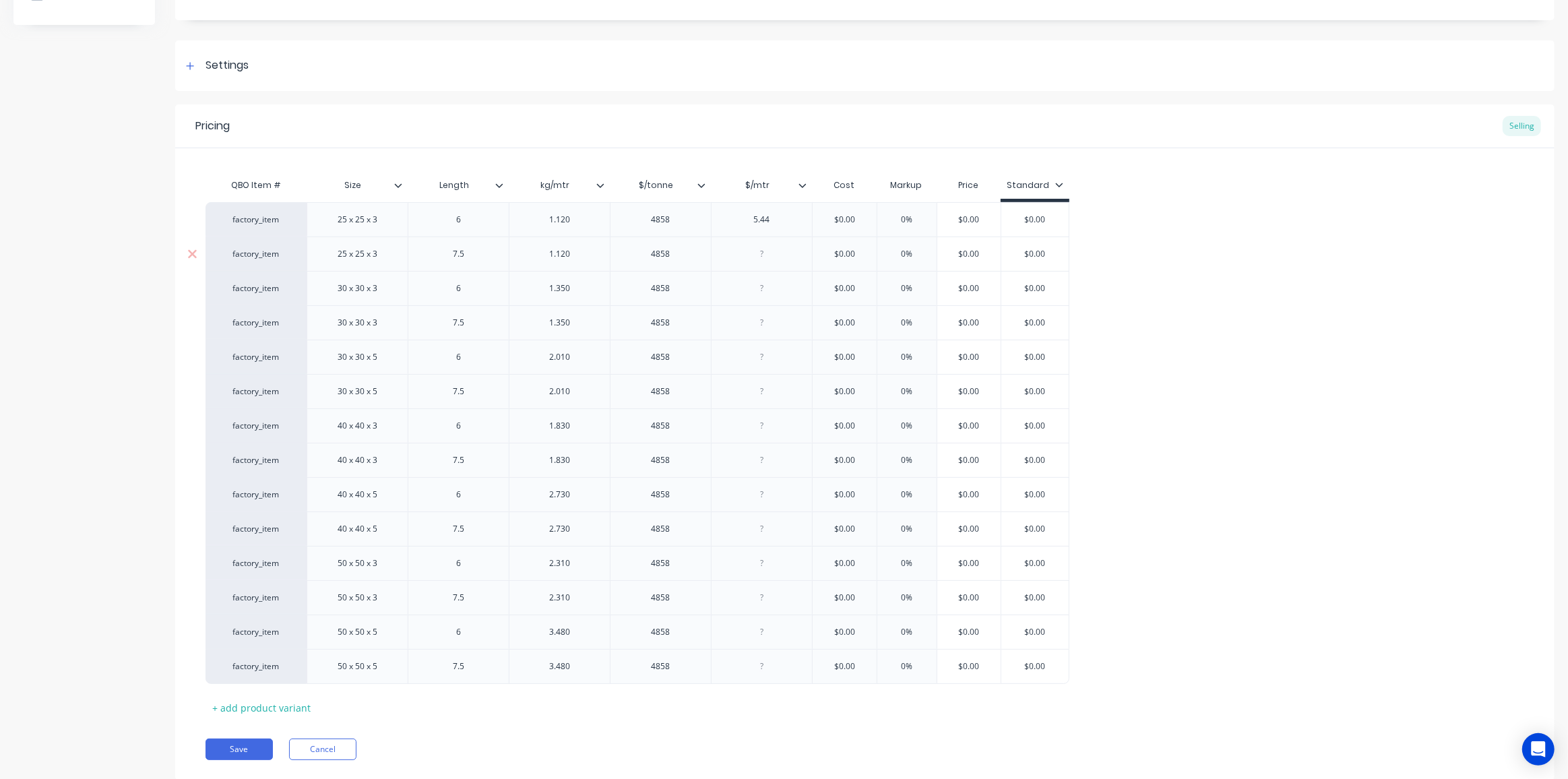
drag, startPoint x: 764, startPoint y: 256, endPoint x: 790, endPoint y: 256, distance: 26.0
click at [765, 256] on div at bounding box center [763, 254] width 68 height 17
click at [756, 290] on div at bounding box center [763, 288] width 68 height 17
click at [762, 325] on div at bounding box center [763, 322] width 68 height 17
click at [762, 356] on div at bounding box center [763, 356] width 68 height 17
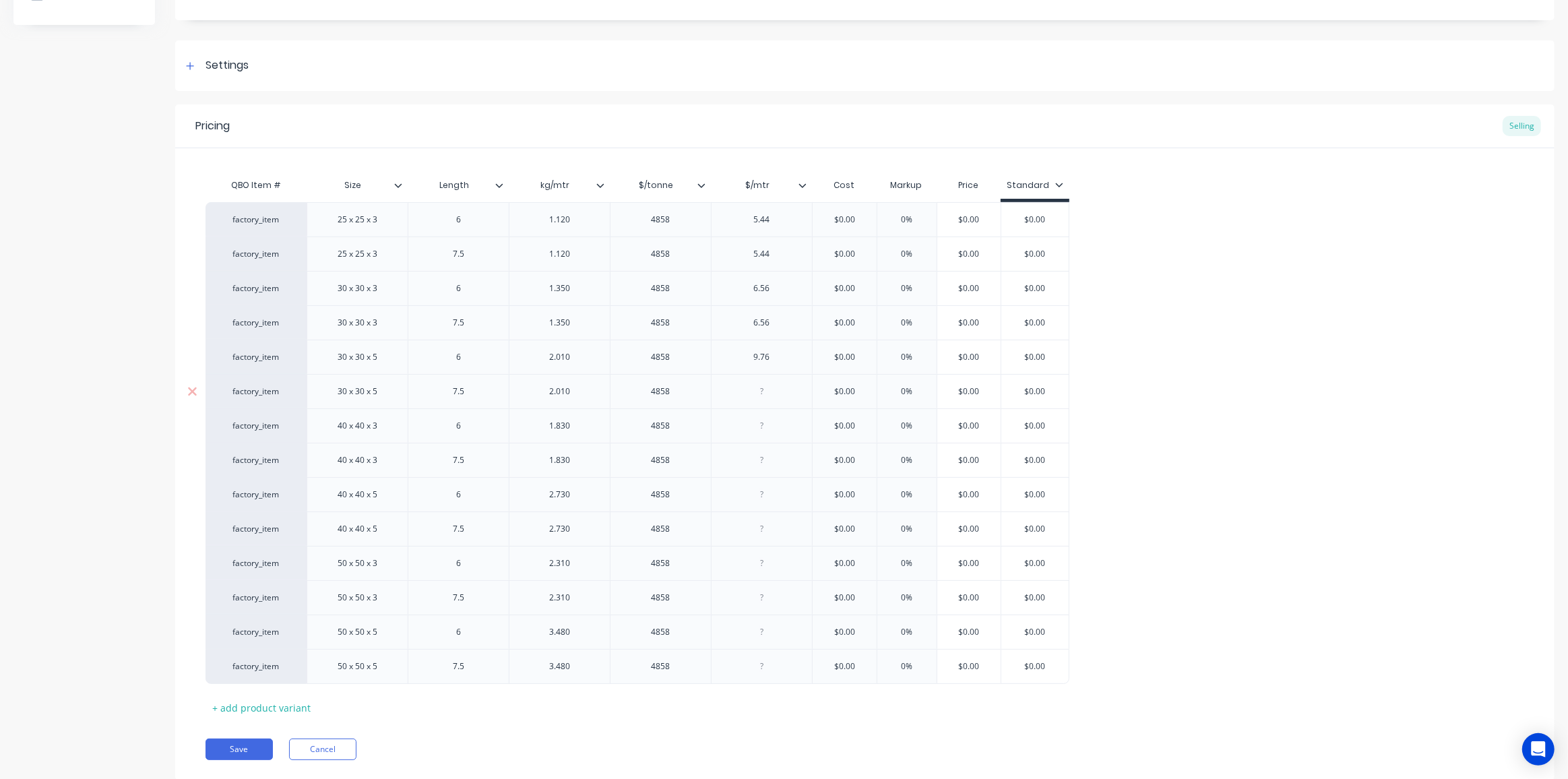
drag, startPoint x: 763, startPoint y: 395, endPoint x: 827, endPoint y: 395, distance: 64.0
click at [763, 395] on div at bounding box center [763, 391] width 68 height 17
click at [763, 425] on div at bounding box center [763, 426] width 68 height 17
click at [763, 463] on div at bounding box center [763, 459] width 68 height 17
click at [765, 496] on div at bounding box center [763, 494] width 68 height 17
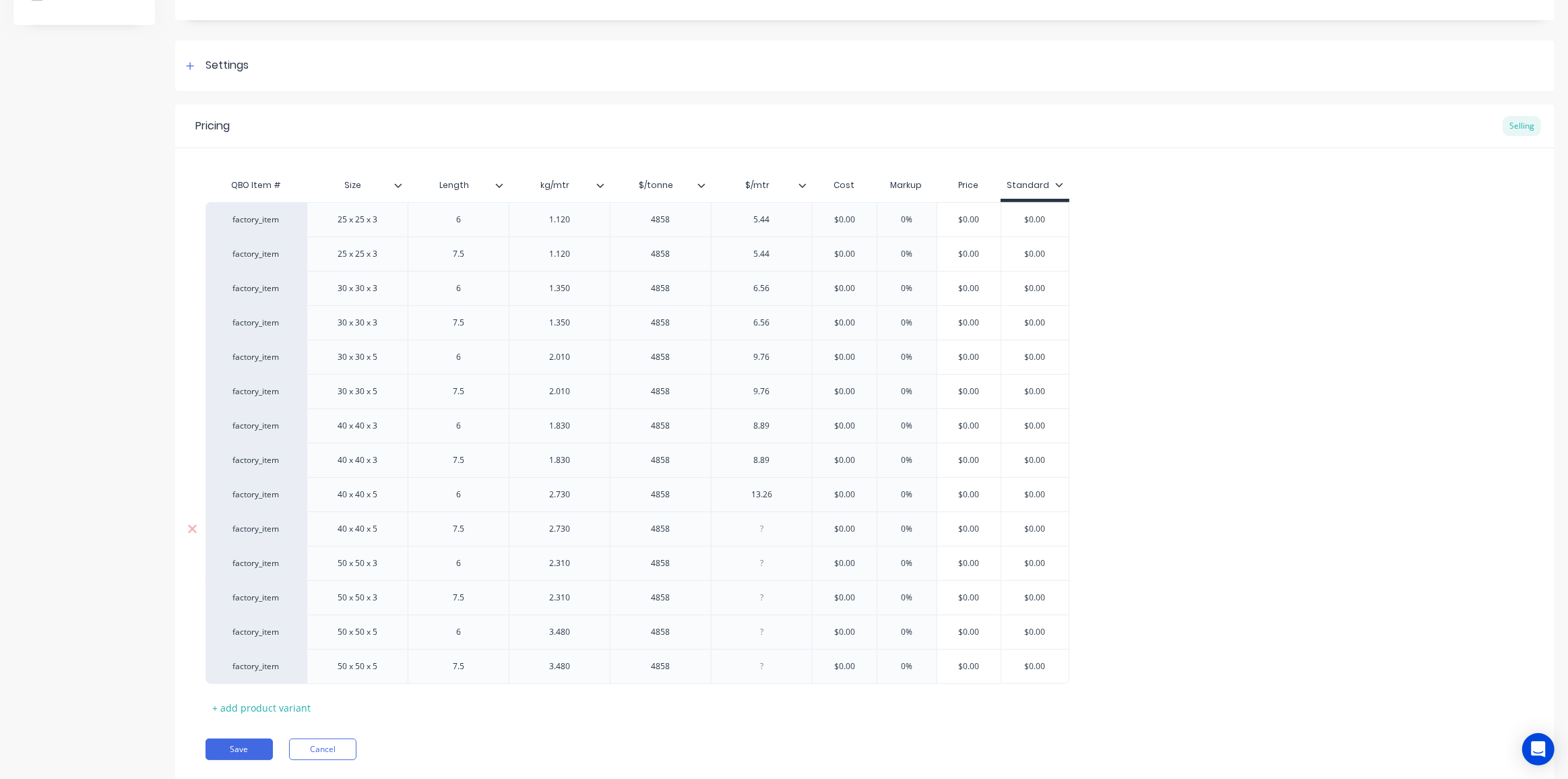
click at [764, 532] on div at bounding box center [763, 529] width 68 height 17
drag, startPoint x: 765, startPoint y: 562, endPoint x: 756, endPoint y: 574, distance: 15.0
click at [765, 562] on div at bounding box center [763, 563] width 68 height 17
click at [757, 591] on div at bounding box center [763, 597] width 68 height 17
click at [767, 634] on div at bounding box center [763, 632] width 68 height 17
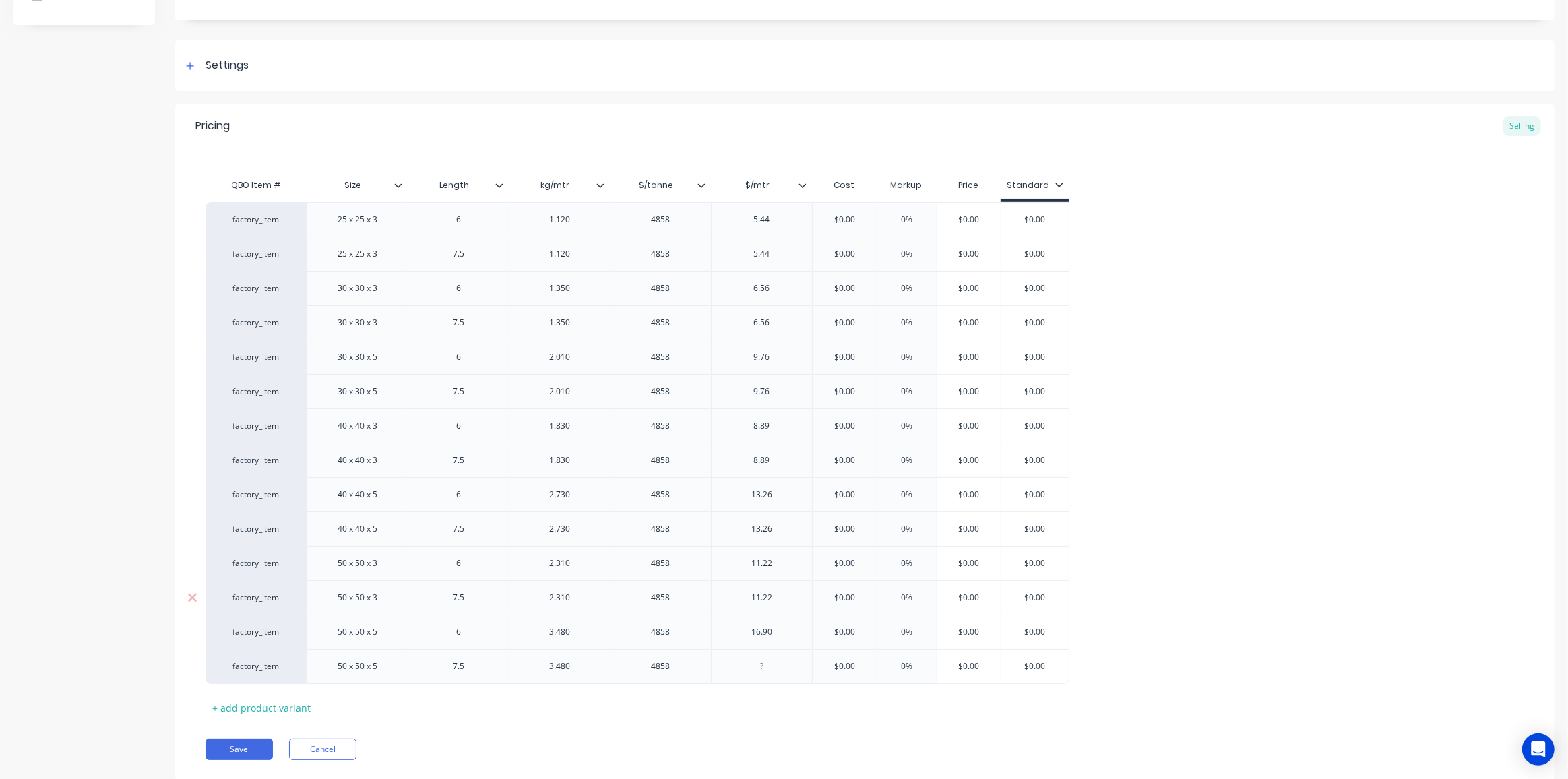
drag, startPoint x: 764, startPoint y: 669, endPoint x: 1011, endPoint y: 608, distance: 254.4
click at [764, 669] on div at bounding box center [763, 666] width 68 height 17
drag, startPoint x: 858, startPoint y: 223, endPoint x: 784, endPoint y: 220, distance: 74.1
click at [784, 220] on div "factory_item 25 x 25 x 3 6 1.120 4858 5.44 $0.00 $0.00 0% $0.00 $0.00" at bounding box center [637, 219] width 864 height 35
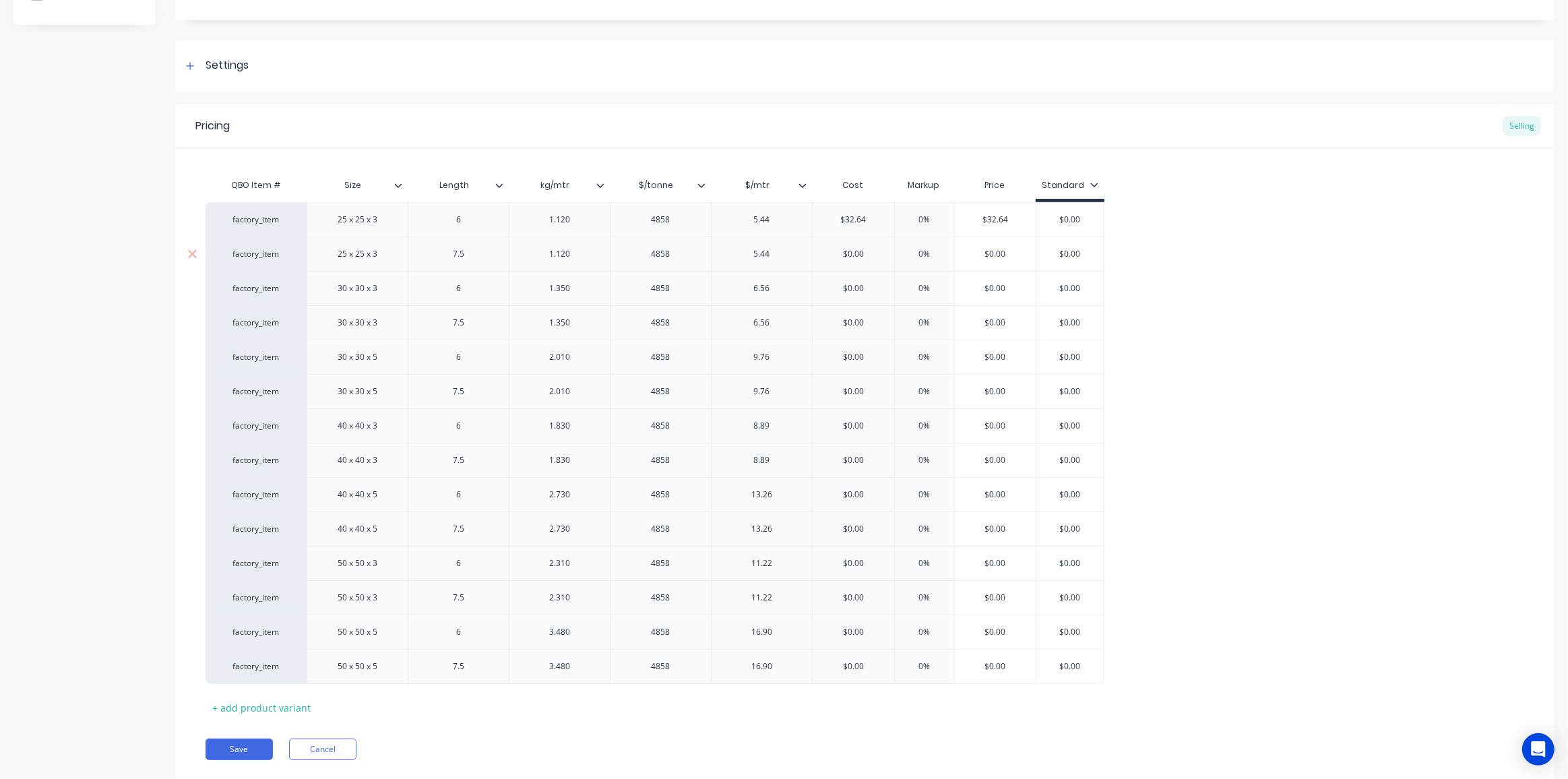
drag, startPoint x: 870, startPoint y: 251, endPoint x: 743, endPoint y: 248, distance: 127.0
click at [746, 248] on div "factory_item 25 x 25 x 3 7.5 1.120 4858 5.44 $0.00 $0.00 0% $0.00 $0.00" at bounding box center [655, 254] width 899 height 35
drag, startPoint x: 870, startPoint y: 289, endPoint x: 698, endPoint y: 287, distance: 172.0
click at [705, 289] on div "factory_item 30 x 30 x 3 6 1.350 4858 6.56 $0.00 $0.00 0% $0.00 $0.00" at bounding box center [655, 289] width 899 height 35
drag, startPoint x: 859, startPoint y: 316, endPoint x: 731, endPoint y: 316, distance: 128.0
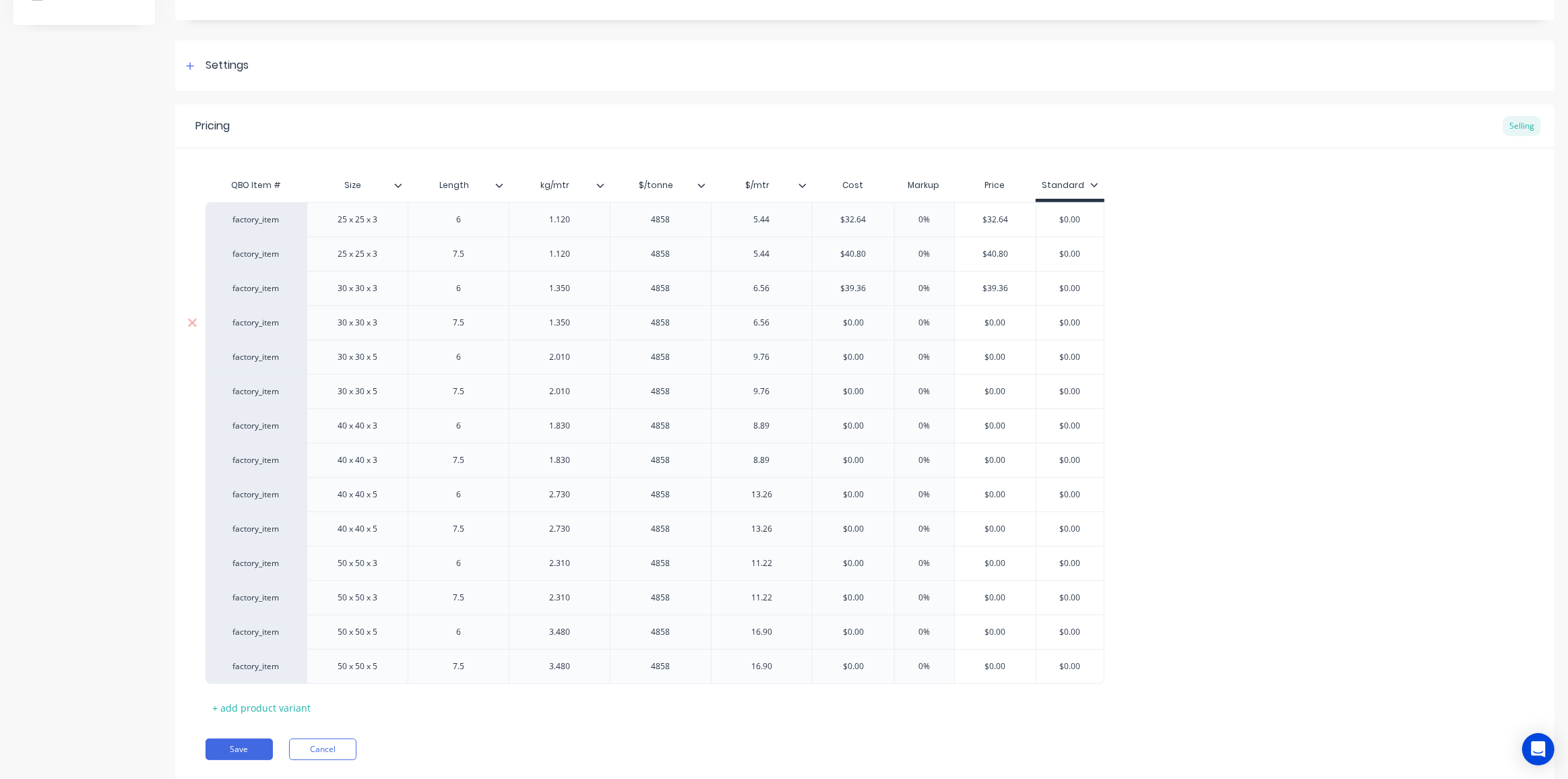
click at [737, 316] on div "factory_item 30 x 30 x 3 7.5 1.350 4858 6.56 $0.00 $0.00 0% $0.00 $0.00" at bounding box center [655, 322] width 899 height 35
drag, startPoint x: 884, startPoint y: 353, endPoint x: 767, endPoint y: 353, distance: 117.0
click at [767, 353] on div "factory_item 30 x 30 x 5 6 2.010 4858 9.76 $0.00 $0.00 0% $0.00 $0.00" at bounding box center [655, 357] width 899 height 35
drag, startPoint x: 869, startPoint y: 388, endPoint x: 774, endPoint y: 388, distance: 95.0
click at [794, 388] on div "factory_item 30 x 30 x 5 7.5 2.010 4858 9.76 $0.00 $0.00 0% $0.00 $0.00" at bounding box center [655, 392] width 899 height 35
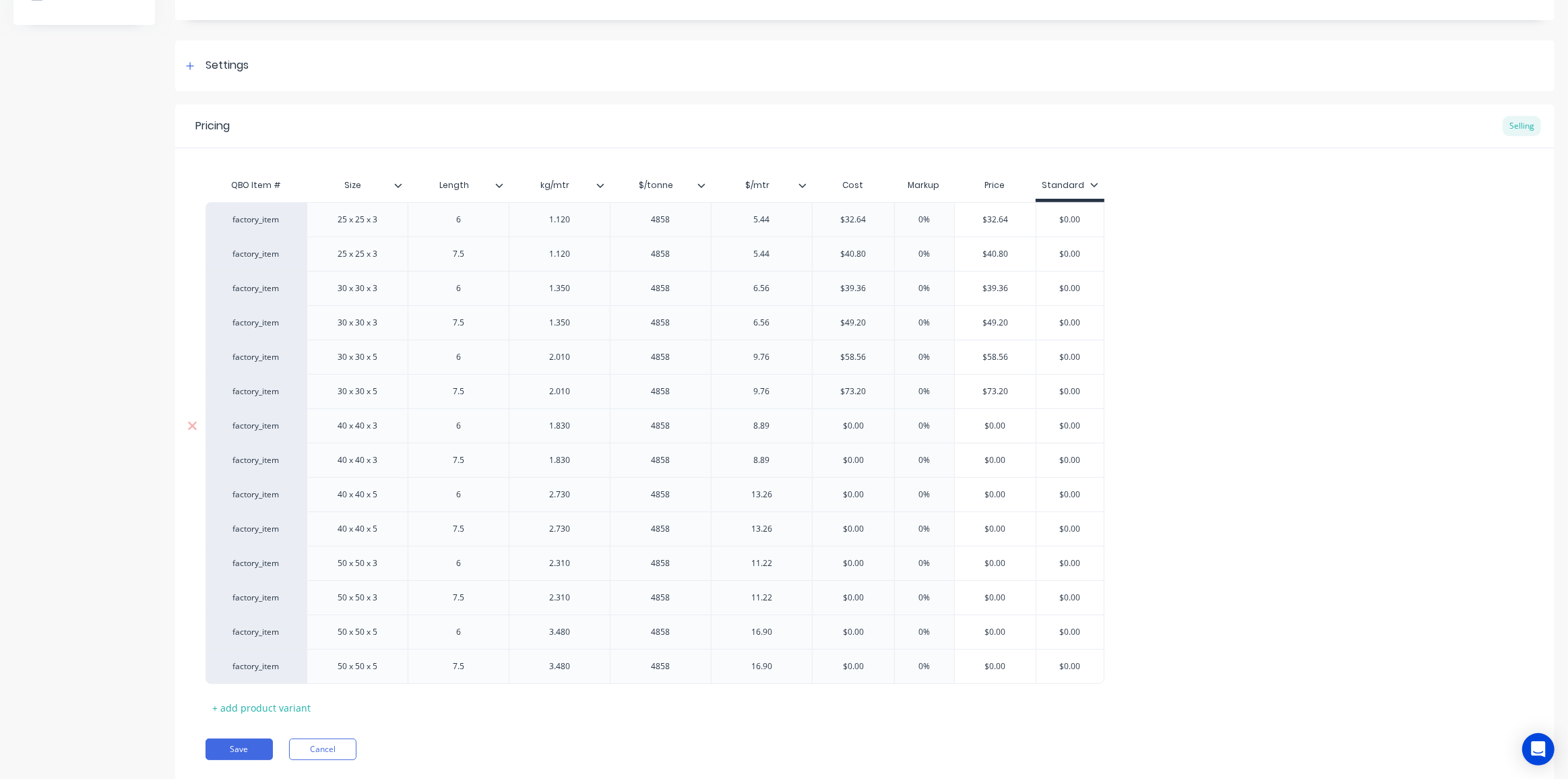
drag, startPoint x: 878, startPoint y: 426, endPoint x: 739, endPoint y: 428, distance: 139.0
click at [742, 428] on div "factory_item 40 x 40 x 3 6 1.830 4858 8.89 $0.00 $0.00 0% $0.00 $0.00" at bounding box center [655, 426] width 899 height 35
drag, startPoint x: 857, startPoint y: 457, endPoint x: 747, endPoint y: 459, distance: 110.0
click at [763, 458] on div "factory_item 40 x 40 x 3 7.5 1.830 4858 8.89 $0.00 $0.00 0% $0.00 $0.00" at bounding box center [655, 460] width 899 height 35
drag, startPoint x: 880, startPoint y: 490, endPoint x: 748, endPoint y: 485, distance: 132.1
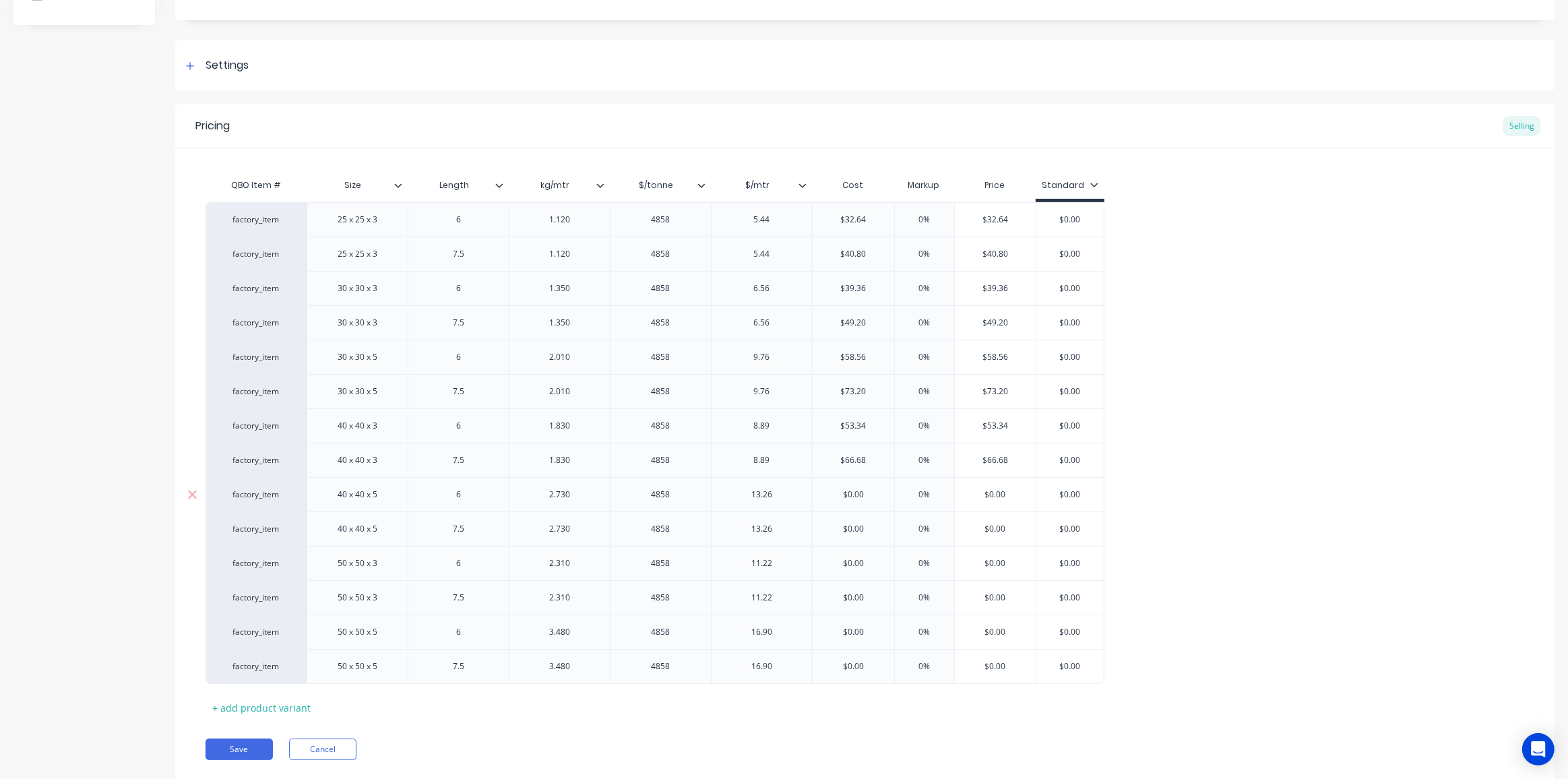
click at [765, 487] on div "factory_item 40 x 40 x 5 6 2.730 4858 13.26 $0.00 $0.00 0% $0.00 $0.00" at bounding box center [655, 494] width 899 height 35
drag, startPoint x: 871, startPoint y: 520, endPoint x: 767, endPoint y: 520, distance: 104.0
click at [784, 520] on div "factory_item 25 x 25 x 3 6 1.120 4858 5.44 $32.64 $32.64 0% $32.64 $0.00 factor…" at bounding box center [865, 443] width 1319 height 482
drag, startPoint x: 789, startPoint y: 525, endPoint x: 778, endPoint y: 526, distance: 11.0
click at [779, 526] on div "factory_item 40 x 40 x 5 7.5 2.730 4858 13.26 $0.00 $0.00 0% $0.00 $0.00" at bounding box center [655, 529] width 899 height 35
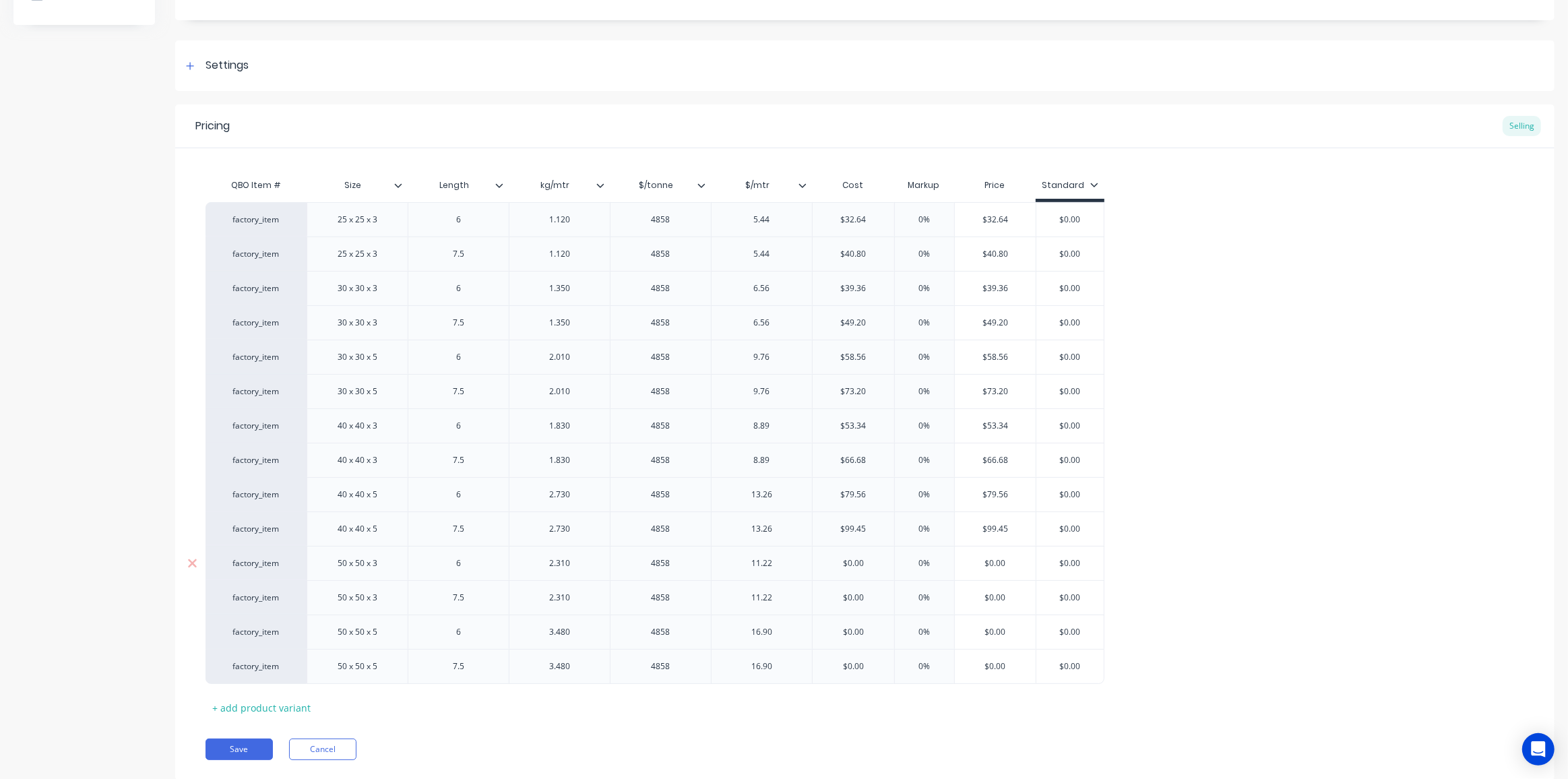
drag, startPoint x: 863, startPoint y: 554, endPoint x: 779, endPoint y: 550, distance: 84.1
click at [781, 550] on div "factory_item 50 x 50 x 3 6 2.310 4858 11.22 $0.00 $0.00 0% $0.00 $0.00" at bounding box center [655, 563] width 899 height 35
drag, startPoint x: 885, startPoint y: 594, endPoint x: 757, endPoint y: 586, distance: 128.2
click at [760, 587] on div "factory_item 50 x 50 x 3 7.5 2.310 4858 11.22 $0.00 $0.00 0% $0.00 $0.00" at bounding box center [655, 597] width 899 height 35
drag, startPoint x: 865, startPoint y: 625, endPoint x: 791, endPoint y: 626, distance: 74.0
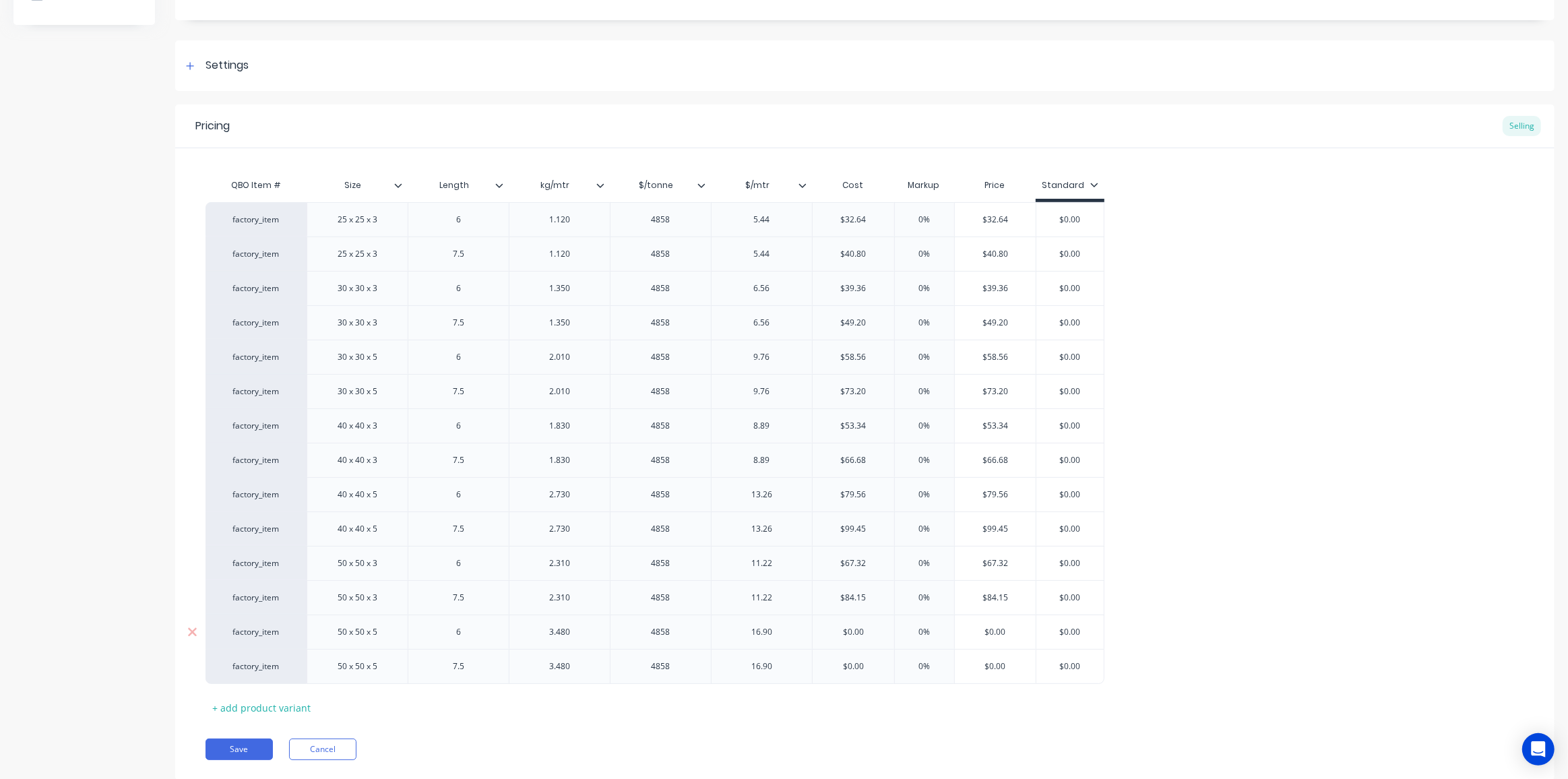
click at [791, 626] on div "factory_item 50 x 50 x 5 6 3.480 4858 16.90 $0.00 $0.00 0% $0.00 $0.00" at bounding box center [655, 632] width 899 height 35
drag, startPoint x: 868, startPoint y: 658, endPoint x: 779, endPoint y: 659, distance: 89.0
click at [779, 659] on div "factory_item 50 x 50 x 5 7.5 3.480 4858 16.90 $0.00 $0.00 0% $0.00 $0.00" at bounding box center [655, 667] width 899 height 35
drag, startPoint x: 1093, startPoint y: 668, endPoint x: 1038, endPoint y: 665, distance: 55.1
click at [1038, 665] on div "factory_item 50 x 50 x 5 7.5 3.480 4858 16.90 $126.75 126.75 0% $126.75 $0.00 $…" at bounding box center [659, 667] width 908 height 35
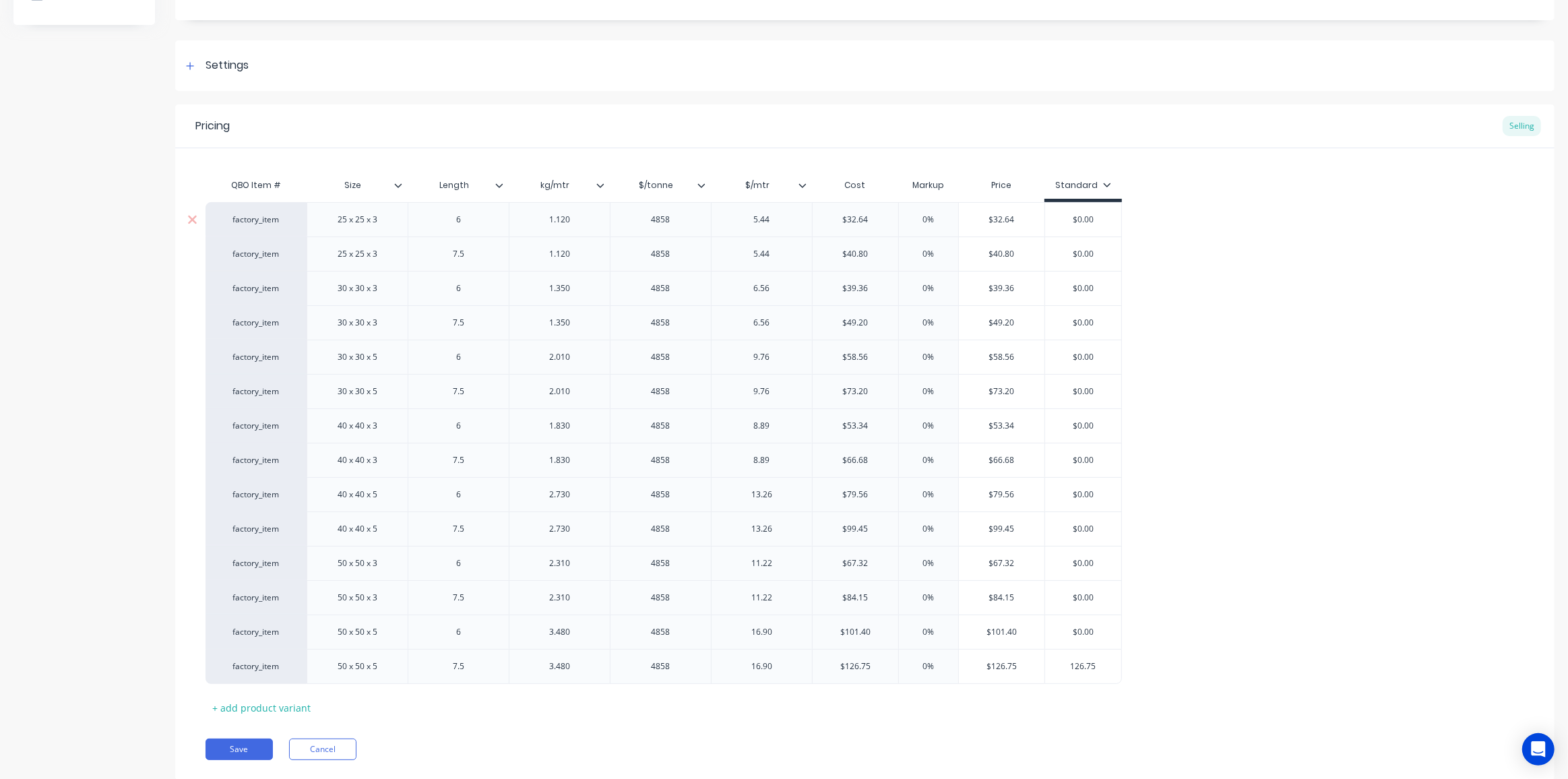
click at [998, 220] on input "$32.64" at bounding box center [1002, 219] width 86 height 12
drag, startPoint x: 1098, startPoint y: 217, endPoint x: 1020, endPoint y: 212, distance: 78.2
click at [1020, 212] on div "factory_item 25 x 25 x 3 6 1.120 4858 5.44 $32.64 $32.64 0% $32.64 $32.64 $0.00…" at bounding box center [664, 219] width 917 height 35
click at [999, 252] on input "$40.80" at bounding box center [1002, 254] width 86 height 12
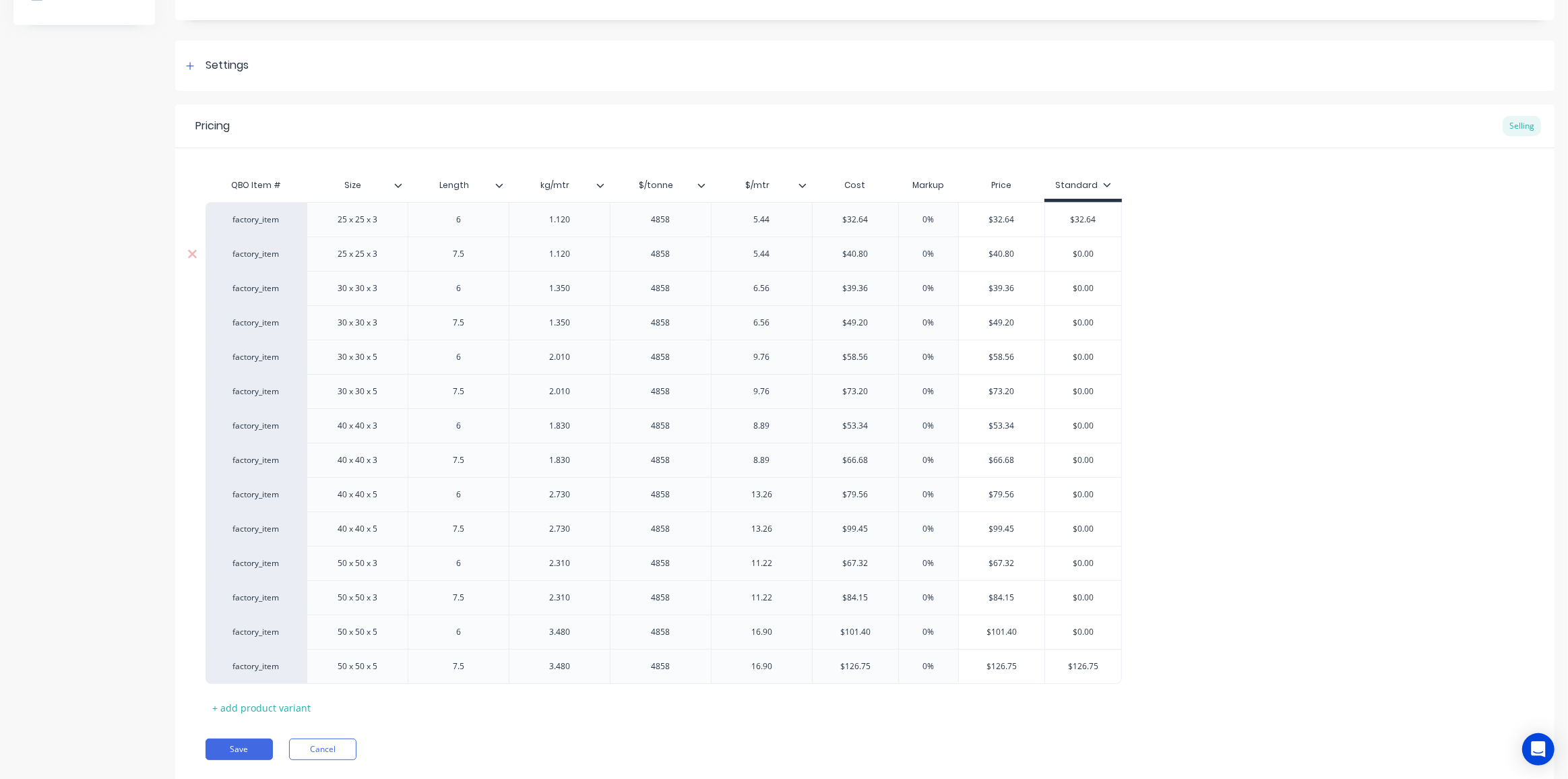
click at [999, 252] on input "$40.80" at bounding box center [1002, 254] width 86 height 12
click at [1079, 250] on input "$0.00" at bounding box center [1082, 254] width 76 height 12
click at [1003, 287] on input "$39.36" at bounding box center [1002, 288] width 86 height 12
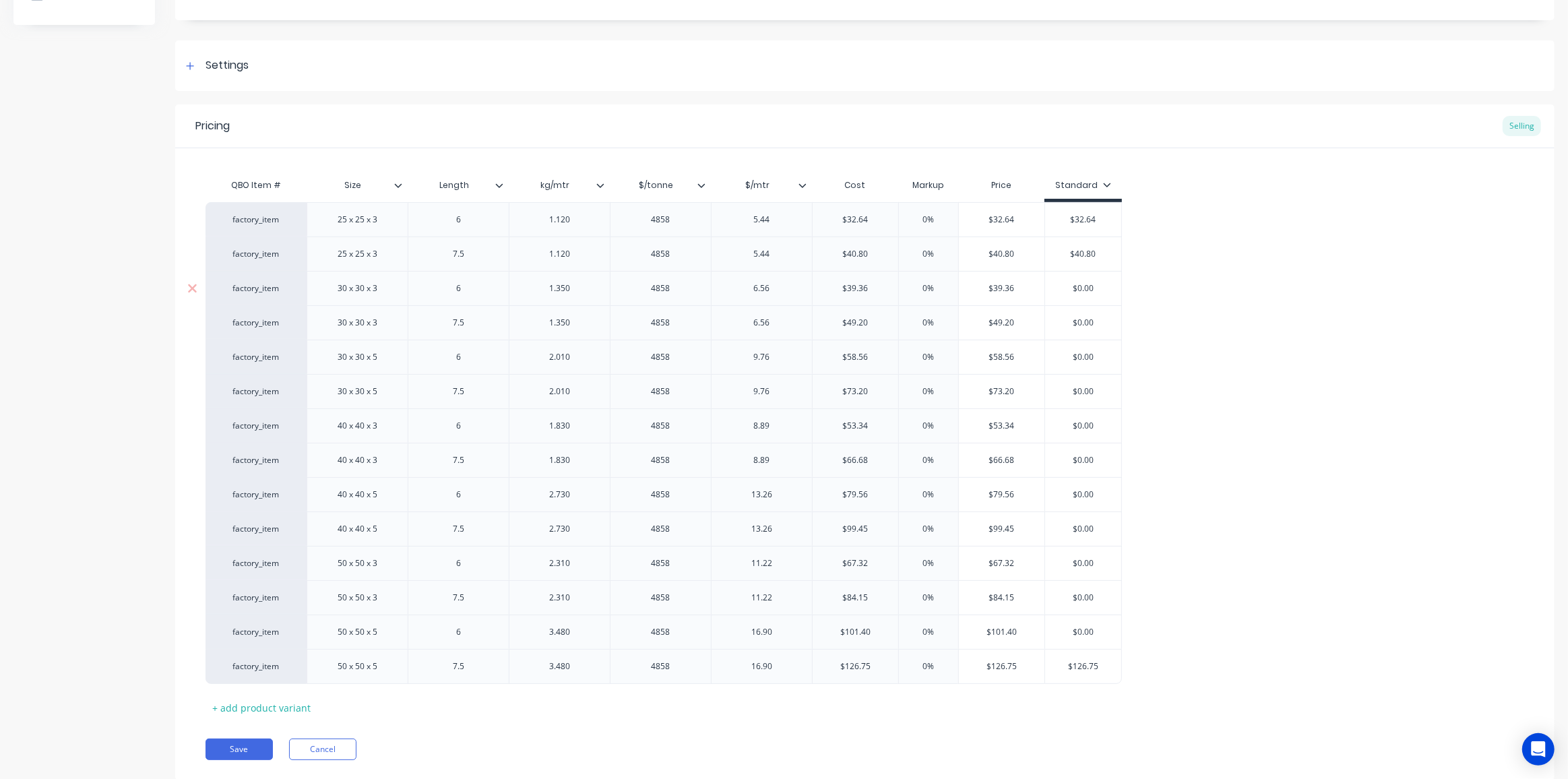
click at [1088, 284] on input "$0.00" at bounding box center [1082, 288] width 76 height 12
click at [1005, 321] on input "$49.20" at bounding box center [1002, 322] width 86 height 12
click at [1081, 324] on input "$0.00" at bounding box center [1082, 322] width 76 height 12
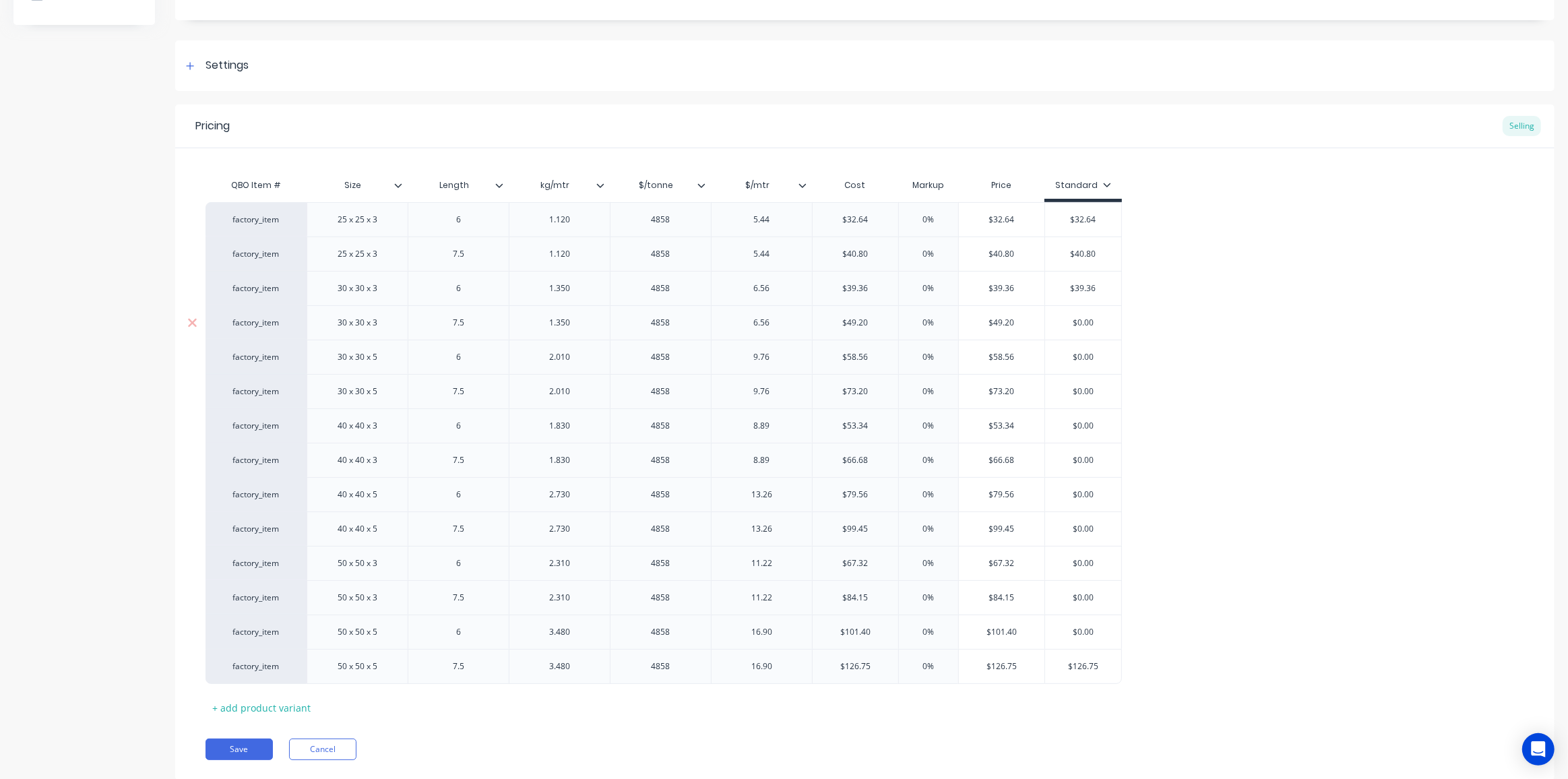
click at [1081, 324] on input "$0.00" at bounding box center [1082, 322] width 76 height 12
click at [1004, 352] on input "$58.56" at bounding box center [1002, 356] width 86 height 12
click at [1083, 354] on input "$0.00" at bounding box center [1082, 356] width 76 height 12
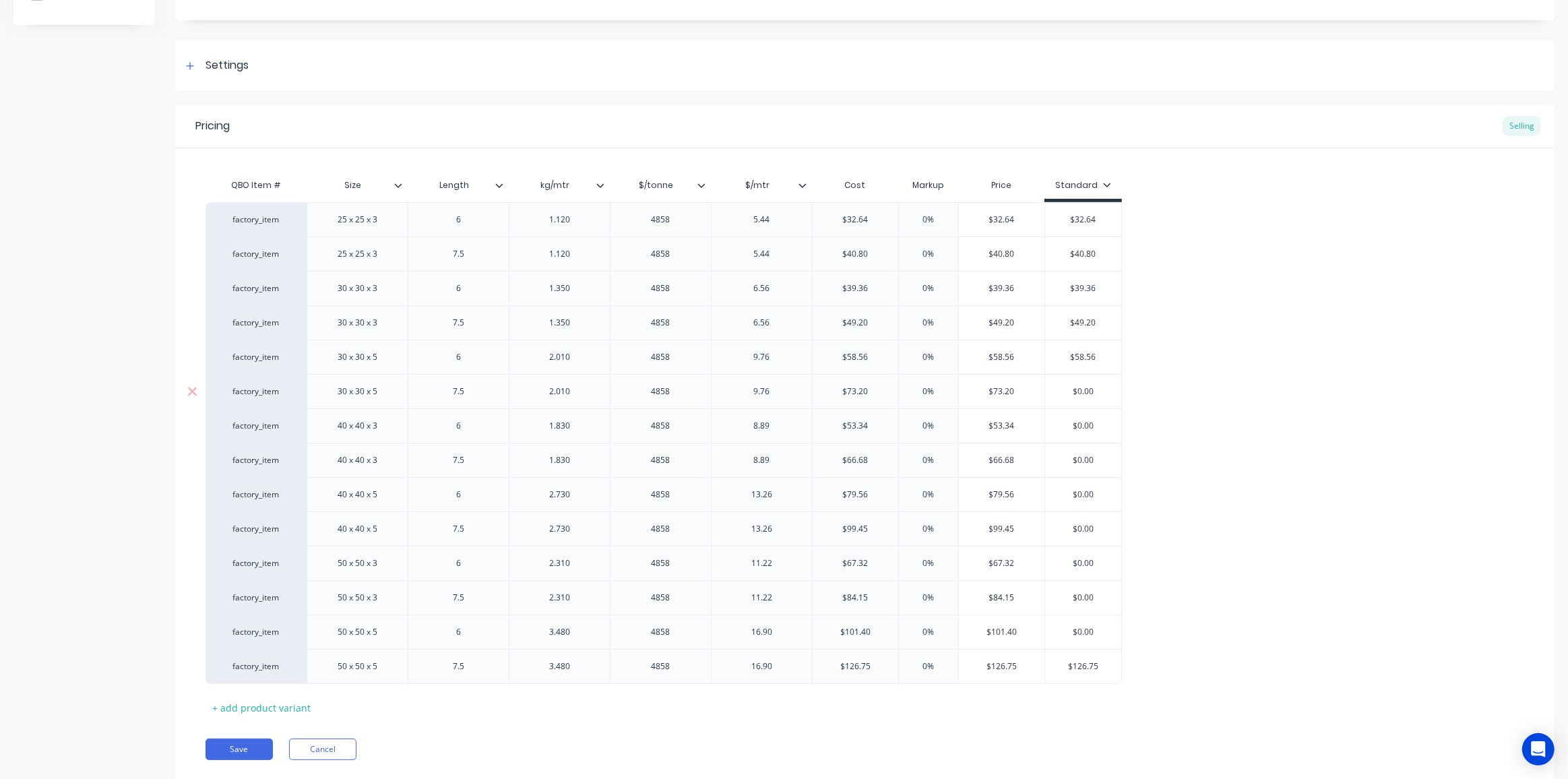
click at [1007, 392] on input "$73.20" at bounding box center [1002, 391] width 86 height 12
click at [1085, 391] on input "$0.00" at bounding box center [1082, 391] width 76 height 12
click at [1002, 423] on input "$53.34" at bounding box center [1002, 426] width 86 height 12
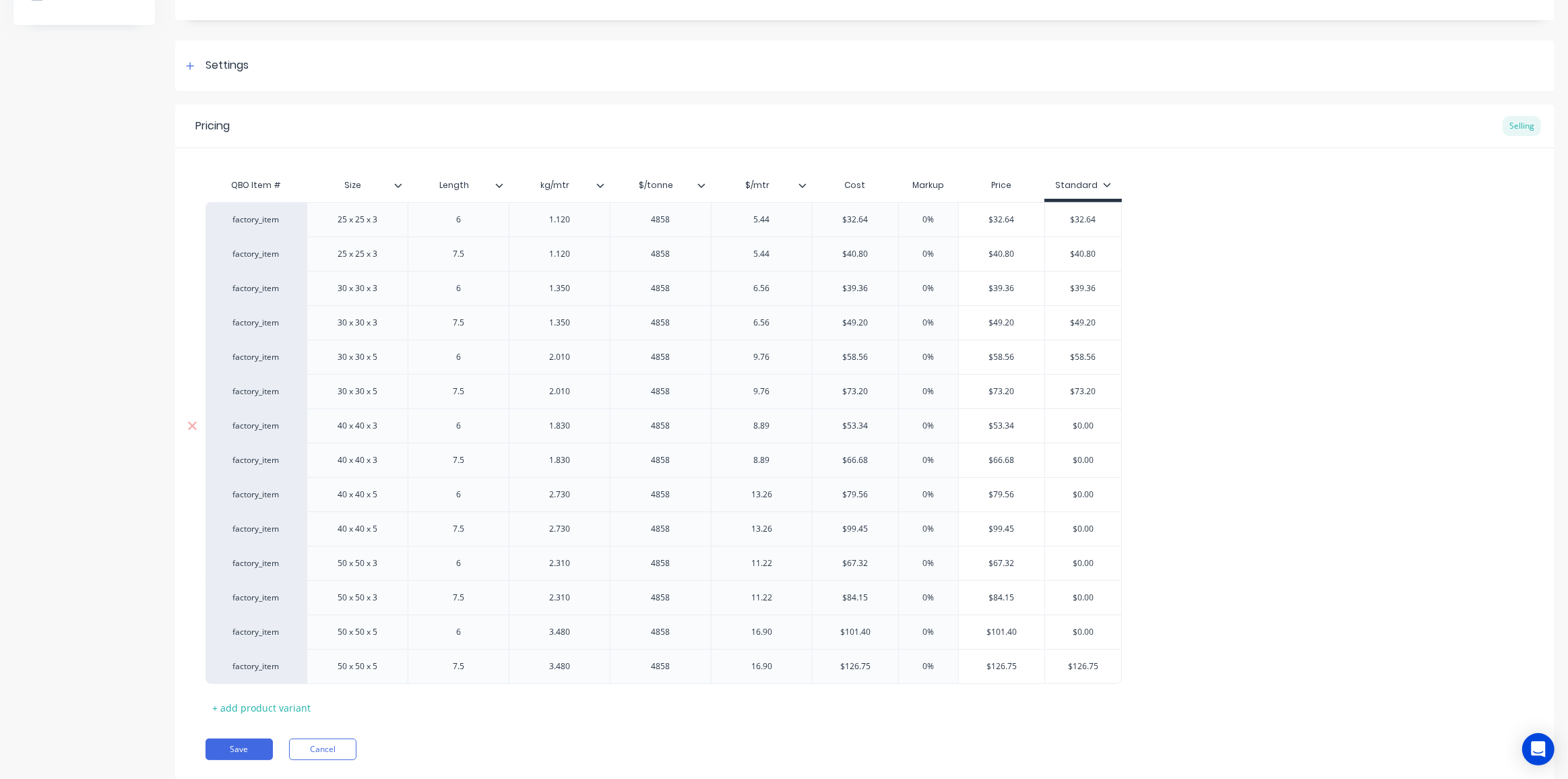
click at [1002, 423] on input "$53.34" at bounding box center [1002, 426] width 86 height 12
click at [1083, 422] on input "$0.00" at bounding box center [1082, 426] width 76 height 12
click at [1000, 456] on input "$66.68" at bounding box center [1002, 459] width 86 height 12
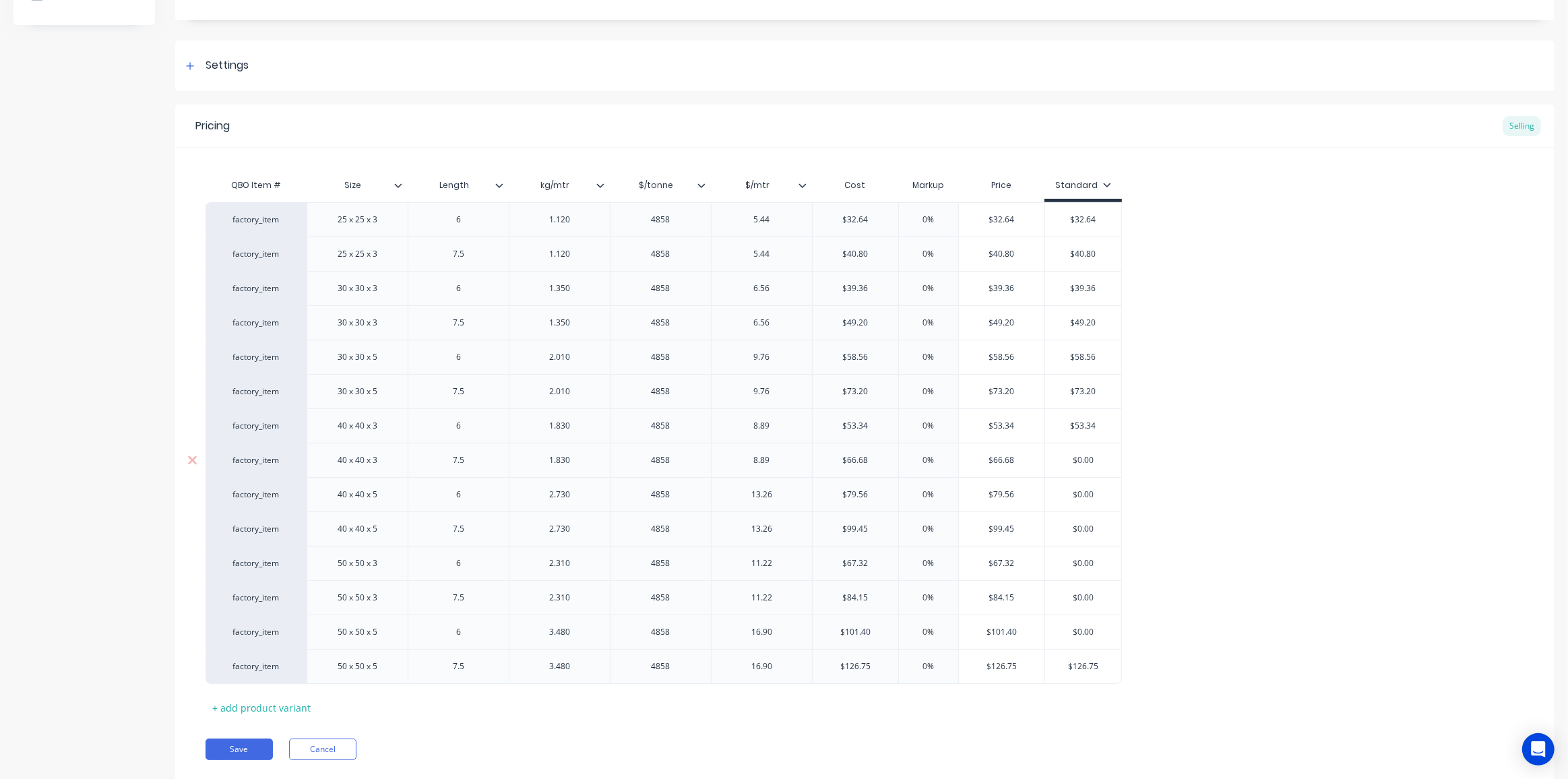
click at [1082, 454] on input "$0.00" at bounding box center [1082, 459] width 76 height 12
click at [1003, 493] on input "$79.56" at bounding box center [1002, 494] width 86 height 12
click at [1080, 491] on input "$0.00" at bounding box center [1082, 494] width 76 height 12
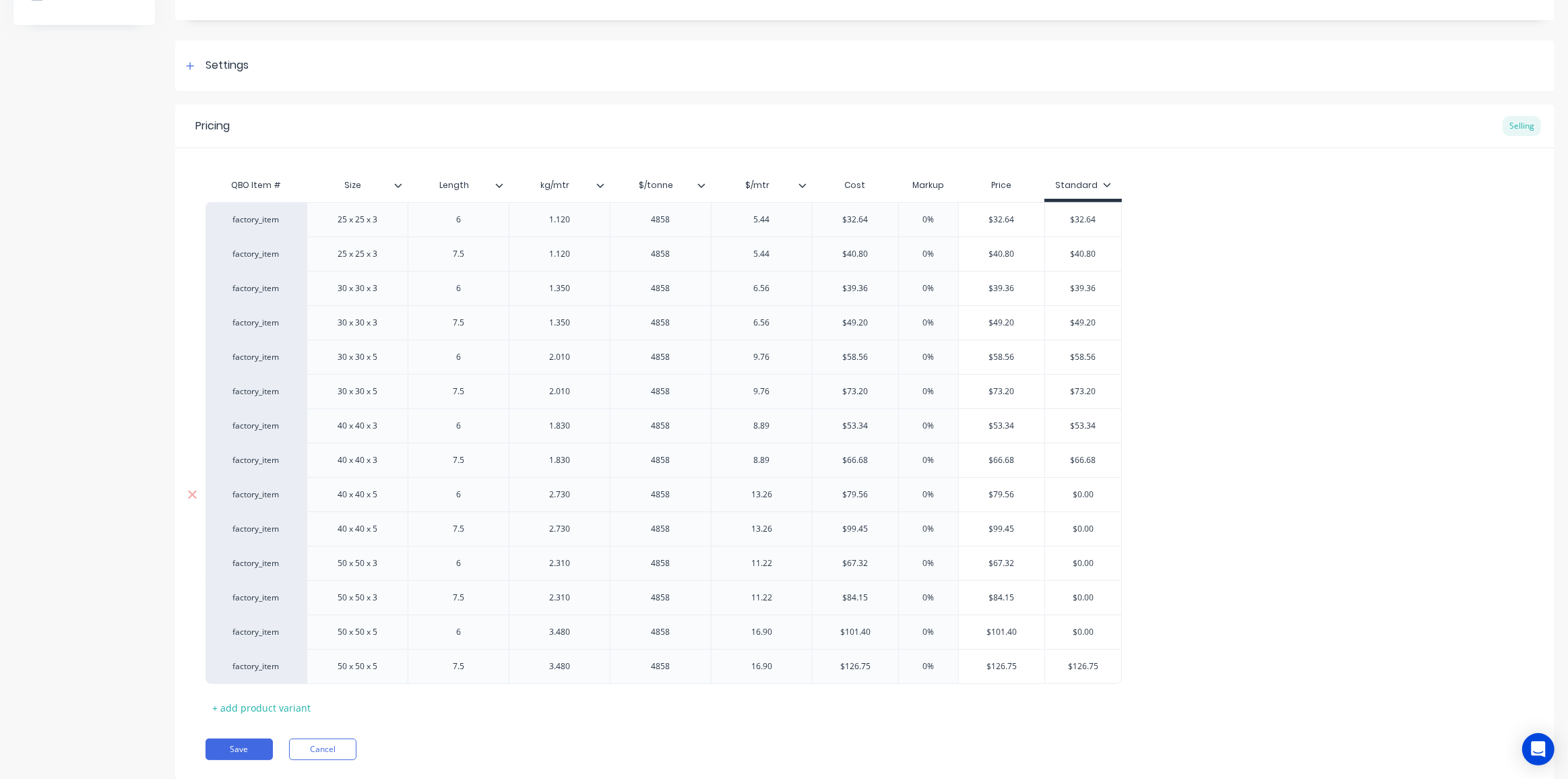
click at [1080, 491] on input "$0.00" at bounding box center [1082, 494] width 76 height 12
click at [1004, 524] on input "$99.45" at bounding box center [1002, 529] width 86 height 12
click at [1082, 523] on input "$0.00" at bounding box center [1082, 529] width 76 height 12
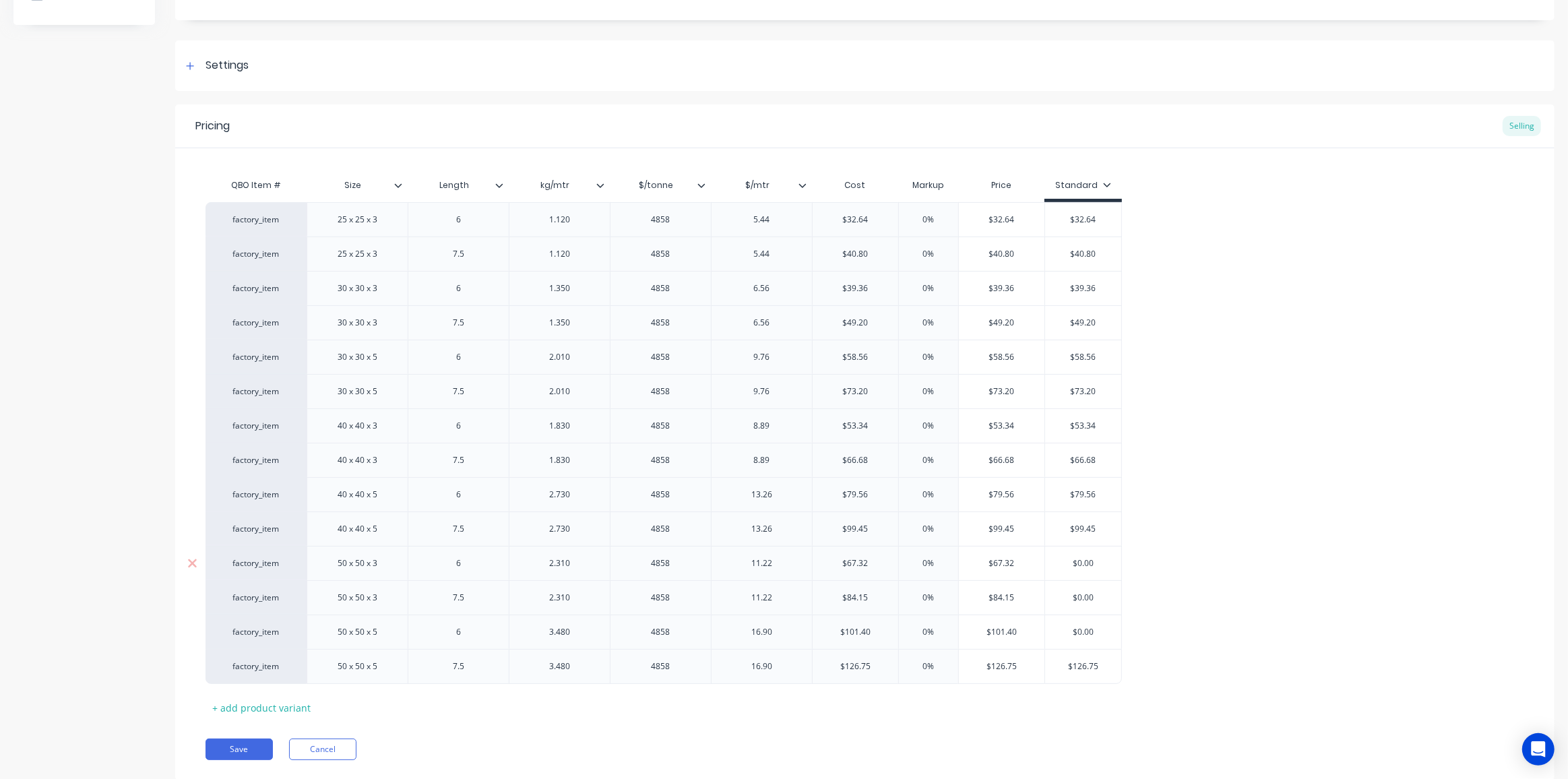
click at [1000, 559] on input "$67.32" at bounding box center [1002, 563] width 86 height 12
click at [1001, 558] on input "$67.32" at bounding box center [1002, 563] width 86 height 12
click at [1079, 558] on input "$0.00" at bounding box center [1082, 563] width 76 height 12
click at [997, 593] on input "$84.15" at bounding box center [1002, 597] width 86 height 12
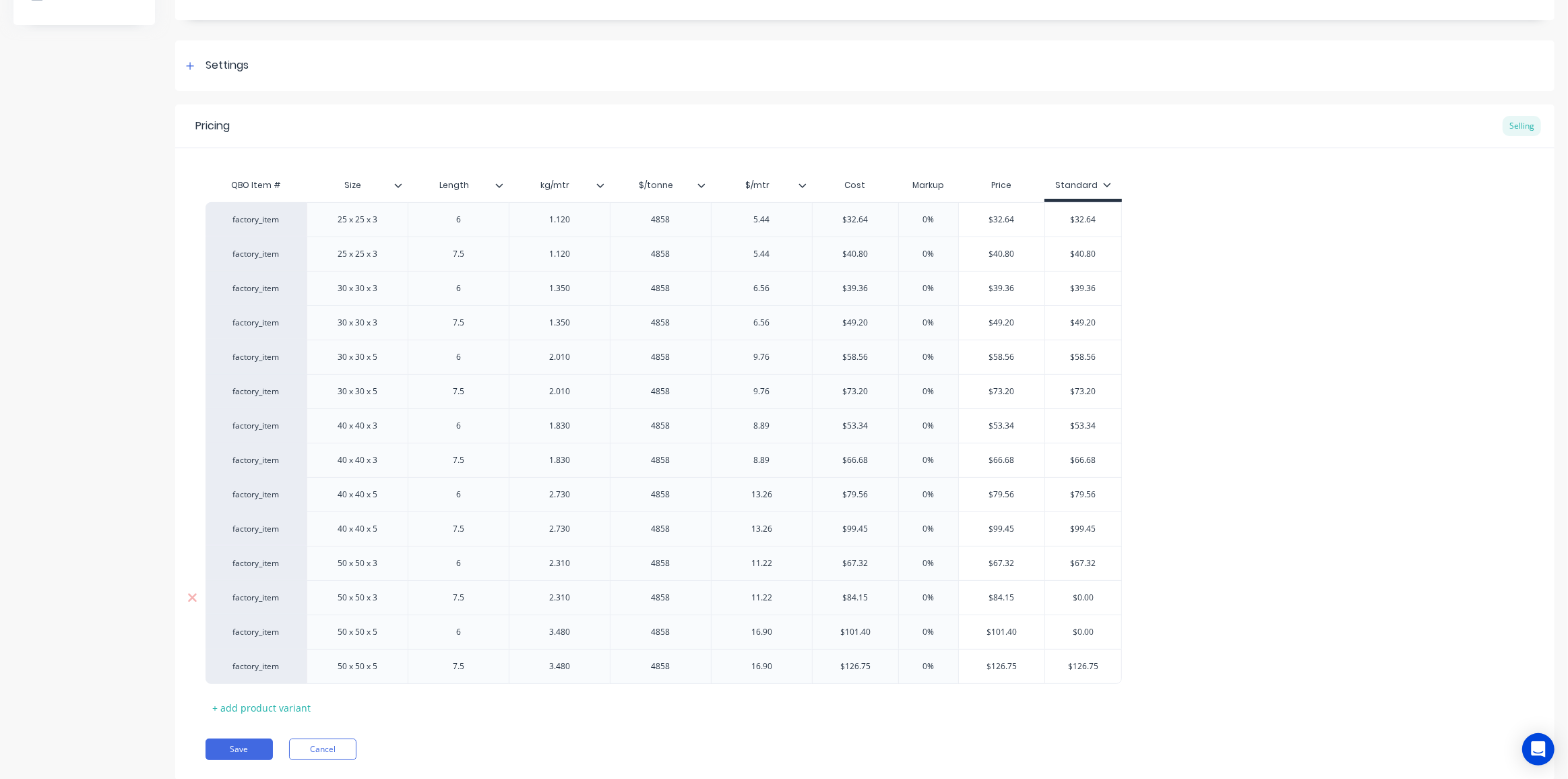
click at [996, 593] on input "$84.15" at bounding box center [1002, 597] width 86 height 12
click at [1089, 592] on input "$0.00" at bounding box center [1082, 597] width 76 height 12
click at [1006, 627] on input "$101.40" at bounding box center [1002, 632] width 86 height 12
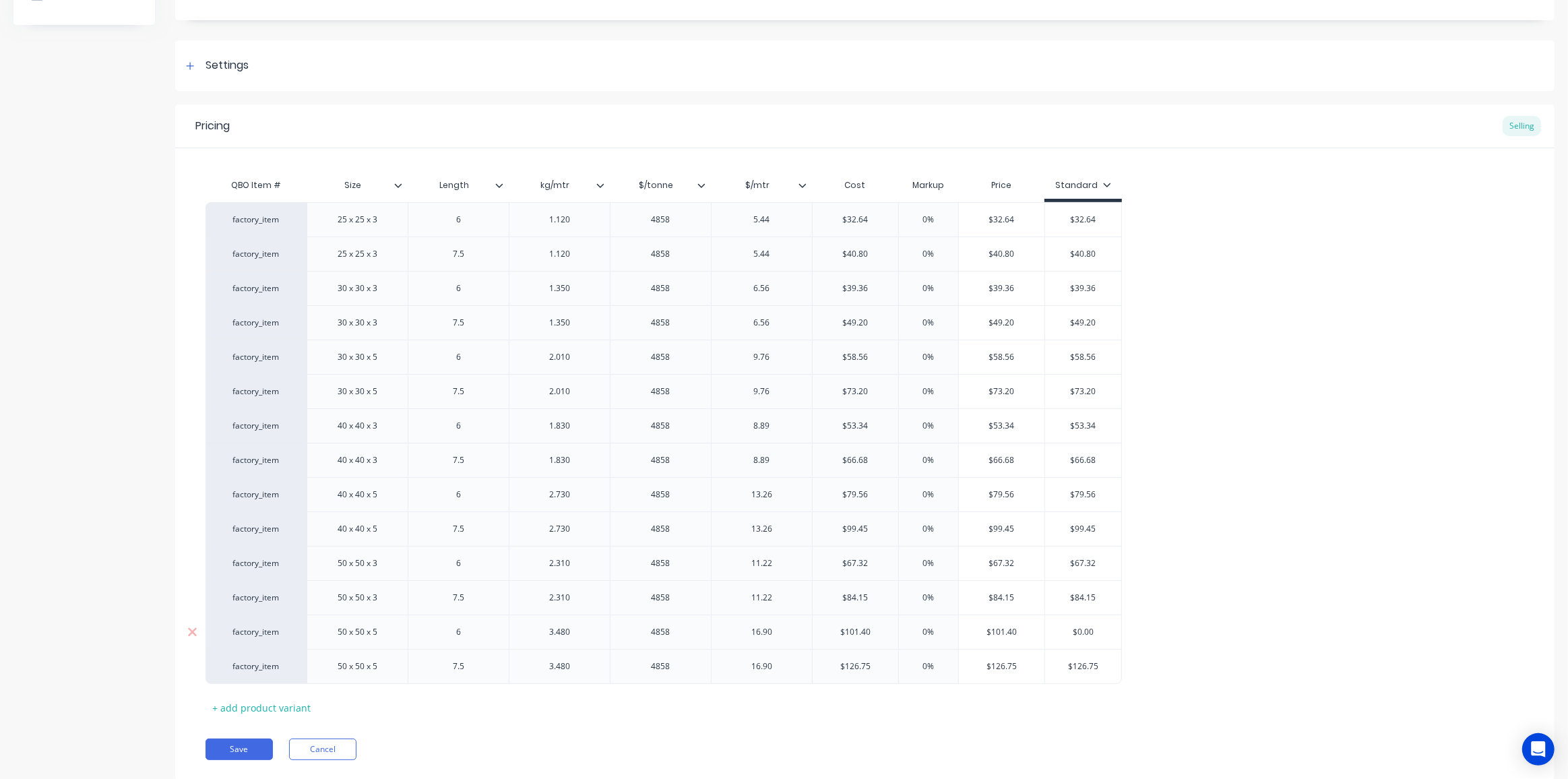
click at [1079, 629] on input "$0.00" at bounding box center [1082, 632] width 76 height 12
click at [648, 723] on div "Pricing Selling QBO Item # Size Length kg/mtr $/tonne $/mtr Cost Markup Price S…" at bounding box center [865, 442] width 1379 height 676
drag, startPoint x: 234, startPoint y: 753, endPoint x: 245, endPoint y: 747, distance: 12.5
click at [236, 752] on button "Save" at bounding box center [239, 750] width 68 height 22
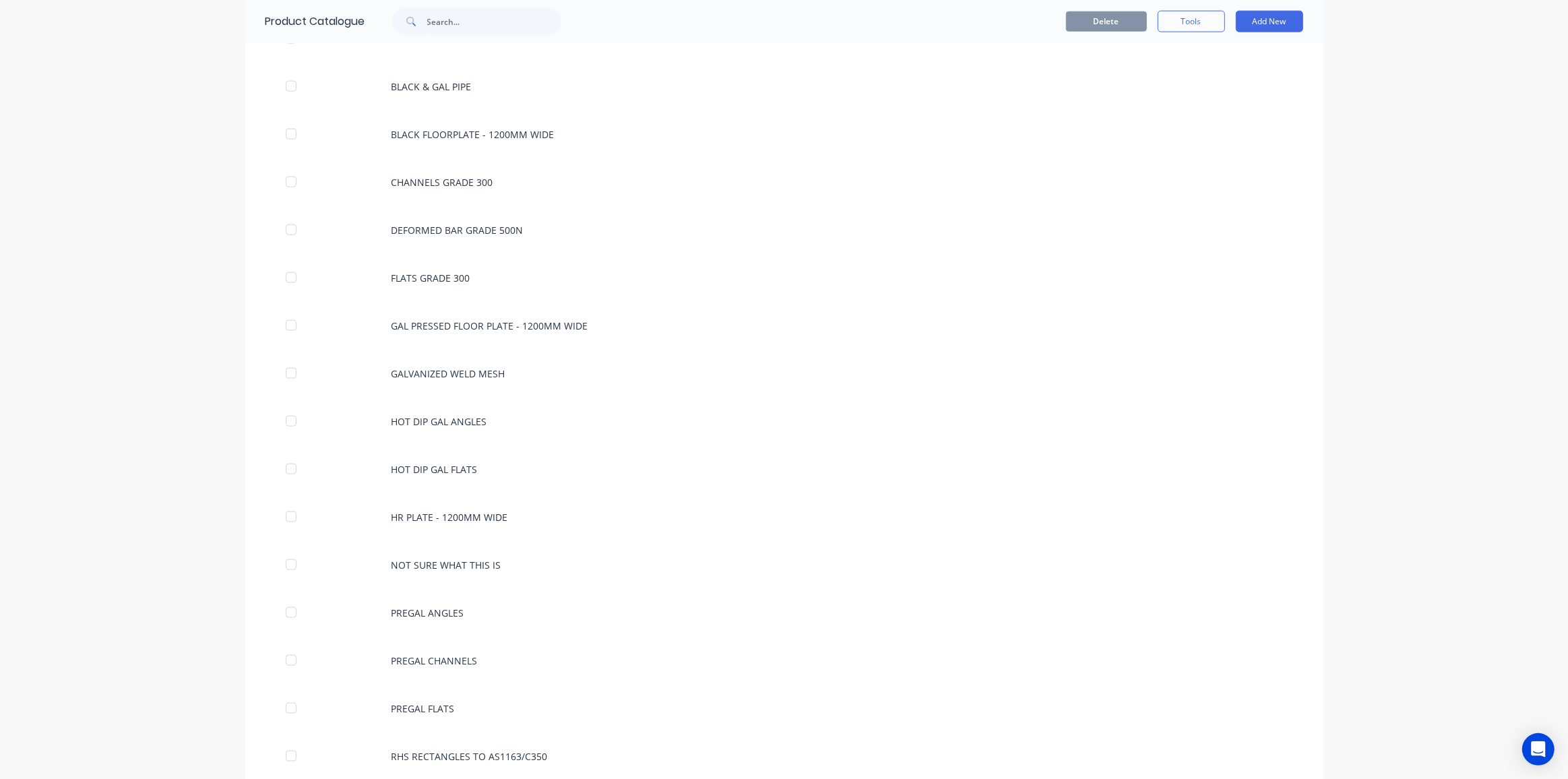
scroll to position [2021, 0]
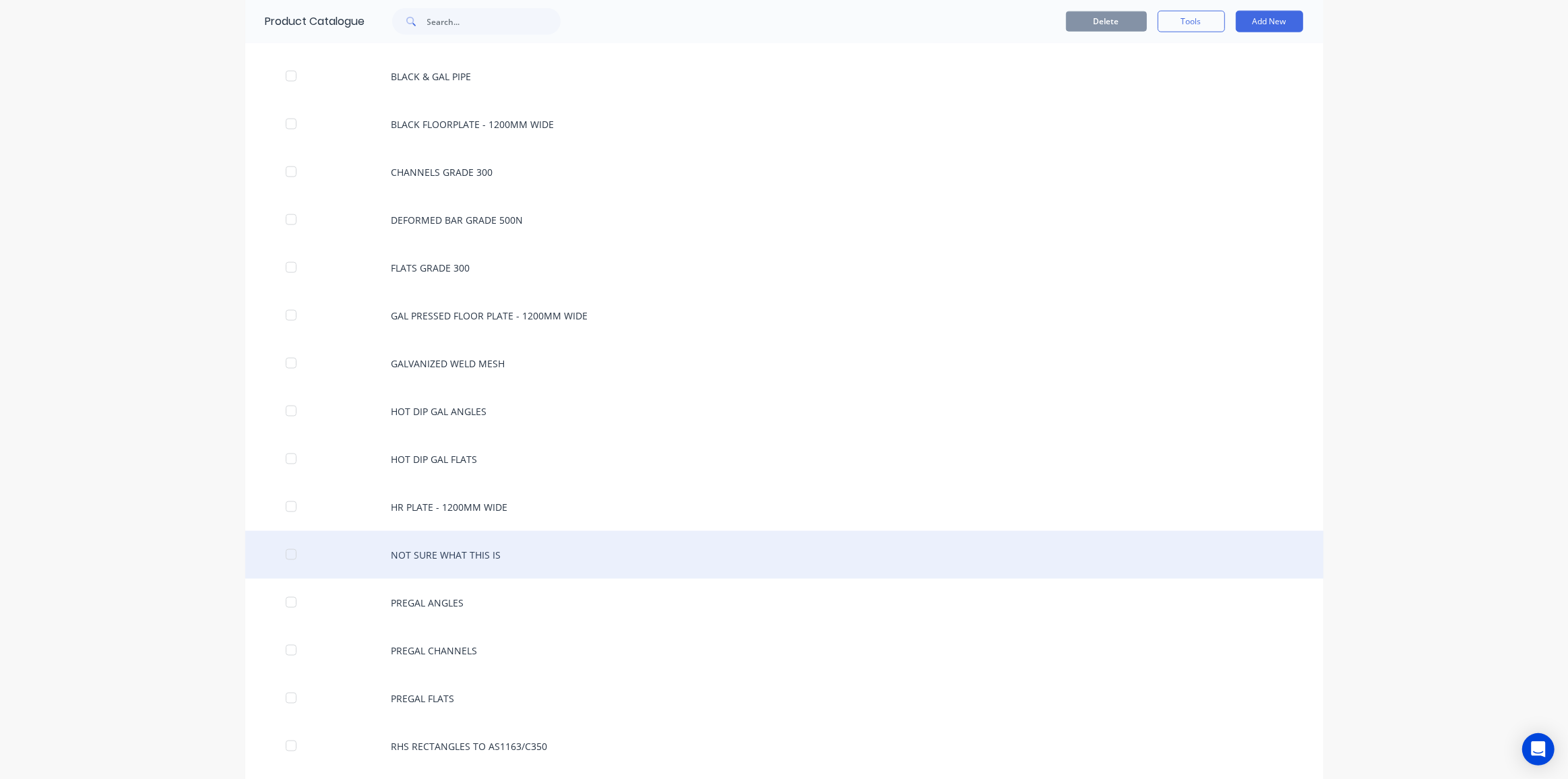
click at [461, 537] on div "NOT SURE WHAT THIS IS" at bounding box center [784, 554] width 1079 height 47
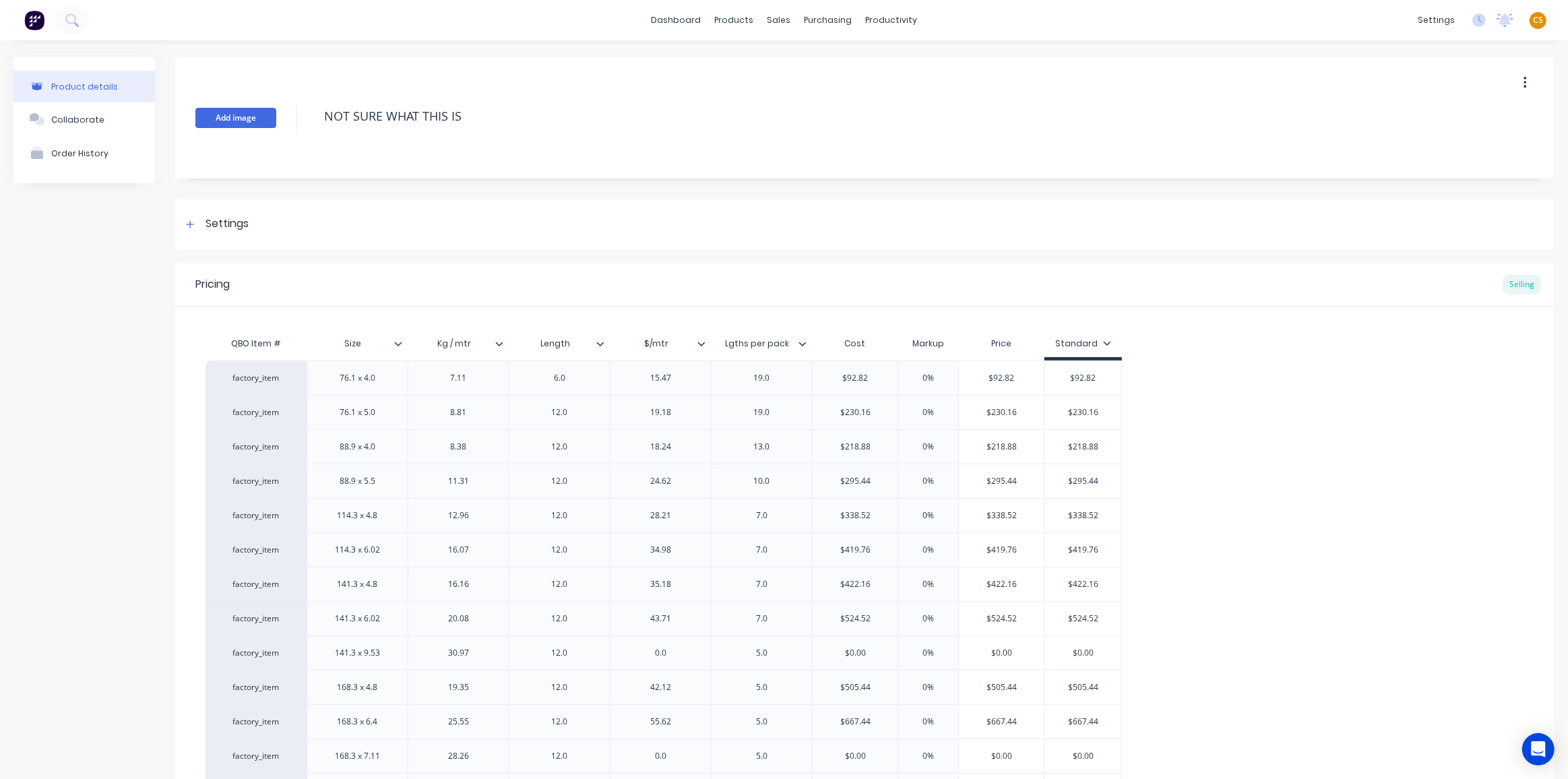
drag, startPoint x: 492, startPoint y: 117, endPoint x: 249, endPoint y: 112, distance: 243.1
click at [249, 112] on div "Add image NOT SURE WHAT THIS IS" at bounding box center [865, 118] width 1379 height 121
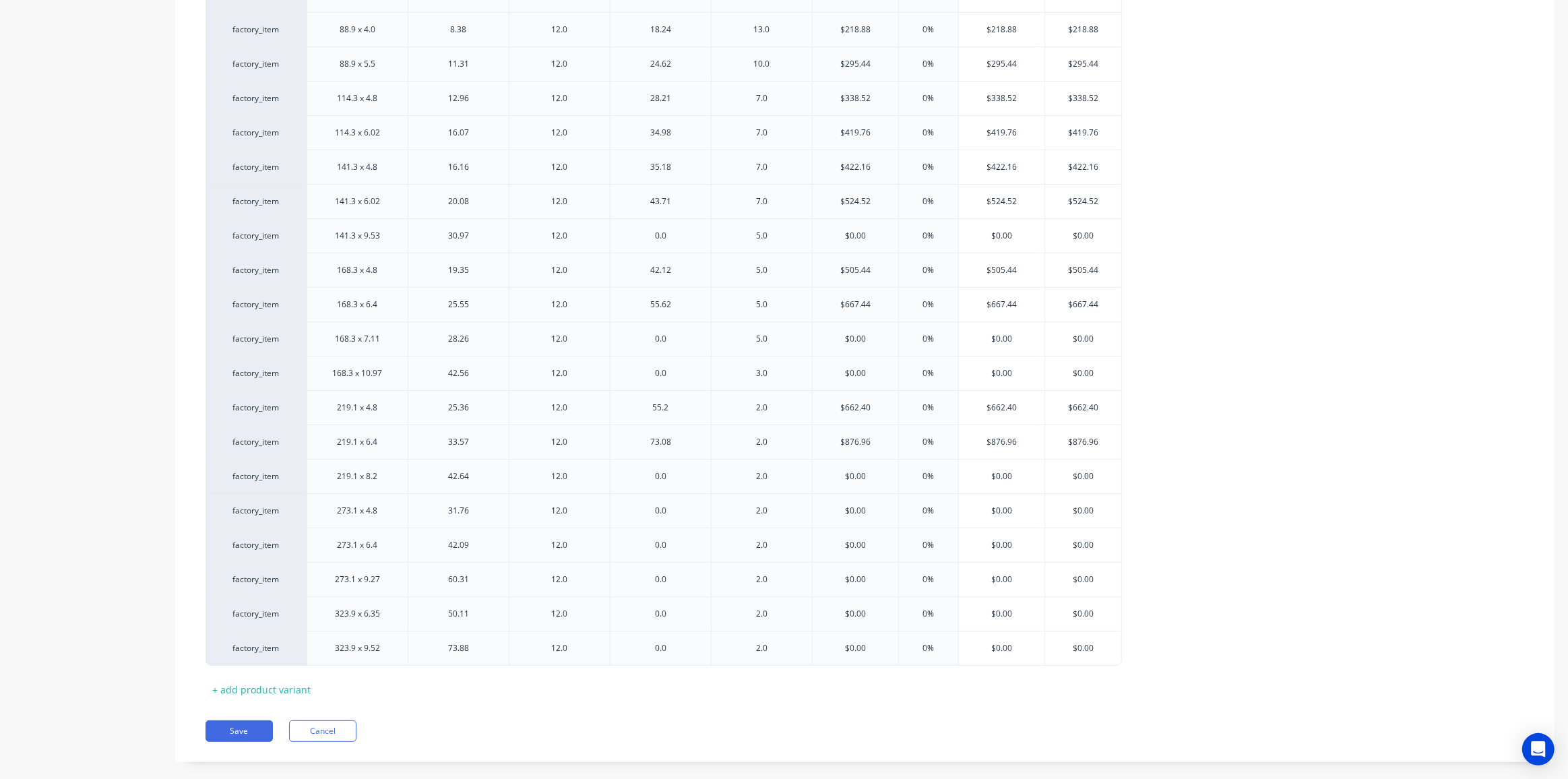
scroll to position [431, 0]
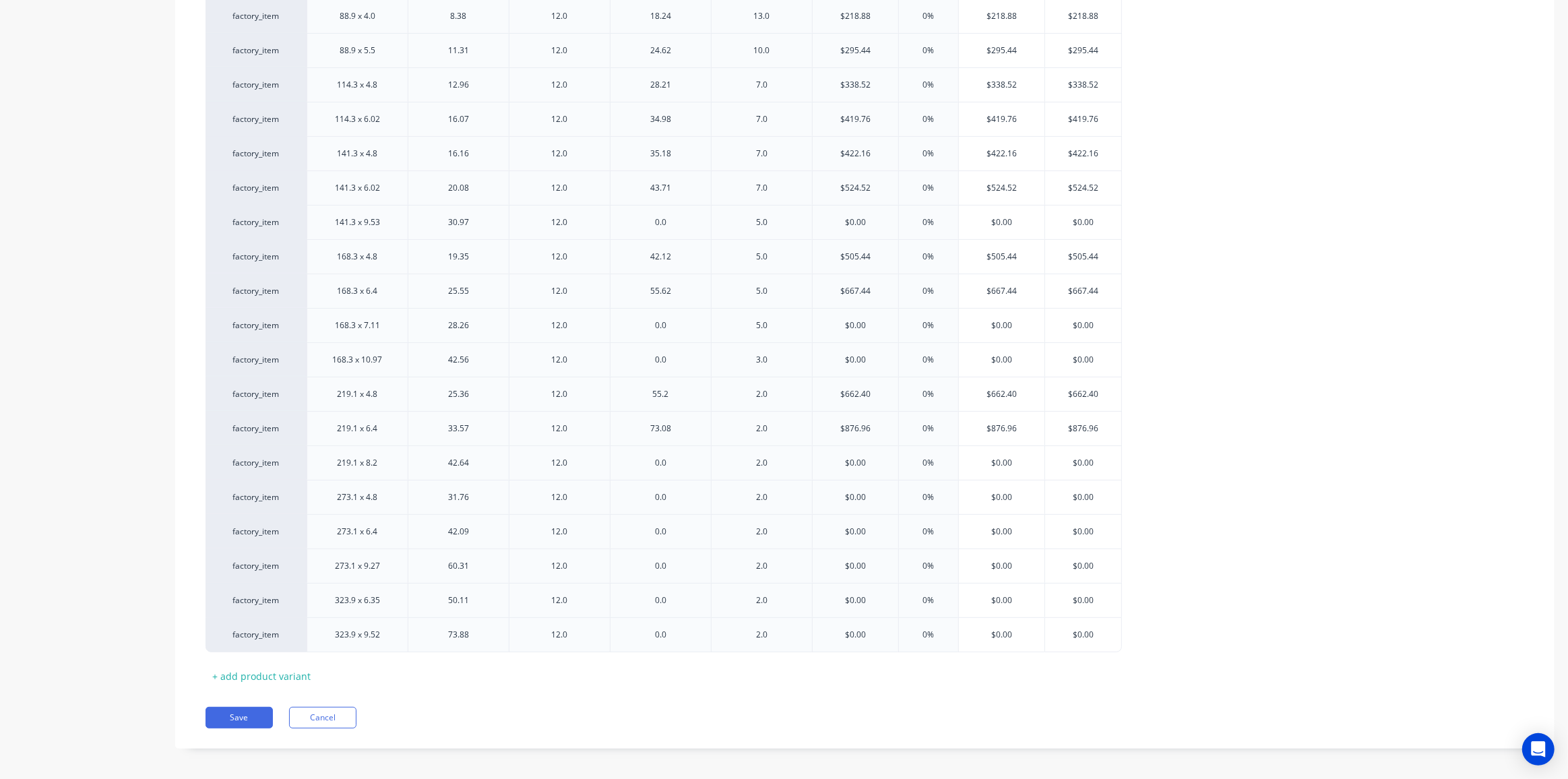
drag, startPoint x: 253, startPoint y: 709, endPoint x: 1012, endPoint y: 678, distance: 759.6
click at [254, 709] on button "Save" at bounding box center [239, 718] width 68 height 22
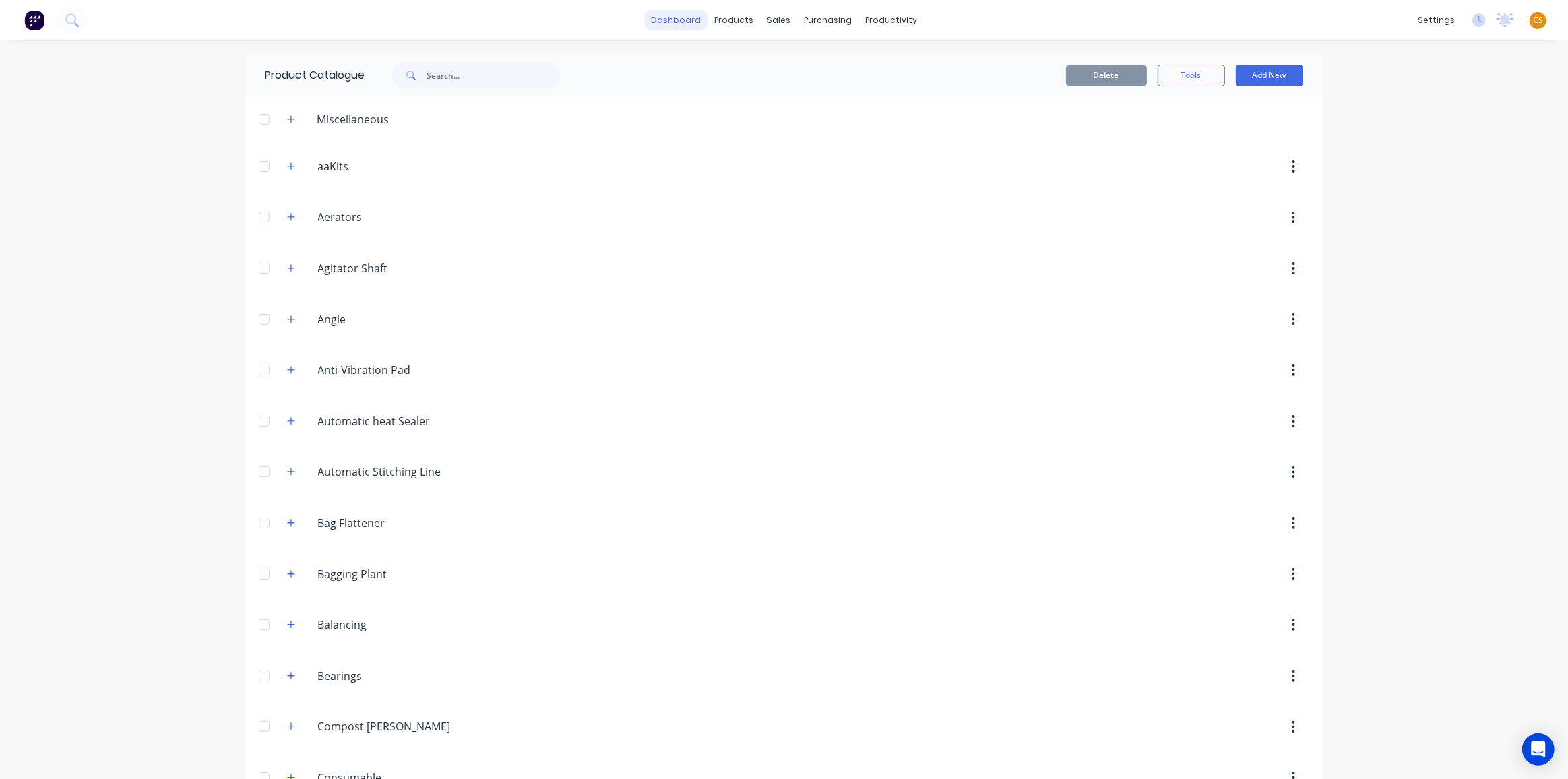
click at [668, 23] on link "dashboard" at bounding box center [675, 20] width 63 height 20
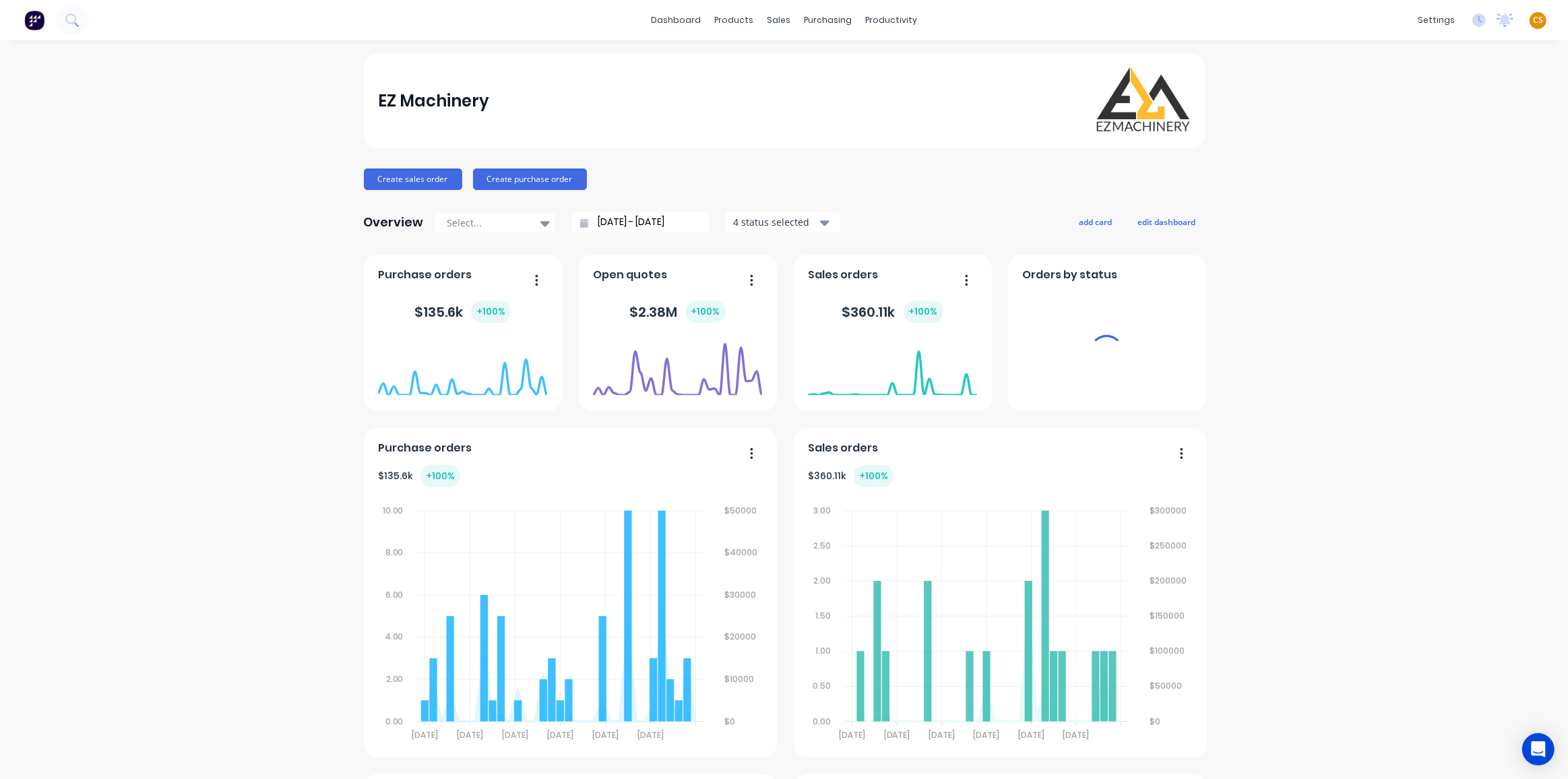
click at [1533, 21] on span "CS" at bounding box center [1538, 19] width 10 height 12
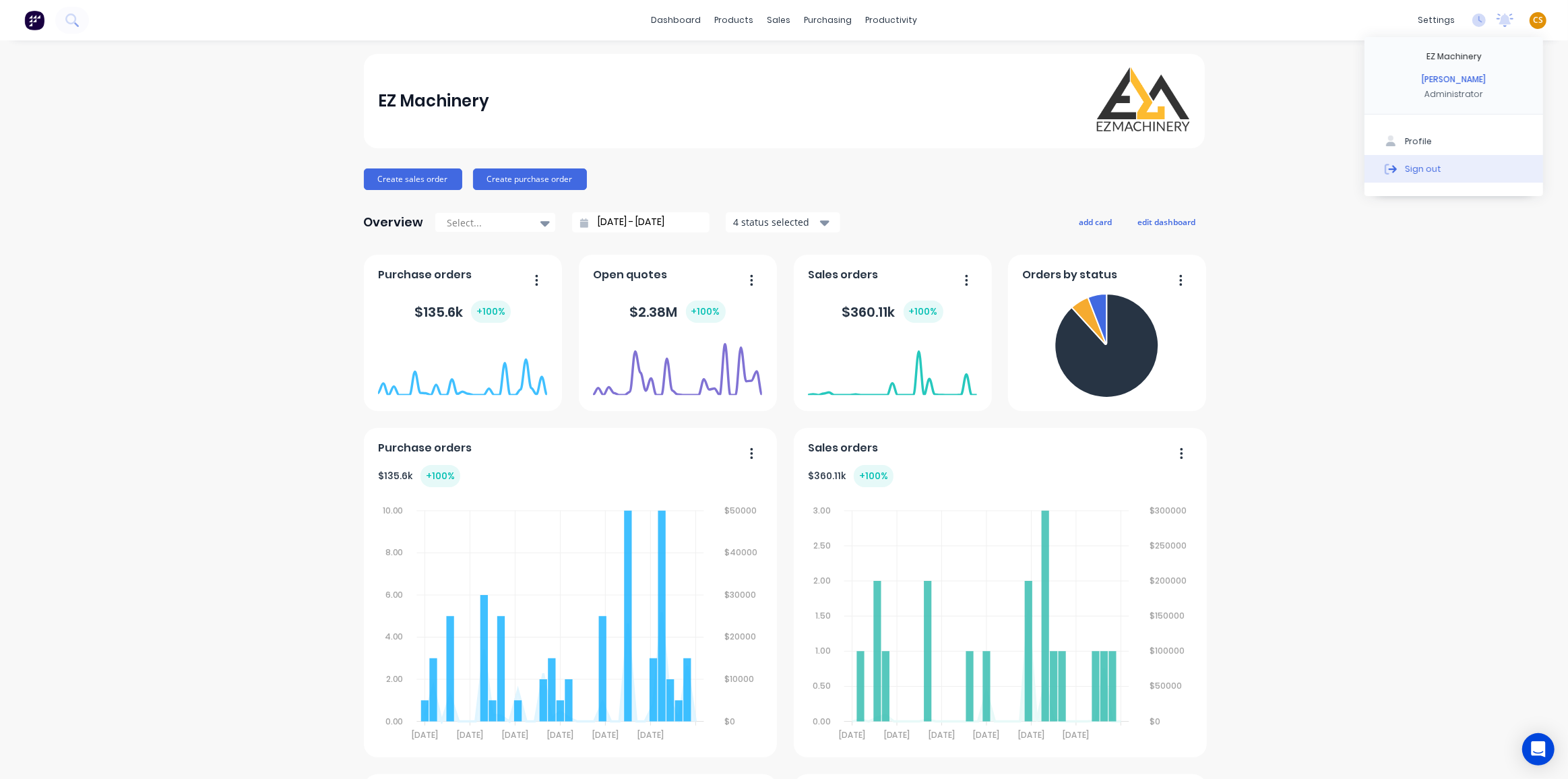
click at [1413, 174] on div "Sign out" at bounding box center [1424, 168] width 37 height 12
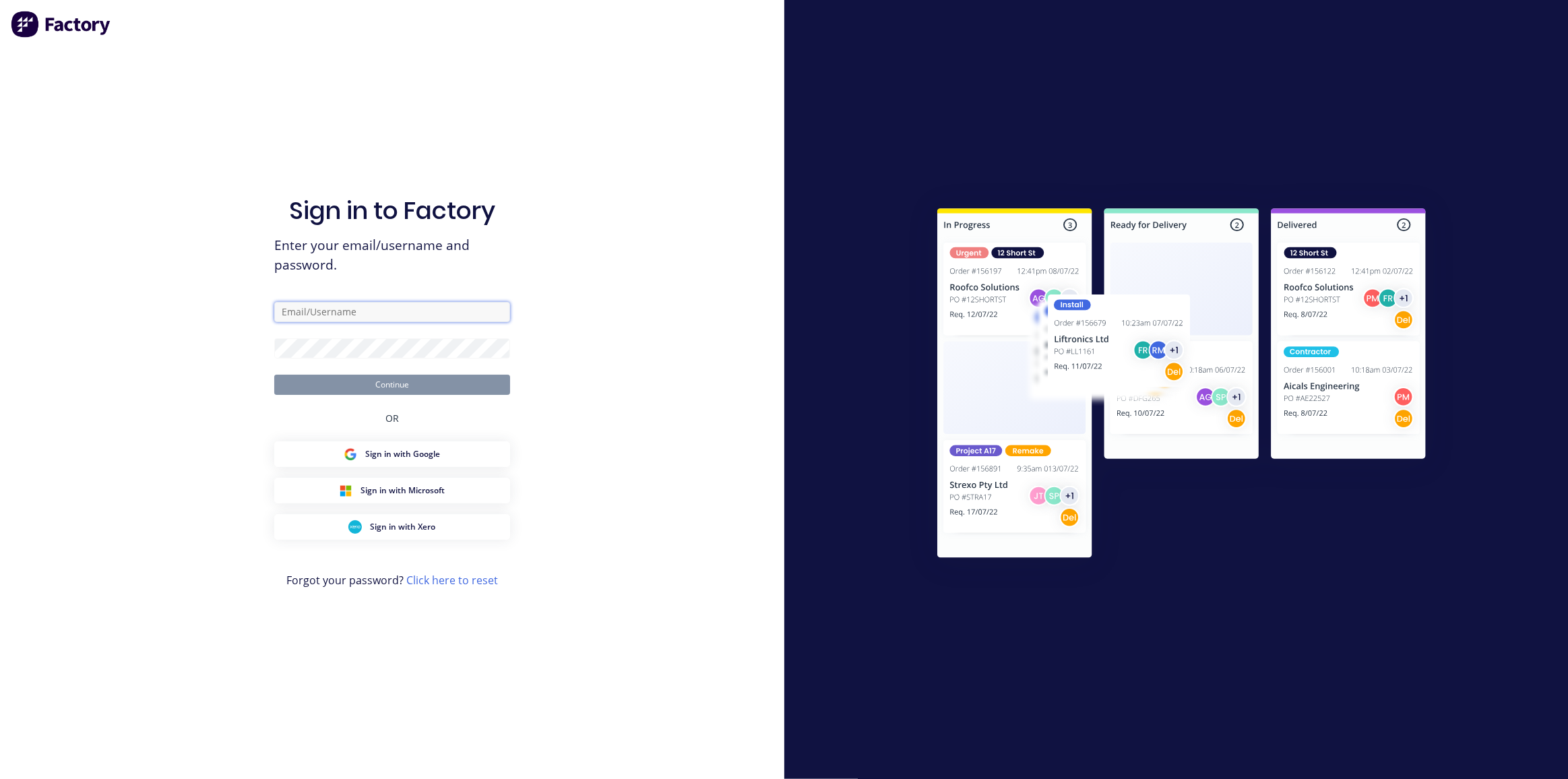
click at [294, 313] on input "text" at bounding box center [392, 312] width 236 height 20
type input "[PERSON_NAME][EMAIL_ADDRESS][DOMAIN_NAME]"
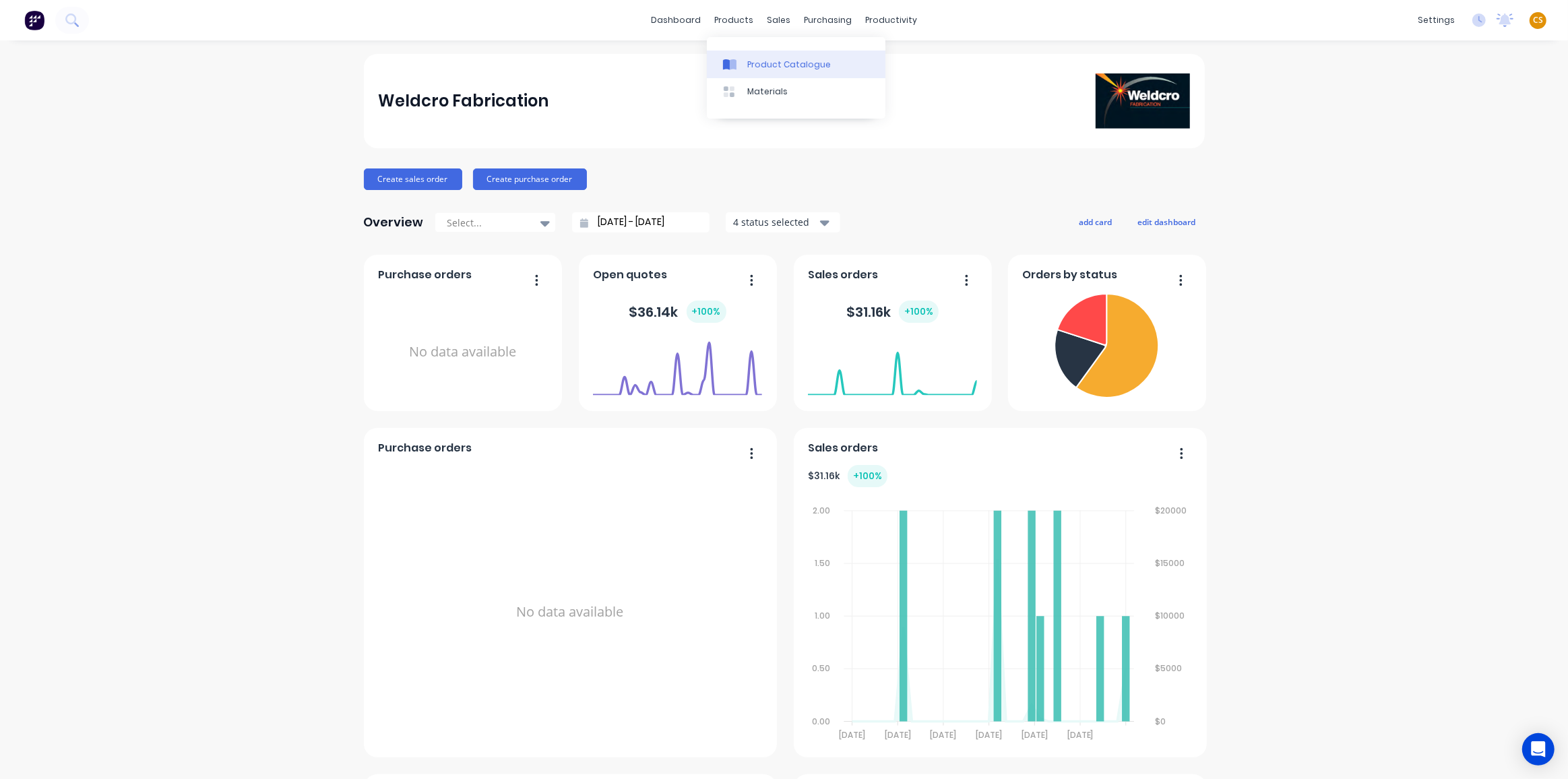
click at [768, 63] on div "Product Catalogue" at bounding box center [788, 64] width 83 height 12
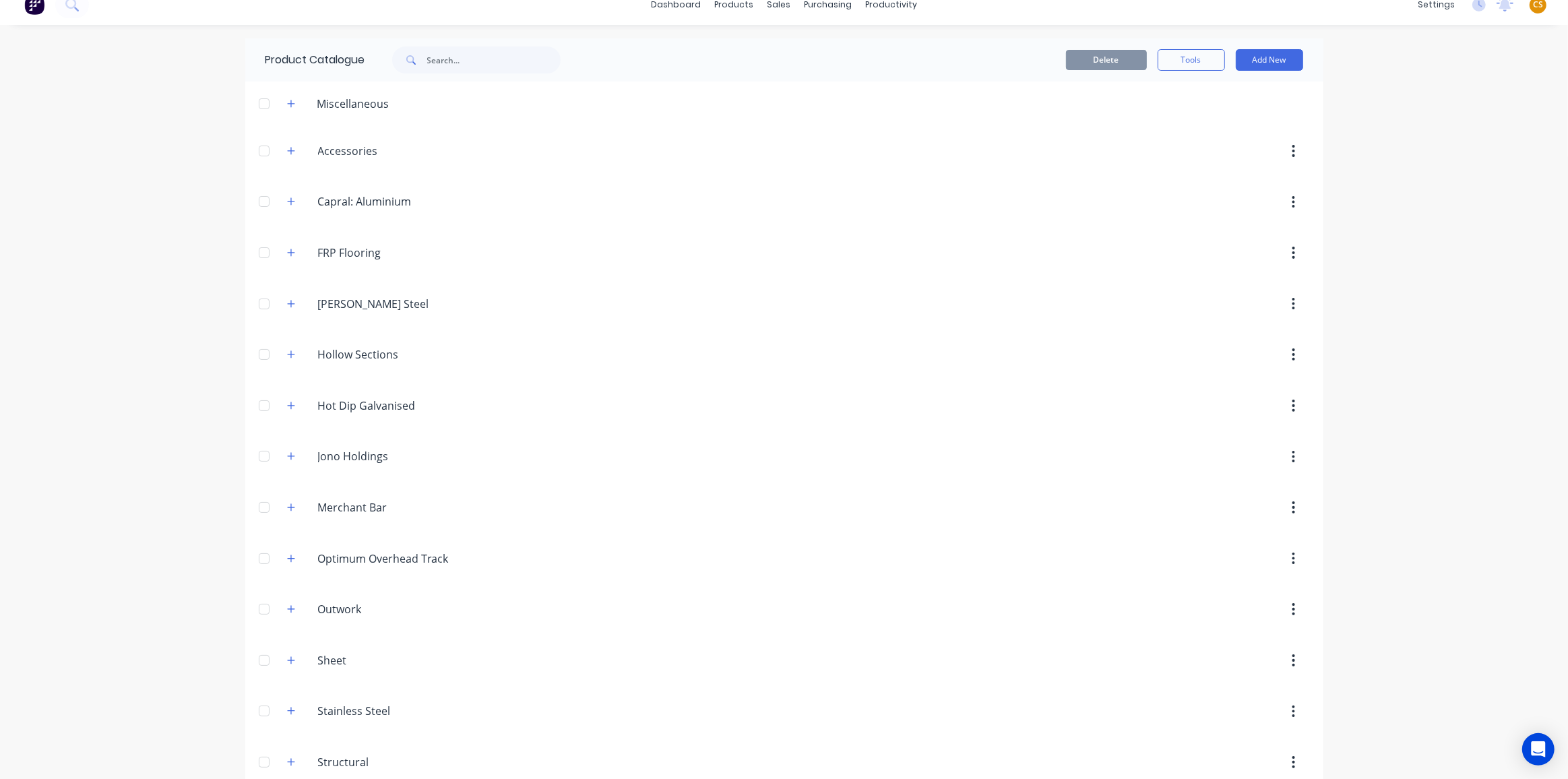
scroll to position [30, 0]
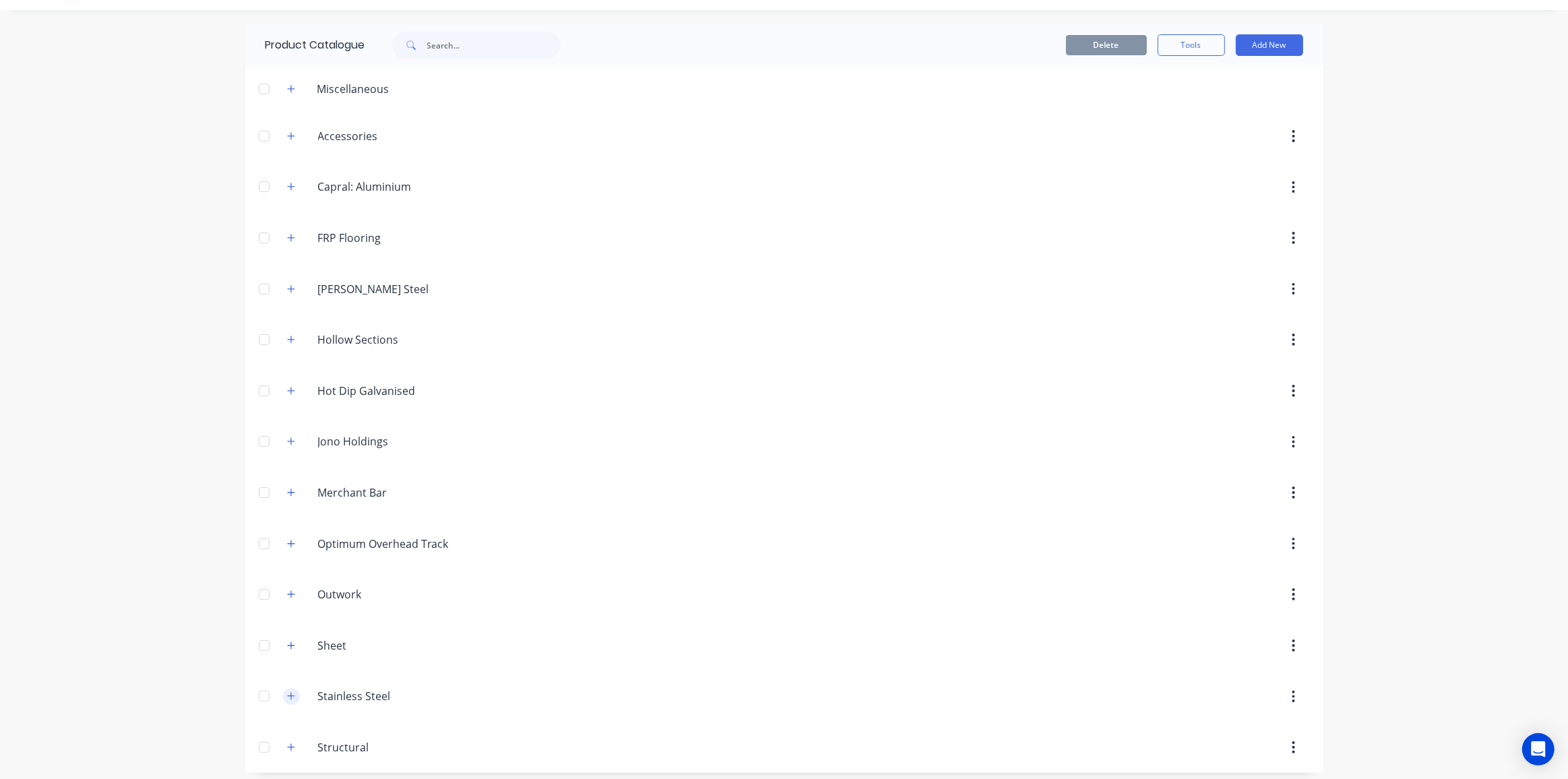
click at [289, 691] on icon "button" at bounding box center [290, 696] width 8 height 9
click at [289, 286] on icon "button" at bounding box center [290, 289] width 8 height 9
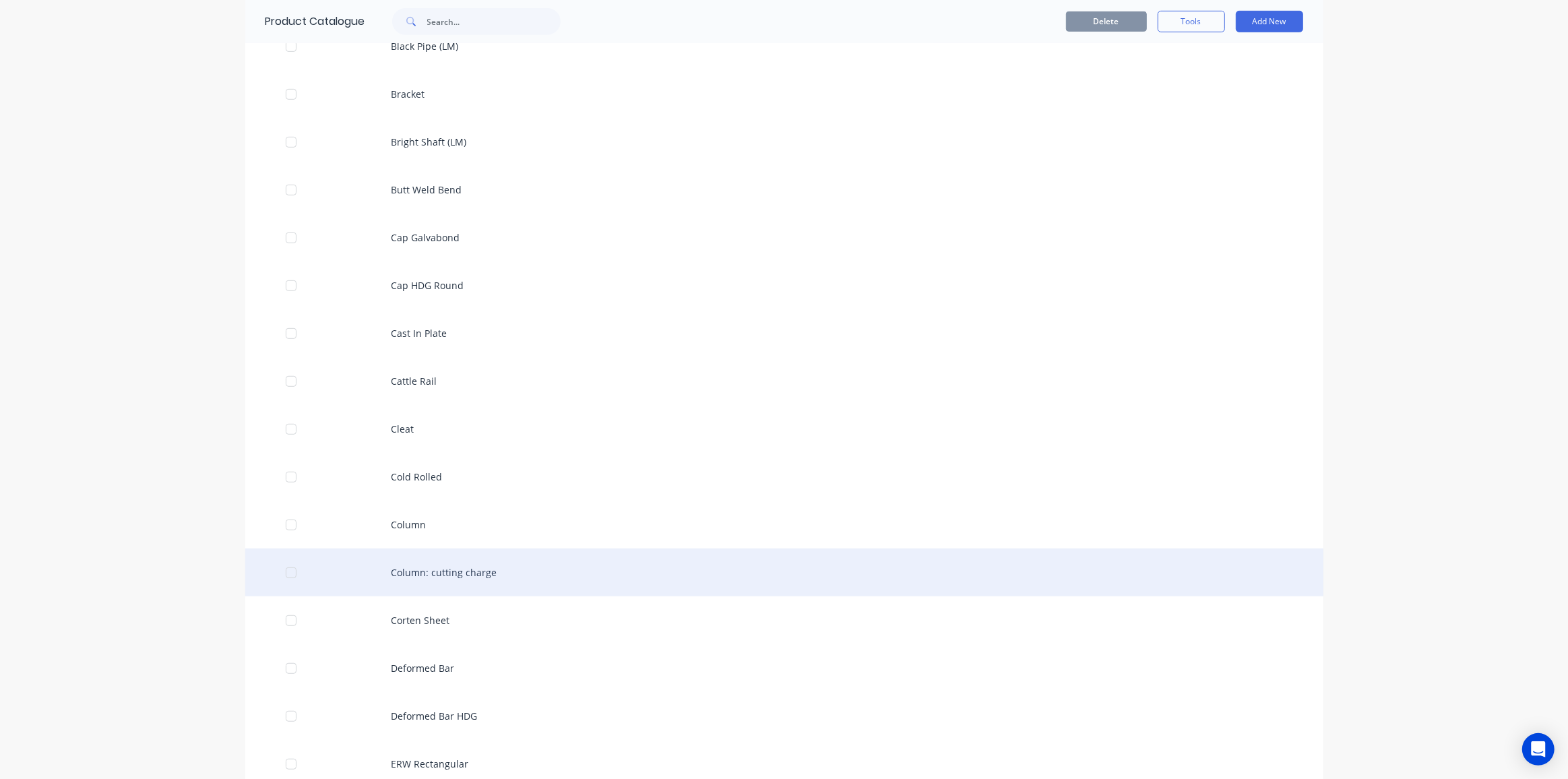
scroll to position [950, 0]
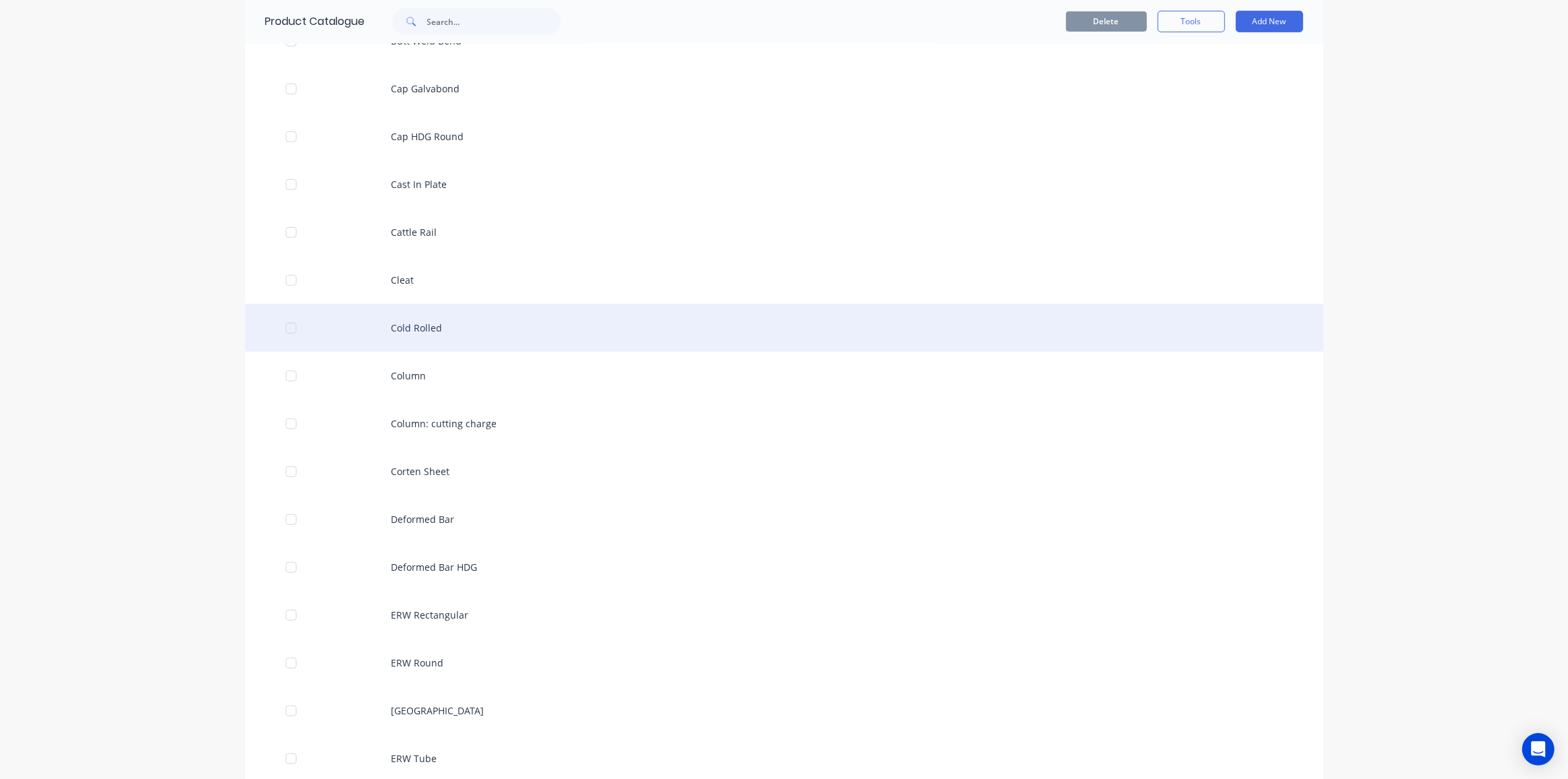
click at [410, 328] on div "Cold Rolled" at bounding box center [784, 328] width 1079 height 47
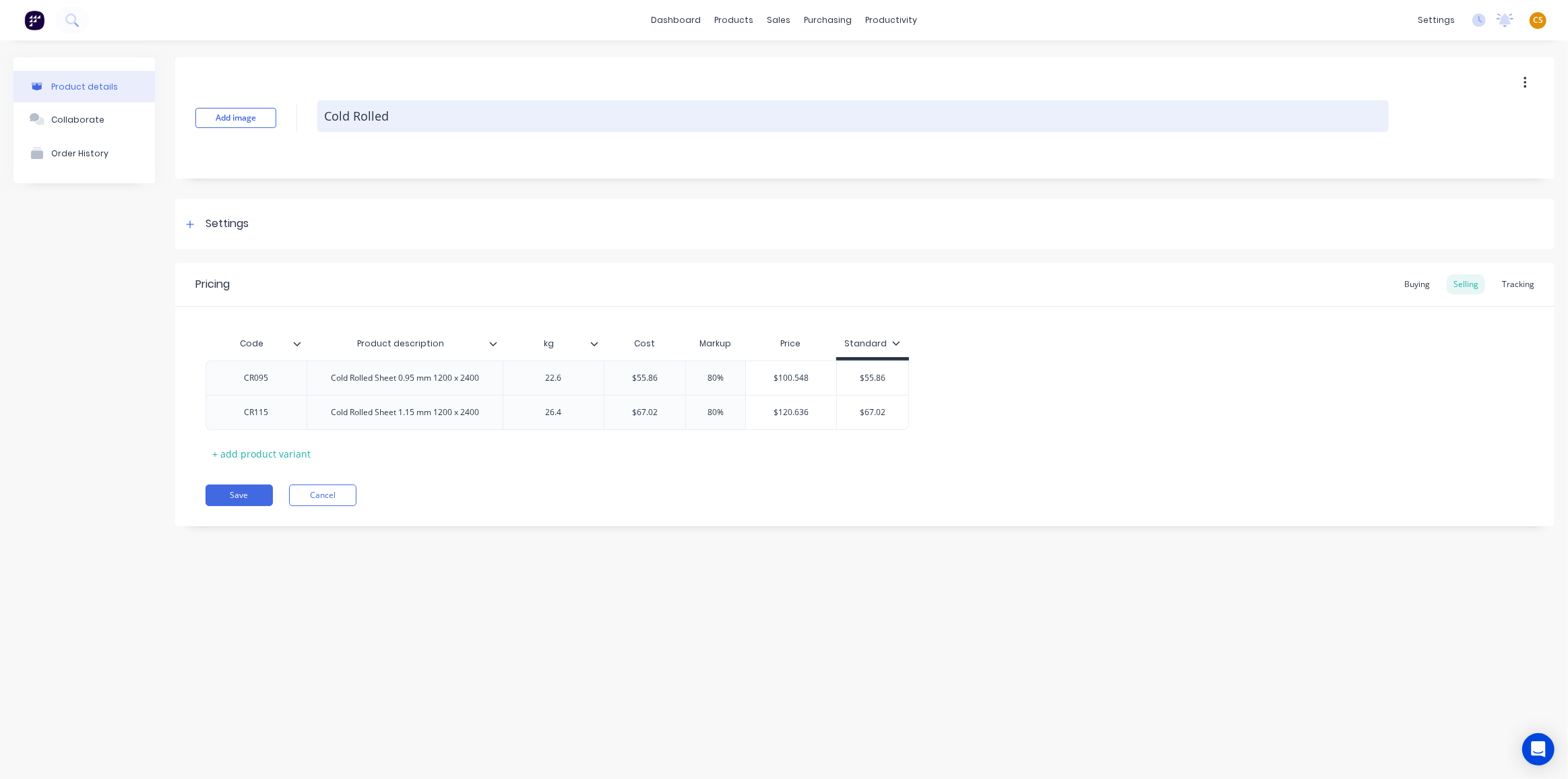
click at [418, 119] on textarea "Cold Rolled" at bounding box center [853, 116] width 1071 height 32
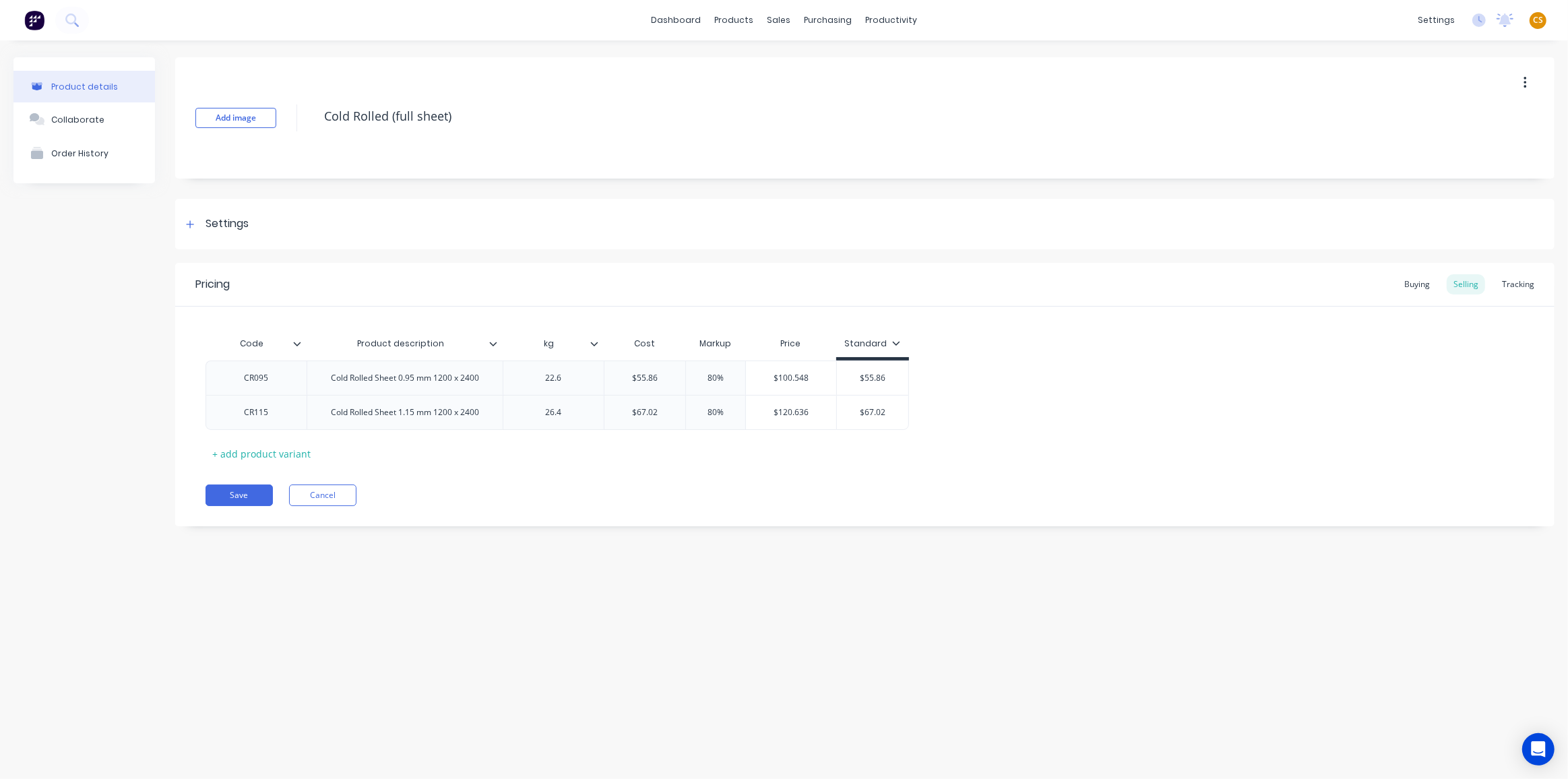
type textarea "Cold Rolled (full sheet)"
click at [893, 342] on icon at bounding box center [896, 342] width 8 height 8
click at [868, 432] on div "Special" at bounding box center [865, 435] width 32 height 14
click at [722, 478] on div "Pricing Buying Selling Tracking Code Product description kg Cost Markup Price S…" at bounding box center [865, 395] width 1379 height 264
click at [824, 120] on div "Price Level Manager" at bounding box center [843, 118] width 84 height 12
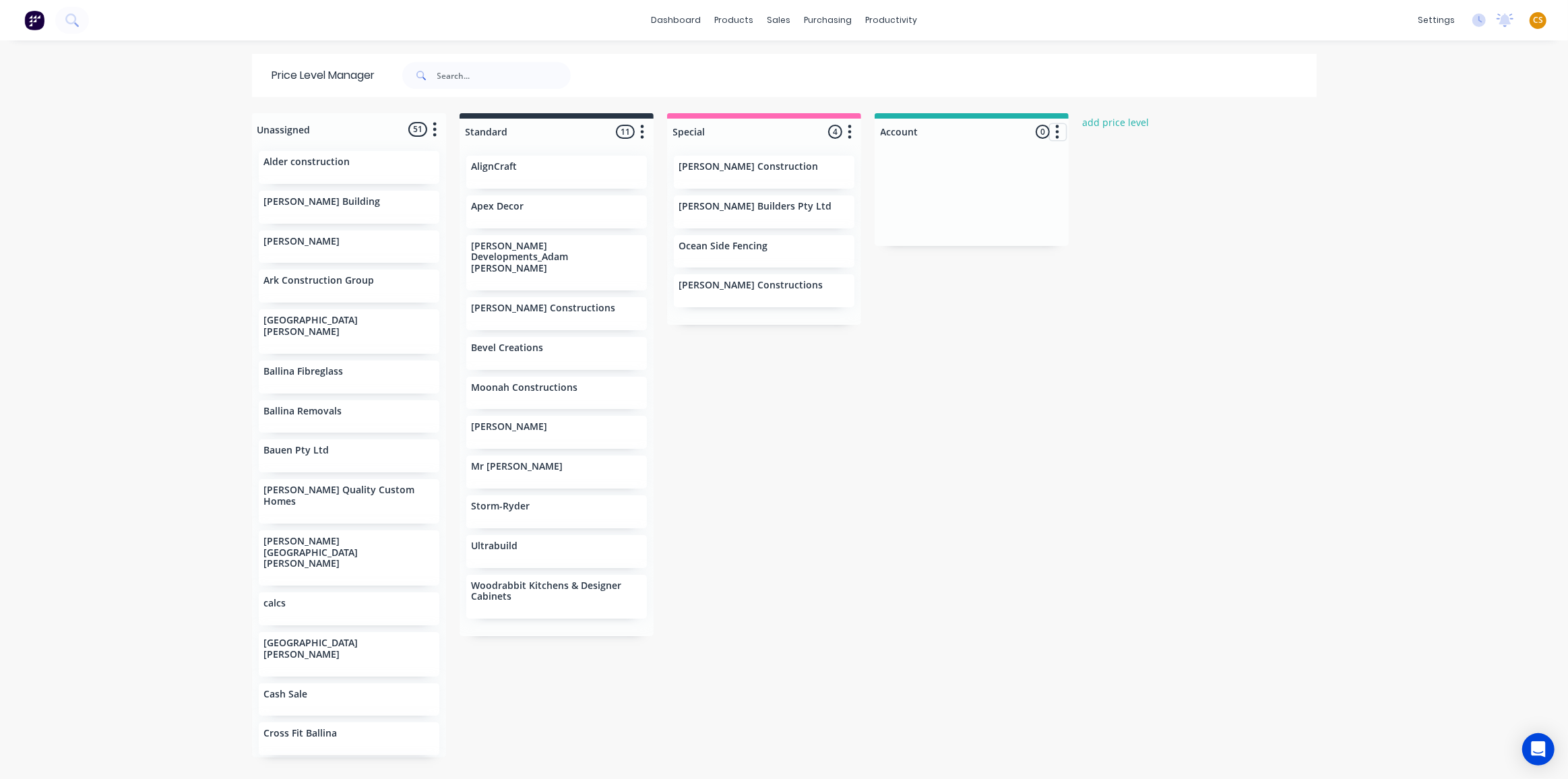
click at [1056, 132] on icon "button" at bounding box center [1058, 132] width 4 height 14
click at [984, 214] on button "Delete price level" at bounding box center [999, 205] width 135 height 22
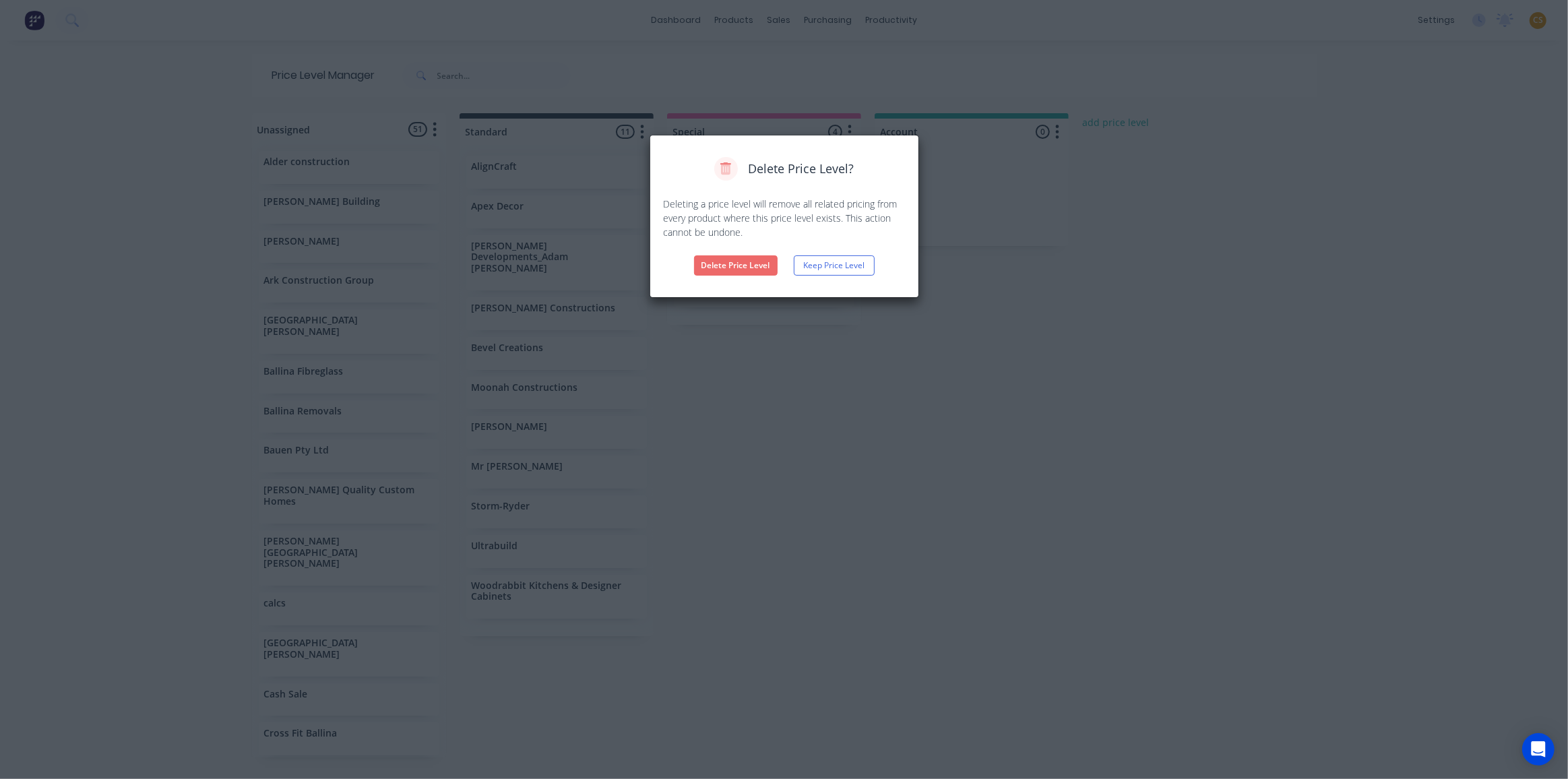
click at [745, 269] on button "Delete Price Level" at bounding box center [735, 266] width 83 height 20
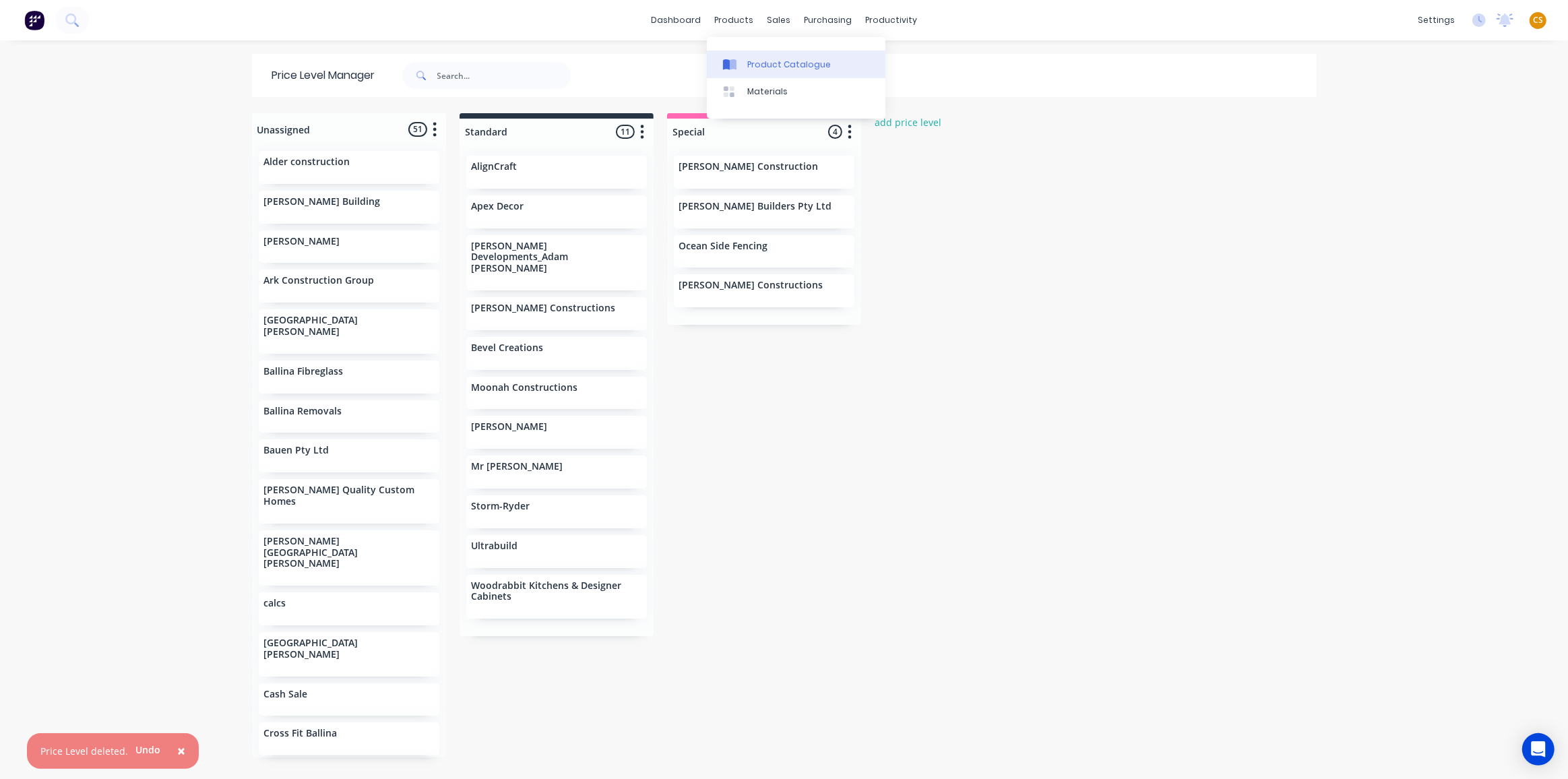
click at [765, 62] on div "Product Catalogue" at bounding box center [788, 64] width 83 height 12
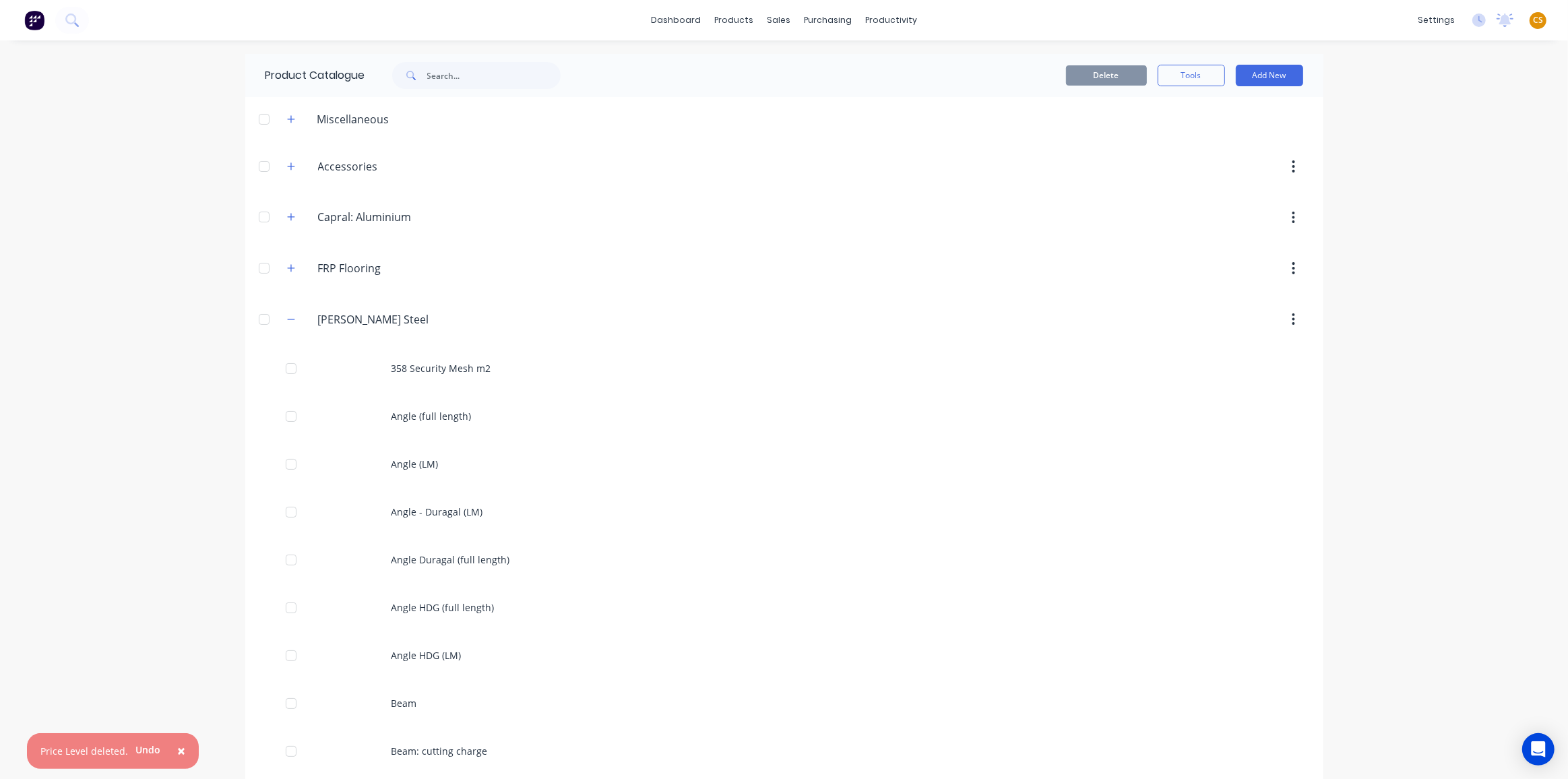
scroll to position [919, 0]
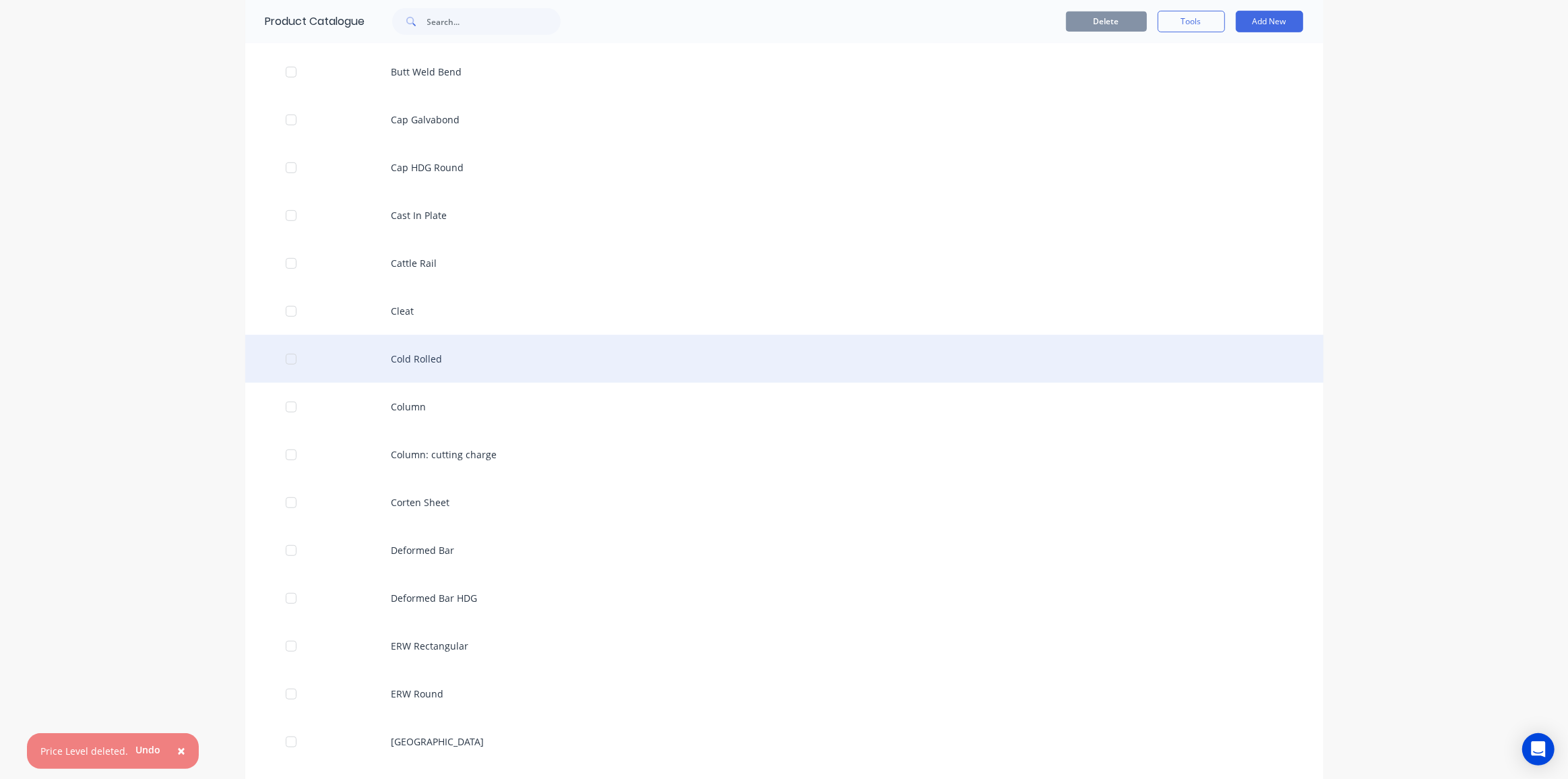
click at [417, 354] on div "Cold Rolled" at bounding box center [784, 359] width 1079 height 47
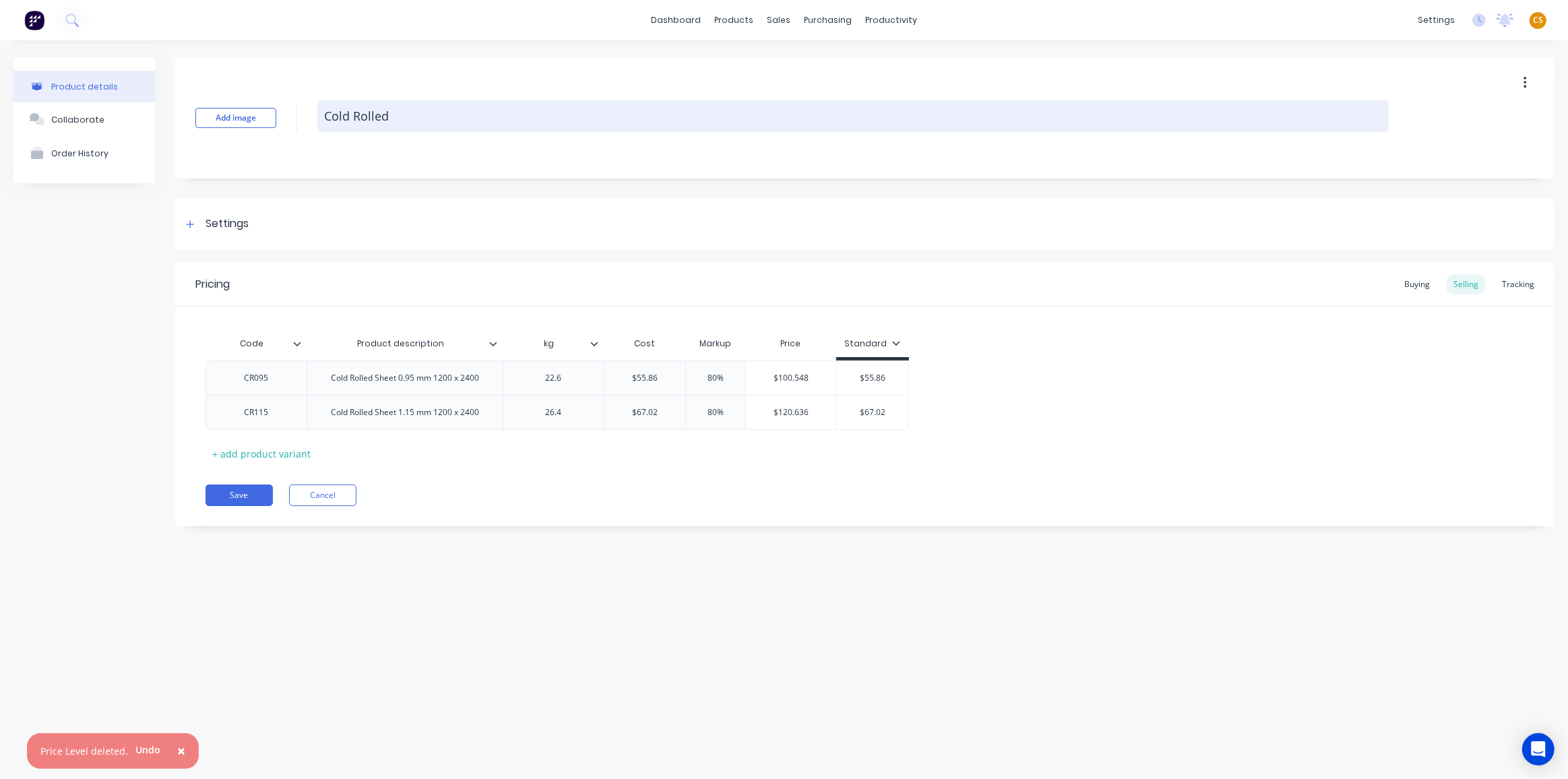
click at [467, 119] on textarea "Cold Rolled" at bounding box center [853, 116] width 1071 height 32
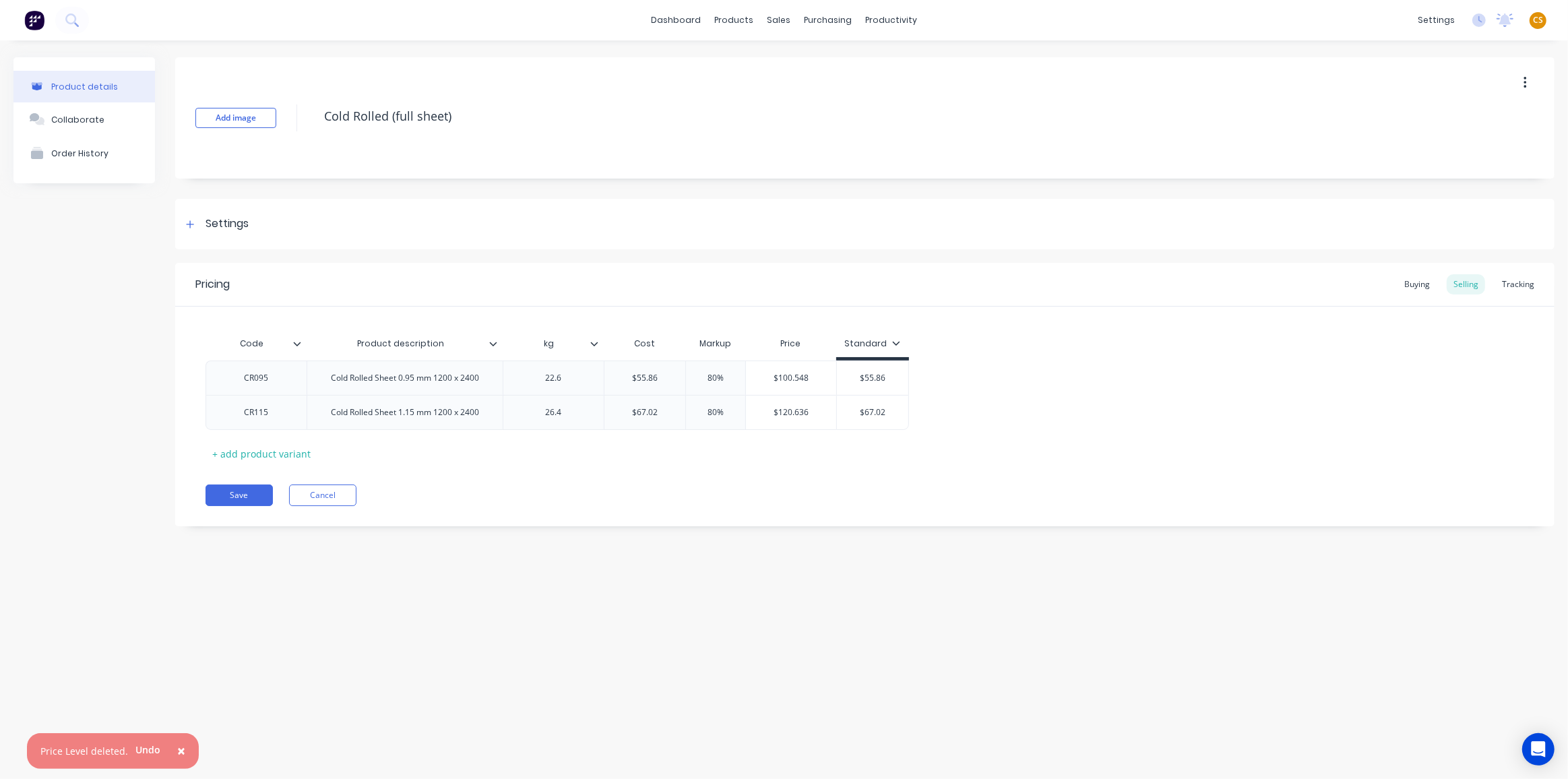
type textarea "Cold Rolled (full sheet)"
click at [895, 342] on icon at bounding box center [896, 342] width 8 height 8
drag, startPoint x: 869, startPoint y: 437, endPoint x: 829, endPoint y: 454, distance: 43.5
click at [868, 437] on div "Special" at bounding box center [865, 435] width 32 height 14
click at [732, 504] on div "Save Cancel" at bounding box center [879, 496] width 1349 height 22
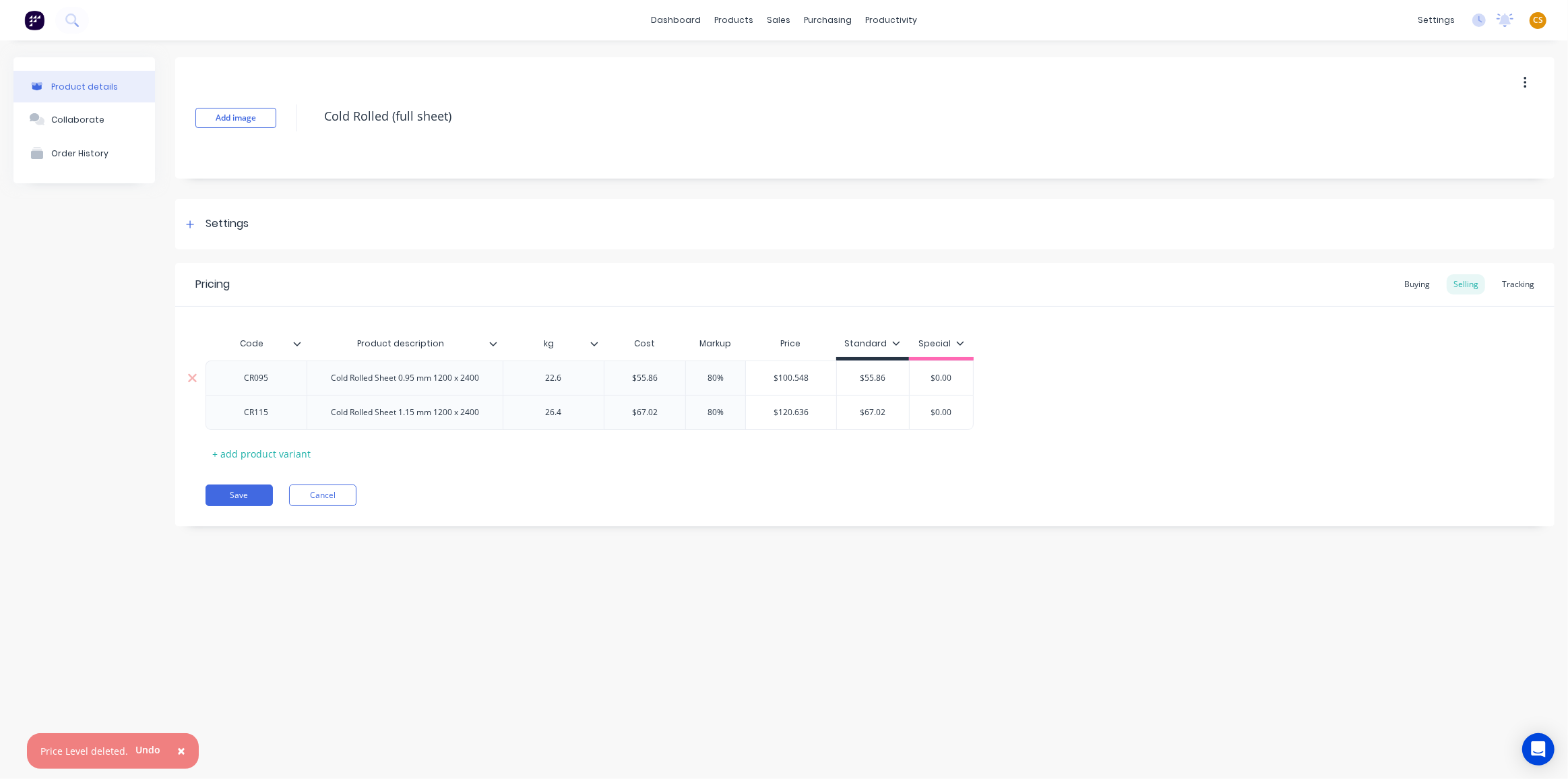
type input "$100.548"
click at [788, 376] on input "$100.548" at bounding box center [791, 377] width 90 height 12
click at [865, 375] on input "$55.86" at bounding box center [873, 377] width 73 height 12
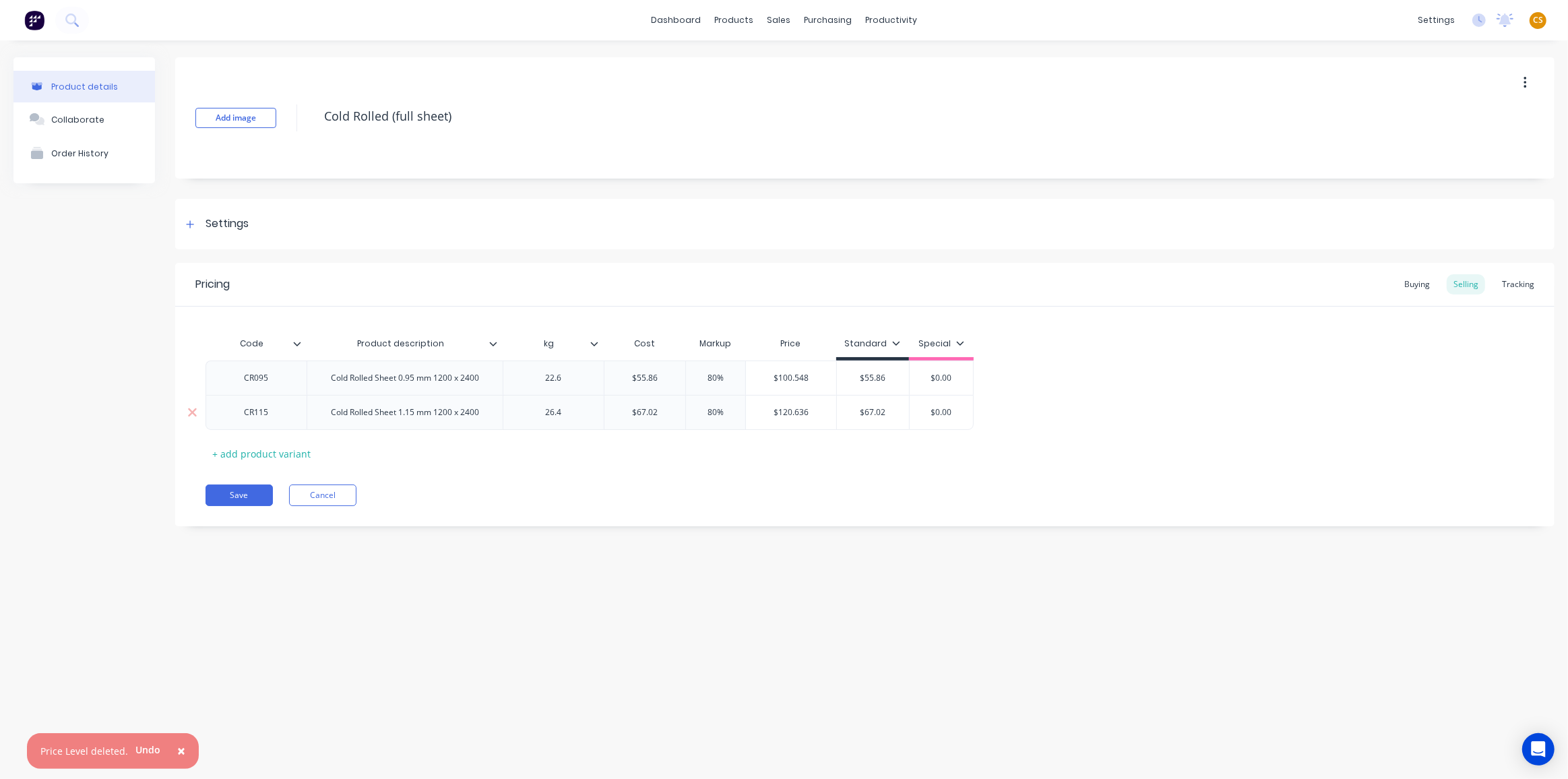
paste input "100.548"
type input "$100.548"
type input "$67.02"
click at [868, 414] on input "$67.02" at bounding box center [877, 412] width 81 height 12
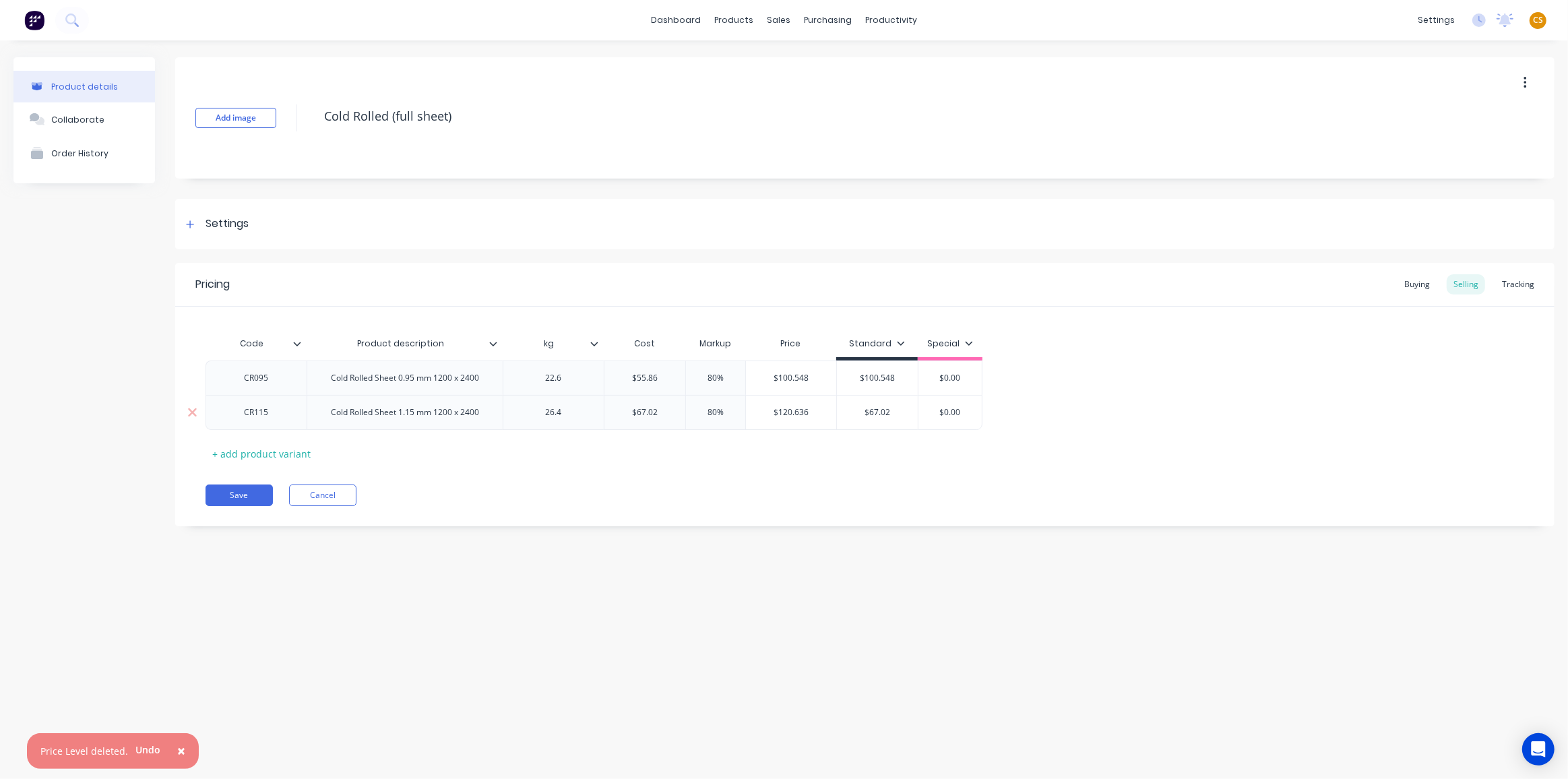
type input "$120.636"
click at [784, 413] on input "$120.636" at bounding box center [791, 412] width 90 height 12
click at [873, 413] on input "$67.02" at bounding box center [877, 412] width 81 height 12
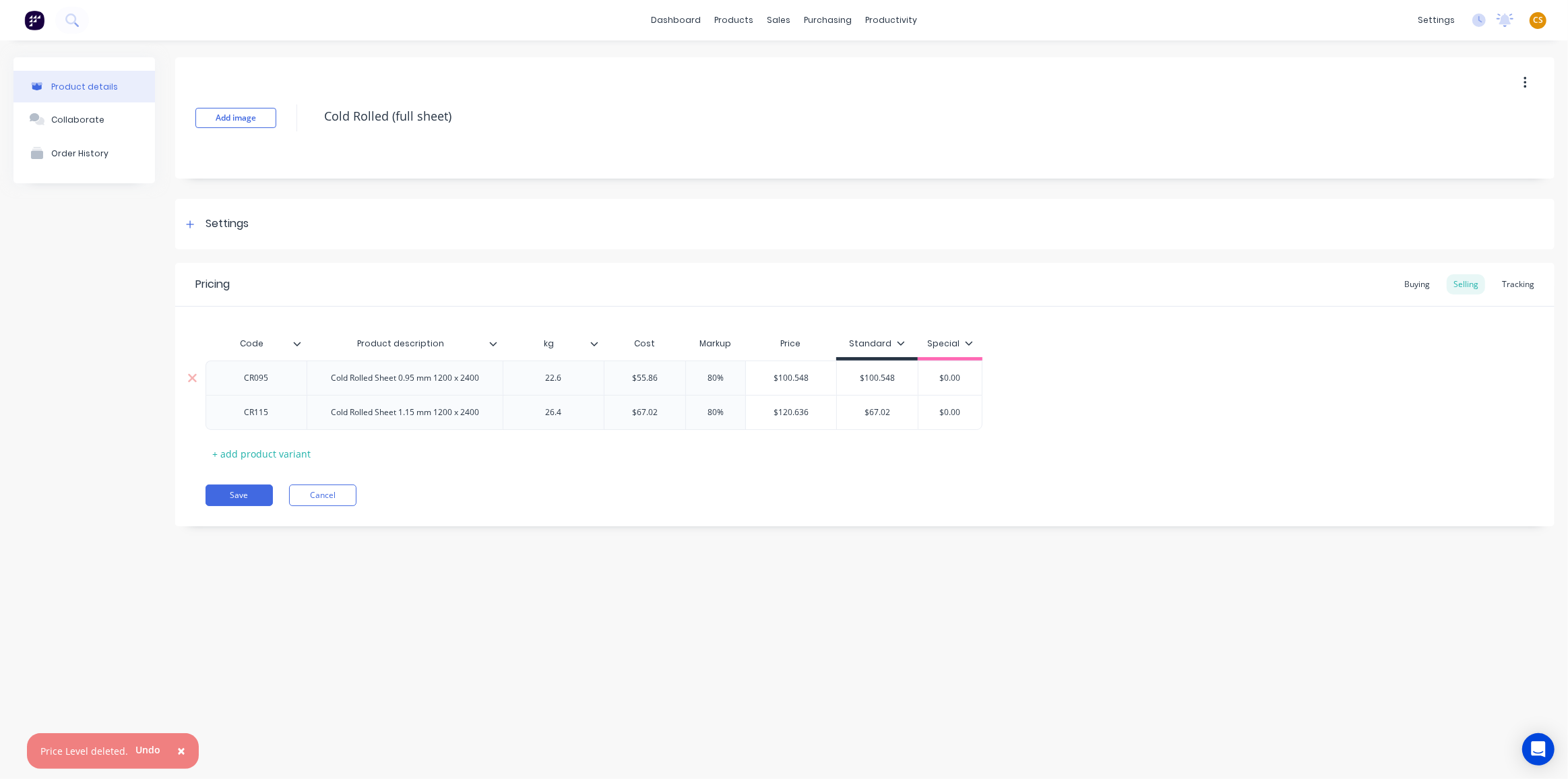
paste input "120.636"
type input "$120.636"
click at [906, 376] on input "$100.548" at bounding box center [877, 377] width 81 height 12
type input "$100.55"
click at [904, 410] on input "$120.636" at bounding box center [877, 412] width 81 height 12
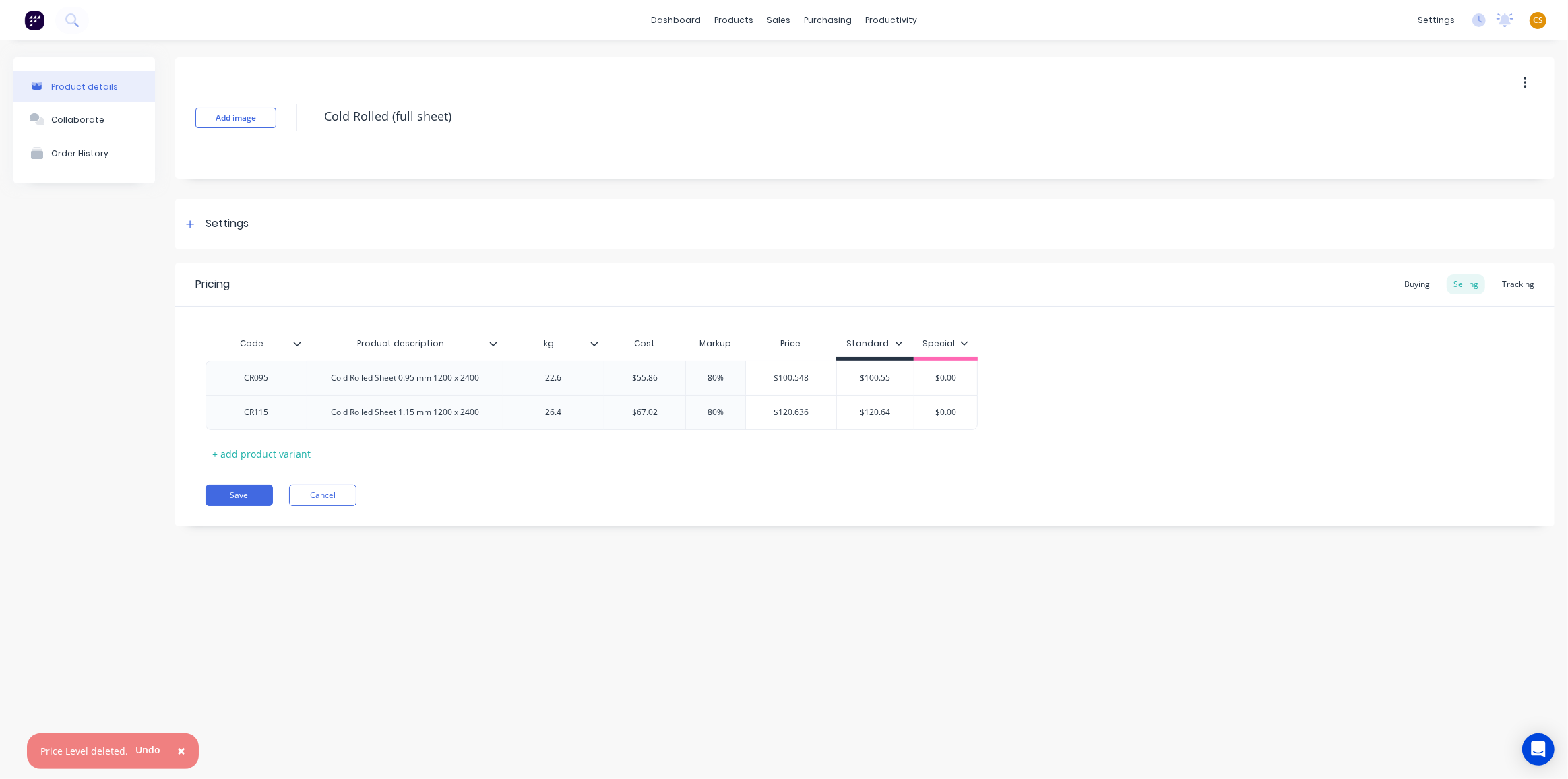
type input "$120.64"
click at [614, 462] on div "Code Product description kg Cost Markup Price Standard Special CR095 Cold Rolle…" at bounding box center [865, 397] width 1319 height 134
click at [942, 375] on input "$0.00" at bounding box center [945, 377] width 68 height 12
paste input "89.38"
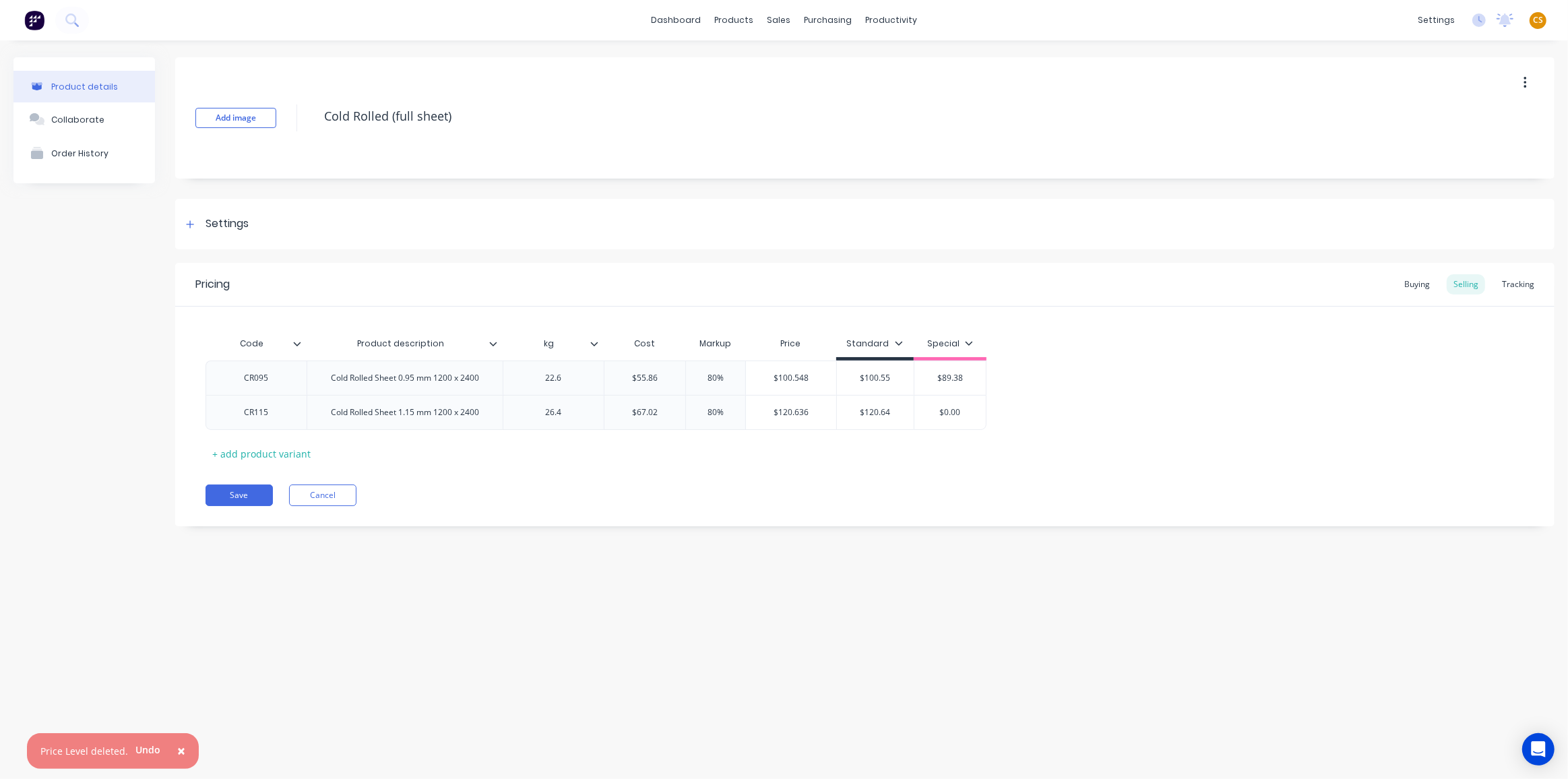
type input "$89.38"
drag, startPoint x: 961, startPoint y: 410, endPoint x: 921, endPoint y: 410, distance: 40.0
click at [921, 410] on input "$0.00" at bounding box center [950, 412] width 72 height 12
paste input "107.23"
type input "107.23"
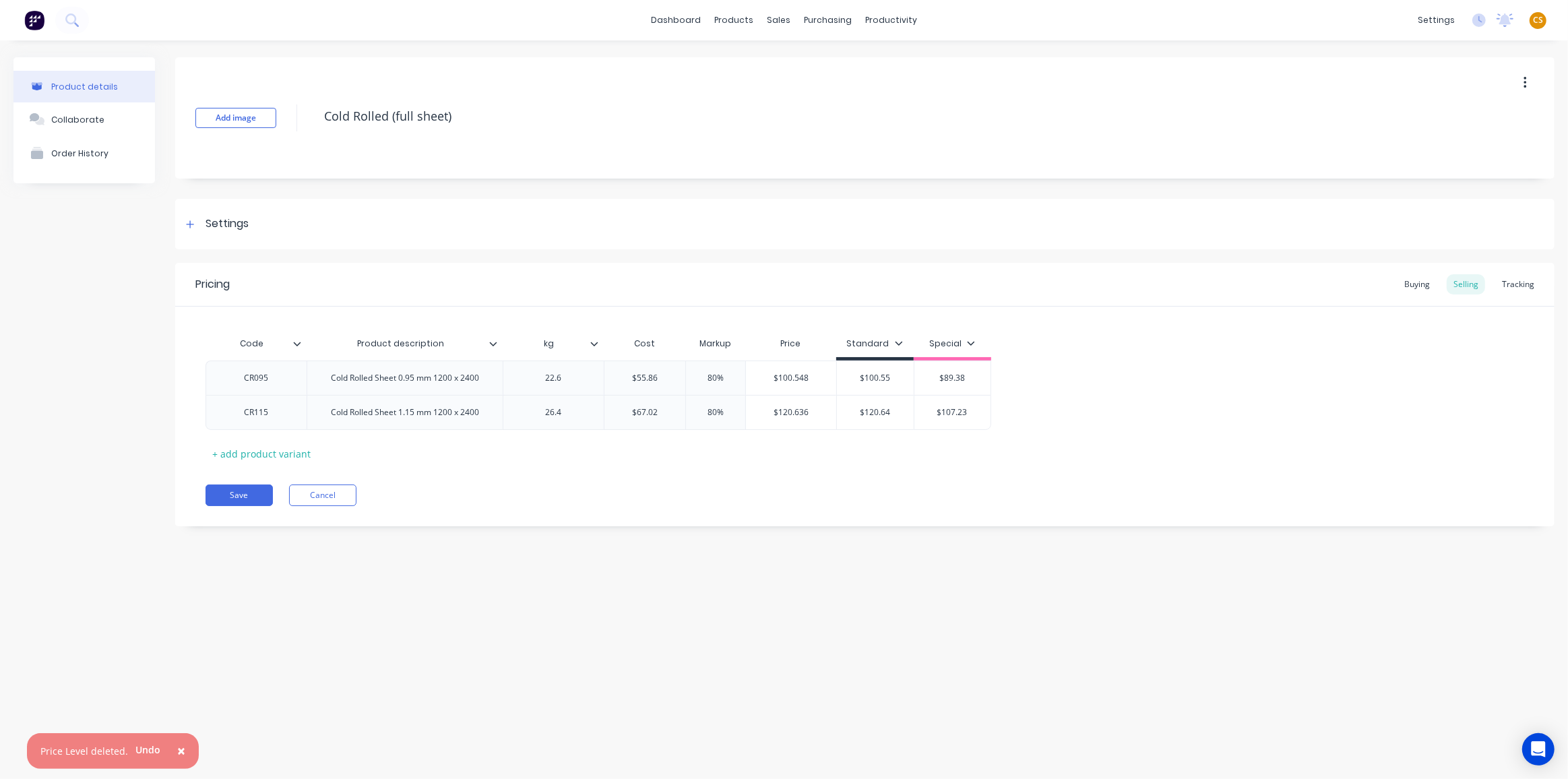
click at [665, 491] on div "Save Cancel" at bounding box center [879, 496] width 1349 height 22
click at [225, 498] on button "Save" at bounding box center [239, 496] width 68 height 22
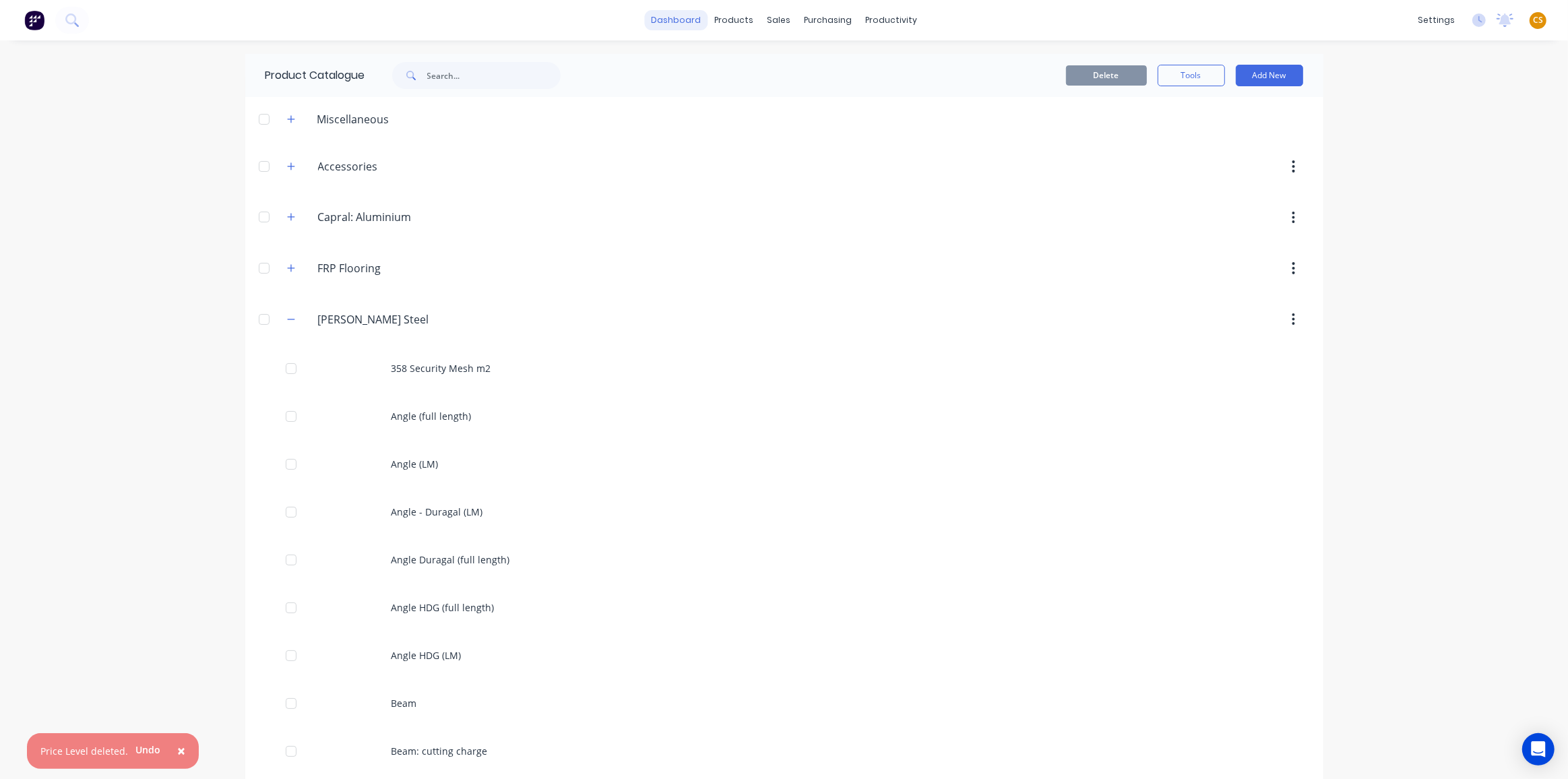
click at [669, 19] on link "dashboard" at bounding box center [675, 20] width 63 height 20
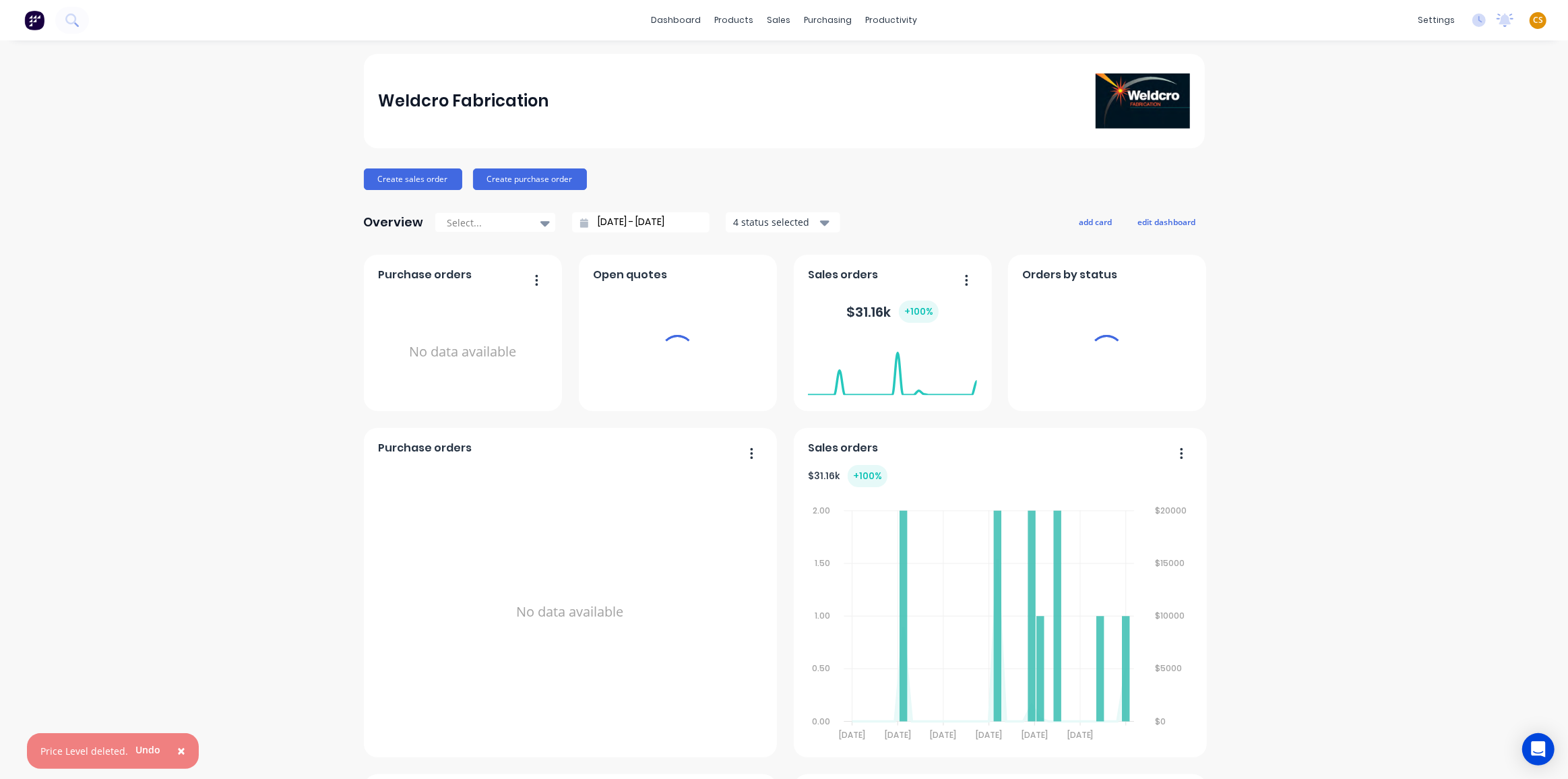
click at [1533, 20] on span "CS" at bounding box center [1538, 19] width 10 height 12
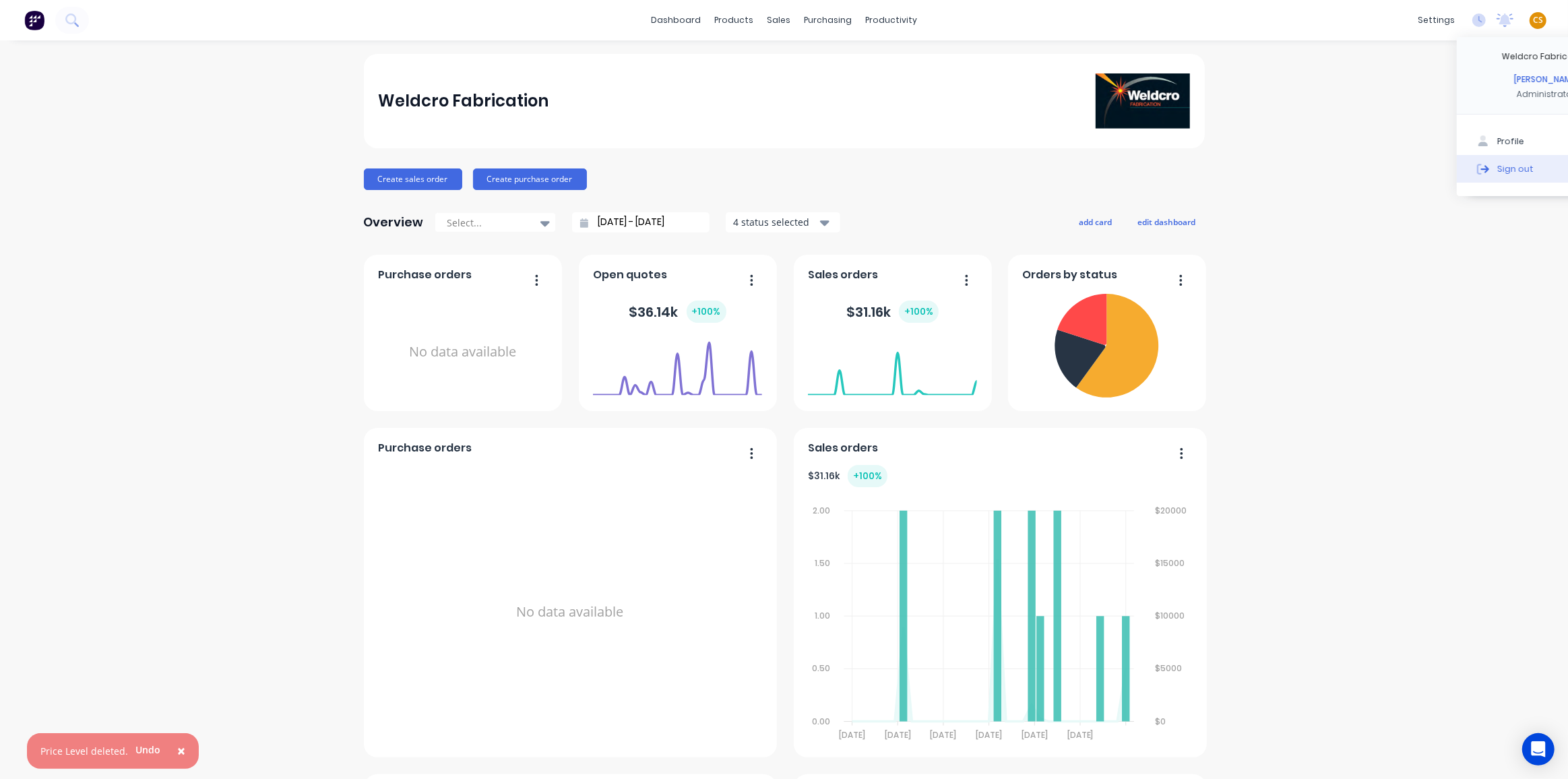
click at [1500, 168] on button "Sign out" at bounding box center [1546, 169] width 179 height 27
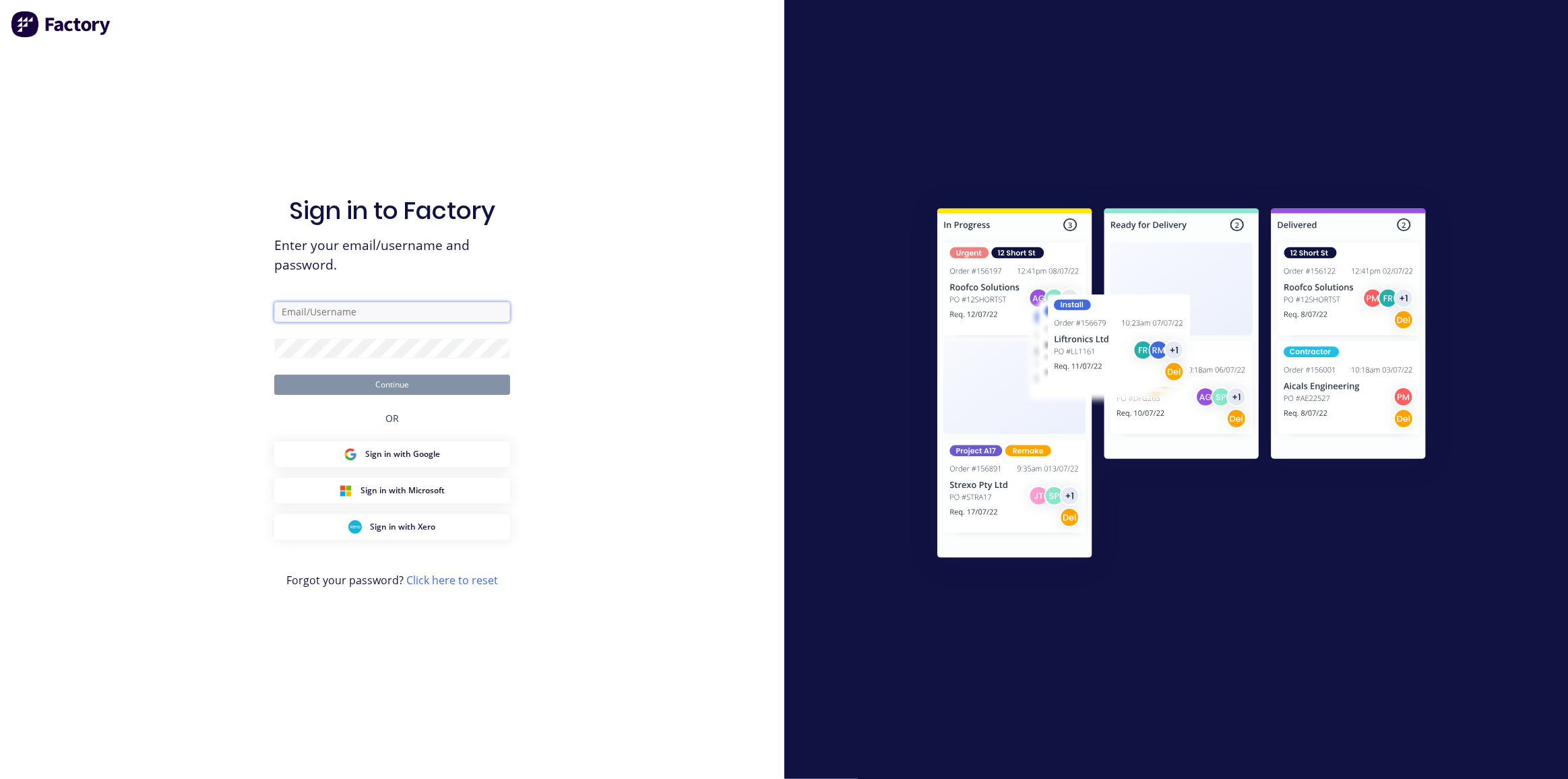
click at [324, 312] on input "text" at bounding box center [392, 312] width 236 height 20
type input "[PERSON_NAME][EMAIL_ADDRESS][DOMAIN_NAME]"
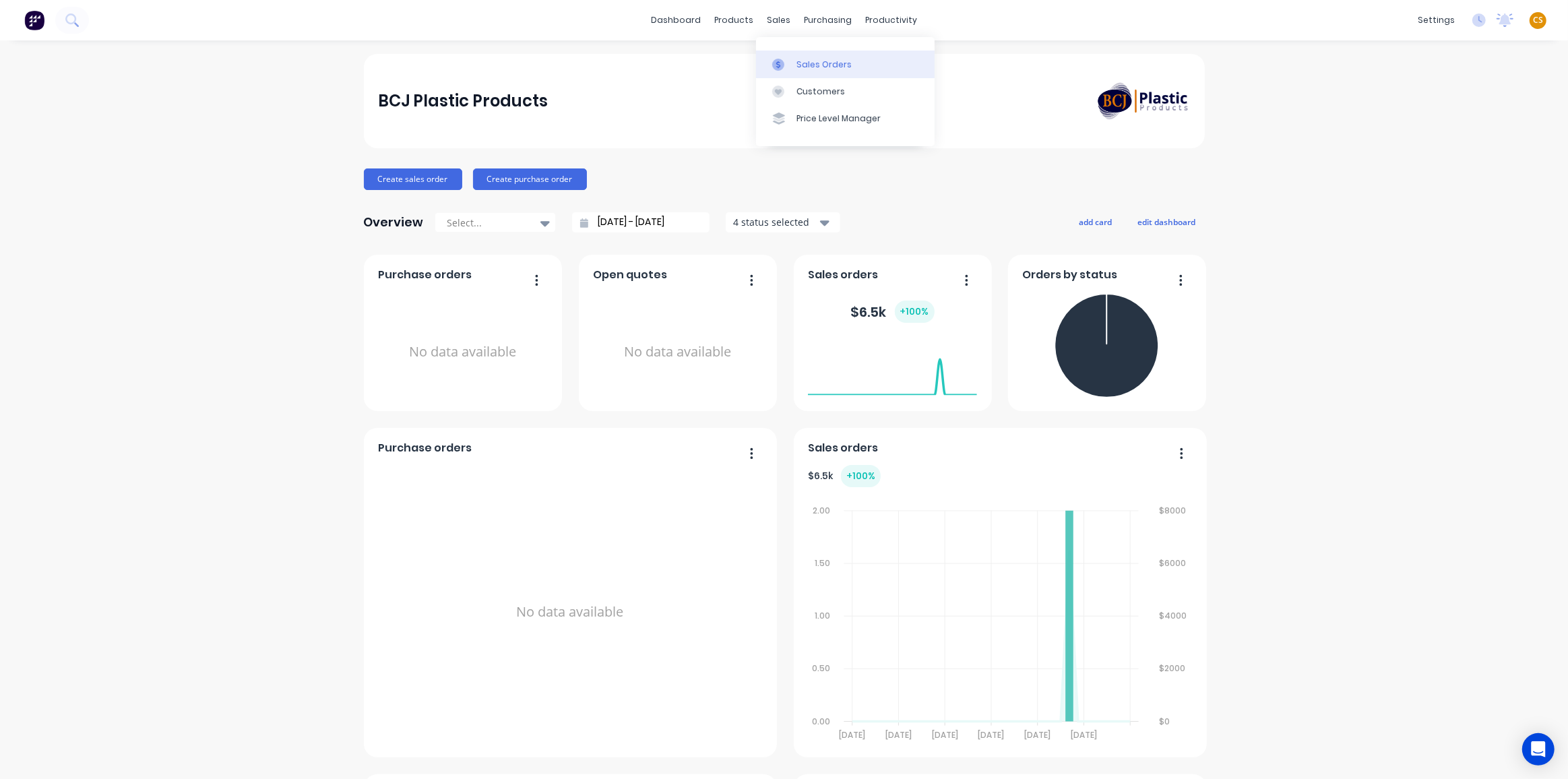
click at [811, 64] on div "Sales Orders" at bounding box center [824, 64] width 56 height 12
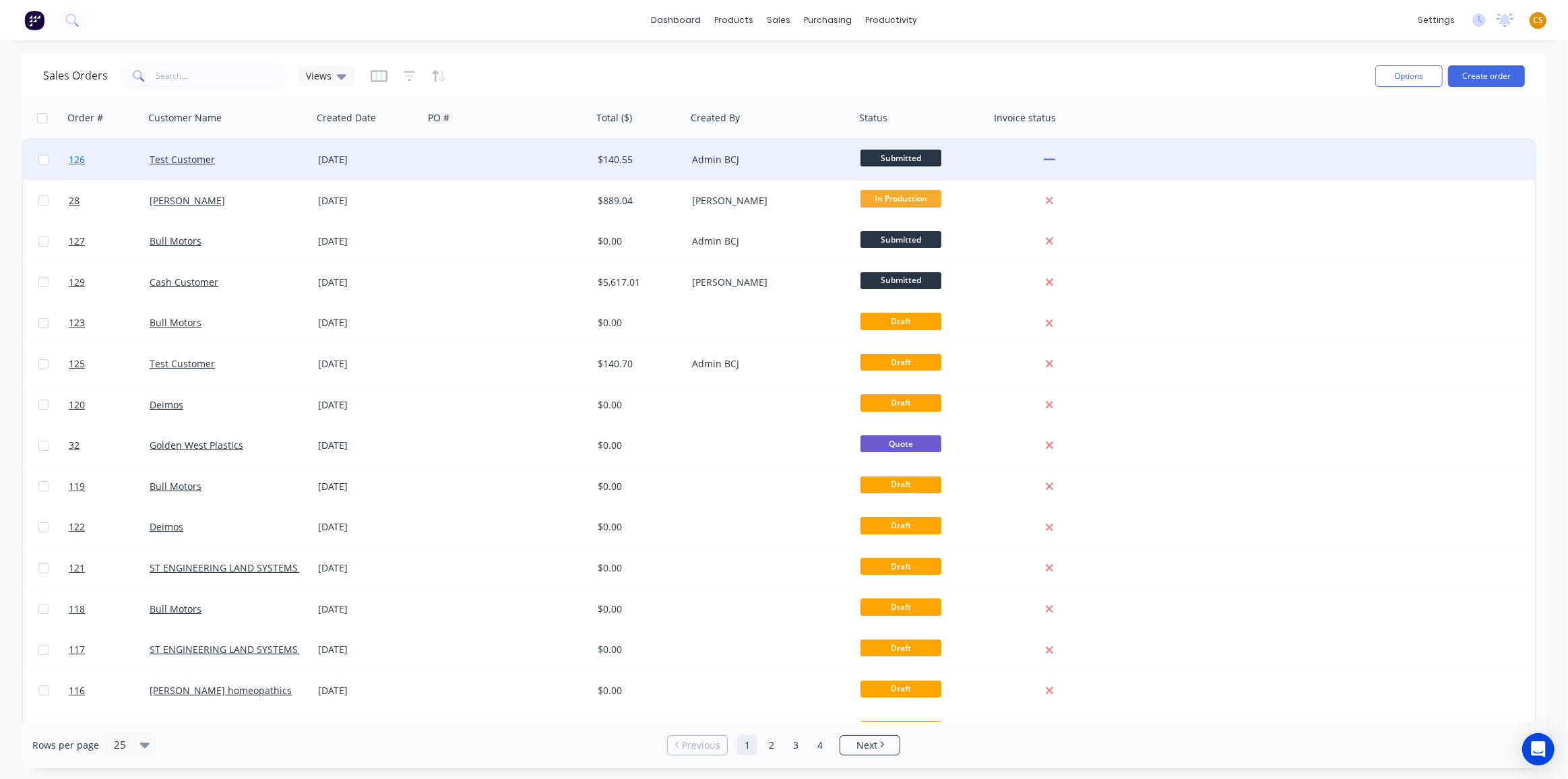
click at [97, 154] on link "126" at bounding box center [109, 160] width 81 height 40
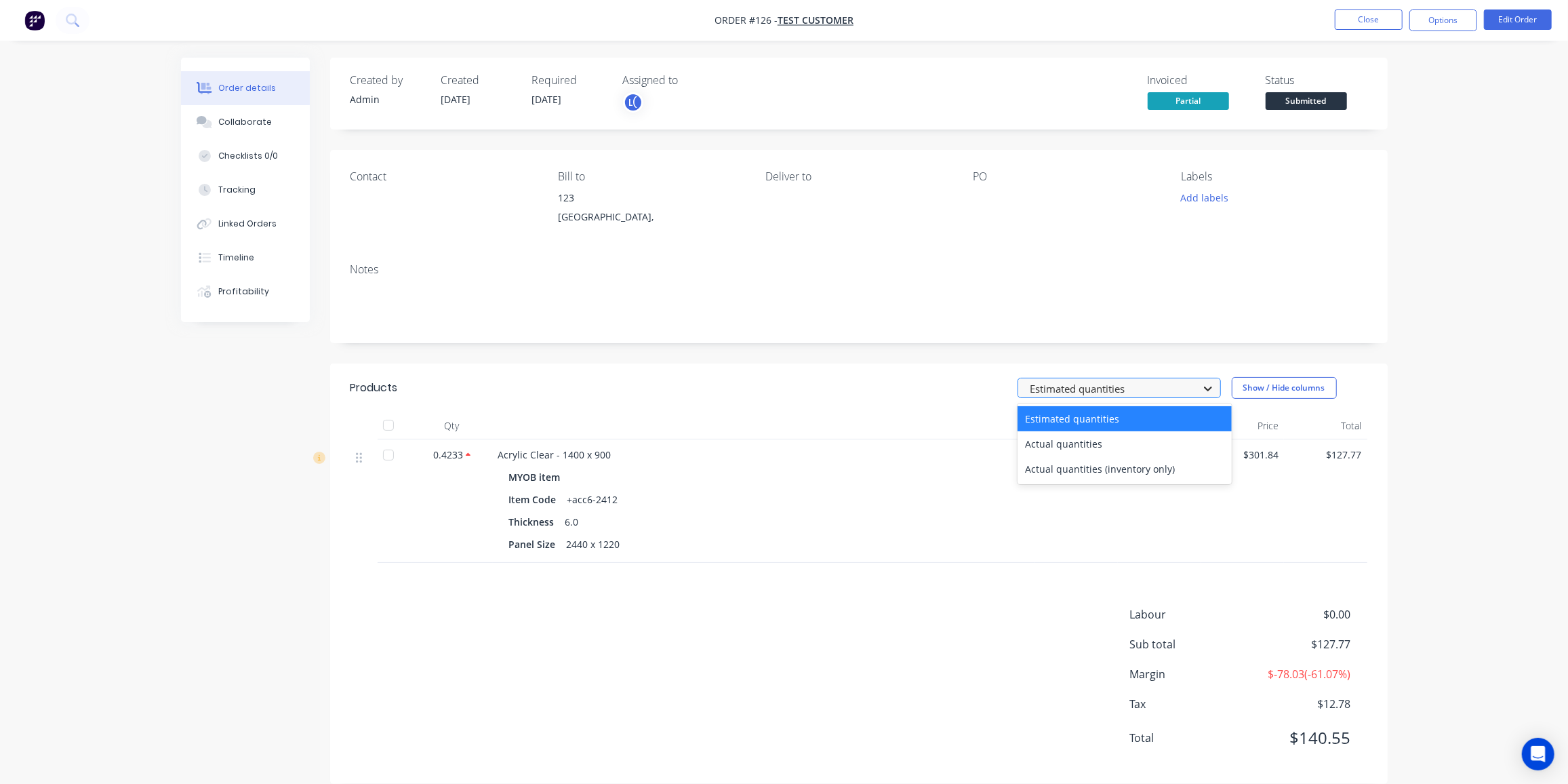
click at [1206, 387] on icon at bounding box center [1208, 388] width 14 height 14
click at [1116, 438] on div "Actual quantities" at bounding box center [1124, 443] width 214 height 25
click at [1210, 392] on icon at bounding box center [1208, 388] width 14 height 14
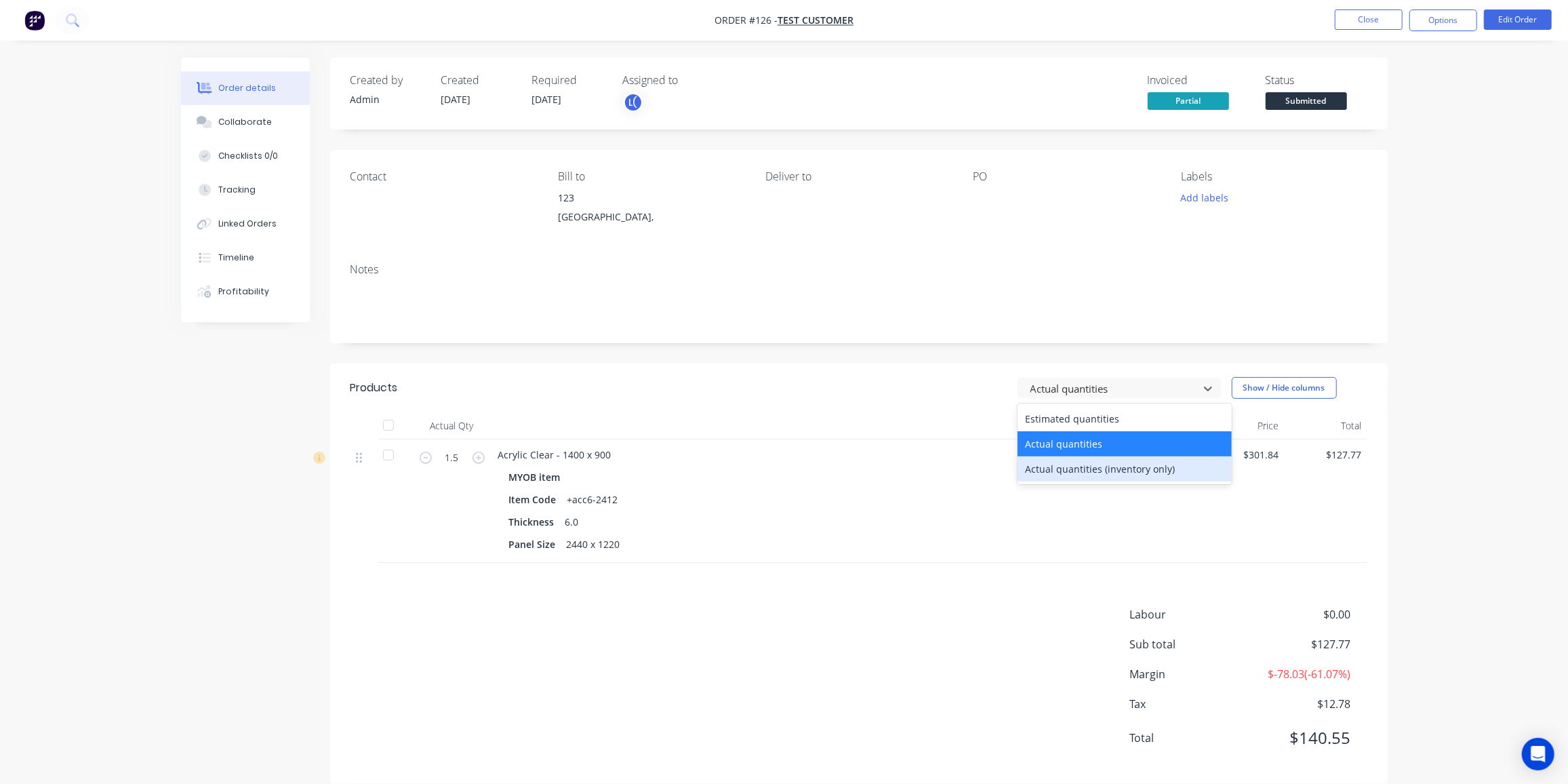
click at [1149, 467] on div "Actual quantities (inventory only)" at bounding box center [1124, 469] width 214 height 25
type input "5"
click at [97, 475] on div "Order details Collaborate Checklists 0/0 Tracking Linked Orders Timeline Profit…" at bounding box center [784, 402] width 1568 height 804
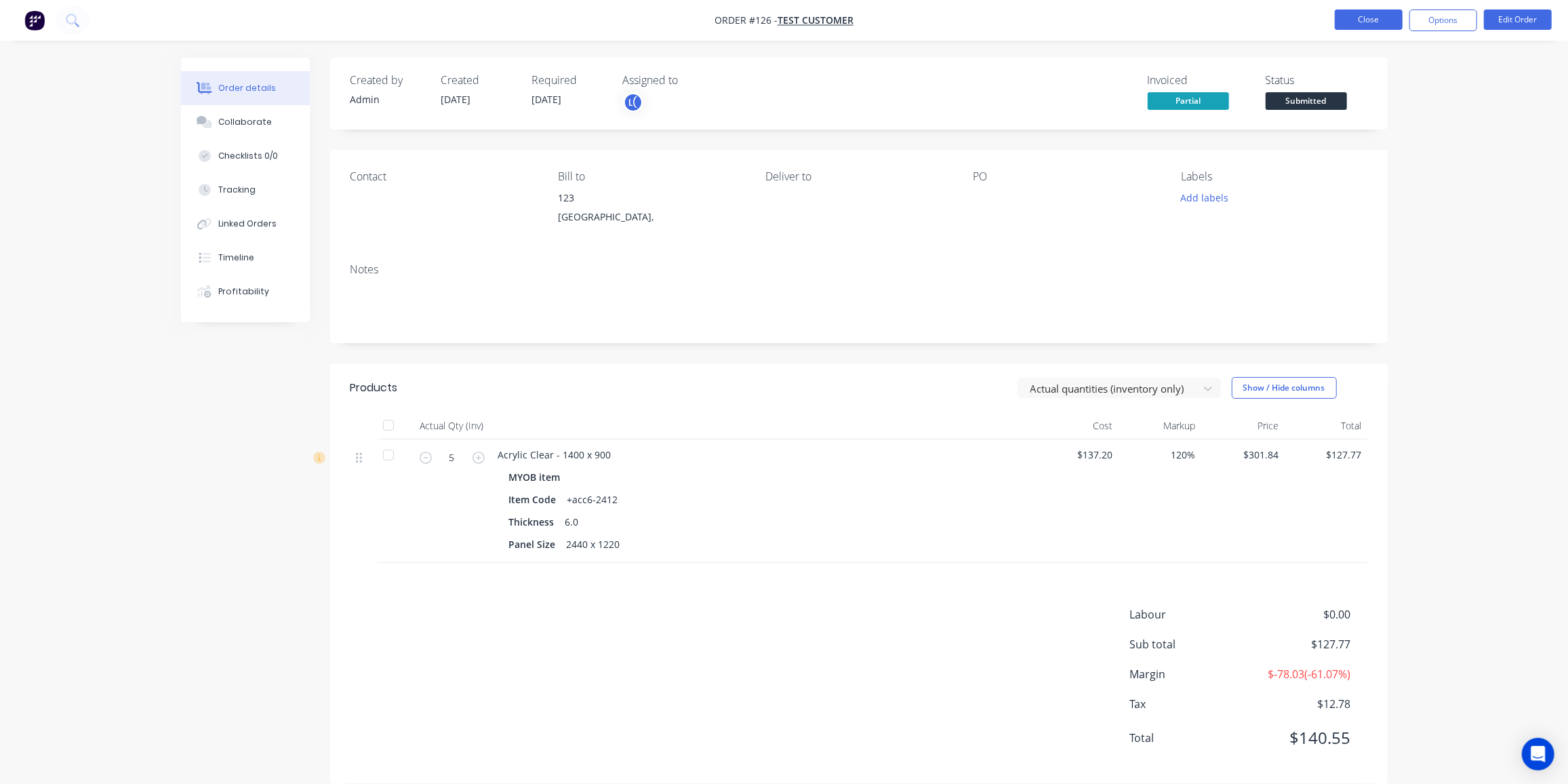
click at [1364, 22] on button "Close" at bounding box center [1369, 19] width 68 height 20
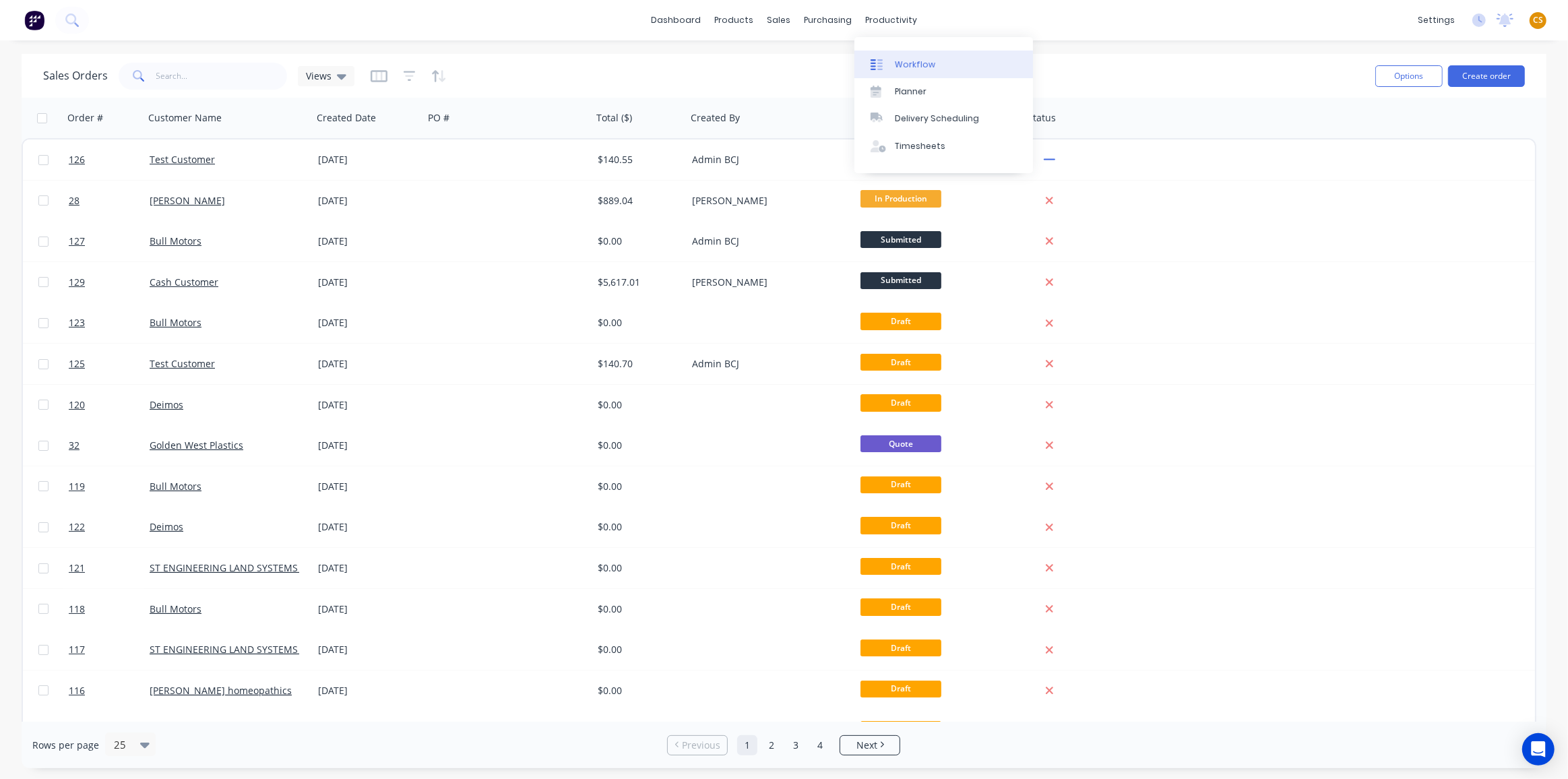
click at [916, 70] on link "Workflow" at bounding box center [944, 64] width 179 height 27
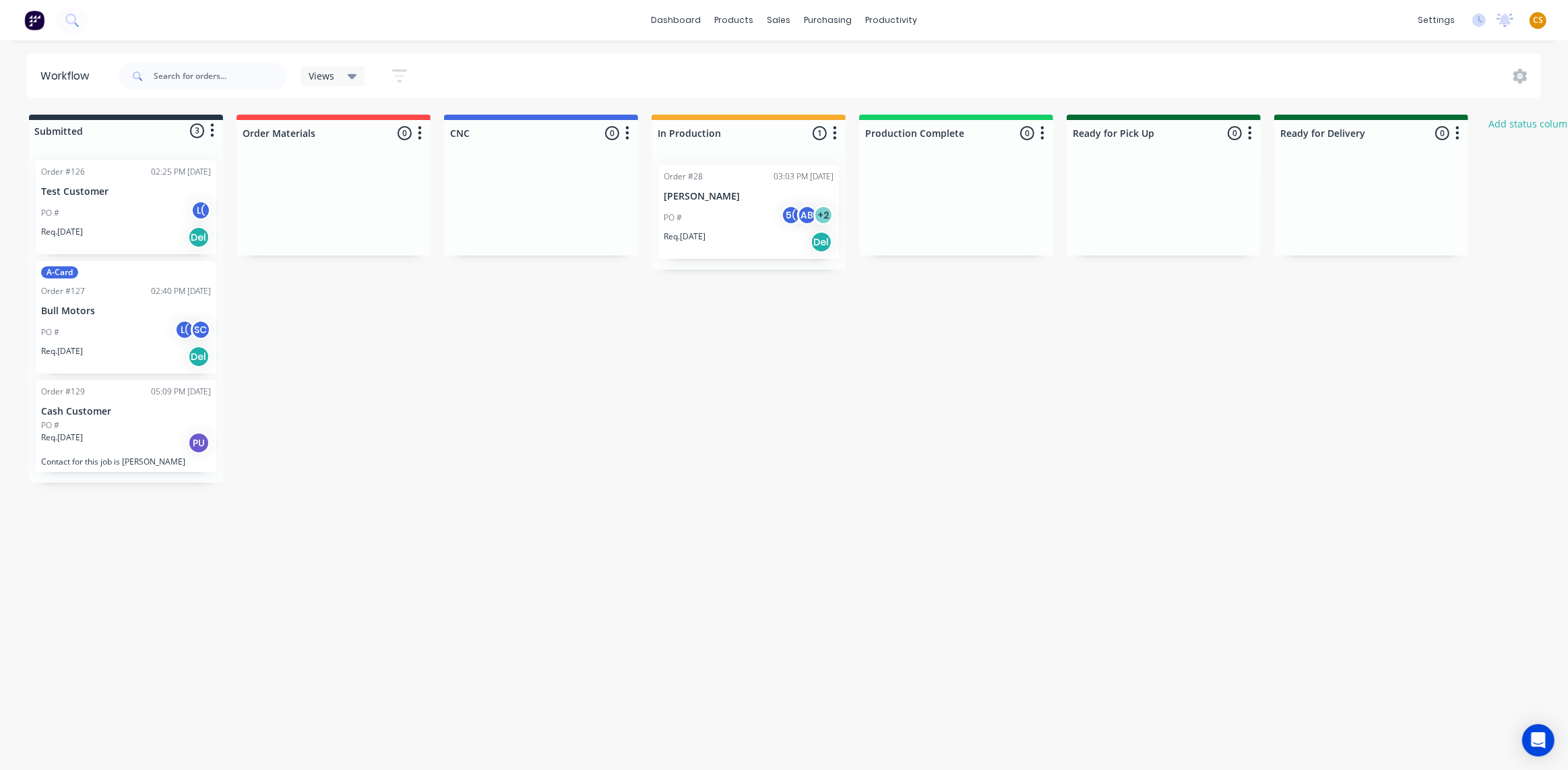
click at [725, 225] on div "PO # 5( AB + 2" at bounding box center [749, 217] width 170 height 26
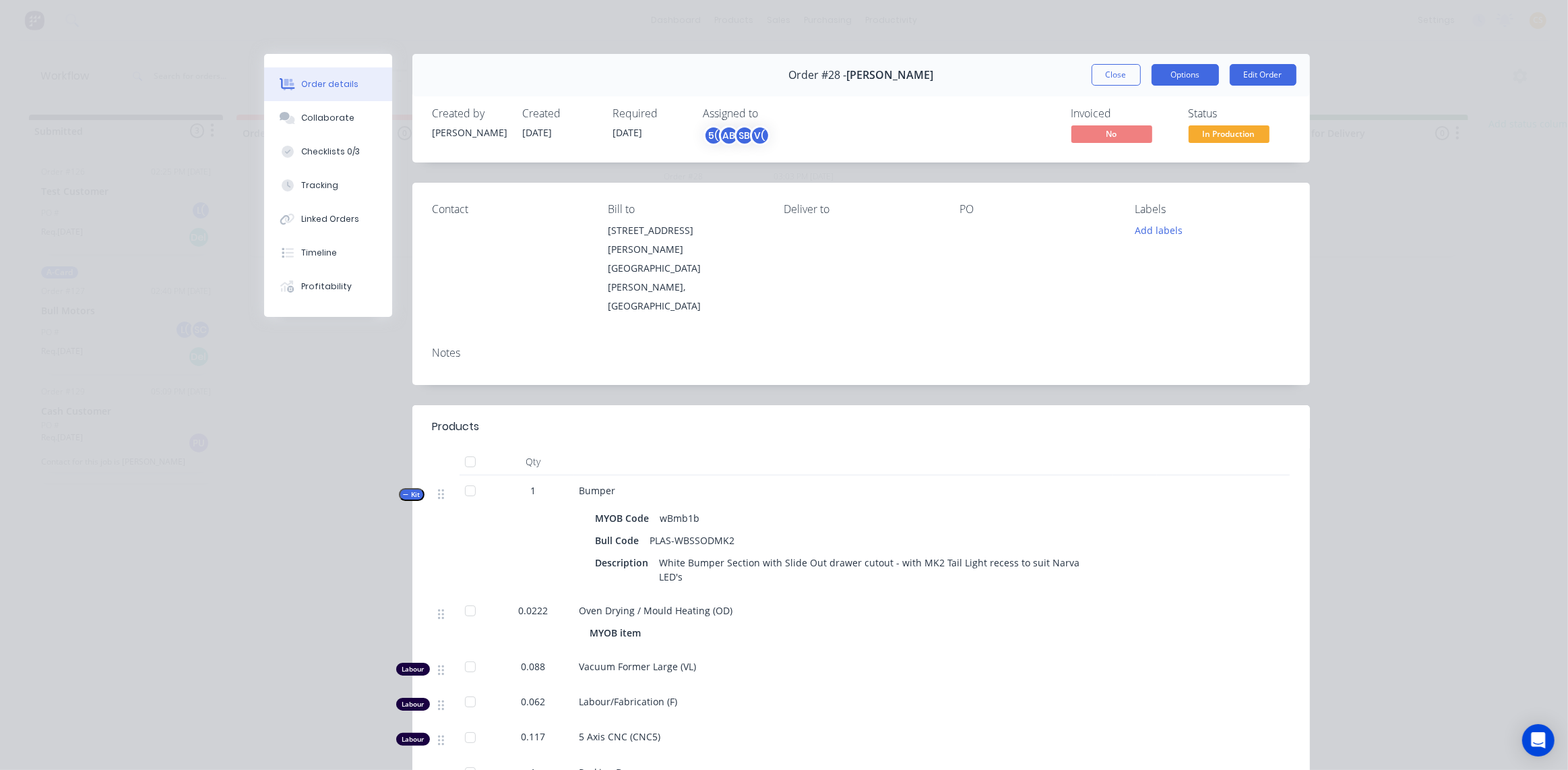
click at [1177, 79] on button "Options" at bounding box center [1185, 75] width 68 height 22
click at [1097, 77] on button "Close" at bounding box center [1116, 75] width 49 height 22
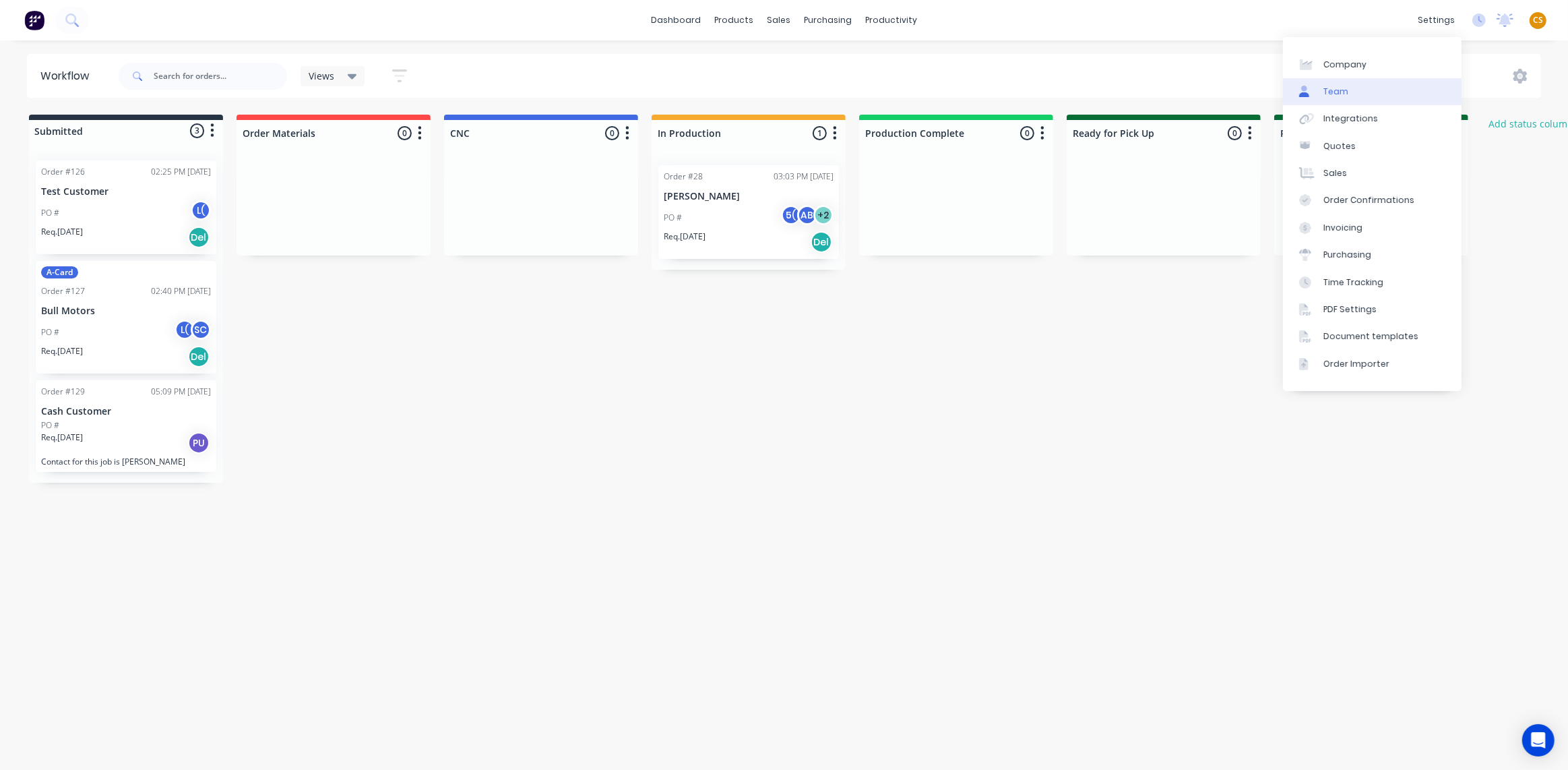
click at [1363, 96] on link "Team" at bounding box center [1373, 92] width 179 height 27
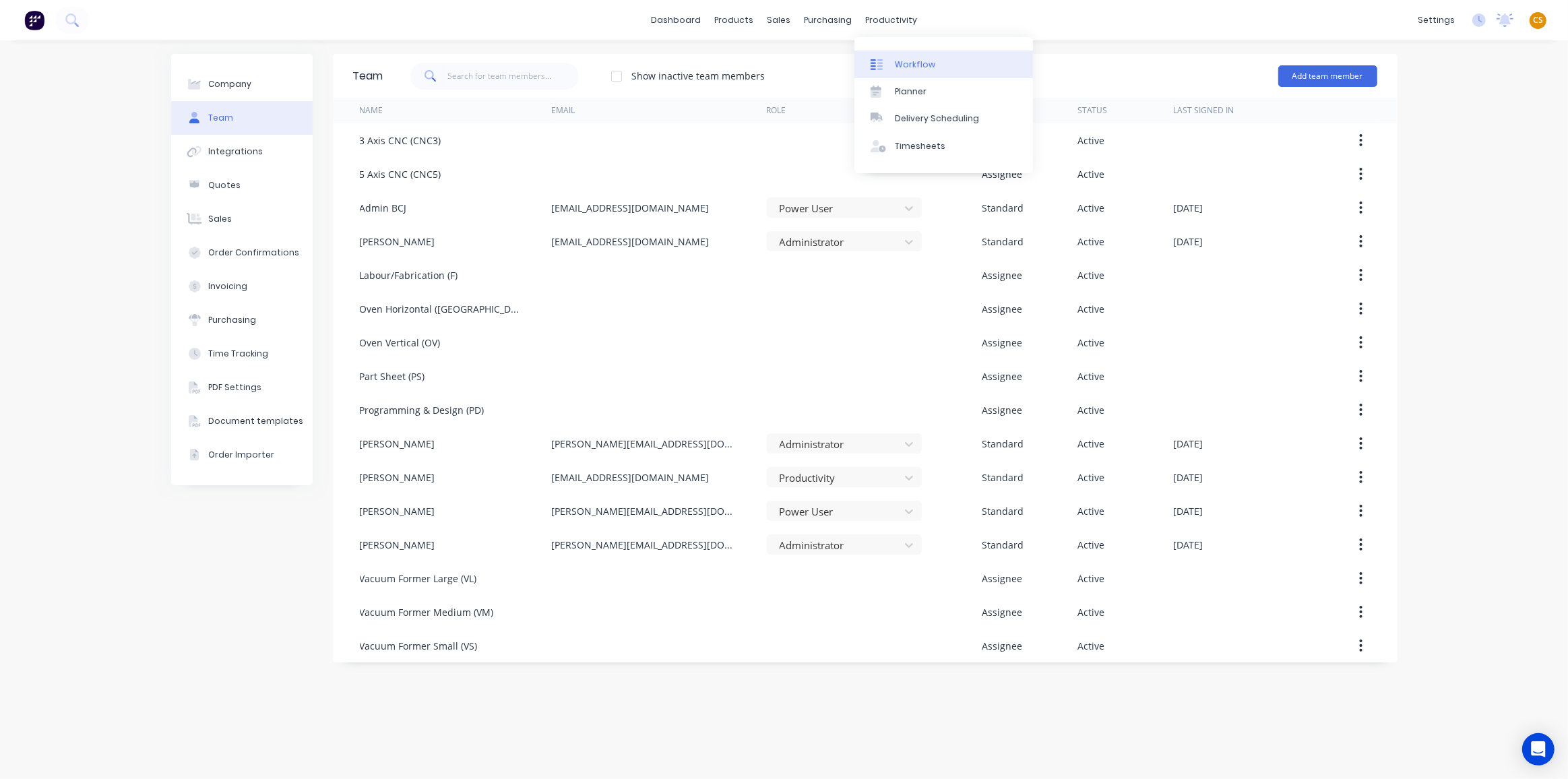
click at [908, 58] on div "Workflow" at bounding box center [915, 64] width 40 height 12
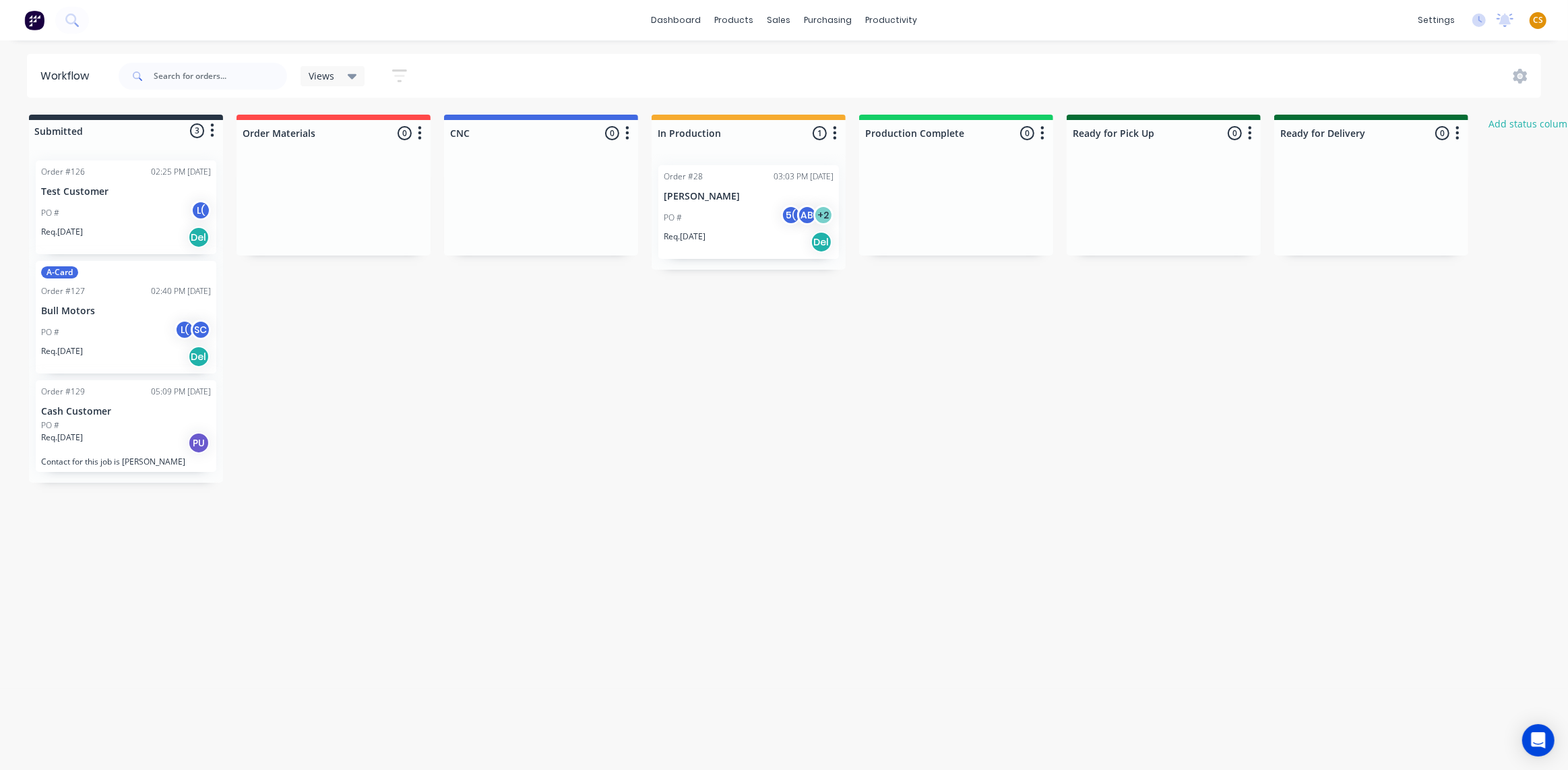
click at [716, 221] on div "PO # 5( AB + 2" at bounding box center [749, 217] width 170 height 26
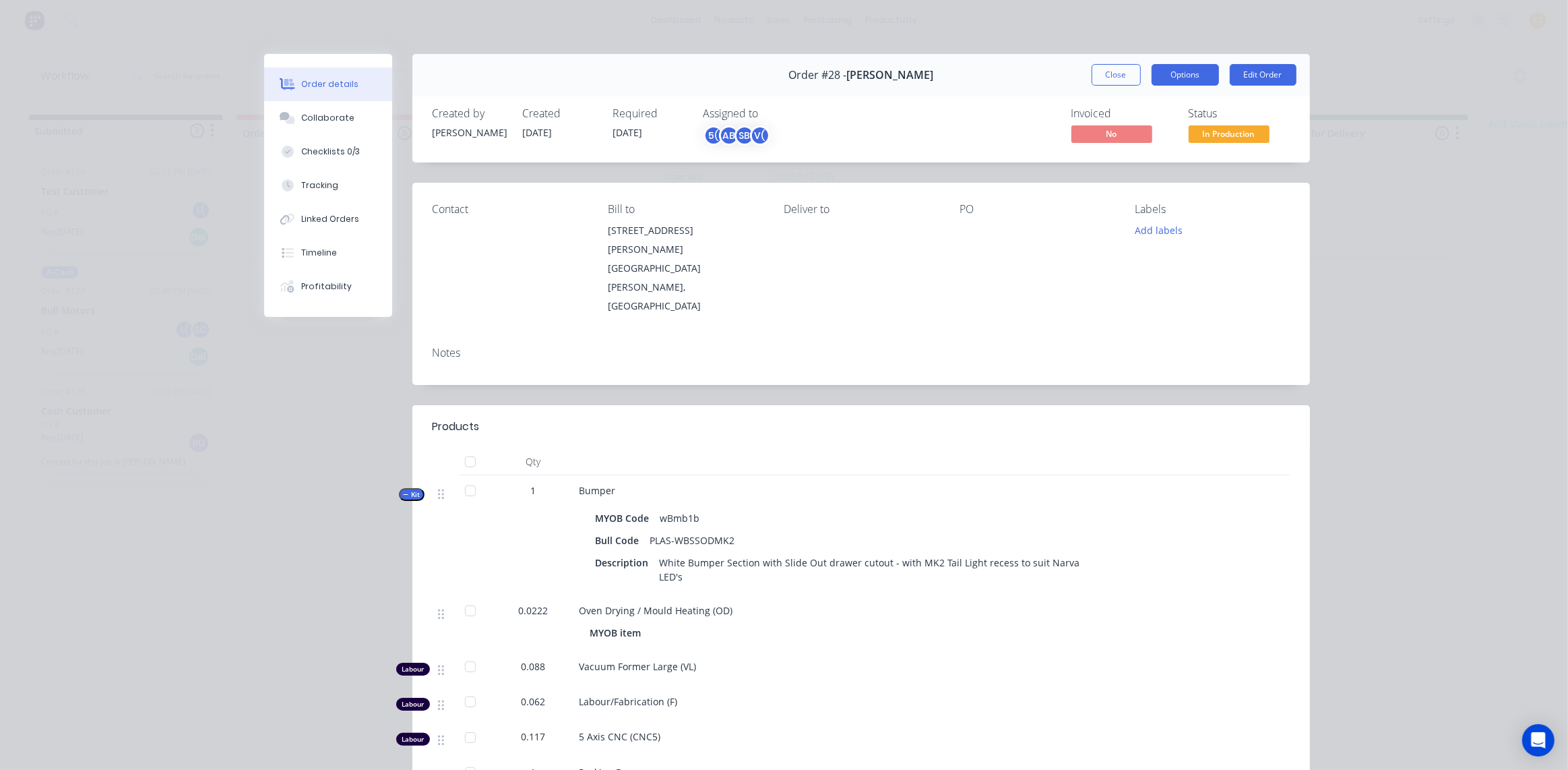
click at [1158, 74] on button "Options" at bounding box center [1185, 75] width 68 height 22
click at [944, 405] on header "Products" at bounding box center [861, 426] width 898 height 43
click at [1106, 79] on button "Close" at bounding box center [1116, 75] width 49 height 22
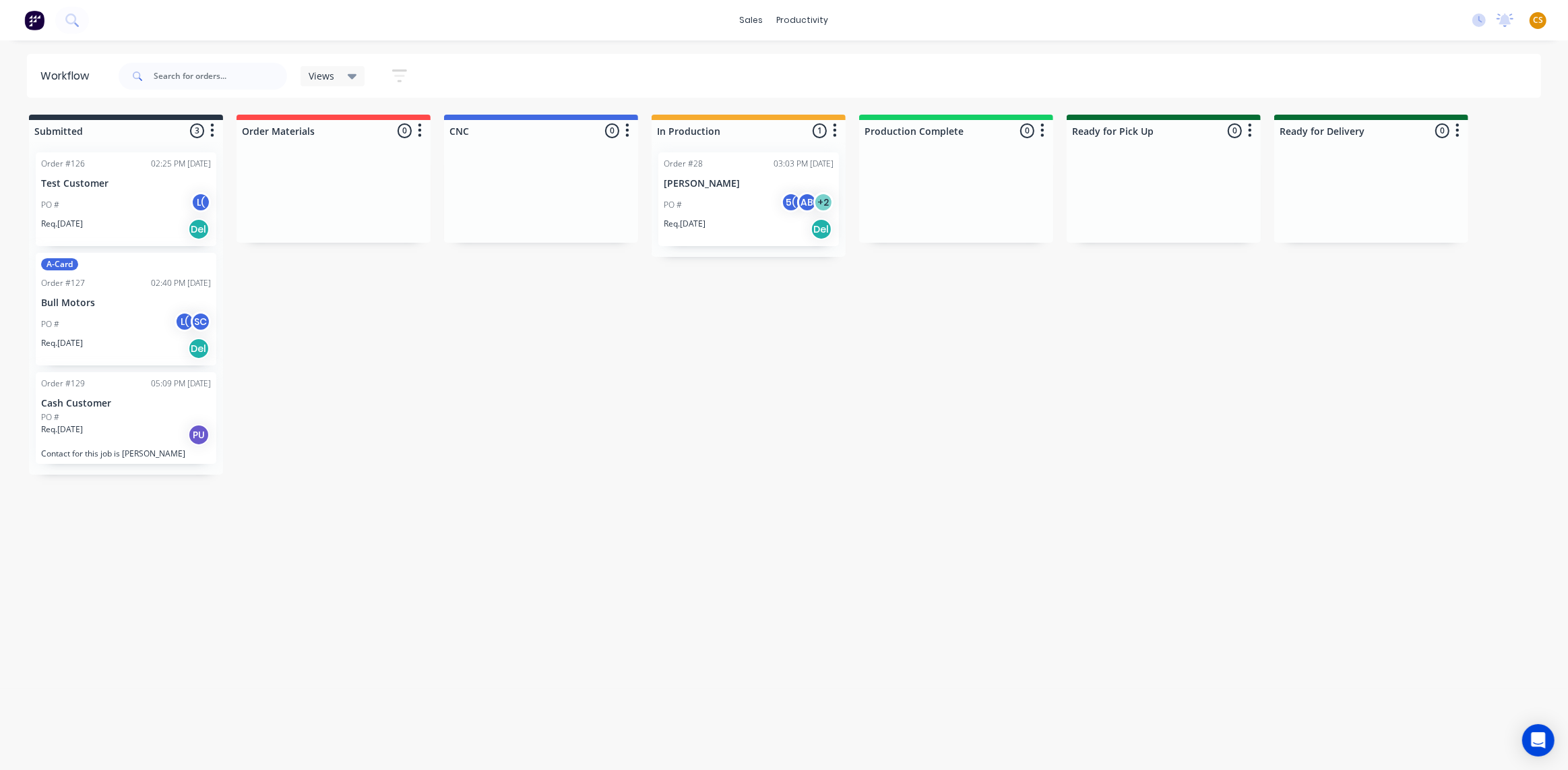
click at [1542, 15] on span "CS" at bounding box center [1538, 19] width 10 height 12
click at [1032, 18] on div "sales productivity sales Sales Orders Customers Price Level Manager productivit…" at bounding box center [784, 20] width 1568 height 40
click at [726, 205] on div "PO # 5( AB + 2" at bounding box center [749, 205] width 170 height 26
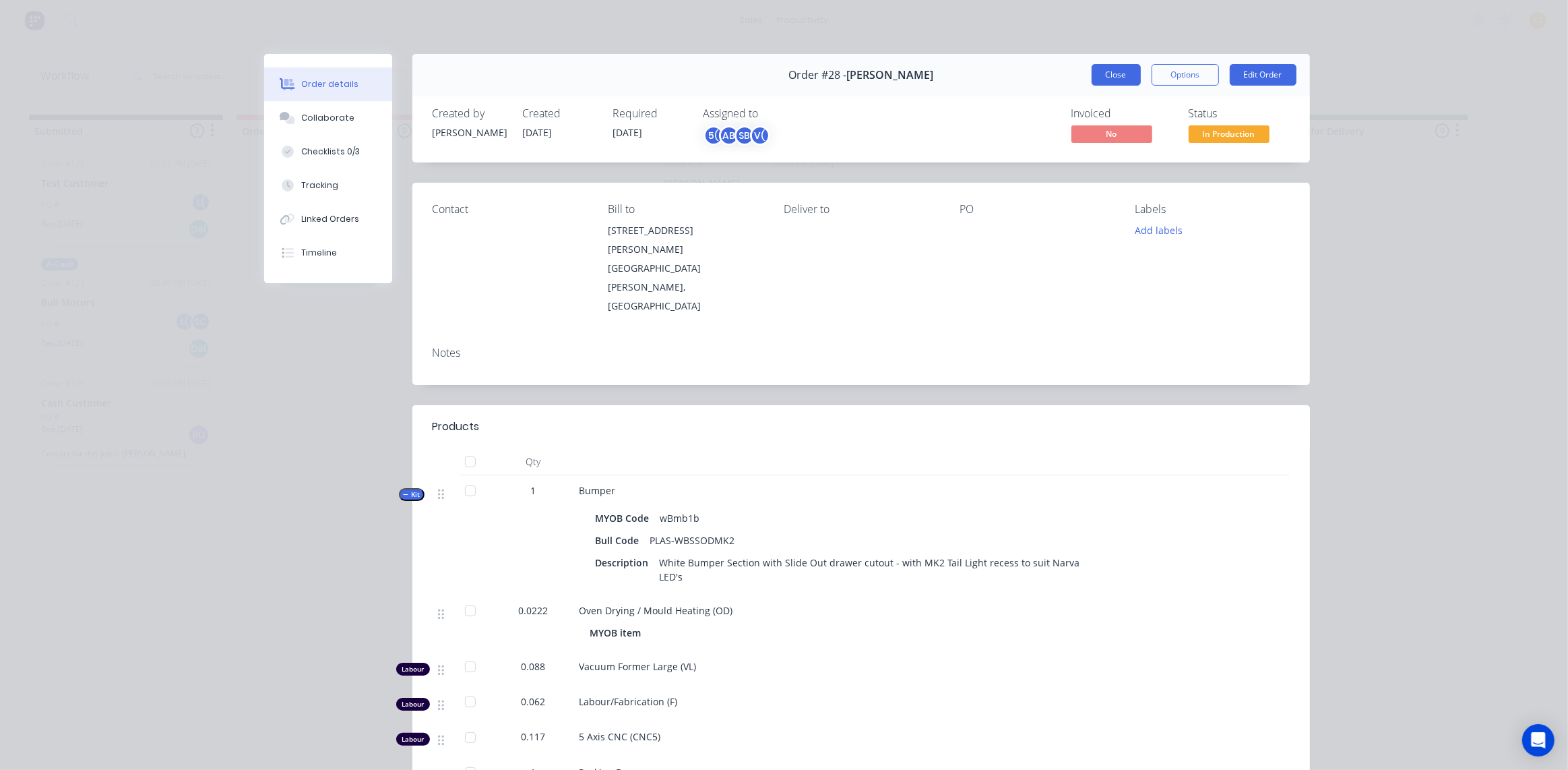
click at [1120, 73] on button "Close" at bounding box center [1116, 75] width 49 height 22
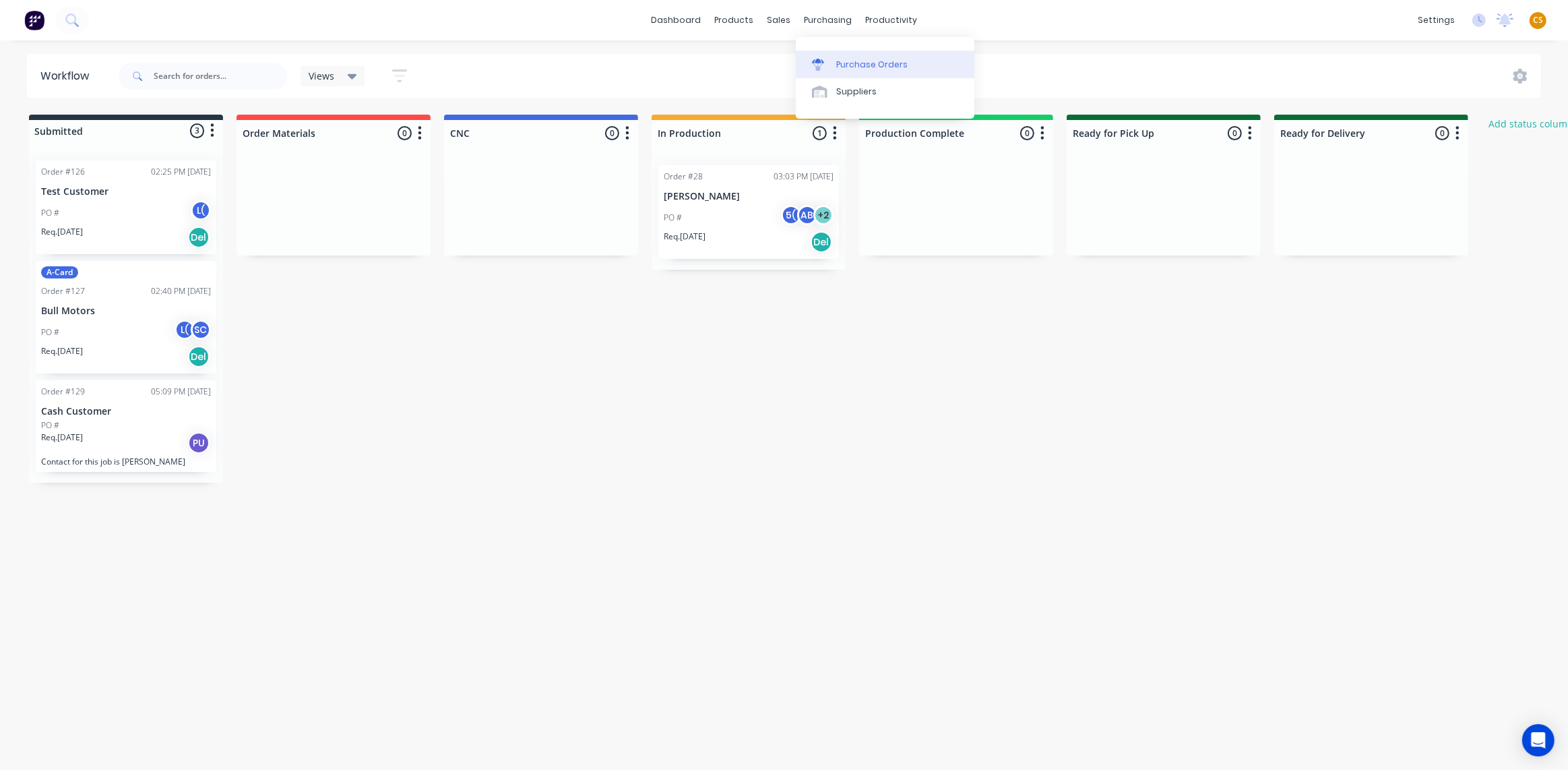
click at [863, 63] on div "Purchase Orders" at bounding box center [872, 64] width 71 height 12
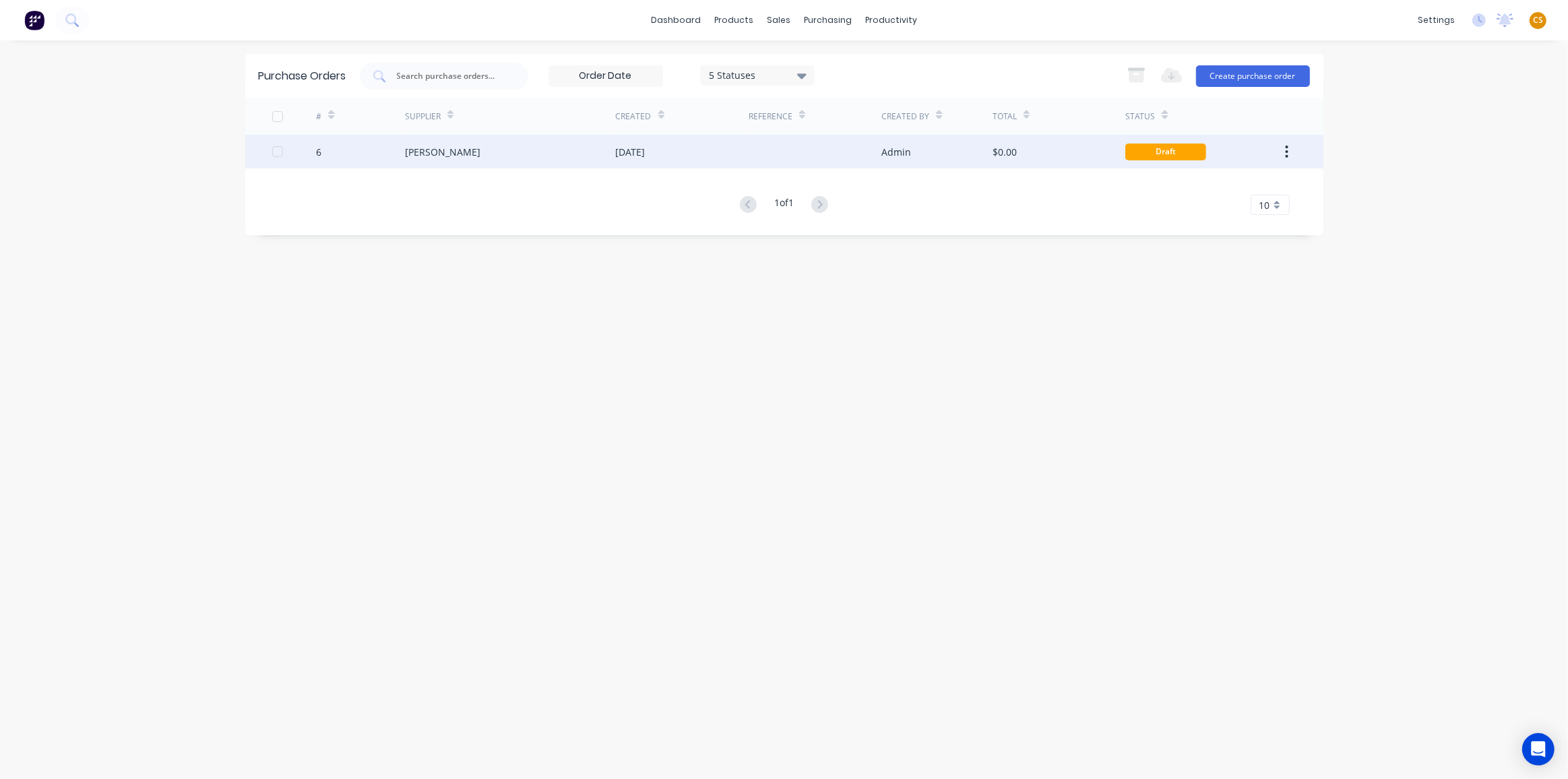
click at [416, 151] on div "[PERSON_NAME]" at bounding box center [442, 152] width 76 height 14
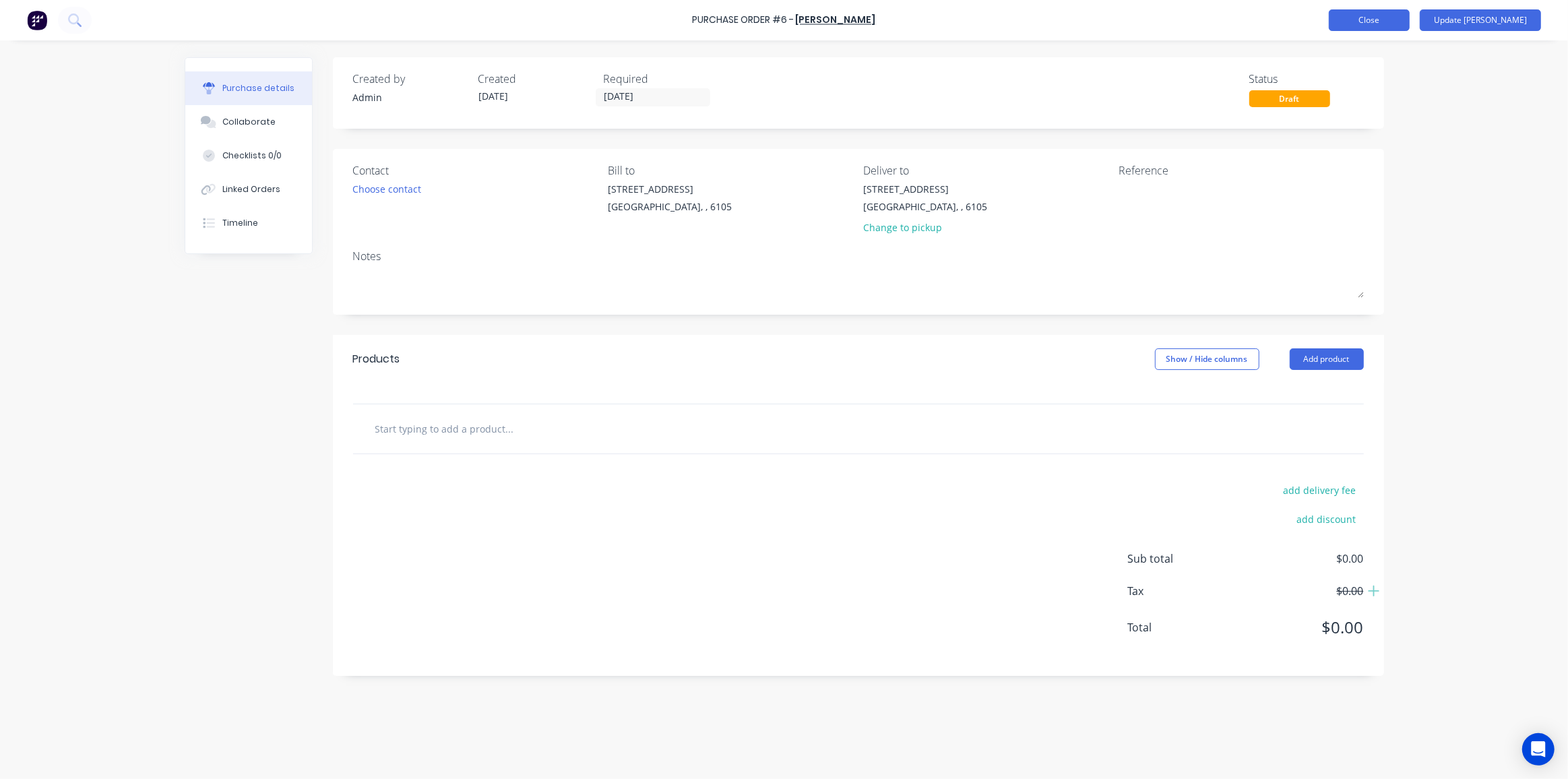
click at [1410, 22] on button "Close" at bounding box center [1369, 20] width 81 height 22
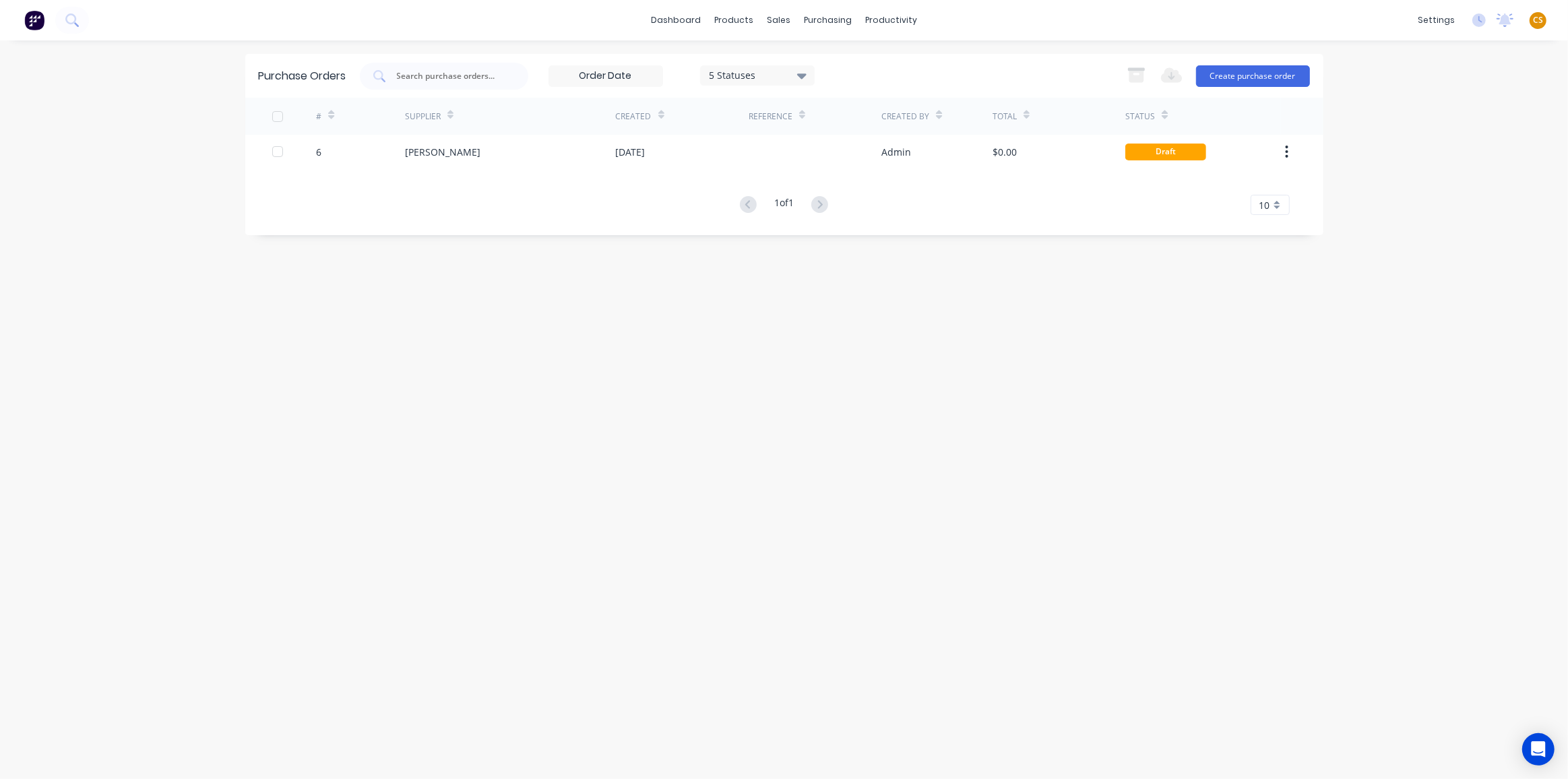
click at [802, 79] on icon at bounding box center [802, 76] width 9 height 5
click at [847, 135] on div at bounding box center [848, 137] width 27 height 27
click at [379, 479] on div "Purchase Orders 7 Statuses 7 Statuses Export to Excel (XLSX) Create purchase or…" at bounding box center [784, 409] width 1079 height 711
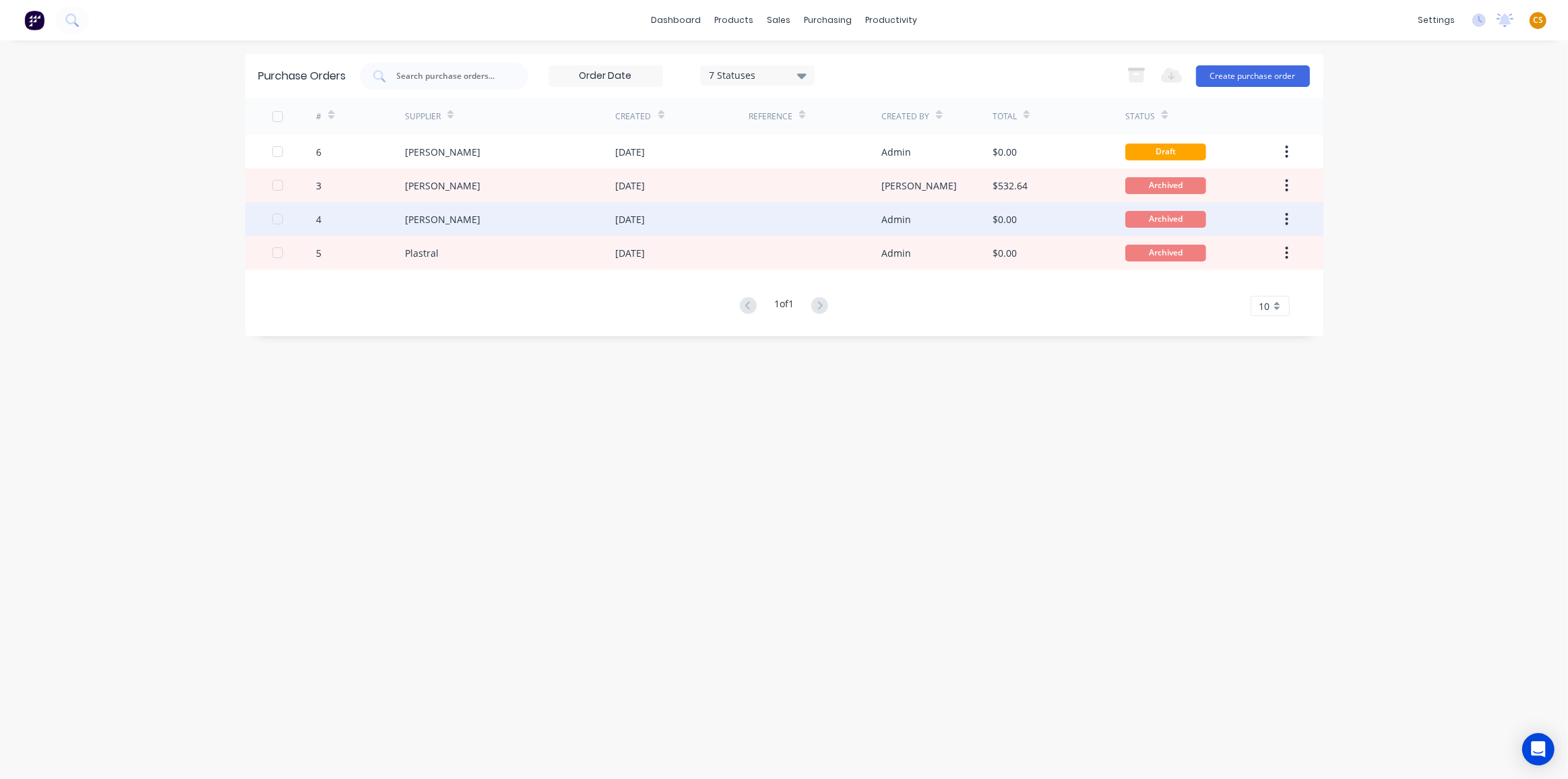
click at [328, 227] on div "4" at bounding box center [360, 218] width 89 height 34
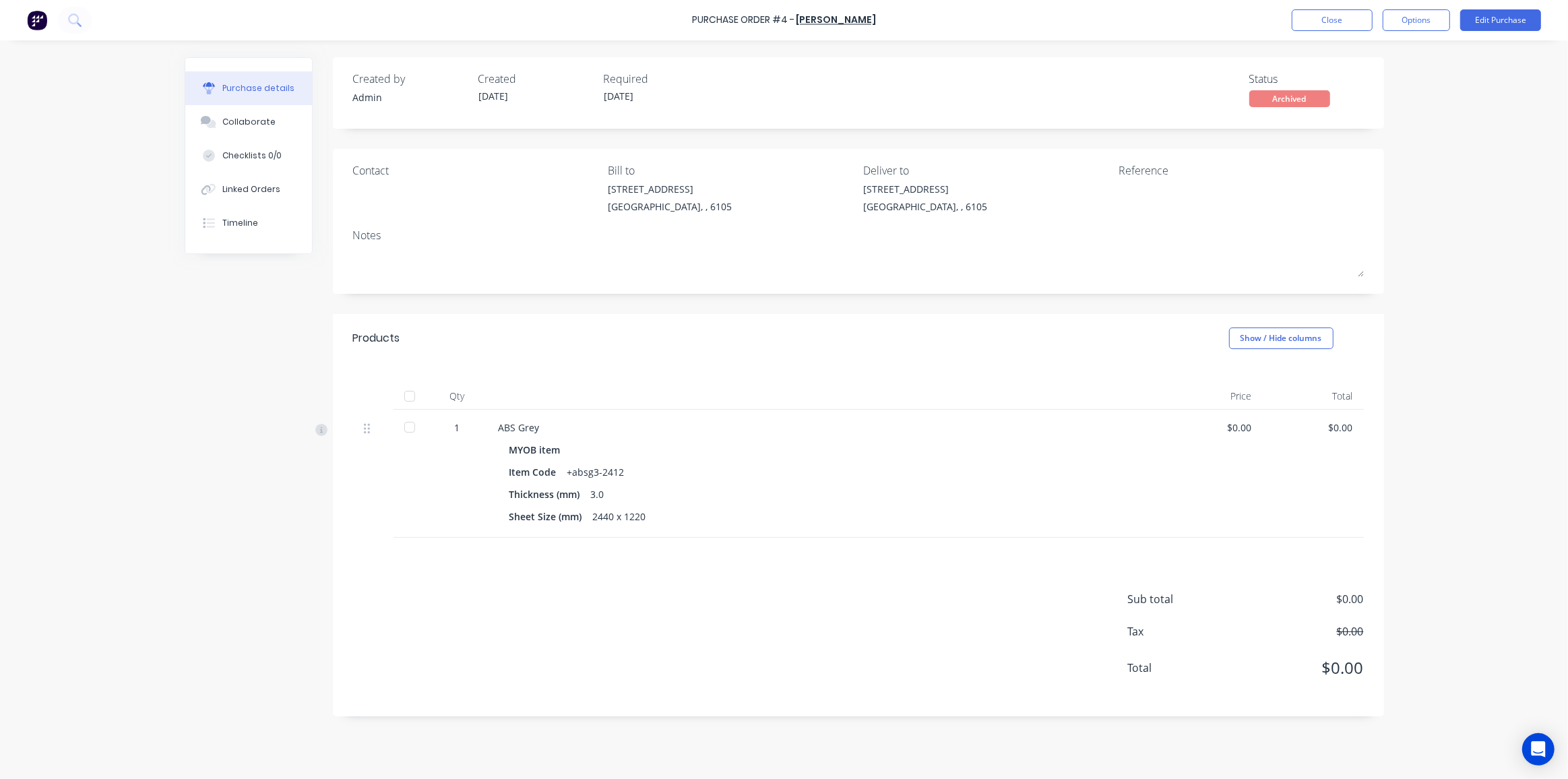
click at [410, 426] on div at bounding box center [410, 427] width 27 height 27
click at [237, 223] on div "Timeline" at bounding box center [240, 223] width 36 height 12
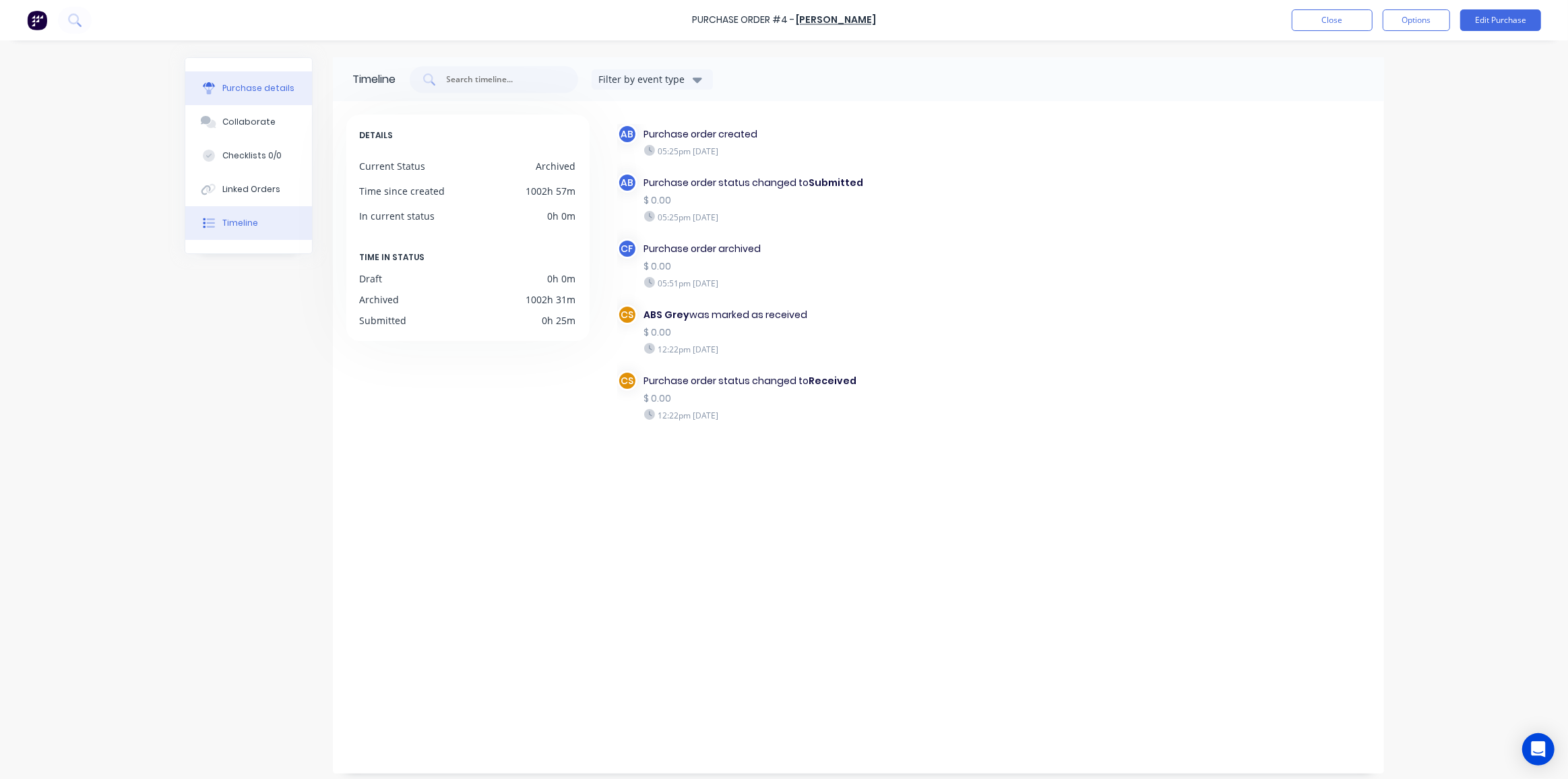
click at [233, 82] on div "Purchase details" at bounding box center [258, 88] width 72 height 12
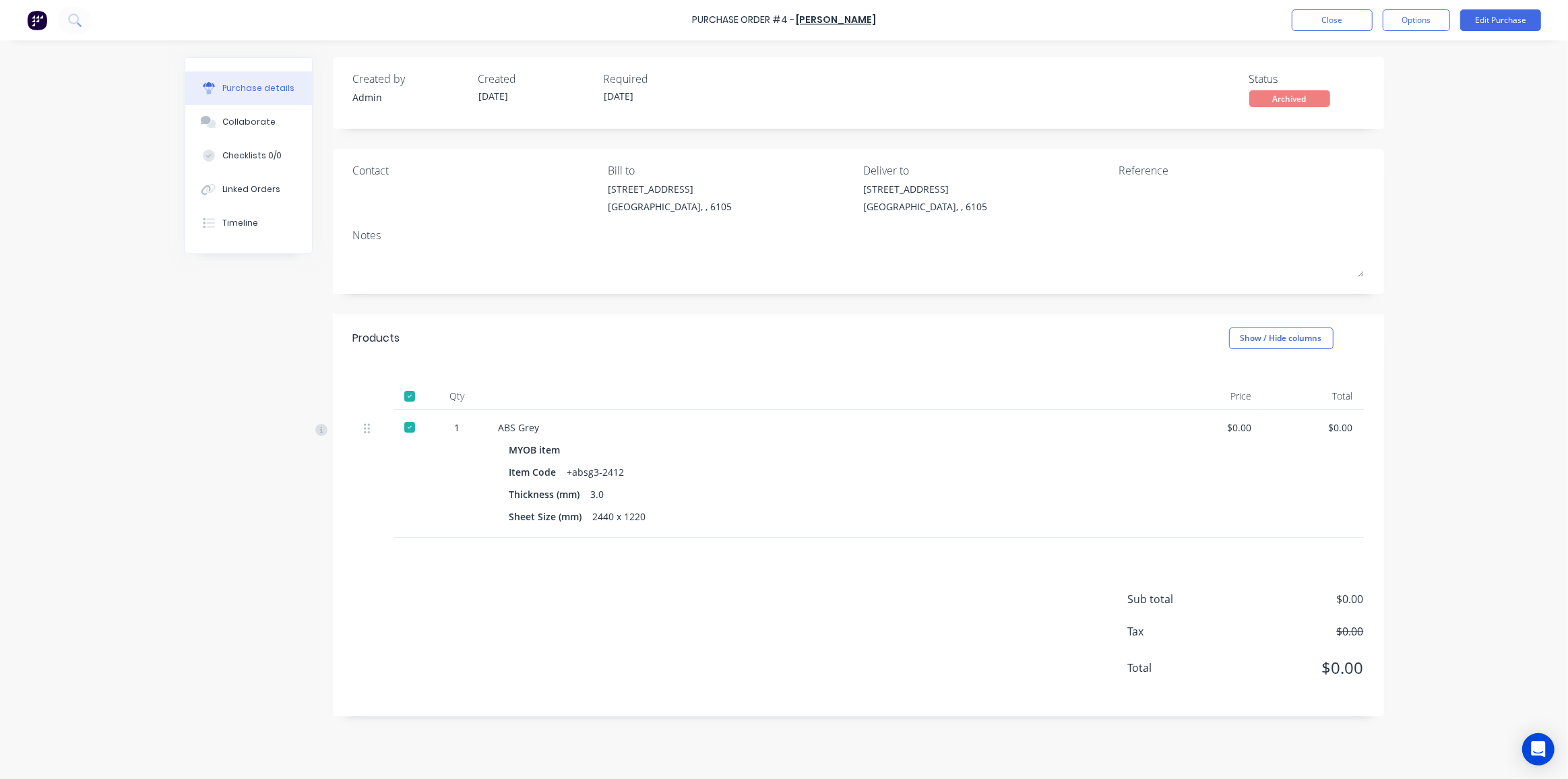
click at [407, 427] on div at bounding box center [410, 427] width 27 height 27
click at [1314, 22] on button "Close" at bounding box center [1332, 20] width 81 height 22
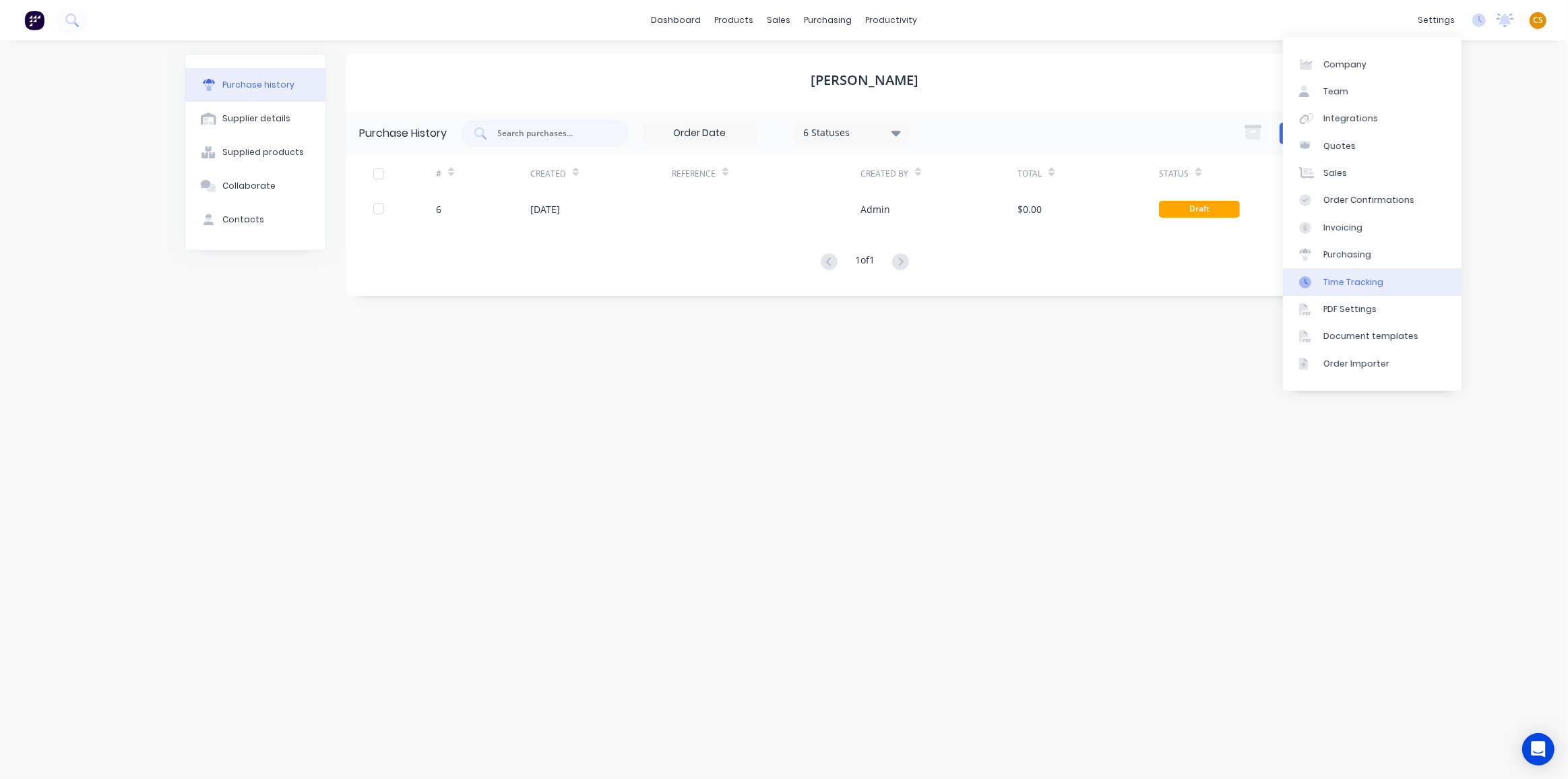
drag, startPoint x: 1360, startPoint y: 280, endPoint x: 1331, endPoint y: 289, distance: 30.4
click at [1360, 280] on div "Time Tracking" at bounding box center [1353, 282] width 60 height 12
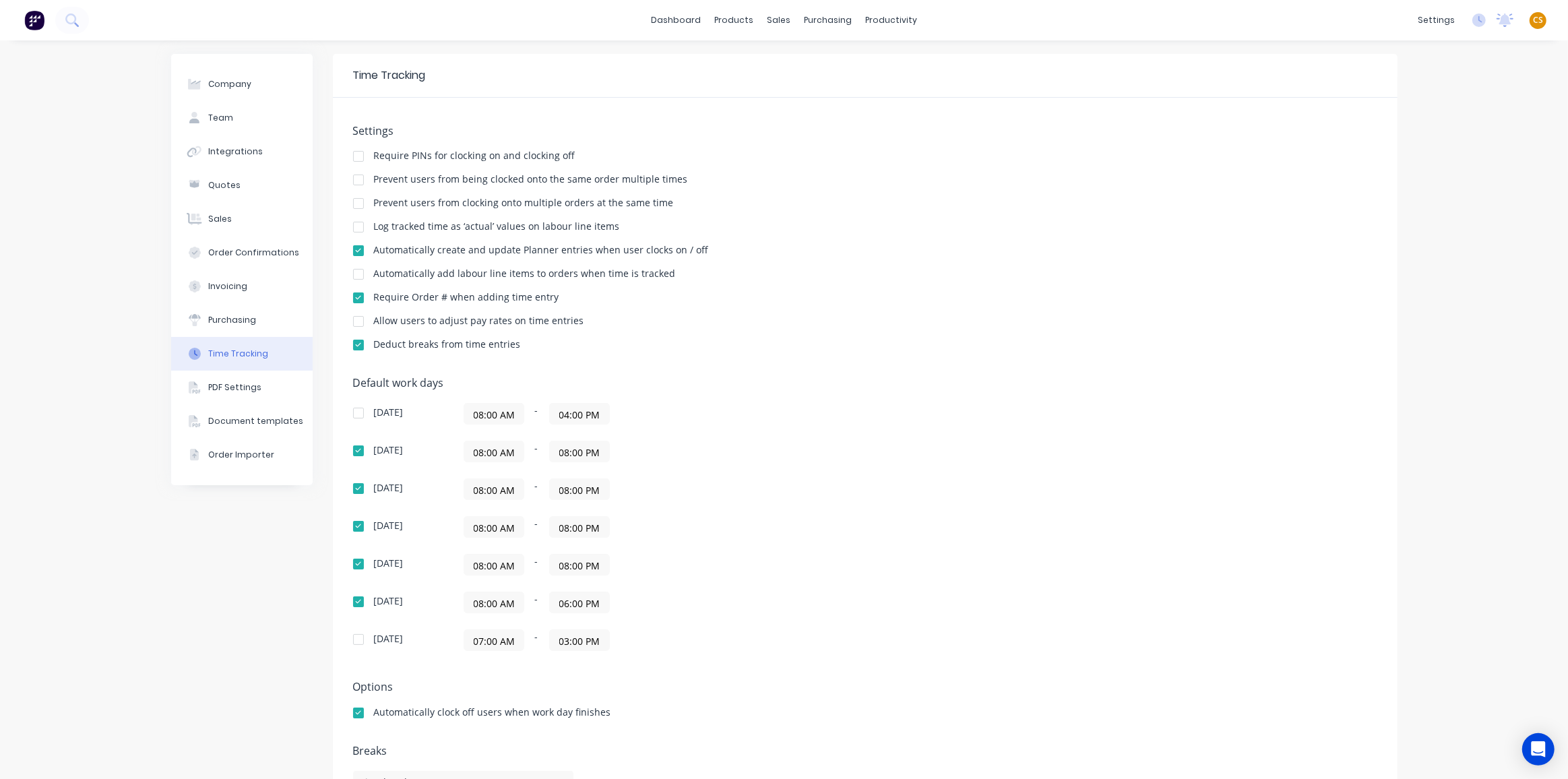
scroll to position [43, 0]
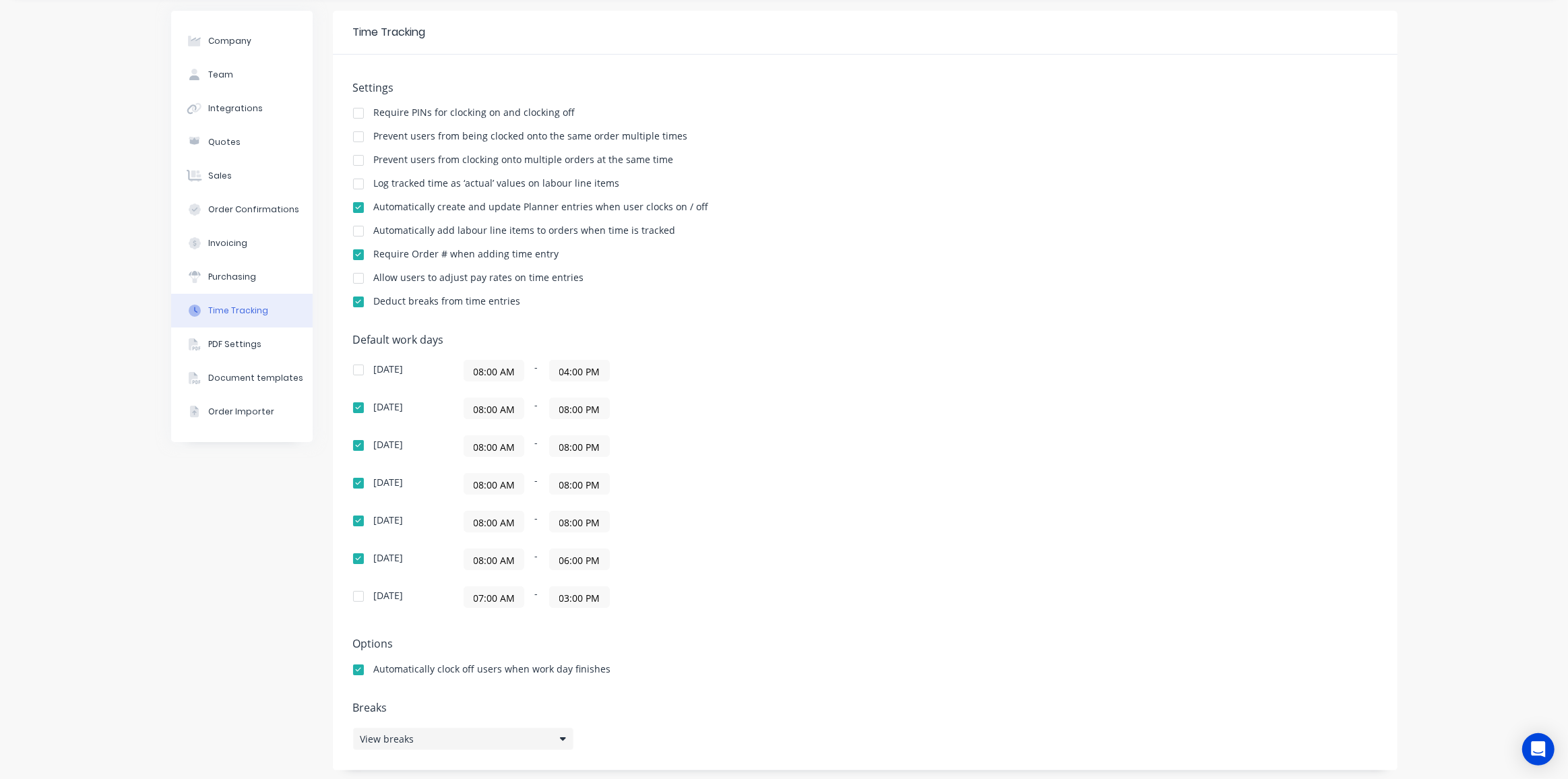
click at [479, 742] on div "View breaks" at bounding box center [463, 739] width 220 height 22
click at [1064, 539] on div "Default work days [DATE] 08:00 AM - 04:00 PM [DATE] 08:00 AM - 08:00 PM [DATE] …" at bounding box center [866, 479] width 1025 height 290
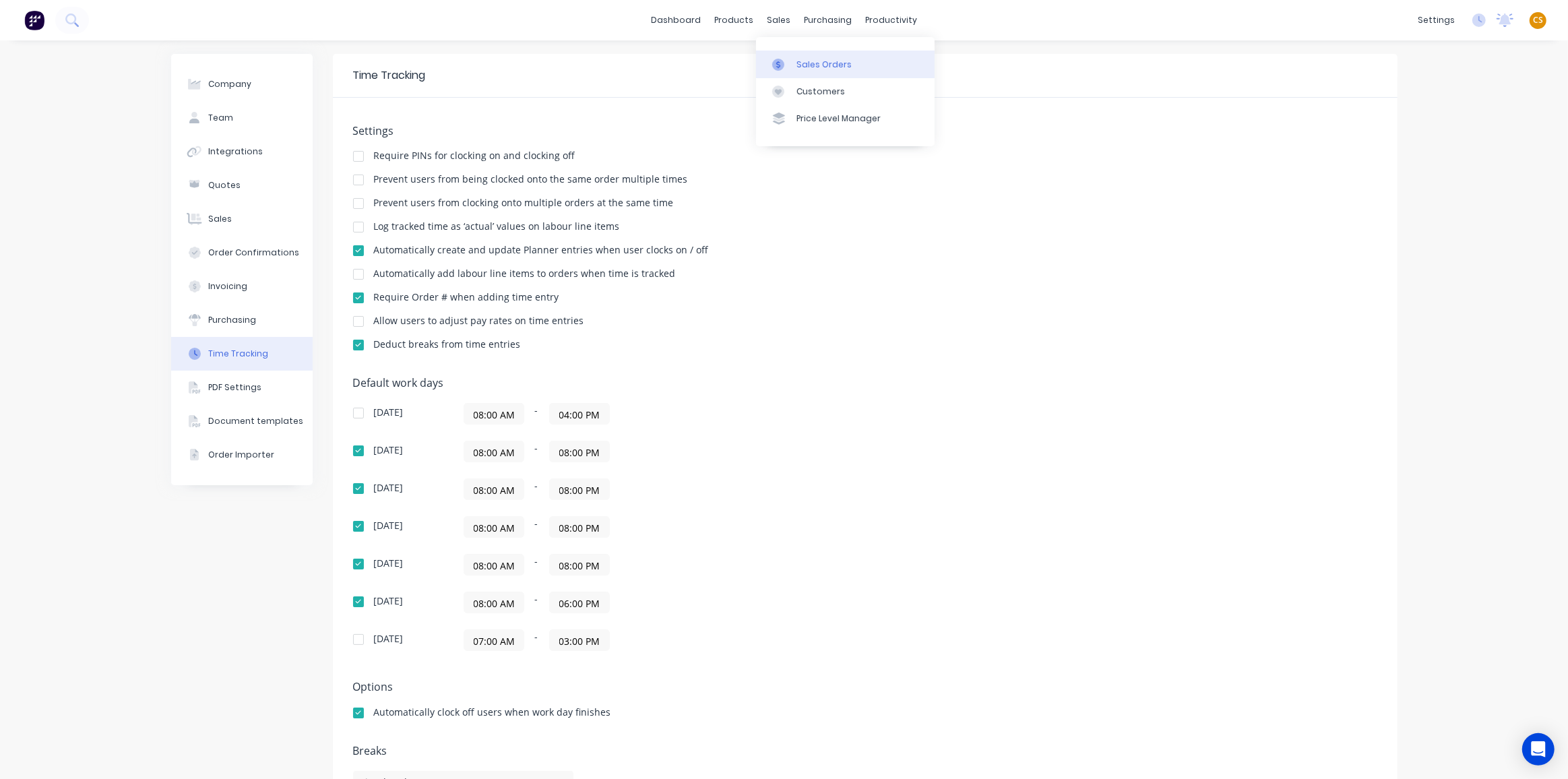
click at [818, 67] on div "Sales Orders" at bounding box center [824, 64] width 56 height 12
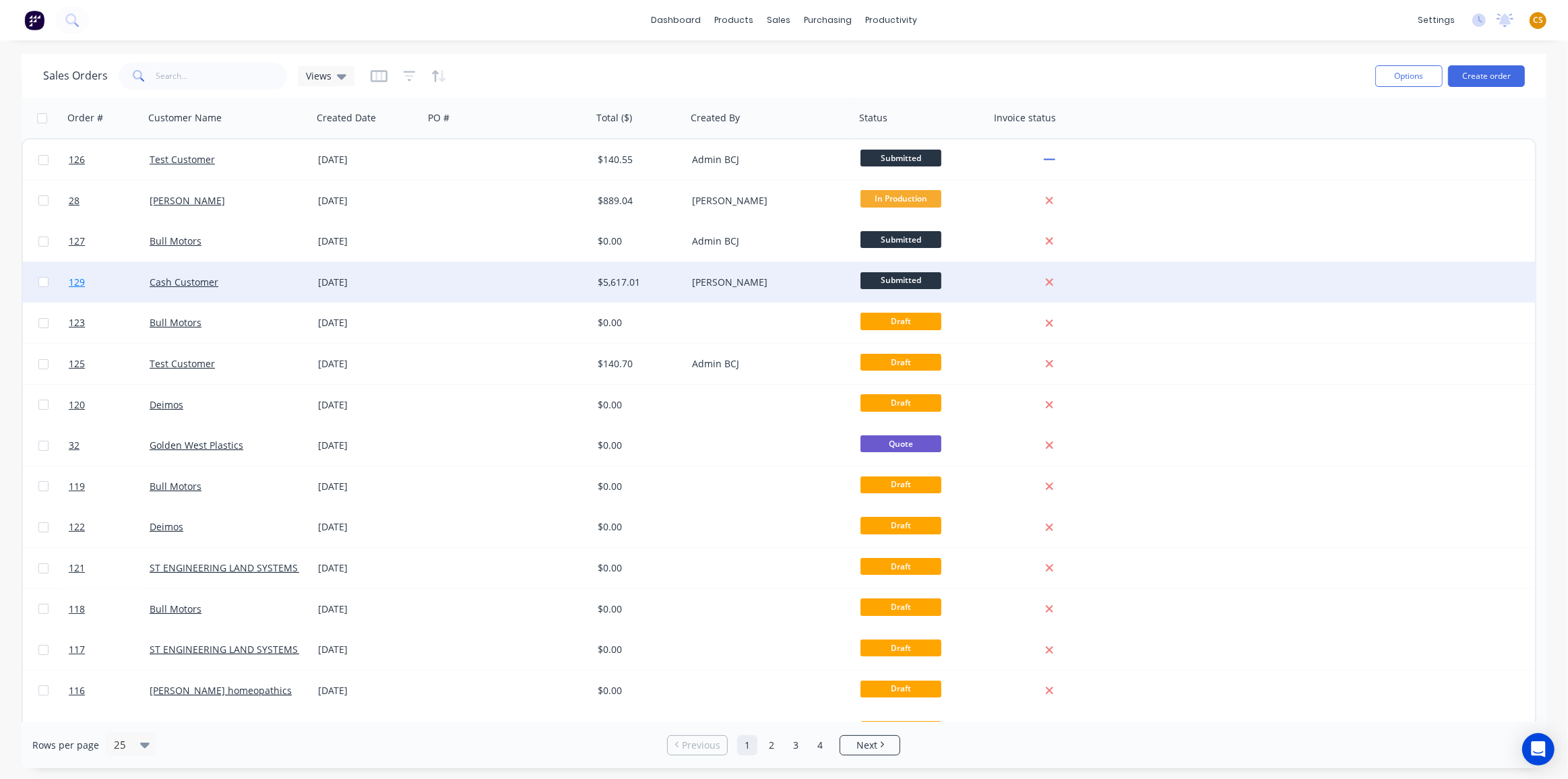
click at [94, 284] on link "129" at bounding box center [109, 282] width 81 height 40
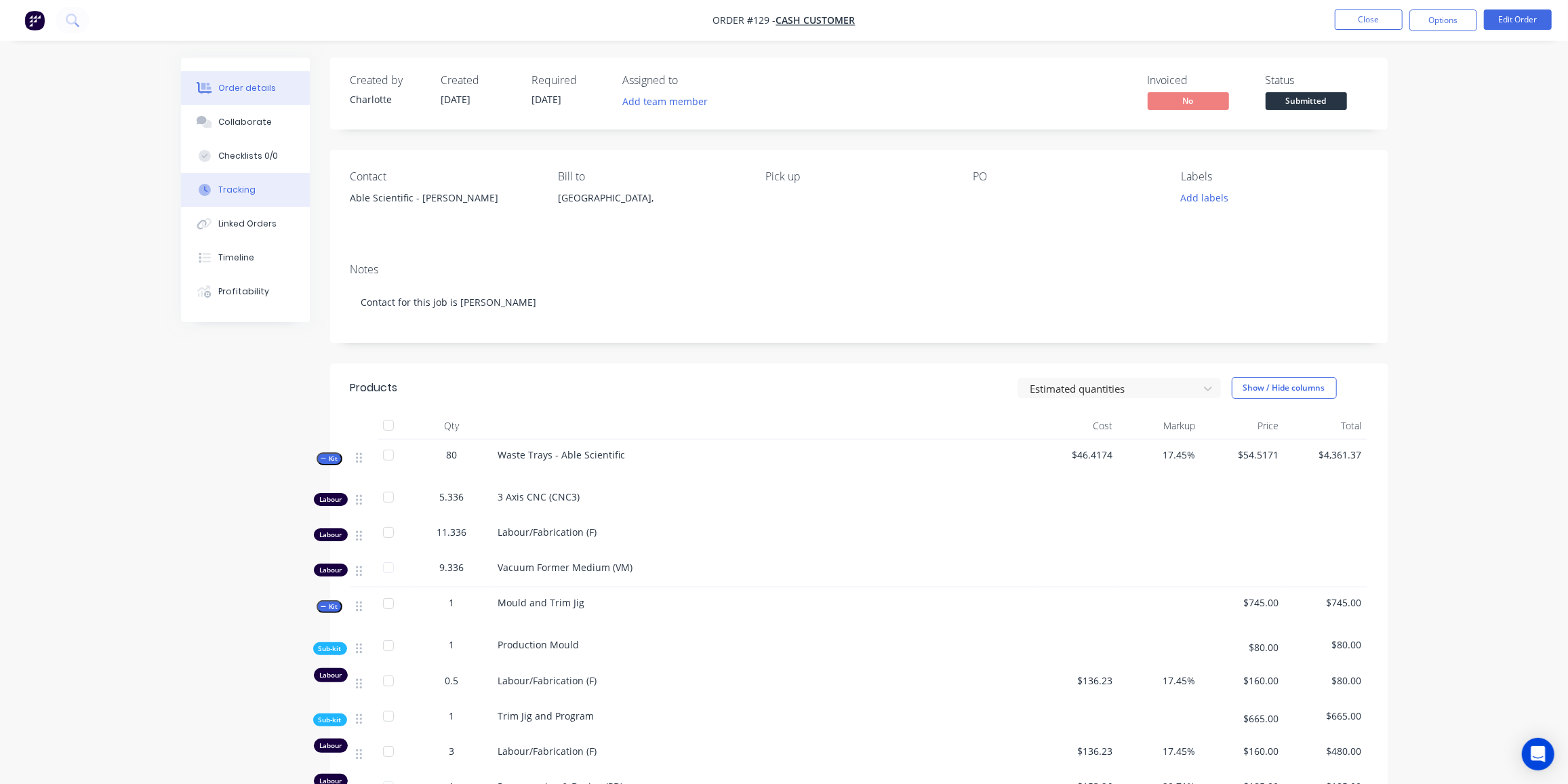
click at [244, 189] on div "Tracking" at bounding box center [237, 189] width 38 height 12
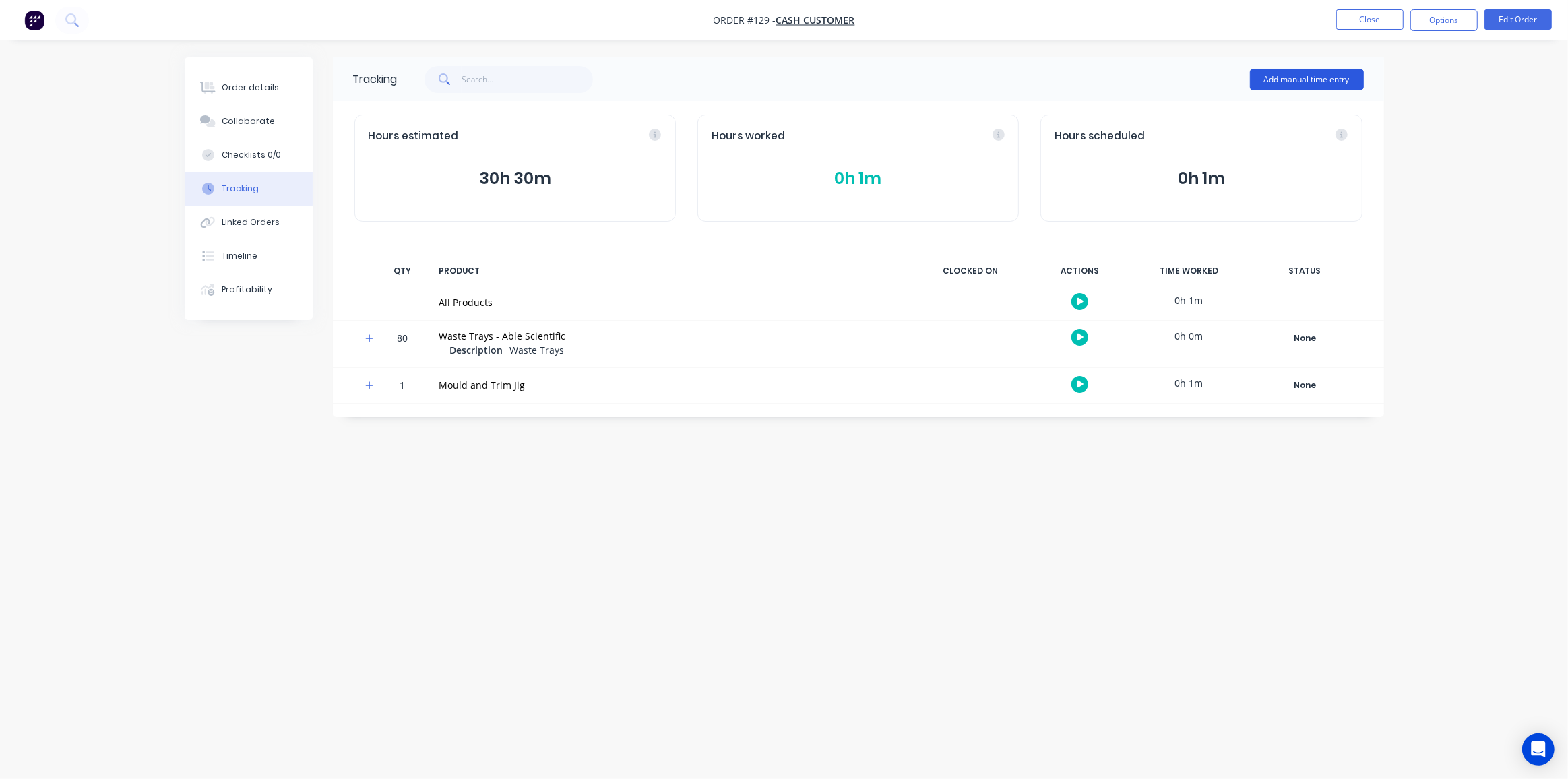
click at [1295, 79] on button "Add manual time entry" at bounding box center [1307, 79] width 114 height 22
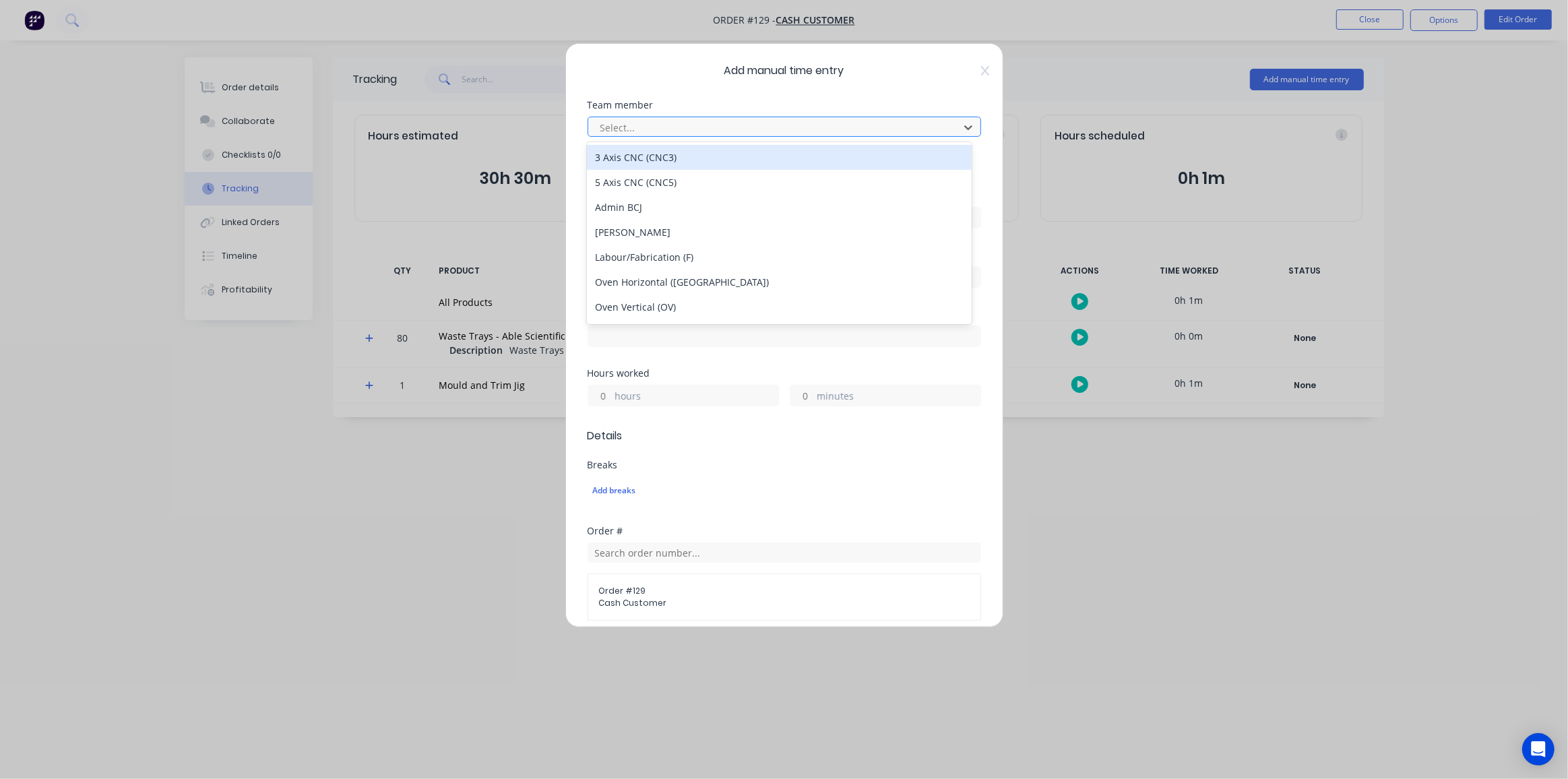
click at [670, 121] on div at bounding box center [775, 128] width 353 height 16
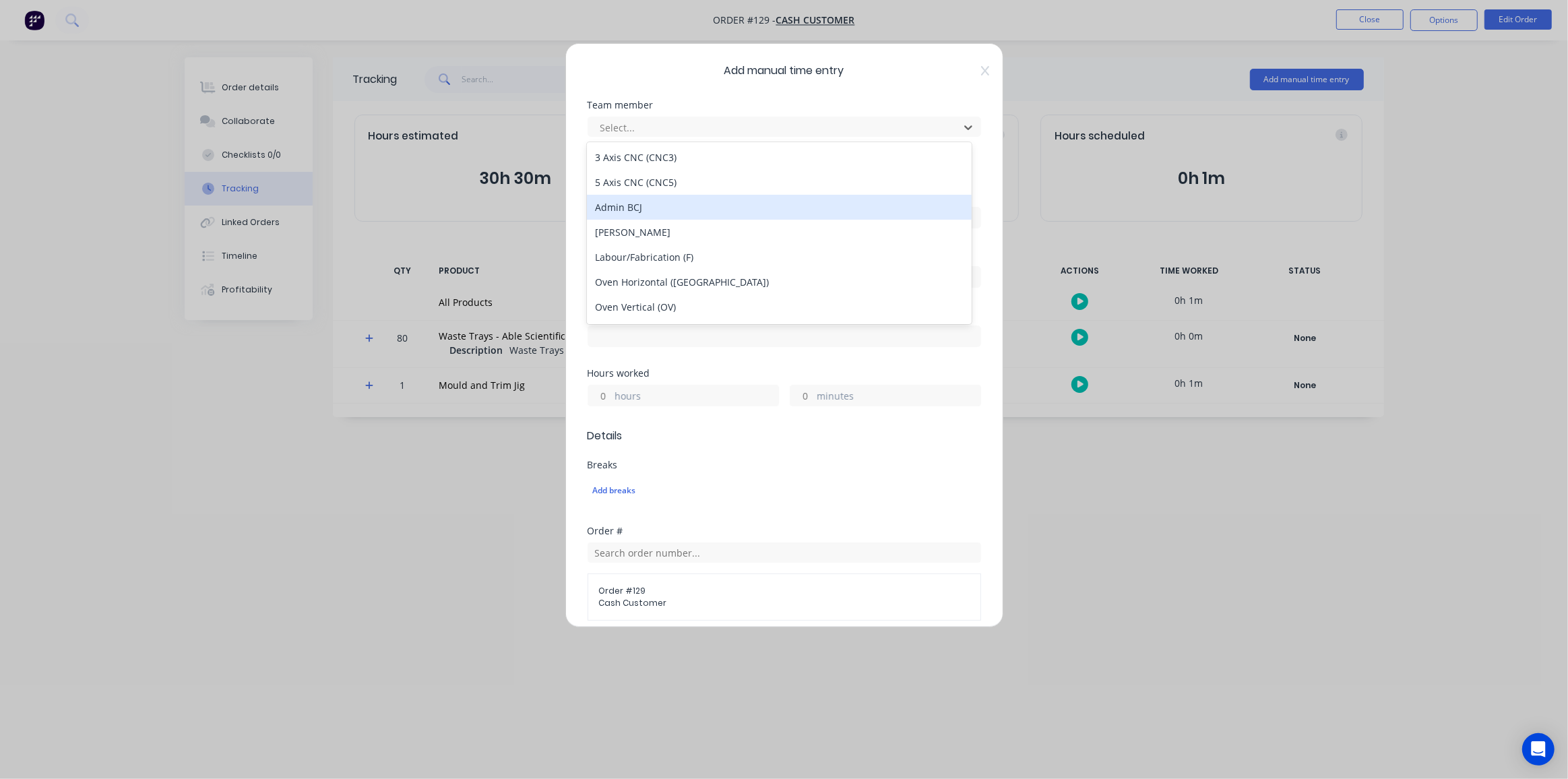
click at [623, 212] on div "Admin BCJ" at bounding box center [779, 206] width 384 height 25
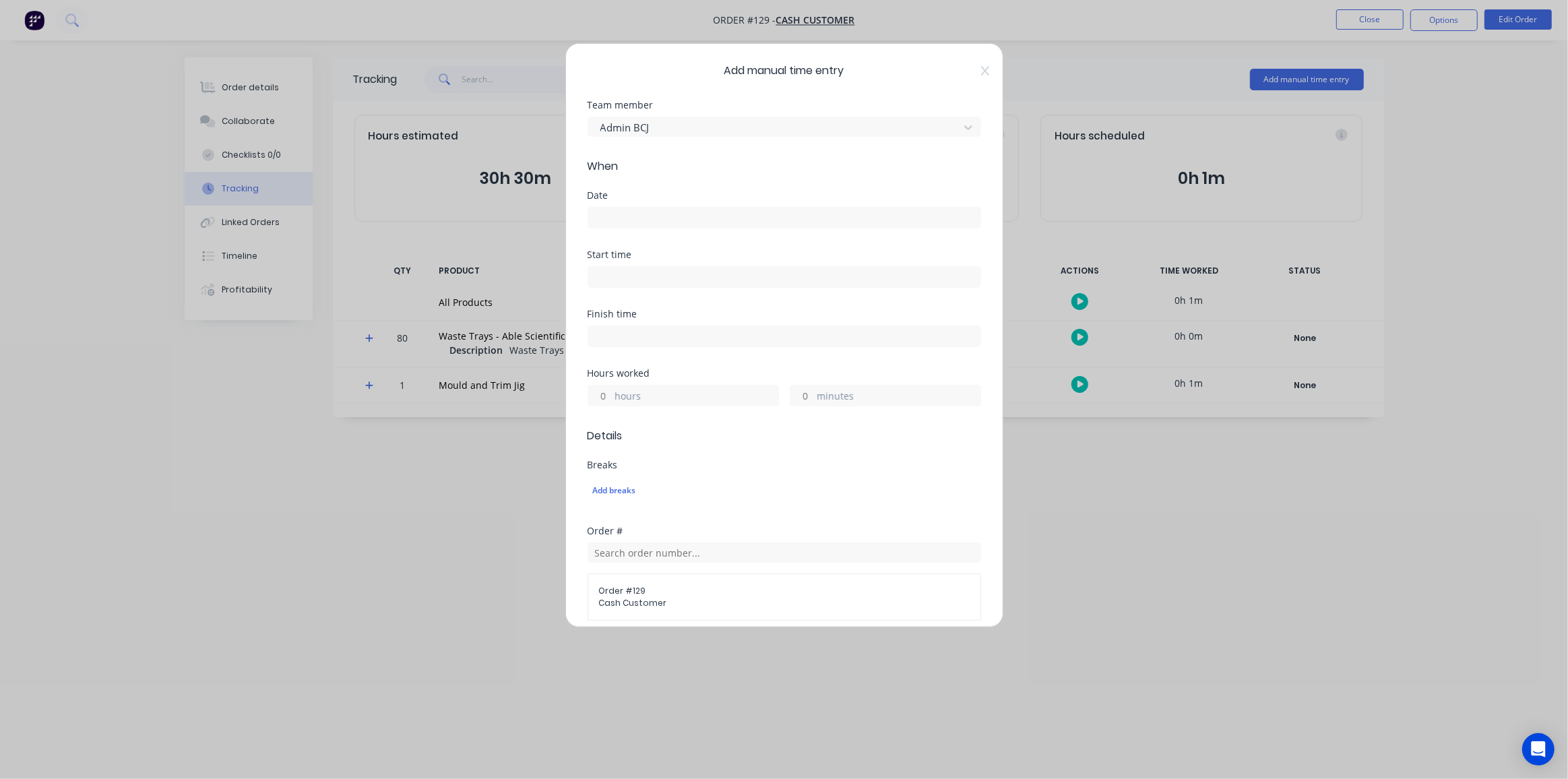
click at [608, 215] on input at bounding box center [784, 217] width 392 height 20
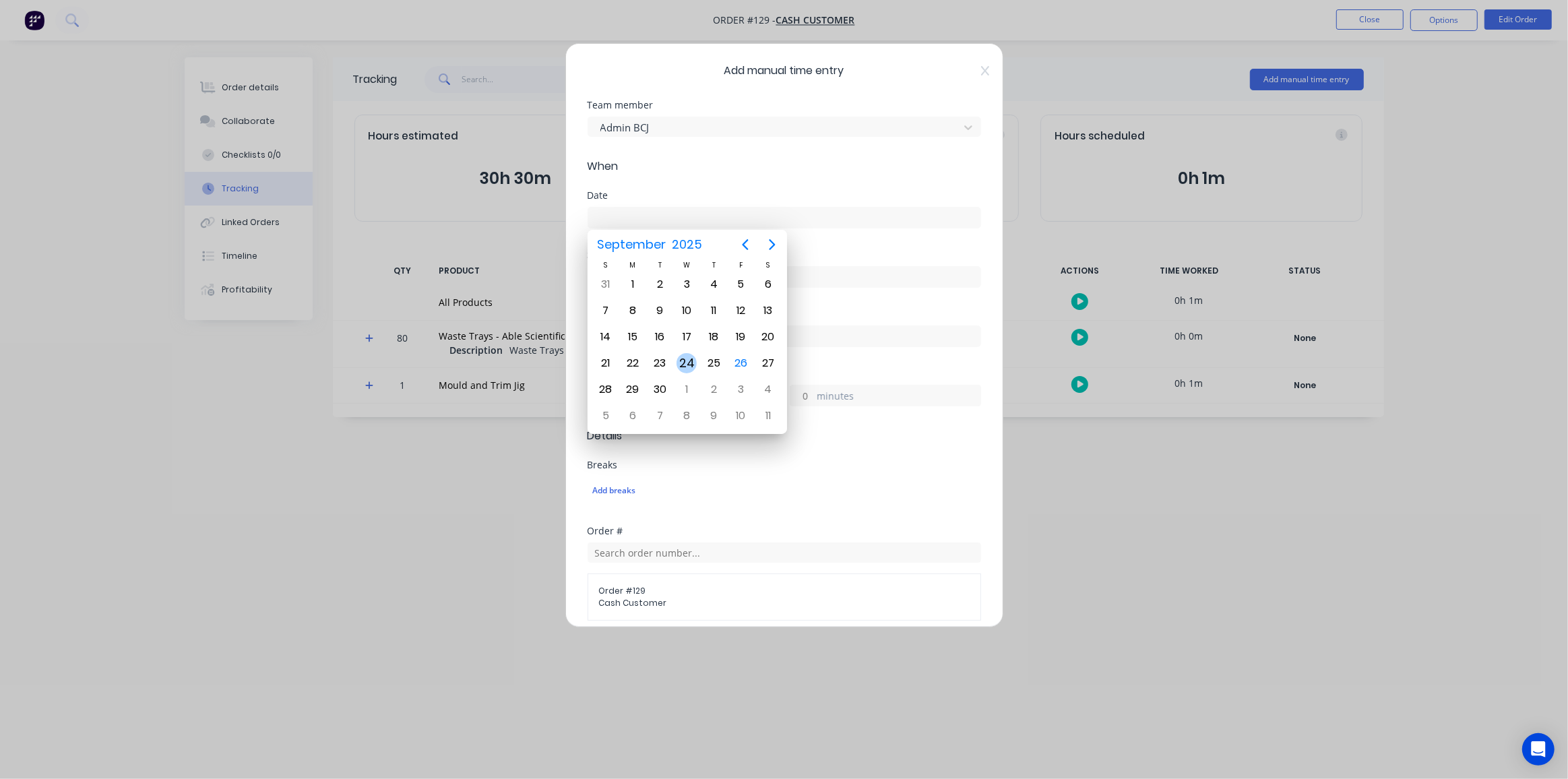
click at [680, 362] on div "24" at bounding box center [687, 363] width 20 height 20
type input "[DATE]"
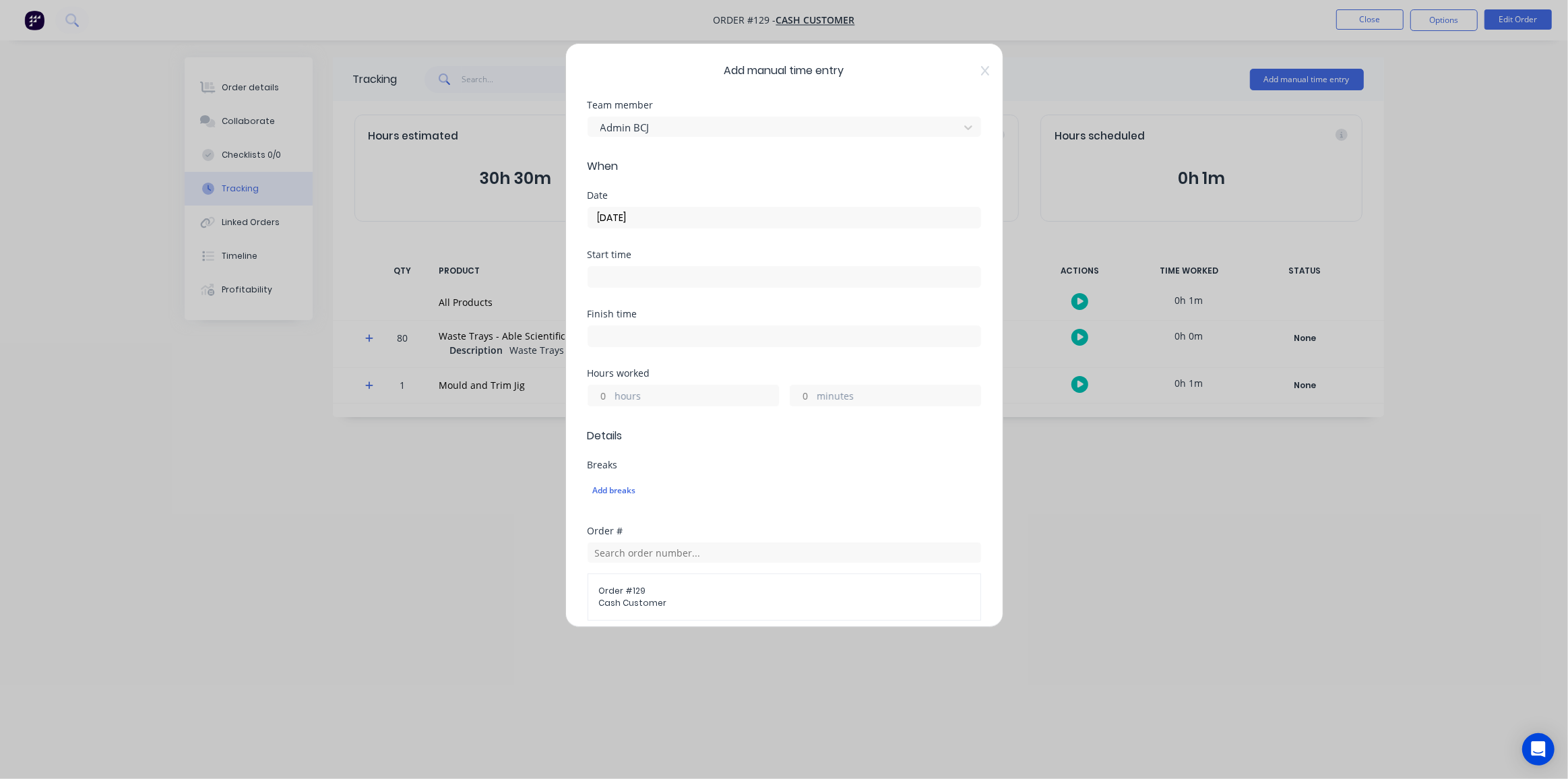
click at [593, 275] on input at bounding box center [784, 277] width 392 height 20
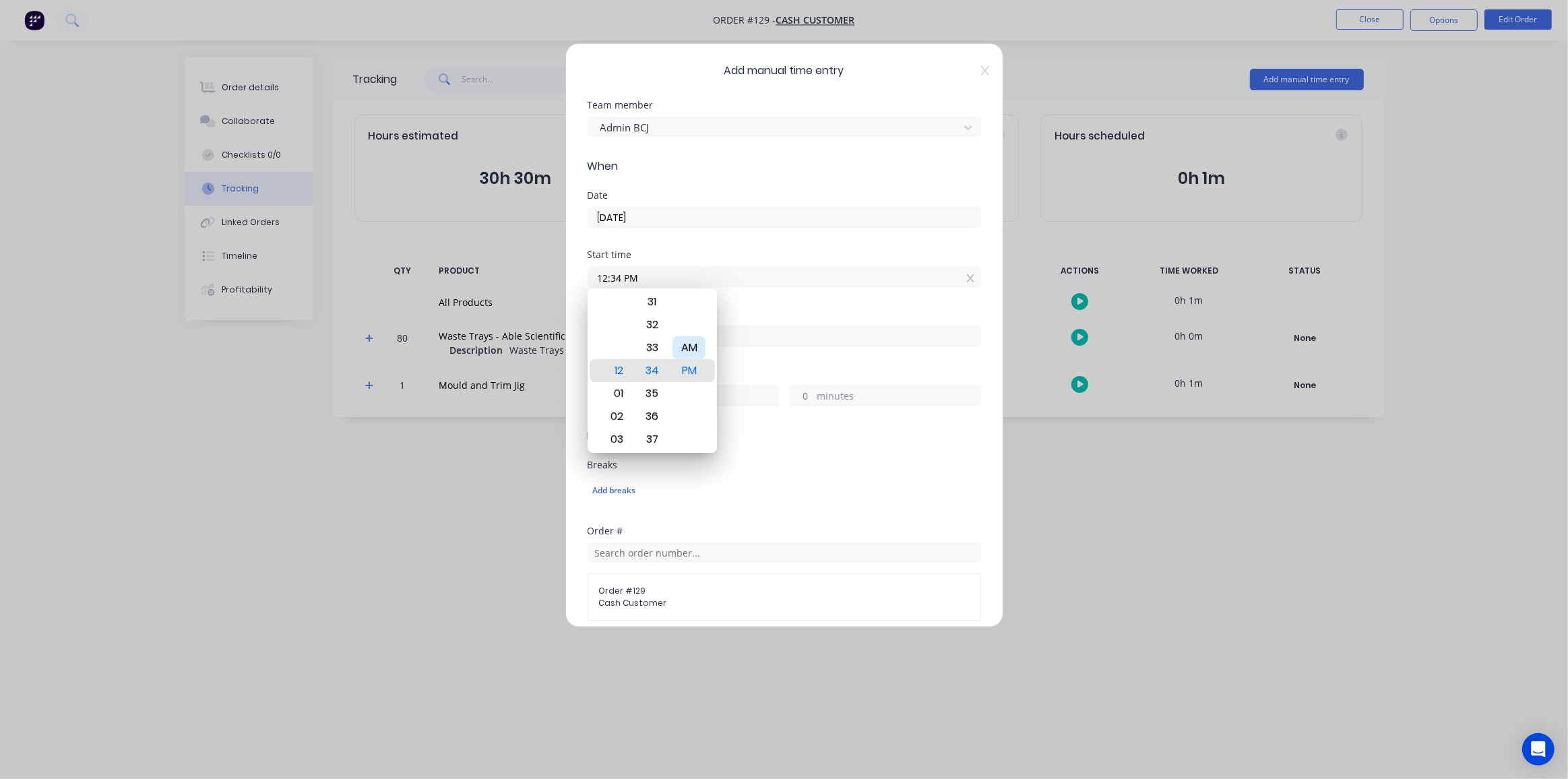
click at [687, 344] on div "AM" at bounding box center [689, 347] width 33 height 23
click at [621, 437] on div "09" at bounding box center [615, 439] width 33 height 23
type input "09:34 AM"
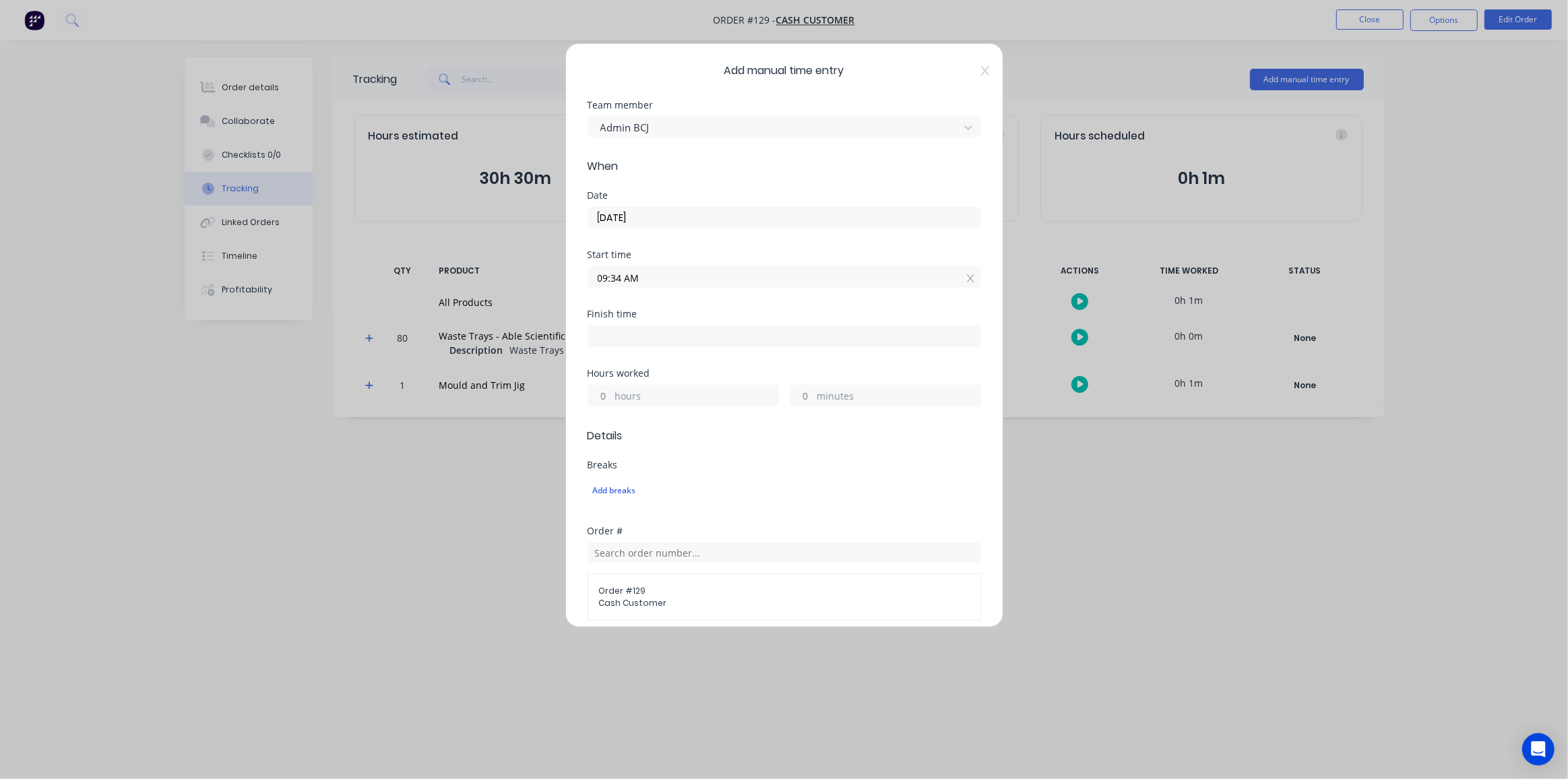
click at [803, 299] on div "Start time 09:34 AM" at bounding box center [784, 279] width 394 height 59
click at [630, 392] on label "hours" at bounding box center [697, 397] width 163 height 16
click at [612, 392] on input "hours" at bounding box center [600, 395] width 24 height 20
type input "2"
type input "11:34 AM"
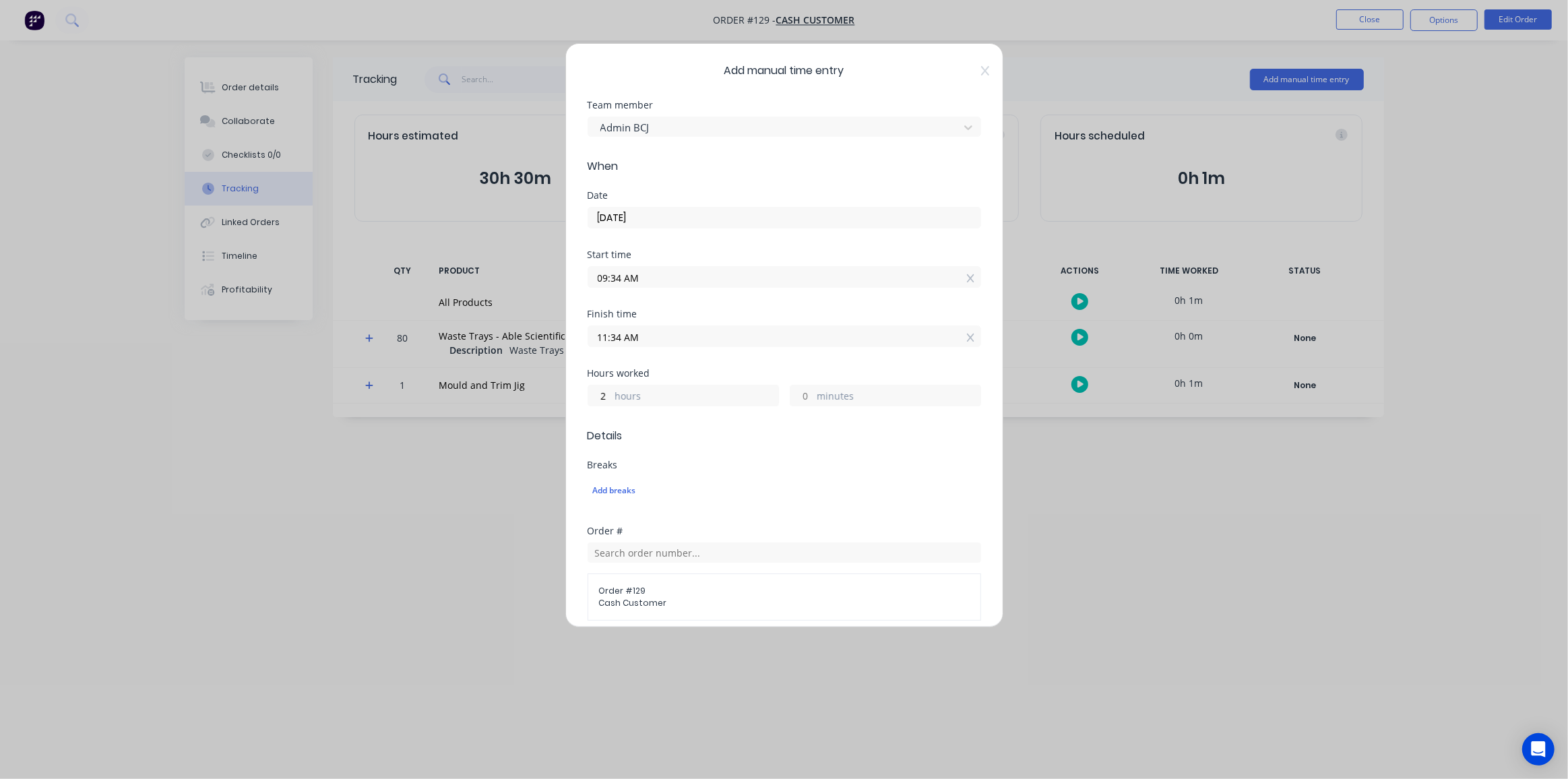
type input "0"
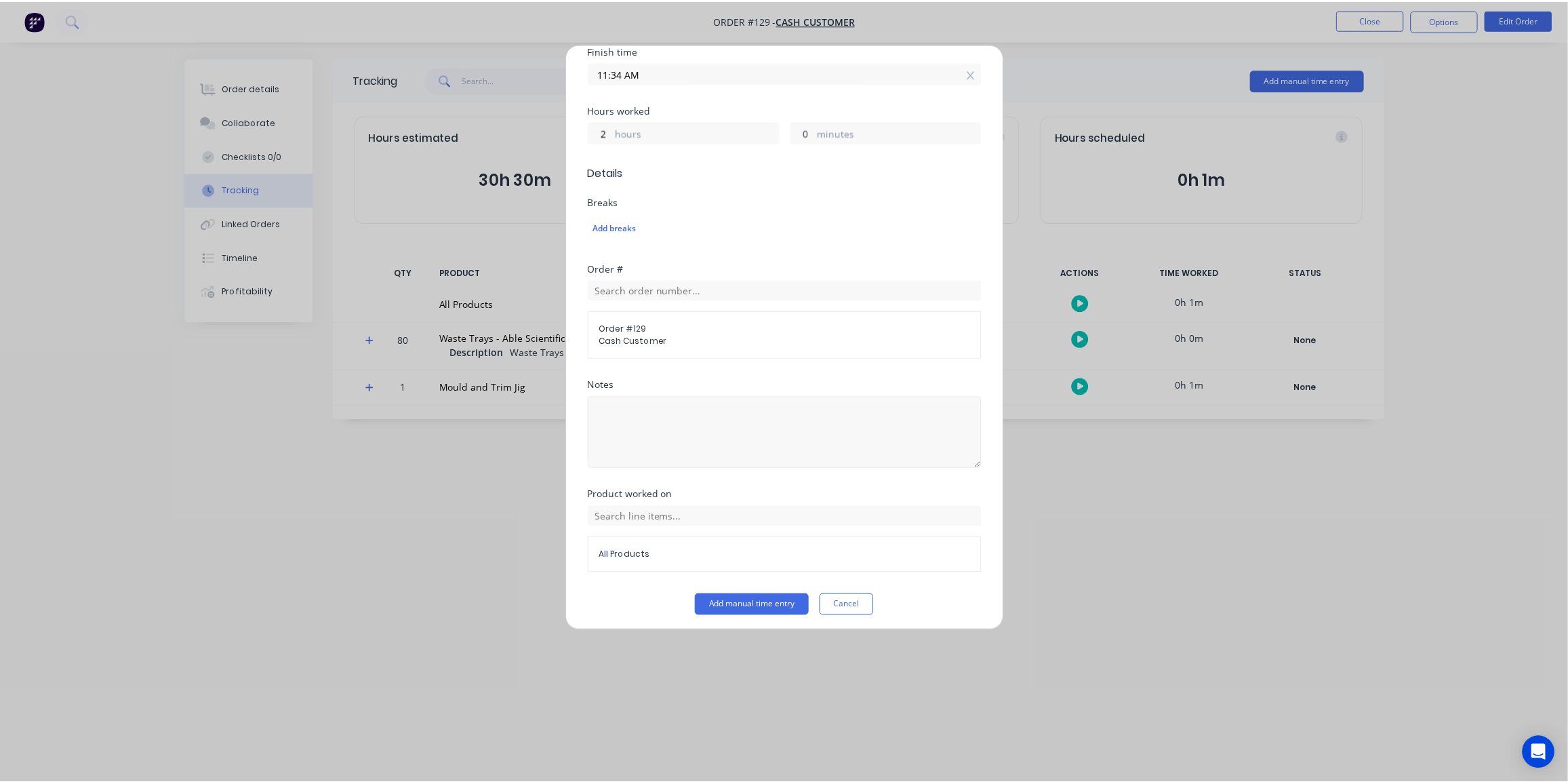
scroll to position [266, 0]
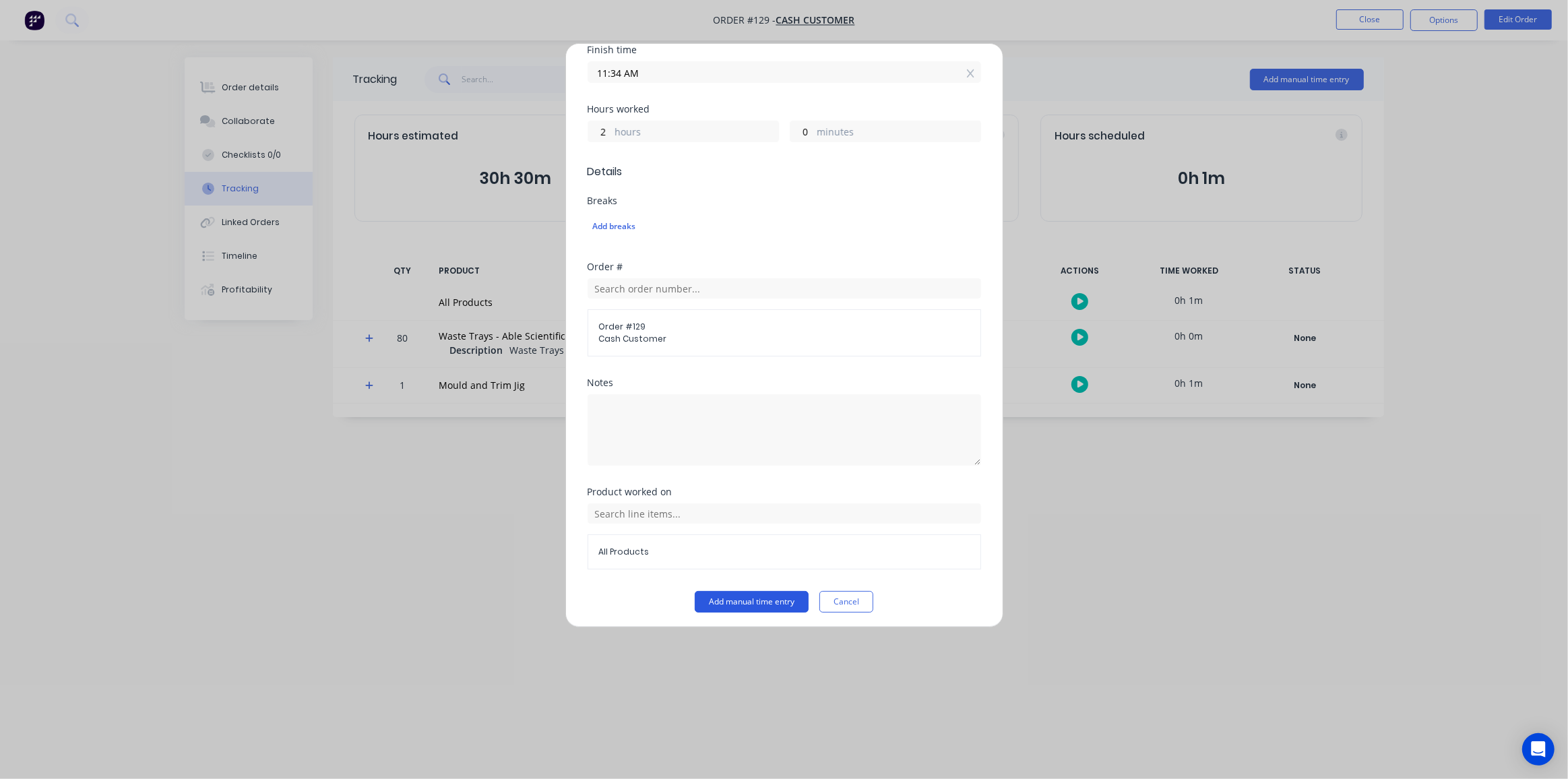
click at [716, 601] on button "Add manual time entry" at bounding box center [752, 602] width 114 height 22
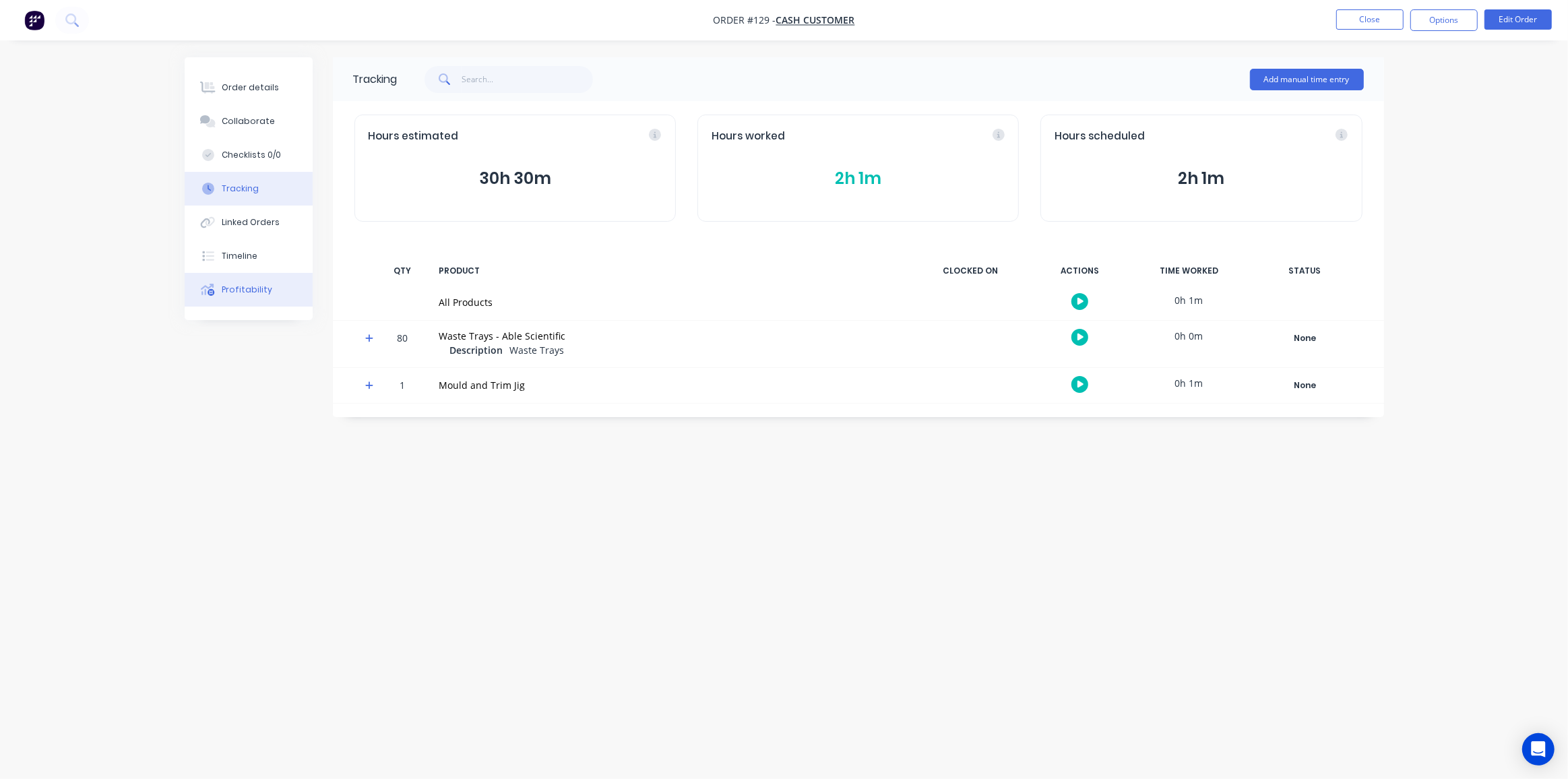
click at [248, 292] on div "Profitability" at bounding box center [247, 289] width 50 height 12
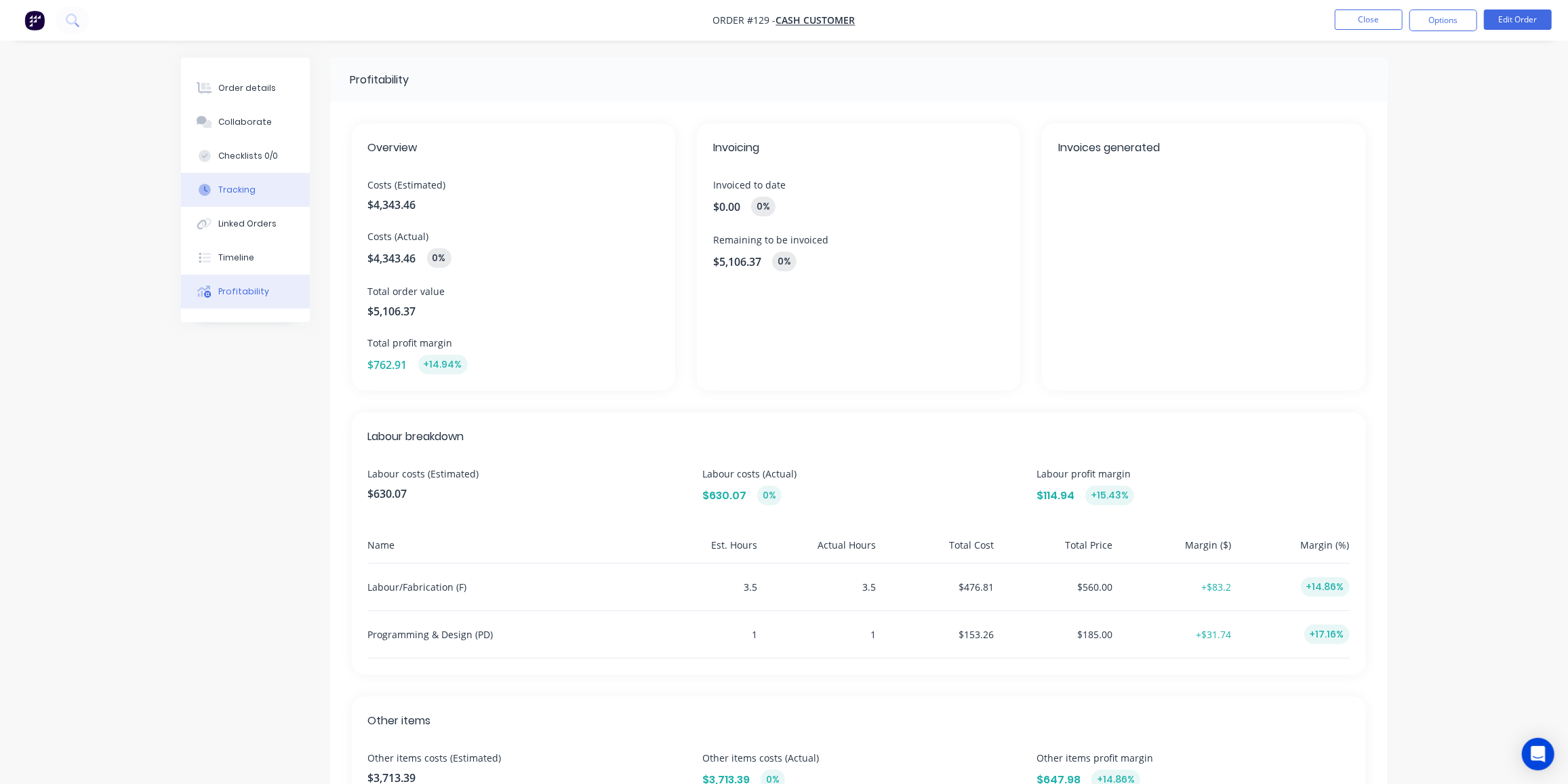
click at [250, 191] on div "Tracking" at bounding box center [237, 189] width 38 height 12
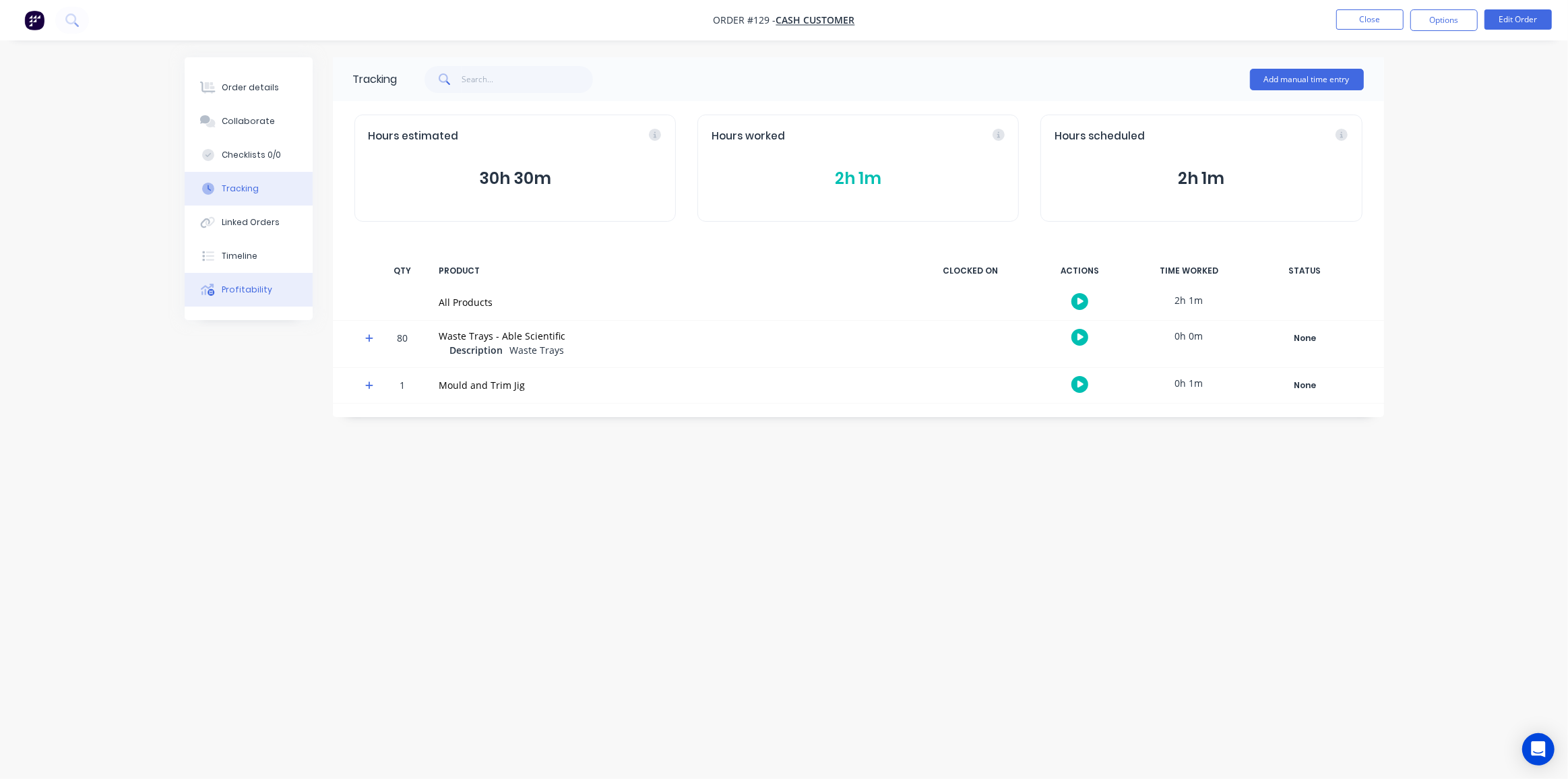
click at [244, 292] on div "Profitability" at bounding box center [247, 289] width 50 height 12
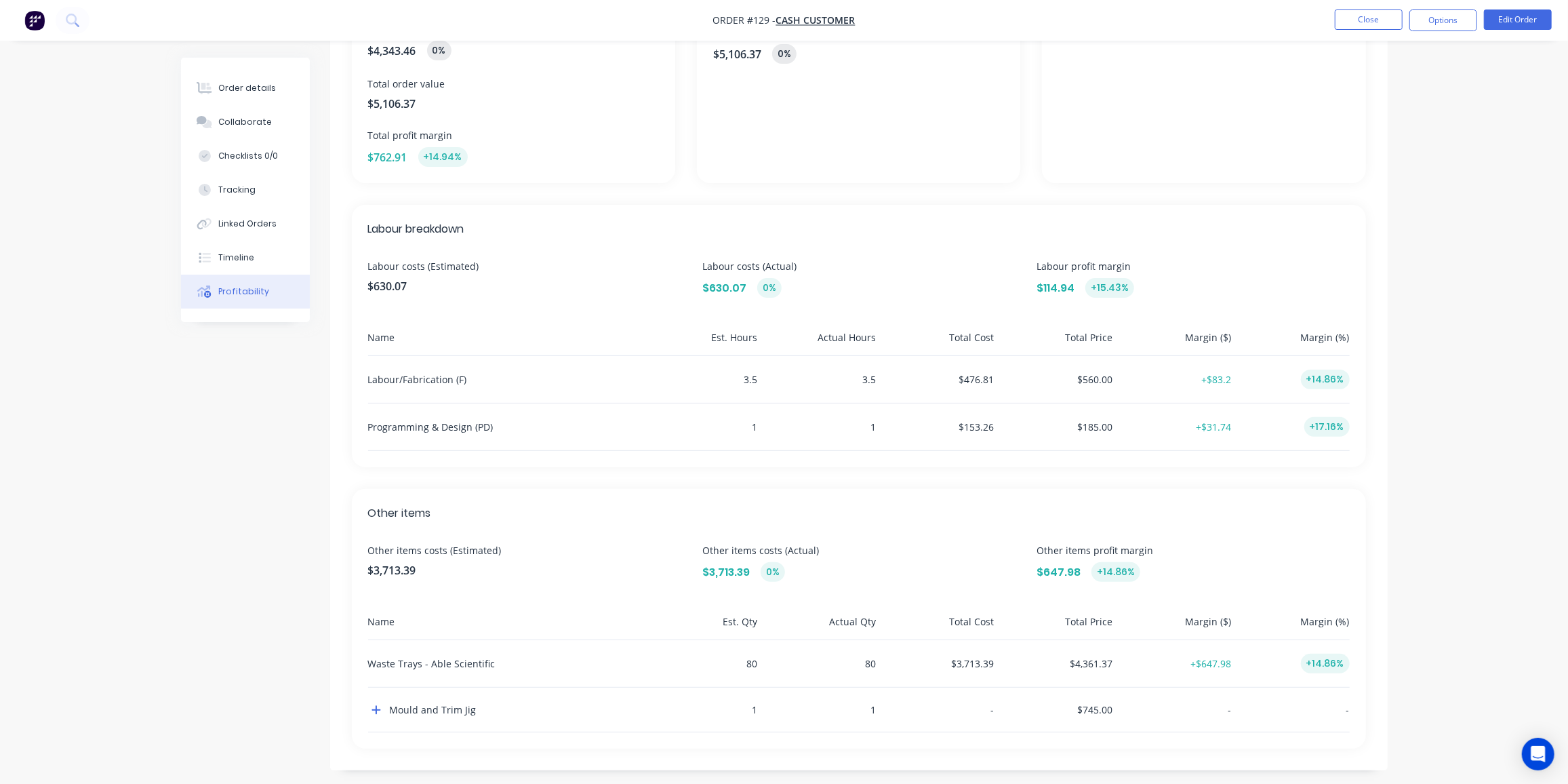
scroll to position [213, 0]
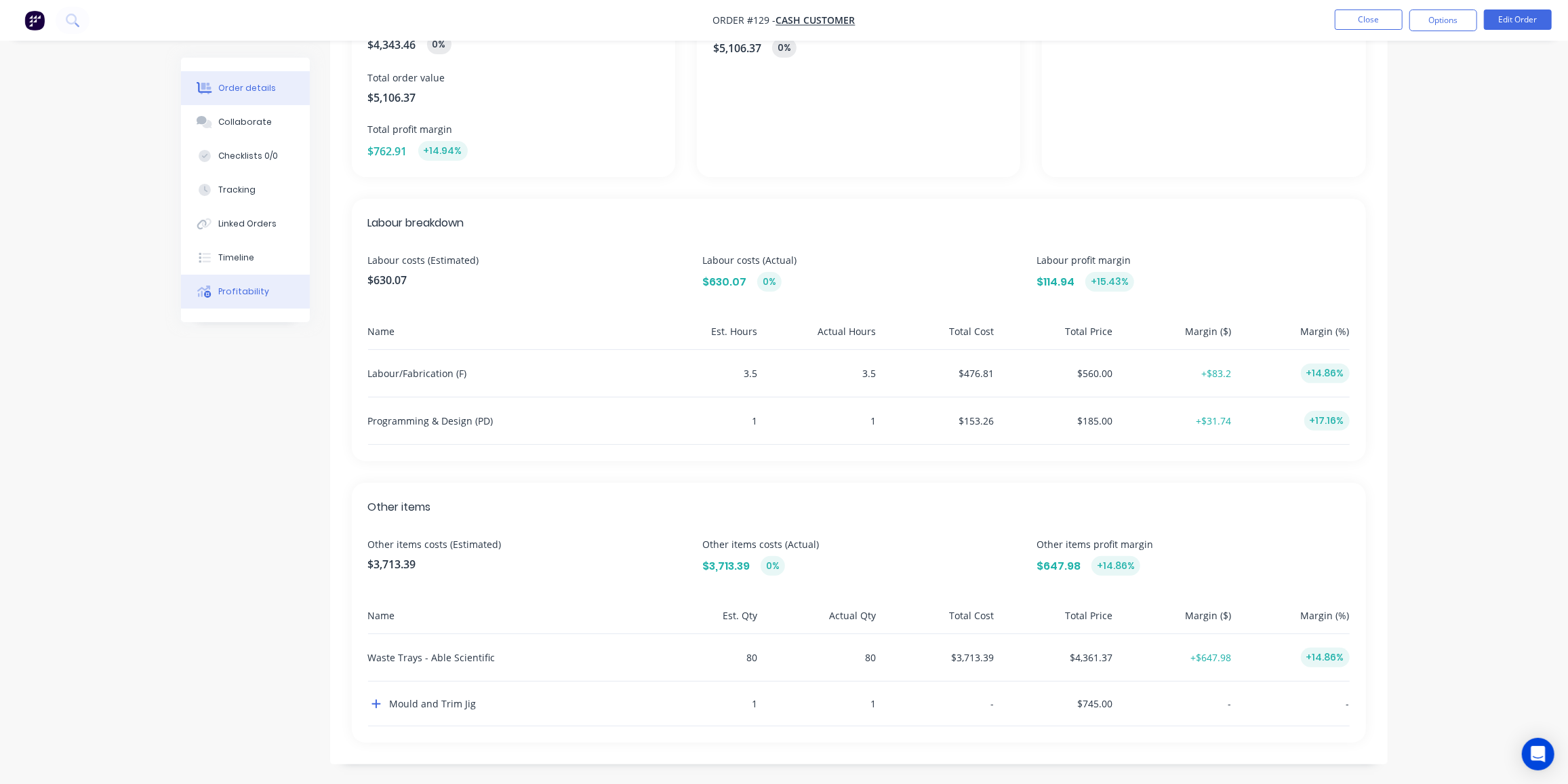
click at [240, 86] on div "Order details" at bounding box center [247, 87] width 58 height 12
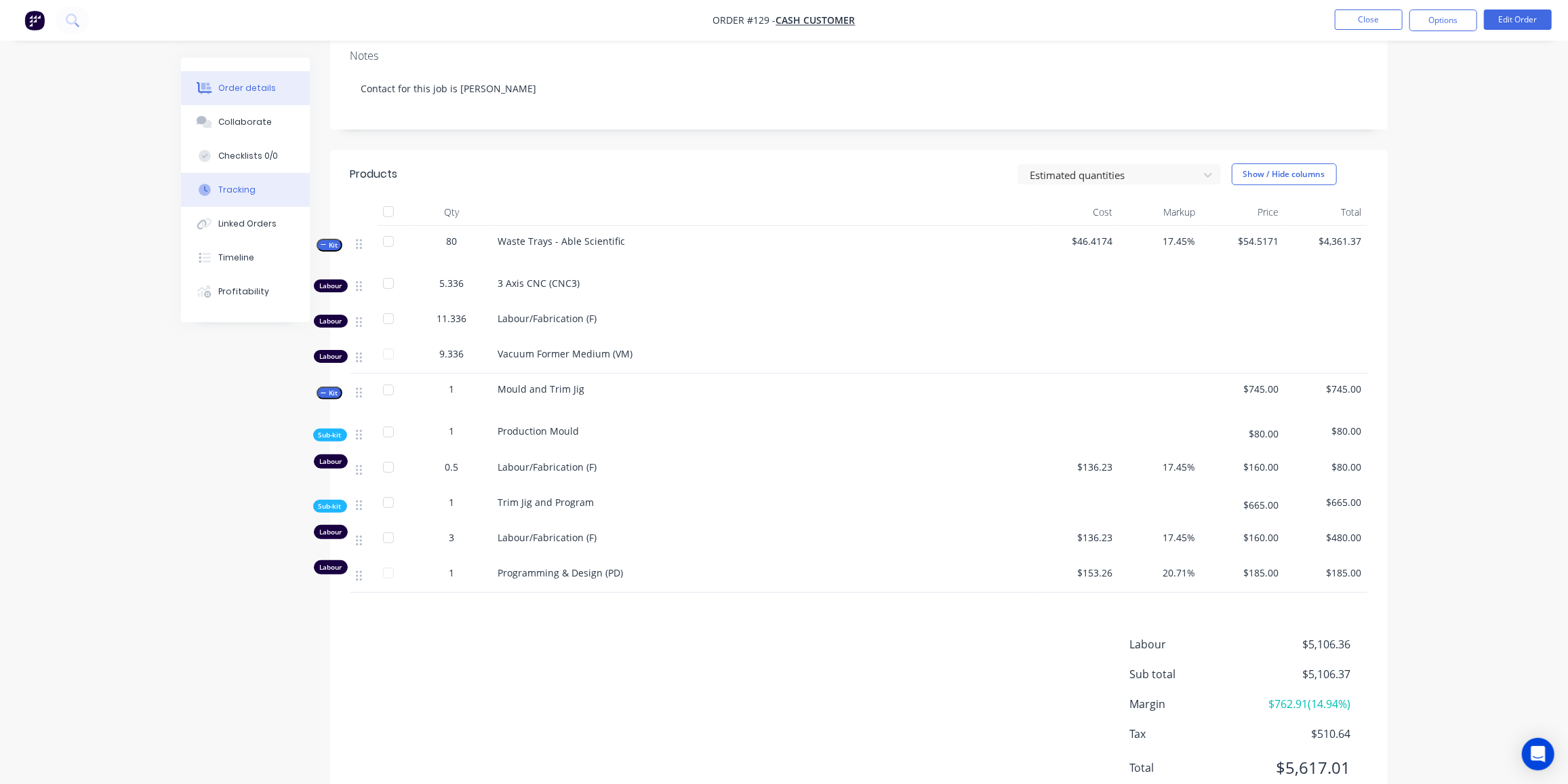
click at [265, 191] on button "Tracking" at bounding box center [245, 189] width 129 height 34
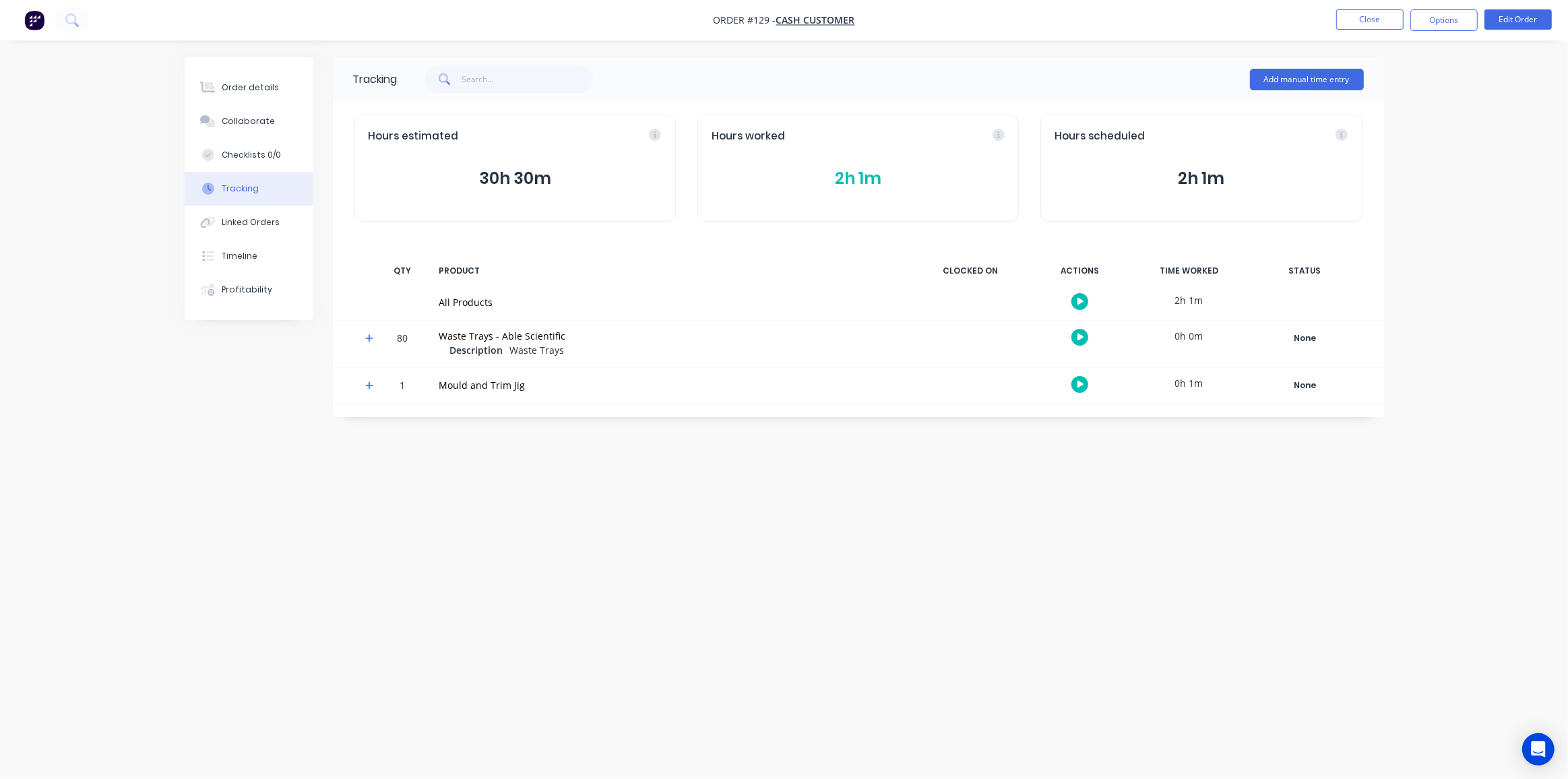
click at [876, 175] on button "2h 1m" at bounding box center [858, 179] width 293 height 26
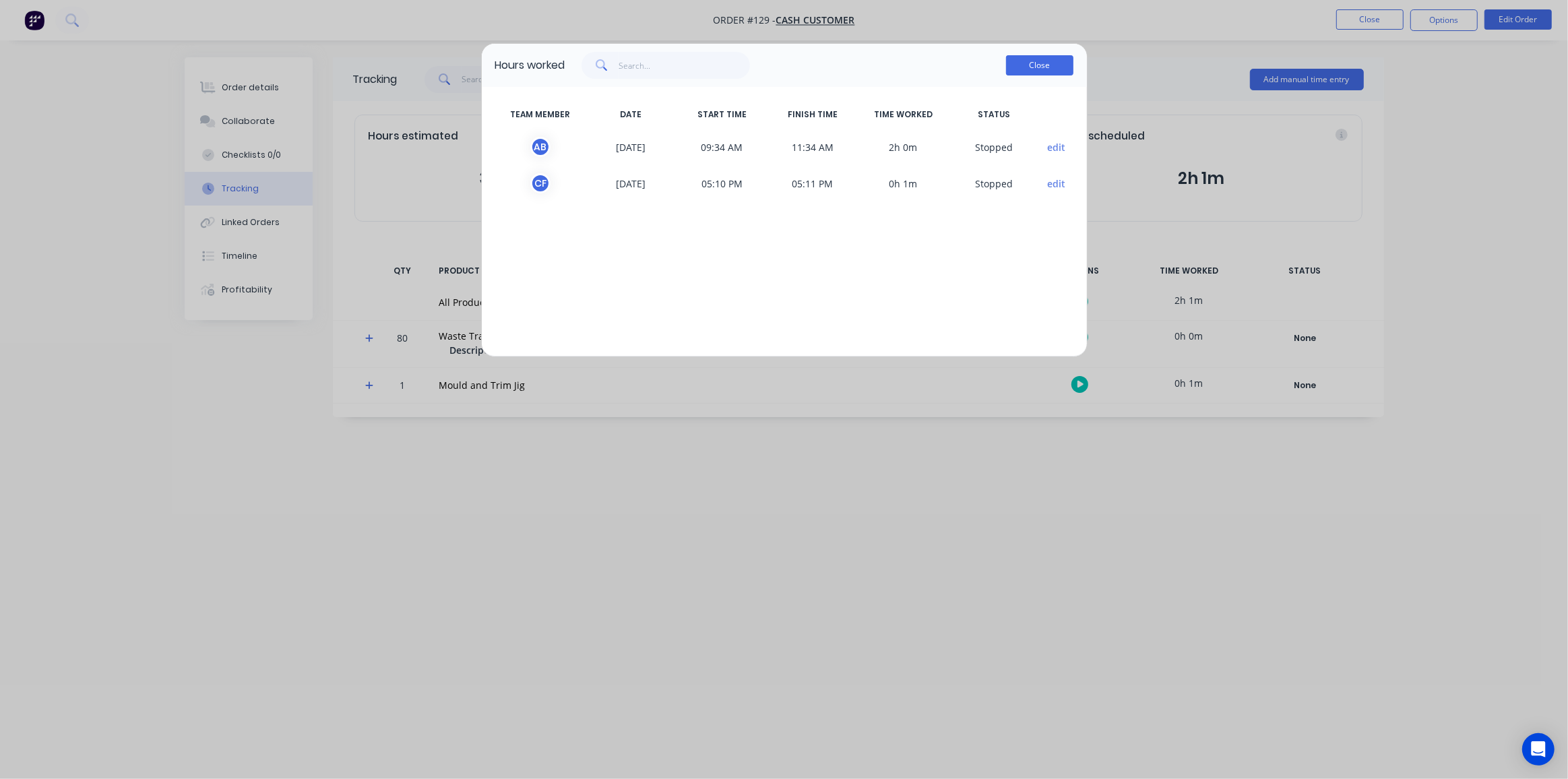
click at [1030, 66] on button "Close" at bounding box center [1040, 66] width 68 height 20
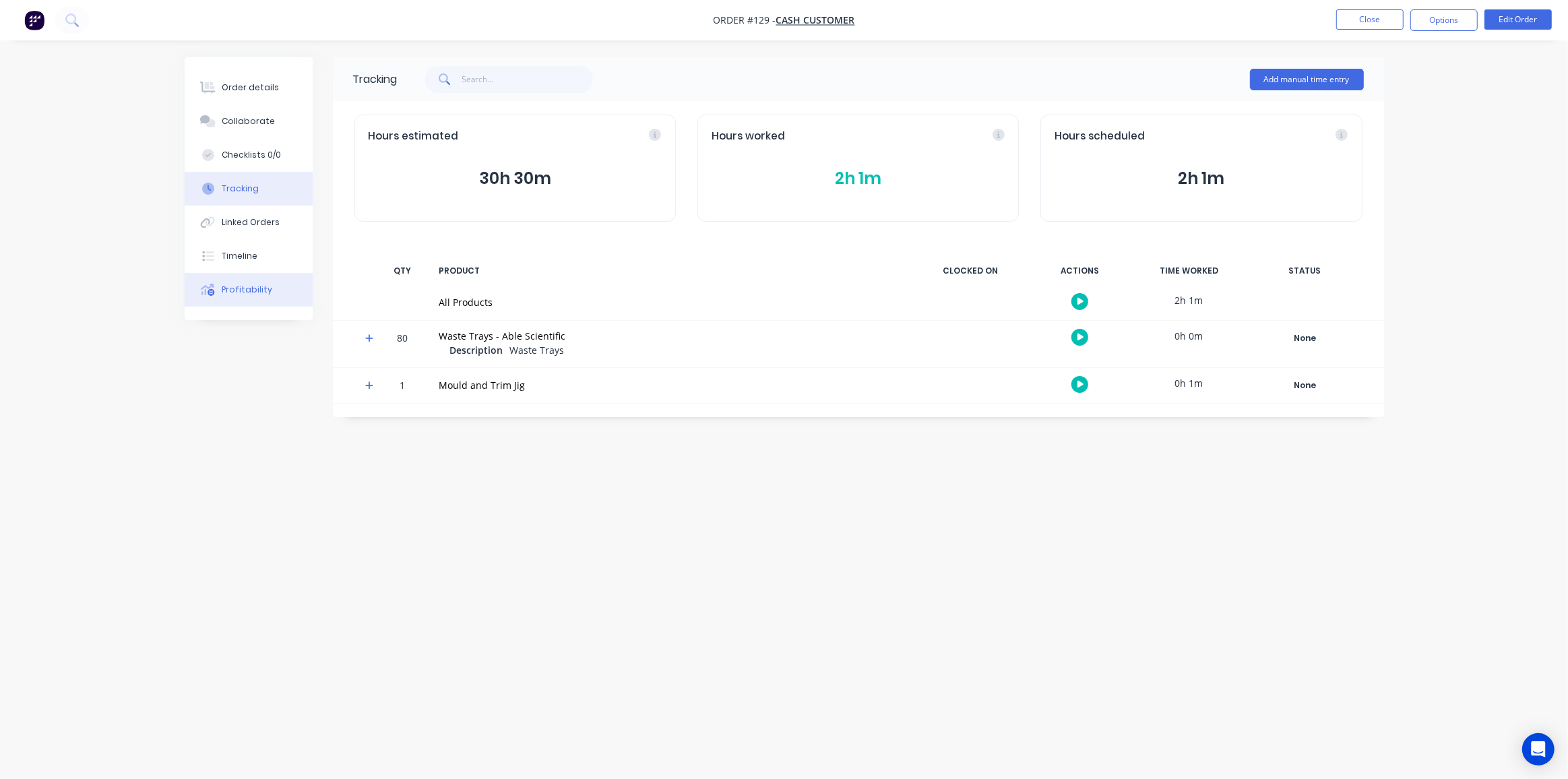
click at [242, 294] on div "Profitability" at bounding box center [247, 289] width 50 height 12
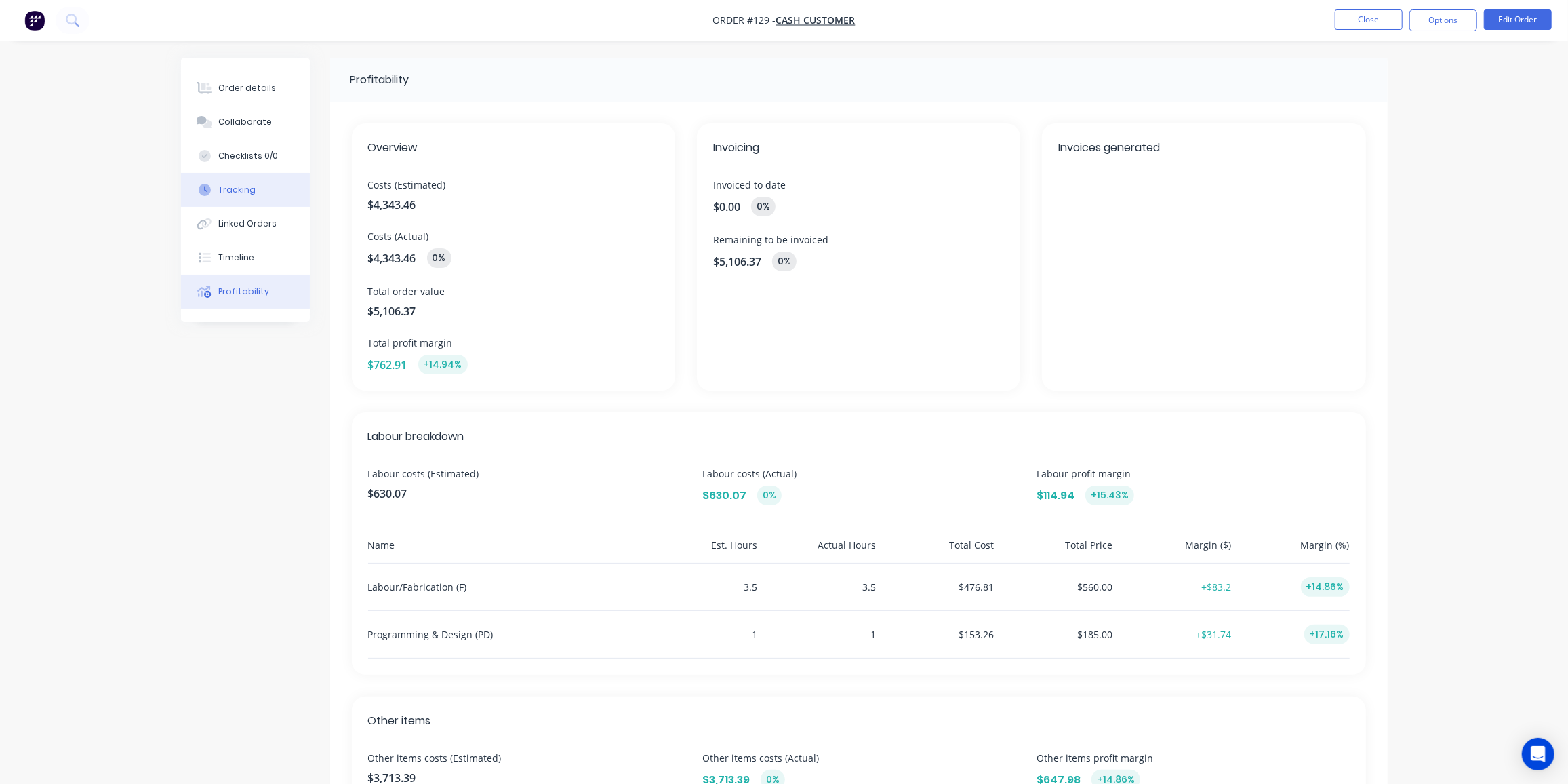
click at [260, 187] on button "Tracking" at bounding box center [245, 189] width 129 height 34
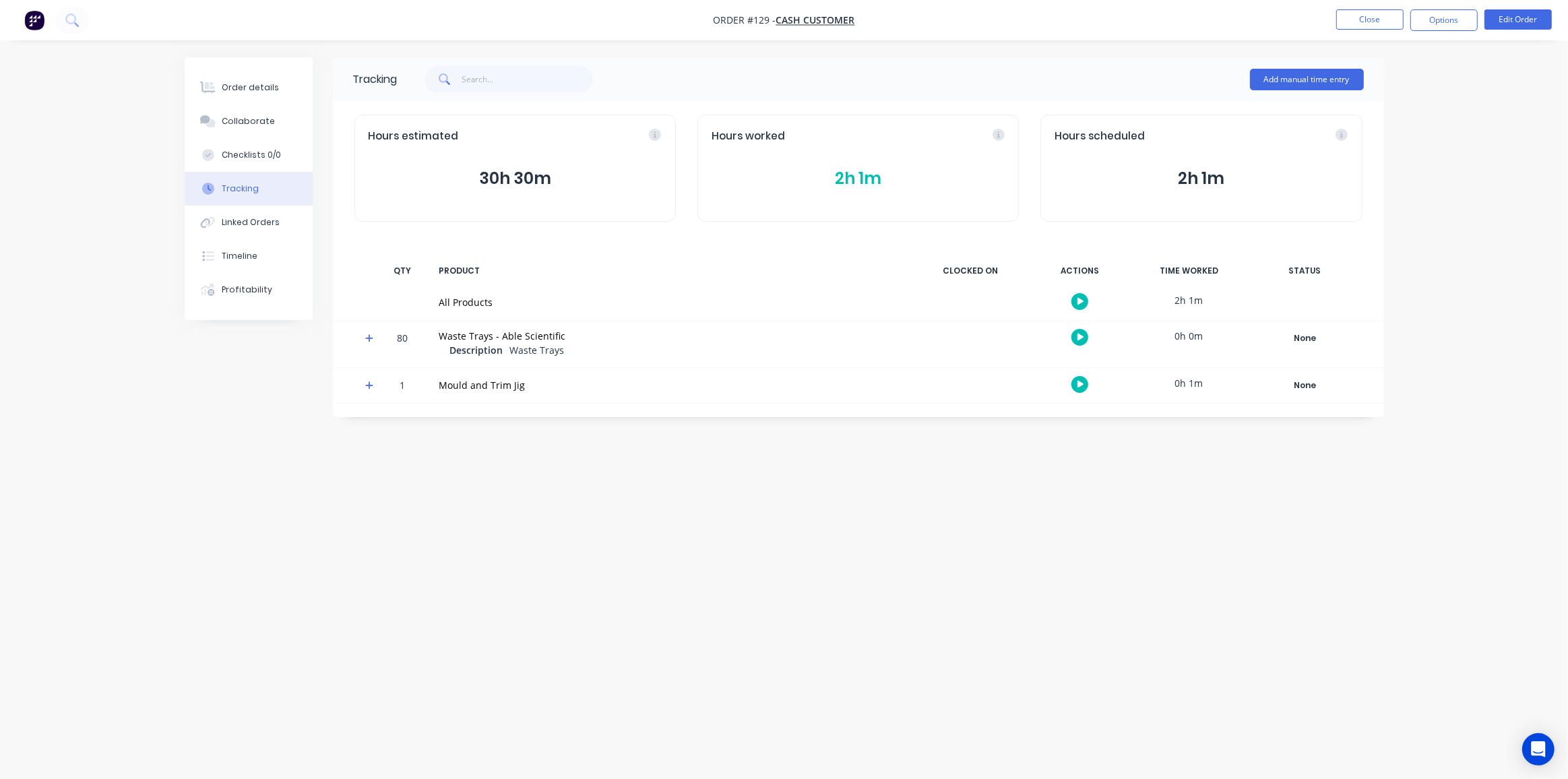
click at [847, 179] on button "2h 1m" at bounding box center [858, 179] width 293 height 26
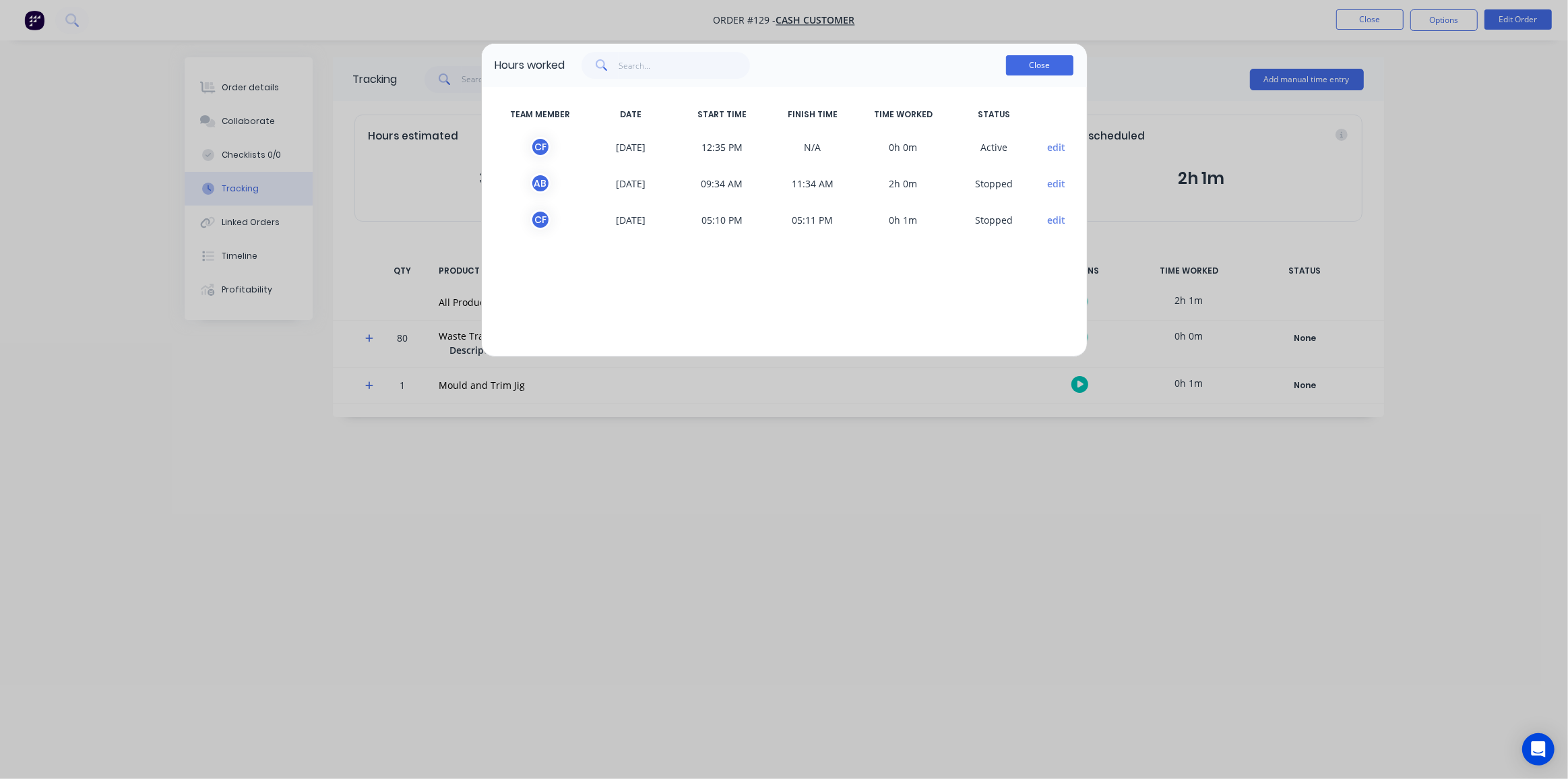
click at [1039, 69] on button "Close" at bounding box center [1040, 66] width 68 height 20
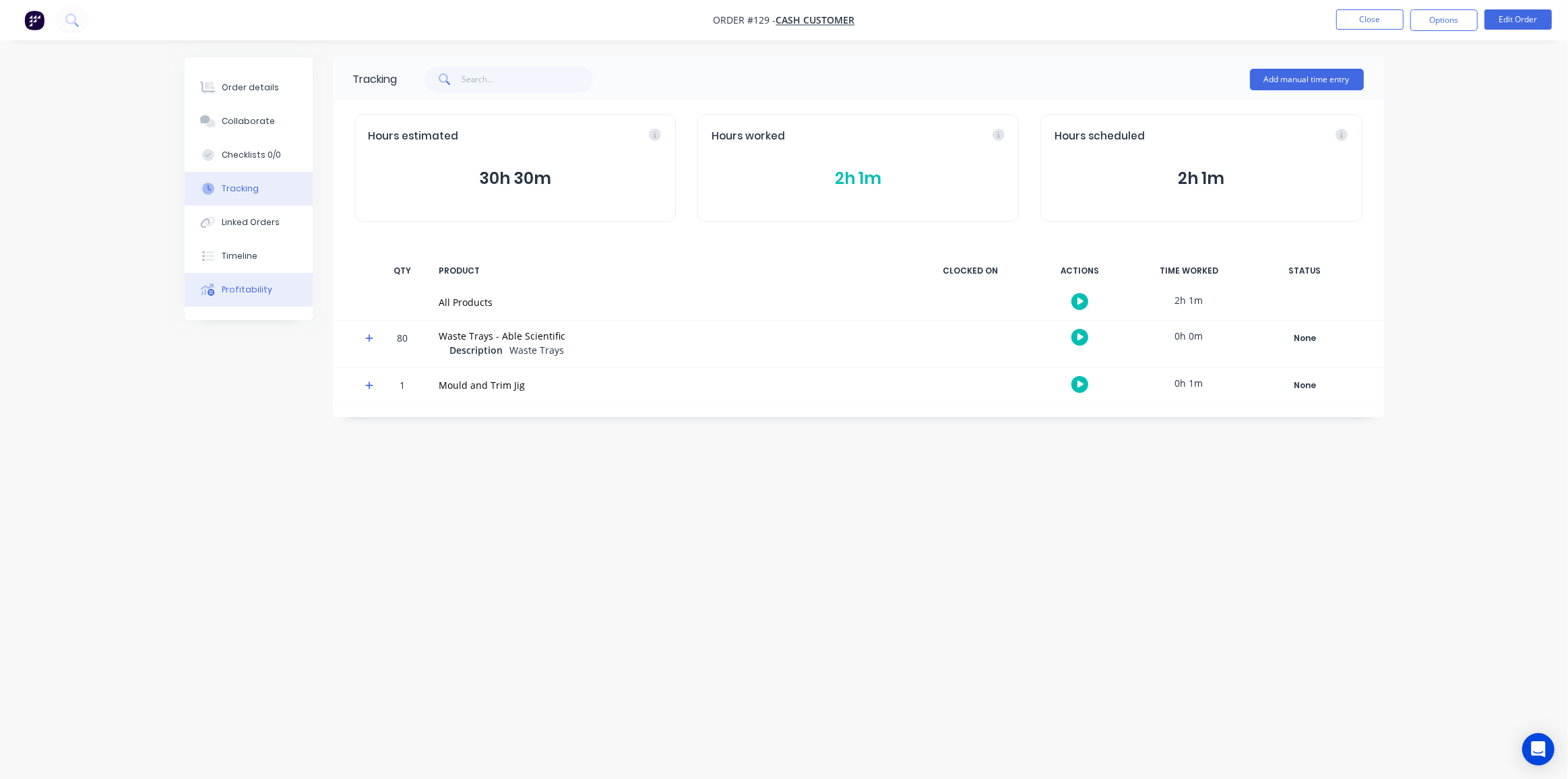
click at [249, 292] on div "Profitability" at bounding box center [247, 289] width 50 height 12
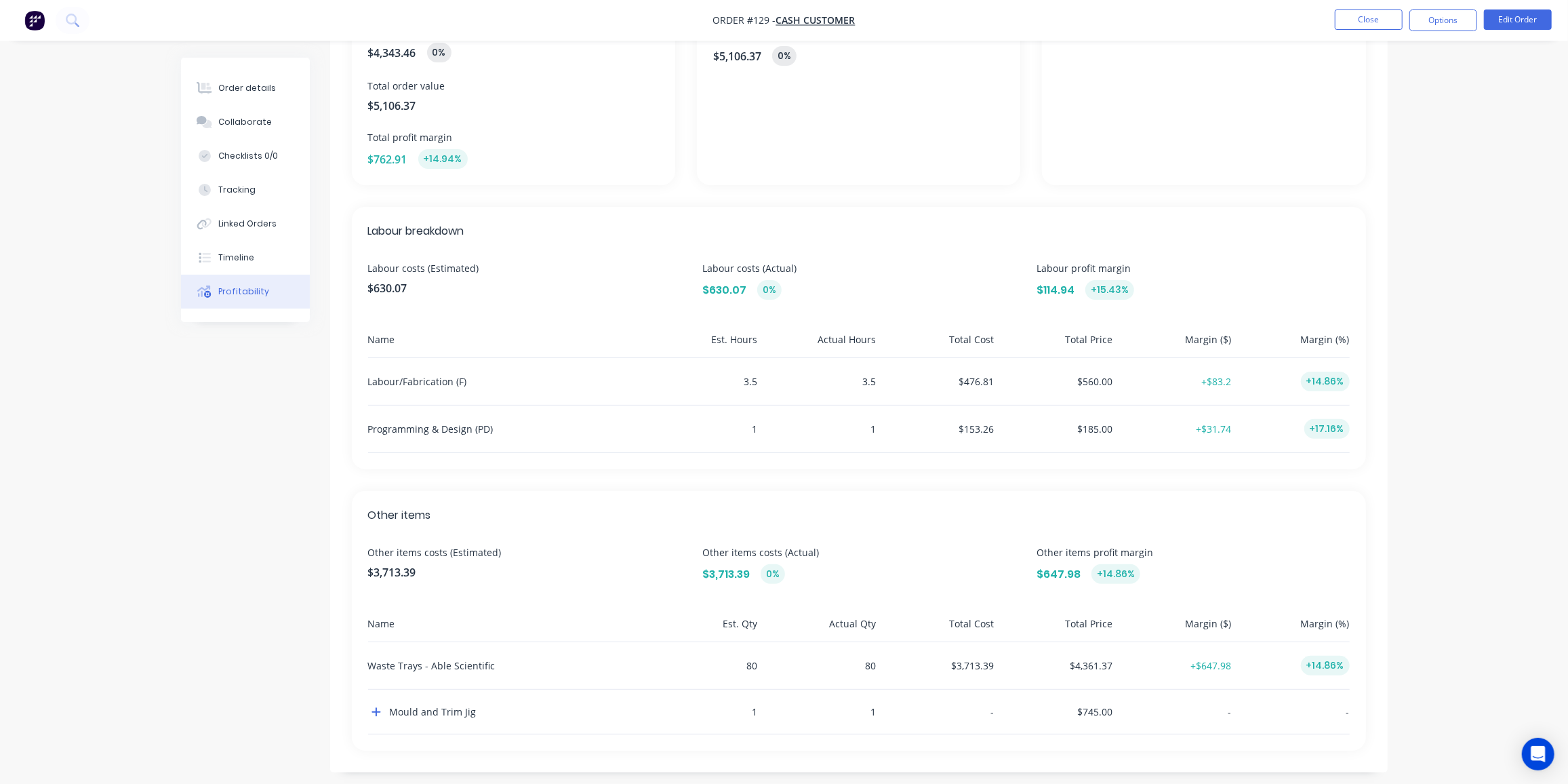
scroll to position [213, 0]
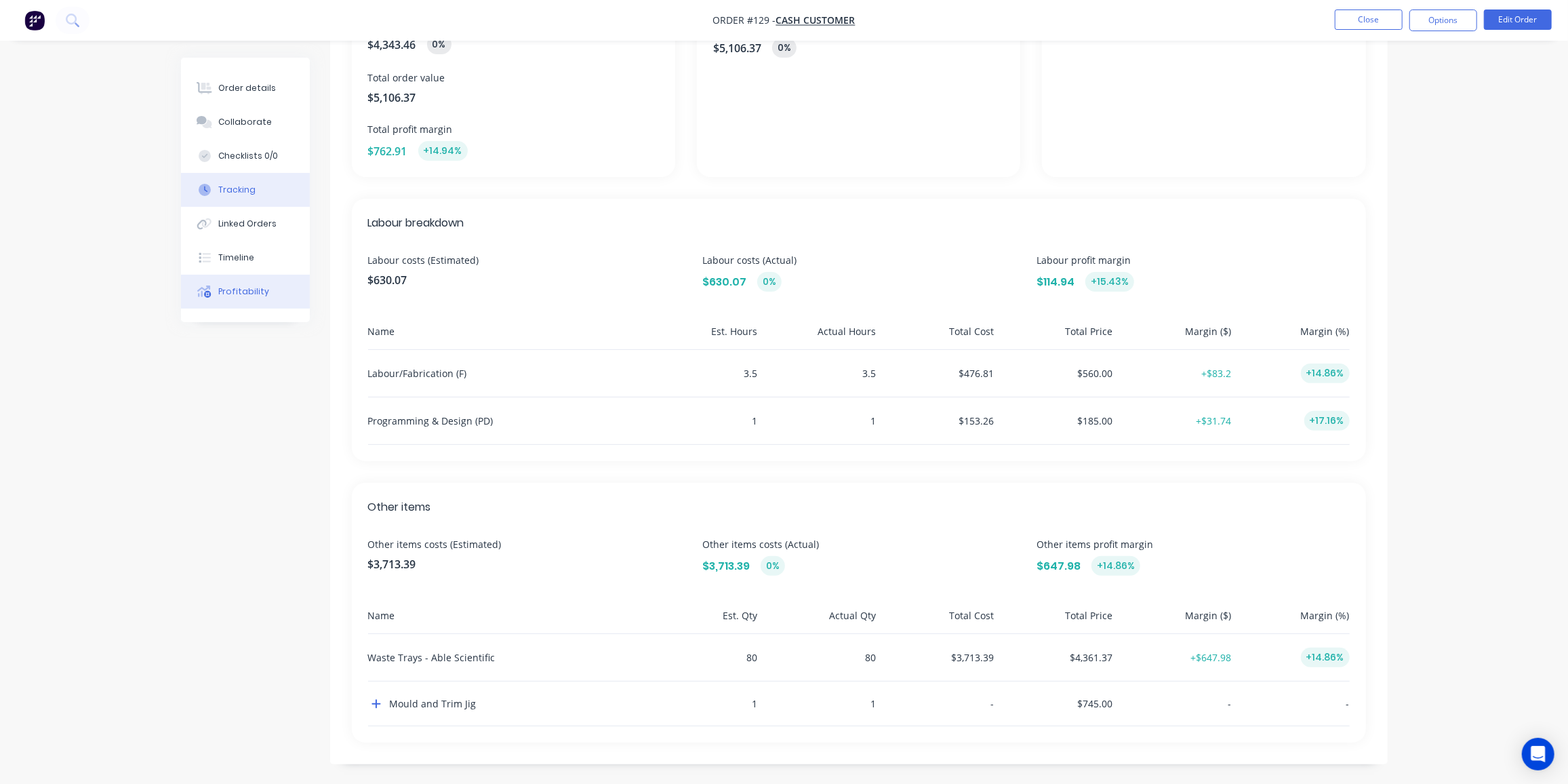
click at [252, 187] on div "Tracking" at bounding box center [237, 189] width 38 height 12
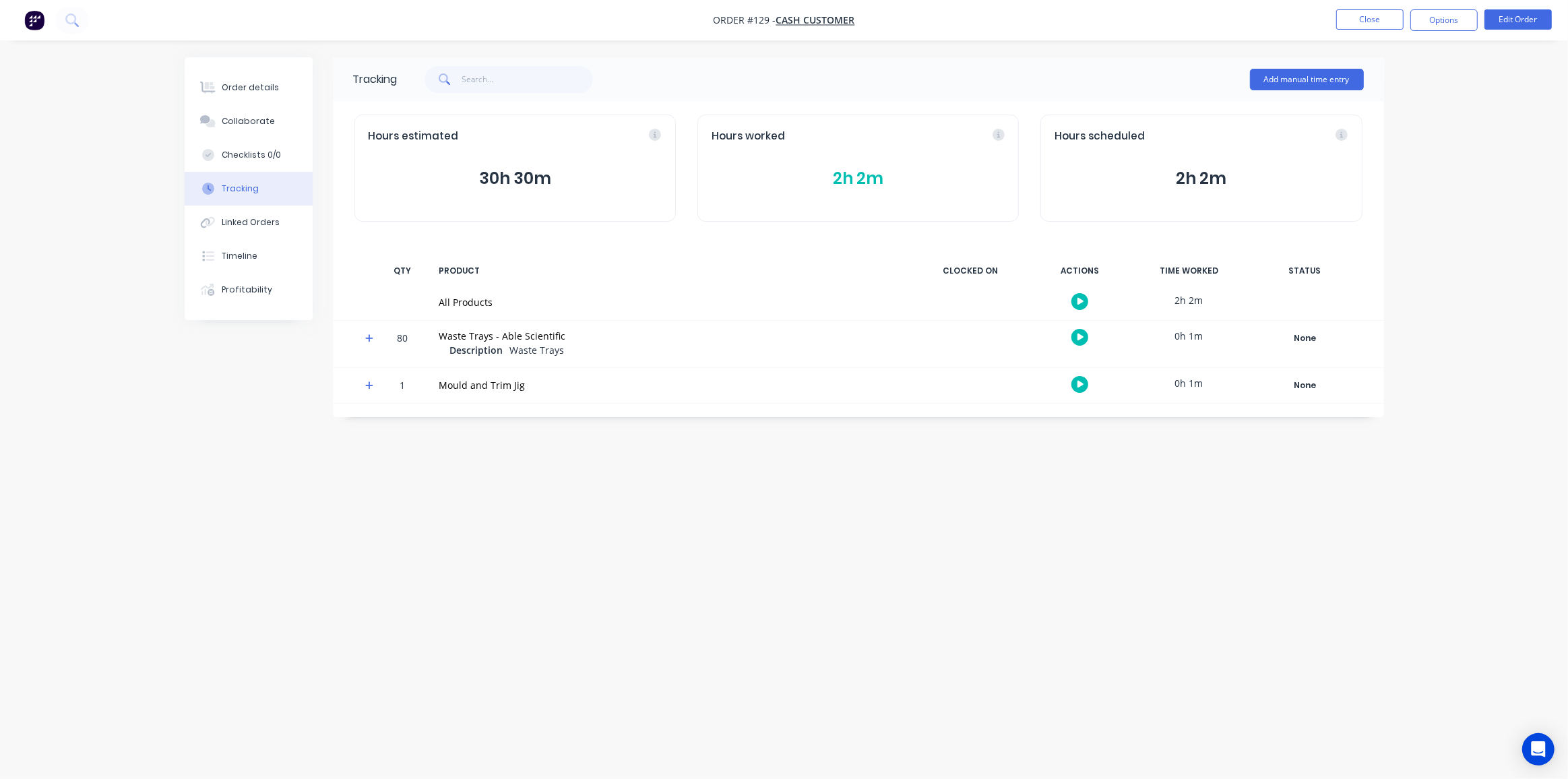
click at [514, 179] on button "30h 30m" at bounding box center [515, 179] width 293 height 26
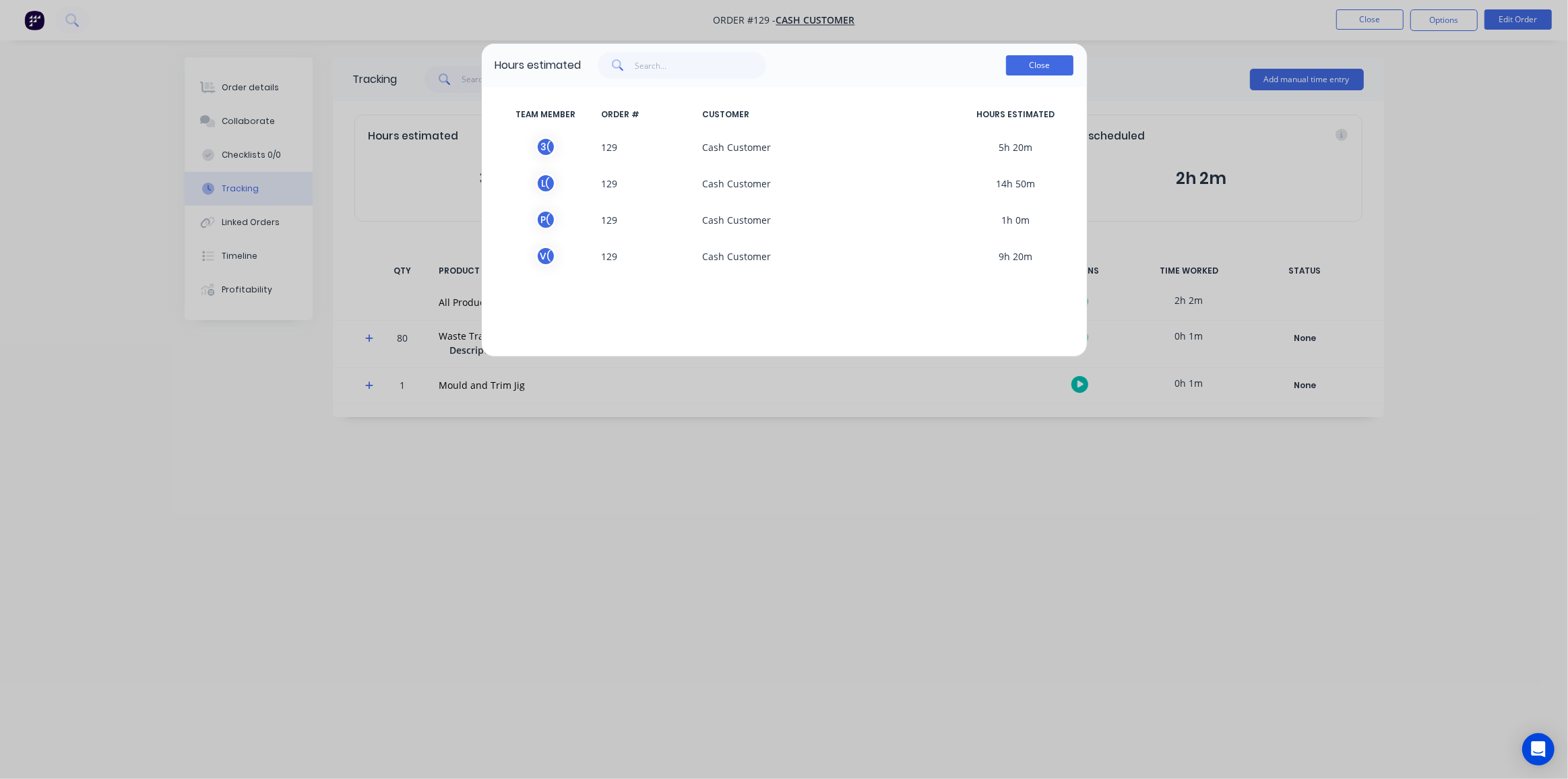
click at [1043, 71] on button "Close" at bounding box center [1040, 66] width 68 height 20
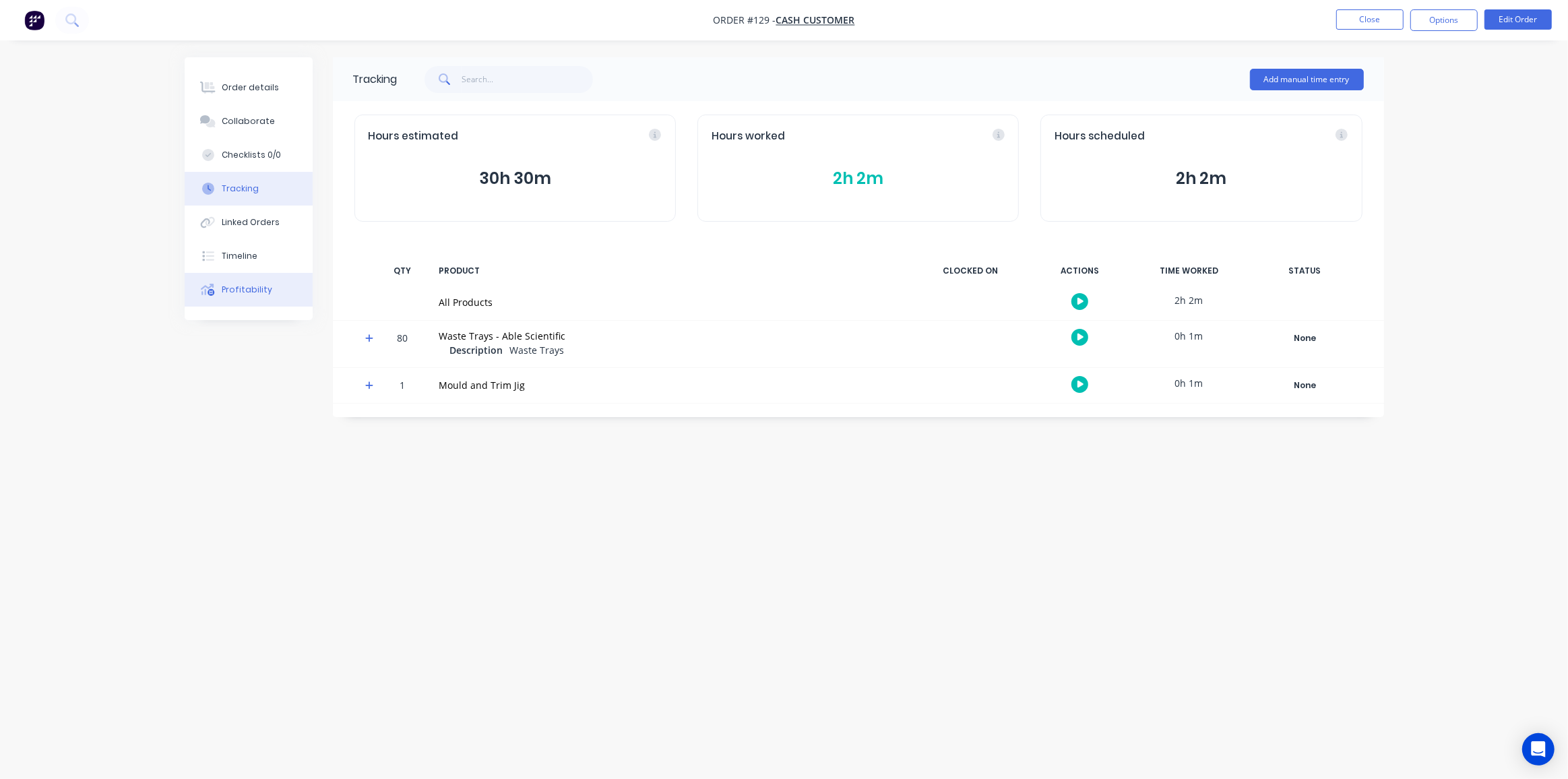
click at [234, 284] on div "Profitability" at bounding box center [247, 289] width 50 height 12
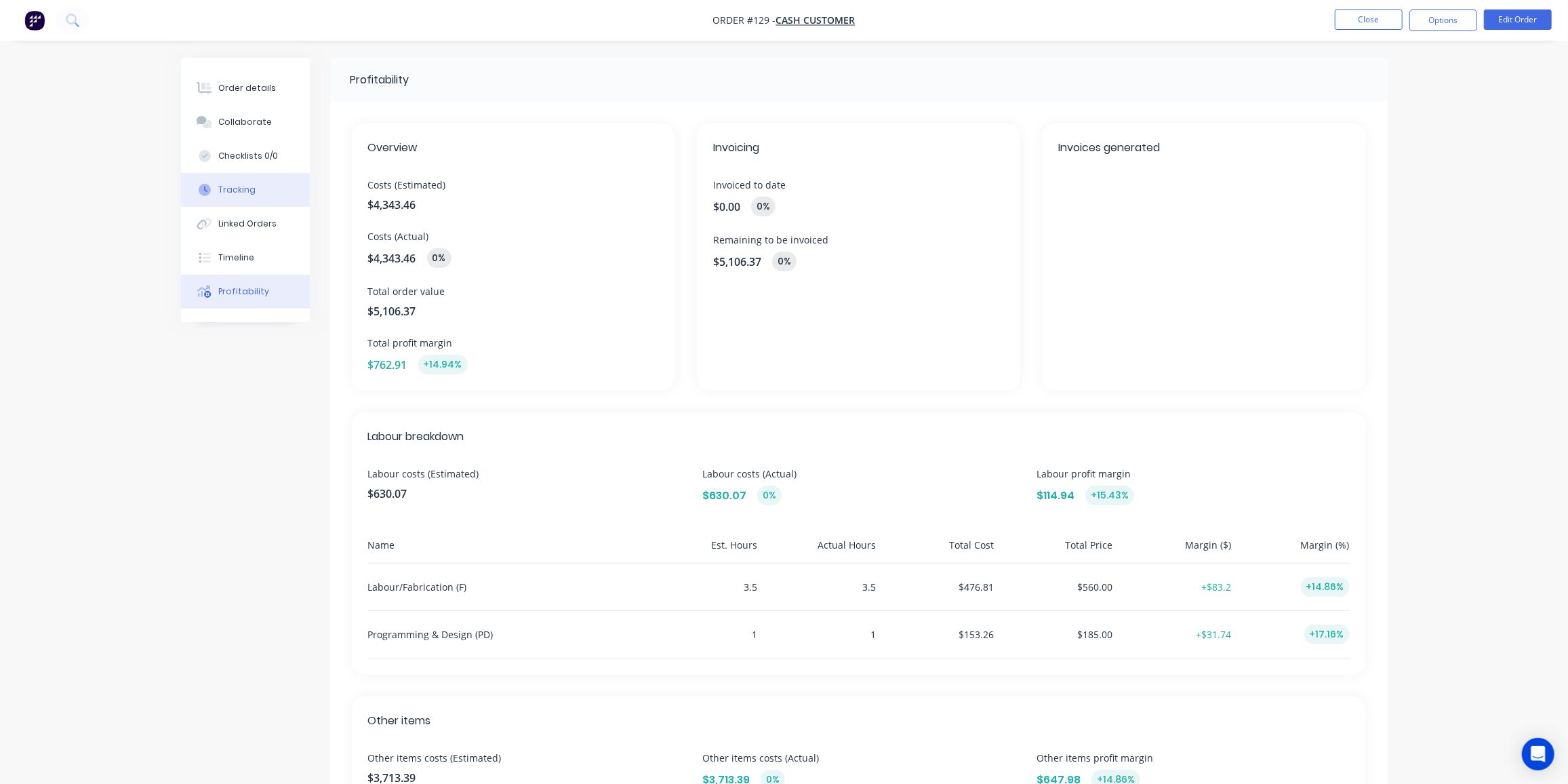
click at [239, 192] on div "Tracking" at bounding box center [237, 189] width 38 height 12
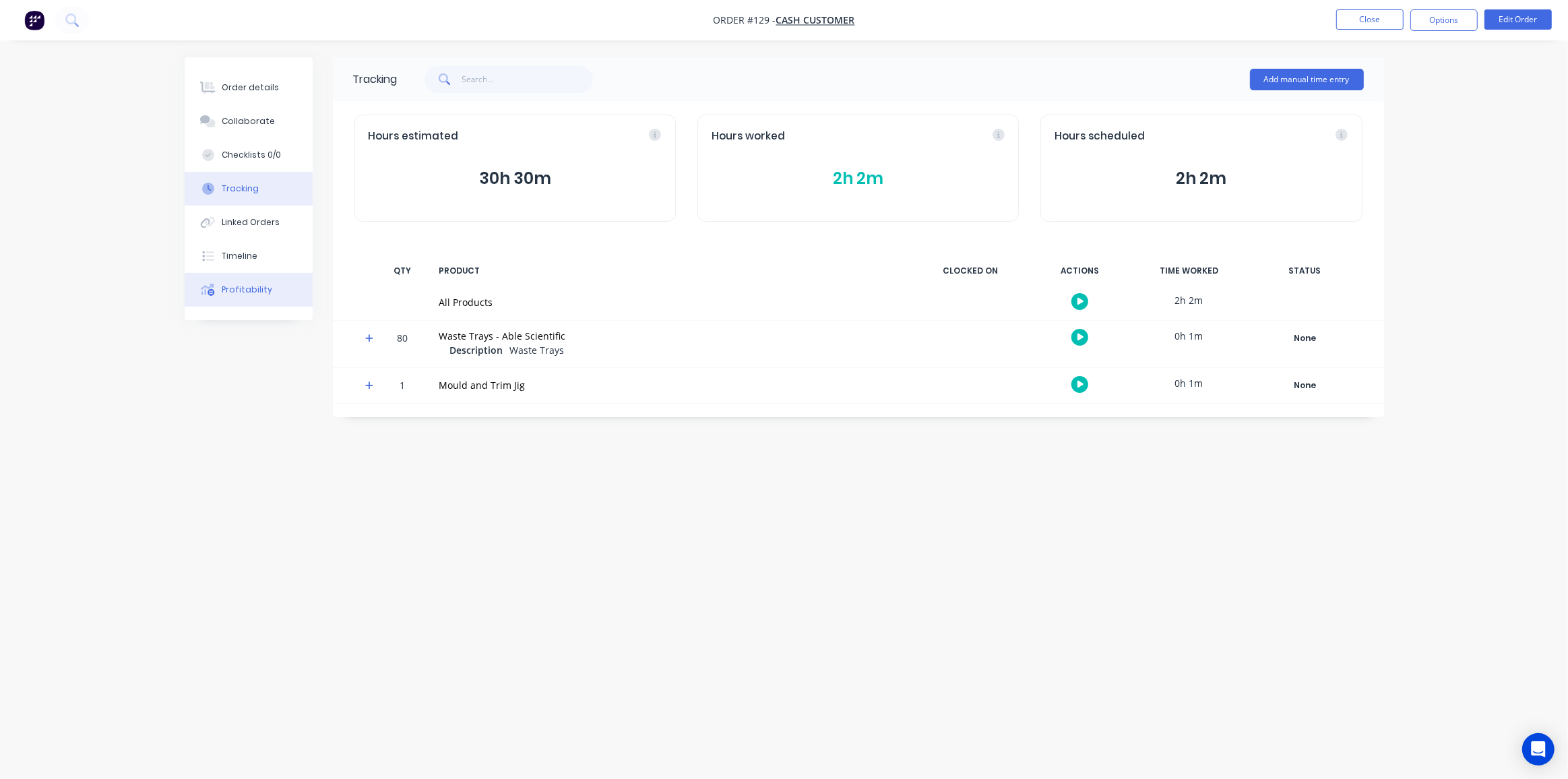
click at [243, 292] on div "Profitability" at bounding box center [247, 289] width 50 height 12
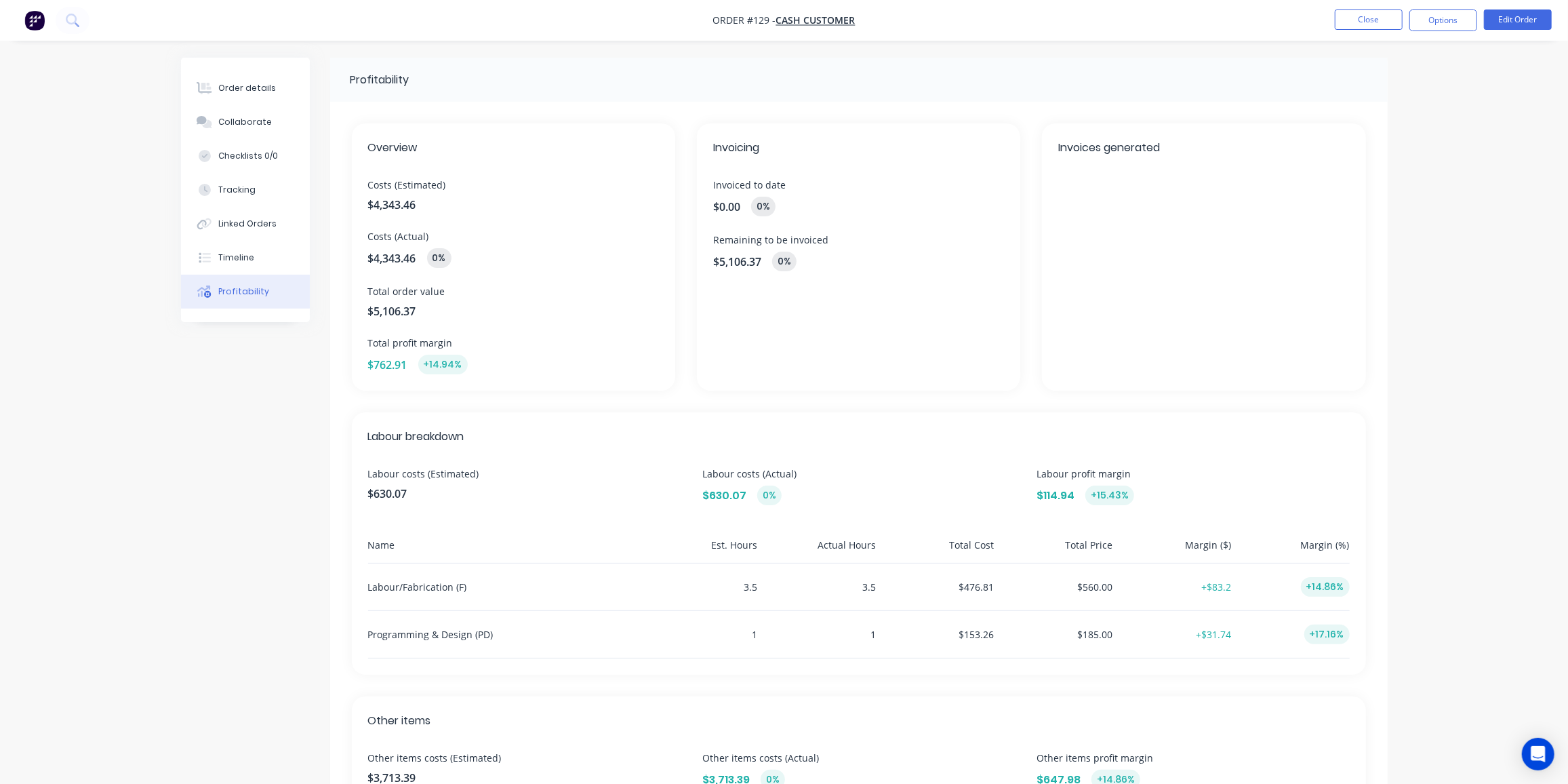
click at [183, 457] on div "Profitability Overview Costs (Estimated) $4,343.46 Costs (Actual) $4,343.46 0% …" at bounding box center [784, 528] width 1206 height 942
click at [255, 196] on button "Tracking" at bounding box center [245, 189] width 129 height 34
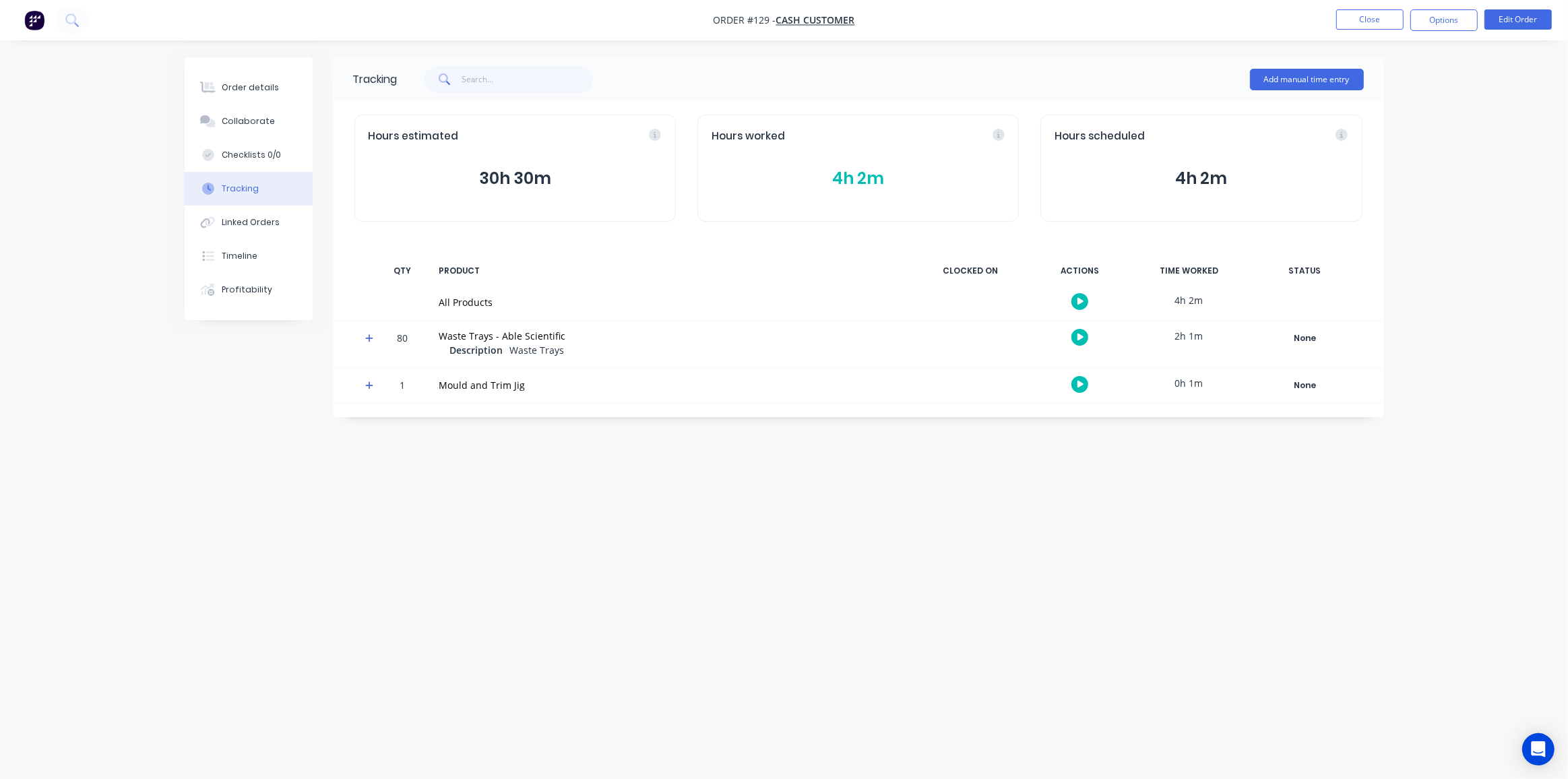
click at [862, 179] on button "4h 2m" at bounding box center [858, 179] width 293 height 26
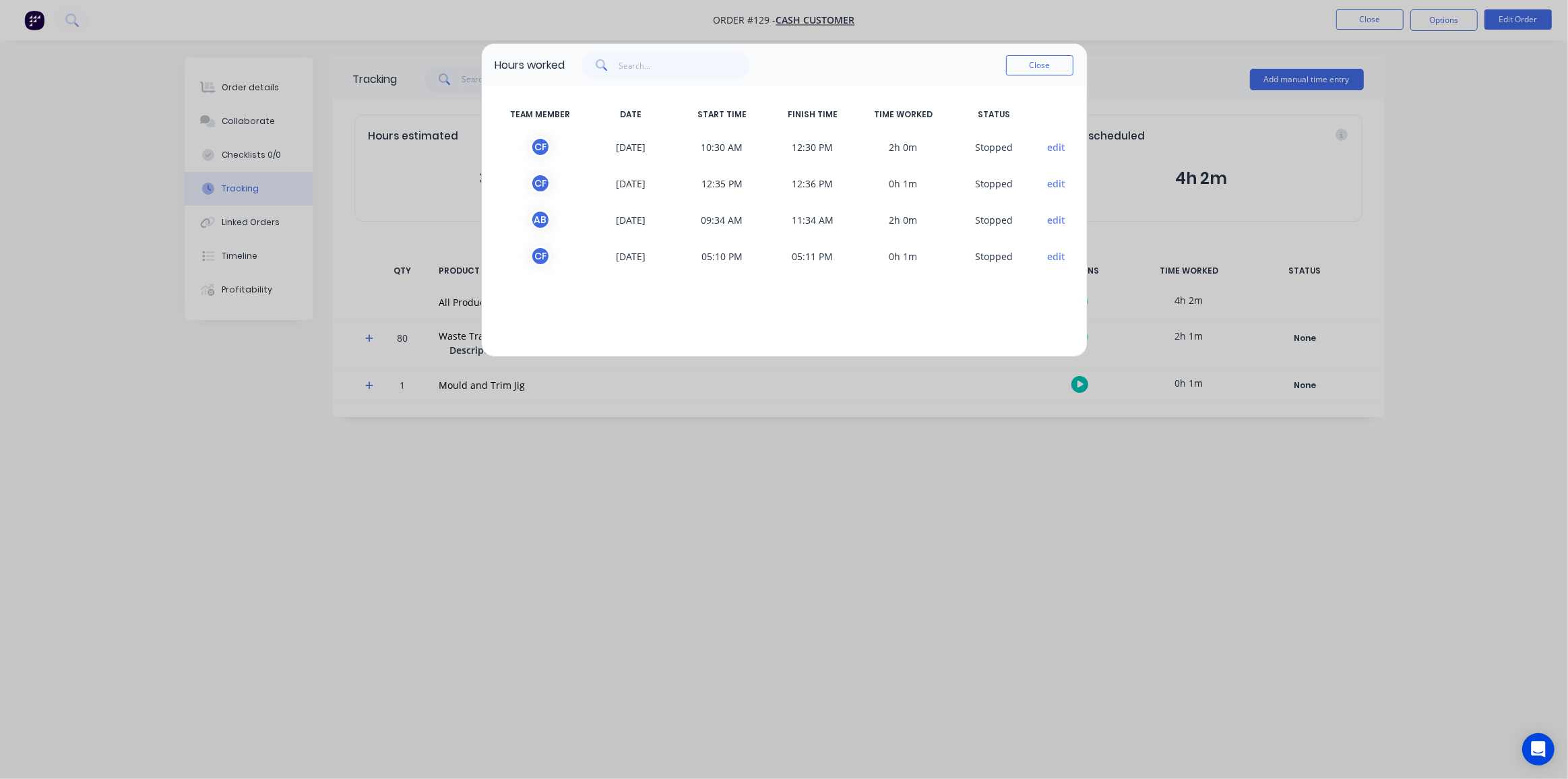
click at [236, 289] on div "Hours worked Close TEAM MEMBER DATE START TIME FINISH TIME TIME WORKED STATUS C…" at bounding box center [784, 389] width 1568 height 779
click at [1037, 66] on button "Close" at bounding box center [1040, 66] width 68 height 20
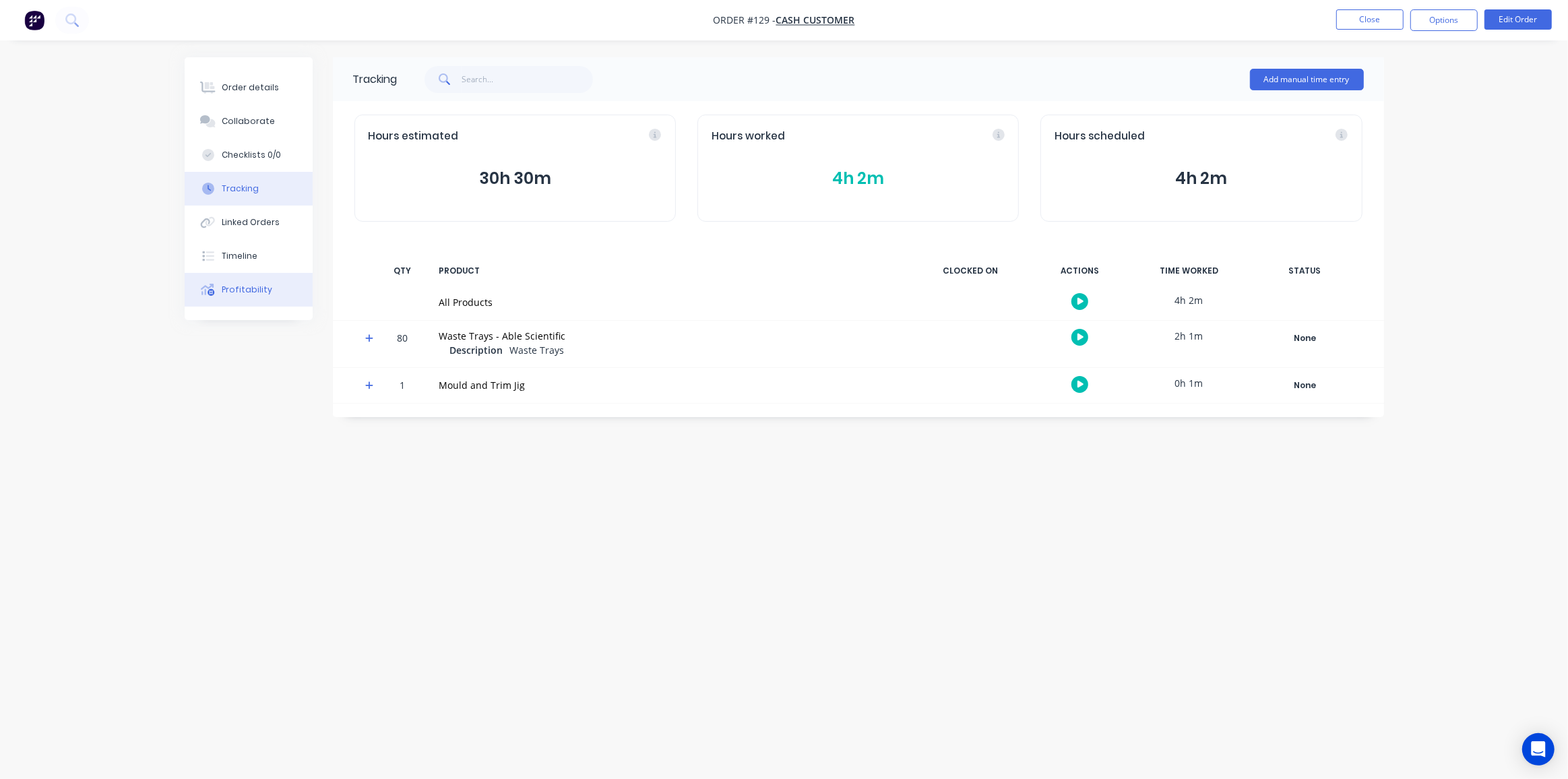
click at [228, 289] on div "Profitability" at bounding box center [247, 289] width 50 height 12
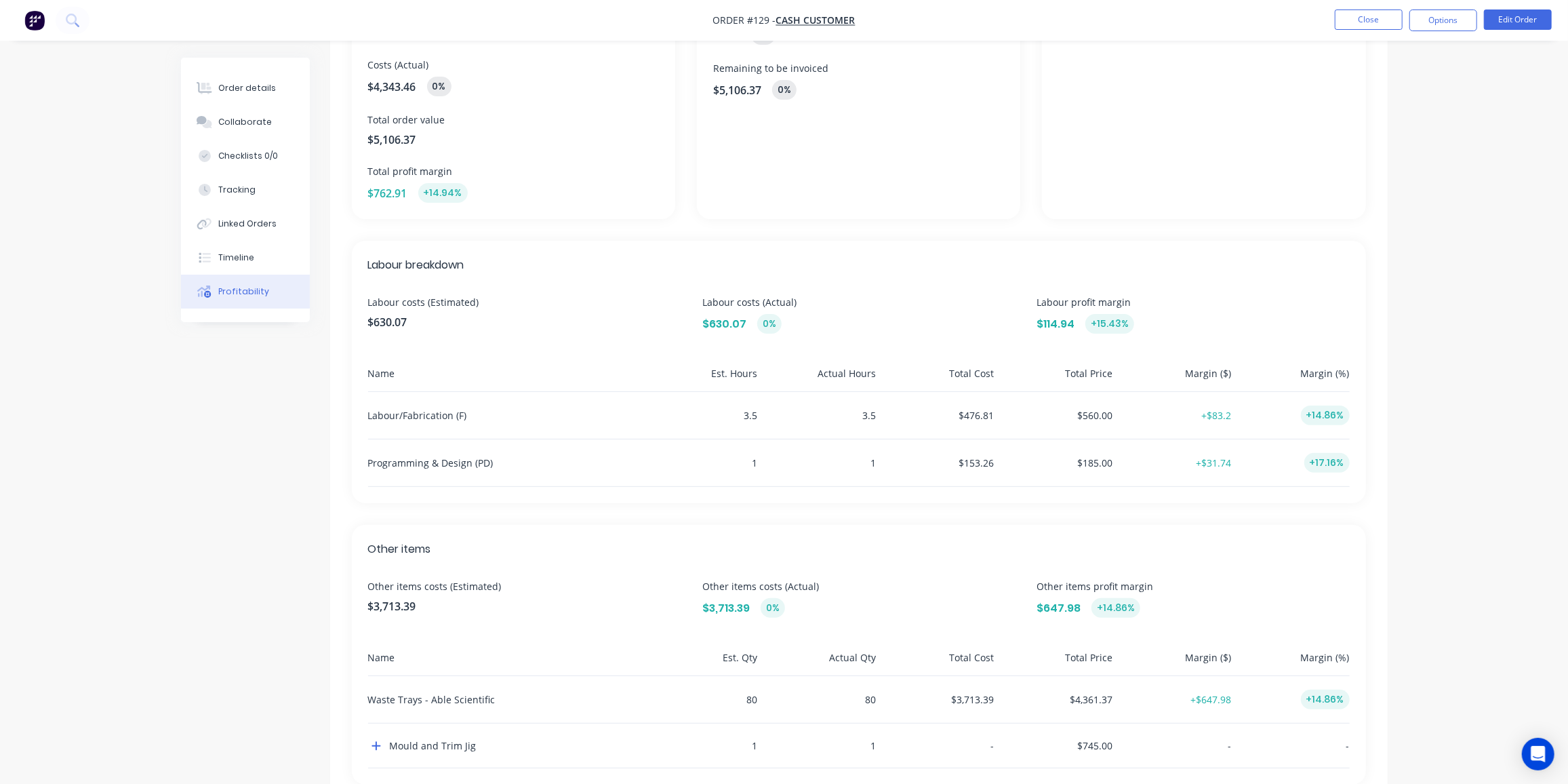
scroll to position [213, 0]
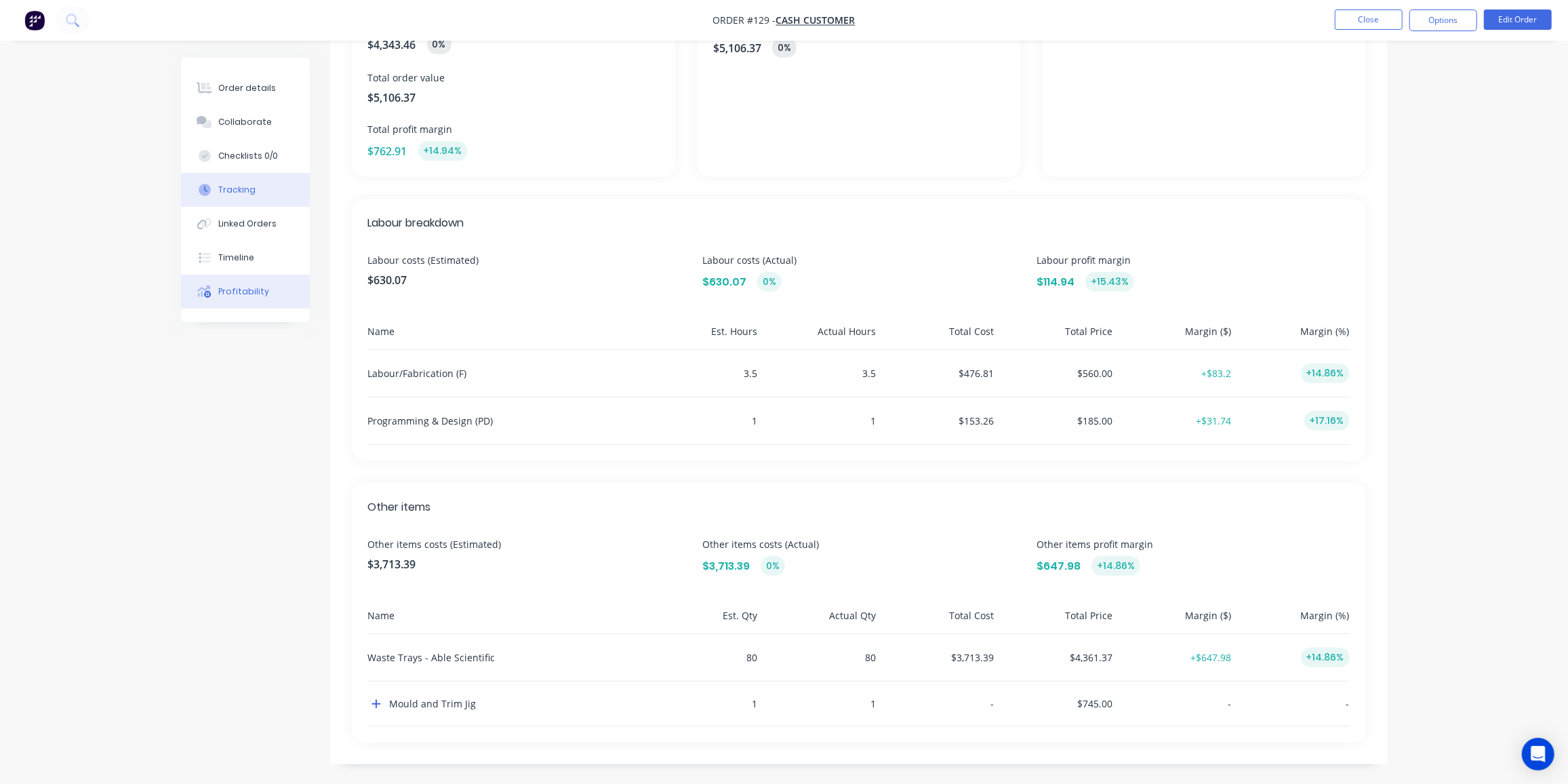
click at [247, 189] on div "Tracking" at bounding box center [237, 189] width 38 height 12
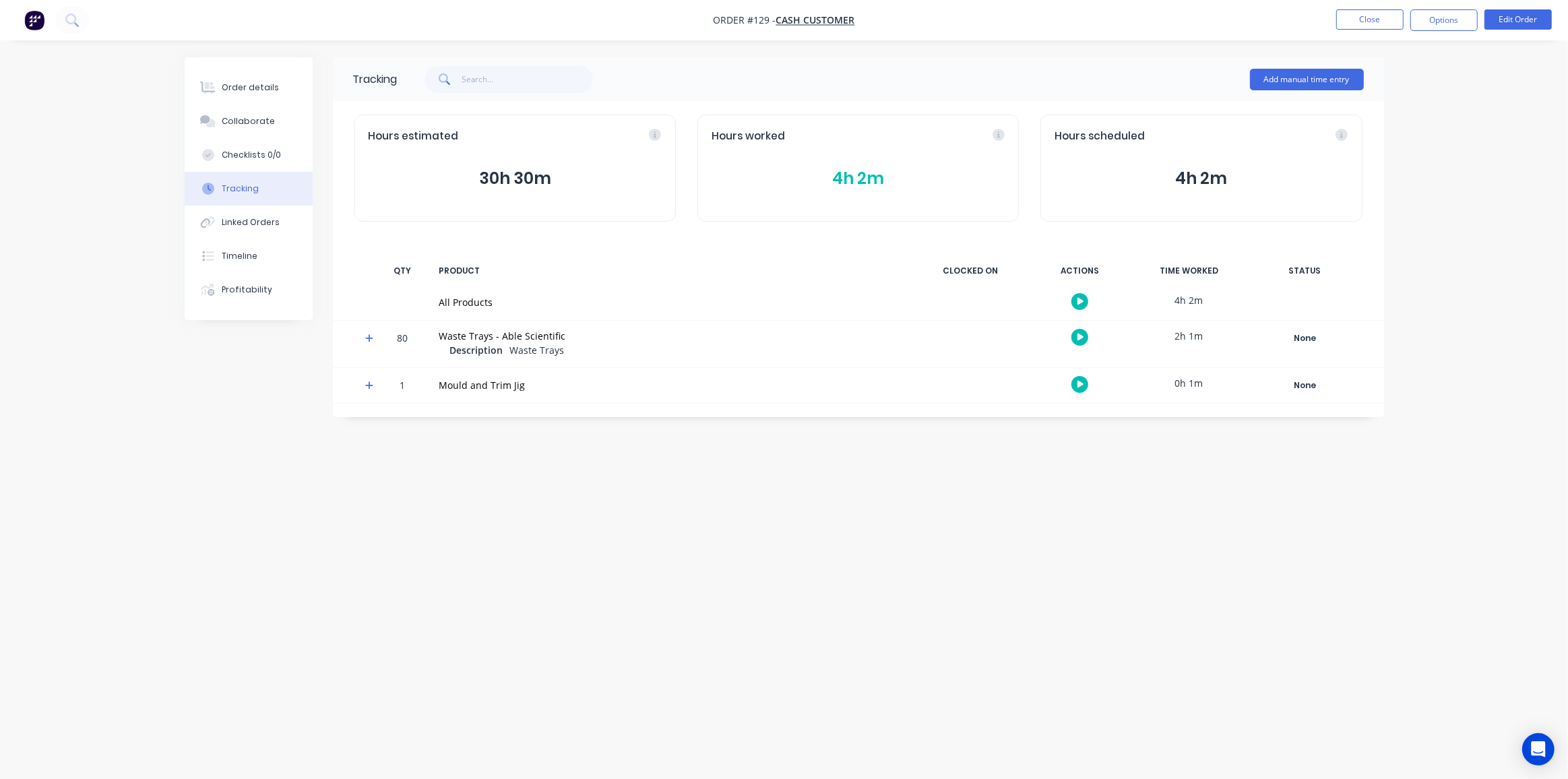
click at [366, 388] on icon at bounding box center [370, 385] width 9 height 9
click at [368, 417] on icon at bounding box center [370, 421] width 9 height 9
click at [368, 492] on icon at bounding box center [369, 492] width 8 height 8
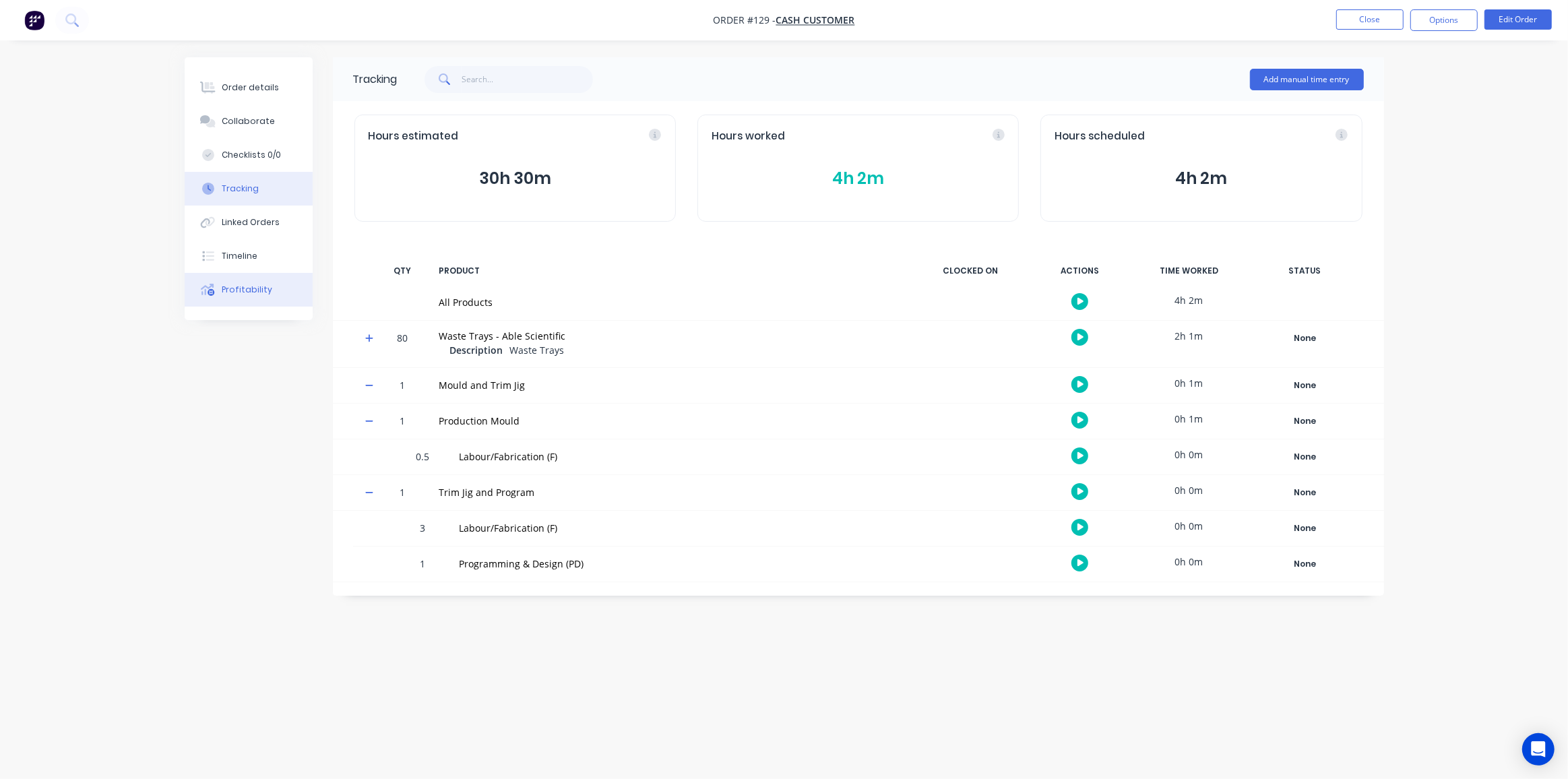
click at [247, 290] on div "Profitability" at bounding box center [247, 289] width 50 height 12
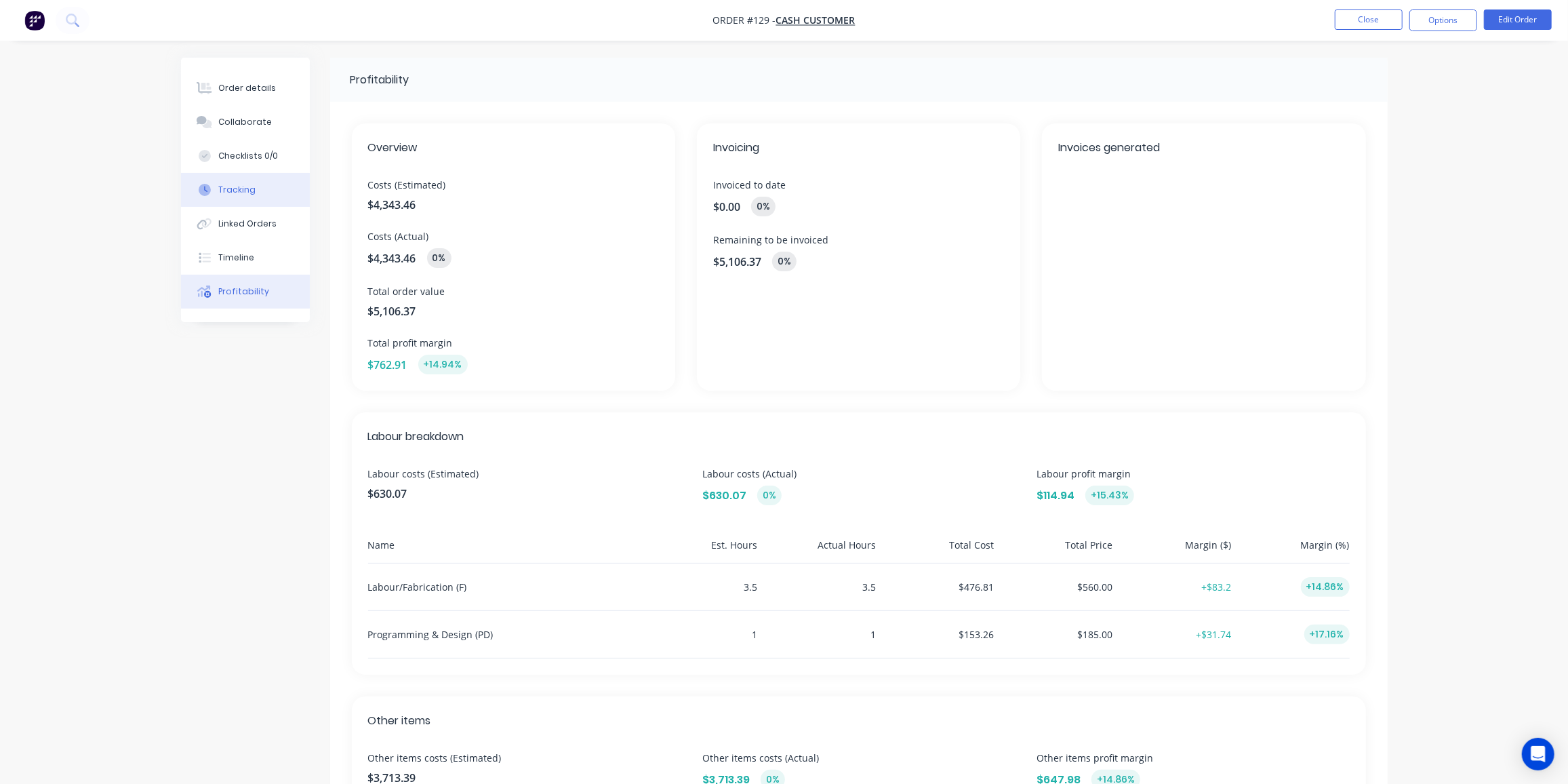
click at [254, 192] on button "Tracking" at bounding box center [245, 189] width 129 height 34
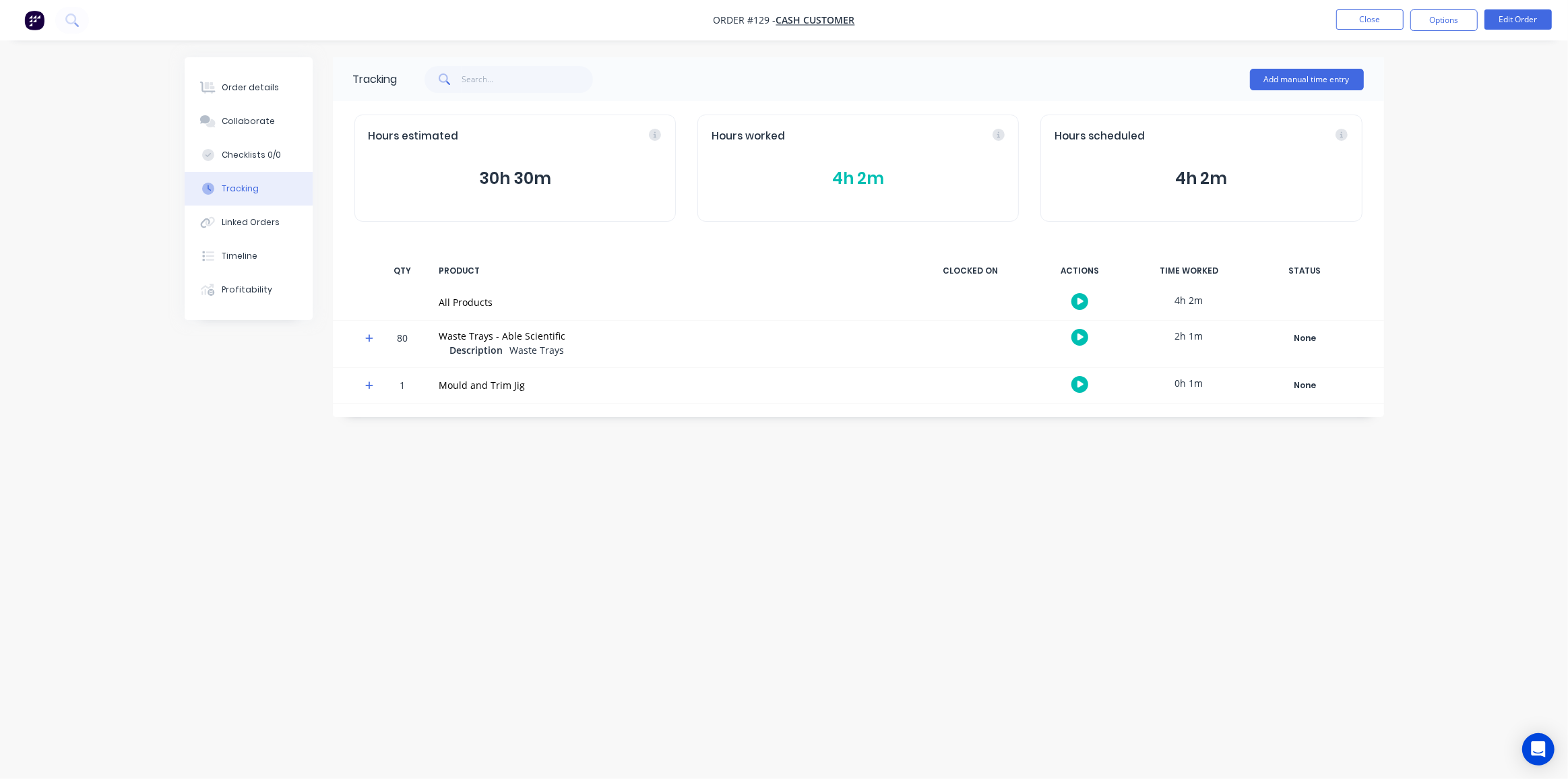
click at [871, 176] on button "4h 2m" at bounding box center [858, 179] width 293 height 26
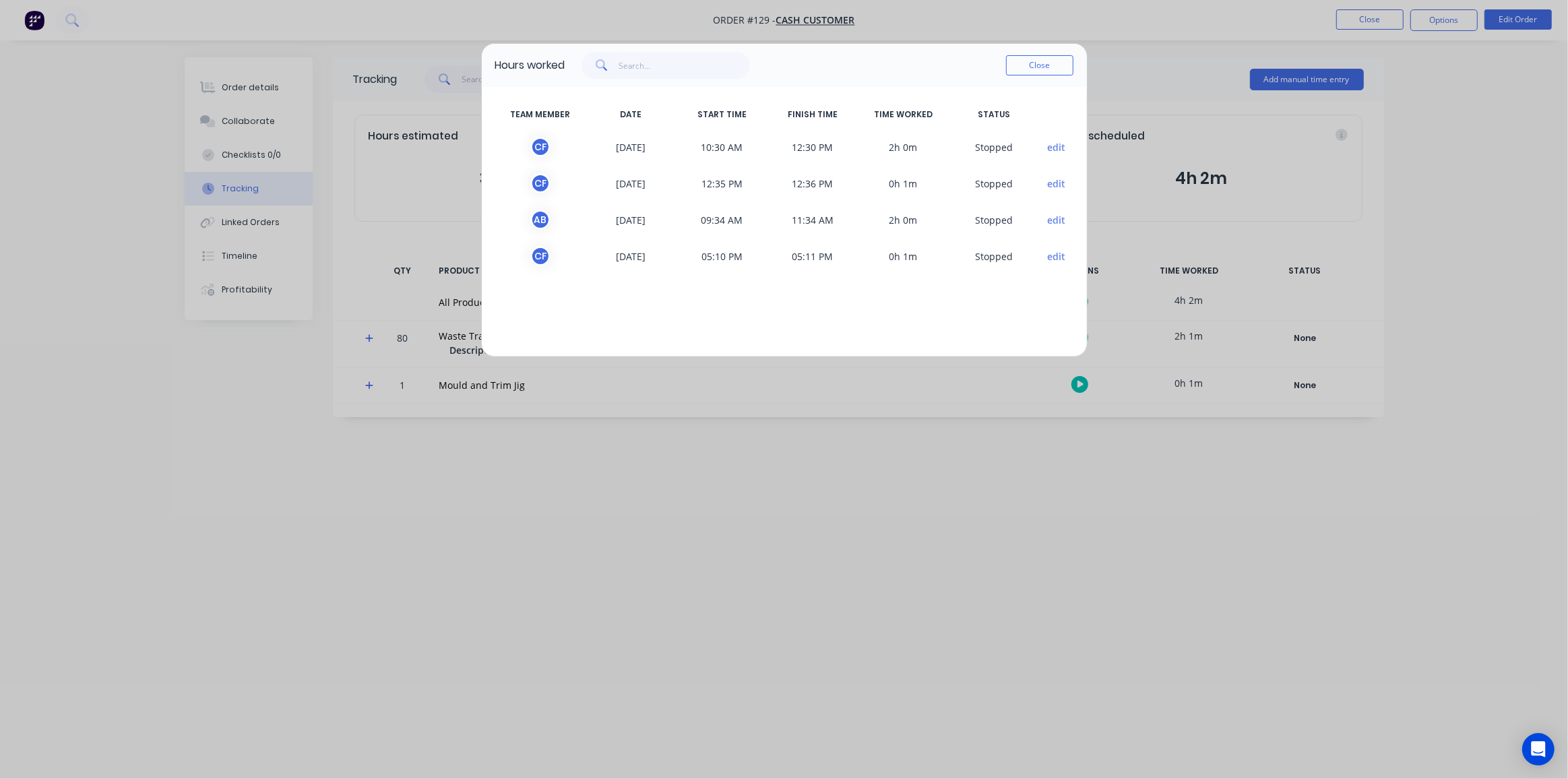
click at [1053, 220] on button "edit" at bounding box center [1057, 219] width 18 height 14
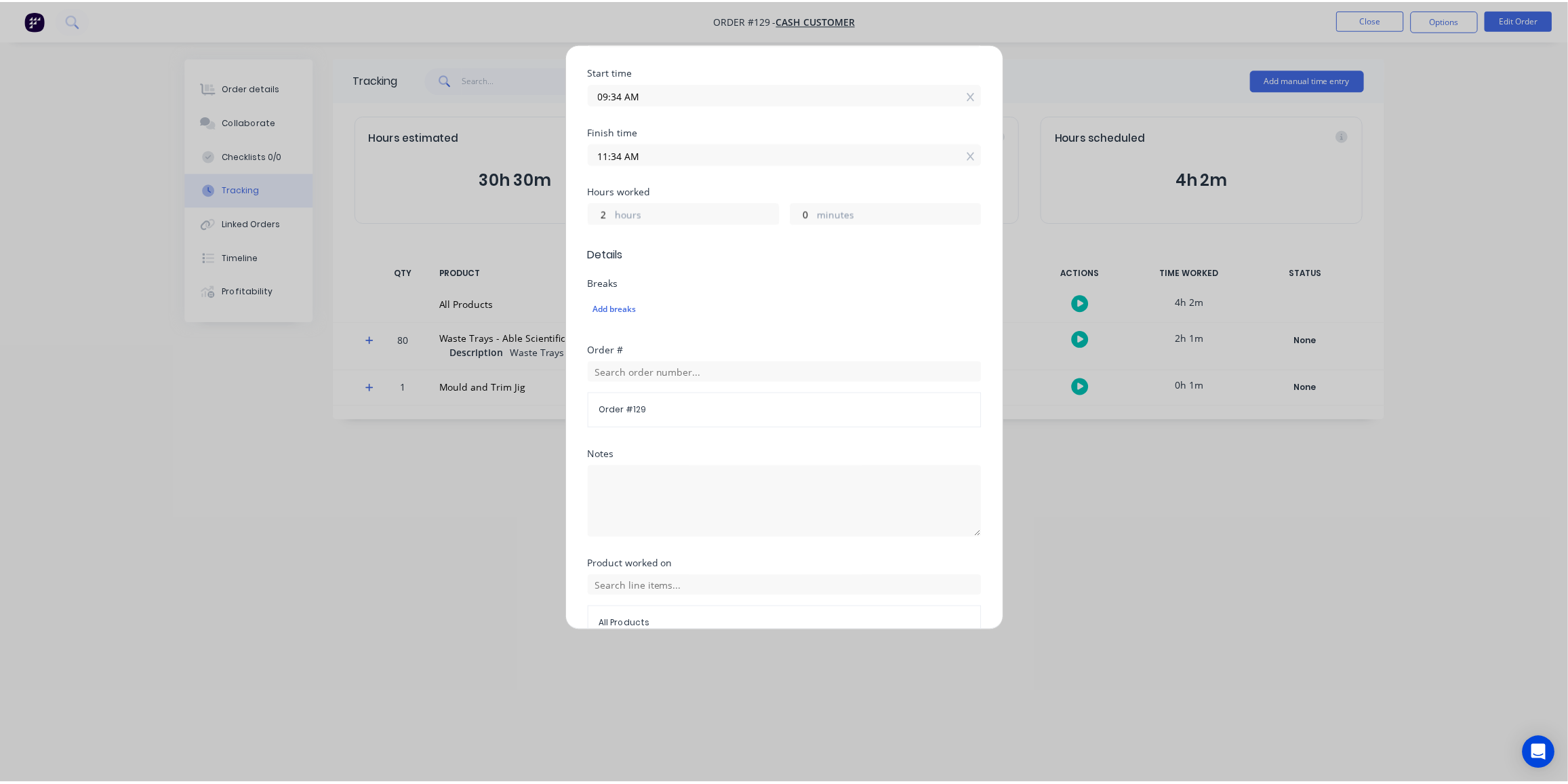
scroll to position [254, 0]
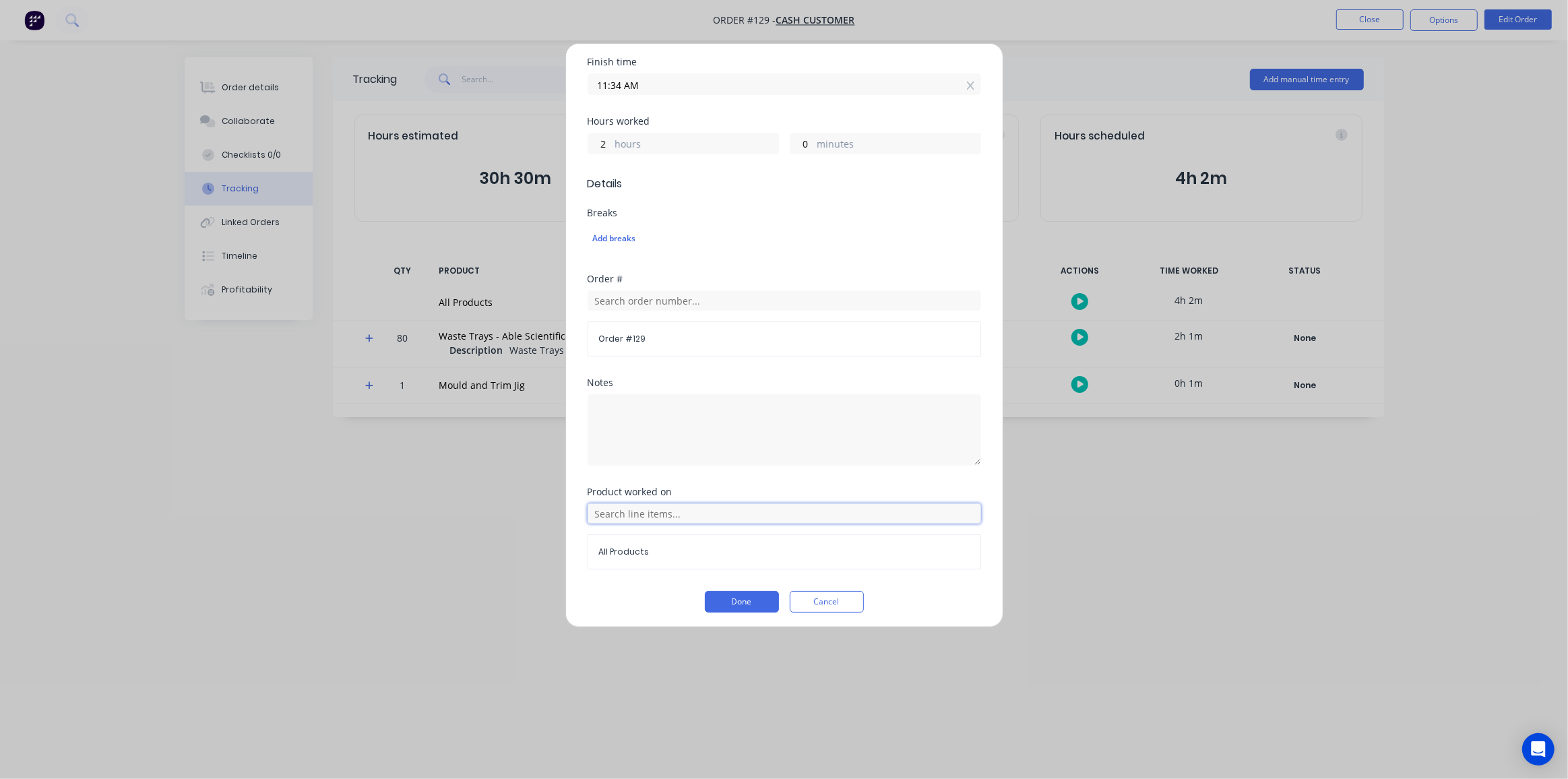
click at [641, 514] on input "text" at bounding box center [784, 513] width 394 height 20
click at [603, 476] on icon at bounding box center [602, 479] width 8 height 8
click at [601, 444] on icon at bounding box center [603, 446] width 9 height 9
click at [649, 440] on span "Labour/Fabrication (F)" at bounding box center [795, 446] width 351 height 12
click at [737, 598] on button "Done" at bounding box center [742, 602] width 74 height 22
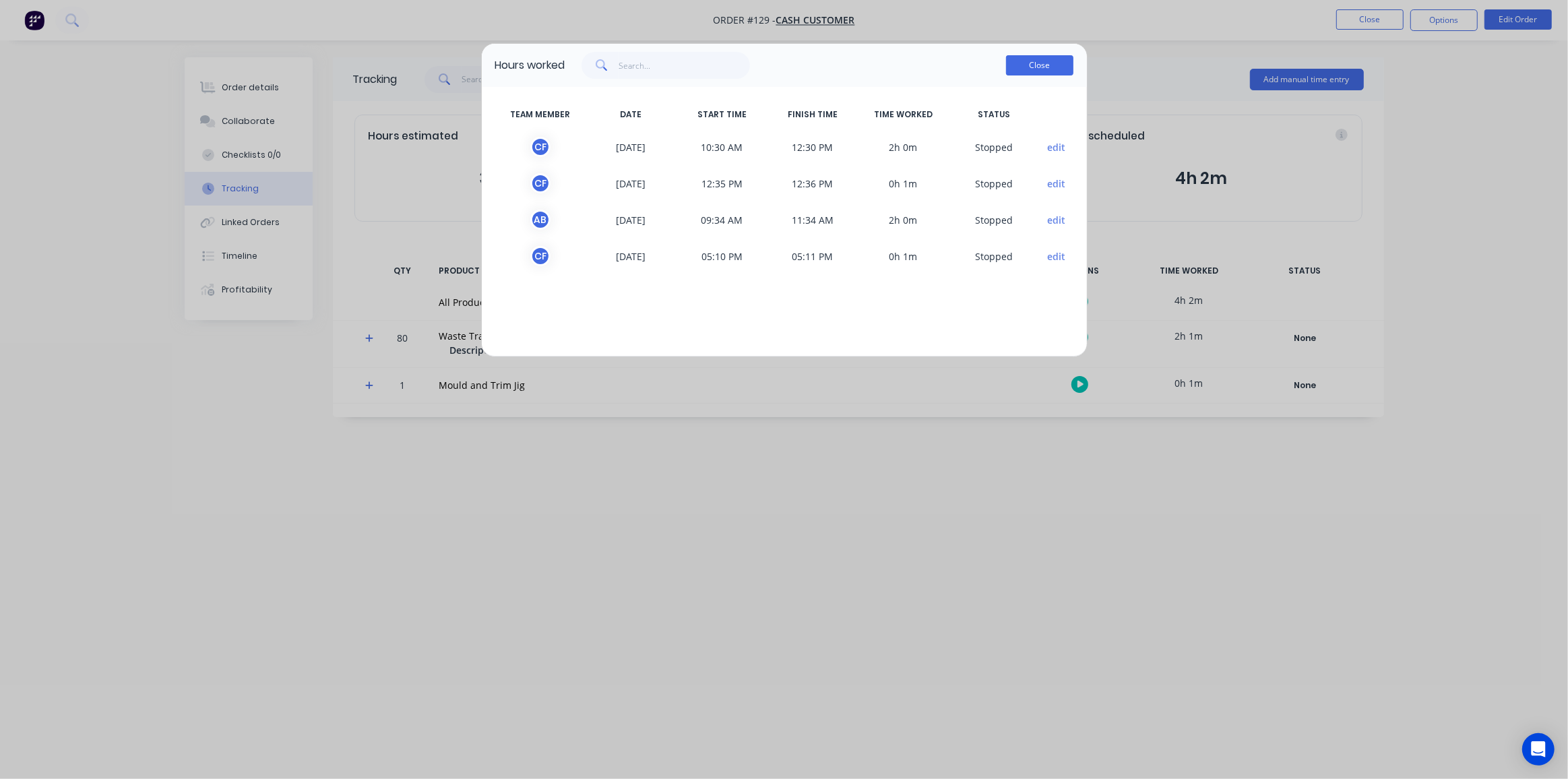
click at [1037, 63] on button "Close" at bounding box center [1040, 66] width 68 height 20
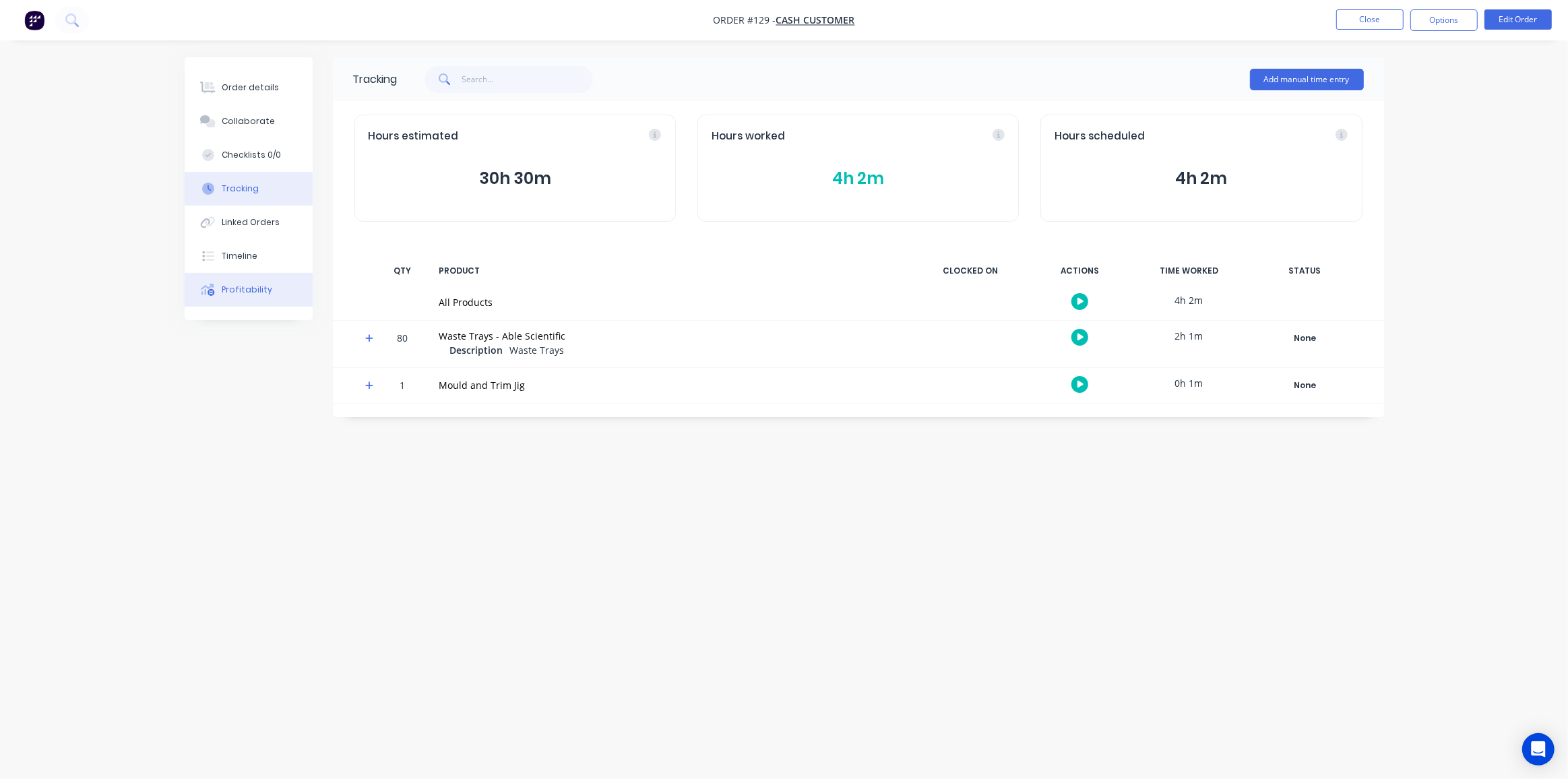
click at [233, 294] on div "Profitability" at bounding box center [247, 289] width 50 height 12
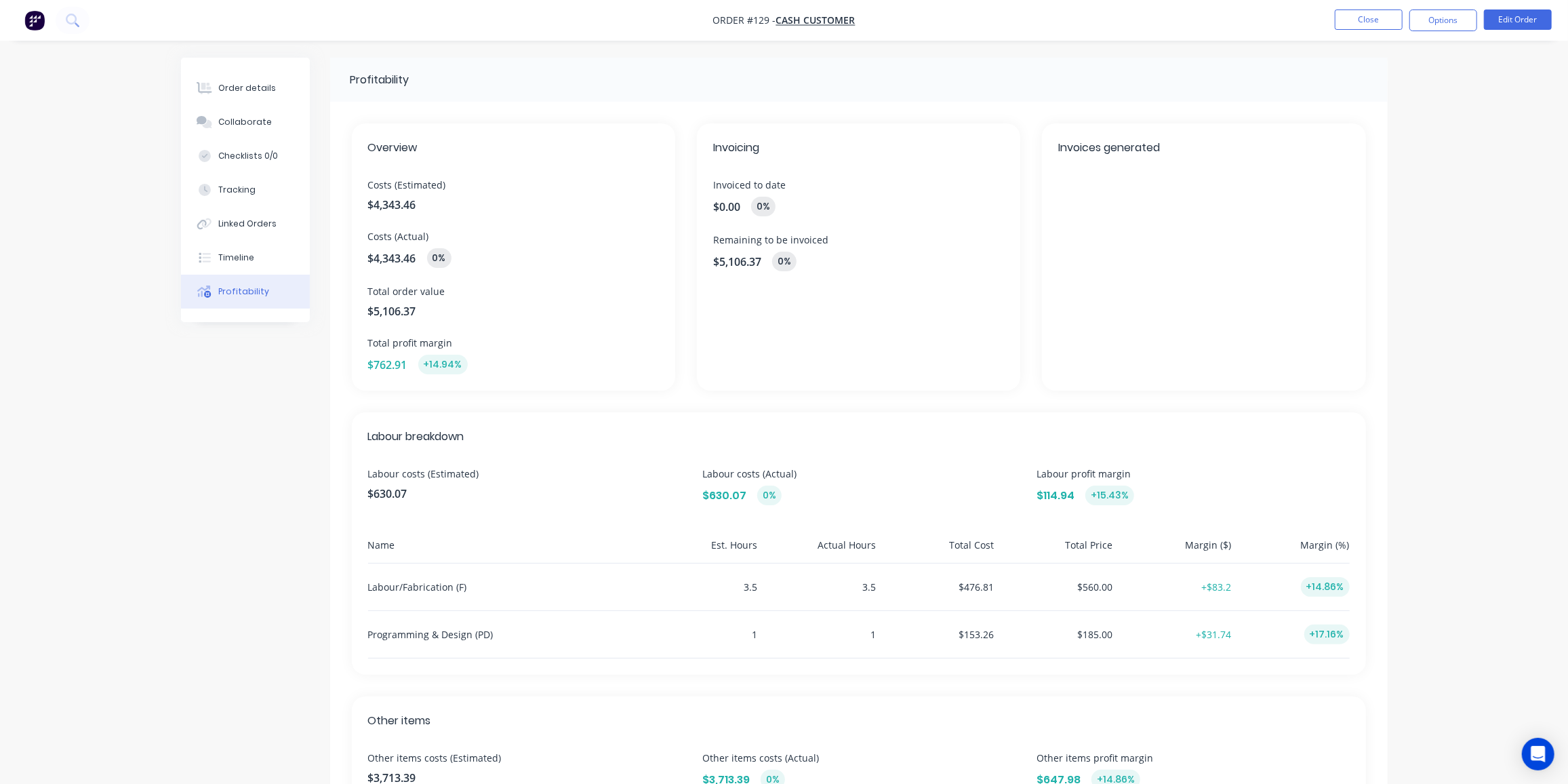
scroll to position [185, 0]
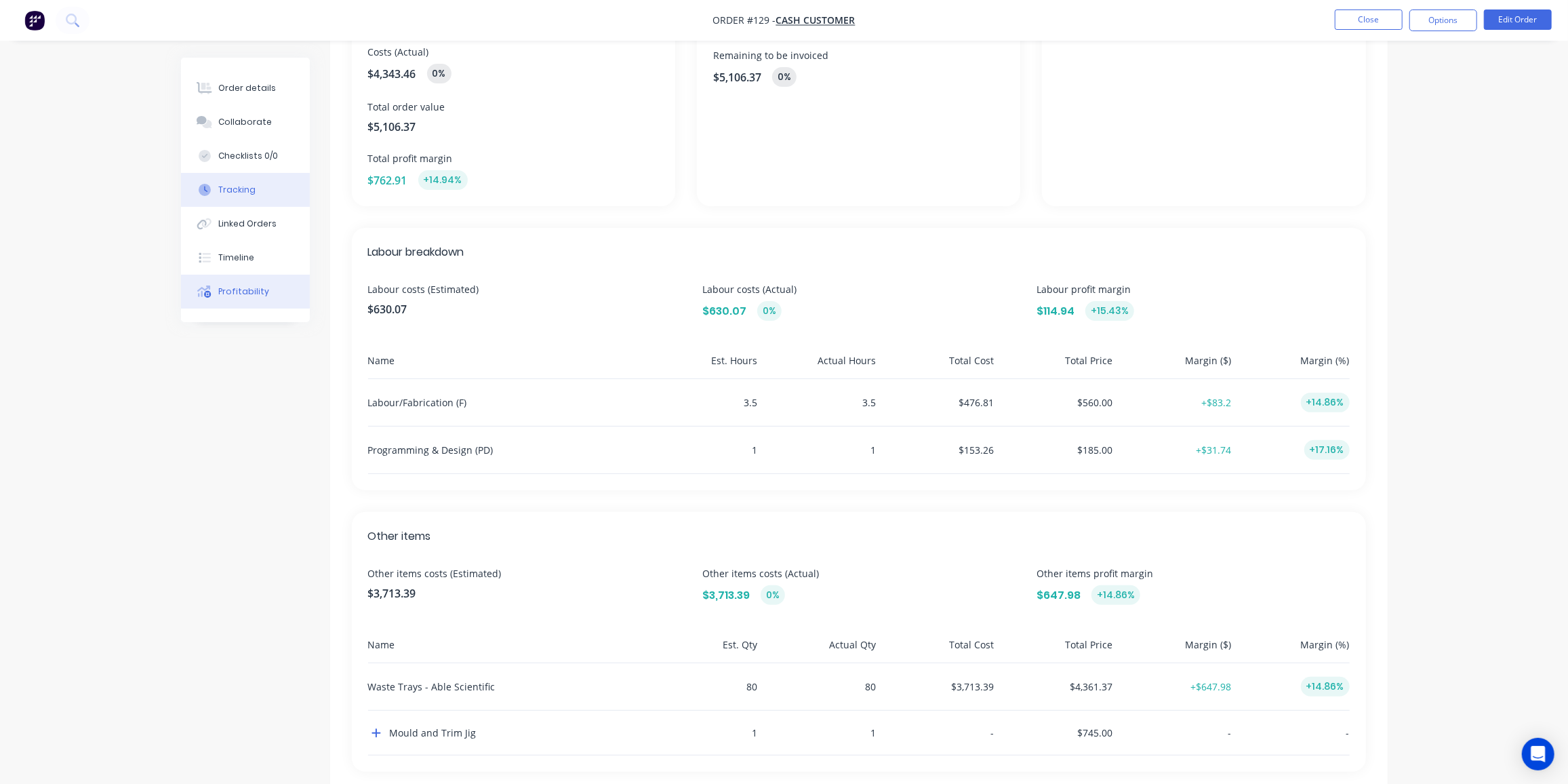
click at [238, 187] on div "Tracking" at bounding box center [237, 189] width 38 height 12
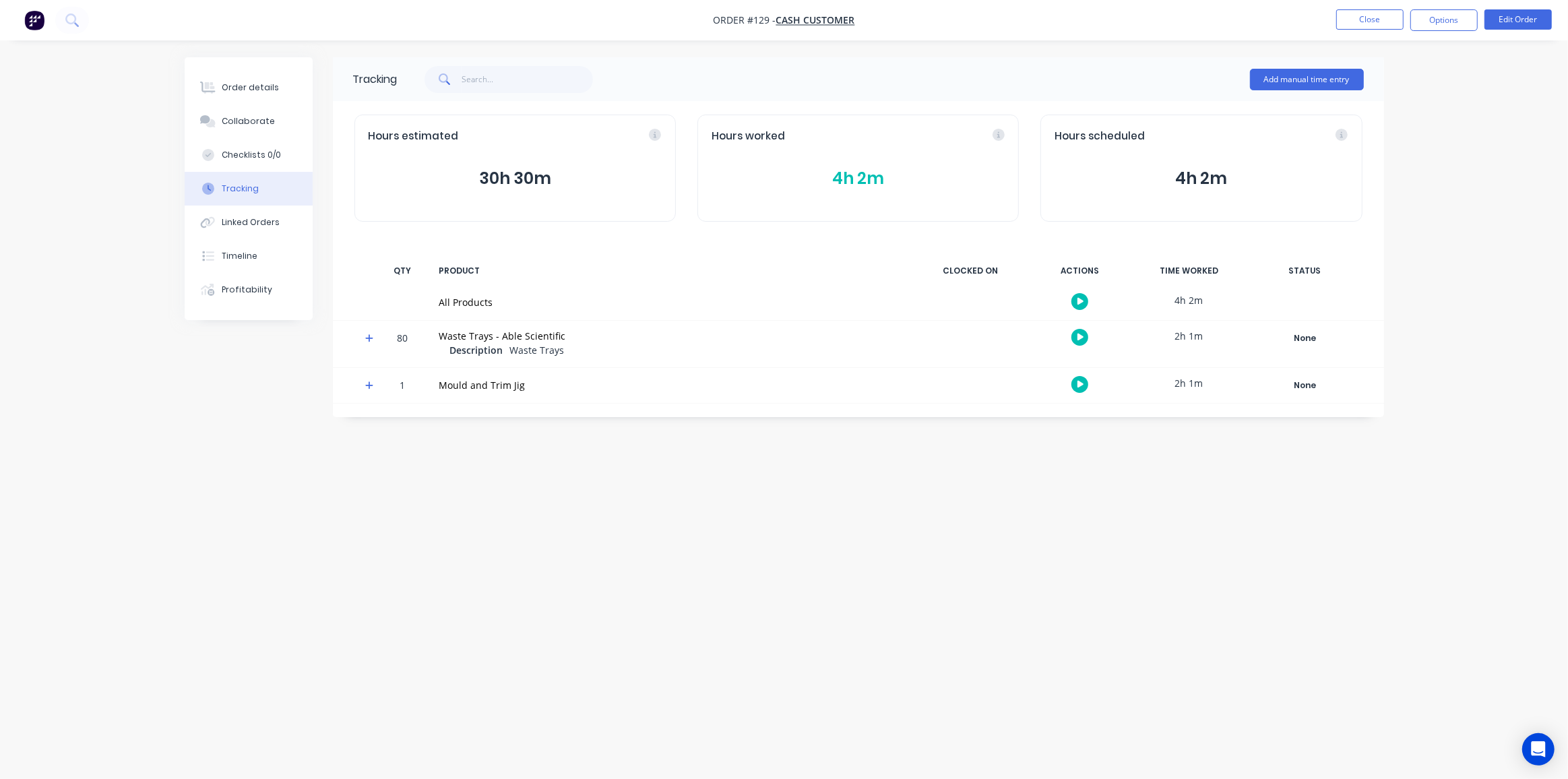
click at [848, 172] on button "4h 2m" at bounding box center [858, 179] width 293 height 26
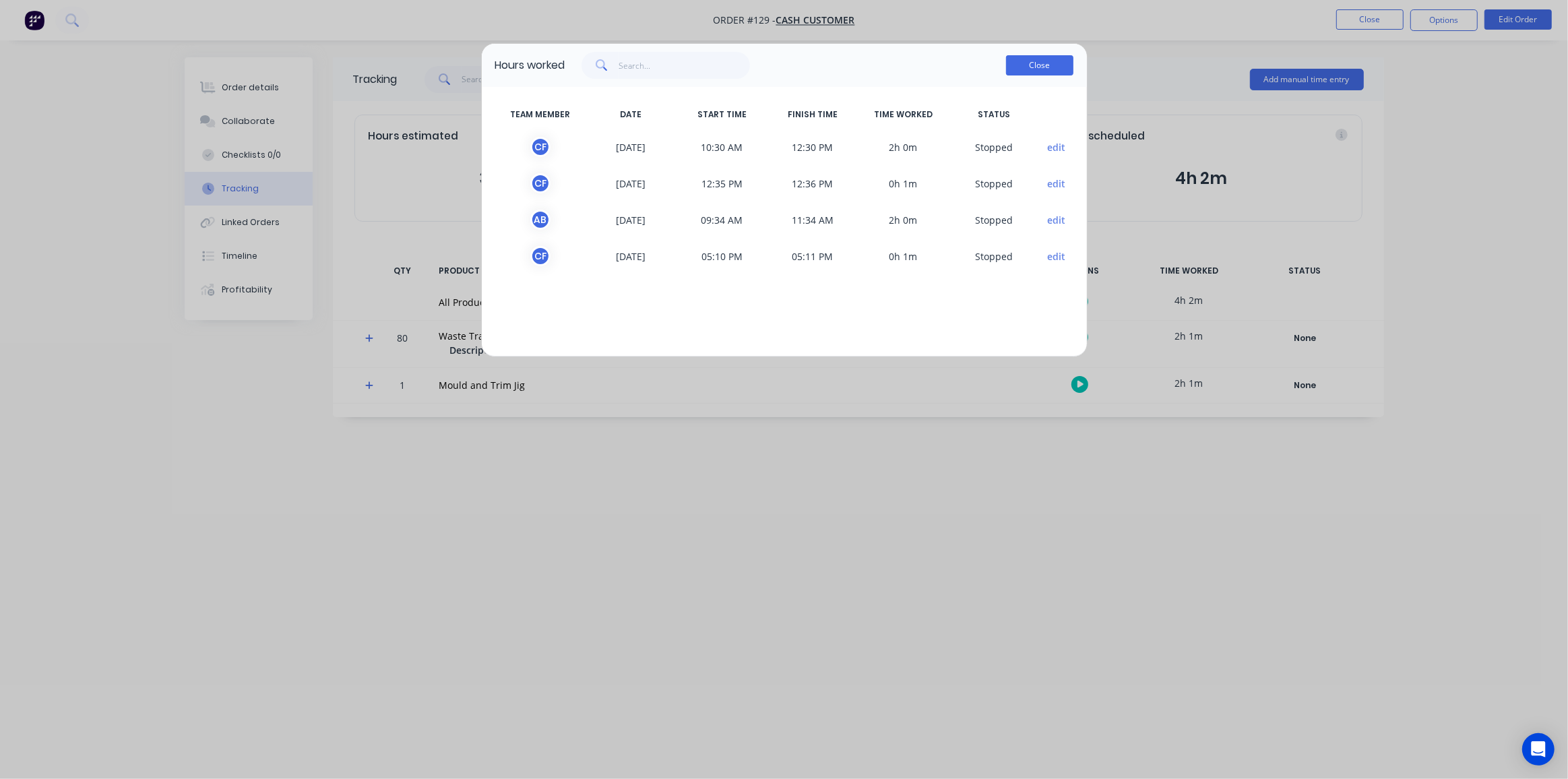
click at [1036, 65] on button "Close" at bounding box center [1040, 66] width 68 height 20
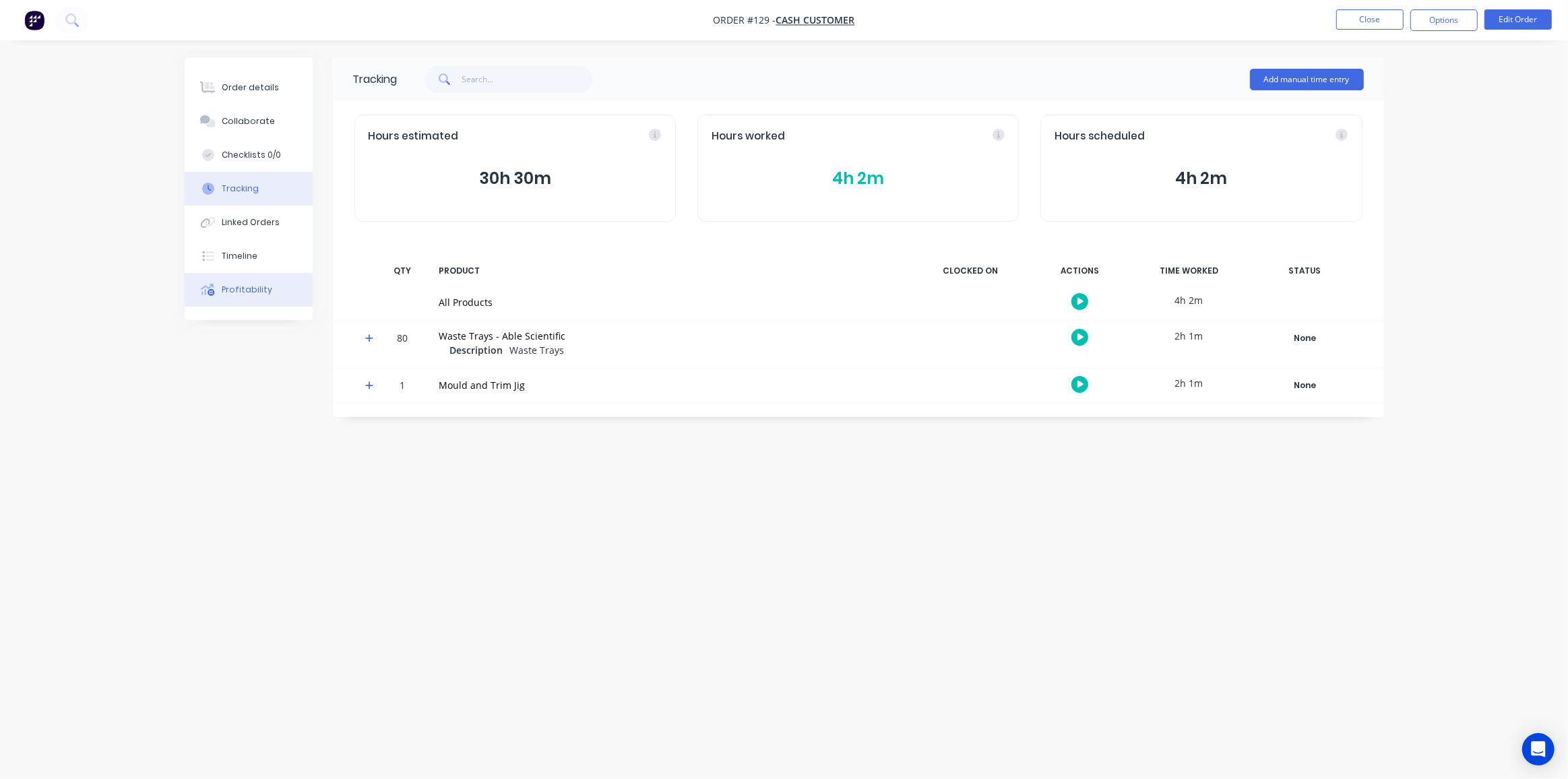
click at [230, 294] on div "Profitability" at bounding box center [247, 289] width 50 height 12
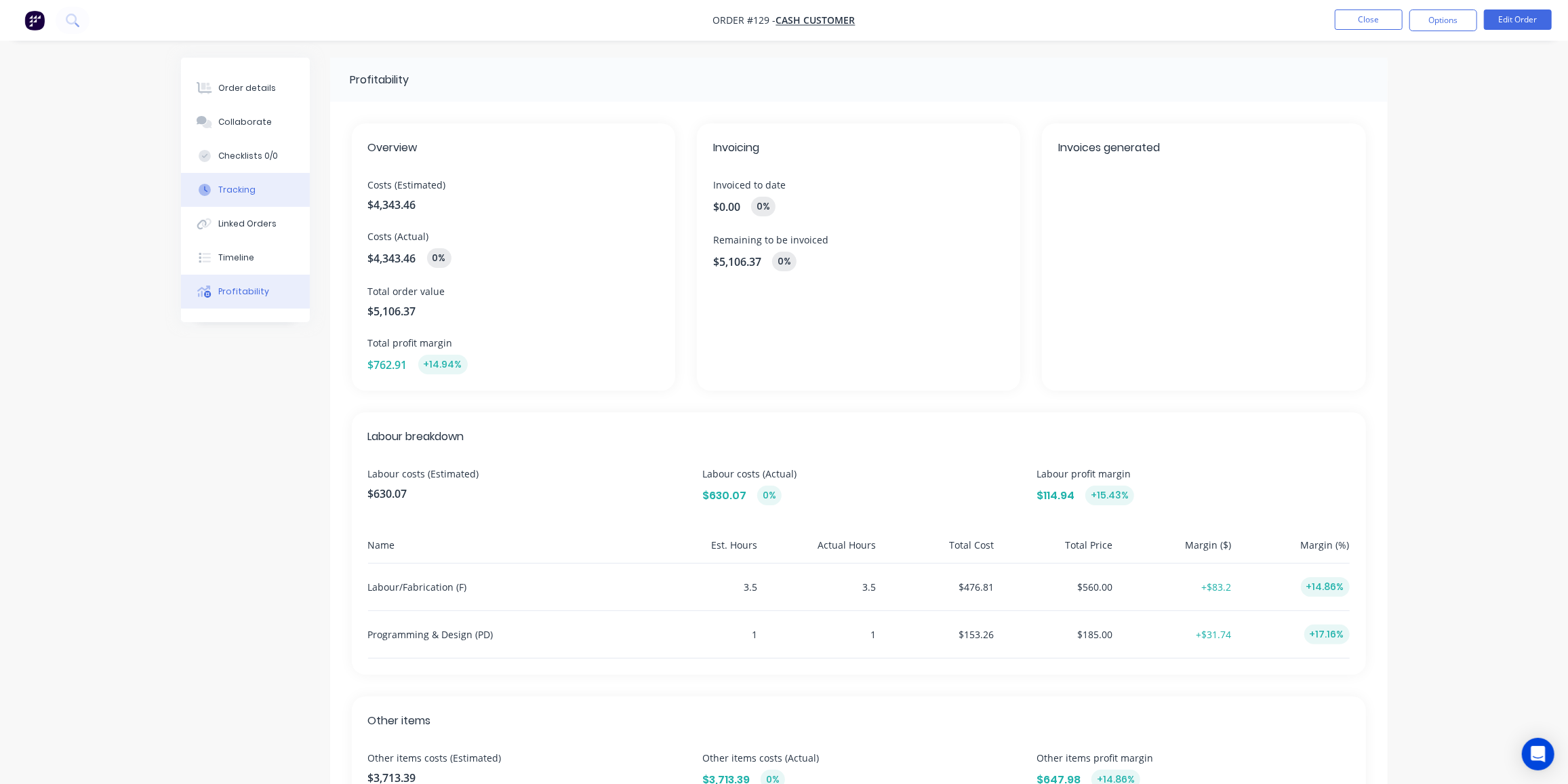
click at [239, 189] on div "Tracking" at bounding box center [237, 189] width 38 height 12
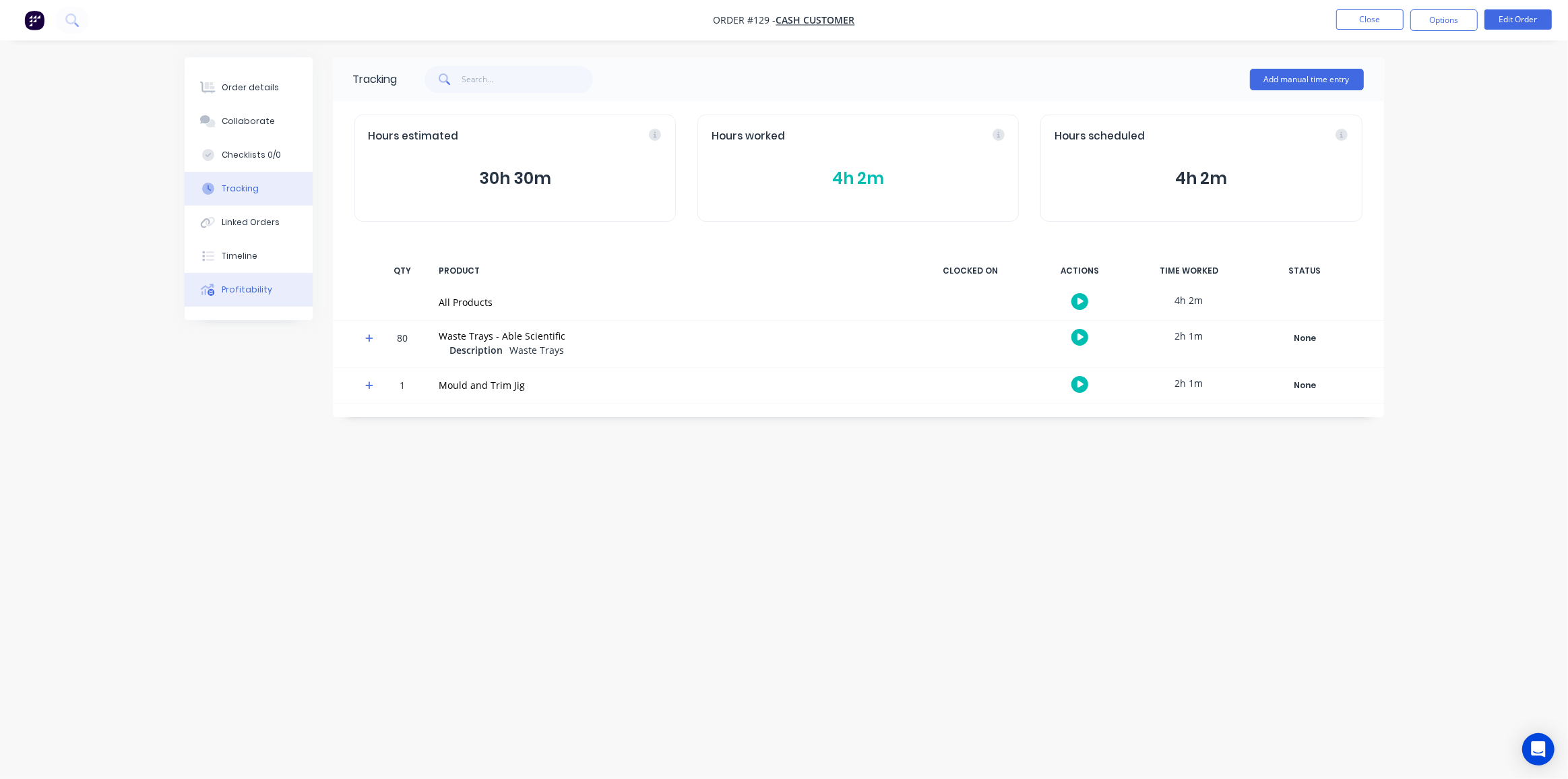
click at [274, 288] on button "Profitability" at bounding box center [248, 289] width 128 height 34
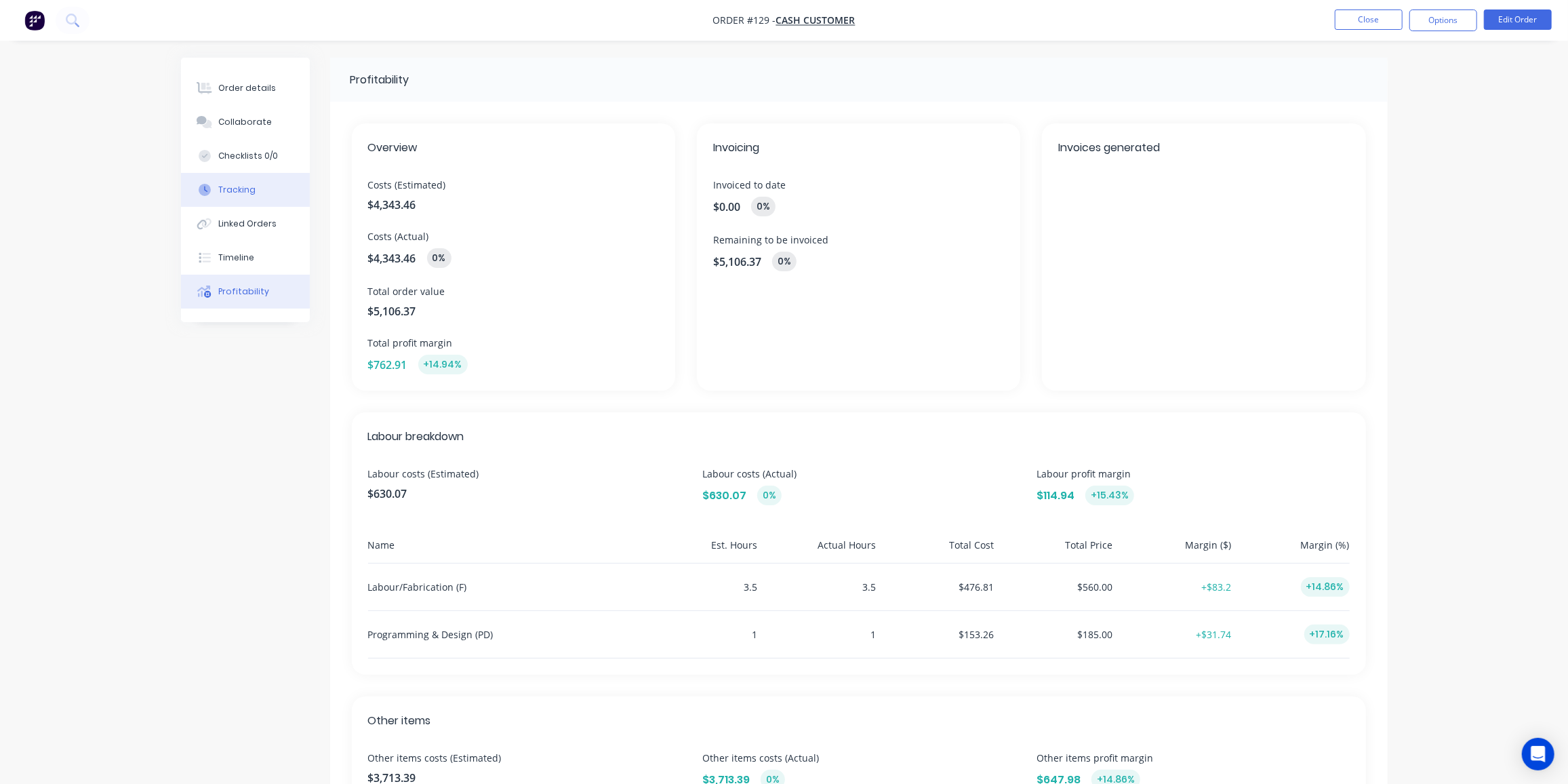
click at [242, 191] on div "Tracking" at bounding box center [237, 189] width 38 height 12
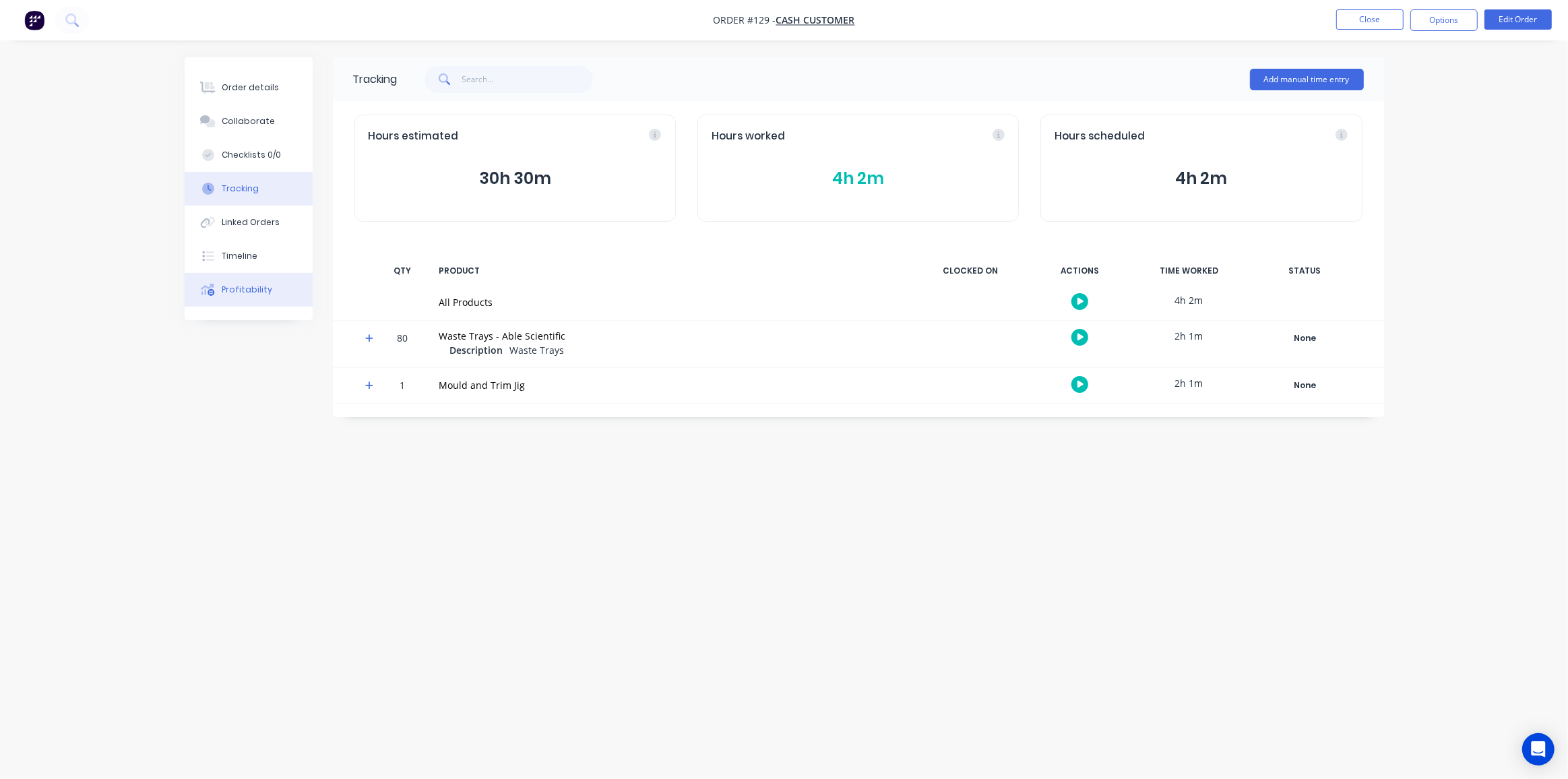
click at [244, 288] on div "Profitability" at bounding box center [247, 289] width 50 height 12
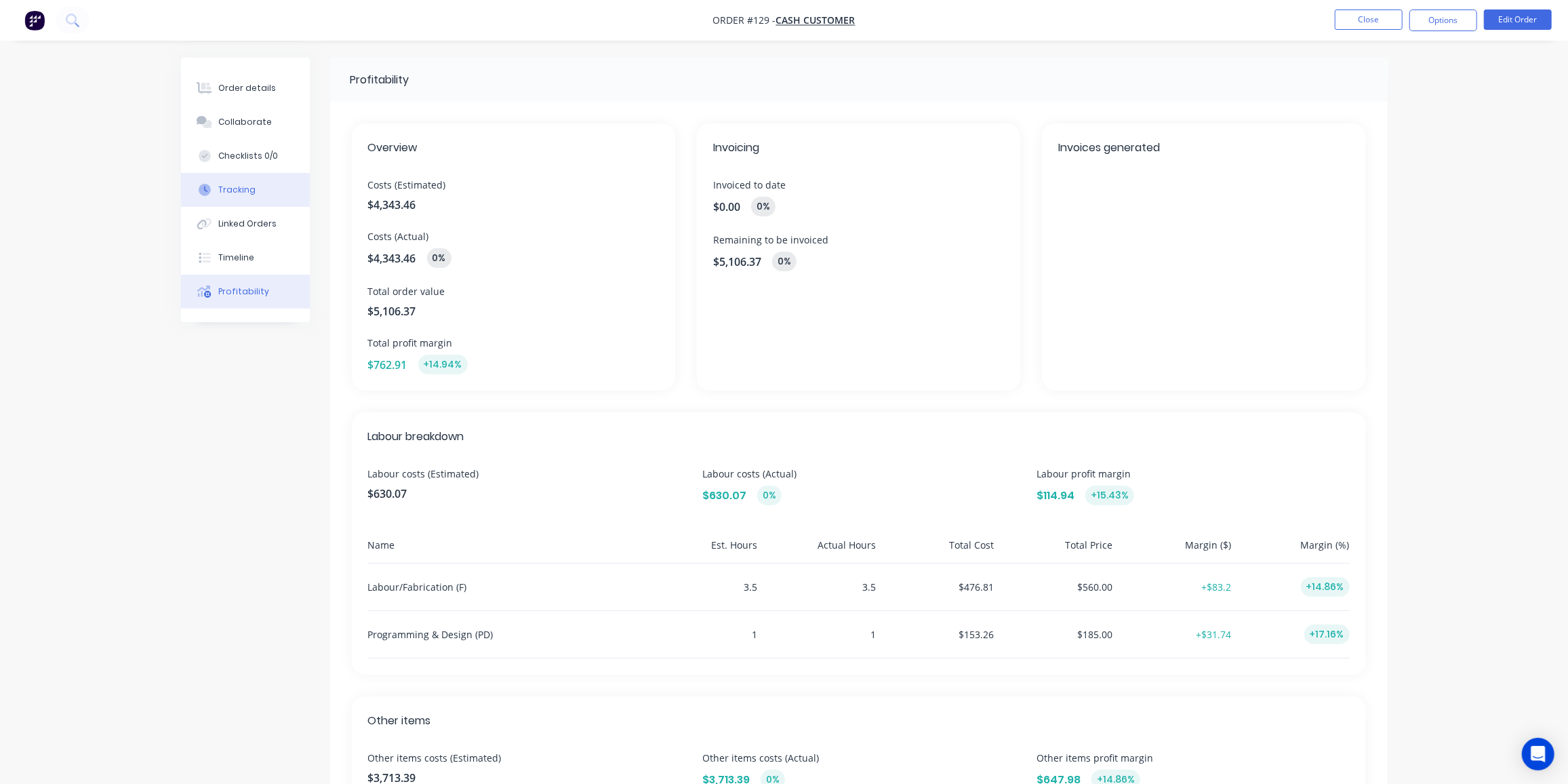
click at [248, 182] on button "Tracking" at bounding box center [245, 189] width 129 height 34
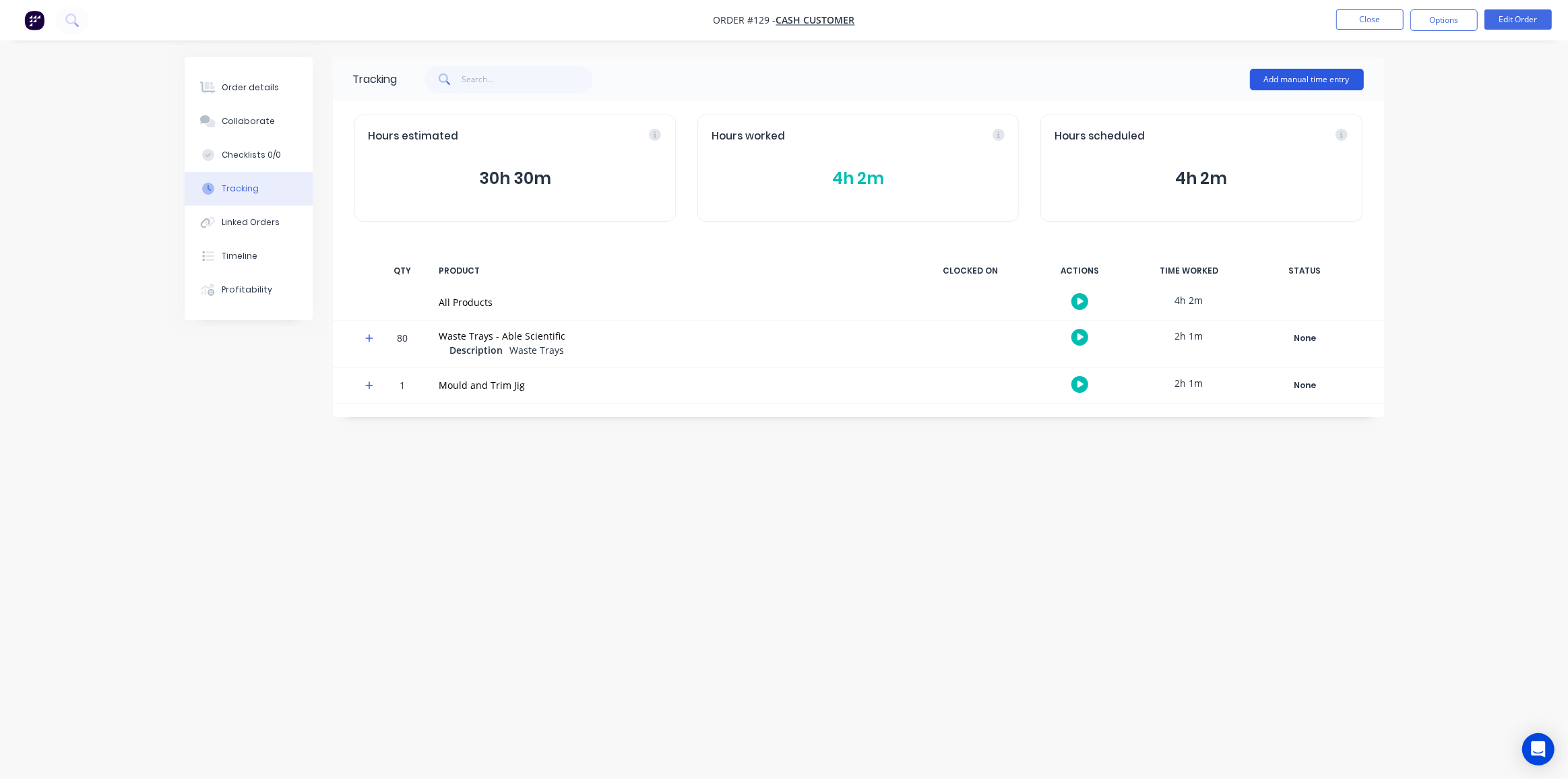
click at [1289, 82] on button "Add manual time entry" at bounding box center [1307, 79] width 114 height 22
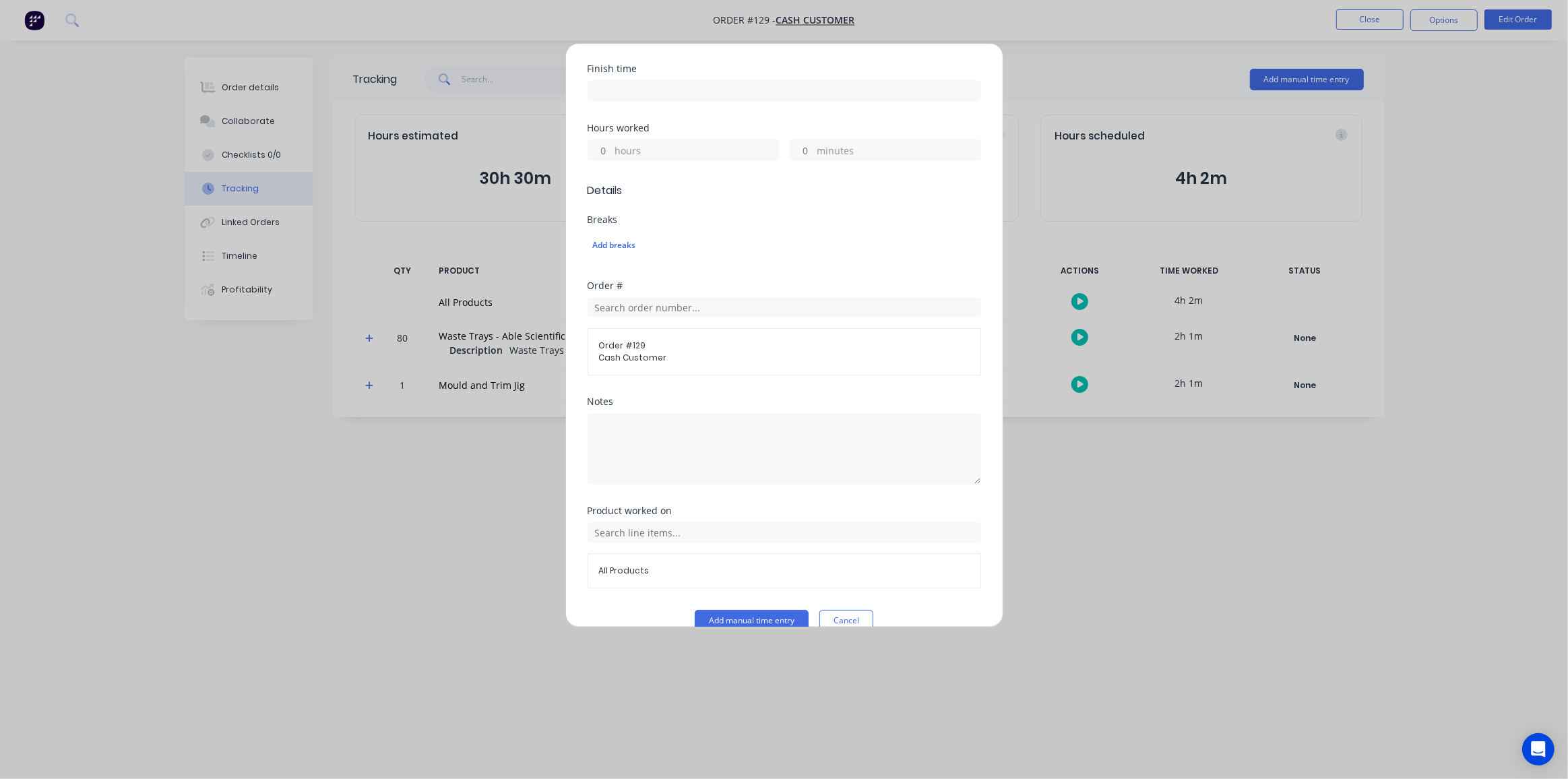
scroll to position [264, 0]
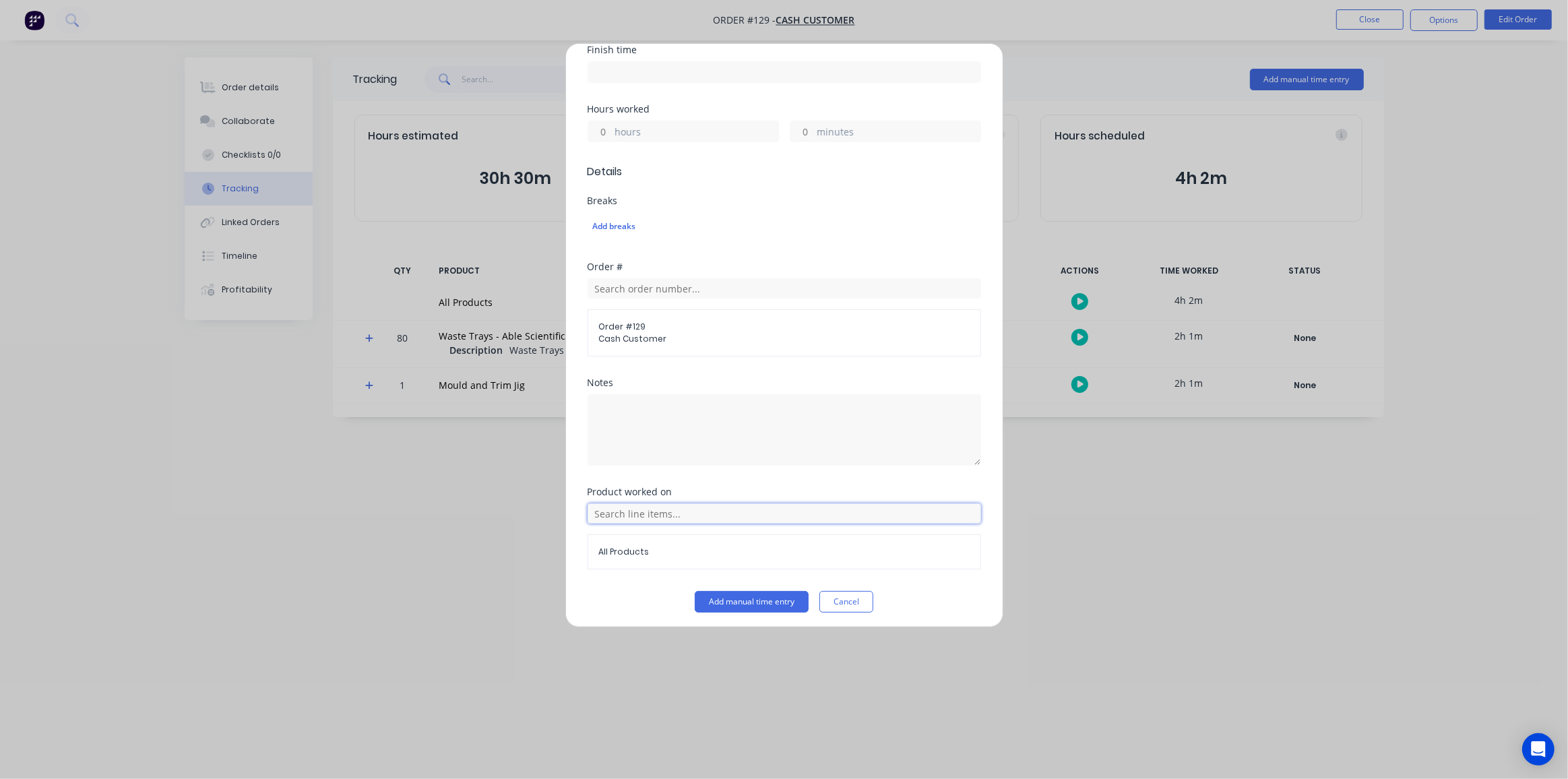
click at [616, 510] on input "text" at bounding box center [784, 513] width 394 height 20
click at [603, 545] on icon at bounding box center [602, 547] width 8 height 8
click at [605, 476] on icon at bounding box center [602, 479] width 8 height 8
click at [605, 475] on icon at bounding box center [603, 479] width 9 height 9
drag, startPoint x: 620, startPoint y: 509, endPoint x: 549, endPoint y: 508, distance: 71.0
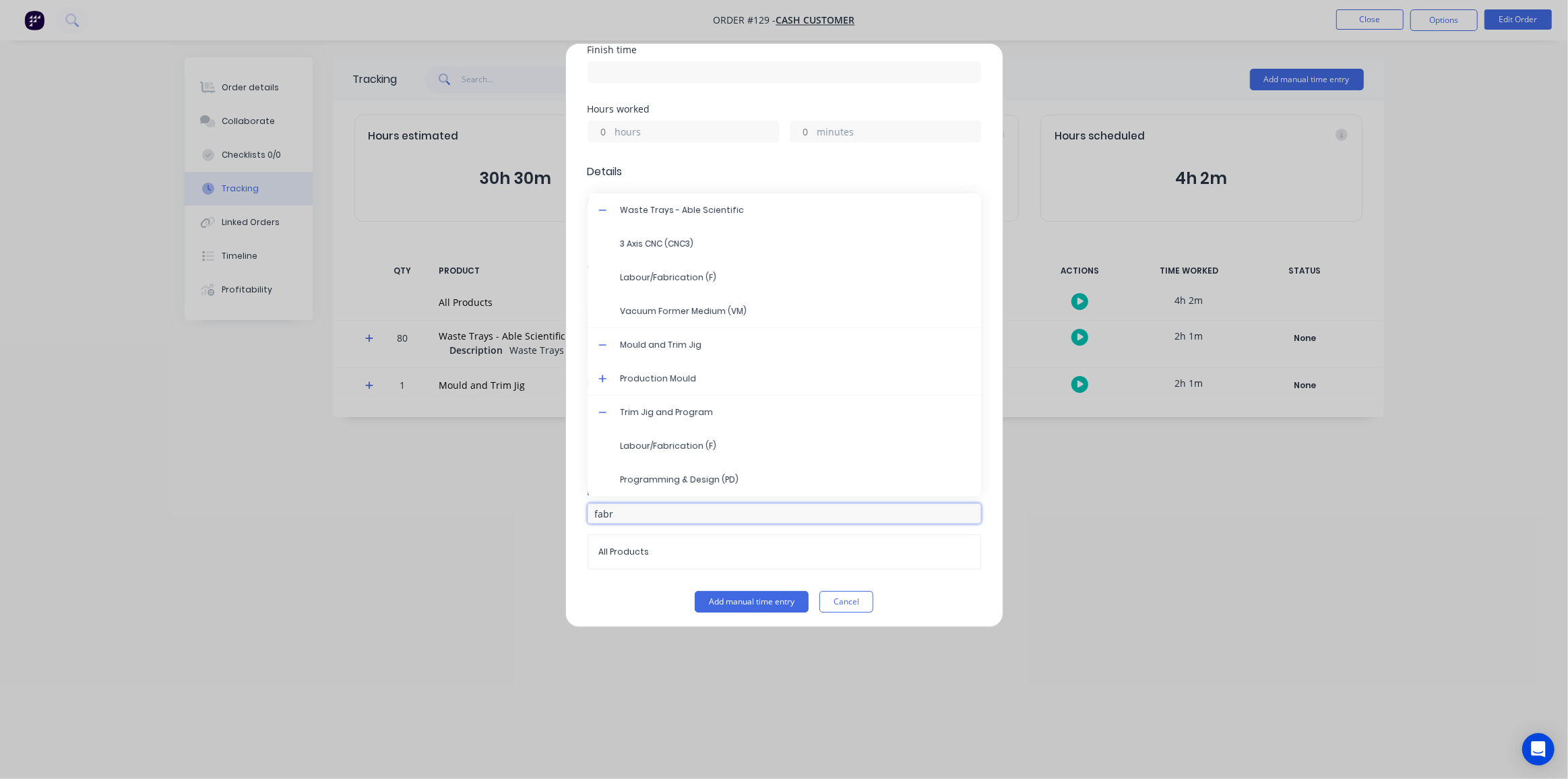
click at [549, 508] on div "Add manual time entry Team member Select... When Date Start time Finish time Ho…" at bounding box center [784, 389] width 1568 height 779
click at [601, 412] on icon at bounding box center [602, 412] width 8 height 1
click at [600, 410] on icon at bounding box center [603, 412] width 9 height 9
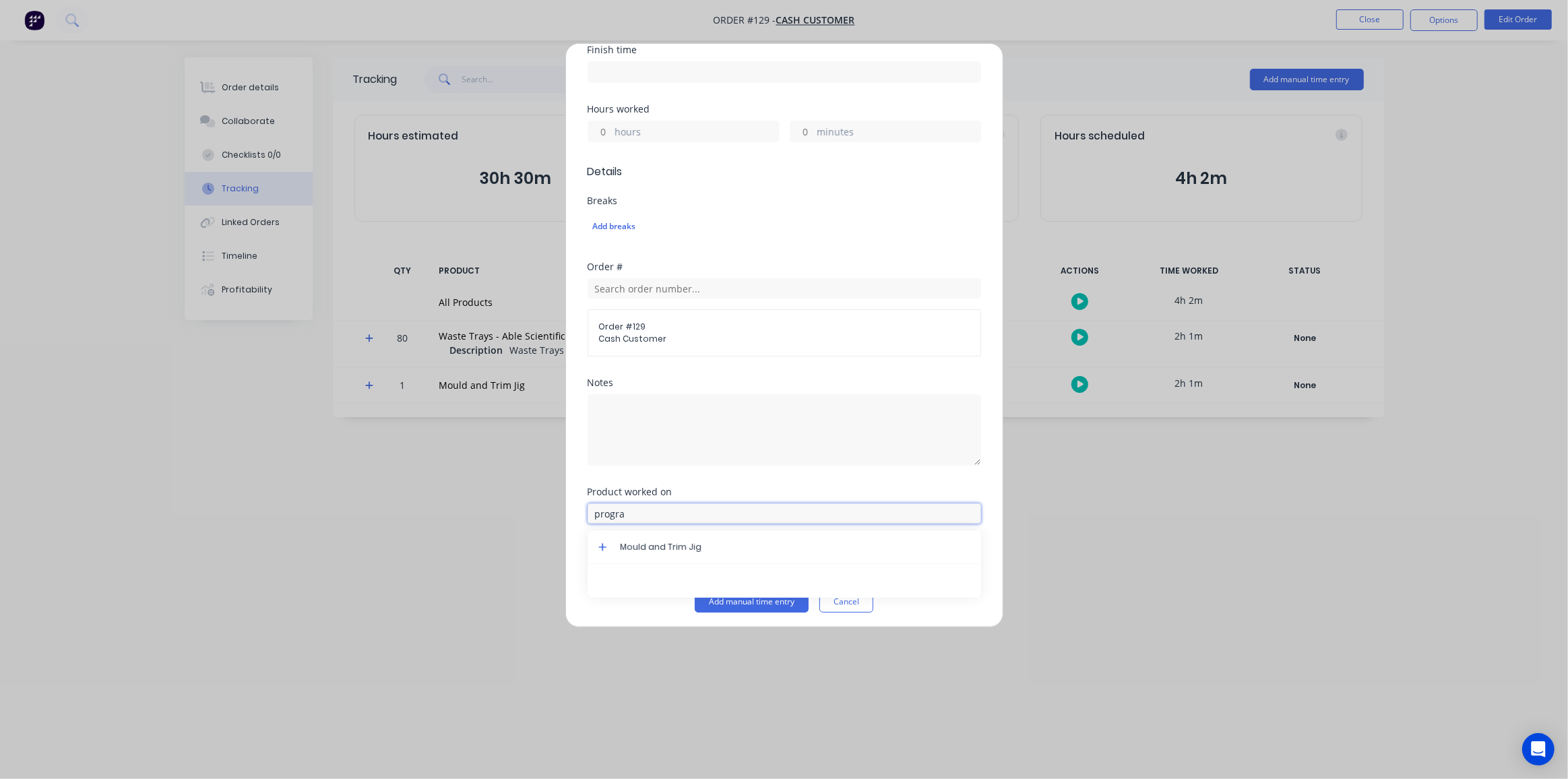
click at [636, 511] on input "progra" at bounding box center [784, 513] width 394 height 20
type input "program"
click at [695, 591] on button "Add manual time entry" at bounding box center [752, 602] width 114 height 22
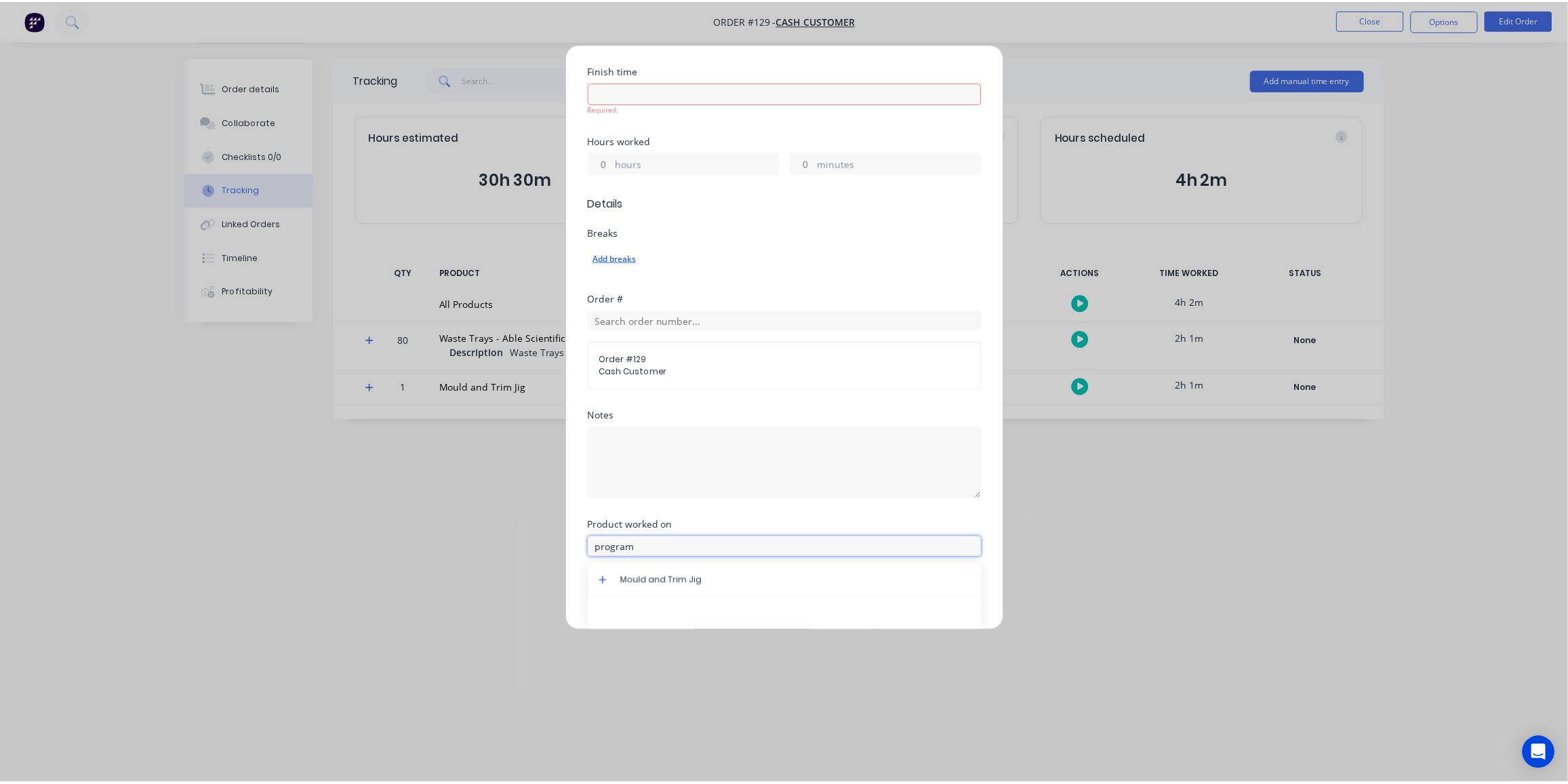
scroll to position [287, 0]
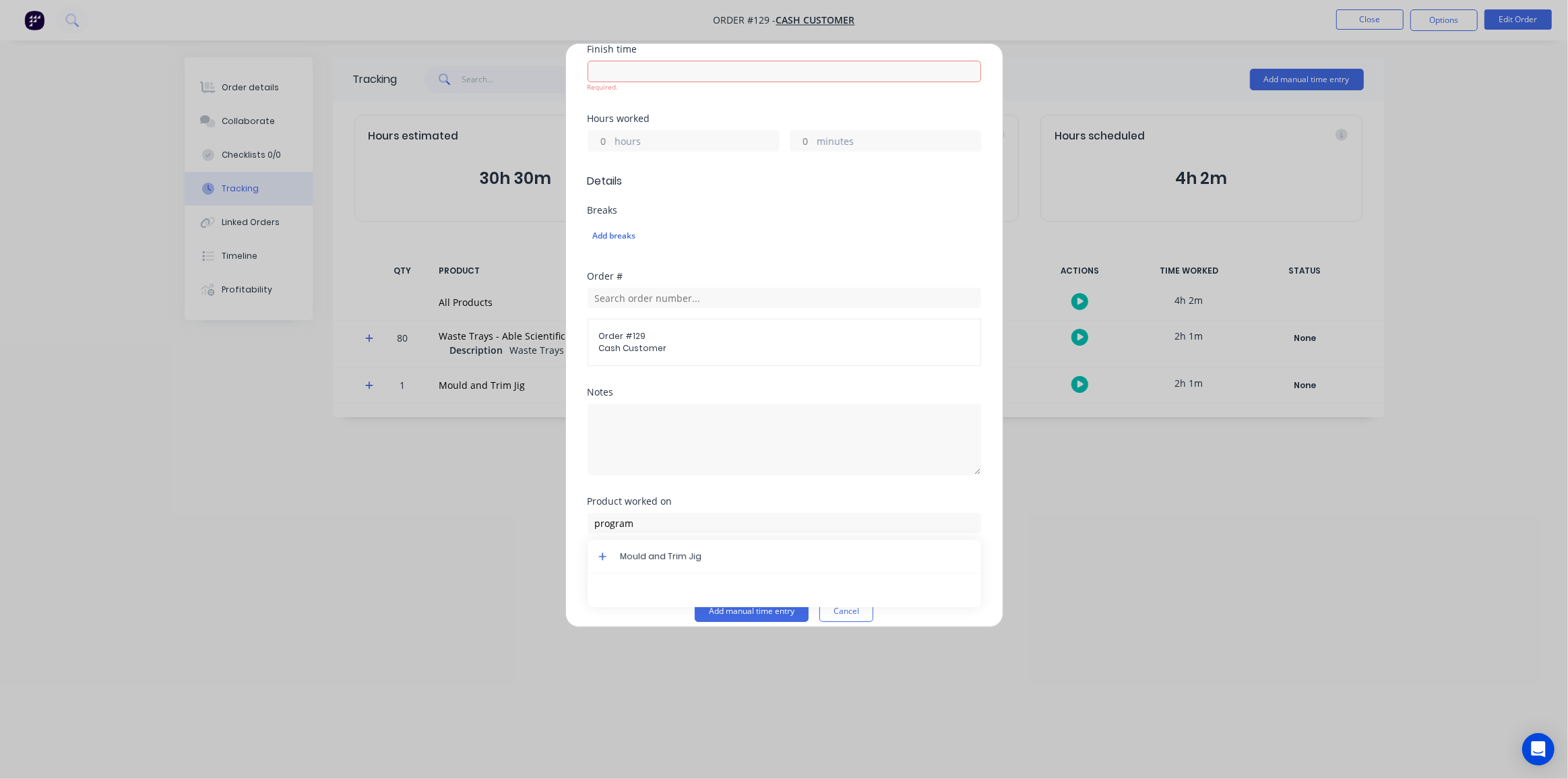
click at [604, 557] on icon at bounding box center [603, 556] width 9 height 9
click at [602, 487] on icon at bounding box center [602, 489] width 8 height 8
click at [598, 384] on icon at bounding box center [602, 388] width 8 height 8
drag, startPoint x: 638, startPoint y: 516, endPoint x: 574, endPoint y: 518, distance: 64.0
click at [574, 518] on div "Add manual time entry Team member Select... When Date Required. Start time Requ…" at bounding box center [784, 335] width 438 height 584
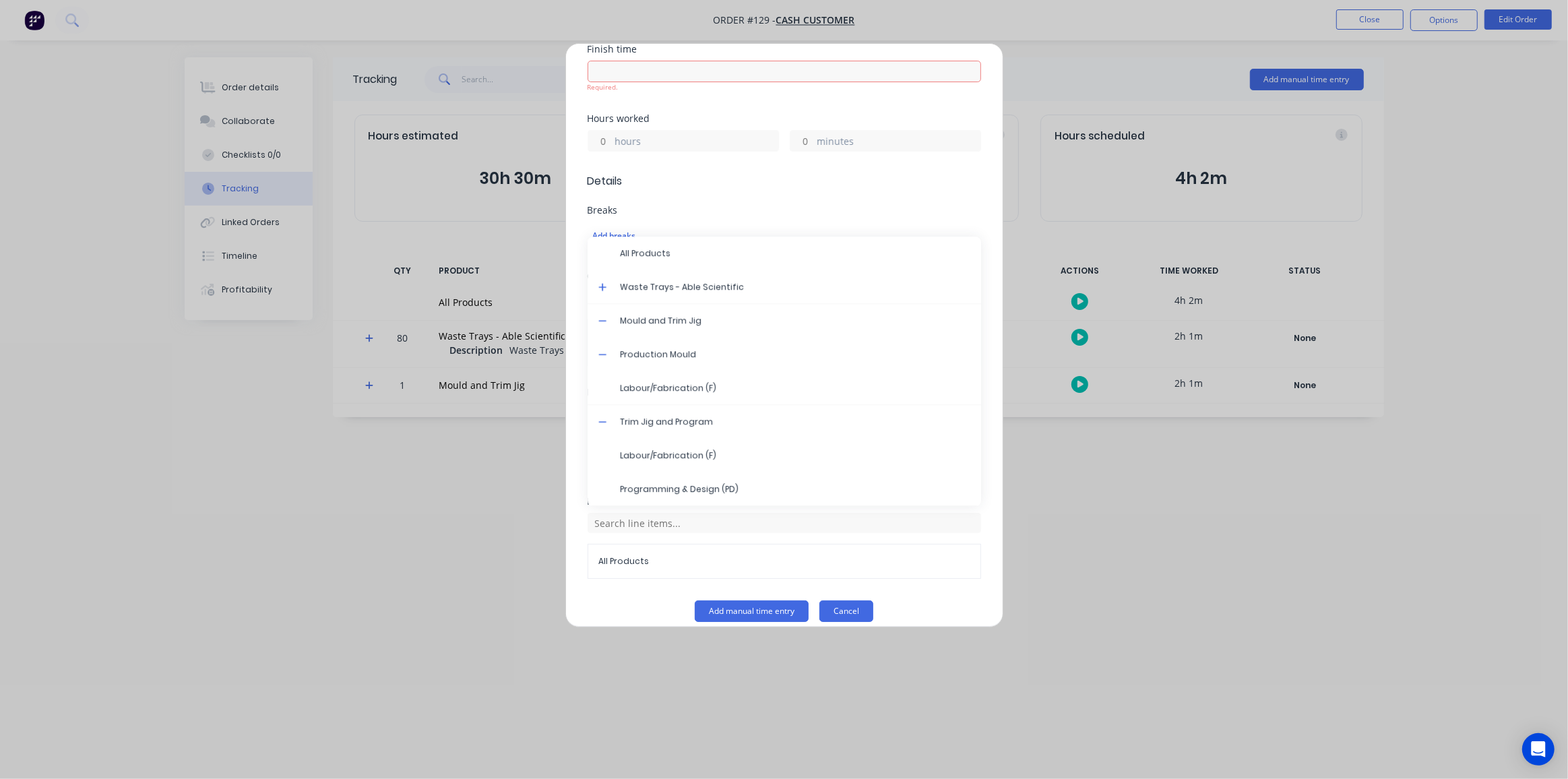
click at [859, 613] on button "Cancel" at bounding box center [846, 611] width 54 height 22
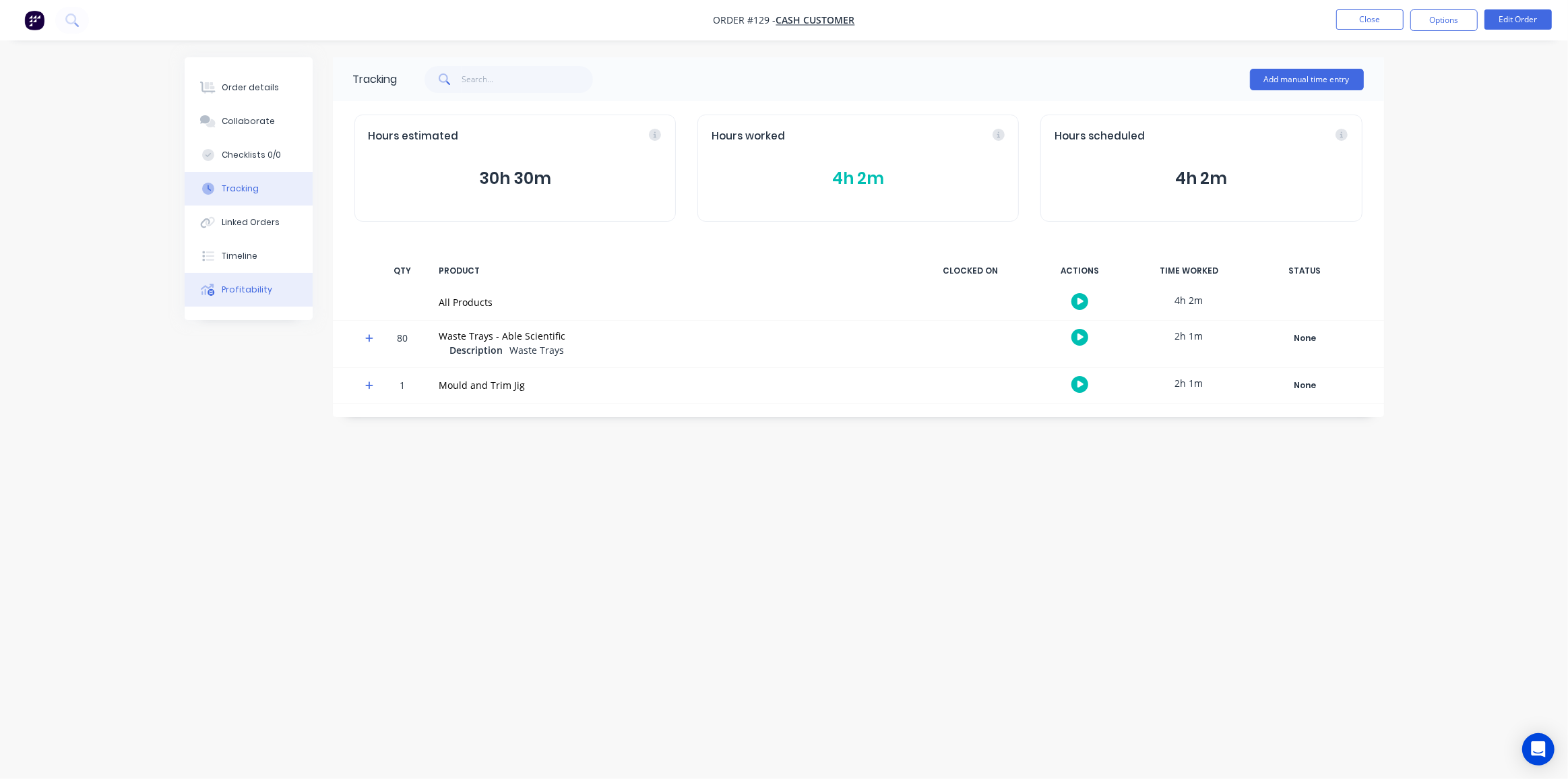
click at [236, 294] on div "Profitability" at bounding box center [247, 289] width 50 height 12
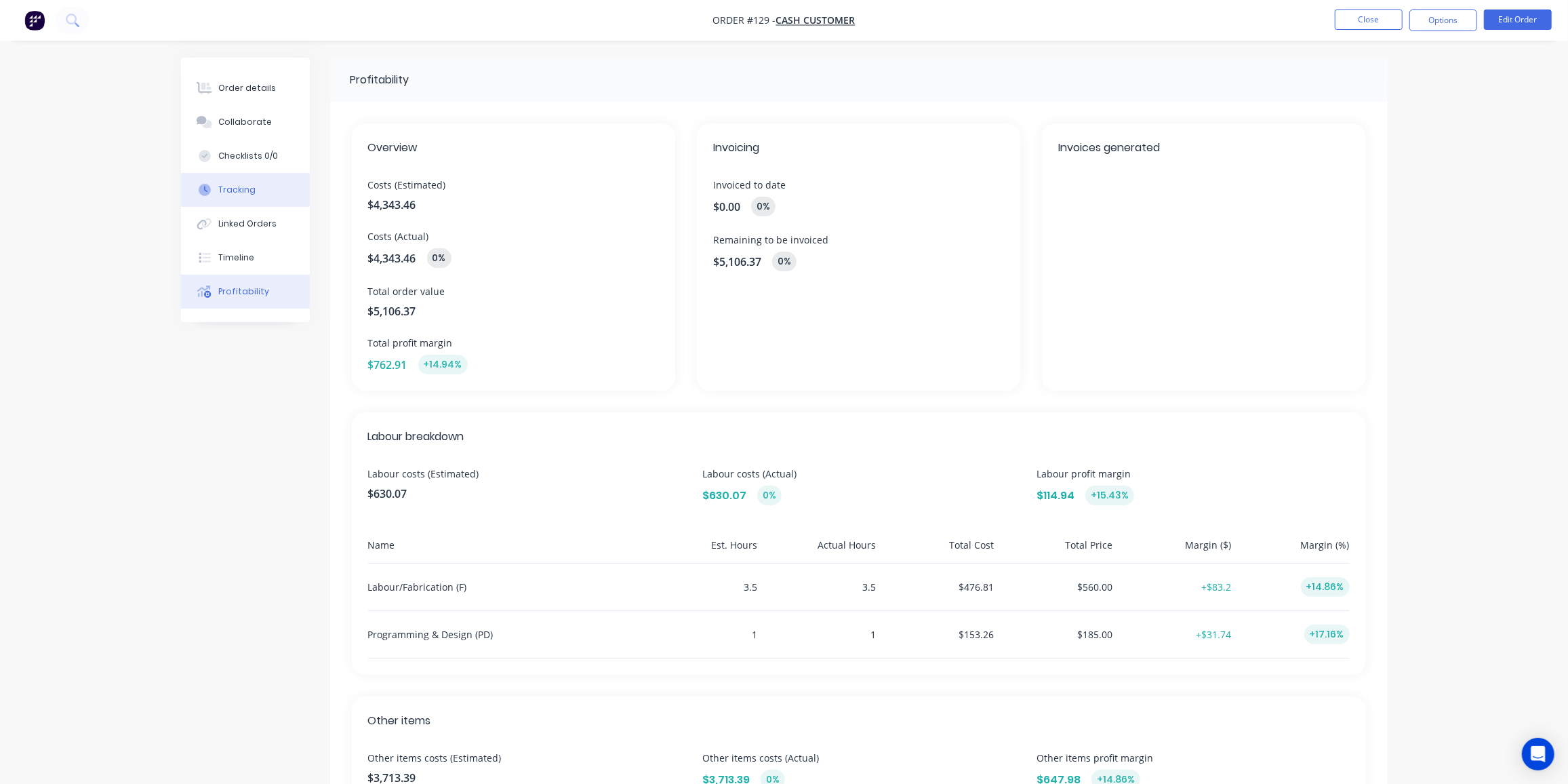
click at [241, 191] on div "Tracking" at bounding box center [237, 189] width 38 height 12
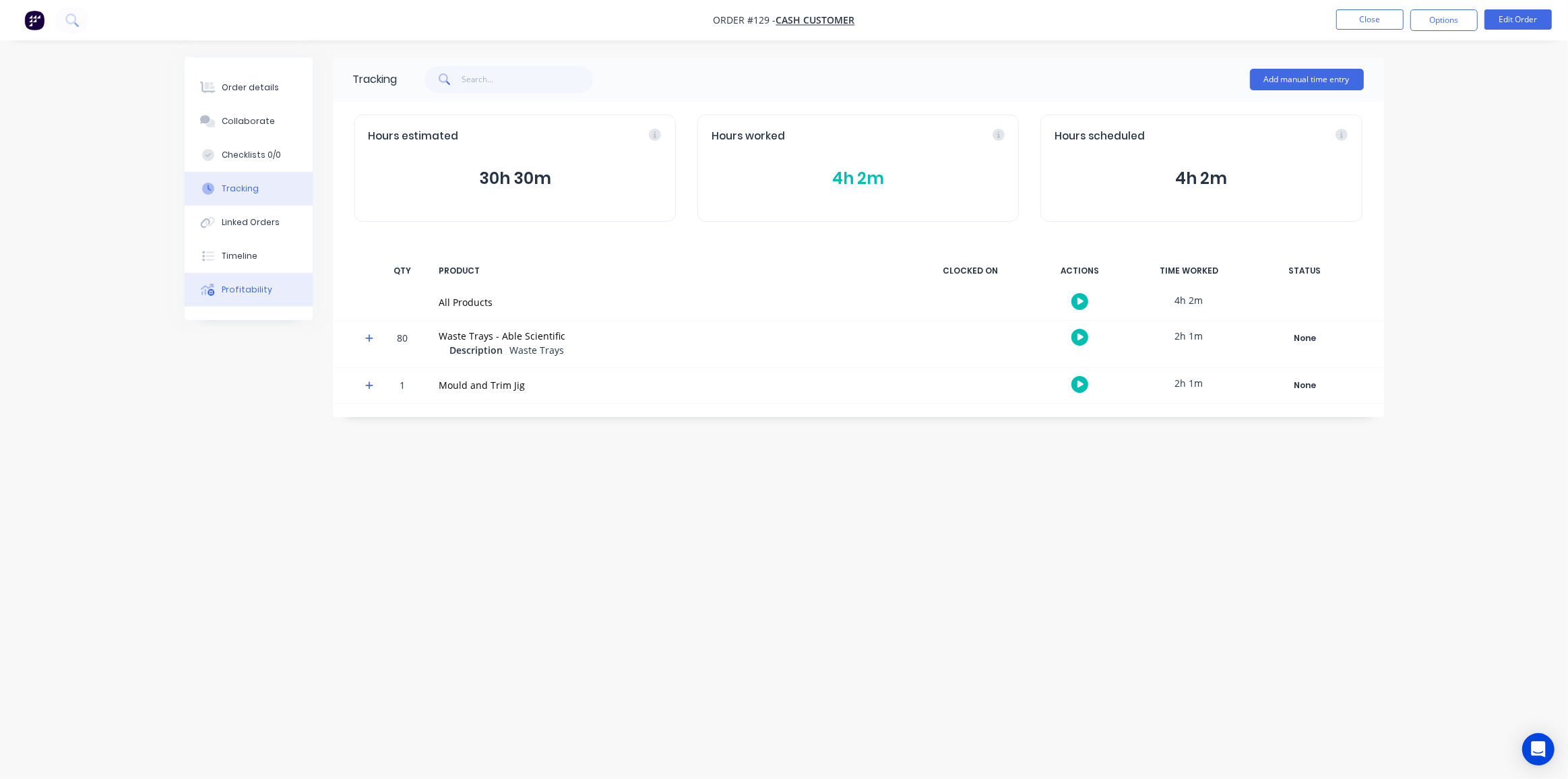
click at [243, 293] on div "Profitability" at bounding box center [247, 289] width 50 height 12
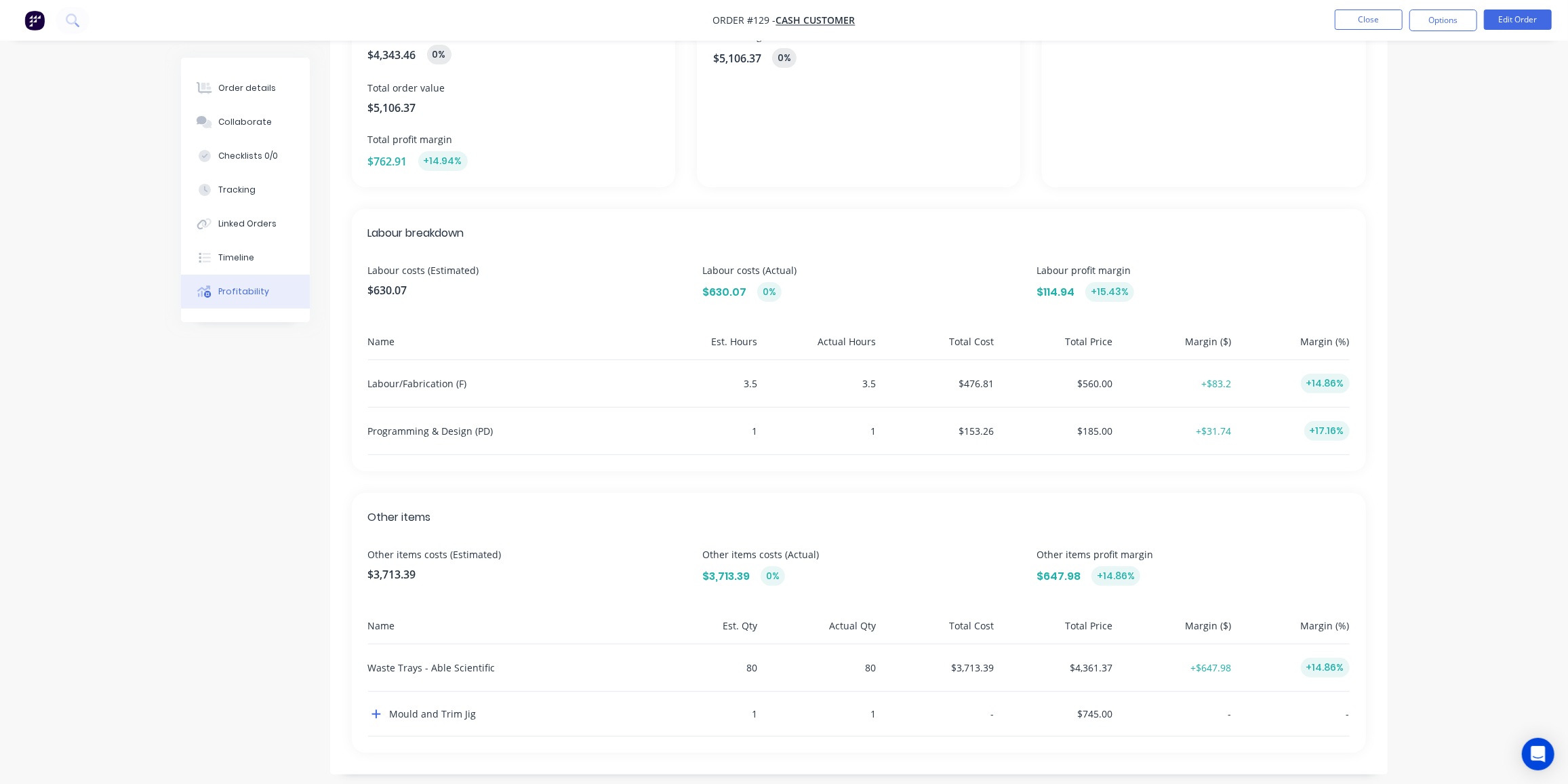
scroll to position [213, 0]
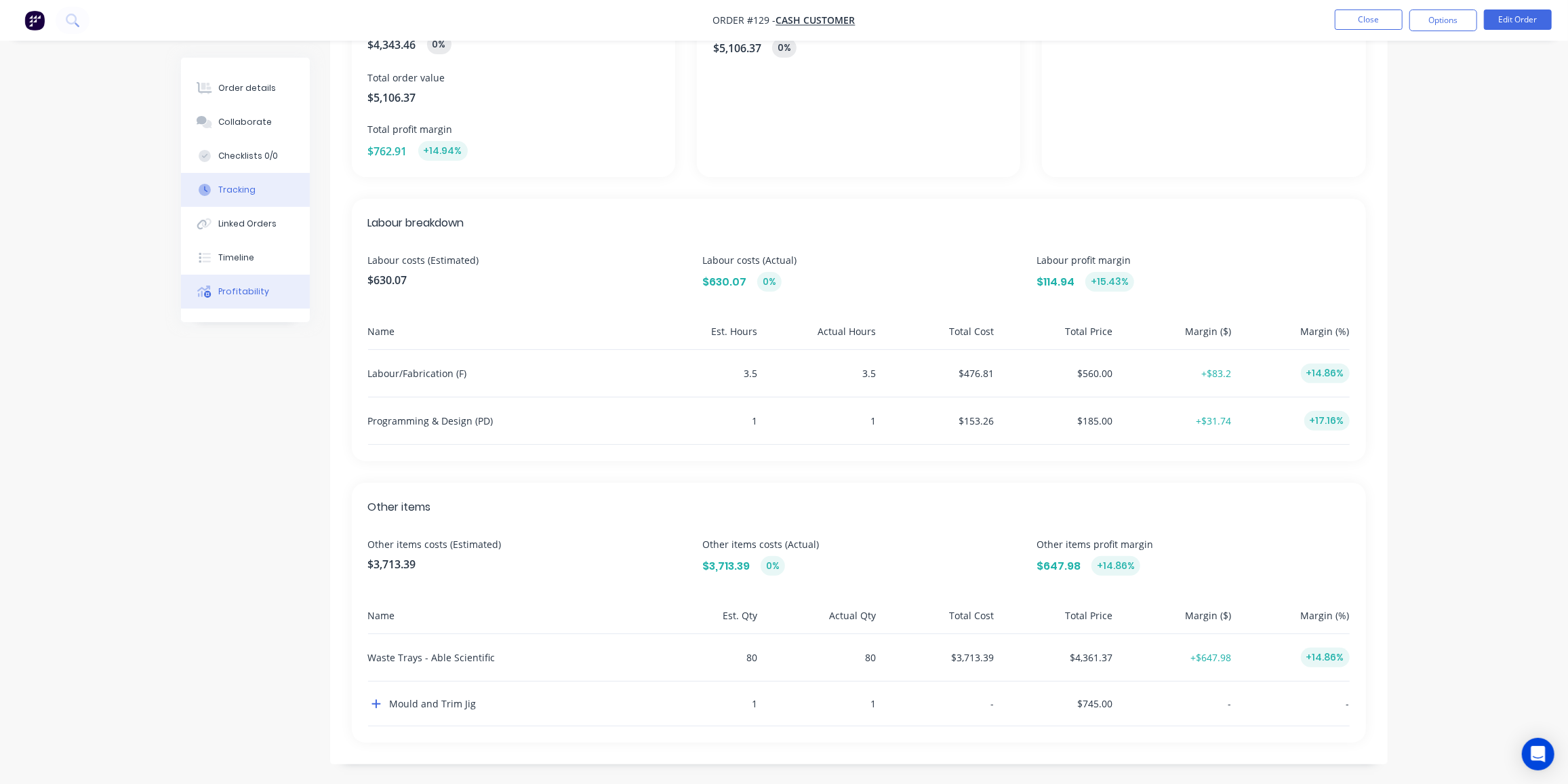
click at [244, 188] on div "Tracking" at bounding box center [237, 189] width 38 height 12
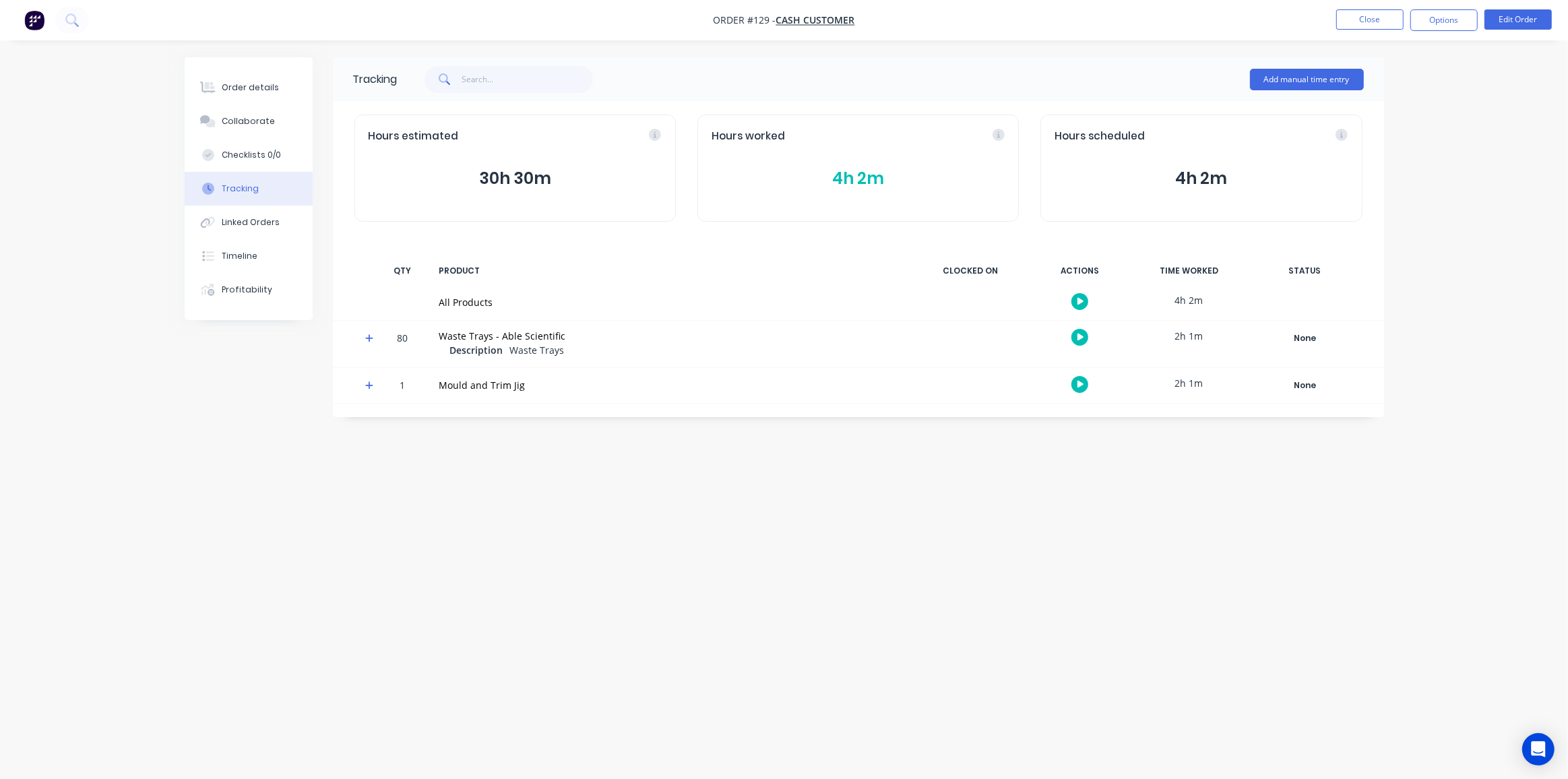
click at [366, 337] on icon at bounding box center [369, 338] width 8 height 8
click at [860, 175] on button "4h 2m" at bounding box center [858, 179] width 293 height 26
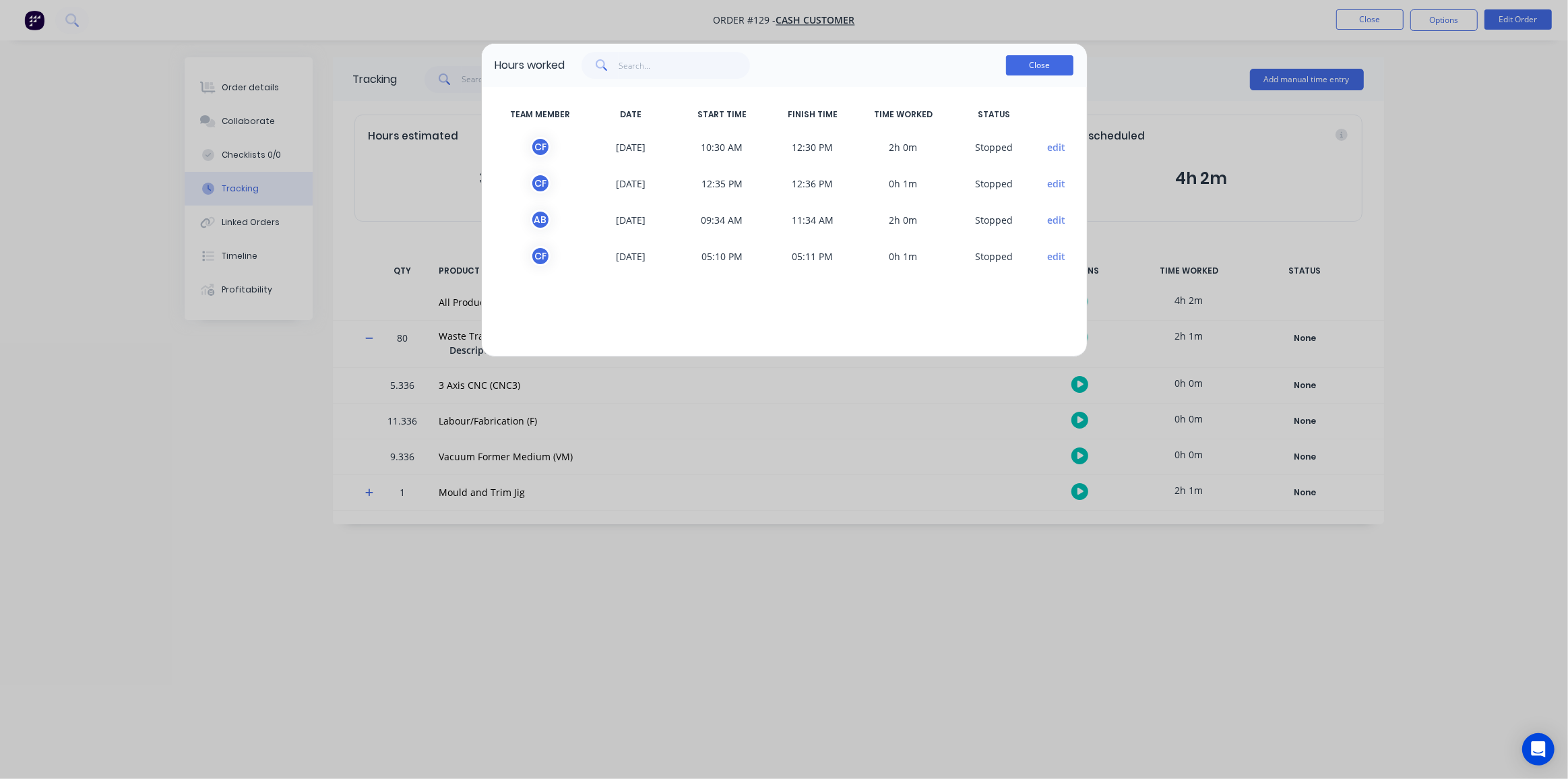
click at [1019, 68] on button "Close" at bounding box center [1040, 66] width 68 height 20
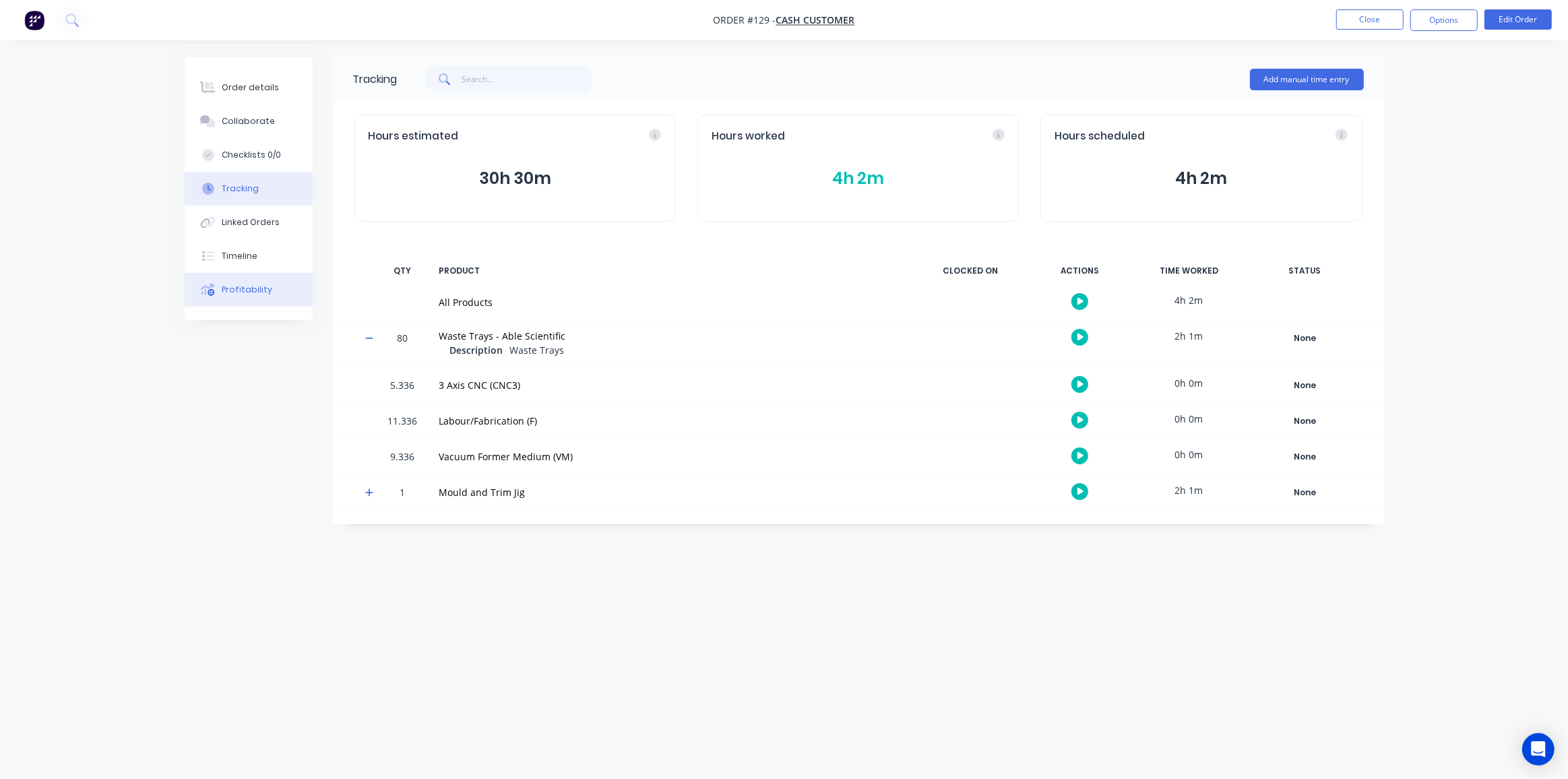
click at [241, 290] on div "Profitability" at bounding box center [247, 289] width 50 height 12
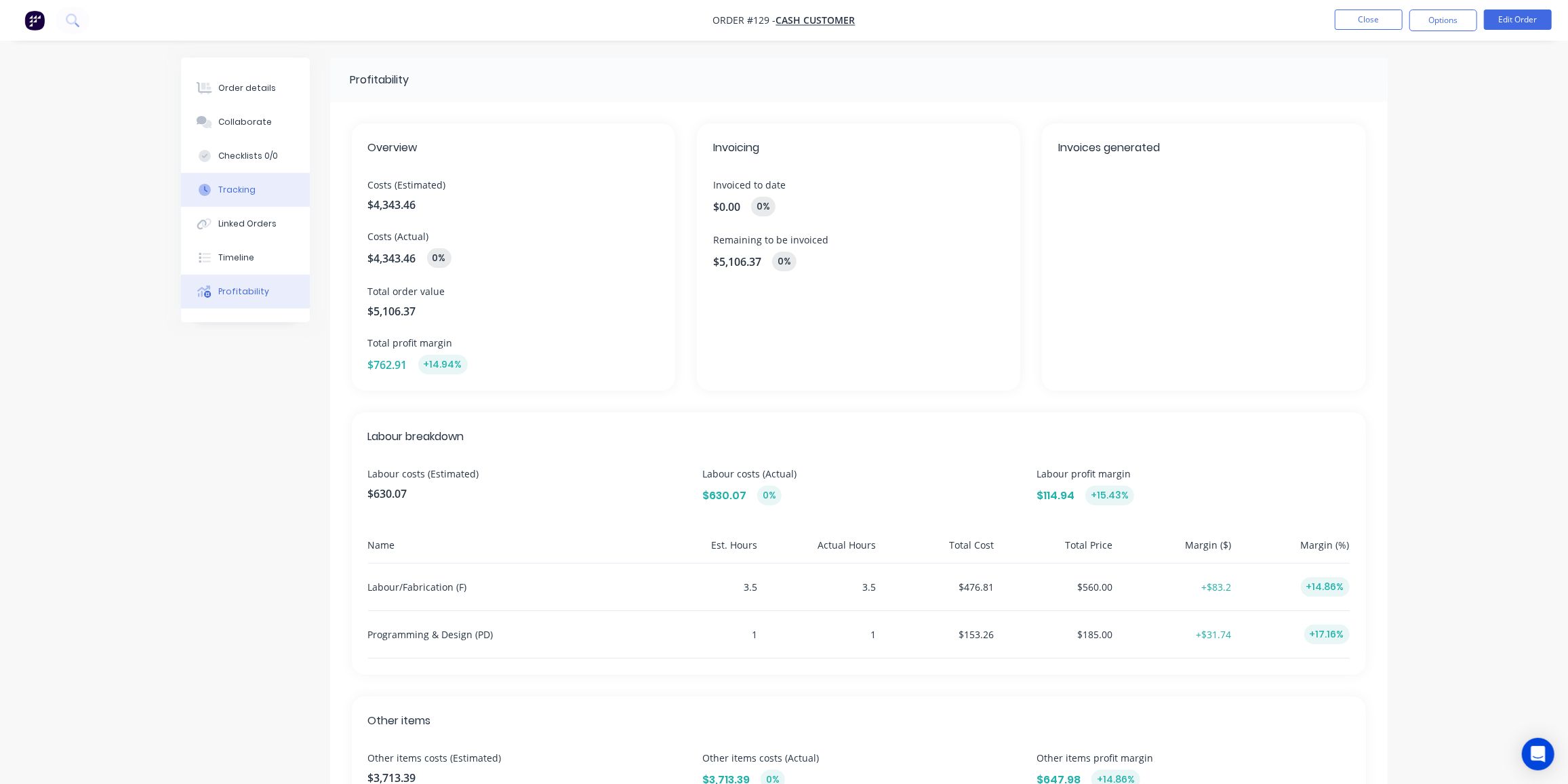
click at [252, 182] on button "Tracking" at bounding box center [245, 189] width 129 height 34
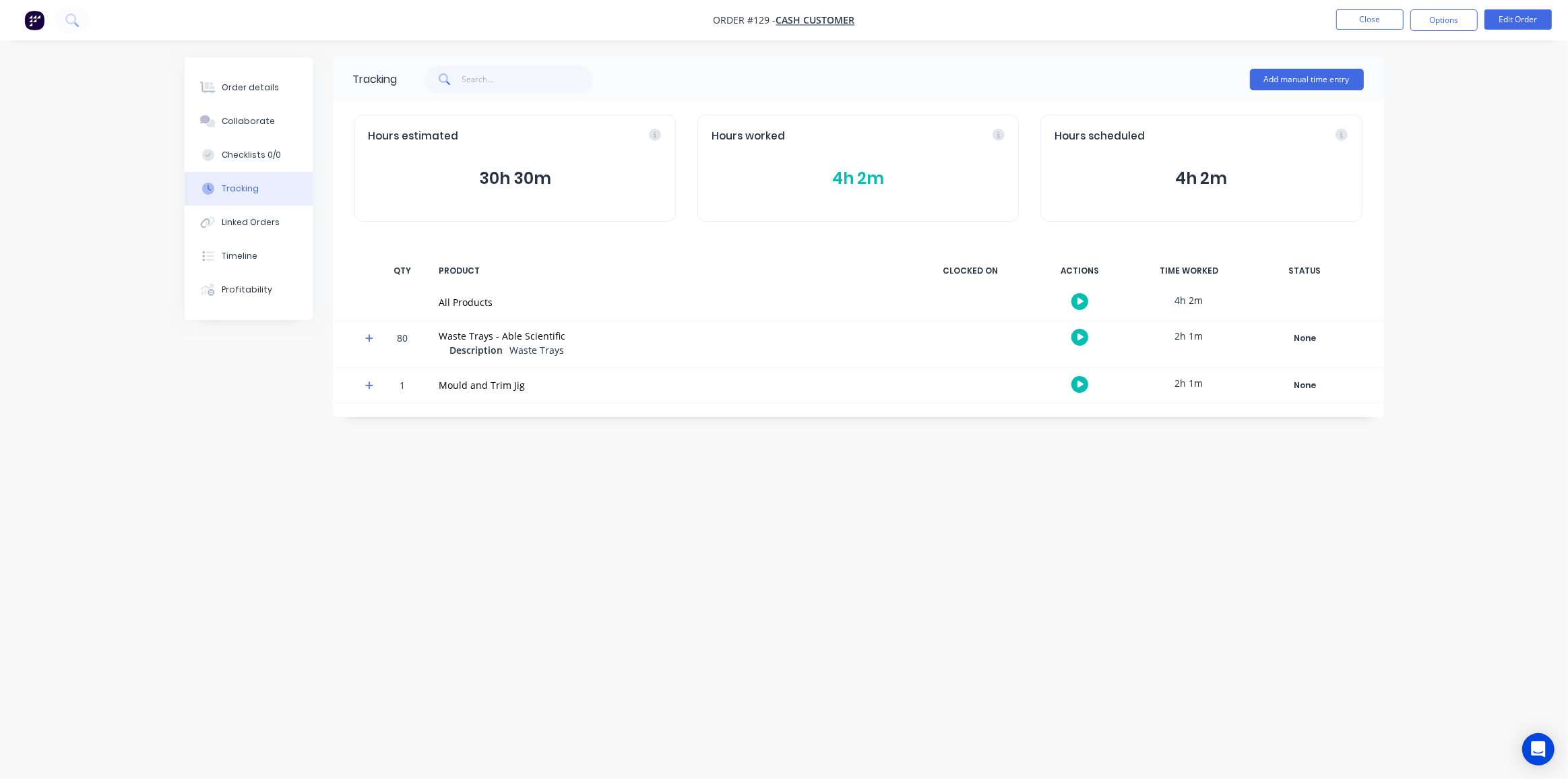
click at [849, 176] on button "4h 2m" at bounding box center [858, 179] width 293 height 26
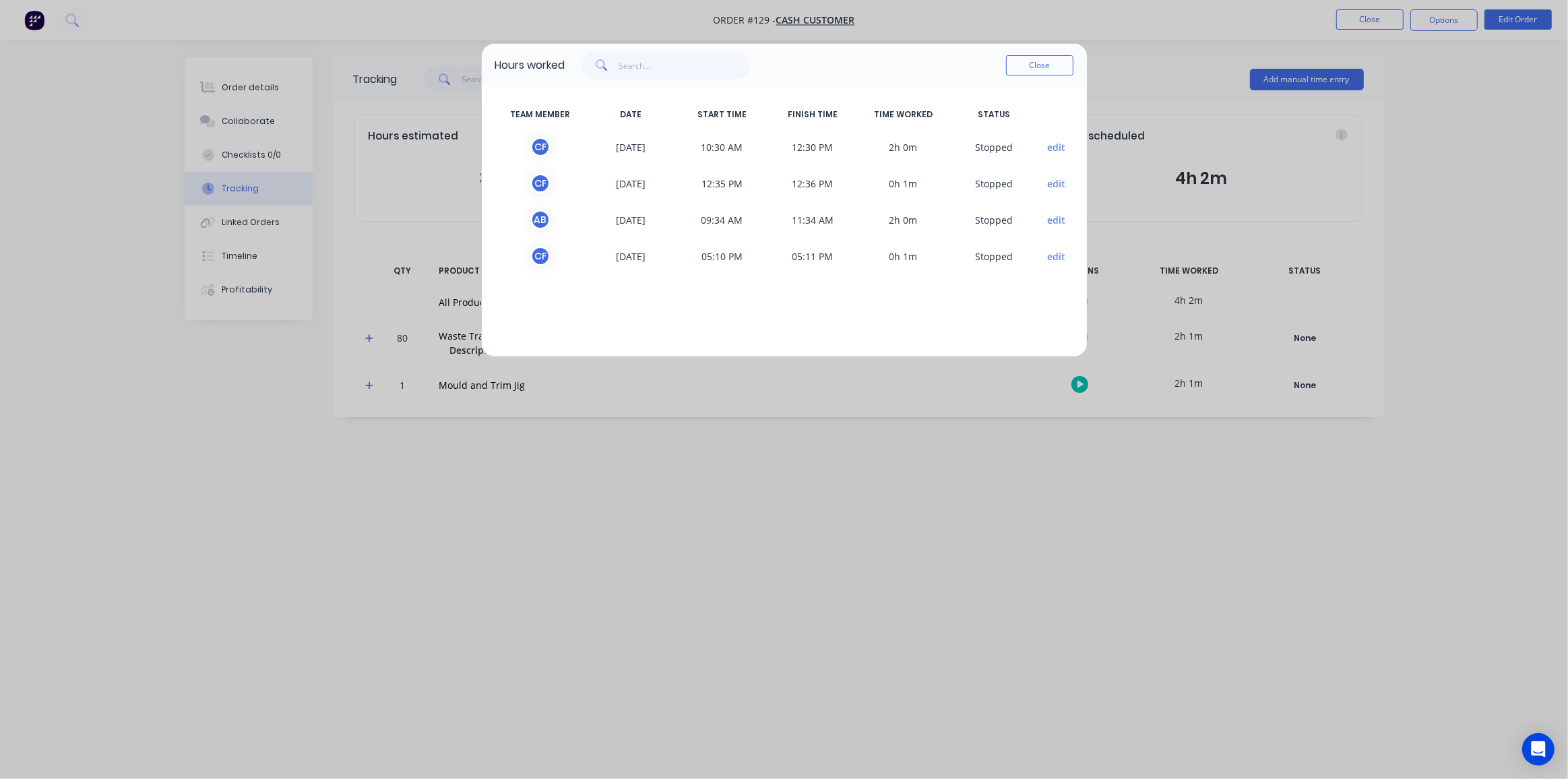
click at [1059, 148] on button "edit" at bounding box center [1057, 146] width 18 height 14
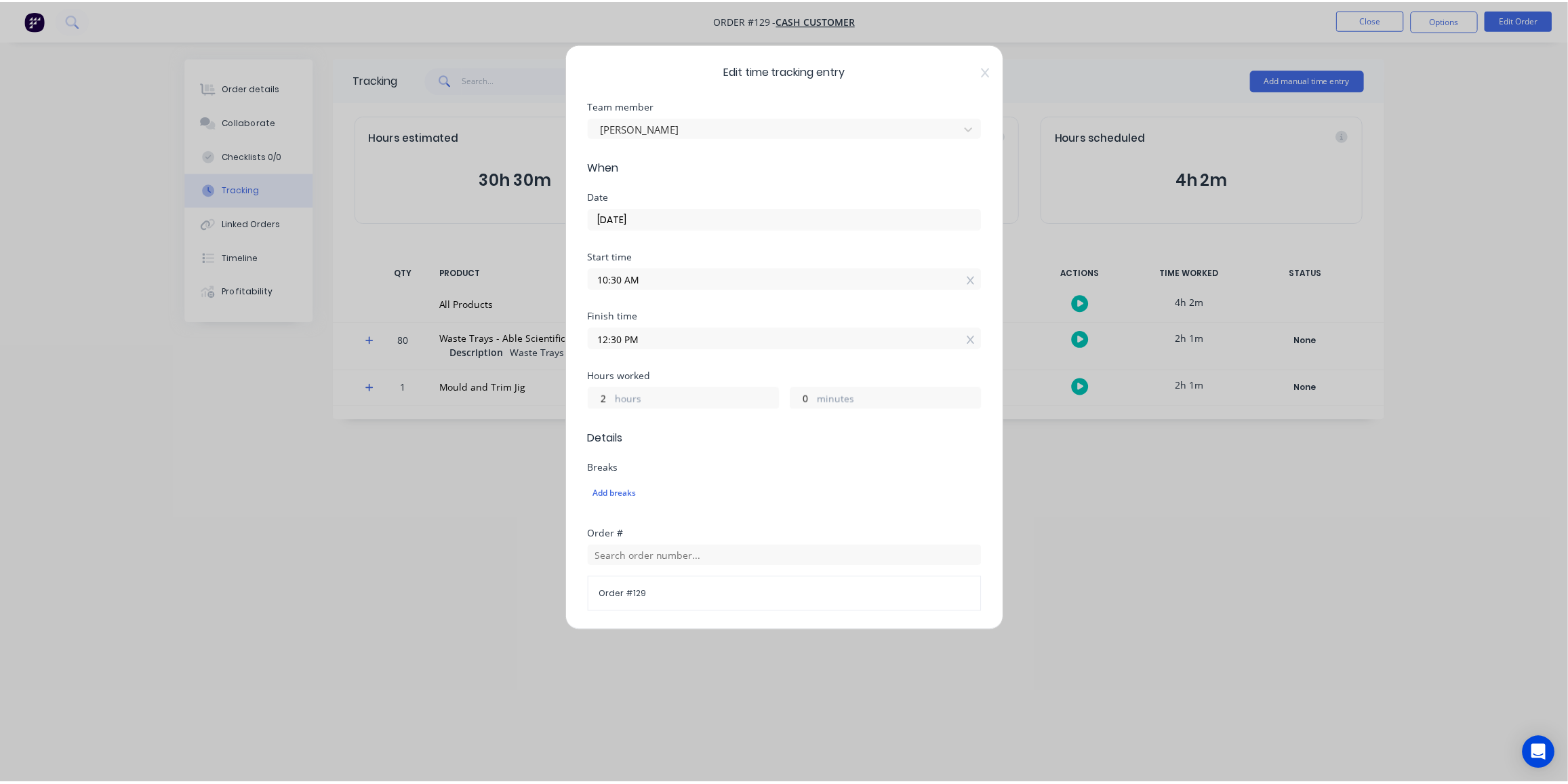
scroll to position [268, 0]
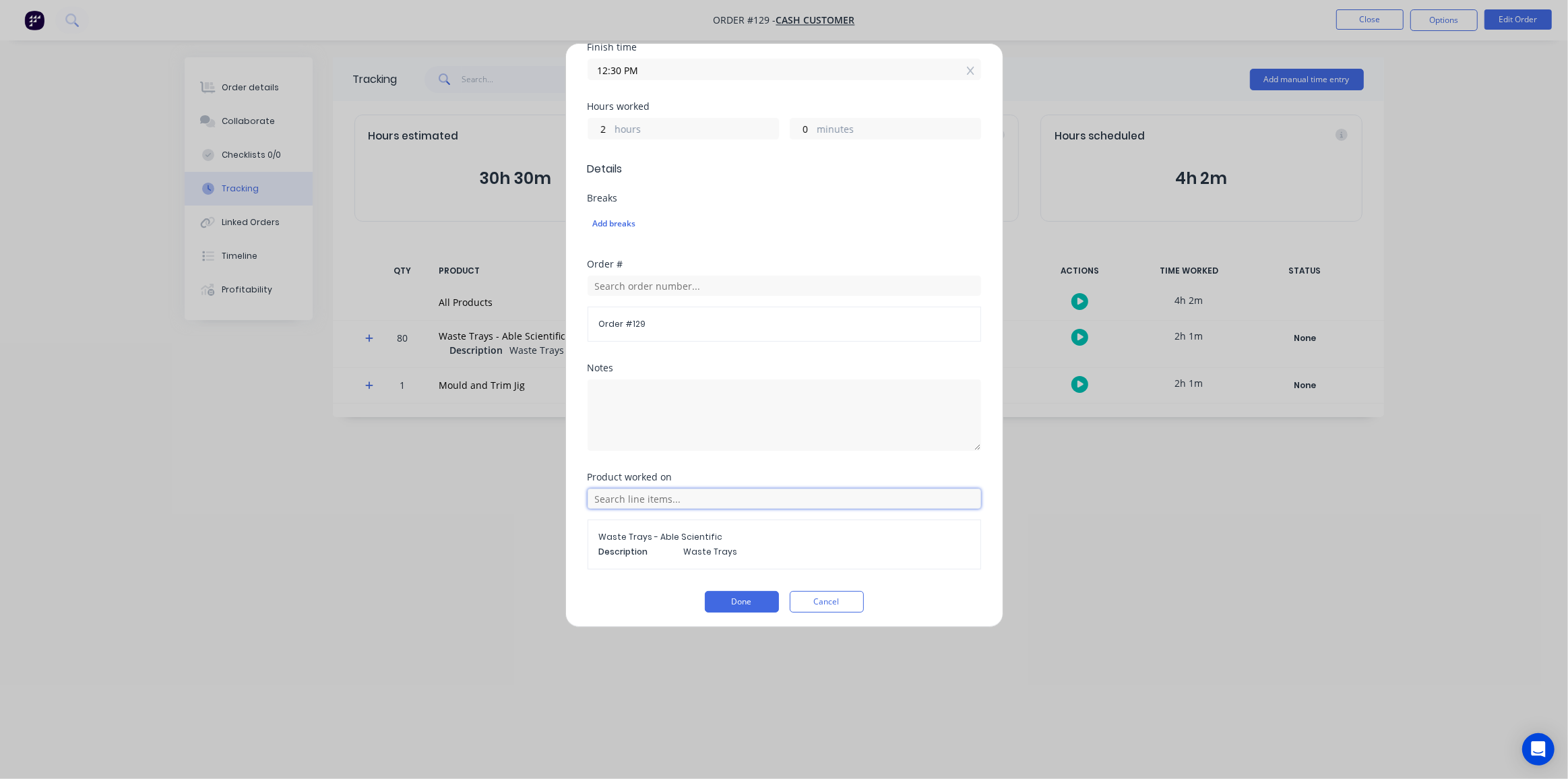
click at [656, 496] on input "text" at bounding box center [784, 499] width 394 height 20
click at [750, 472] on div "Product worked on" at bounding box center [784, 477] width 394 height 9
drag, startPoint x: 731, startPoint y: 598, endPoint x: 807, endPoint y: 531, distance: 101.3
click at [731, 598] on button "Done" at bounding box center [742, 602] width 74 height 22
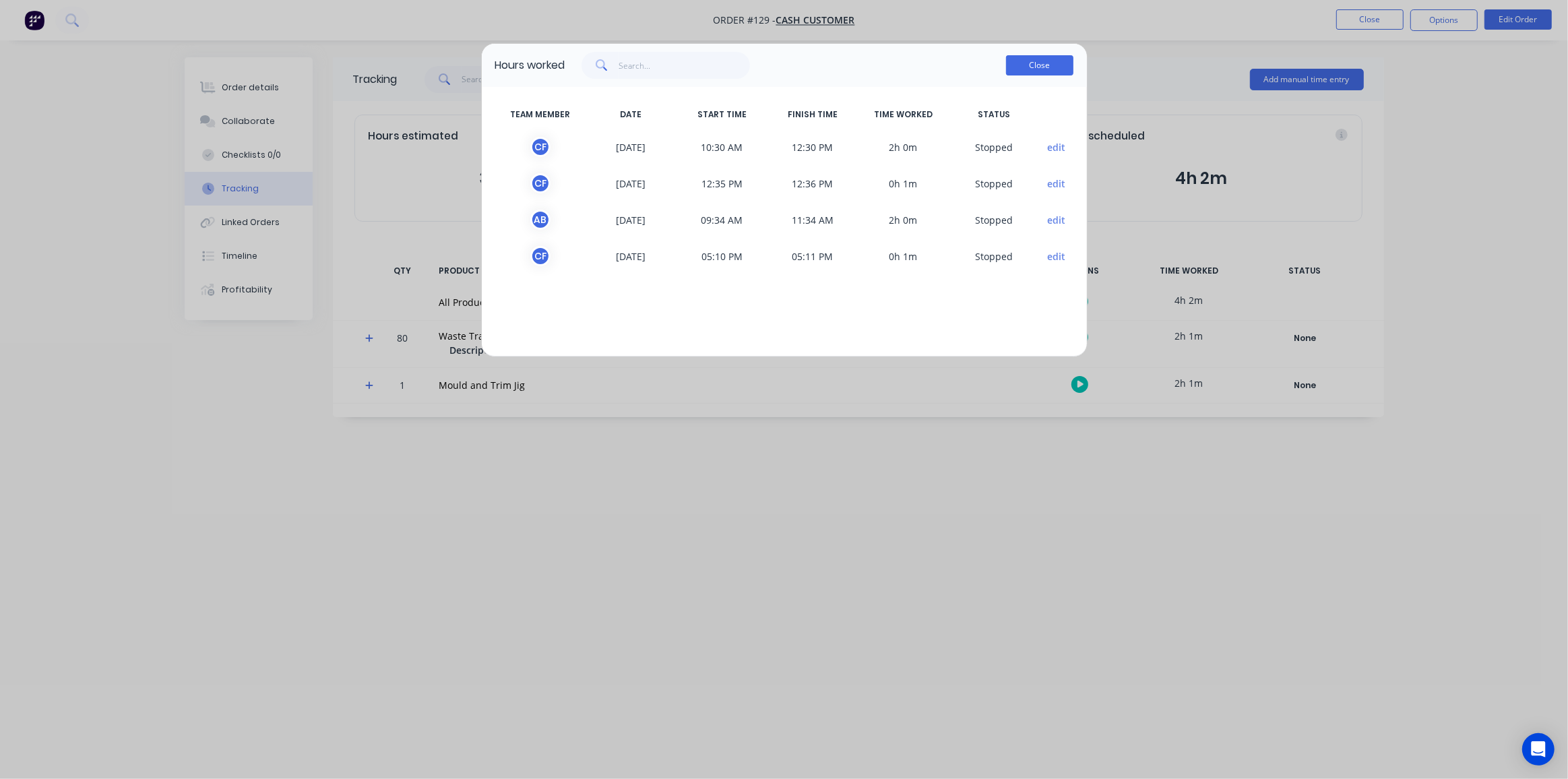
click at [1046, 69] on button "Close" at bounding box center [1040, 66] width 68 height 20
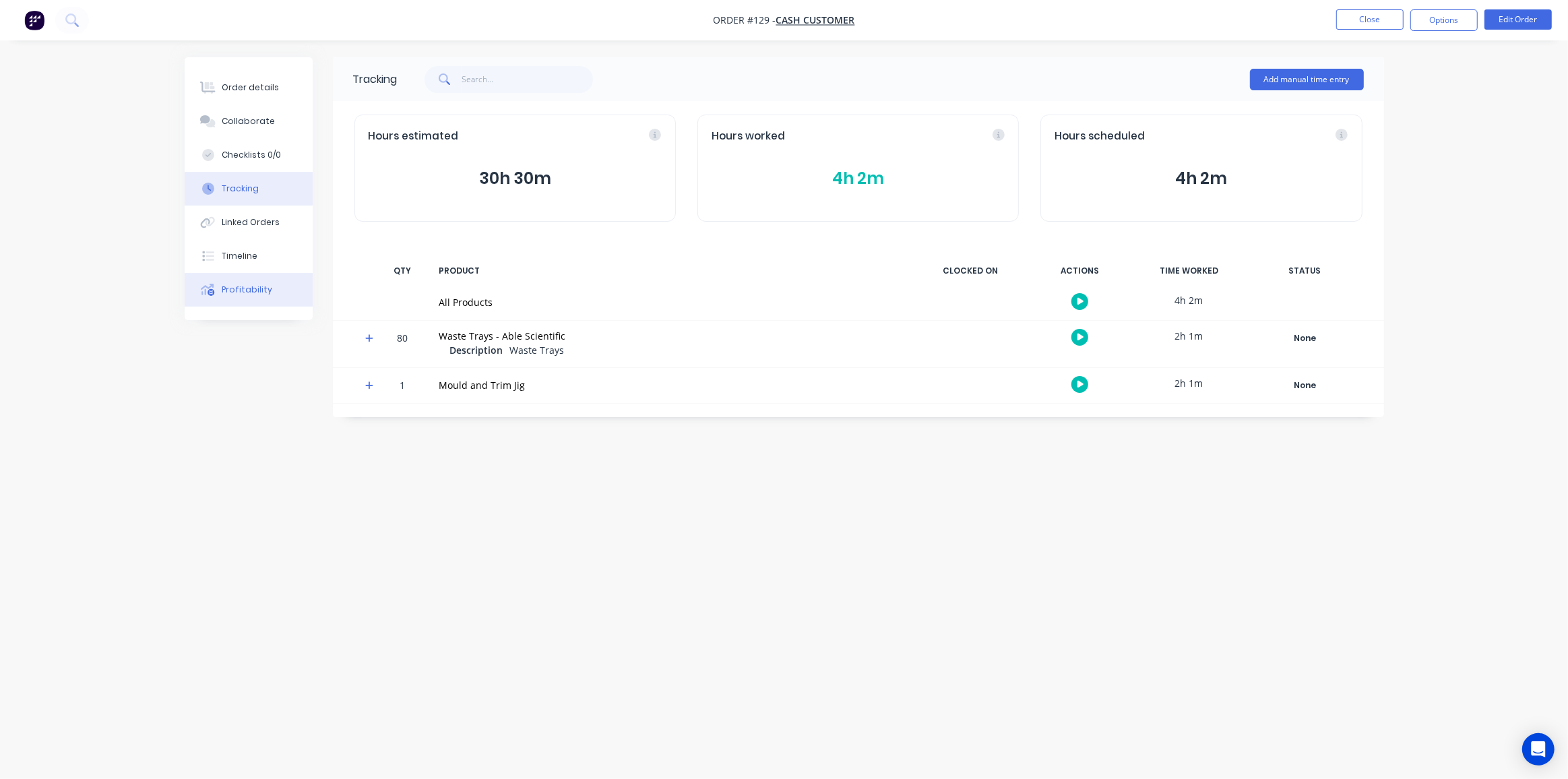
click at [252, 292] on div "Profitability" at bounding box center [247, 289] width 50 height 12
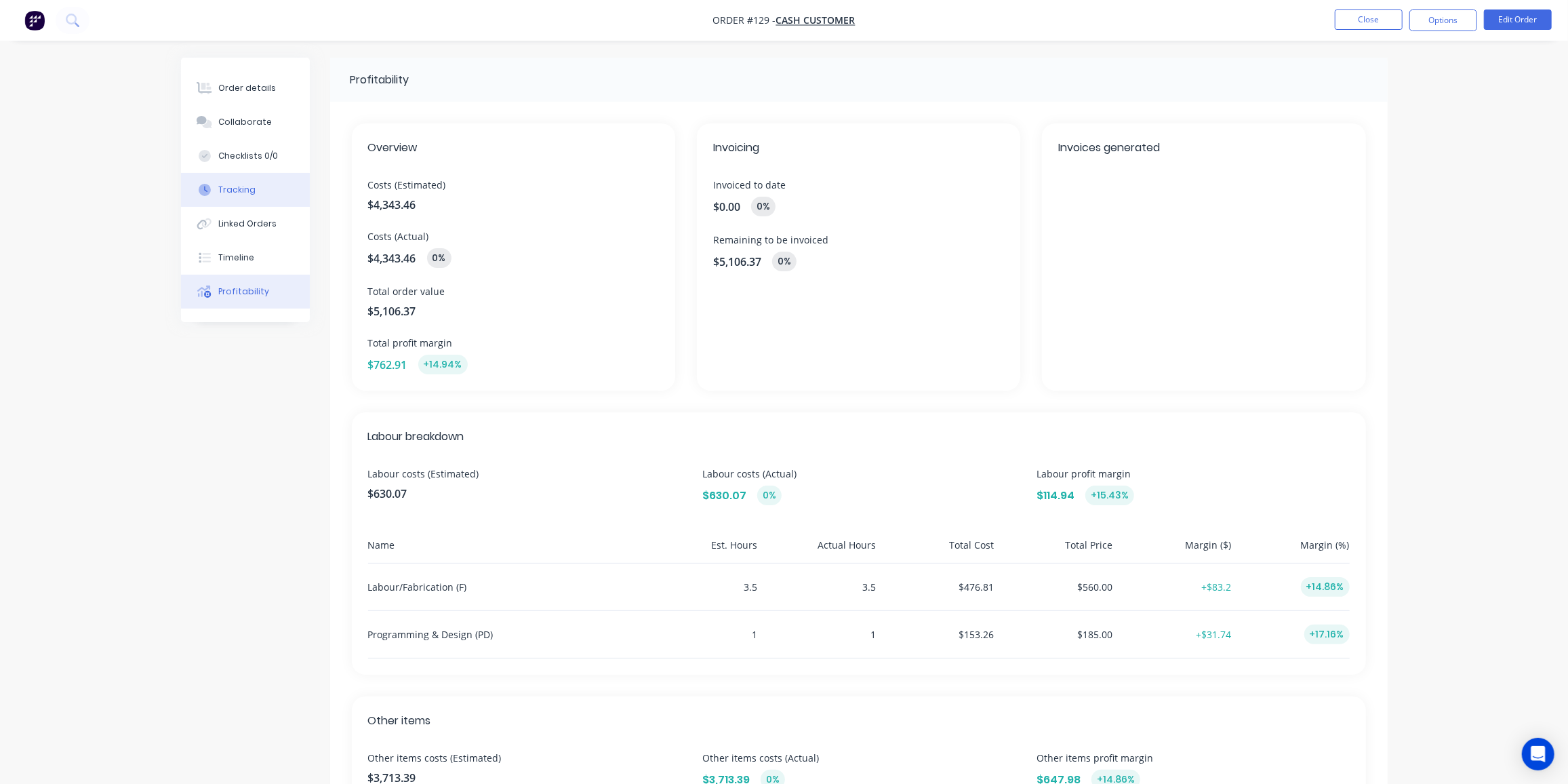
click at [238, 185] on div "Tracking" at bounding box center [237, 189] width 38 height 12
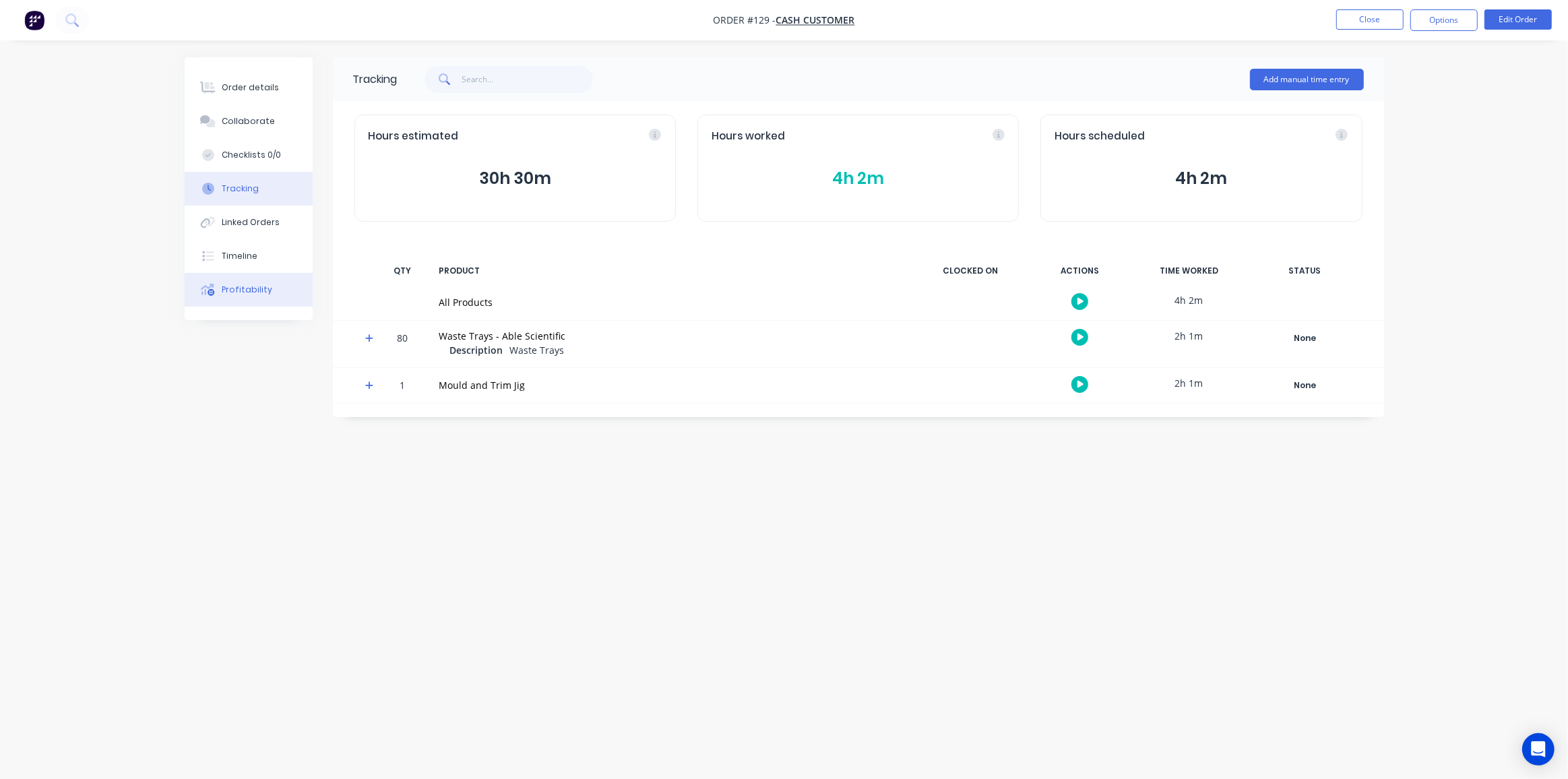
click at [250, 296] on button "Profitability" at bounding box center [248, 289] width 128 height 34
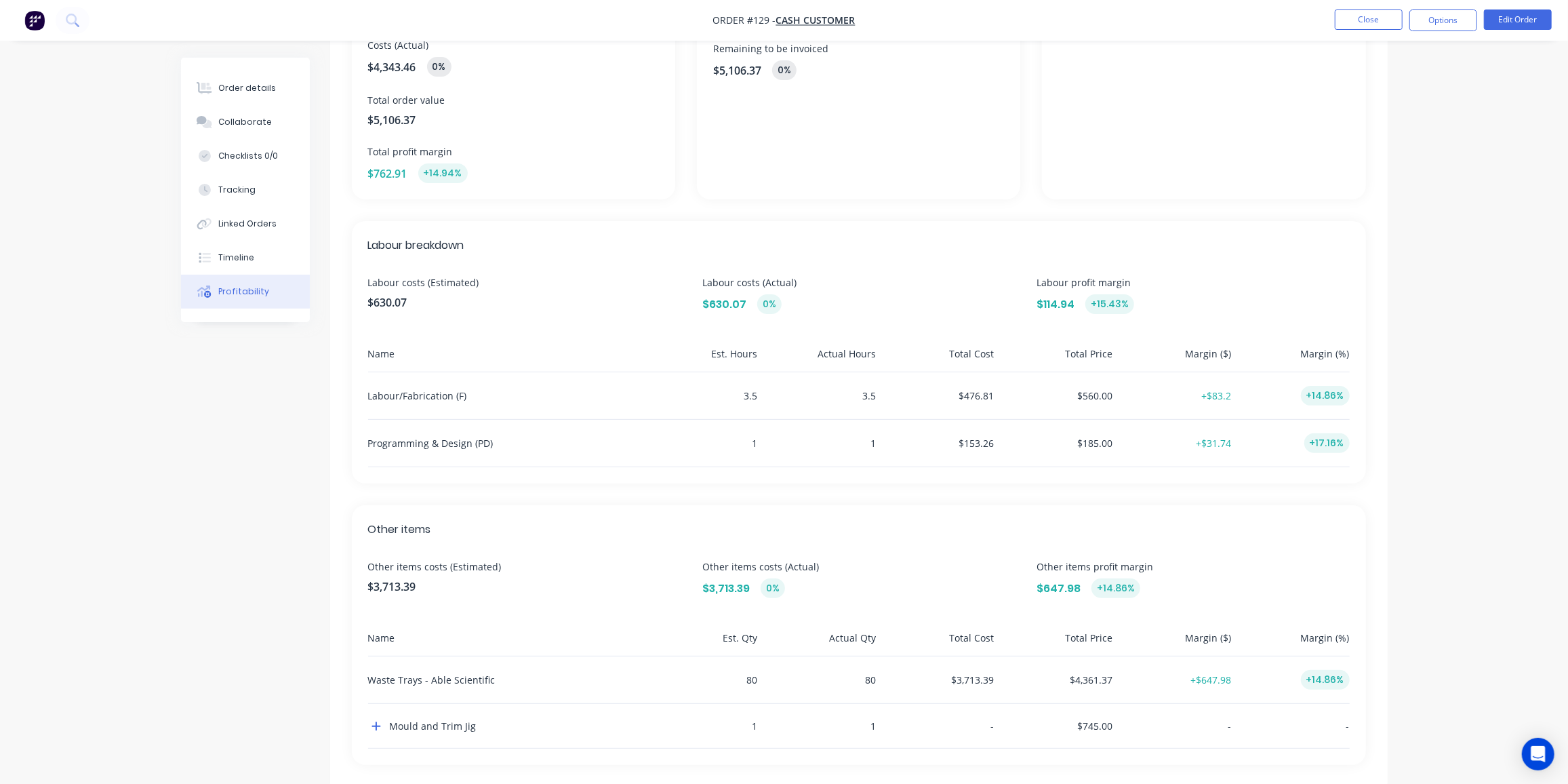
scroll to position [213, 0]
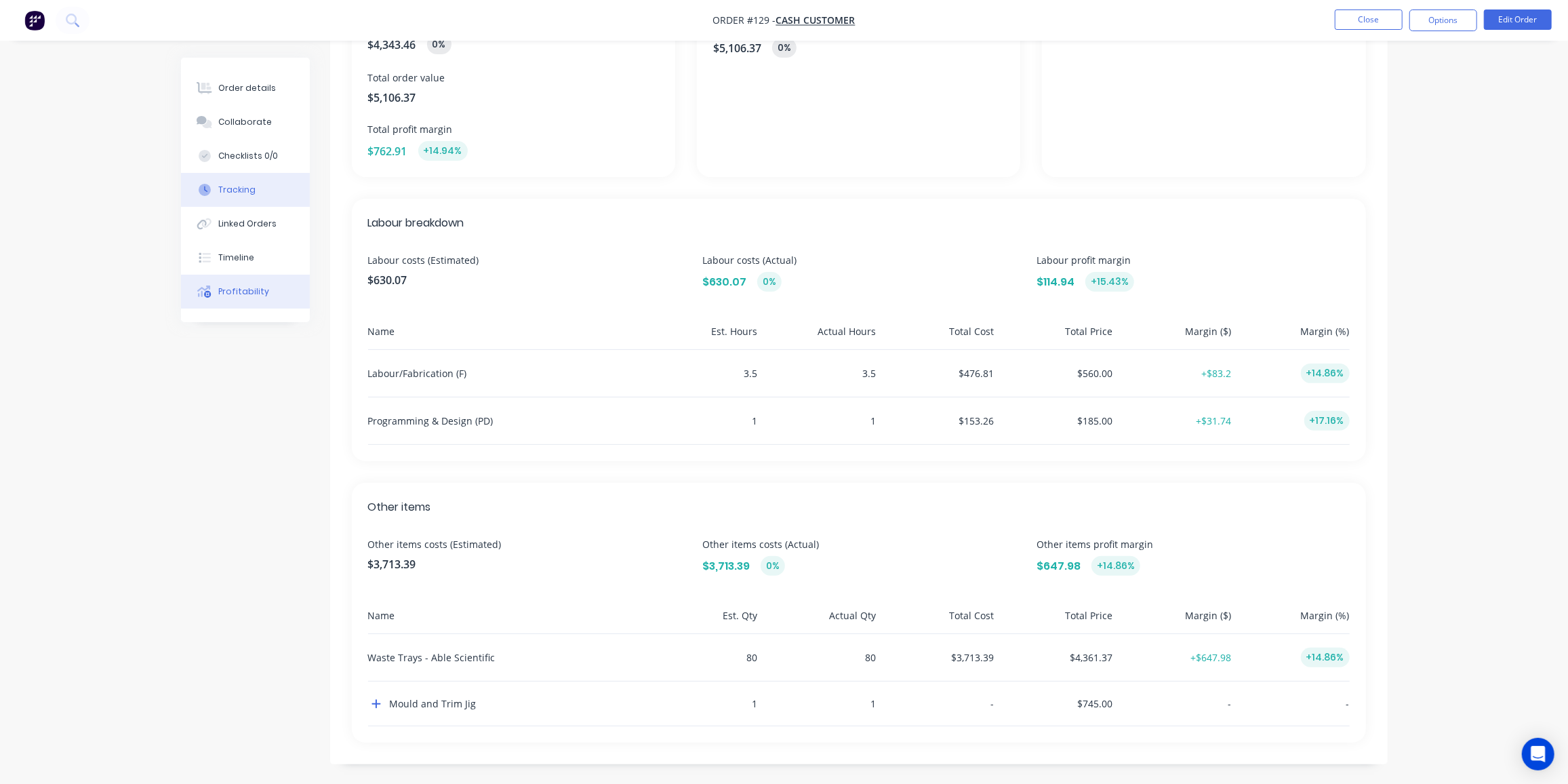
click at [239, 190] on div "Tracking" at bounding box center [237, 189] width 38 height 12
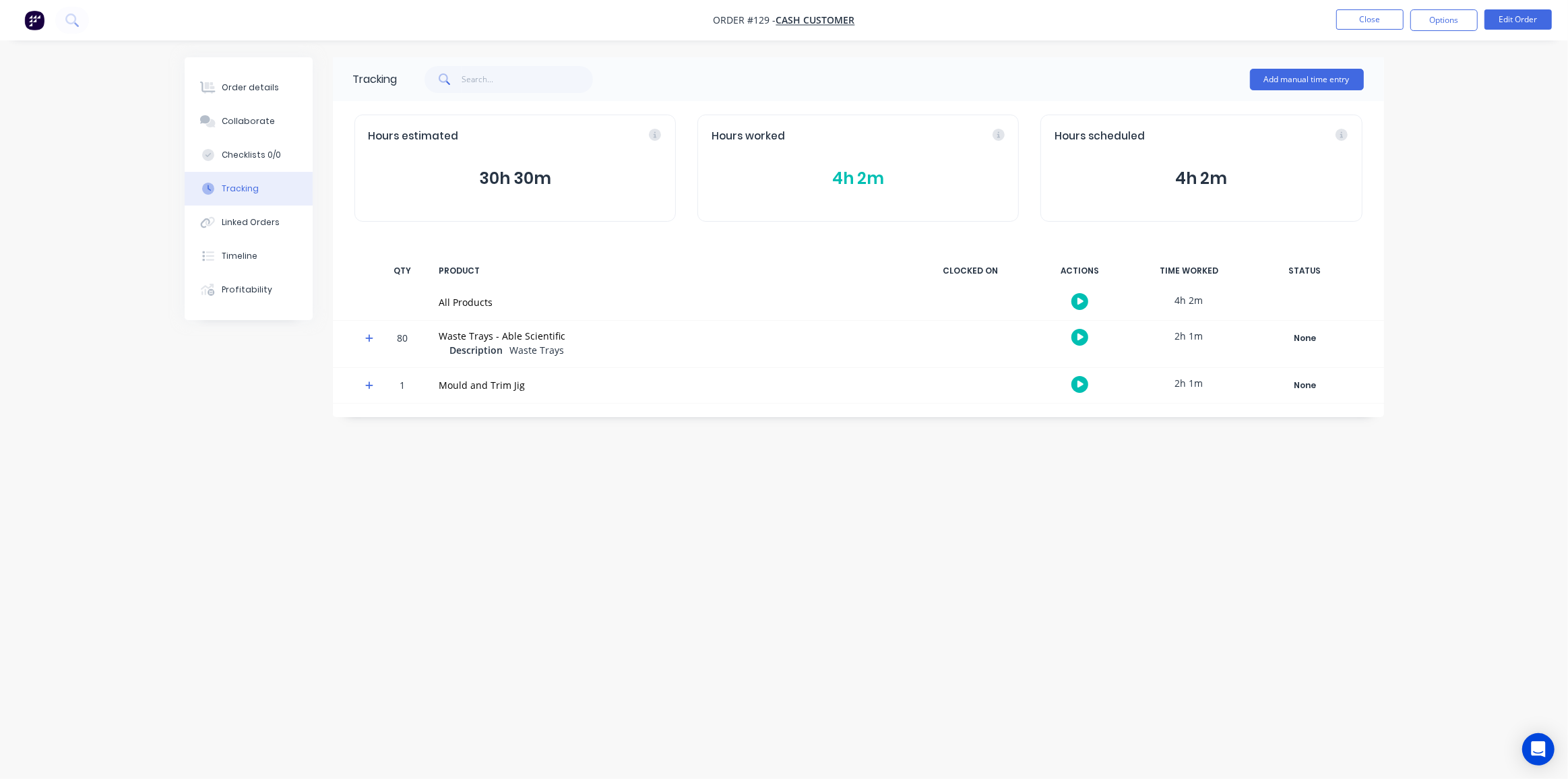
click at [848, 184] on button "4h 2m" at bounding box center [858, 179] width 293 height 26
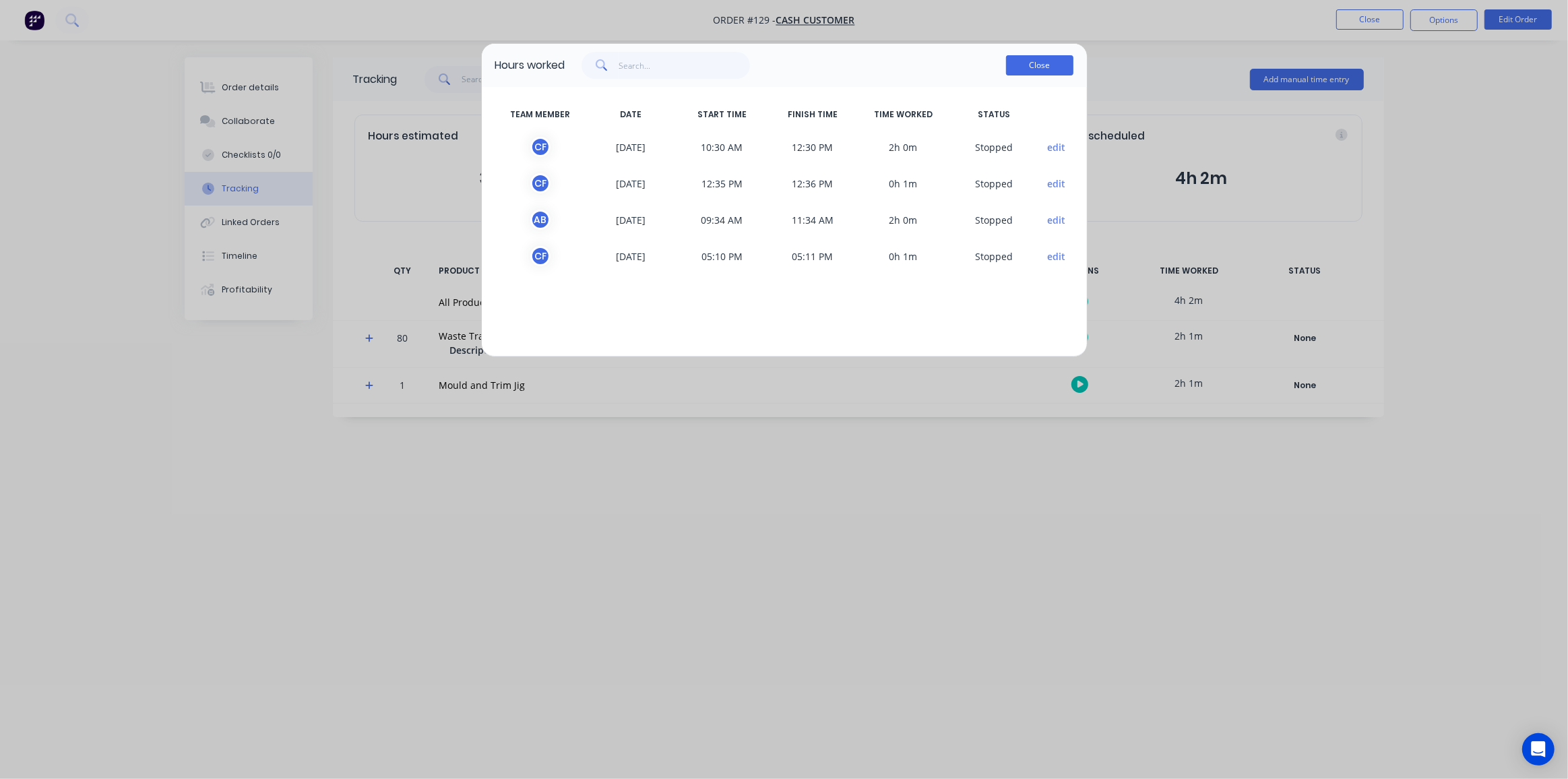
click at [1028, 69] on button "Close" at bounding box center [1040, 66] width 68 height 20
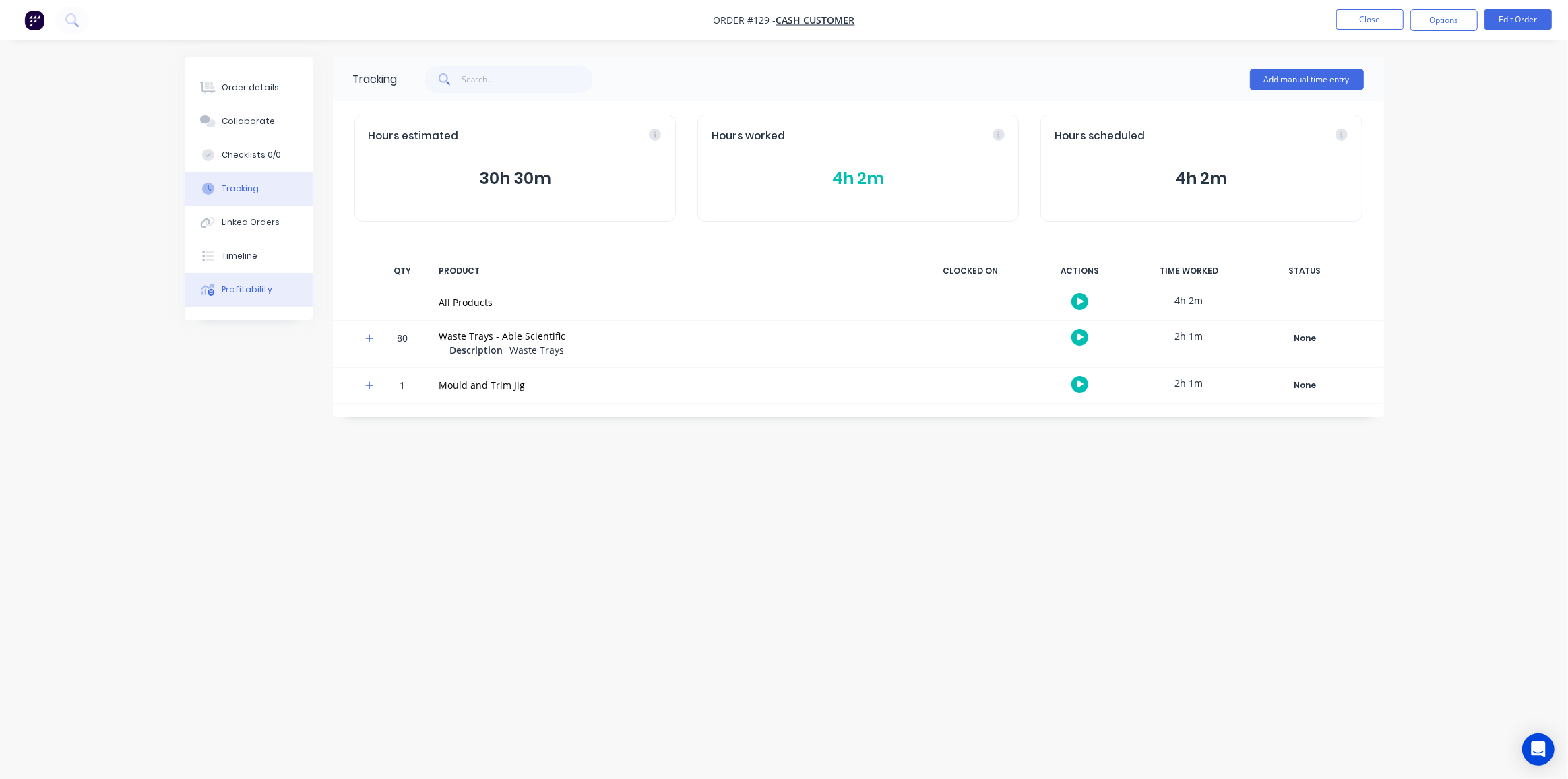
click at [249, 289] on div "Profitability" at bounding box center [247, 289] width 50 height 12
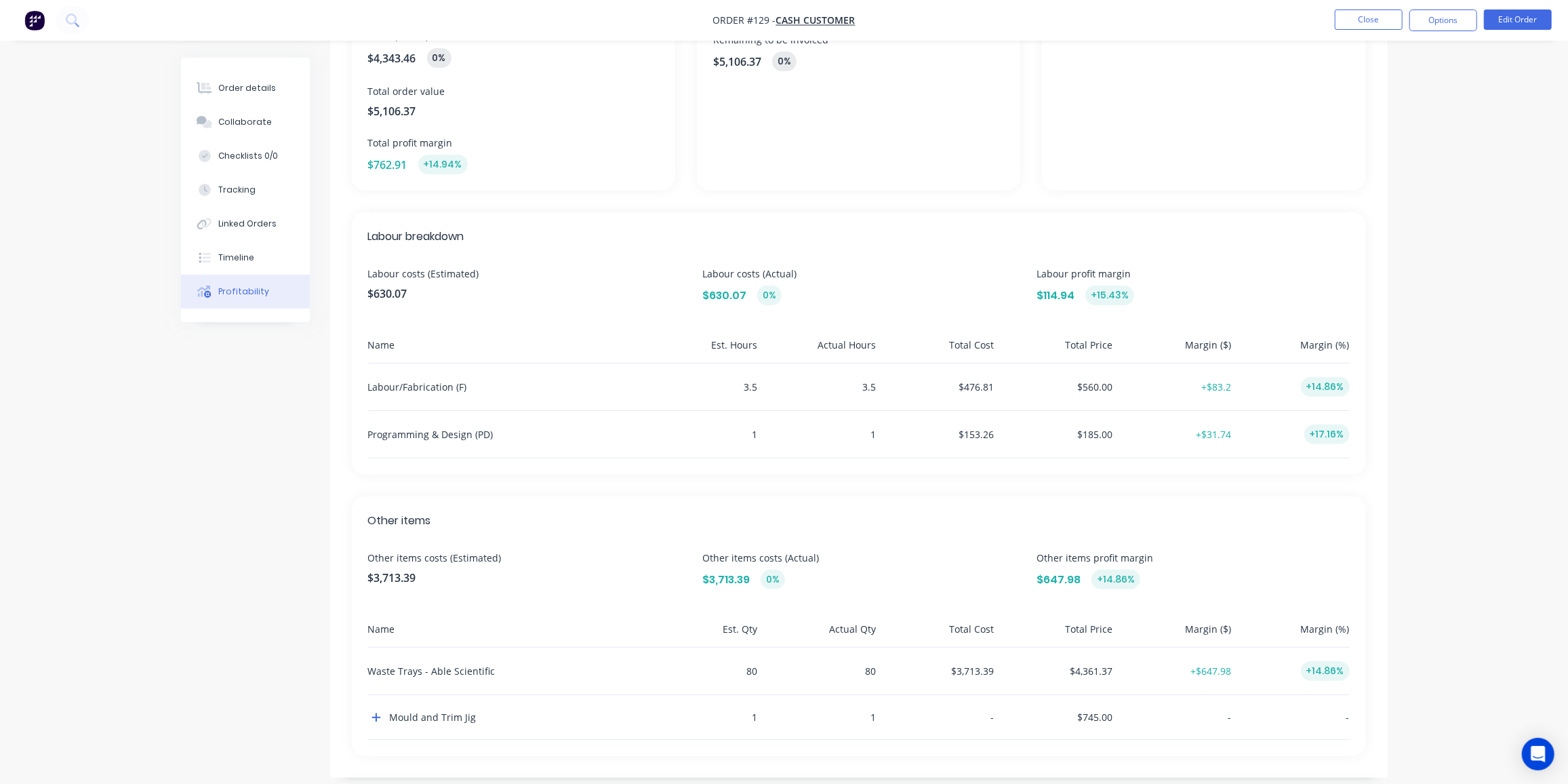
scroll to position [213, 0]
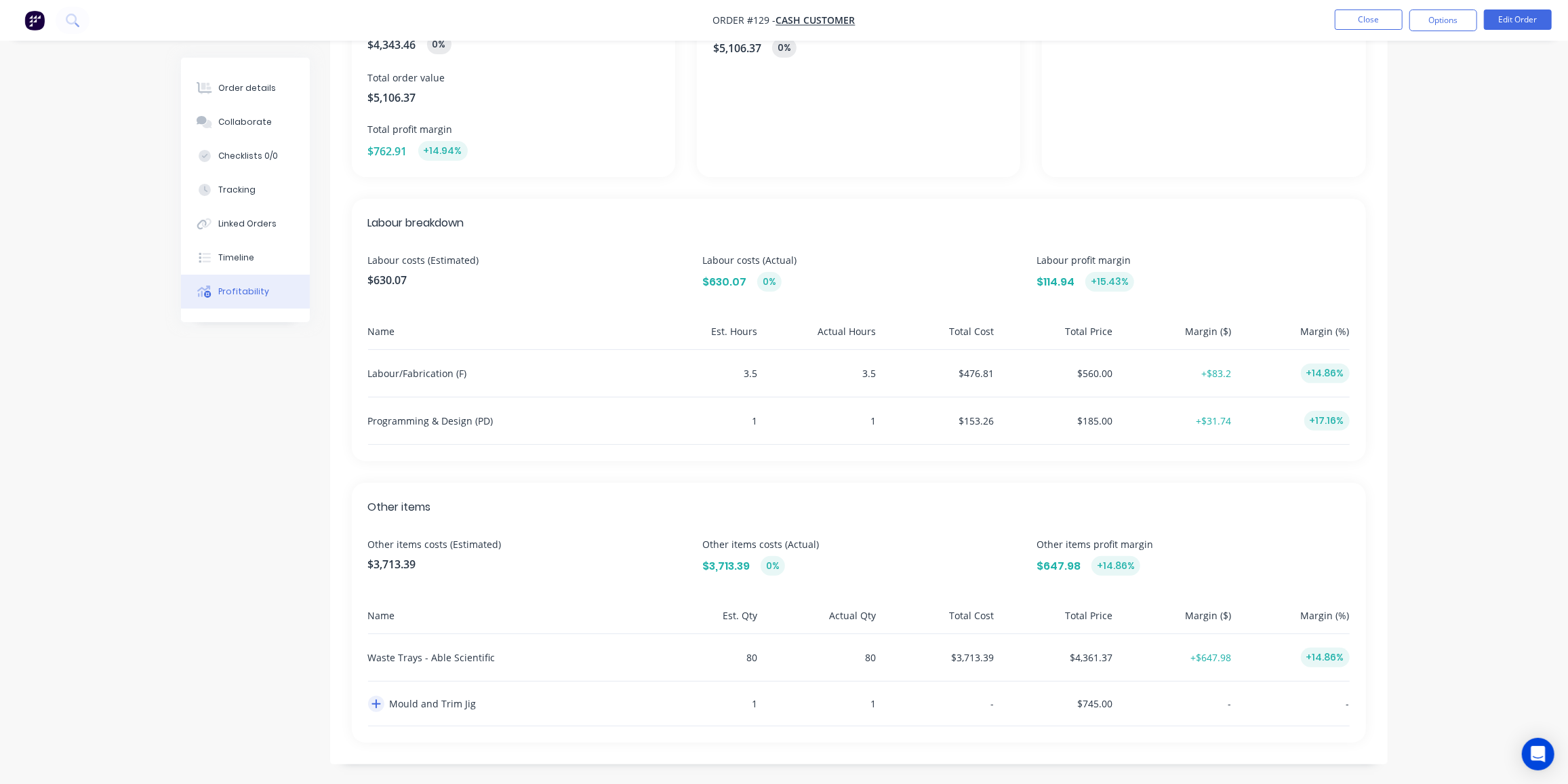
click at [373, 700] on icon "button" at bounding box center [376, 704] width 9 height 11
click at [407, 746] on icon "button" at bounding box center [409, 749] width 9 height 9
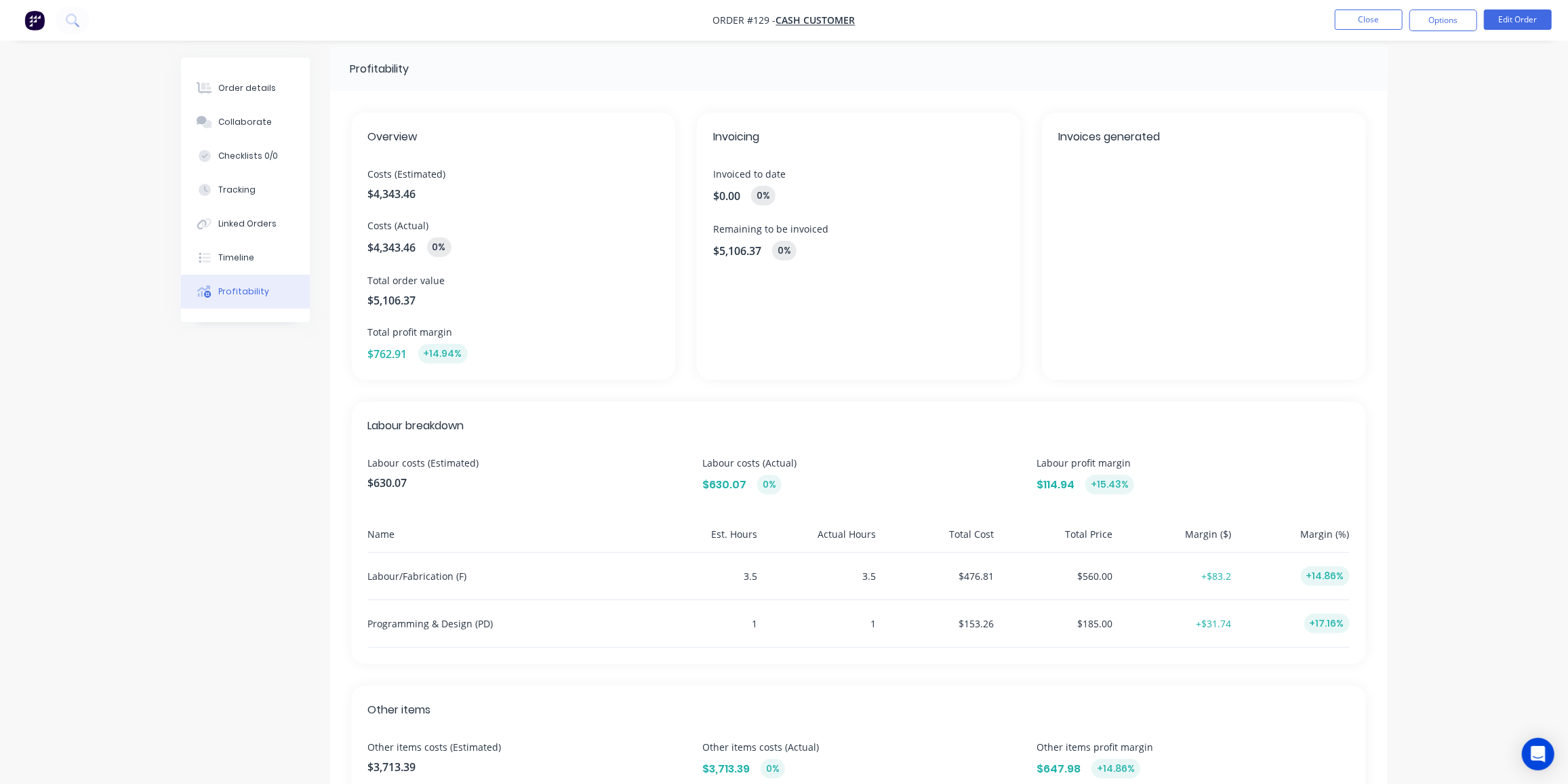
scroll to position [0, 0]
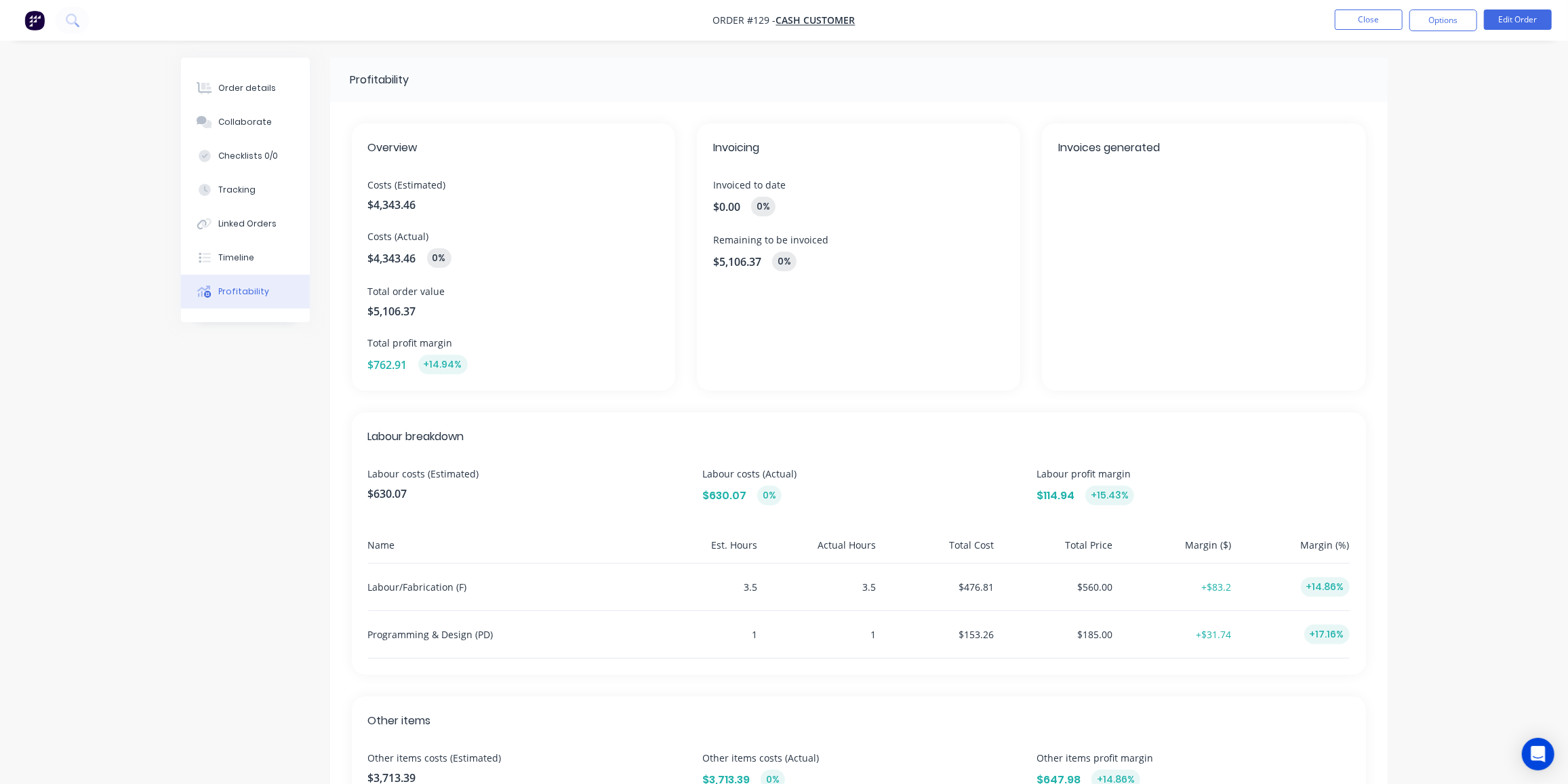
click at [203, 525] on div "Profitability Overview Costs (Estimated) $4,343.46 Costs (Actual) $4,343.46 0% …" at bounding box center [784, 574] width 1206 height 1031
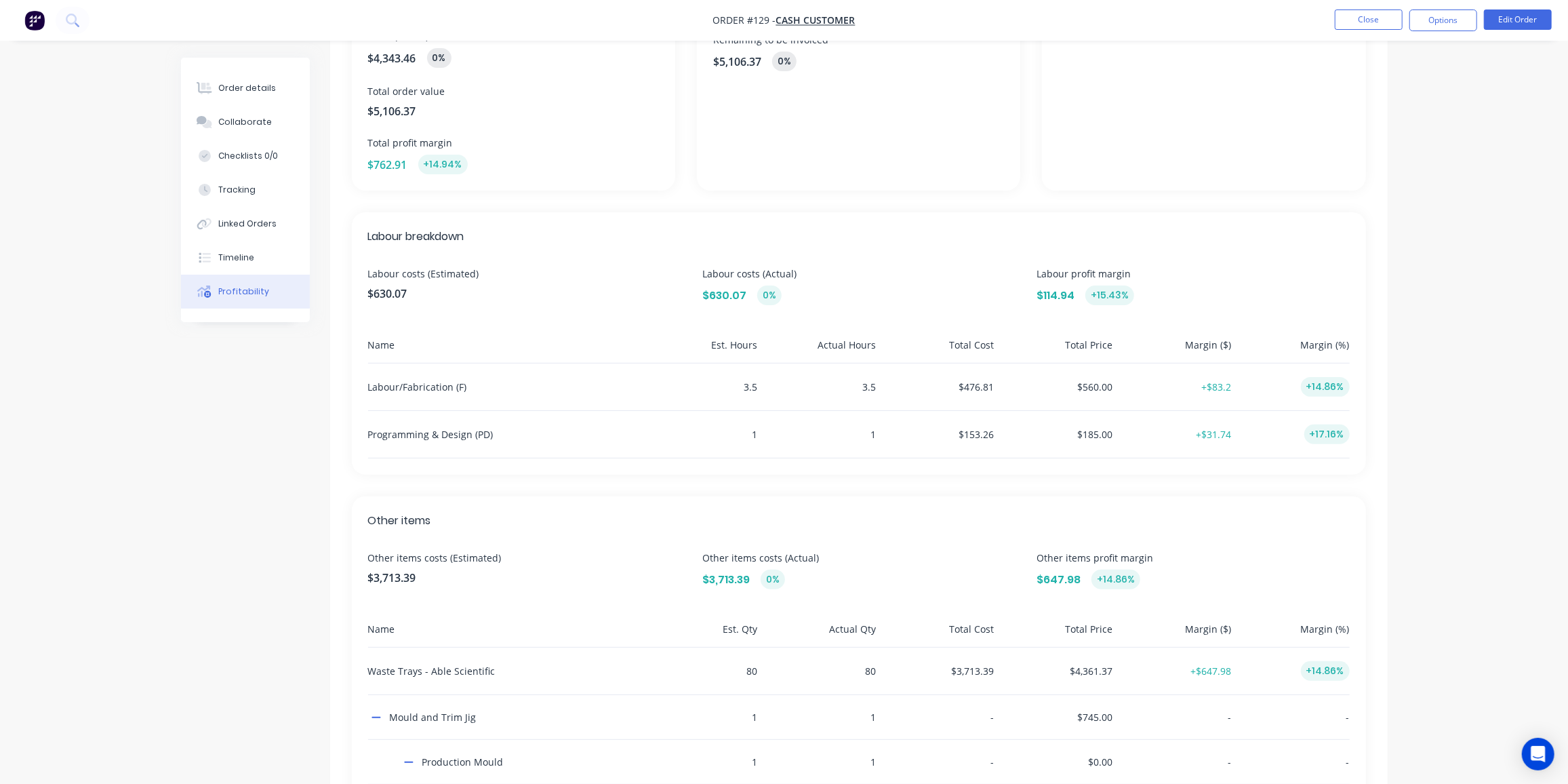
scroll to position [302, 0]
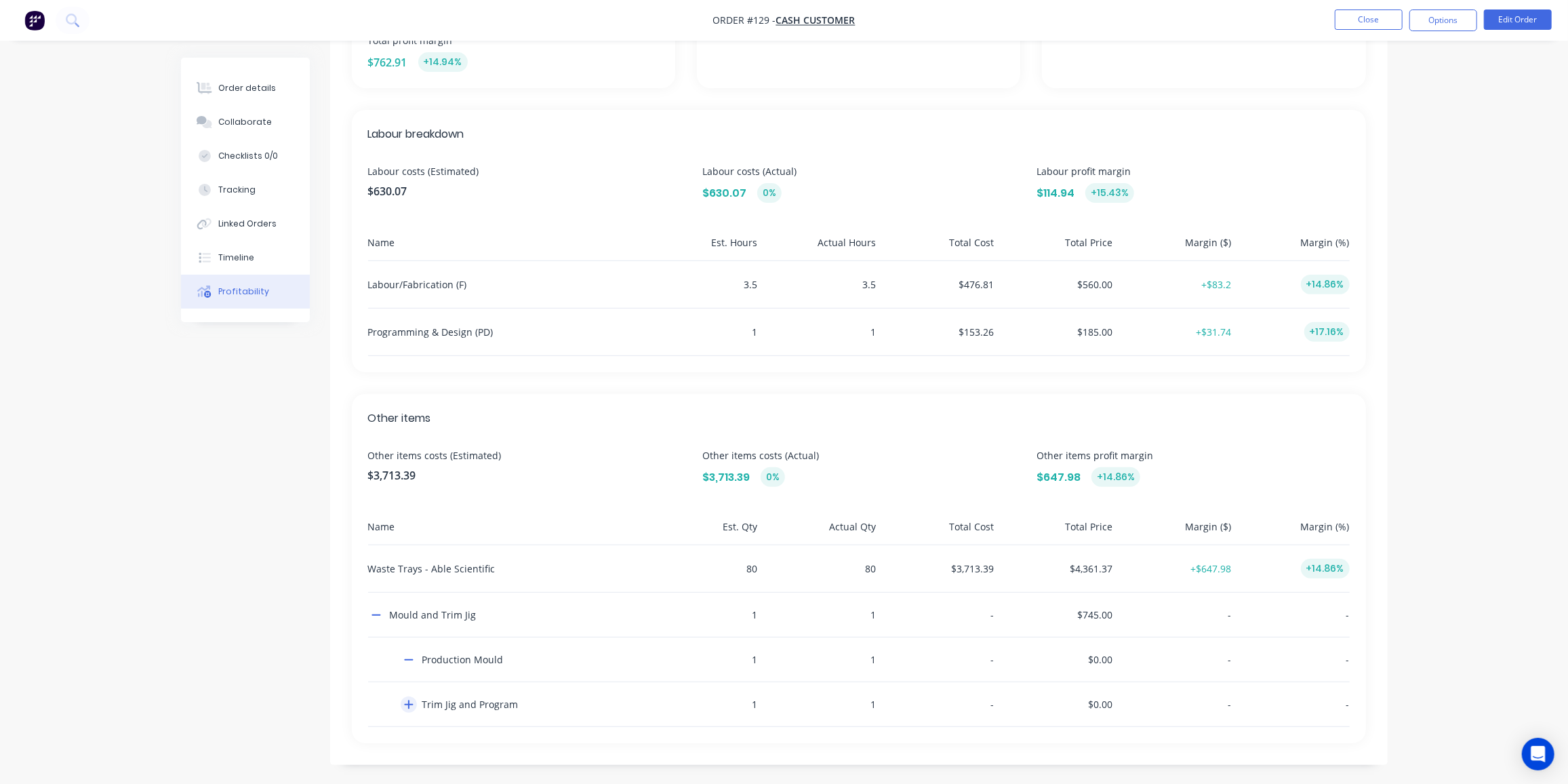
click at [409, 705] on icon "button" at bounding box center [409, 705] width 9 height 9
click at [232, 186] on div "Tracking" at bounding box center [237, 189] width 38 height 12
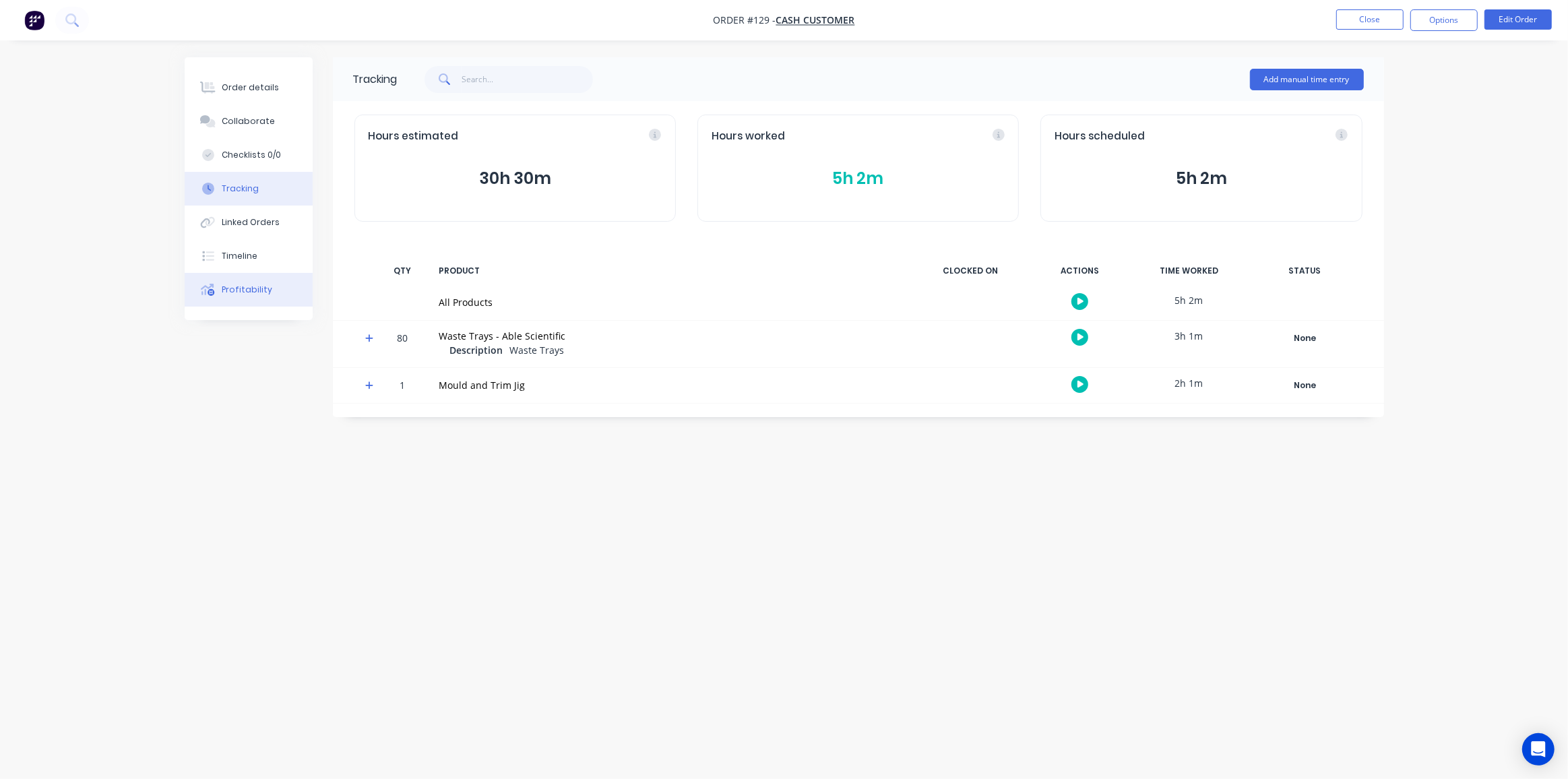
click at [246, 292] on div "Profitability" at bounding box center [247, 289] width 50 height 12
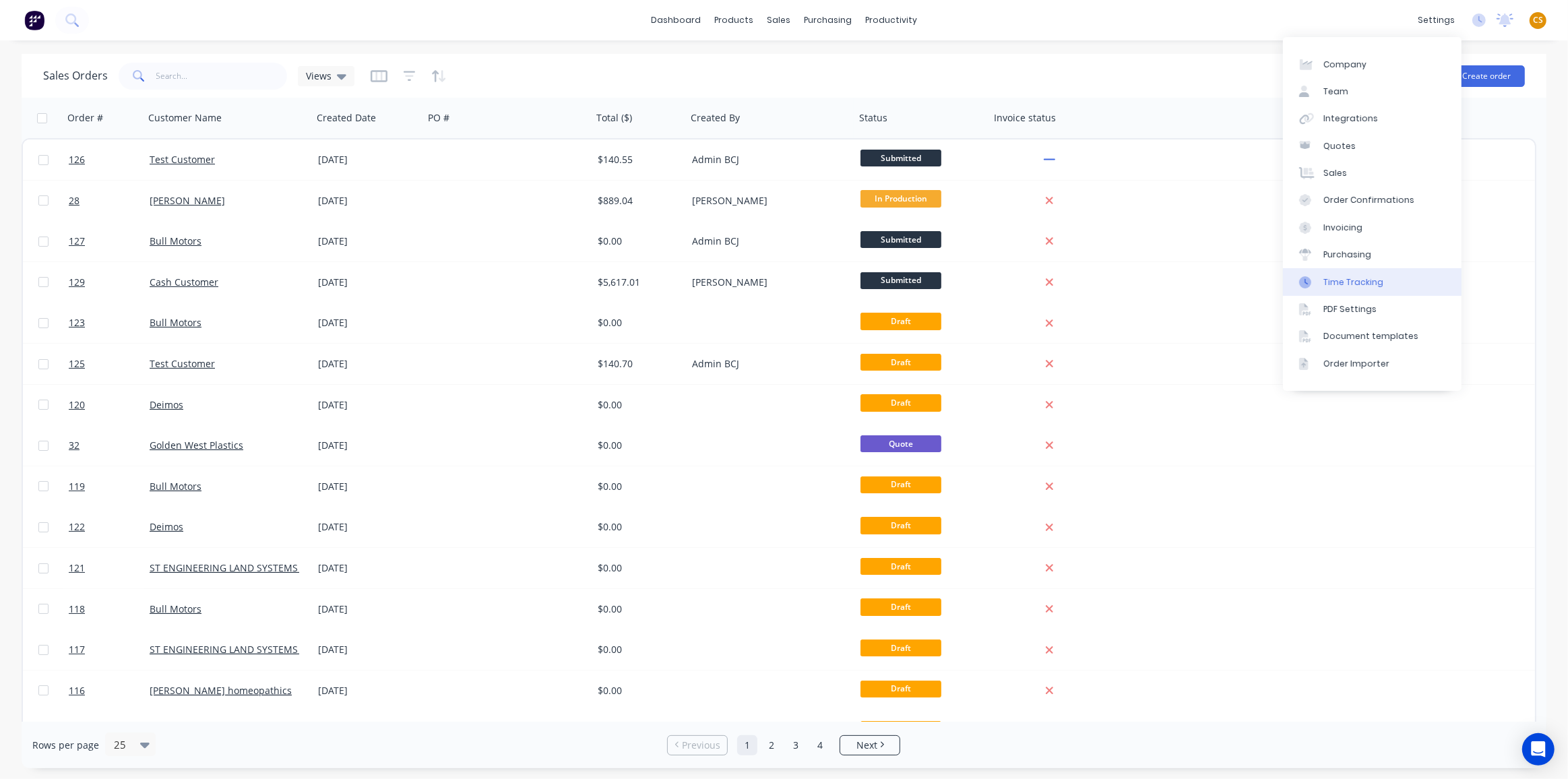
click at [1369, 284] on div "Time Tracking" at bounding box center [1353, 282] width 60 height 12
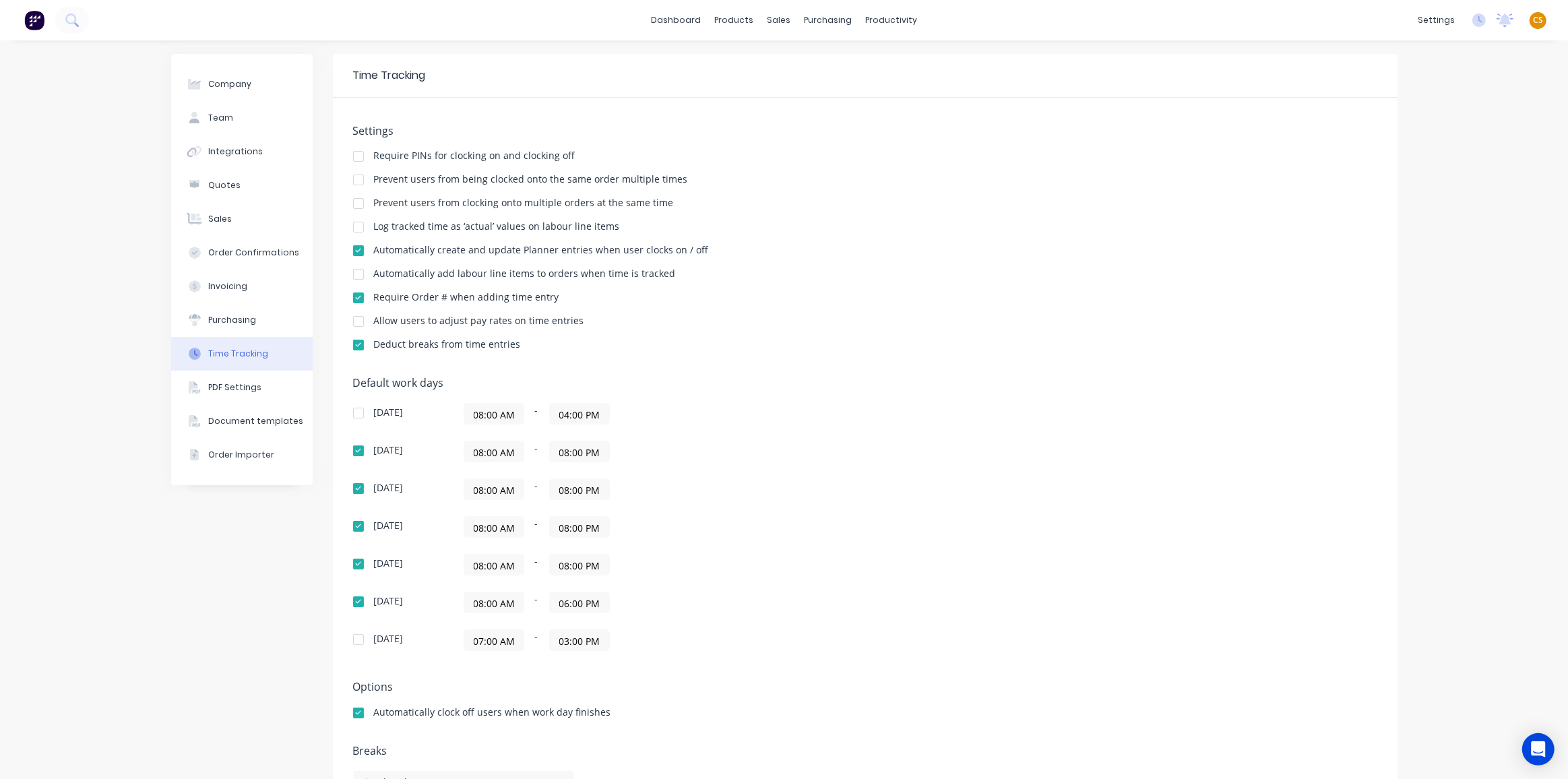
click at [353, 229] on div at bounding box center [359, 227] width 27 height 27
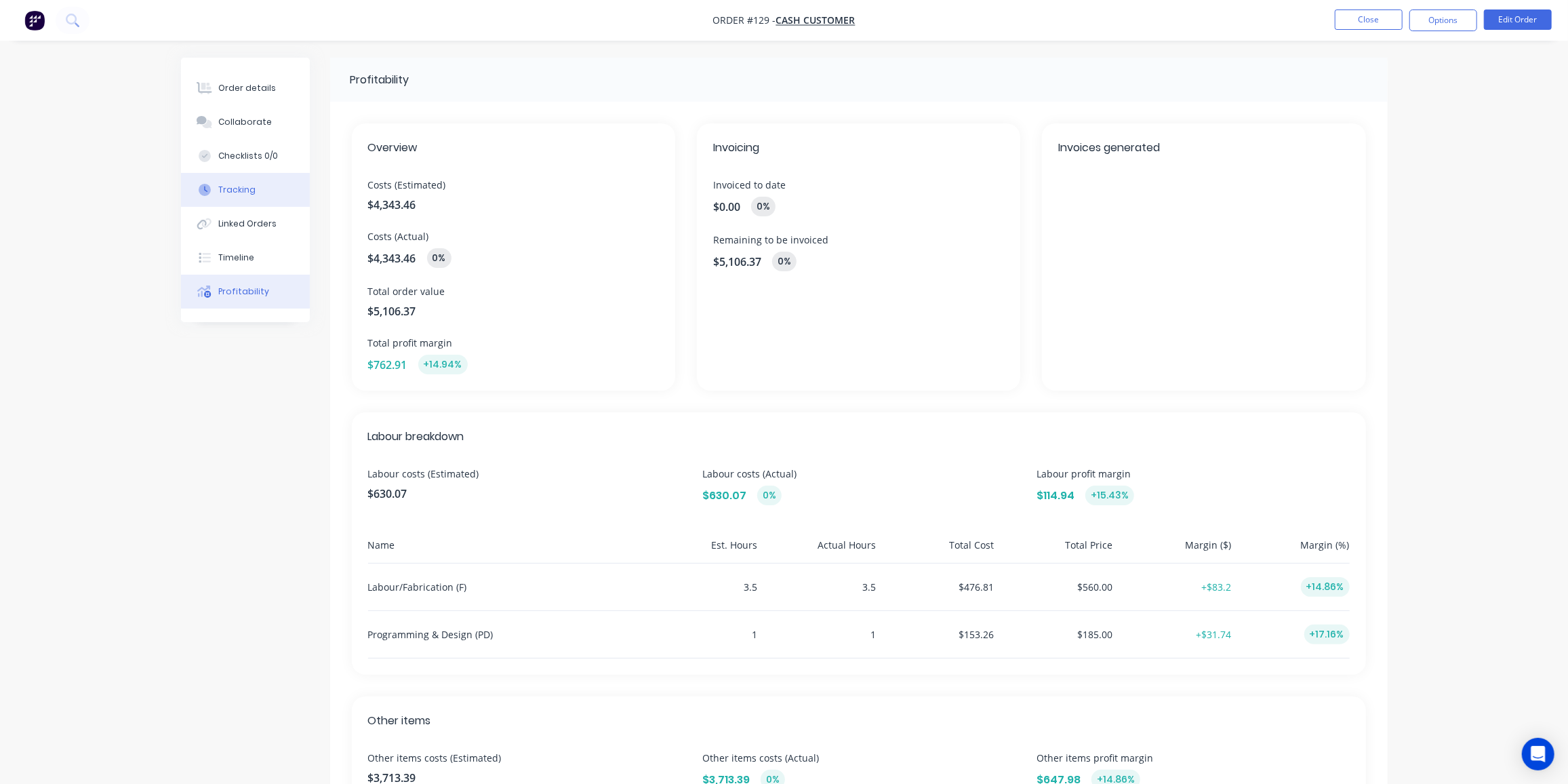
drag, startPoint x: 239, startPoint y: 185, endPoint x: 242, endPoint y: 176, distance: 9.5
click at [239, 182] on button "Tracking" at bounding box center [245, 189] width 129 height 34
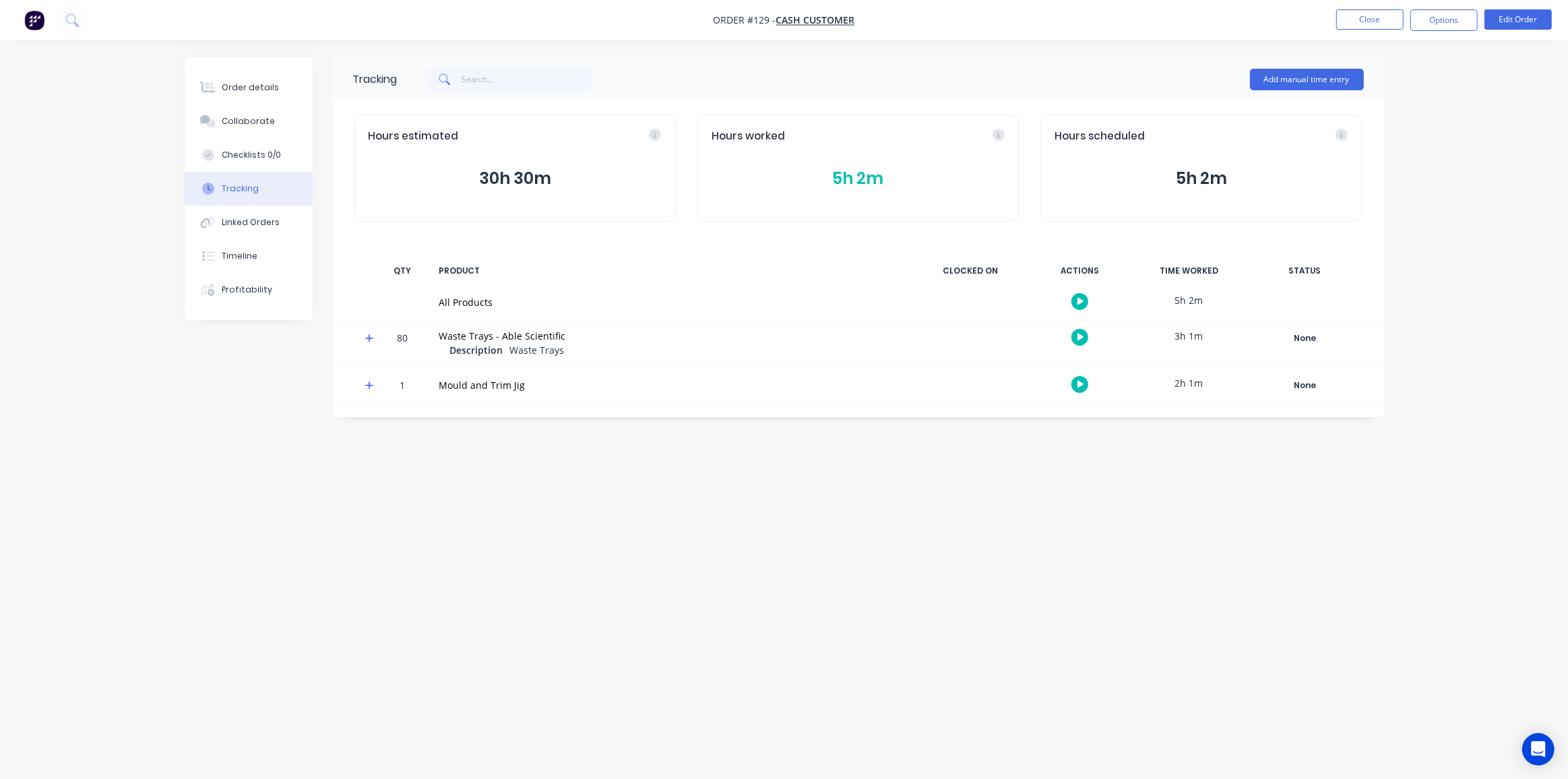
click at [877, 177] on button "5h 2m" at bounding box center [858, 179] width 293 height 26
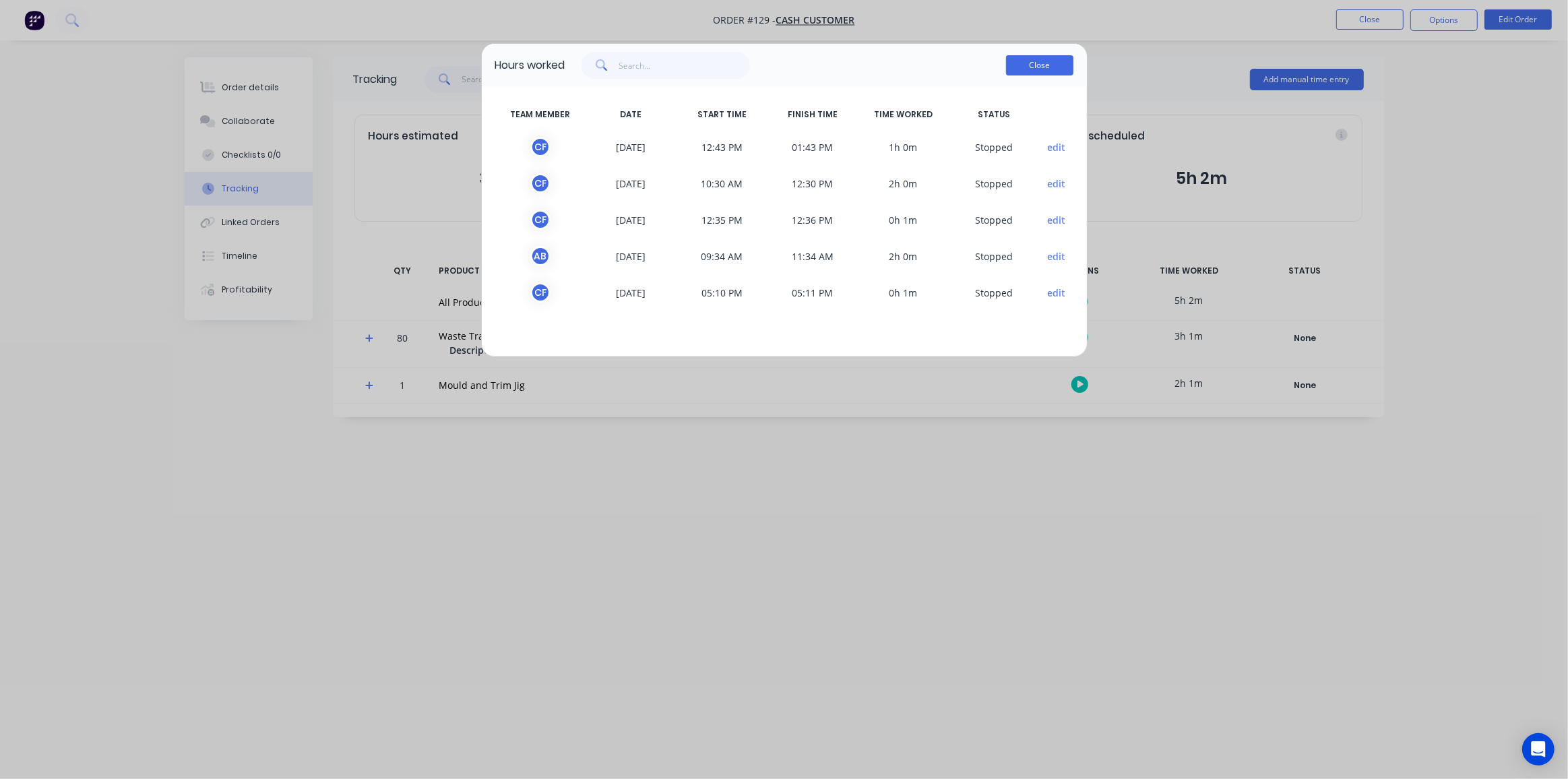
click at [1035, 66] on button "Close" at bounding box center [1040, 66] width 68 height 20
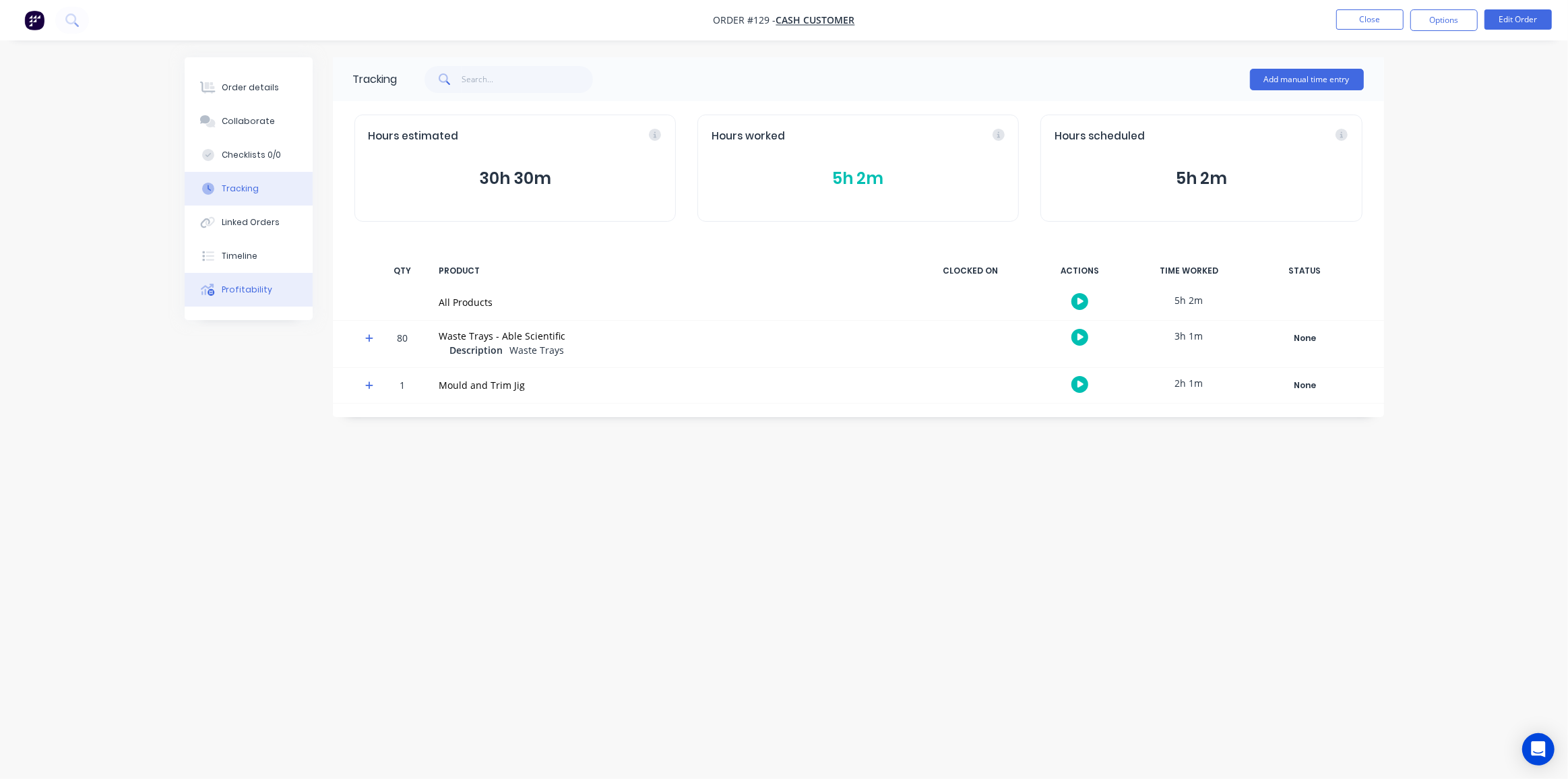
click at [239, 291] on div "Profitability" at bounding box center [247, 289] width 50 height 12
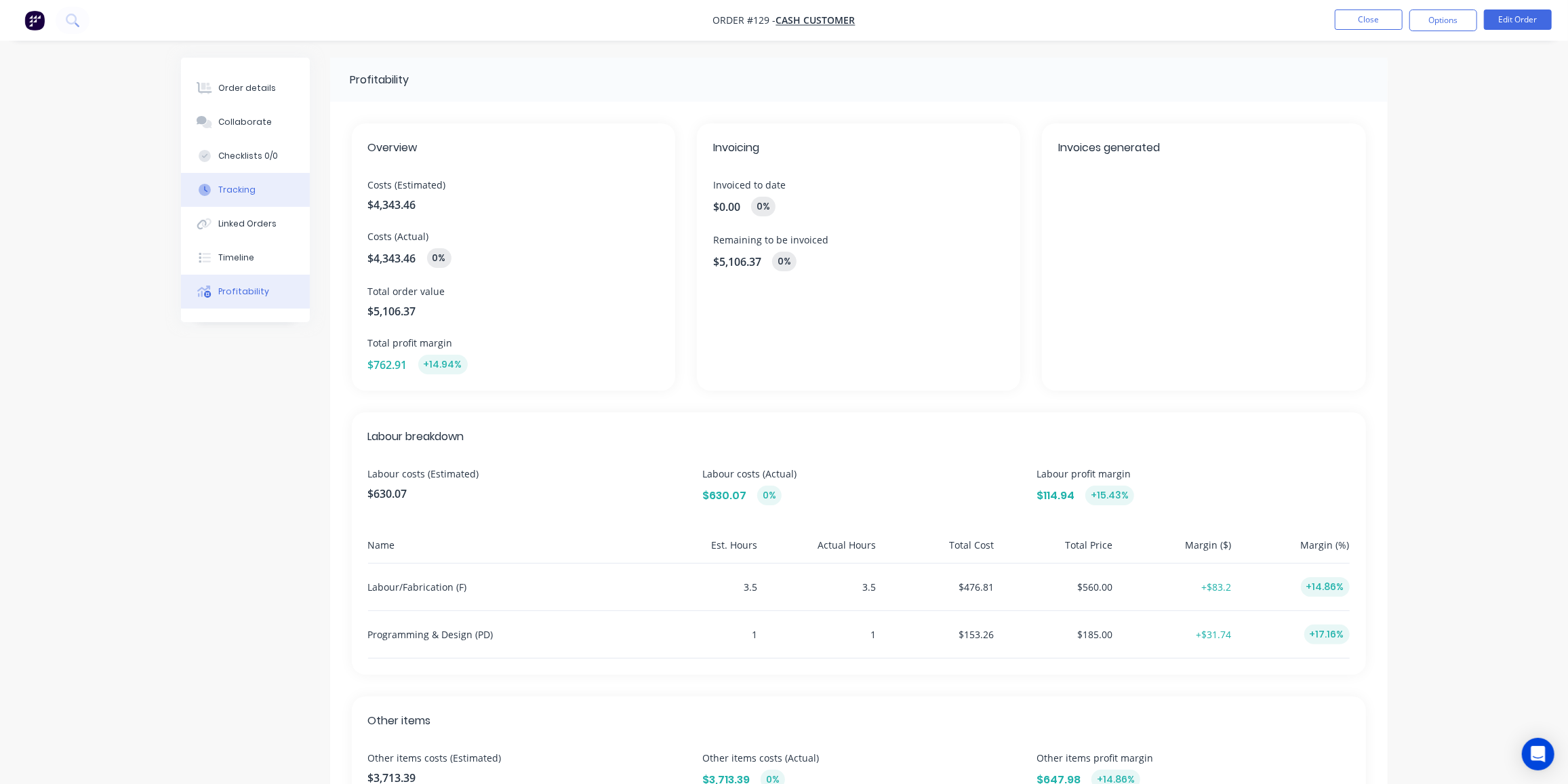
click at [221, 190] on div "Tracking" at bounding box center [237, 189] width 38 height 12
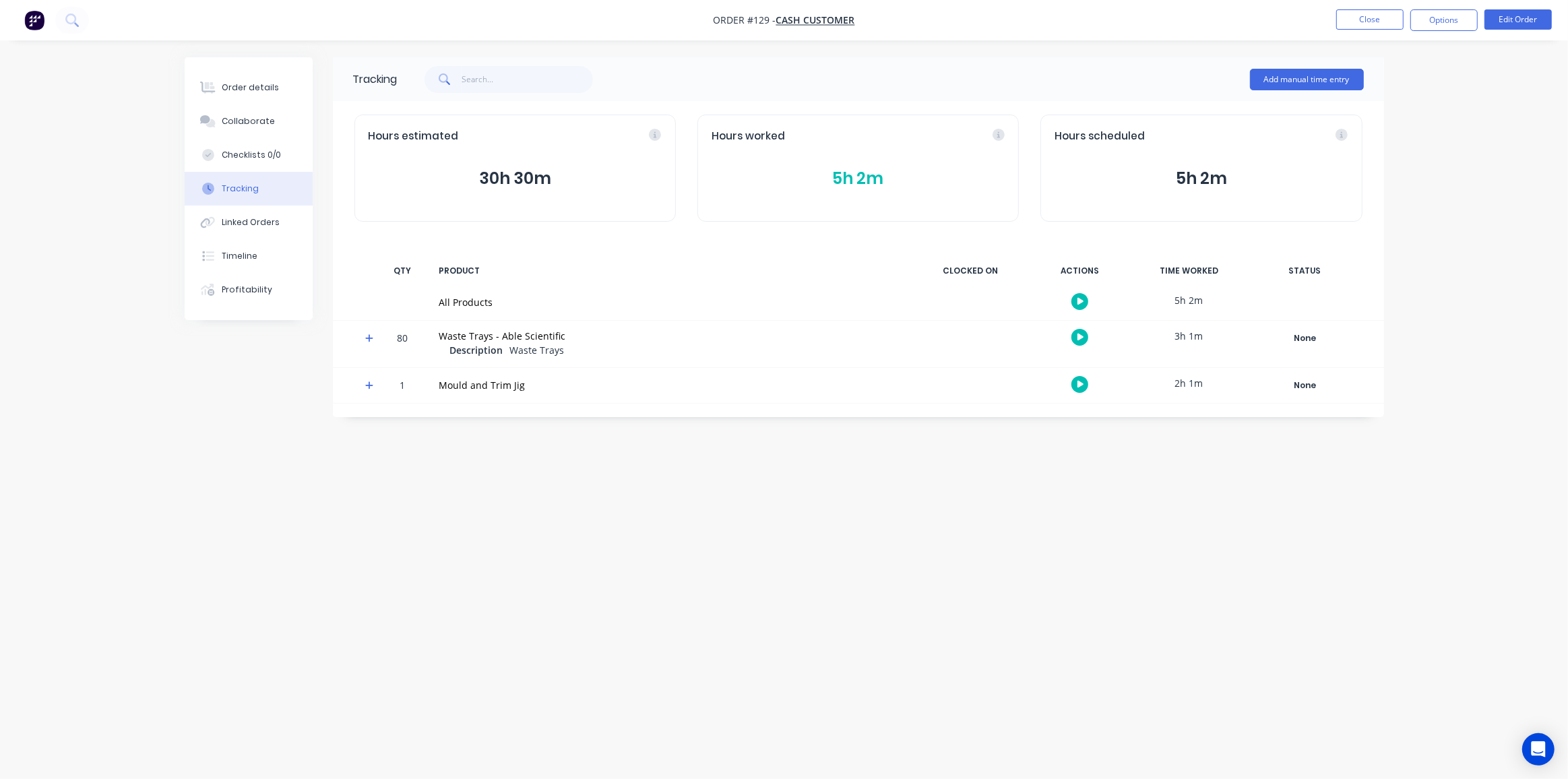
click at [866, 181] on button "5h 2m" at bounding box center [858, 179] width 293 height 26
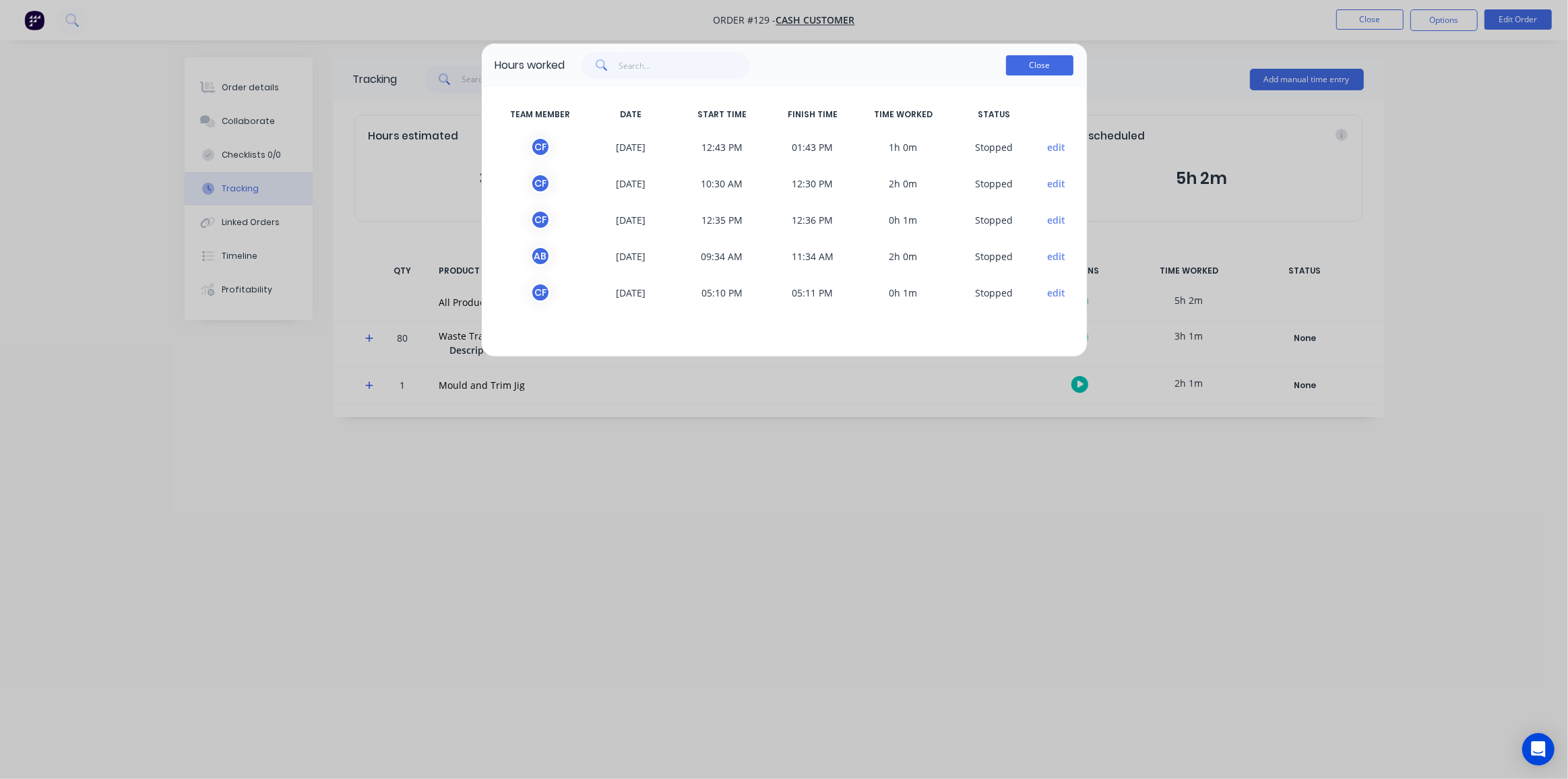
click at [1037, 64] on button "Close" at bounding box center [1040, 66] width 68 height 20
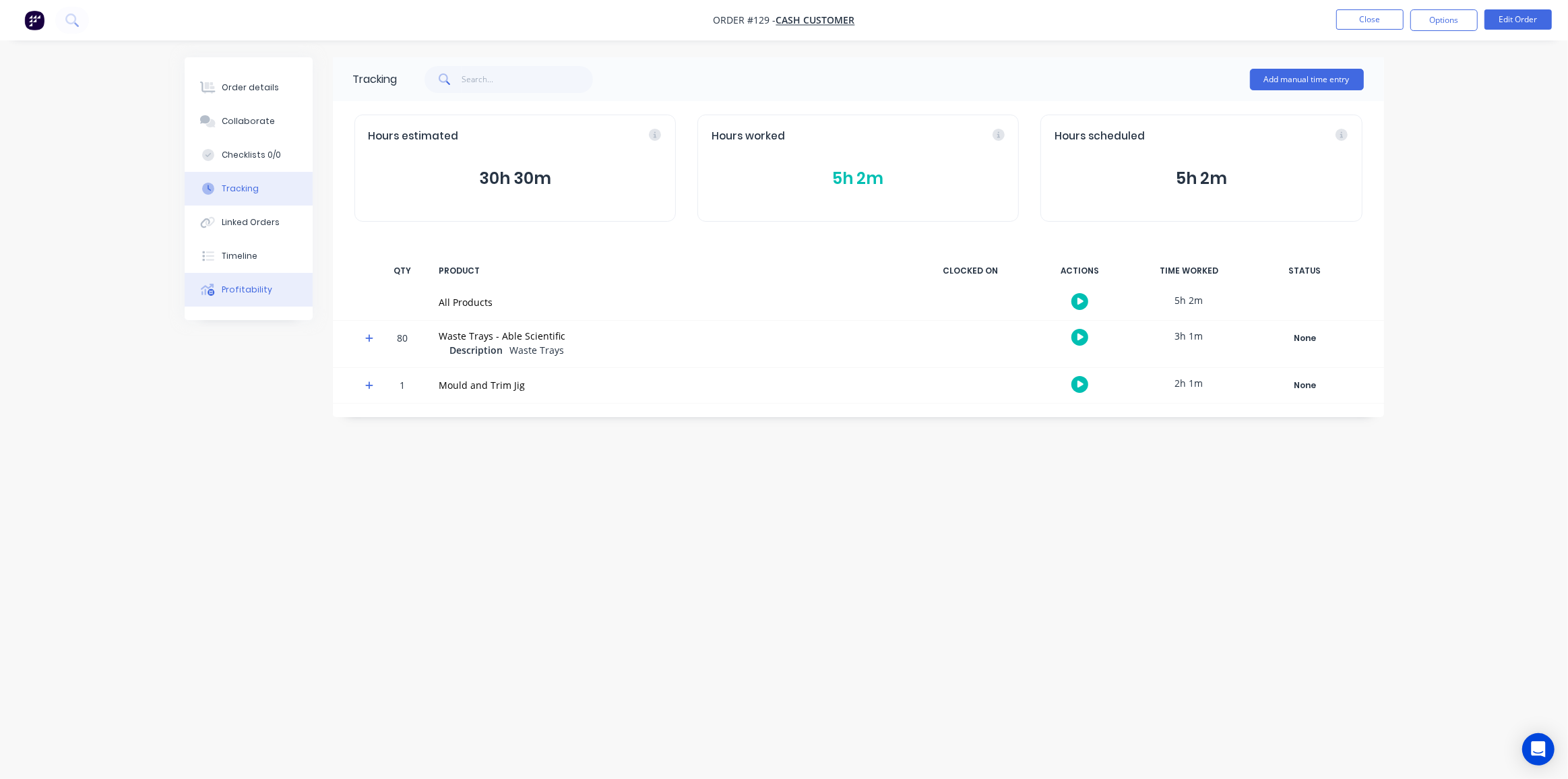
click at [227, 294] on div "Profitability" at bounding box center [247, 289] width 50 height 12
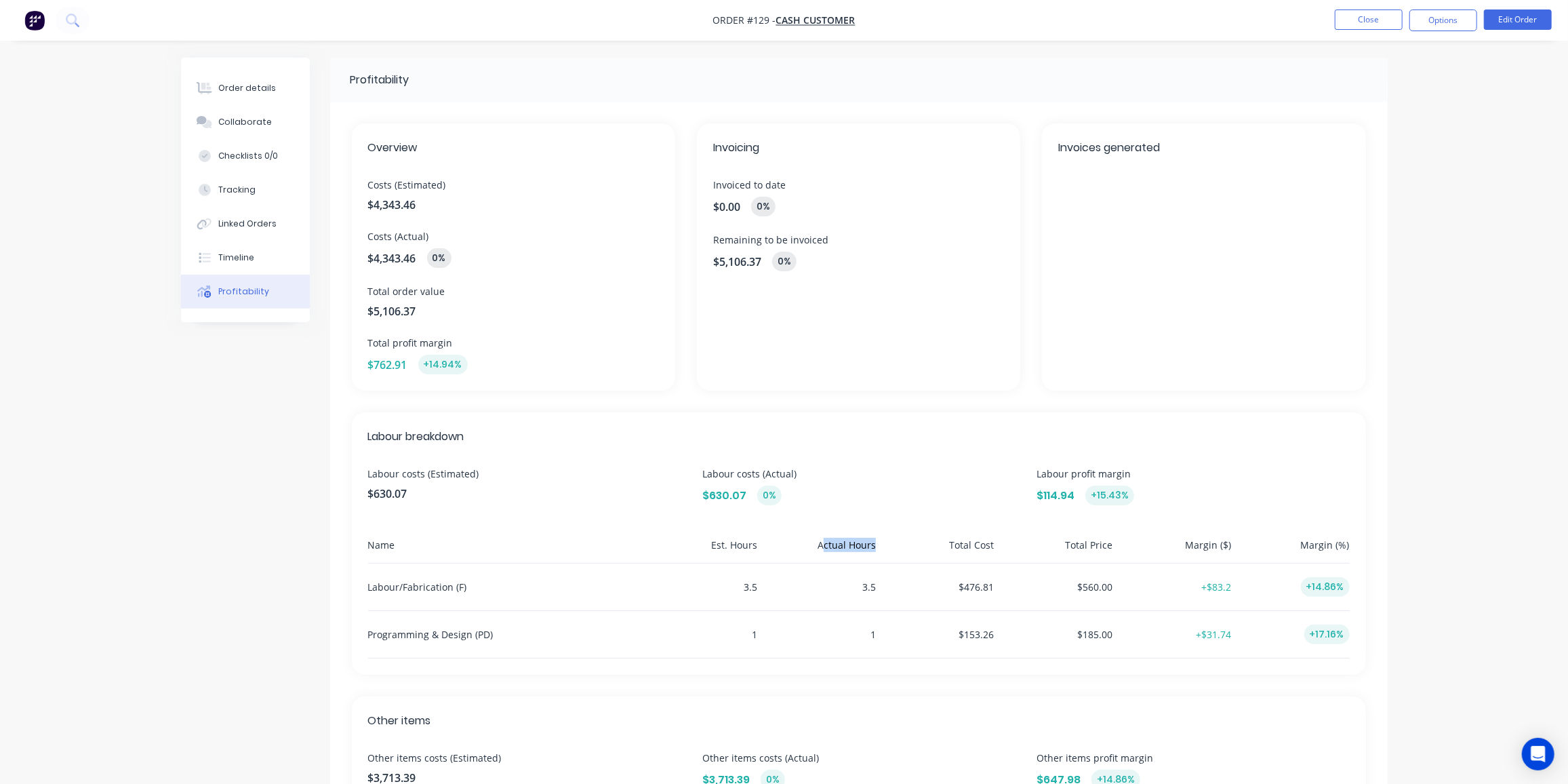
drag, startPoint x: 824, startPoint y: 544, endPoint x: 874, endPoint y: 543, distance: 50.0
click at [874, 543] on div "Actual Hours" at bounding box center [818, 550] width 113 height 25
drag, startPoint x: 852, startPoint y: 585, endPoint x: 881, endPoint y: 632, distance: 55.2
click at [881, 632] on div "Name Est. Hours Actual Hours Total Cost Total Price Margin ($) Margin (%) Labou…" at bounding box center [859, 597] width 981 height 120
click at [842, 585] on div "3.5" at bounding box center [818, 586] width 113 height 47
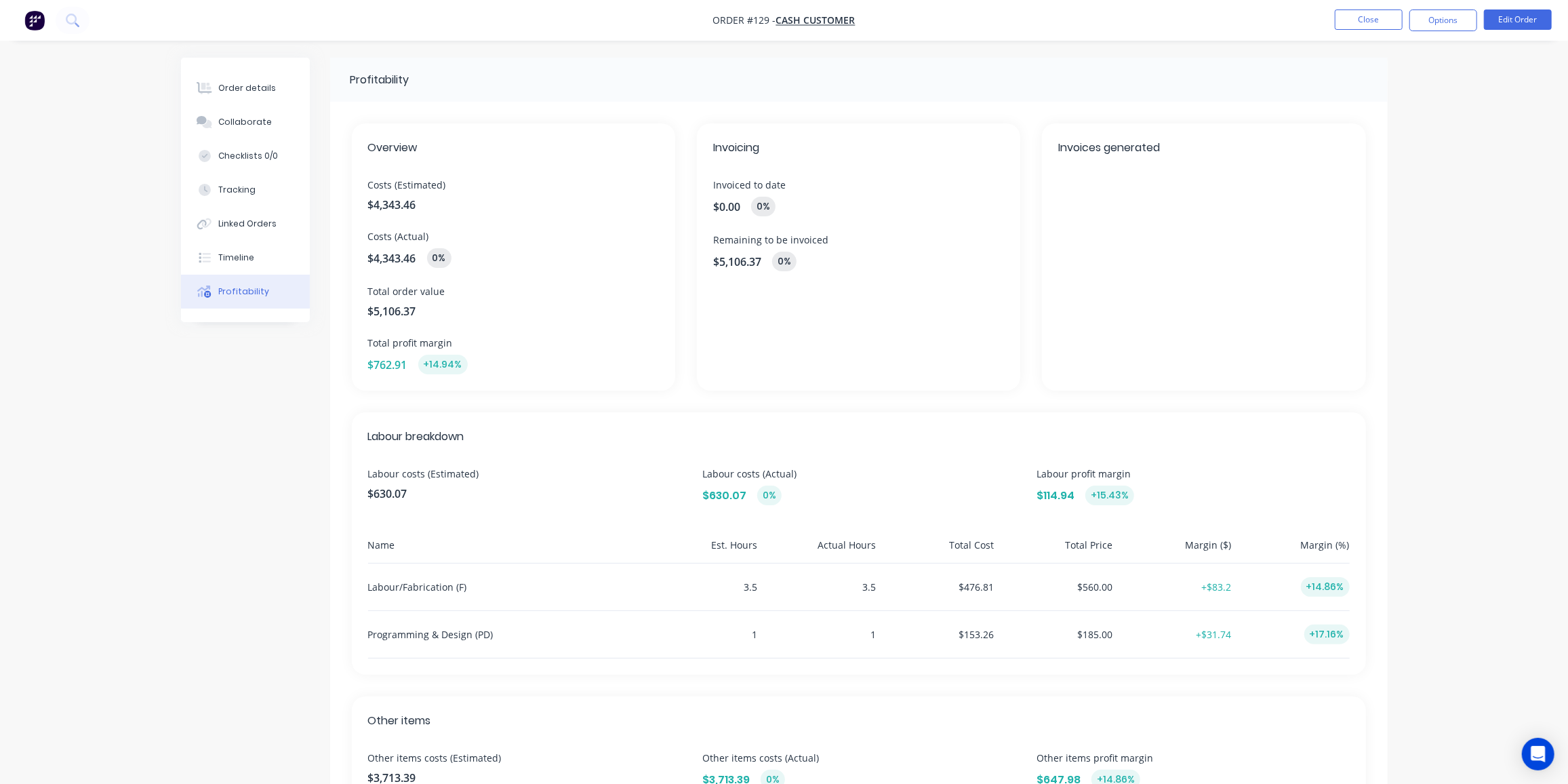
scroll to position [185, 0]
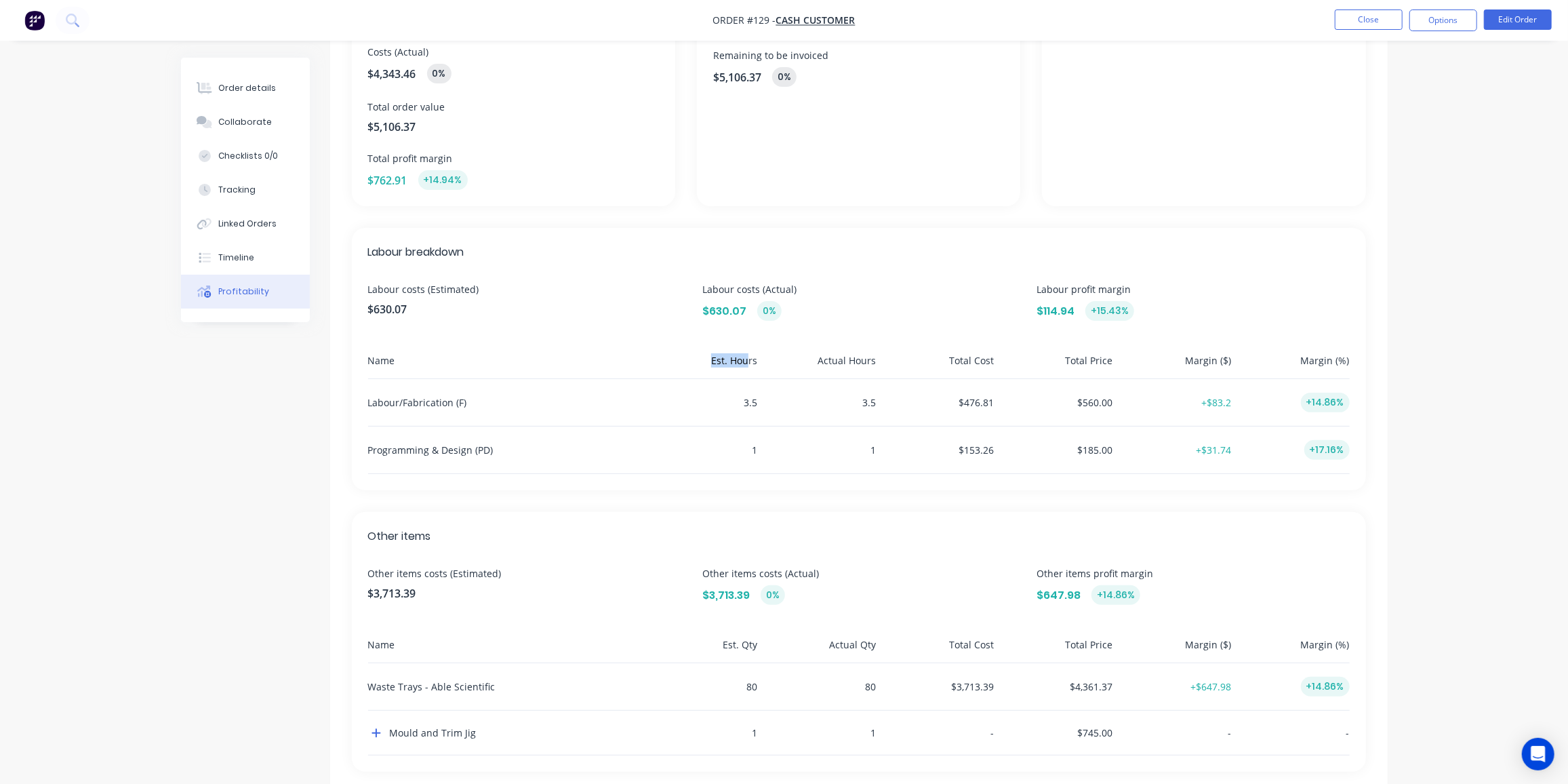
drag, startPoint x: 712, startPoint y: 362, endPoint x: 749, endPoint y: 358, distance: 37.2
click at [749, 358] on div "Est. Hours" at bounding box center [701, 365] width 113 height 25
click at [238, 189] on div "Tracking" at bounding box center [237, 189] width 38 height 12
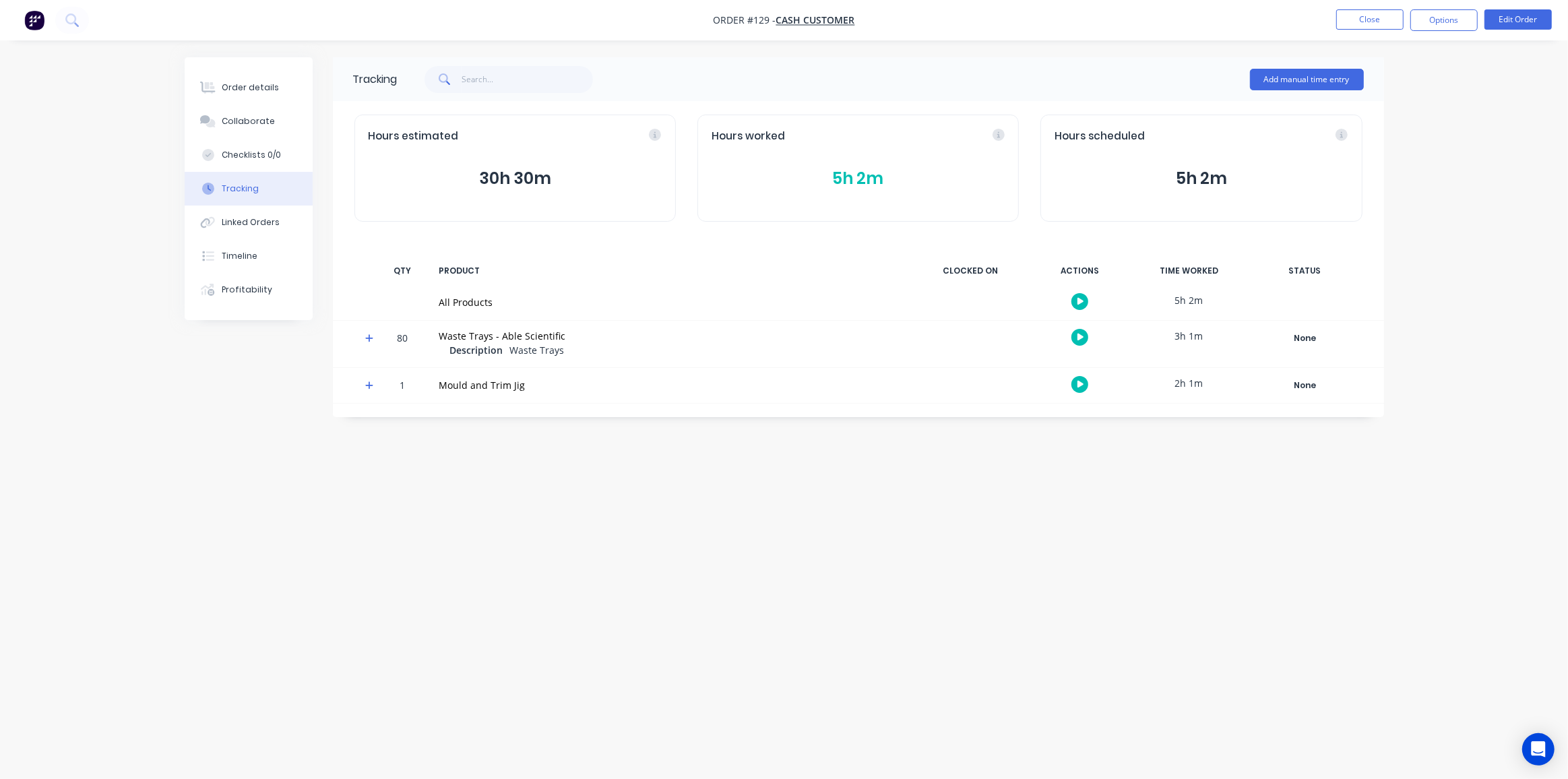
click at [531, 181] on button "30h 30m" at bounding box center [515, 179] width 293 height 26
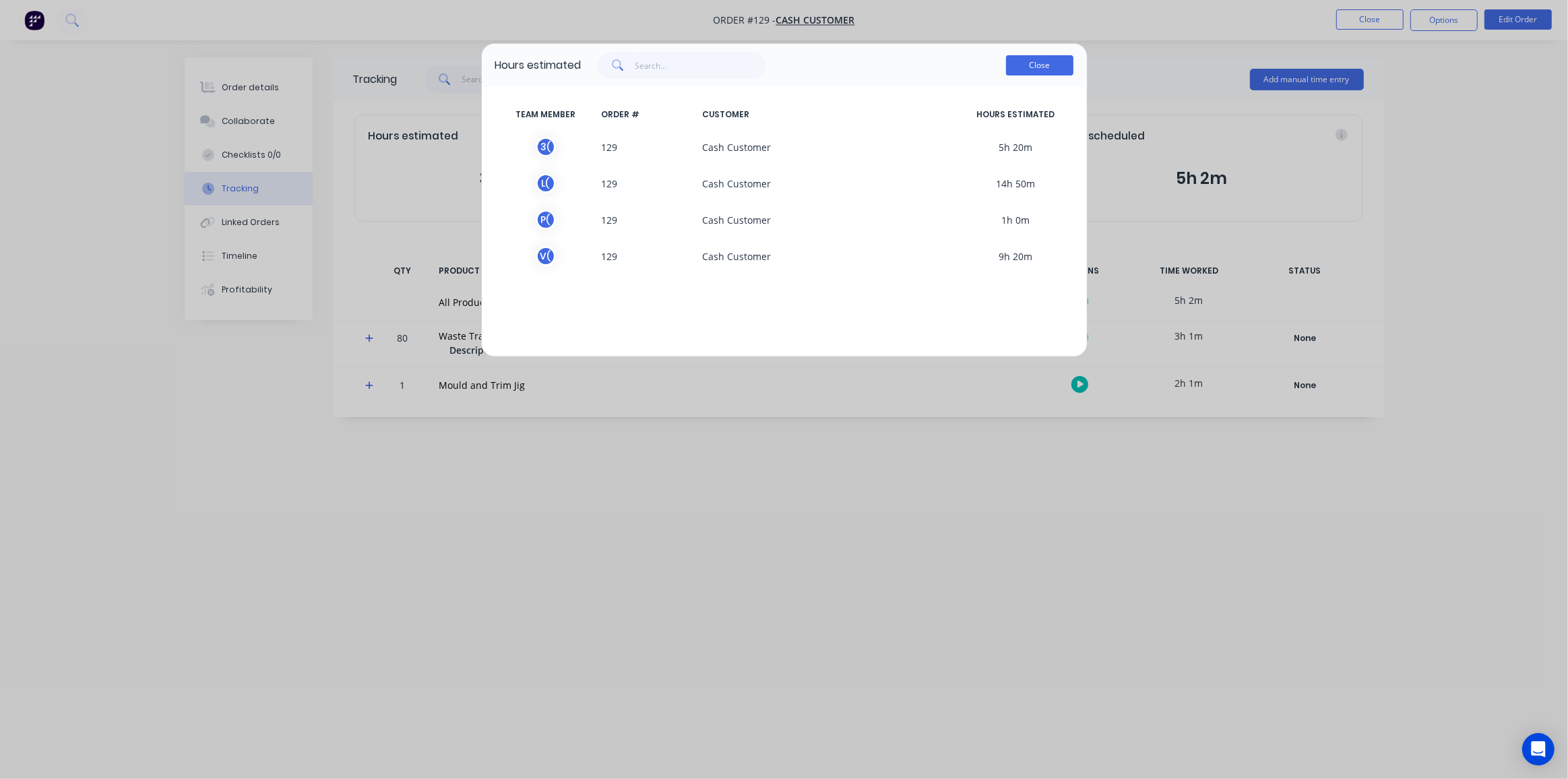
click at [1040, 61] on button "Close" at bounding box center [1040, 66] width 68 height 20
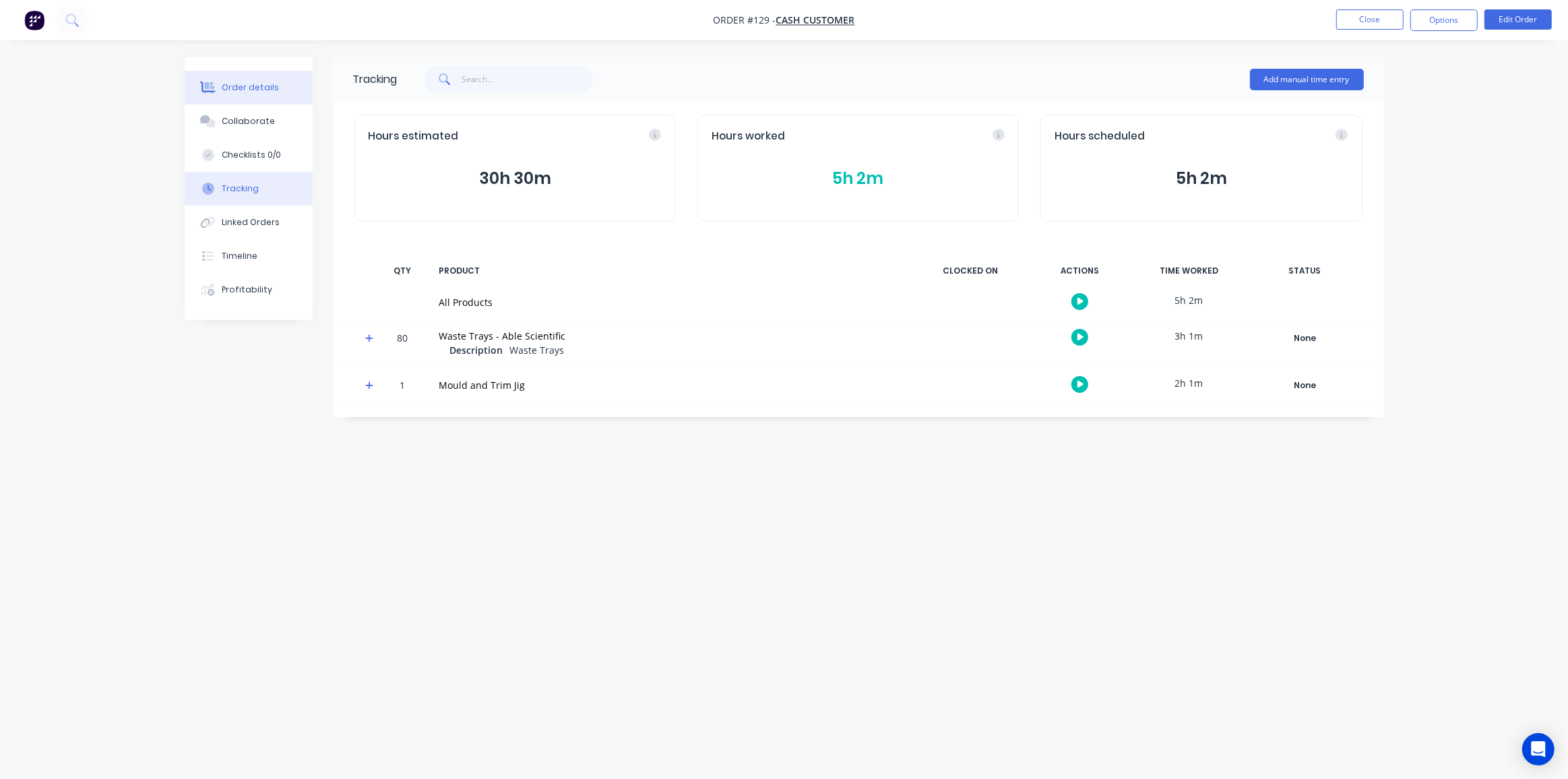
click at [240, 95] on button "Order details" at bounding box center [248, 87] width 128 height 34
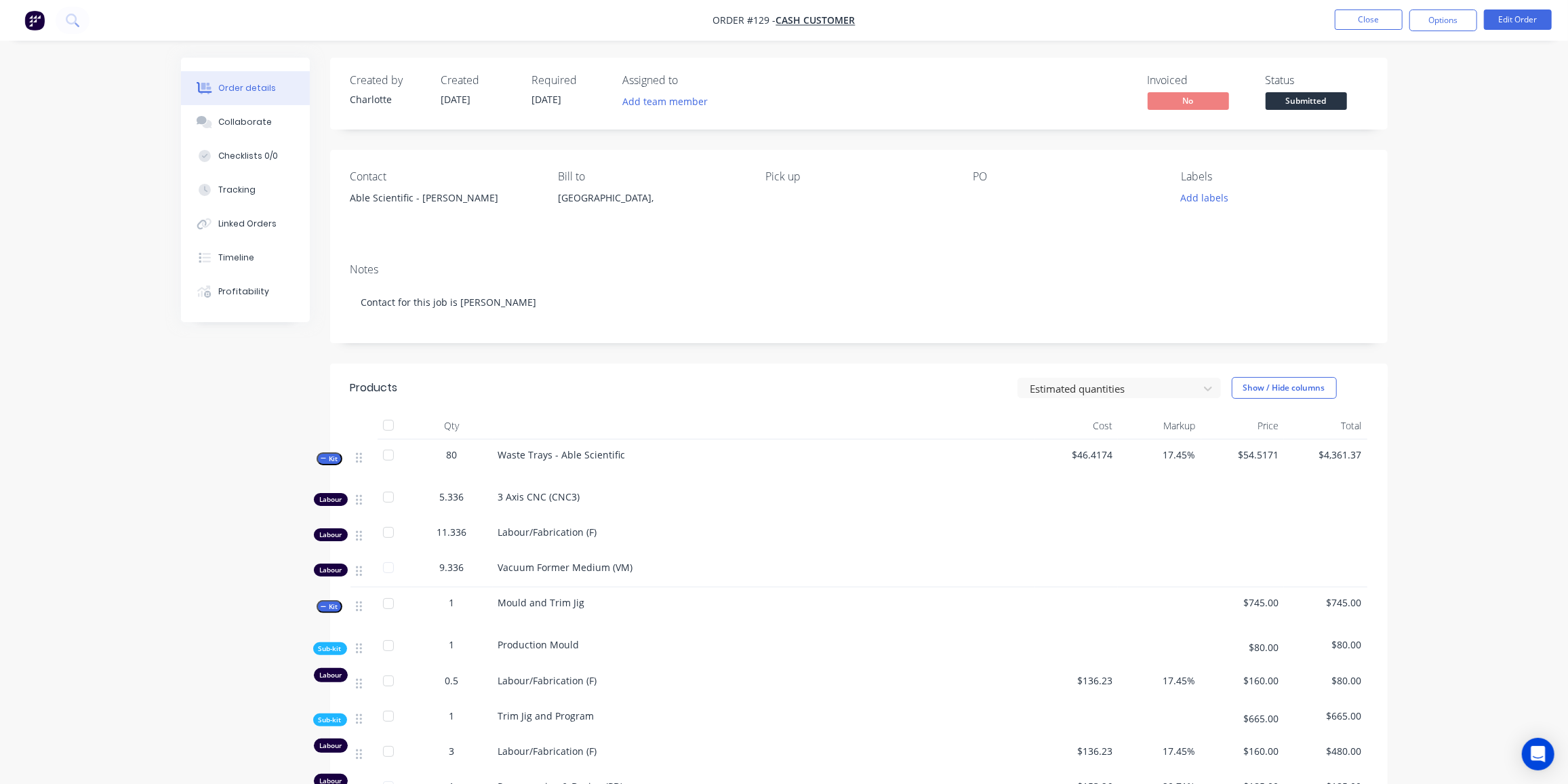
scroll to position [185, 0]
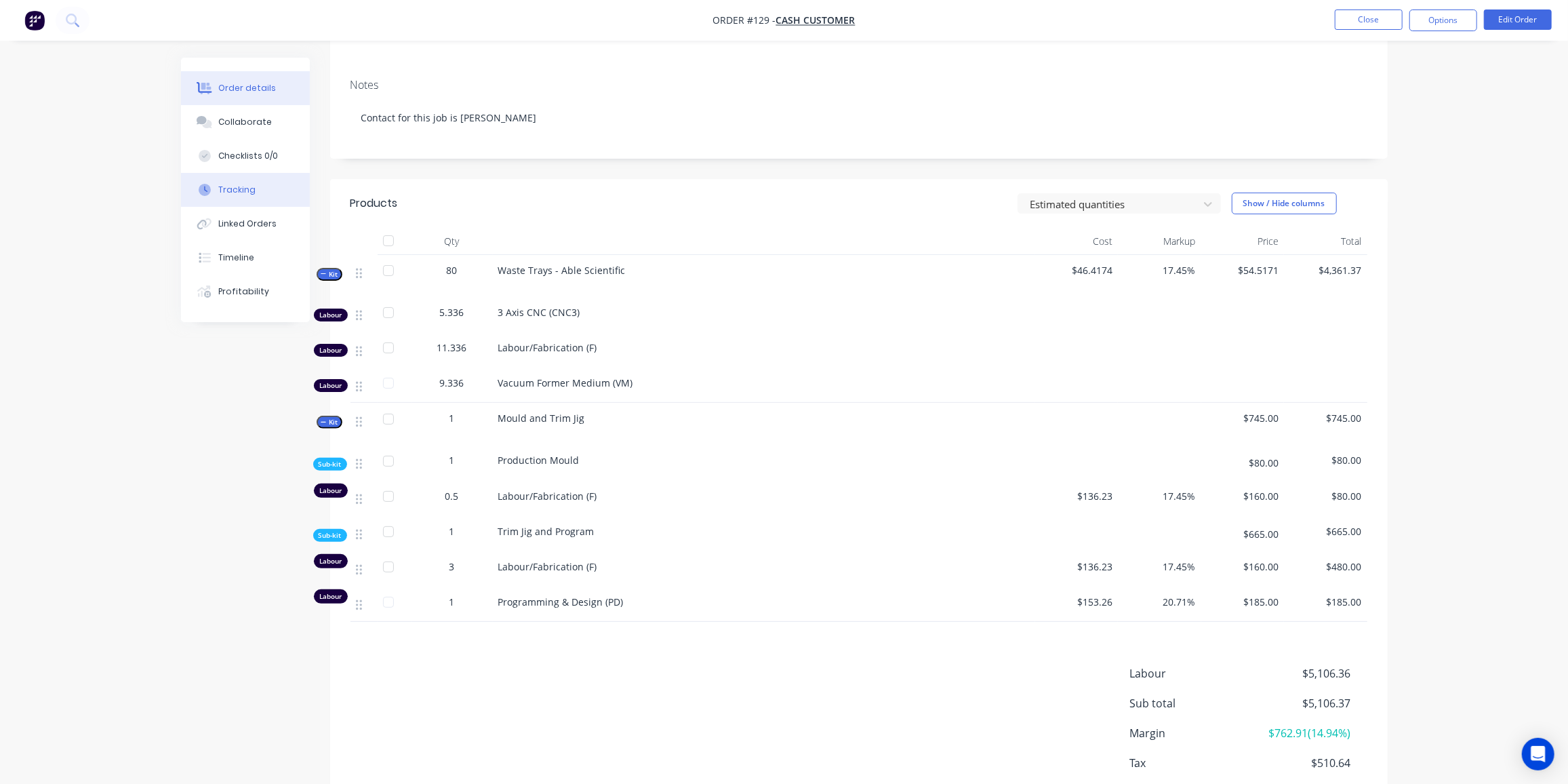
click at [243, 193] on div "Tracking" at bounding box center [237, 189] width 38 height 12
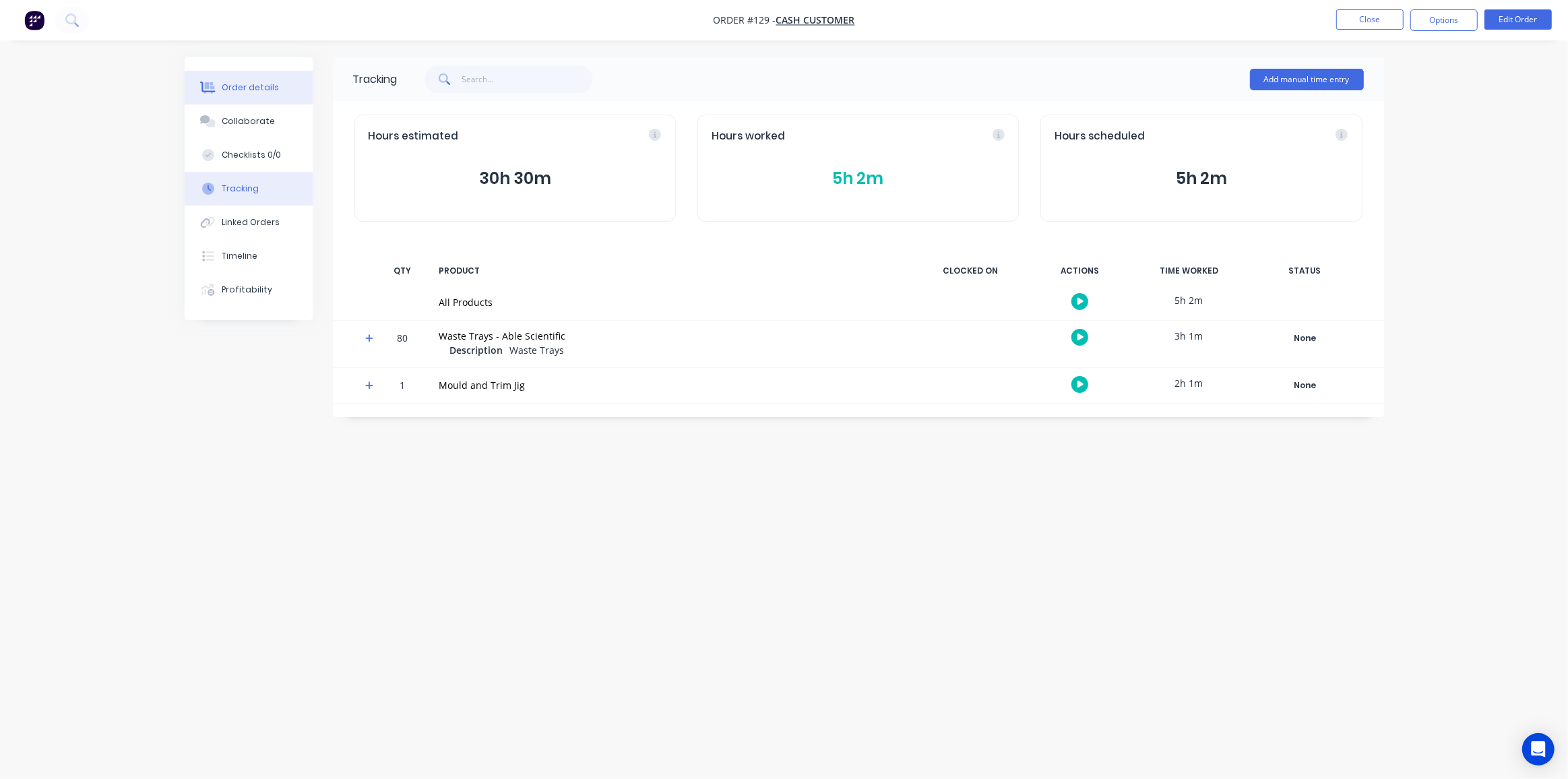
click at [237, 81] on button "Order details" at bounding box center [248, 87] width 128 height 34
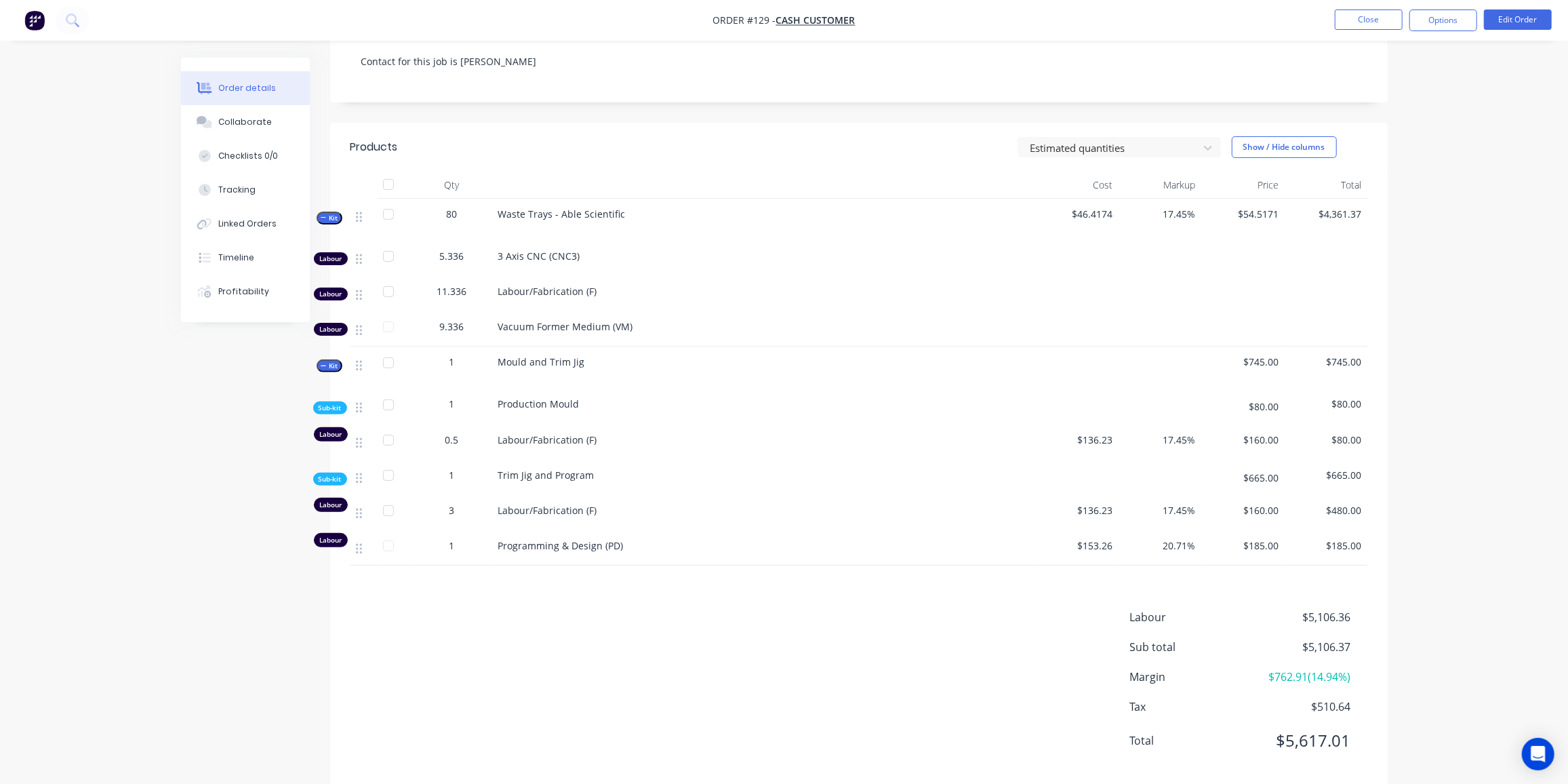
scroll to position [263, 0]
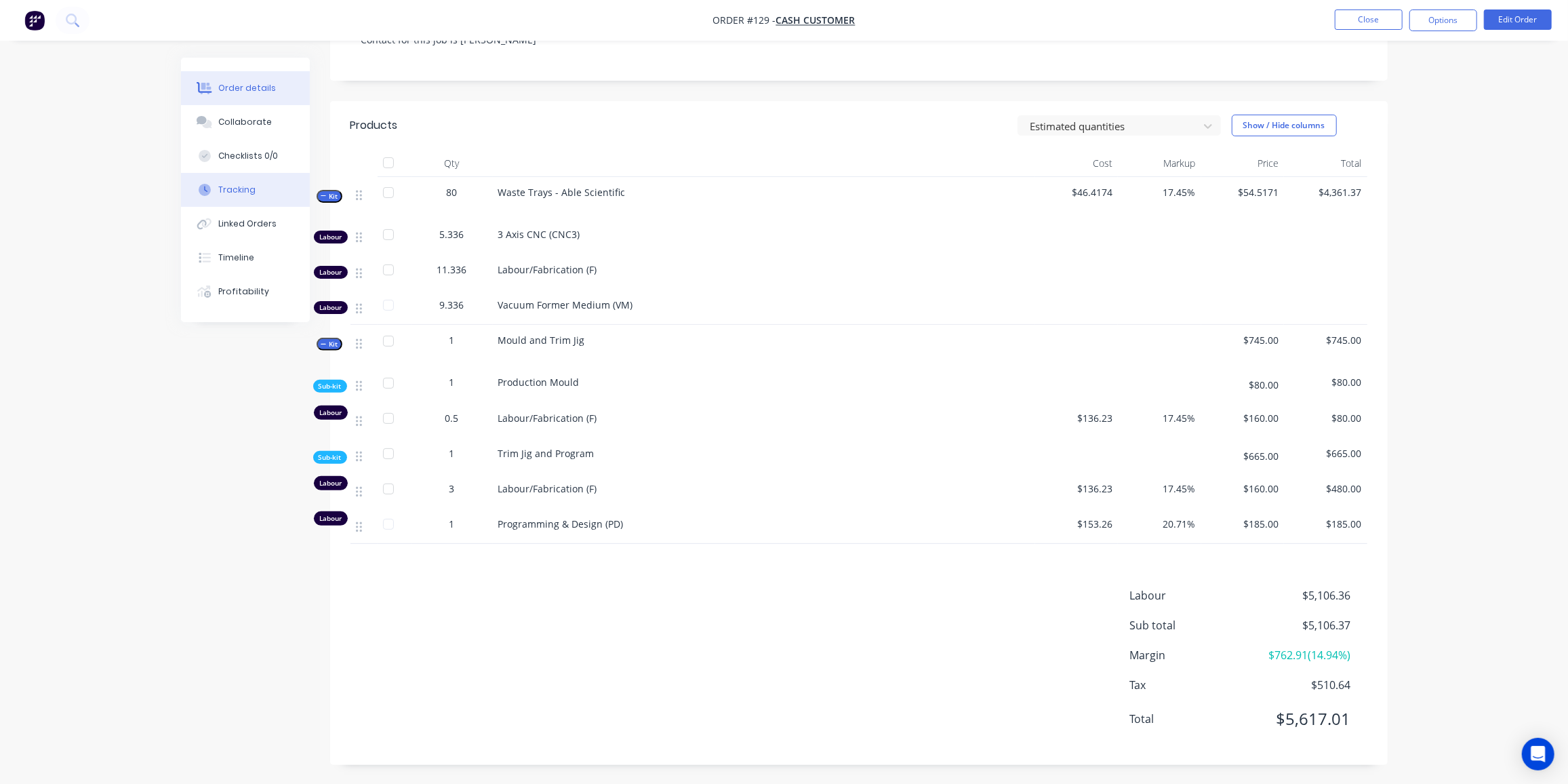
click at [236, 192] on div "Tracking" at bounding box center [237, 189] width 38 height 12
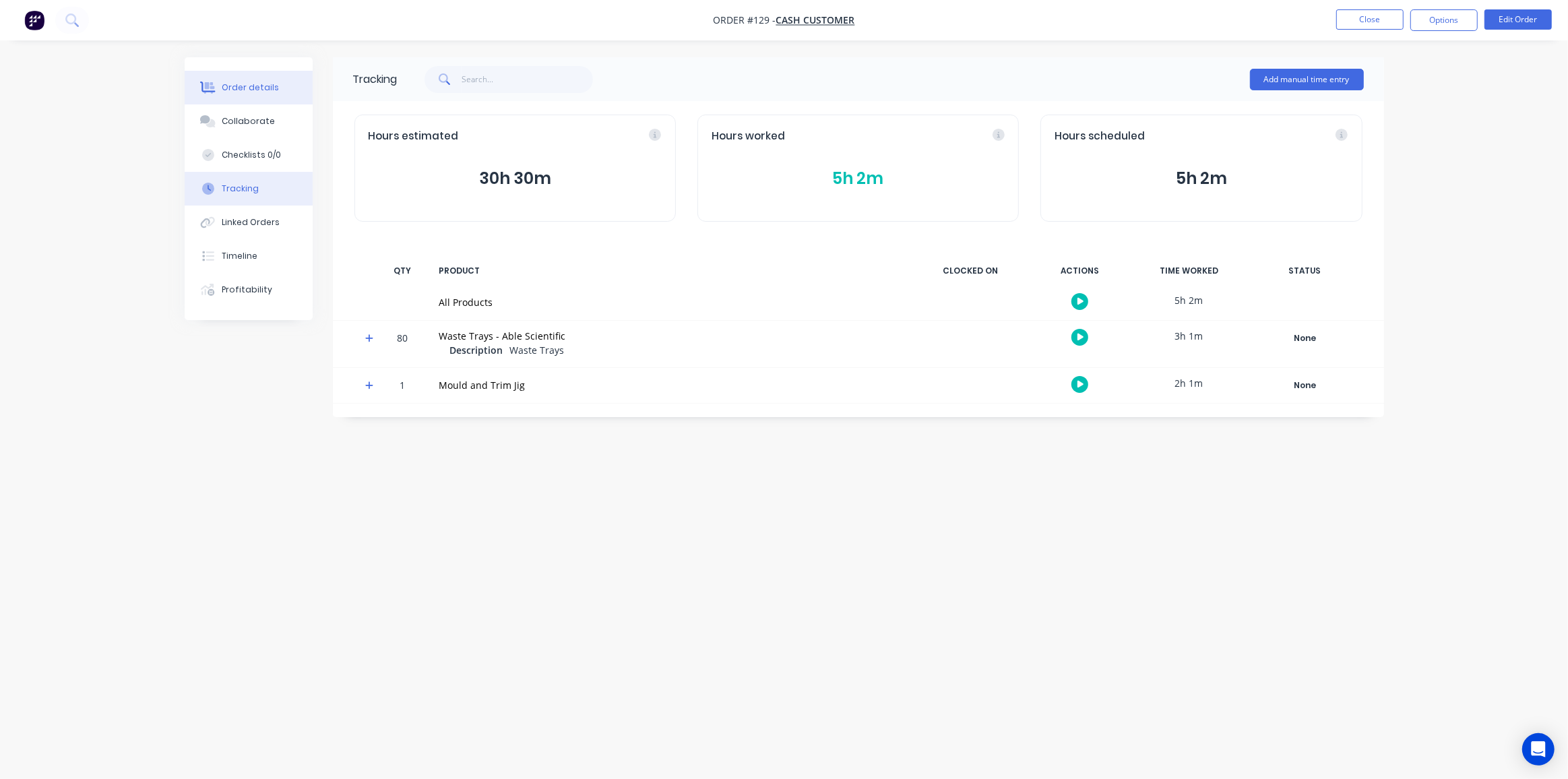
drag, startPoint x: 254, startPoint y: 91, endPoint x: 310, endPoint y: 121, distance: 63.5
click at [254, 91] on div "Order details" at bounding box center [250, 87] width 58 height 12
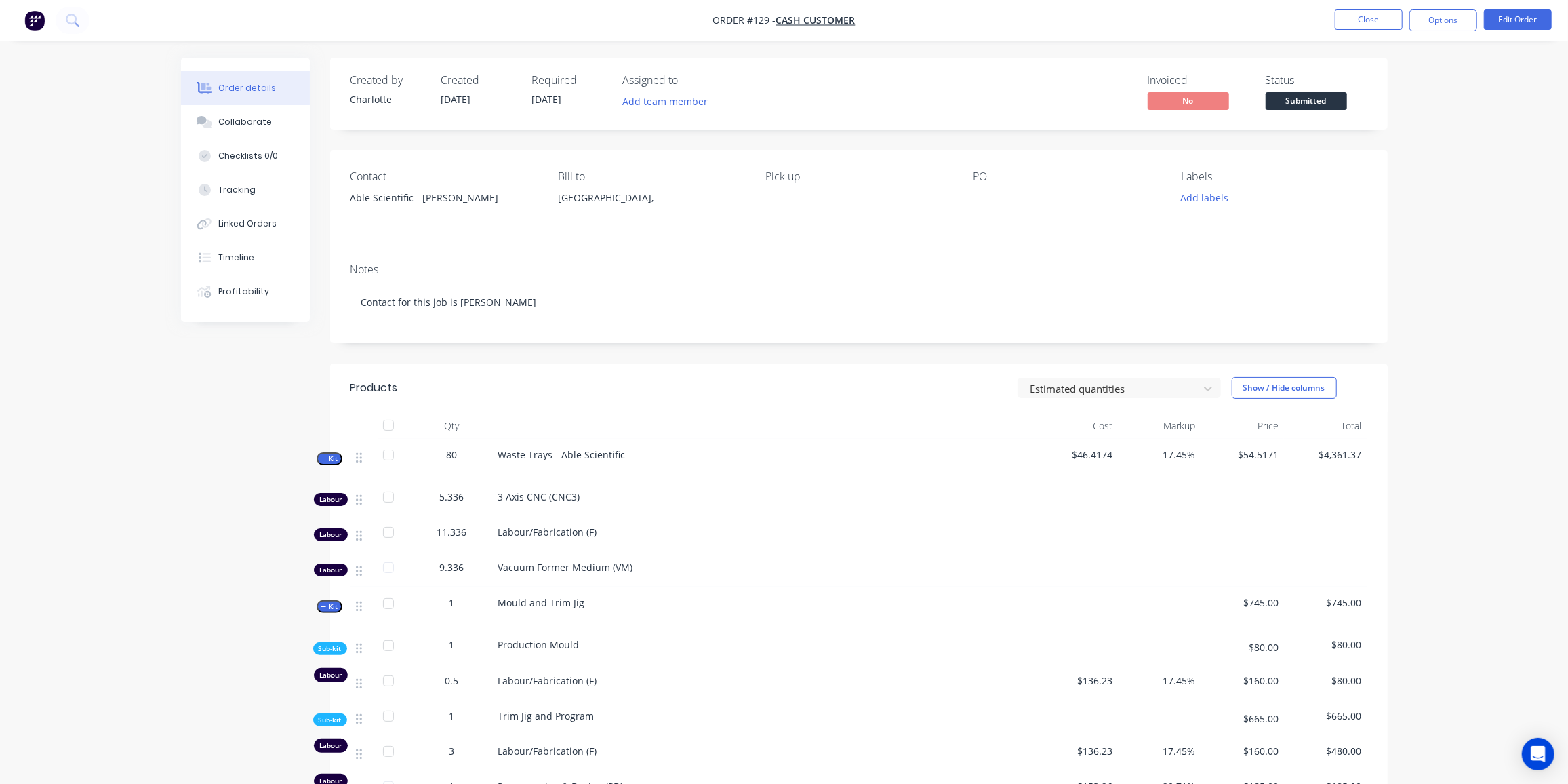
scroll to position [185, 0]
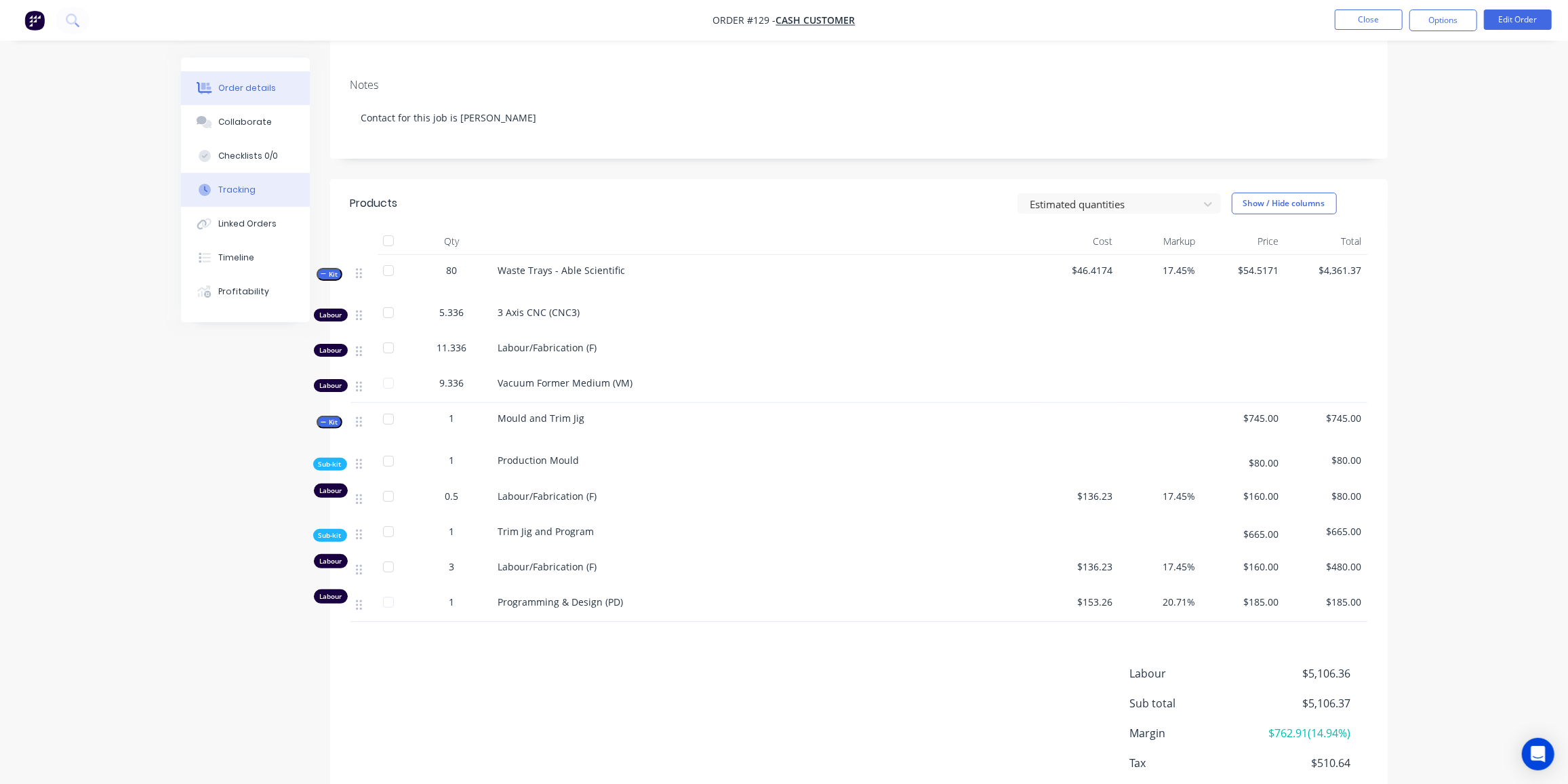
click at [244, 197] on button "Tracking" at bounding box center [245, 189] width 129 height 34
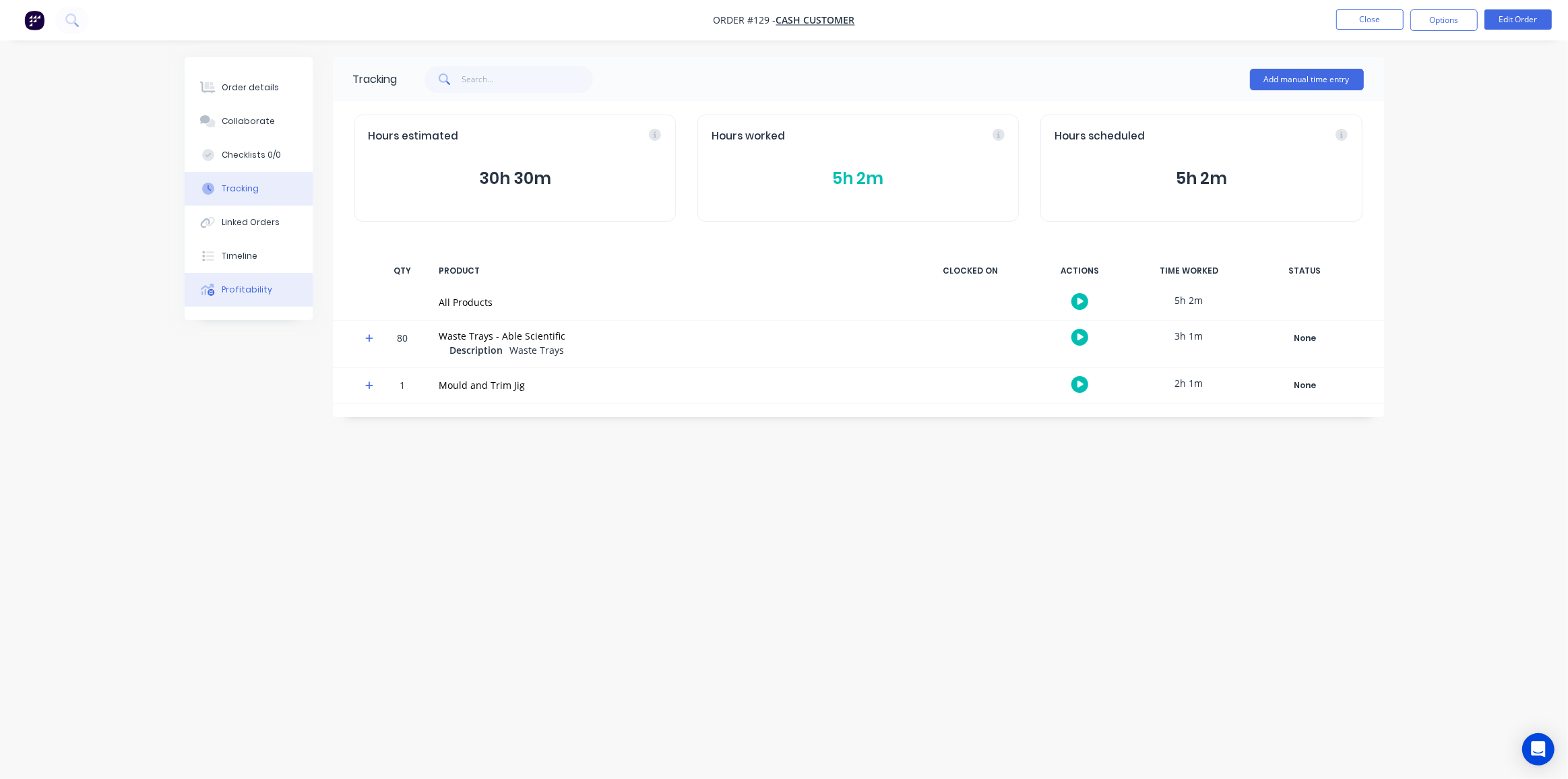
click at [240, 291] on div "Profitability" at bounding box center [247, 289] width 50 height 12
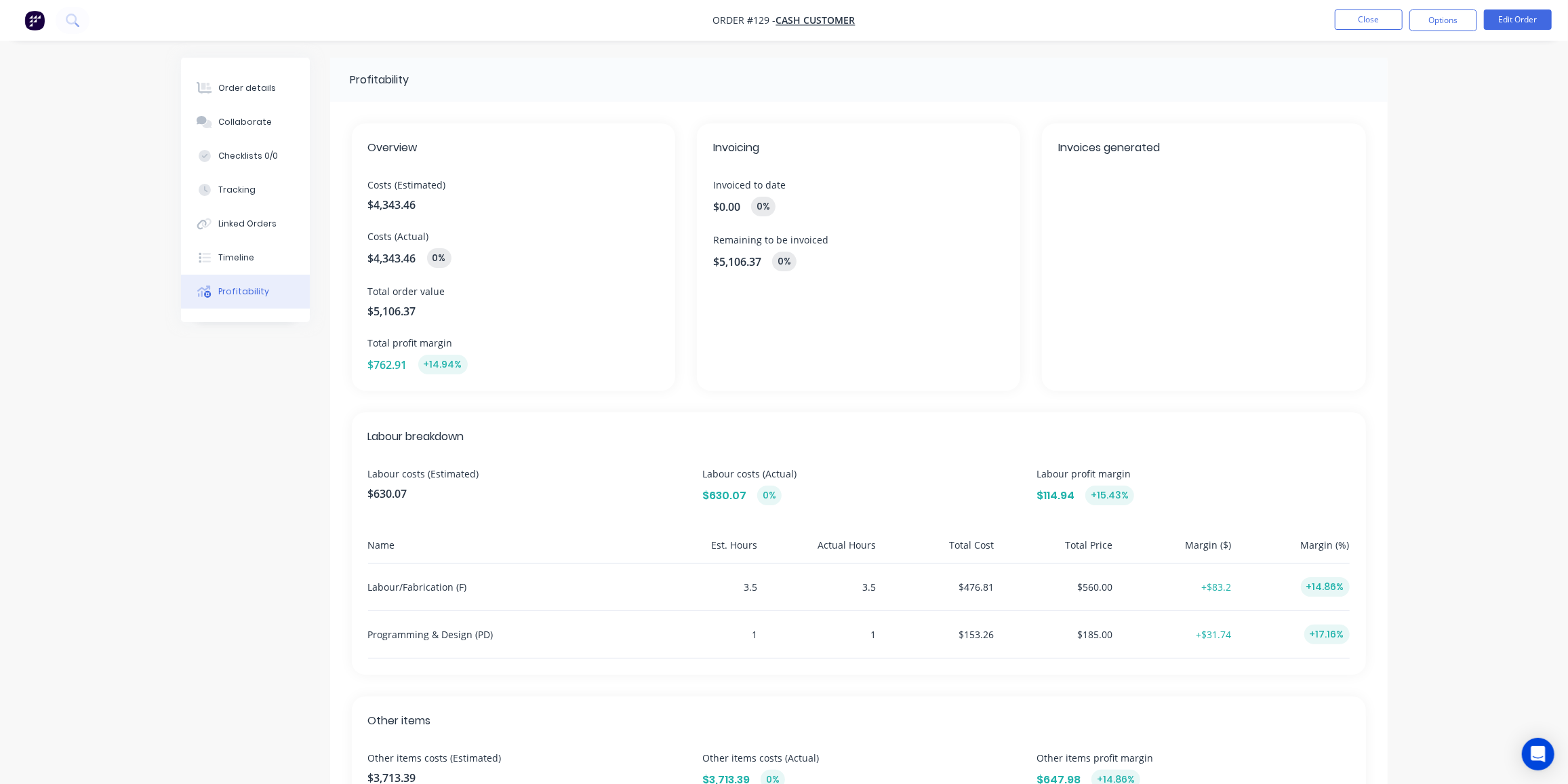
scroll to position [185, 0]
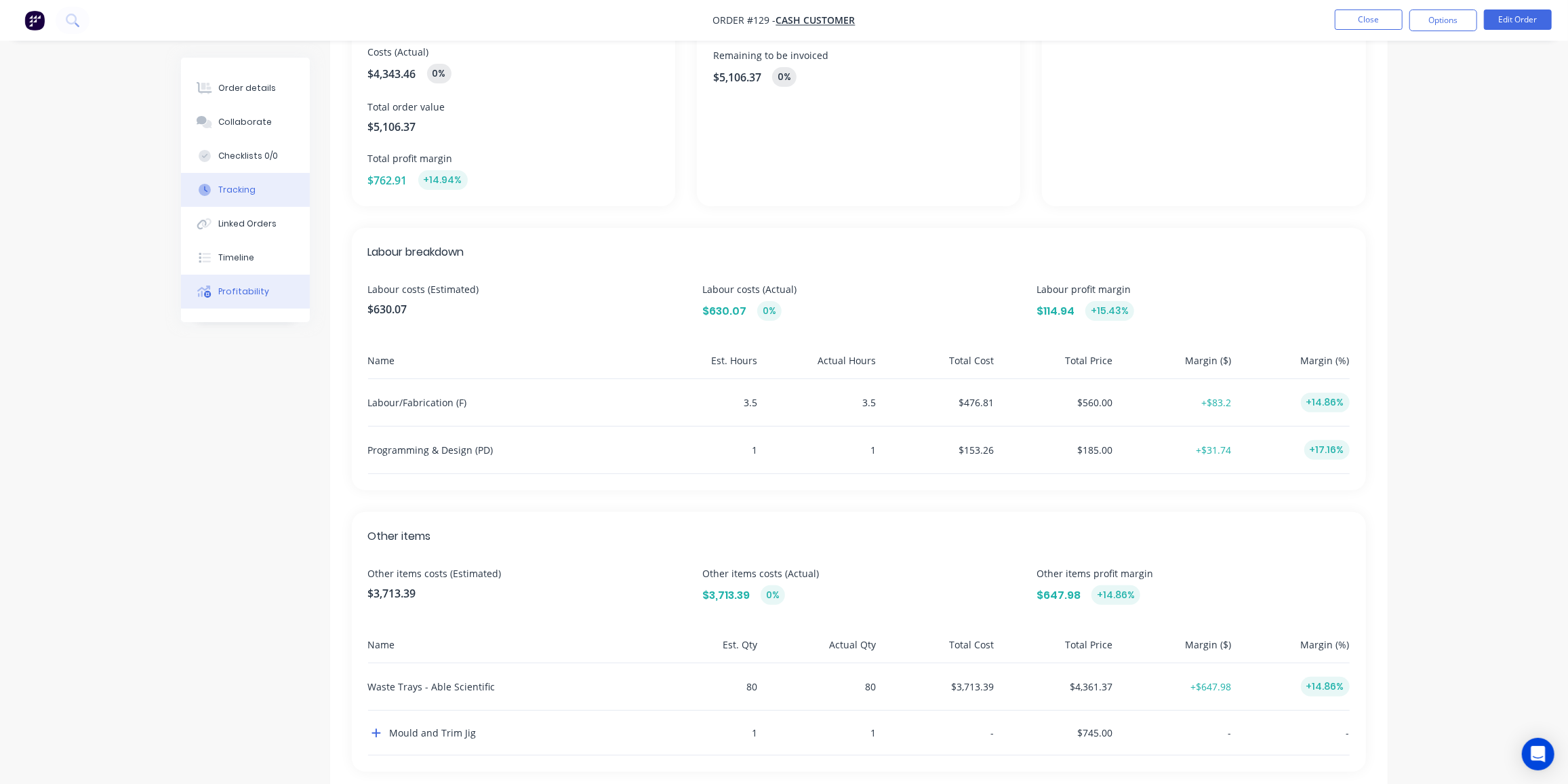
click at [237, 193] on div "Tracking" at bounding box center [237, 189] width 38 height 12
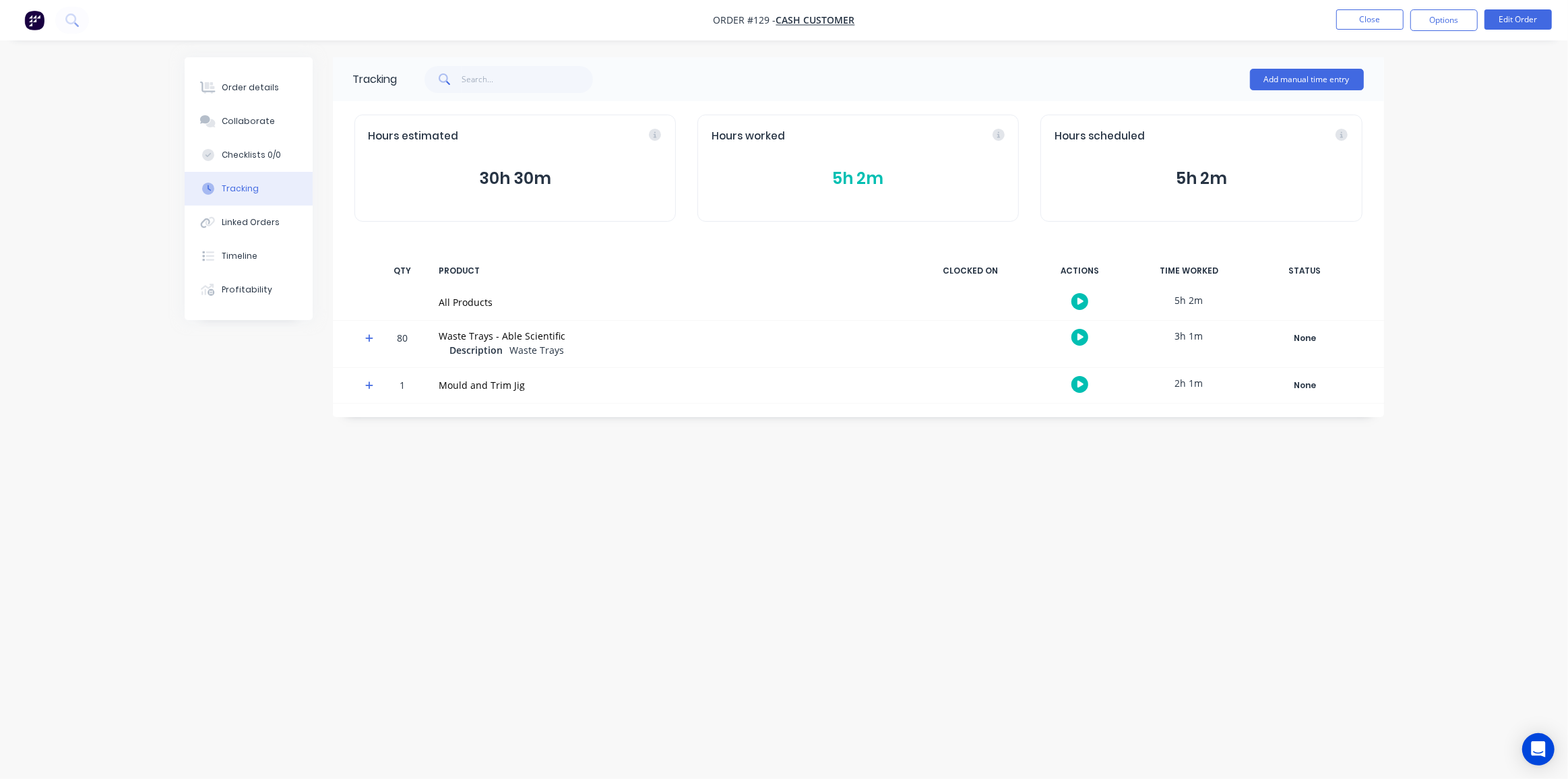
click at [369, 384] on icon at bounding box center [369, 385] width 8 height 8
click at [370, 458] on icon at bounding box center [370, 457] width 9 height 9
click at [368, 426] on icon at bounding box center [370, 421] width 9 height 9
click at [371, 339] on icon at bounding box center [370, 338] width 9 height 9
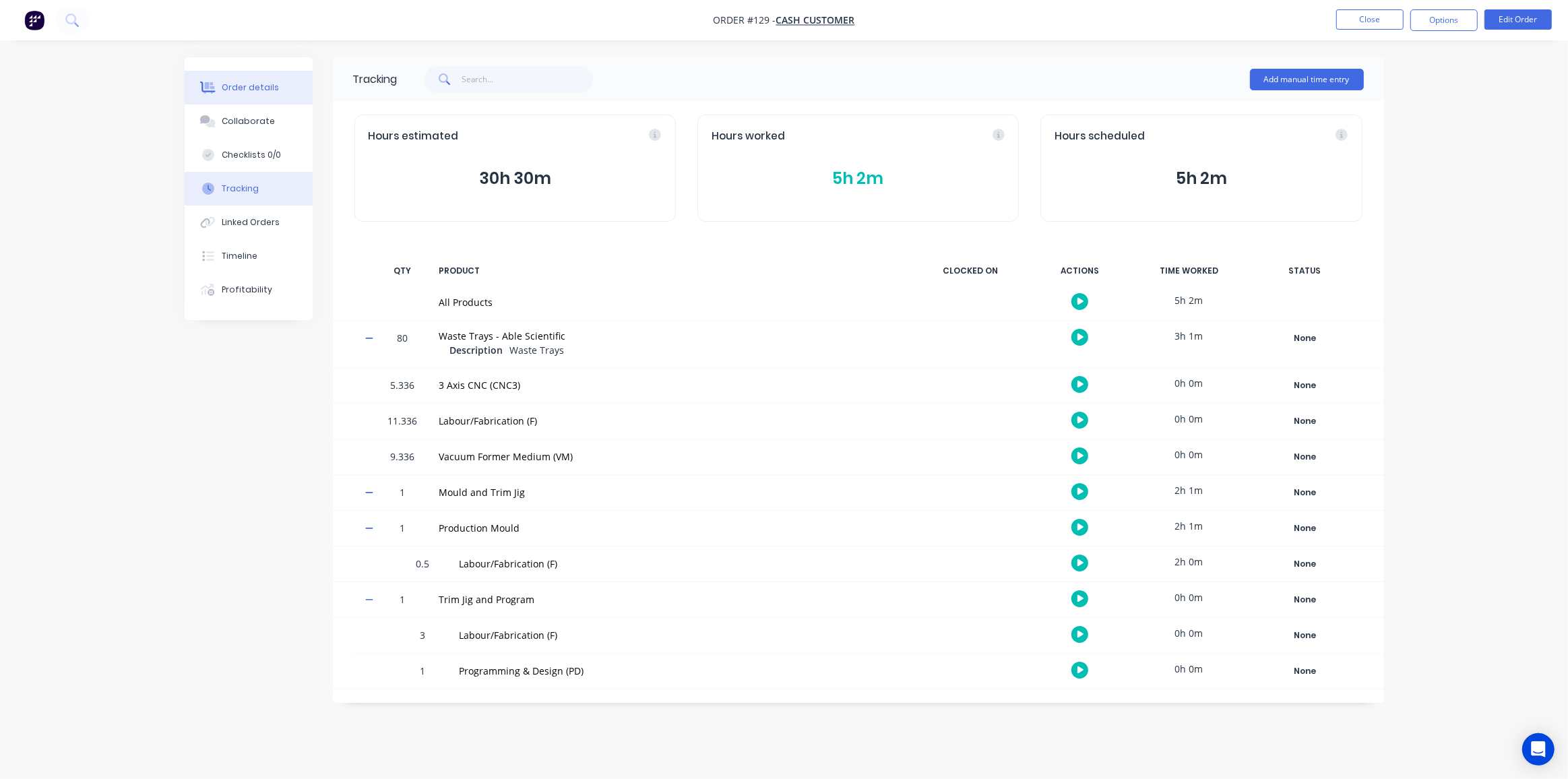
click at [251, 91] on div "Order details" at bounding box center [250, 87] width 58 height 12
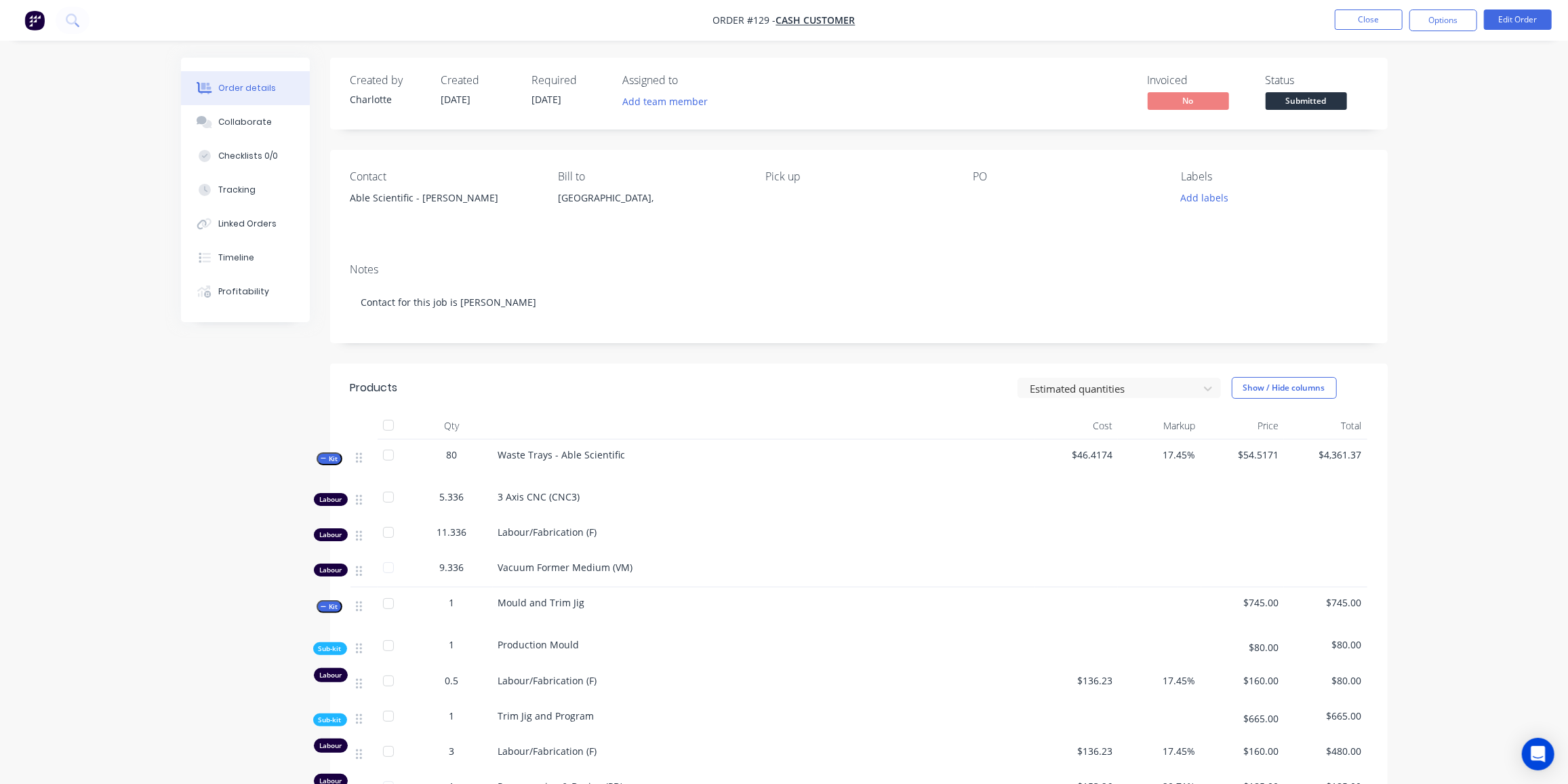
scroll to position [185, 0]
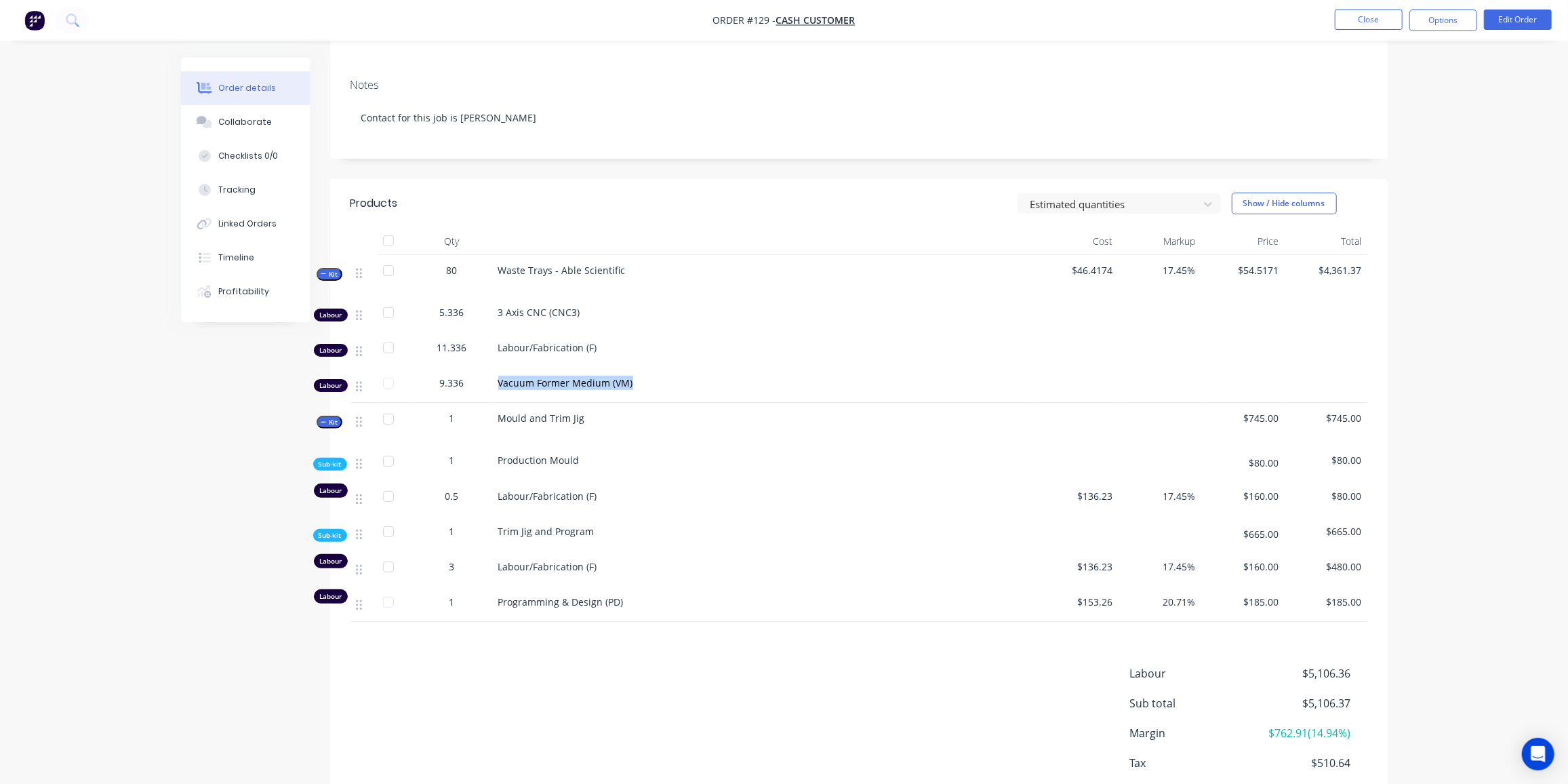
drag, startPoint x: 498, startPoint y: 380, endPoint x: 650, endPoint y: 384, distance: 152.1
click at [650, 384] on div "Vacuum Former Medium (VM)" at bounding box center [763, 382] width 532 height 14
click at [237, 299] on button "Profitability" at bounding box center [245, 291] width 129 height 34
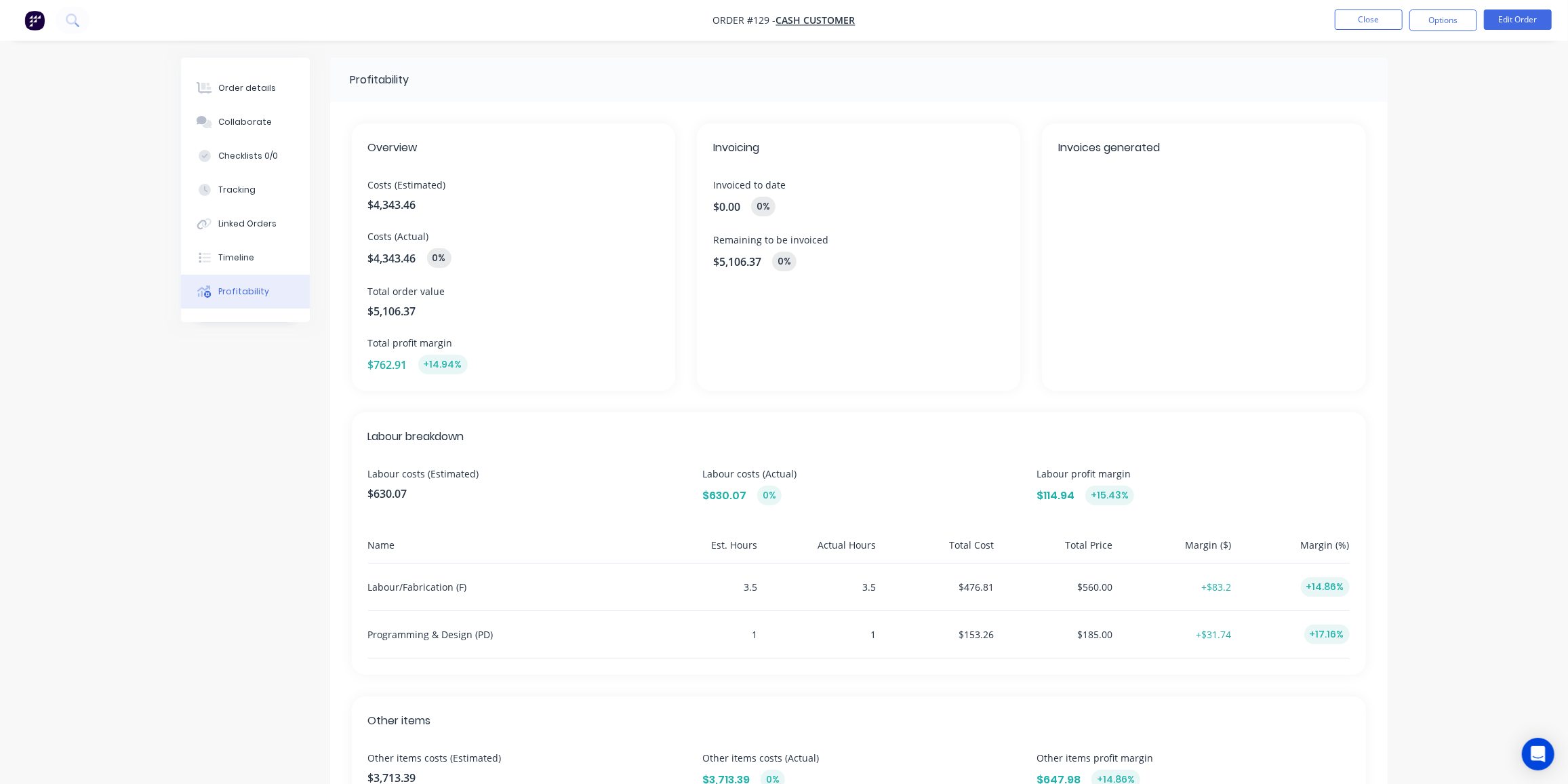
scroll to position [185, 0]
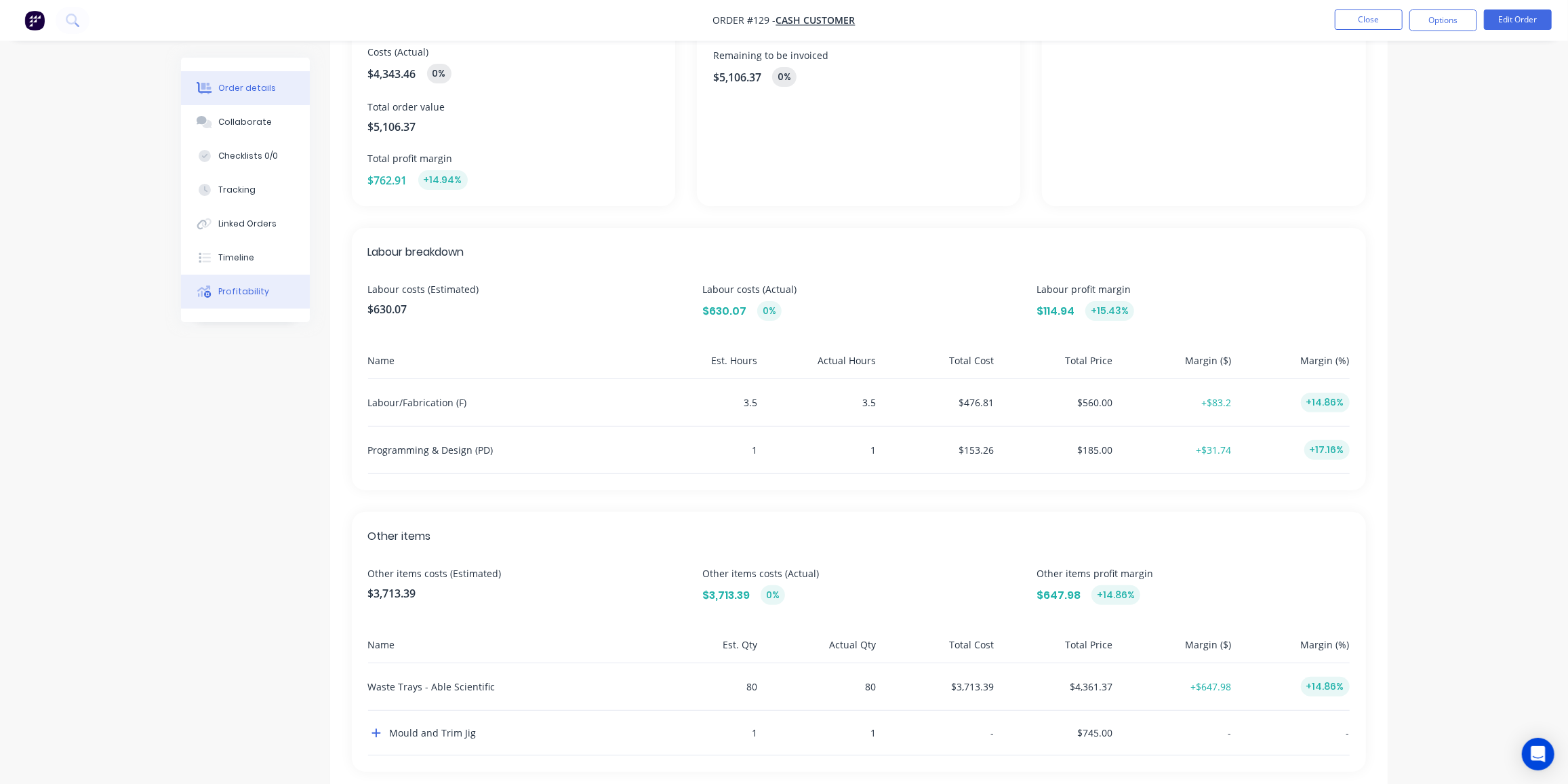
click at [233, 91] on div "Order details" at bounding box center [247, 87] width 58 height 12
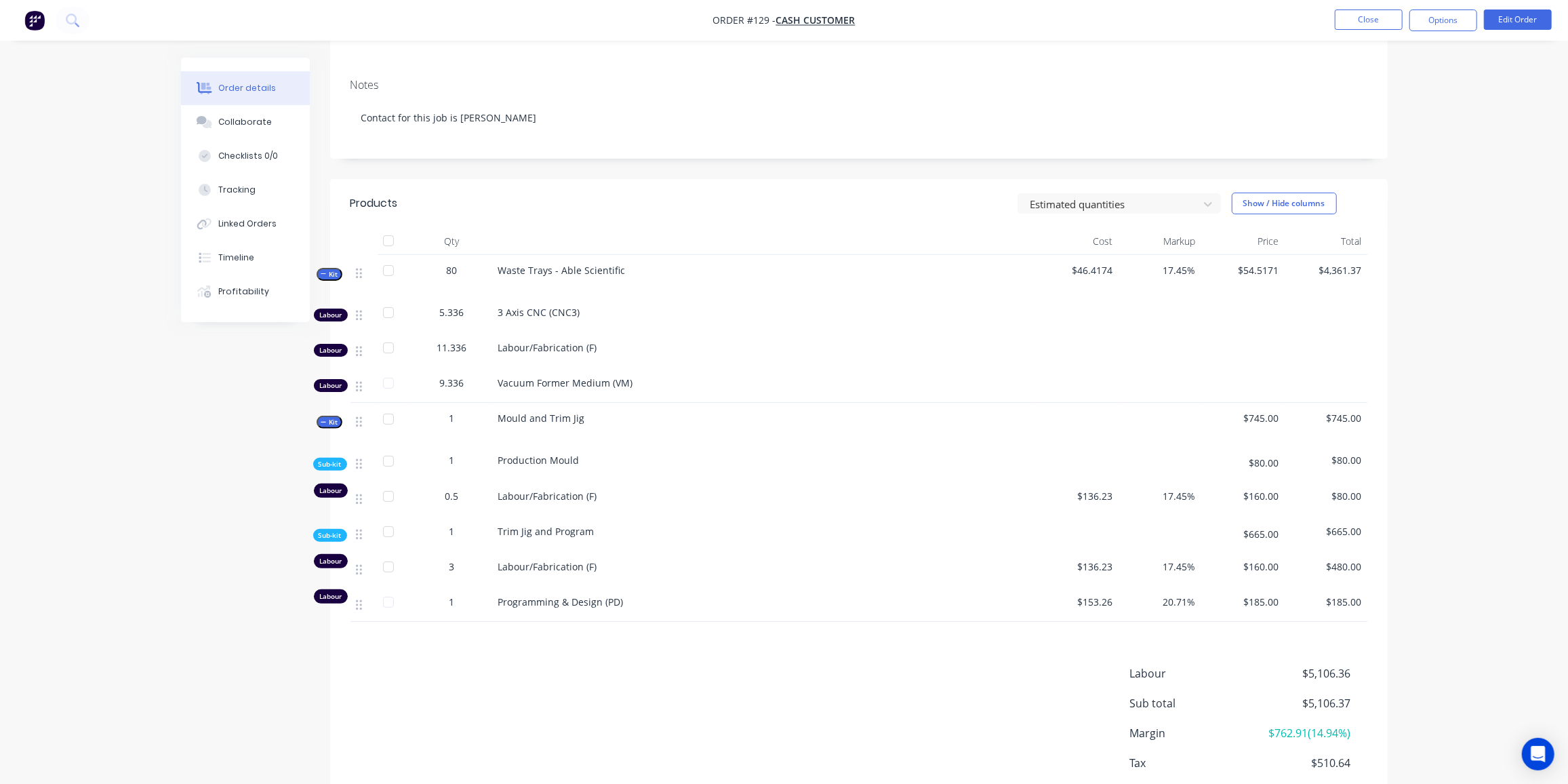
click at [325, 276] on icon "button" at bounding box center [323, 273] width 6 height 6
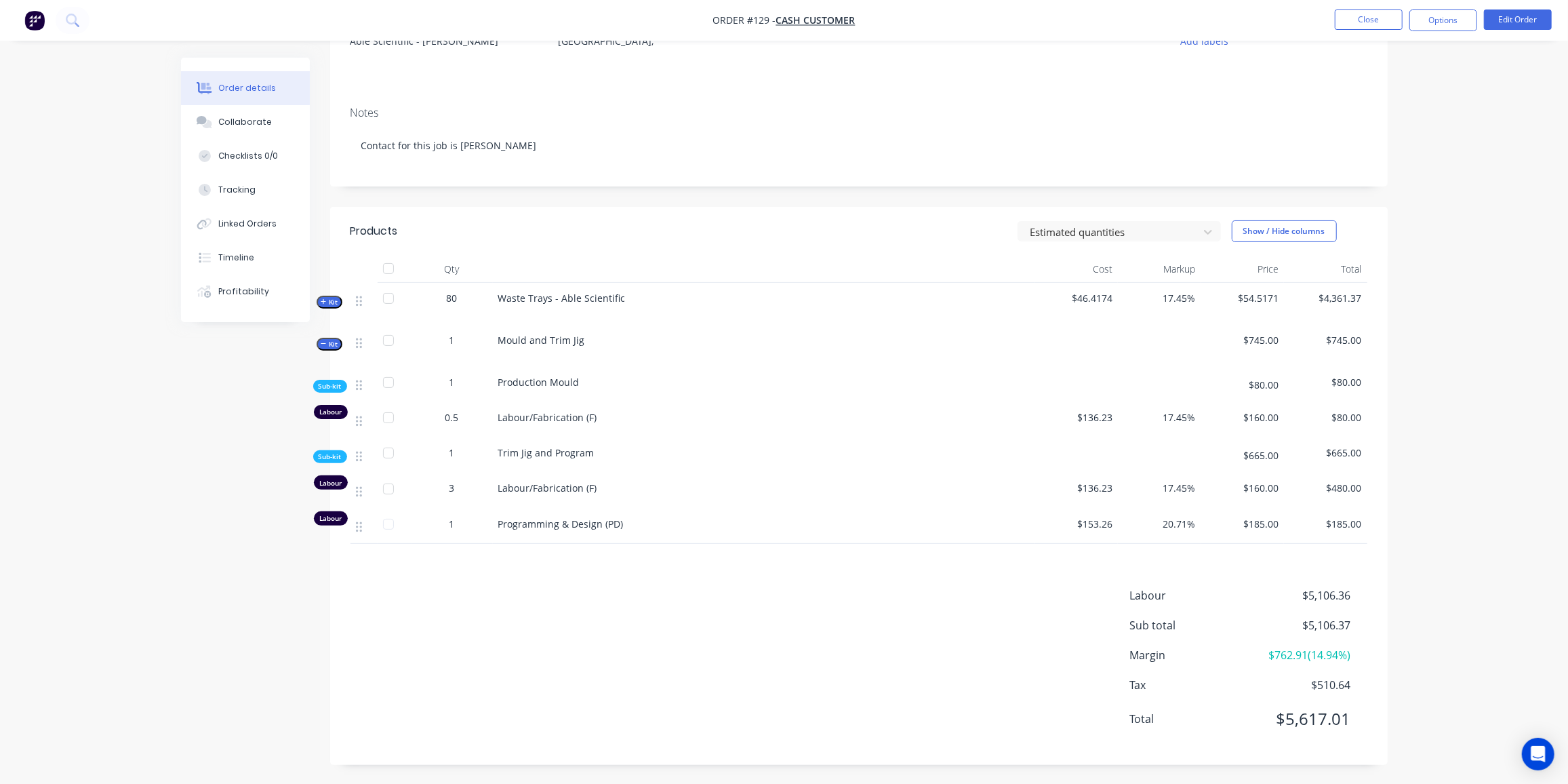
click at [327, 344] on span "Kit" at bounding box center [329, 344] width 17 height 10
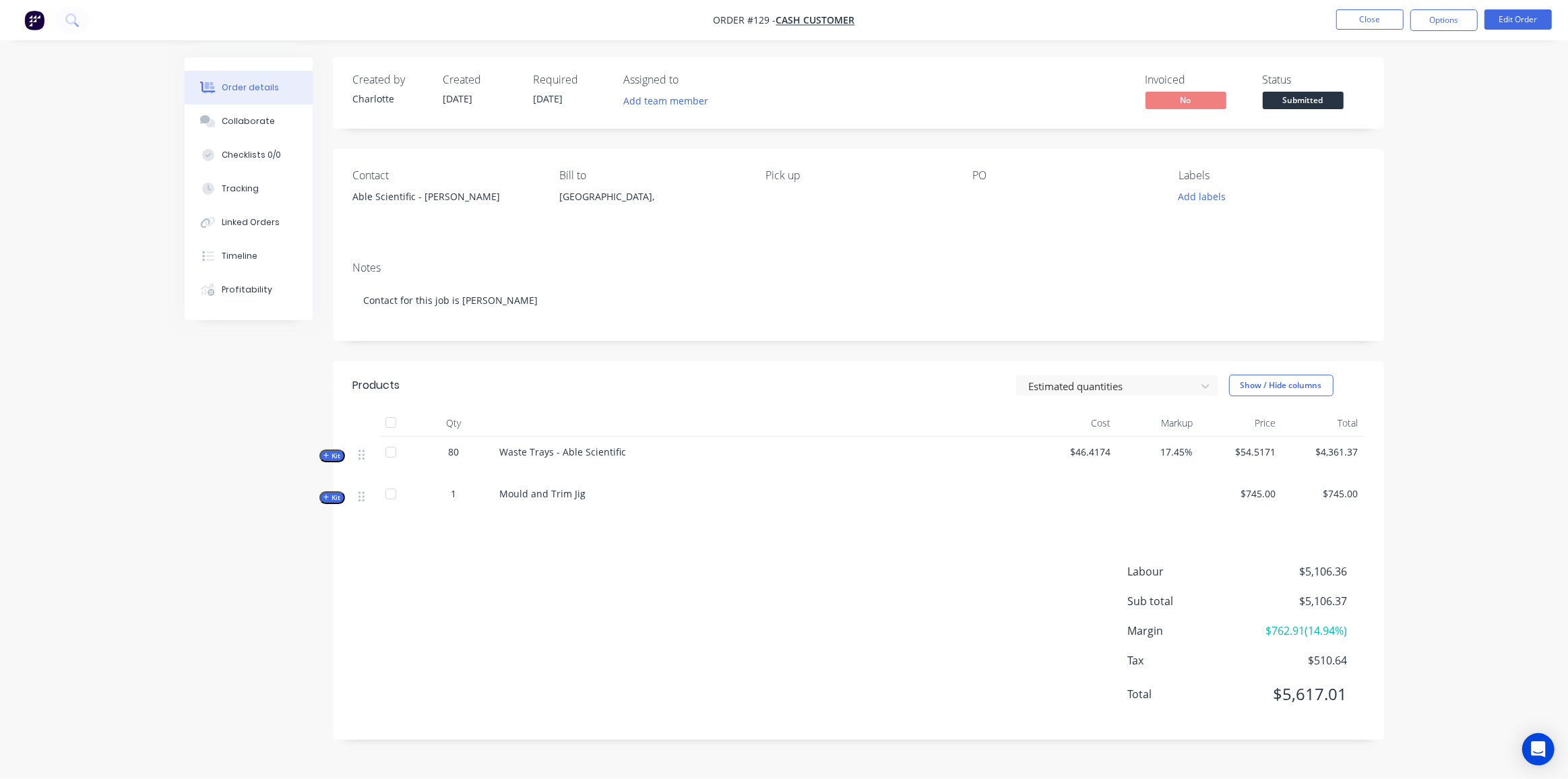
click at [334, 497] on span "Kit" at bounding box center [331, 497] width 17 height 10
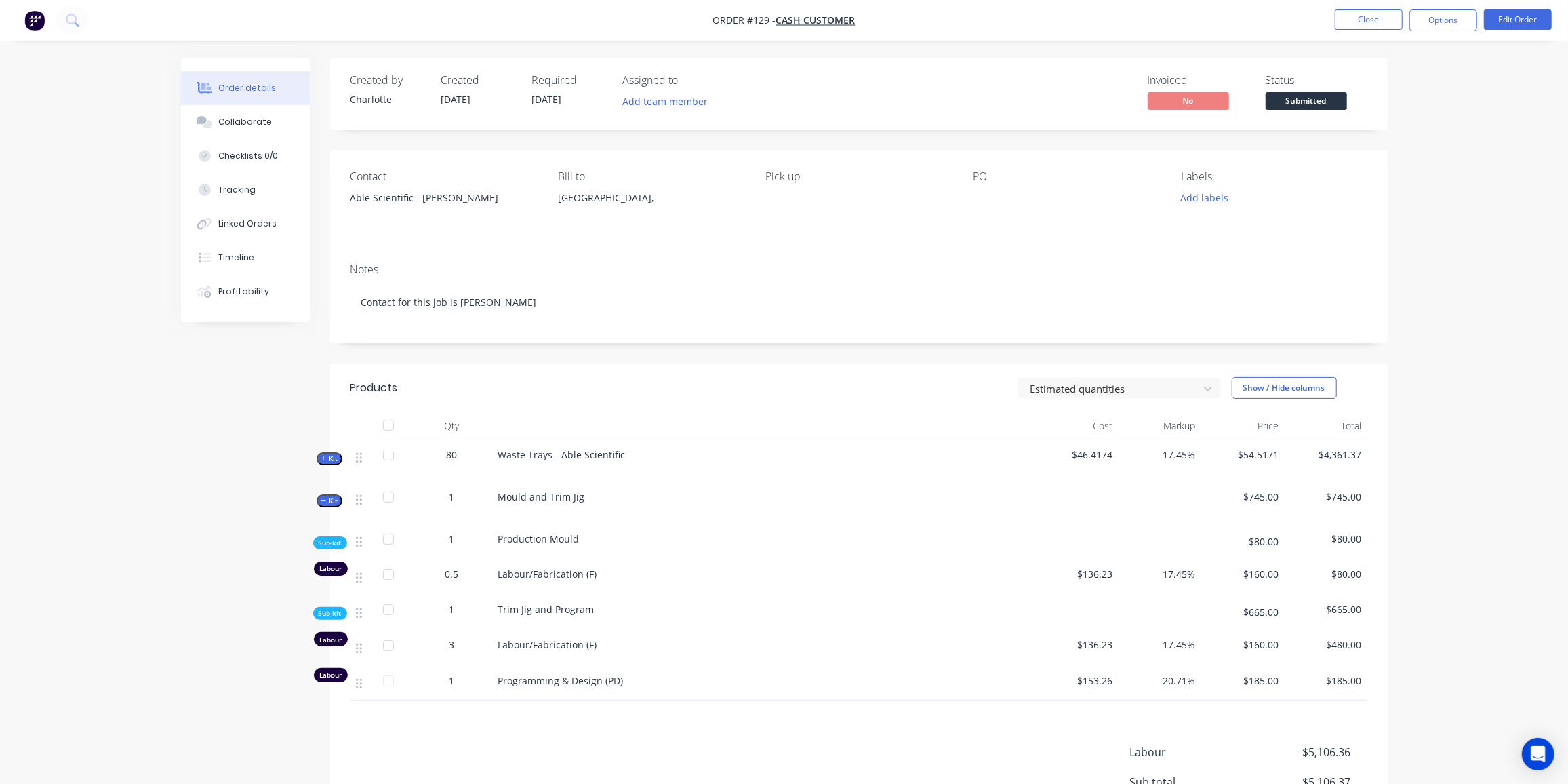
click at [333, 457] on span "Kit" at bounding box center [329, 459] width 17 height 10
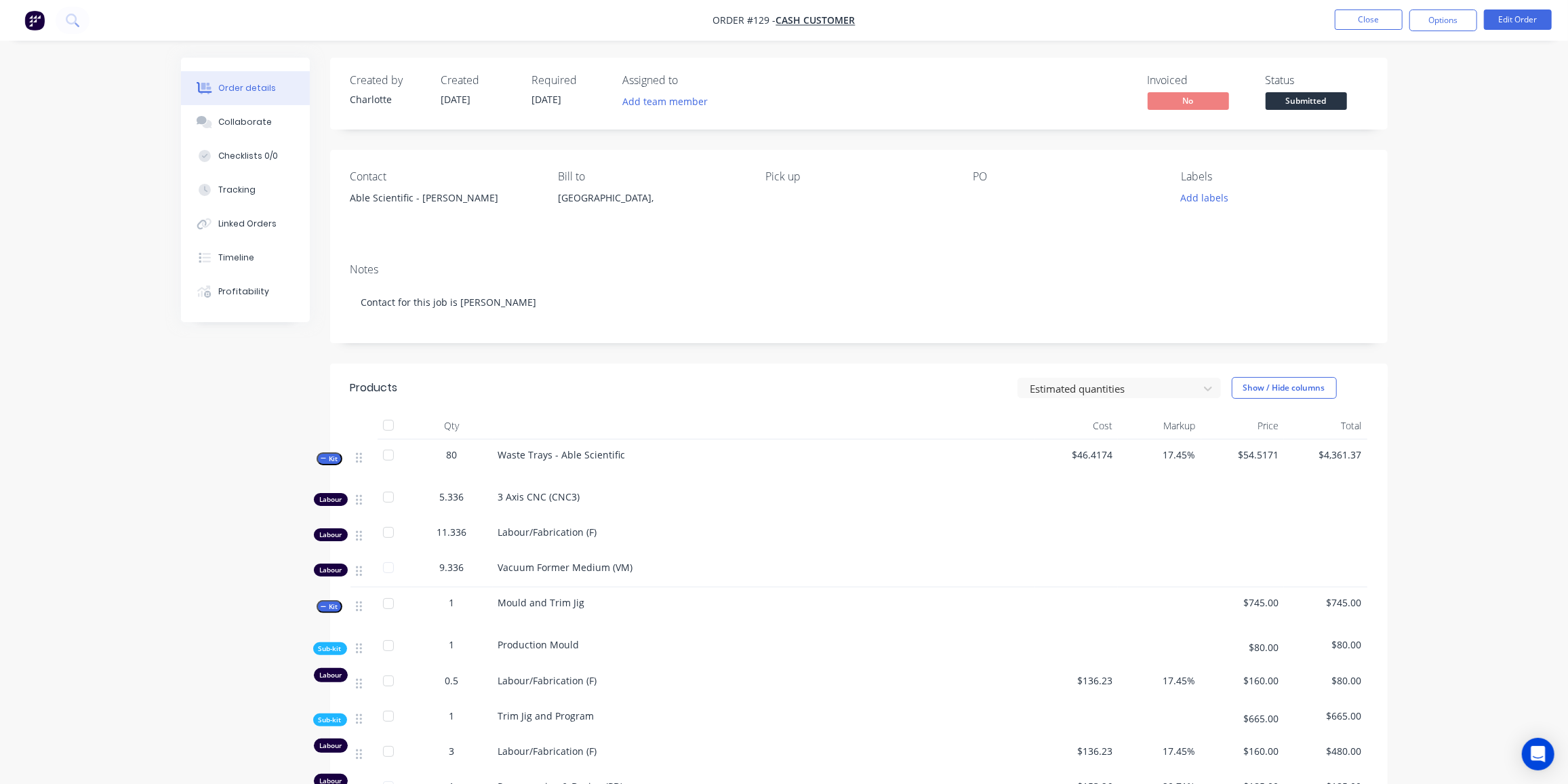
scroll to position [185, 0]
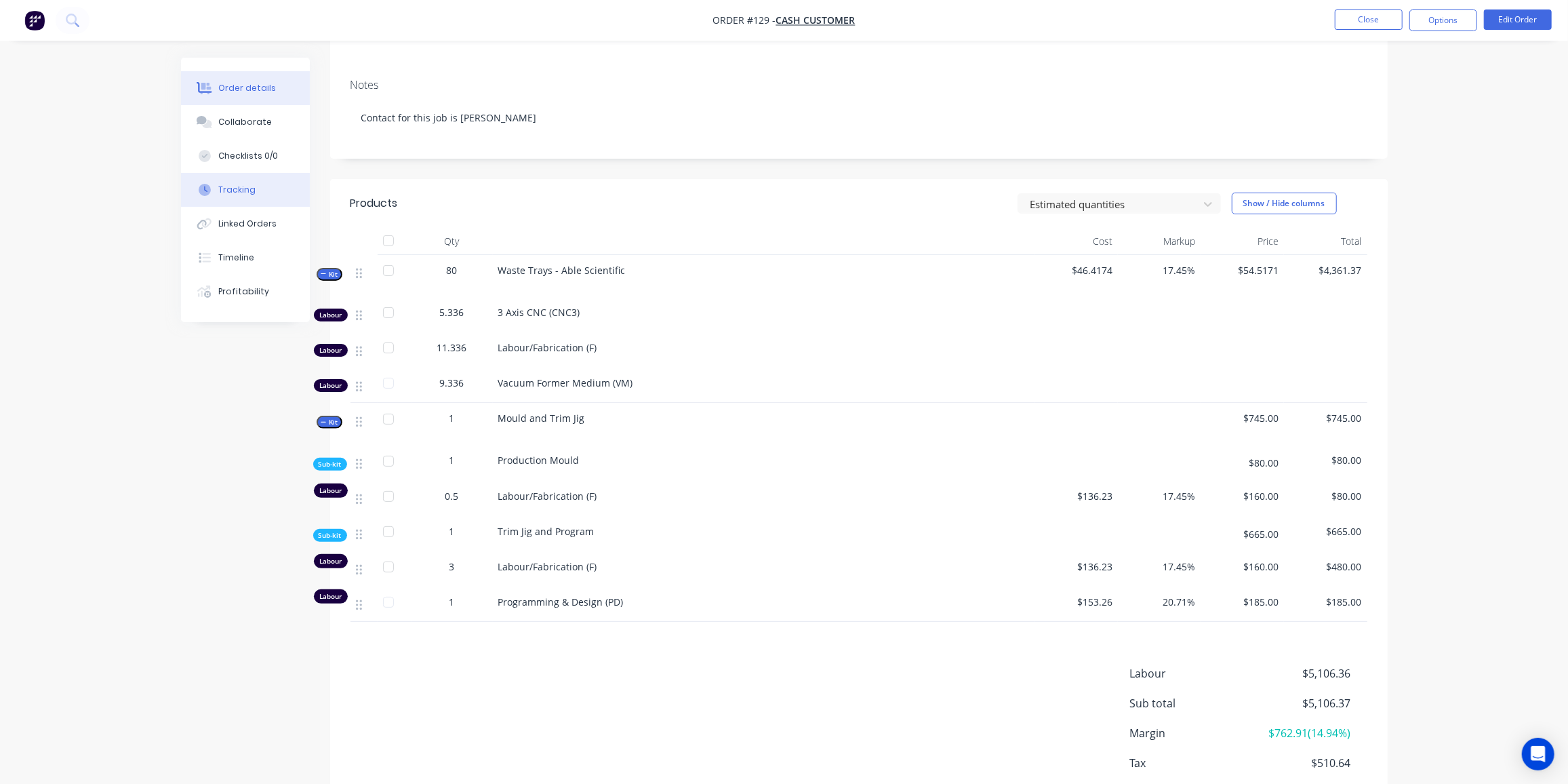
click at [227, 184] on div "Tracking" at bounding box center [237, 189] width 38 height 12
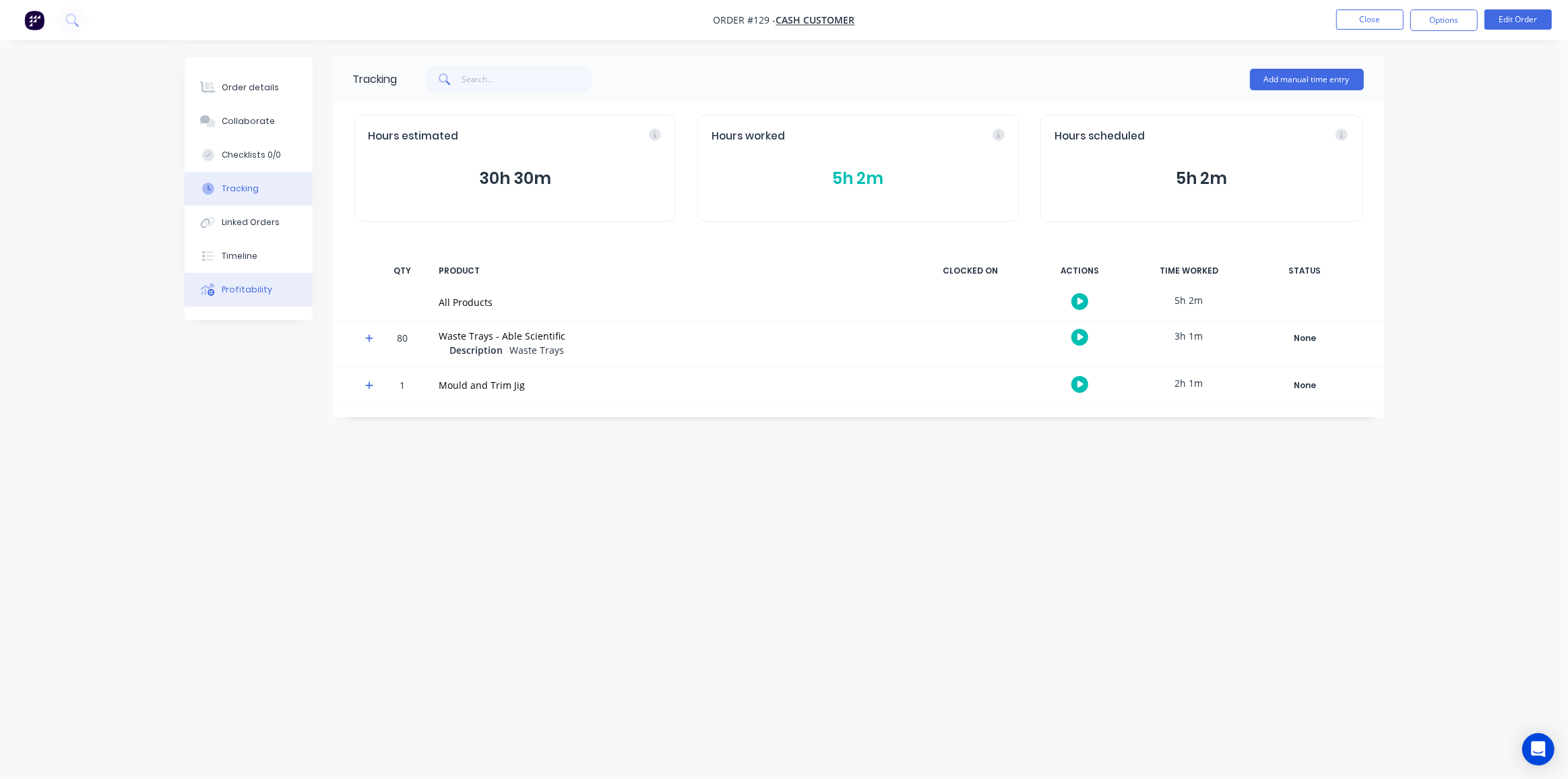
click at [225, 294] on div "Profitability" at bounding box center [247, 289] width 50 height 12
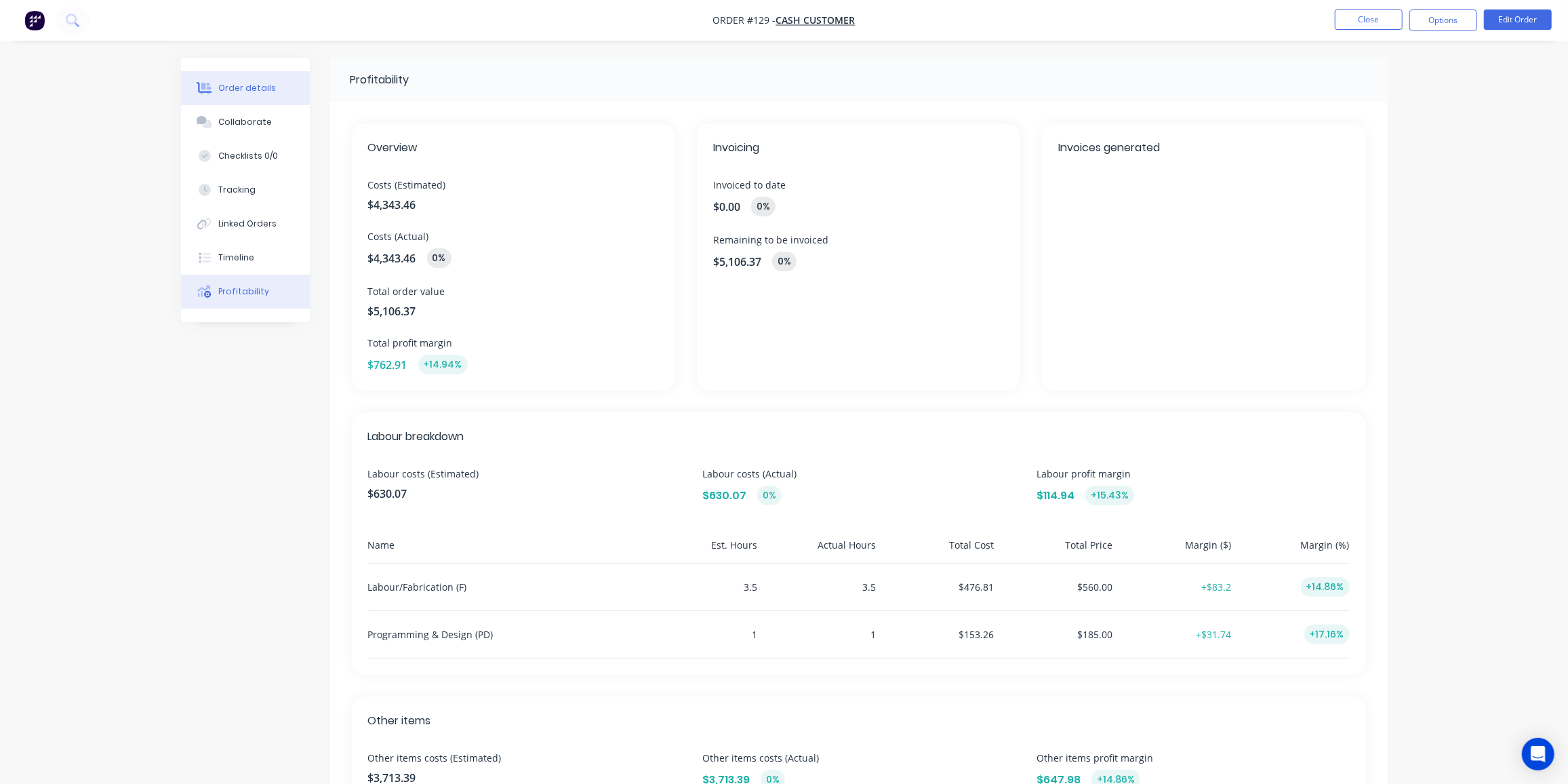
click at [240, 85] on div "Order details" at bounding box center [247, 87] width 58 height 12
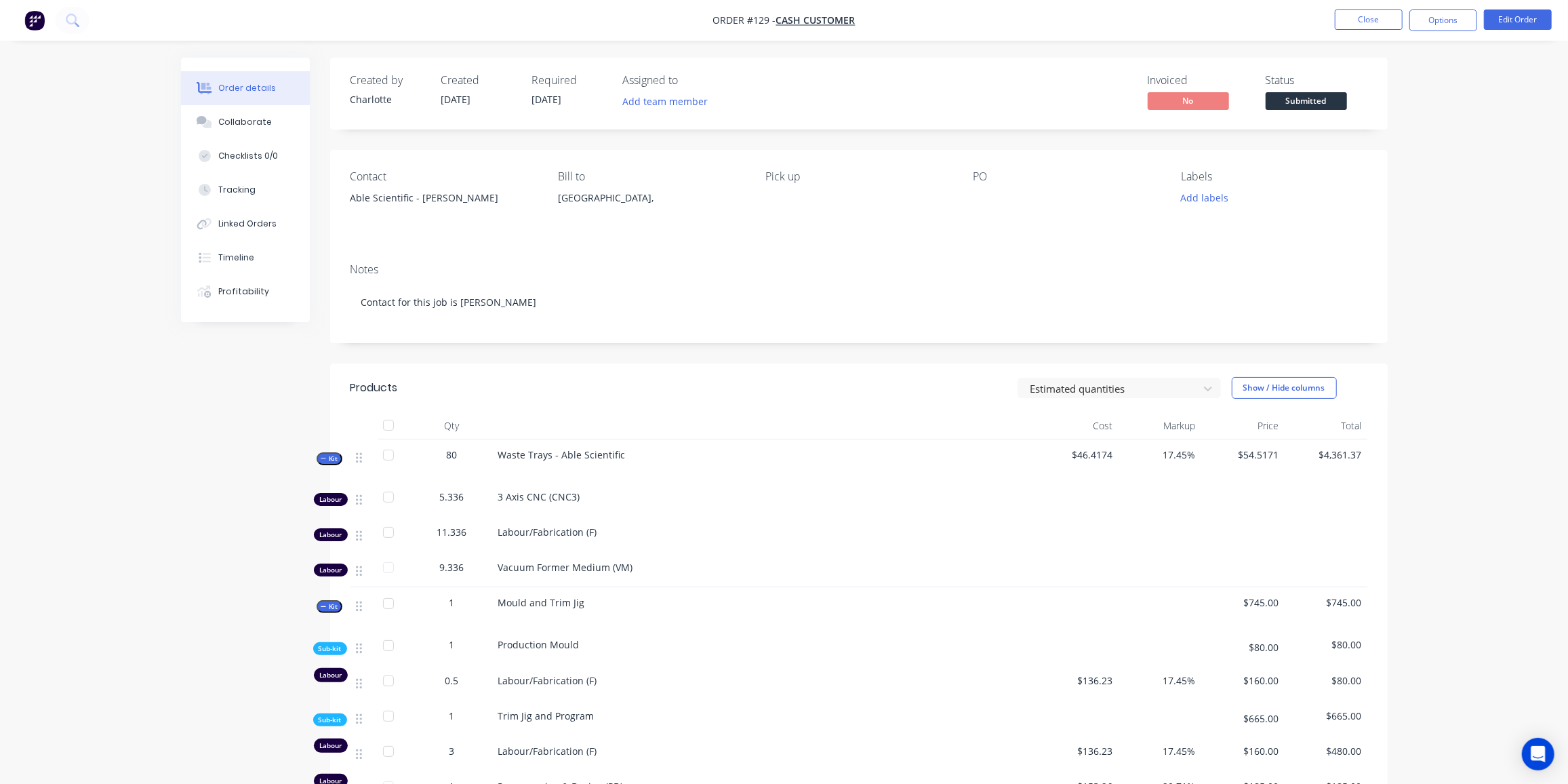
scroll to position [185, 0]
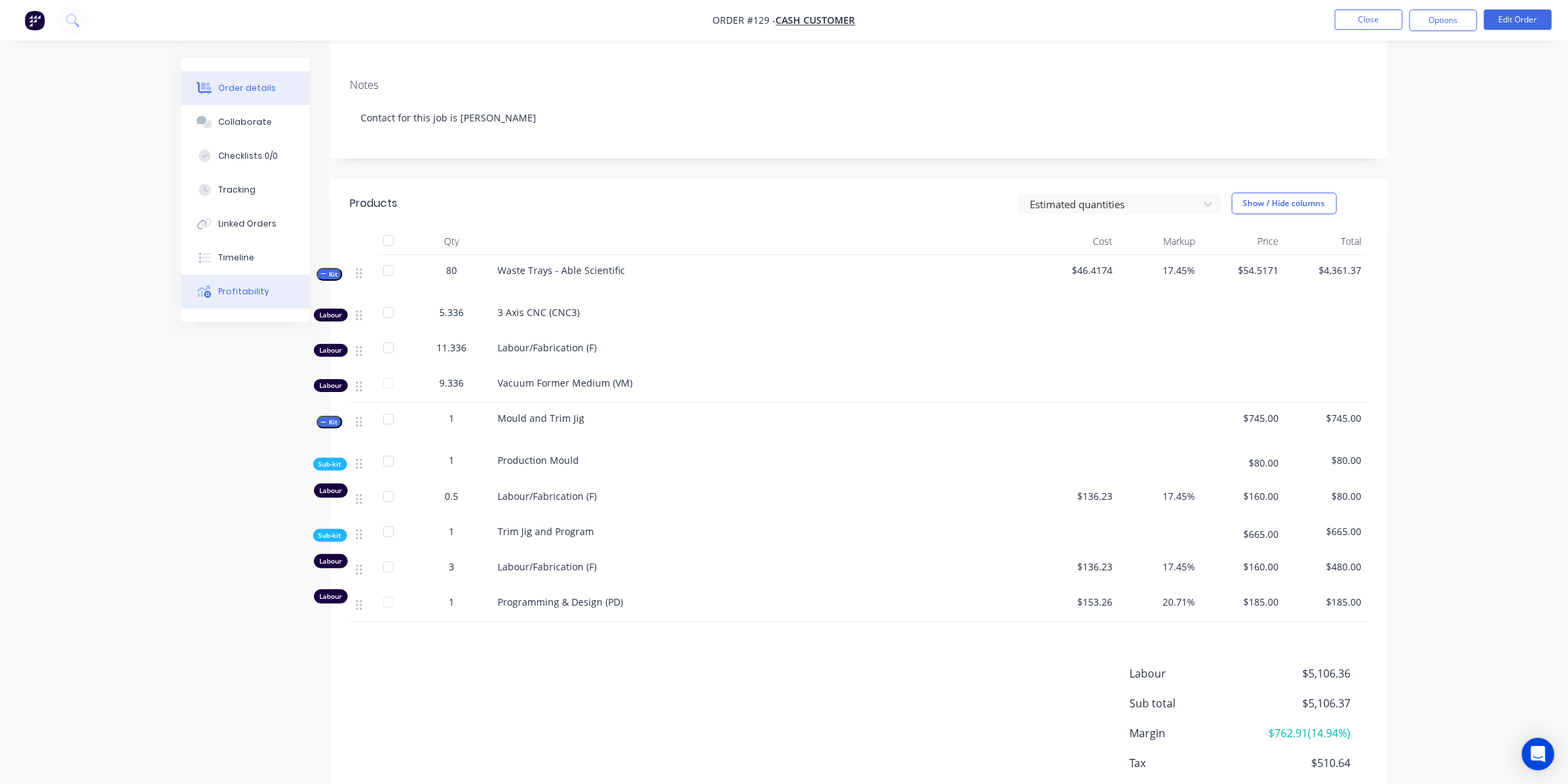
click at [229, 286] on div "Profitability" at bounding box center [243, 291] width 51 height 12
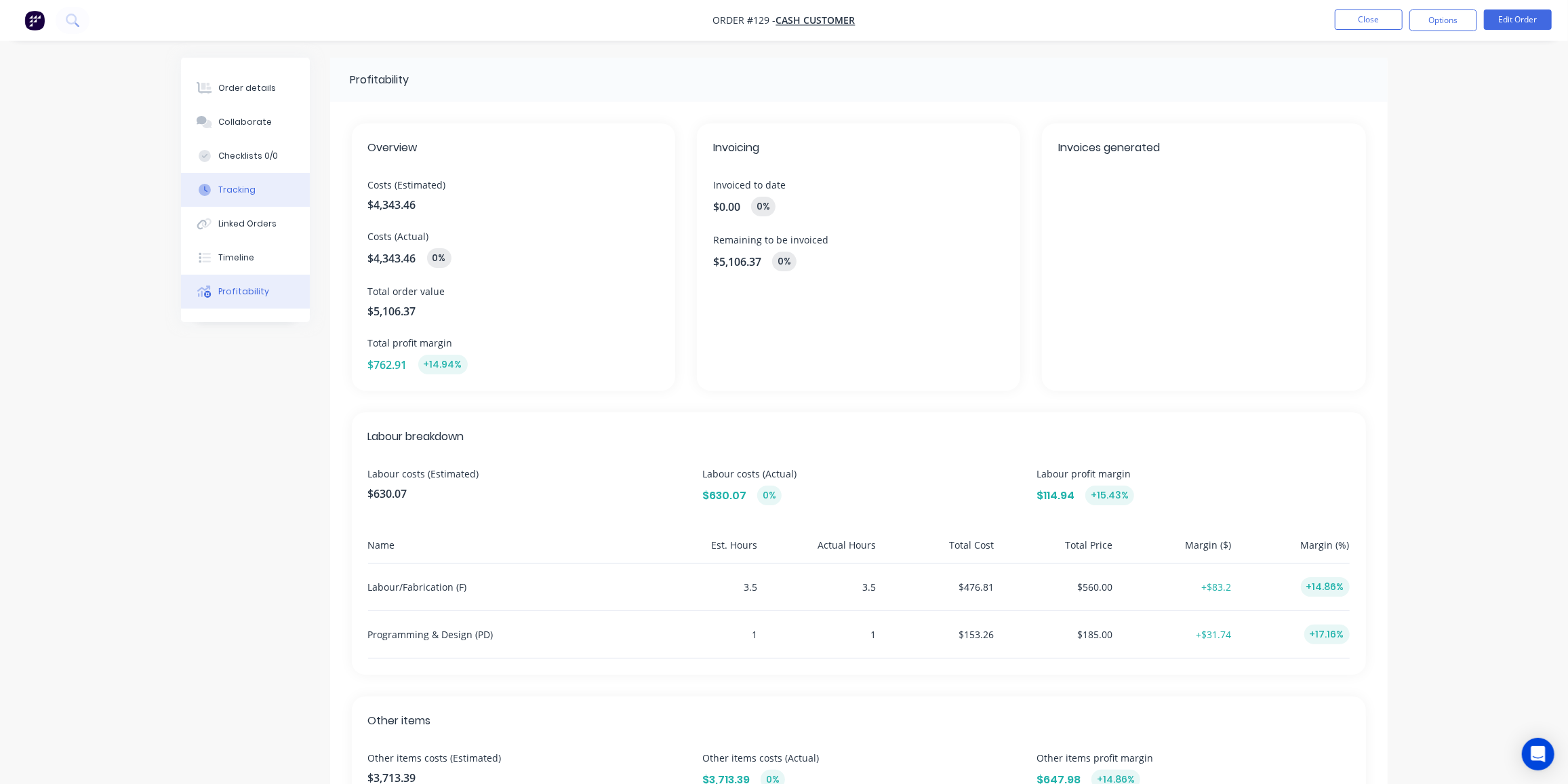
click at [231, 195] on div "Tracking" at bounding box center [237, 189] width 38 height 12
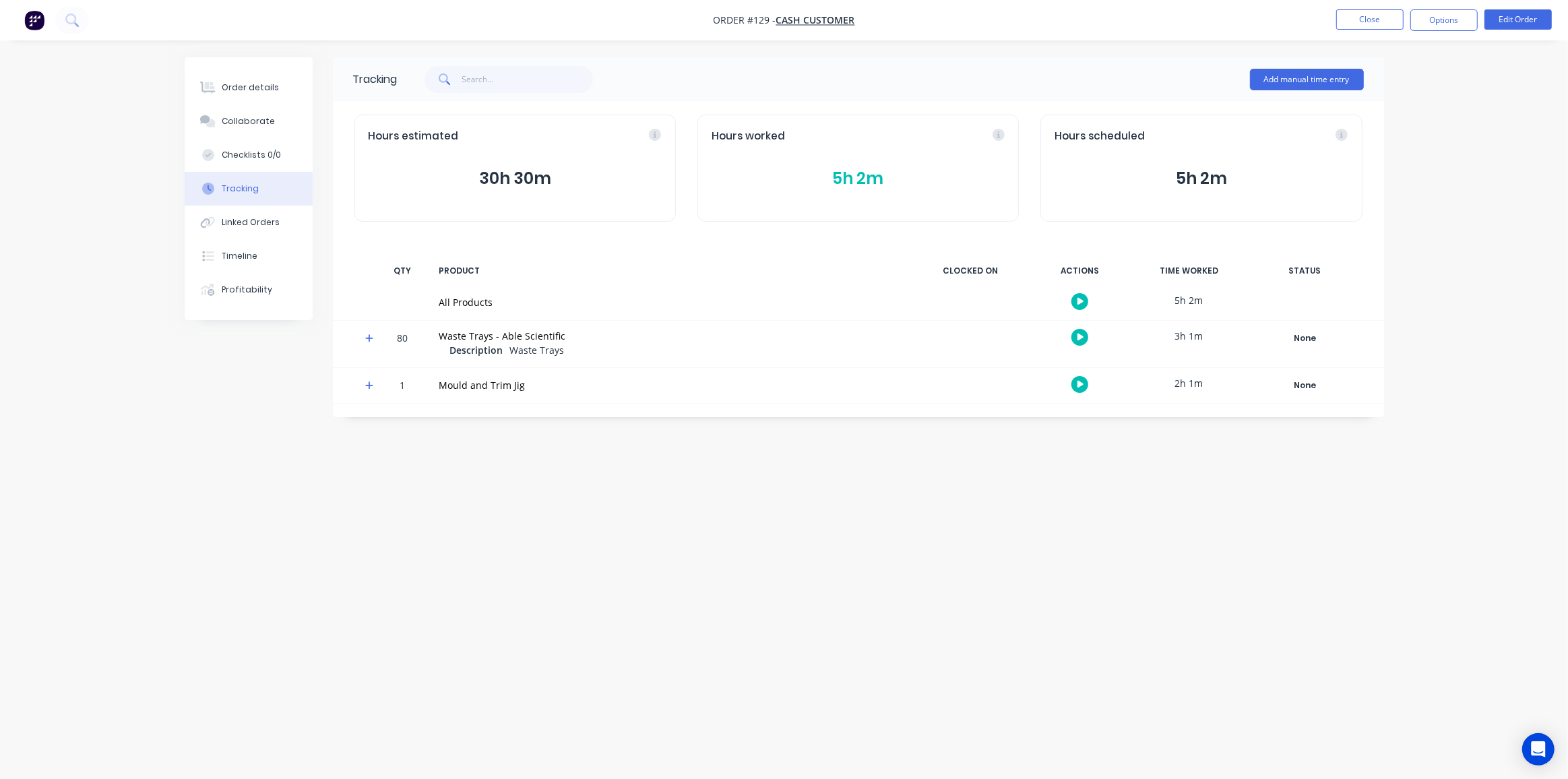
click at [871, 179] on button "5h 2m" at bounding box center [858, 179] width 293 height 26
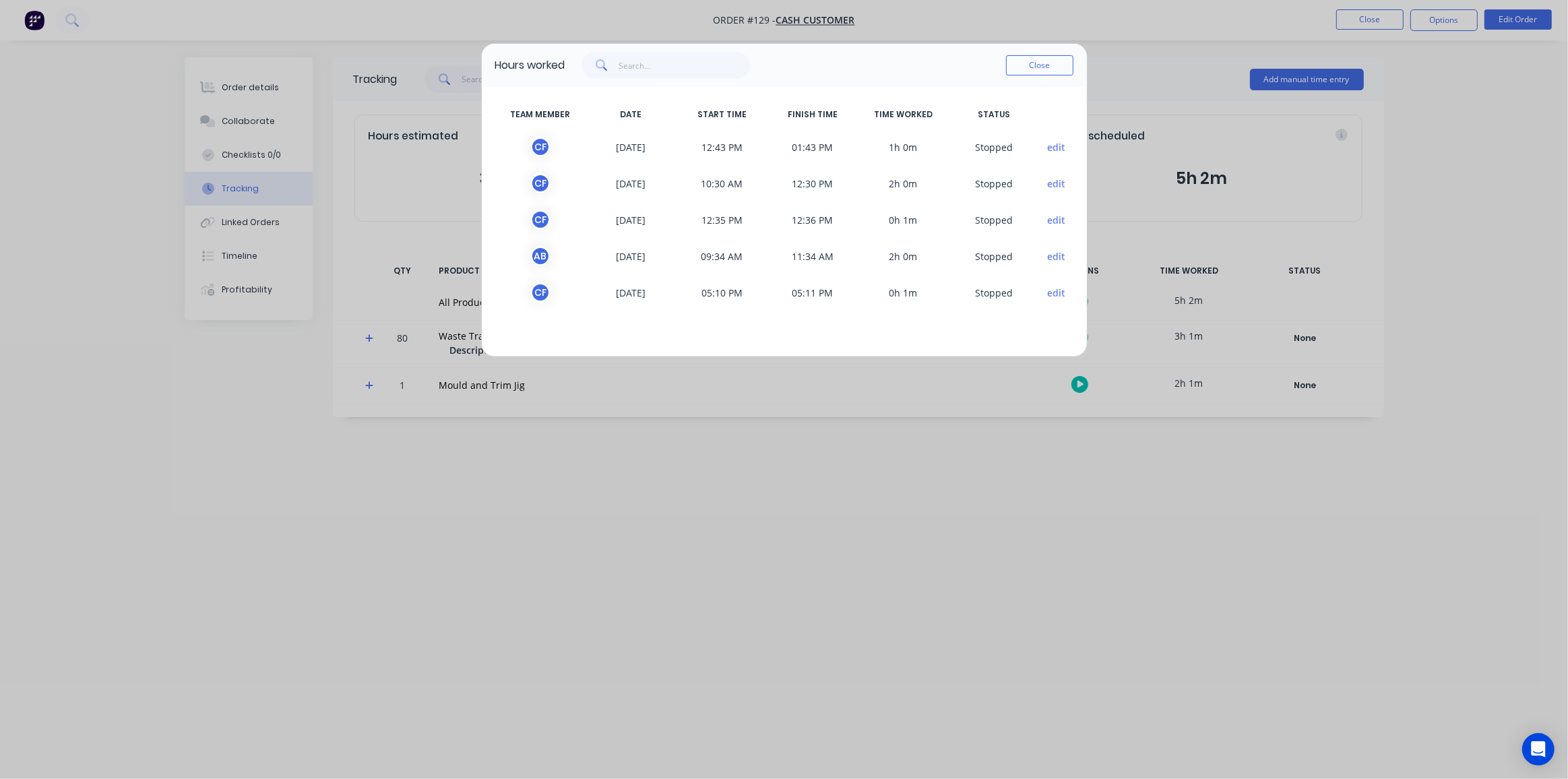
click at [1057, 148] on button "edit" at bounding box center [1057, 146] width 18 height 14
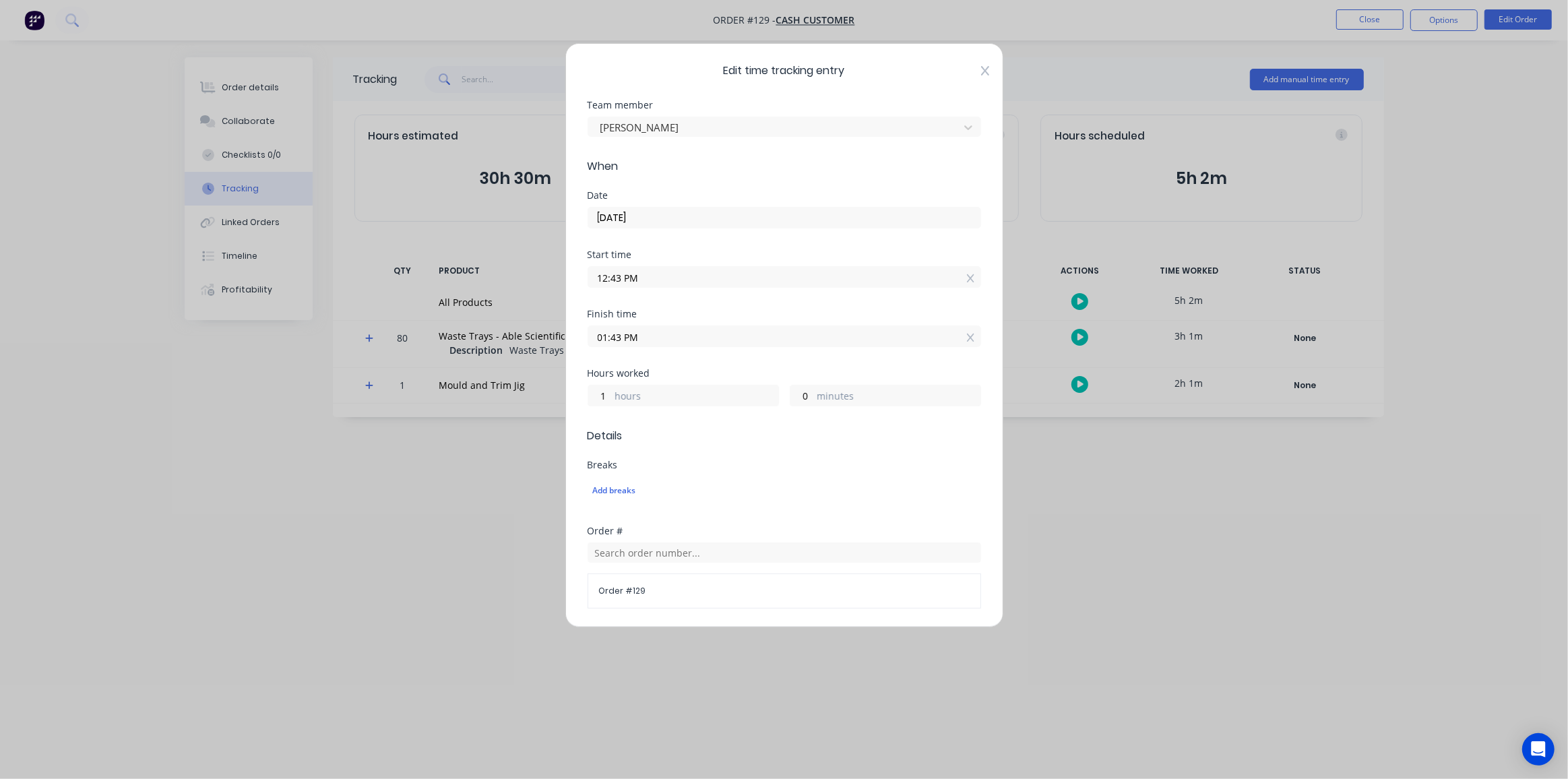
click at [981, 74] on icon at bounding box center [984, 71] width 8 height 11
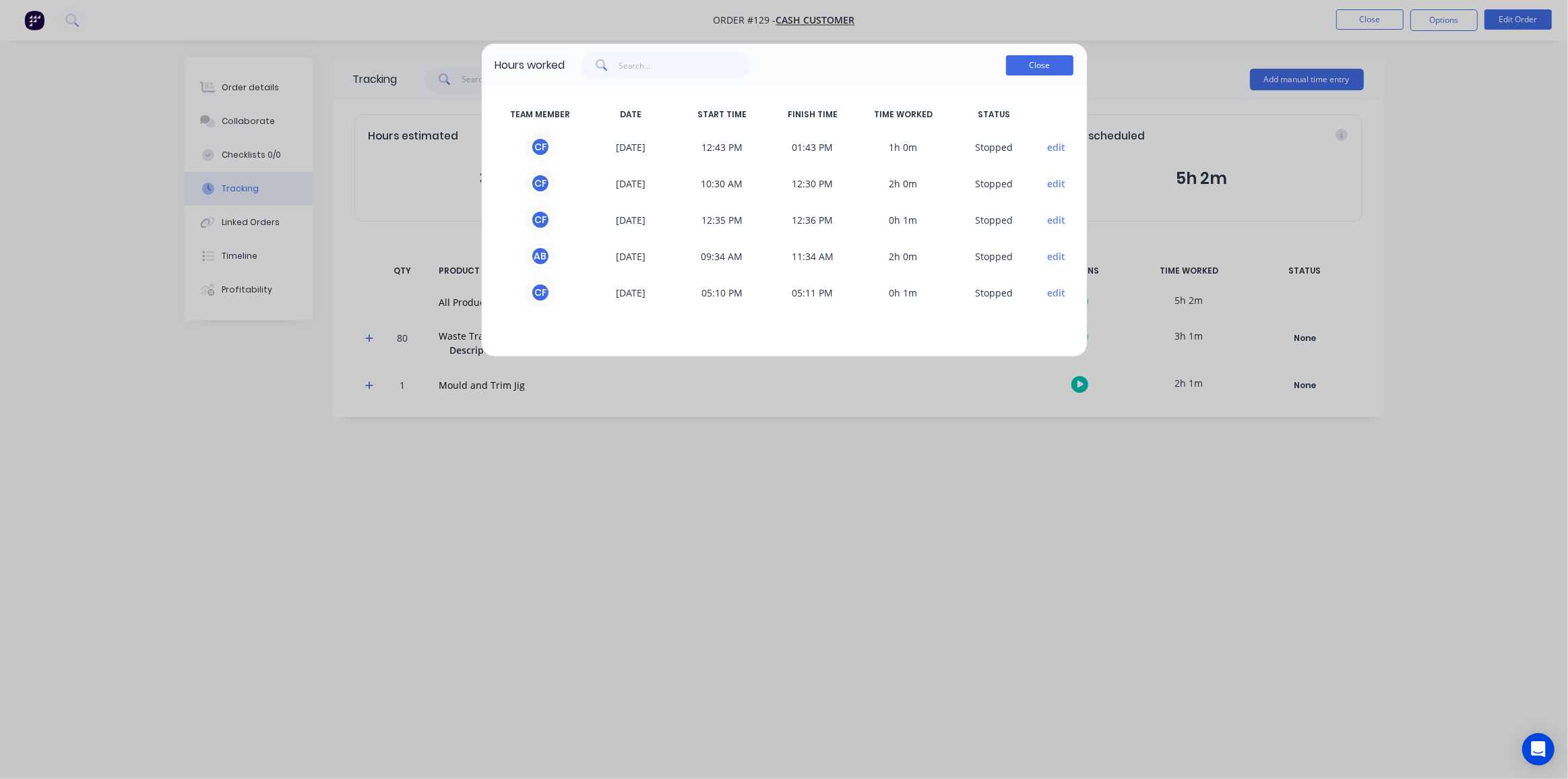
click at [1022, 68] on button "Close" at bounding box center [1040, 66] width 68 height 20
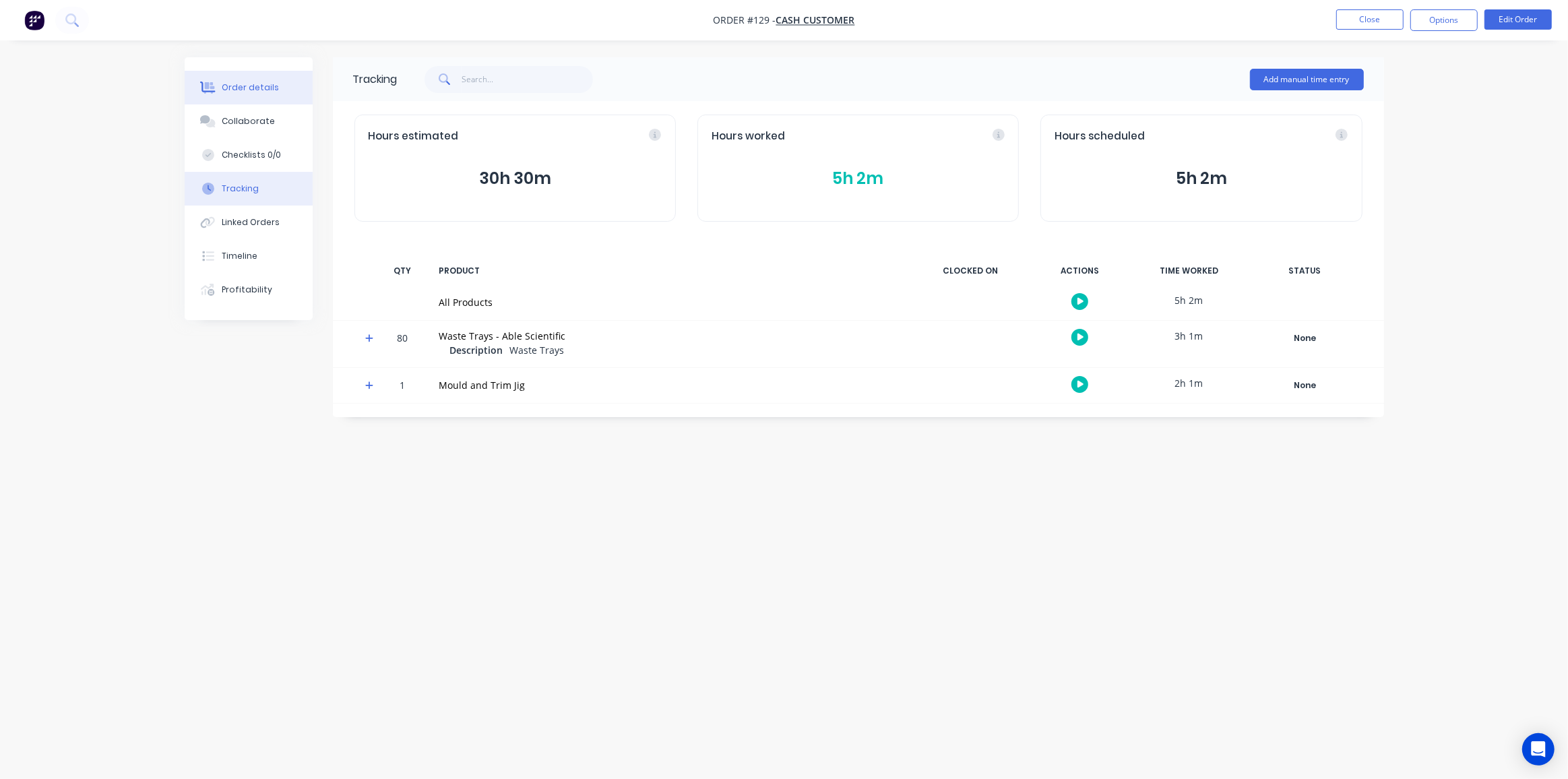
click at [253, 86] on div "Order details" at bounding box center [250, 87] width 58 height 12
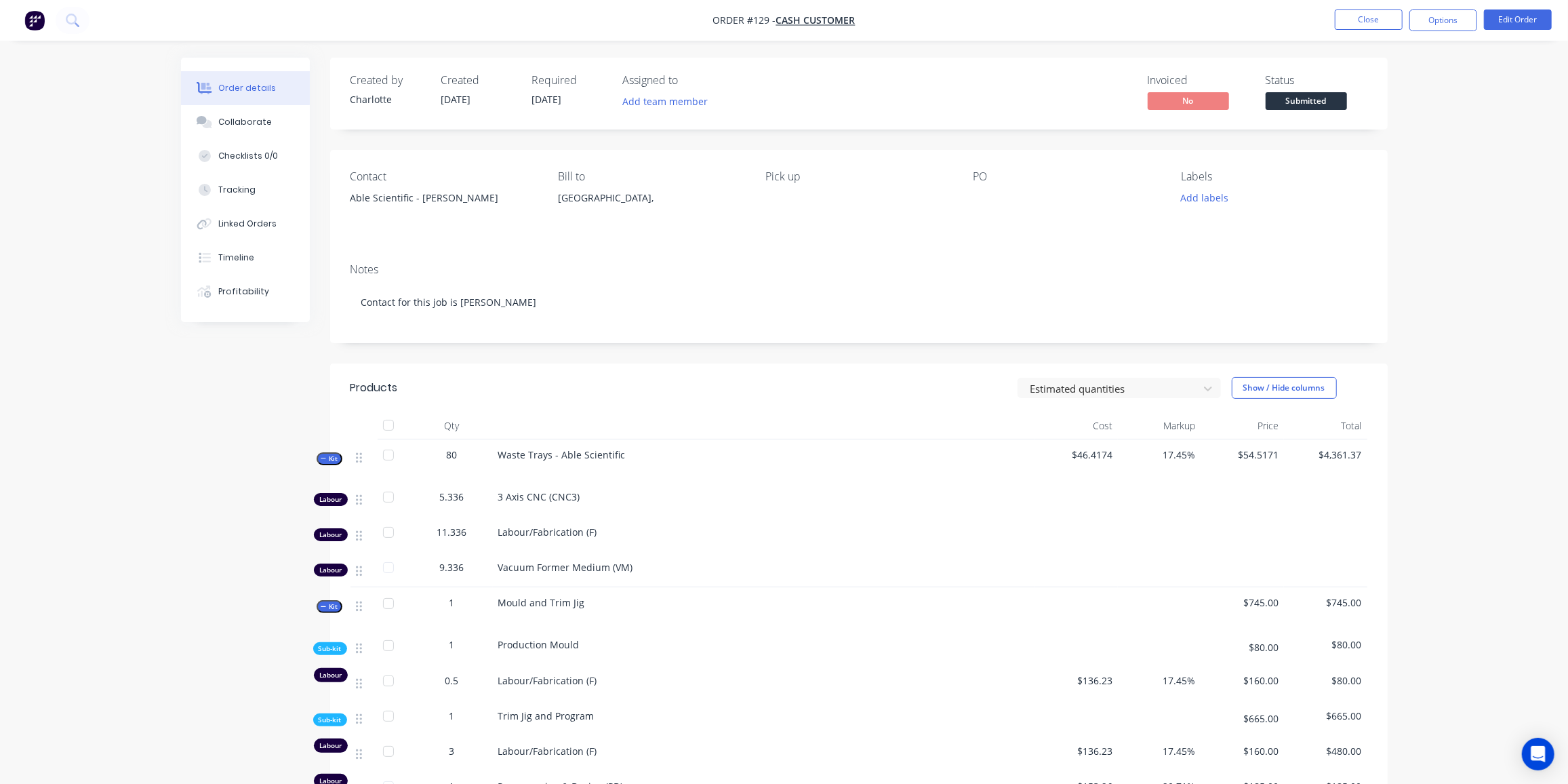
scroll to position [185, 0]
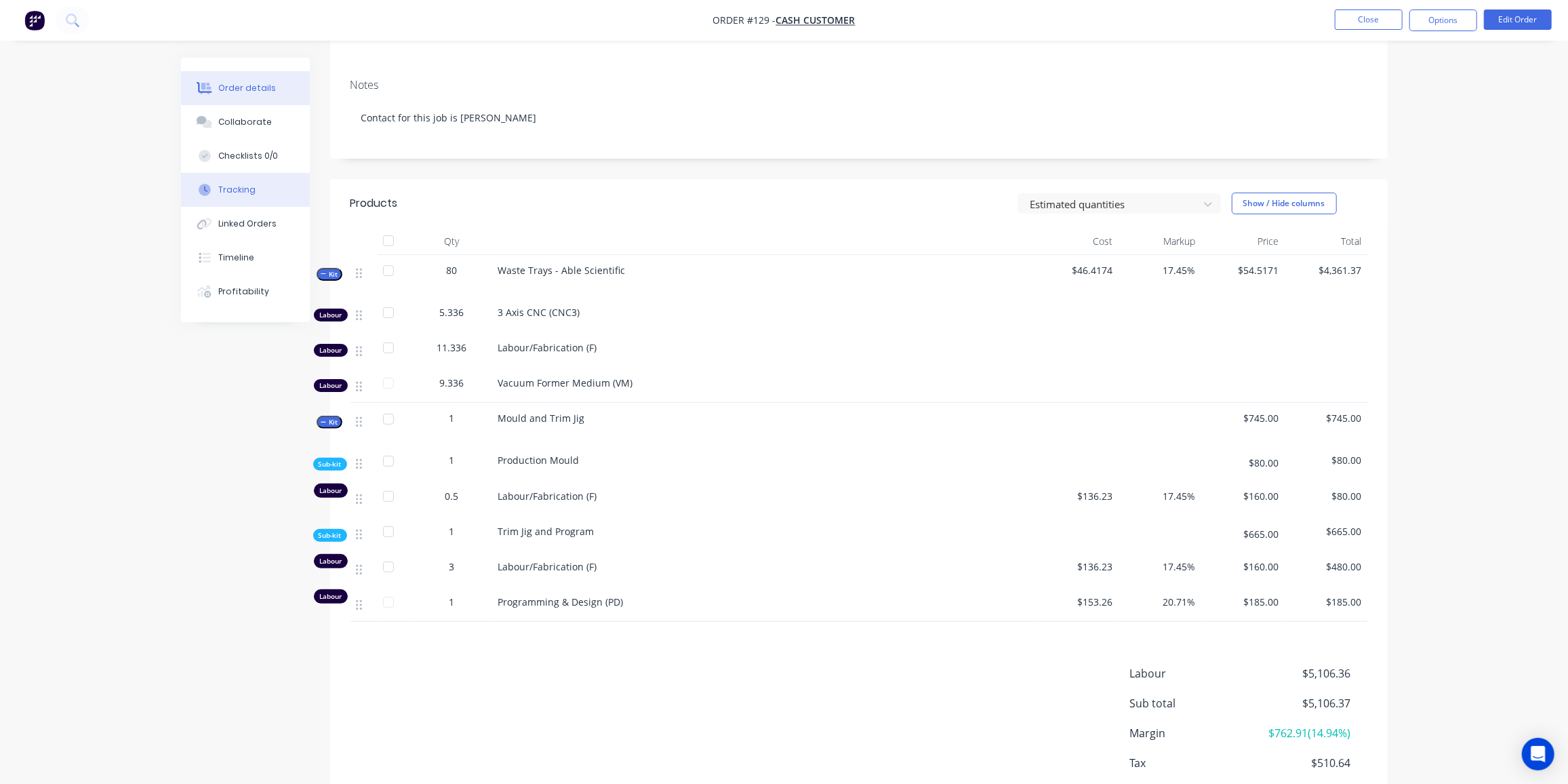
click at [250, 192] on div "Tracking" at bounding box center [237, 189] width 38 height 12
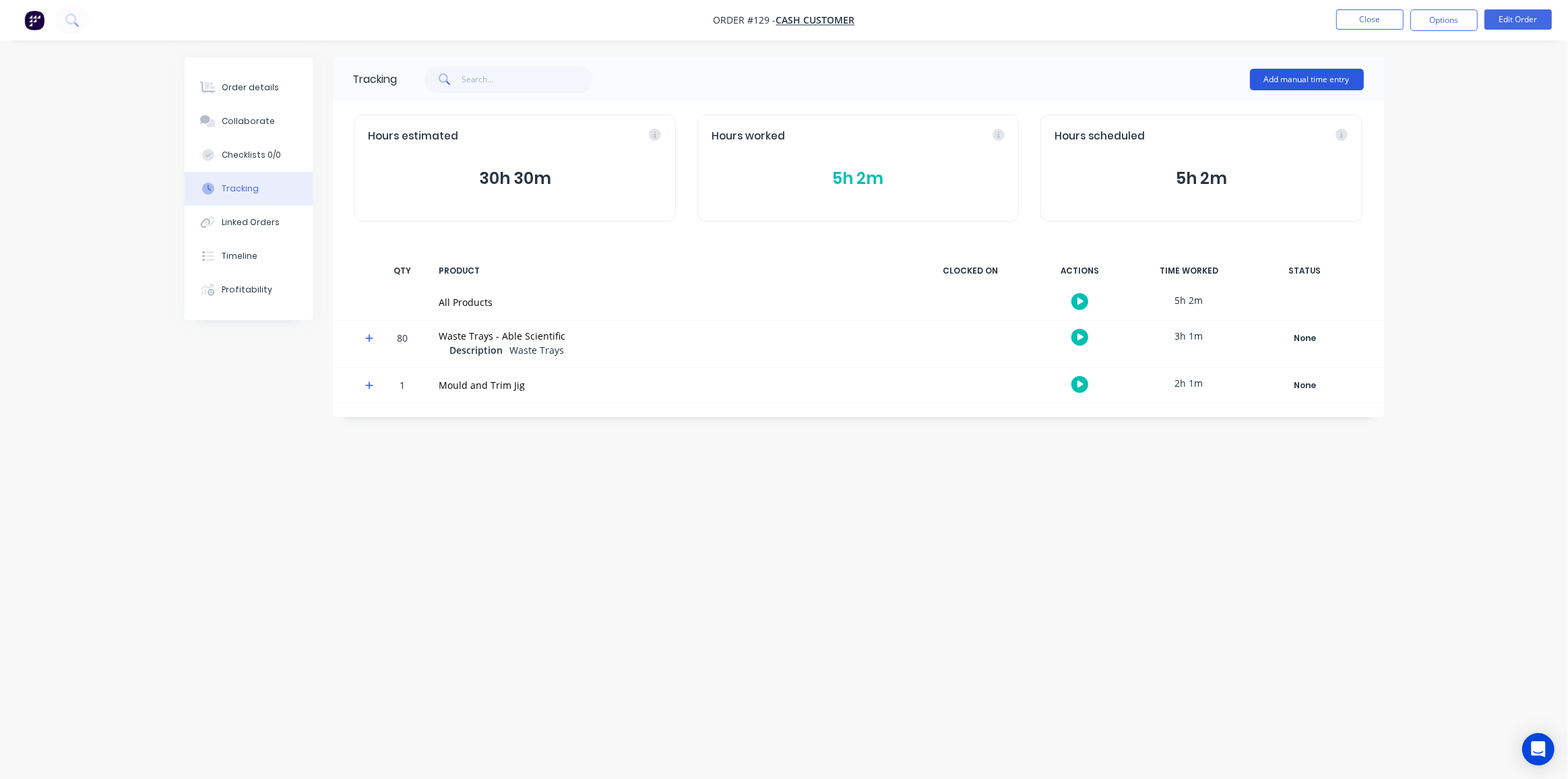
click at [1300, 80] on button "Add manual time entry" at bounding box center [1307, 79] width 114 height 22
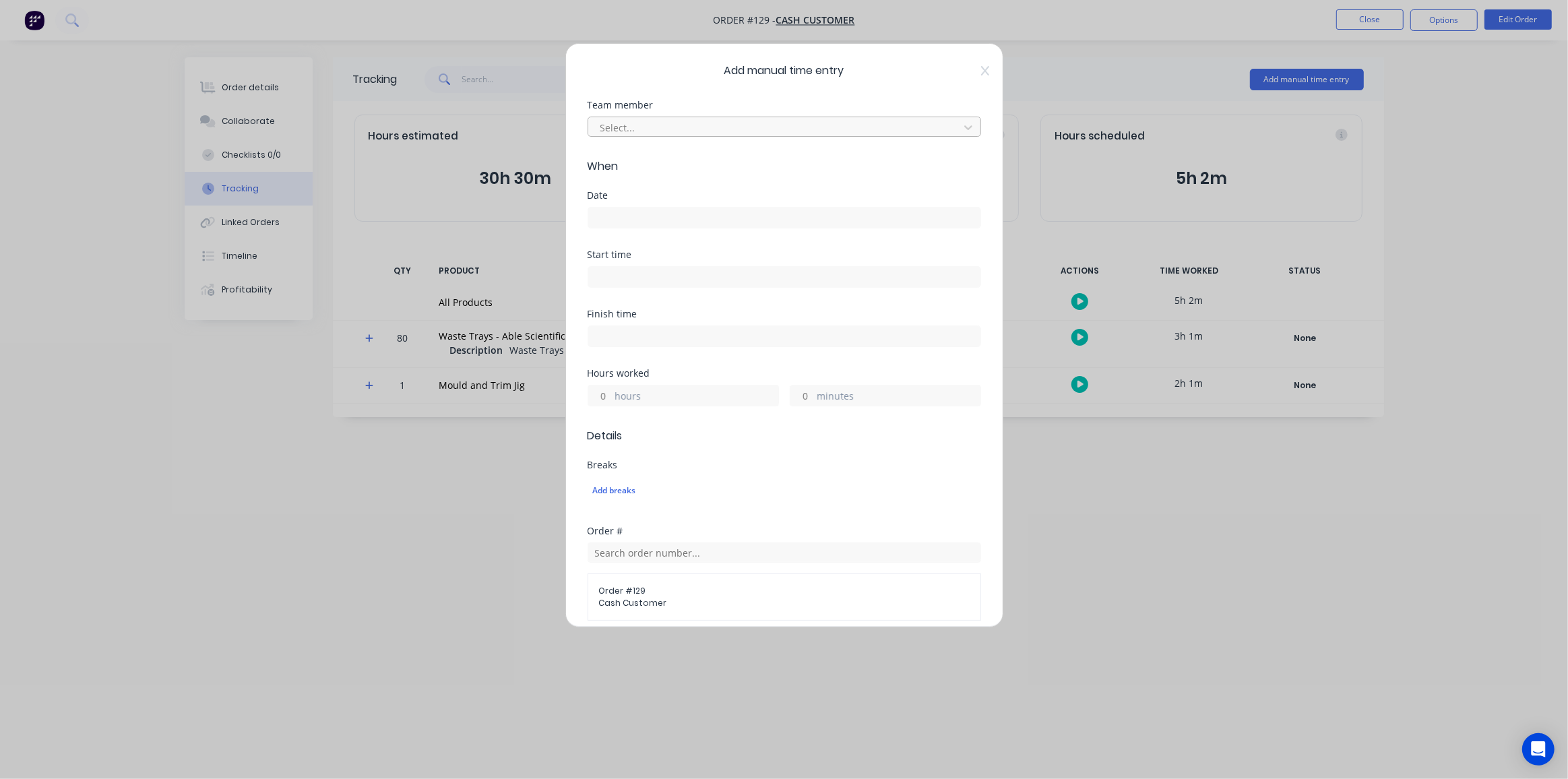
click at [623, 134] on div at bounding box center [775, 128] width 353 height 16
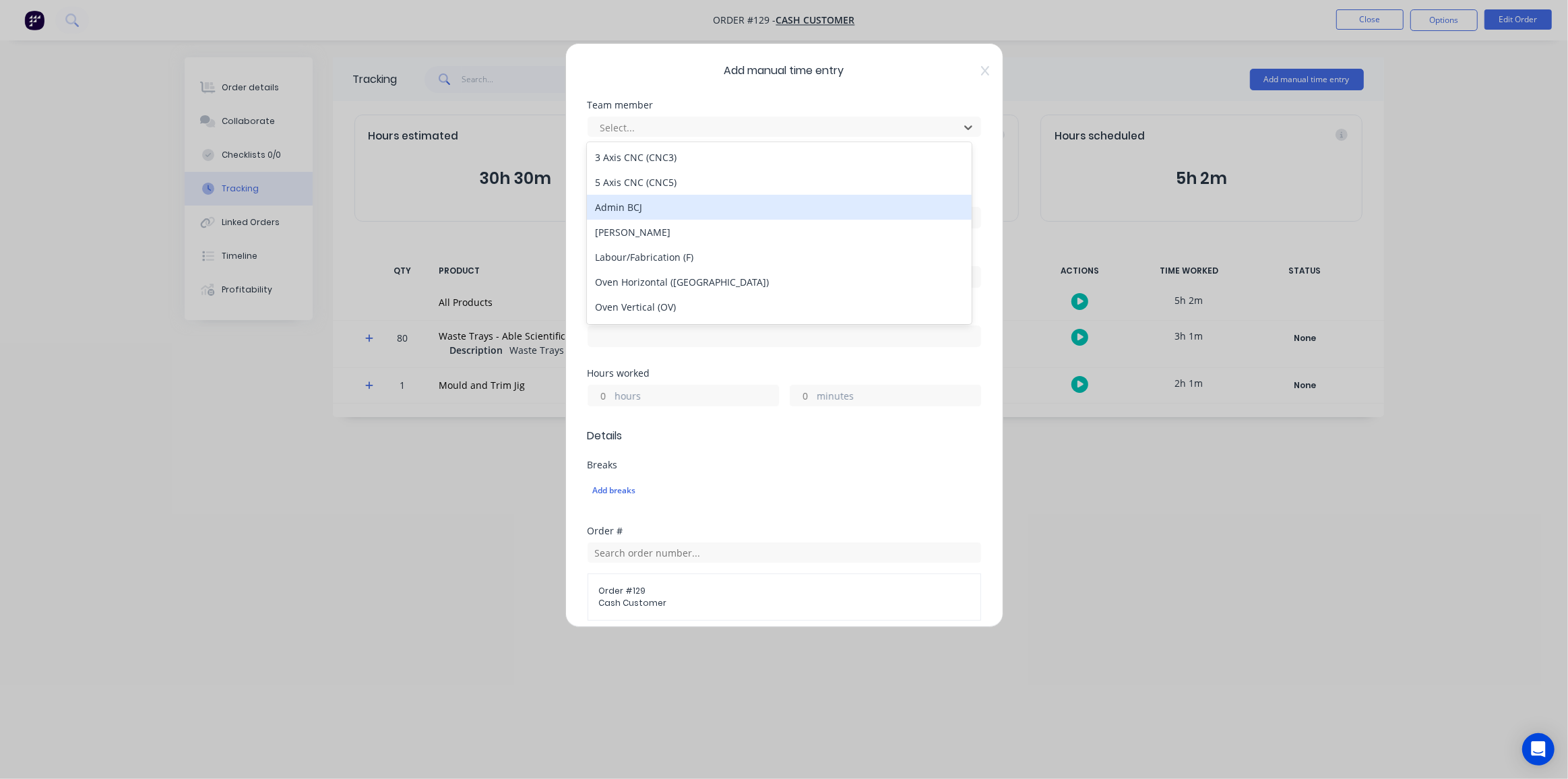
click at [631, 214] on div "Admin BCJ" at bounding box center [779, 206] width 384 height 25
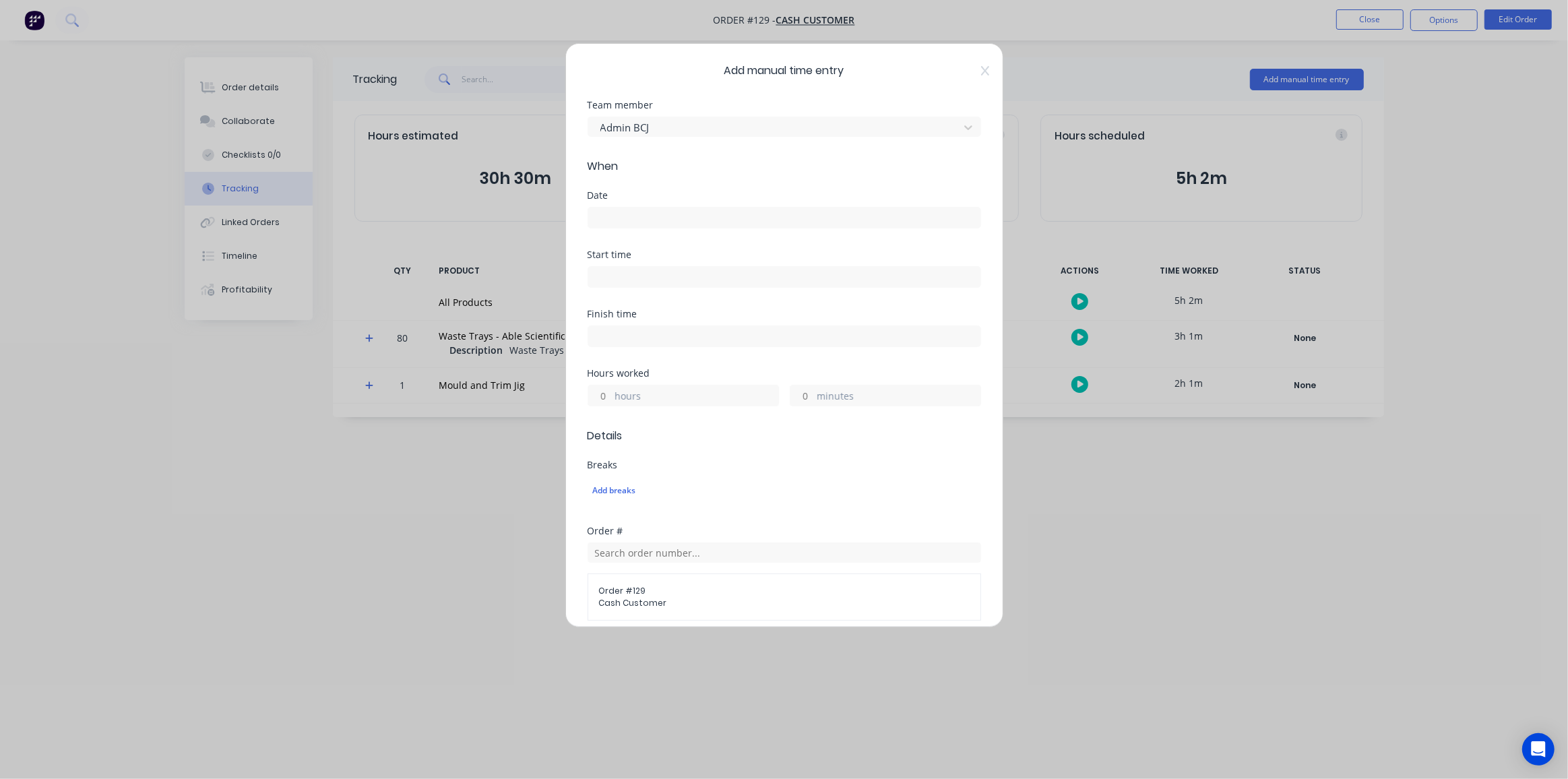
click at [608, 217] on input at bounding box center [784, 217] width 392 height 20
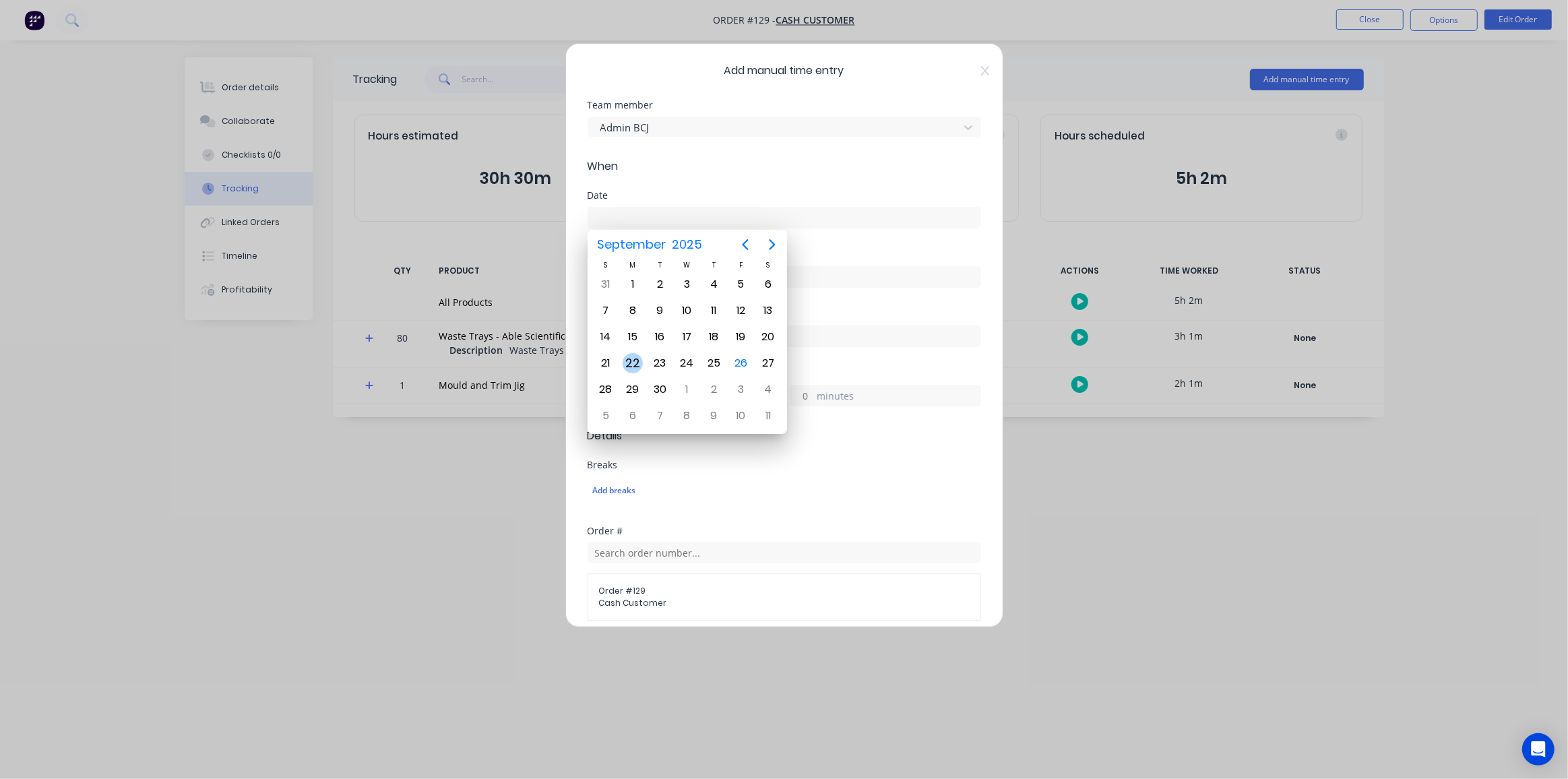
click at [634, 362] on div "22" at bounding box center [633, 363] width 20 height 20
type input "[DATE]"
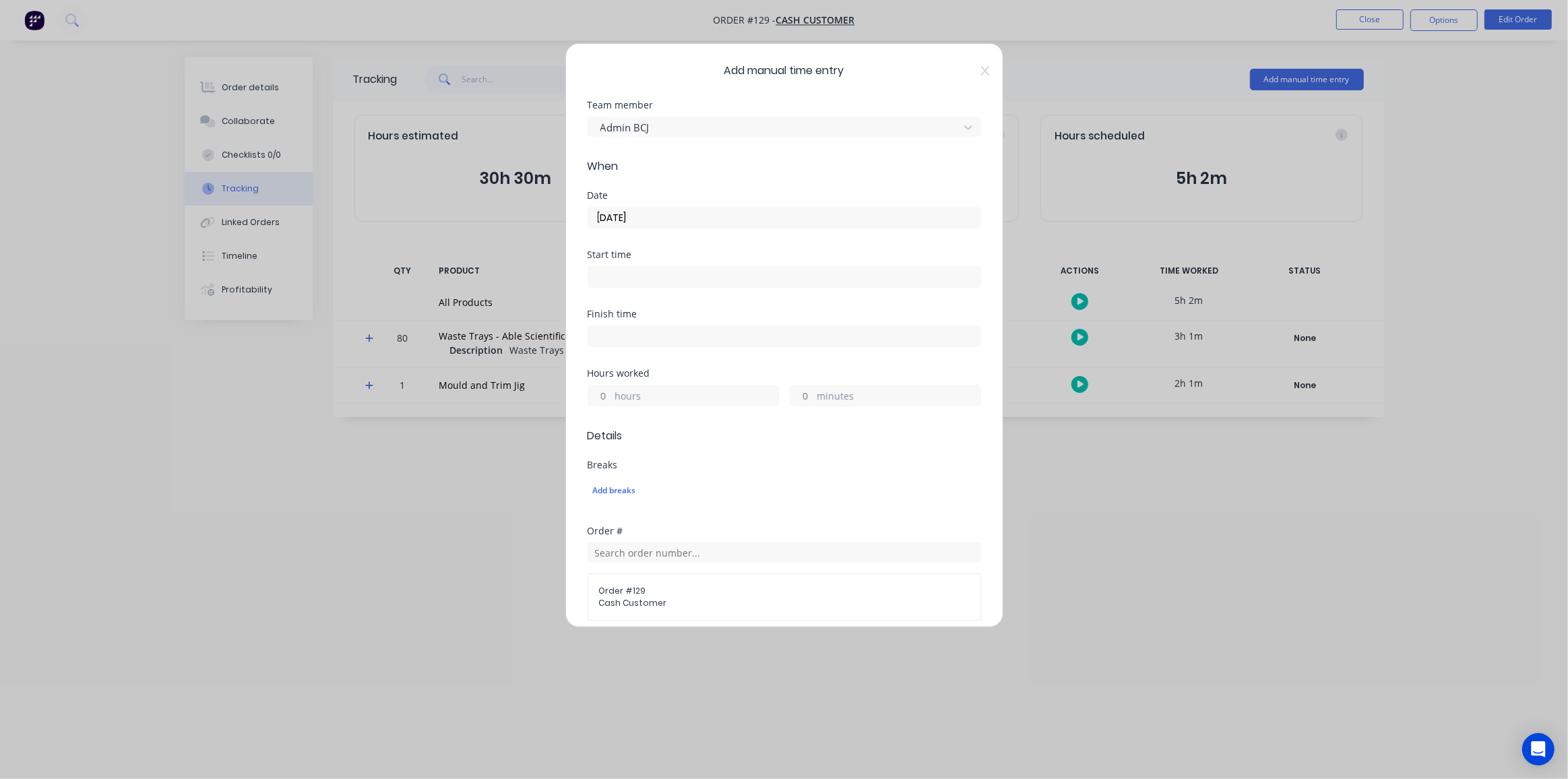
click at [616, 272] on input at bounding box center [784, 277] width 392 height 20
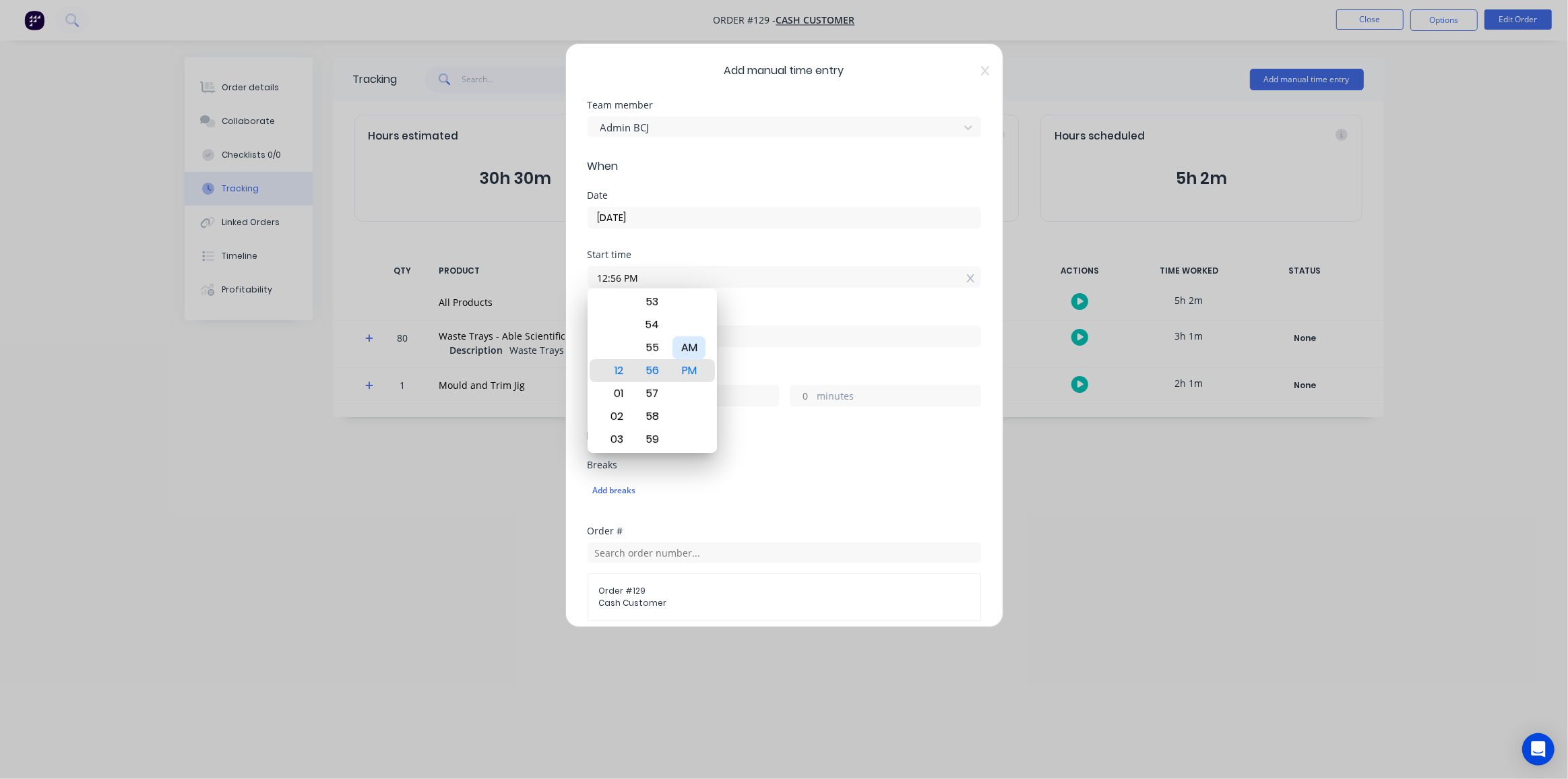
click at [688, 346] on div "AM" at bounding box center [689, 347] width 33 height 23
click at [605, 437] on div "09" at bounding box center [615, 439] width 33 height 23
type input "09:56 AM"
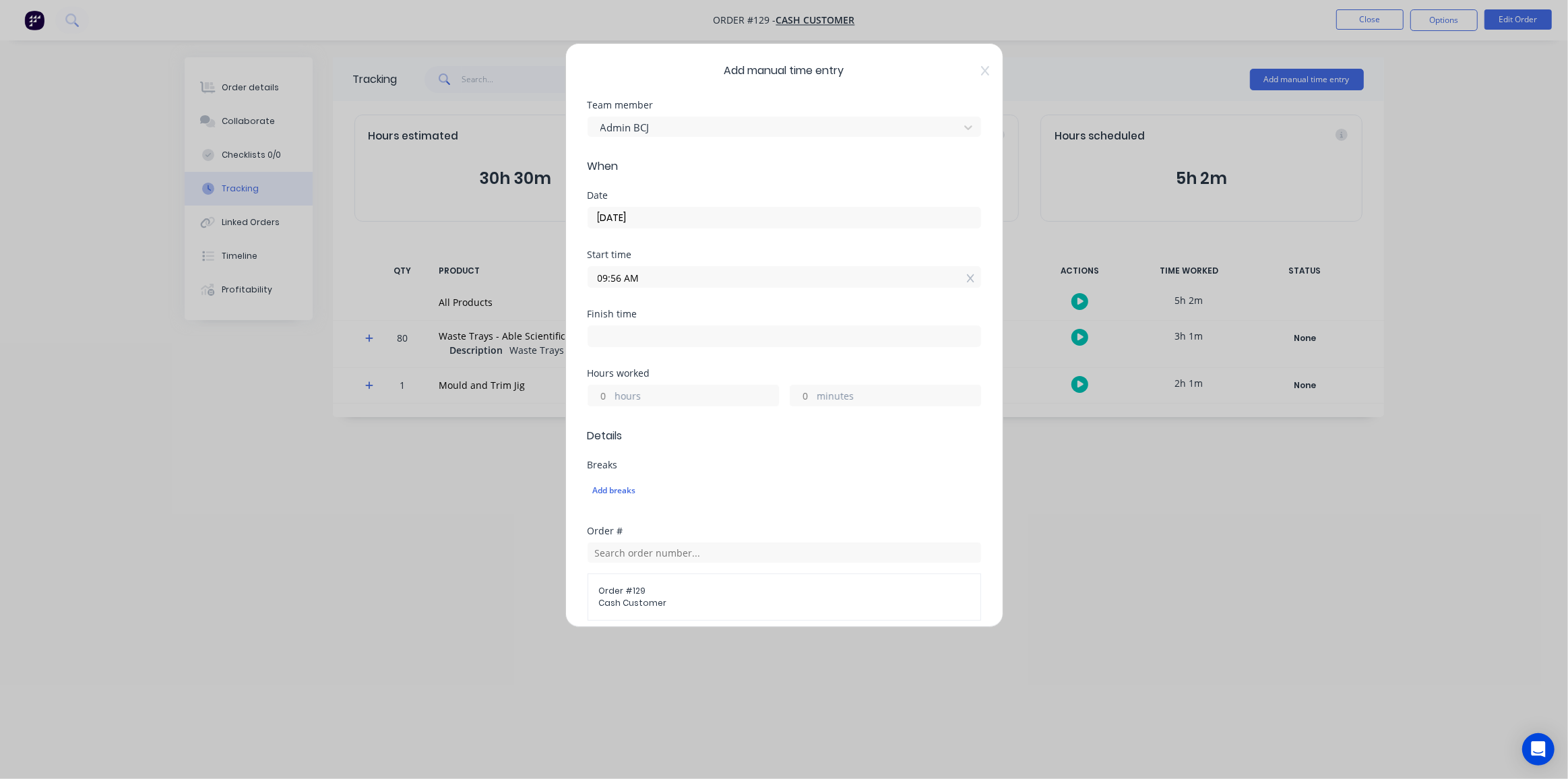
click at [792, 304] on div "Start time 09:56 AM" at bounding box center [784, 279] width 394 height 59
click at [605, 395] on input "hours" at bounding box center [600, 395] width 24 height 20
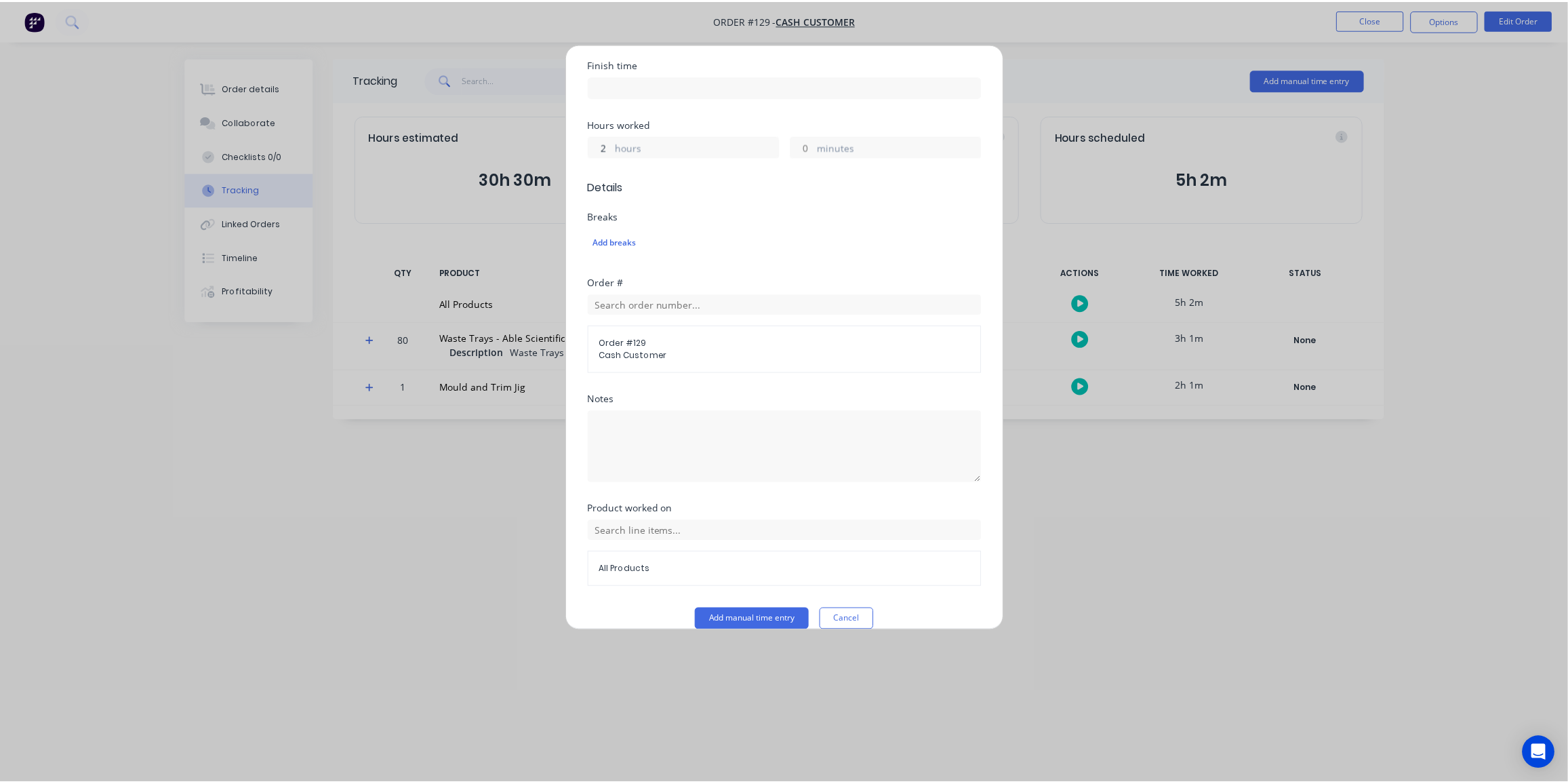
scroll to position [266, 0]
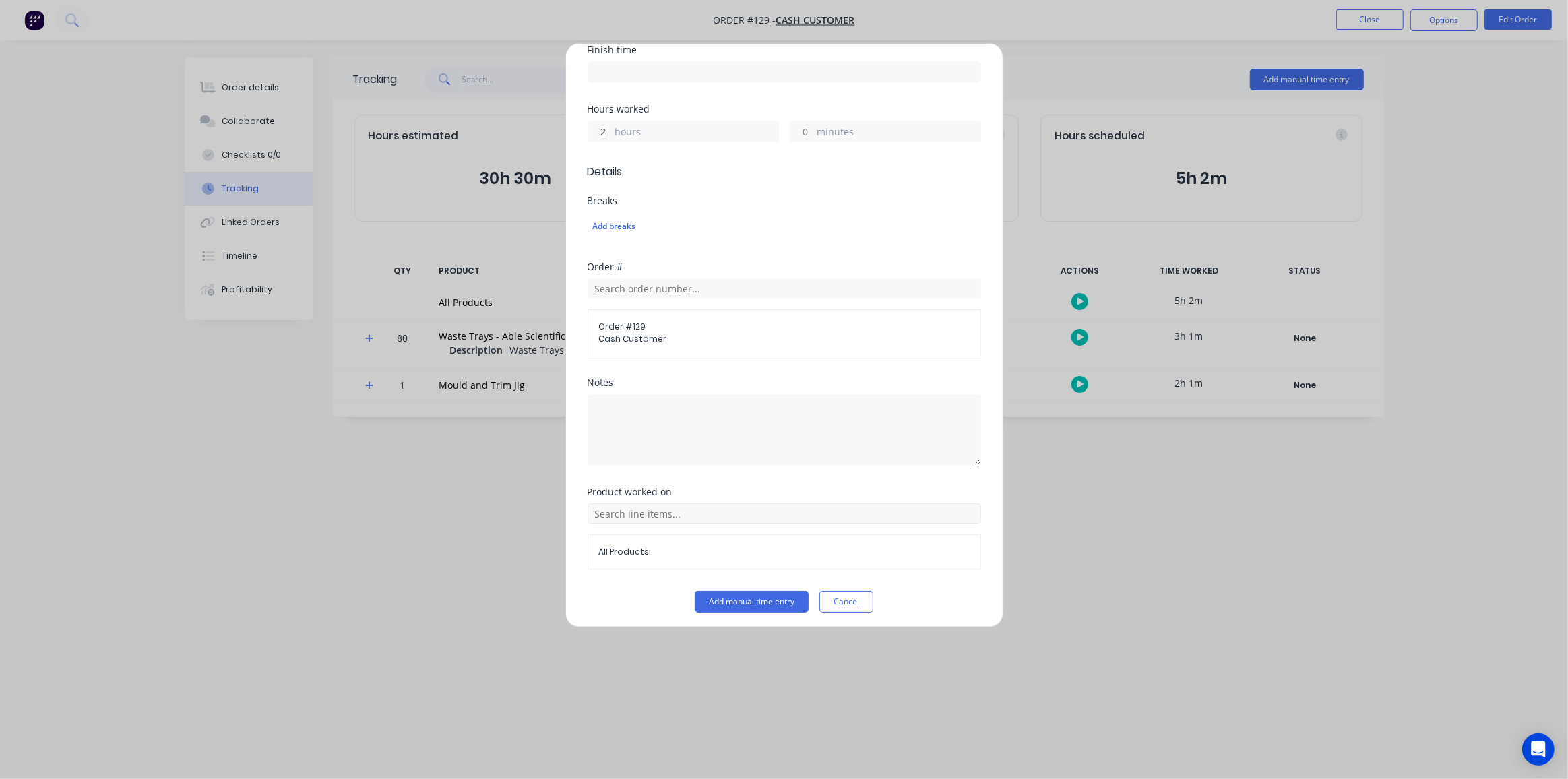
type input "2"
type input "11:56 AM"
type input "0"
click at [693, 514] on input "text" at bounding box center [784, 513] width 394 height 20
click at [599, 478] on icon at bounding box center [603, 479] width 9 height 9
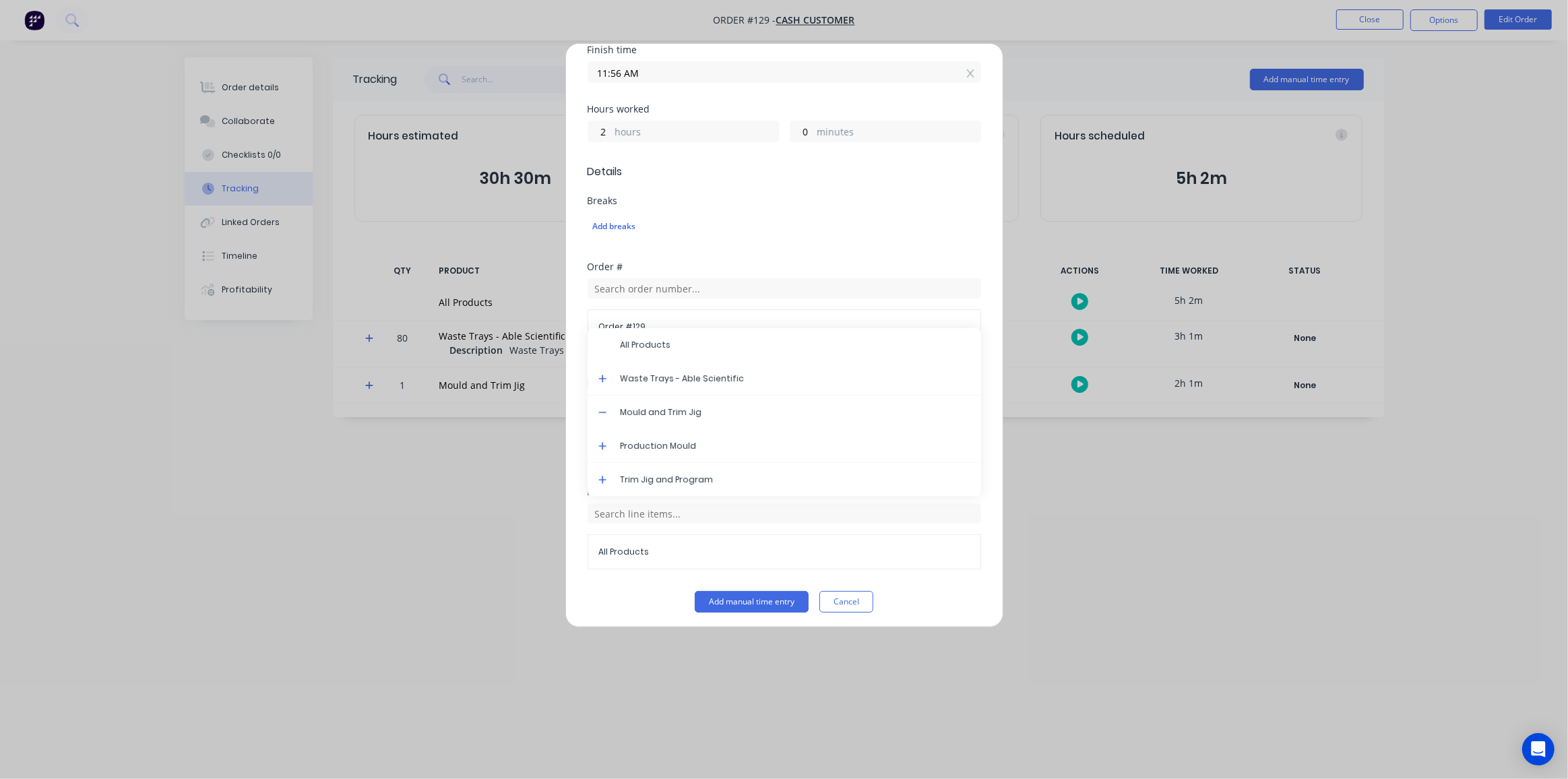
click at [602, 477] on icon at bounding box center [602, 479] width 8 height 8
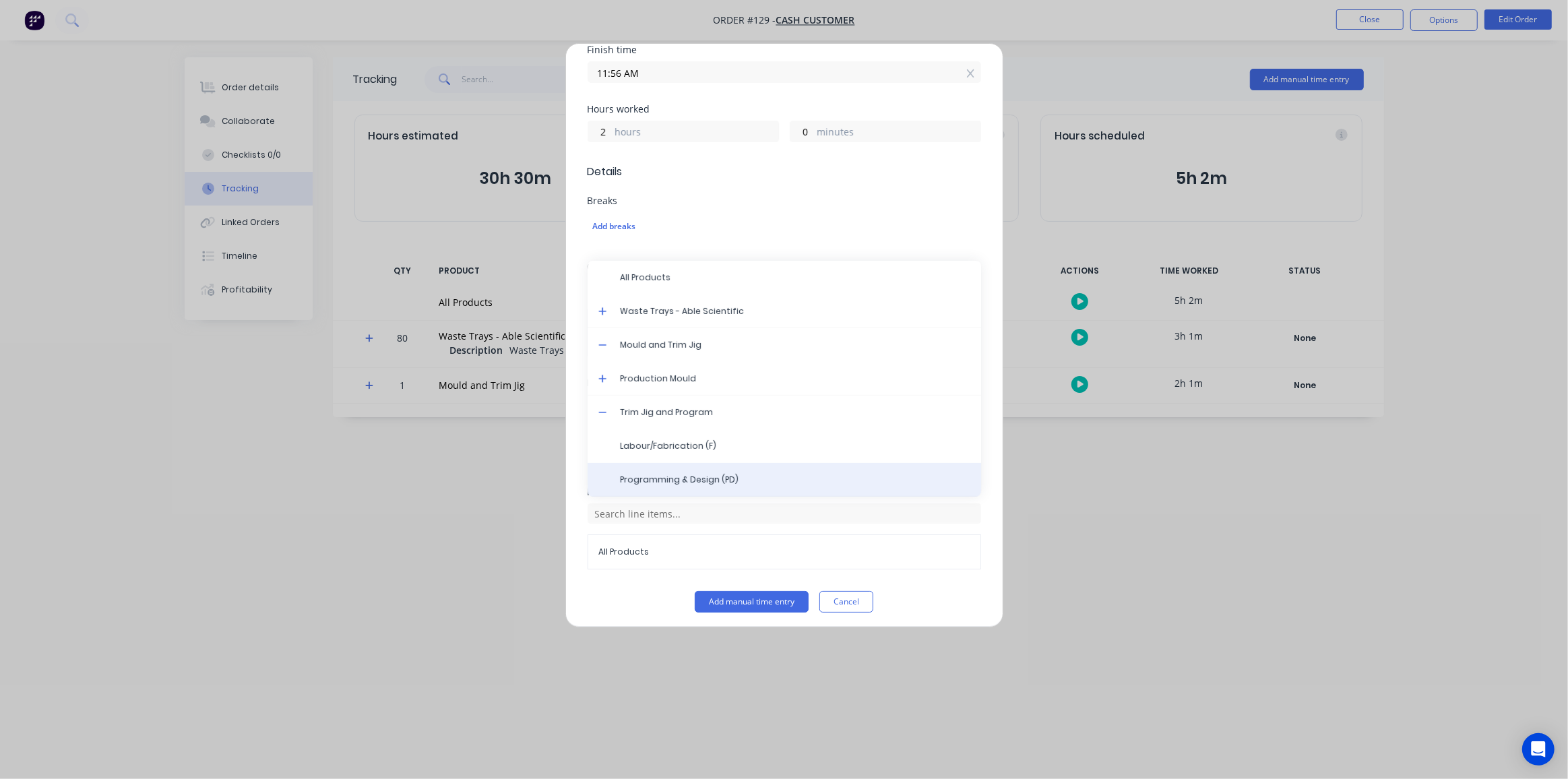
click at [691, 474] on span "Programming & Design (PD)" at bounding box center [795, 479] width 351 height 12
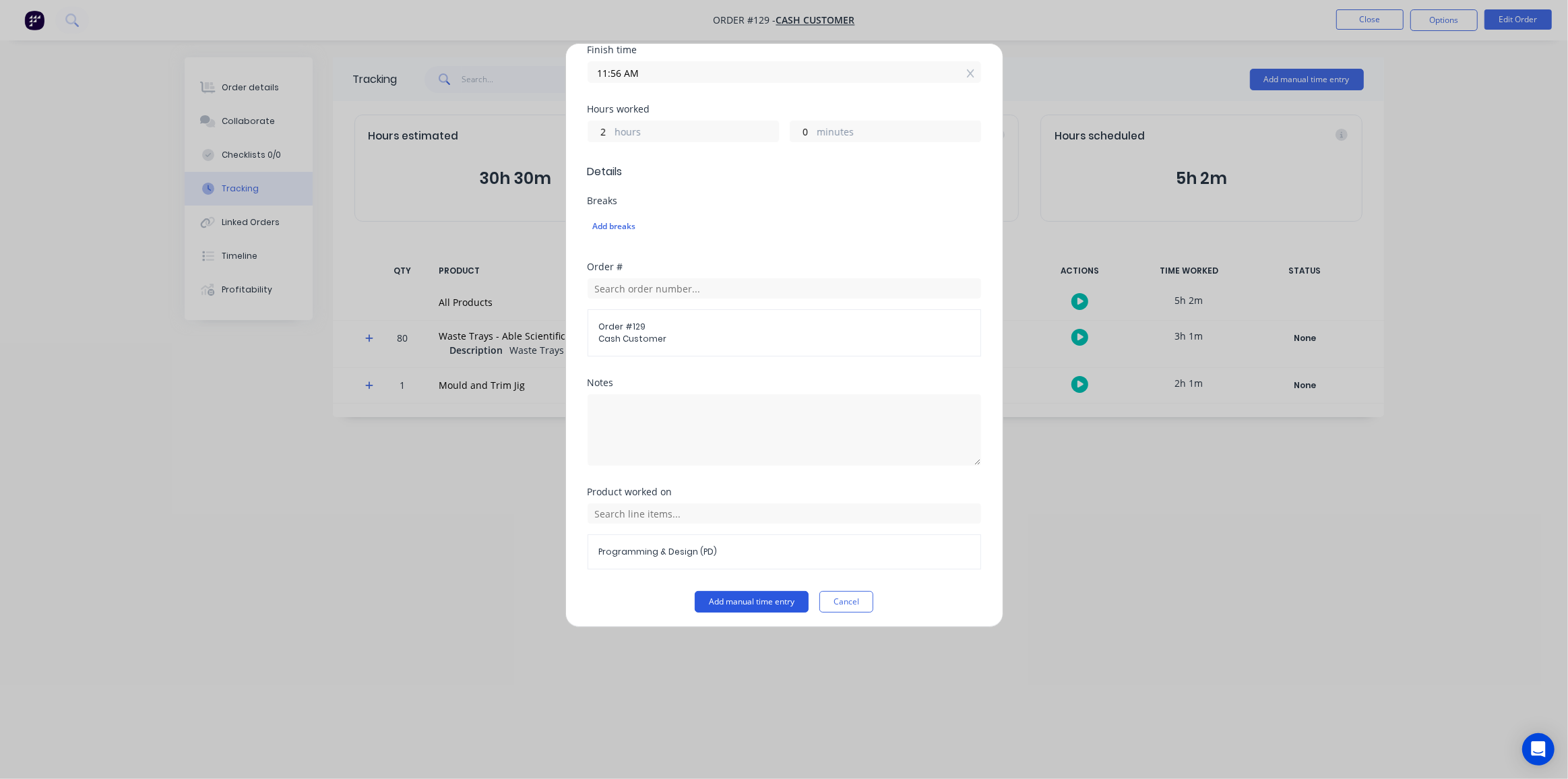
click at [719, 598] on button "Add manual time entry" at bounding box center [752, 602] width 114 height 22
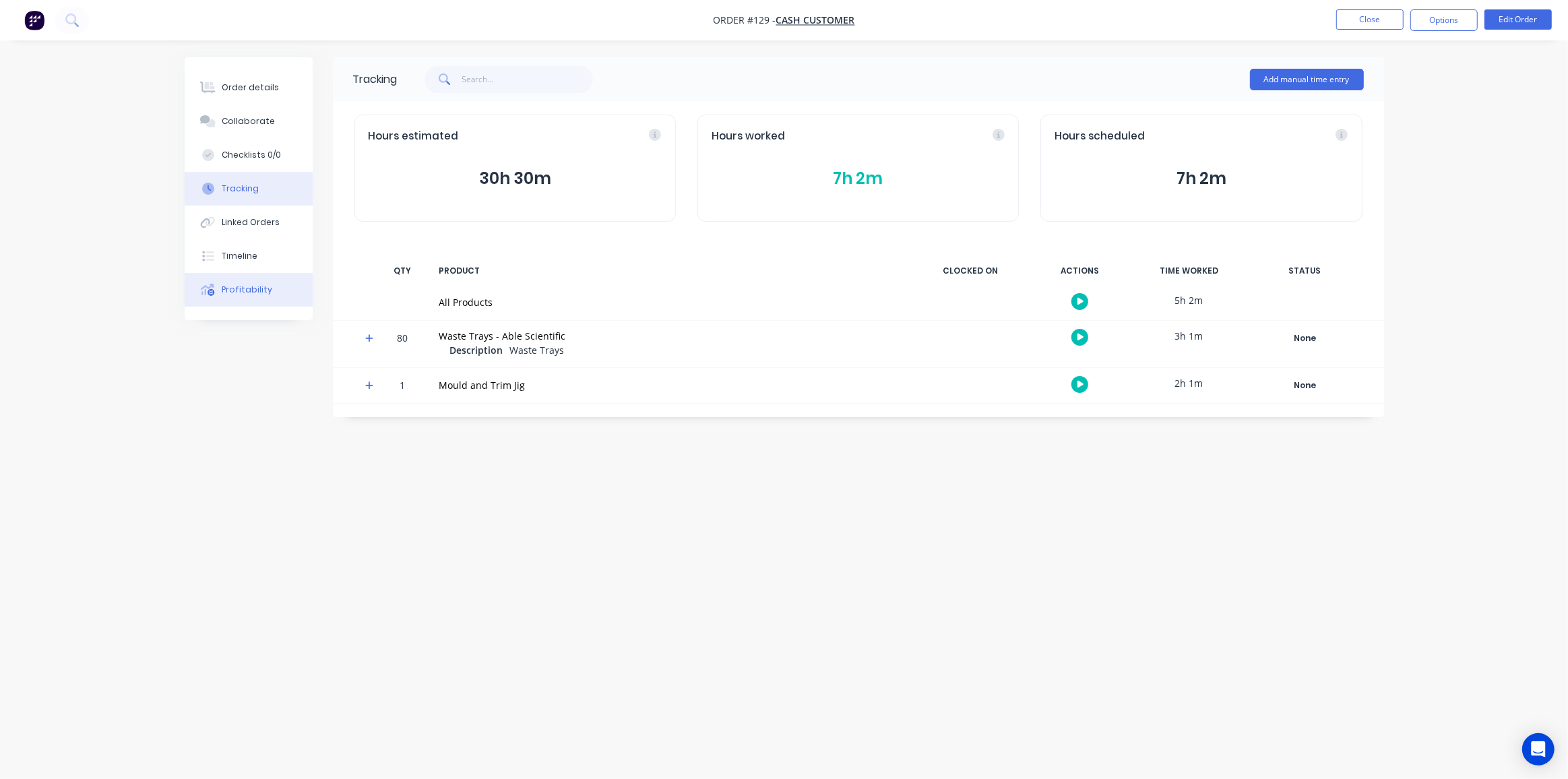
click at [250, 292] on div "Profitability" at bounding box center [247, 289] width 50 height 12
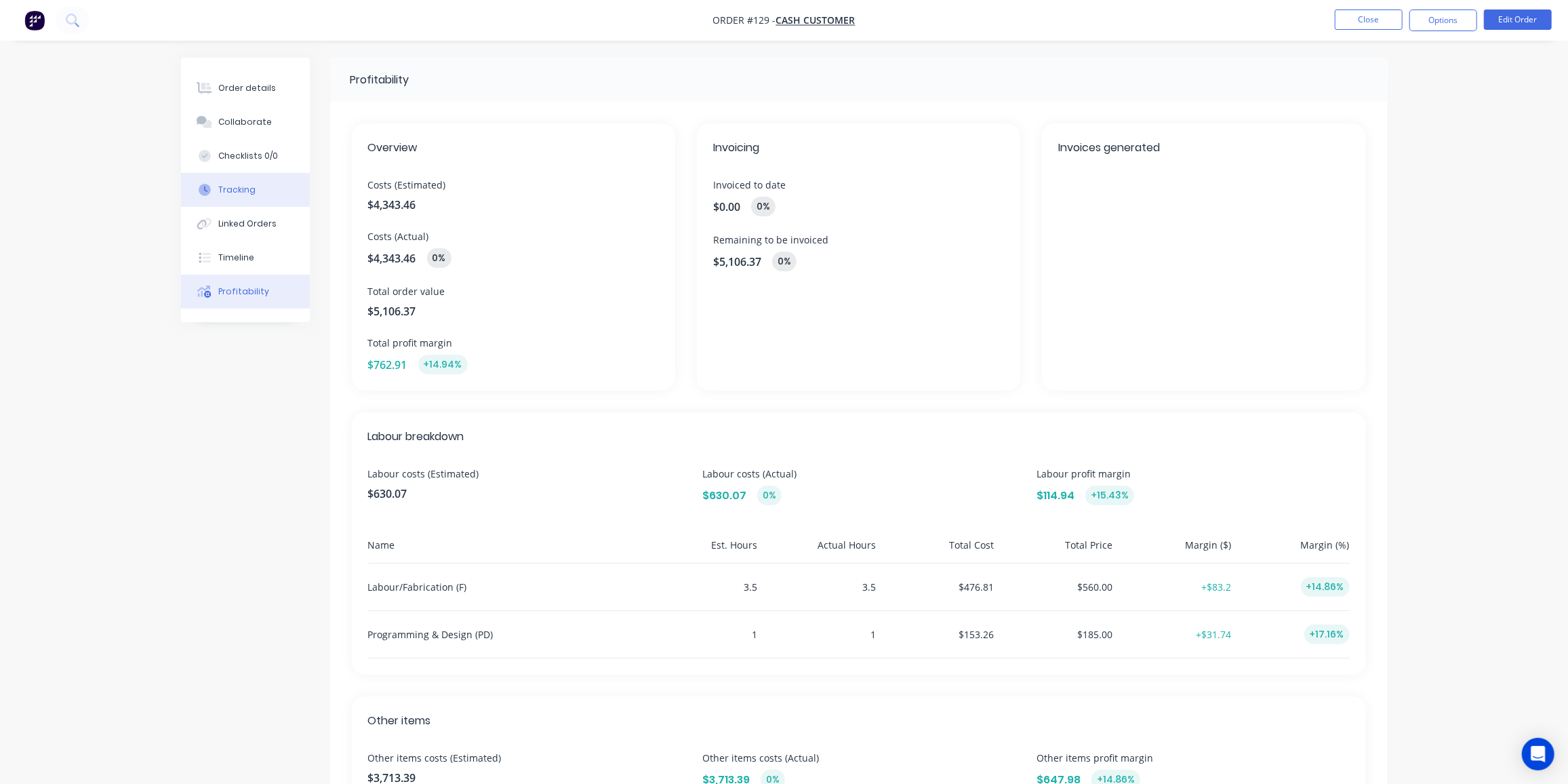
click at [253, 187] on button "Tracking" at bounding box center [245, 189] width 129 height 34
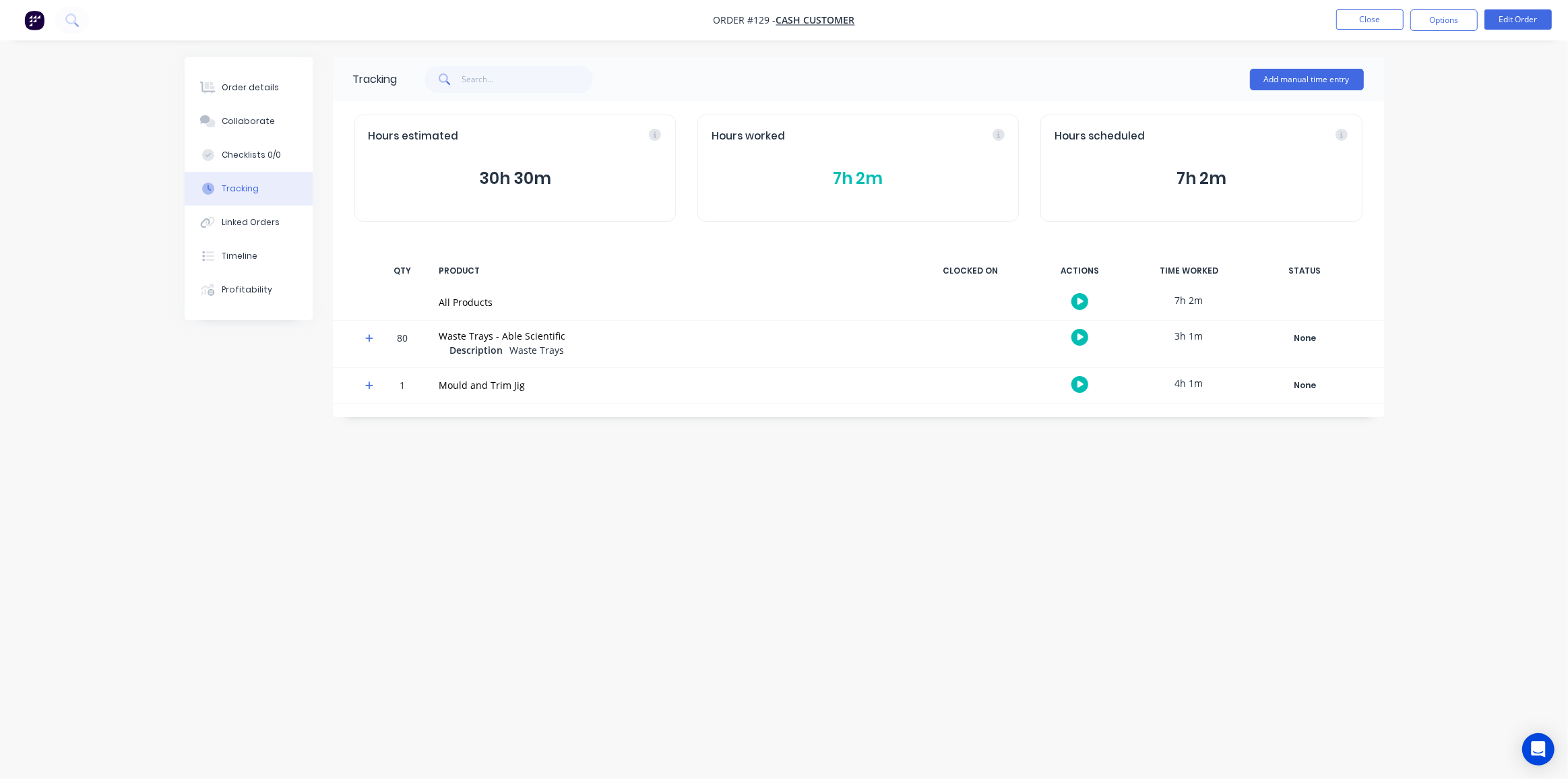
click at [865, 174] on button "7h 2m" at bounding box center [858, 179] width 293 height 26
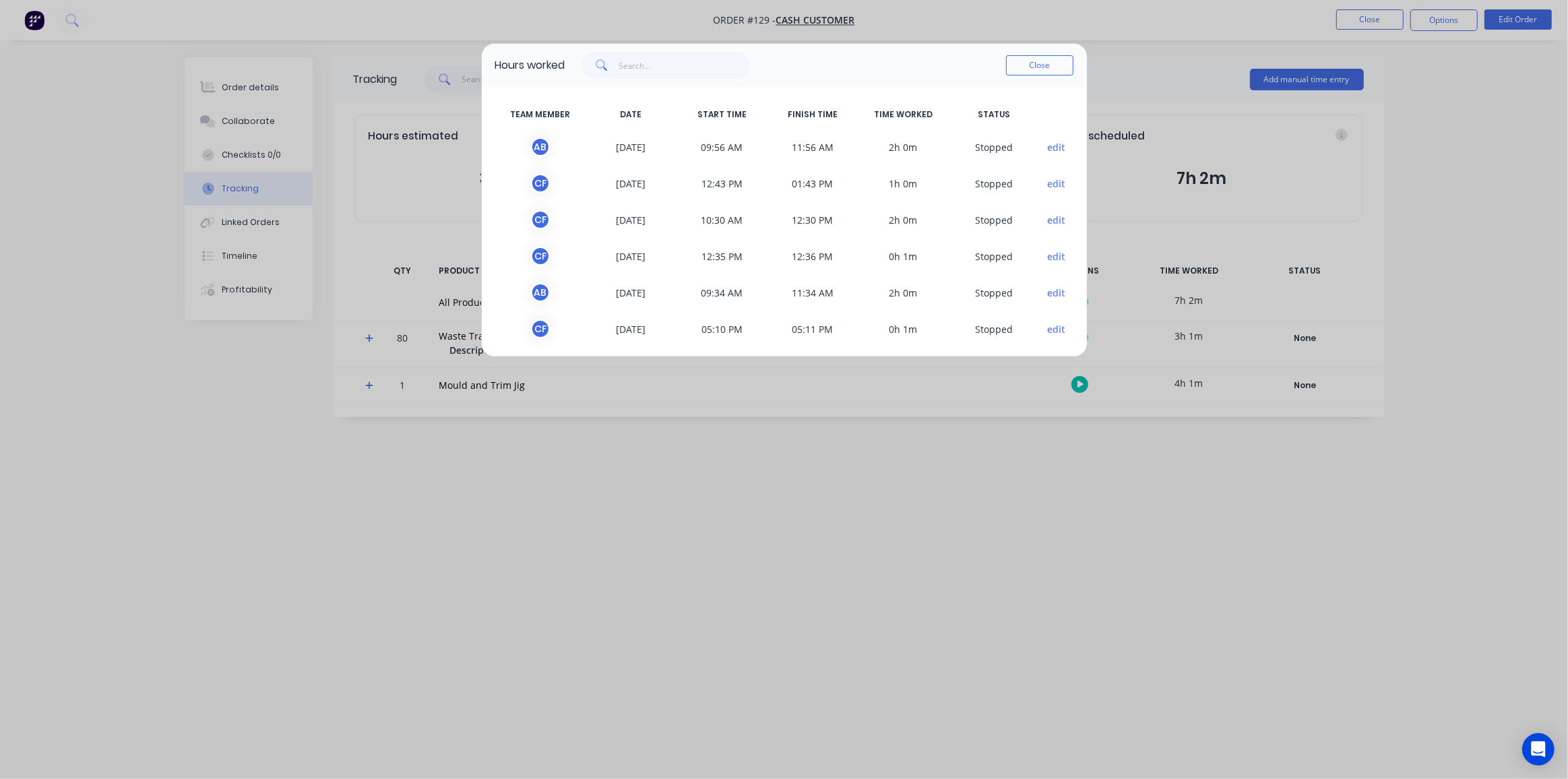
click at [1047, 145] on button "edit" at bounding box center [1057, 146] width 18 height 14
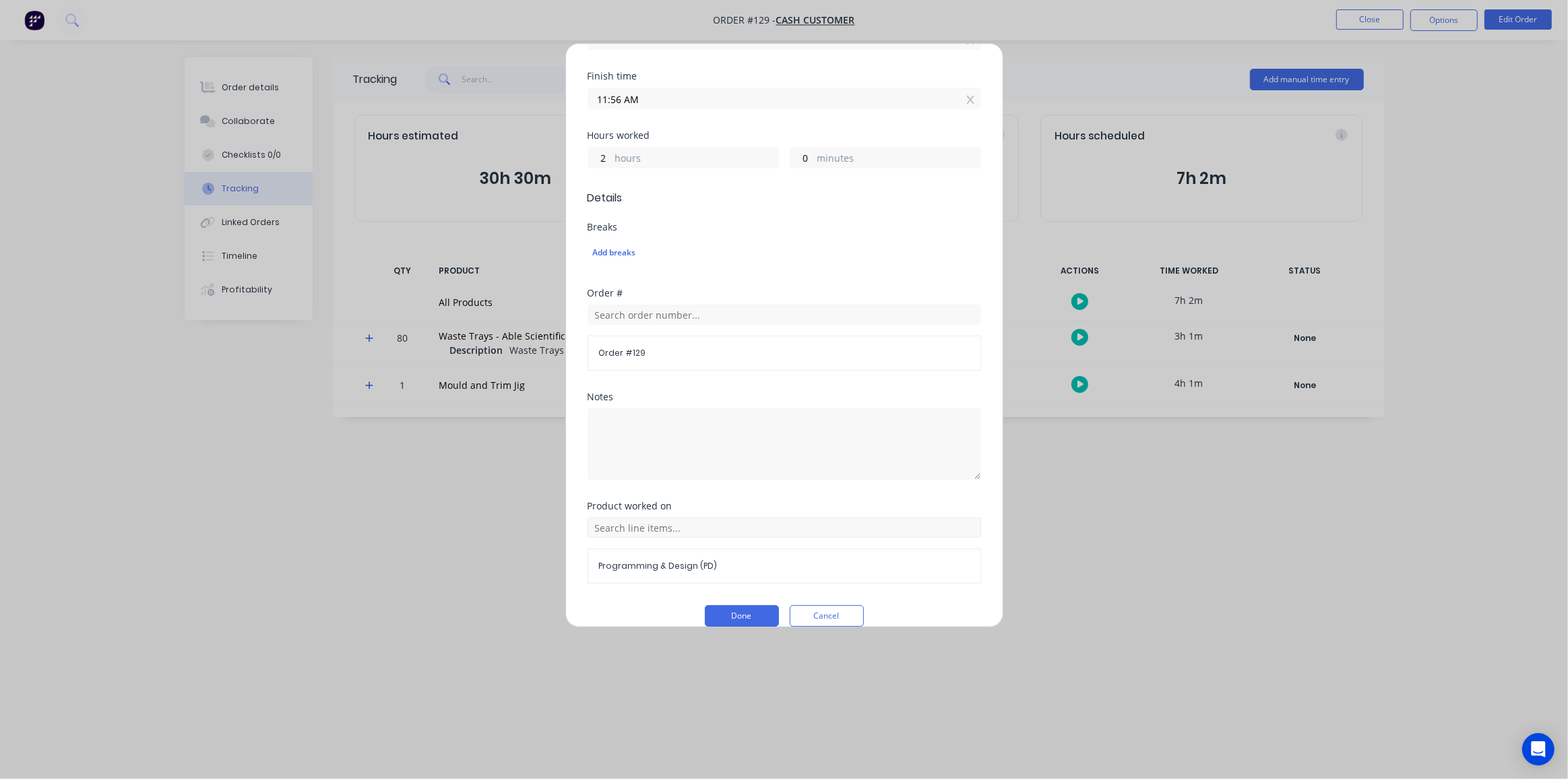
scroll to position [252, 0]
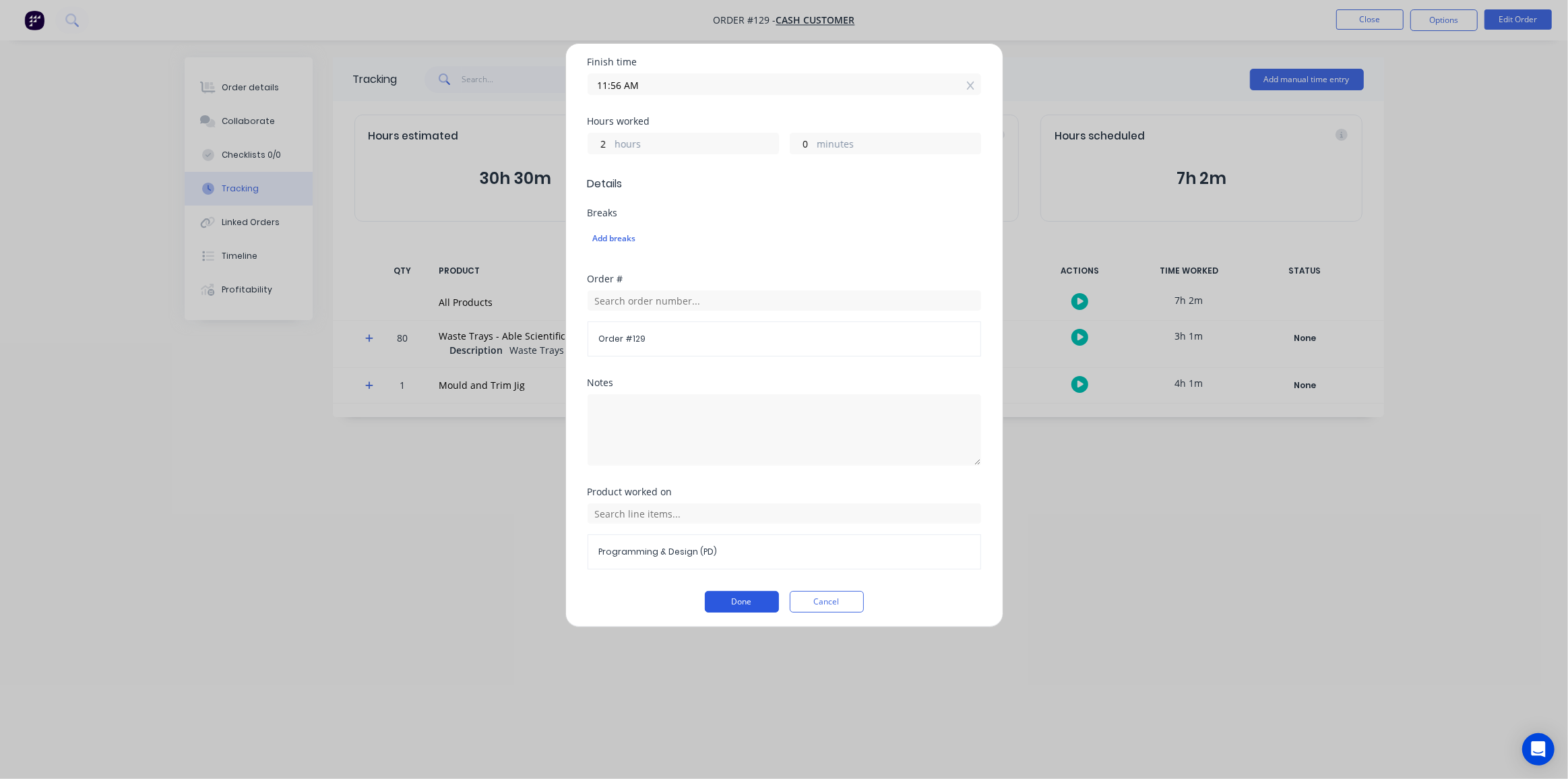
click at [734, 599] on button "Done" at bounding box center [742, 602] width 74 height 22
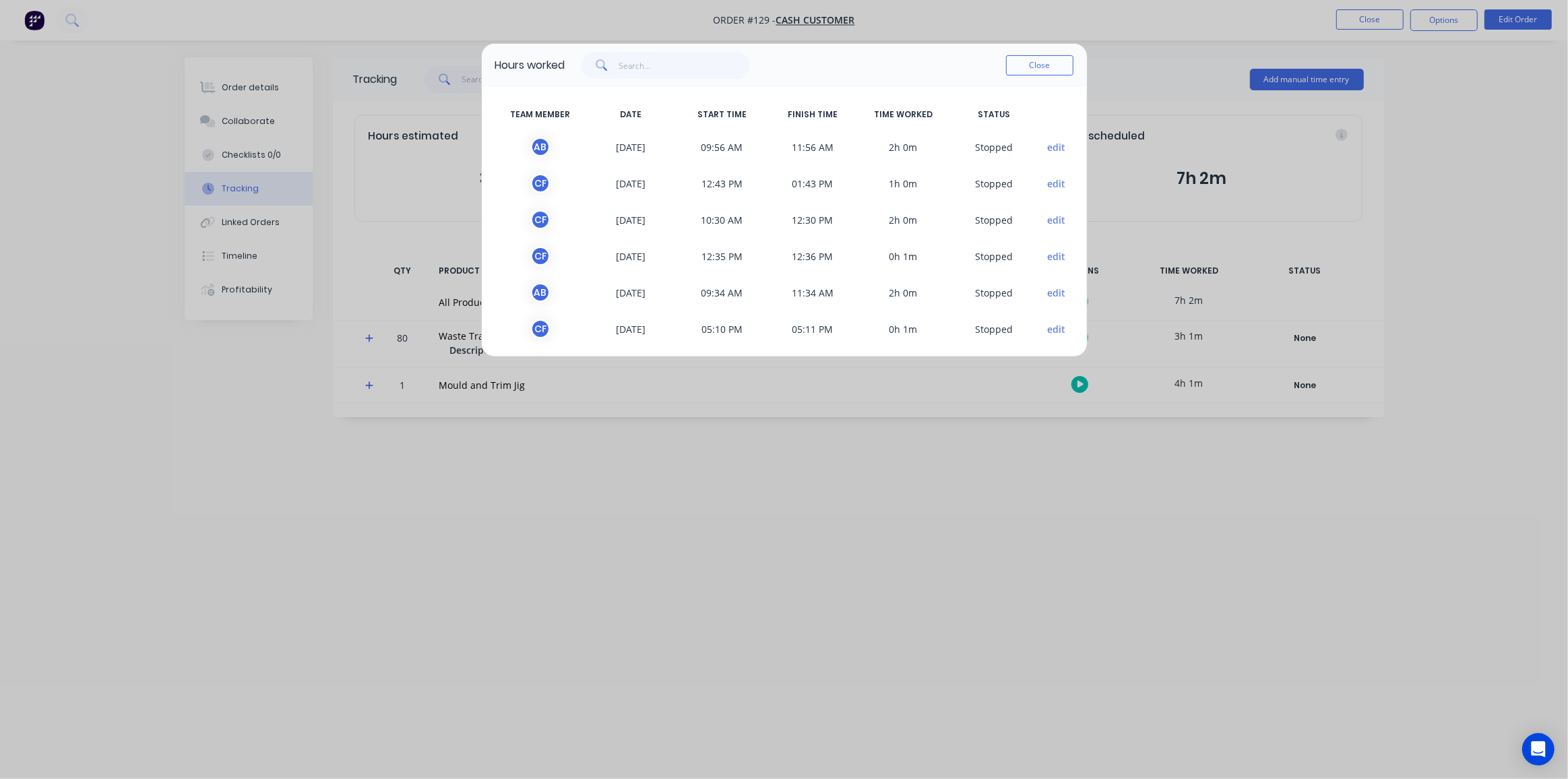
click at [1047, 184] on button "edit" at bounding box center [1057, 183] width 18 height 14
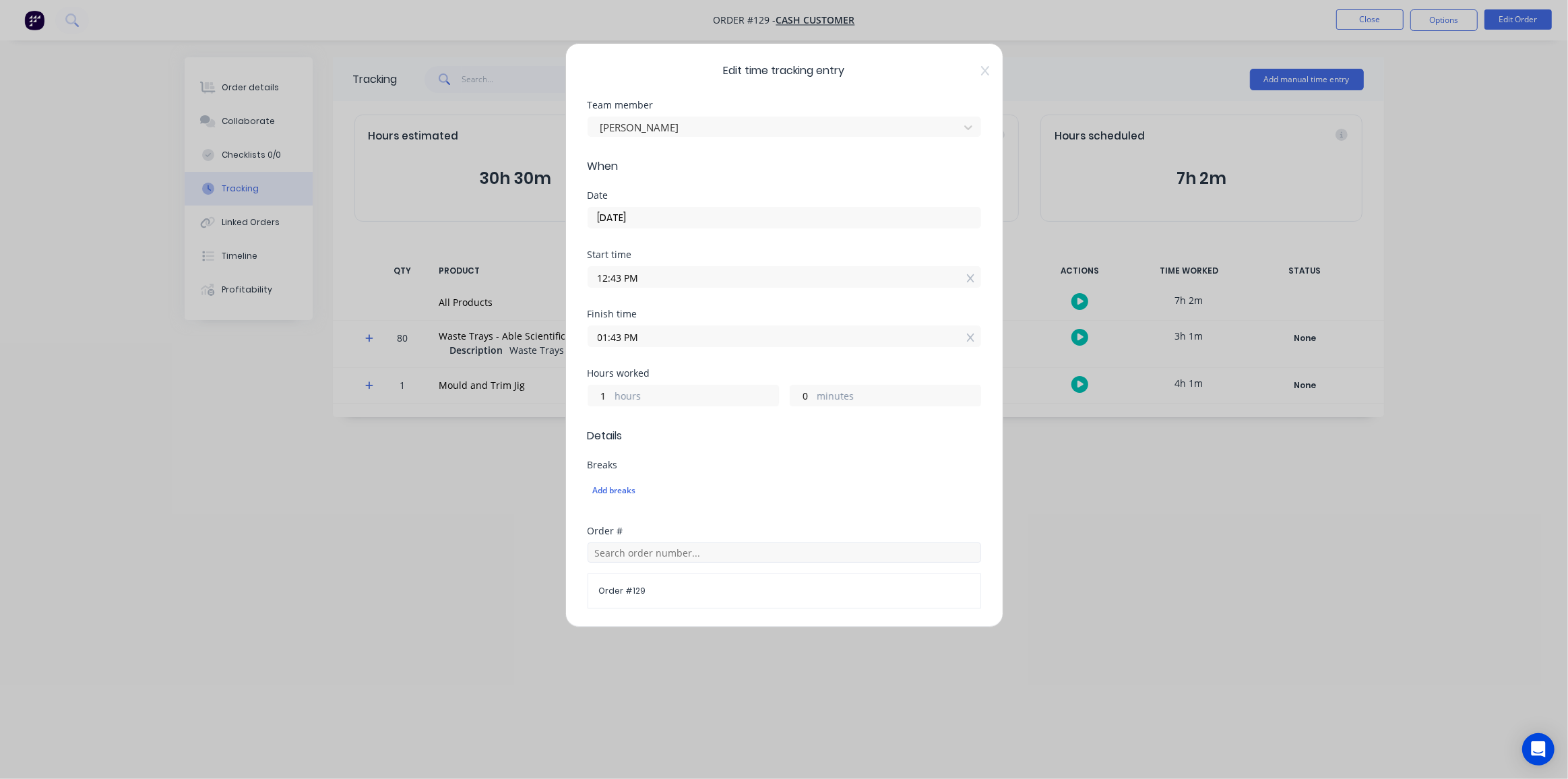
scroll to position [267, 0]
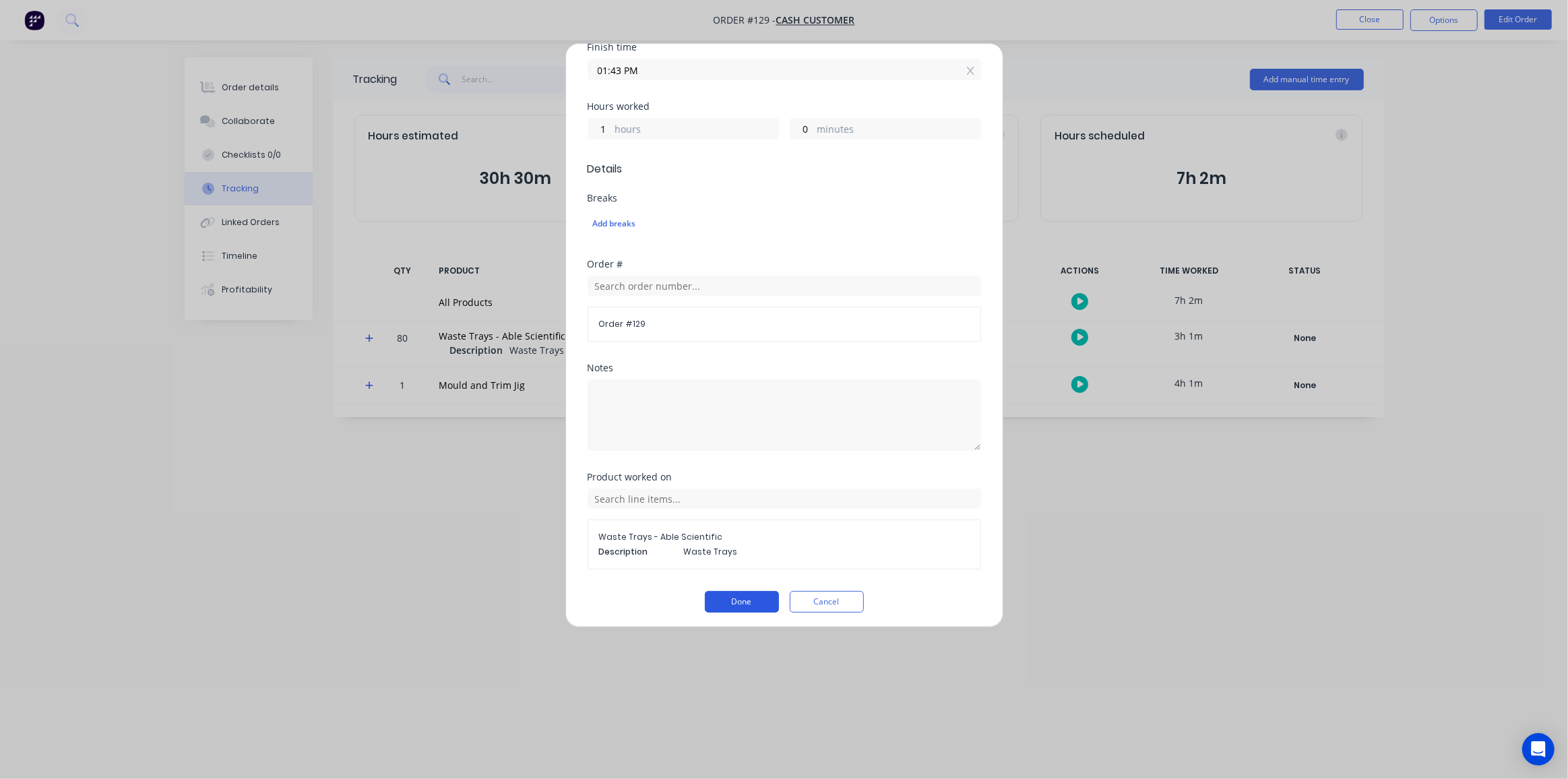
click at [721, 595] on button "Done" at bounding box center [742, 602] width 74 height 22
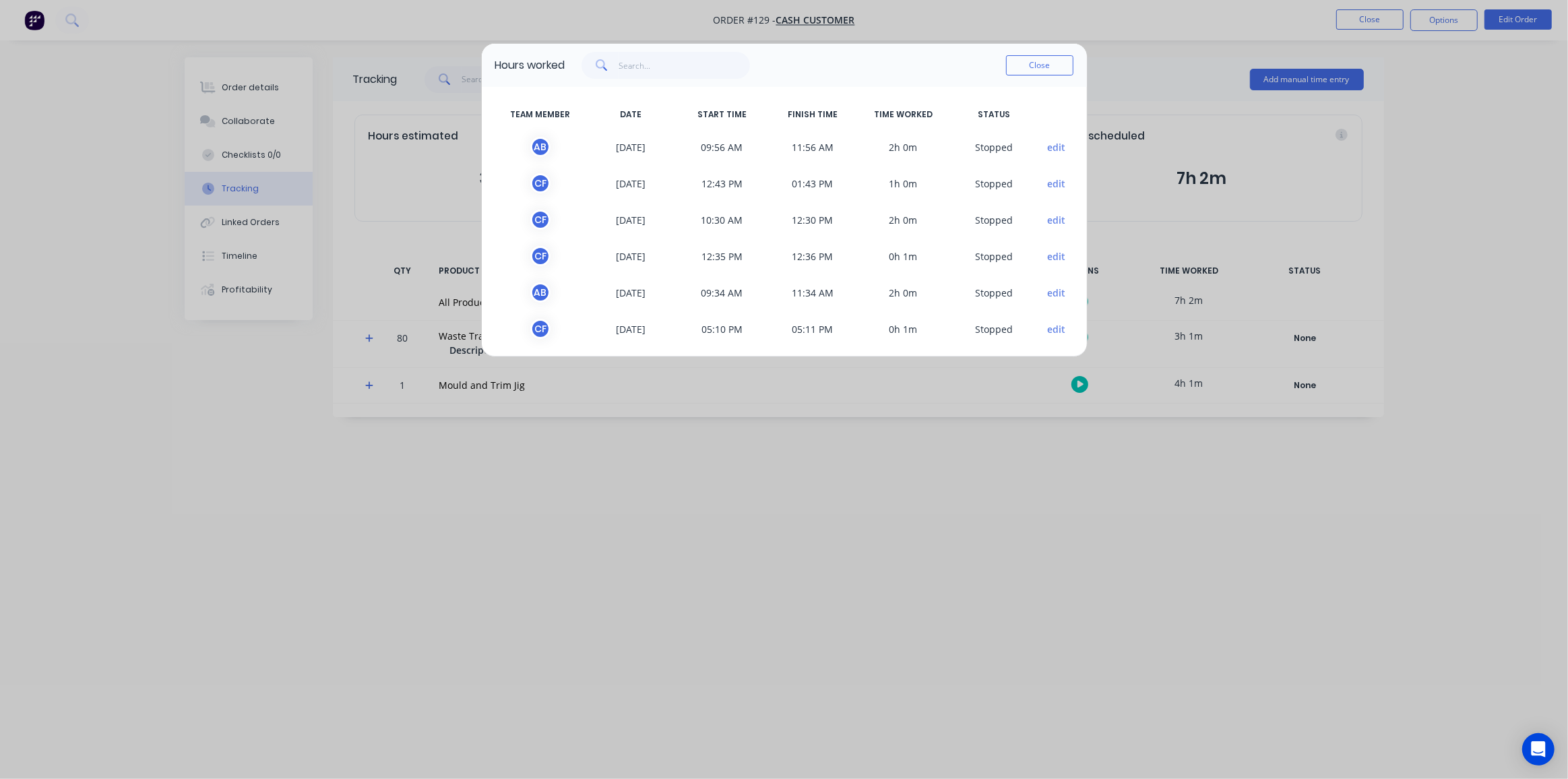
click at [1047, 328] on button "edit" at bounding box center [1057, 329] width 18 height 14
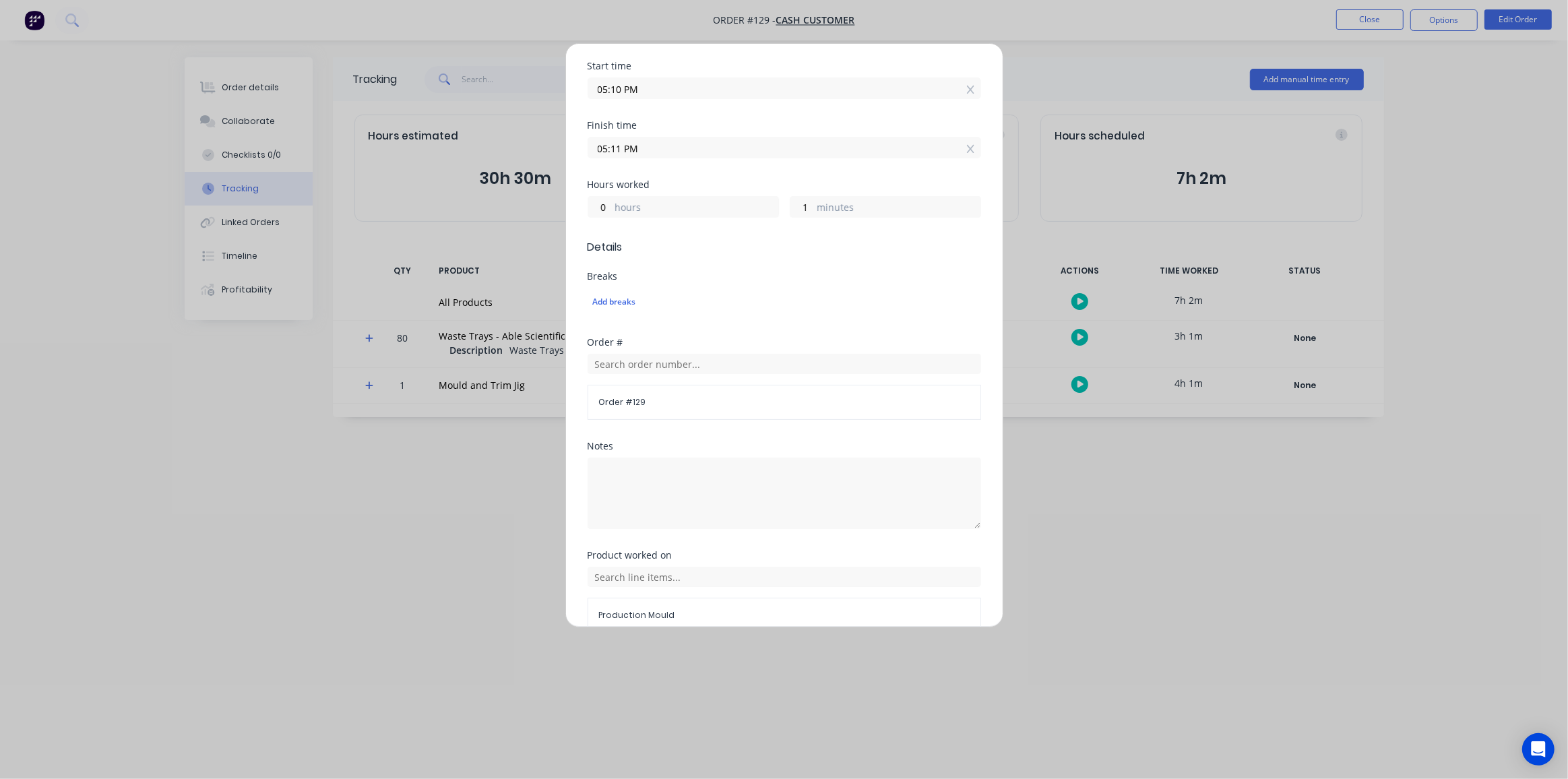
scroll to position [252, 0]
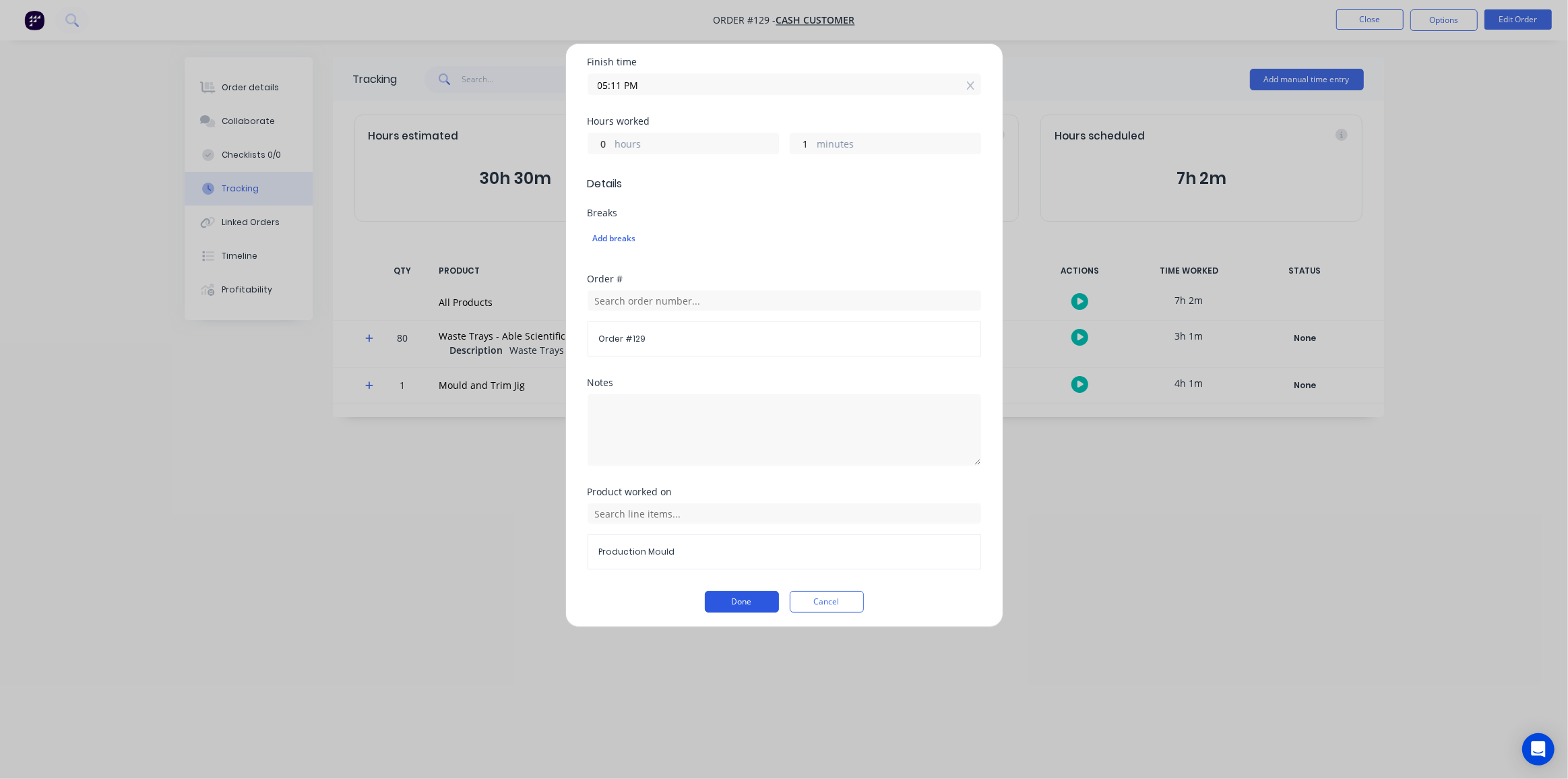
click at [725, 597] on button "Done" at bounding box center [742, 602] width 74 height 22
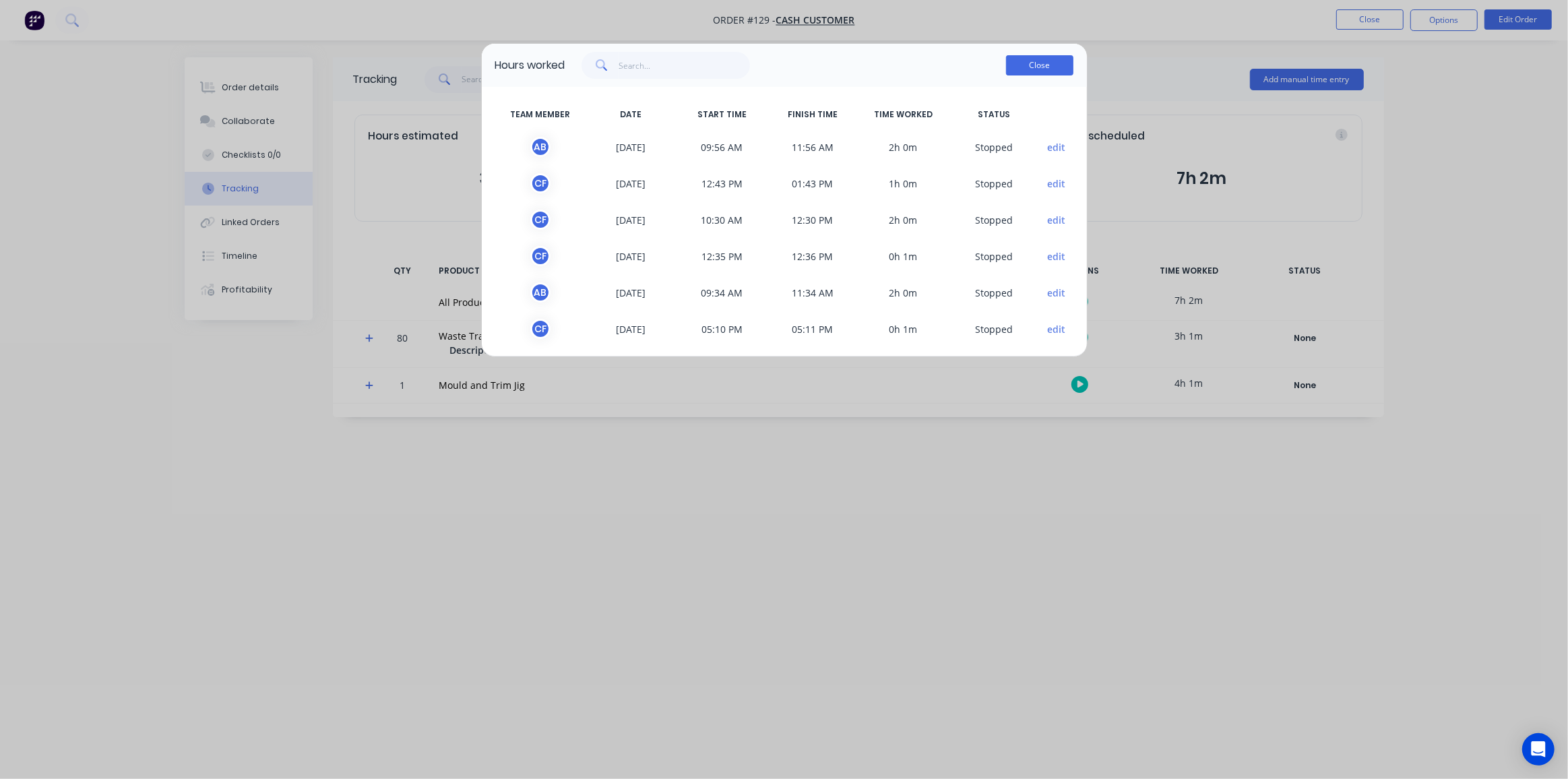
click at [1016, 60] on button "Close" at bounding box center [1040, 66] width 68 height 20
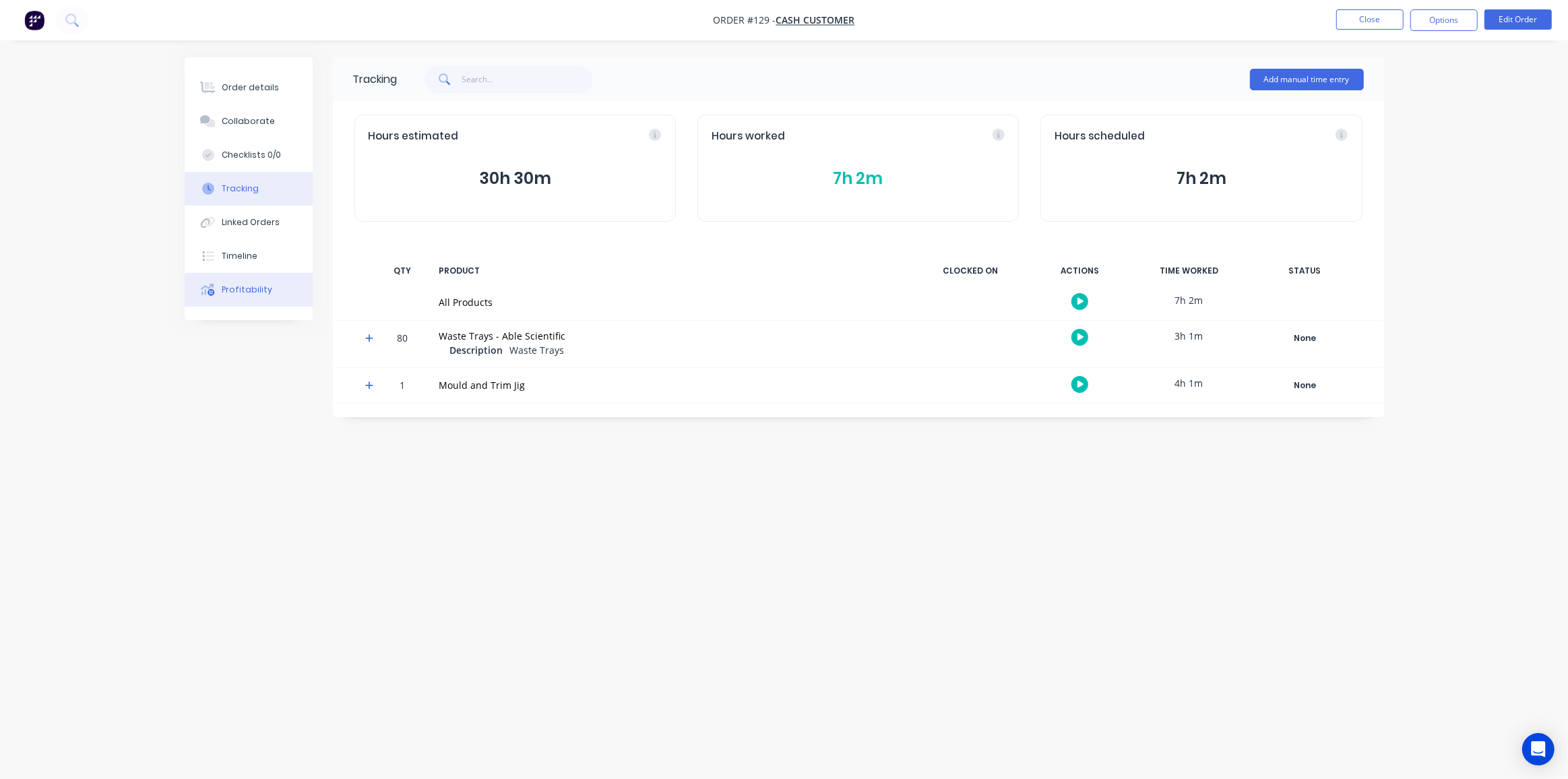
click at [249, 292] on div "Profitability" at bounding box center [247, 289] width 50 height 12
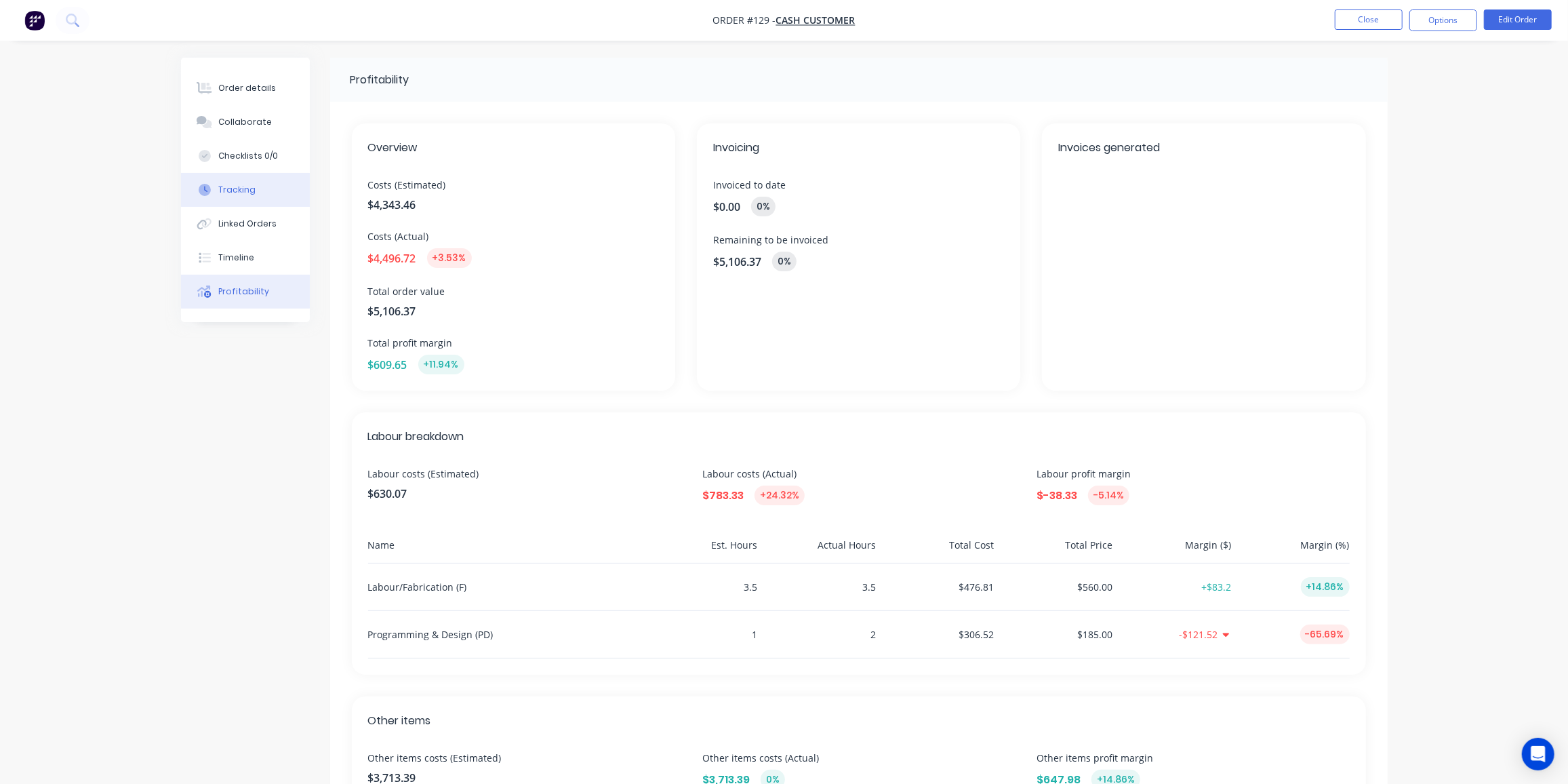
click at [239, 190] on div "Tracking" at bounding box center [237, 189] width 38 height 12
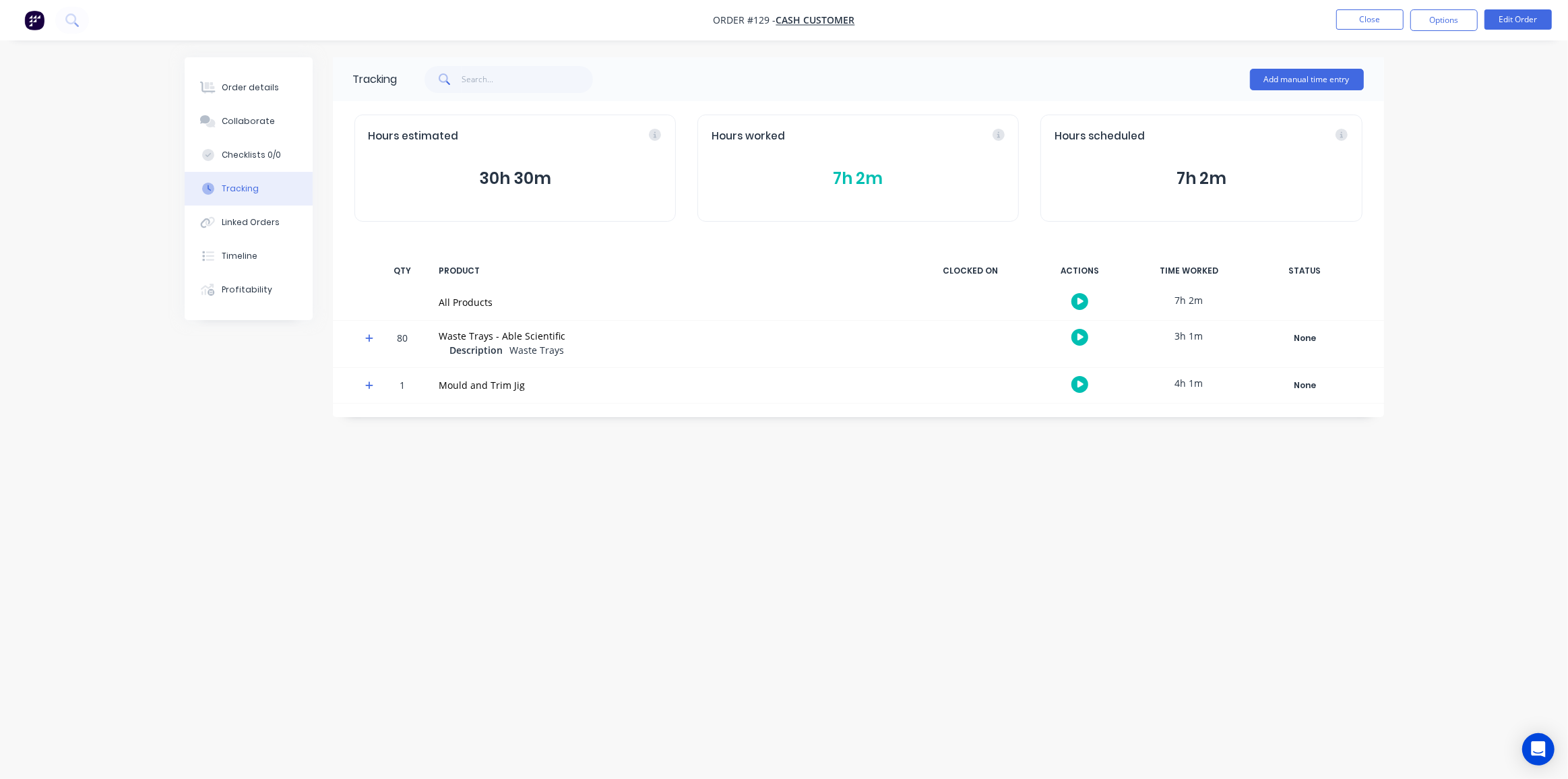
click at [838, 174] on button "7h 2m" at bounding box center [858, 179] width 293 height 26
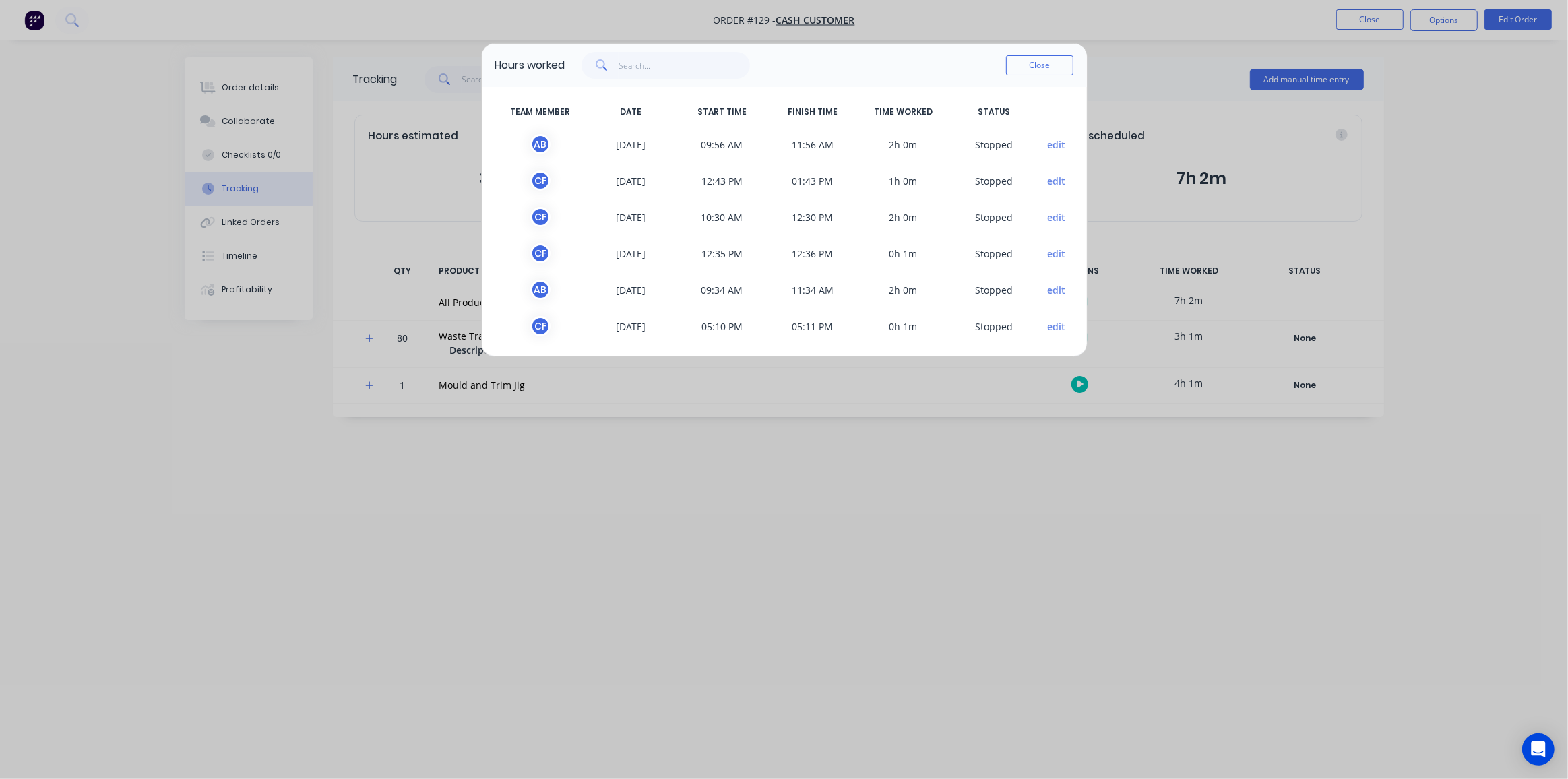
scroll to position [4, 0]
click at [1047, 179] on button "edit" at bounding box center [1057, 179] width 18 height 14
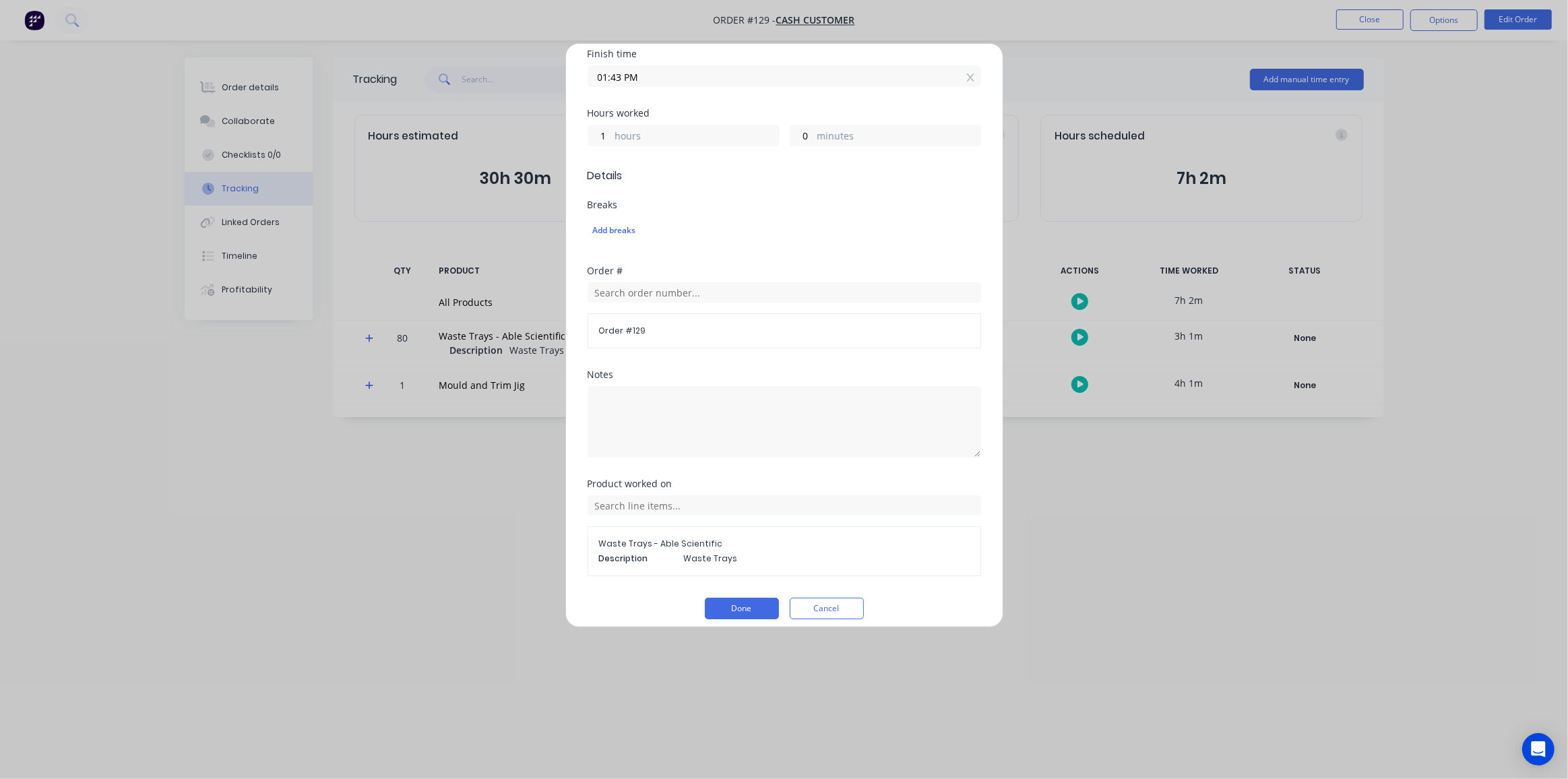
scroll to position [267, 0]
click at [722, 593] on button "Done" at bounding box center [742, 602] width 74 height 22
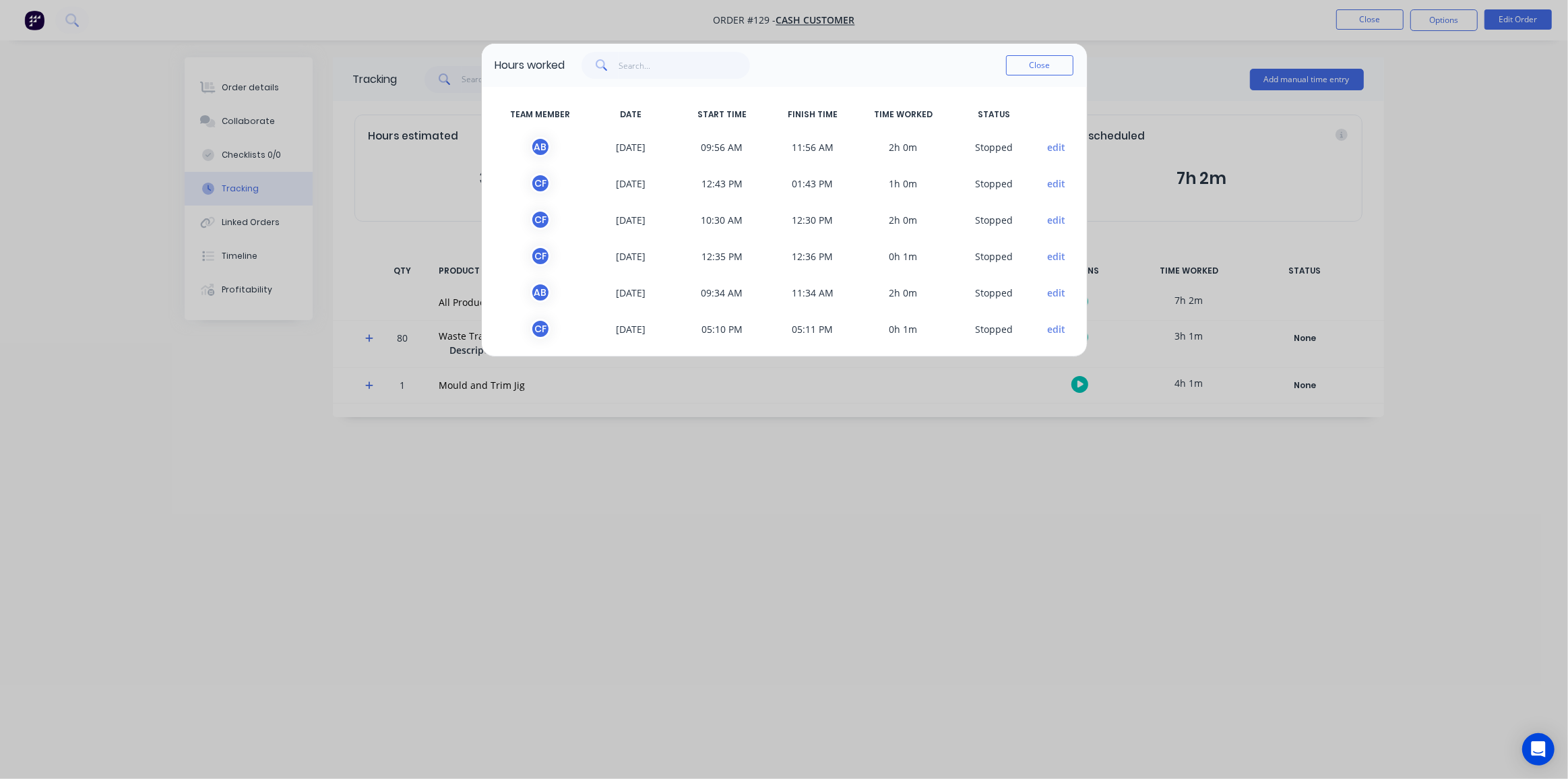
click at [1047, 221] on button "edit" at bounding box center [1057, 219] width 18 height 14
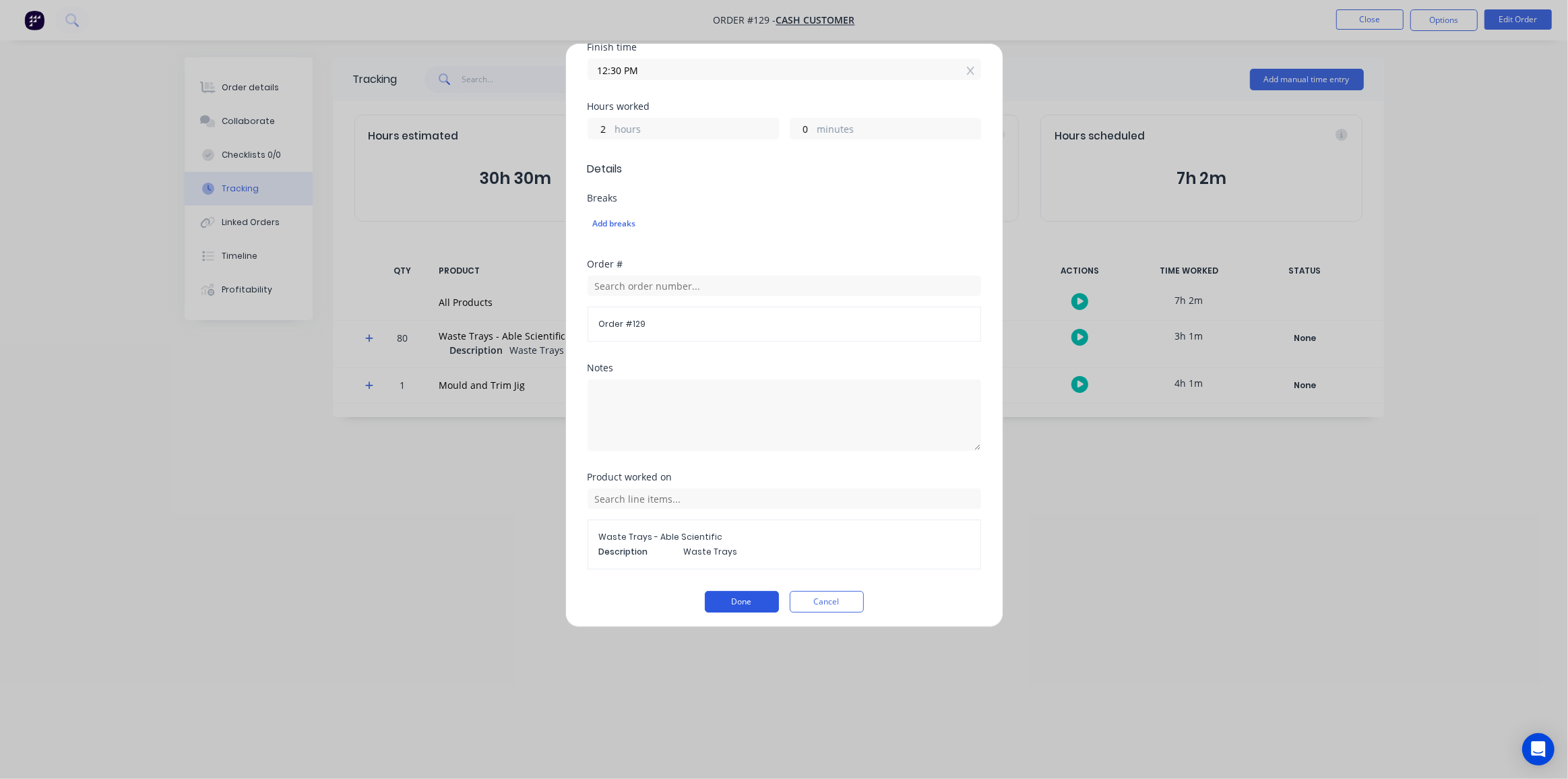
click at [739, 598] on button "Done" at bounding box center [742, 602] width 74 height 22
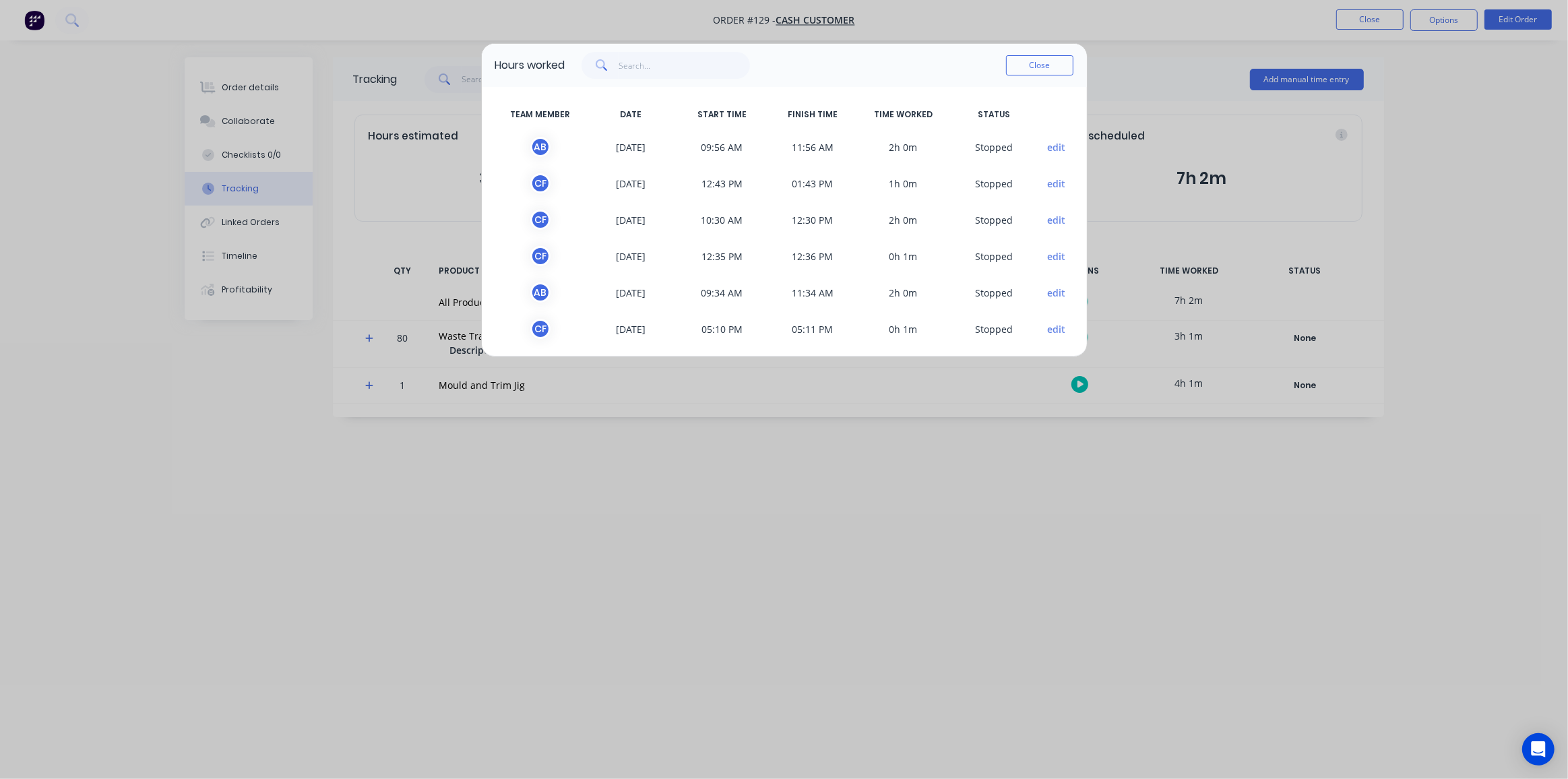
click at [1047, 258] on button "edit" at bounding box center [1057, 256] width 18 height 14
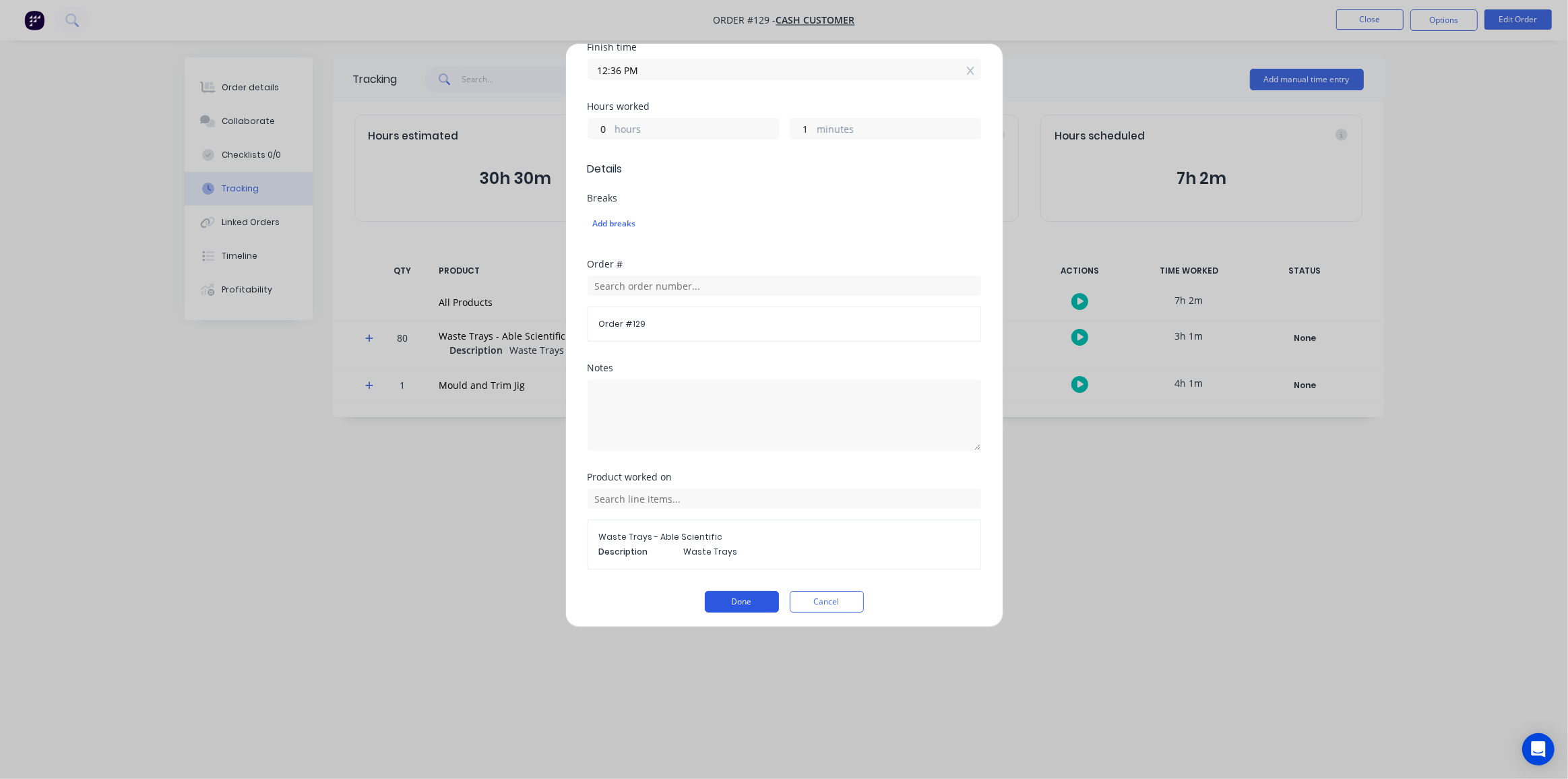
click at [726, 593] on button "Done" at bounding box center [742, 602] width 74 height 22
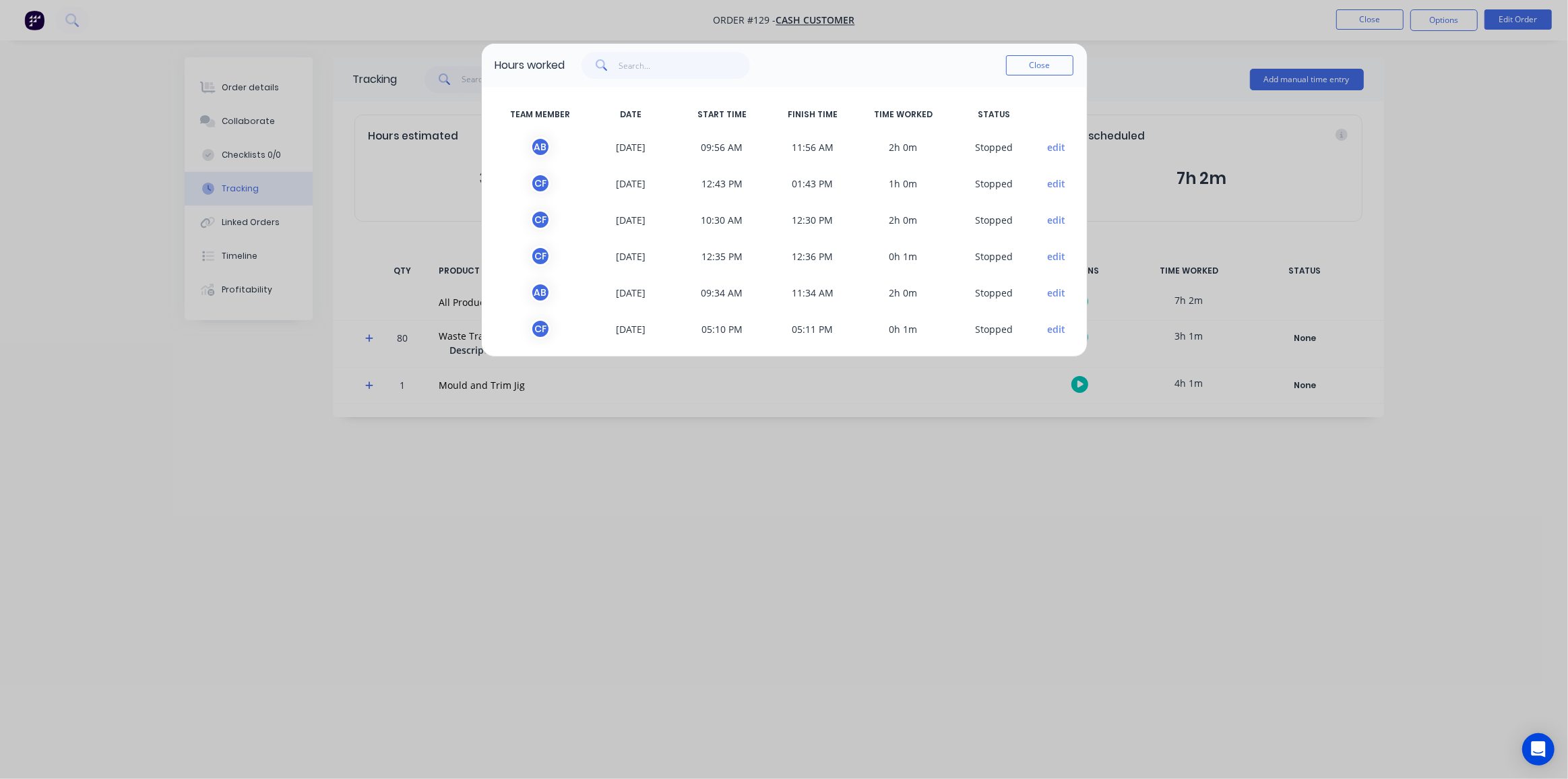
click at [1047, 296] on button "edit" at bounding box center [1057, 292] width 18 height 14
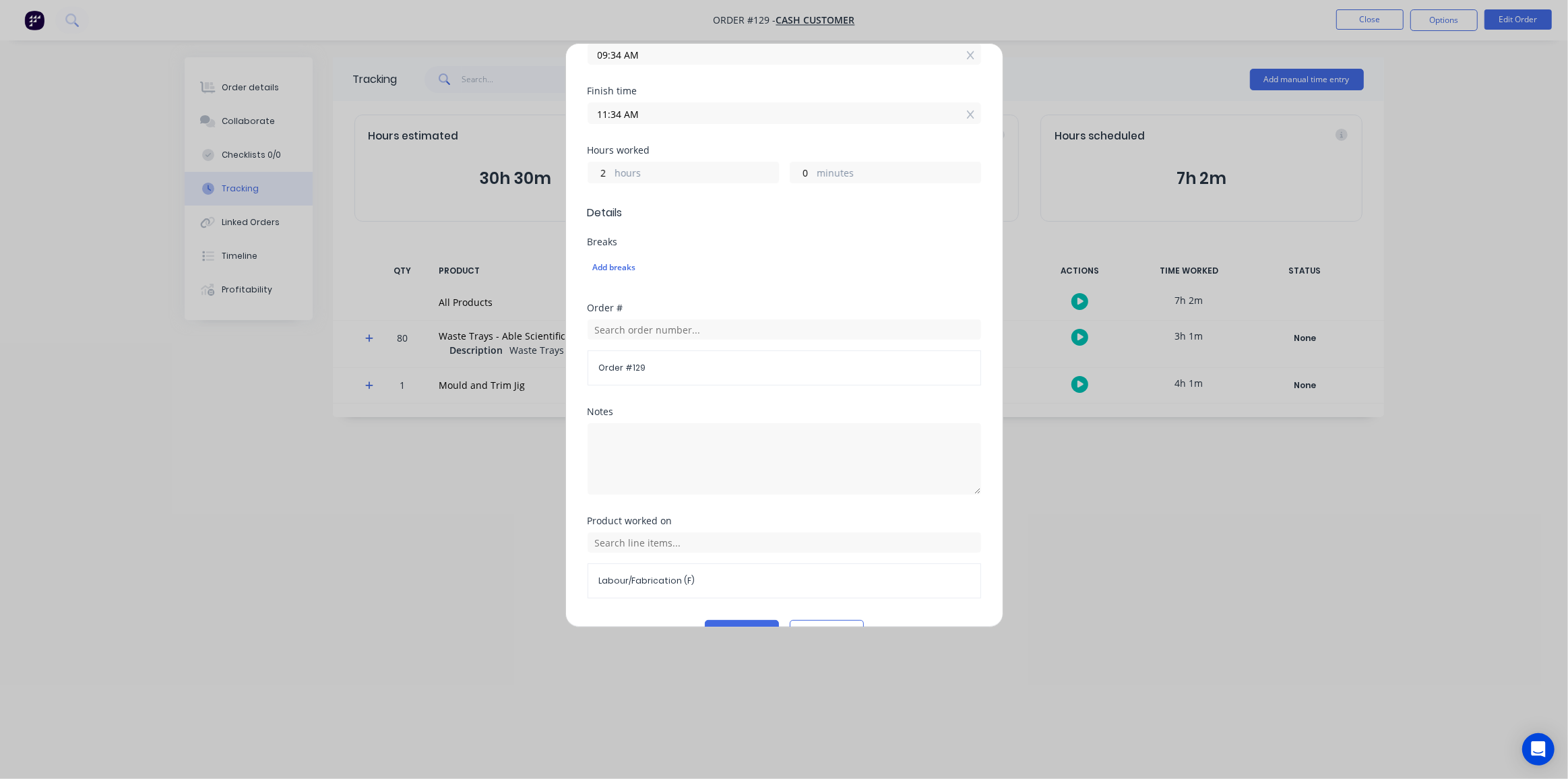
scroll to position [252, 0]
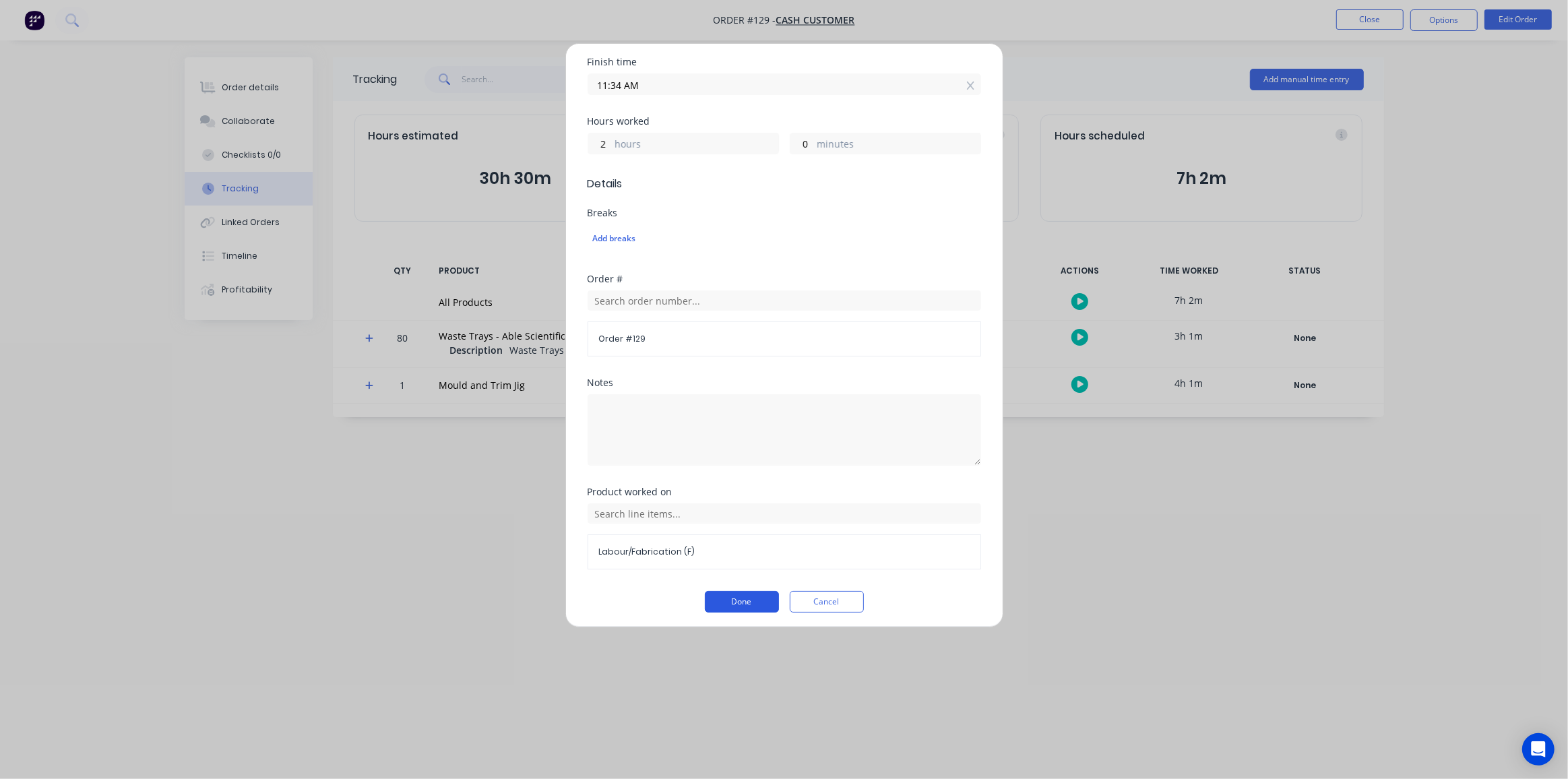
click at [740, 597] on button "Done" at bounding box center [742, 602] width 74 height 22
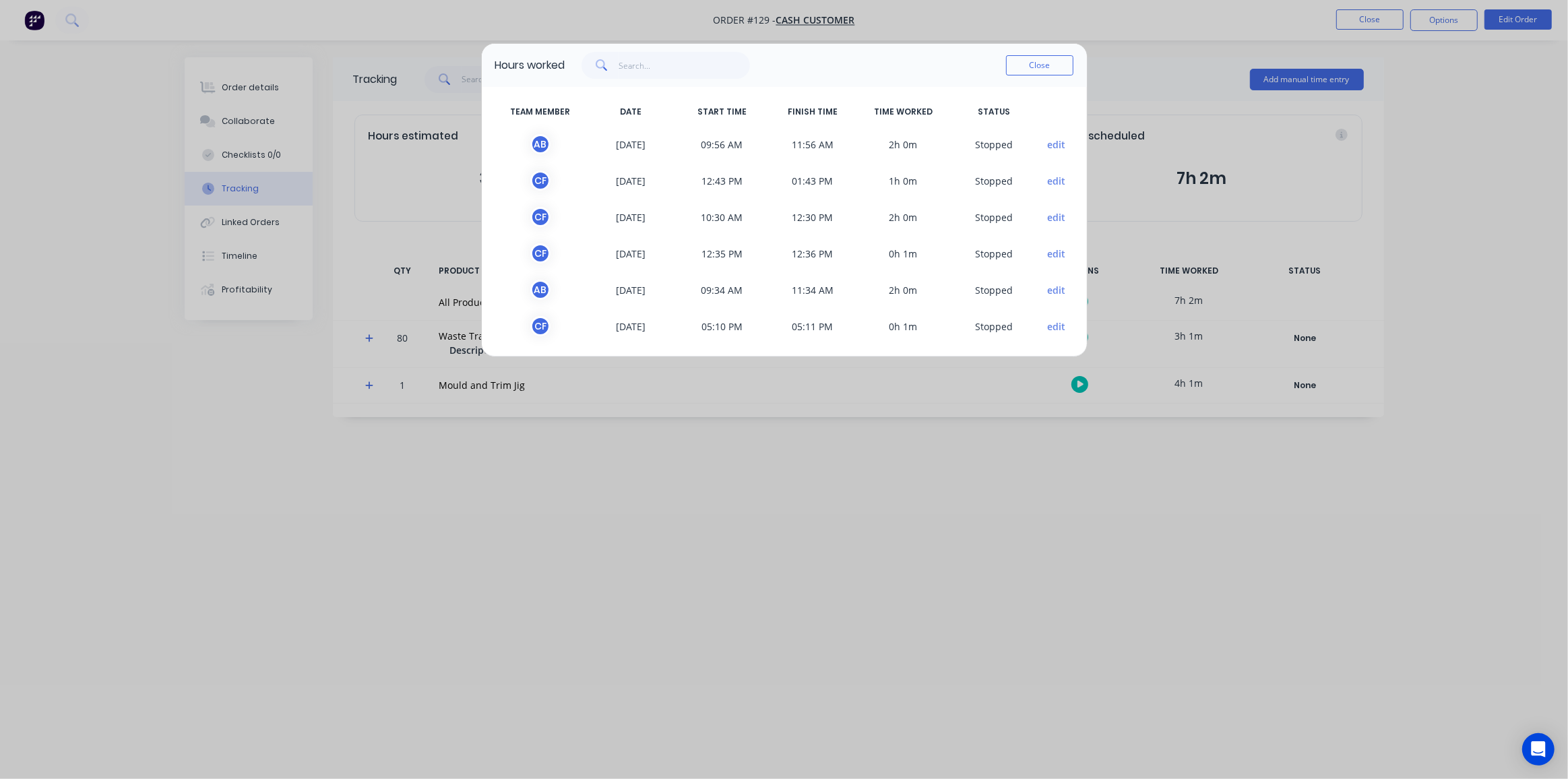
scroll to position [4, 0]
click at [1047, 322] on button "edit" at bounding box center [1057, 324] width 18 height 14
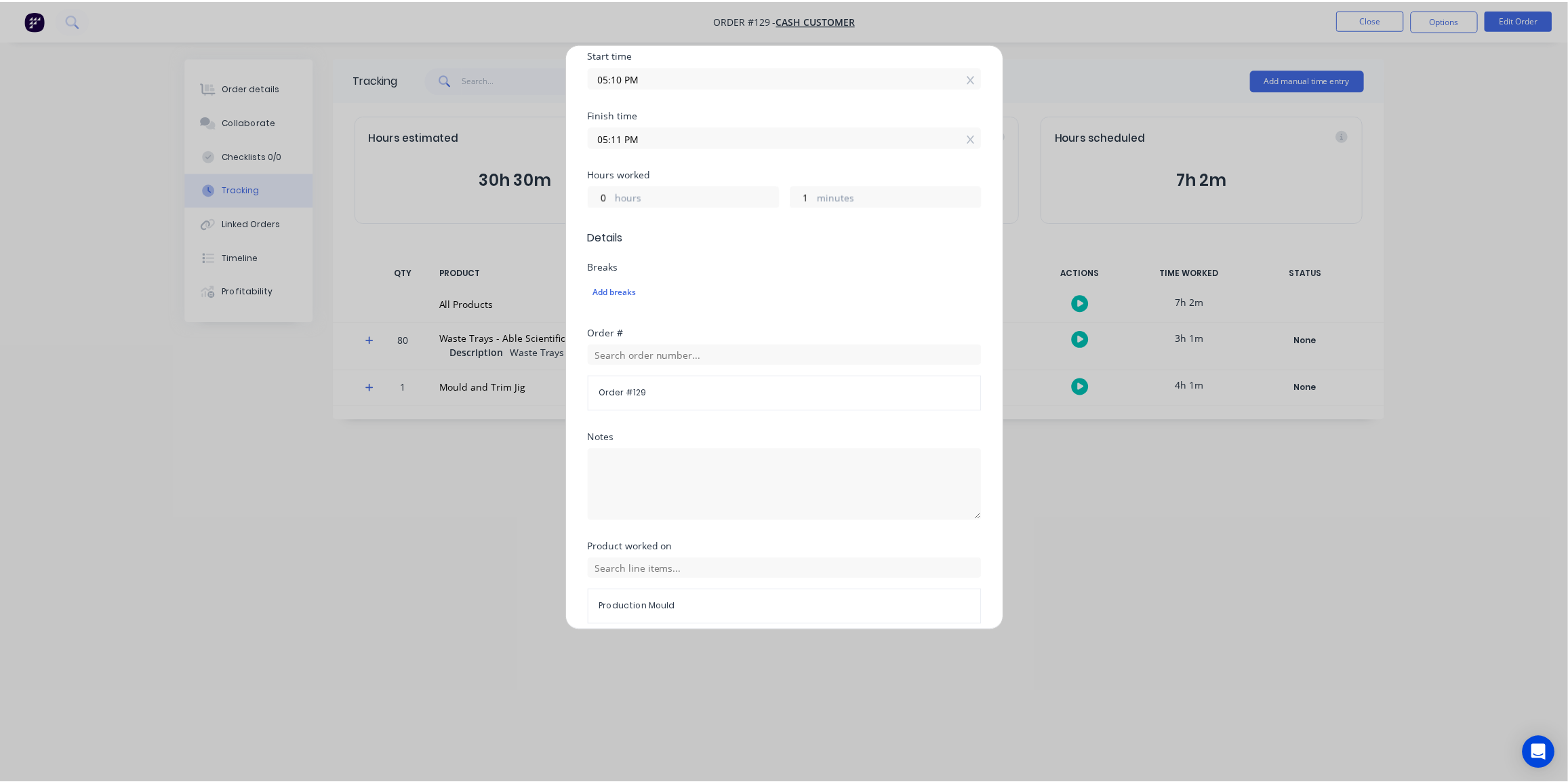
scroll to position [254, 0]
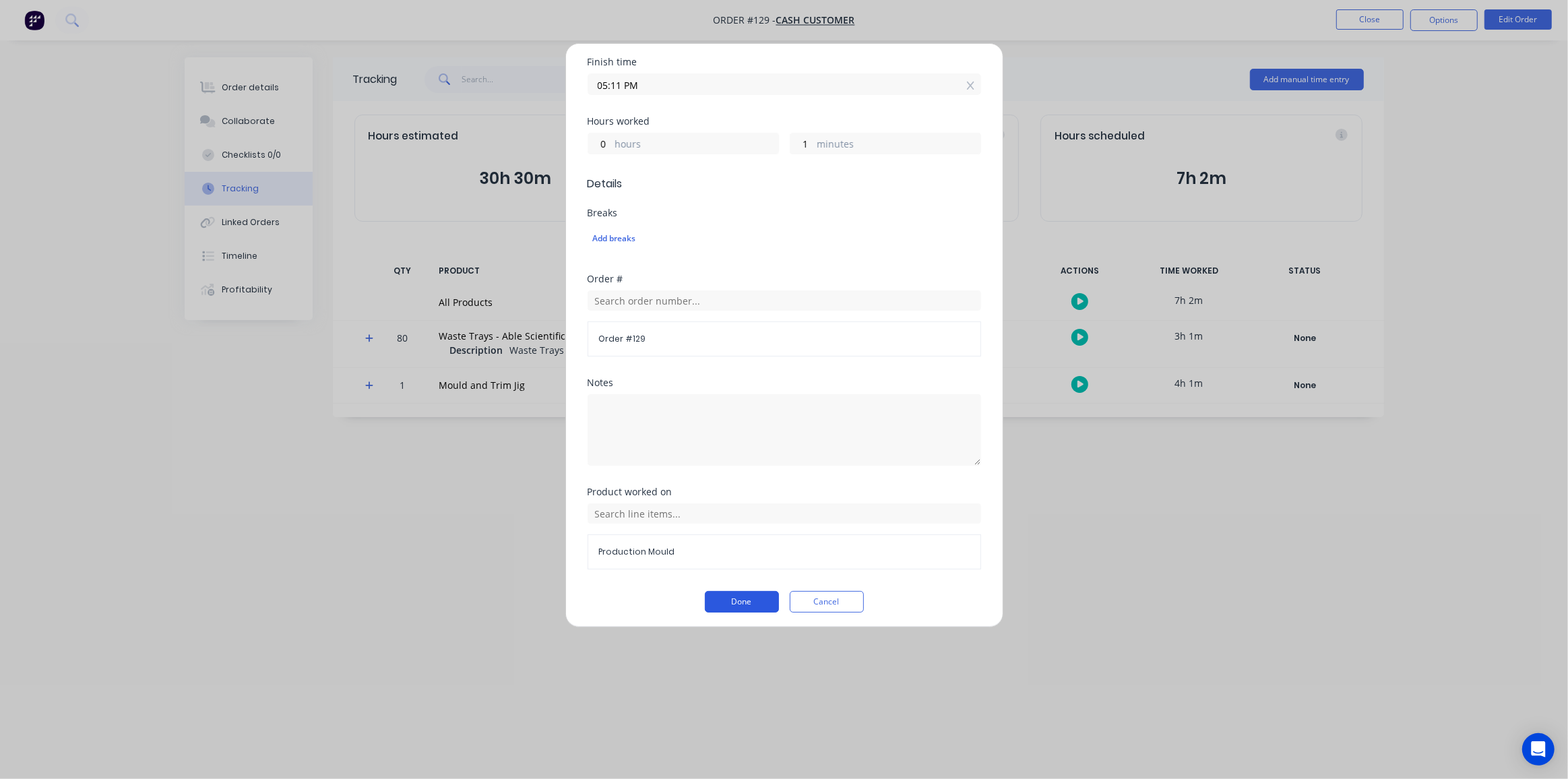
click at [725, 591] on button "Done" at bounding box center [742, 602] width 74 height 22
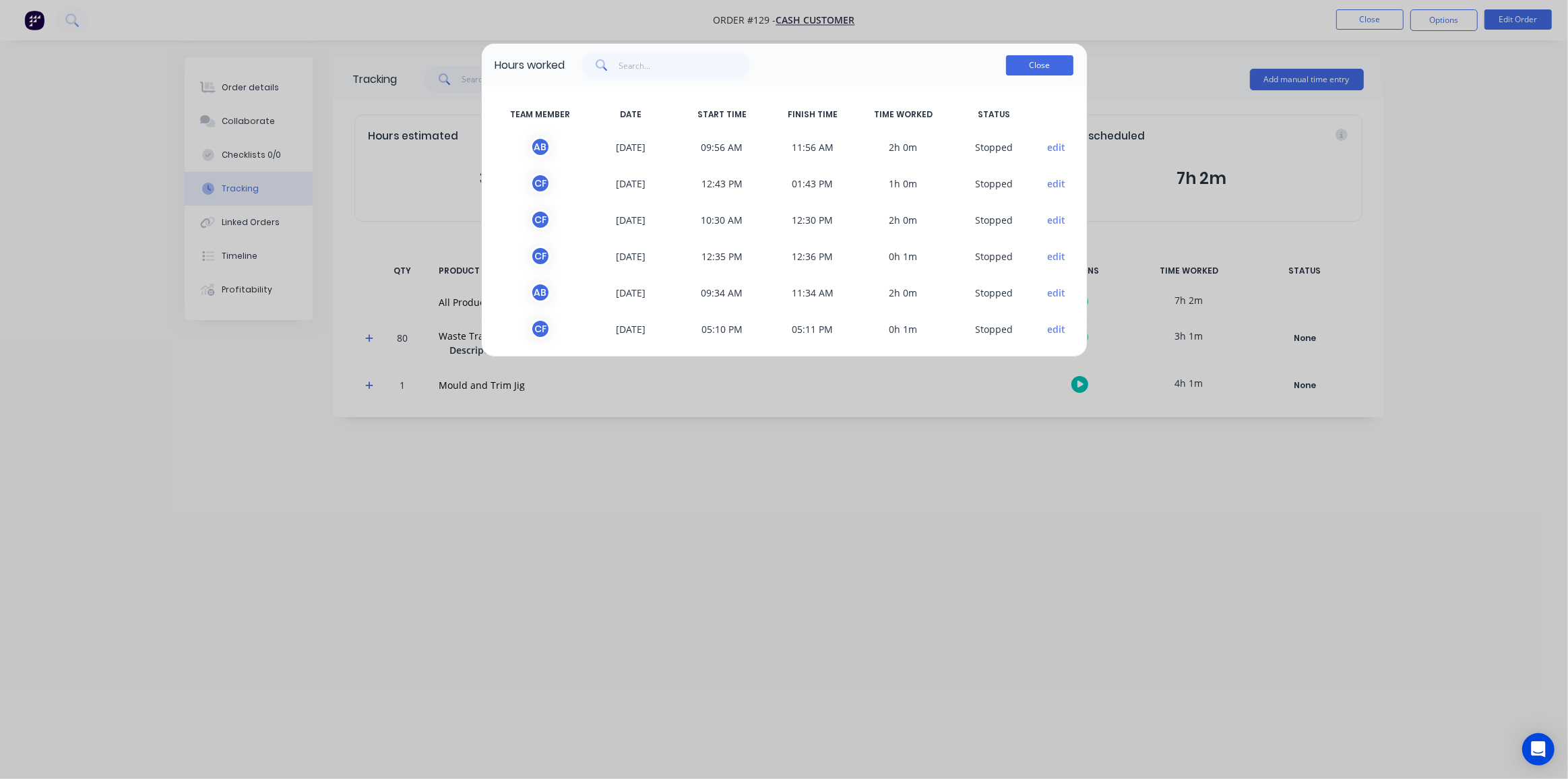
click at [1040, 68] on button "Close" at bounding box center [1040, 66] width 68 height 20
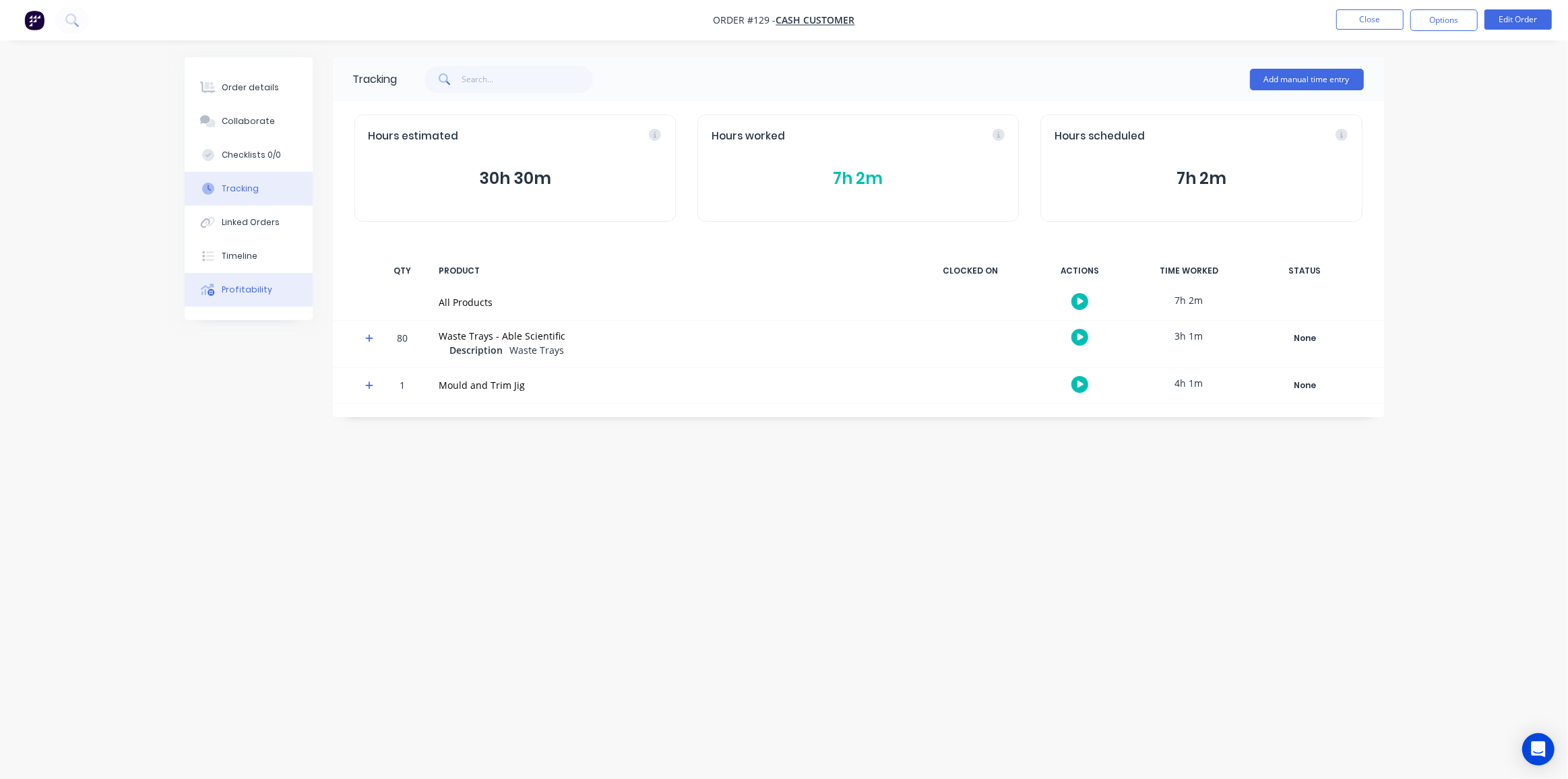
click at [247, 290] on div "Profitability" at bounding box center [247, 289] width 50 height 12
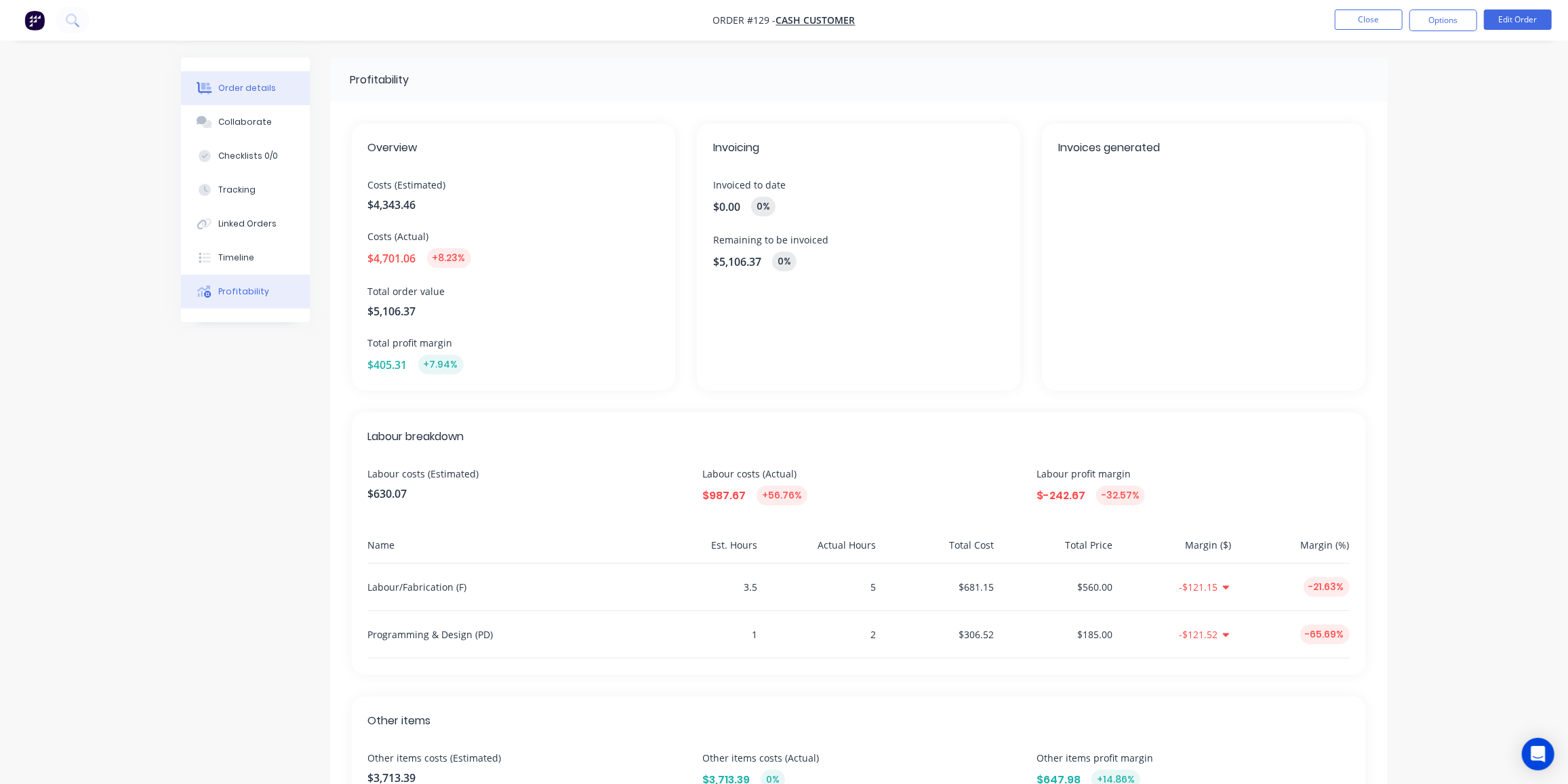
click at [242, 87] on div "Order details" at bounding box center [247, 87] width 58 height 12
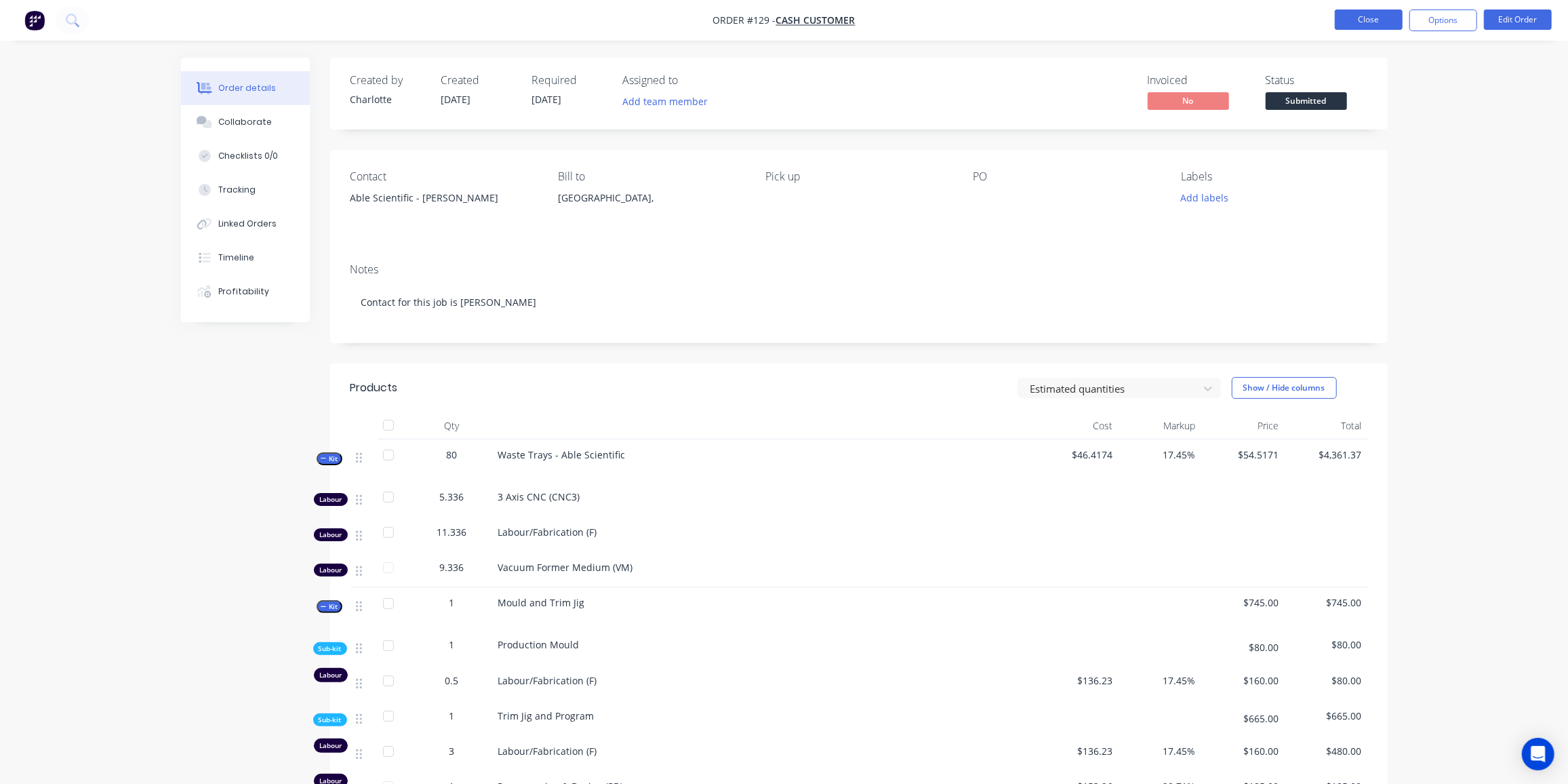
click at [1356, 17] on button "Close" at bounding box center [1369, 19] width 68 height 20
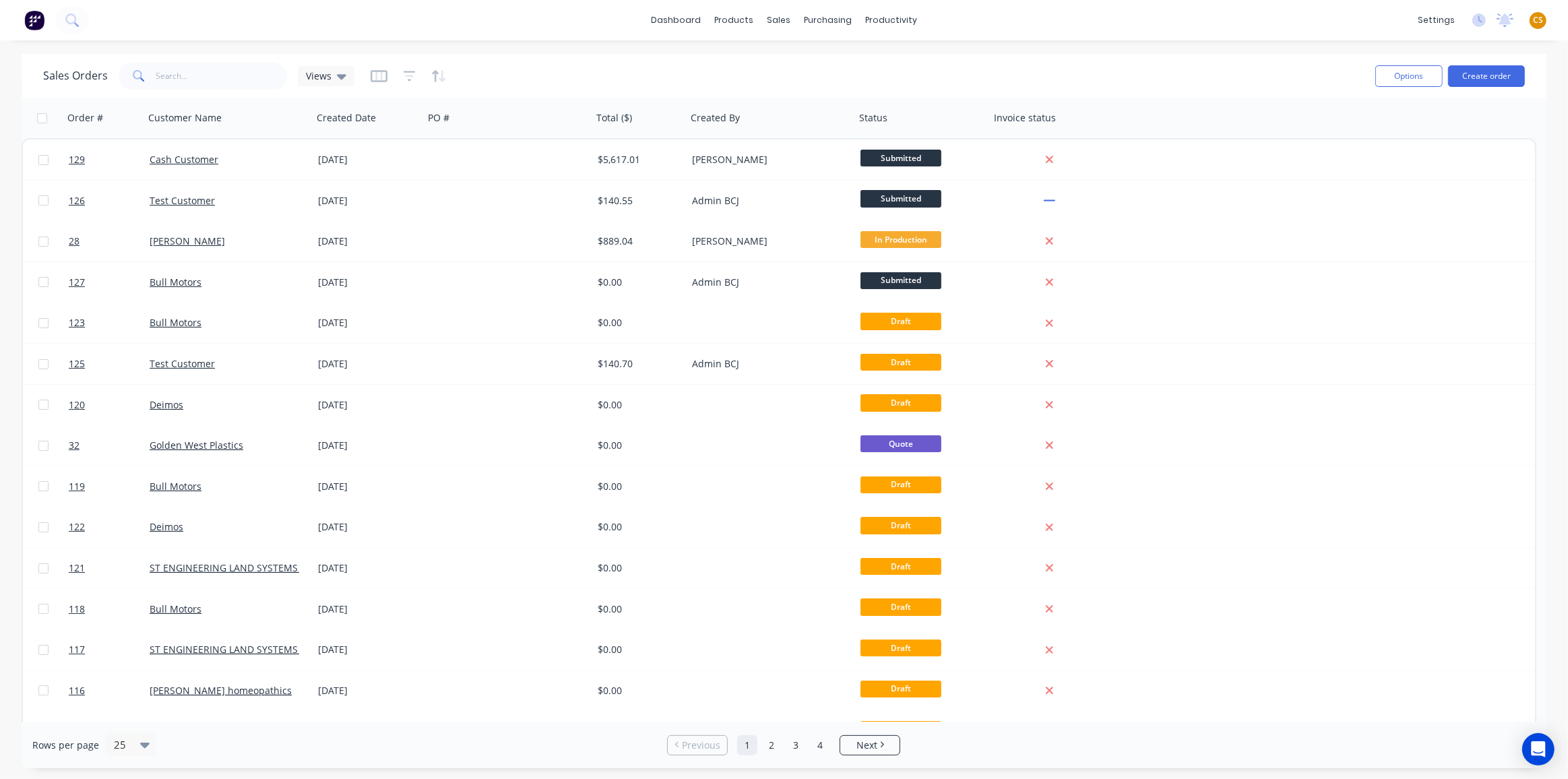
click at [1542, 16] on span "CS" at bounding box center [1538, 19] width 10 height 12
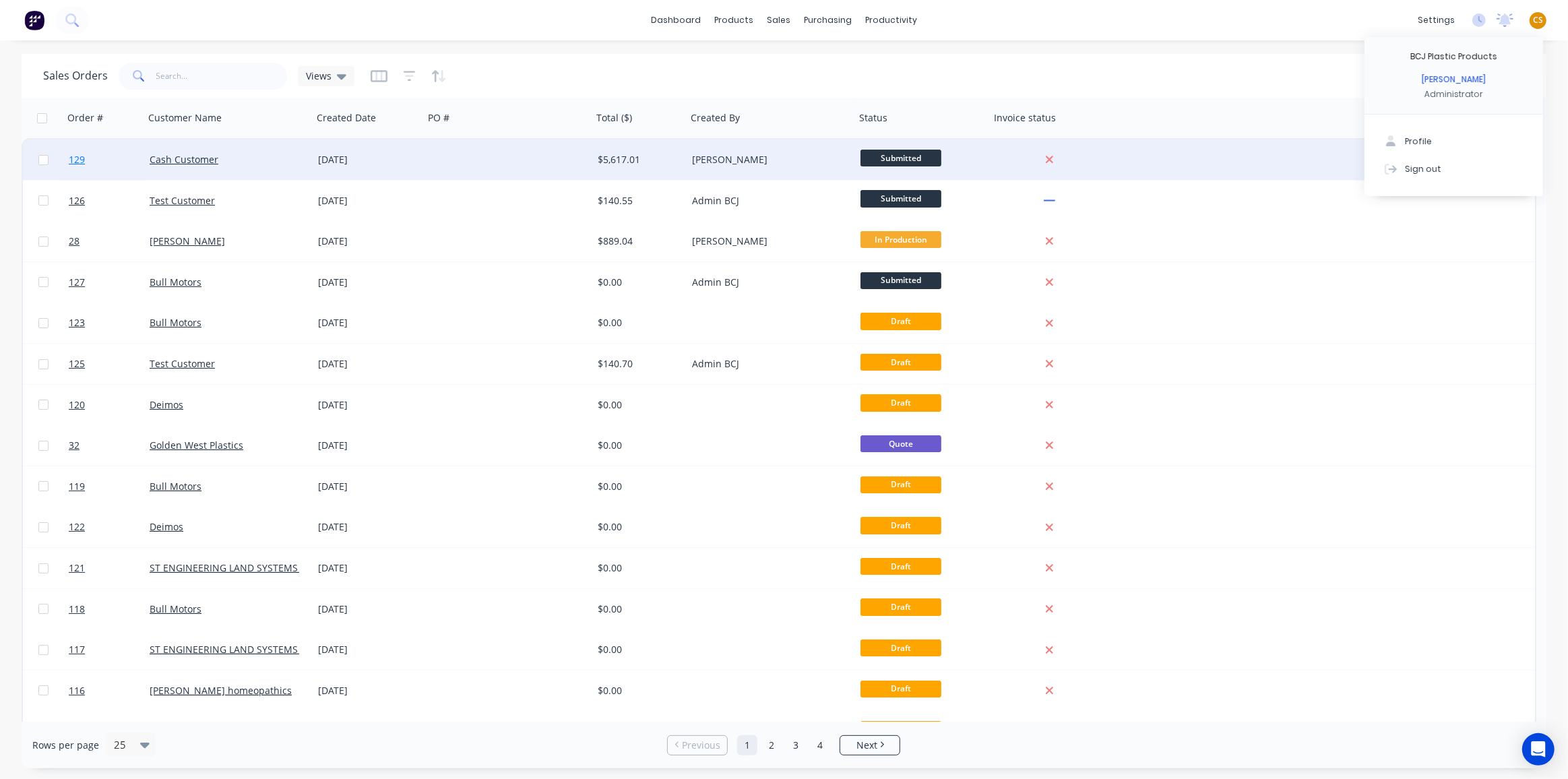
click at [100, 159] on link "129" at bounding box center [109, 160] width 81 height 40
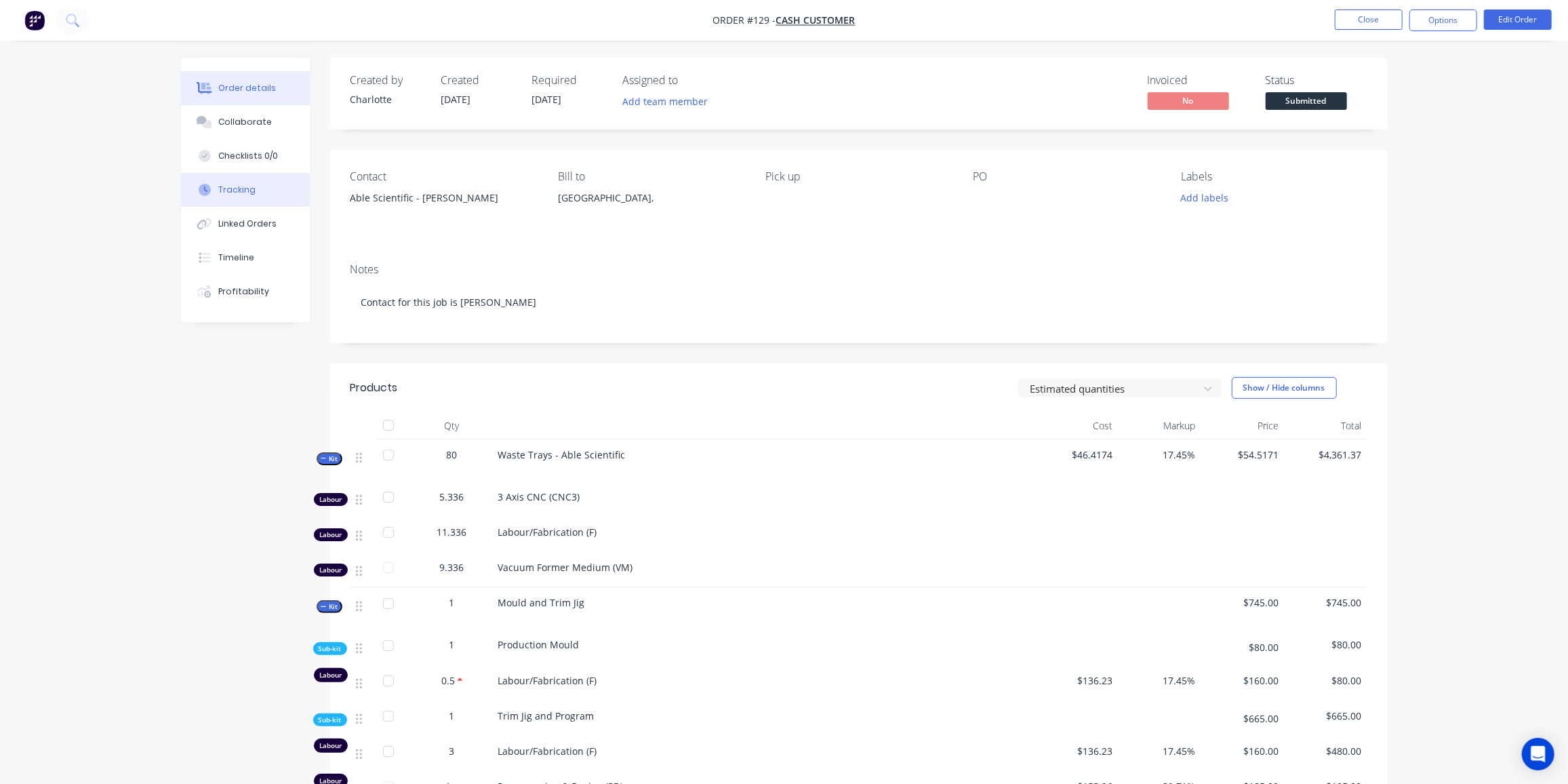
click at [239, 196] on div "Tracking" at bounding box center [237, 189] width 38 height 12
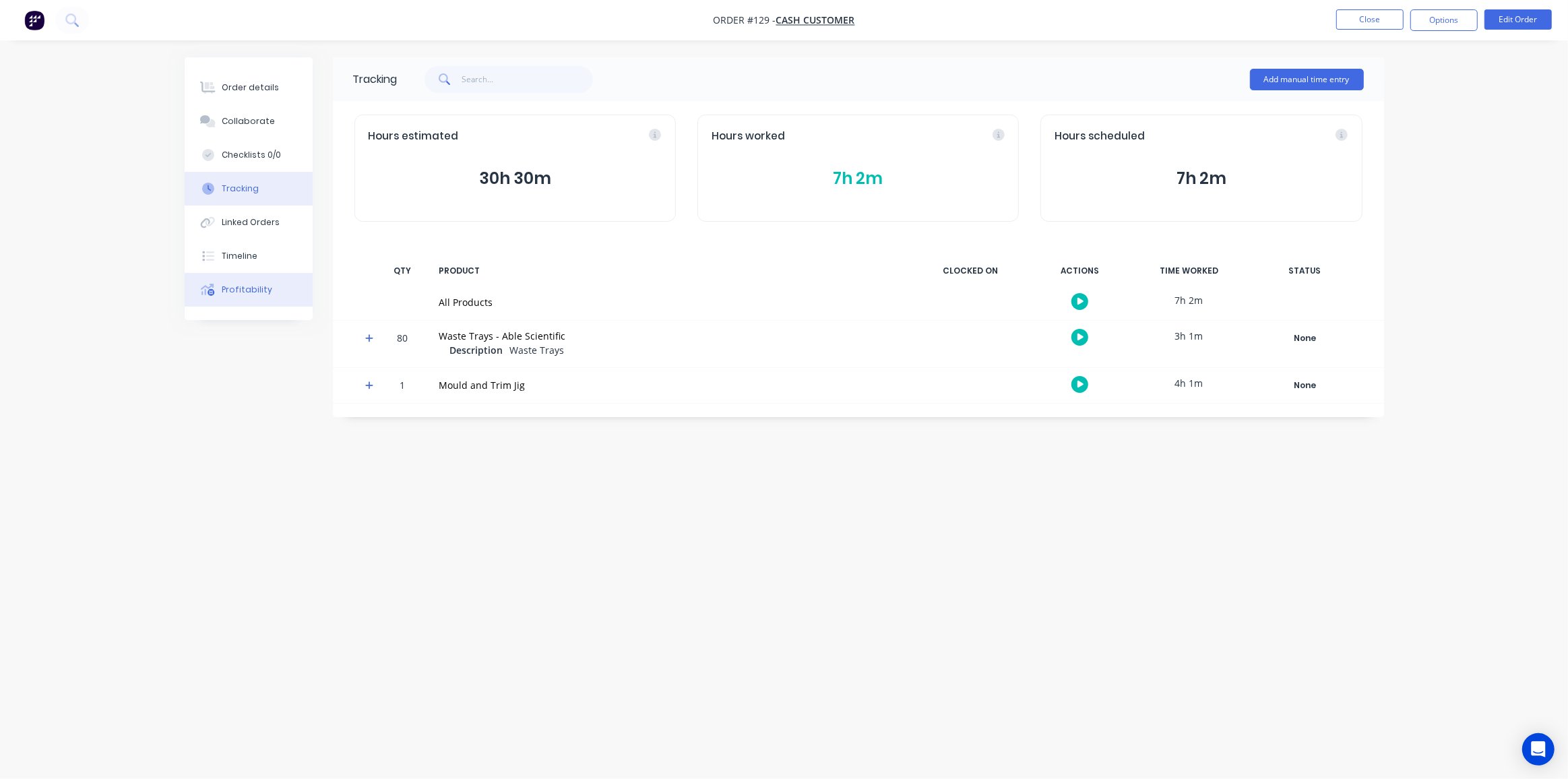
click at [242, 289] on div "Profitability" at bounding box center [247, 289] width 50 height 12
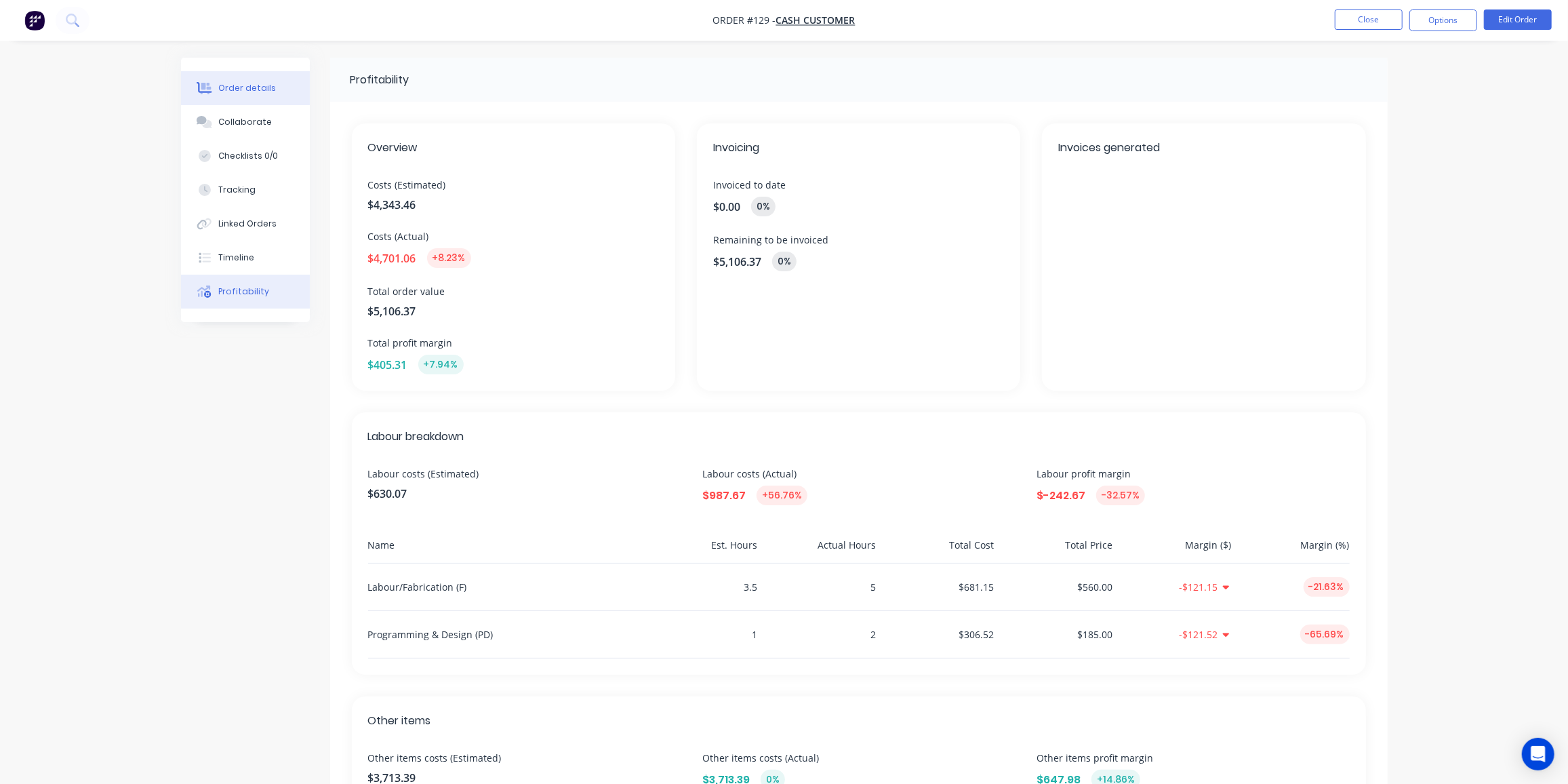
click at [250, 84] on div "Order details" at bounding box center [247, 87] width 58 height 12
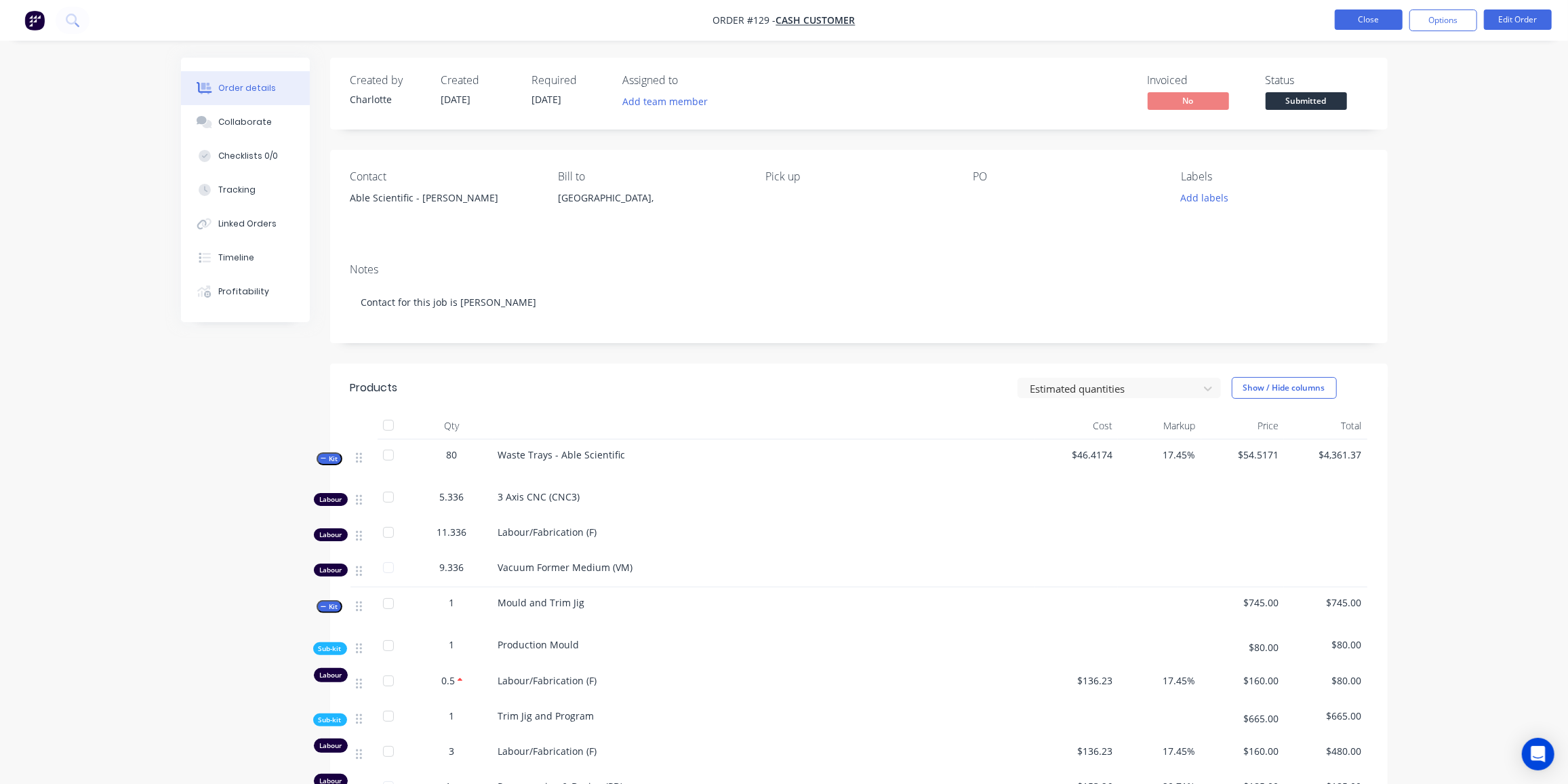
click at [1353, 22] on button "Close" at bounding box center [1369, 19] width 68 height 20
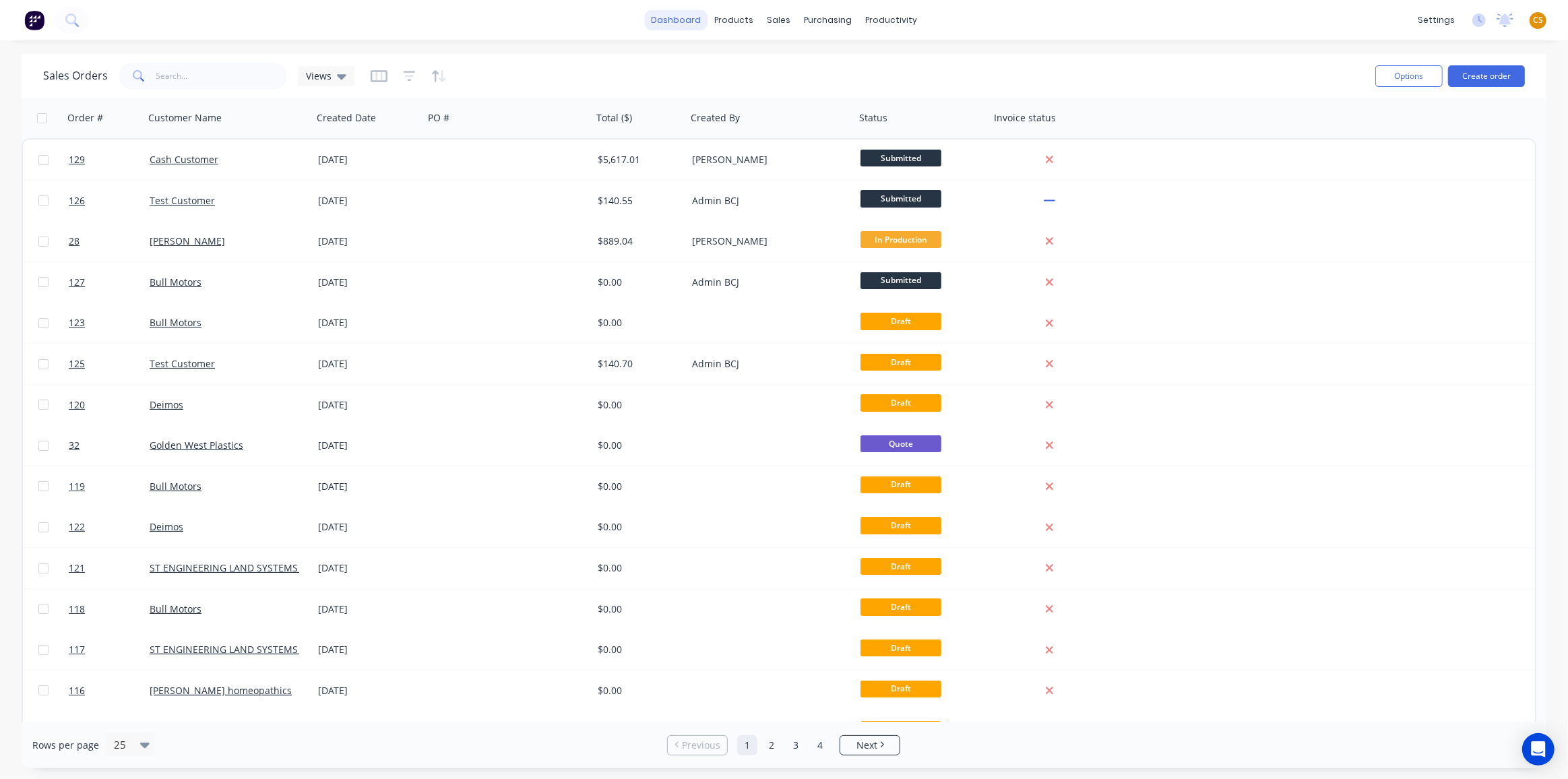
click at [685, 16] on link "dashboard" at bounding box center [675, 20] width 63 height 20
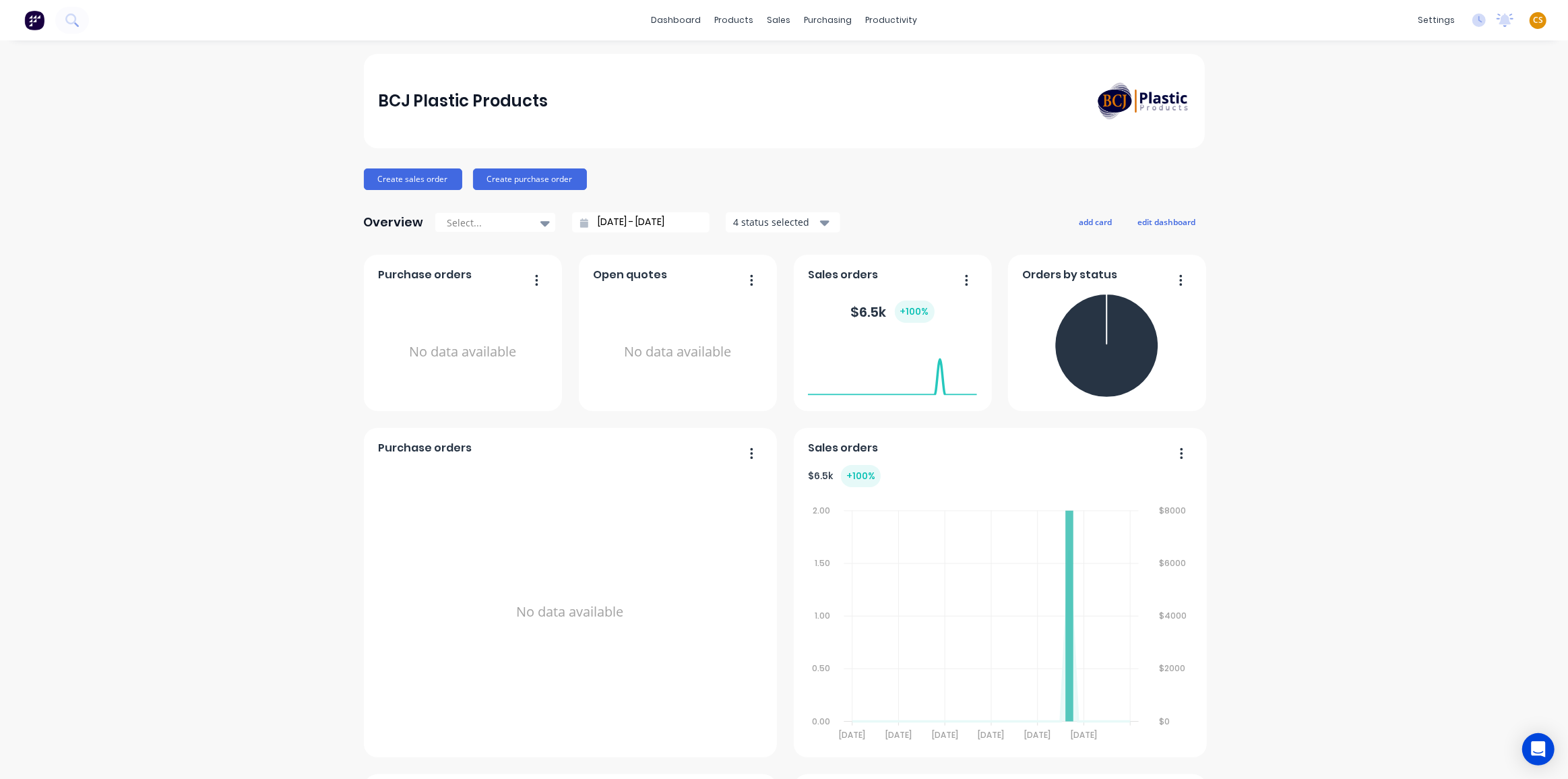
click at [1533, 21] on span "CS" at bounding box center [1538, 19] width 10 height 12
click at [1434, 173] on button "Sign out" at bounding box center [1454, 169] width 179 height 27
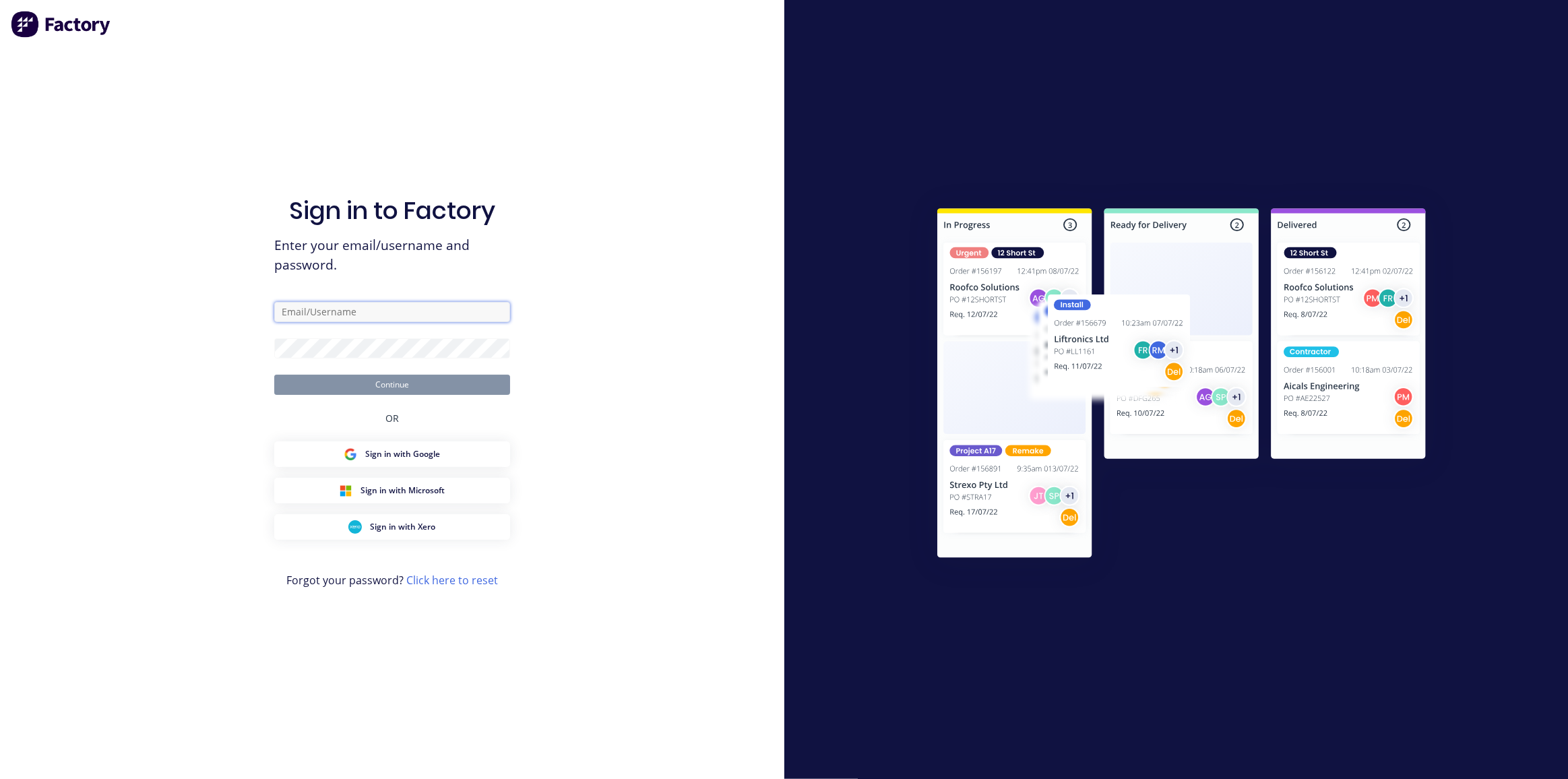
click at [324, 311] on input "text" at bounding box center [392, 312] width 236 height 20
type input "[PERSON_NAME][EMAIL_ADDRESS][DOMAIN_NAME]"
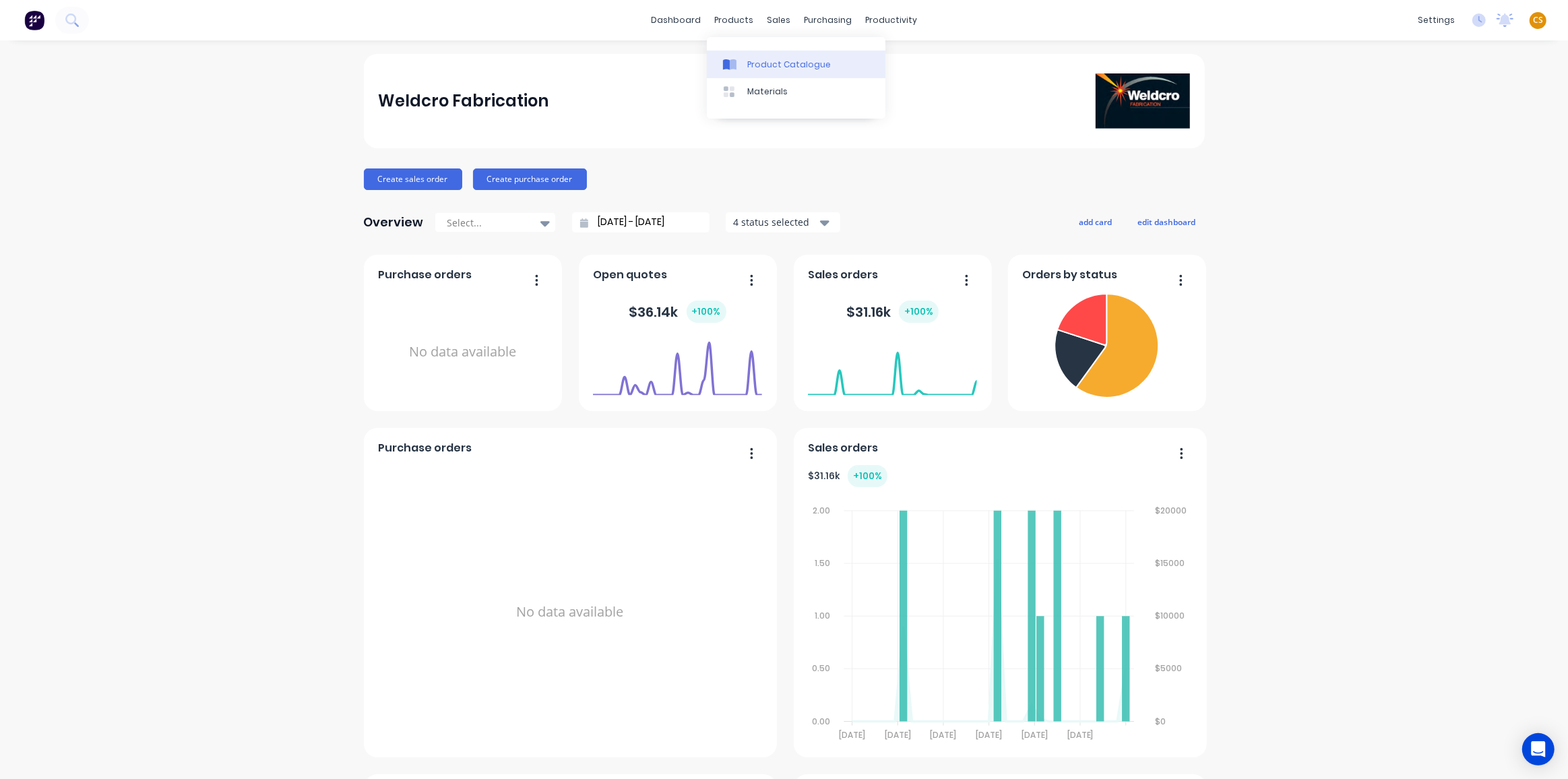
click at [780, 66] on div "Product Catalogue" at bounding box center [788, 64] width 83 height 12
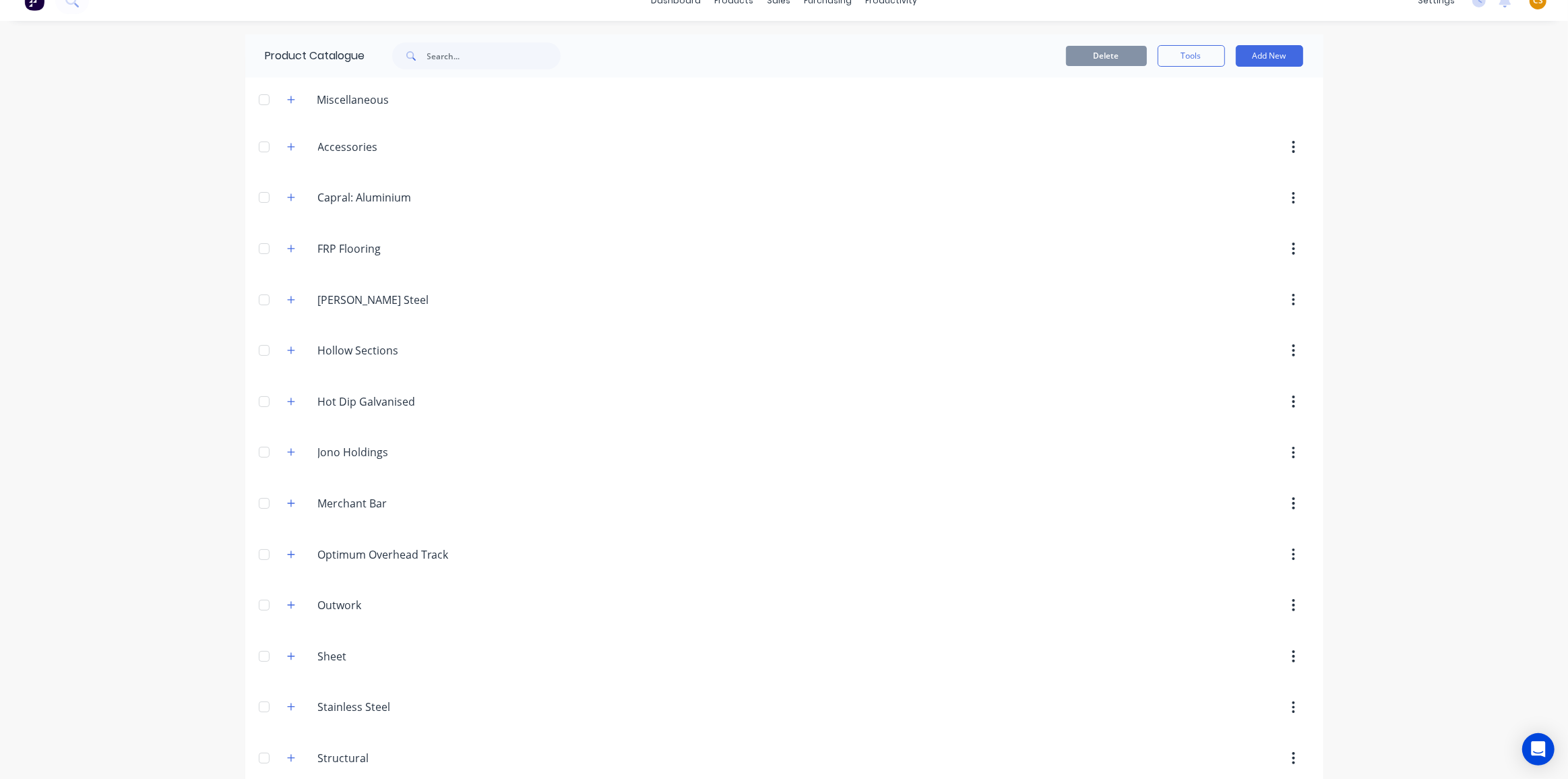
scroll to position [30, 0]
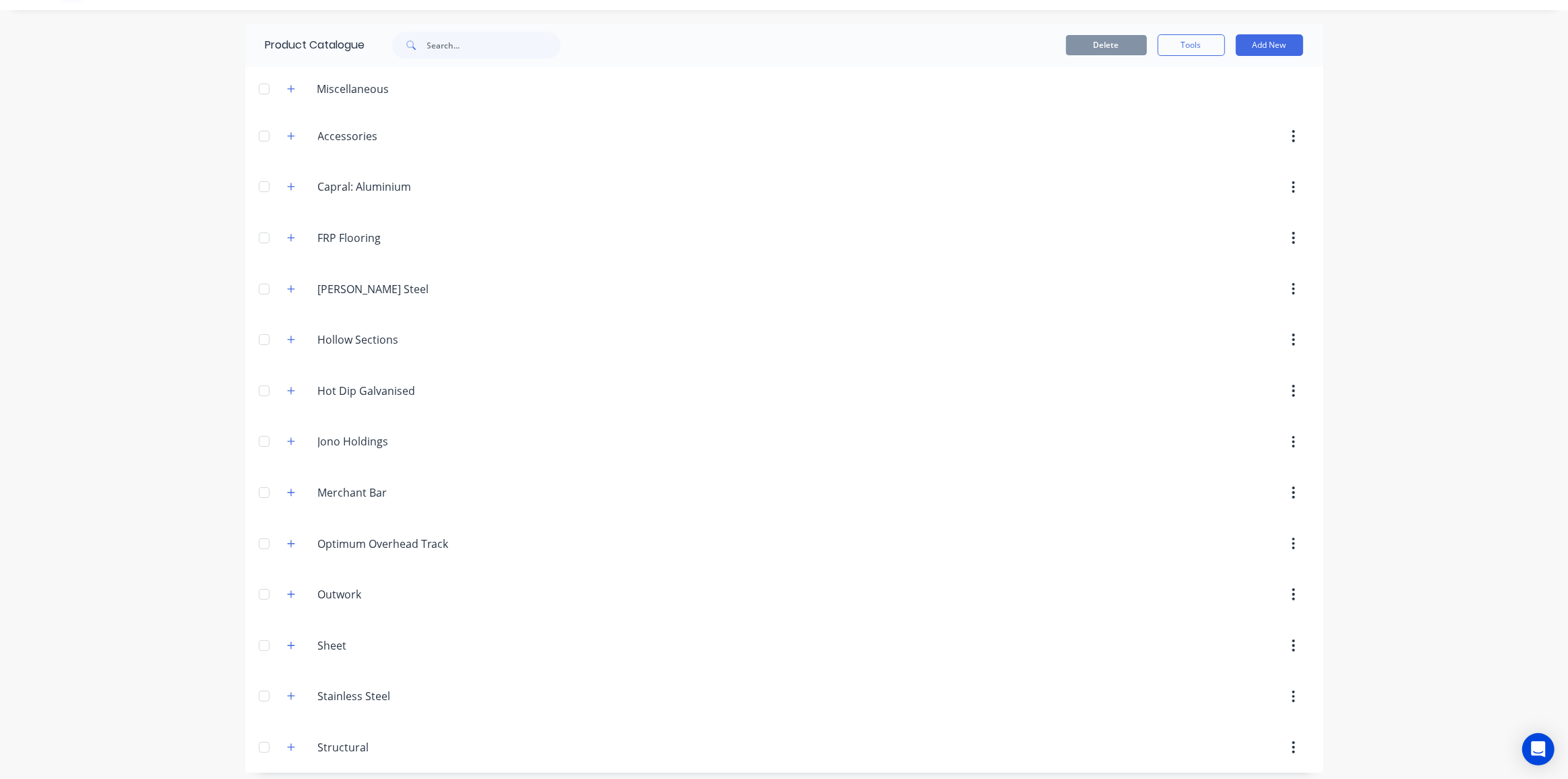
drag, startPoint x: 144, startPoint y: 181, endPoint x: 243, endPoint y: 205, distance: 101.9
click at [144, 181] on div "dashboard products sales purchasing productivity dashboard products Product Cat…" at bounding box center [784, 389] width 1568 height 779
click at [289, 284] on icon "button" at bounding box center [290, 289] width 8 height 9
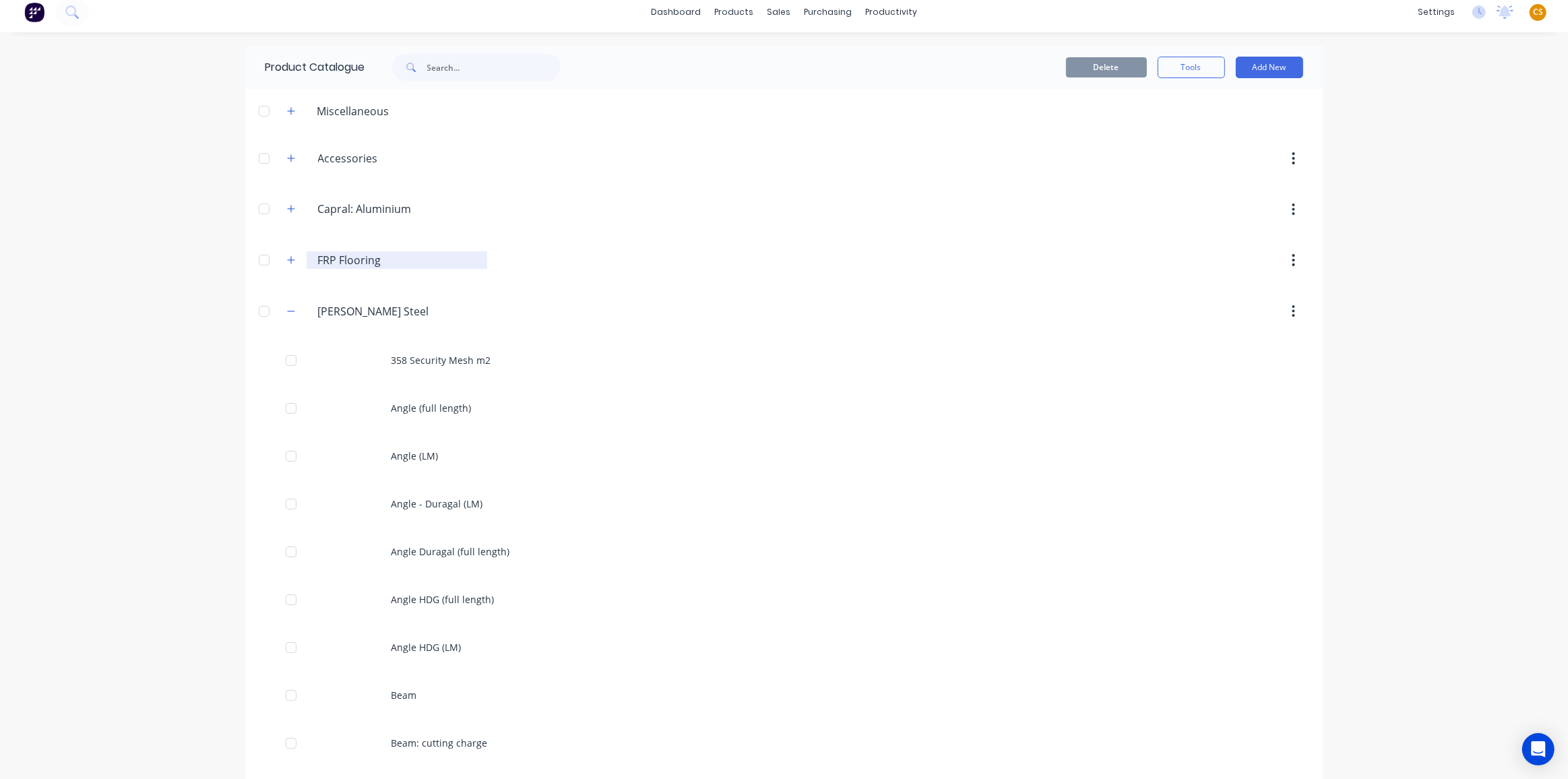
scroll to position [0, 0]
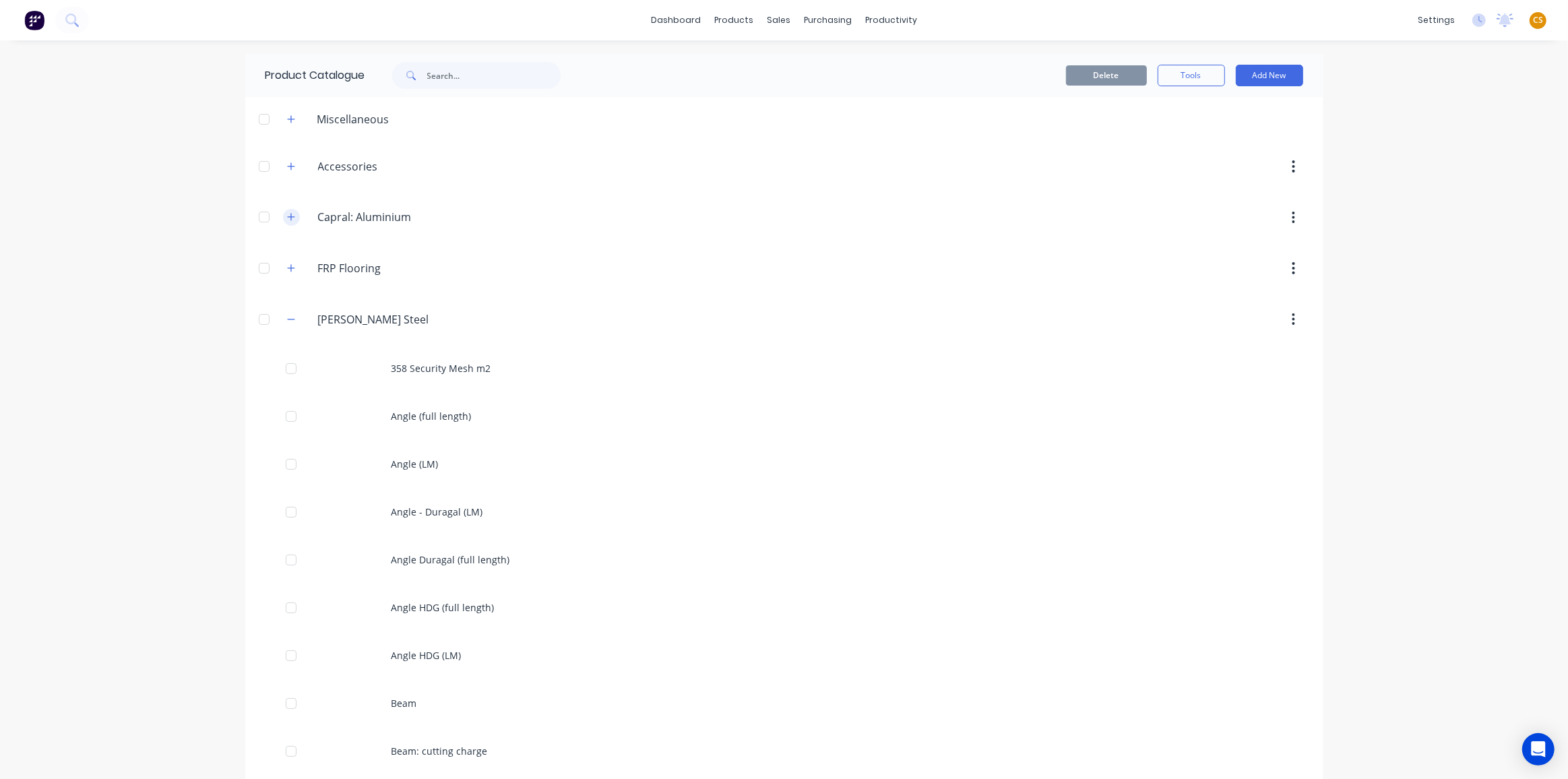
click at [287, 215] on icon "button" at bounding box center [290, 217] width 7 height 7
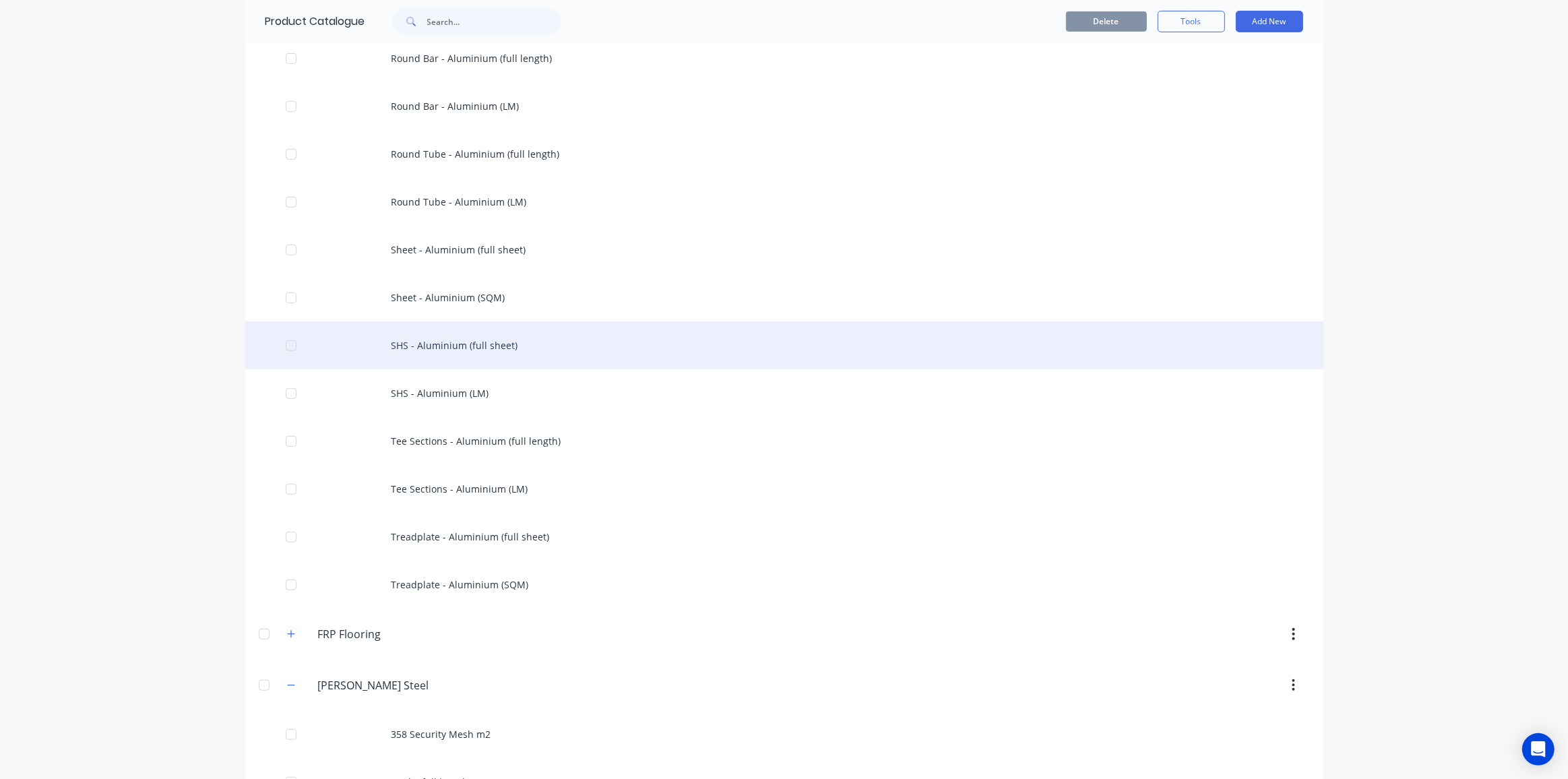
scroll to position [919, 0]
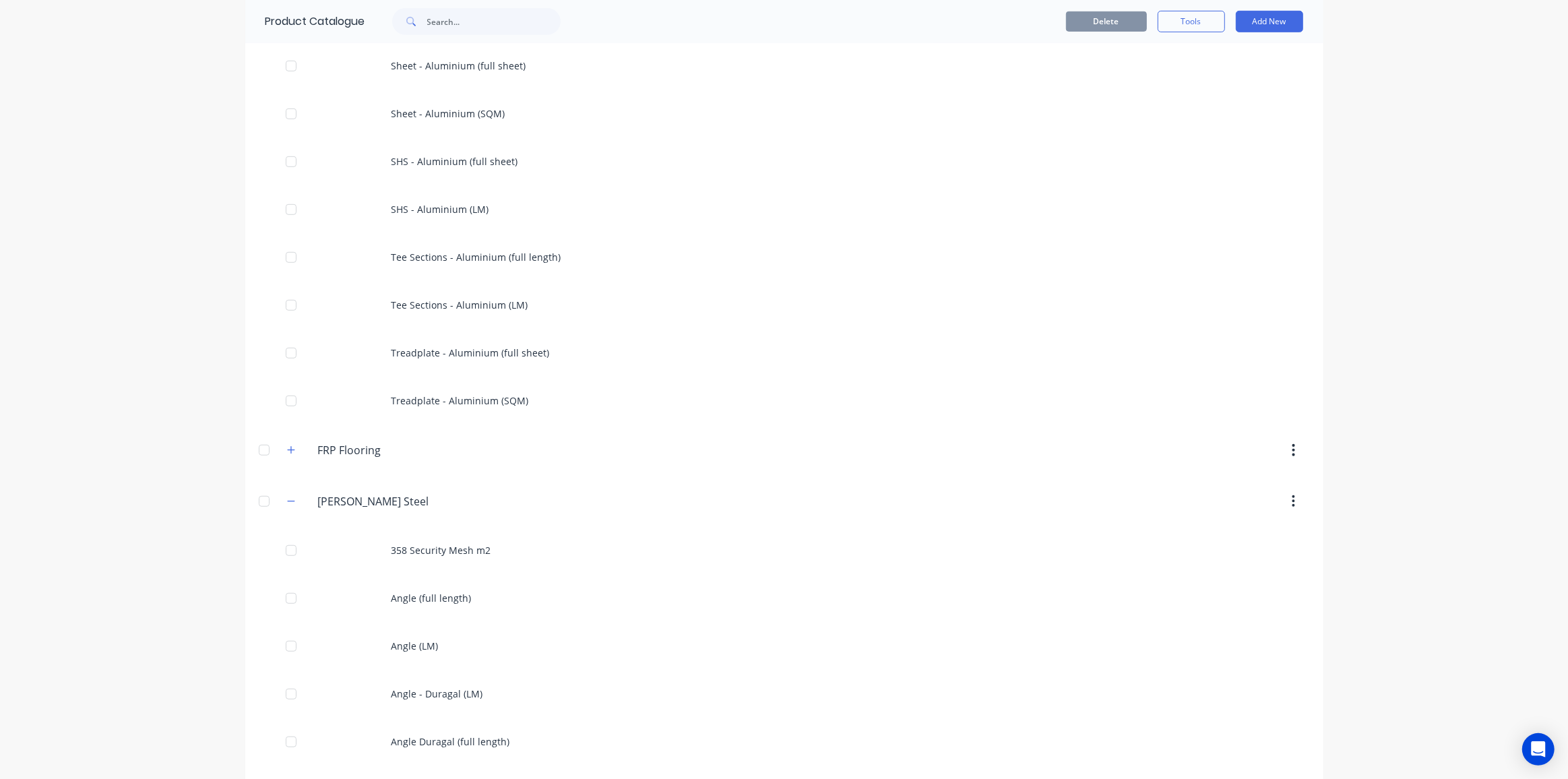
click at [55, 300] on div "dashboard products sales purchasing productivity dashboard products Product Cat…" at bounding box center [784, 389] width 1568 height 779
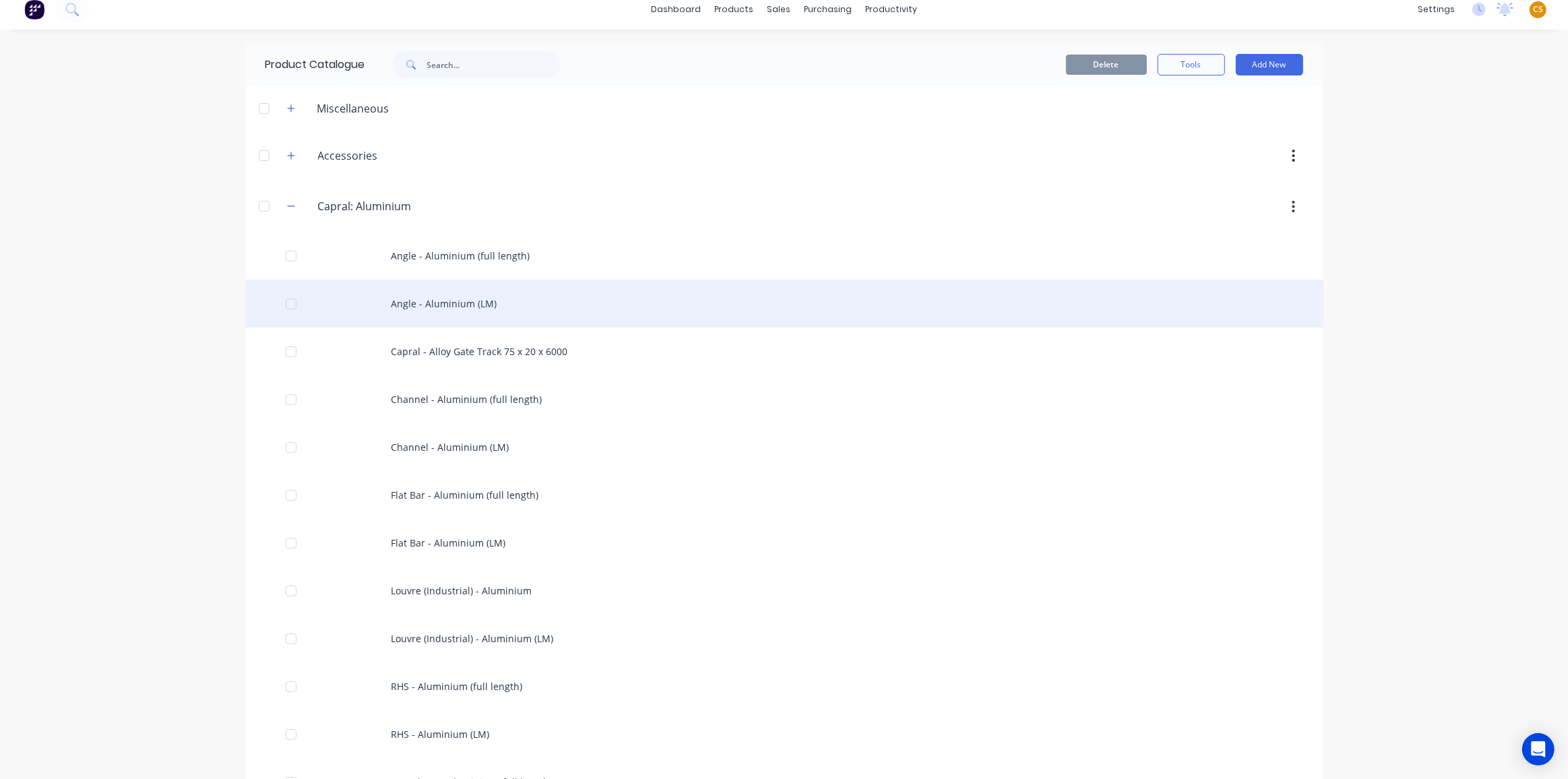
scroll to position [0, 0]
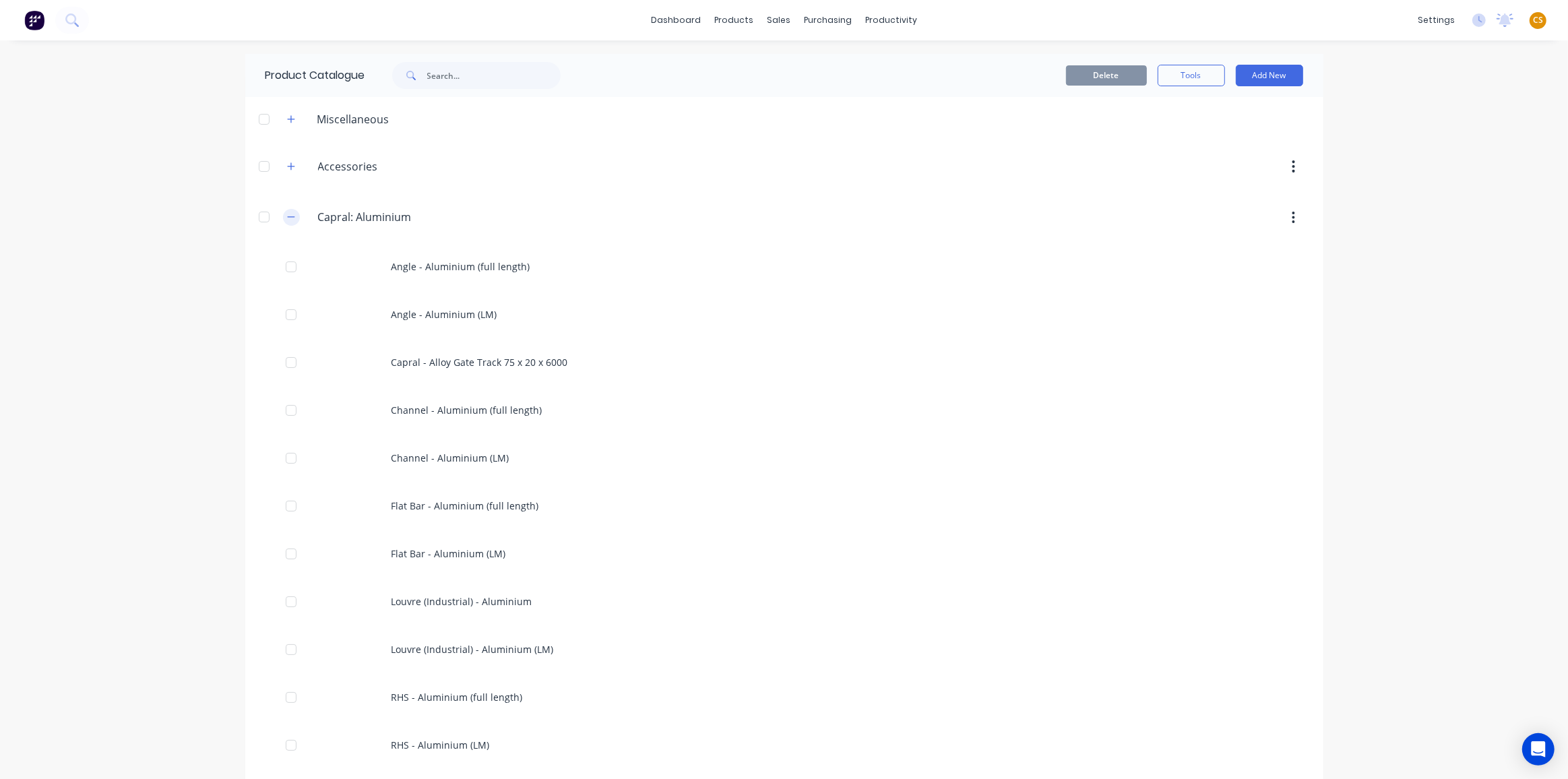
click at [288, 221] on icon "button" at bounding box center [290, 216] width 8 height 9
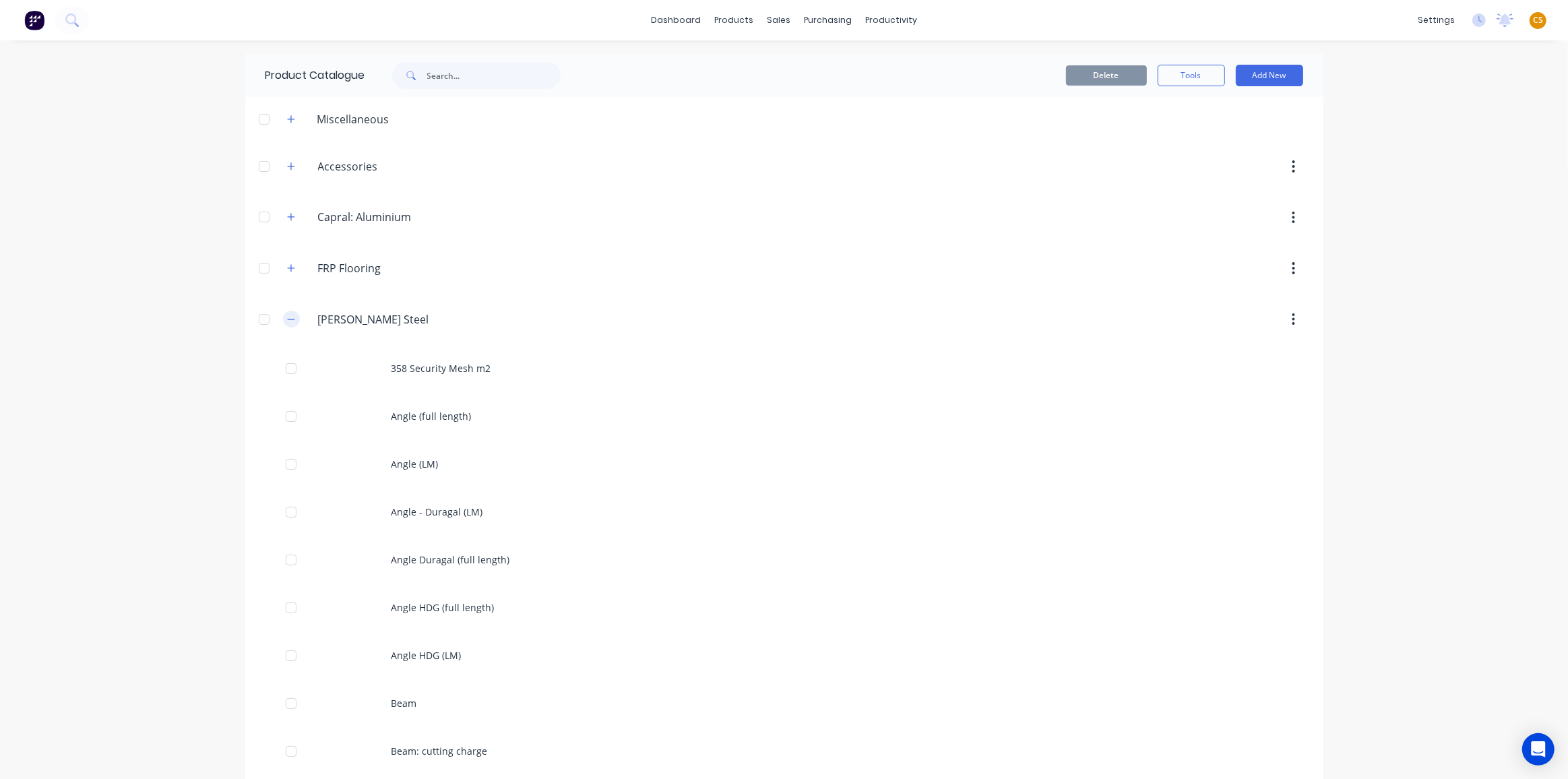
click at [283, 313] on button "button" at bounding box center [291, 319] width 16 height 16
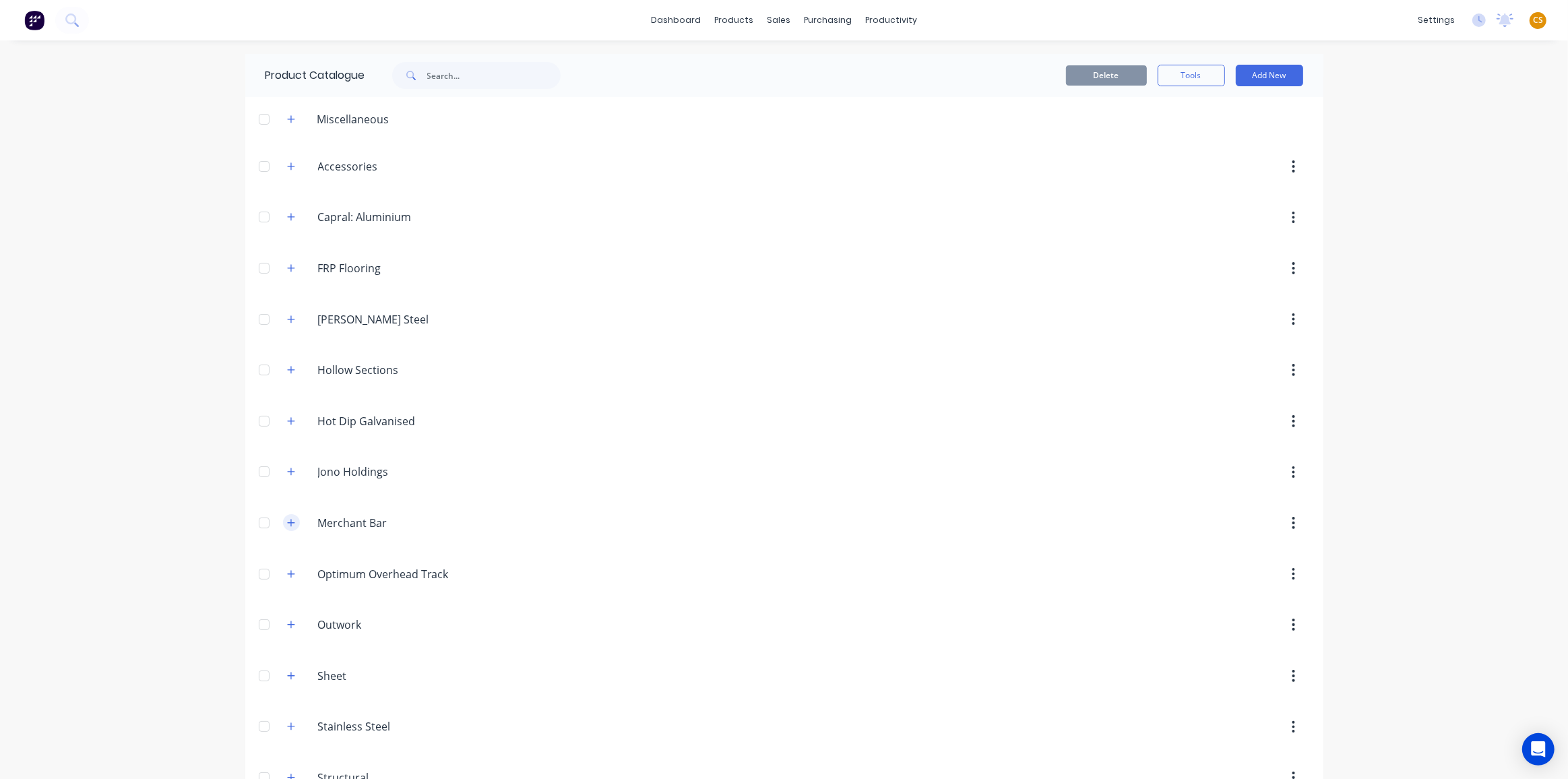
click at [287, 522] on icon "button" at bounding box center [290, 522] width 8 height 9
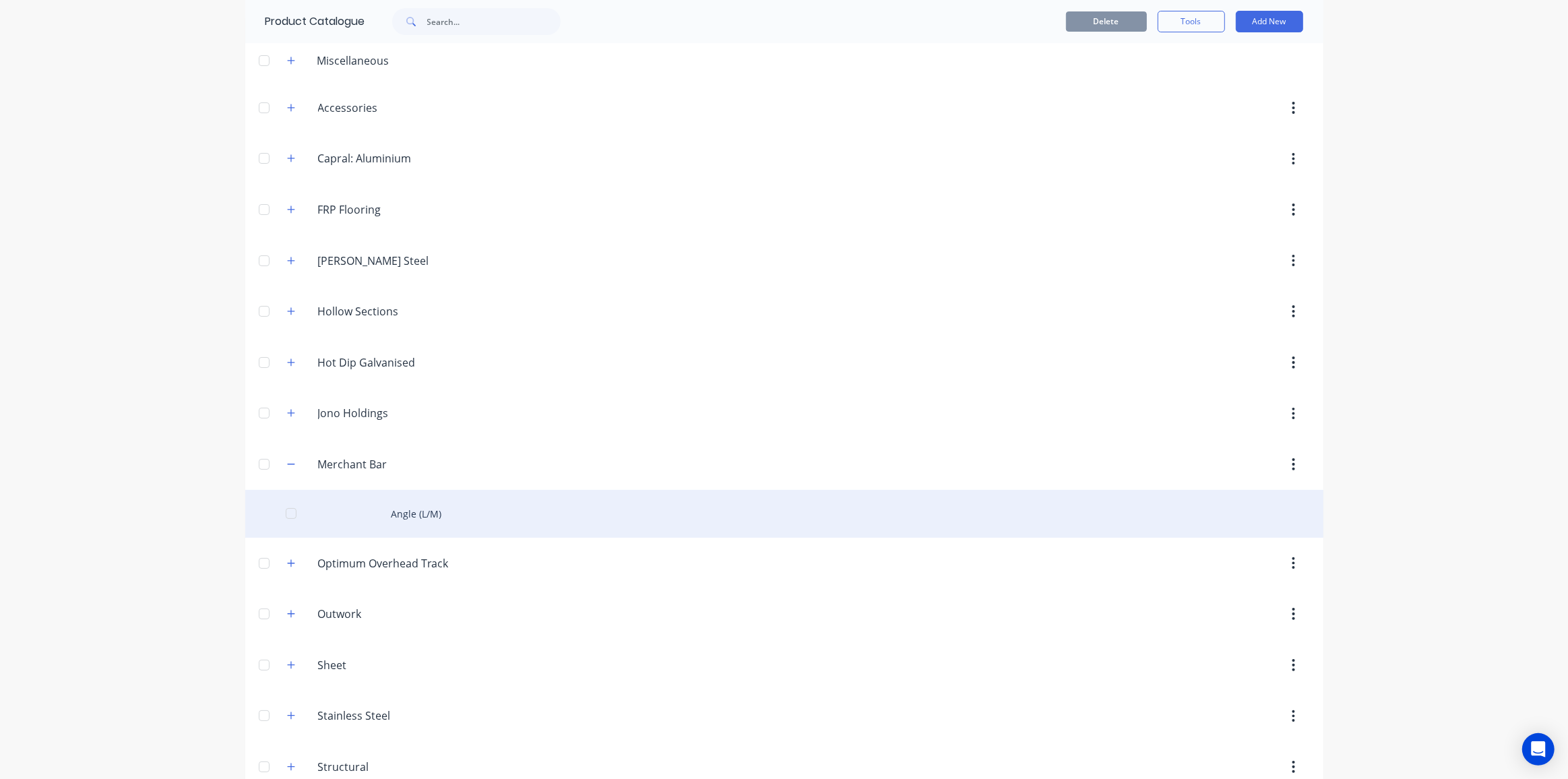
scroll to position [79, 0]
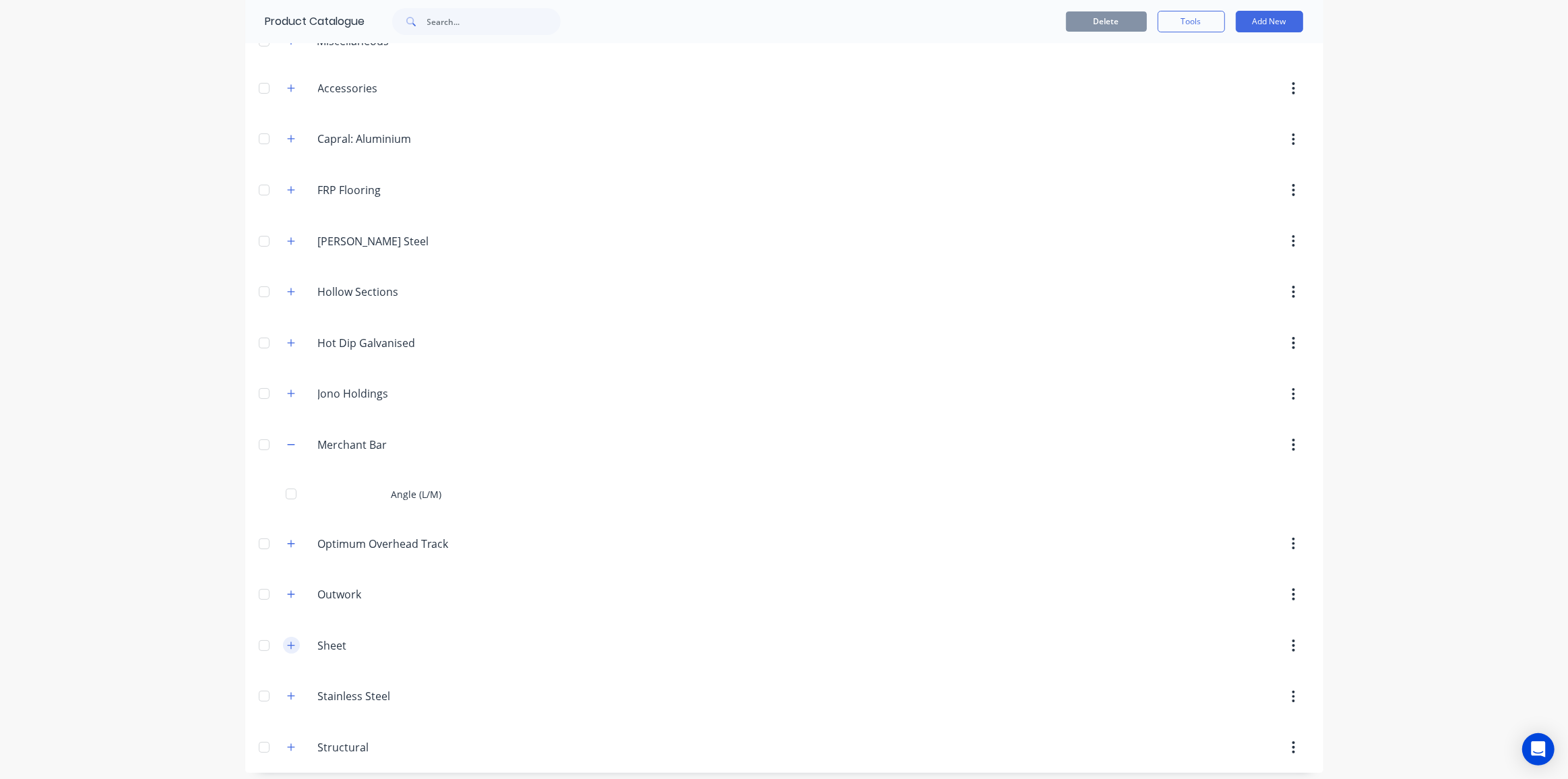
click at [287, 641] on icon "button" at bounding box center [290, 645] width 7 height 7
drag, startPoint x: 288, startPoint y: 742, endPoint x: 305, endPoint y: 731, distance: 20.2
click at [288, 742] on icon "button" at bounding box center [290, 747] width 8 height 9
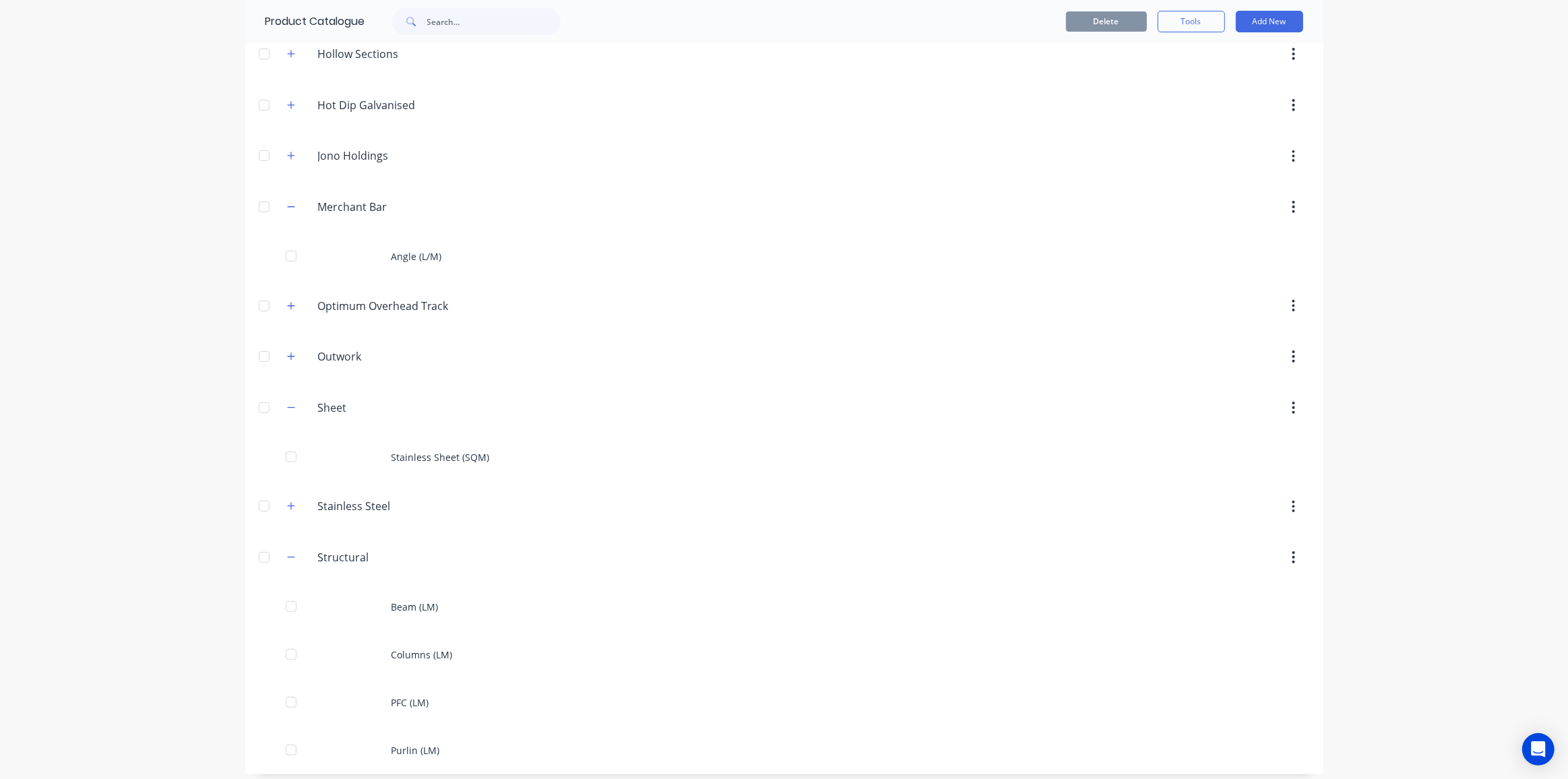
scroll to position [318, 0]
click at [289, 500] on icon "button" at bounding box center [290, 505] width 8 height 9
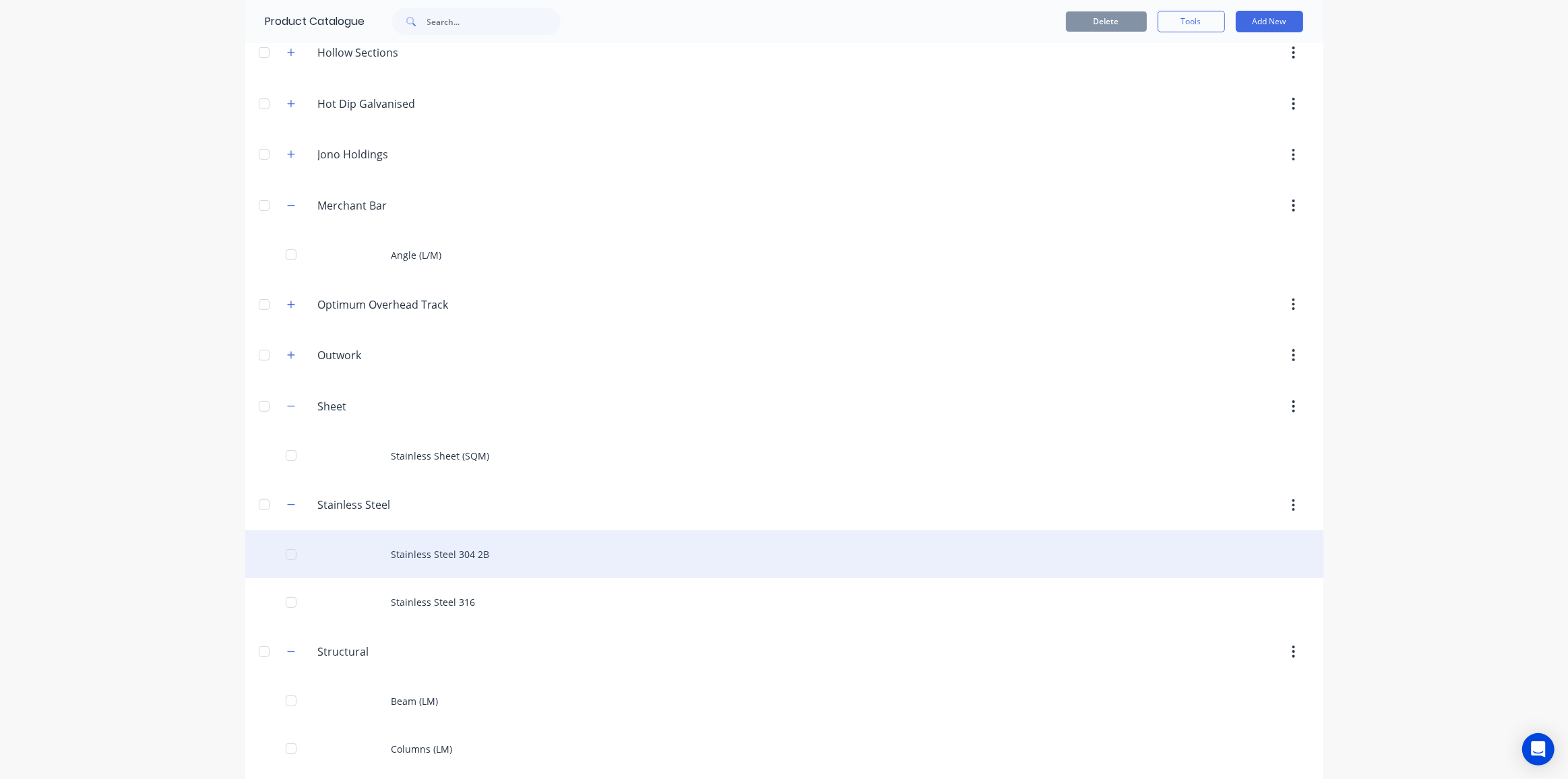
click at [432, 553] on div "Stainless Steel 304 2B" at bounding box center [784, 554] width 1079 height 47
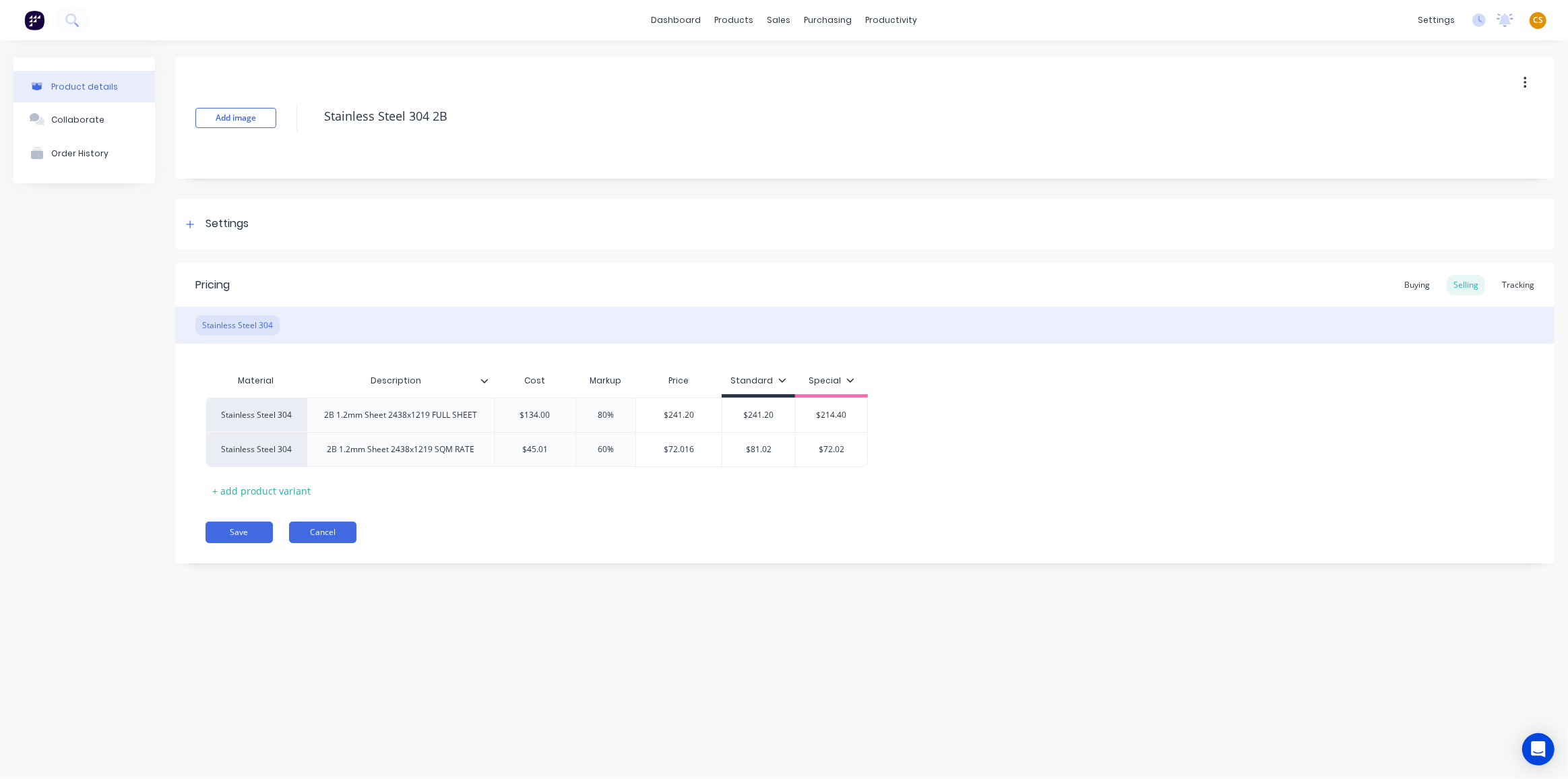
click at [333, 533] on button "Cancel" at bounding box center [323, 532] width 68 height 22
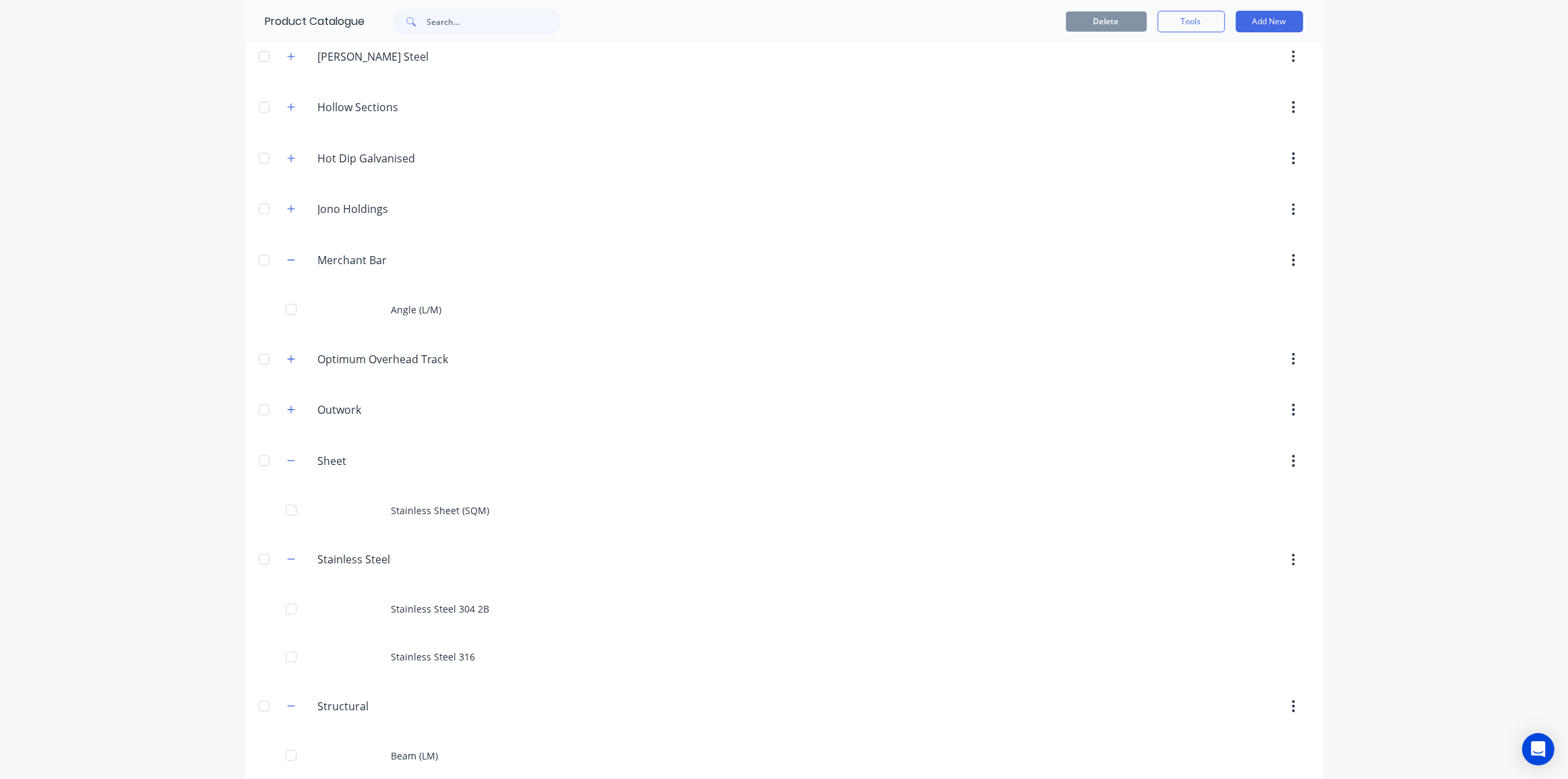
scroll to position [367, 0]
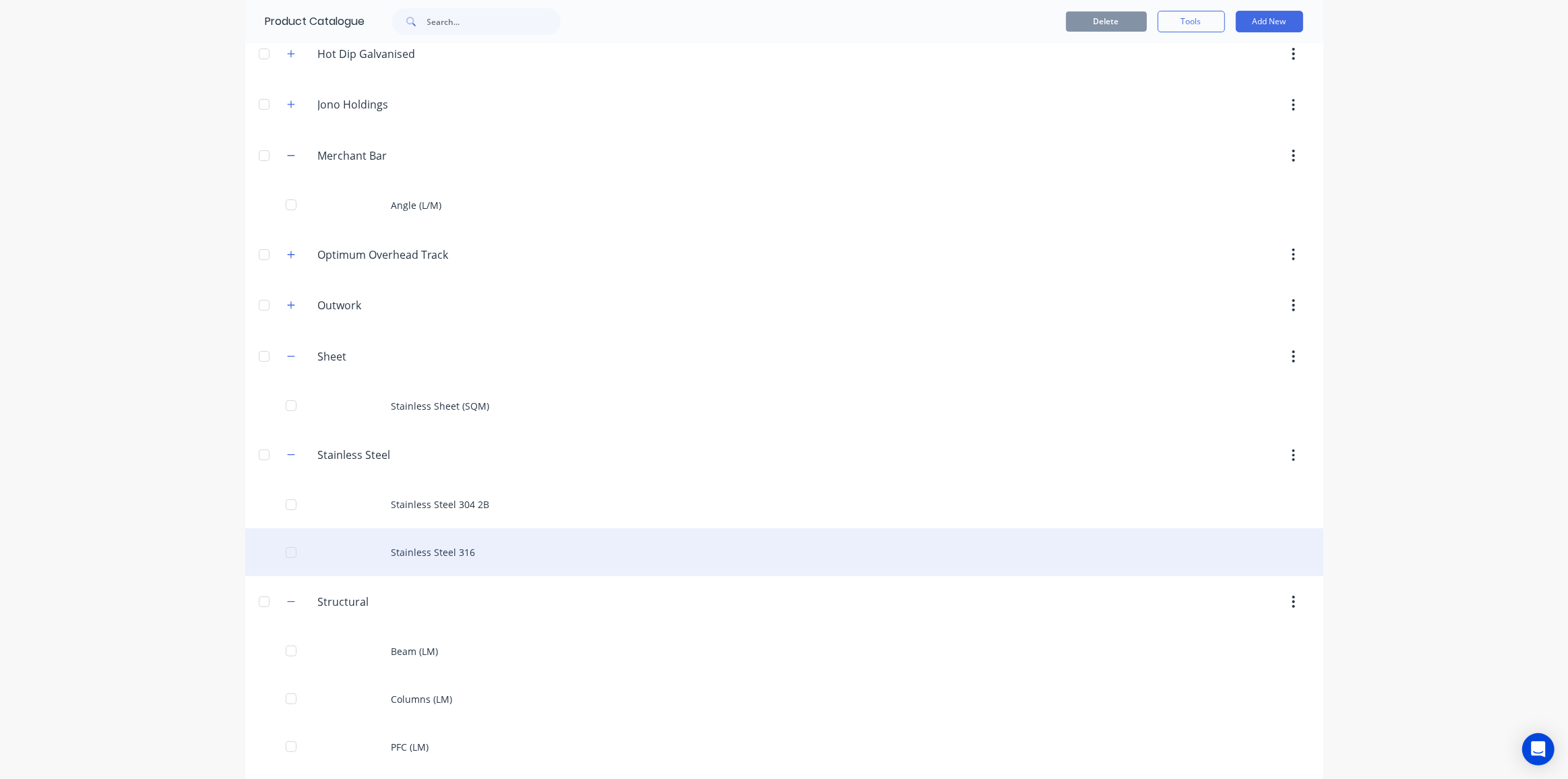
click at [413, 546] on div "Stainless Steel 316" at bounding box center [784, 553] width 1079 height 47
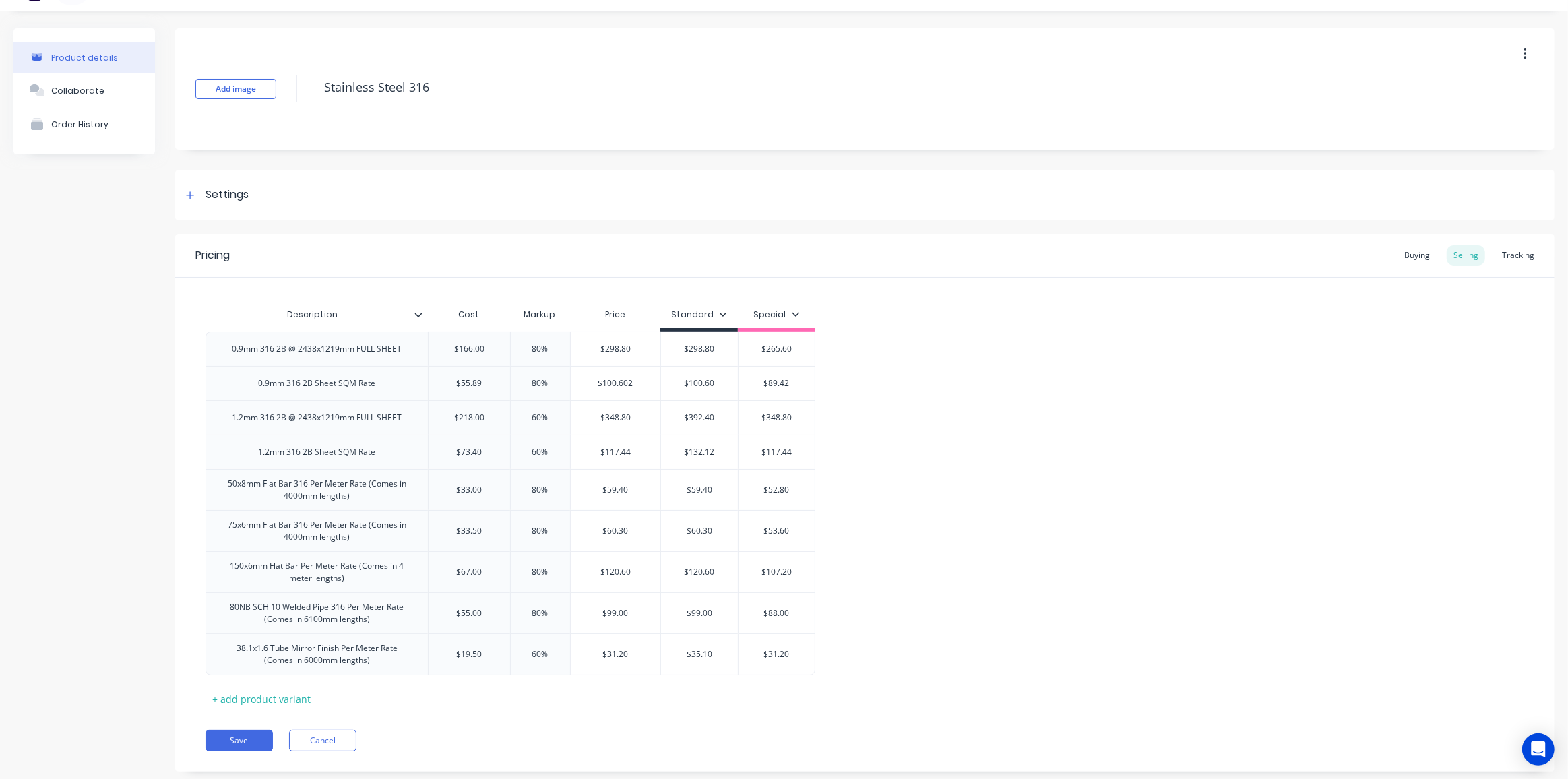
scroll to position [56, 0]
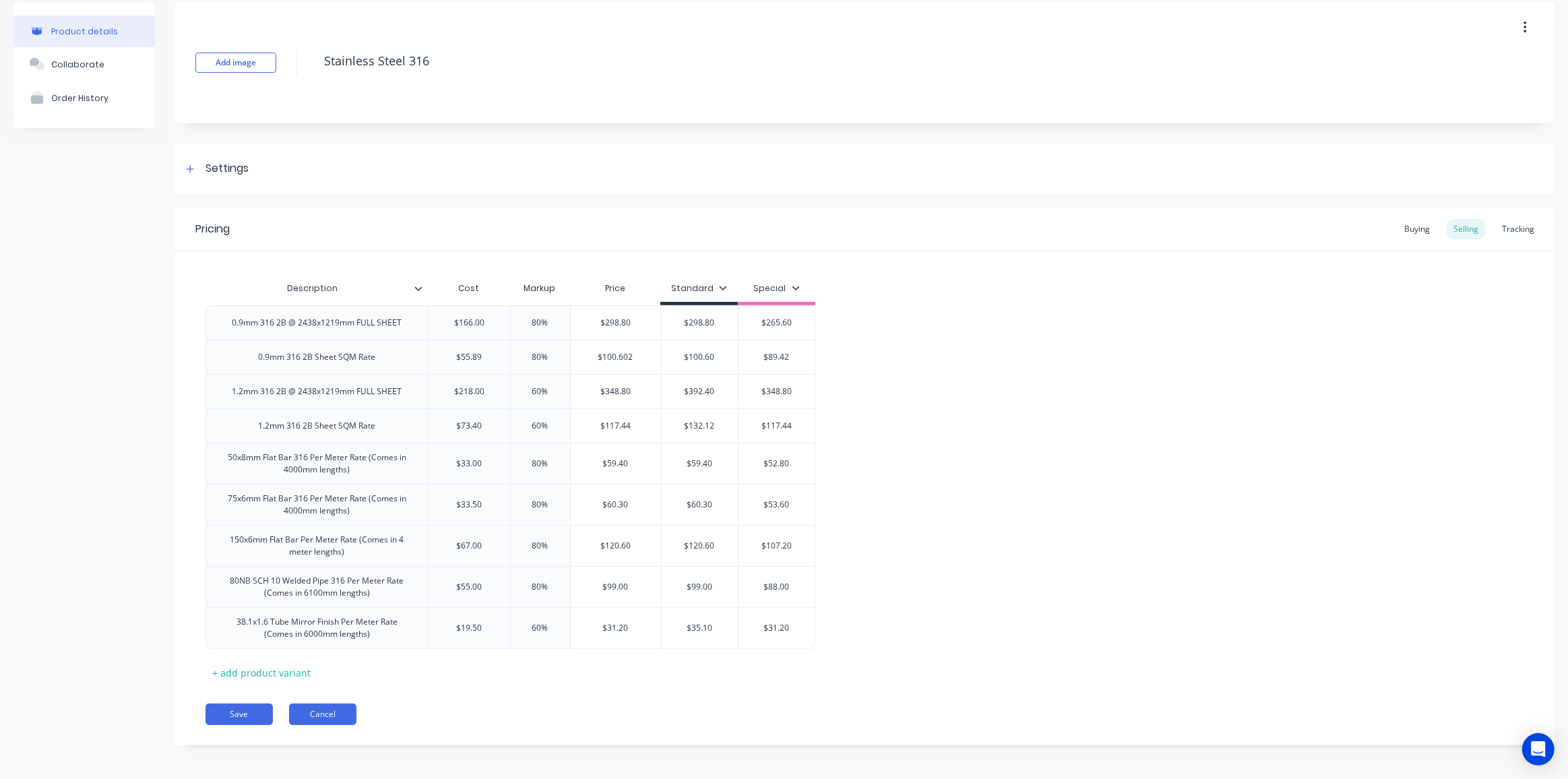
click at [334, 713] on button "Cancel" at bounding box center [323, 714] width 68 height 22
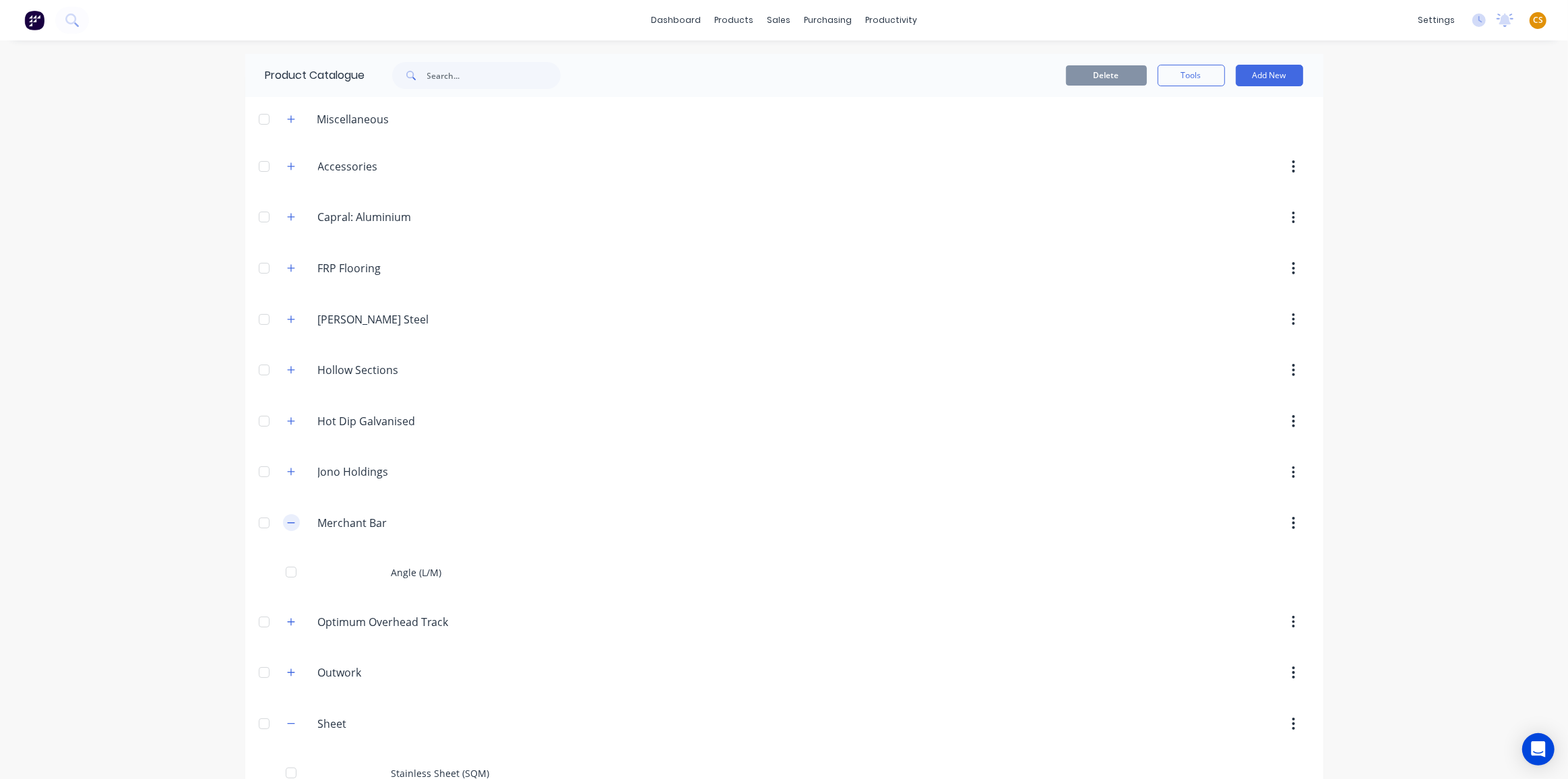
click at [287, 521] on icon "button" at bounding box center [290, 522] width 8 height 9
click at [287, 671] on icon "button" at bounding box center [290, 676] width 8 height 9
click at [283, 468] on button "button" at bounding box center [291, 472] width 16 height 16
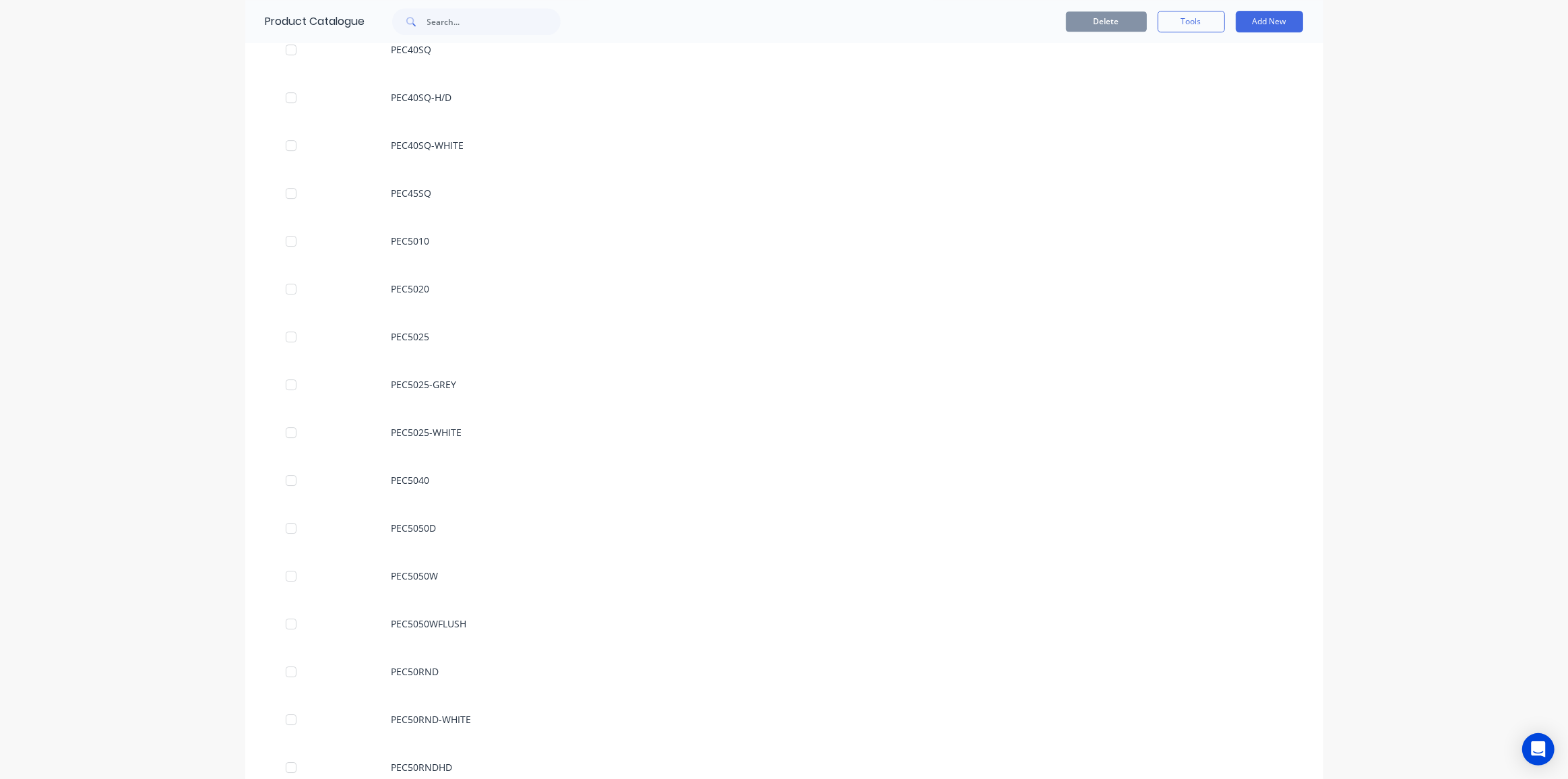
scroll to position [4778, 0]
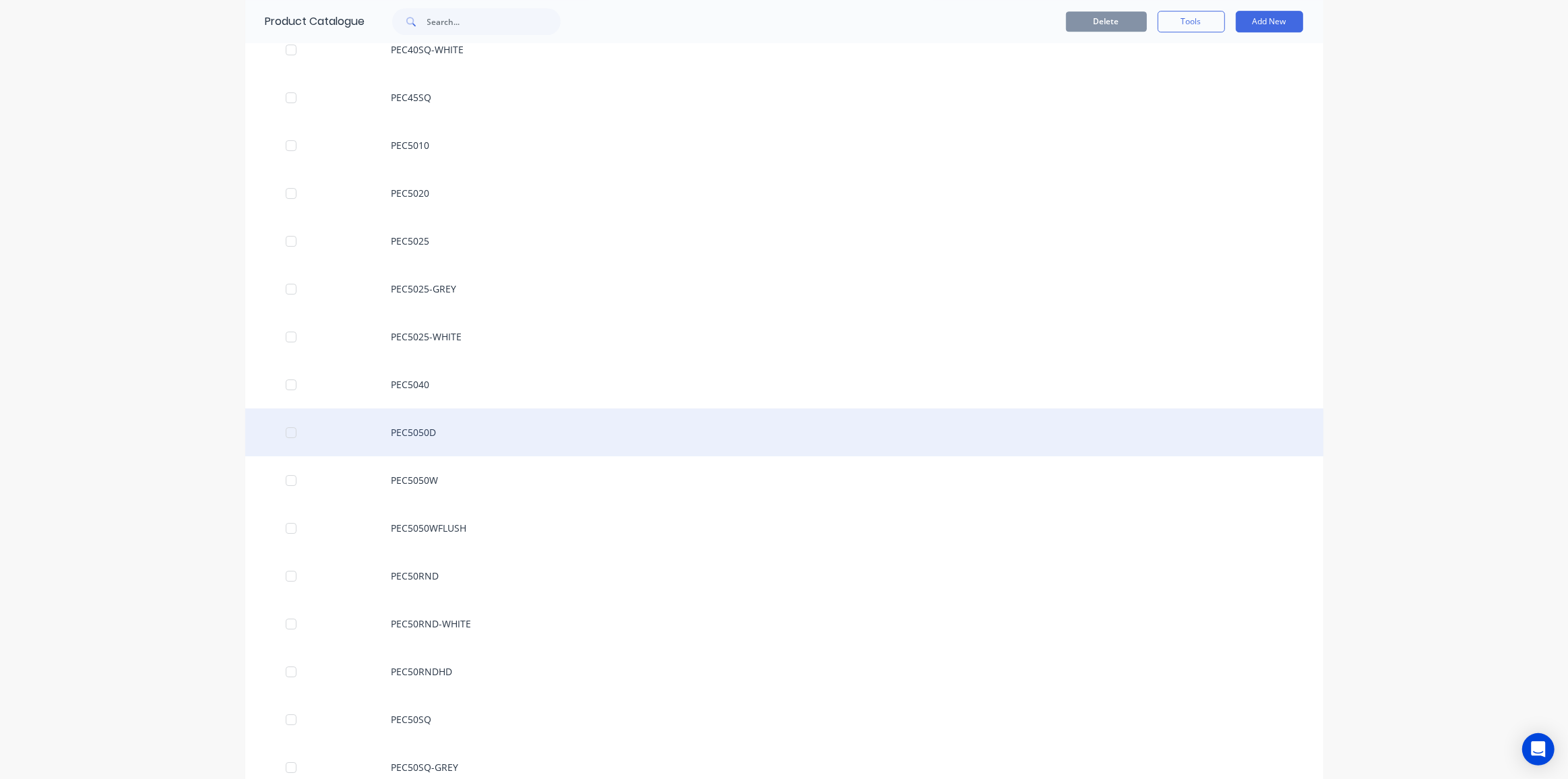
click at [413, 432] on div "PEC5050D" at bounding box center [784, 432] width 1079 height 47
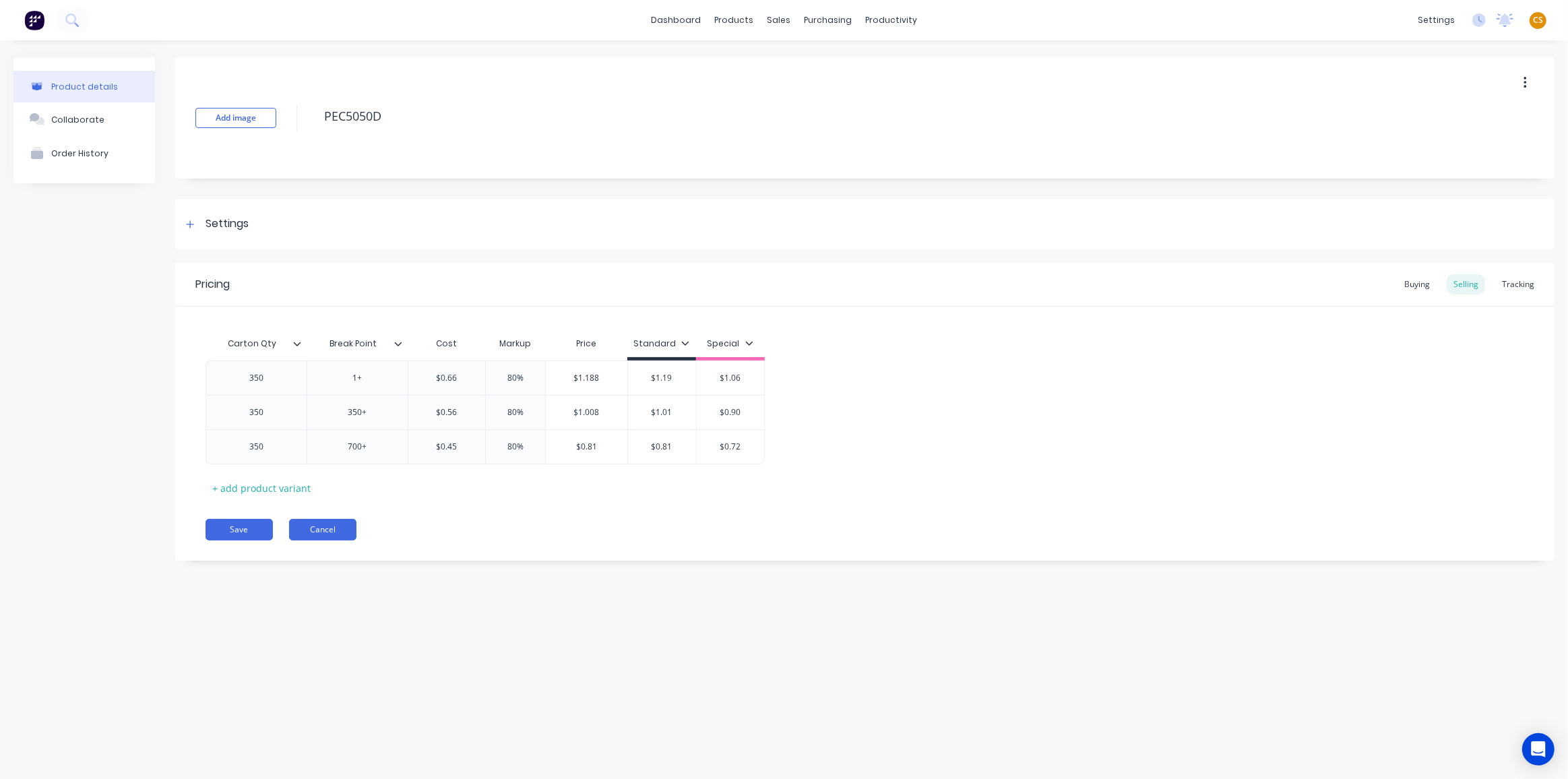
click at [315, 531] on button "Cancel" at bounding box center [323, 530] width 68 height 22
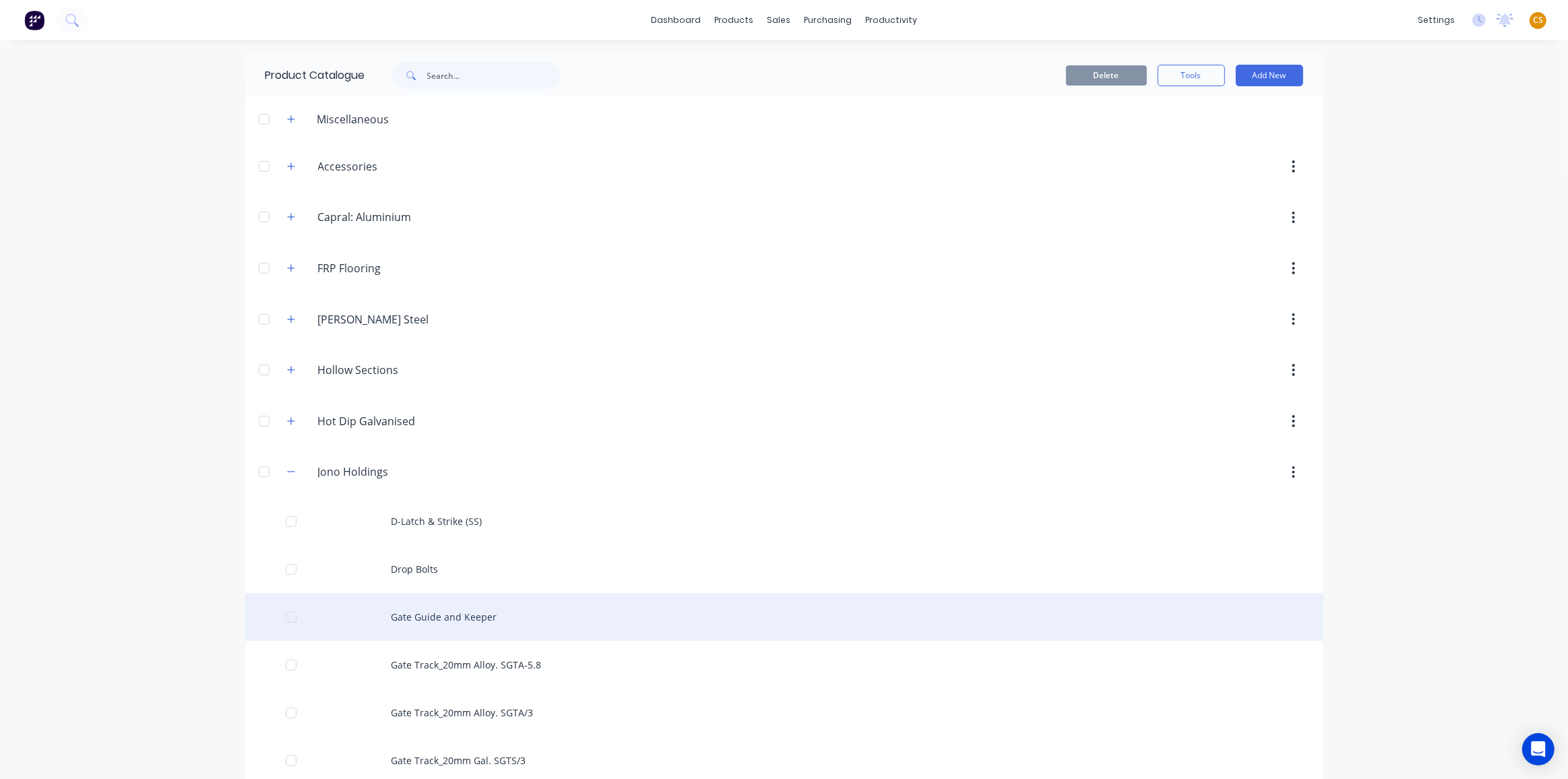
click at [442, 612] on div "Gate Guide and Keeper" at bounding box center [784, 616] width 1079 height 47
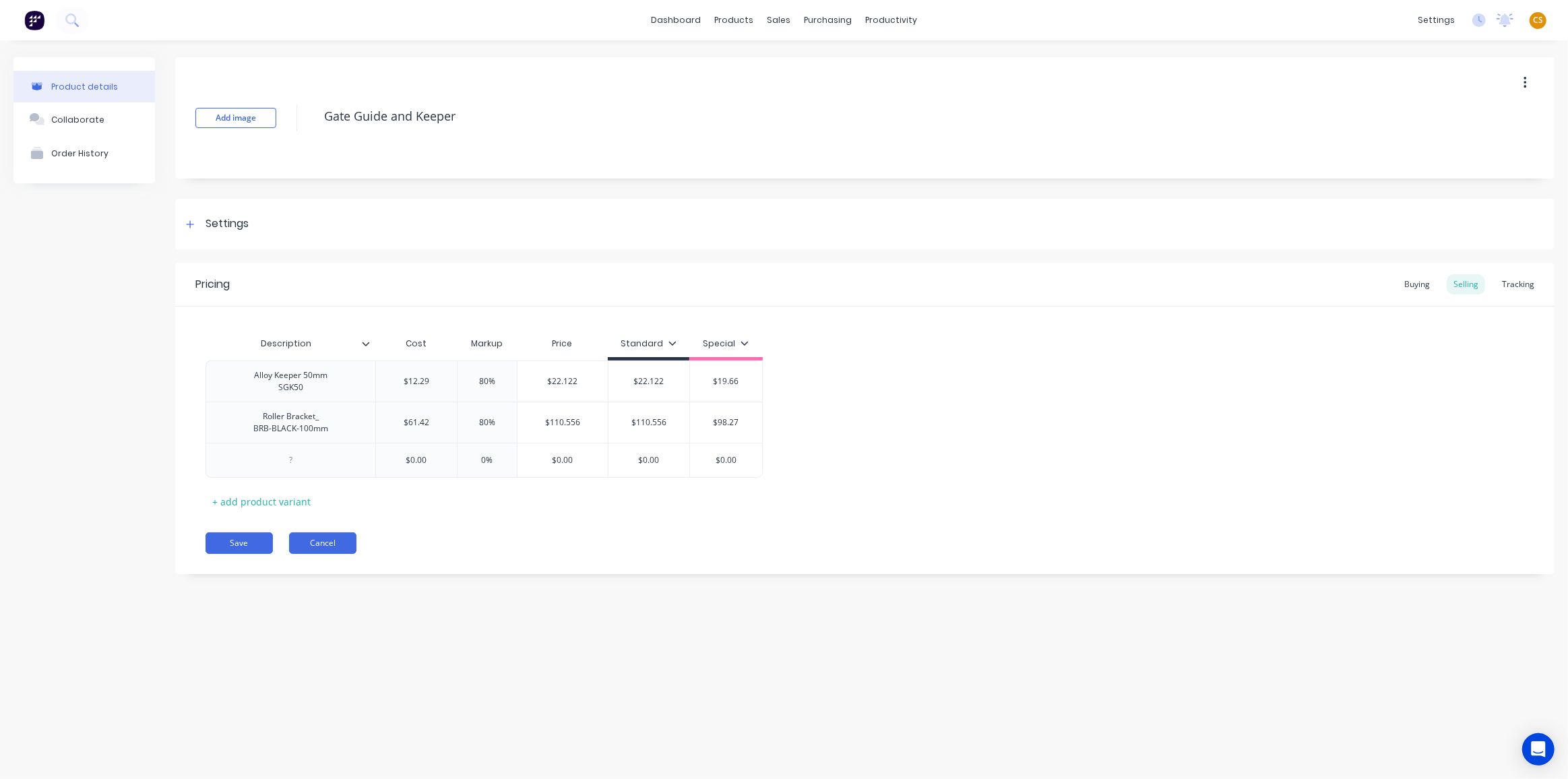
click at [343, 543] on button "Cancel" at bounding box center [323, 543] width 68 height 22
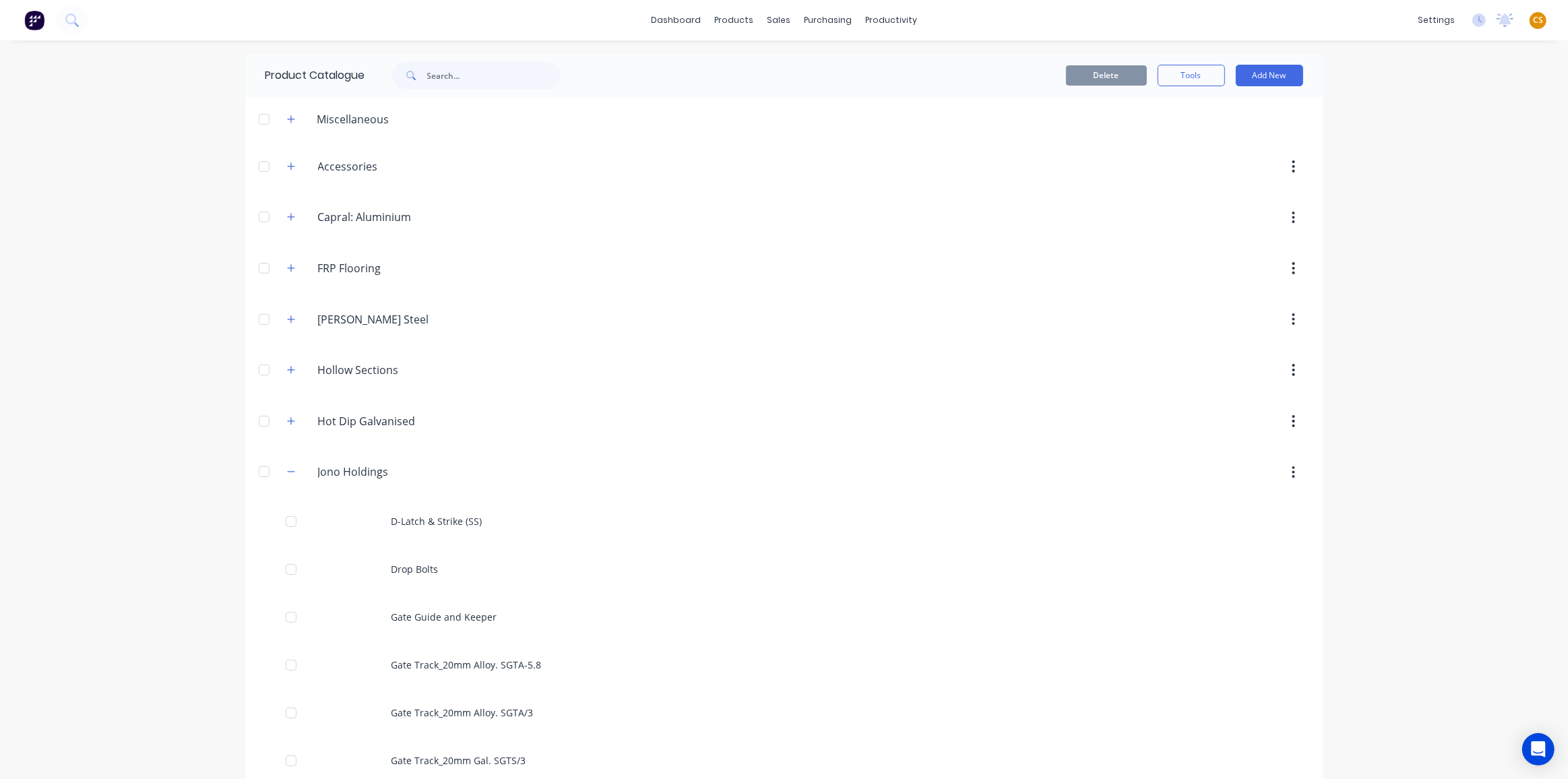
click at [1533, 19] on span "CS" at bounding box center [1538, 19] width 10 height 12
click at [1418, 169] on div "Sign out" at bounding box center [1424, 168] width 37 height 12
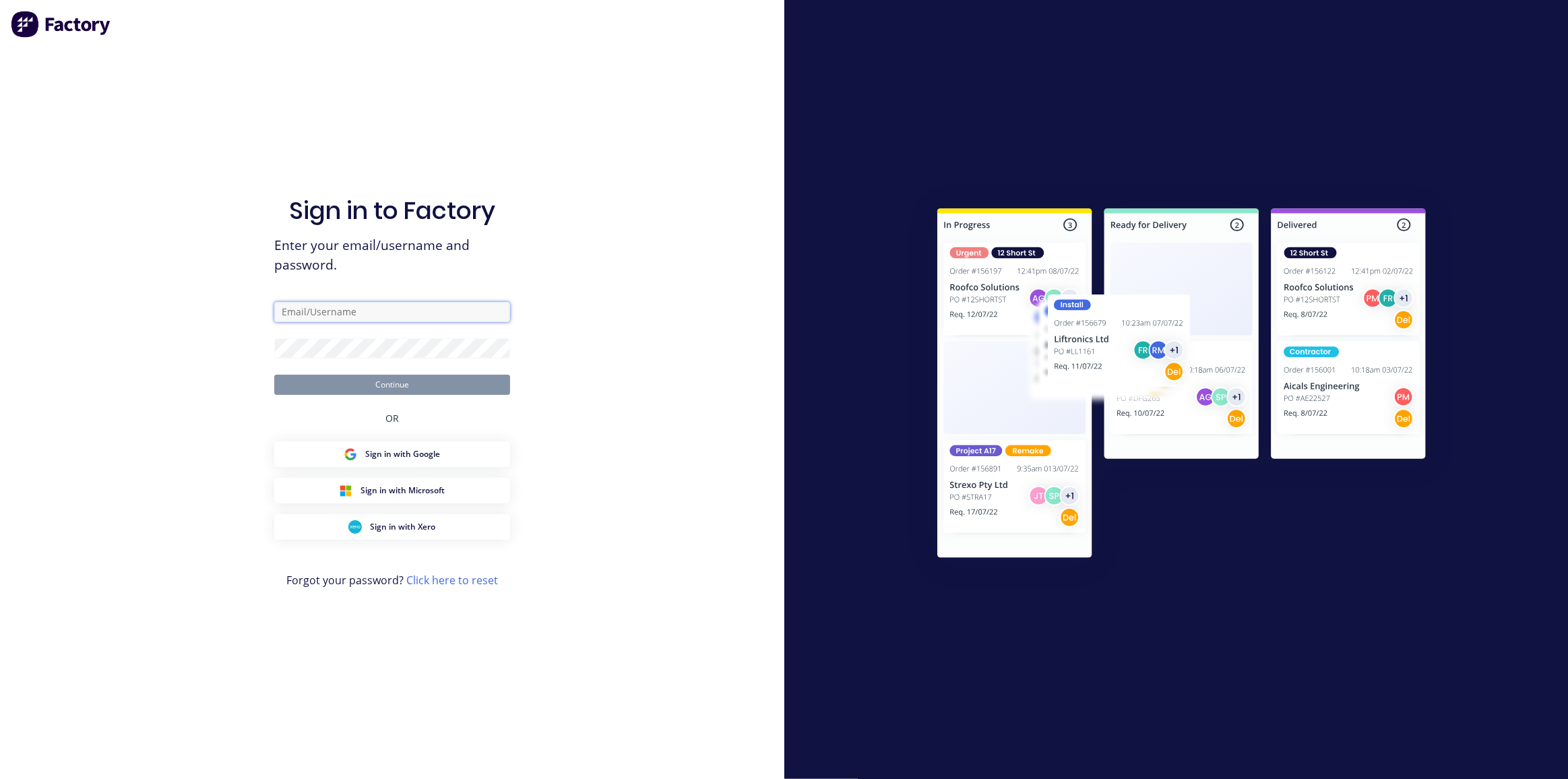
click at [384, 312] on input "text" at bounding box center [392, 312] width 236 height 20
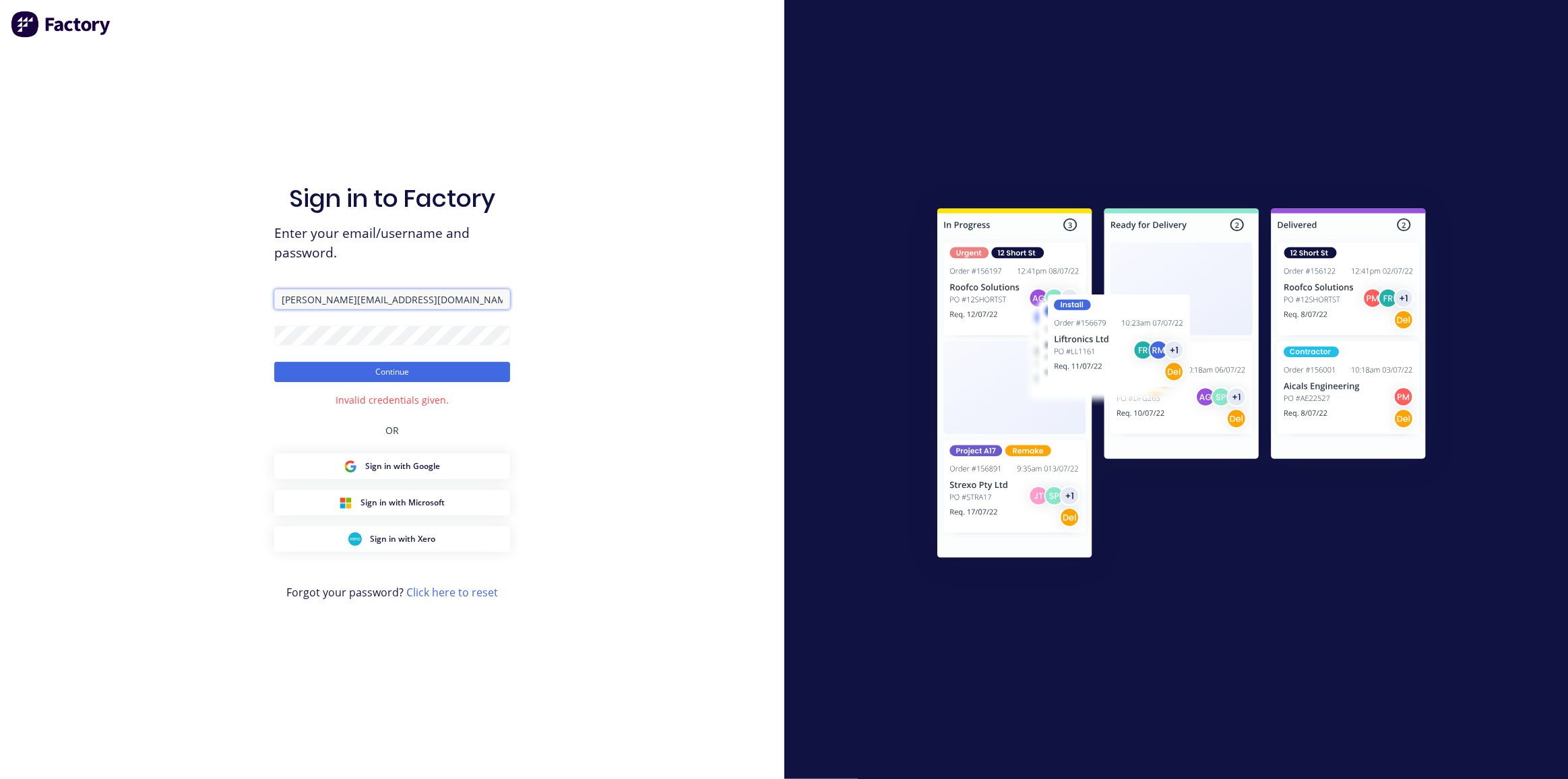
drag, startPoint x: 384, startPoint y: 300, endPoint x: 237, endPoint y: 302, distance: 147.0
click at [239, 302] on div "Sign in to Factory Enter your email/username and password. [PERSON_NAME][EMAIL_…" at bounding box center [392, 389] width 784 height 779
paste input "[DOMAIN_NAME]"
type input "[PERSON_NAME][EMAIL_ADDRESS][DOMAIN_NAME]"
click at [292, 375] on button "Continue" at bounding box center [392, 372] width 236 height 20
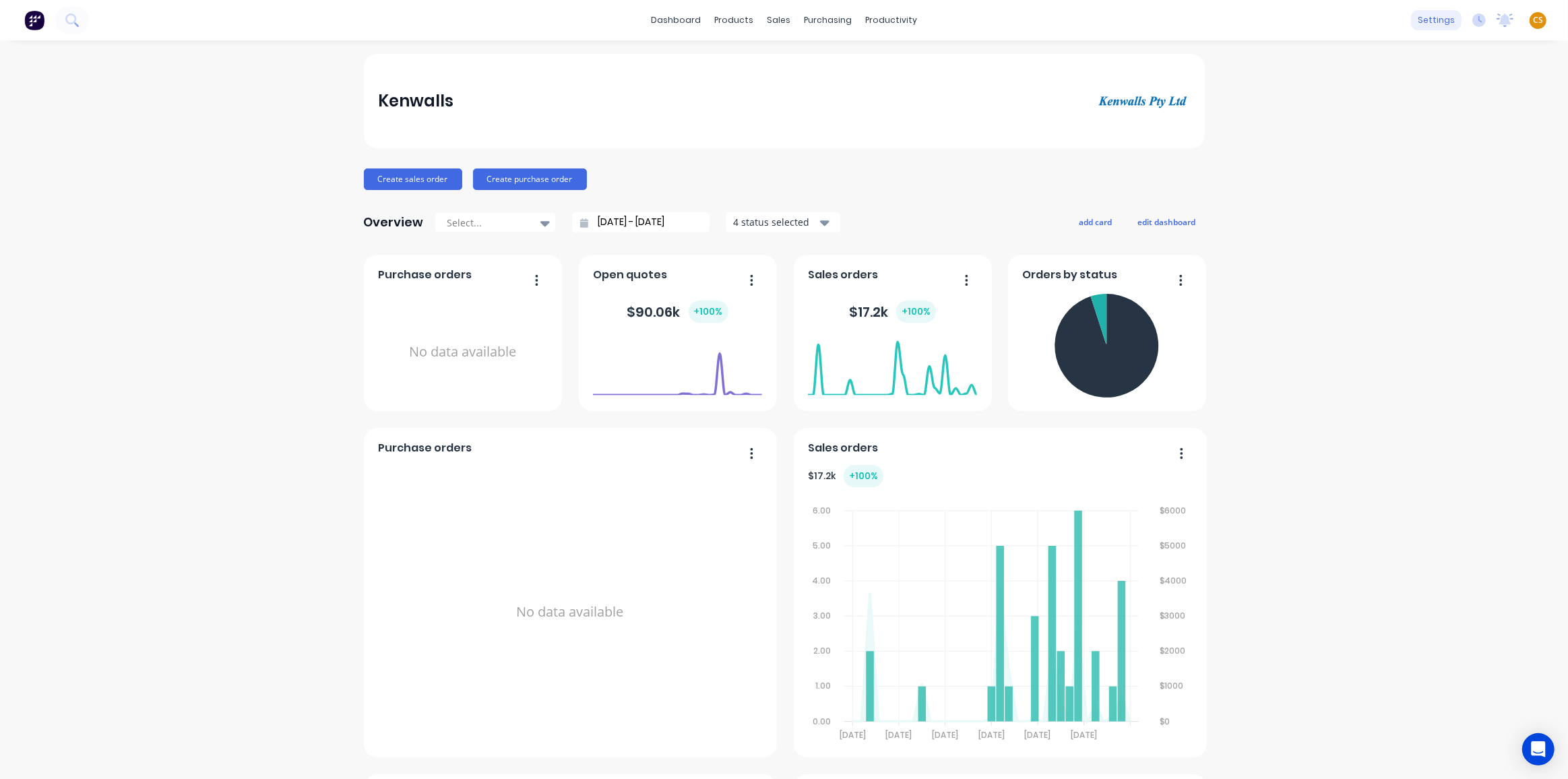
click at [1414, 22] on div "settings" at bounding box center [1436, 20] width 50 height 20
click at [1316, 96] on div "Team" at bounding box center [1326, 91] width 25 height 12
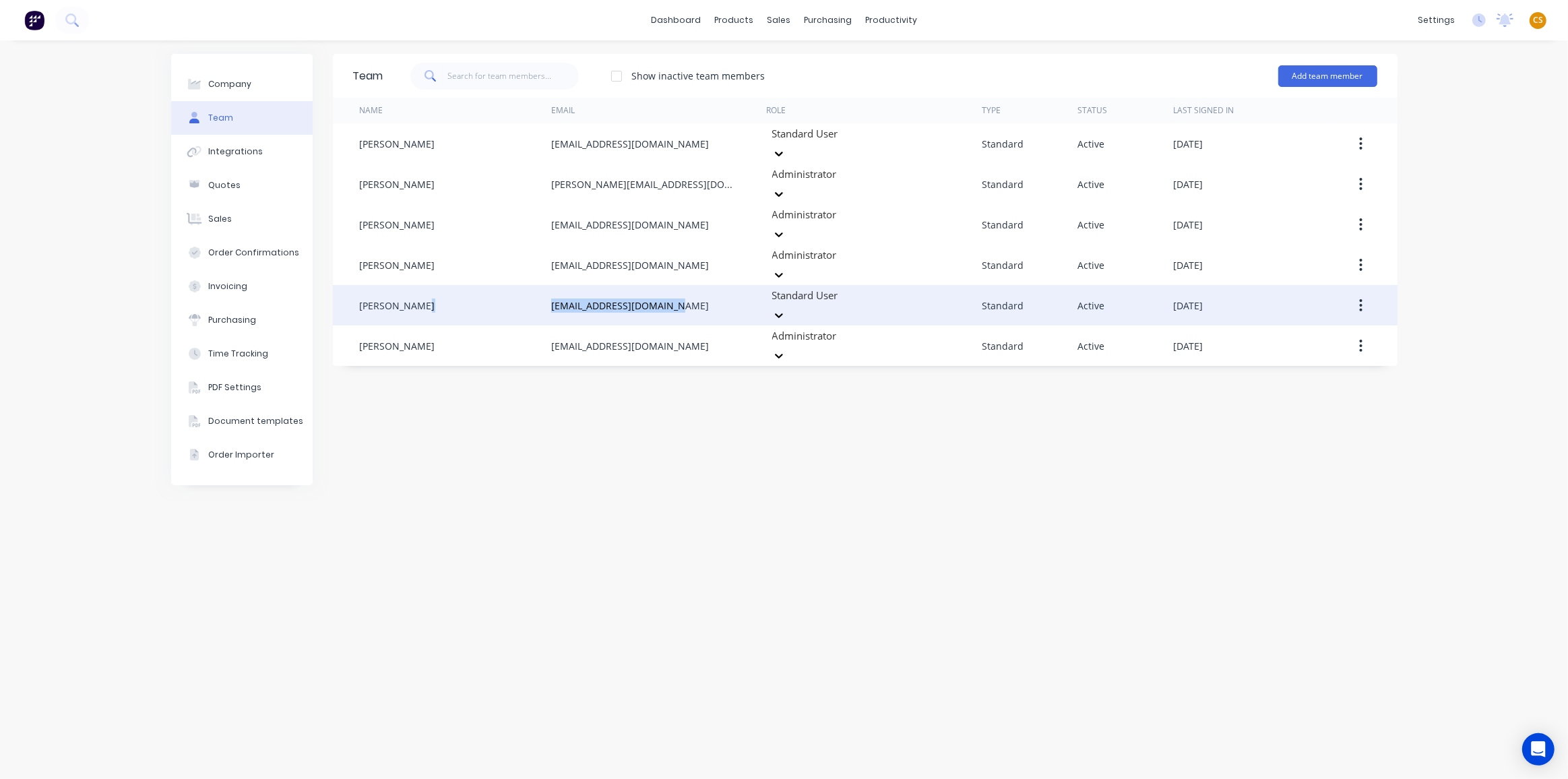
drag, startPoint x: 688, startPoint y: 276, endPoint x: 543, endPoint y: 277, distance: 145.0
click at [543, 285] on div "[PERSON_NAME] [EMAIL_ADDRESS][DOMAIN_NAME] Standard User Standard Active [DATE]" at bounding box center [866, 305] width 1065 height 40
copy div "[EMAIL_ADDRESS][DOMAIN_NAME]"
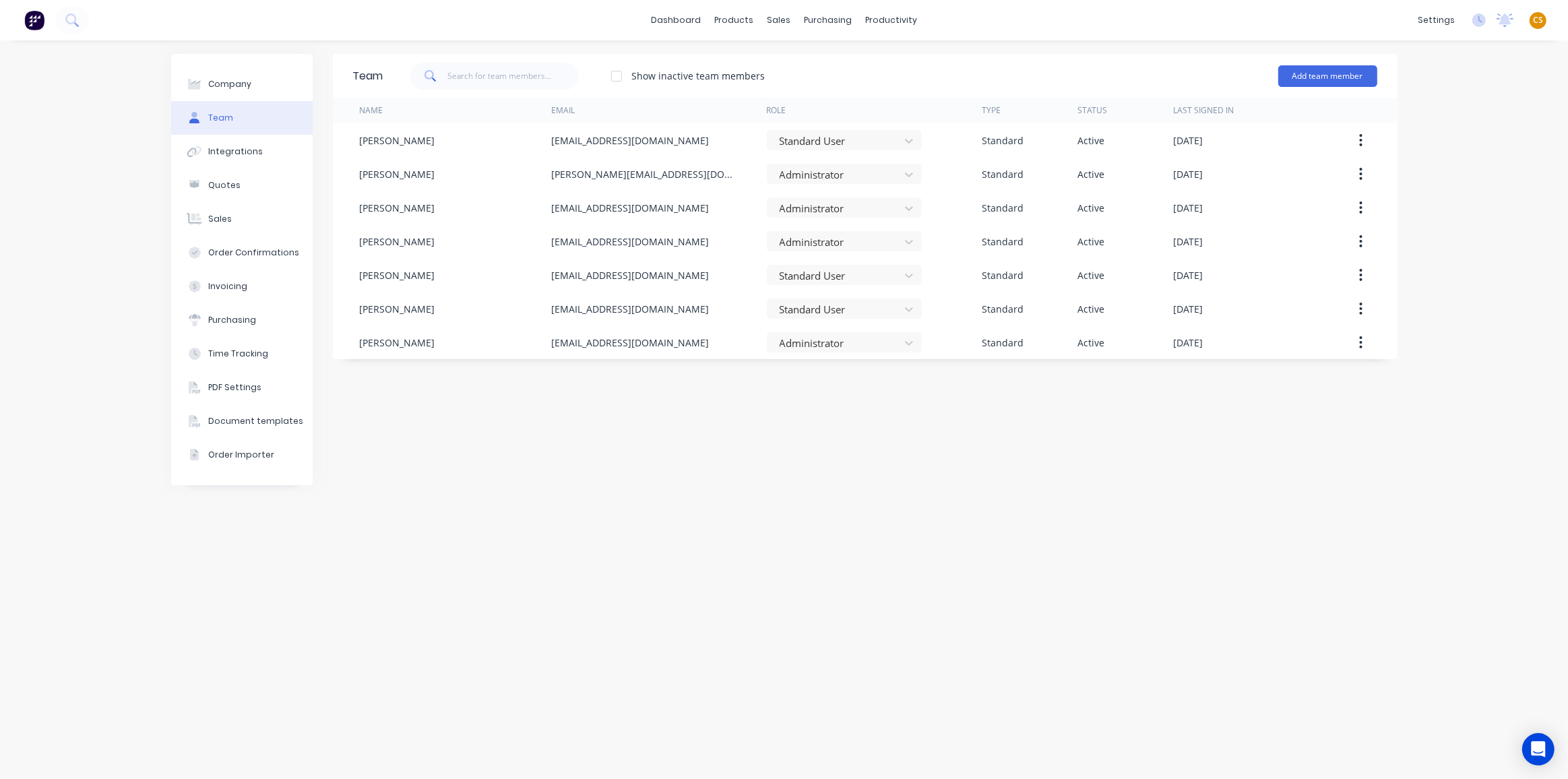
click at [1541, 22] on span "CS" at bounding box center [1538, 19] width 10 height 12
click at [1425, 141] on div "Profile" at bounding box center [1419, 141] width 27 height 12
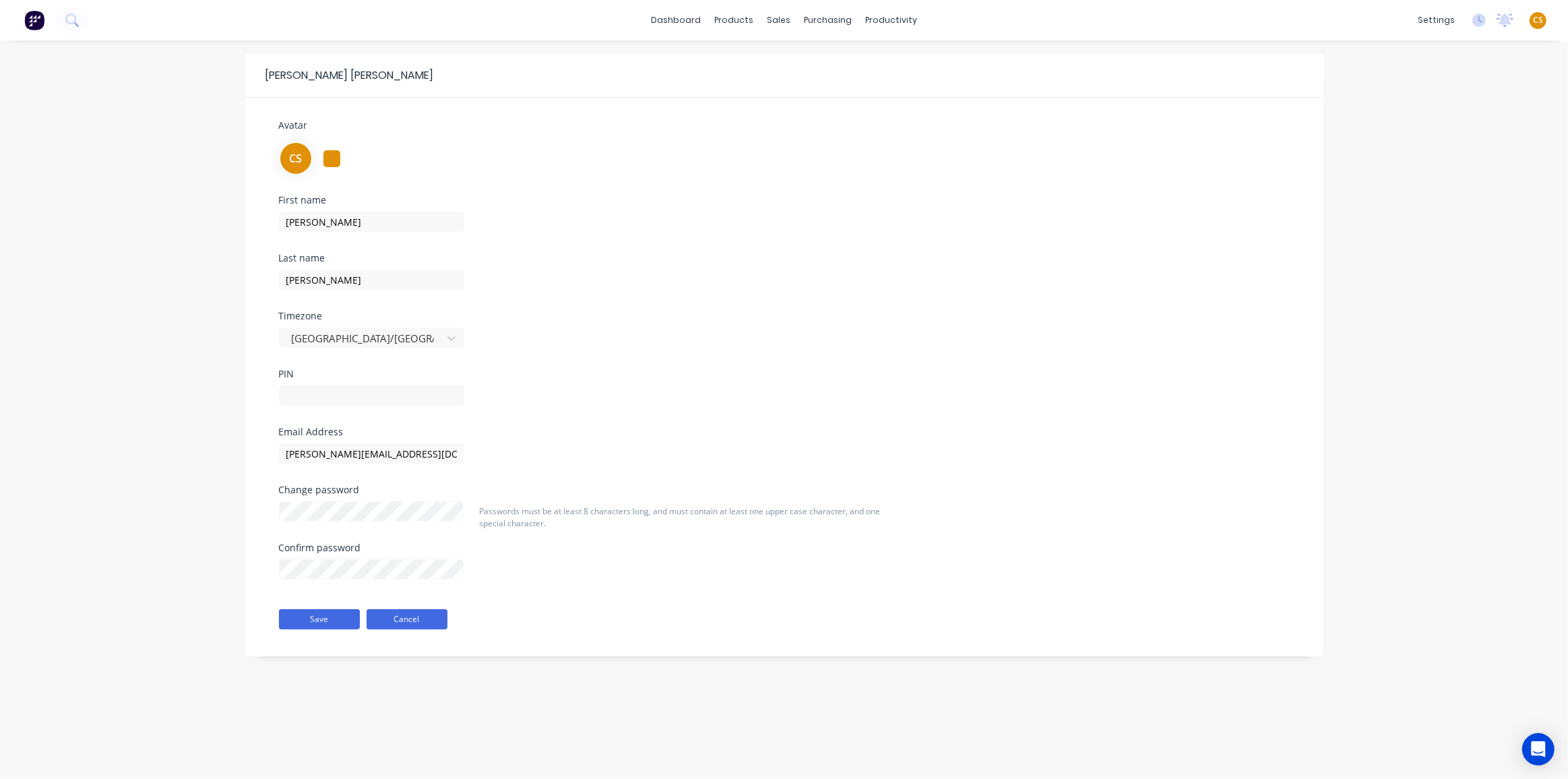
click at [423, 623] on button "Cancel" at bounding box center [406, 619] width 81 height 20
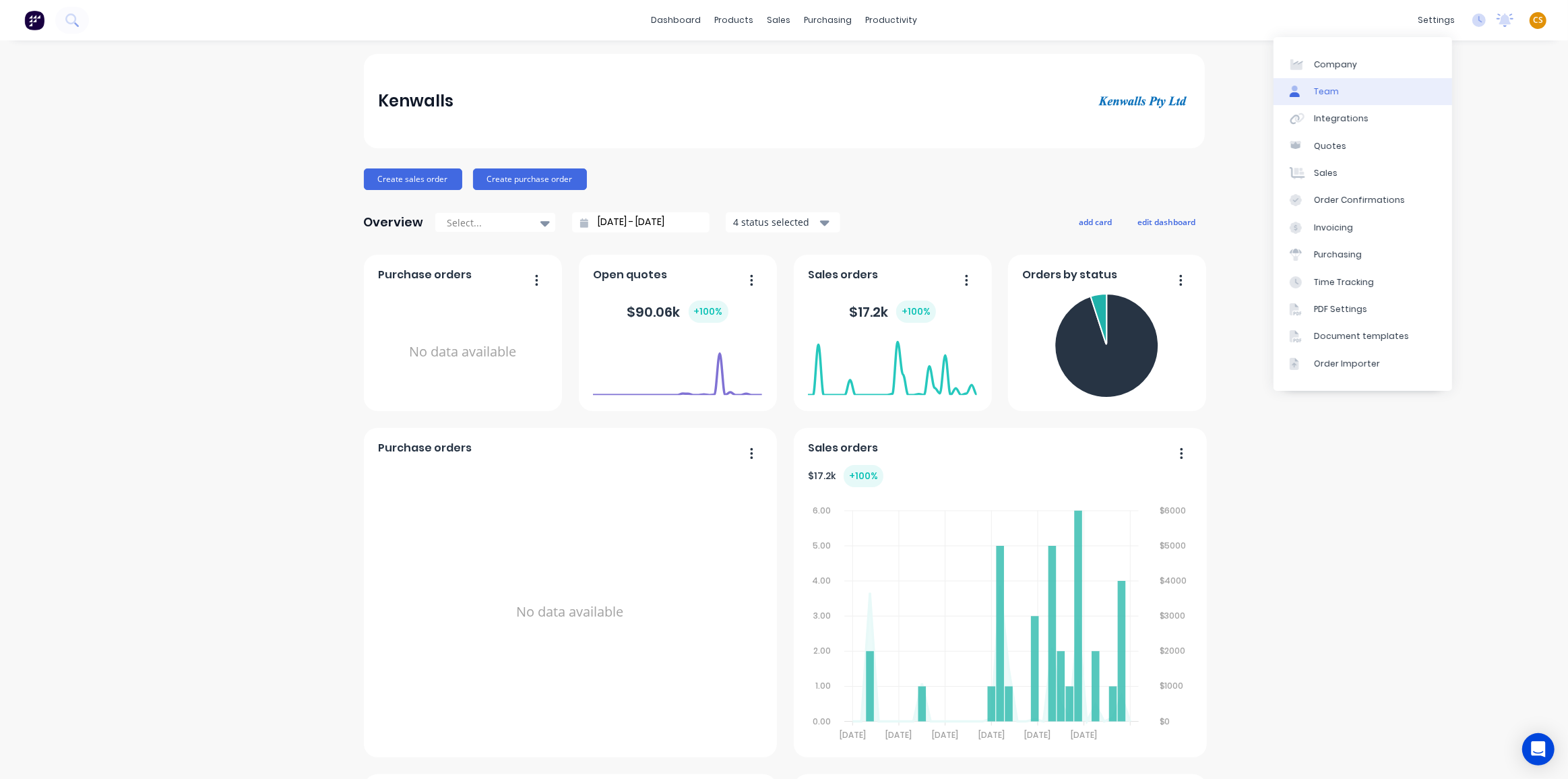
click at [1342, 96] on link "Team" at bounding box center [1363, 92] width 179 height 27
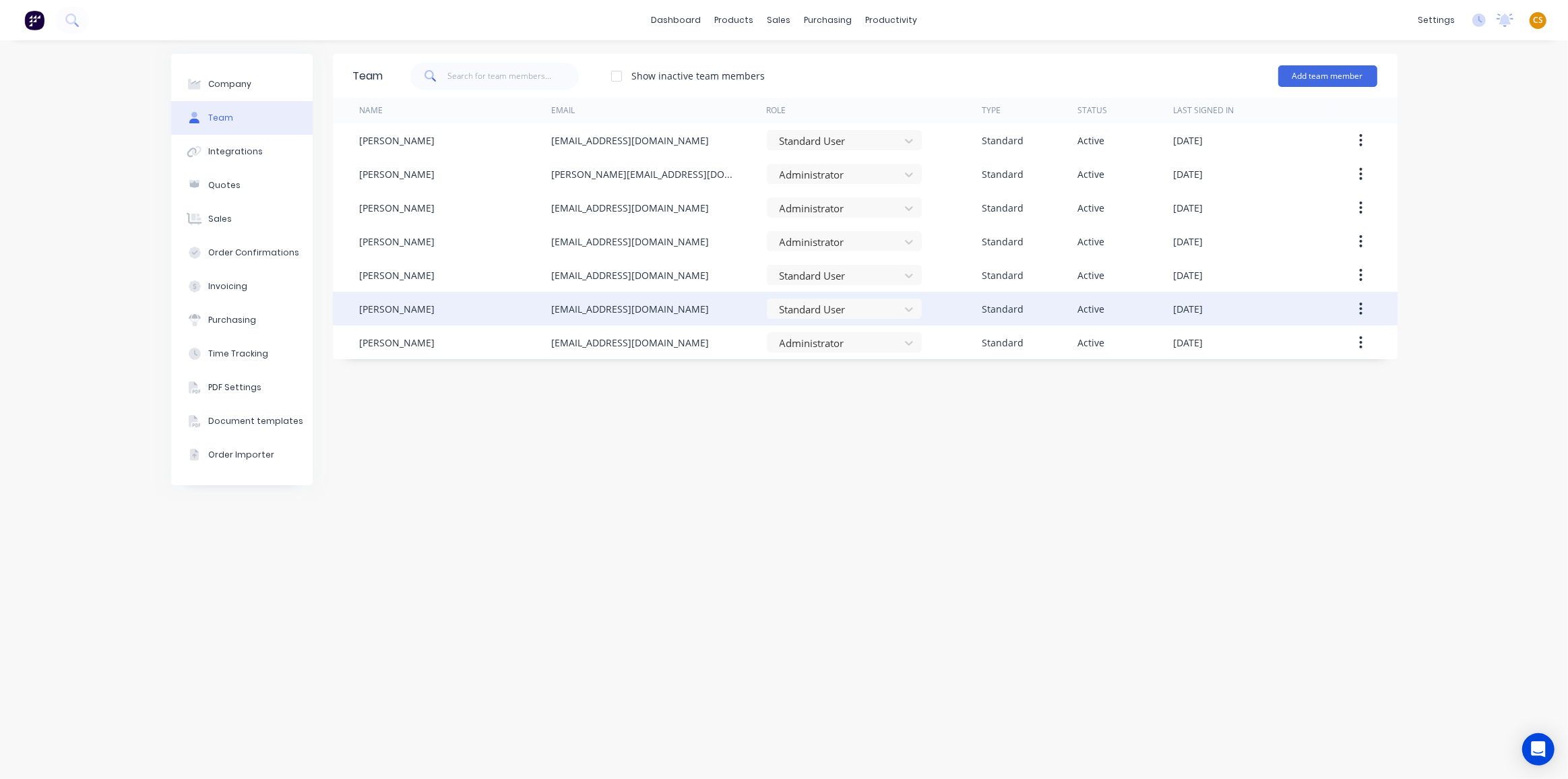
click at [1360, 312] on icon "button" at bounding box center [1361, 309] width 4 height 15
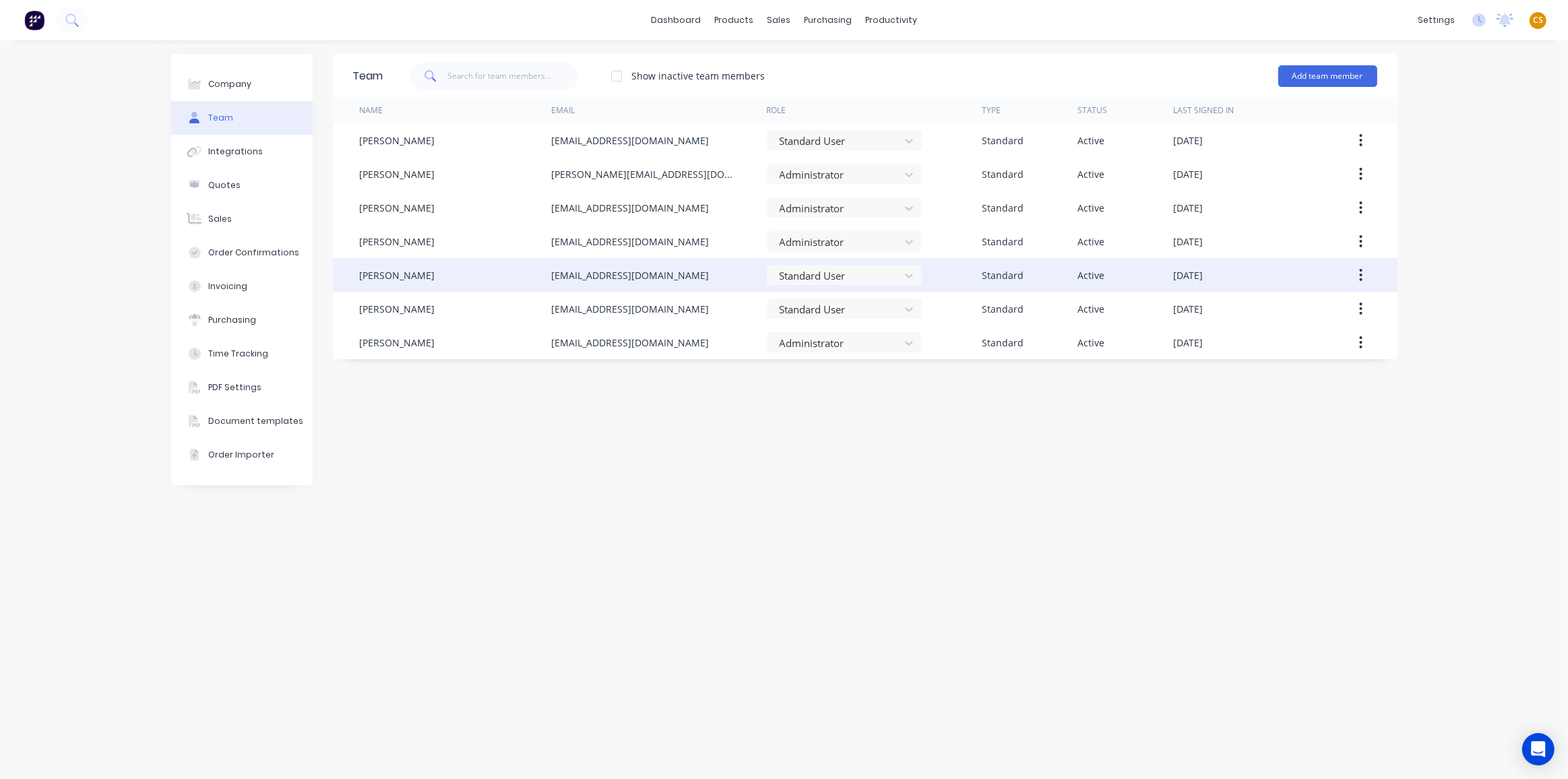
click at [1359, 277] on icon "button" at bounding box center [1361, 275] width 4 height 15
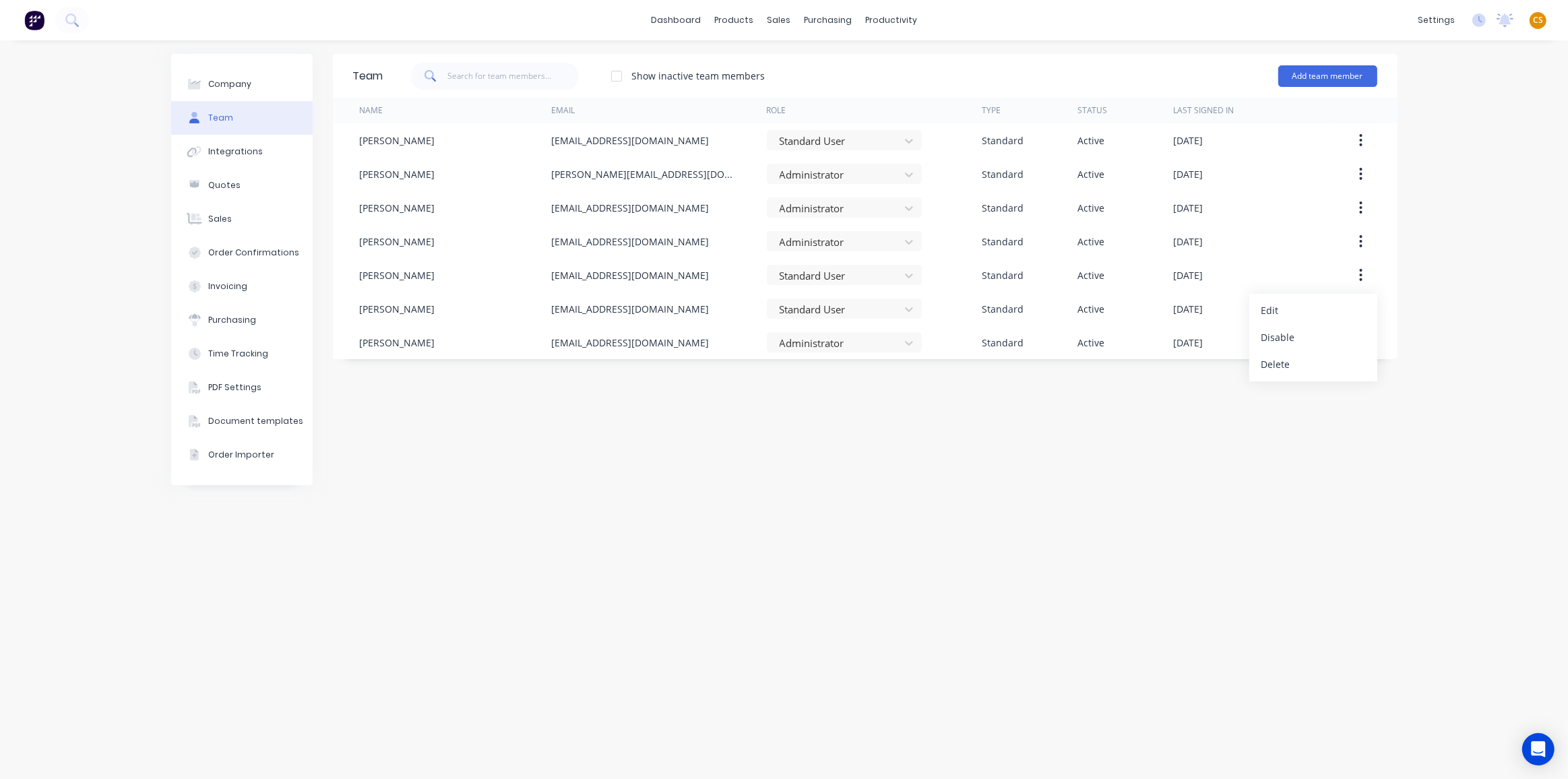
click at [1431, 361] on div "Company Team Integrations Quotes Sales Order Confirmations Invoicing Purchasing…" at bounding box center [784, 409] width 1568 height 739
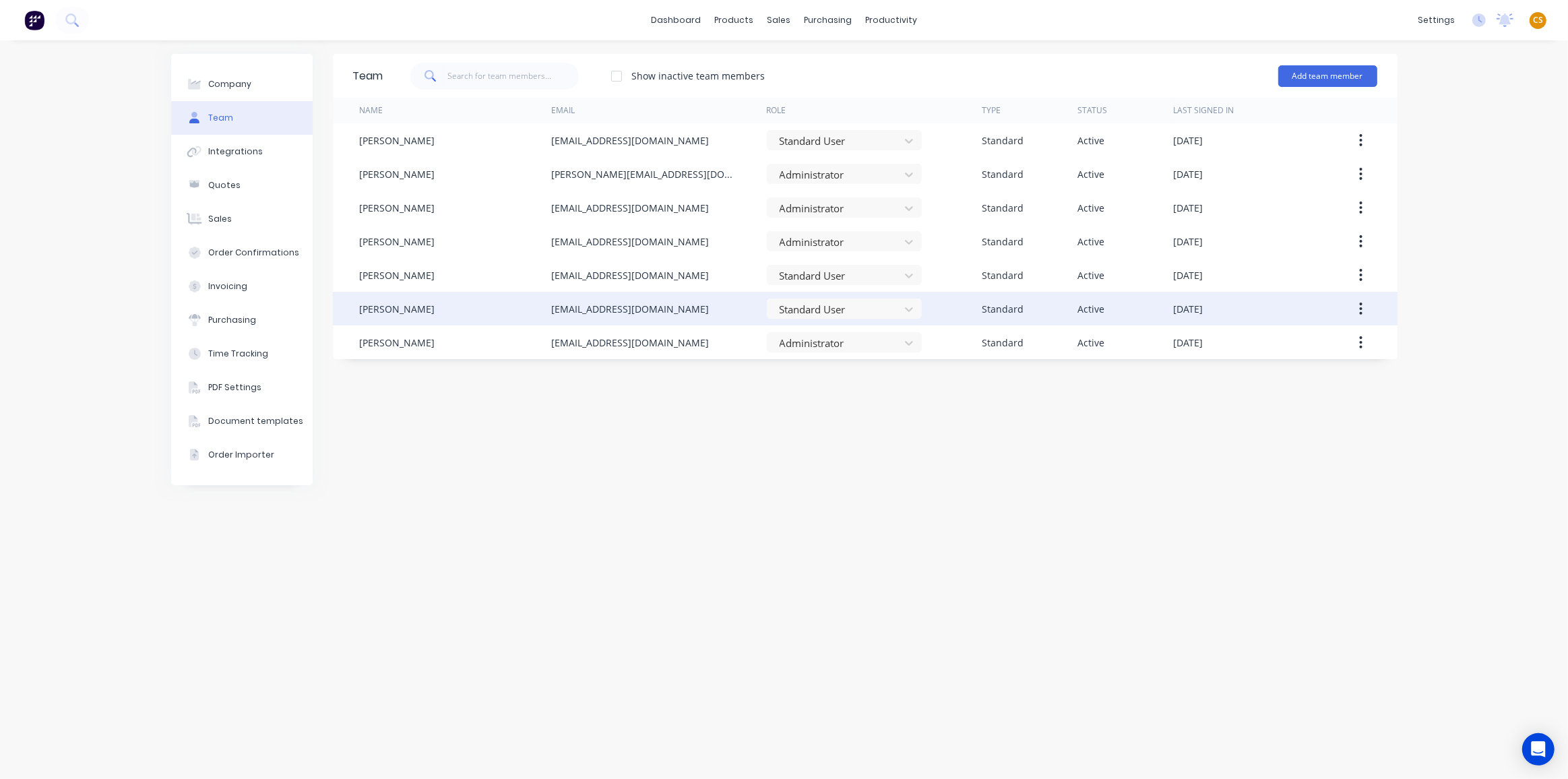
click at [1362, 307] on icon "button" at bounding box center [1361, 308] width 3 height 12
click at [1280, 402] on div "Delete" at bounding box center [1313, 397] width 104 height 19
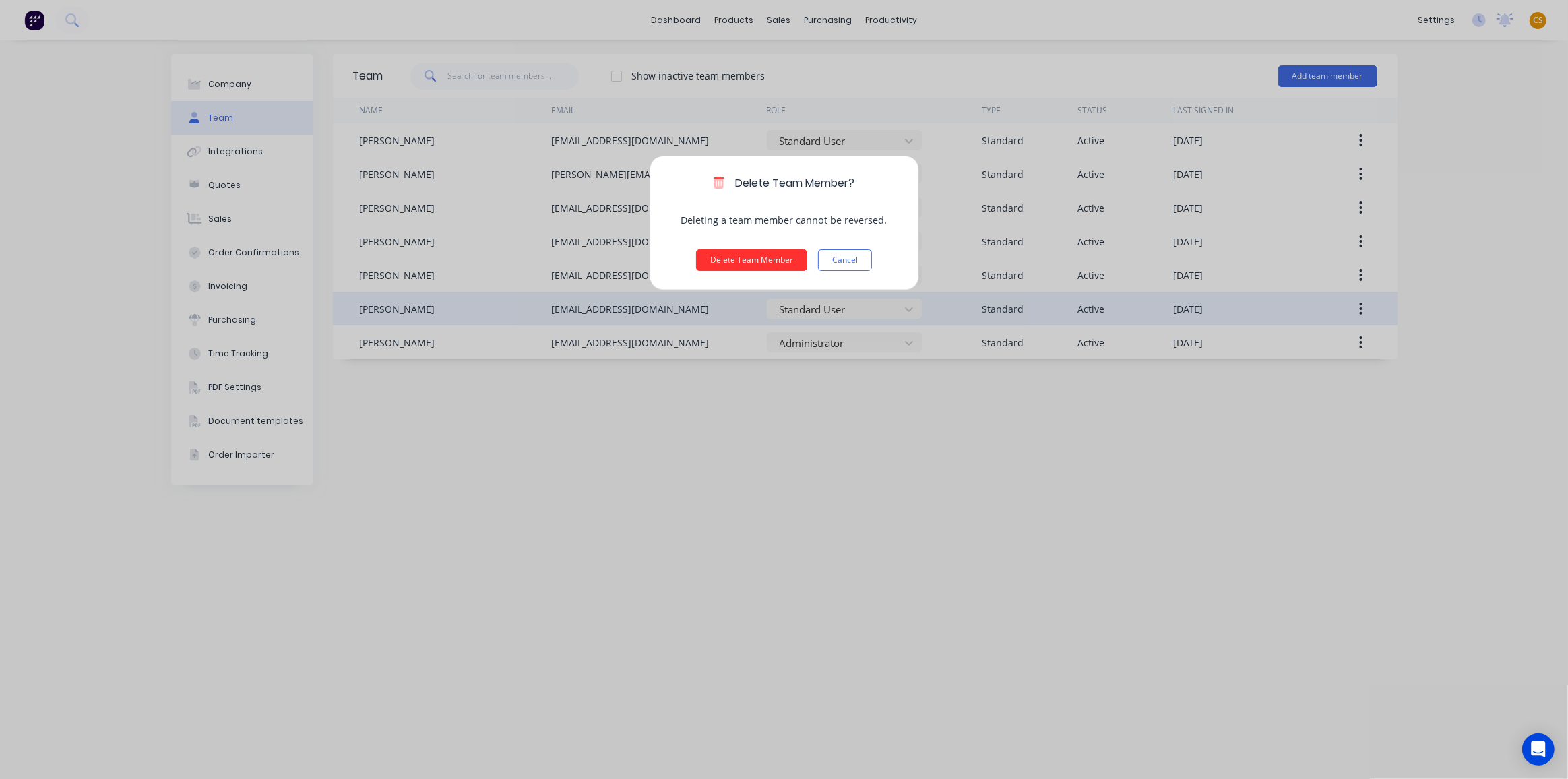
click at [731, 256] on button "Delete Team Member" at bounding box center [752, 260] width 111 height 22
